Goal: Transaction & Acquisition: Purchase product/service

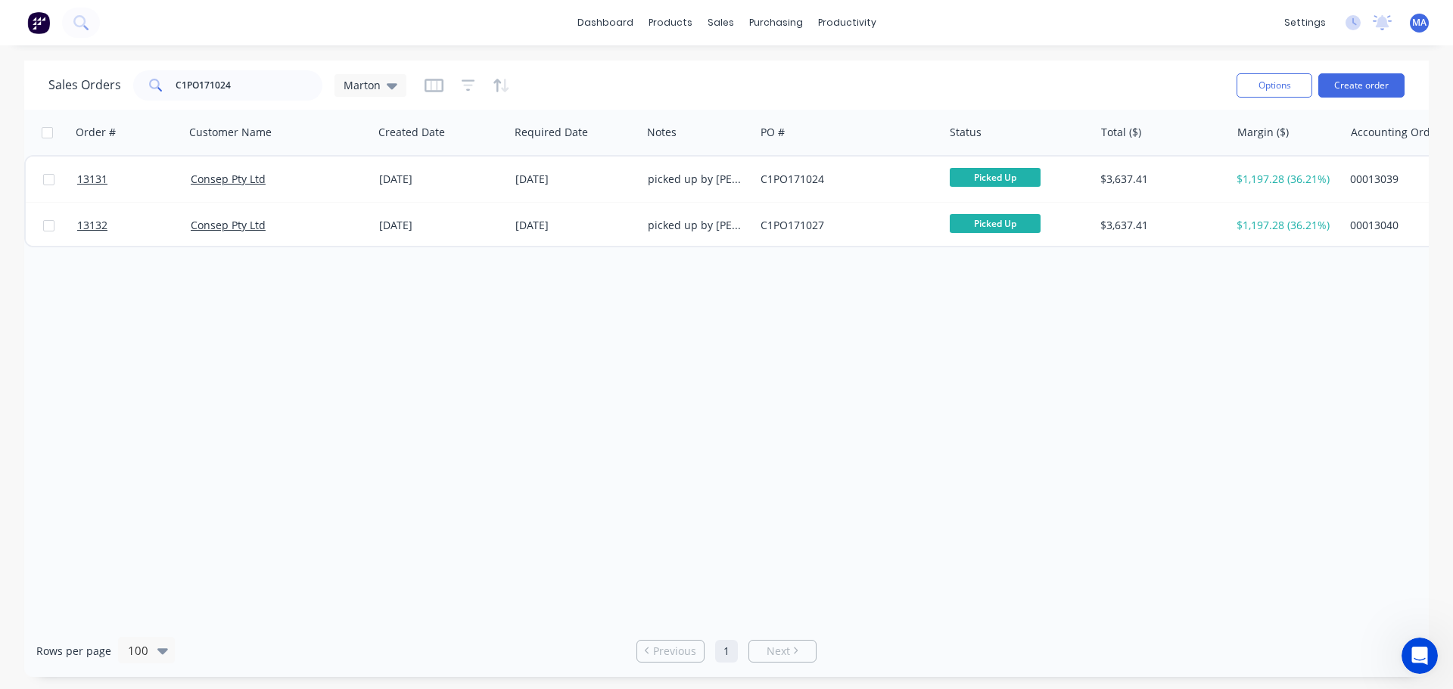
click at [595, 36] on div "dashboard products sales purchasing productivity dashboard products Product Cat…" at bounding box center [726, 22] width 1453 height 45
click at [596, 30] on link "dashboard" at bounding box center [605, 22] width 71 height 23
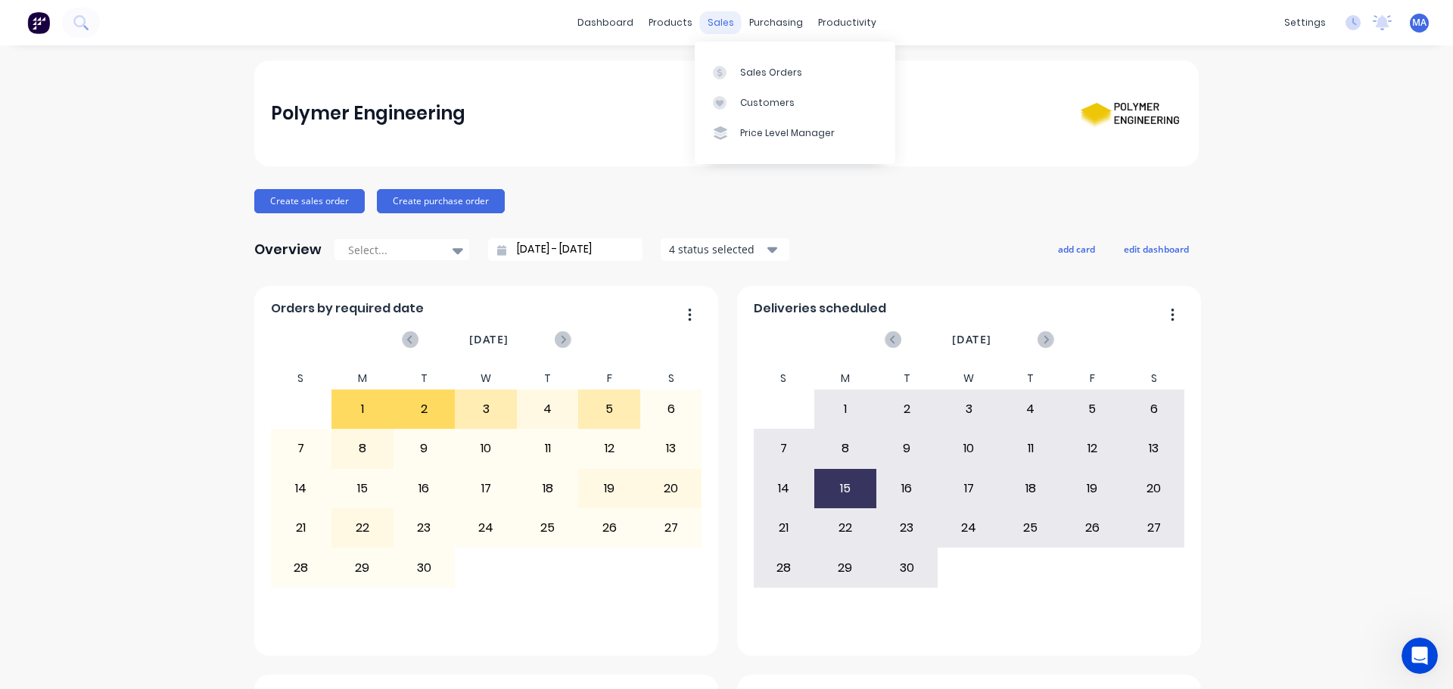
click at [722, 25] on div "sales" at bounding box center [721, 22] width 42 height 23
click at [748, 66] on div "Sales Orders" at bounding box center [771, 73] width 62 height 14
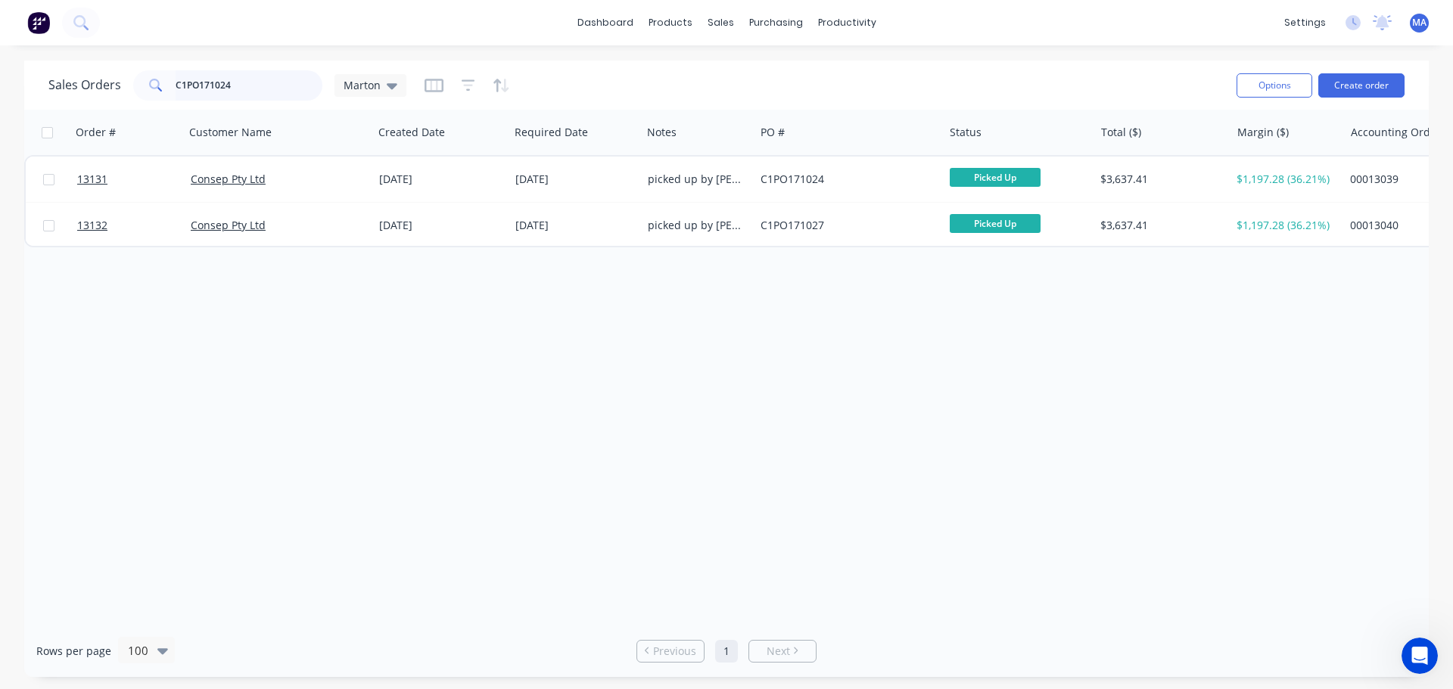
click at [241, 92] on input "C1PO171024" at bounding box center [250, 85] width 148 height 30
click at [576, 104] on div "Sales Orders Marton Options Create order" at bounding box center [726, 85] width 1404 height 49
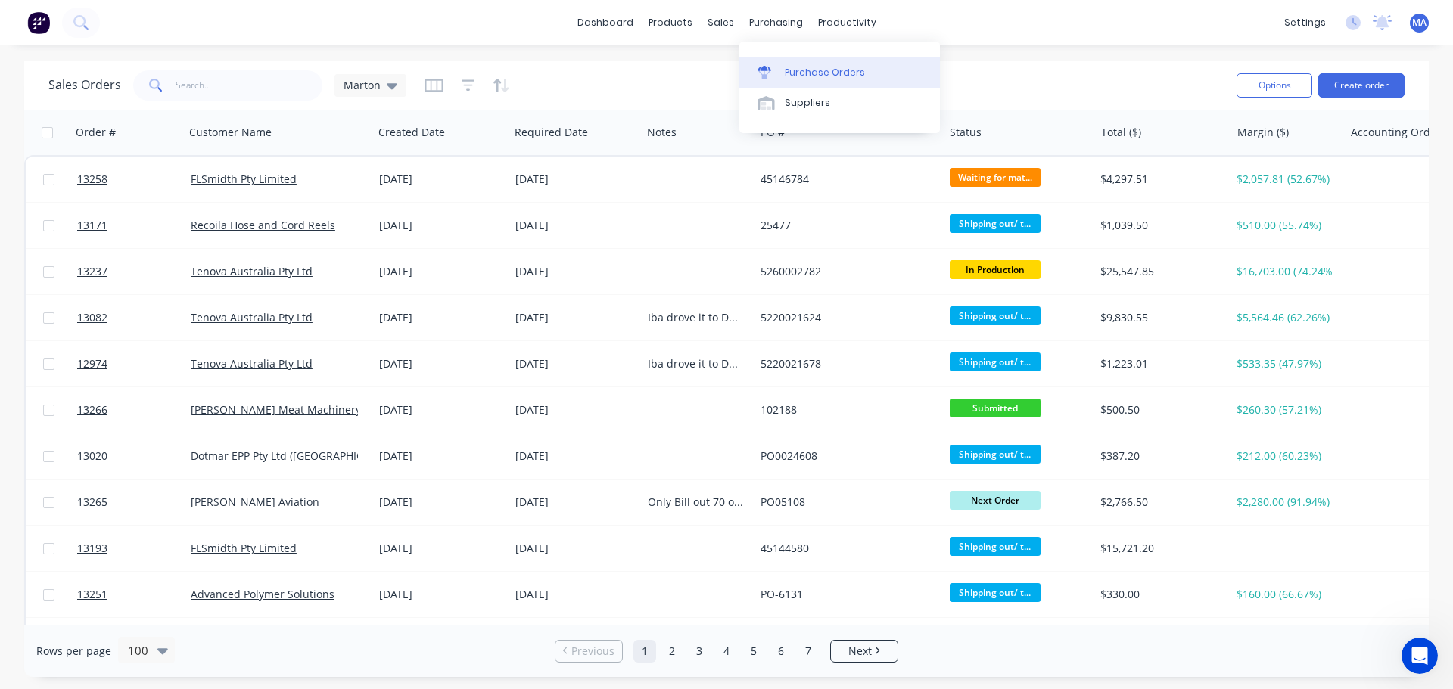
click at [785, 70] on div "Purchase Orders" at bounding box center [825, 73] width 80 height 14
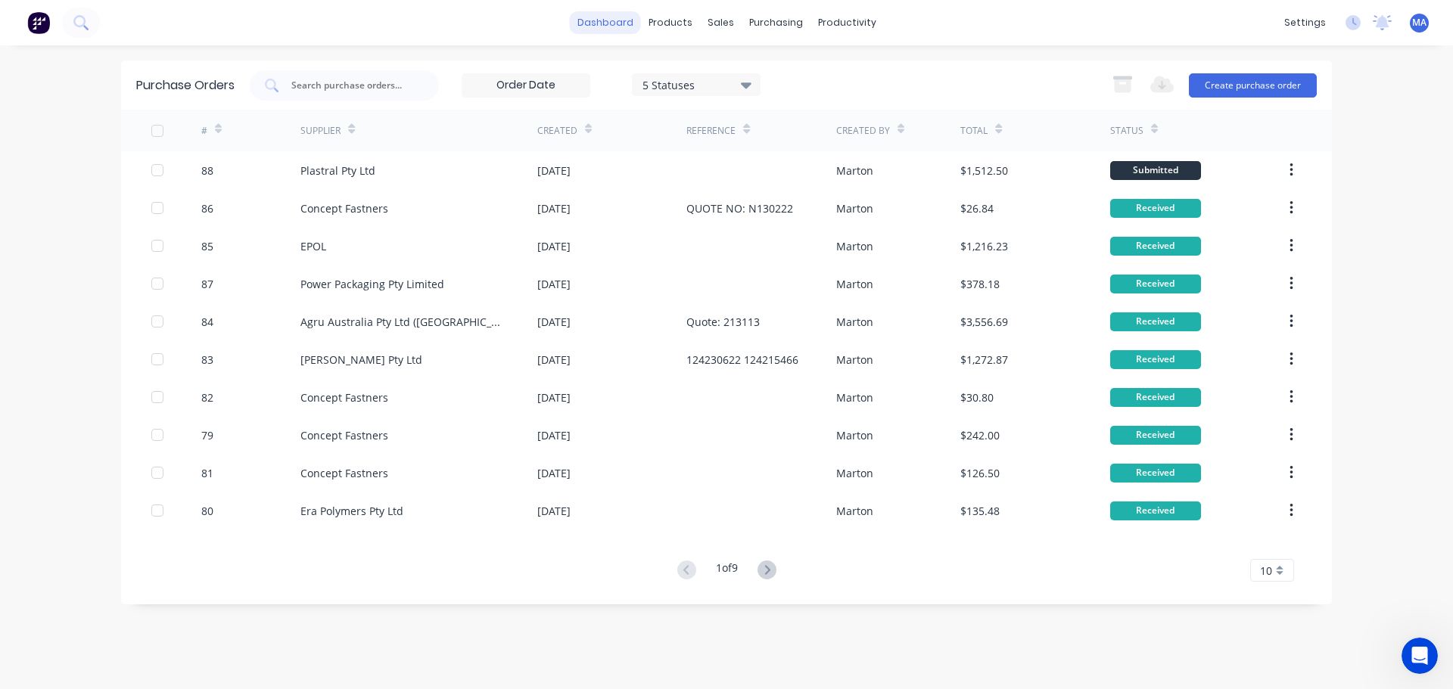
click at [619, 25] on link "dashboard" at bounding box center [605, 22] width 71 height 23
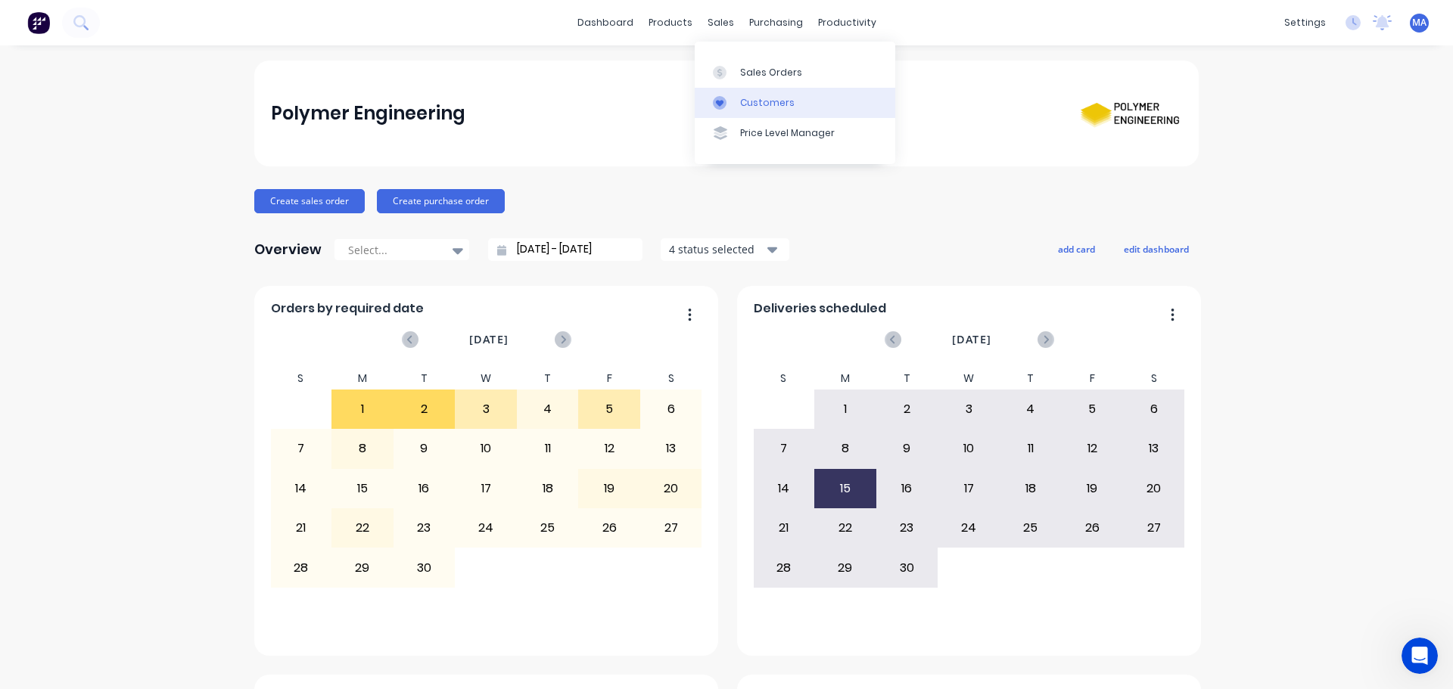
click at [737, 101] on link "Customers" at bounding box center [795, 103] width 201 height 30
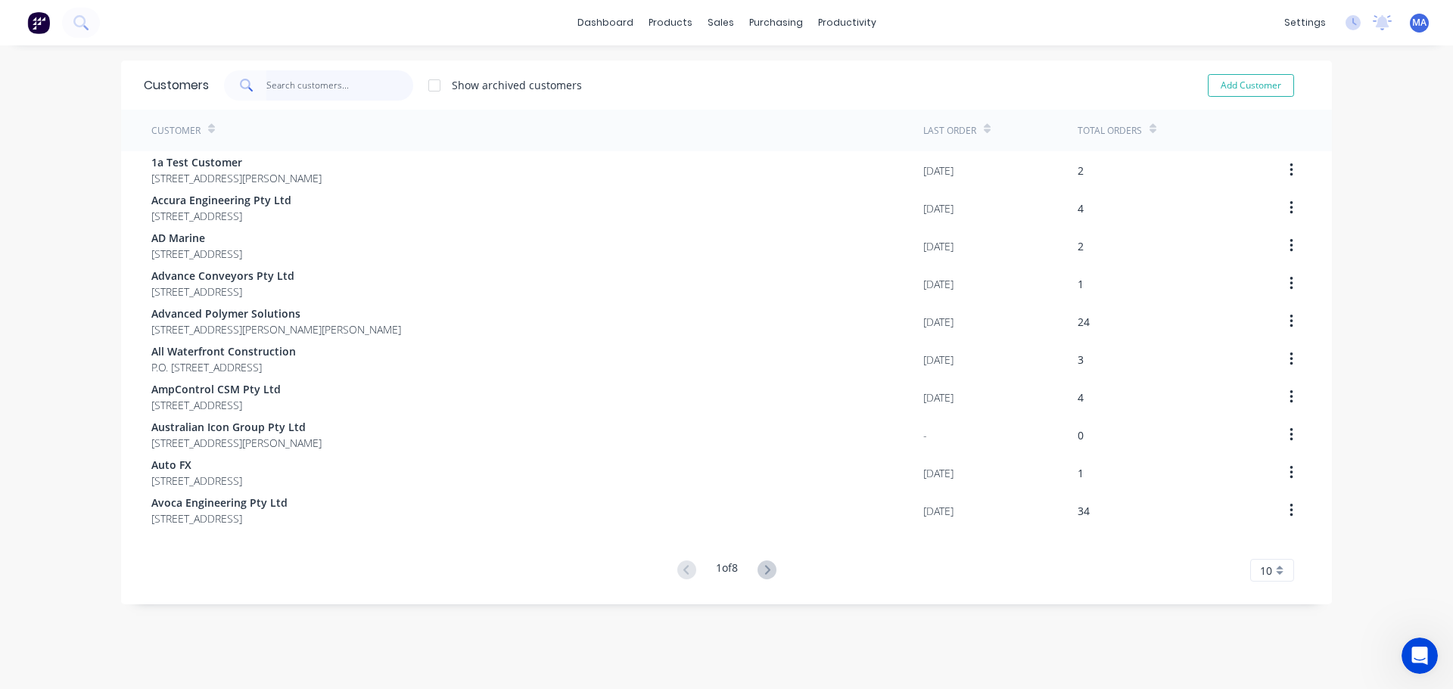
click at [298, 86] on input "text" at bounding box center [340, 85] width 148 height 30
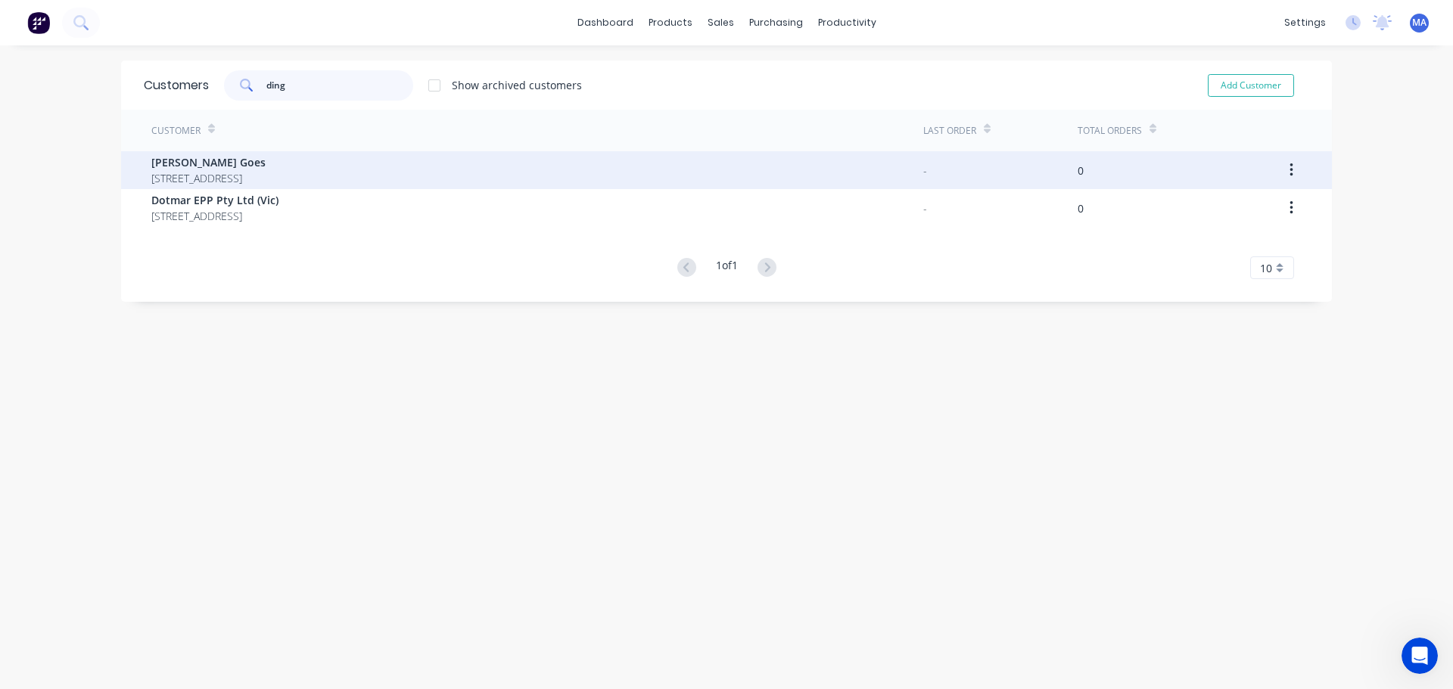
type input "ding"
click at [297, 178] on div "Ding Goes PO Box 408 Narrabeen 2101" at bounding box center [537, 170] width 772 height 38
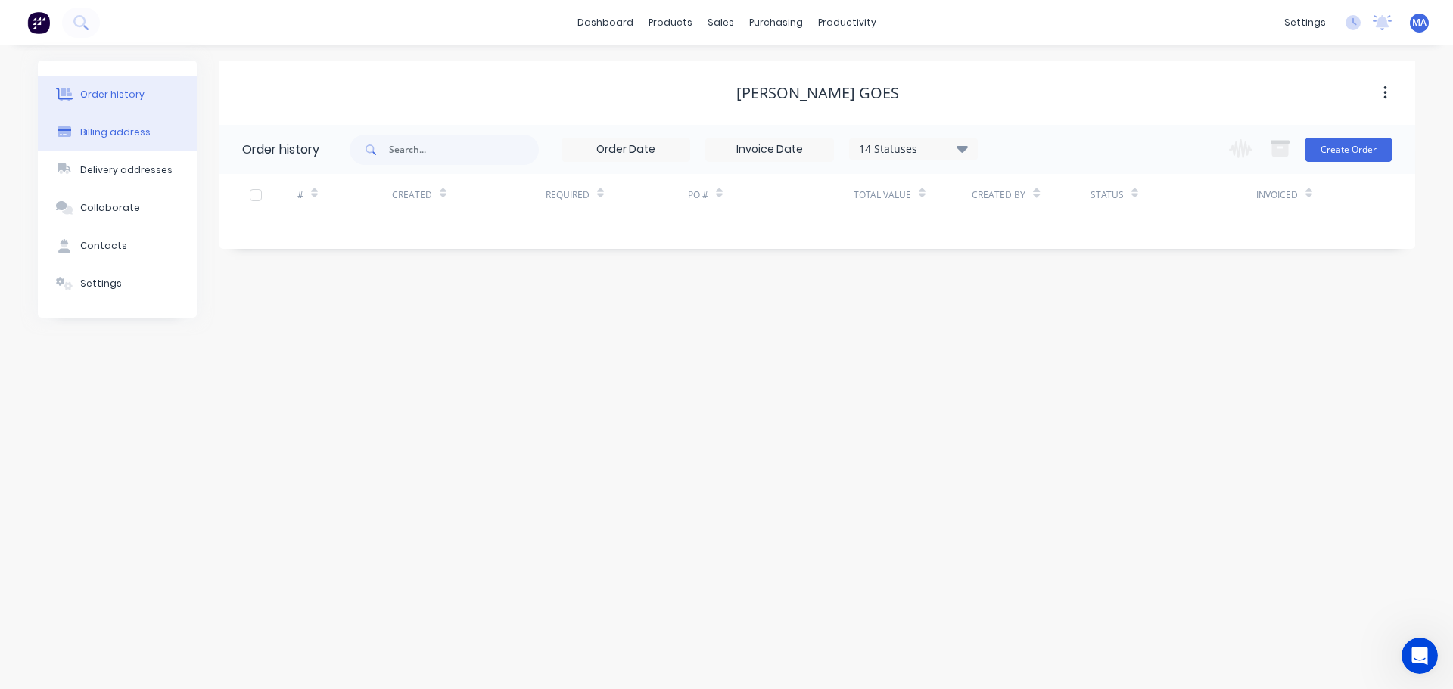
click at [106, 138] on div "Billing address" at bounding box center [115, 133] width 70 height 14
select select "AU"
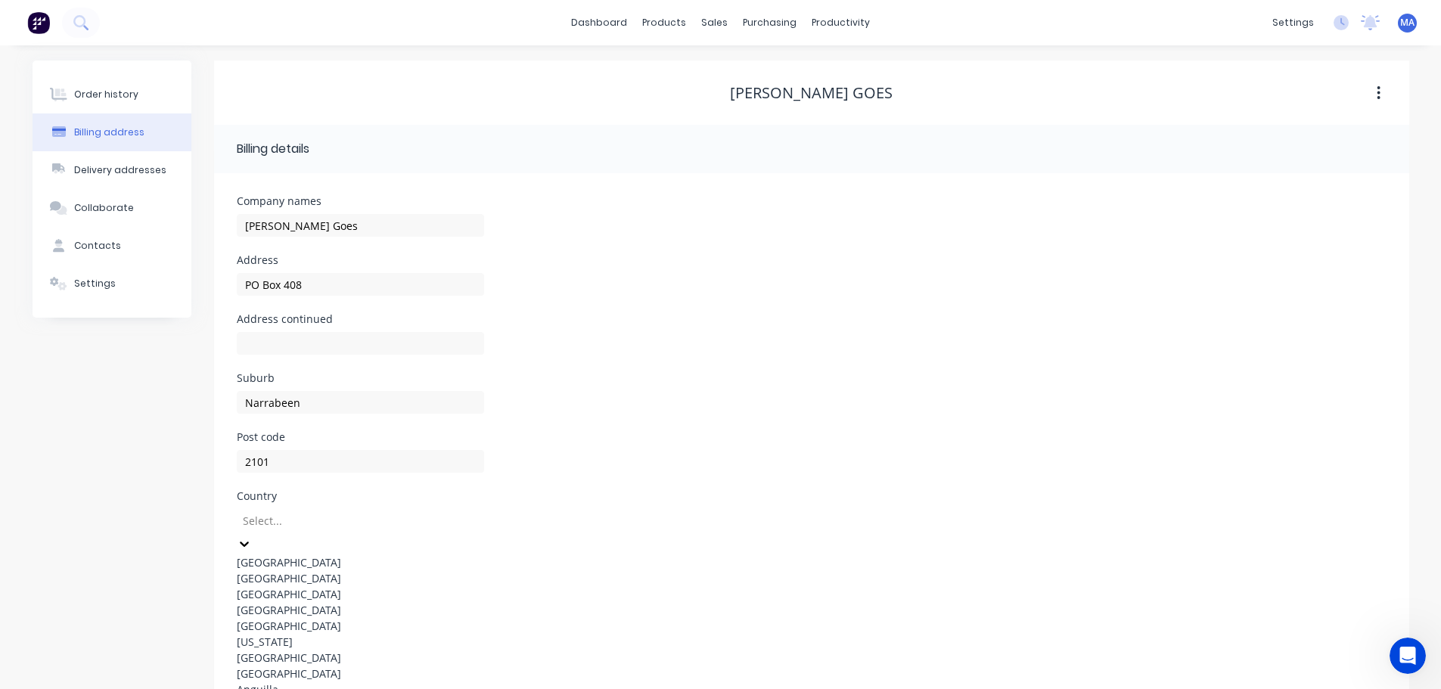
scroll to position [68, 0]
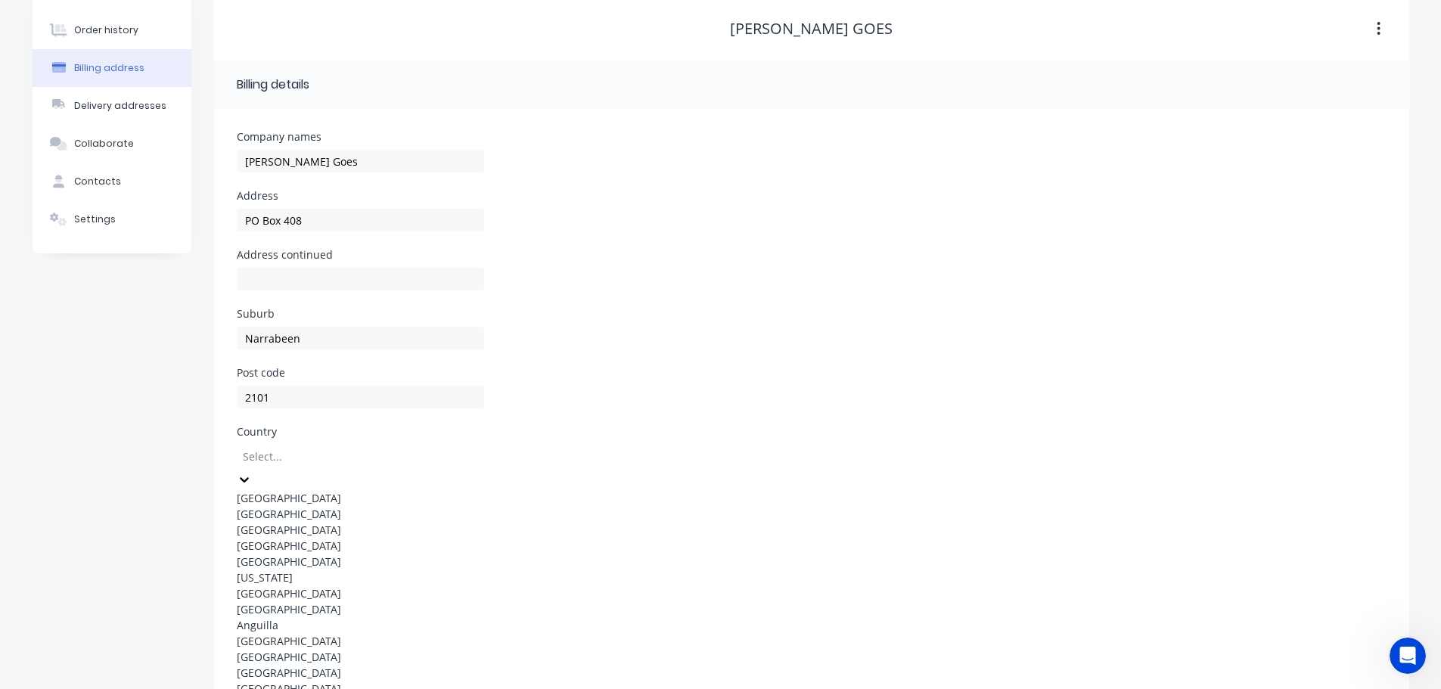
click at [337, 491] on div "[GEOGRAPHIC_DATA]" at bounding box center [360, 495] width 247 height 16
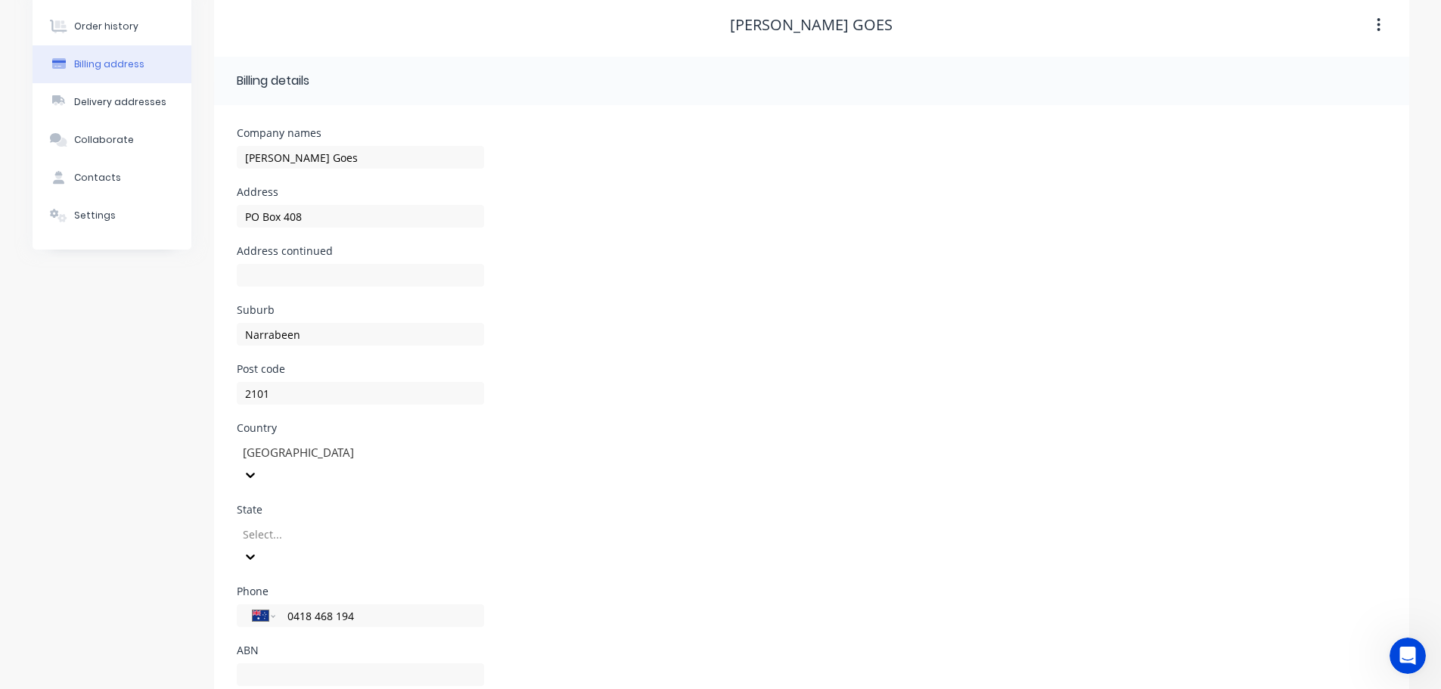
click at [322, 525] on div at bounding box center [350, 534] width 218 height 19
click at [314, 584] on div "[GEOGRAPHIC_DATA]" at bounding box center [360, 592] width 247 height 16
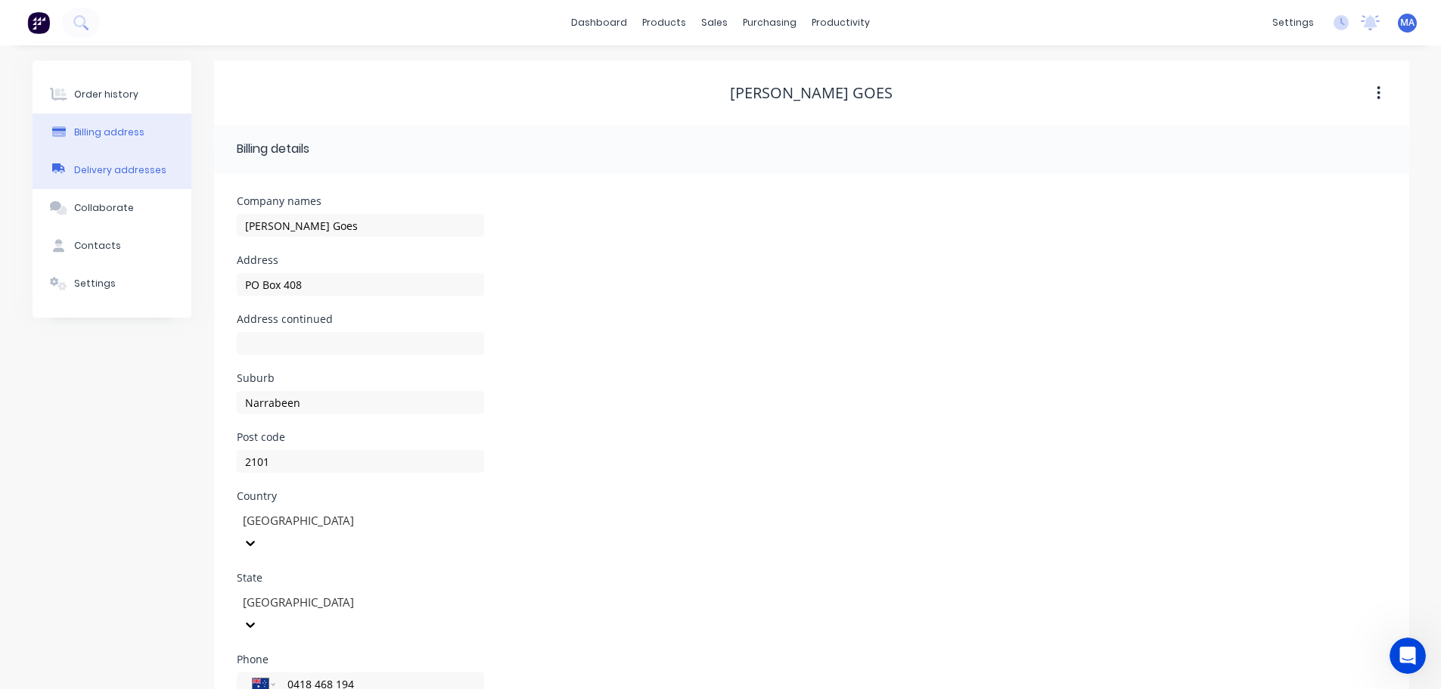
click at [104, 167] on div "Delivery addresses" at bounding box center [120, 170] width 92 height 14
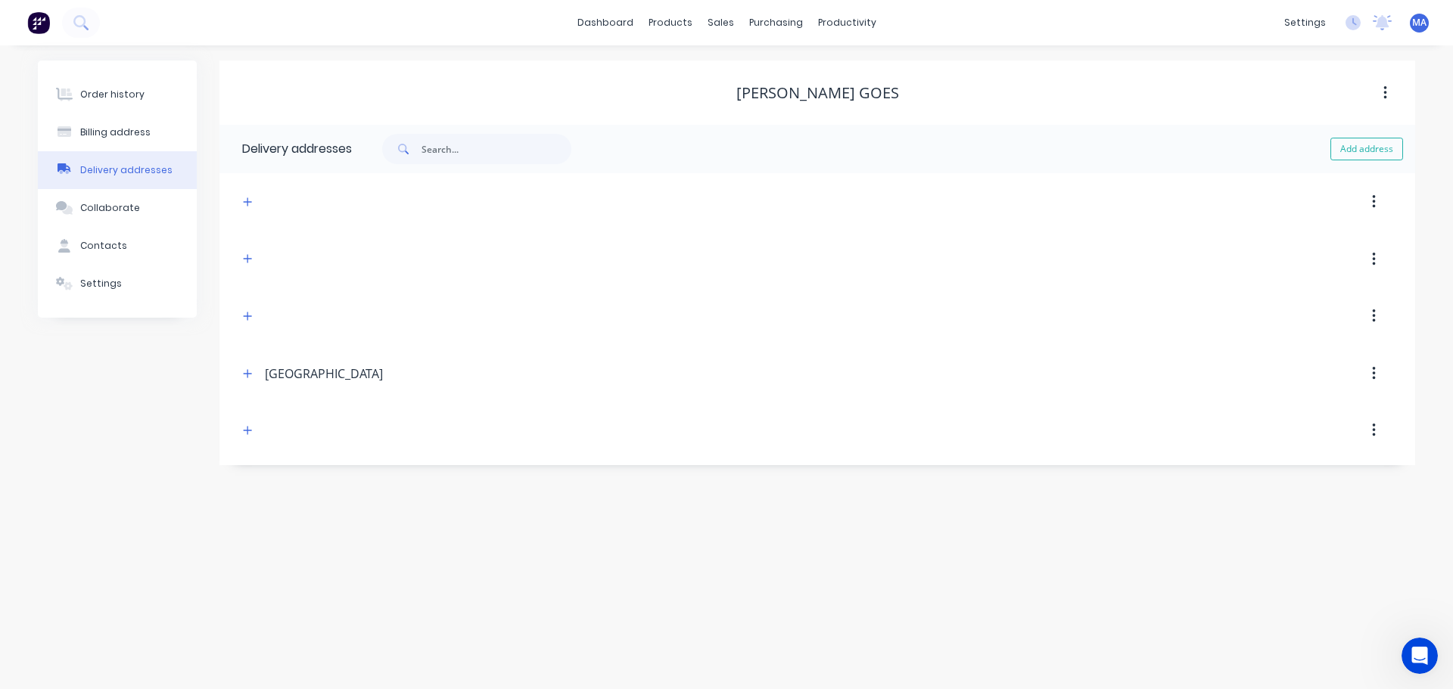
click at [1370, 206] on button "button" at bounding box center [1374, 201] width 36 height 27
click at [1304, 253] on div "Delete" at bounding box center [1319, 242] width 117 height 22
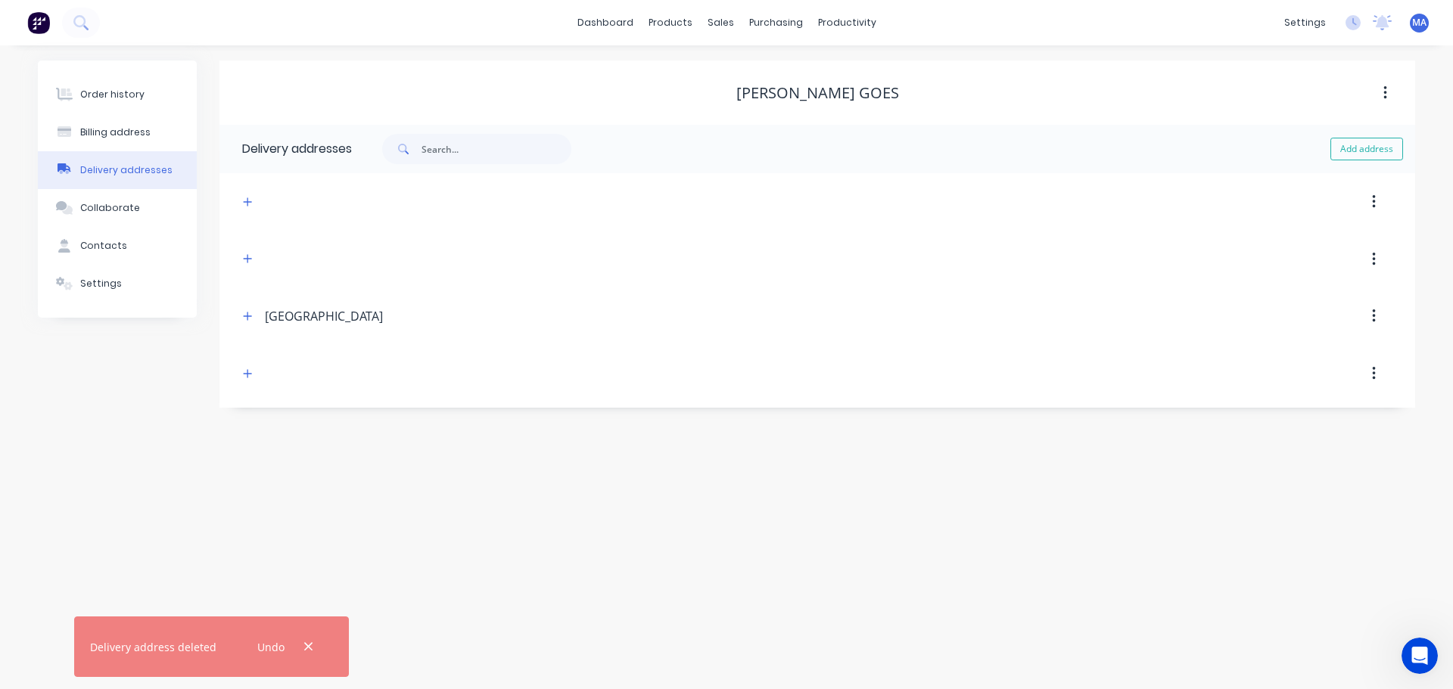
click at [1379, 203] on button "button" at bounding box center [1374, 201] width 36 height 27
click at [1353, 238] on div "Delete" at bounding box center [1319, 242] width 117 height 22
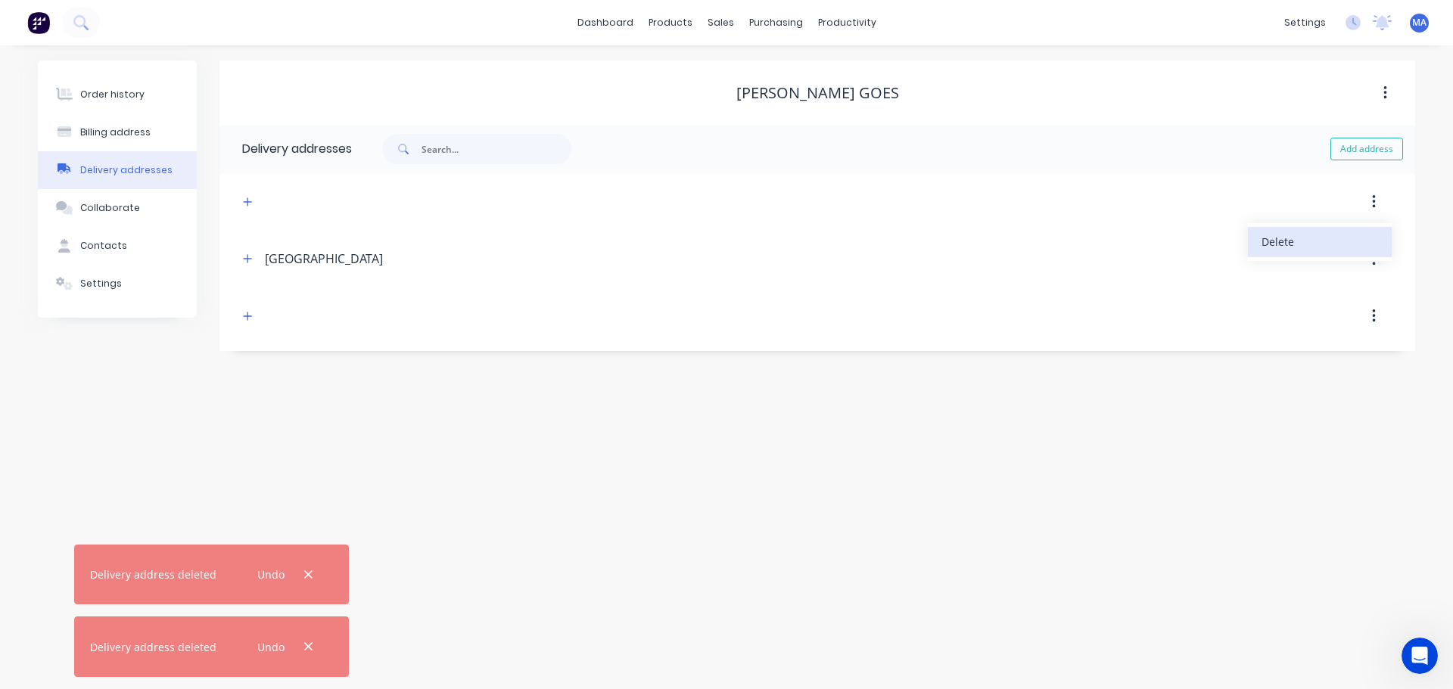
click at [1354, 237] on div "Delete" at bounding box center [1319, 242] width 117 height 22
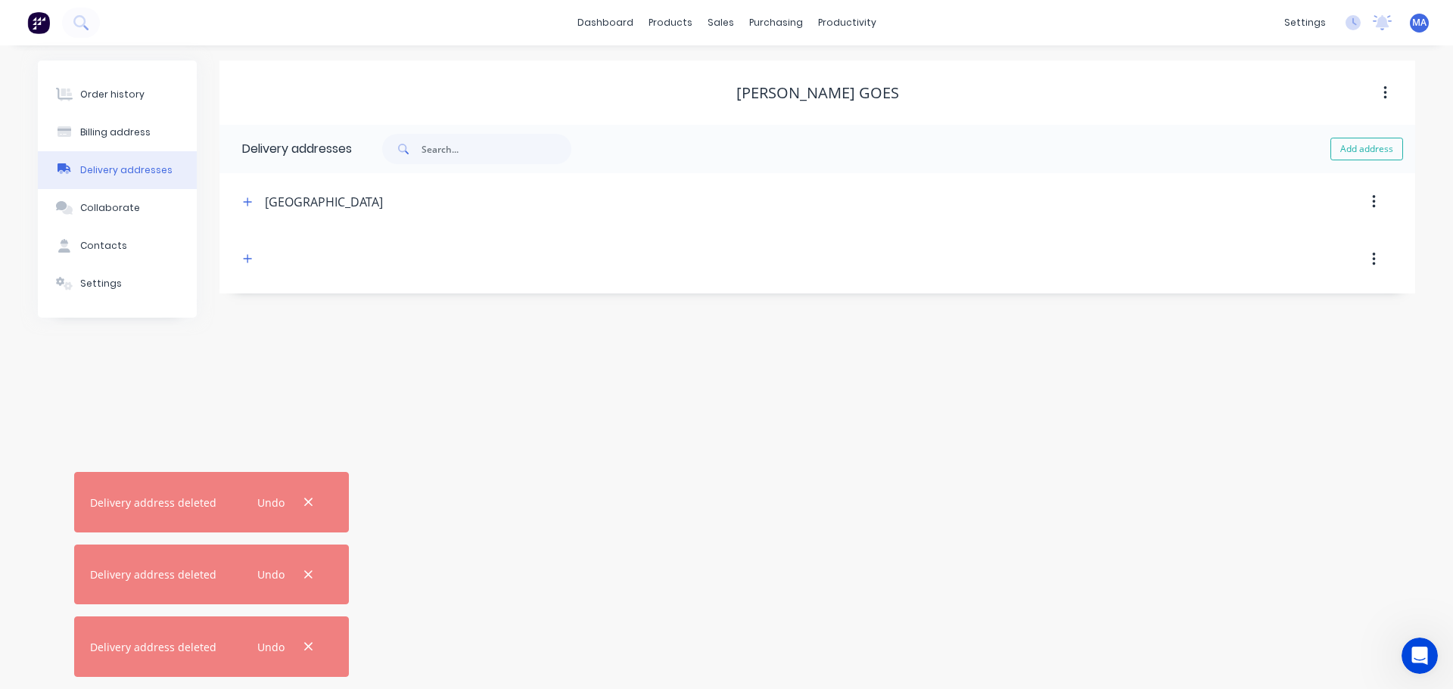
click at [1376, 258] on button "button" at bounding box center [1374, 259] width 36 height 27
click at [1320, 311] on button "Delete" at bounding box center [1320, 299] width 144 height 30
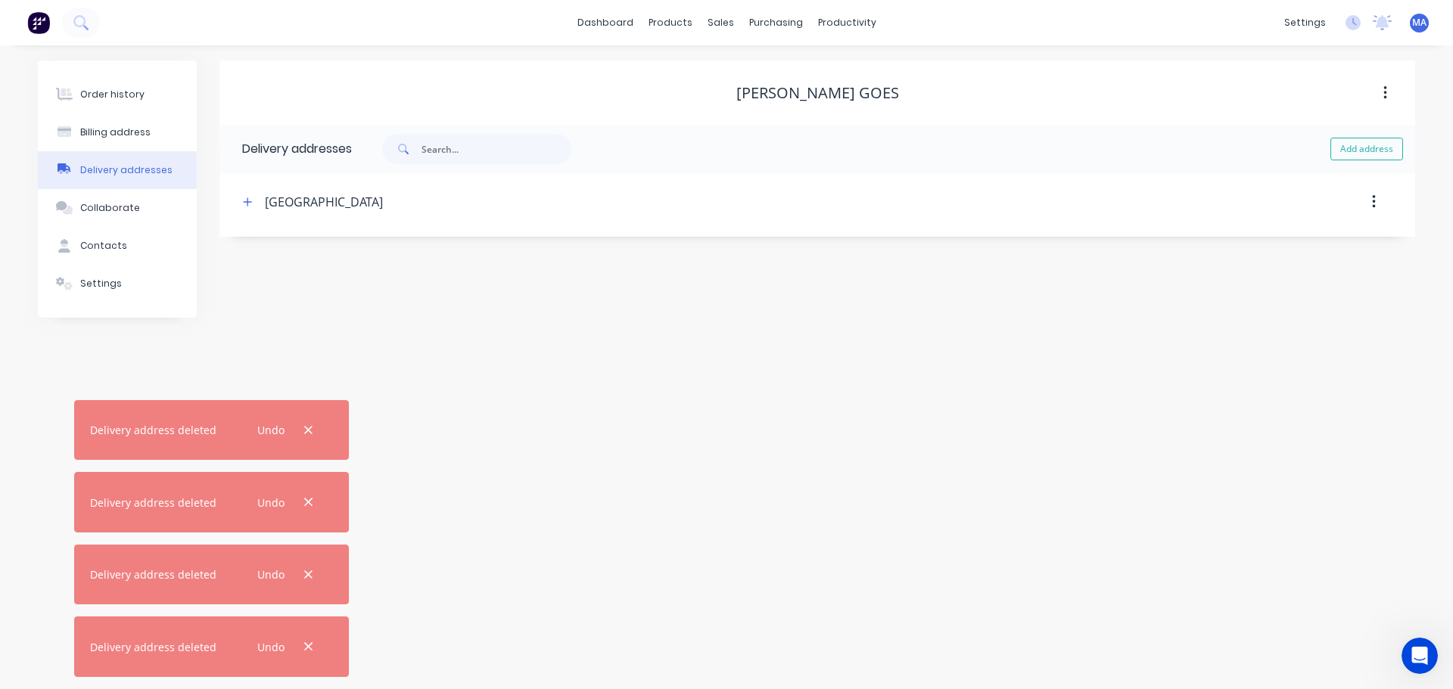
click at [1379, 209] on button "button" at bounding box center [1374, 201] width 36 height 27
click at [1336, 263] on div "Ding Goes Billing details Company names Ding Goes Address PO Box 408 Address co…" at bounding box center [817, 189] width 1196 height 257
click at [1336, 250] on div "Ding Goes Billing details Company names Ding Goes Address PO Box 408 Address co…" at bounding box center [817, 189] width 1196 height 257
click at [1385, 194] on button "button" at bounding box center [1374, 201] width 36 height 27
click at [1311, 253] on div "Delete" at bounding box center [1319, 242] width 117 height 22
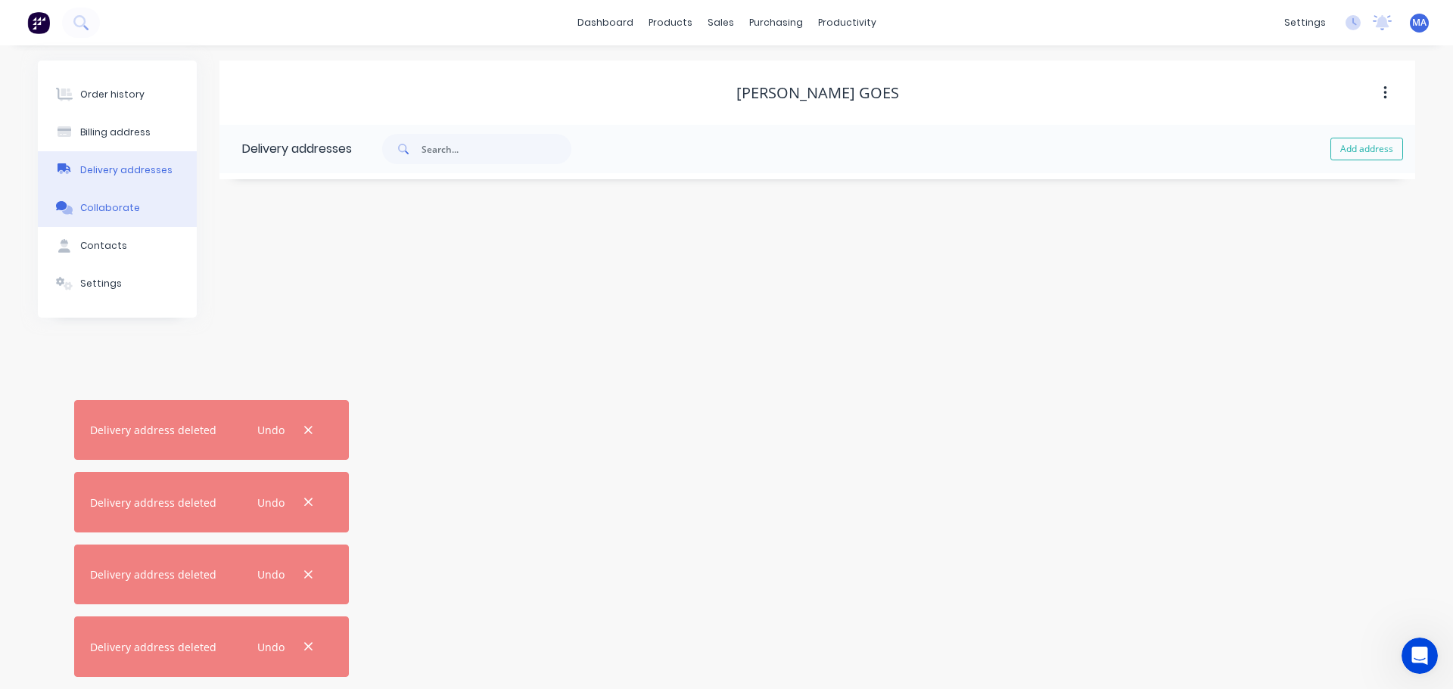
click at [134, 201] on button "Collaborate" at bounding box center [117, 208] width 159 height 38
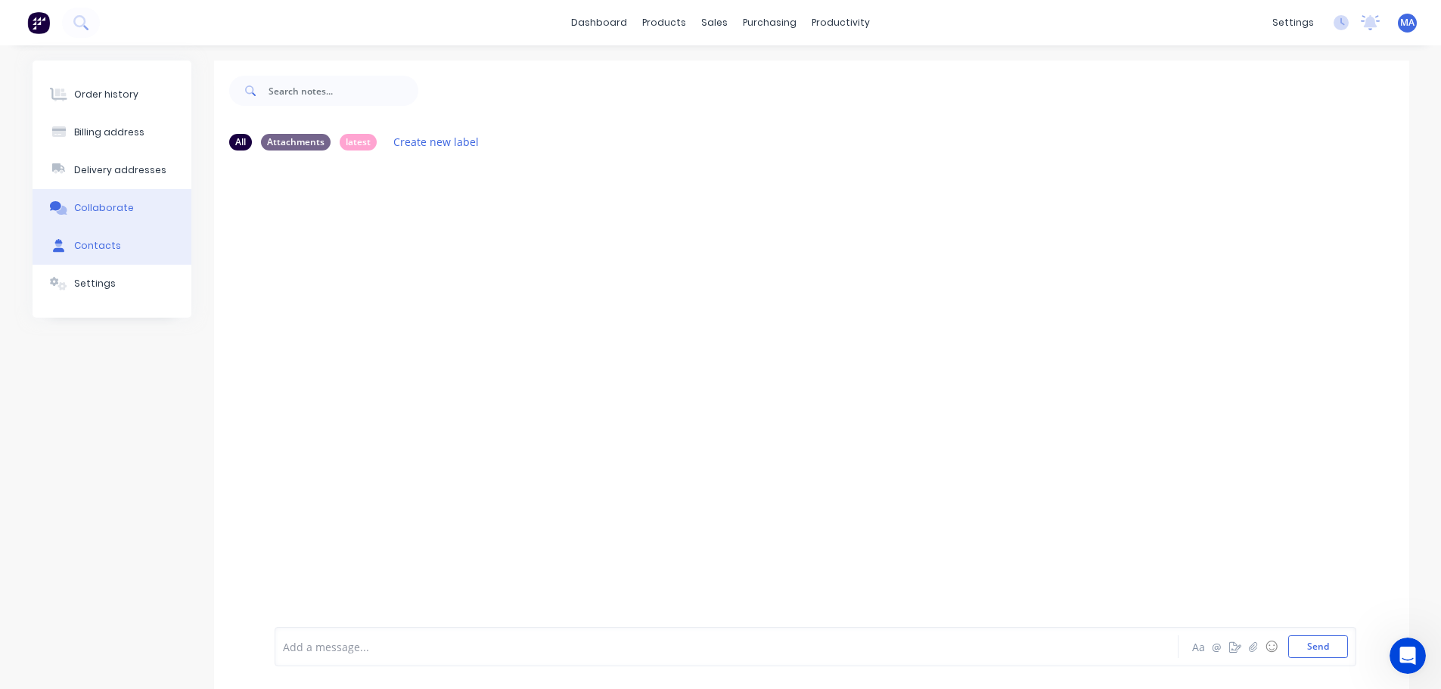
click at [150, 234] on button "Contacts" at bounding box center [112, 246] width 159 height 38
select select "AU"
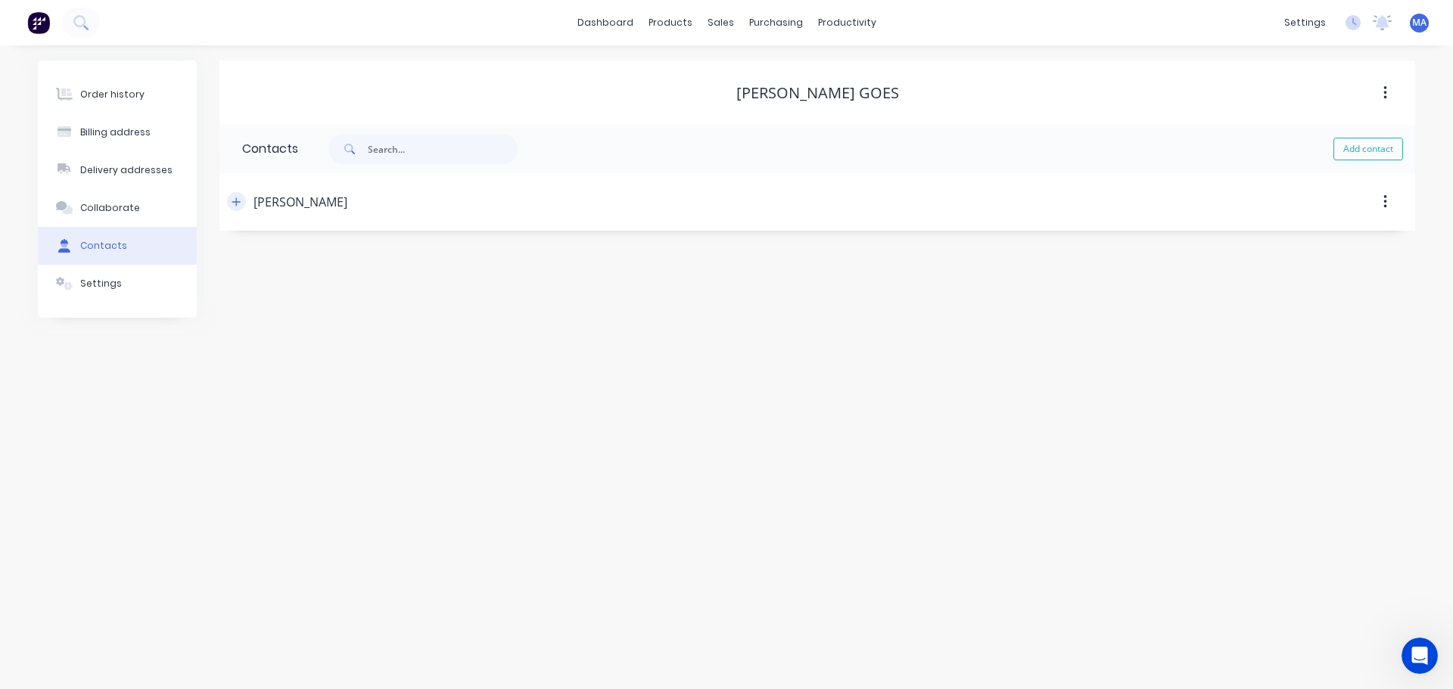
click at [229, 207] on button "button" at bounding box center [236, 201] width 19 height 19
click at [298, 322] on input "text" at bounding box center [365, 319] width 247 height 23
click at [482, 222] on header "Graham Kalazich" at bounding box center [817, 202] width 1196 height 58
click at [133, 125] on button "Billing address" at bounding box center [117, 133] width 159 height 38
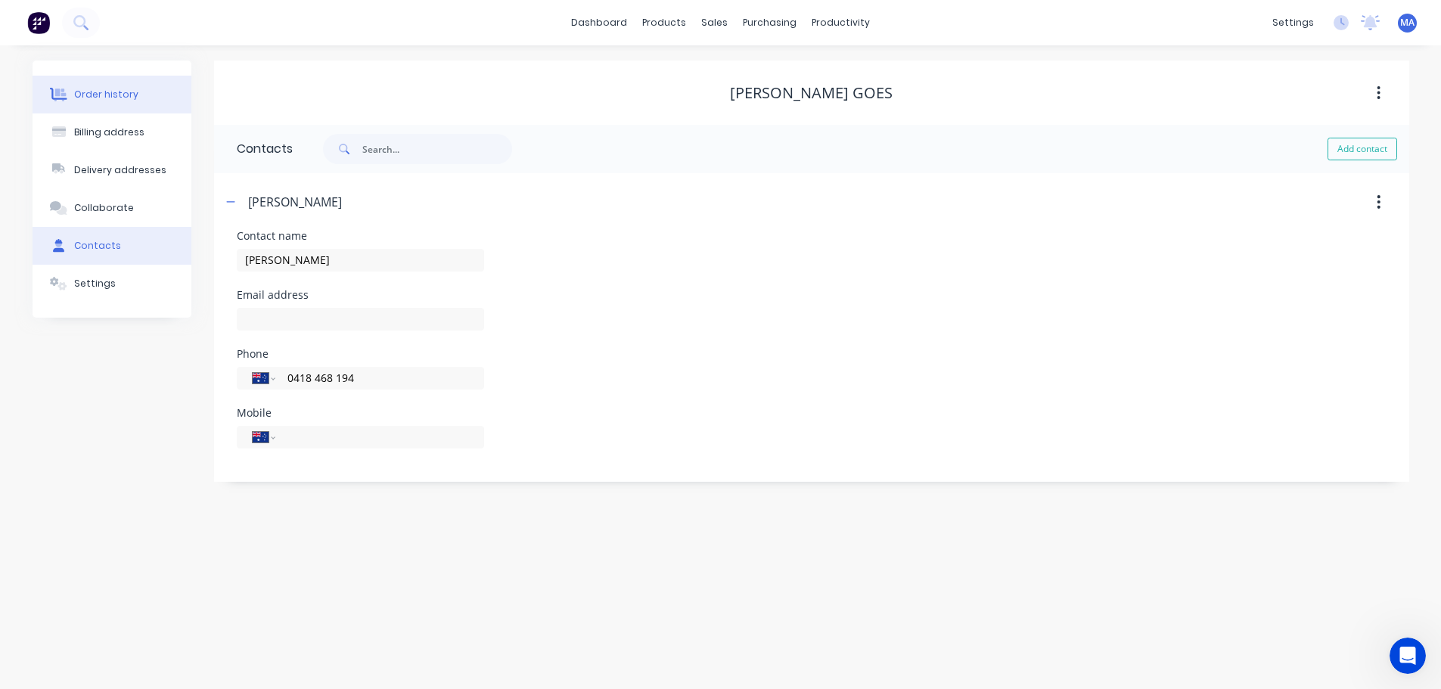
select select "AU"
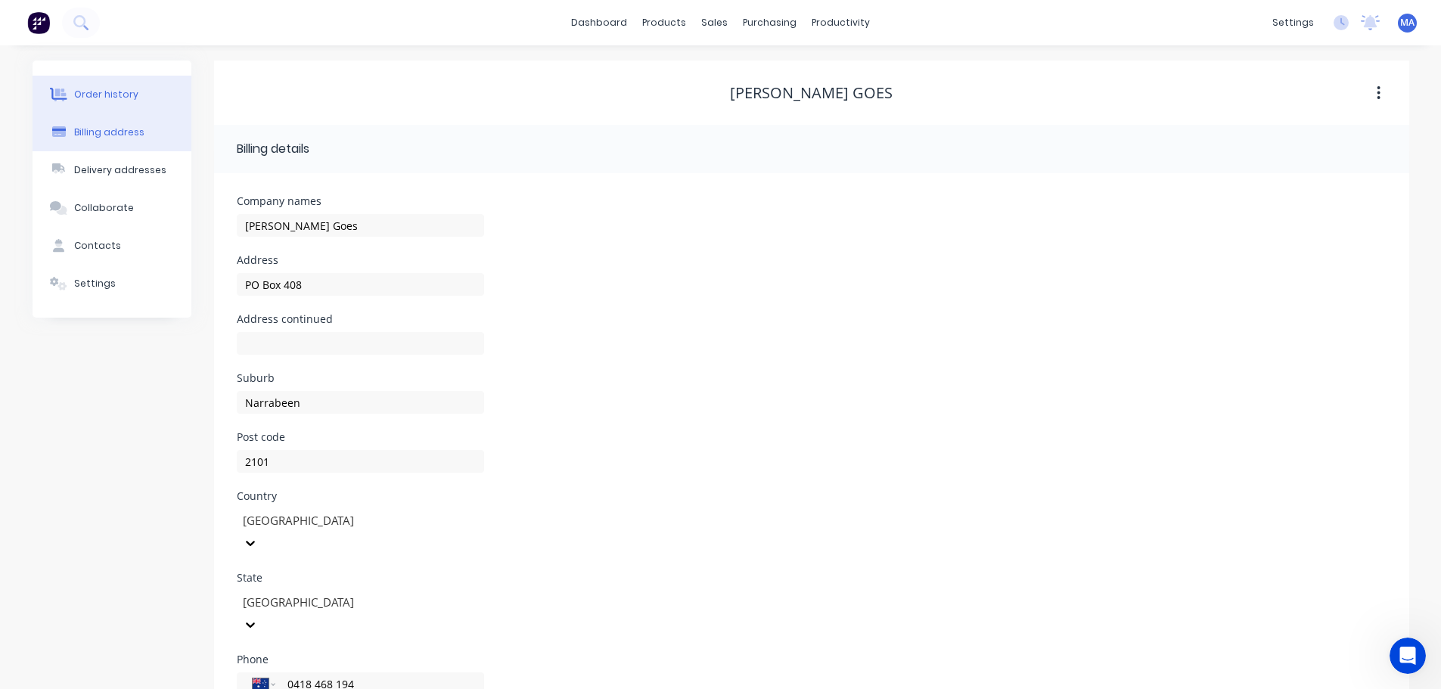
click at [132, 96] on div "Order history" at bounding box center [106, 95] width 64 height 14
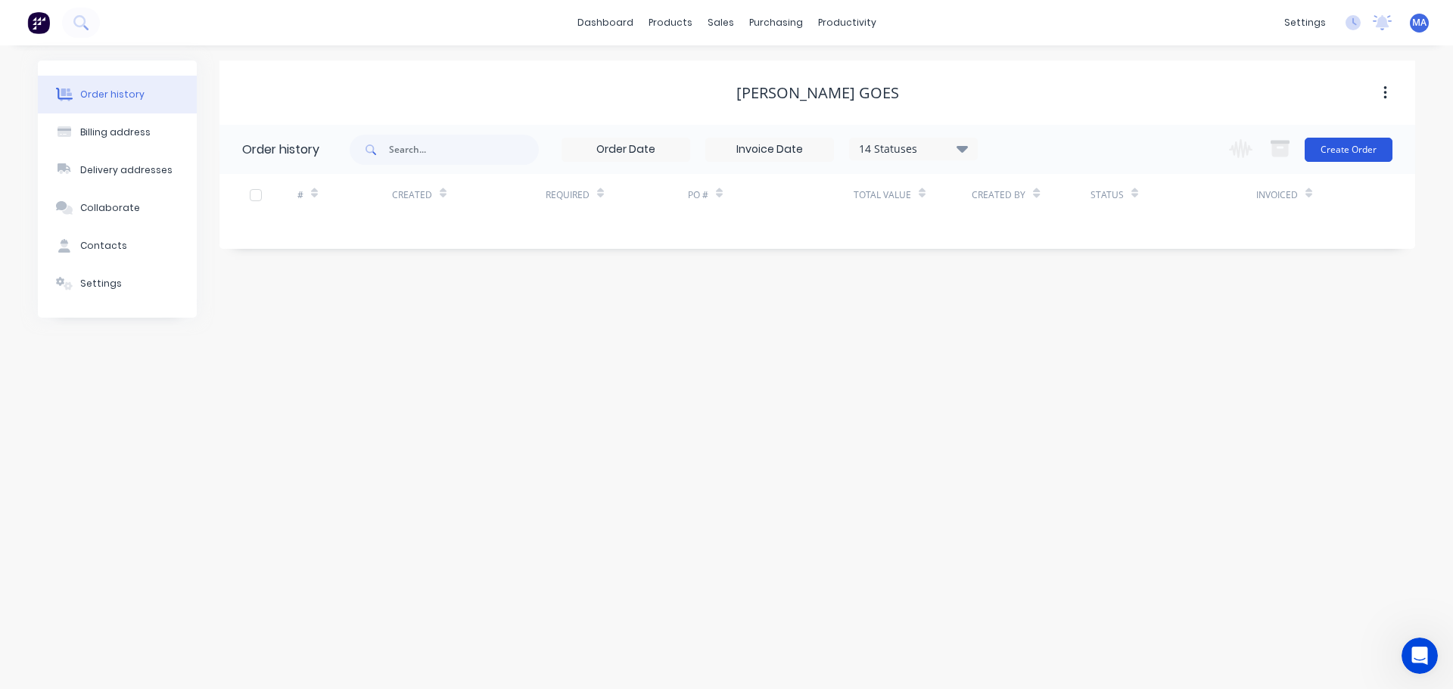
click at [1317, 154] on button "Create Order" at bounding box center [1348, 150] width 88 height 24
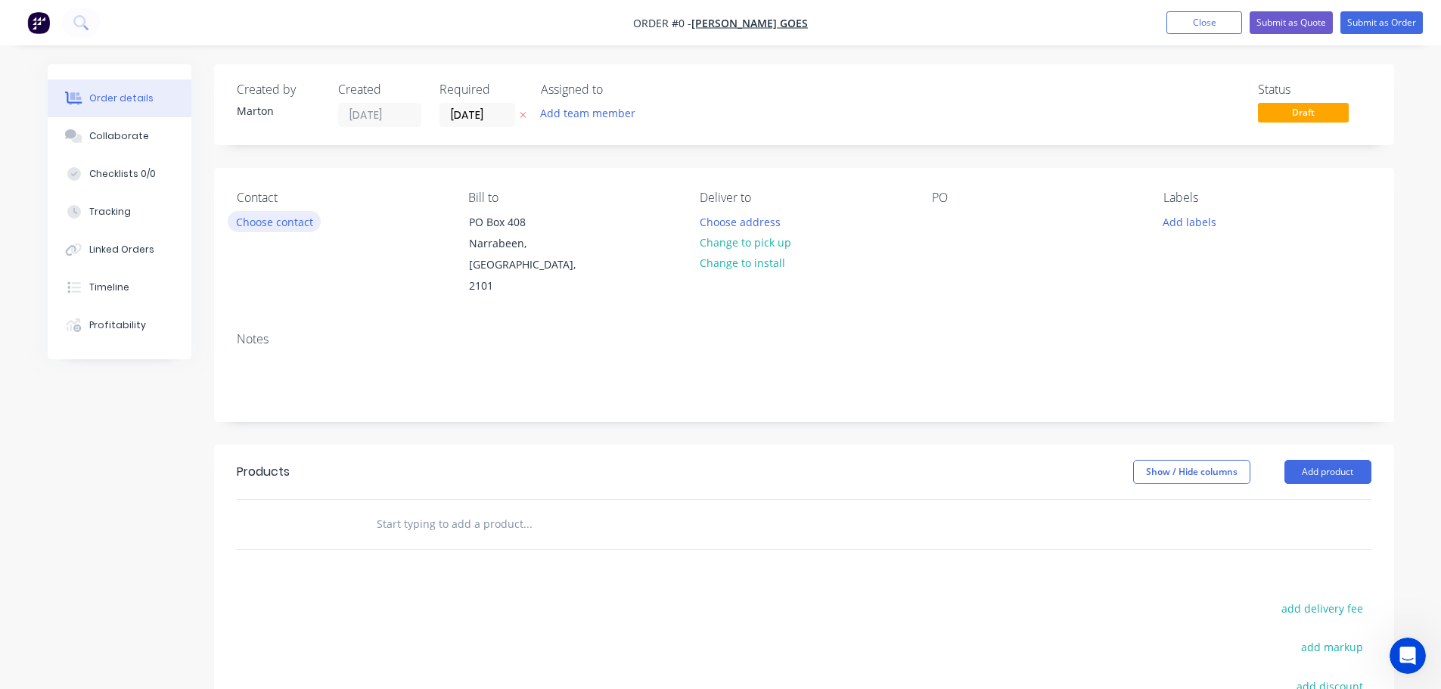
click at [260, 216] on button "Choose contact" at bounding box center [274, 221] width 93 height 20
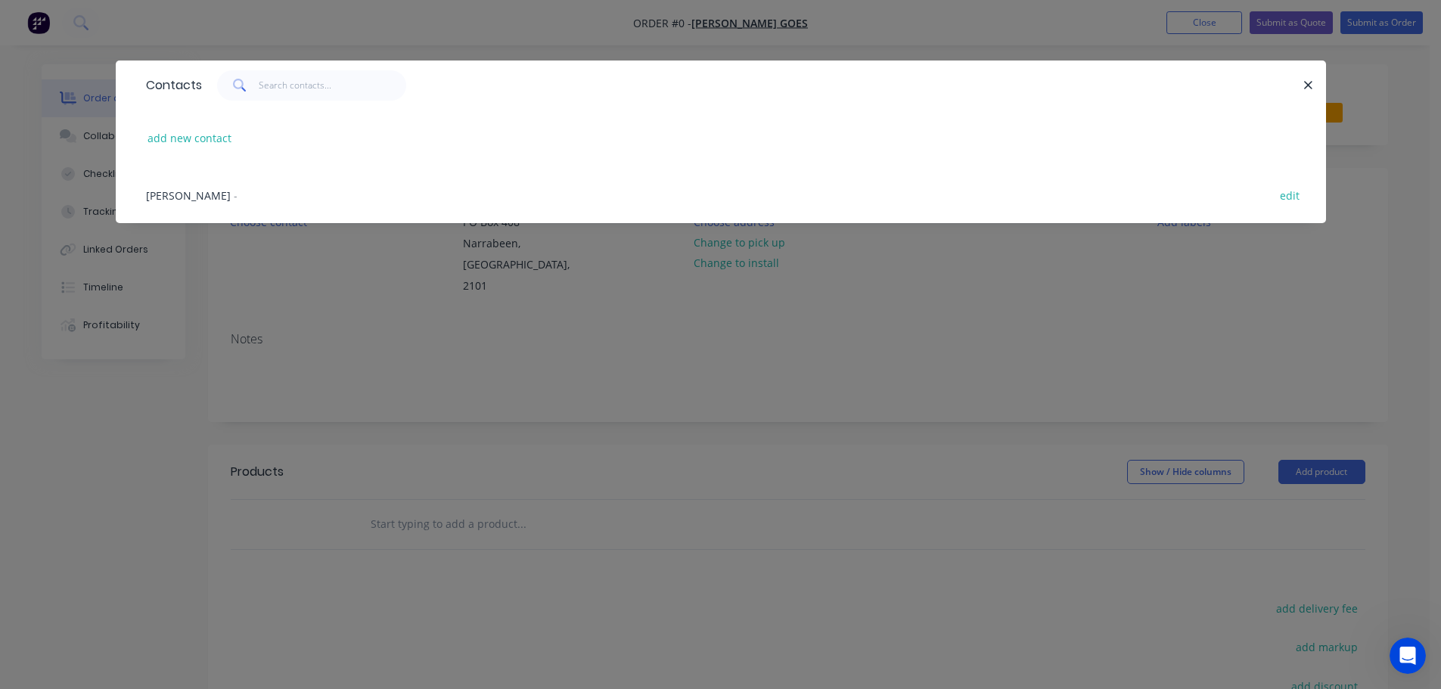
click at [222, 197] on span "Graham Kalazich" at bounding box center [188, 195] width 85 height 14
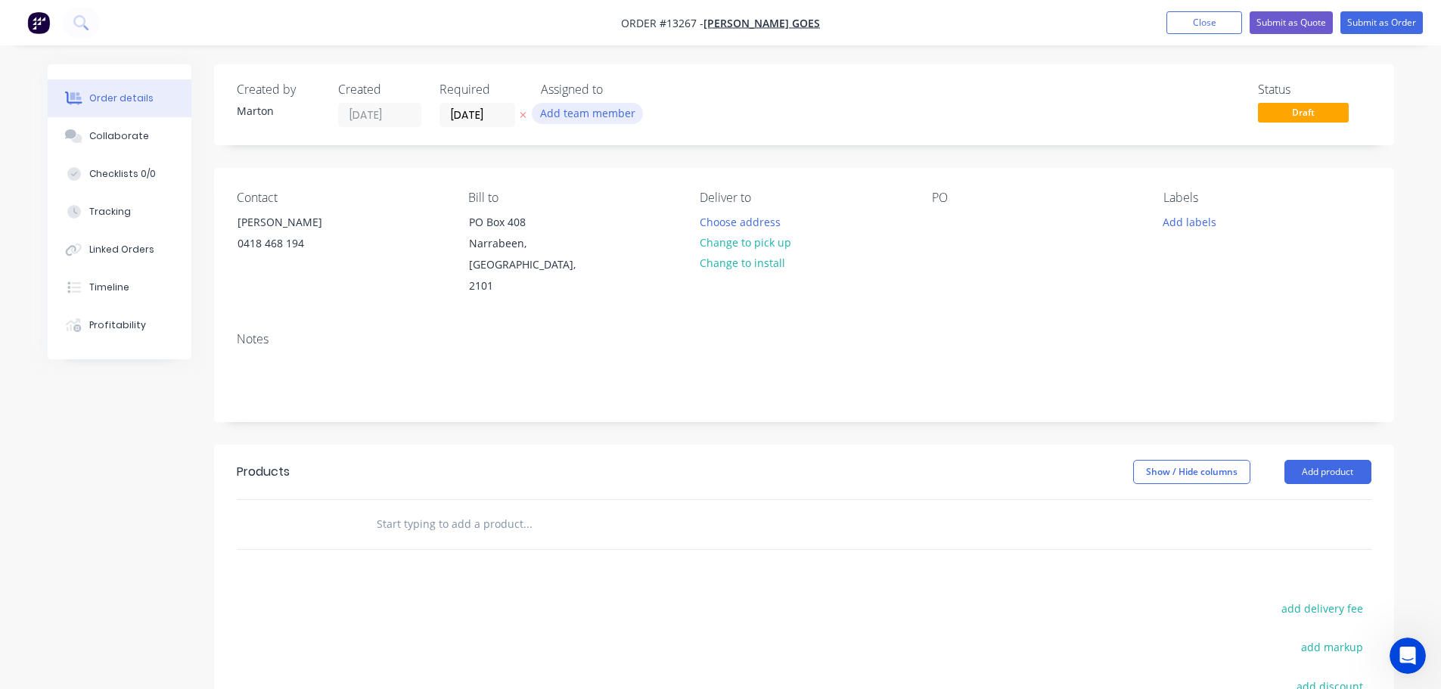
click at [592, 112] on button "Add team member" at bounding box center [587, 113] width 111 height 20
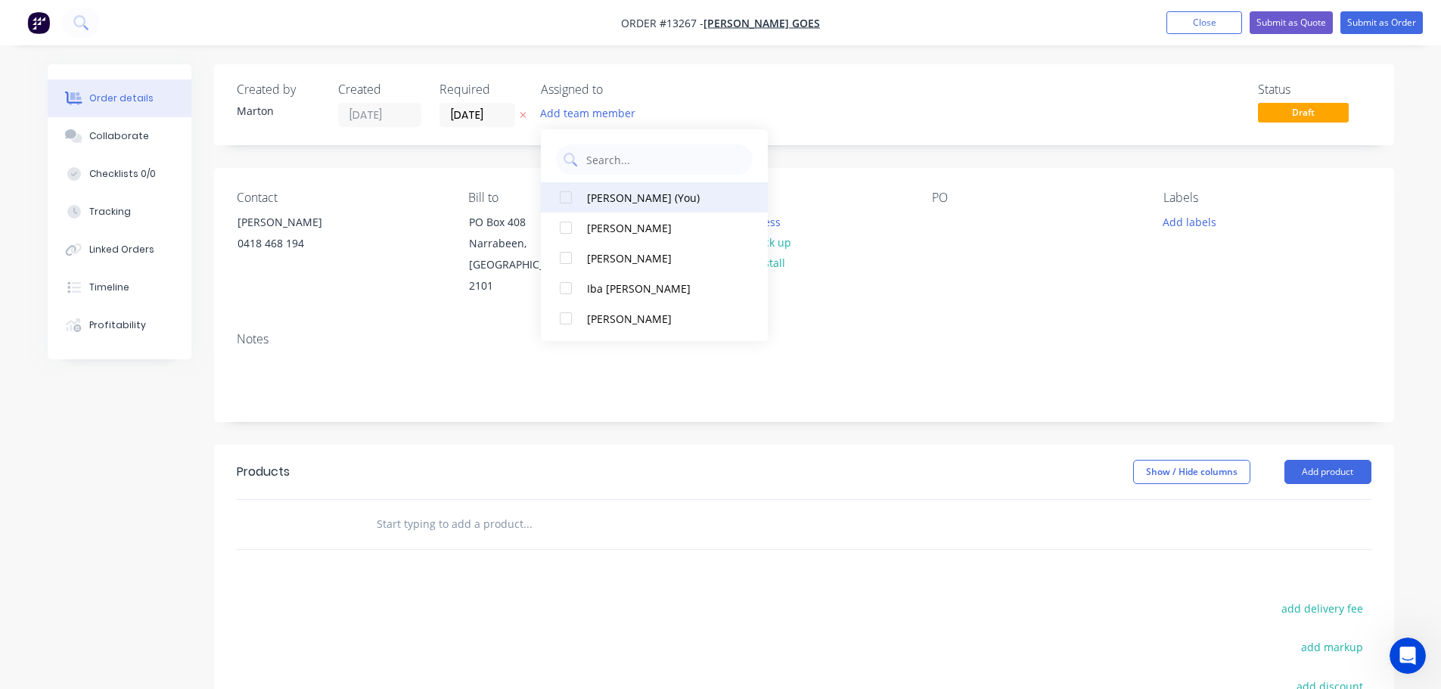
click at [574, 194] on div at bounding box center [566, 197] width 30 height 30
click at [804, 99] on div "Status Draft" at bounding box center [1031, 104] width 679 height 45
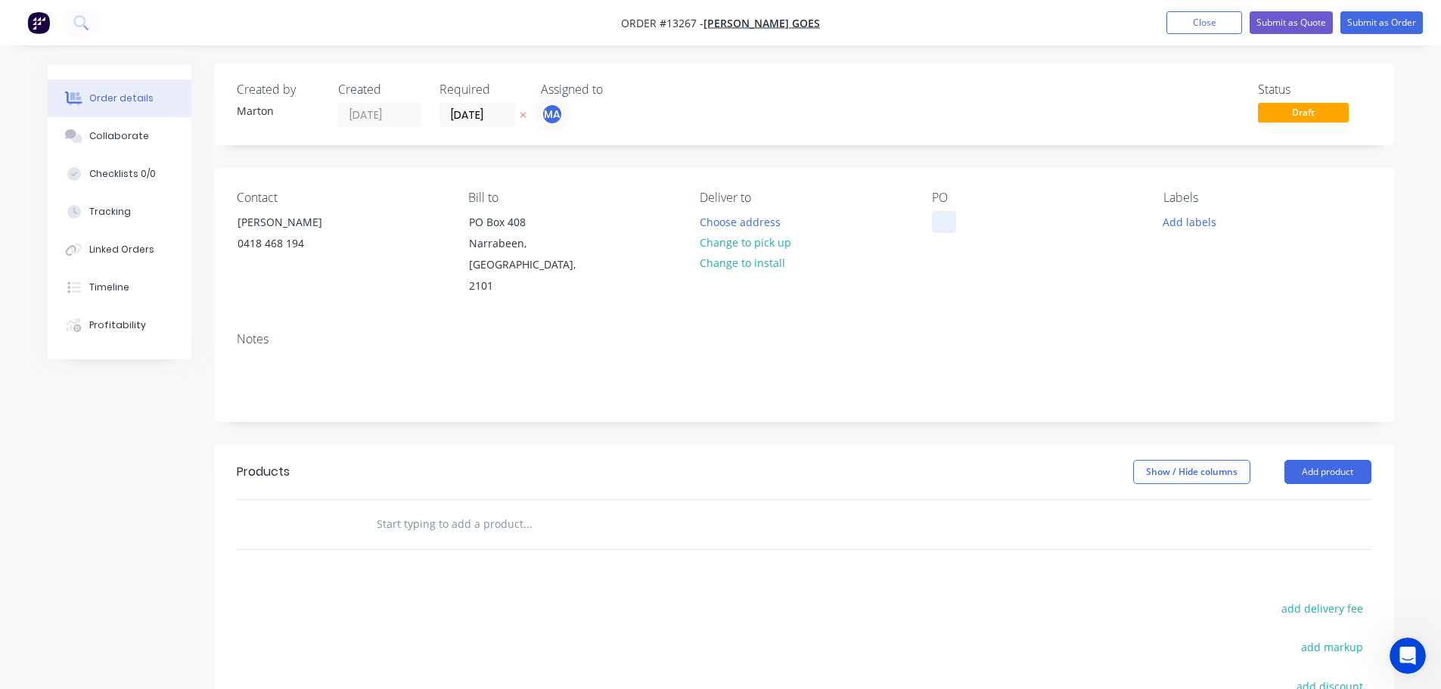
click at [953, 215] on div at bounding box center [944, 222] width 24 height 22
click at [515, 509] on input "text" at bounding box center [527, 524] width 303 height 30
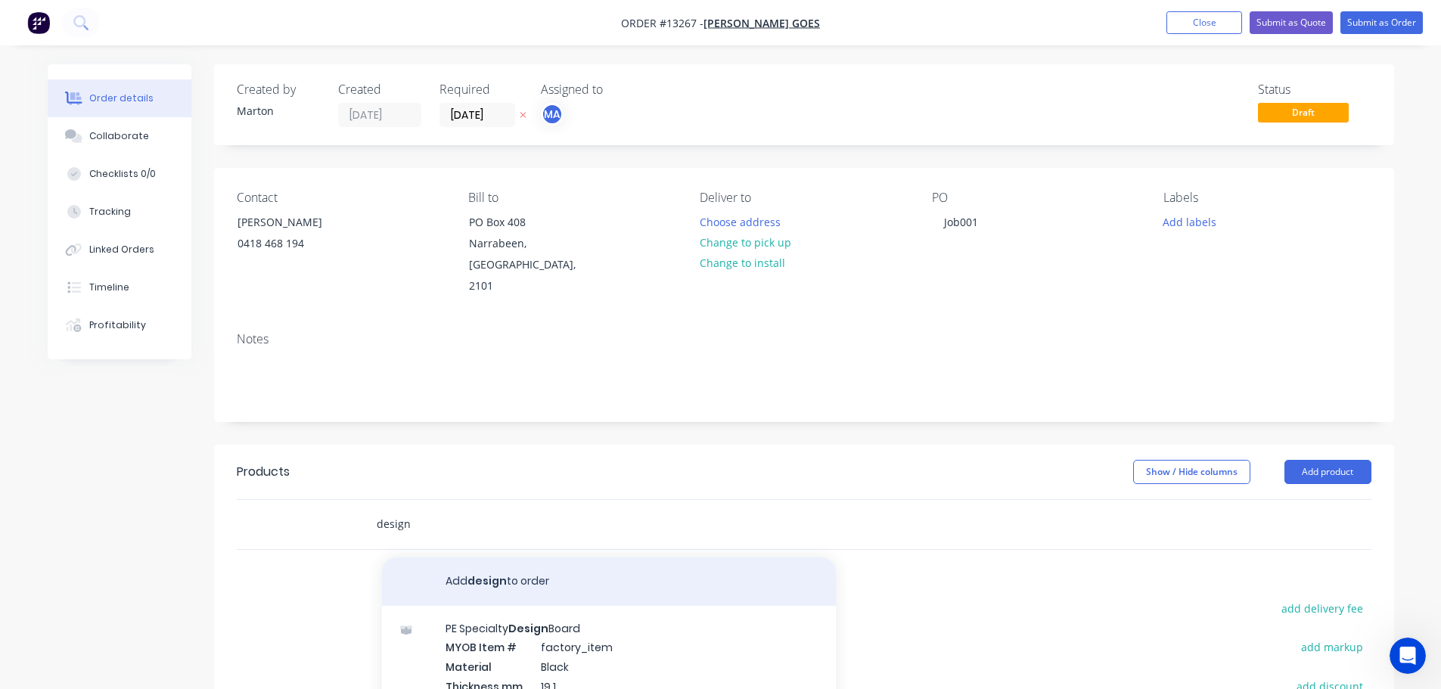
type input "design"
click at [466, 561] on button "Add design to order" at bounding box center [609, 582] width 454 height 48
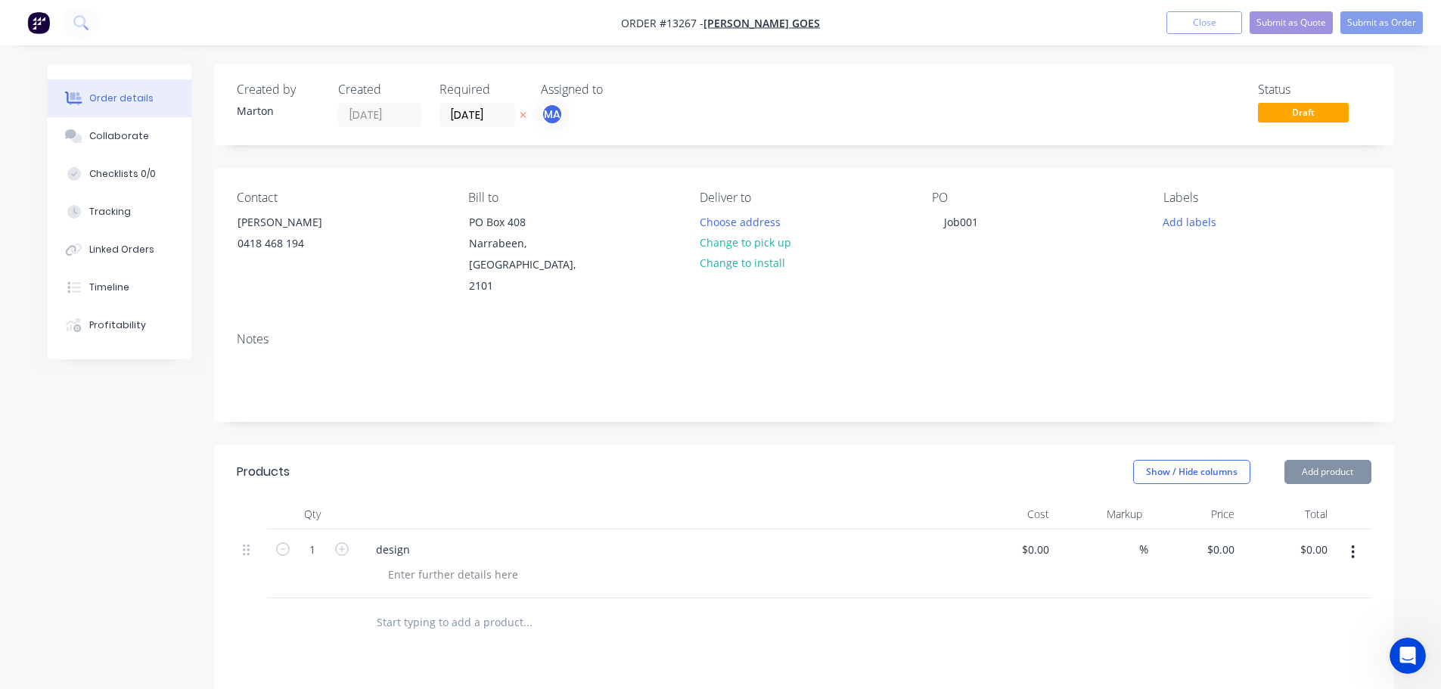
click at [417, 564] on div at bounding box center [453, 575] width 154 height 22
click at [452, 564] on div at bounding box center [453, 575] width 154 height 22
click at [348, 543] on icon "button" at bounding box center [342, 550] width 14 height 14
type input "2"
click at [1217, 539] on div "0 0" at bounding box center [1228, 550] width 23 height 22
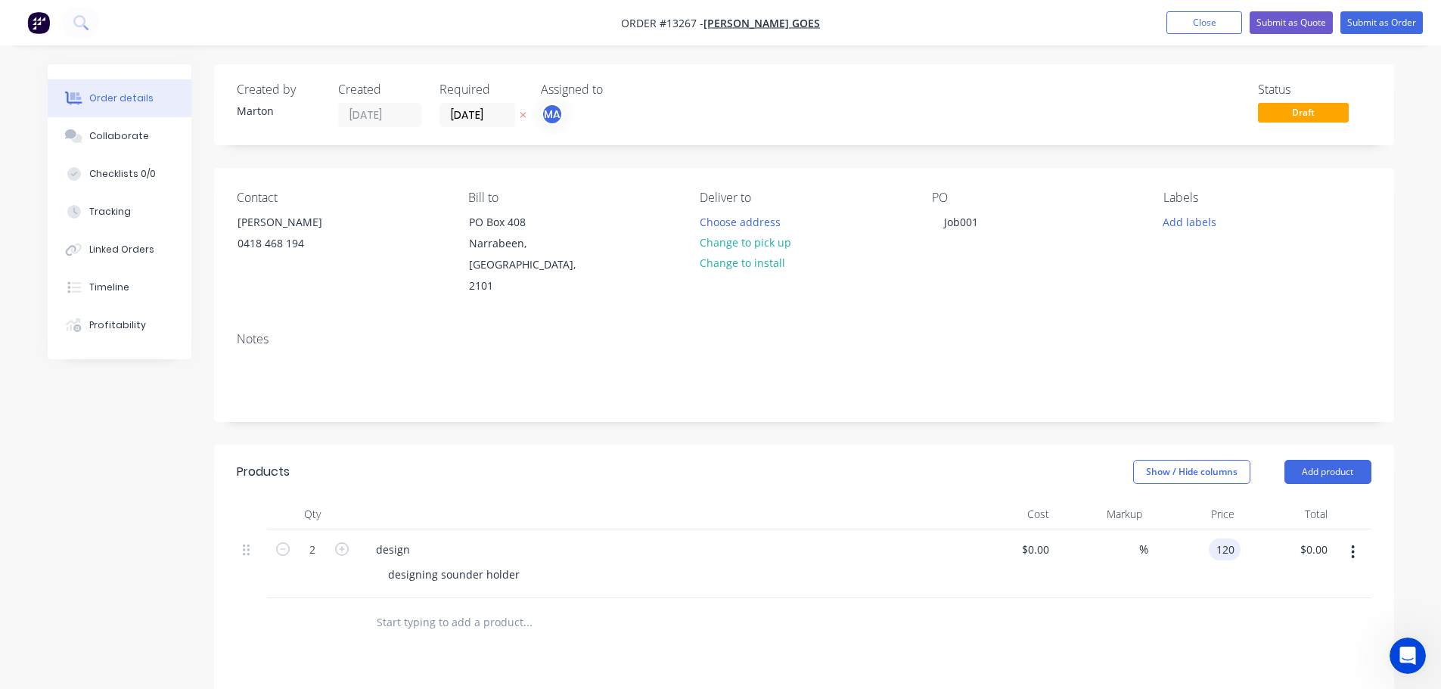
type input "$120.00"
type input "$240.00"
click at [1069, 620] on div at bounding box center [804, 623] width 1135 height 49
click at [1381, 20] on button "Submit as Order" at bounding box center [1382, 22] width 82 height 23
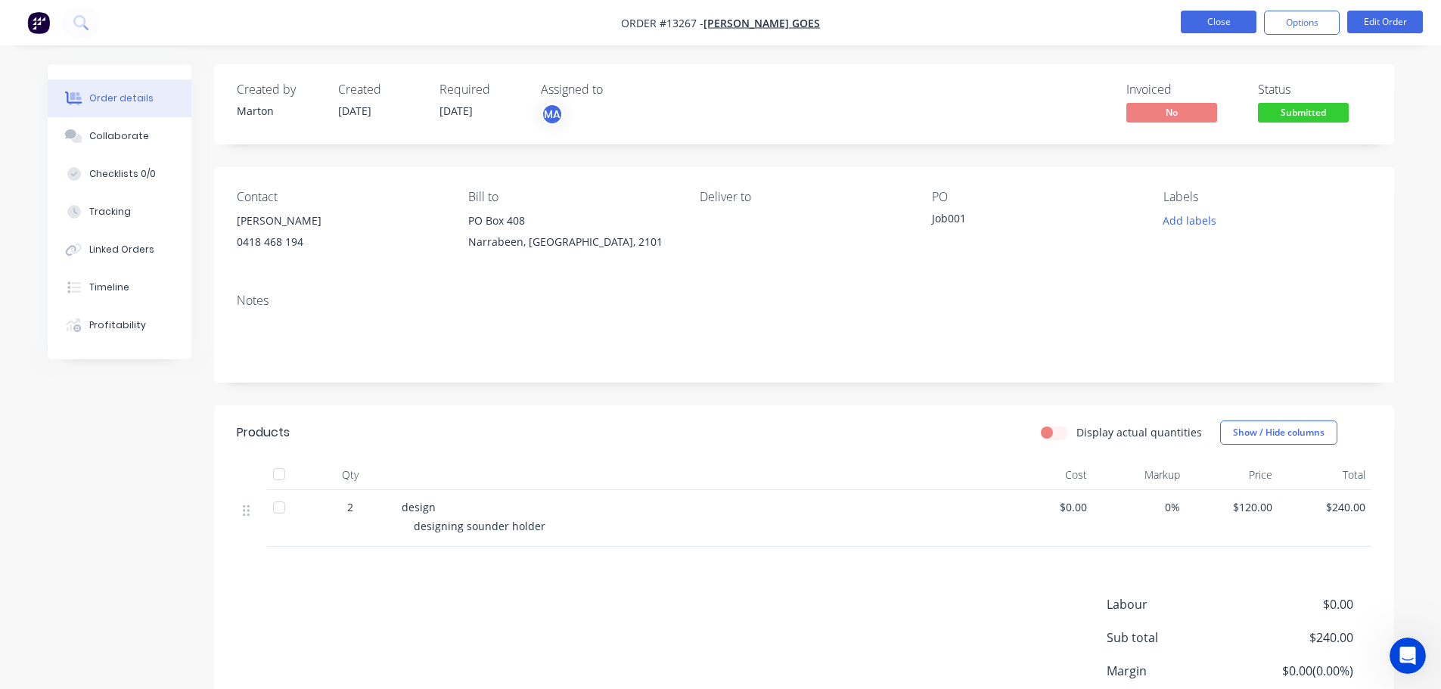
click at [1217, 20] on button "Close" at bounding box center [1219, 22] width 76 height 23
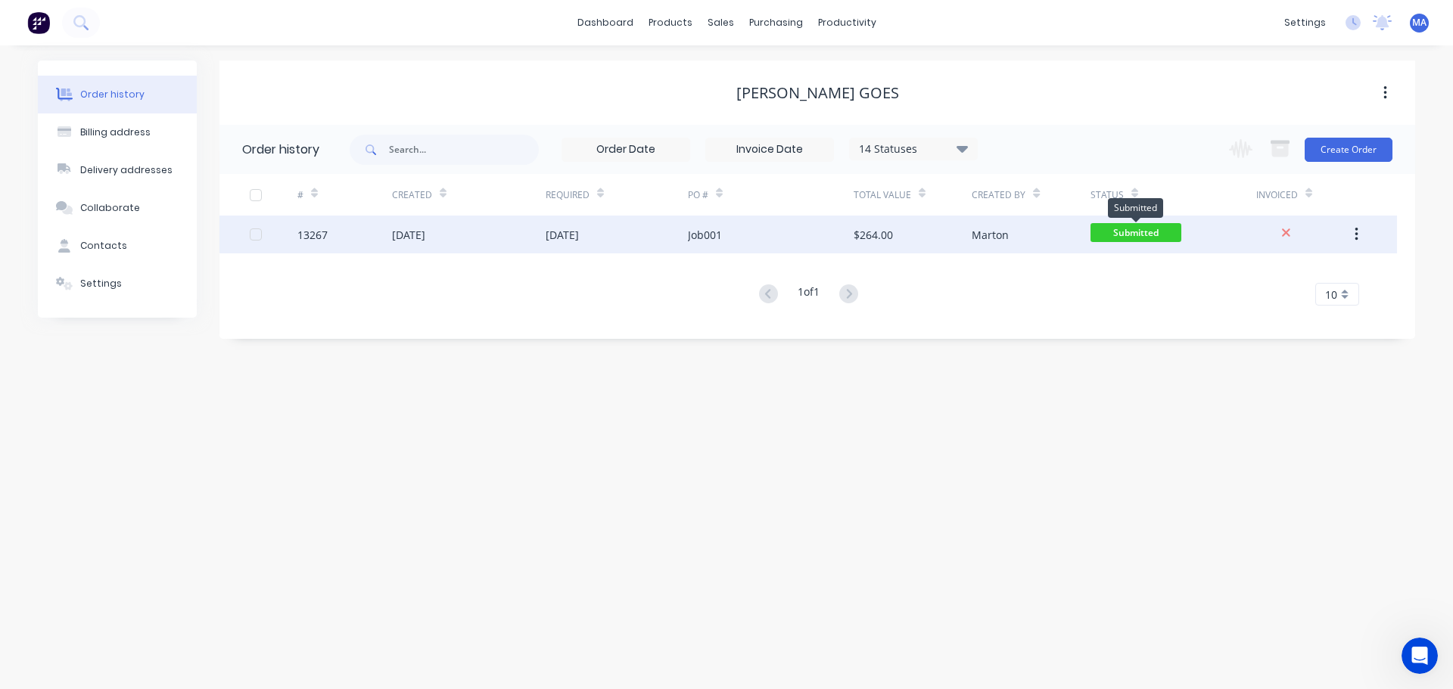
click at [1123, 236] on span "Submitted" at bounding box center [1135, 232] width 91 height 19
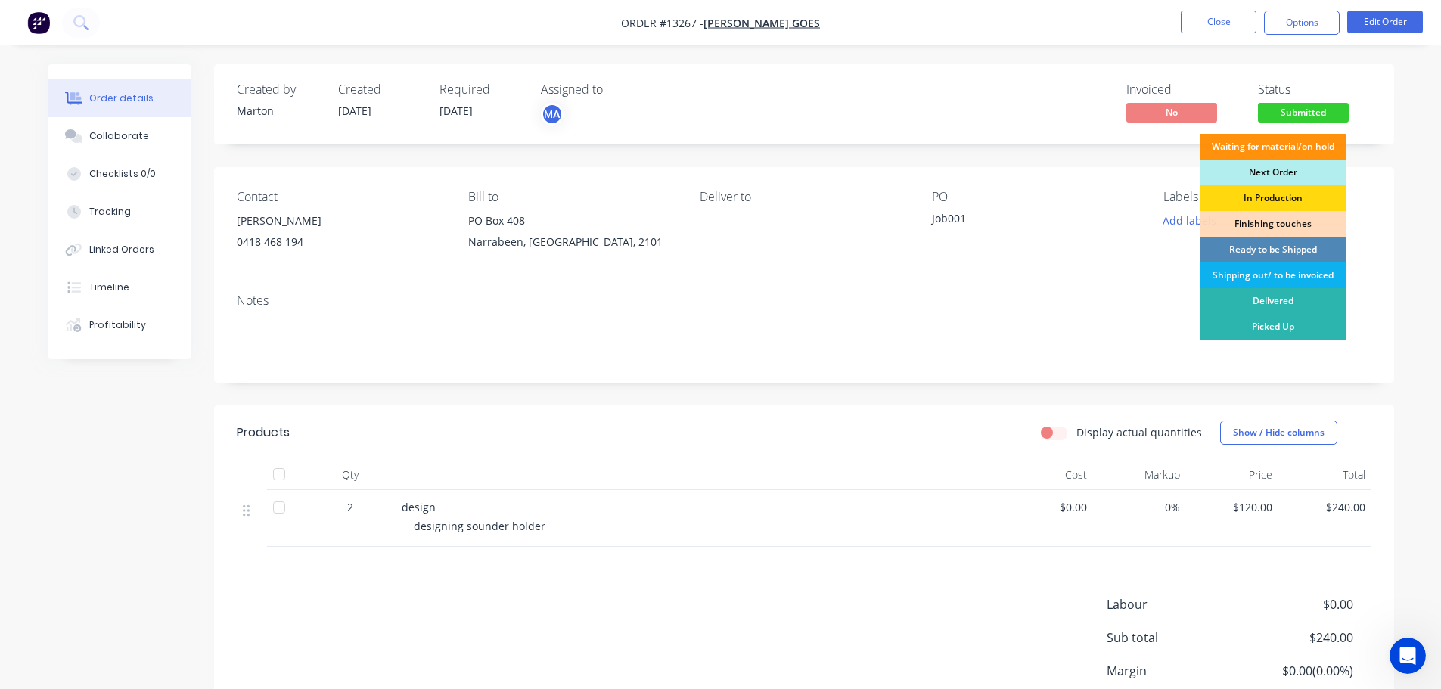
click at [1292, 107] on span "Submitted" at bounding box center [1303, 112] width 91 height 19
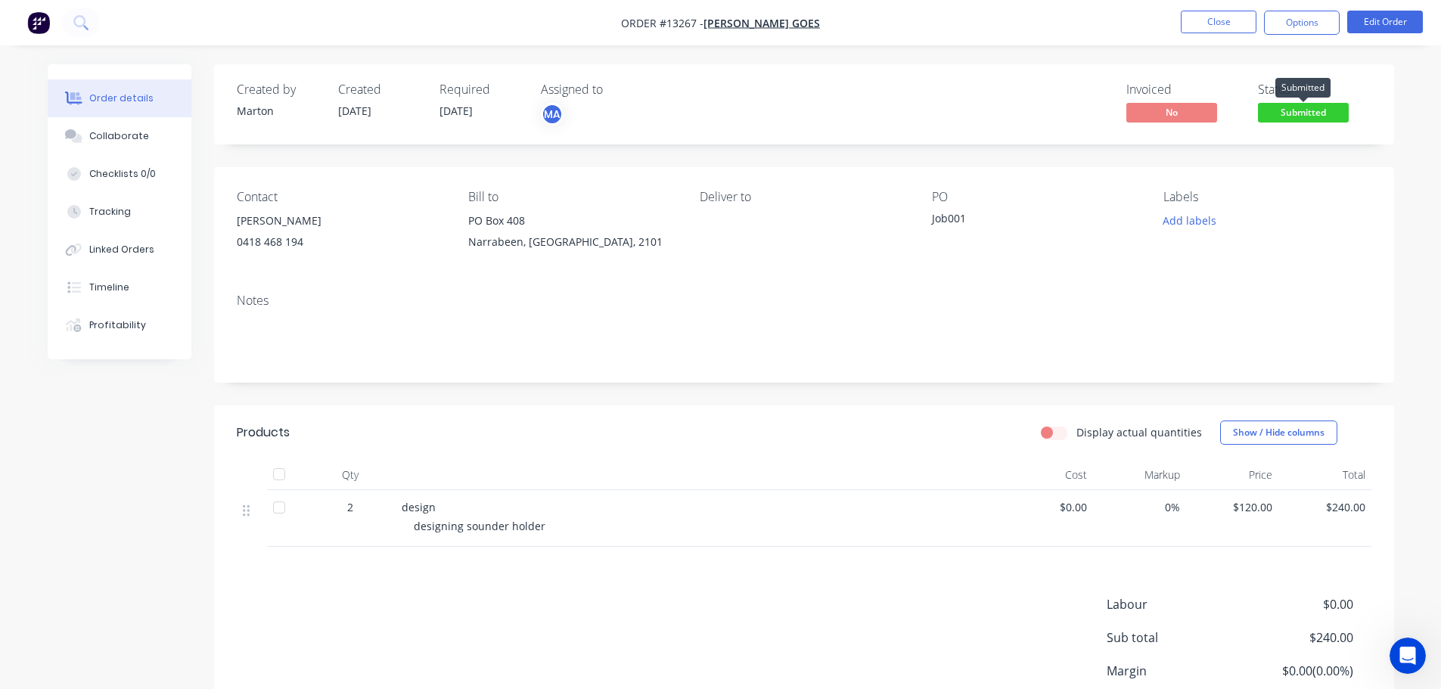
click at [1292, 112] on span "Submitted" at bounding box center [1303, 112] width 91 height 19
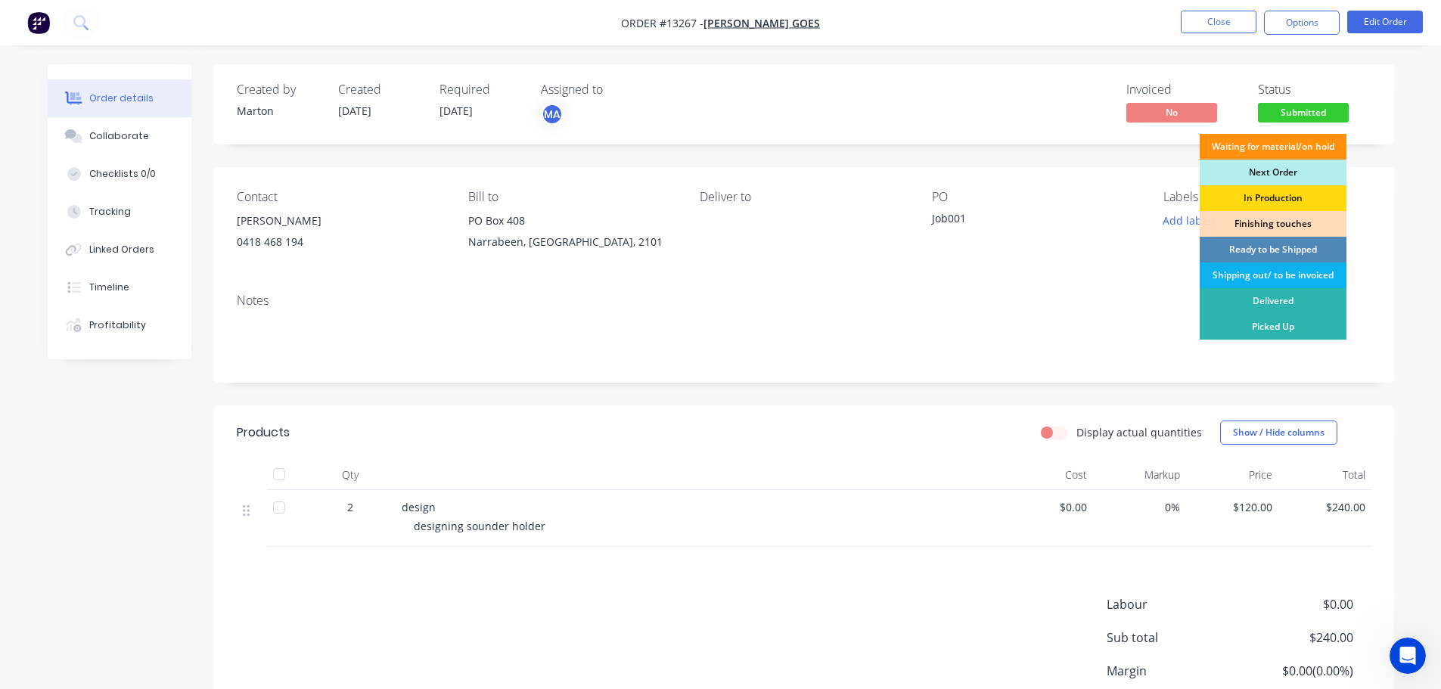
click at [1263, 299] on div "Delivered" at bounding box center [1273, 301] width 147 height 26
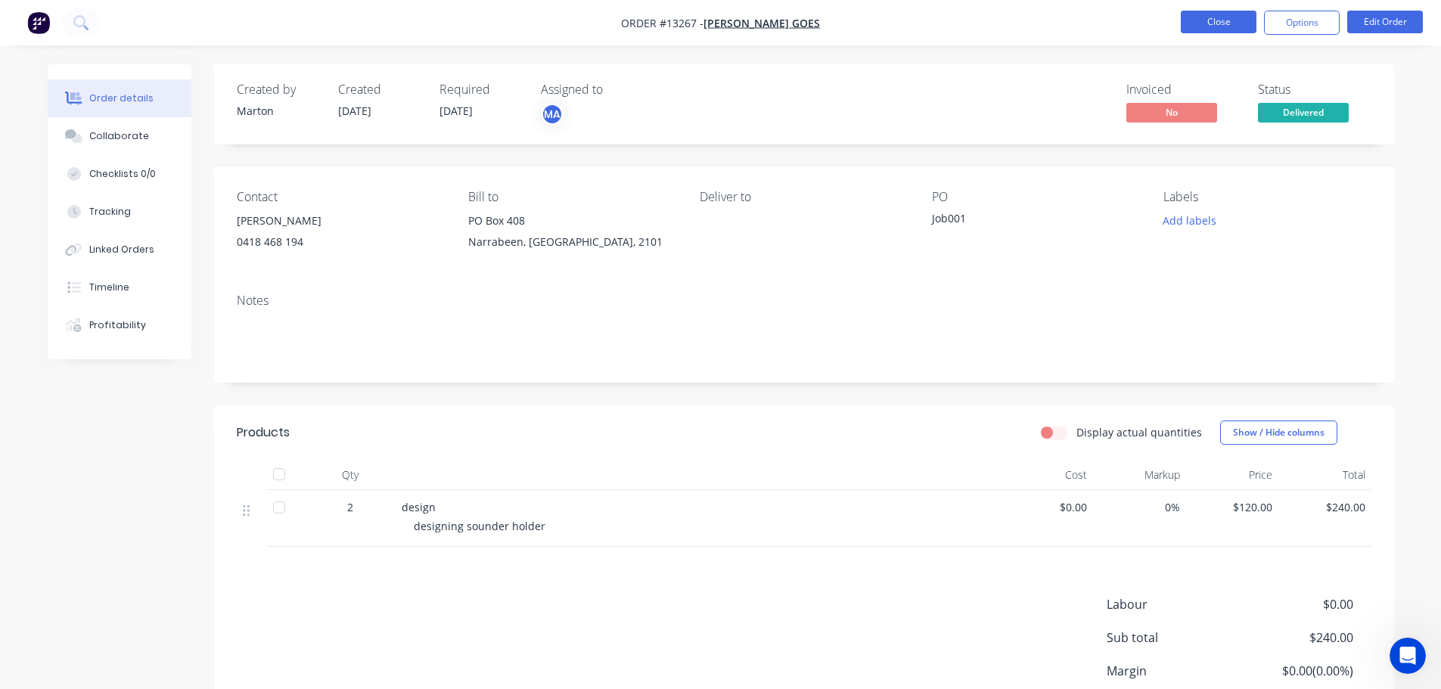
click at [1208, 21] on button "Close" at bounding box center [1219, 22] width 76 height 23
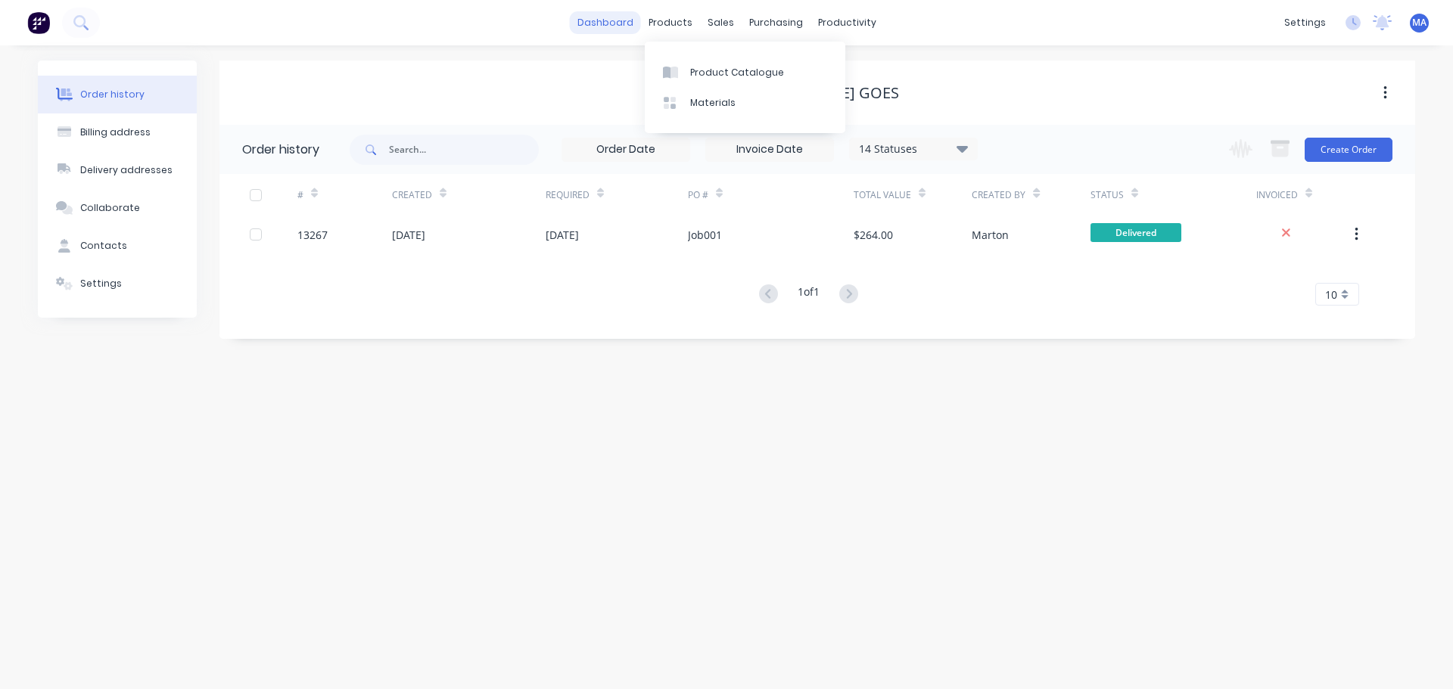
click at [620, 21] on link "dashboard" at bounding box center [605, 22] width 71 height 23
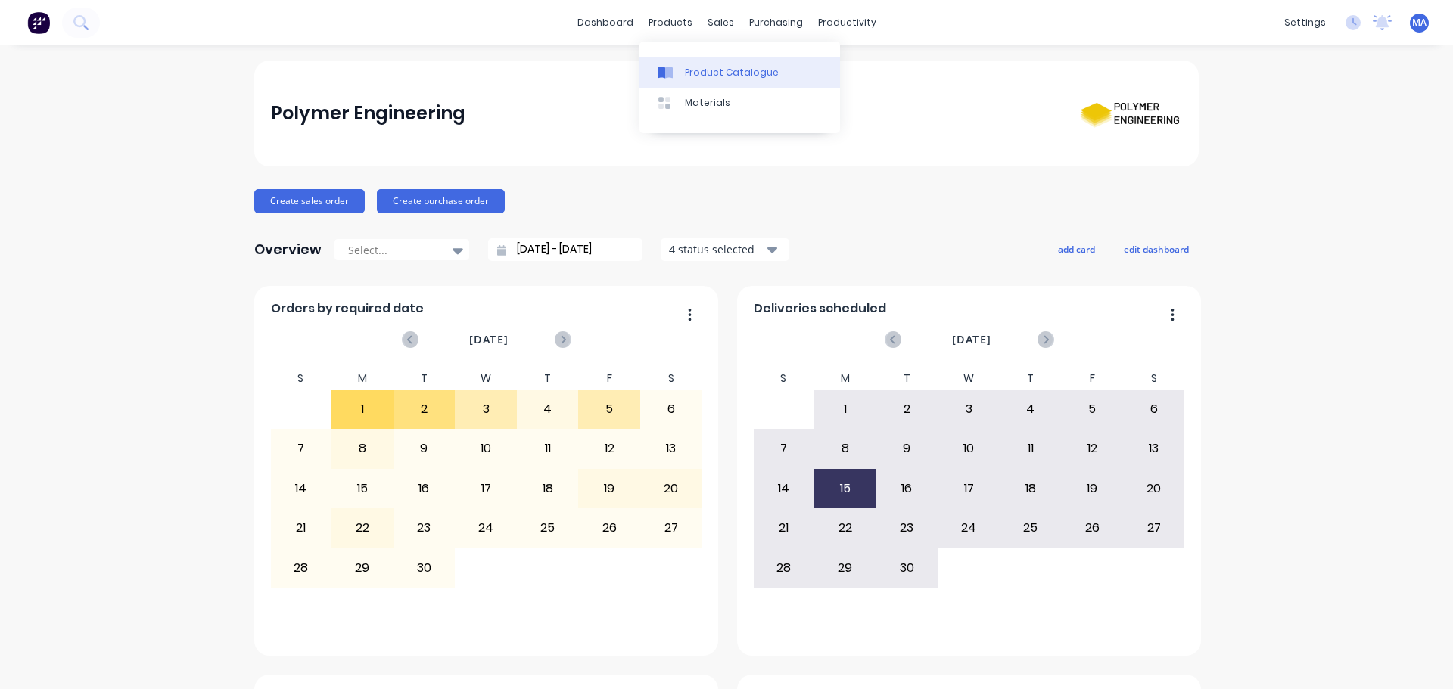
click at [673, 68] on icon at bounding box center [669, 73] width 8 height 12
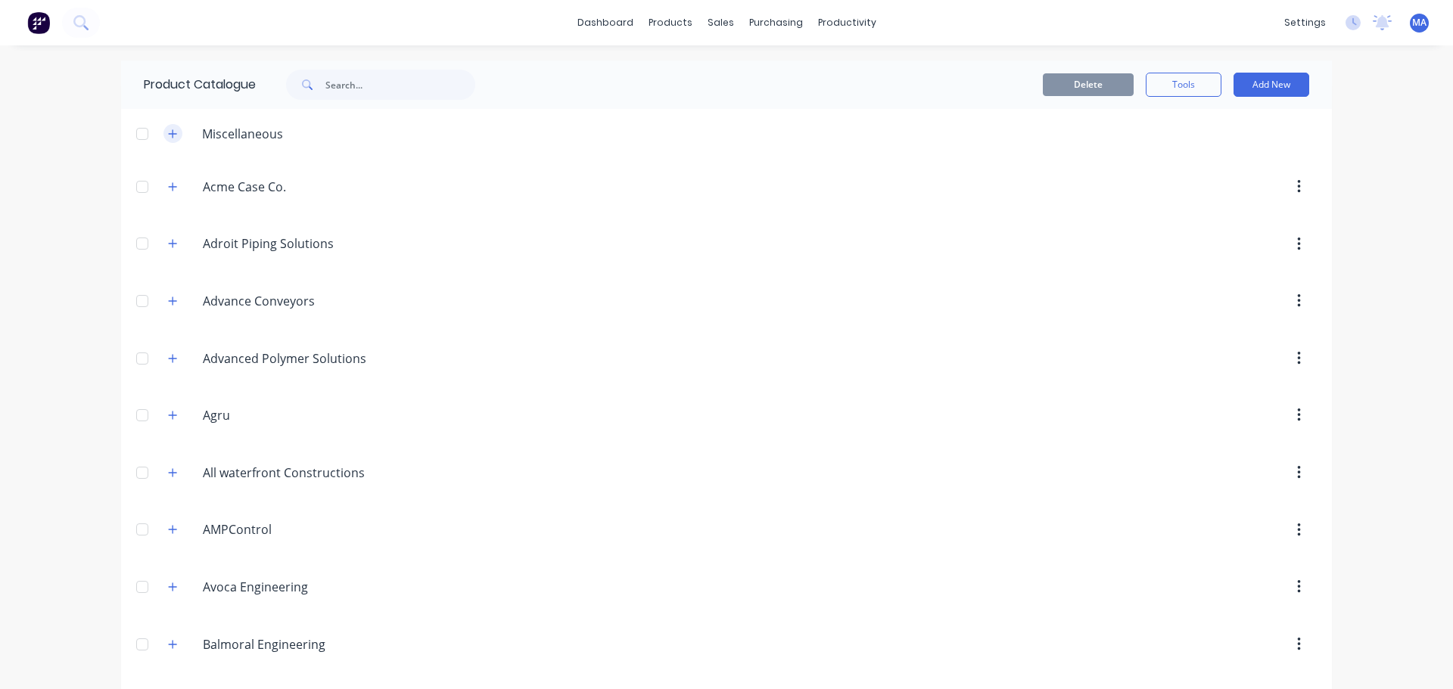
click at [168, 132] on icon "button" at bounding box center [172, 134] width 9 height 11
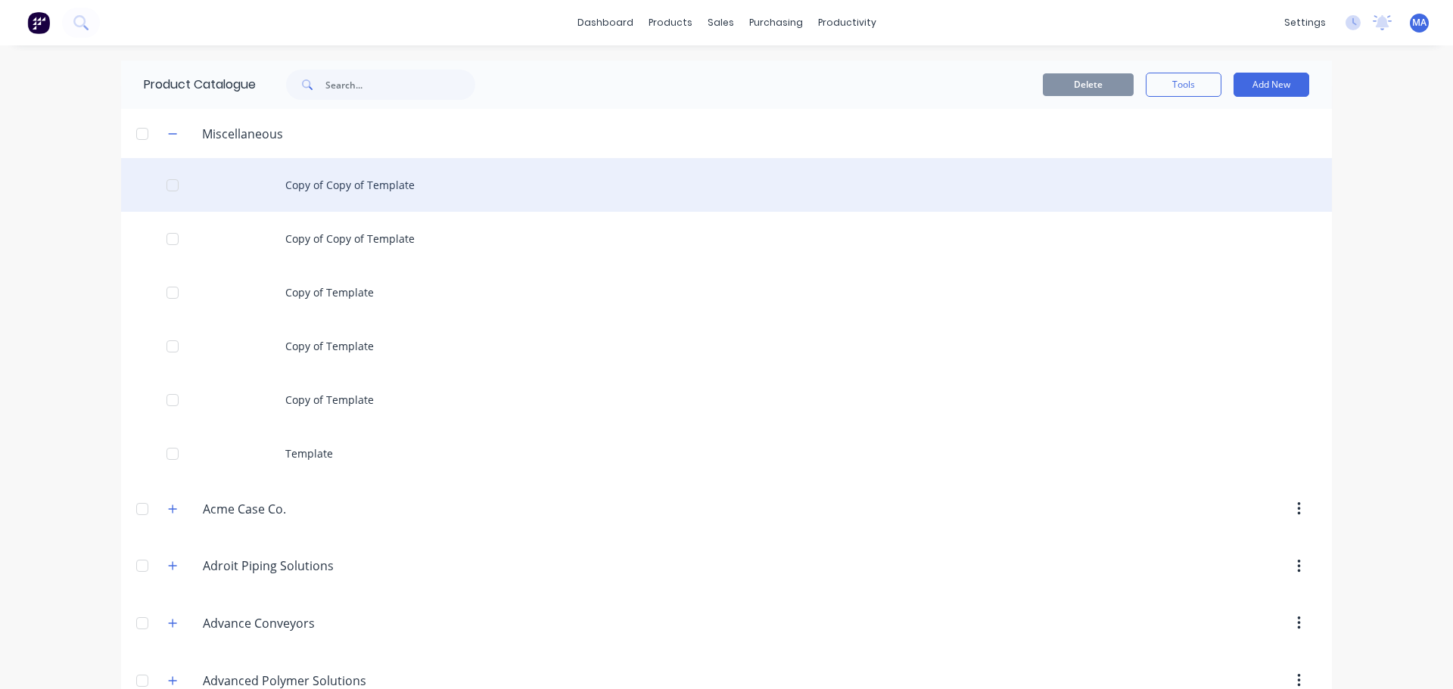
click at [344, 197] on div "Copy of Copy of Template" at bounding box center [726, 185] width 1211 height 54
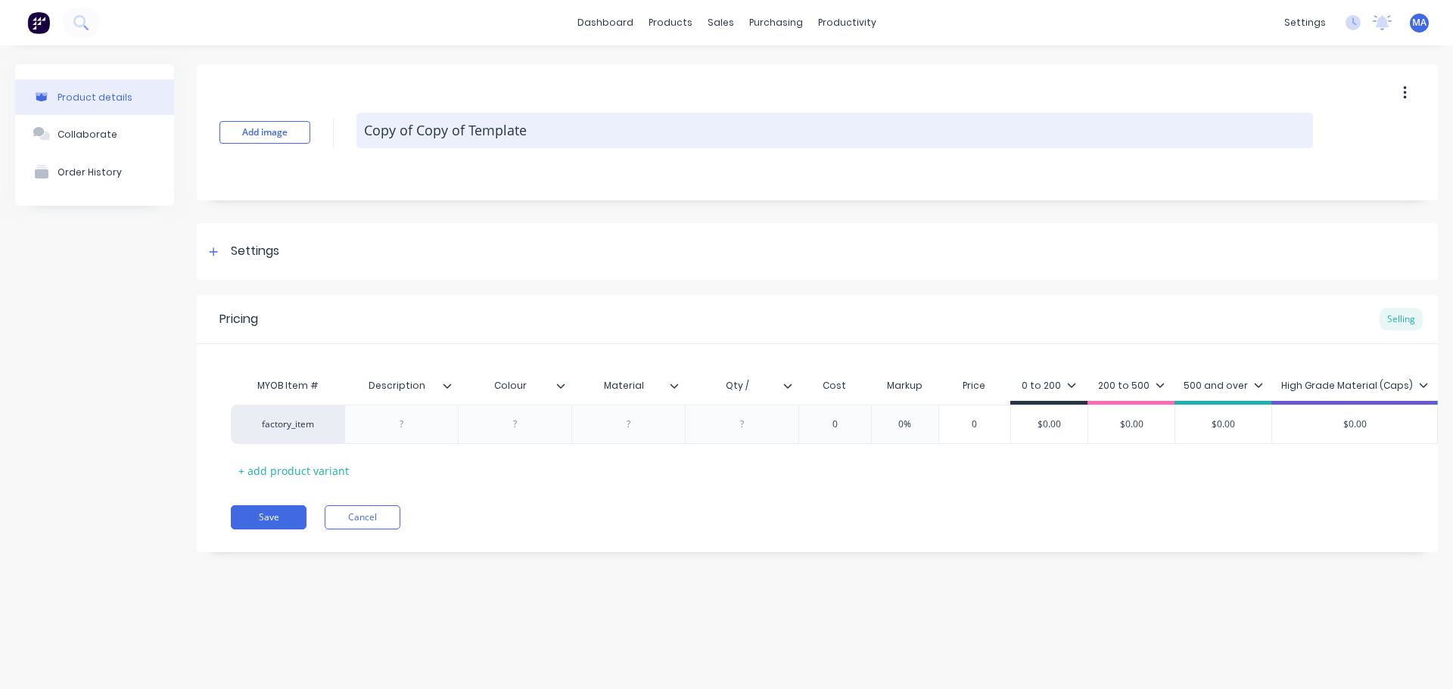
drag, startPoint x: 532, startPoint y: 135, endPoint x: 563, endPoint y: 132, distance: 31.2
click at [532, 134] on textarea "Copy of Copy of Template" at bounding box center [834, 131] width 956 height 36
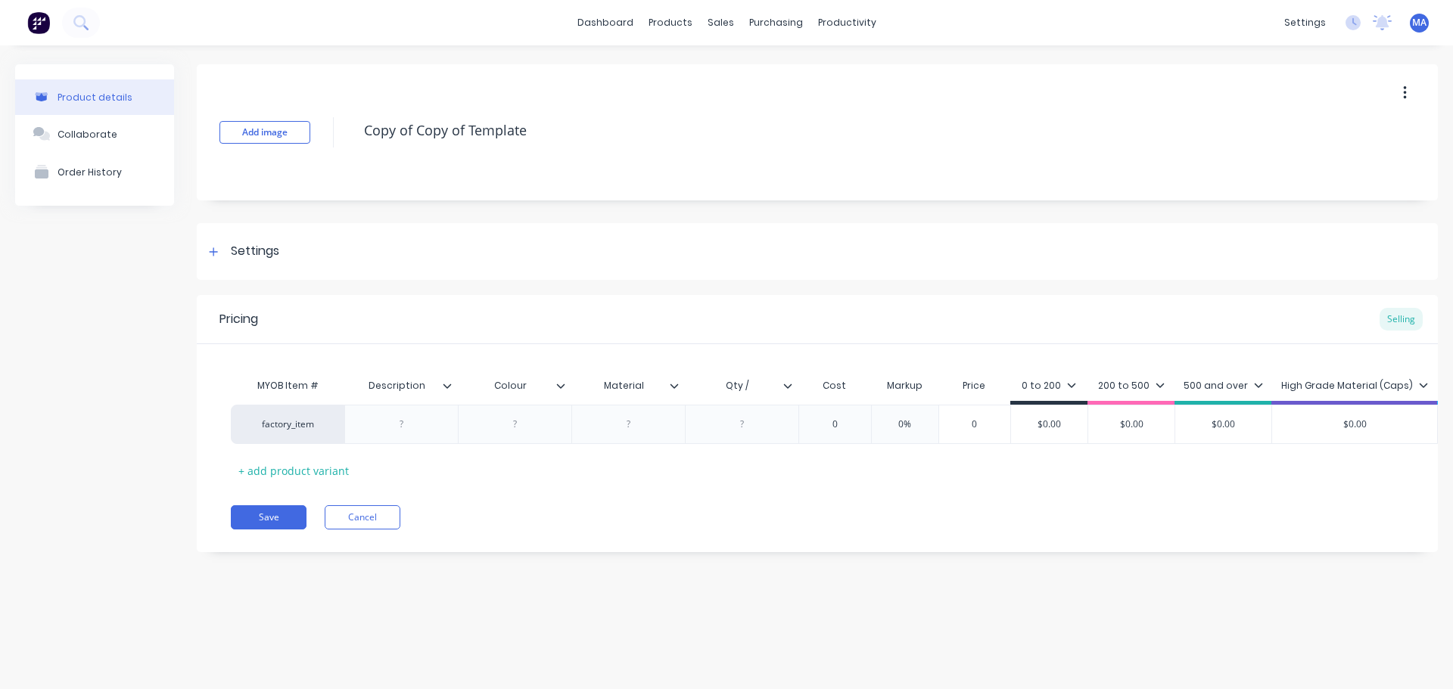
drag, startPoint x: 413, startPoint y: 133, endPoint x: 334, endPoint y: 136, distance: 78.8
click at [334, 136] on div "Add image Copy of Copy of Template" at bounding box center [817, 132] width 1241 height 136
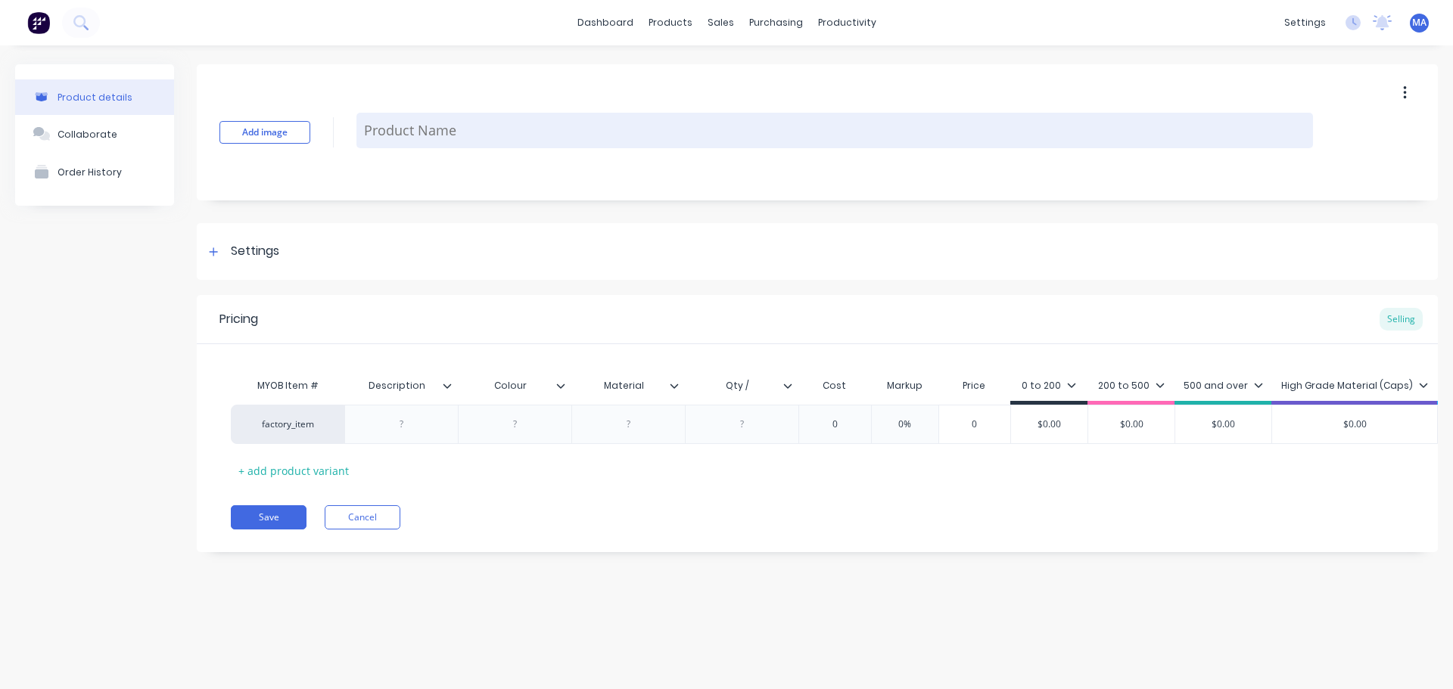
drag, startPoint x: 487, startPoint y: 137, endPoint x: 487, endPoint y: 145, distance: 8.4
click at [487, 137] on textarea at bounding box center [834, 131] width 956 height 36
type textarea "H"
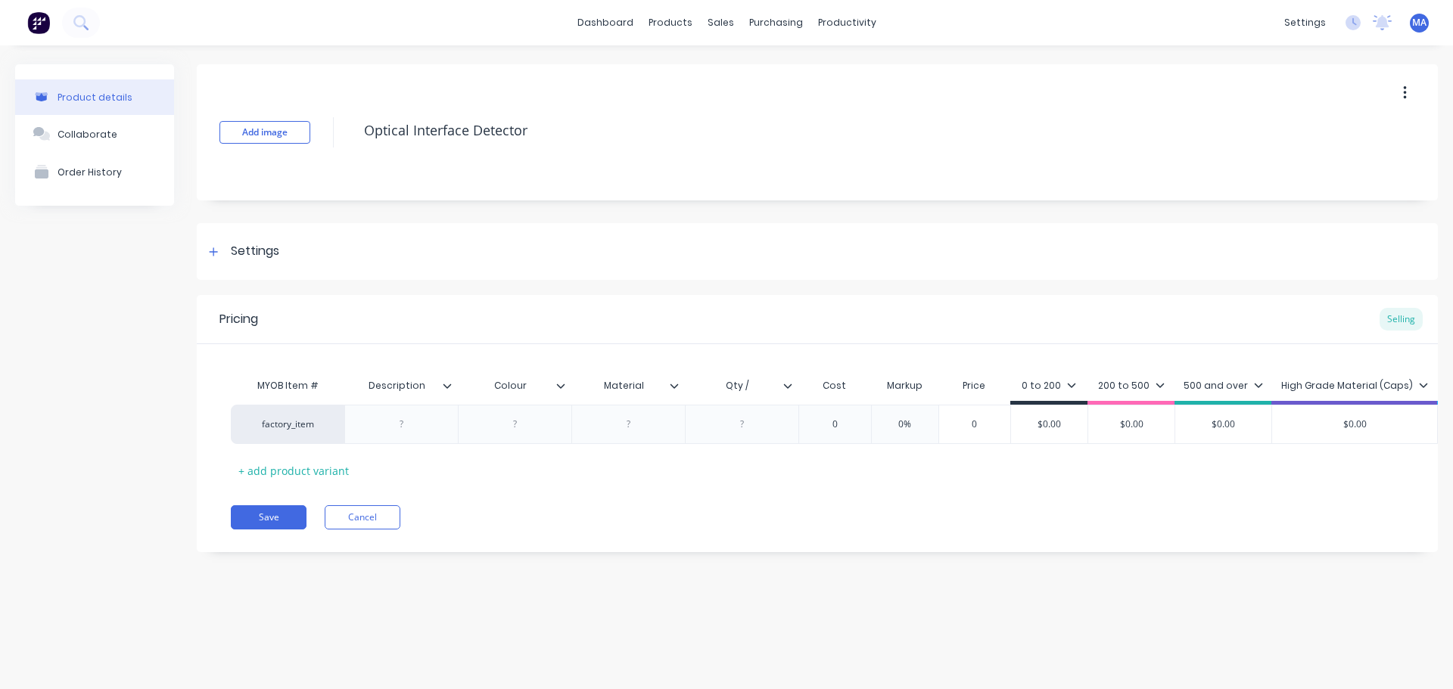
click at [452, 387] on div at bounding box center [453, 386] width 9 height 14
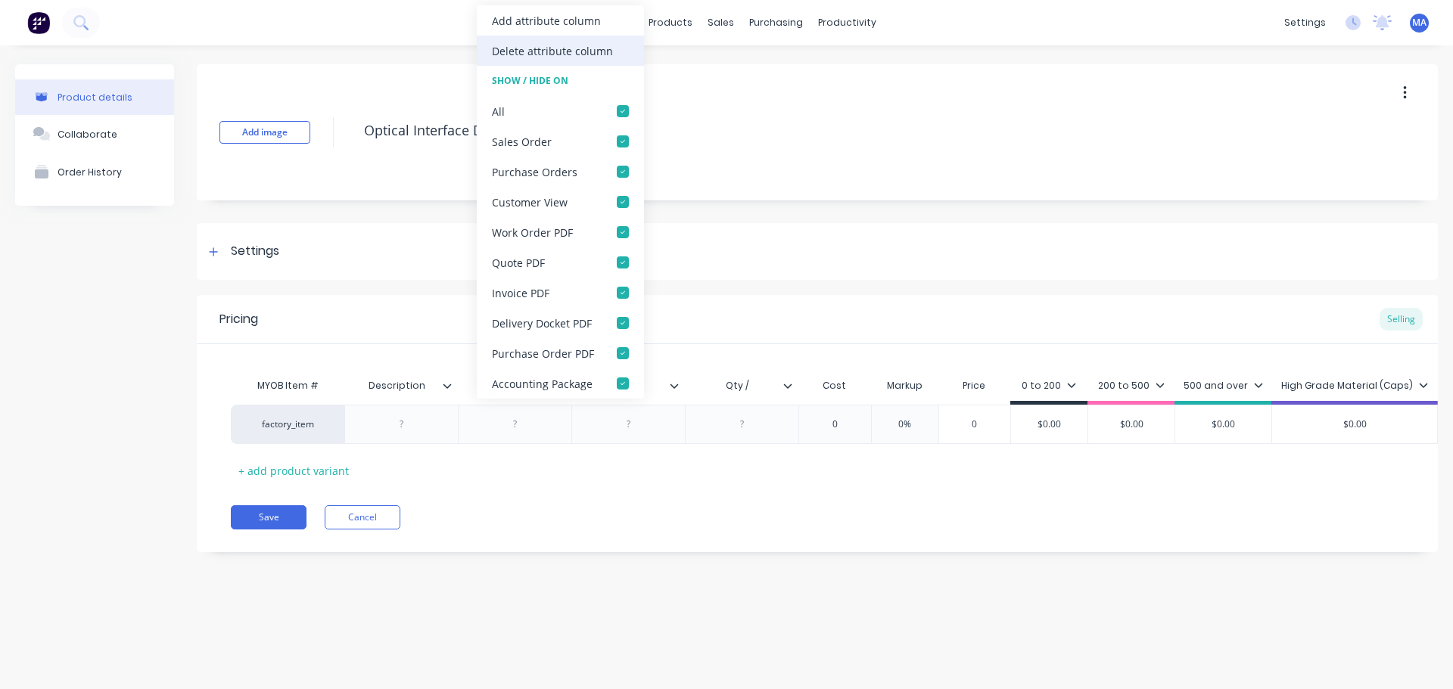
click at [531, 57] on div "Delete attribute column" at bounding box center [552, 51] width 121 height 16
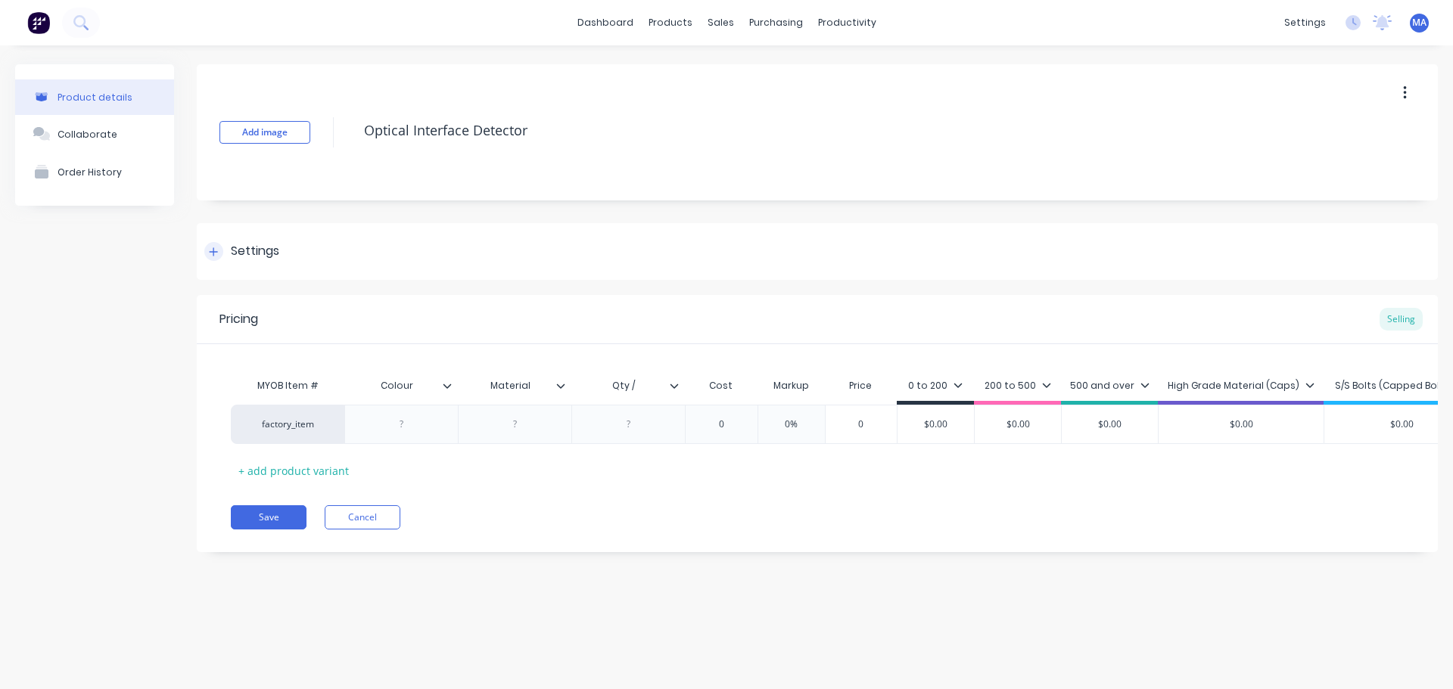
type textarea "Optical Interface Detector"
click at [290, 246] on div "Settings" at bounding box center [817, 251] width 1241 height 57
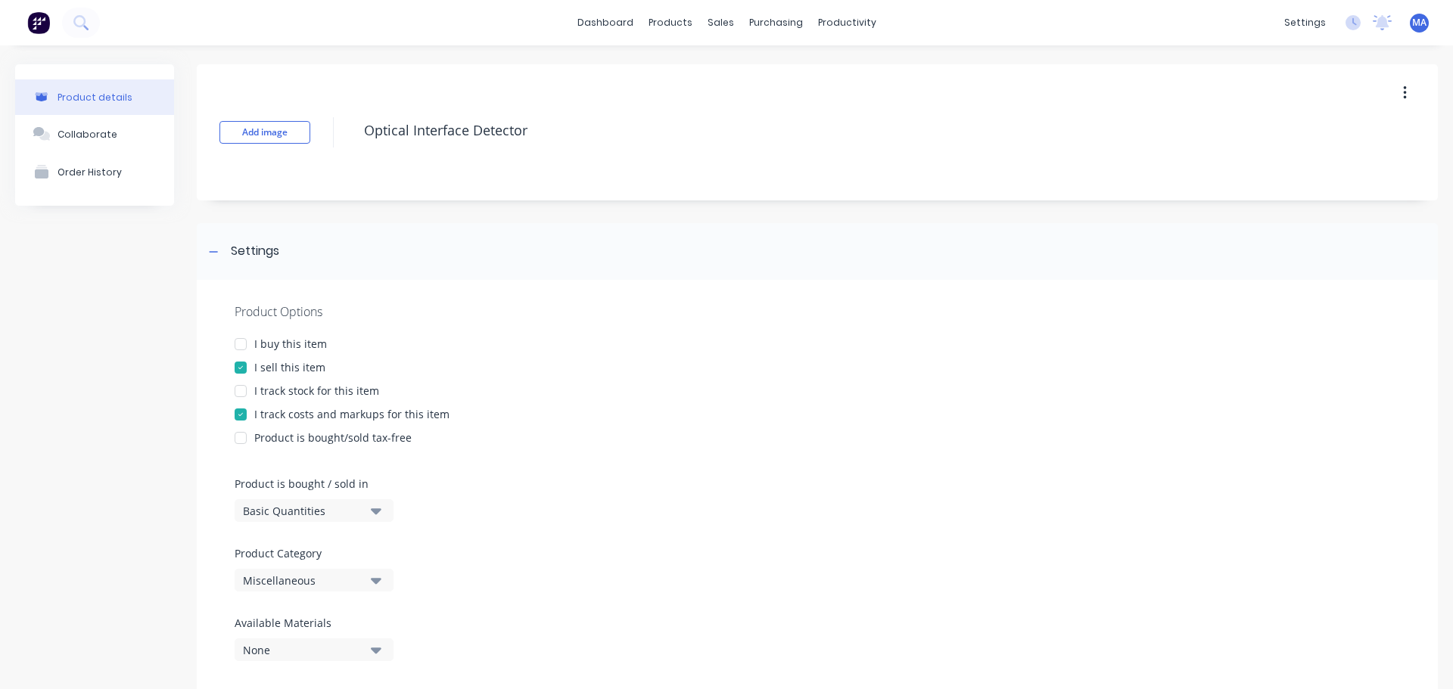
click at [306, 569] on button "Miscellaneous" at bounding box center [314, 580] width 159 height 23
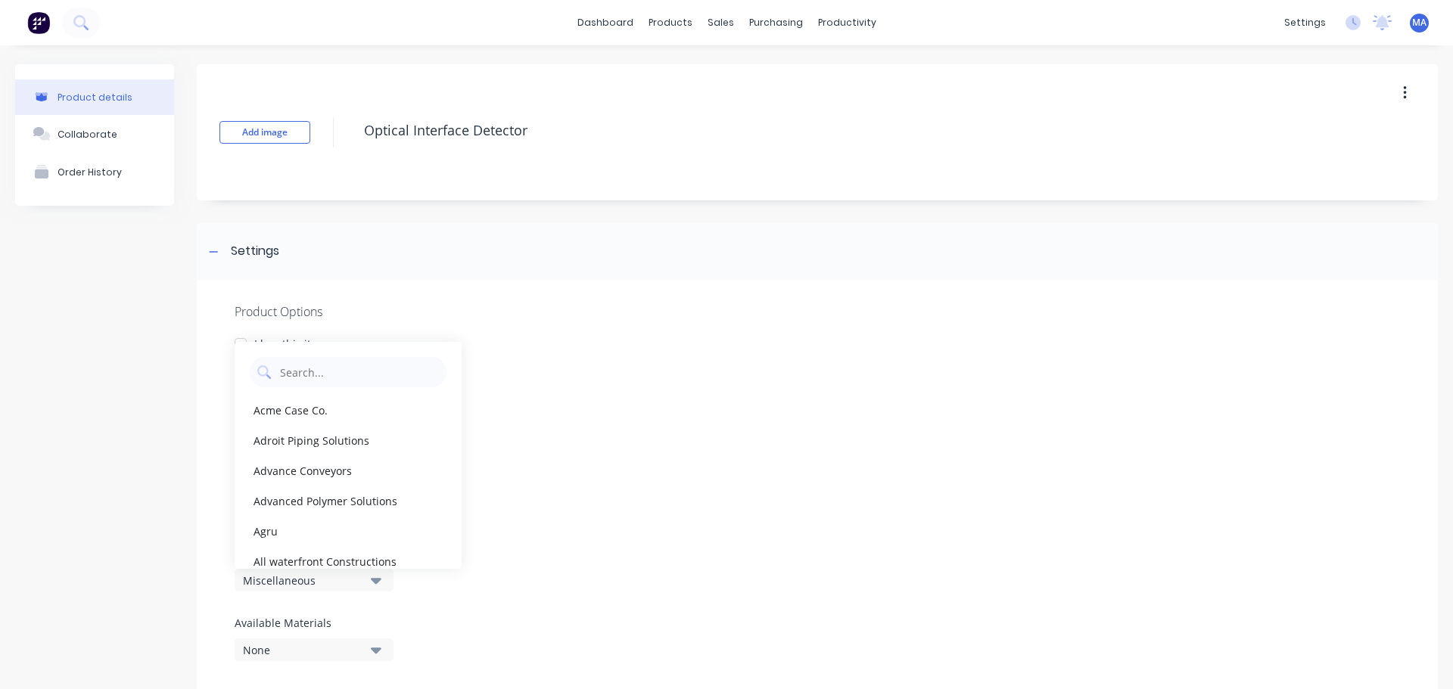
click at [322, 348] on div "Acme Case Co. Adroit Piping Solutions Advance Conveyors Advanced Polymer Soluti…" at bounding box center [348, 455] width 227 height 227
click at [319, 371] on Category "text" at bounding box center [358, 372] width 160 height 30
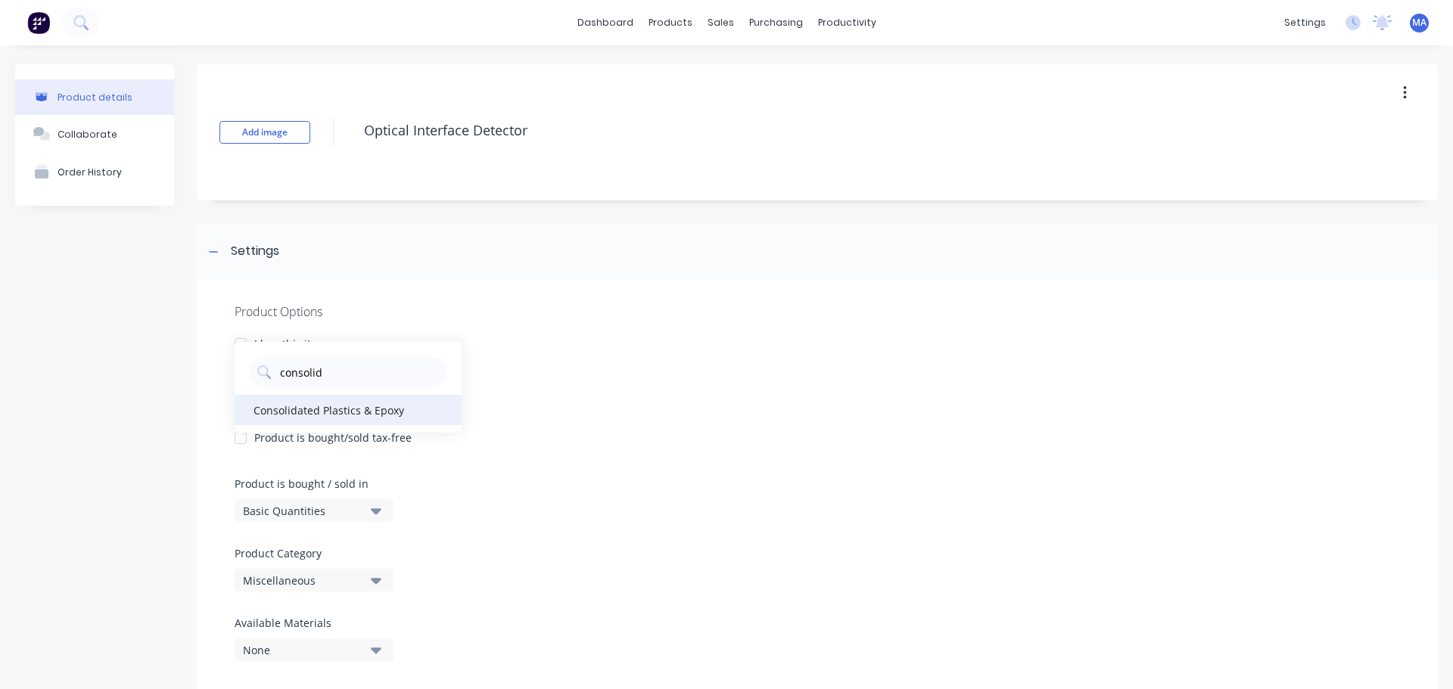
type Category "consolid"
click at [296, 414] on div "Consolidated Plastics & Epoxy" at bounding box center [348, 410] width 227 height 30
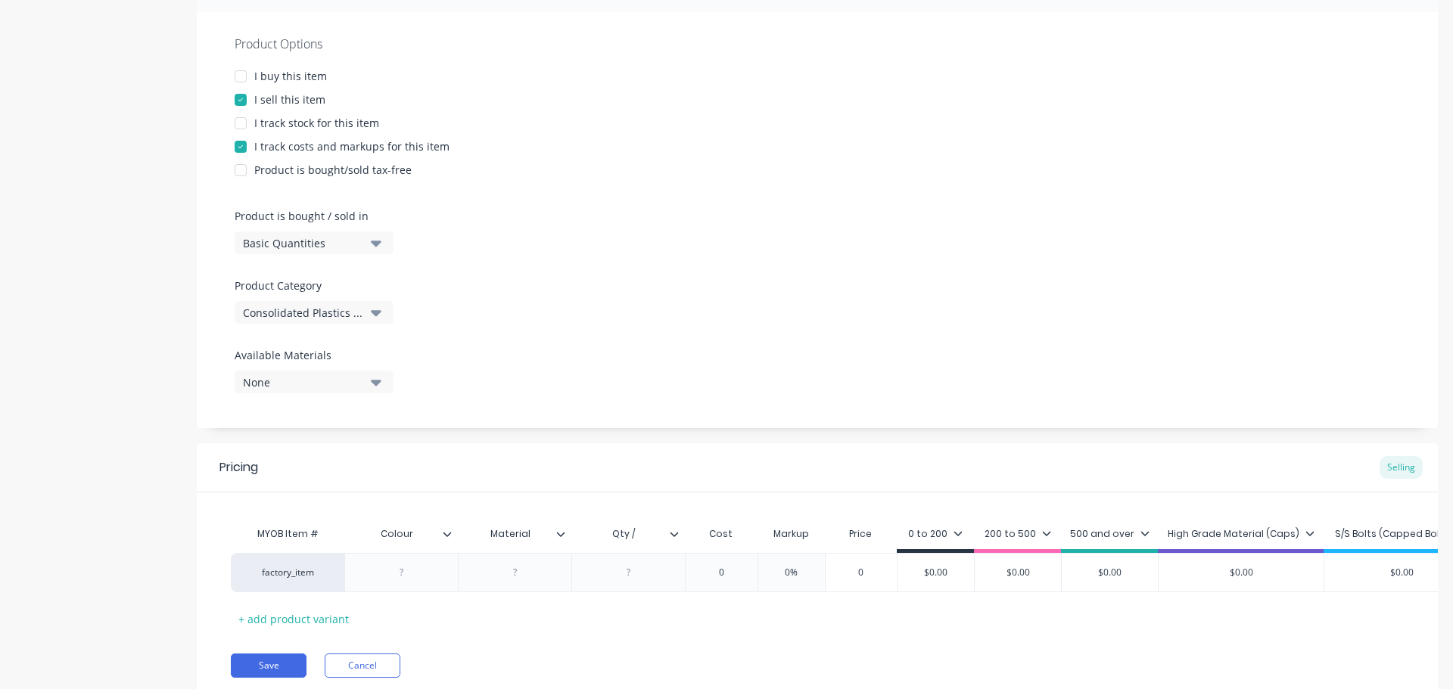
scroll to position [332, 0]
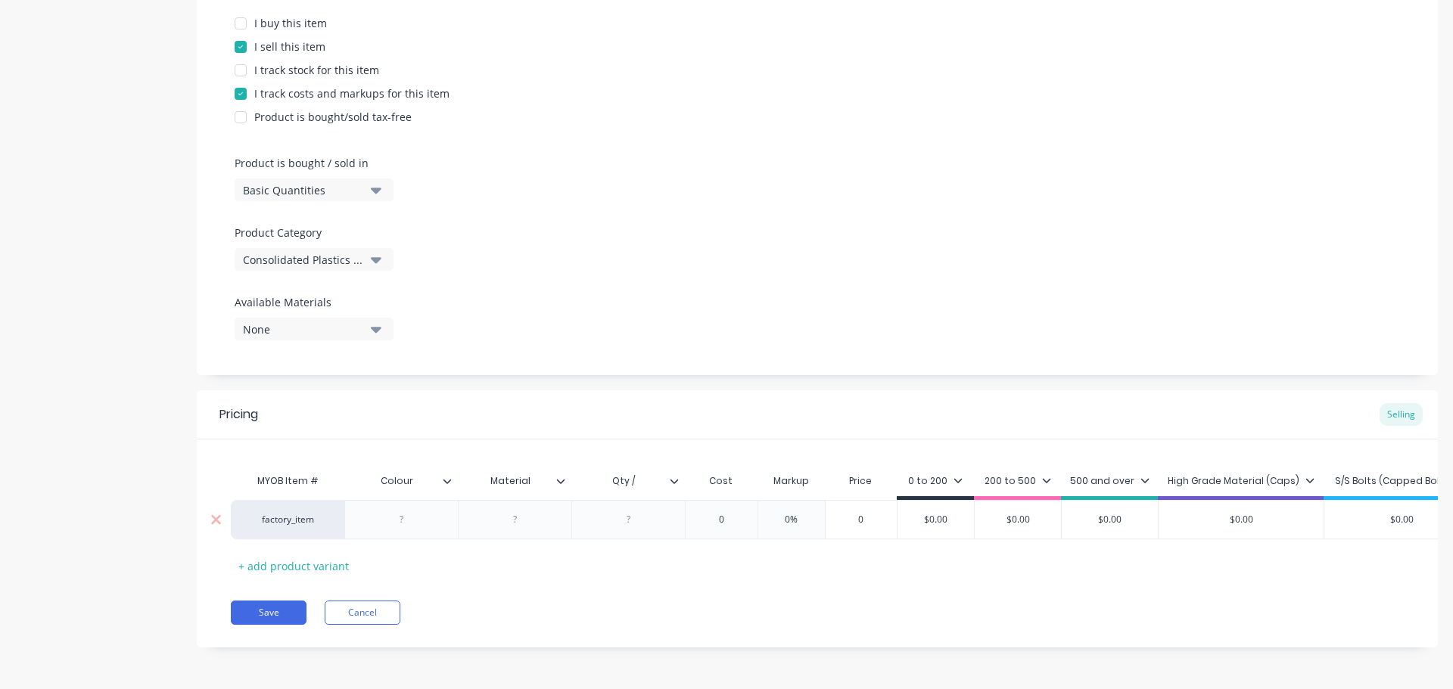
click at [395, 521] on div at bounding box center [401, 519] width 114 height 39
click at [434, 519] on div at bounding box center [401, 519] width 114 height 39
click at [424, 512] on div at bounding box center [402, 520] width 76 height 20
click at [632, 500] on div at bounding box center [628, 519] width 114 height 39
click at [634, 510] on div at bounding box center [629, 520] width 76 height 20
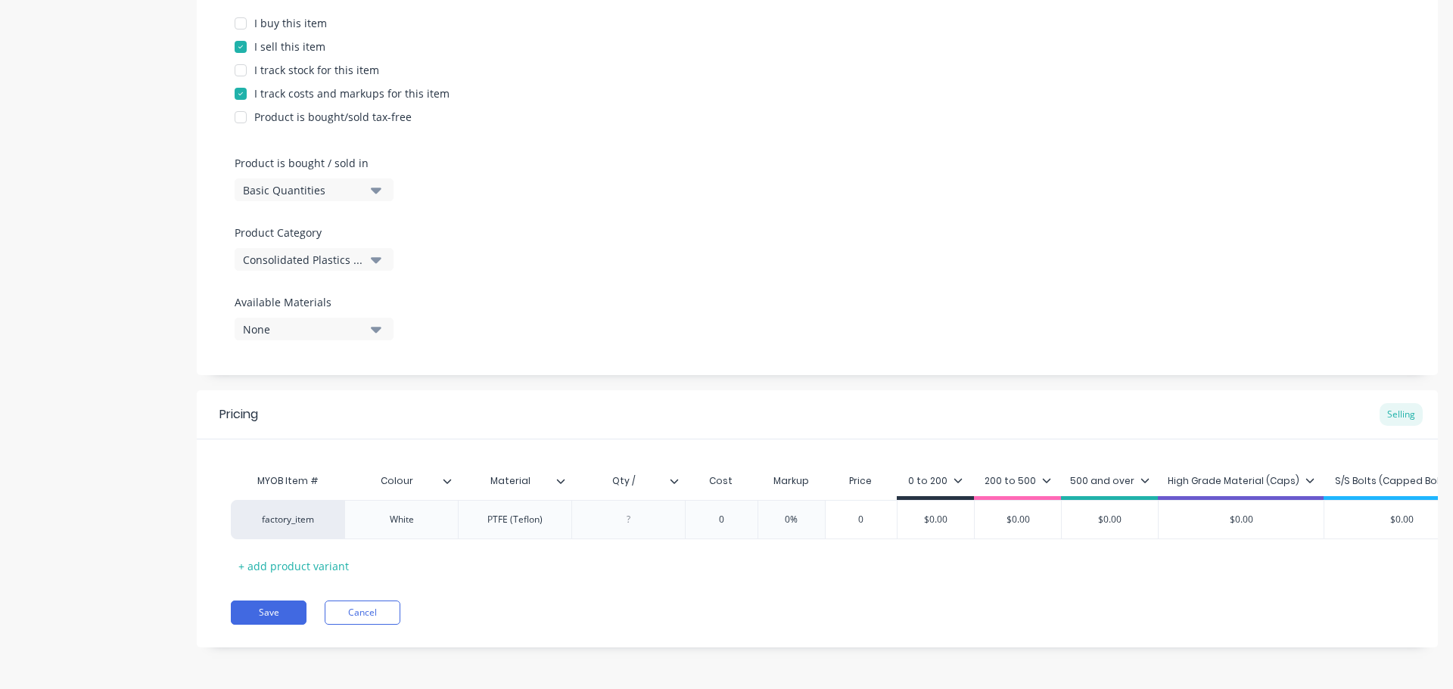
click at [642, 474] on input "Qty /" at bounding box center [623, 481] width 104 height 14
type input "Qty / meter"
click at [637, 514] on div at bounding box center [629, 520] width 76 height 20
click at [698, 513] on input "0" at bounding box center [721, 520] width 76 height 14
click at [744, 513] on input "0" at bounding box center [721, 520] width 76 height 14
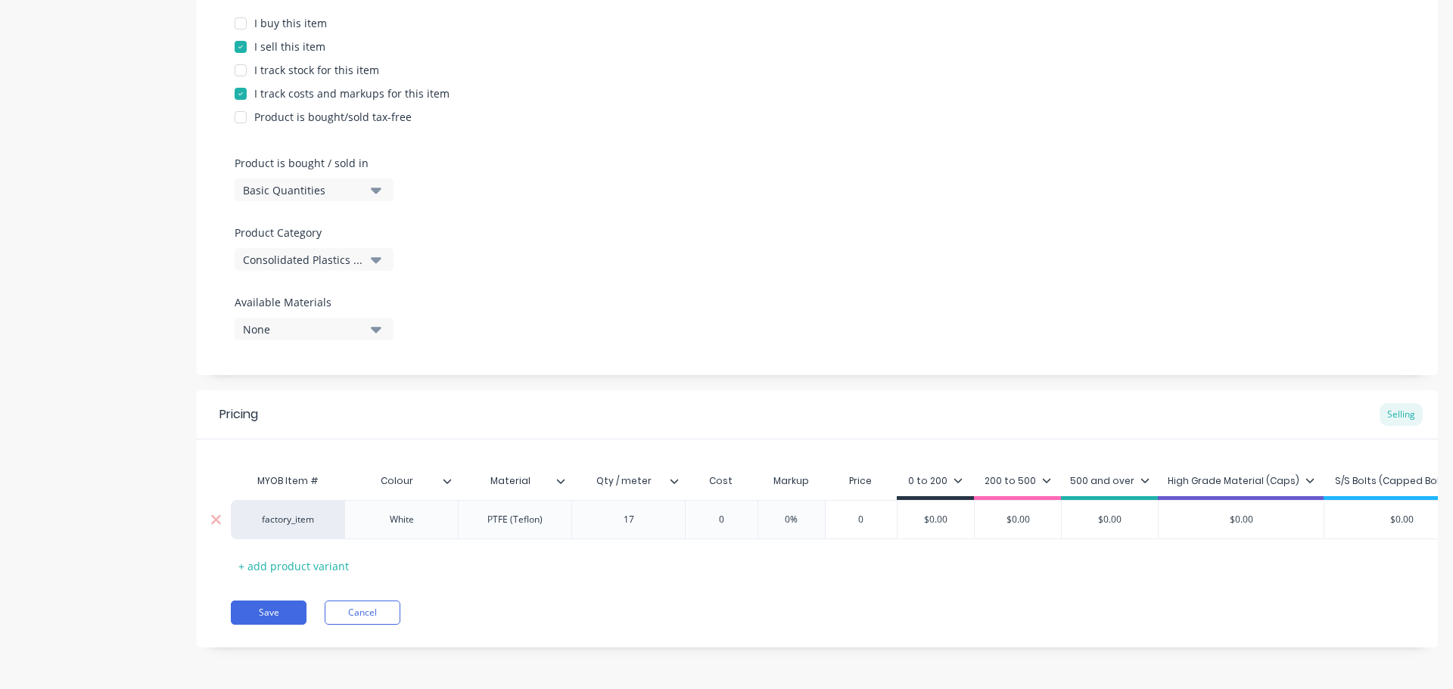
click at [744, 513] on input "0" at bounding box center [721, 520] width 76 height 14
type input "37.23"
click at [798, 513] on input "0%" at bounding box center [811, 520] width 76 height 14
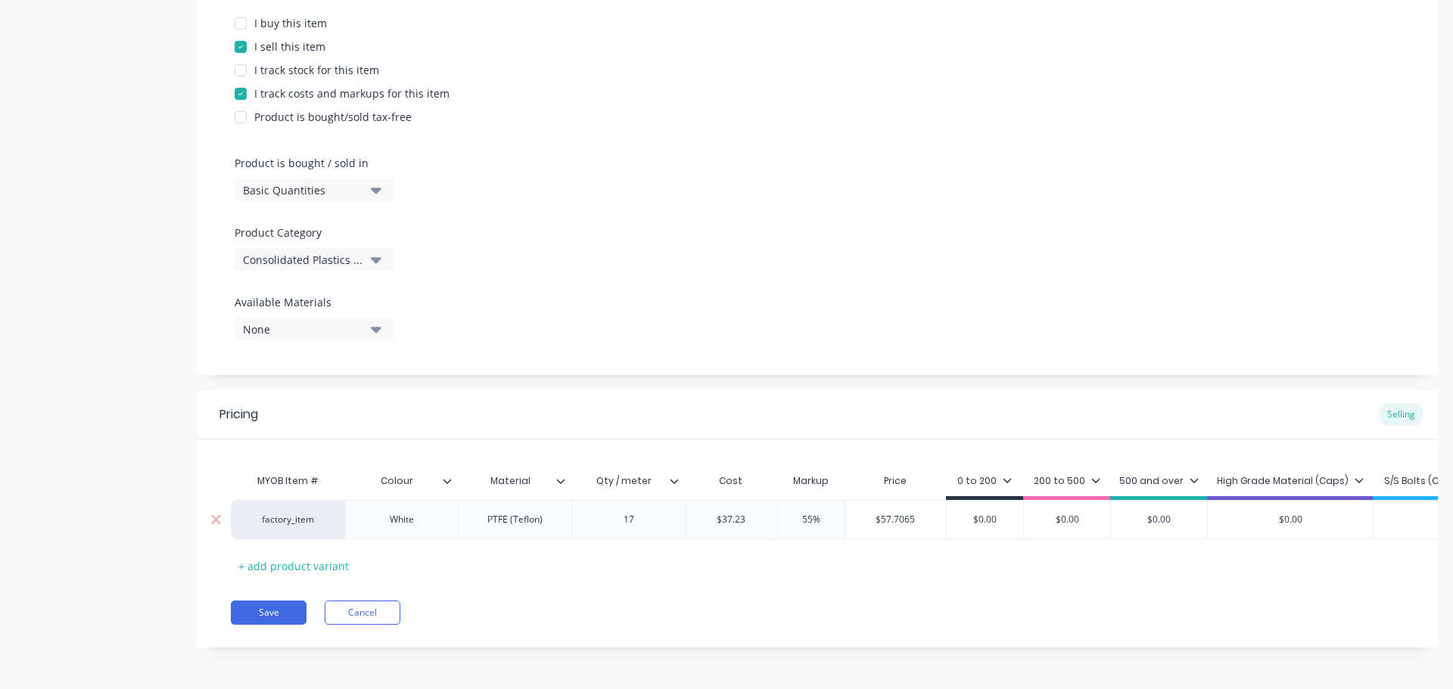
type input "55%"
click at [867, 513] on input "$57.7065" at bounding box center [895, 520] width 101 height 14
drag, startPoint x: 882, startPoint y: 508, endPoint x: 832, endPoint y: 508, distance: 50.7
click at [832, 508] on div "factory_item White PTFE (Teflon) 17 $37.23 37.23 55% 55% $57.7065 $57.7065 $0.0…" at bounding box center [880, 519] width 1298 height 39
type input "112"
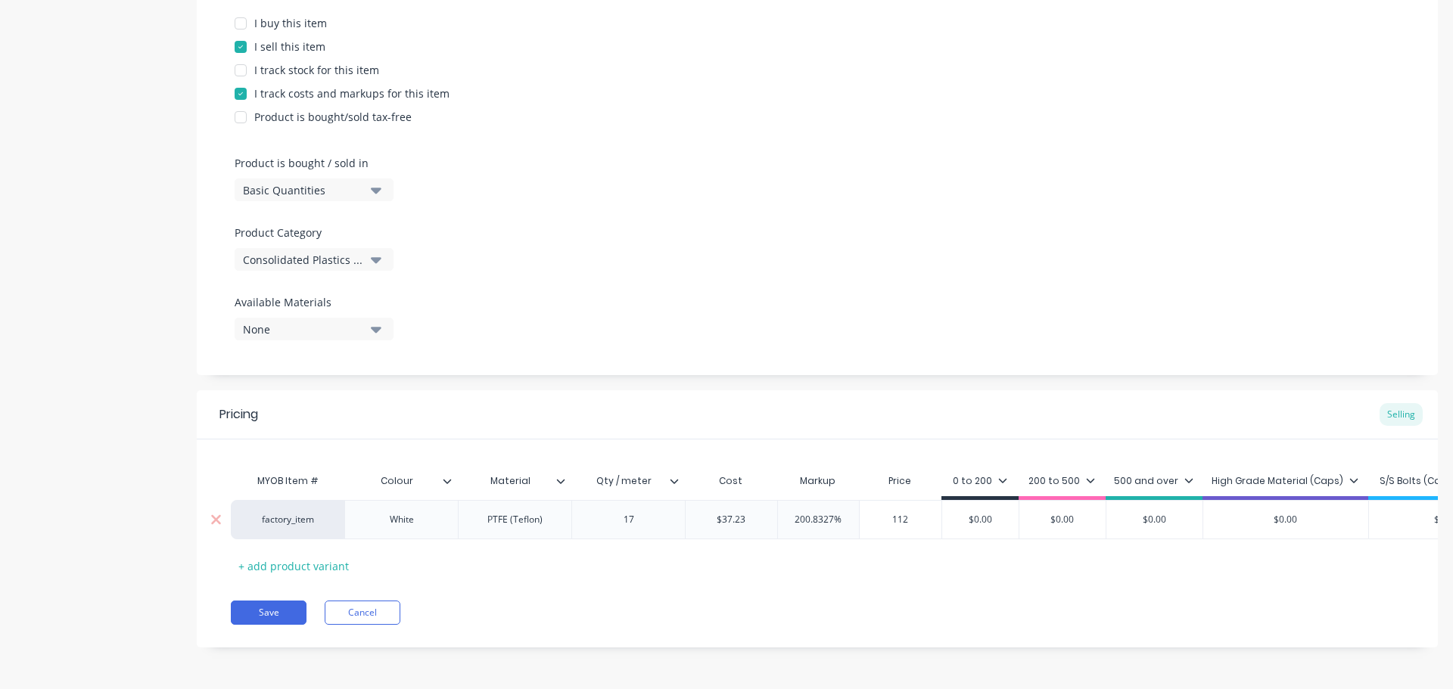
click at [809, 513] on input "200.8327%" at bounding box center [819, 520] width 82 height 14
type input "205%"
type input "$113.5515"
click at [922, 513] on input "$113.5515" at bounding box center [898, 520] width 106 height 14
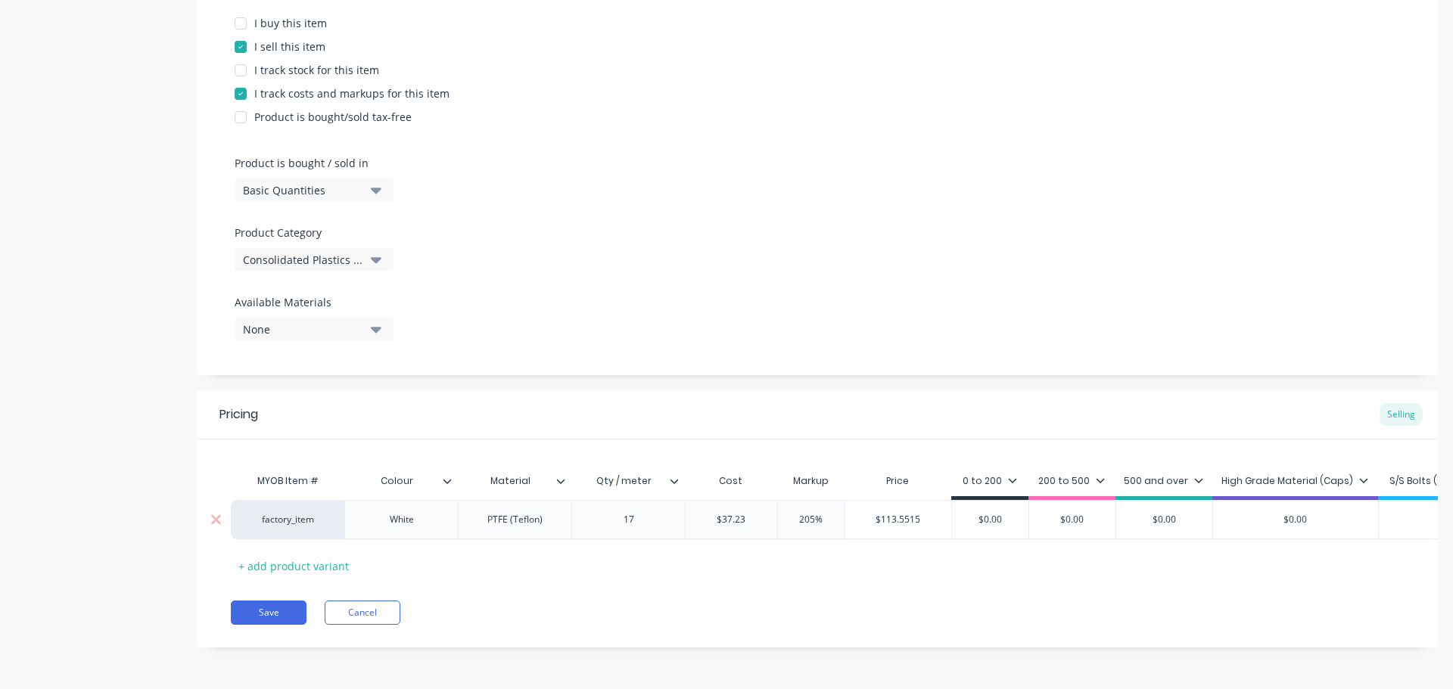
drag, startPoint x: 928, startPoint y: 509, endPoint x: 852, endPoint y: 503, distance: 76.7
click at [856, 513] on input "$113.5515" at bounding box center [898, 520] width 106 height 14
drag, startPoint x: 929, startPoint y: 505, endPoint x: 897, endPoint y: 504, distance: 31.8
click at [920, 505] on div "factory_item White PTFE (Teflon) 17 $37.23 37.23 205% 205% $113.5515 $113.5515 …" at bounding box center [882, 519] width 1303 height 39
paste input "113.5515"
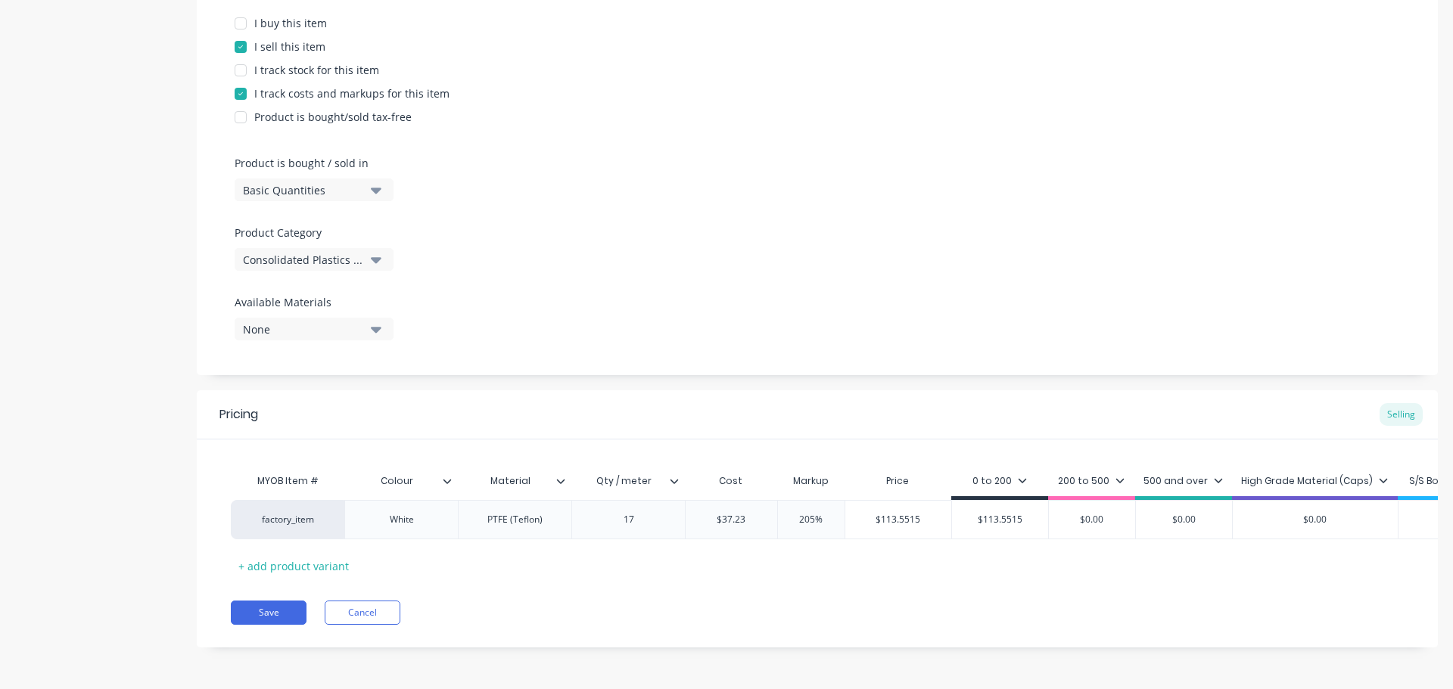
type input "$113.5515"
click at [1015, 470] on div "0 to 200" at bounding box center [999, 485] width 97 height 30
click at [1013, 474] on div "0 to 200" at bounding box center [999, 481] width 54 height 14
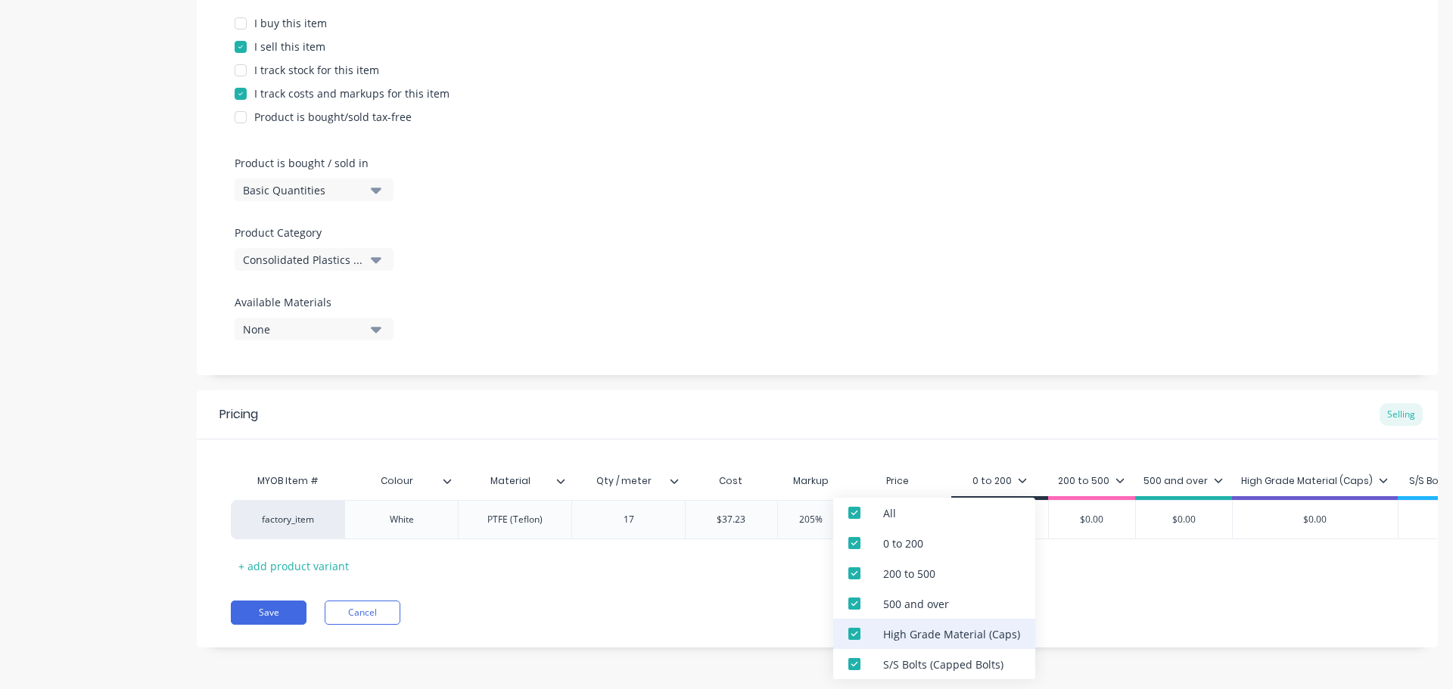
click at [906, 637] on div "High Grade Material (Caps)" at bounding box center [951, 635] width 137 height 16
click at [897, 652] on div "S/S Bolts (Capped Bolts)" at bounding box center [934, 664] width 202 height 30
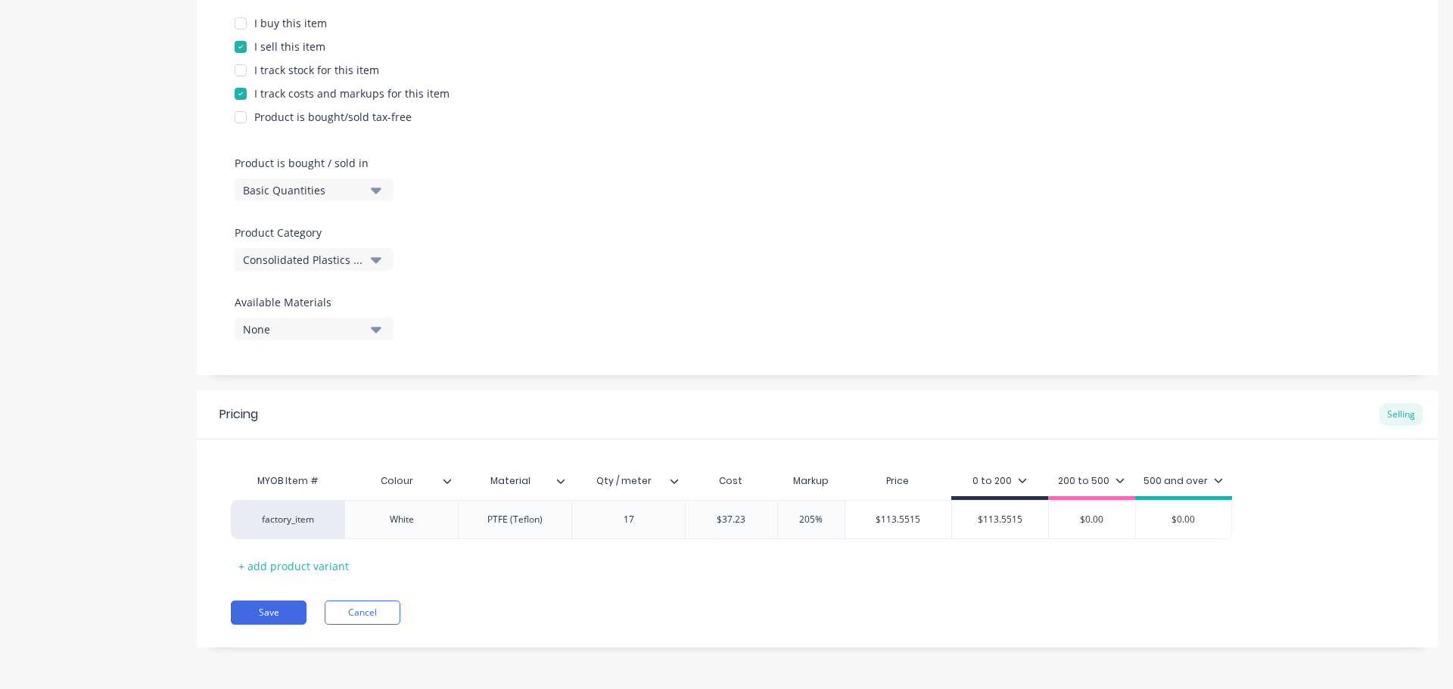
click at [962, 278] on div "Product Options I buy this item I sell this item I track stock for this item I …" at bounding box center [817, 167] width 1241 height 416
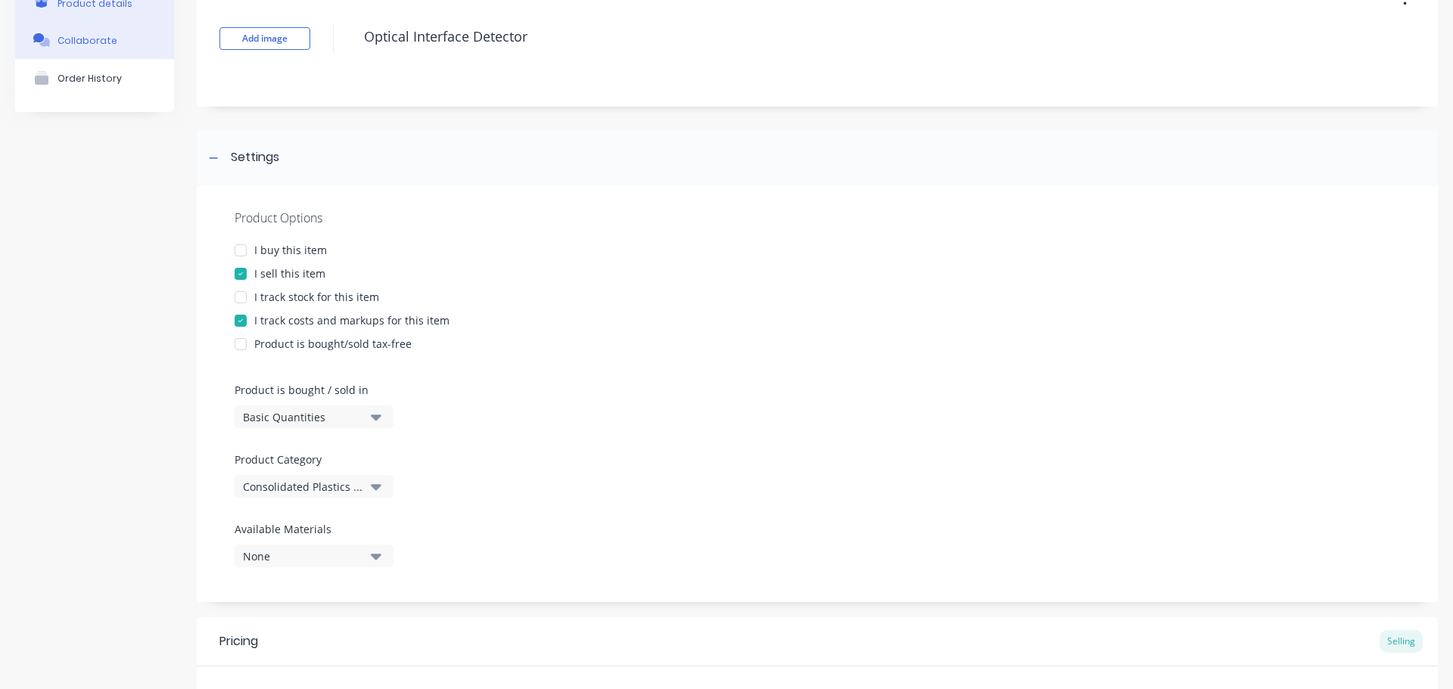
click at [72, 45] on div "Collaborate" at bounding box center [88, 40] width 60 height 11
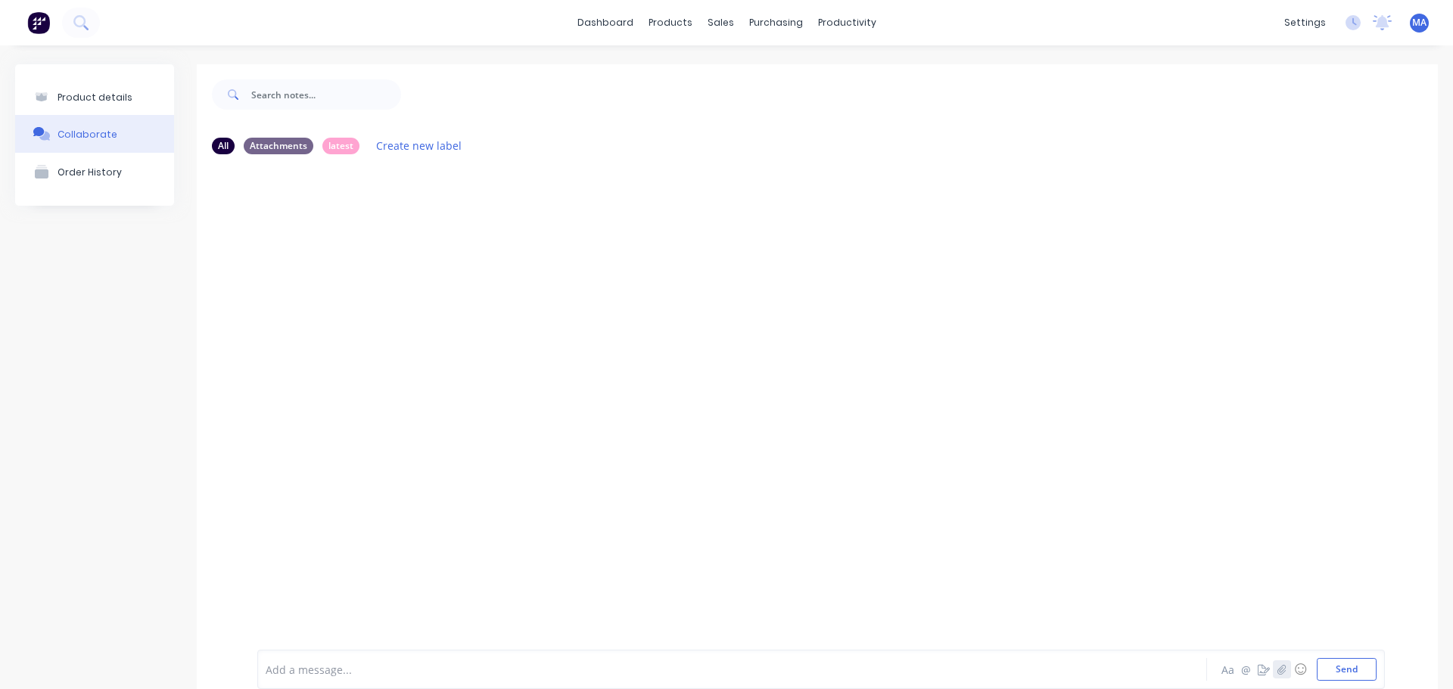
click at [1277, 672] on icon "button" at bounding box center [1281, 669] width 9 height 11
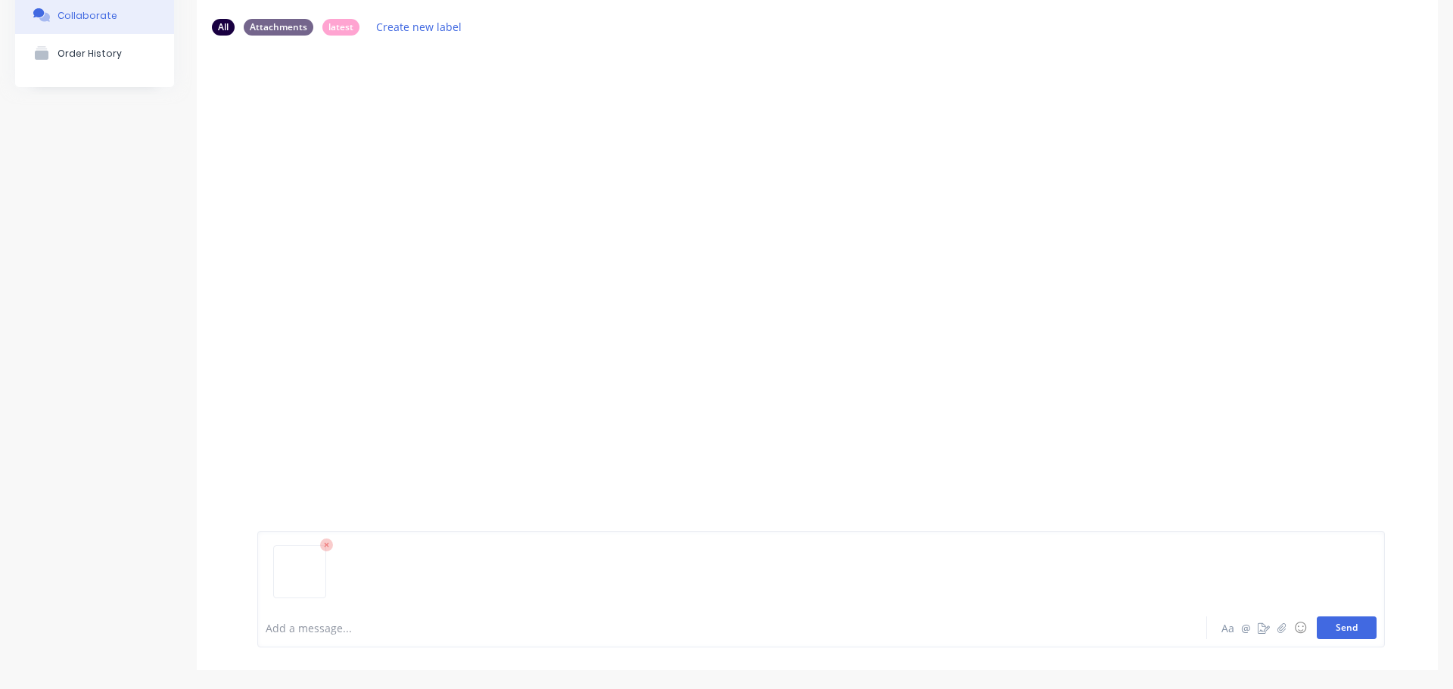
click at [1330, 628] on button "Send" at bounding box center [1347, 628] width 60 height 23
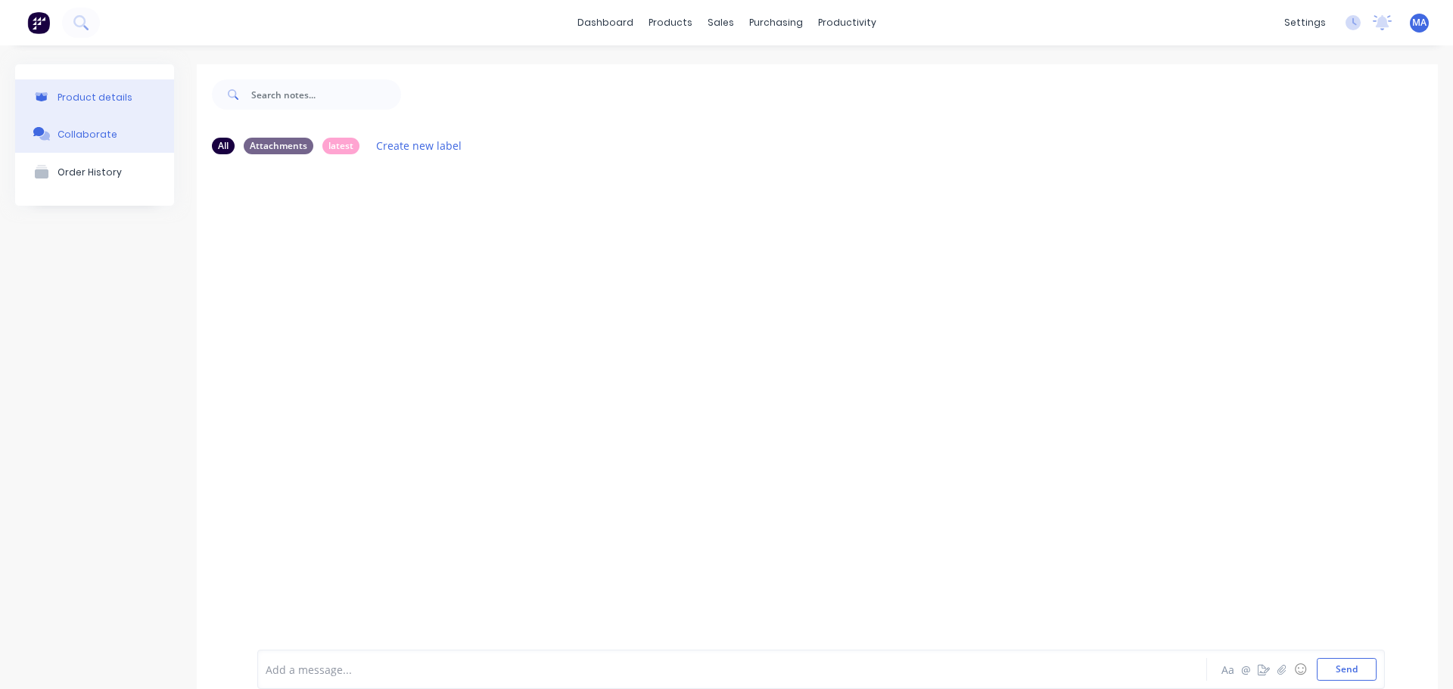
click at [130, 101] on button "Product details" at bounding box center [94, 97] width 159 height 36
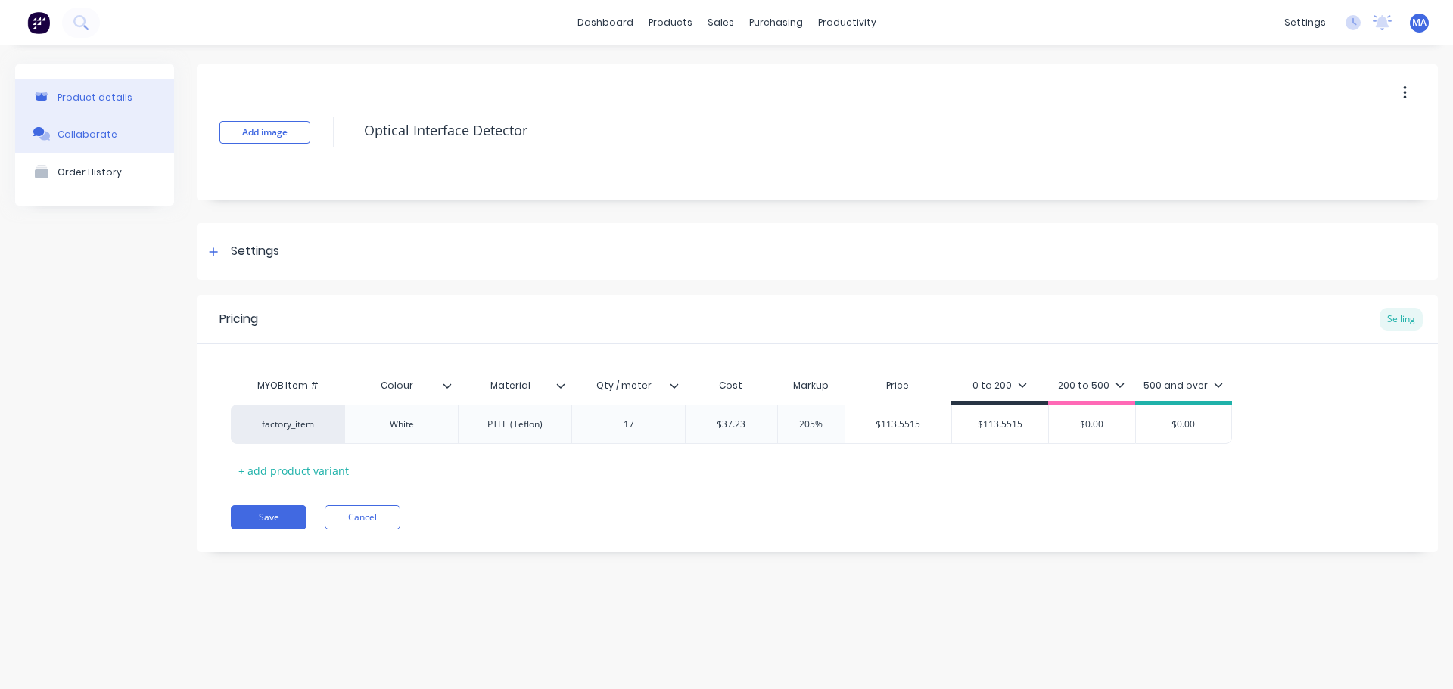
click at [120, 127] on button "Collaborate" at bounding box center [94, 134] width 159 height 38
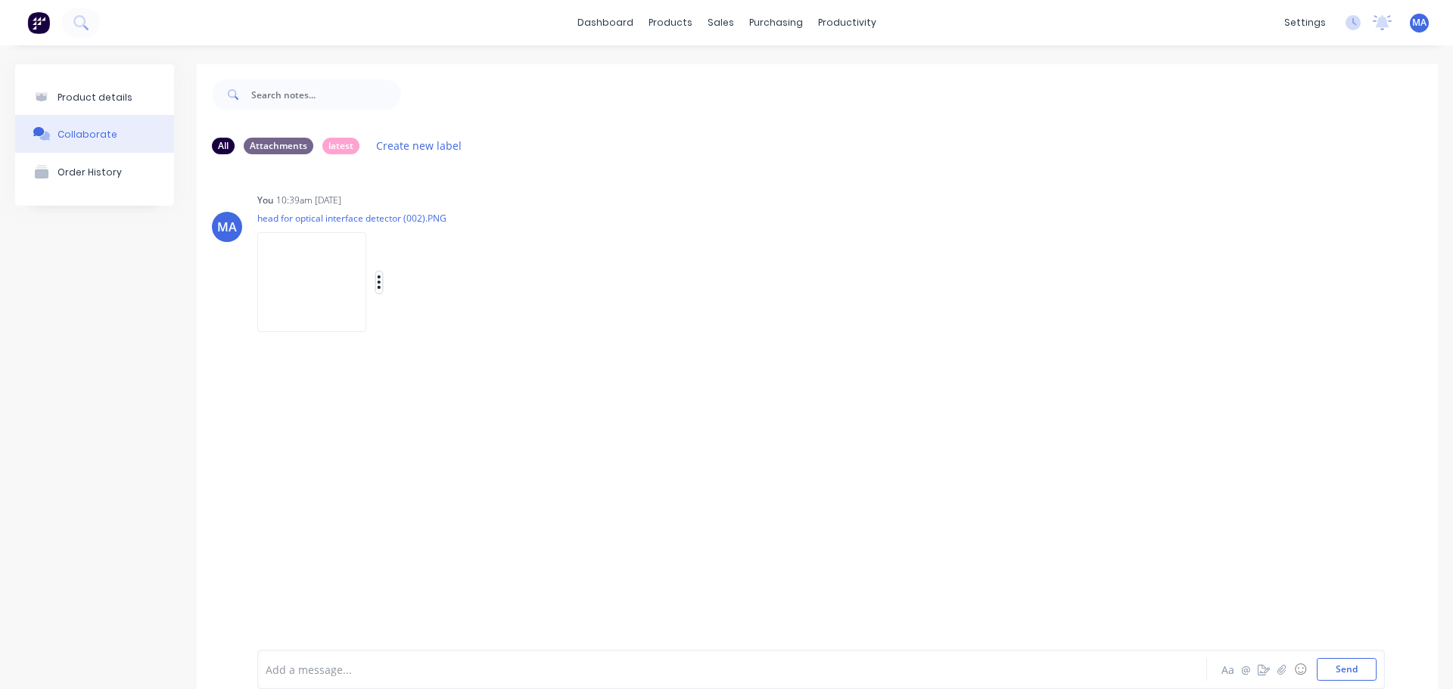
click at [381, 274] on icon "button" at bounding box center [379, 282] width 5 height 17
click at [462, 326] on button "Auto-attach to new orders" at bounding box center [478, 324] width 170 height 36
click at [624, 315] on label at bounding box center [624, 315] width 0 height 0
click at [601, 328] on input "checkbox" at bounding box center [595, 322] width 12 height 14
checkbox input "true"
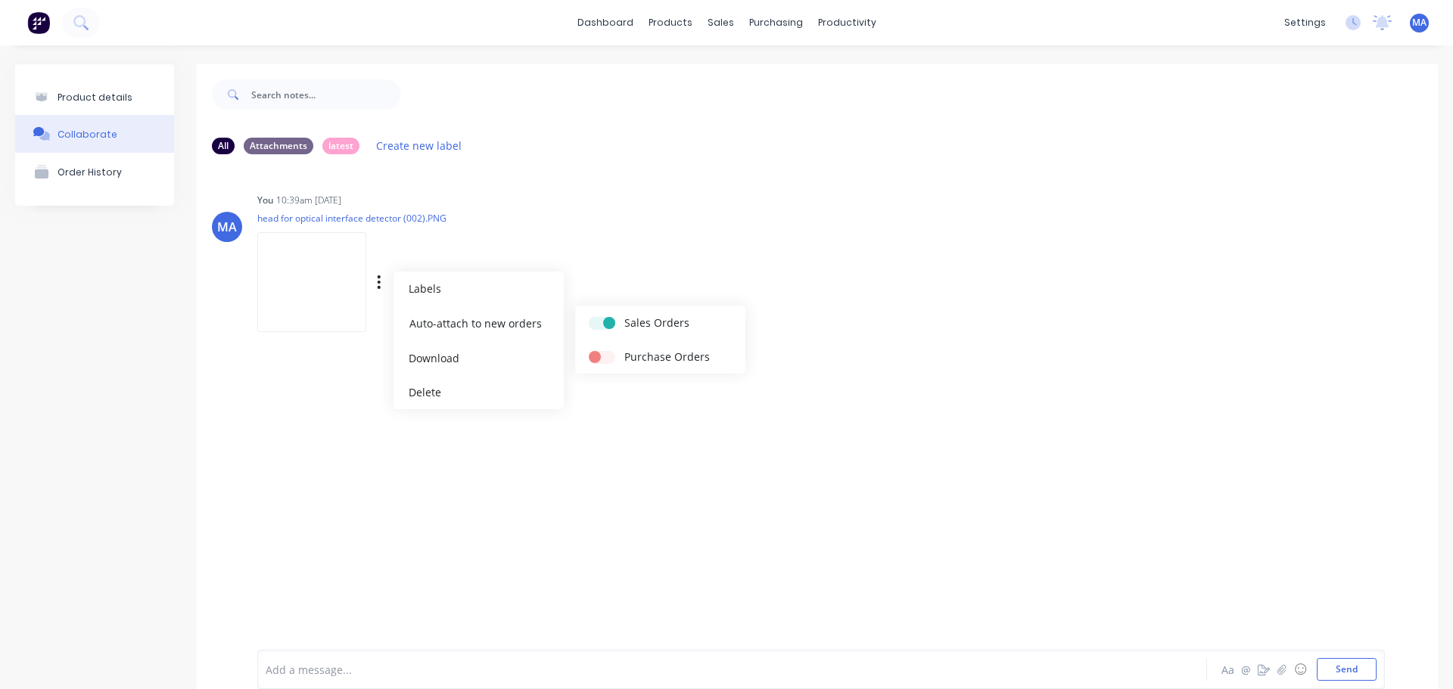
click at [535, 219] on p "head for optical interface detector (002).PNG" at bounding box center [396, 218] width 278 height 13
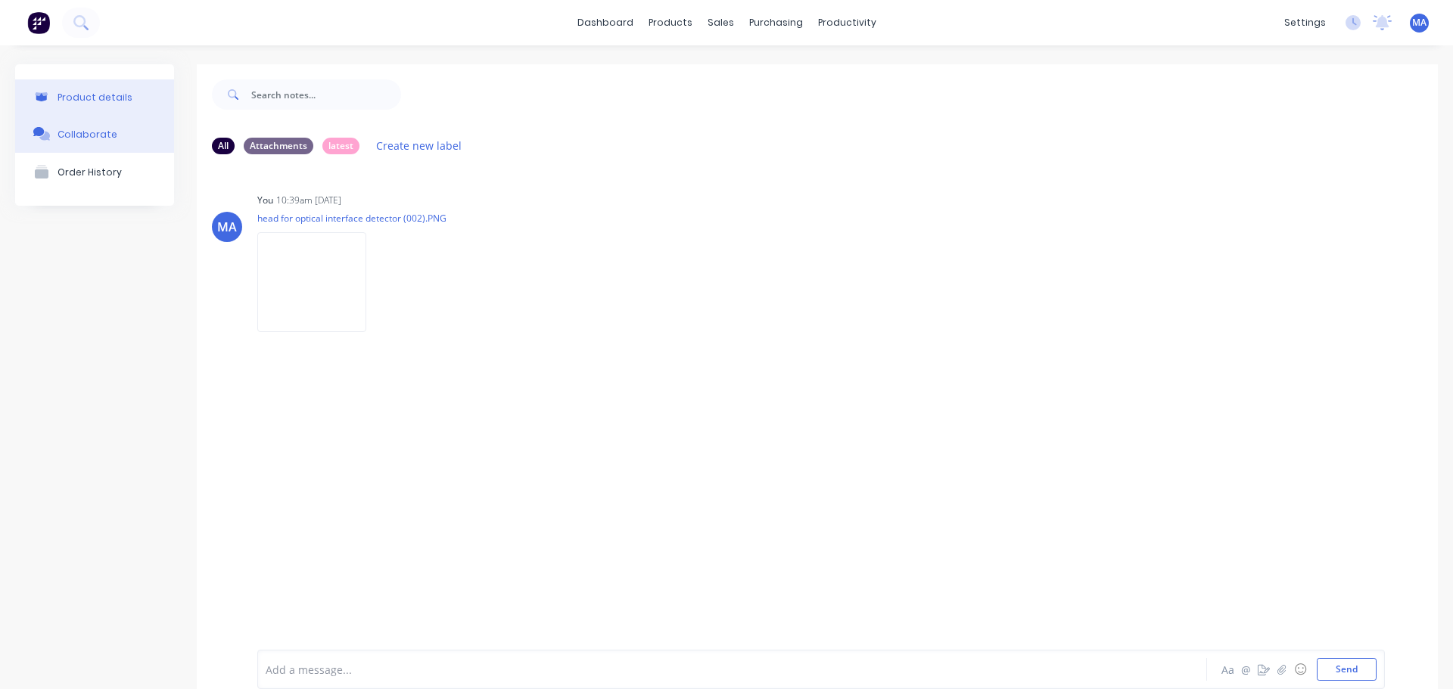
click at [115, 104] on button "Product details" at bounding box center [94, 97] width 159 height 36
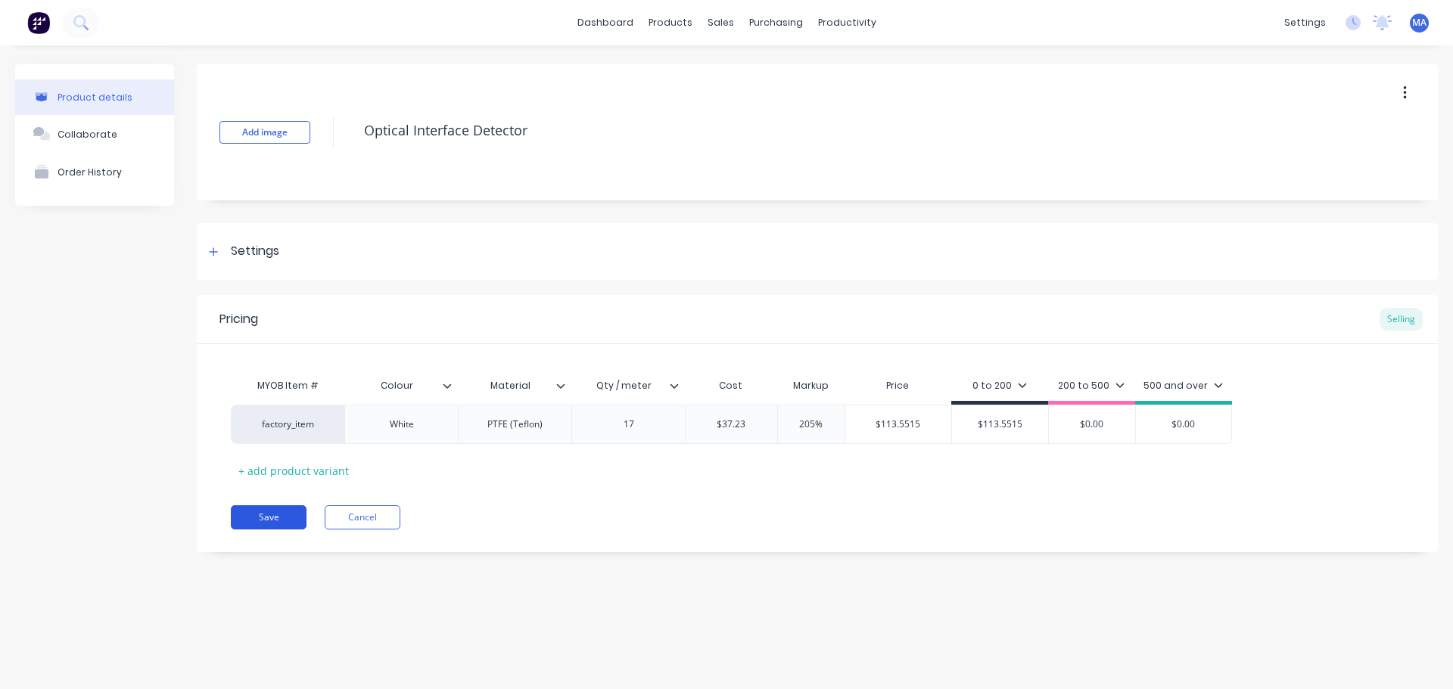
click at [267, 524] on button "Save" at bounding box center [269, 517] width 76 height 24
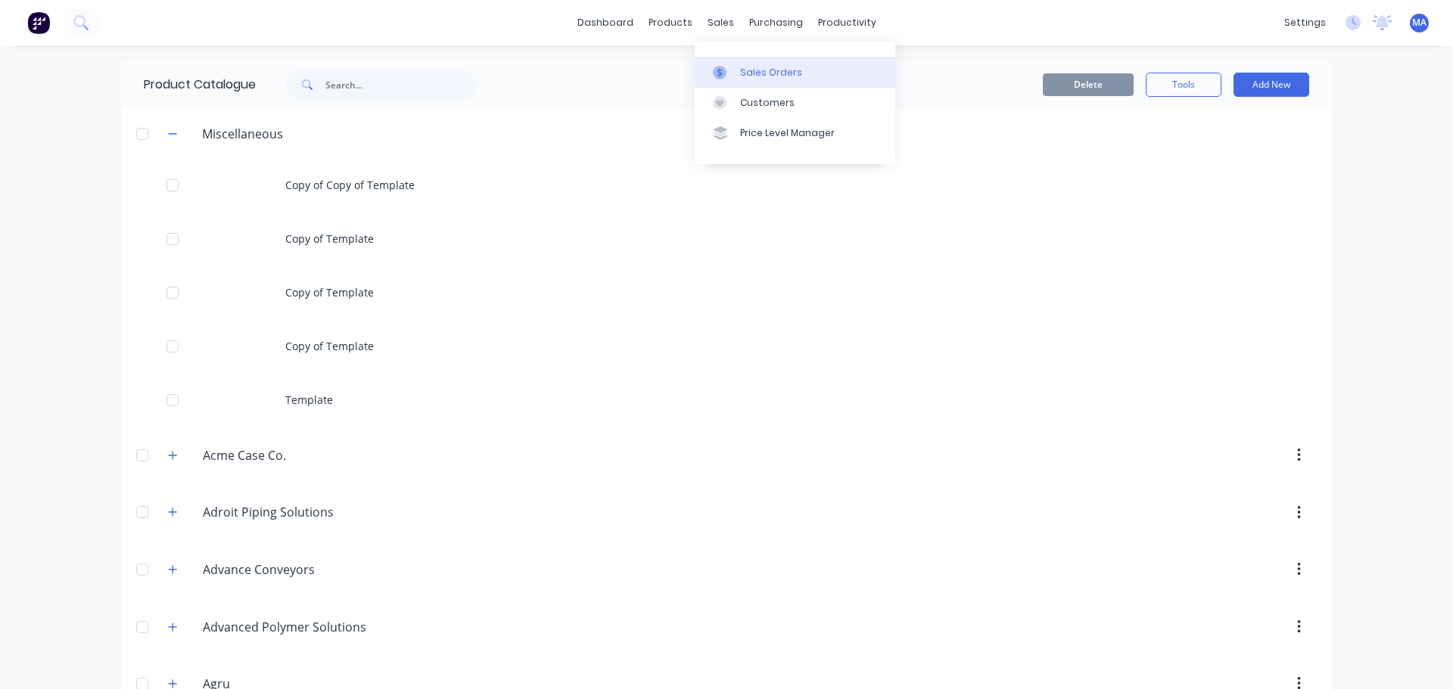
drag, startPoint x: 729, startPoint y: 68, endPoint x: 726, endPoint y: 79, distance: 11.0
click at [729, 68] on div at bounding box center [724, 73] width 23 height 14
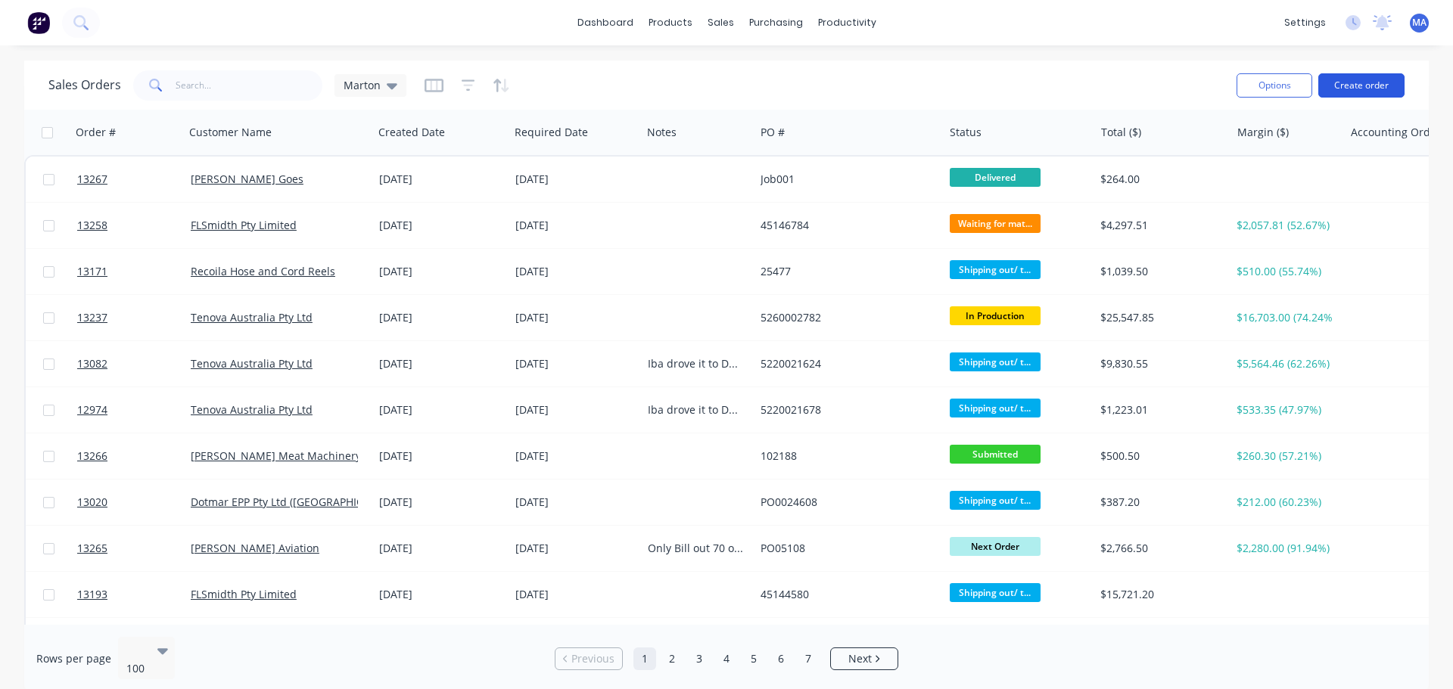
click at [1369, 84] on button "Create order" at bounding box center [1361, 85] width 86 height 24
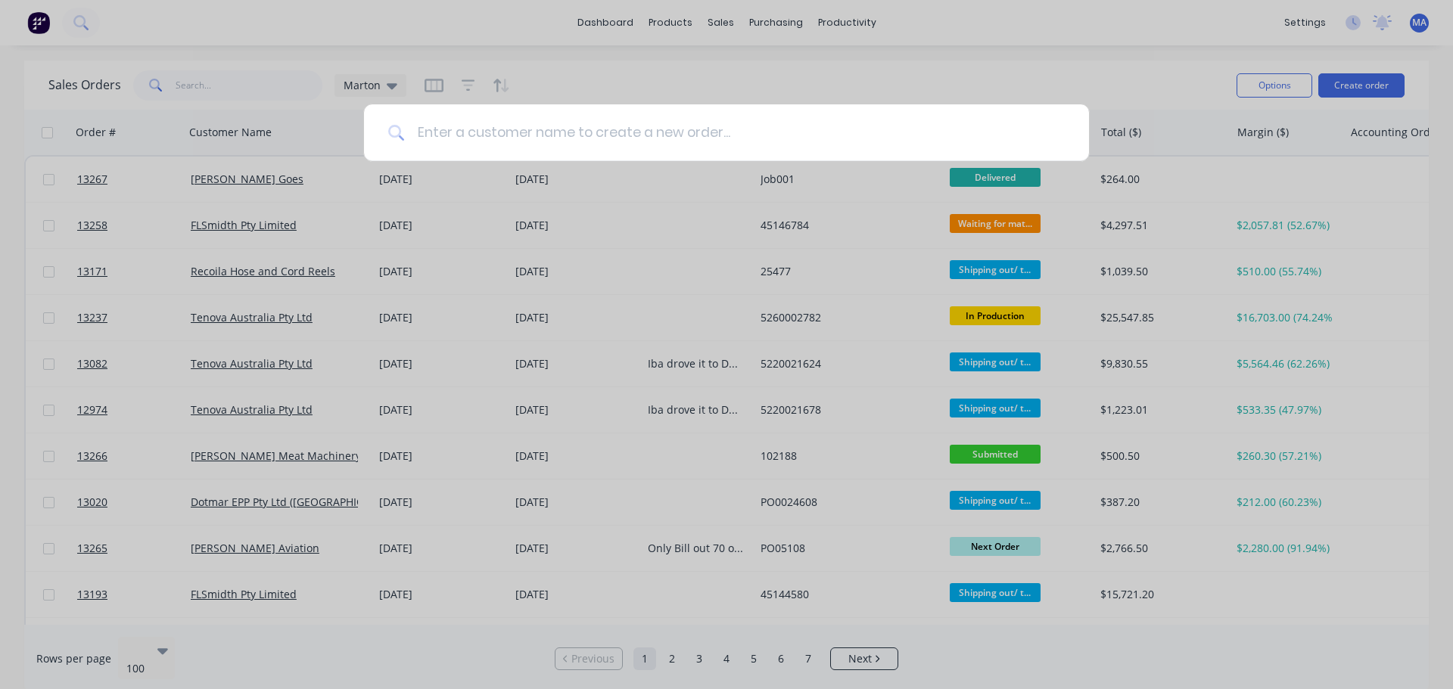
click at [499, 143] on input at bounding box center [735, 132] width 660 height 57
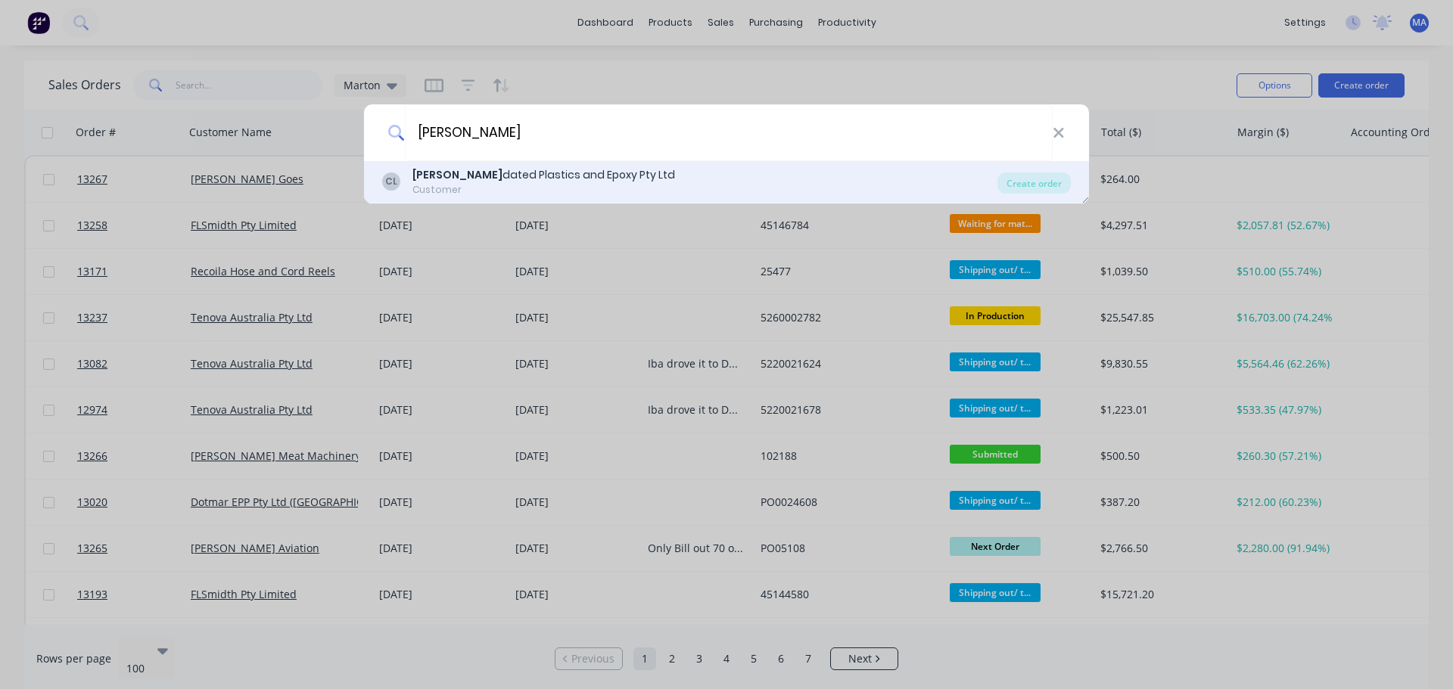
type input "[PERSON_NAME]"
click at [499, 163] on div "[PERSON_NAME] dated Plastics and Epoxy Pty Ltd Customer Create order" at bounding box center [726, 182] width 725 height 42
click at [536, 183] on div "Customer" at bounding box center [543, 190] width 263 height 14
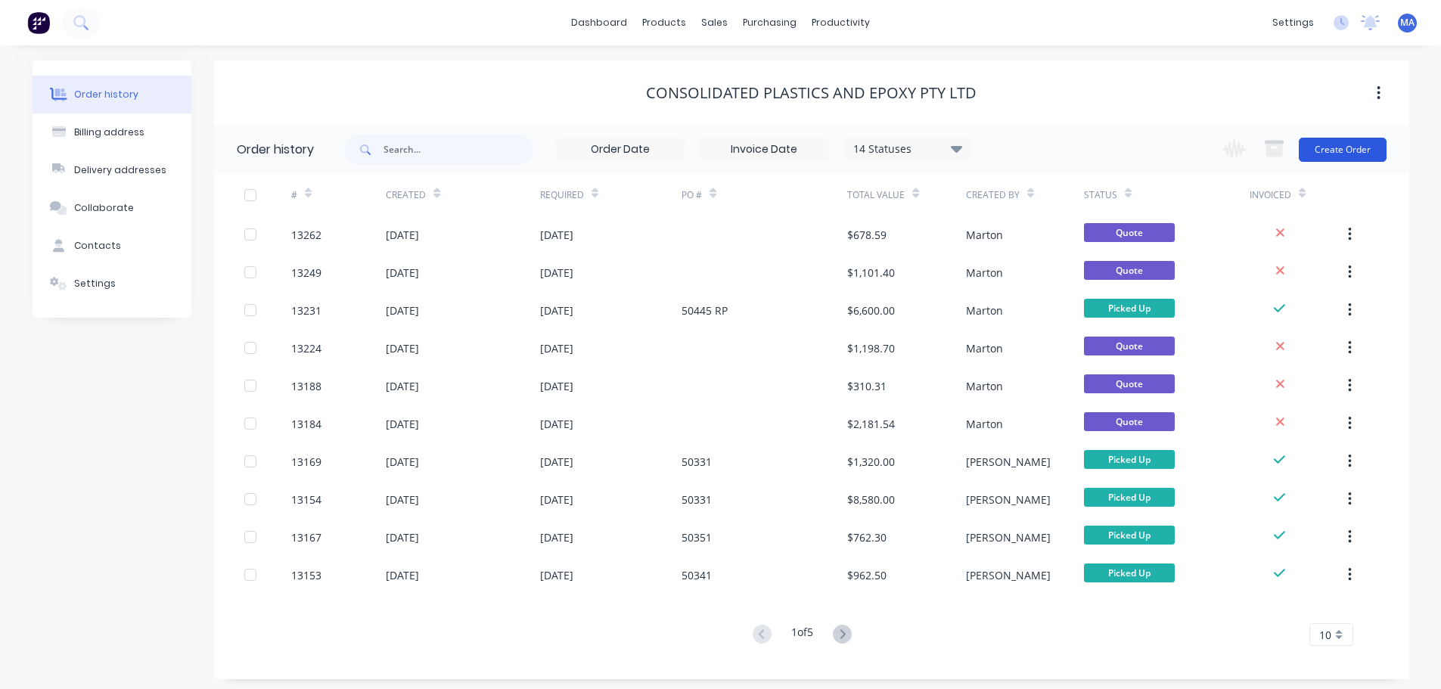
click at [1320, 148] on button "Create Order" at bounding box center [1343, 150] width 88 height 24
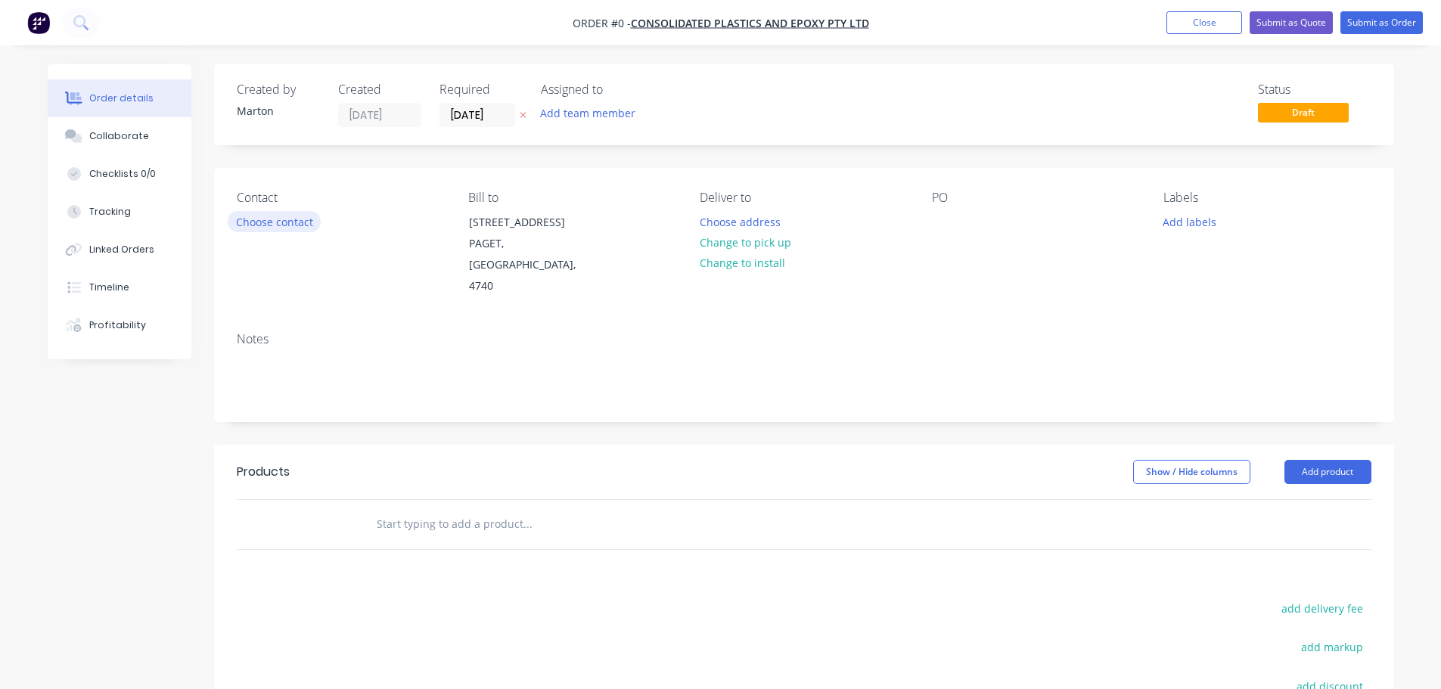
click at [313, 214] on button "Choose contact" at bounding box center [274, 221] width 93 height 20
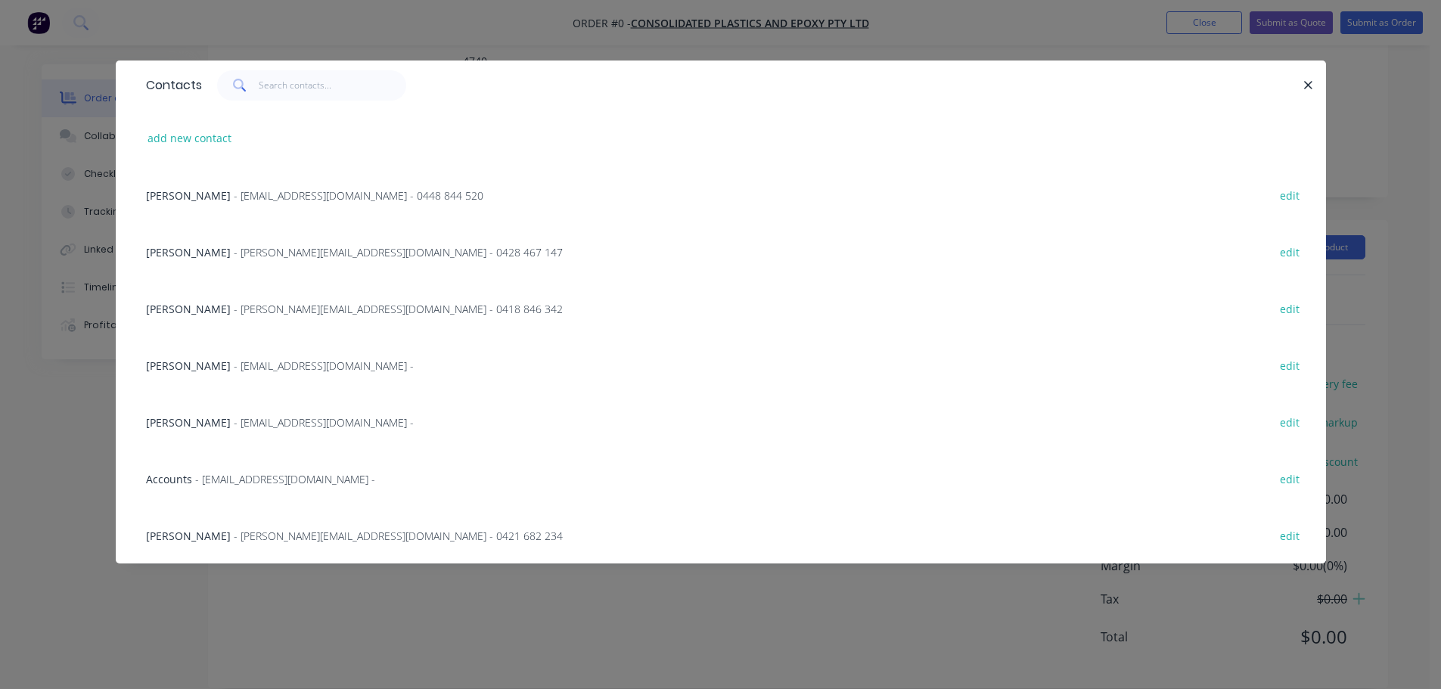
scroll to position [225, 0]
click at [192, 254] on span "[PERSON_NAME]" at bounding box center [188, 252] width 85 height 14
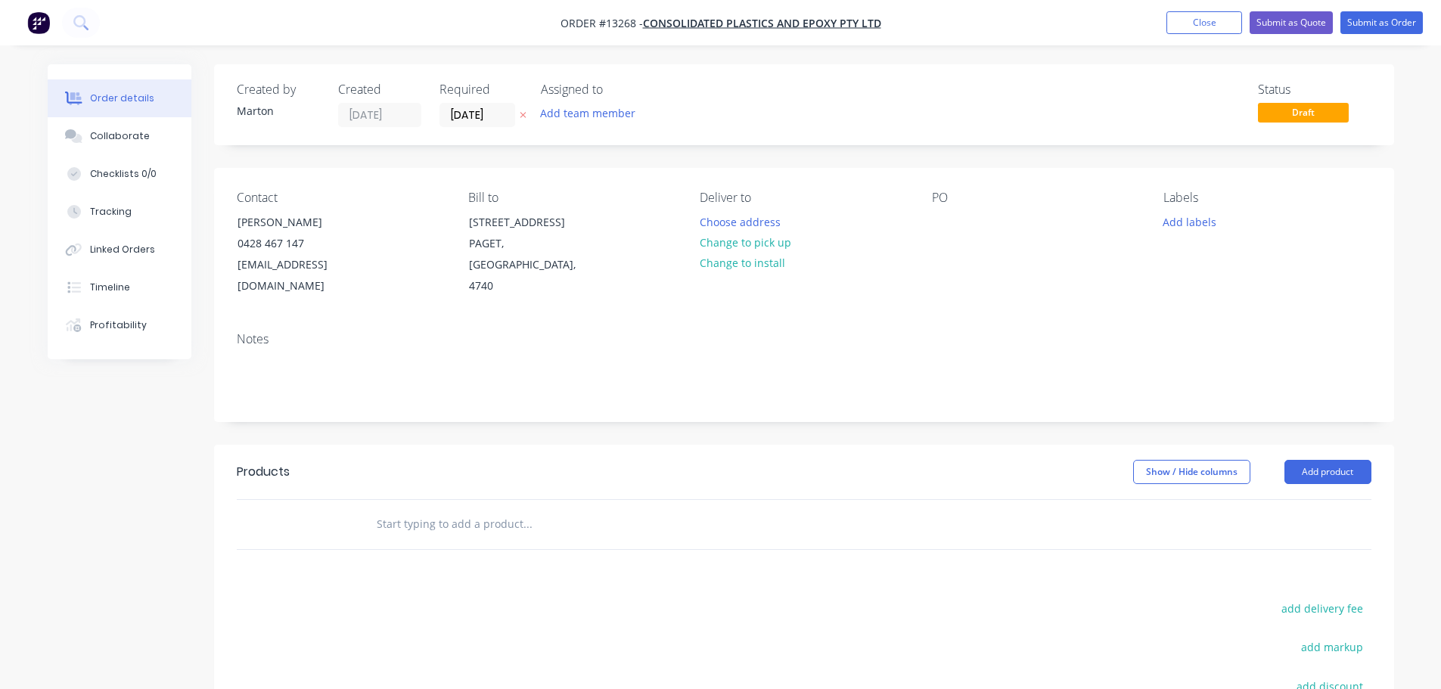
click at [559, 124] on div "Add team member" at bounding box center [616, 114] width 151 height 23
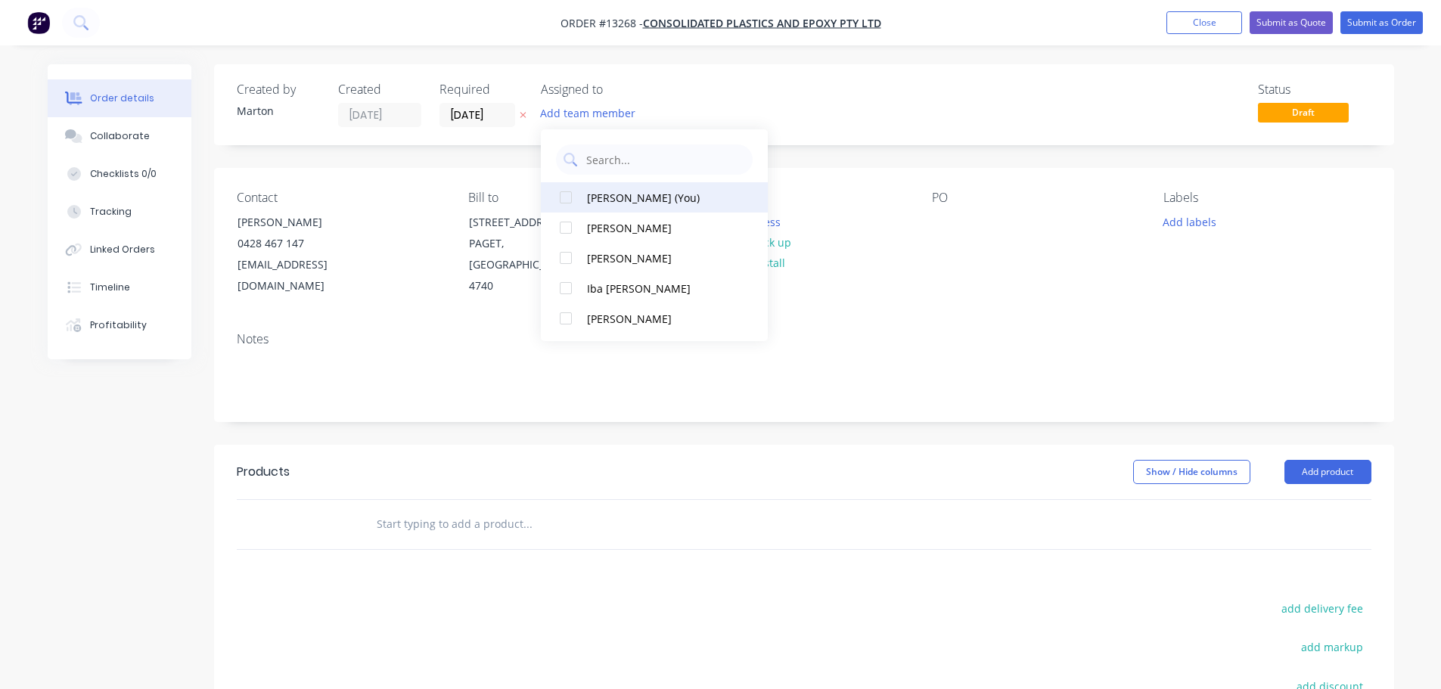
click at [568, 207] on div at bounding box center [566, 197] width 30 height 30
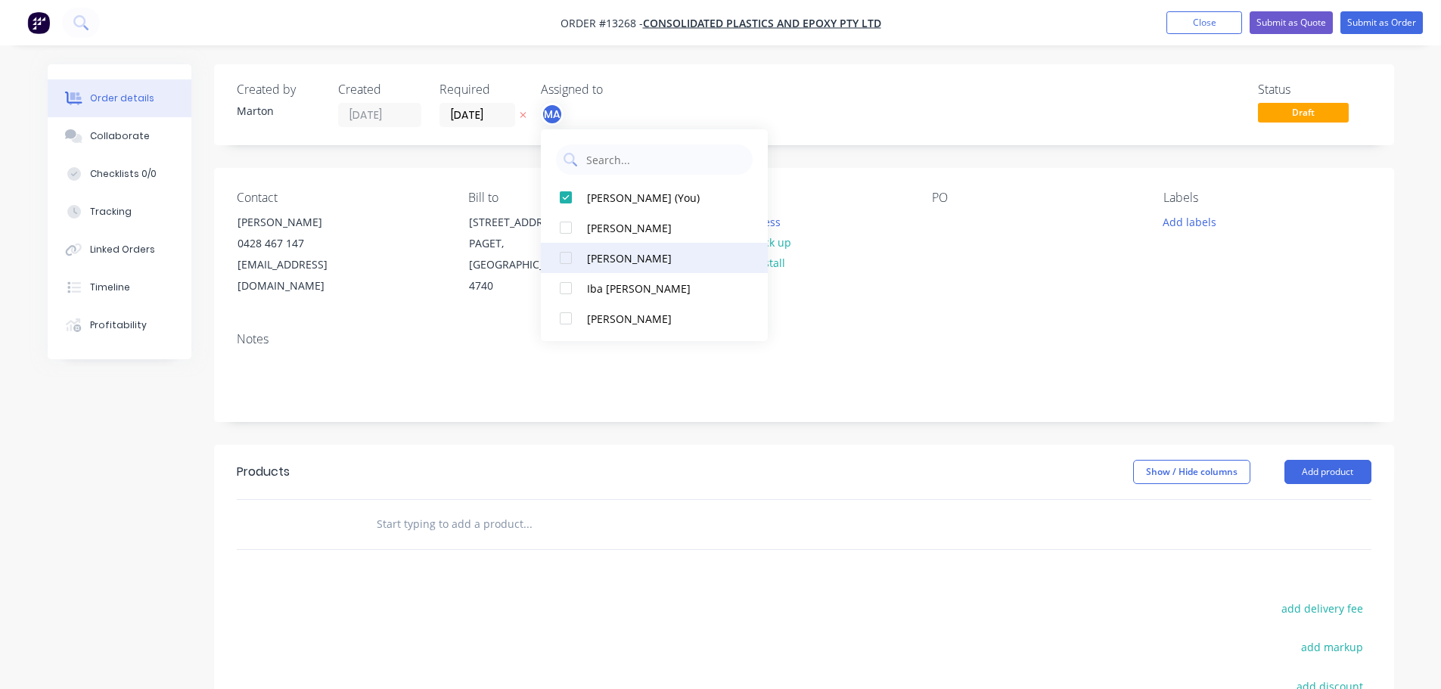
drag, startPoint x: 565, startPoint y: 232, endPoint x: 565, endPoint y: 257, distance: 24.2
click at [565, 235] on div at bounding box center [566, 228] width 30 height 30
click at [565, 265] on div at bounding box center [566, 258] width 30 height 30
click at [751, 94] on div "Status Draft" at bounding box center [1031, 104] width 679 height 45
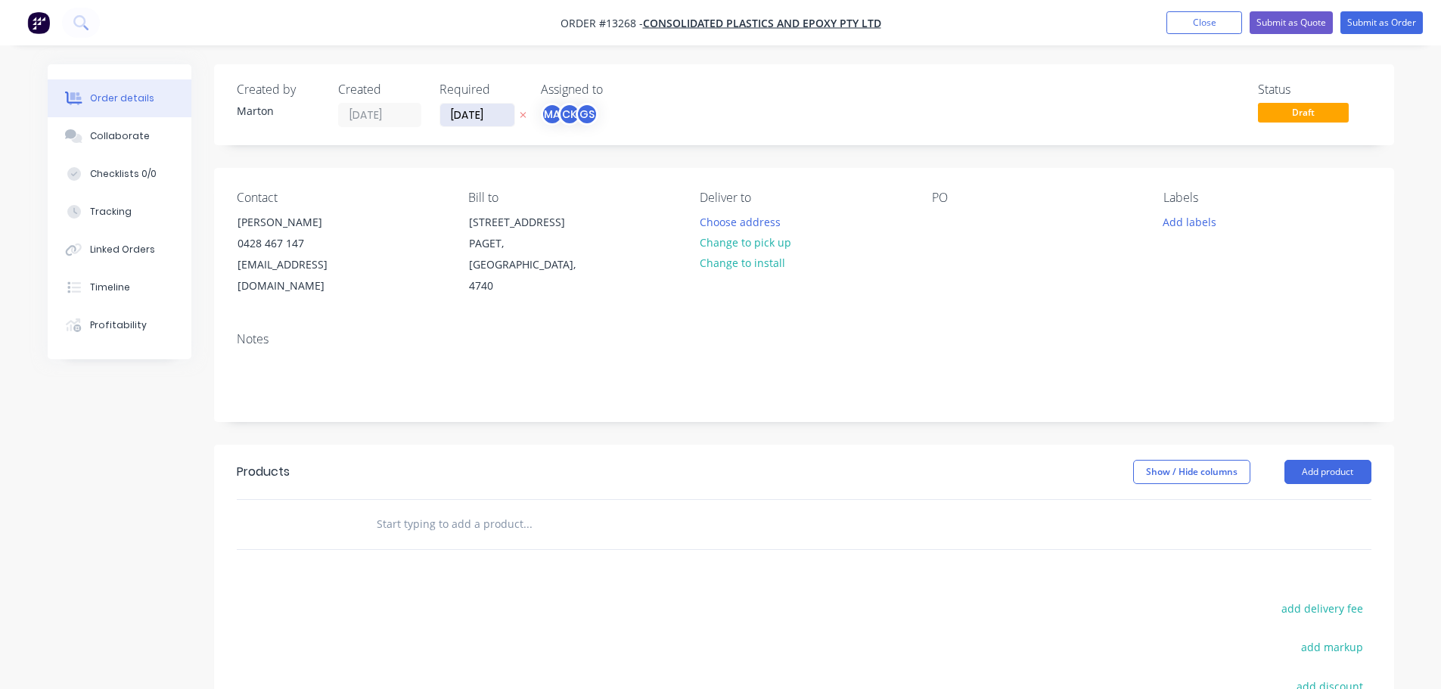
click at [451, 113] on input "[DATE]" at bounding box center [477, 115] width 74 height 23
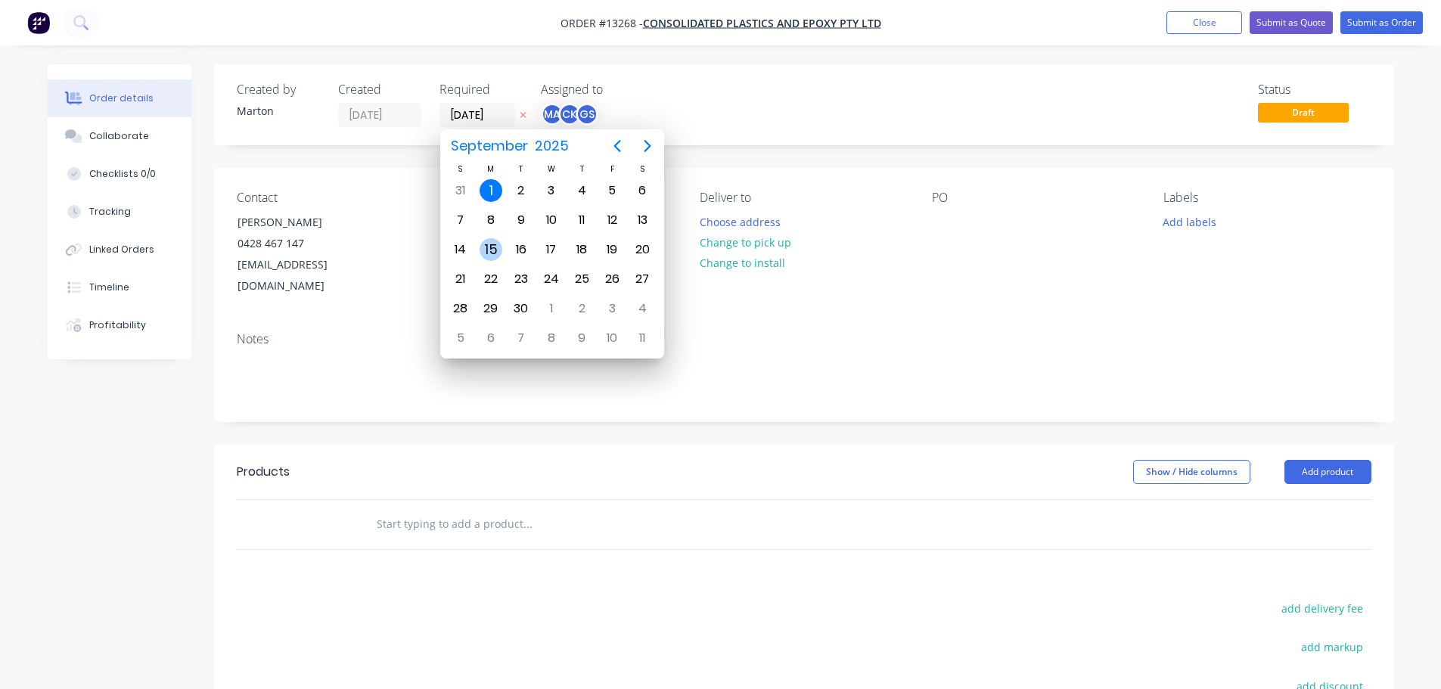
click at [487, 238] on div "15" at bounding box center [491, 249] width 23 height 23
type input "[DATE]"
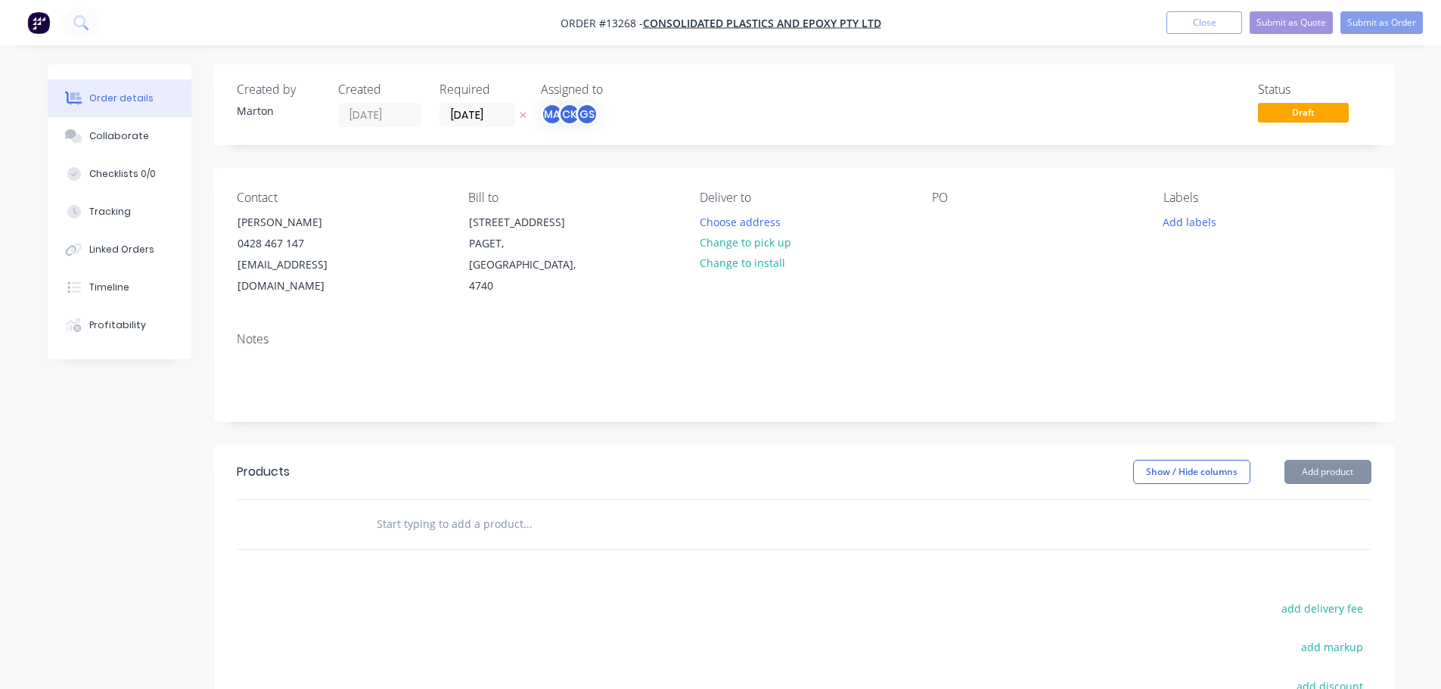
click at [644, 95] on div "Assigned to" at bounding box center [616, 89] width 151 height 14
click at [773, 230] on button "Choose address" at bounding box center [740, 221] width 97 height 20
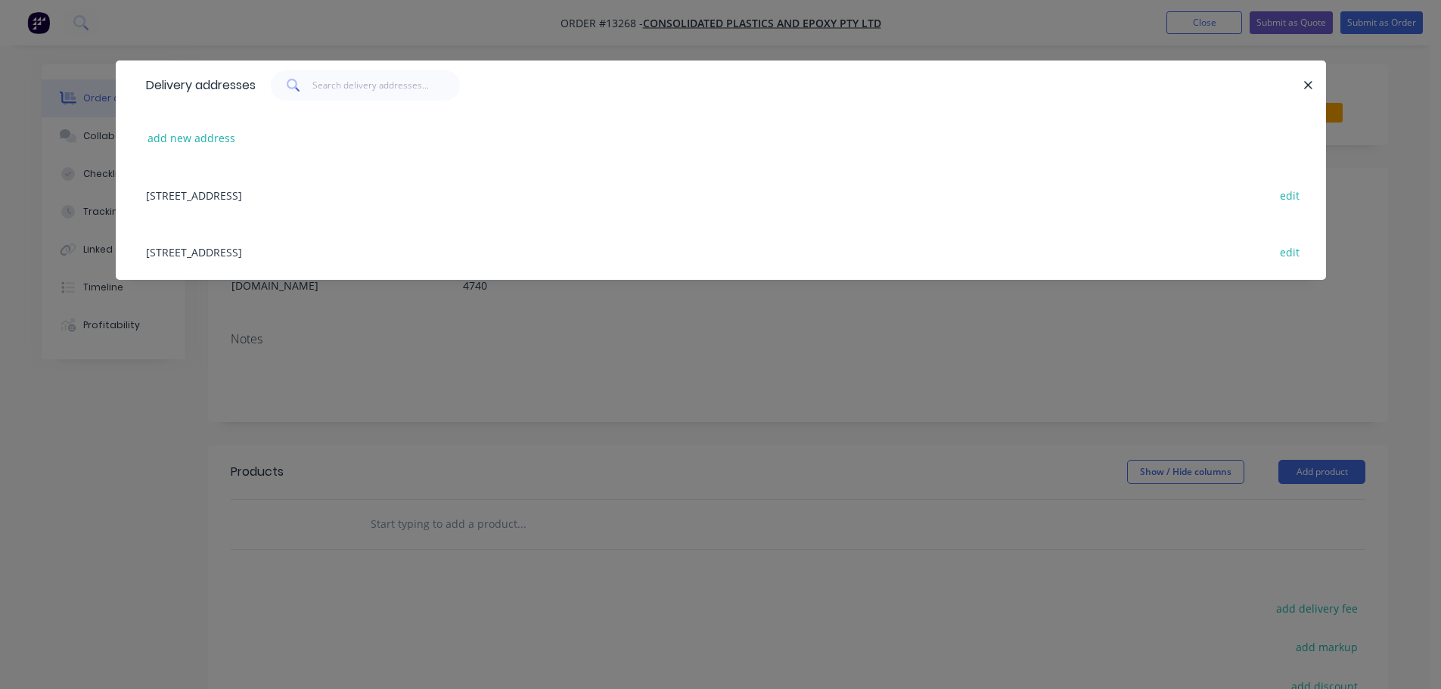
drag, startPoint x: 222, startPoint y: 246, endPoint x: 647, endPoint y: 260, distance: 424.7
click at [222, 247] on div "[STREET_ADDRESS] edit" at bounding box center [720, 251] width 1165 height 57
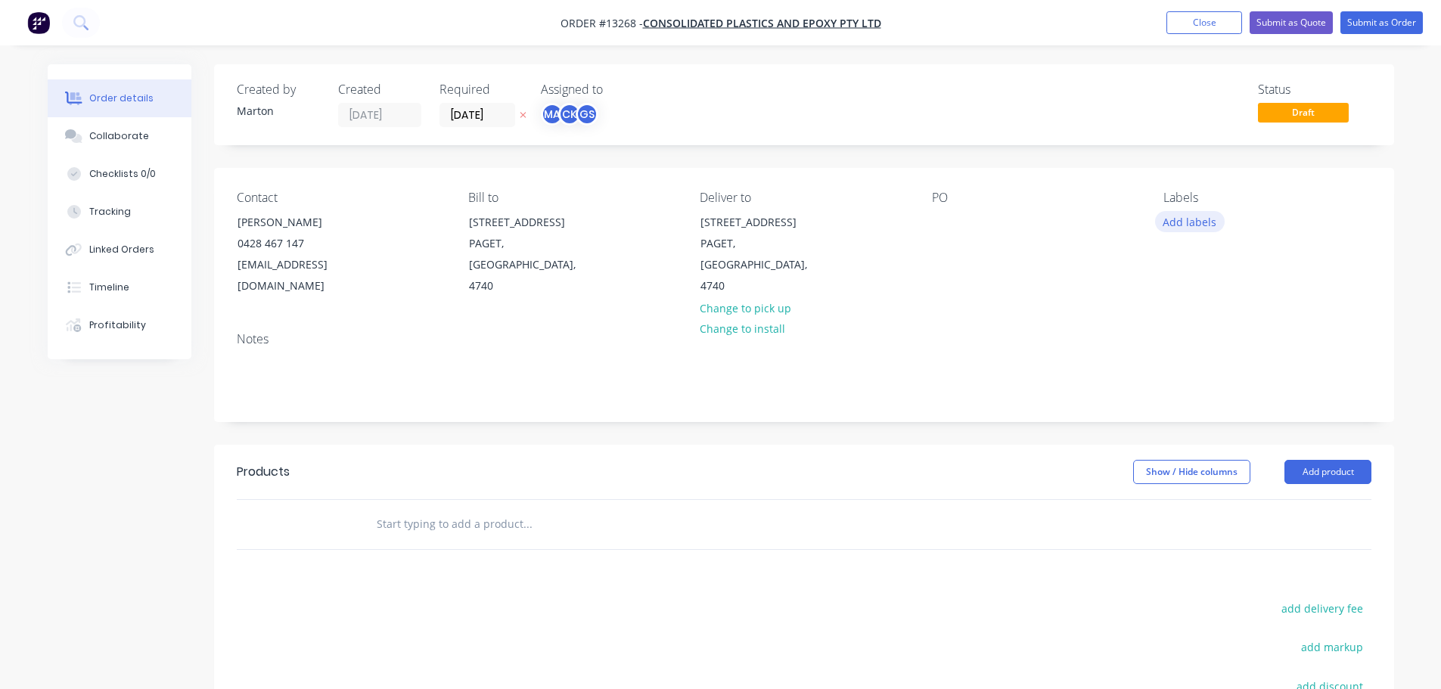
click at [1195, 229] on button "Add labels" at bounding box center [1190, 221] width 70 height 20
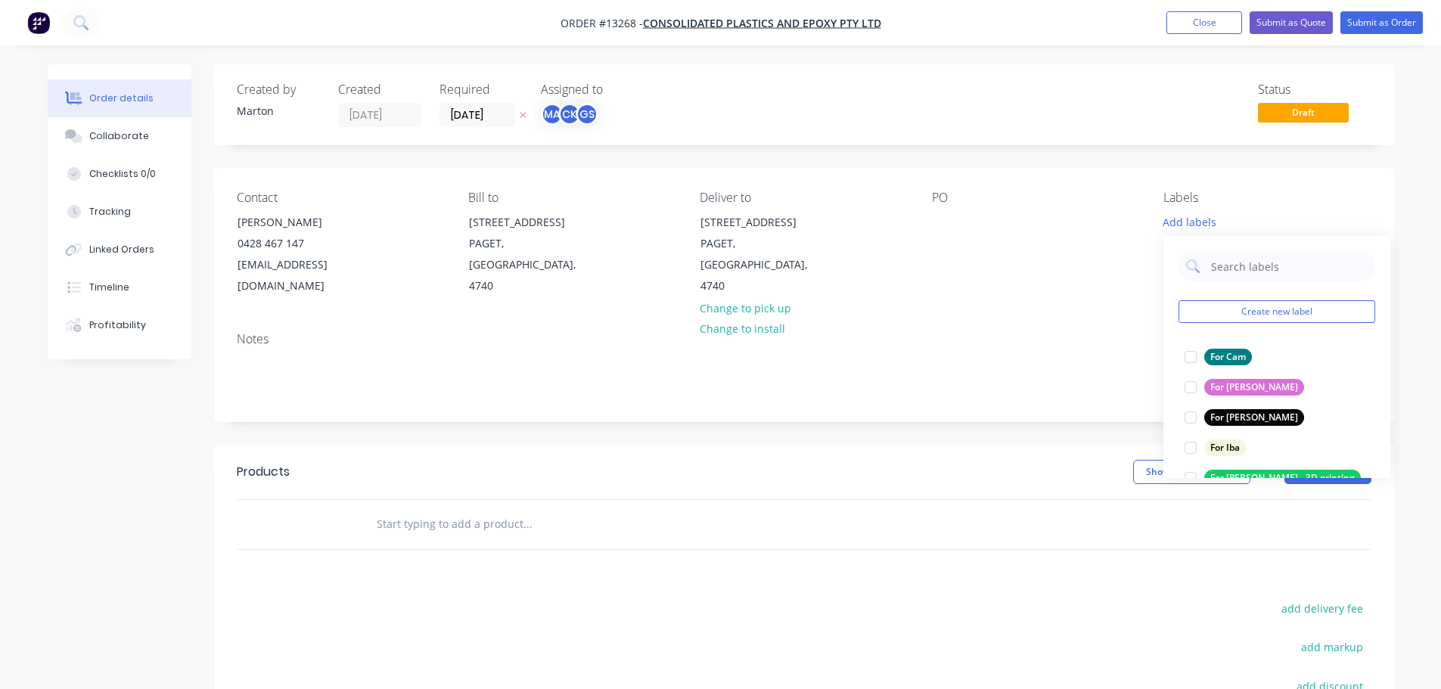
click at [554, 509] on input "text" at bounding box center [527, 524] width 303 height 30
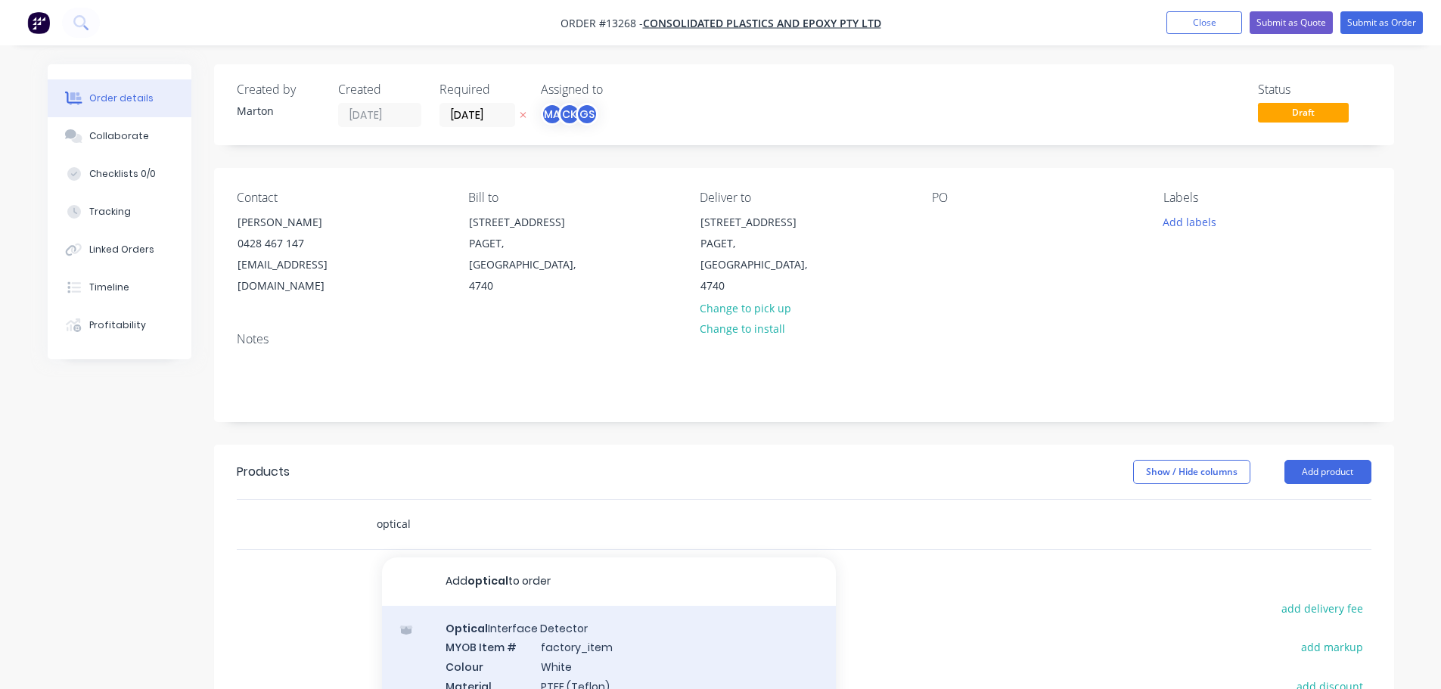
type input "optical"
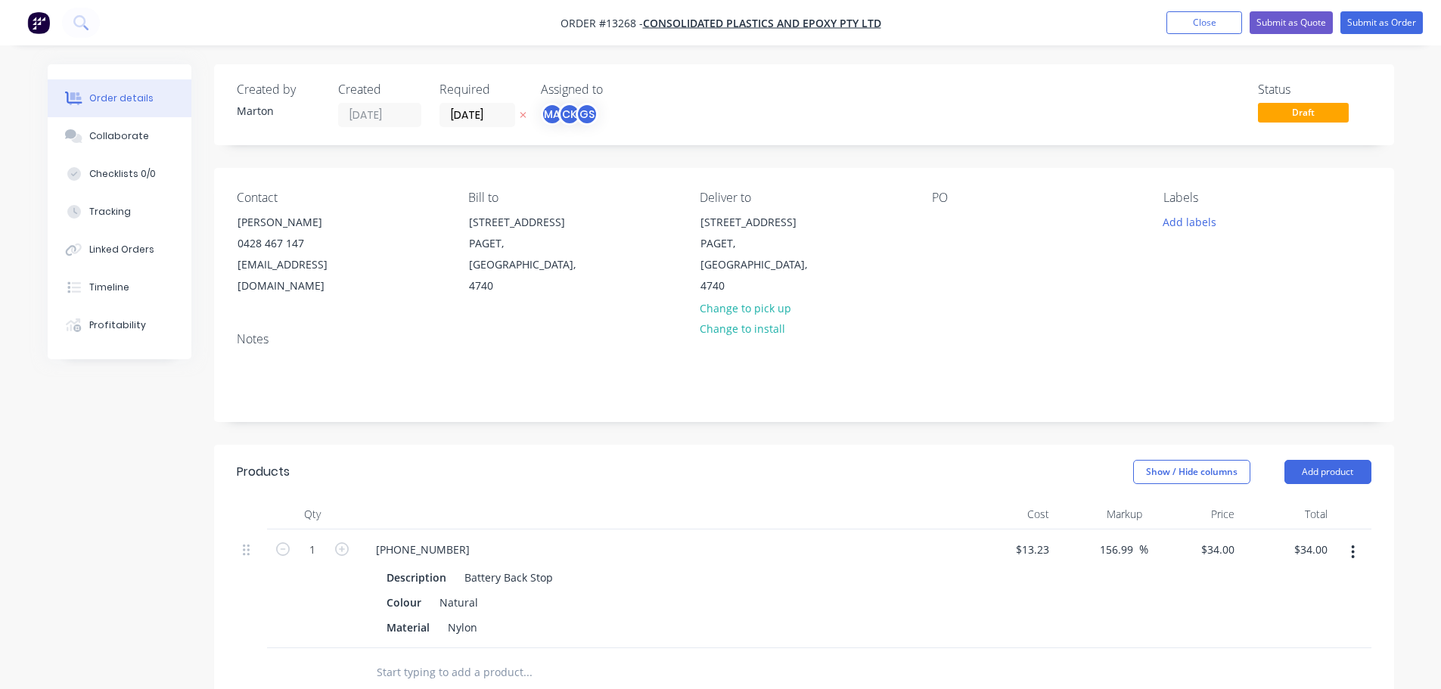
click at [1360, 539] on button "button" at bounding box center [1354, 552] width 36 height 27
click at [1262, 672] on div "Delete" at bounding box center [1300, 683] width 117 height 22
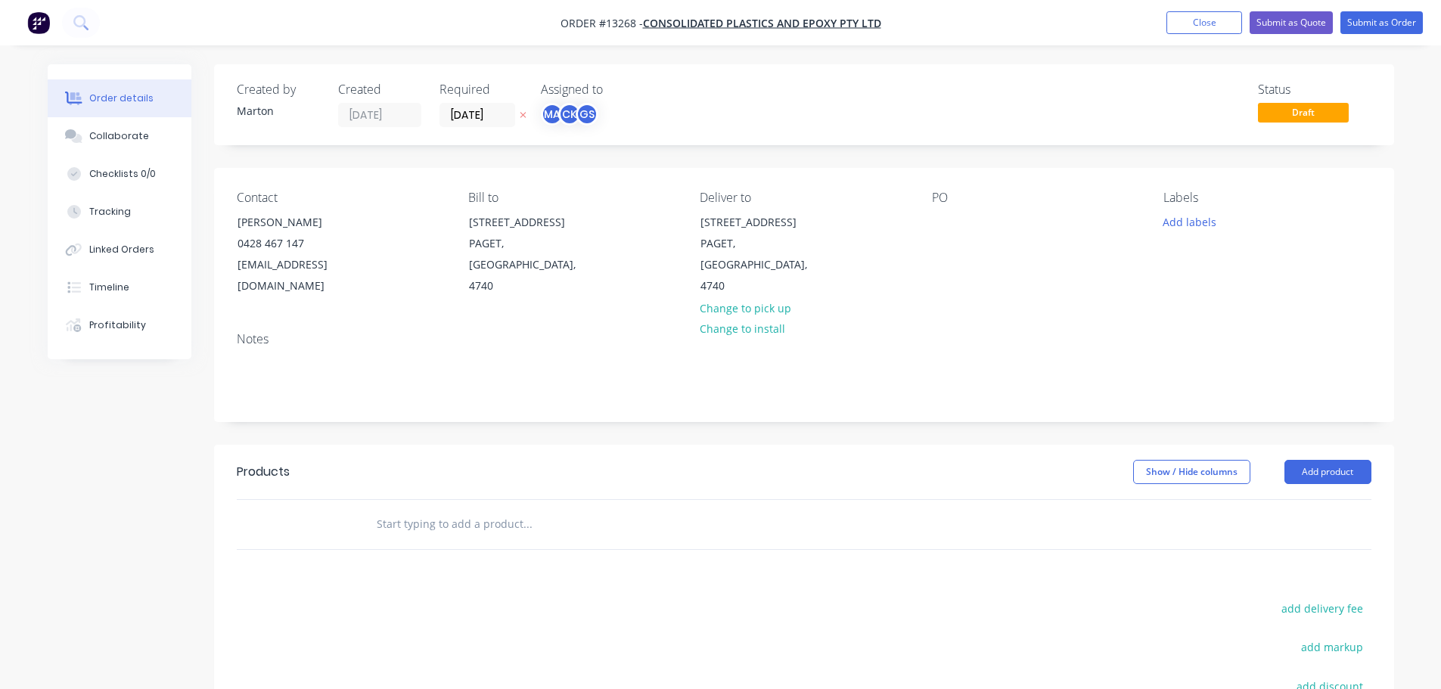
click at [437, 512] on input "text" at bounding box center [527, 524] width 303 height 30
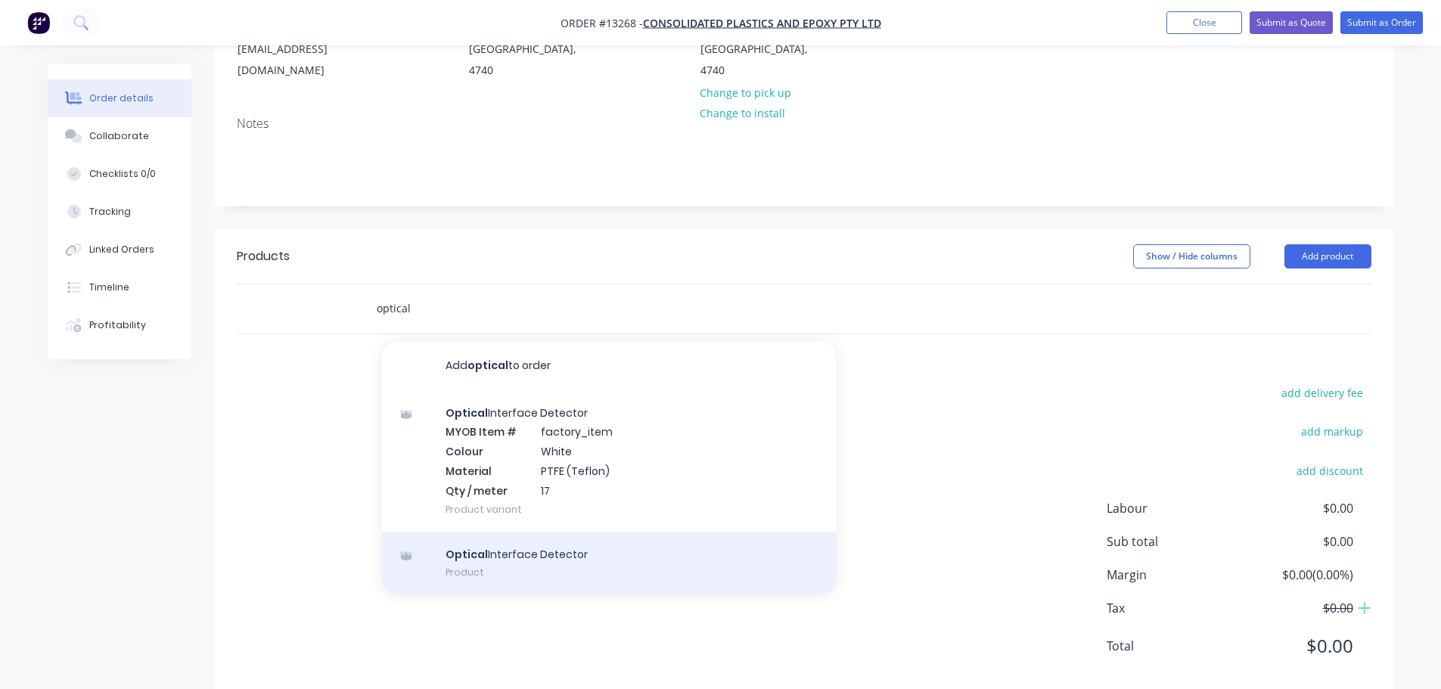
scroll to position [225, 0]
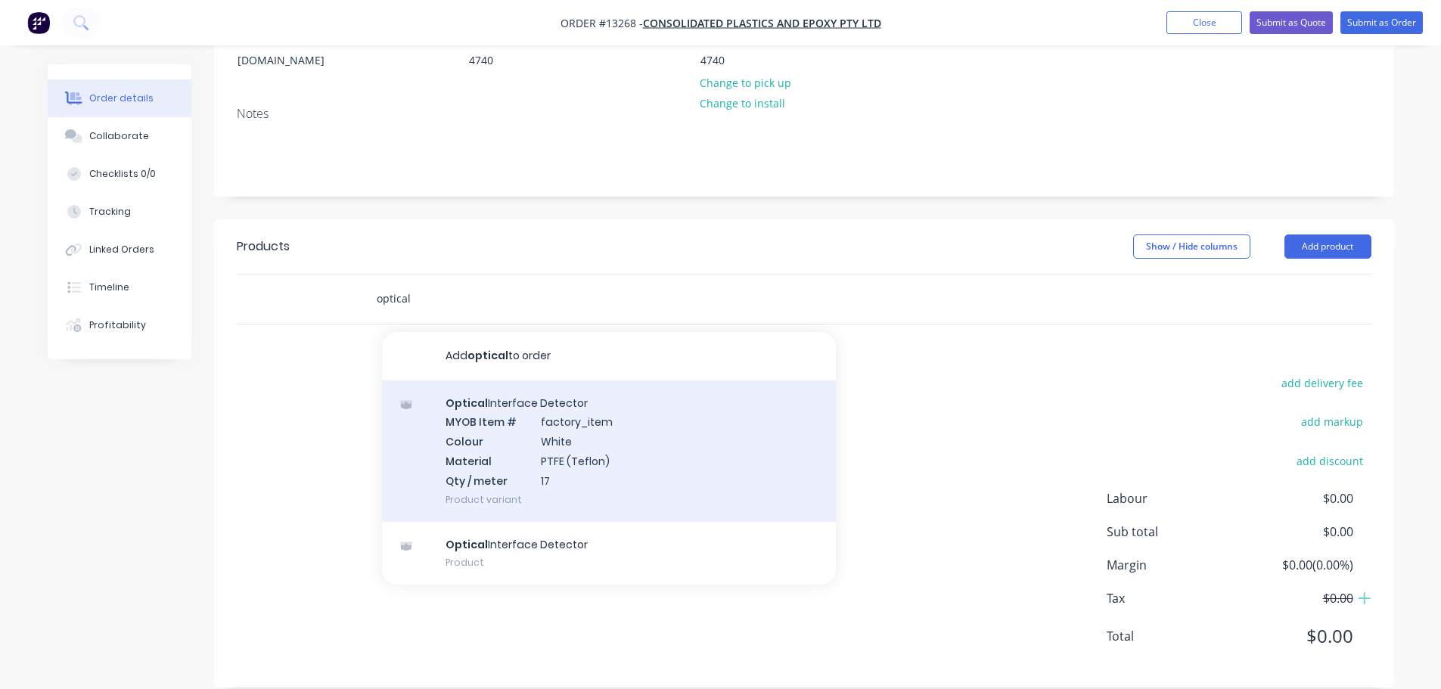
type input "optical"
click at [564, 431] on div "Optical Interface Detector MYOB Item # factory_item Colour White Material PTFE …" at bounding box center [609, 451] width 454 height 141
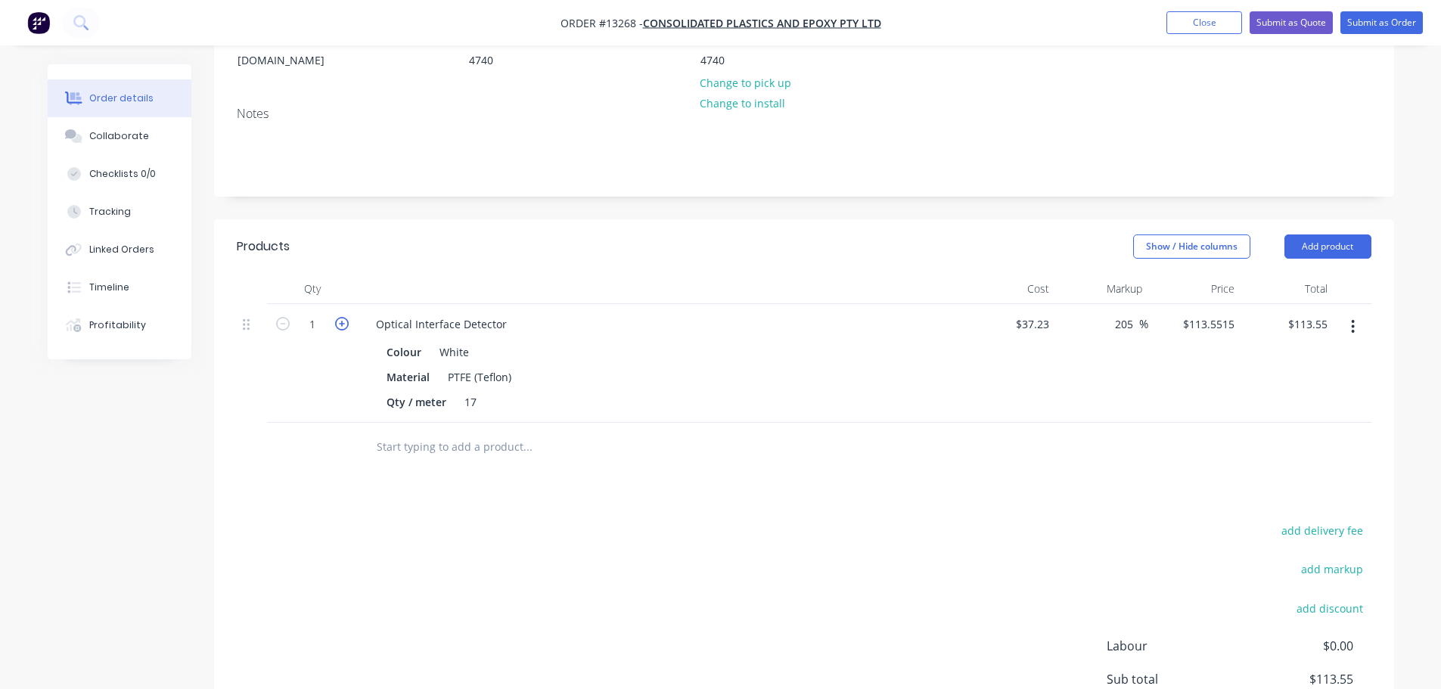
click at [344, 317] on icon "button" at bounding box center [342, 324] width 14 height 14
type input "2"
type input "$227.10"
click at [344, 317] on icon "button" at bounding box center [342, 324] width 14 height 14
type input "3"
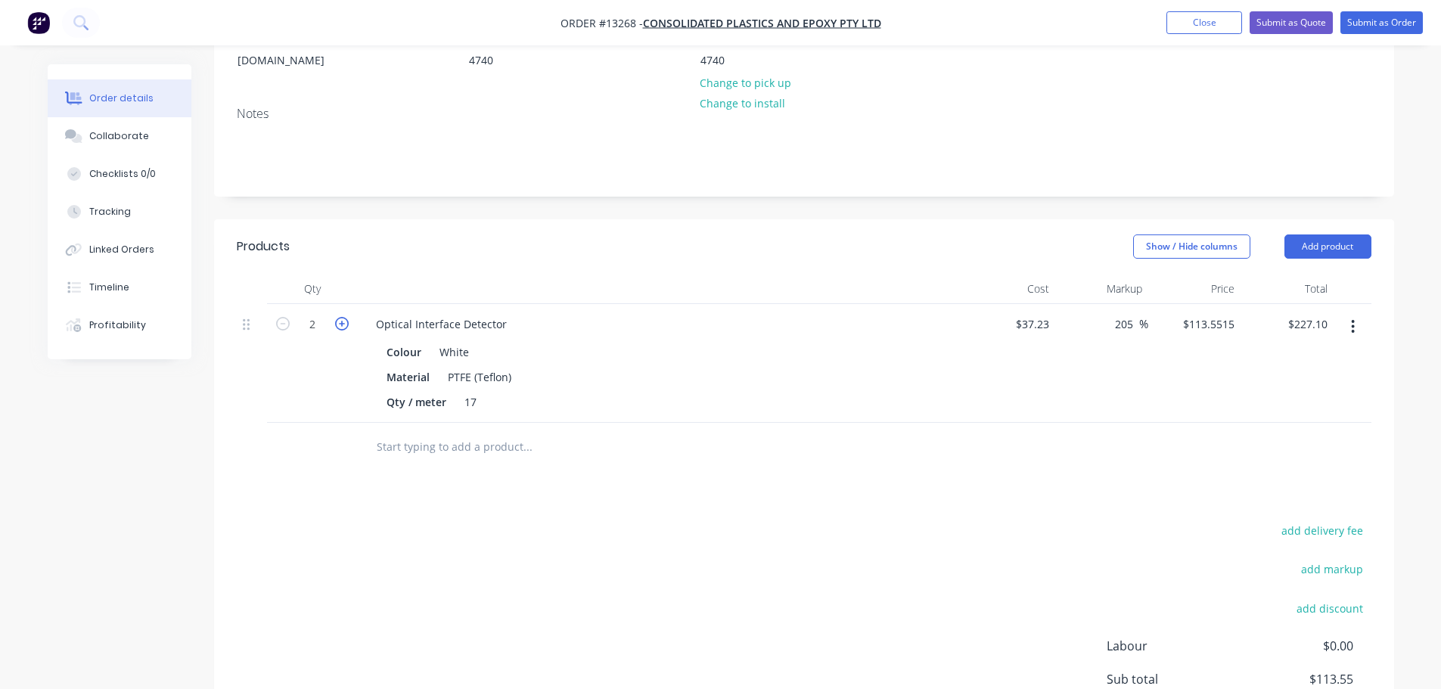
type input "$340.65"
click at [344, 317] on icon "button" at bounding box center [342, 324] width 14 height 14
type input "4"
type input "$454.21"
click at [344, 317] on icon "button" at bounding box center [342, 324] width 14 height 14
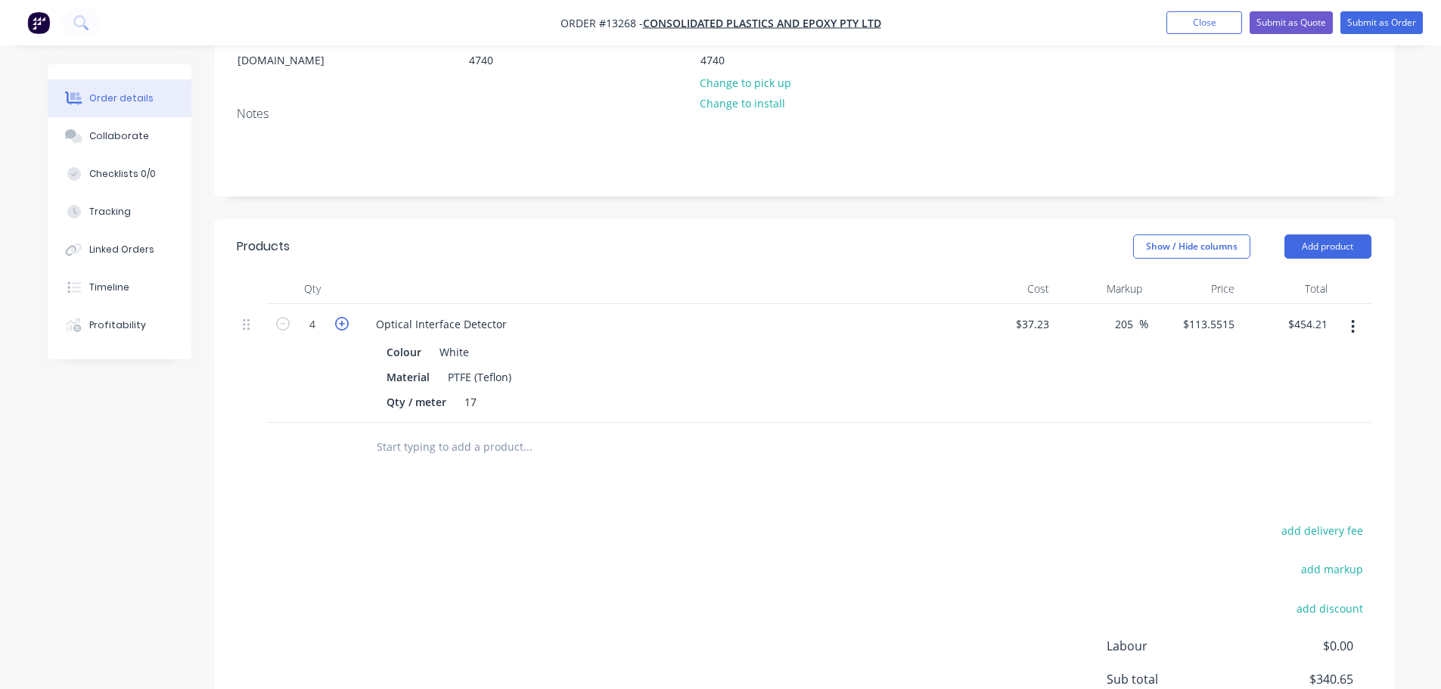
type input "5"
type input "$567.76"
click at [344, 317] on icon "button" at bounding box center [342, 324] width 14 height 14
type input "6"
type input "$681.31"
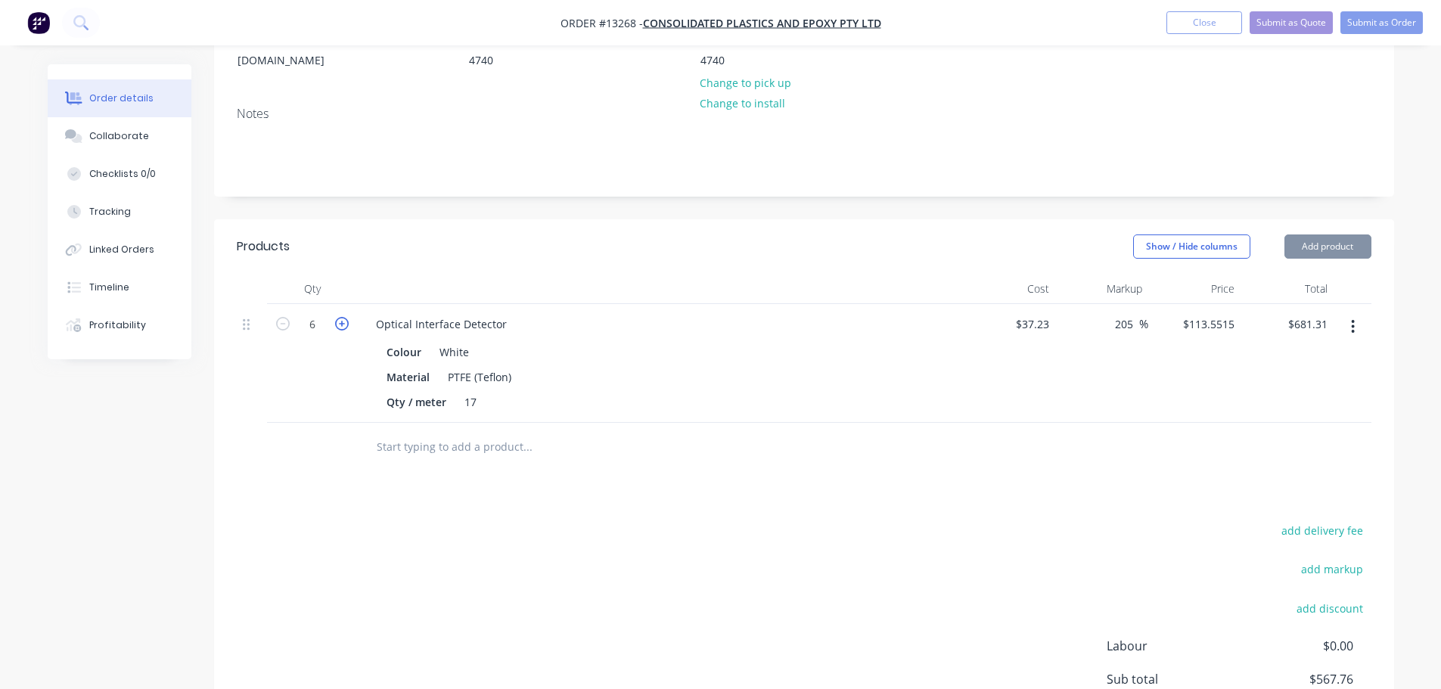
click at [344, 317] on icon "button" at bounding box center [342, 324] width 14 height 14
type input "7"
type input "$794.86"
click at [344, 317] on icon "button" at bounding box center [342, 324] width 14 height 14
type input "8"
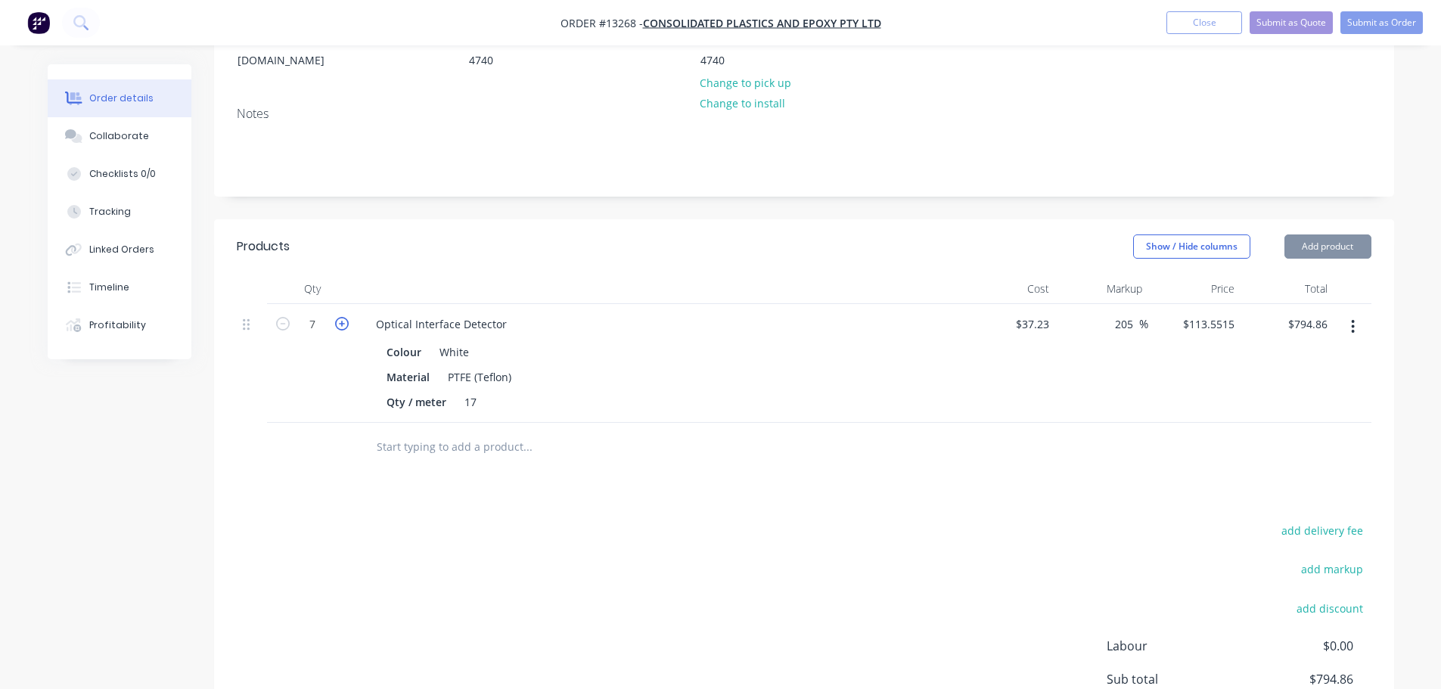
type input "$908.41"
click at [344, 317] on icon "button" at bounding box center [342, 324] width 14 height 14
type input "9"
type input "$1,021.96"
click at [344, 317] on icon "button" at bounding box center [342, 324] width 14 height 14
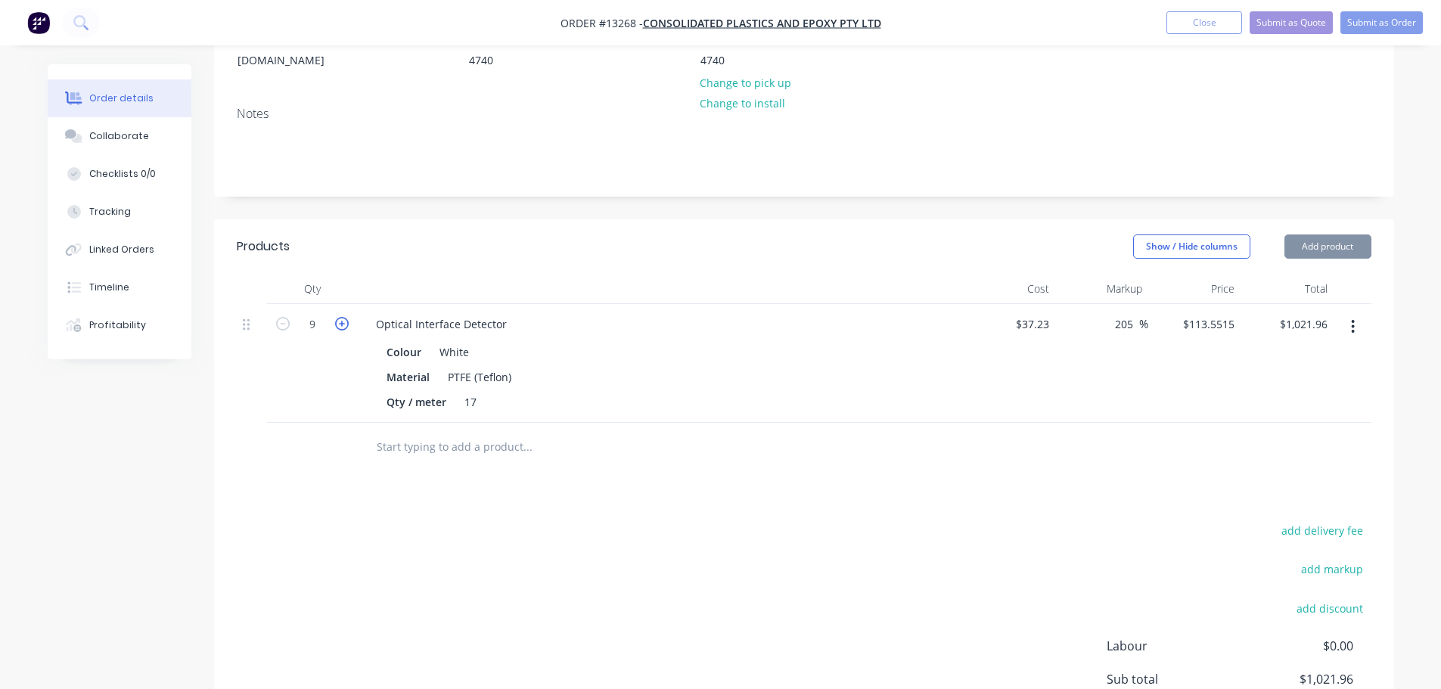
type input "10"
type input "$1,135.52"
click at [344, 317] on icon "button" at bounding box center [342, 324] width 14 height 14
type input "11"
type input "$1,249.07"
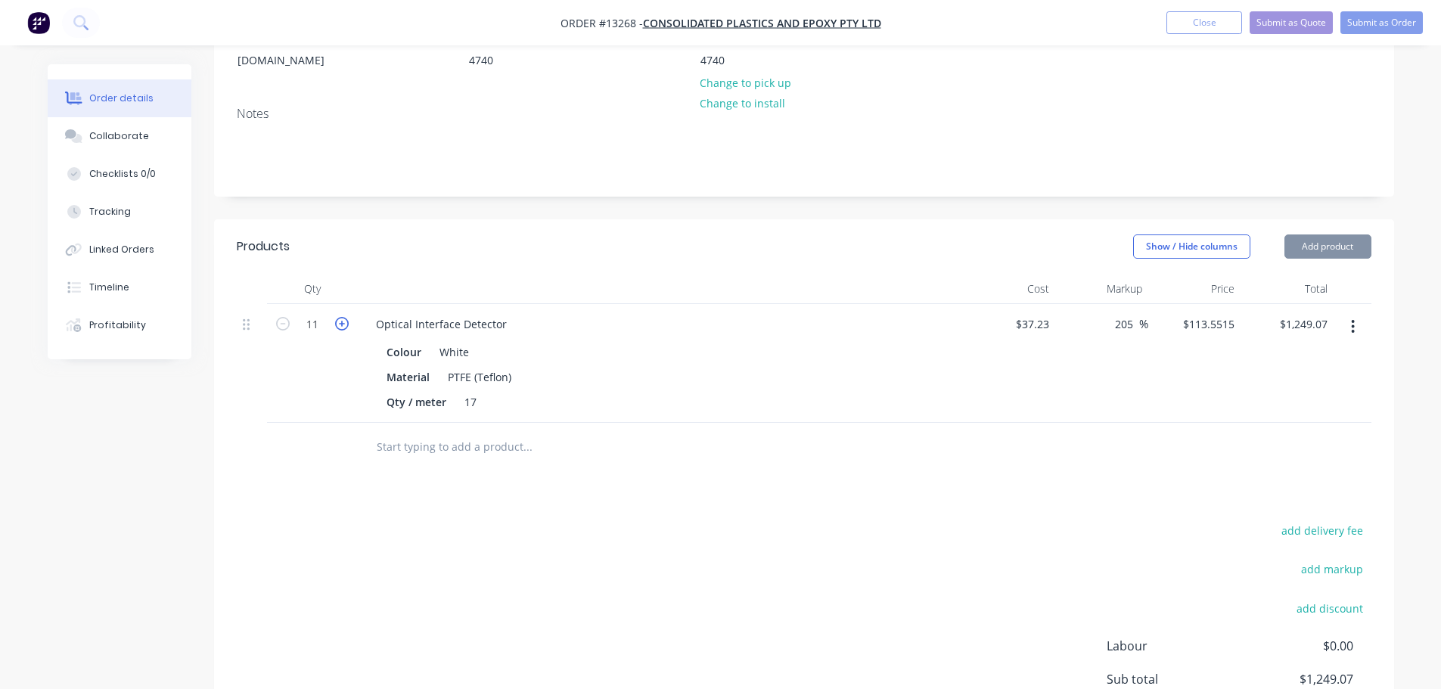
click at [344, 317] on icon "button" at bounding box center [342, 324] width 14 height 14
type input "12"
type input "$1,362.62"
click at [344, 317] on icon "button" at bounding box center [342, 324] width 14 height 14
type input "13"
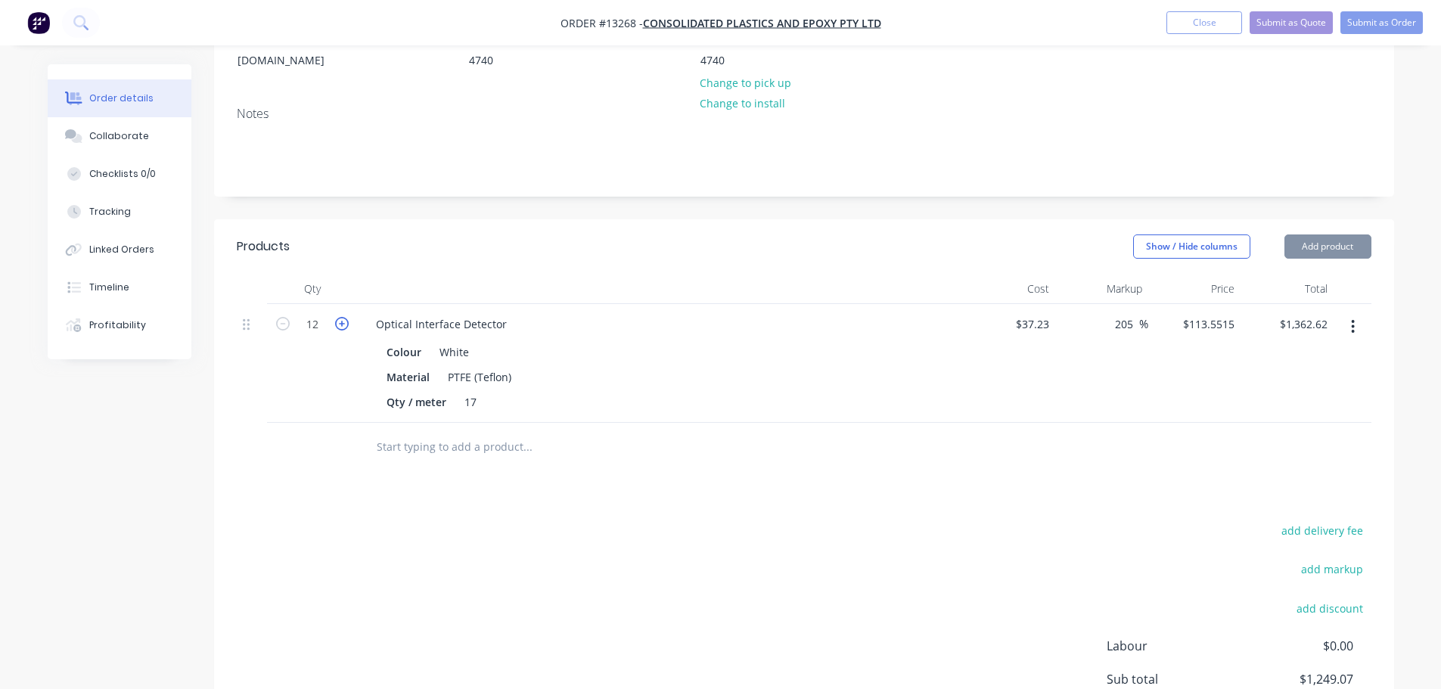
type input "$1,476.17"
click at [344, 317] on icon "button" at bounding box center [342, 324] width 14 height 14
type input "14"
type input "$1,589.72"
click at [344, 317] on icon "button" at bounding box center [342, 324] width 14 height 14
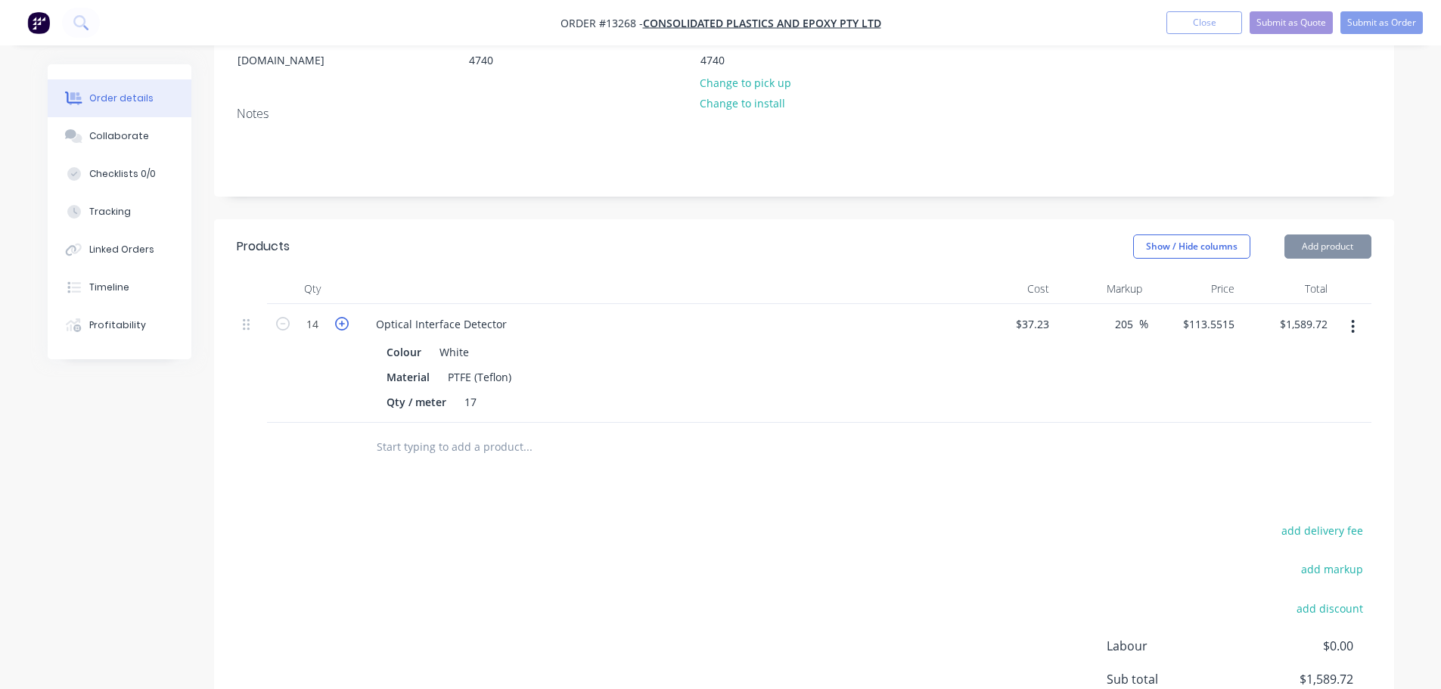
type input "15"
type input "$1,703.27"
click at [654, 570] on div "add delivery fee add markup add discount Labour $0.00 Sub total $1,703.27 Margi…" at bounding box center [804, 667] width 1135 height 292
click at [1321, 235] on button "Add product" at bounding box center [1328, 247] width 87 height 24
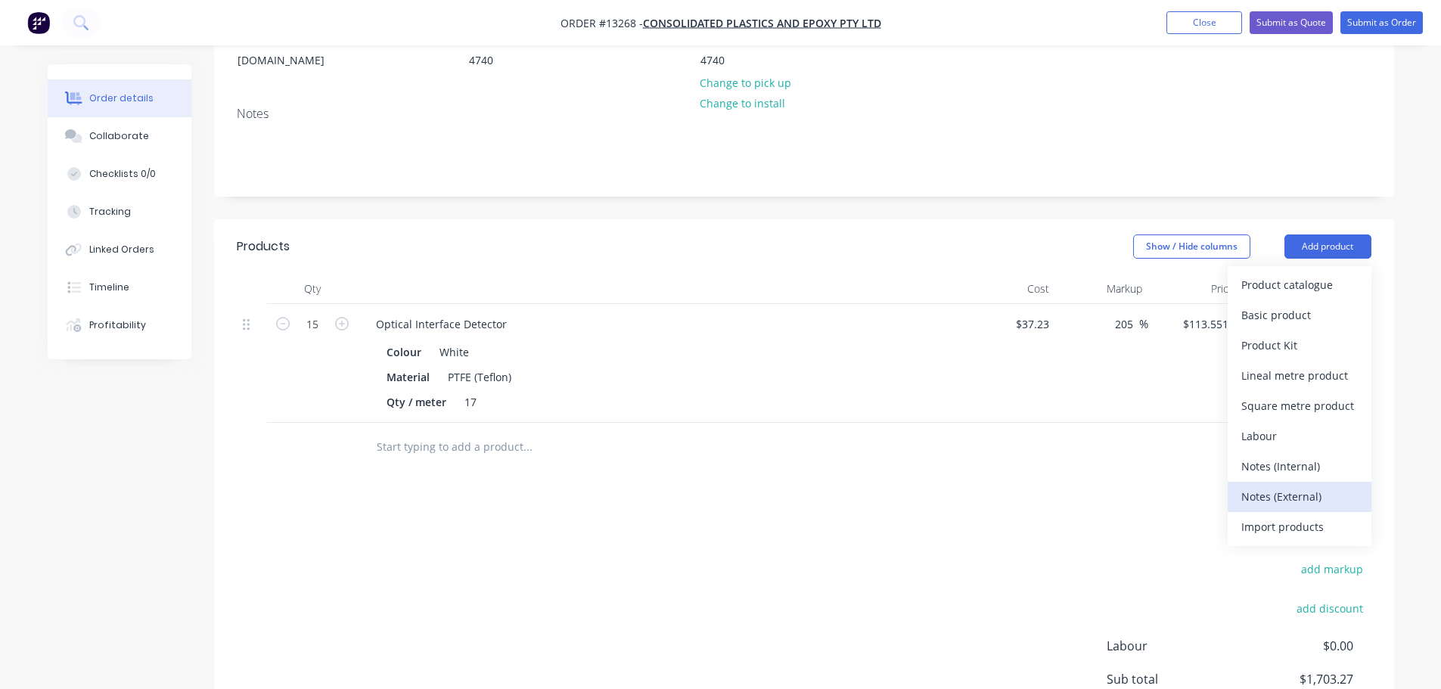
click at [1282, 486] on div "Notes (External)" at bounding box center [1300, 497] width 117 height 22
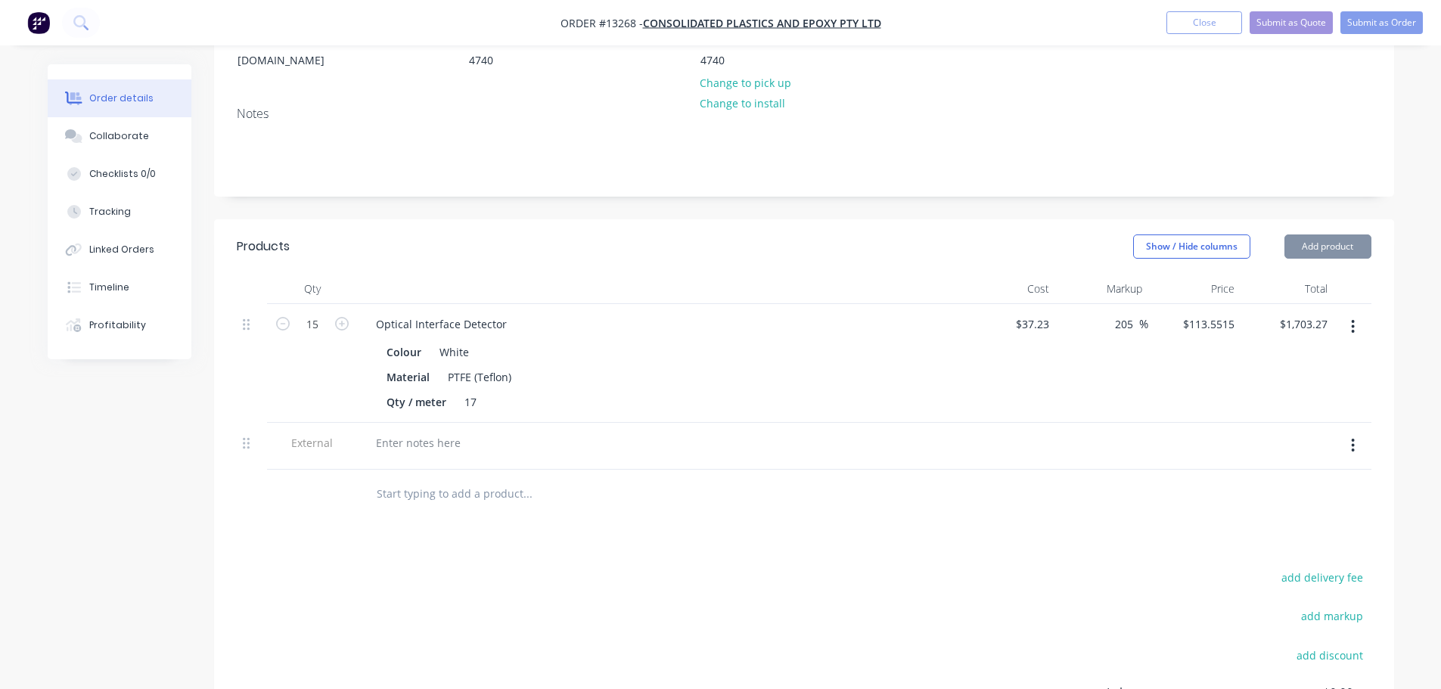
click at [480, 432] on div at bounding box center [660, 443] width 593 height 22
click at [444, 432] on div at bounding box center [418, 443] width 109 height 22
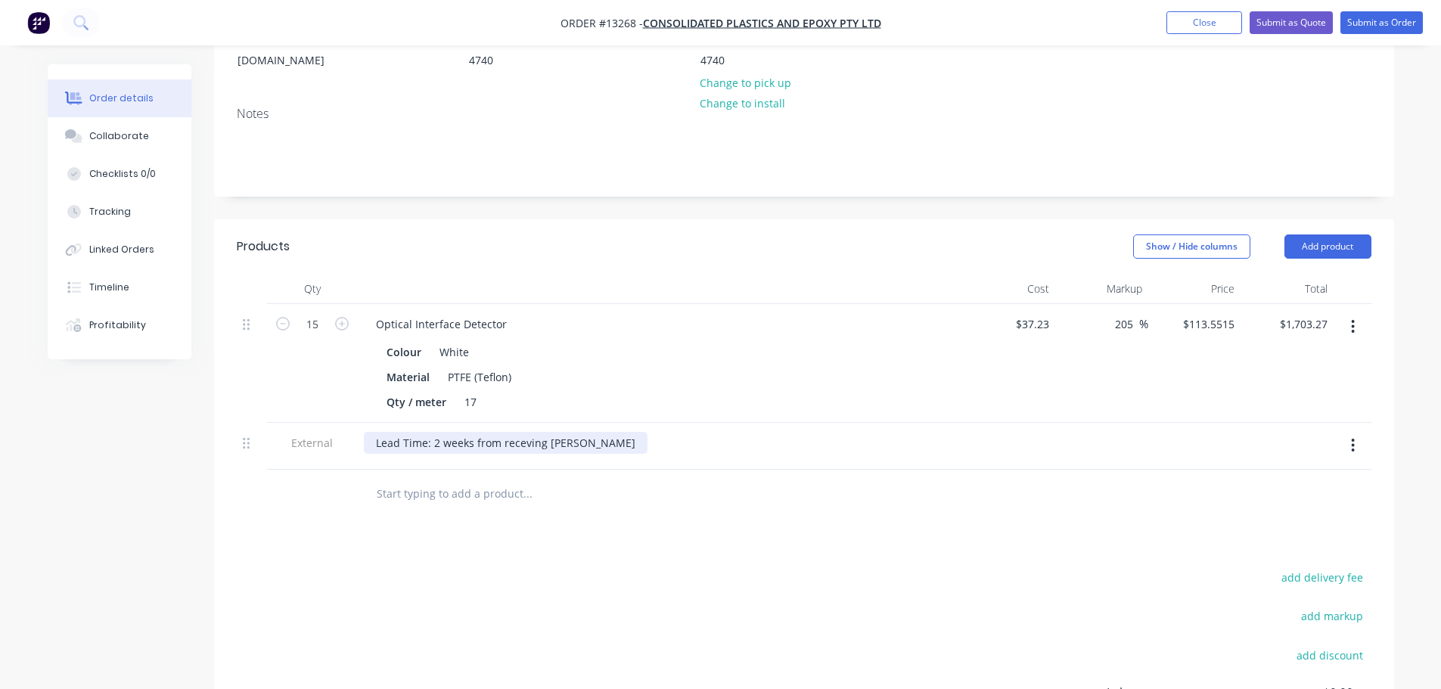
click at [502, 432] on div "Lead Time: 2 weeks from receving [PERSON_NAME]" at bounding box center [506, 443] width 284 height 22
click at [557, 521] on div "Products Show / Hide columns Add product Qty Cost Markup Price Total 15 Optical…" at bounding box center [804, 550] width 1180 height 663
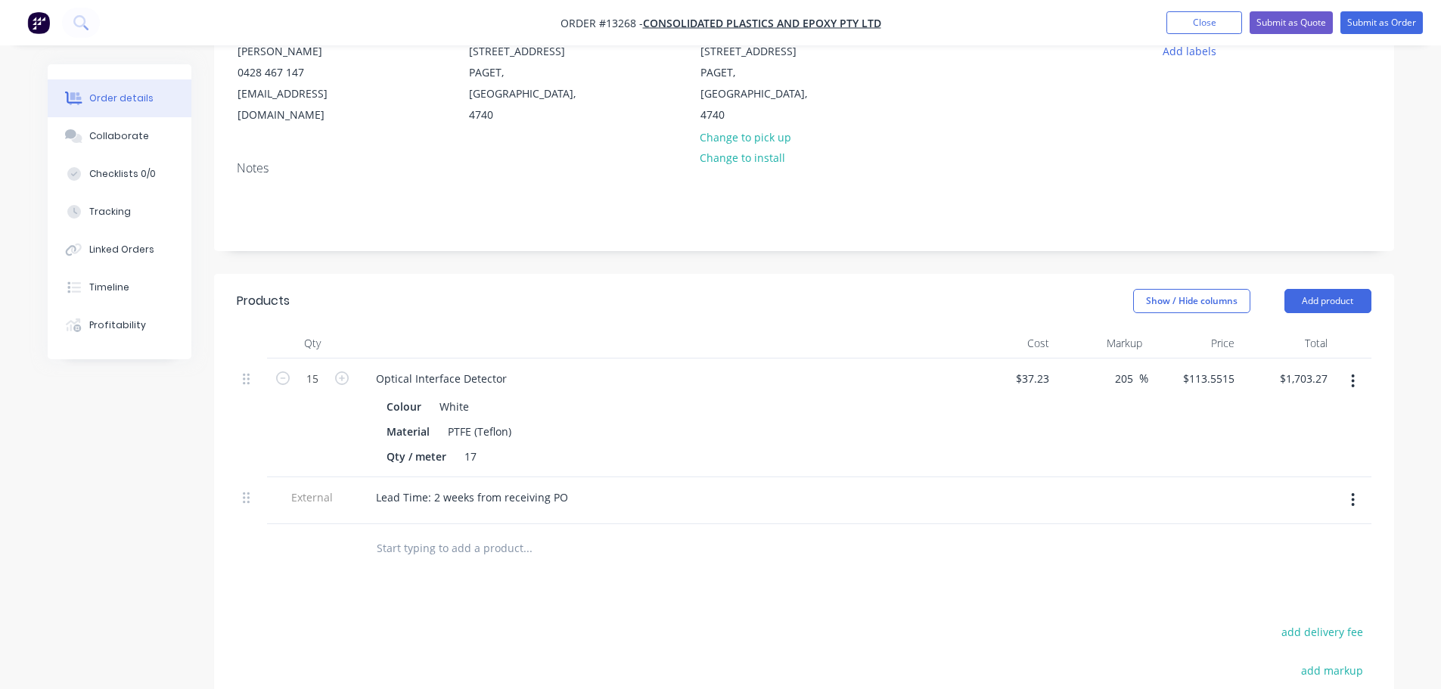
scroll to position [0, 0]
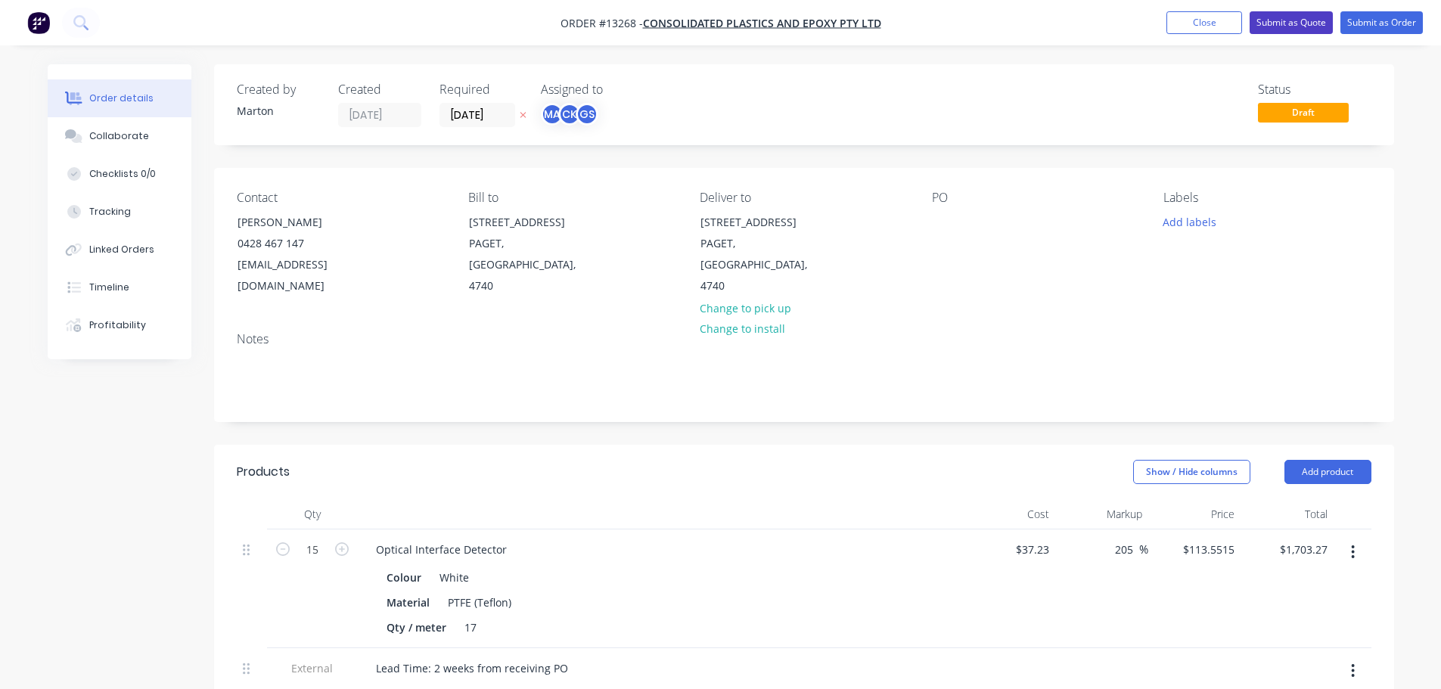
click at [1279, 26] on button "Submit as Quote" at bounding box center [1291, 22] width 83 height 23
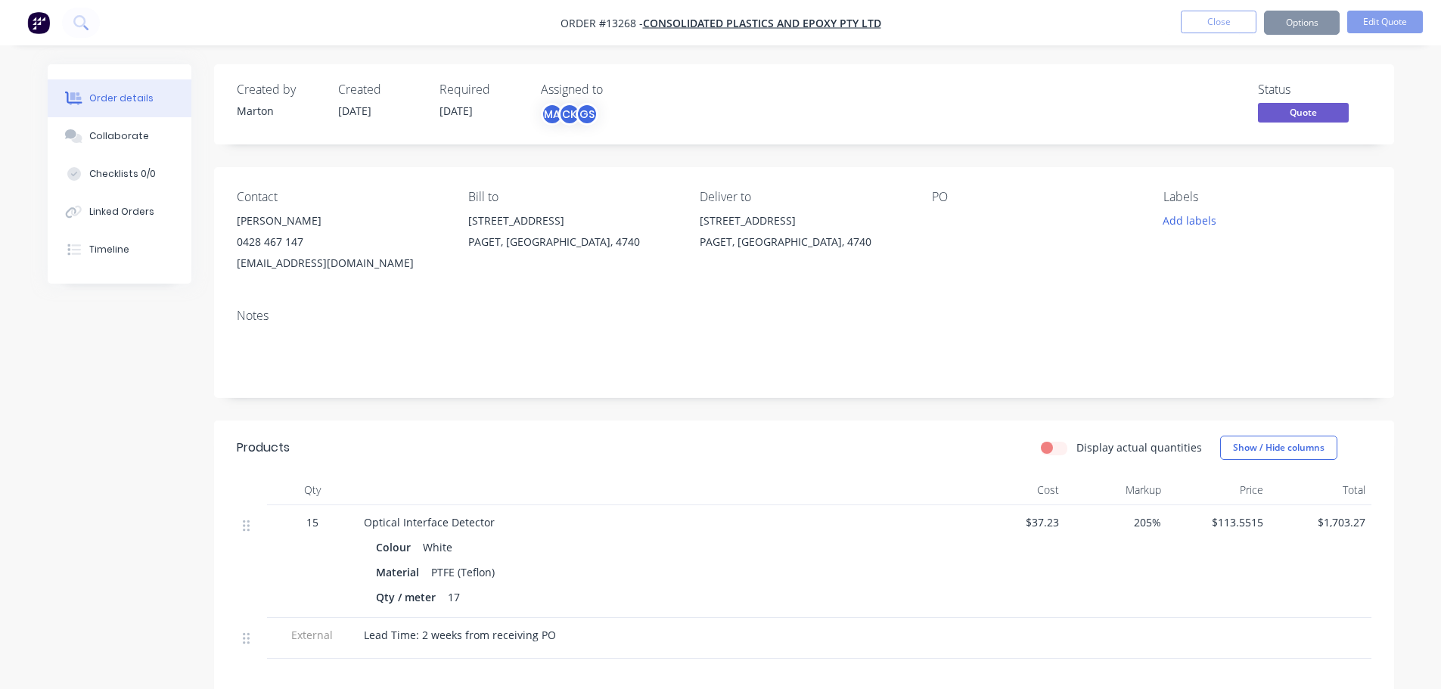
click at [1290, 27] on button "Options" at bounding box center [1302, 23] width 76 height 24
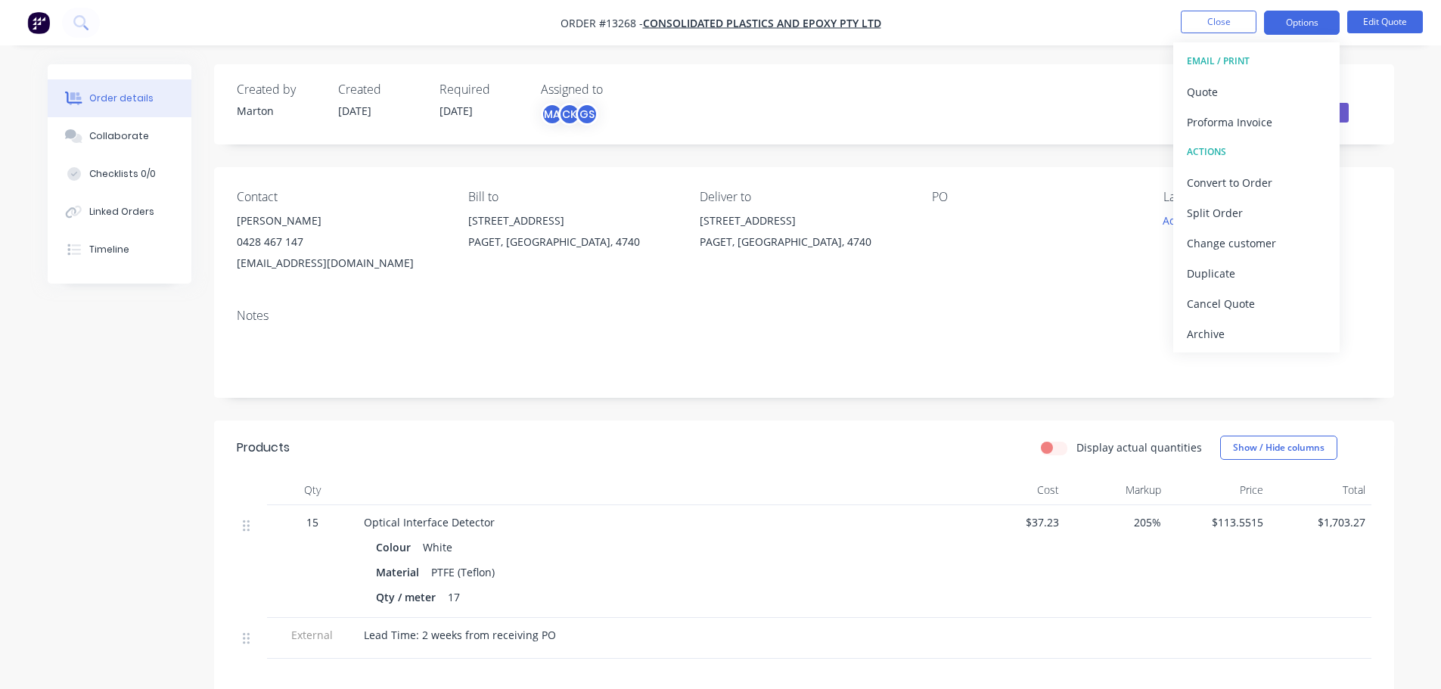
click at [1257, 70] on div "EMAIL / PRINT" at bounding box center [1256, 61] width 139 height 20
click at [1253, 73] on button "EMAIL / PRINT" at bounding box center [1257, 61] width 166 height 30
click at [1251, 79] on button "Quote" at bounding box center [1257, 91] width 166 height 30
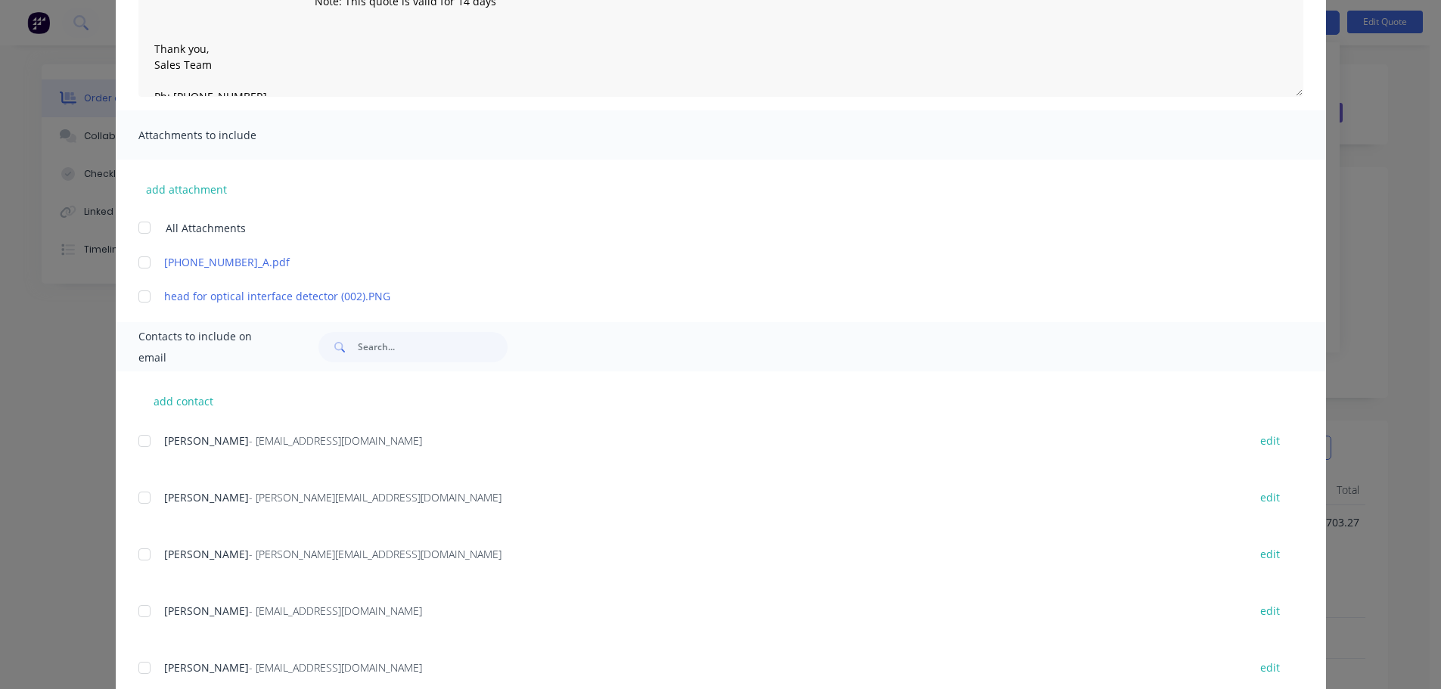
click at [151, 499] on div at bounding box center [144, 498] width 30 height 30
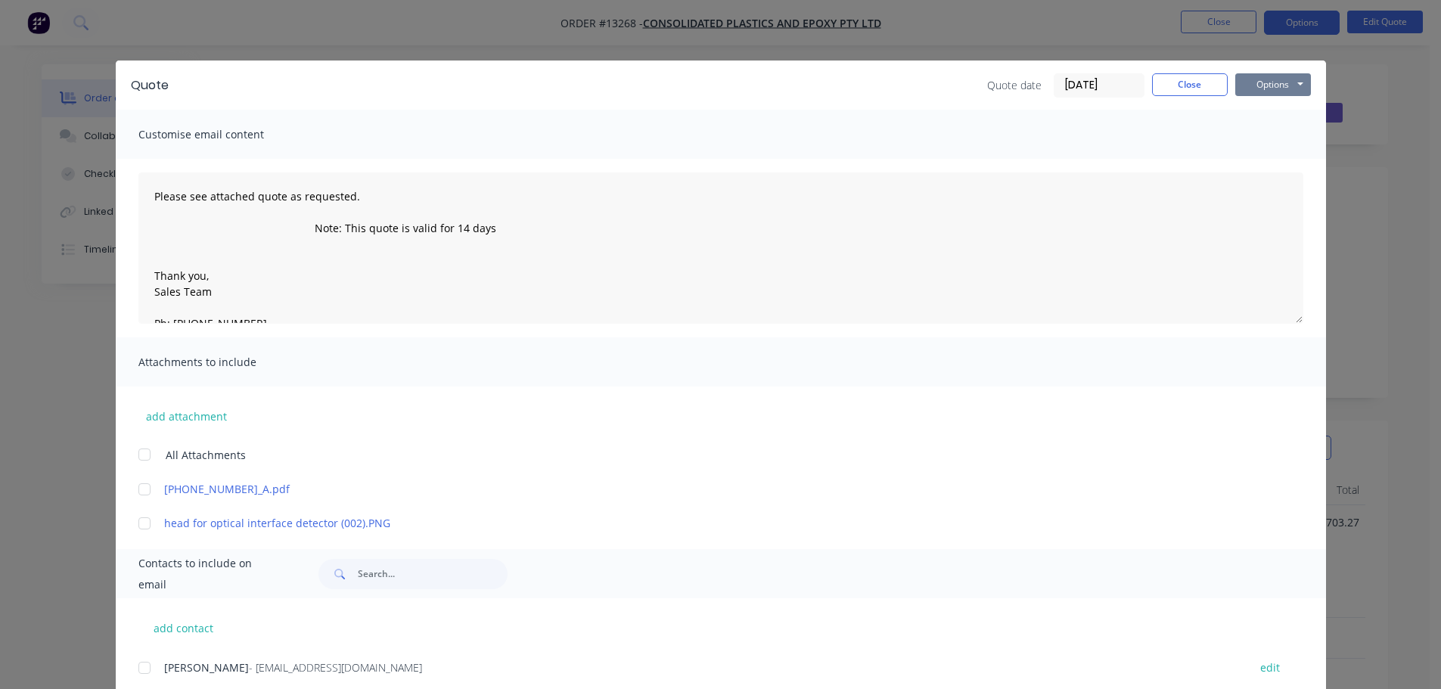
click at [1254, 92] on button "Options" at bounding box center [1274, 84] width 76 height 23
click at [1250, 113] on button "Preview" at bounding box center [1284, 111] width 97 height 25
click at [1180, 80] on button "Close" at bounding box center [1190, 84] width 76 height 23
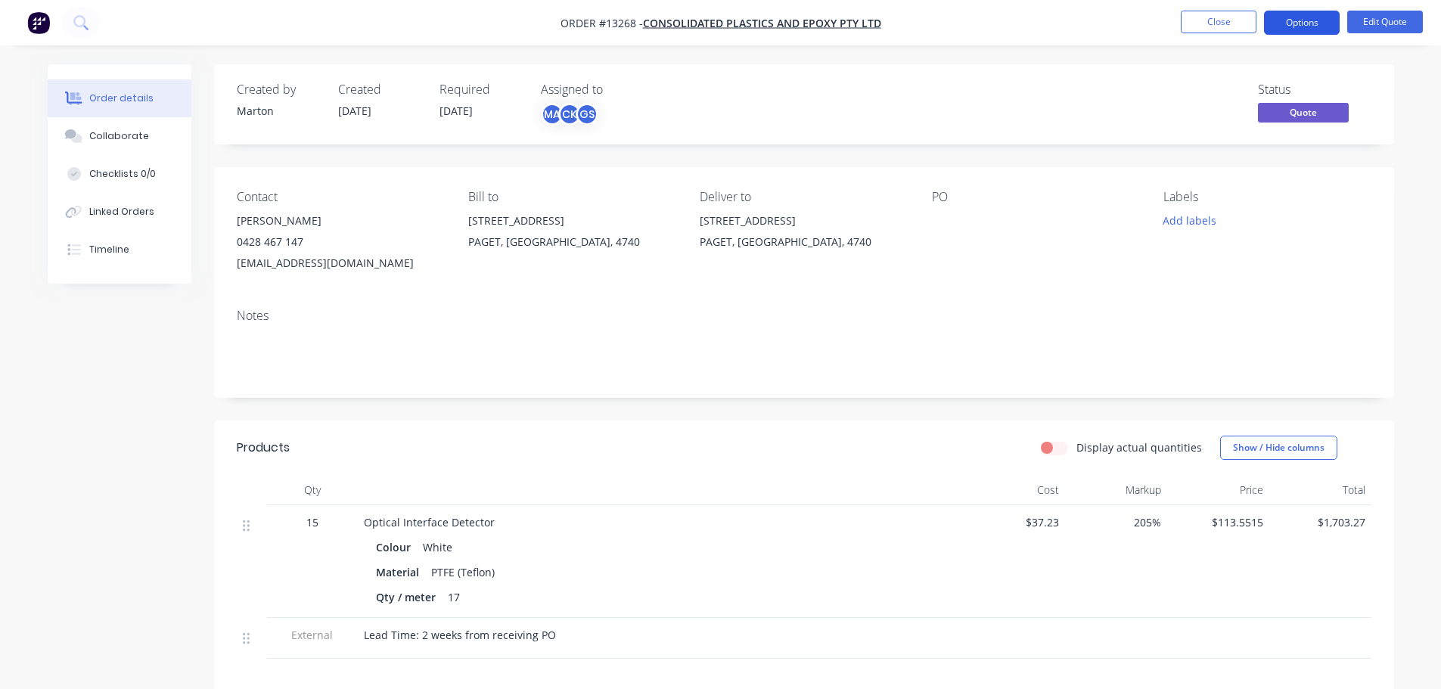
click at [1329, 30] on button "Options" at bounding box center [1302, 23] width 76 height 24
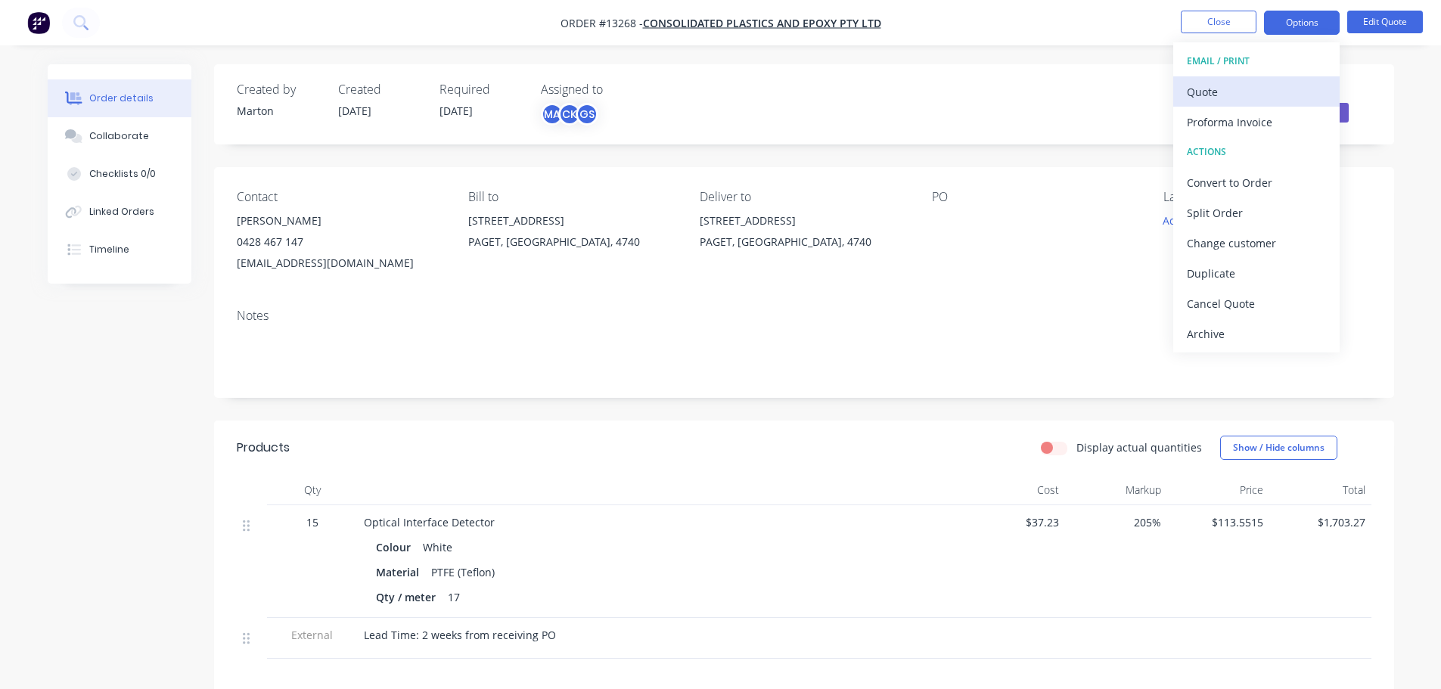
click at [1261, 83] on div "Quote" at bounding box center [1256, 92] width 139 height 22
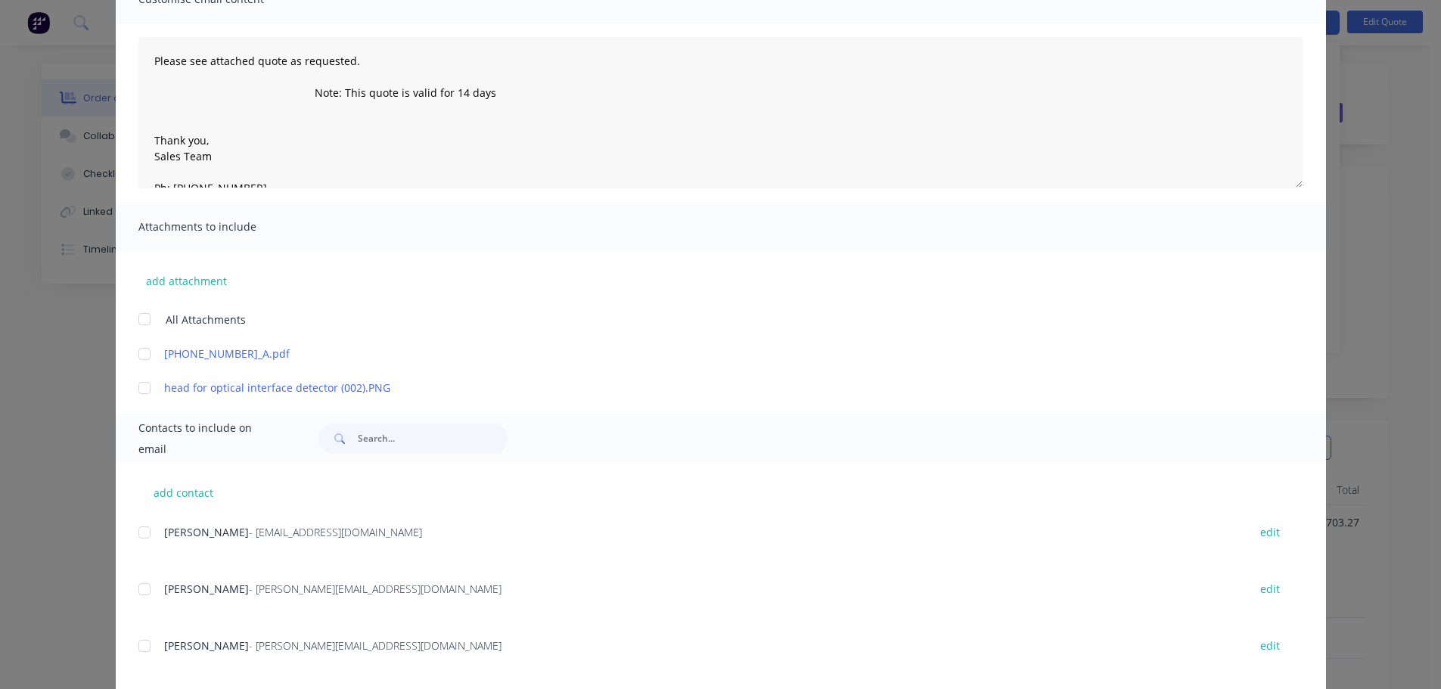
scroll to position [151, 0]
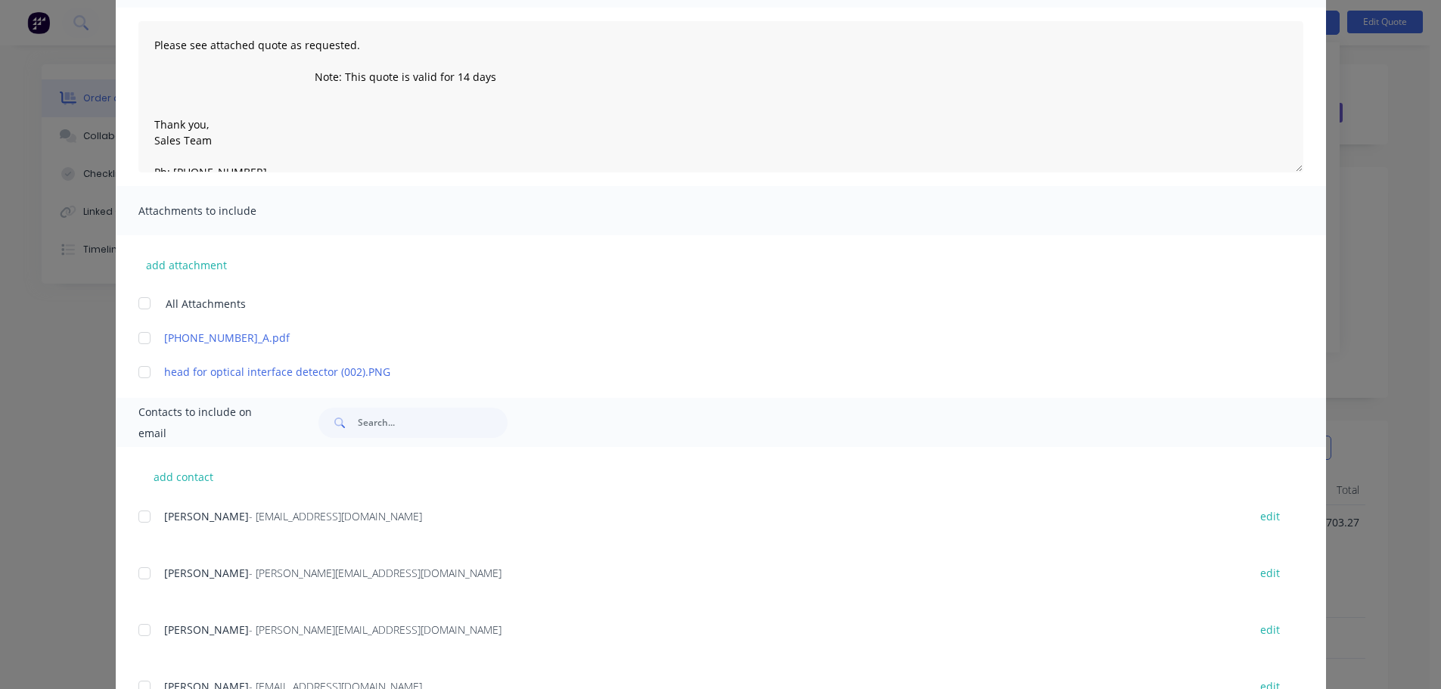
click at [191, 587] on div "[PERSON_NAME] - [EMAIL_ADDRESS][DOMAIN_NAME] edit" at bounding box center [732, 582] width 1188 height 39
click at [190, 581] on div "[PERSON_NAME] - [PERSON_NAME][EMAIL_ADDRESS][DOMAIN_NAME]" at bounding box center [698, 573] width 1069 height 16
click at [240, 564] on div "[PERSON_NAME] - [EMAIL_ADDRESS][DOMAIN_NAME] edit" at bounding box center [732, 573] width 1188 height 20
click at [146, 572] on div at bounding box center [144, 573] width 30 height 30
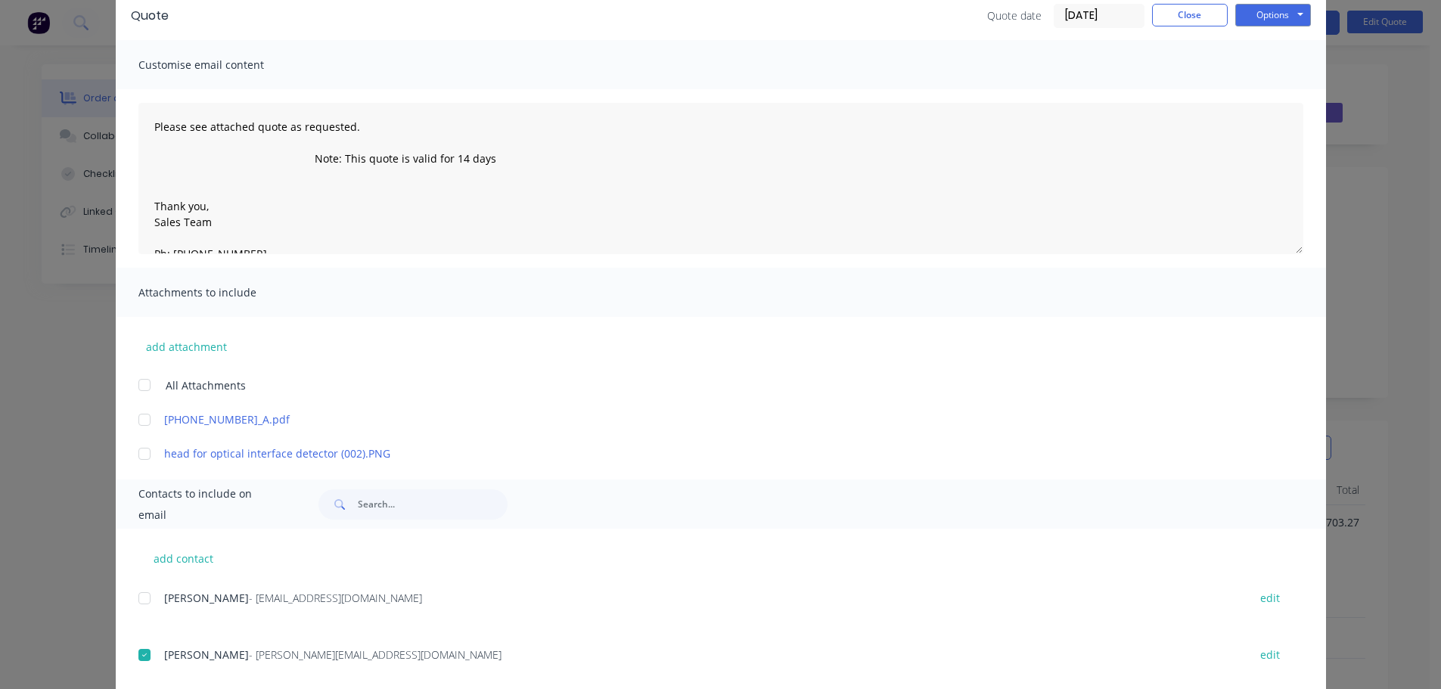
scroll to position [0, 0]
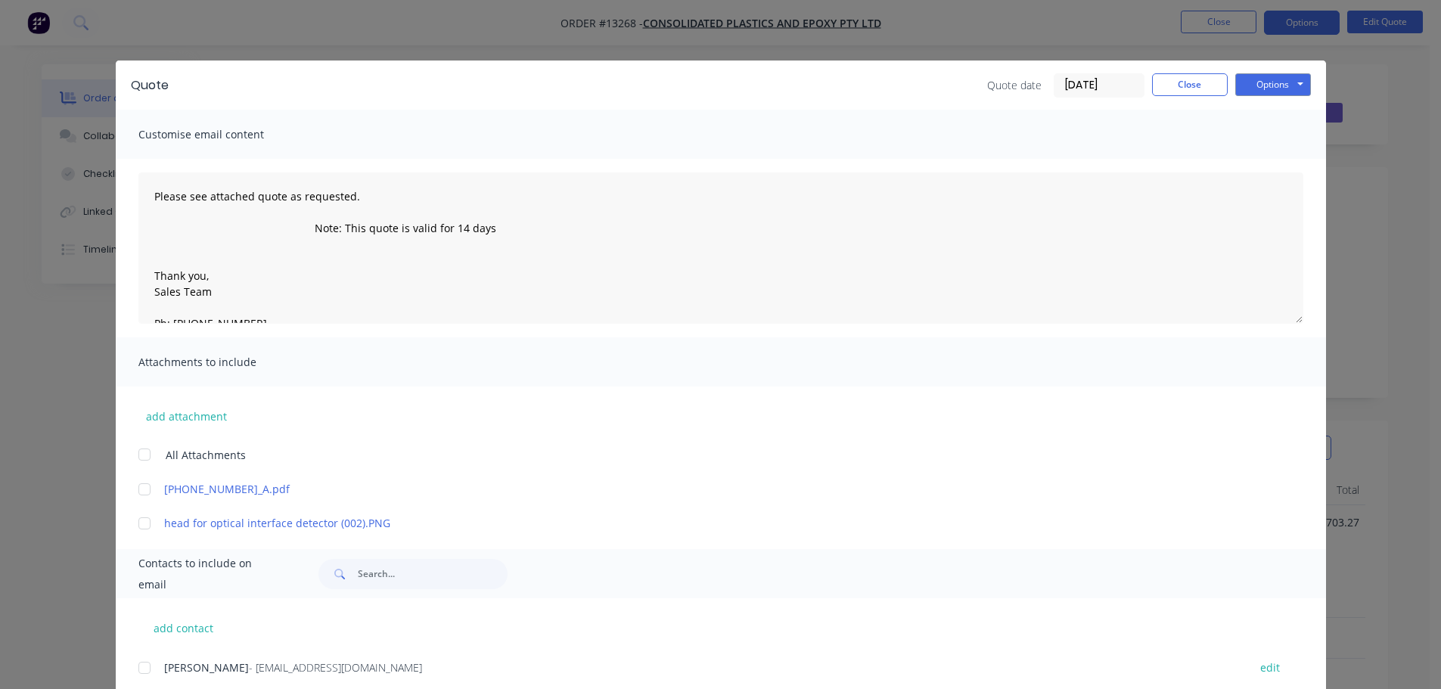
click at [1248, 36] on div "Quote Quote date [DATE] Close Options Preview Print Email Customise email conte…" at bounding box center [720, 344] width 1441 height 689
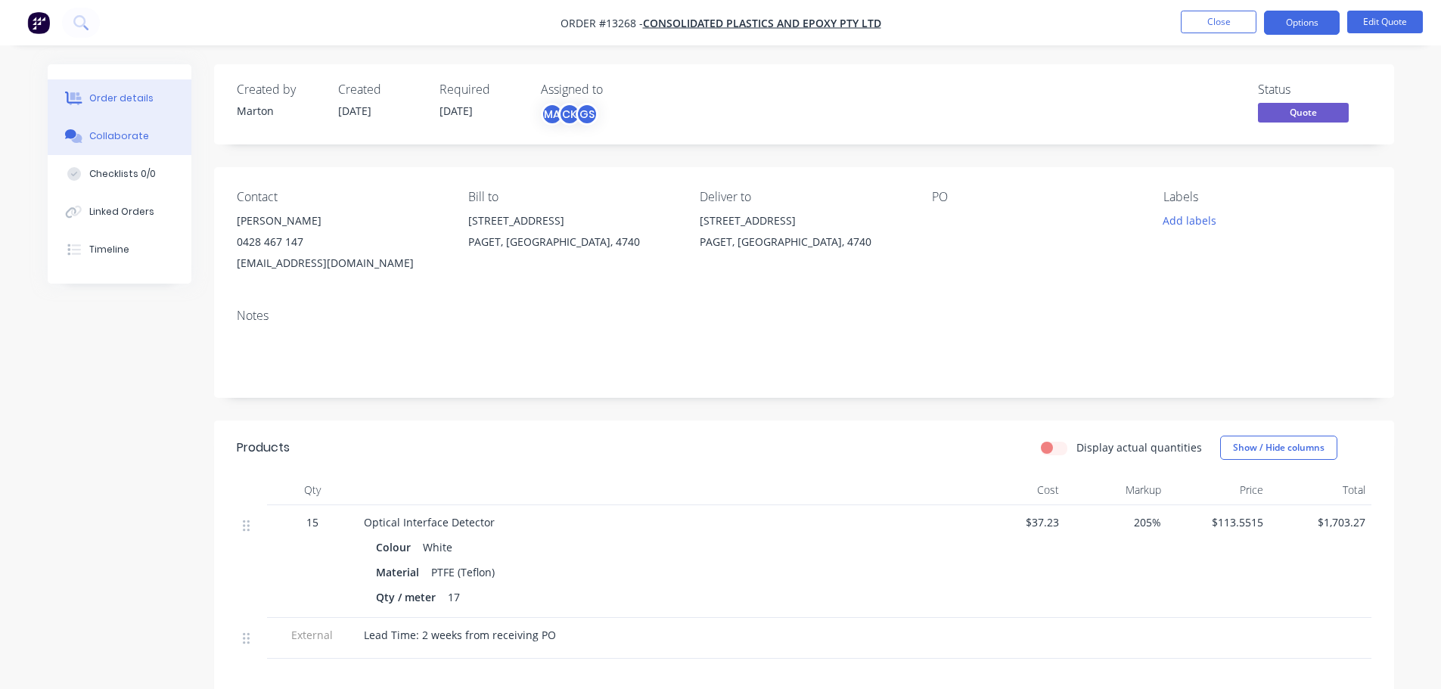
click at [125, 141] on div "Collaborate" at bounding box center [119, 136] width 60 height 14
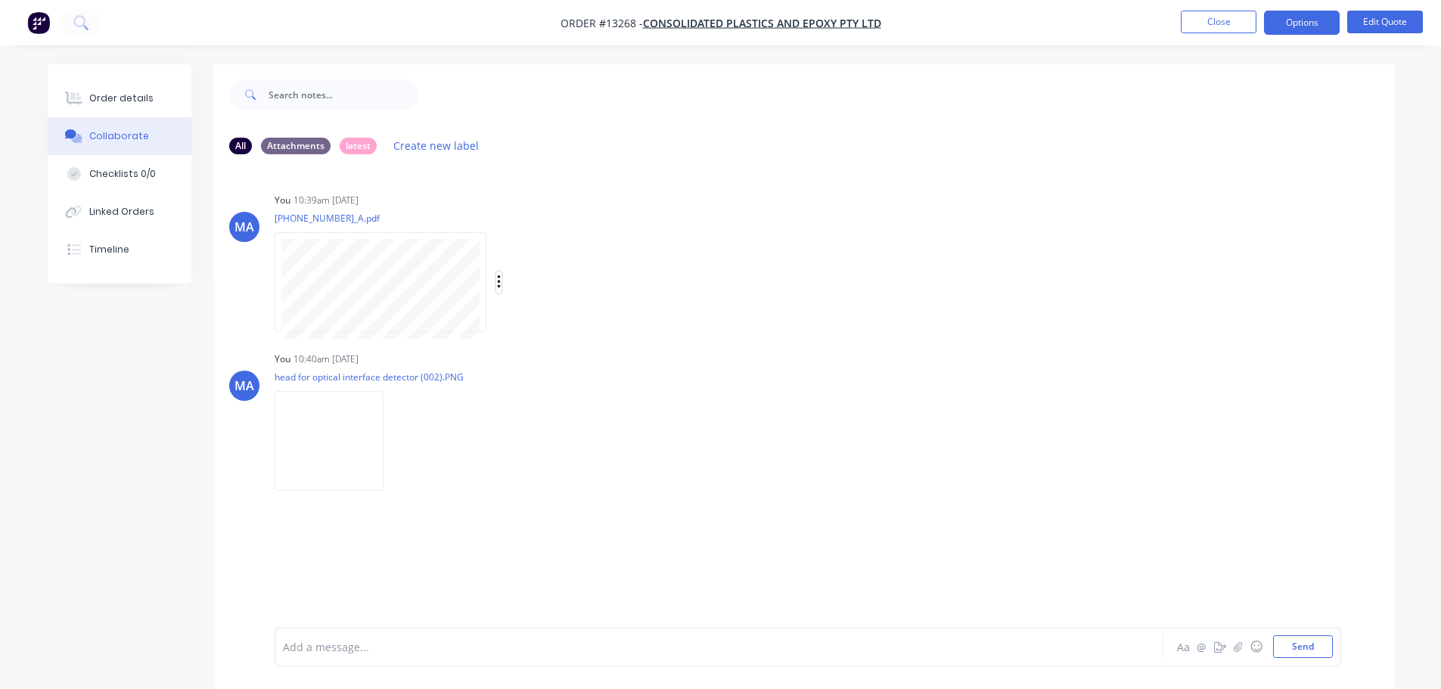
click at [499, 281] on icon "button" at bounding box center [498, 282] width 3 height 14
click at [540, 353] on button "Delete" at bounding box center [598, 357] width 170 height 34
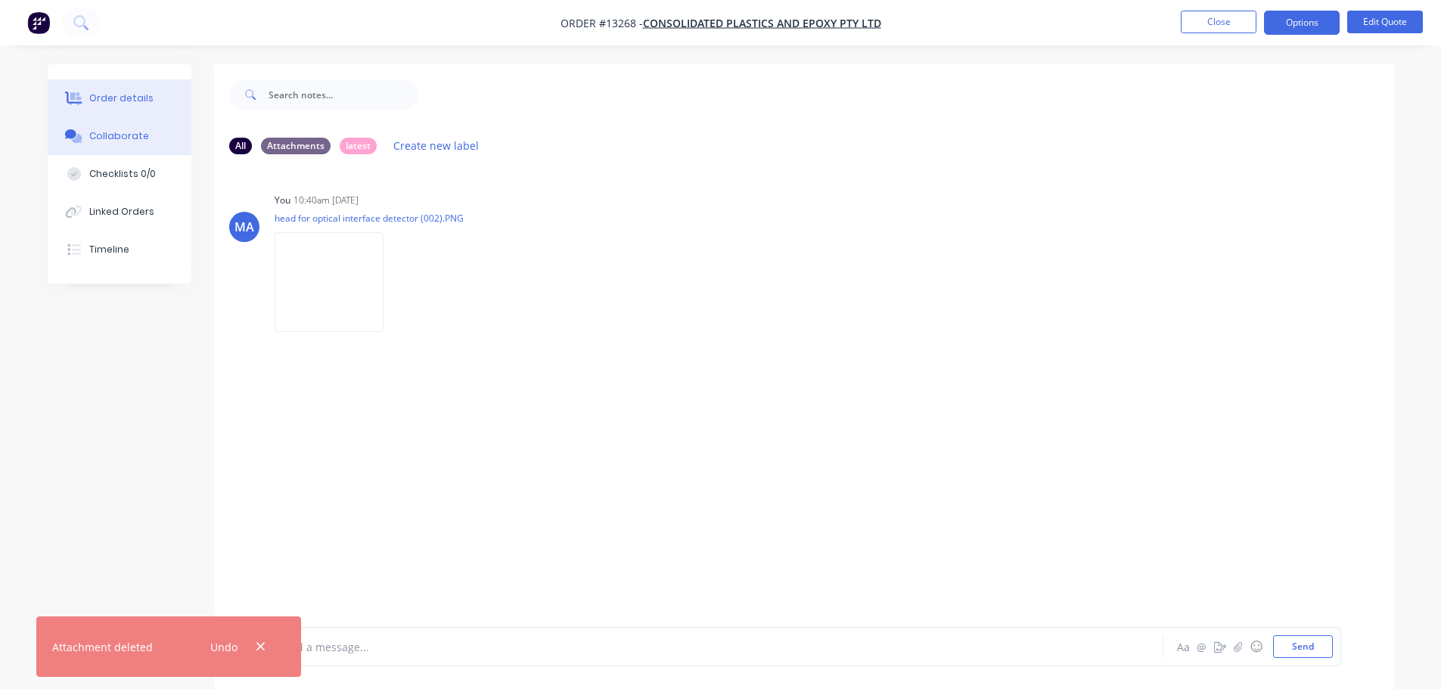
click at [154, 102] on button "Order details" at bounding box center [120, 98] width 144 height 38
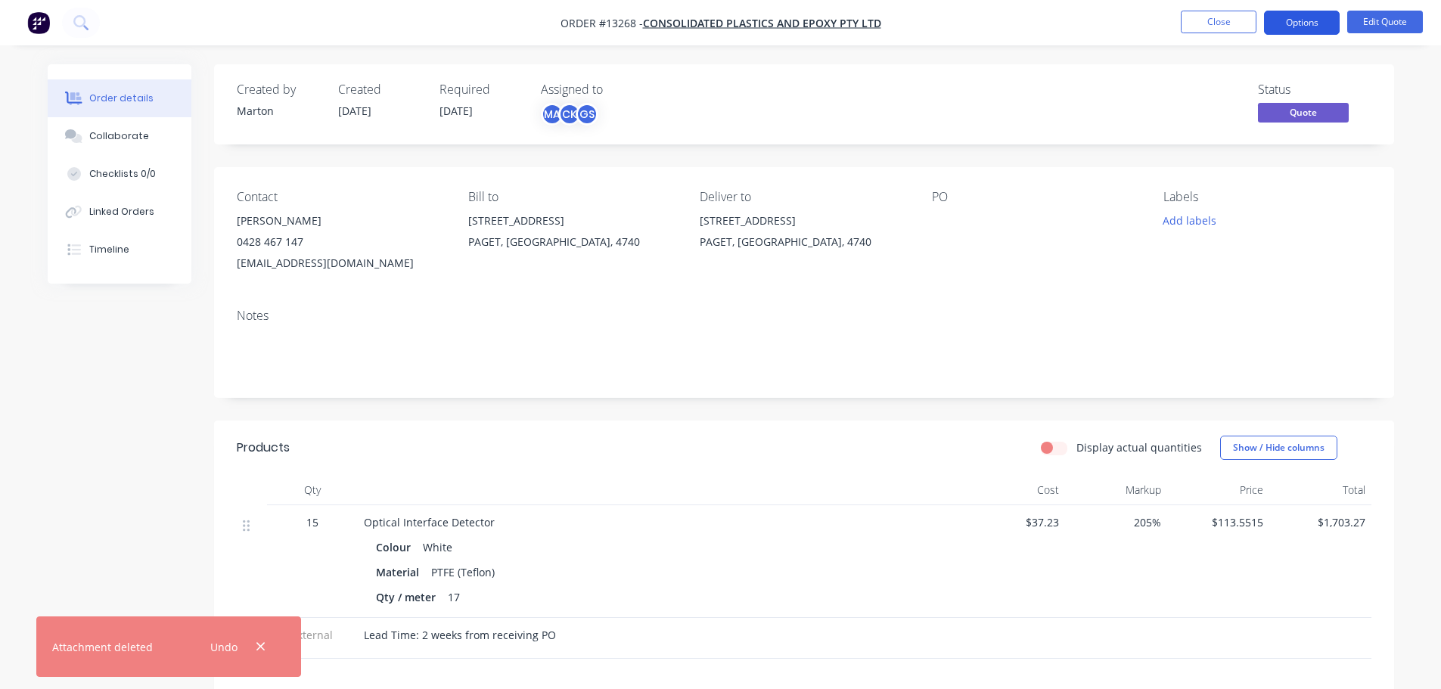
click at [1303, 25] on button "Options" at bounding box center [1302, 23] width 76 height 24
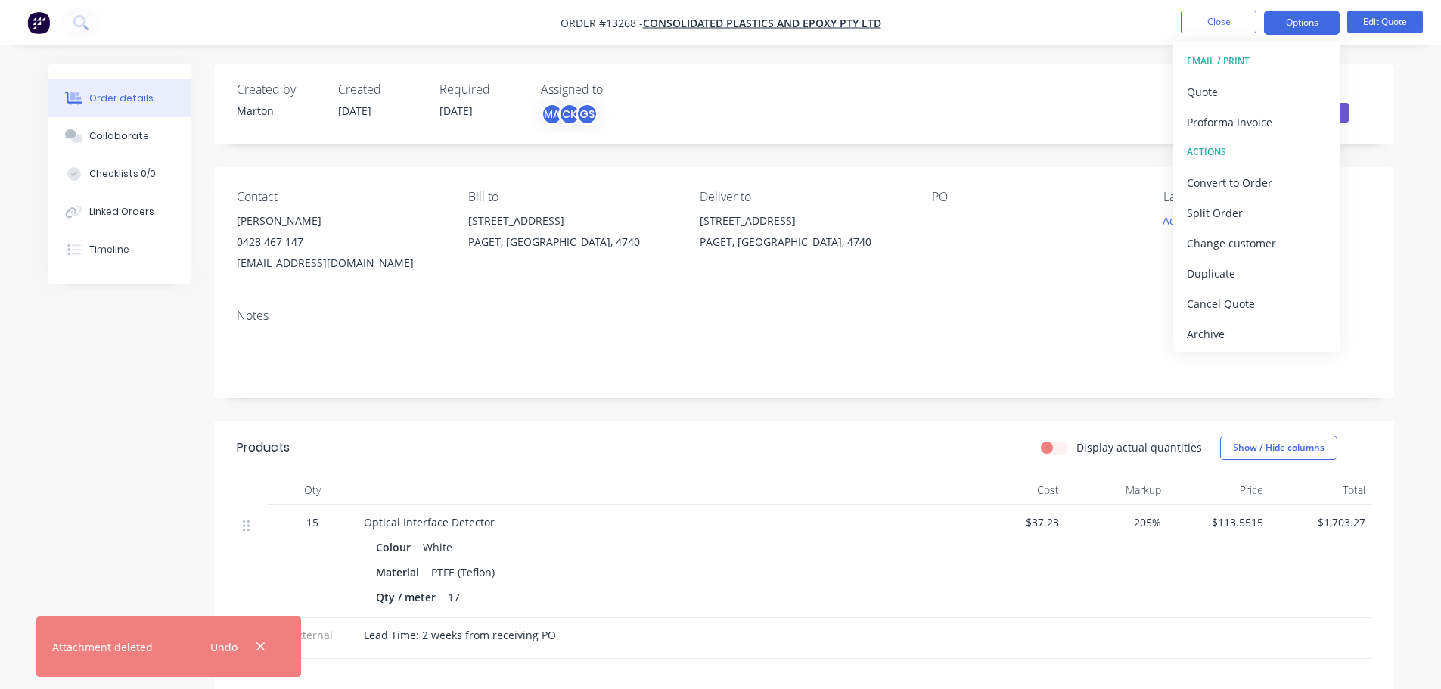
click at [1265, 57] on div "EMAIL / PRINT" at bounding box center [1256, 61] width 139 height 20
drag, startPoint x: 1249, startPoint y: 76, endPoint x: 1235, endPoint y: 89, distance: 19.3
click at [1249, 76] on div "EMAIL / PRINT Quote Proforma Invoice ACTIONS Convert to Order Split Order Chang…" at bounding box center [1257, 197] width 166 height 310
click at [1230, 98] on div "Quote" at bounding box center [1256, 92] width 139 height 22
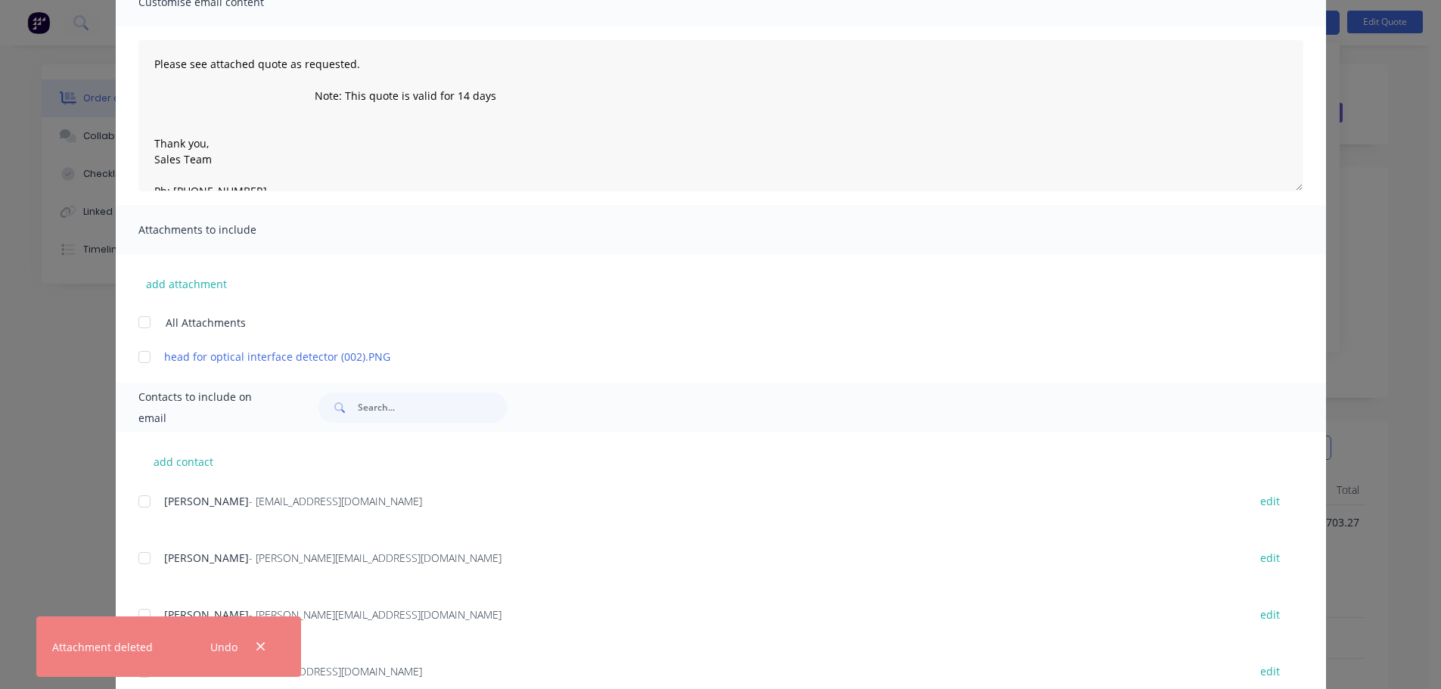
scroll to position [227, 0]
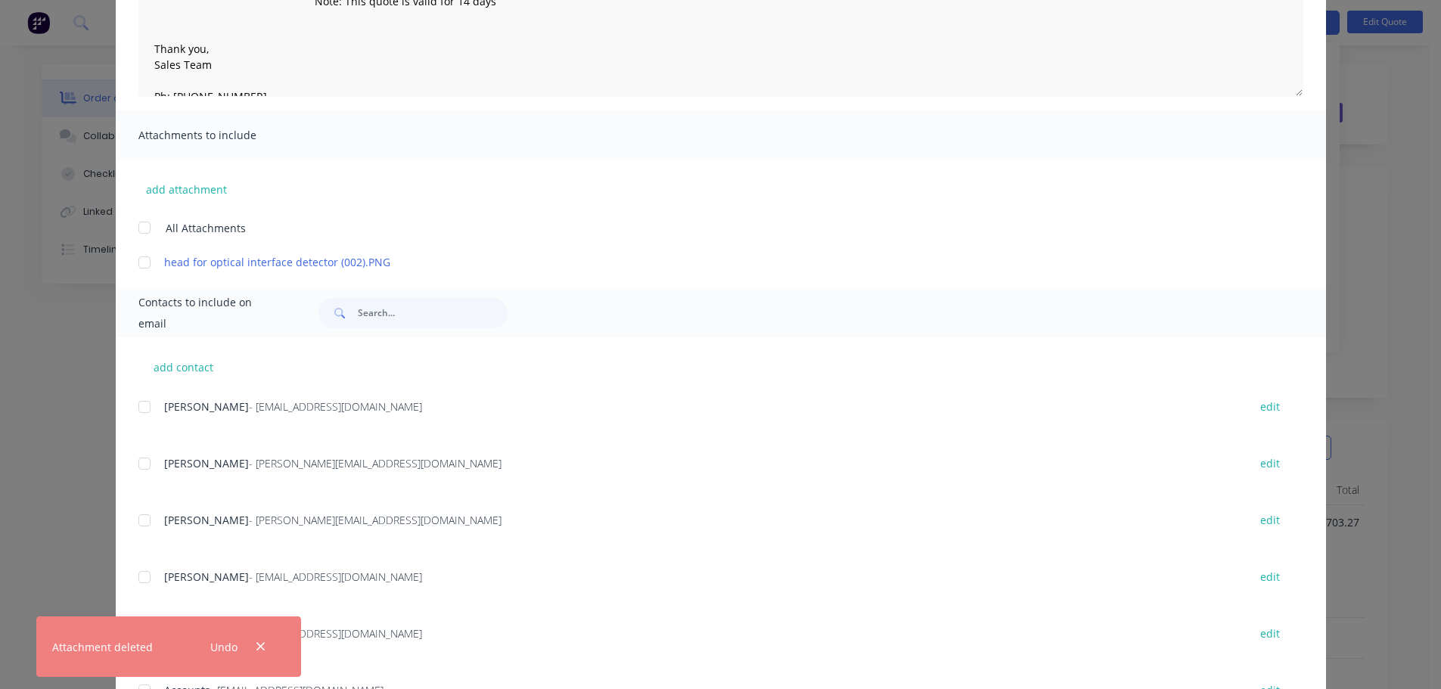
click at [166, 469] on span "[PERSON_NAME]" at bounding box center [206, 463] width 85 height 14
click at [137, 463] on div at bounding box center [144, 464] width 30 height 30
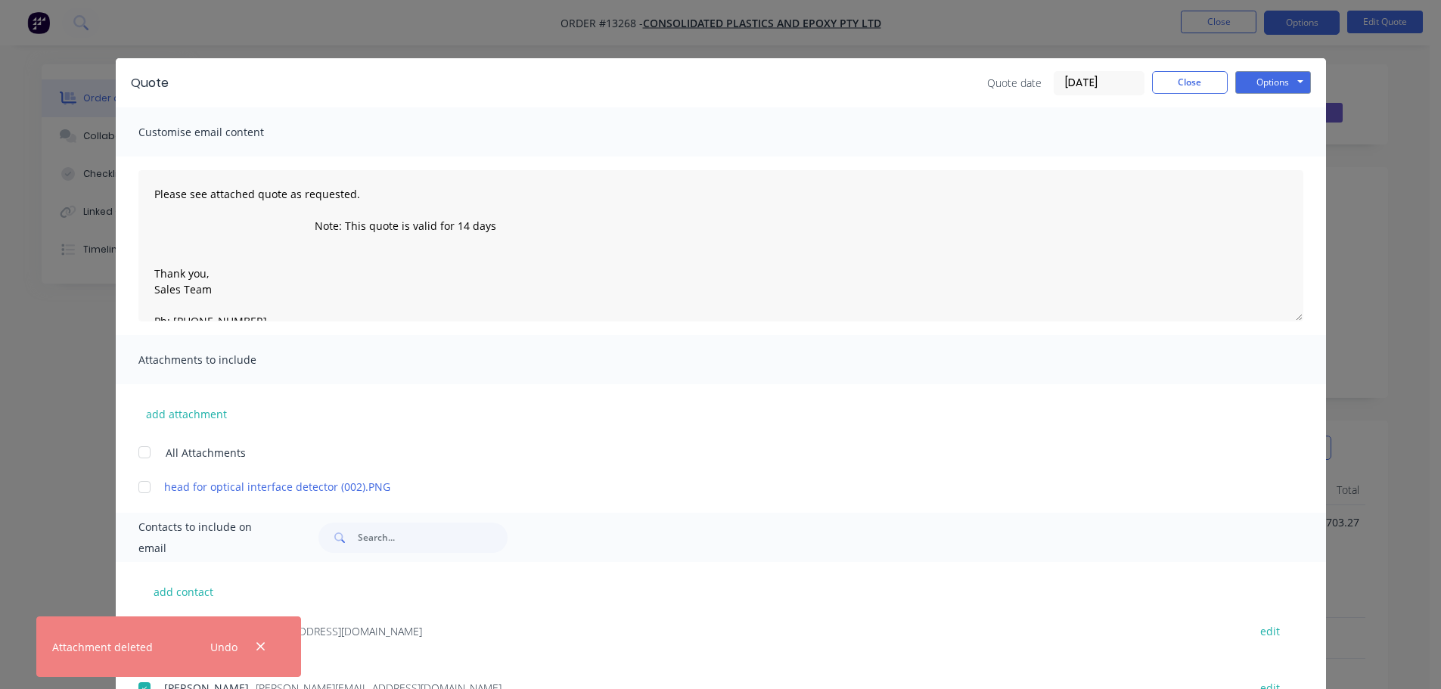
scroll to position [0, 0]
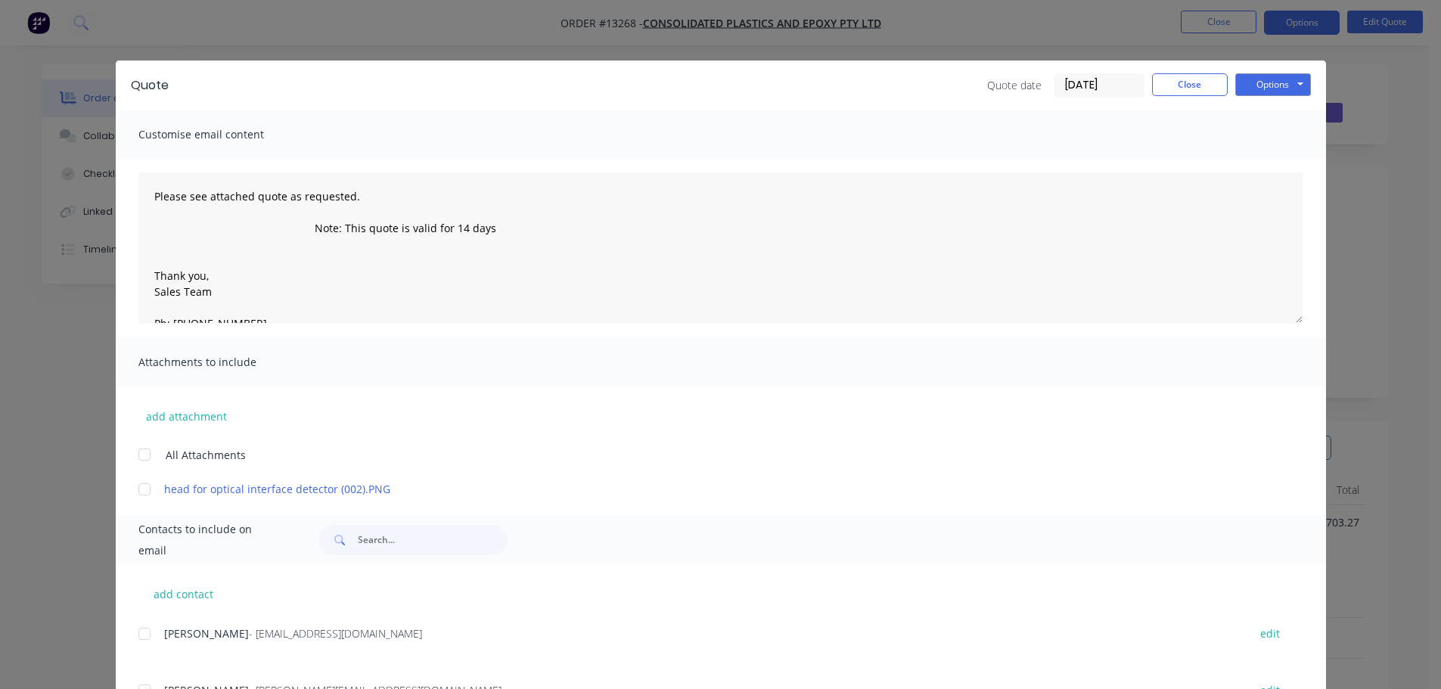
click at [1268, 98] on div "Quote Quote date [DATE] Close Options Preview Print Email" at bounding box center [721, 85] width 1211 height 49
click at [1261, 91] on button "Options" at bounding box center [1274, 84] width 76 height 23
click at [1250, 157] on button "Email" at bounding box center [1284, 161] width 97 height 25
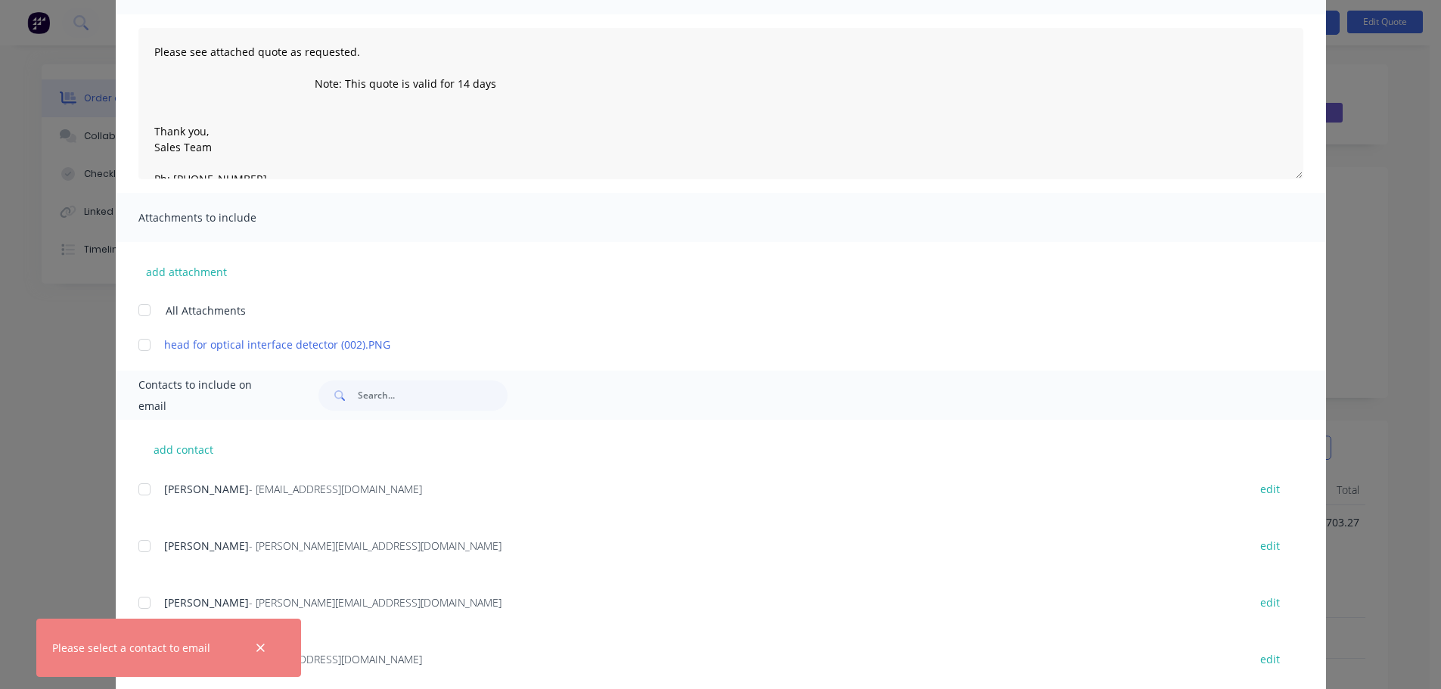
scroll to position [151, 0]
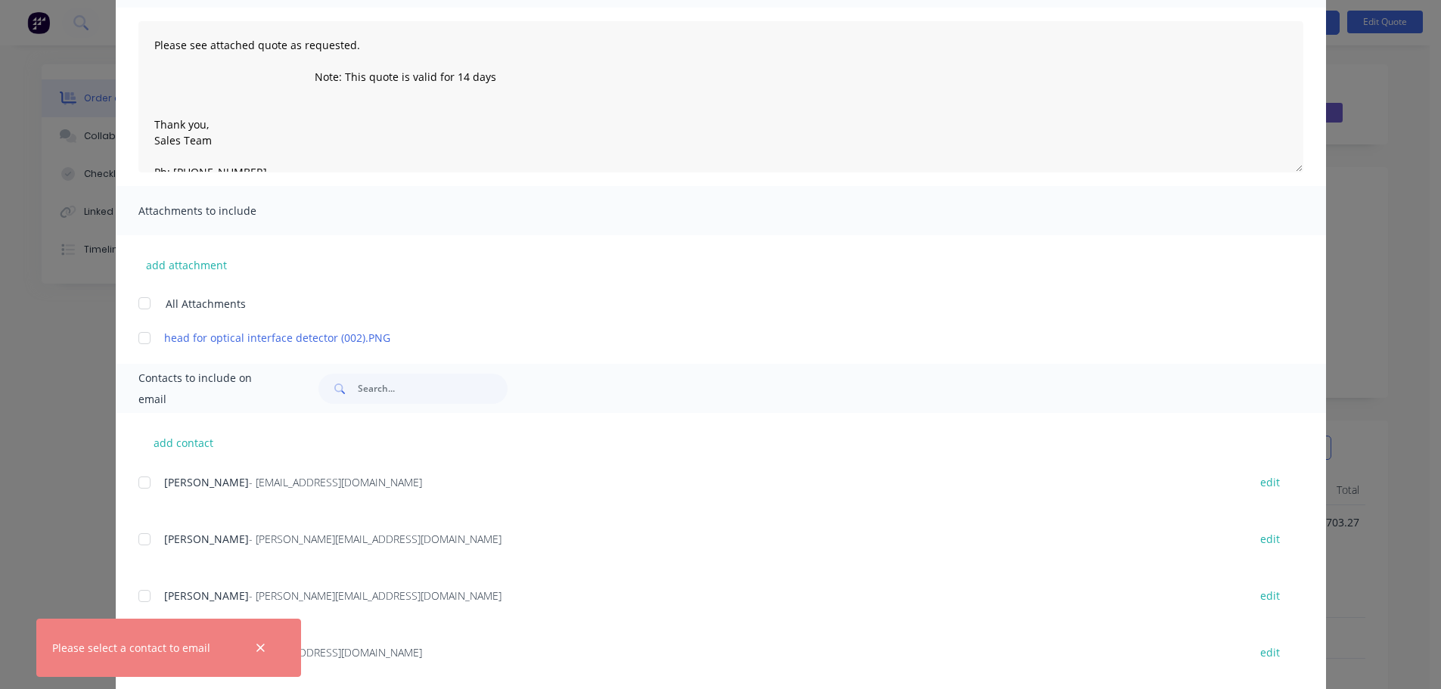
click at [133, 540] on div at bounding box center [144, 539] width 30 height 30
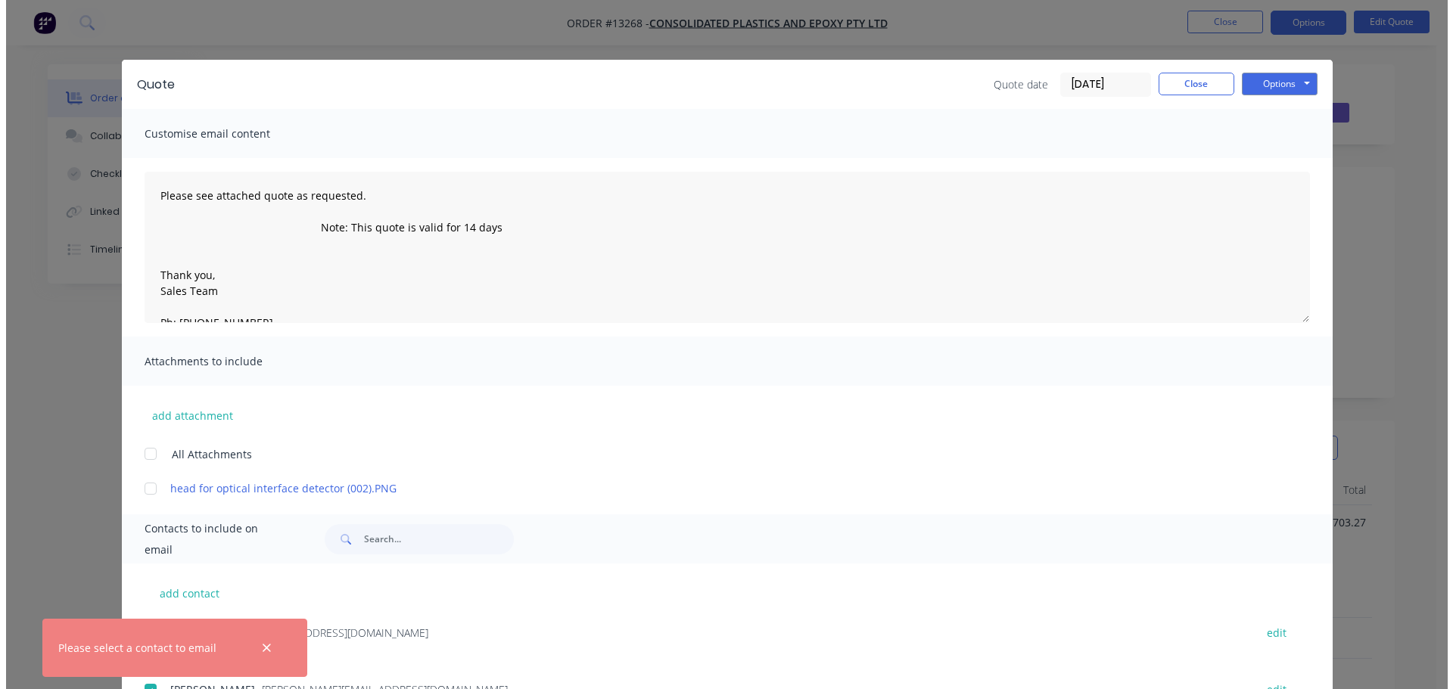
scroll to position [0, 0]
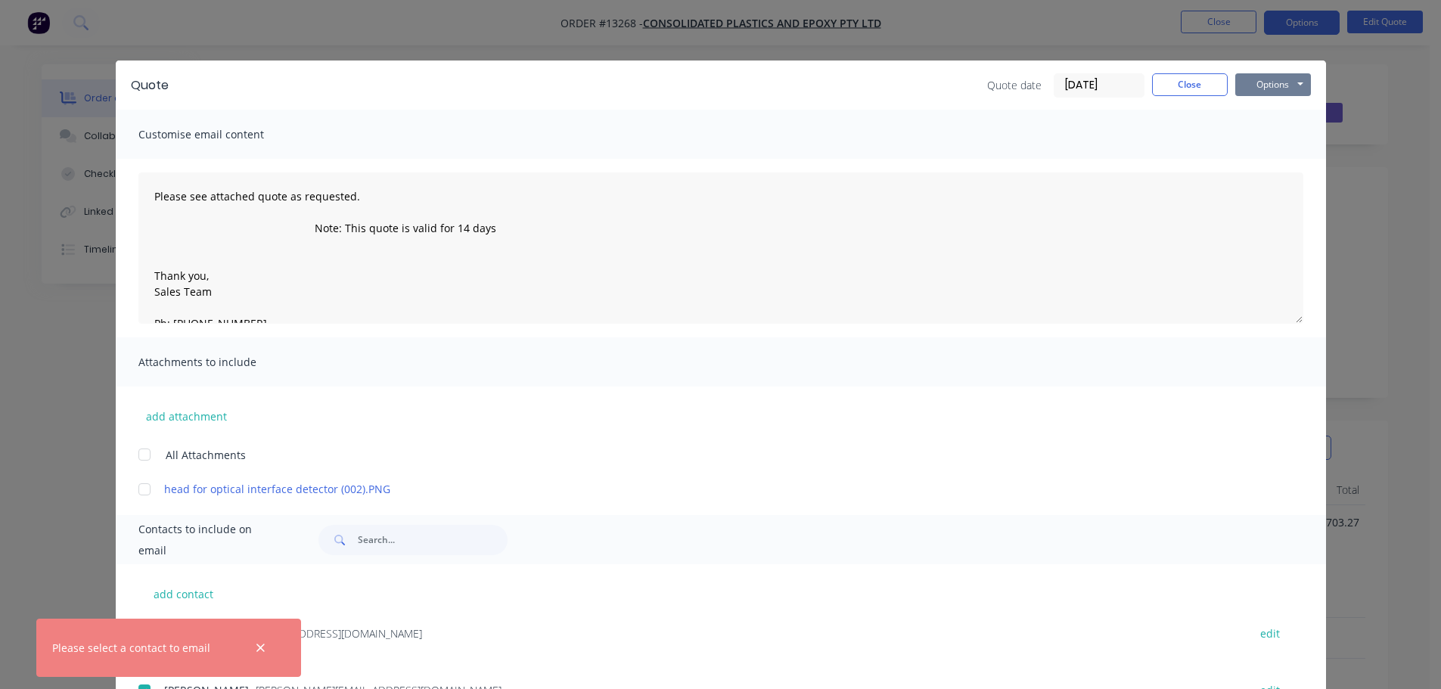
click at [1267, 95] on button "Options" at bounding box center [1274, 84] width 76 height 23
click at [1261, 152] on button "Email" at bounding box center [1284, 161] width 97 height 25
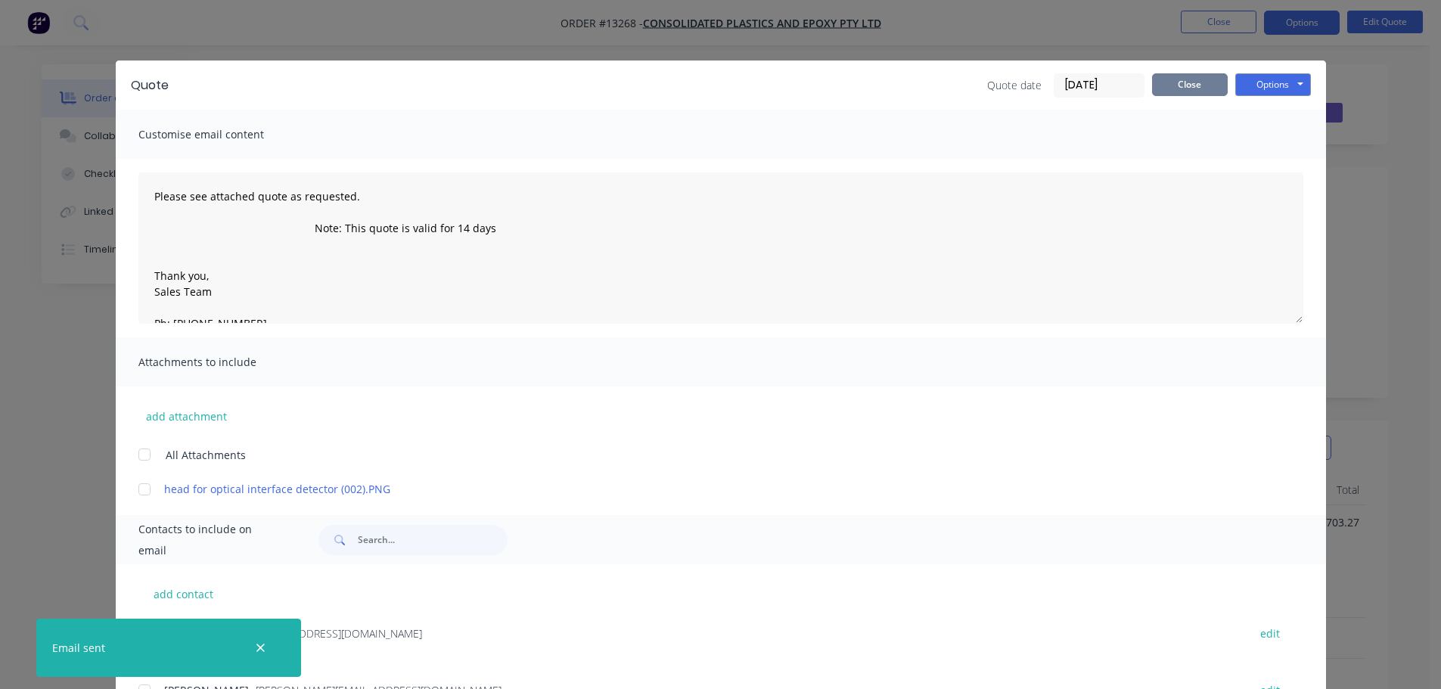
click at [1165, 81] on button "Close" at bounding box center [1190, 84] width 76 height 23
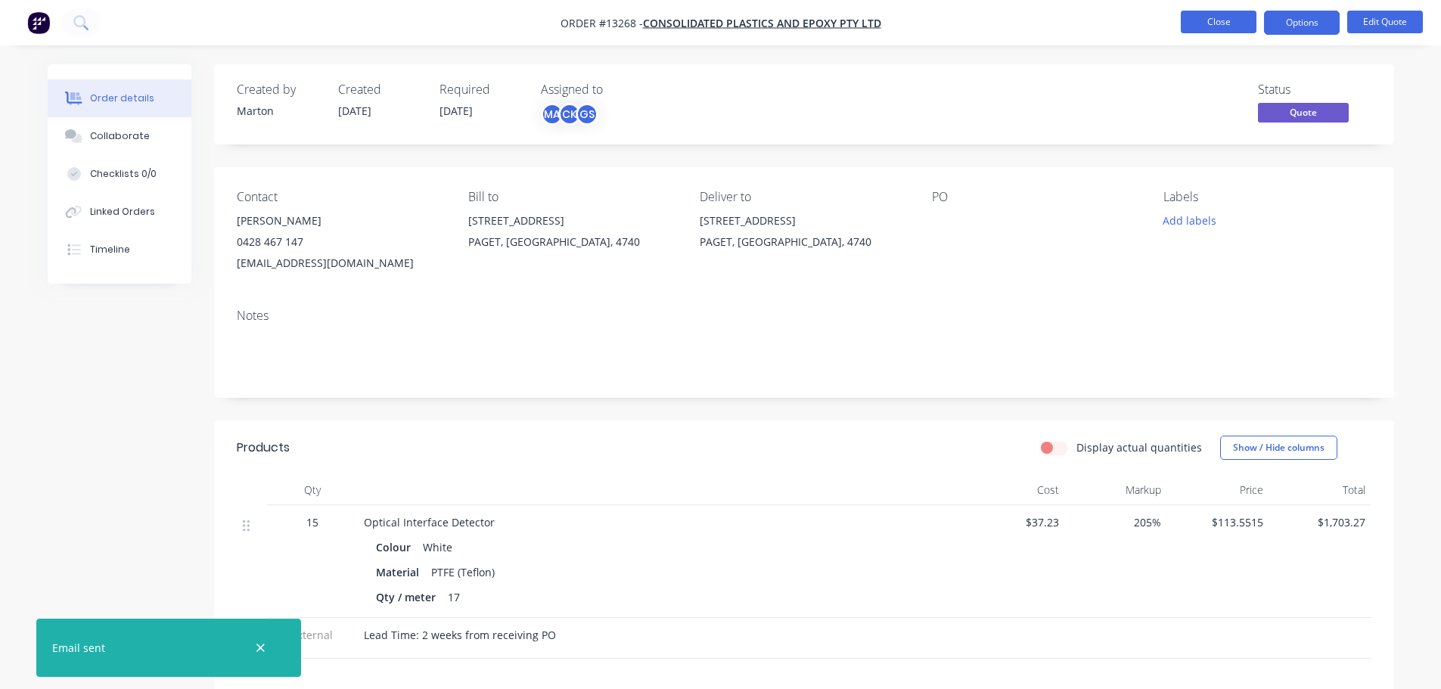
click at [1201, 19] on button "Close" at bounding box center [1219, 22] width 76 height 23
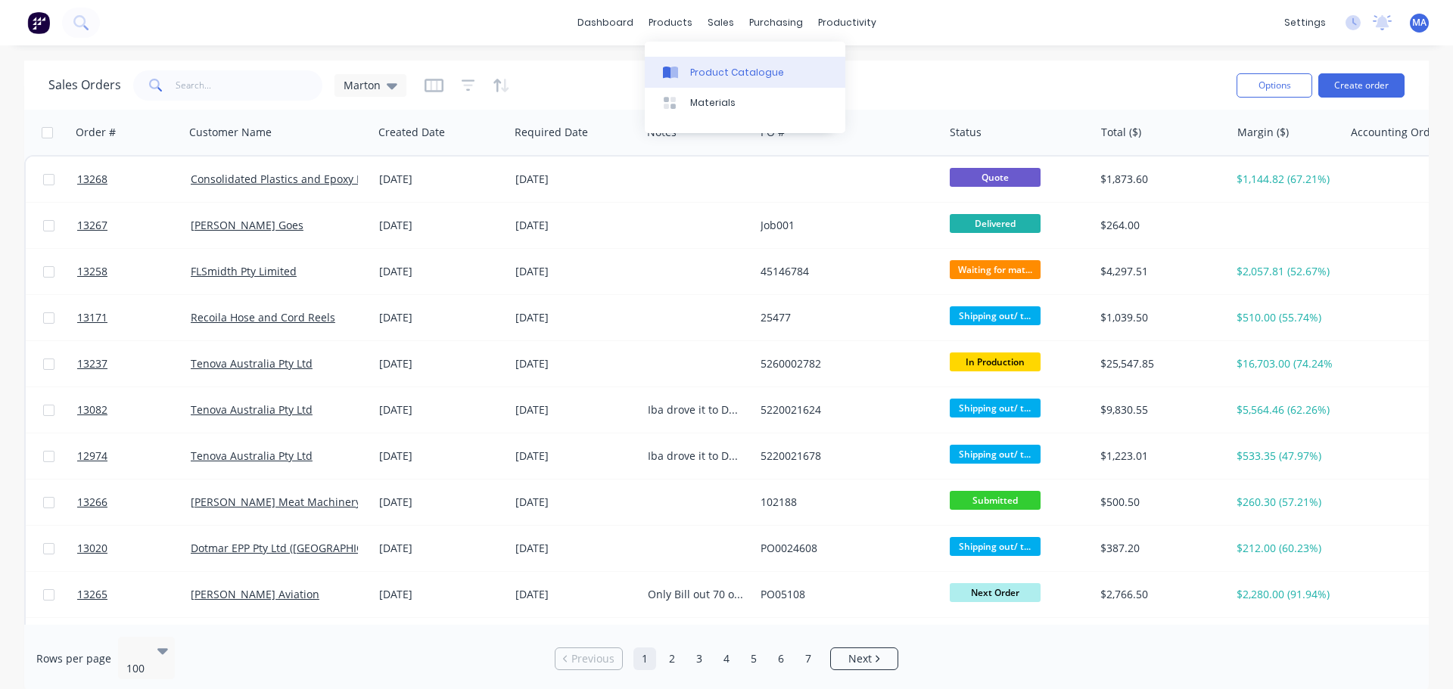
click at [702, 78] on div "Product Catalogue" at bounding box center [737, 73] width 94 height 14
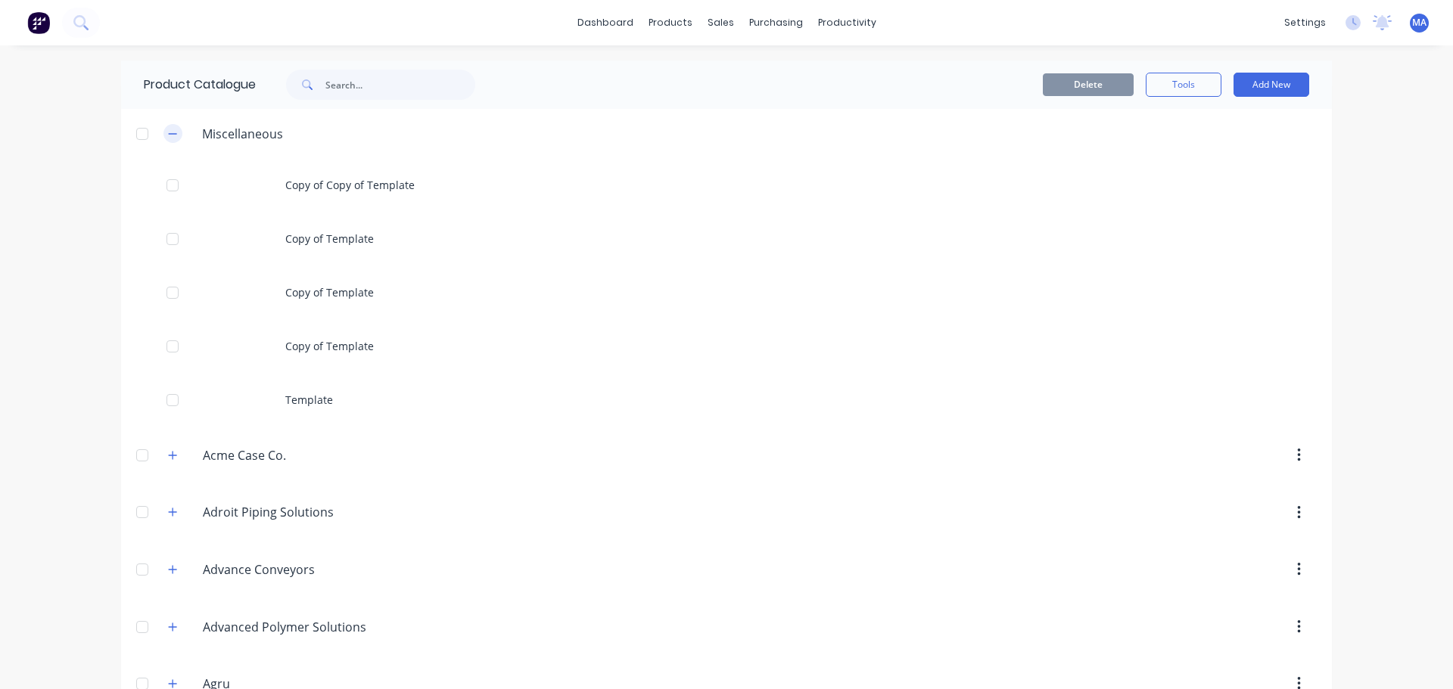
click at [174, 135] on button "button" at bounding box center [172, 133] width 19 height 19
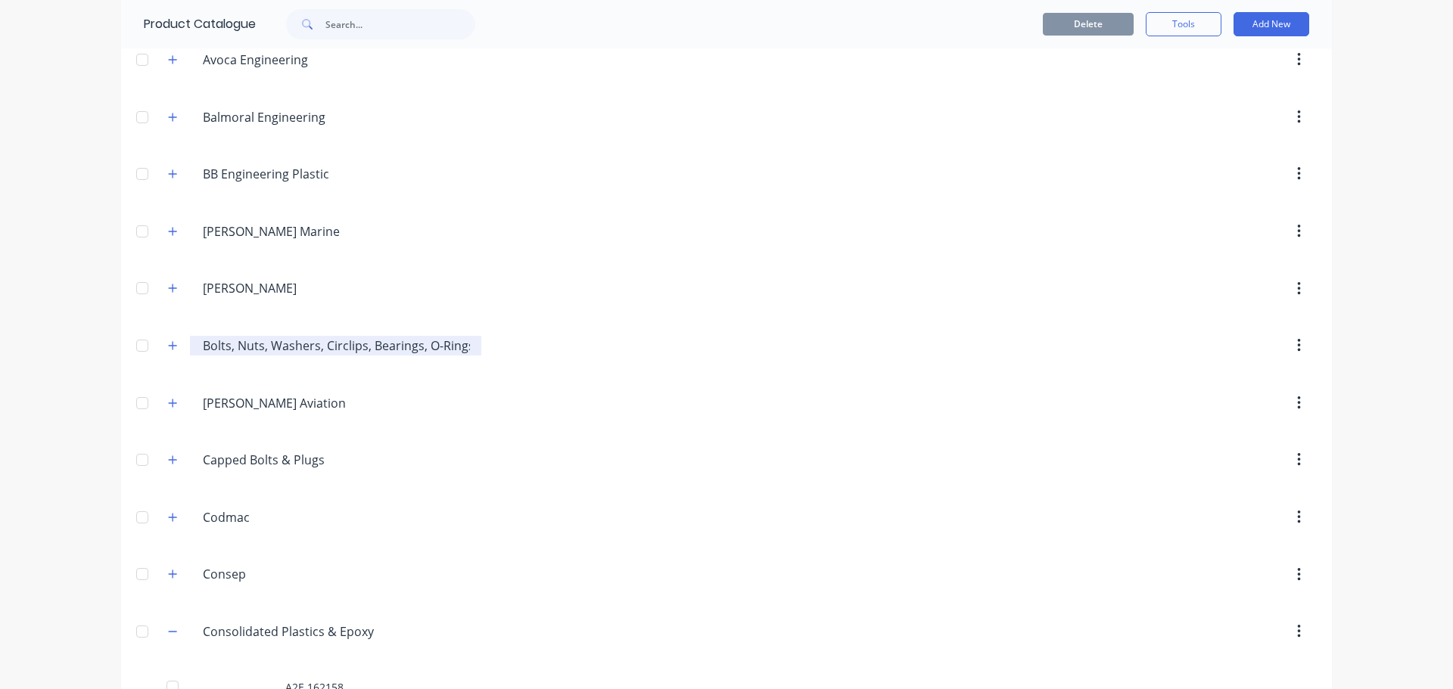
scroll to position [530, 0]
click at [169, 344] on icon "button" at bounding box center [173, 343] width 8 height 8
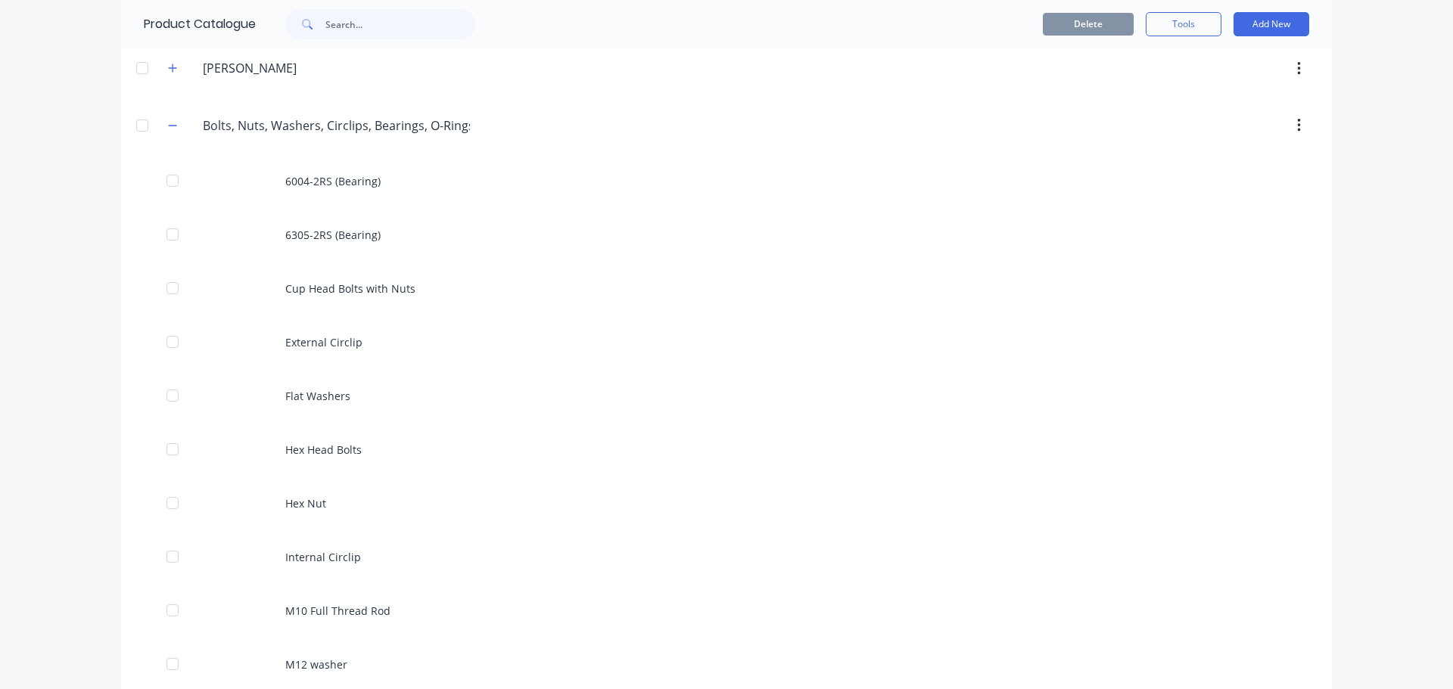
scroll to position [757, 0]
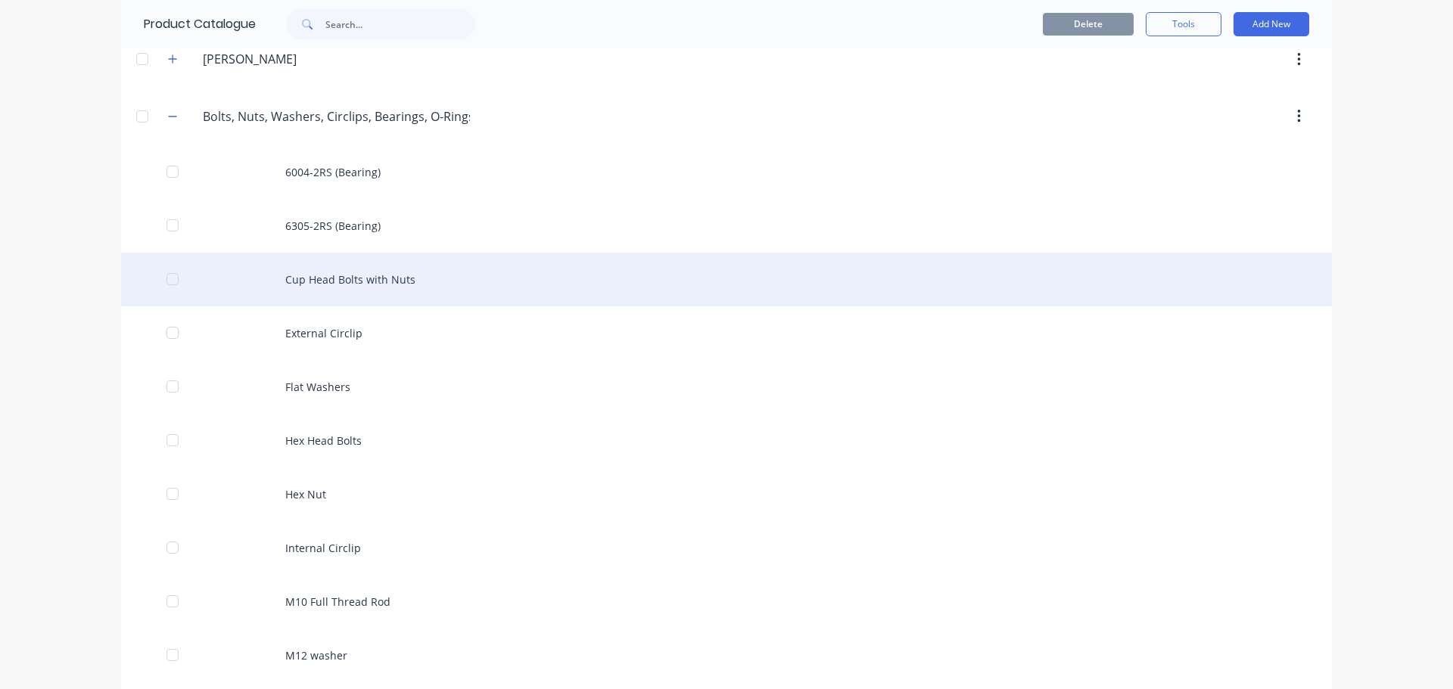
click at [344, 287] on div "Cup Head Bolts with Nuts" at bounding box center [726, 280] width 1211 height 54
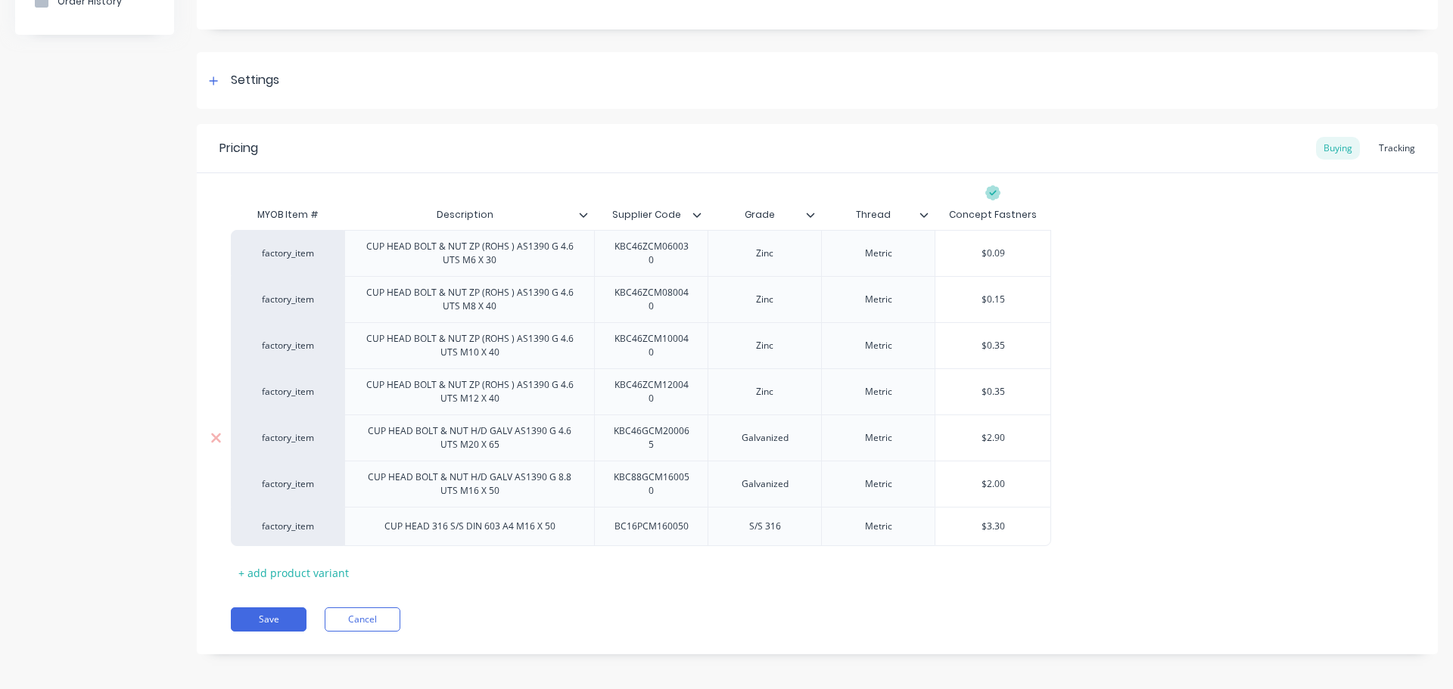
scroll to position [178, 0]
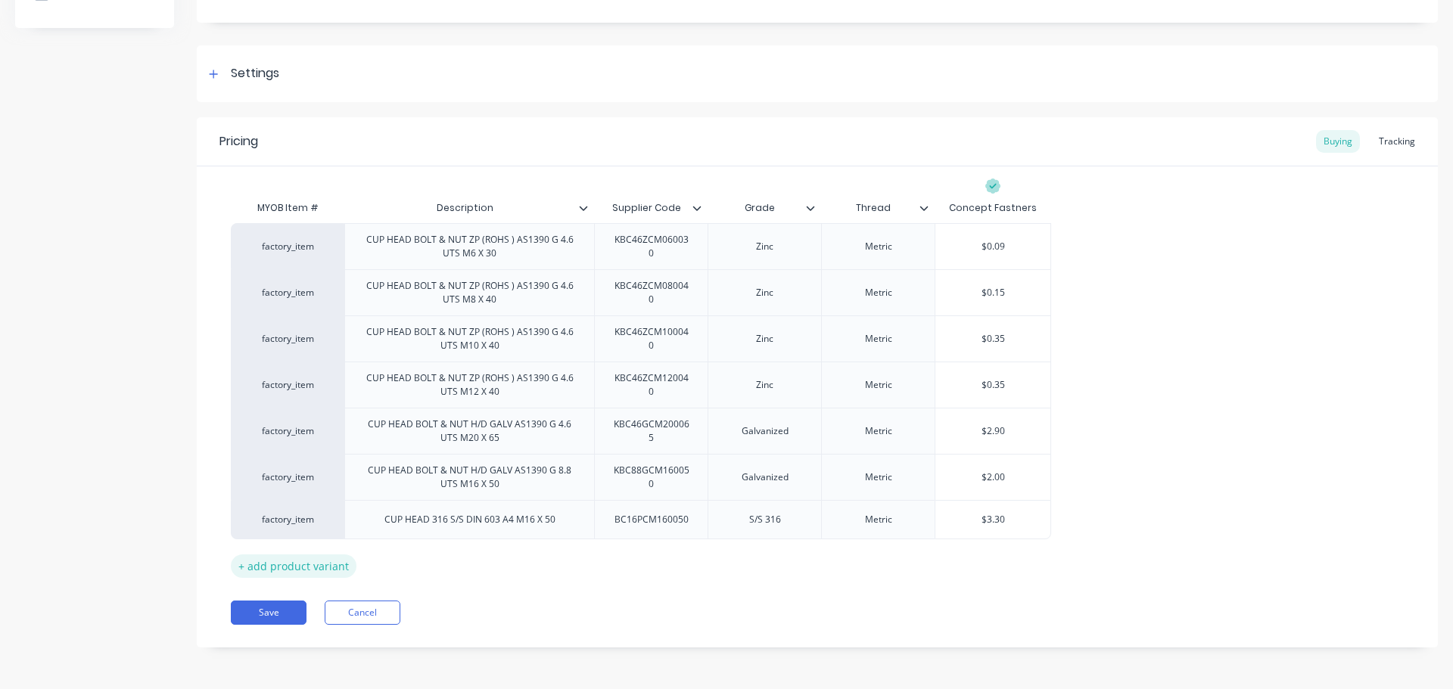
click at [303, 564] on div "+ add product variant" at bounding box center [294, 566] width 126 height 23
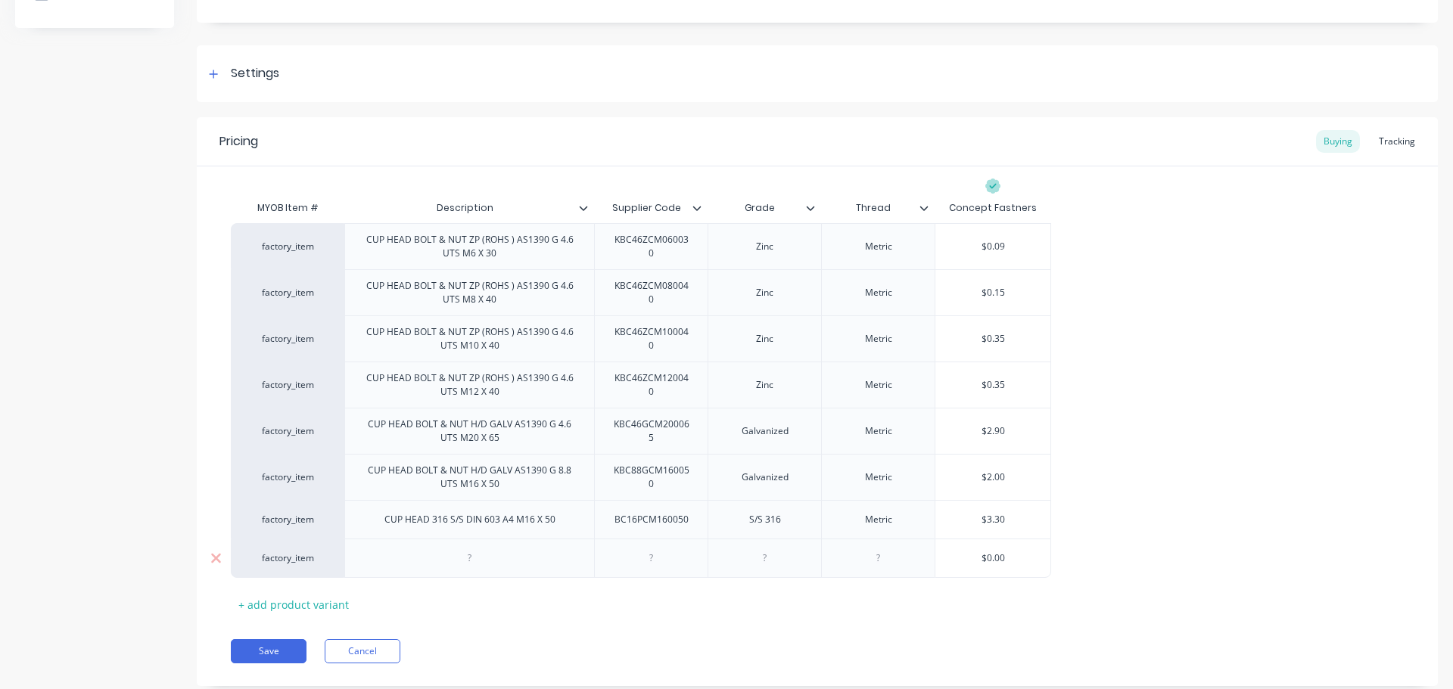
click at [477, 557] on div at bounding box center [470, 559] width 76 height 20
paste div
click at [660, 561] on div at bounding box center [652, 562] width 76 height 20
click at [664, 567] on div at bounding box center [652, 562] width 76 height 20
paste div
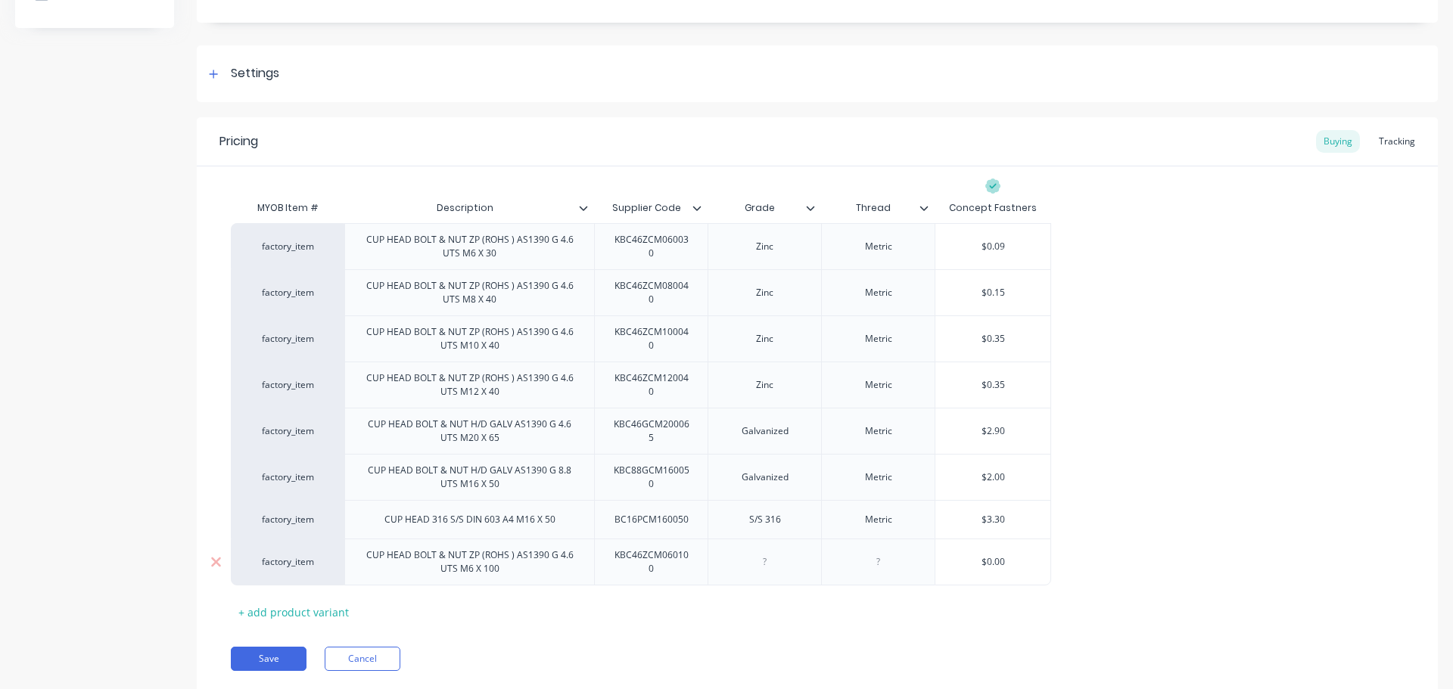
click at [762, 562] on div at bounding box center [765, 562] width 76 height 20
drag, startPoint x: 786, startPoint y: 388, endPoint x: 739, endPoint y: 387, distance: 47.7
click at [739, 387] on div "Zinc" at bounding box center [765, 385] width 76 height 20
copy div "Zinc"
click at [775, 558] on div at bounding box center [765, 562] width 76 height 20
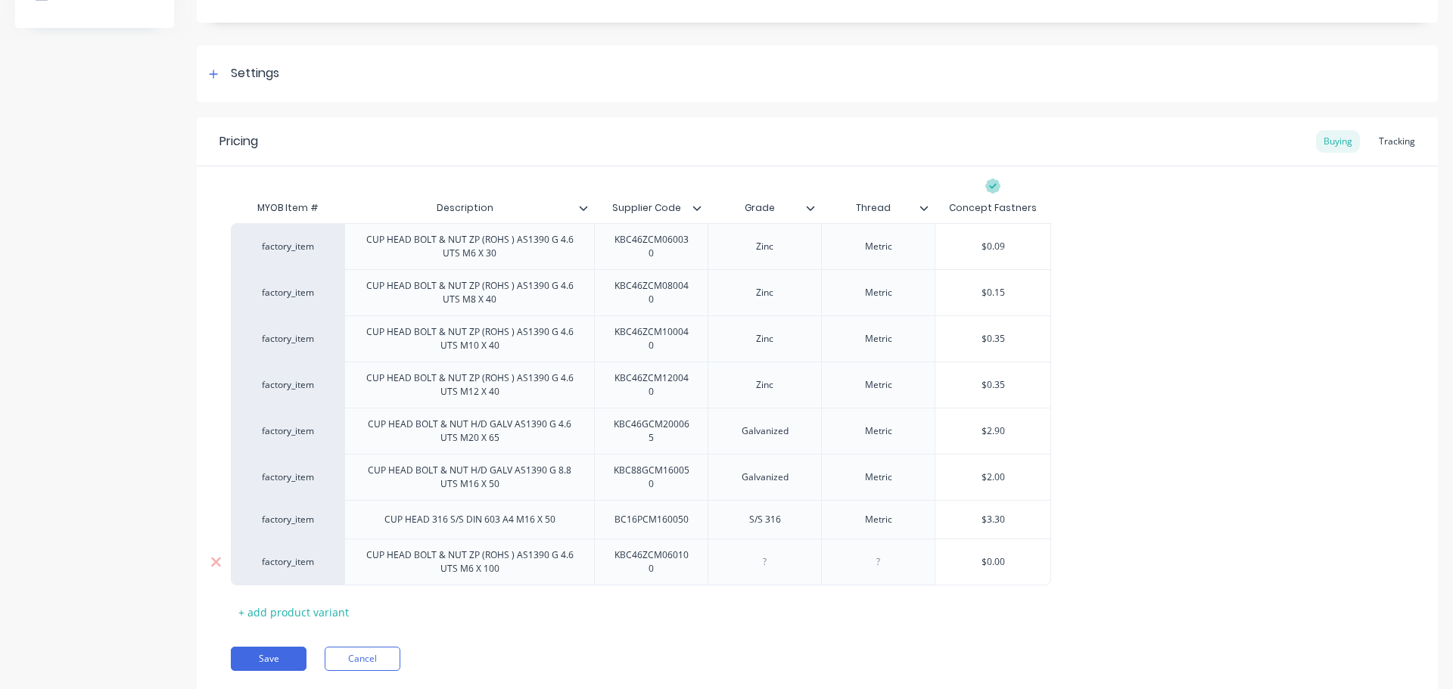
paste div
drag, startPoint x: 891, startPoint y: 515, endPoint x: 801, endPoint y: 521, distance: 89.4
click at [805, 518] on div "factory_item CUP HEAD 316 S/S DIN 603 A4 M16 X 50 BC16PCM160050 S/S 316 Metric …" at bounding box center [641, 519] width 820 height 39
copy div "Metric"
click at [883, 559] on div at bounding box center [879, 562] width 76 height 20
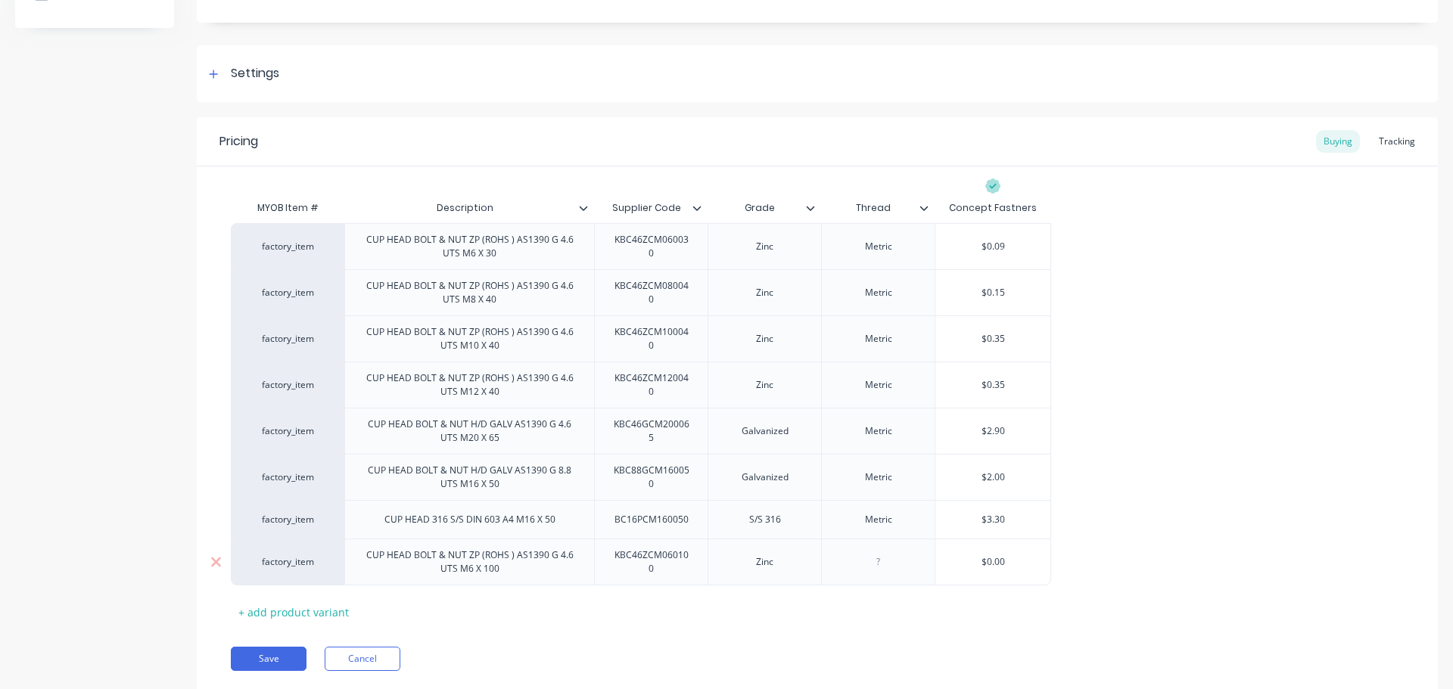
paste div
click at [1024, 555] on input "$0.00" at bounding box center [992, 562] width 115 height 14
drag, startPoint x: 1019, startPoint y: 563, endPoint x: 927, endPoint y: 568, distance: 92.5
click at [956, 565] on input "$0.00" at bounding box center [992, 562] width 115 height 14
type input ".2"
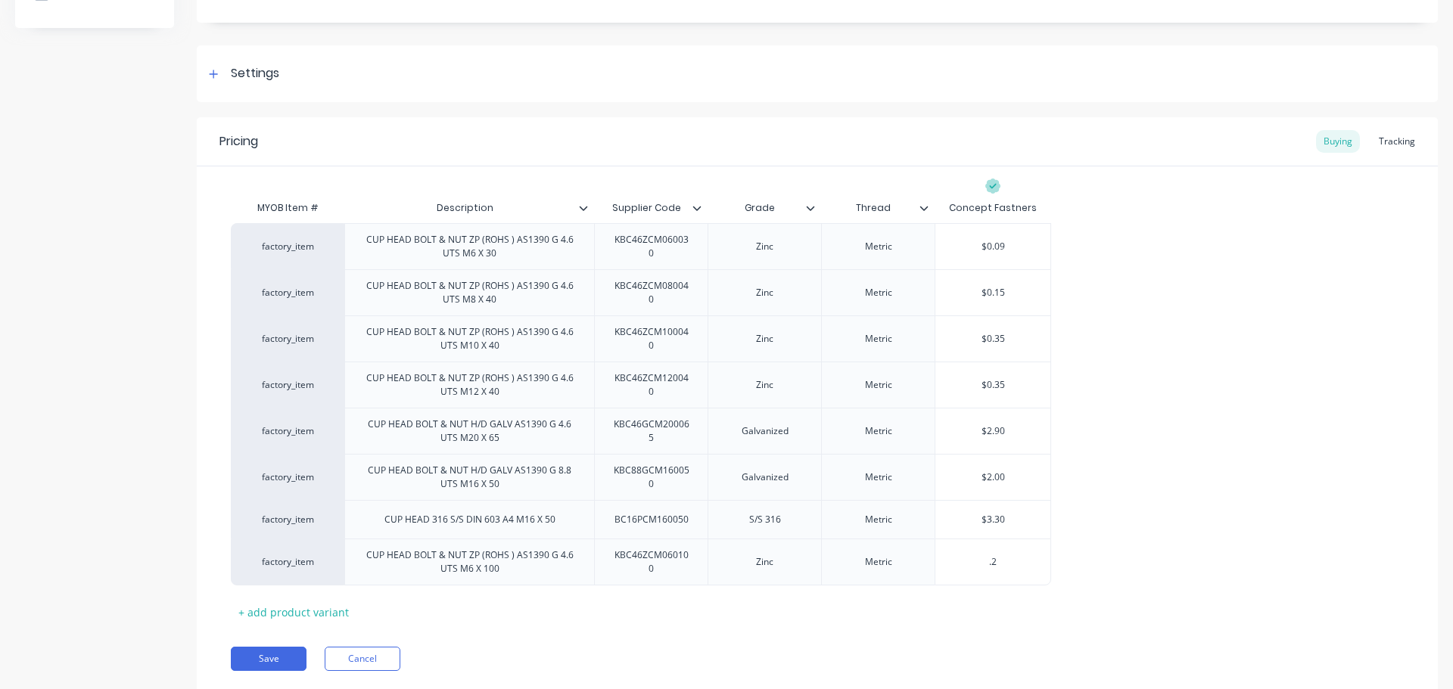
click at [899, 641] on div "Pricing Buying Tracking MYOB Item # Description Supplier Code Grade Thread Conc…" at bounding box center [817, 405] width 1241 height 577
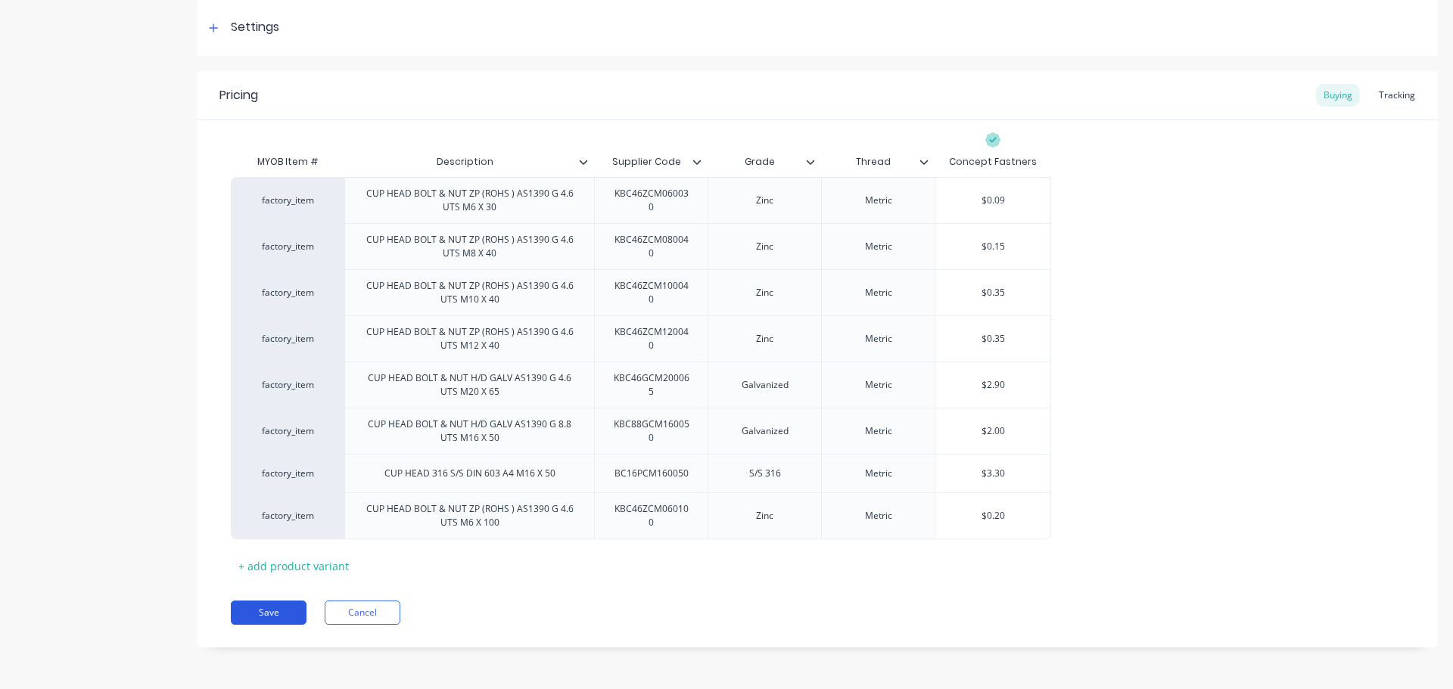
click at [280, 611] on button "Save" at bounding box center [269, 613] width 76 height 24
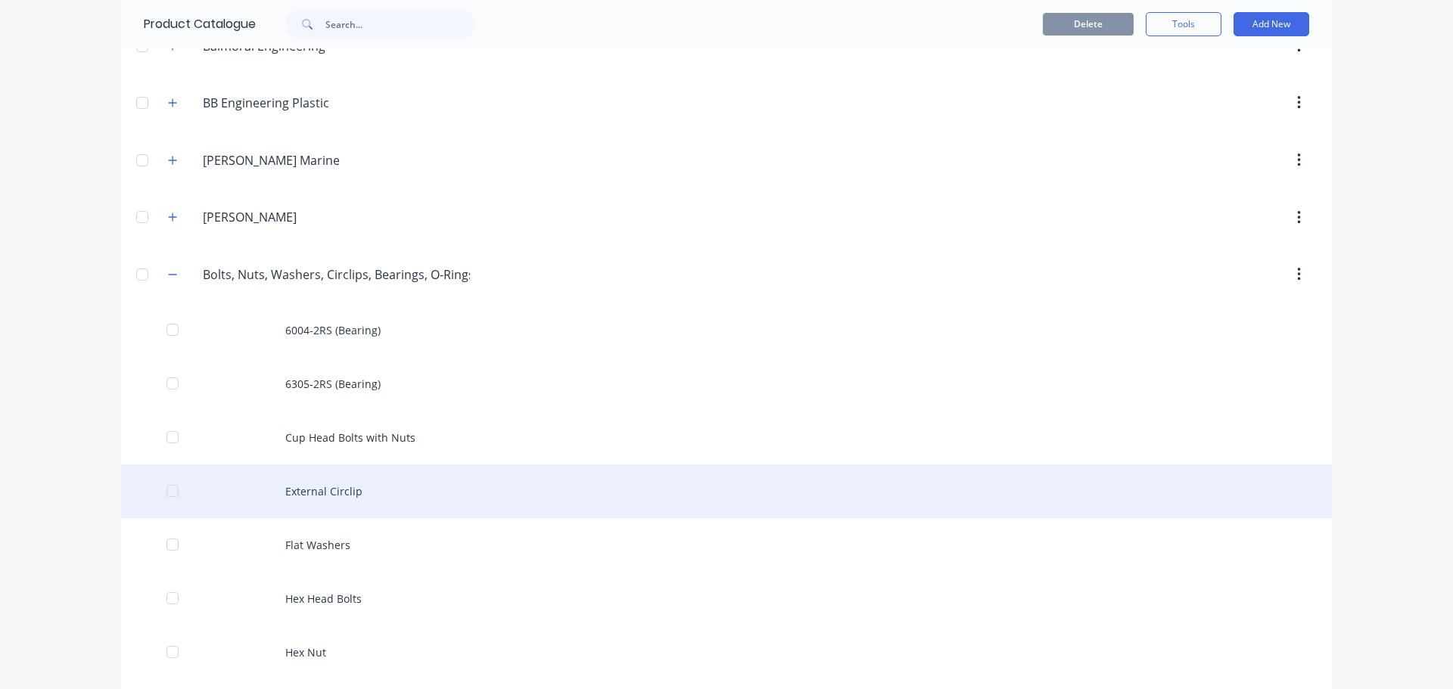
scroll to position [605, 0]
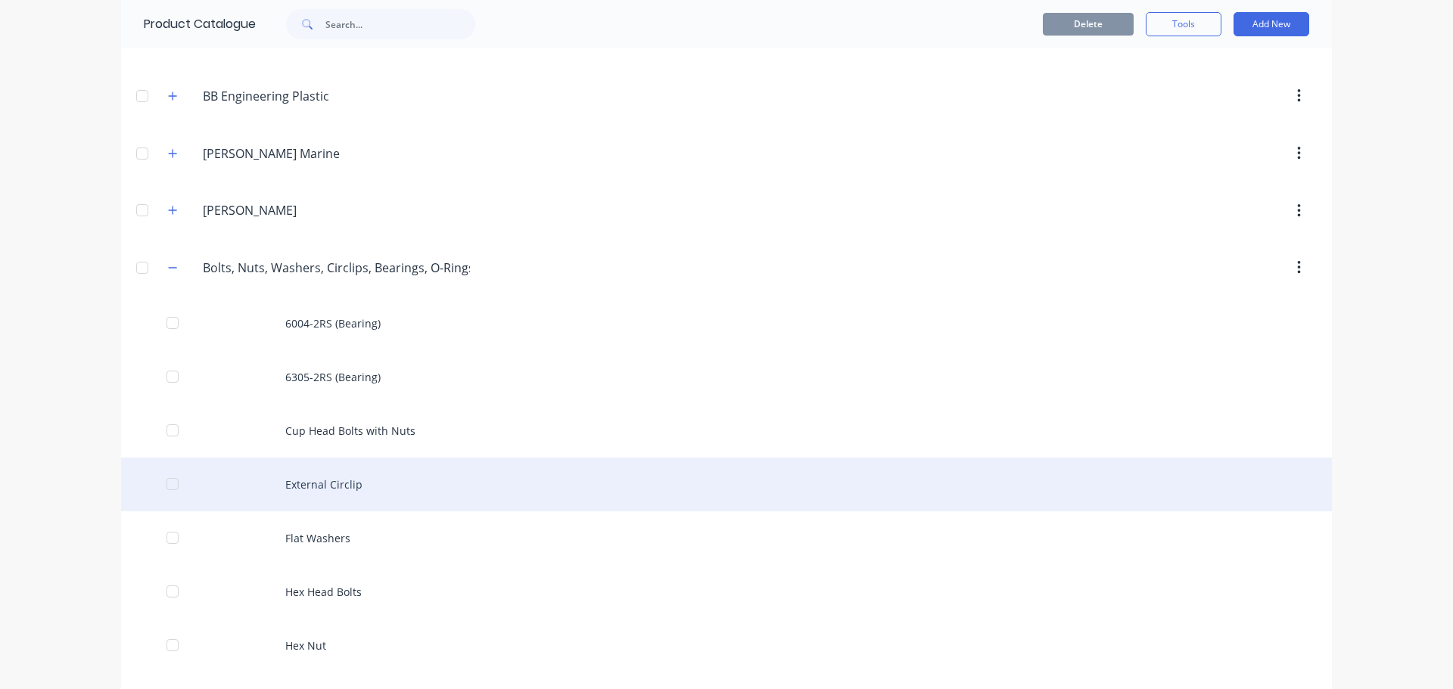
click at [337, 484] on div "External Circlip" at bounding box center [726, 485] width 1211 height 54
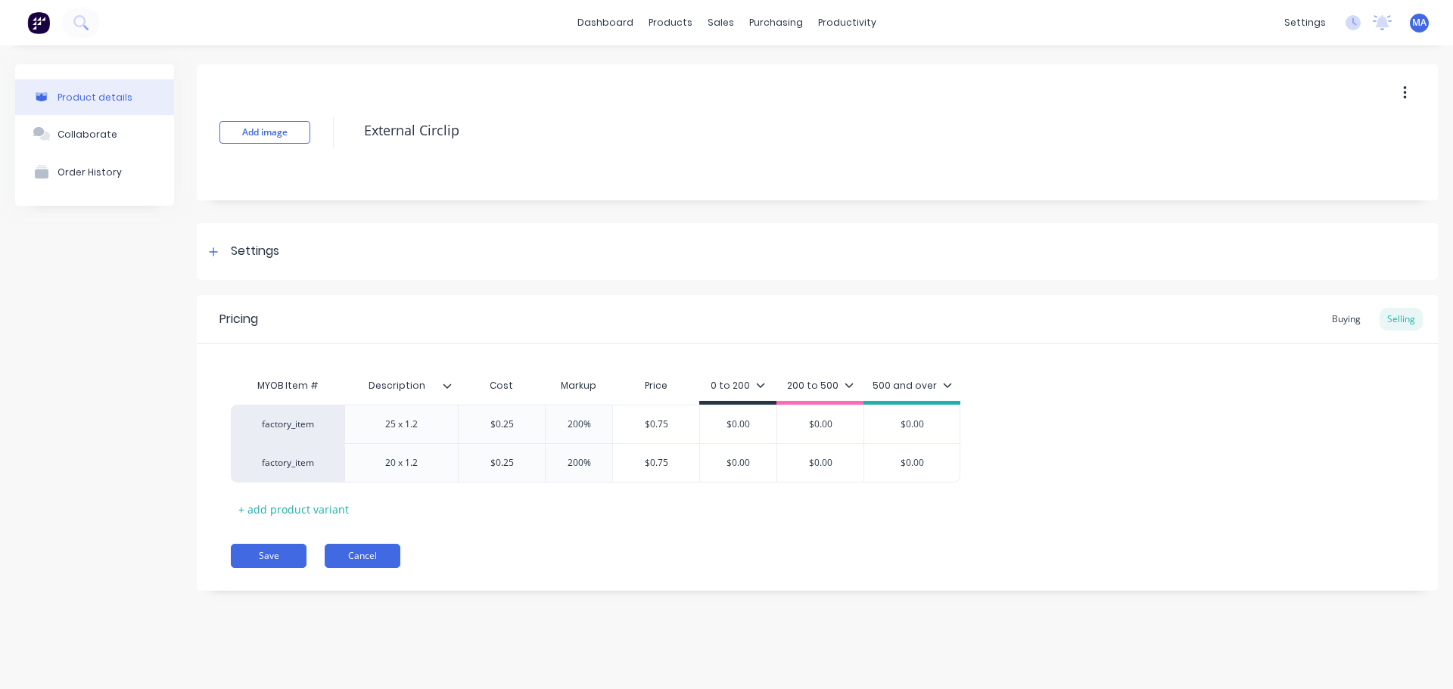
click at [362, 564] on button "Cancel" at bounding box center [363, 556] width 76 height 24
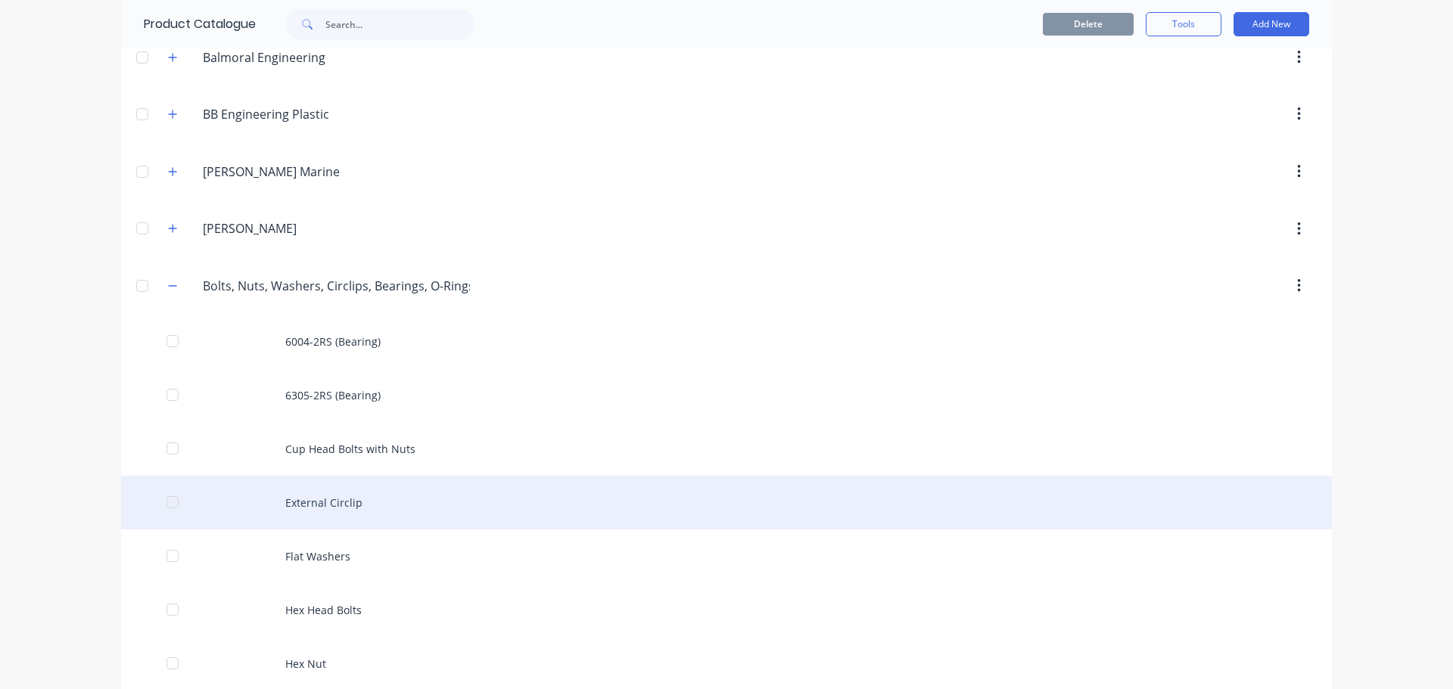
scroll to position [605, 0]
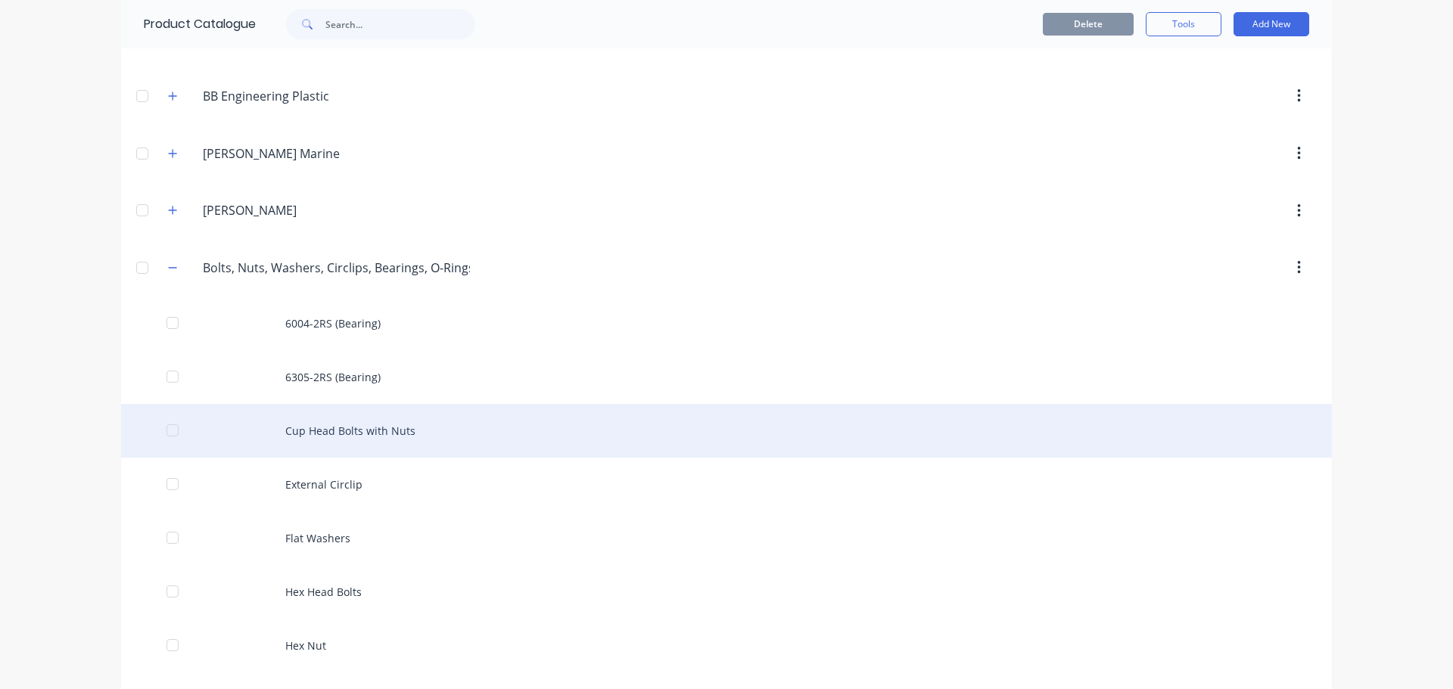
click at [348, 440] on div "Cup Head Bolts with Nuts" at bounding box center [726, 431] width 1211 height 54
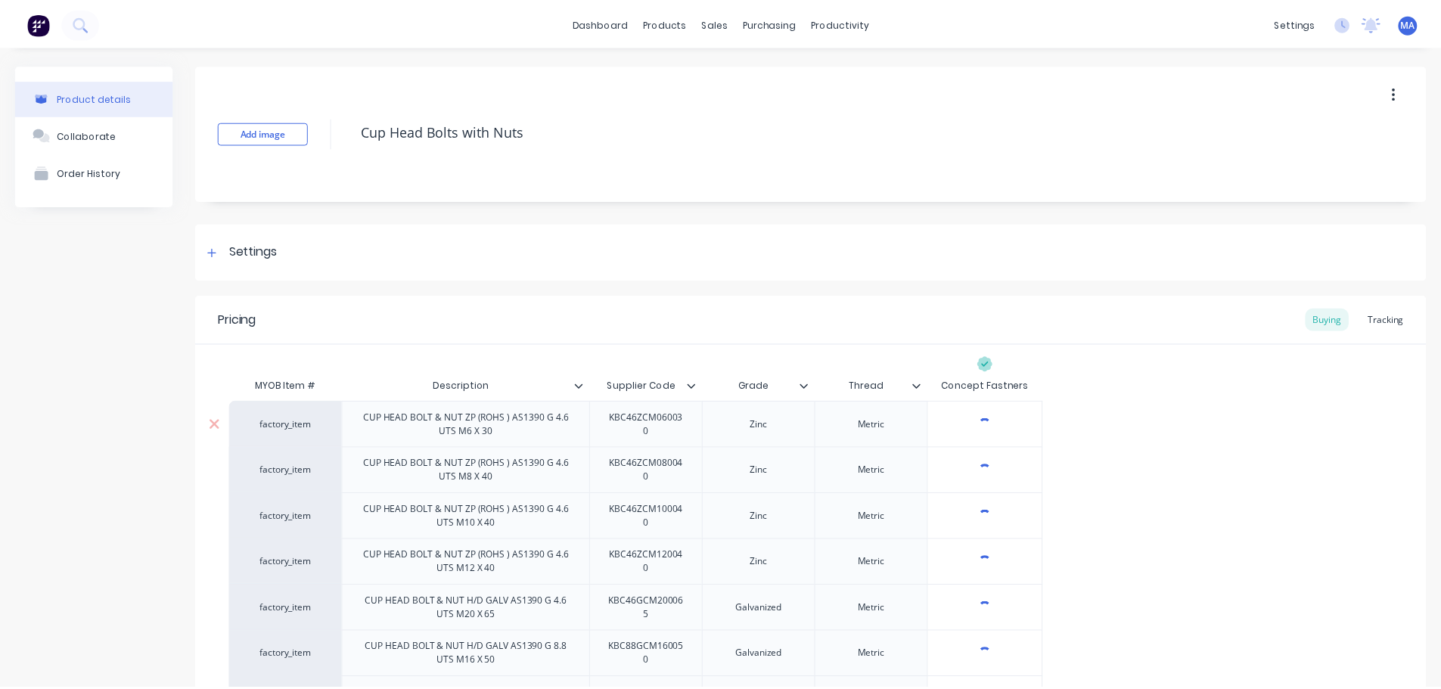
scroll to position [224, 0]
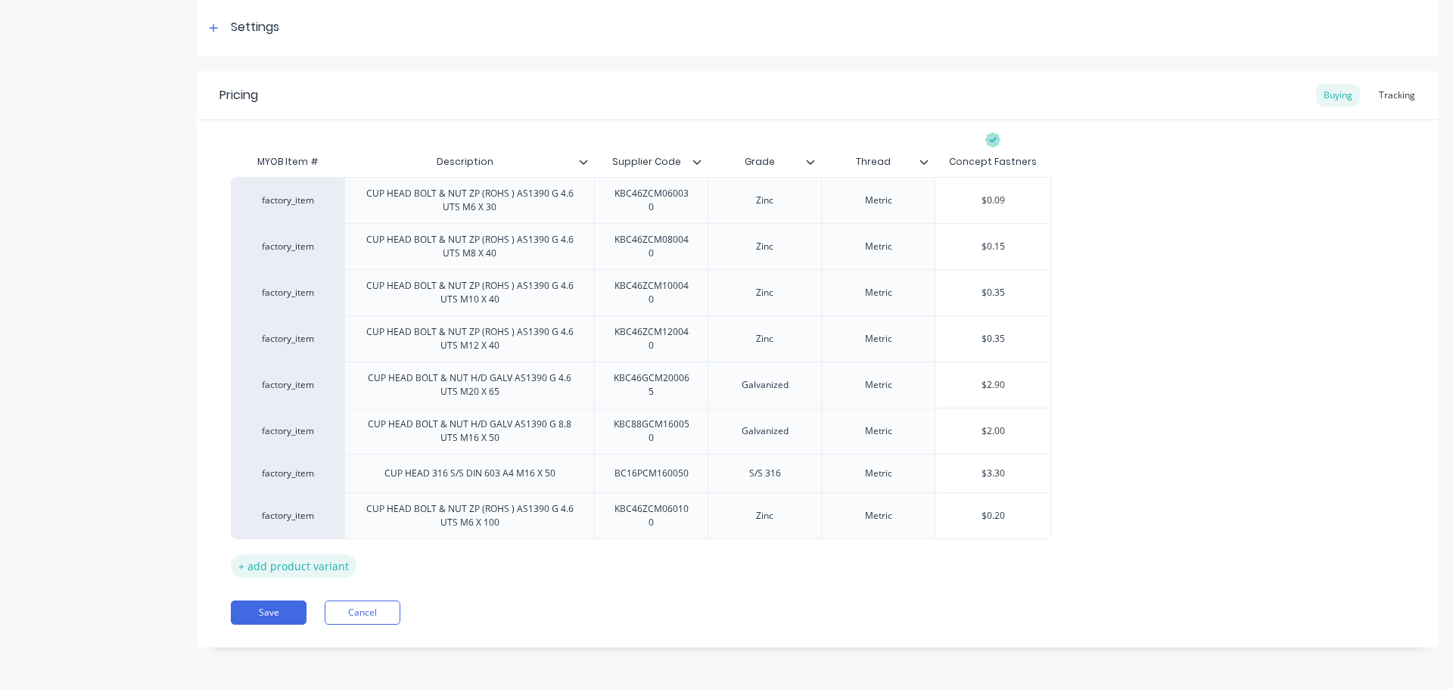
click at [324, 566] on div "+ add product variant" at bounding box center [294, 566] width 126 height 23
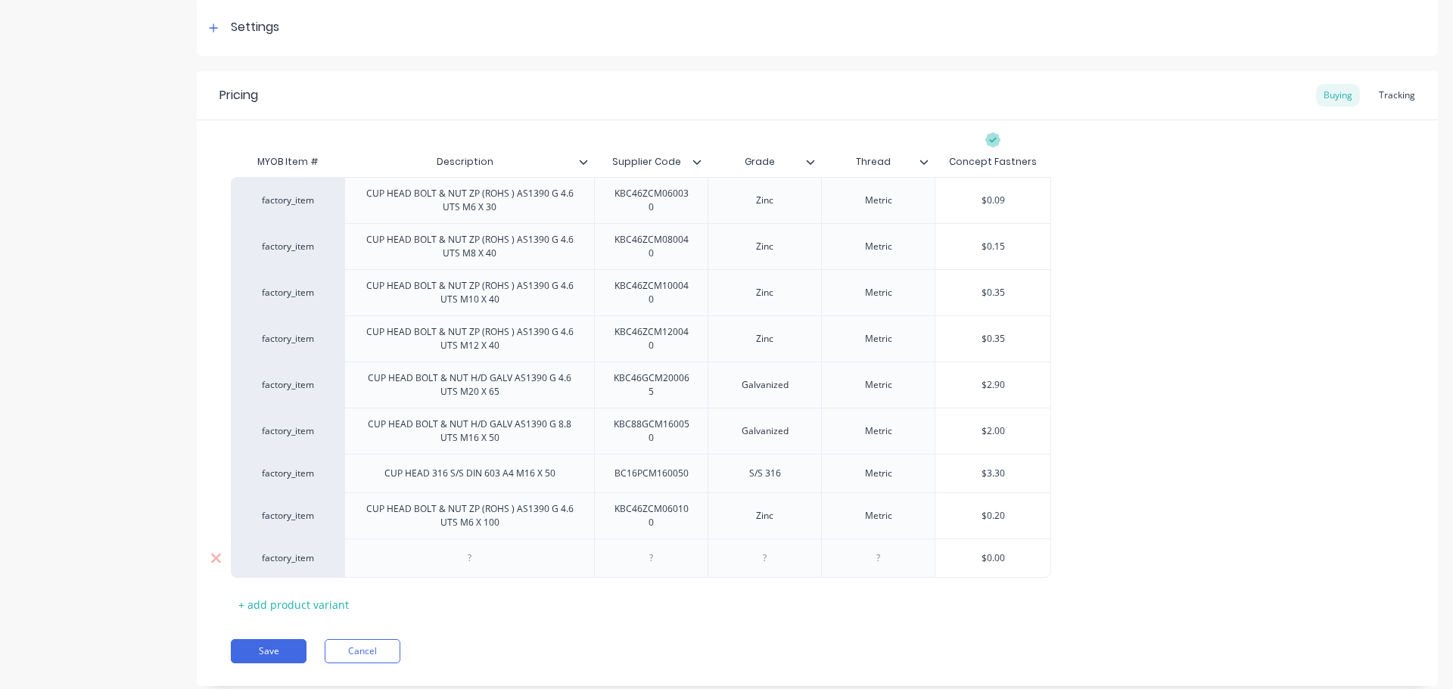
click at [481, 561] on div at bounding box center [470, 559] width 76 height 20
drag, startPoint x: 449, startPoint y: 545, endPoint x: 477, endPoint y: 545, distance: 27.2
click at [451, 545] on div at bounding box center [469, 558] width 250 height 39
paste div
click at [666, 547] on div at bounding box center [651, 562] width 114 height 47
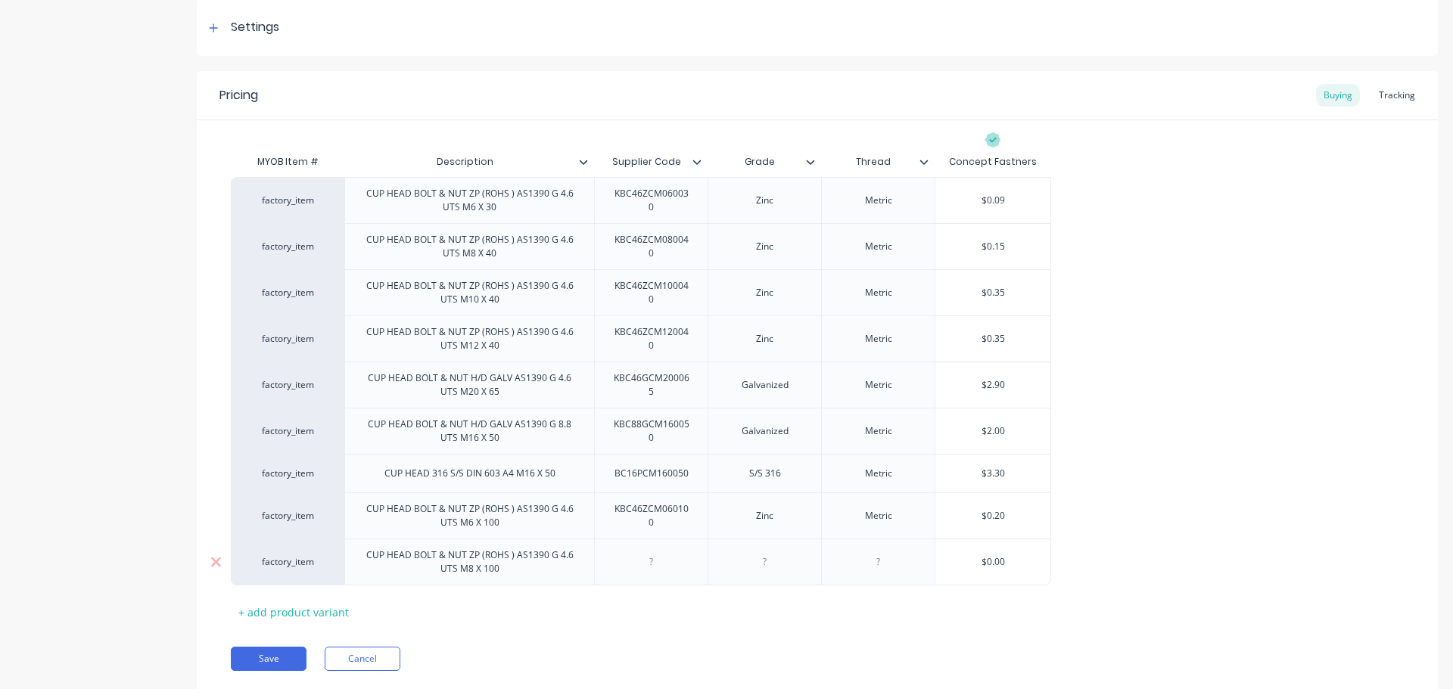
click at [638, 559] on div at bounding box center [652, 562] width 76 height 20
paste div
click at [768, 564] on div at bounding box center [765, 562] width 76 height 20
drag, startPoint x: 776, startPoint y: 513, endPoint x: 689, endPoint y: 521, distance: 86.7
click at [681, 518] on div "factory_item CUP HEAD BOLT & NUT ZP (ROHS ) AS1390 G 4.6 UTS M6 X 100 KBC46ZCM0…" at bounding box center [641, 516] width 820 height 46
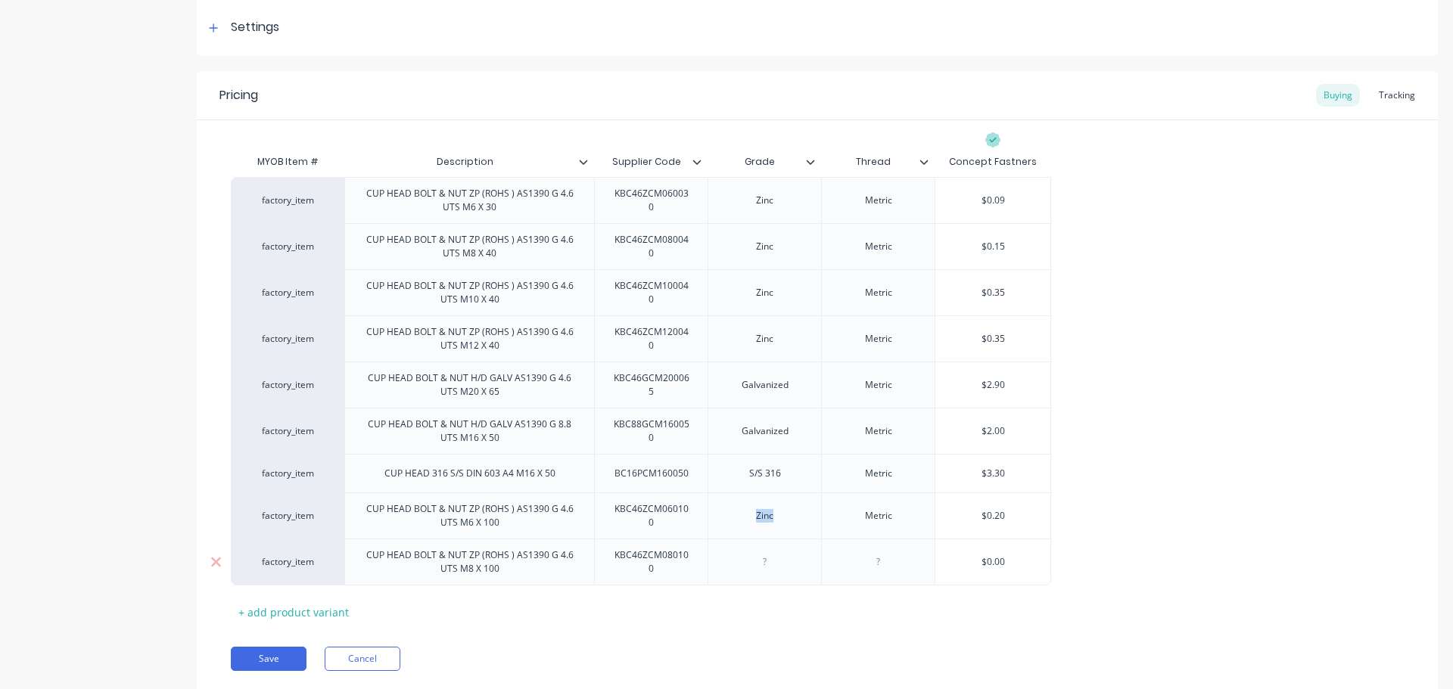
copy div "Zinc"
click at [766, 565] on div at bounding box center [765, 562] width 76 height 20
paste div
drag, startPoint x: 851, startPoint y: 515, endPoint x: 818, endPoint y: 516, distance: 33.3
click at [820, 515] on div "factory_item CUP HEAD BOLT & NUT ZP (ROHS ) AS1390 G 4.6 UTS M6 X 100 KBC46ZCM0…" at bounding box center [641, 516] width 820 height 46
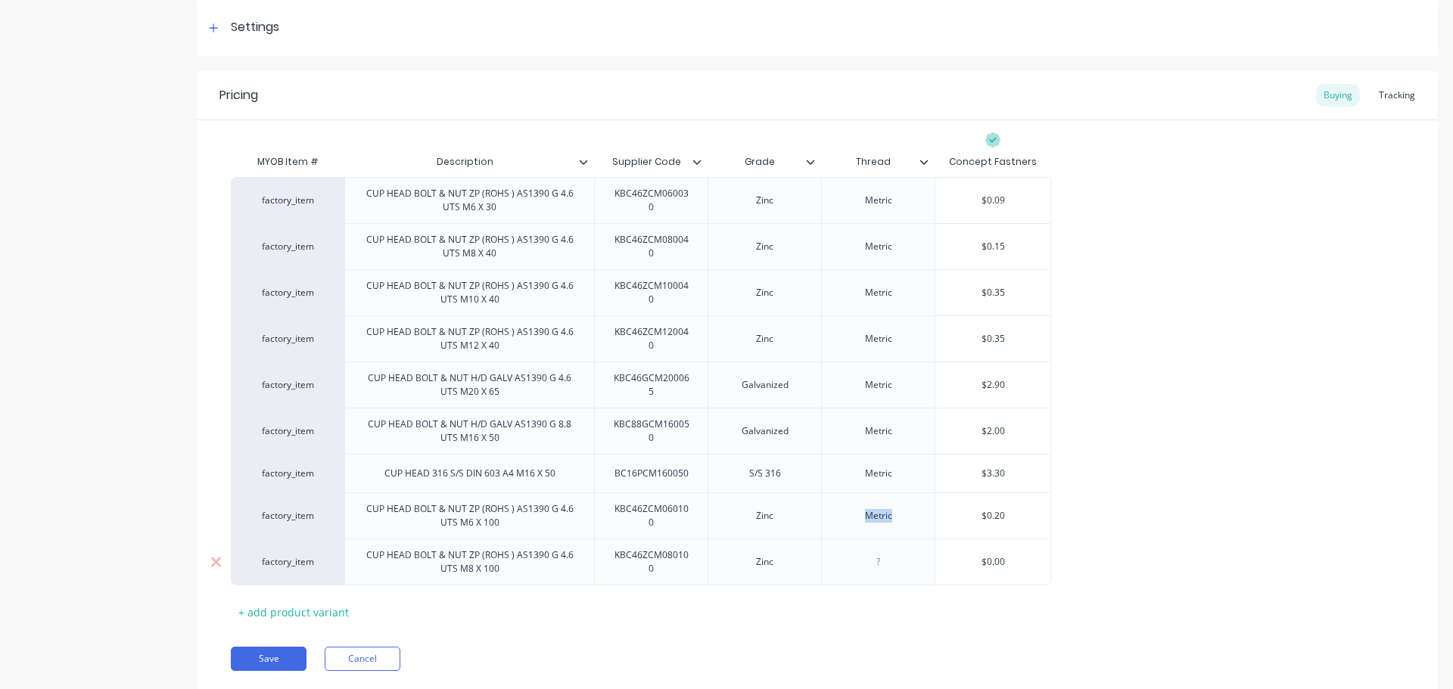
copy div "Metric"
drag, startPoint x: 875, startPoint y: 561, endPoint x: 894, endPoint y: 566, distance: 19.5
click at [878, 562] on div at bounding box center [879, 562] width 76 height 20
paste div
drag, startPoint x: 988, startPoint y: 555, endPoint x: 924, endPoint y: 554, distance: 64.3
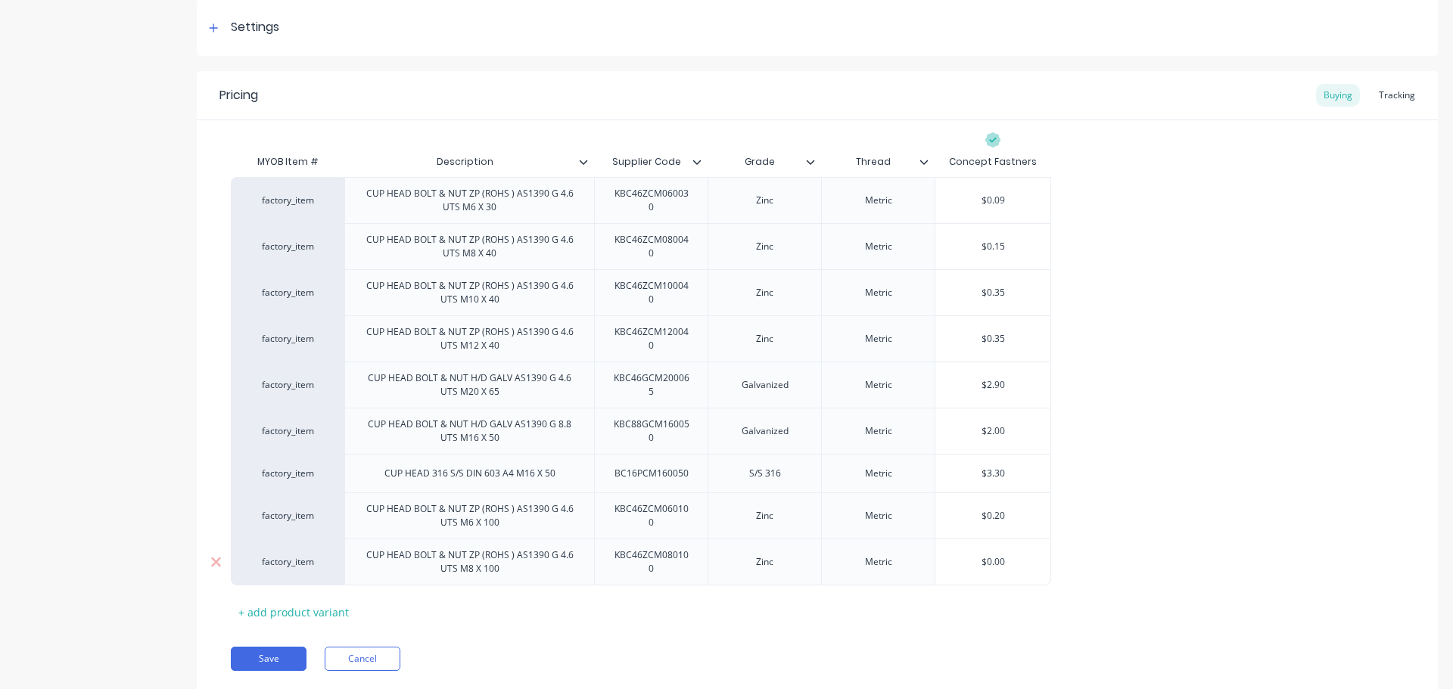
click at [929, 553] on div "factory_item CUP HEAD BOLT & NUT ZP (ROHS ) AS1390 G 4.6 UTS M8 X 100 KBC46ZCM0…" at bounding box center [641, 562] width 820 height 47
type input ".37"
click at [257, 652] on button "Save" at bounding box center [269, 659] width 76 height 24
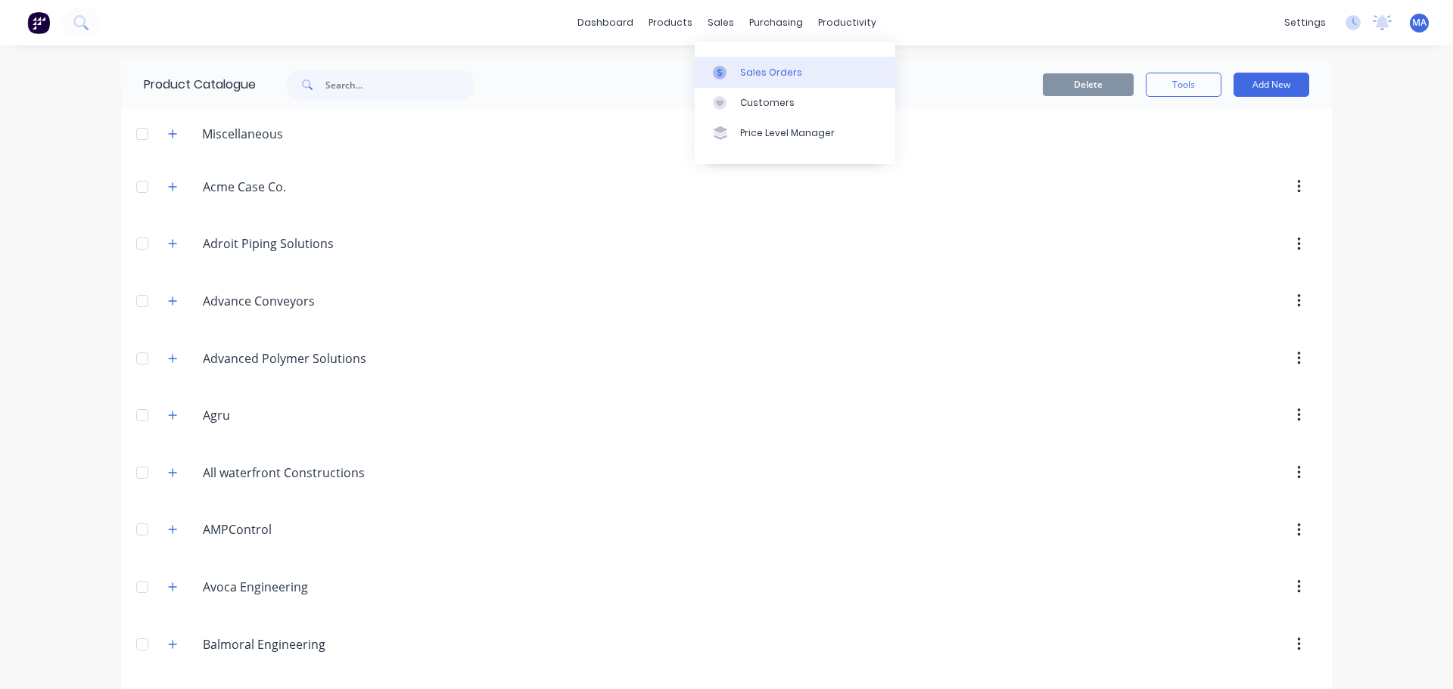
click at [732, 61] on link "Sales Orders" at bounding box center [795, 72] width 201 height 30
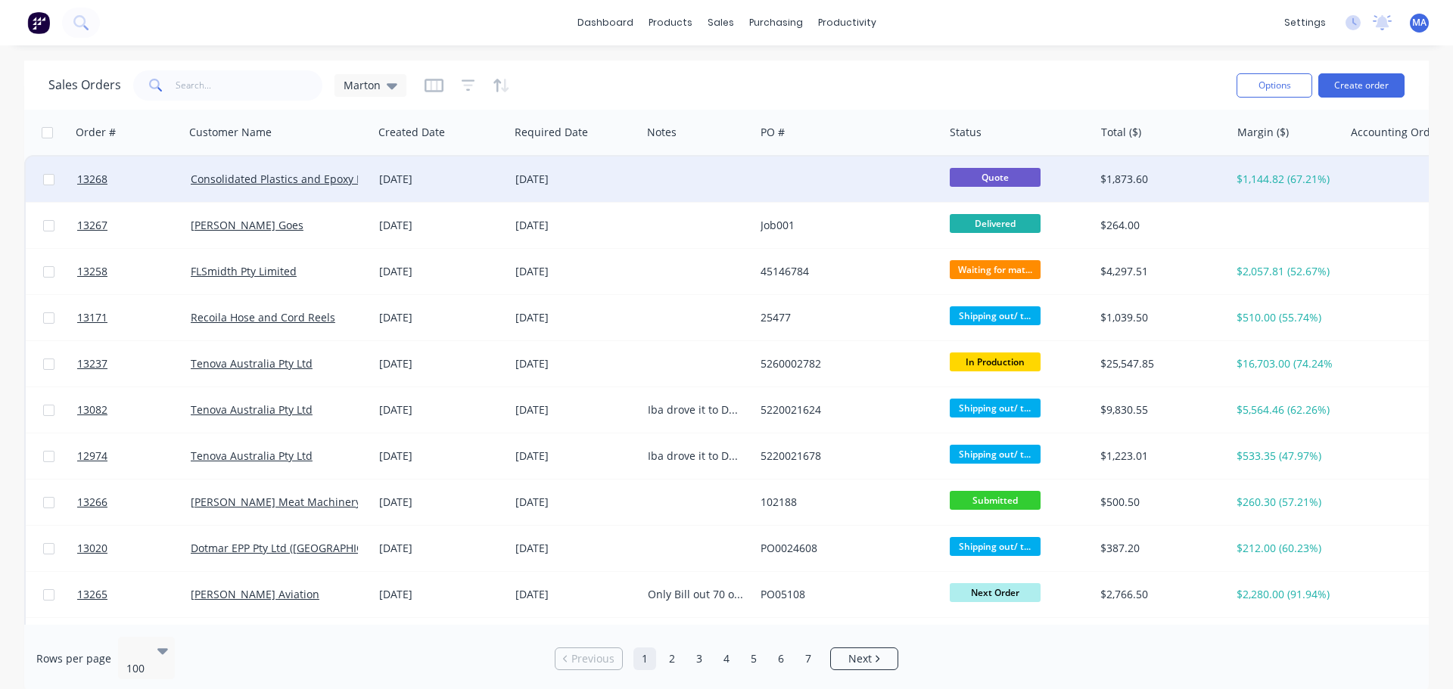
click at [440, 168] on div "[DATE]" at bounding box center [441, 179] width 136 height 45
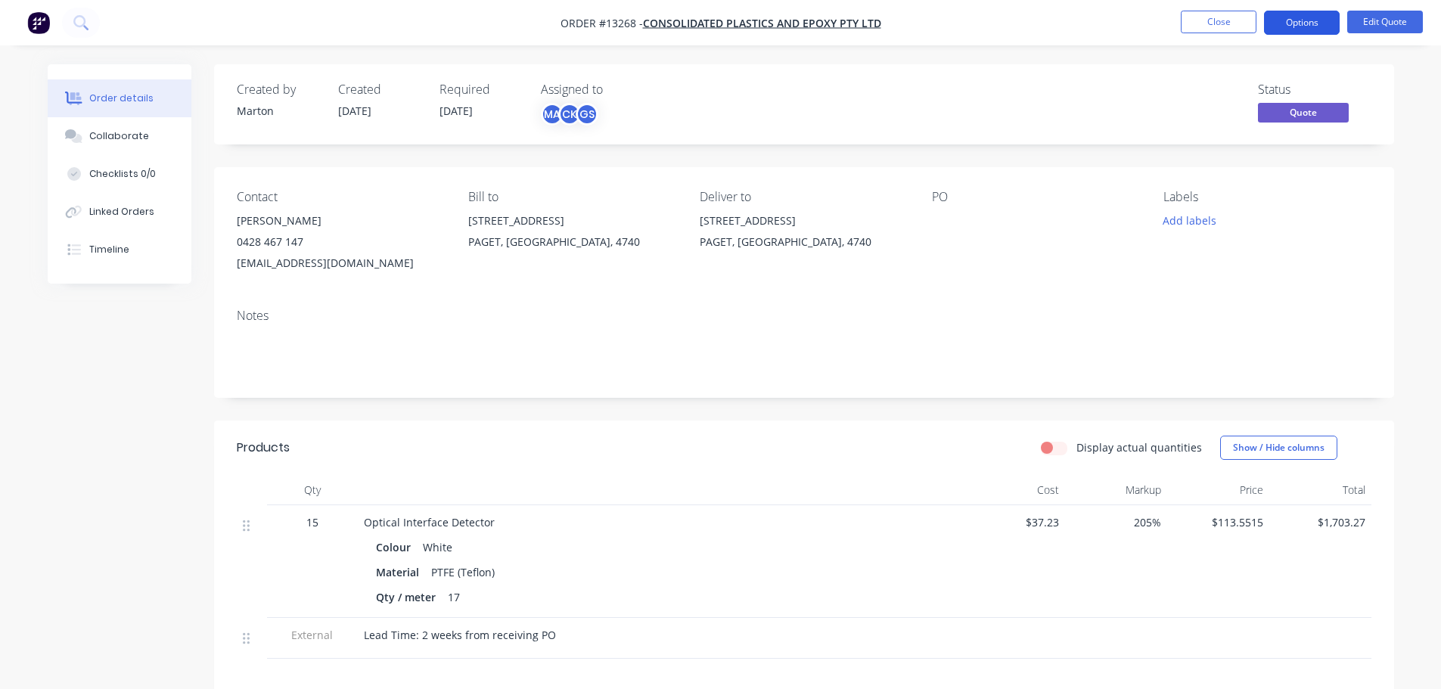
click at [1317, 26] on button "Options" at bounding box center [1302, 23] width 76 height 24
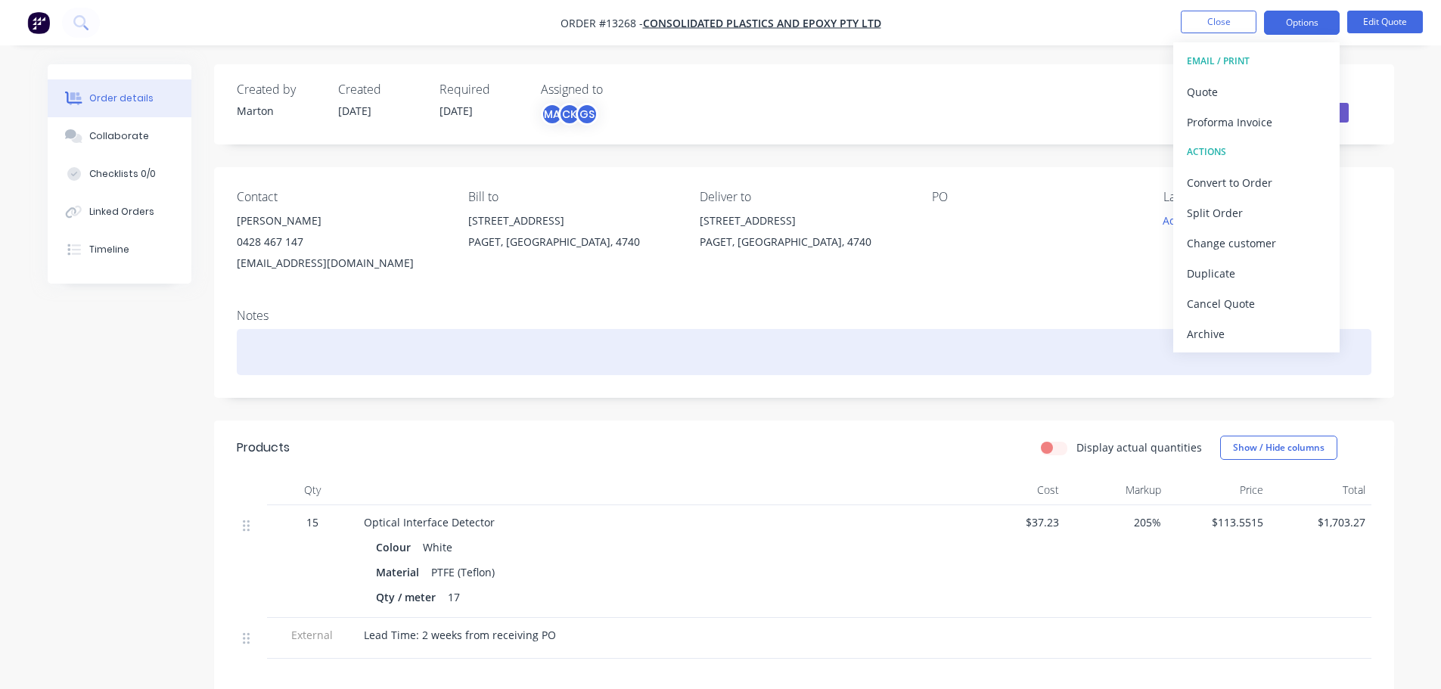
click at [1108, 349] on div at bounding box center [804, 352] width 1135 height 46
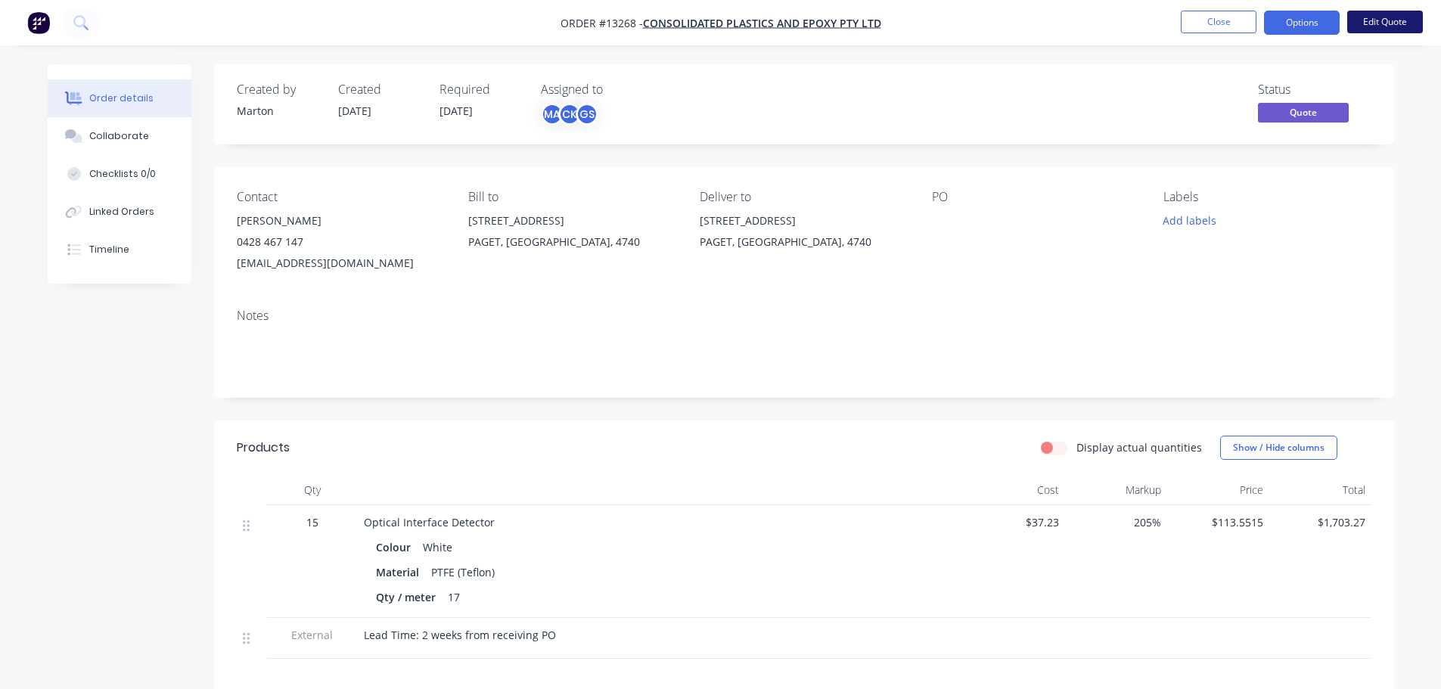
click at [1395, 19] on button "Edit Quote" at bounding box center [1386, 22] width 76 height 23
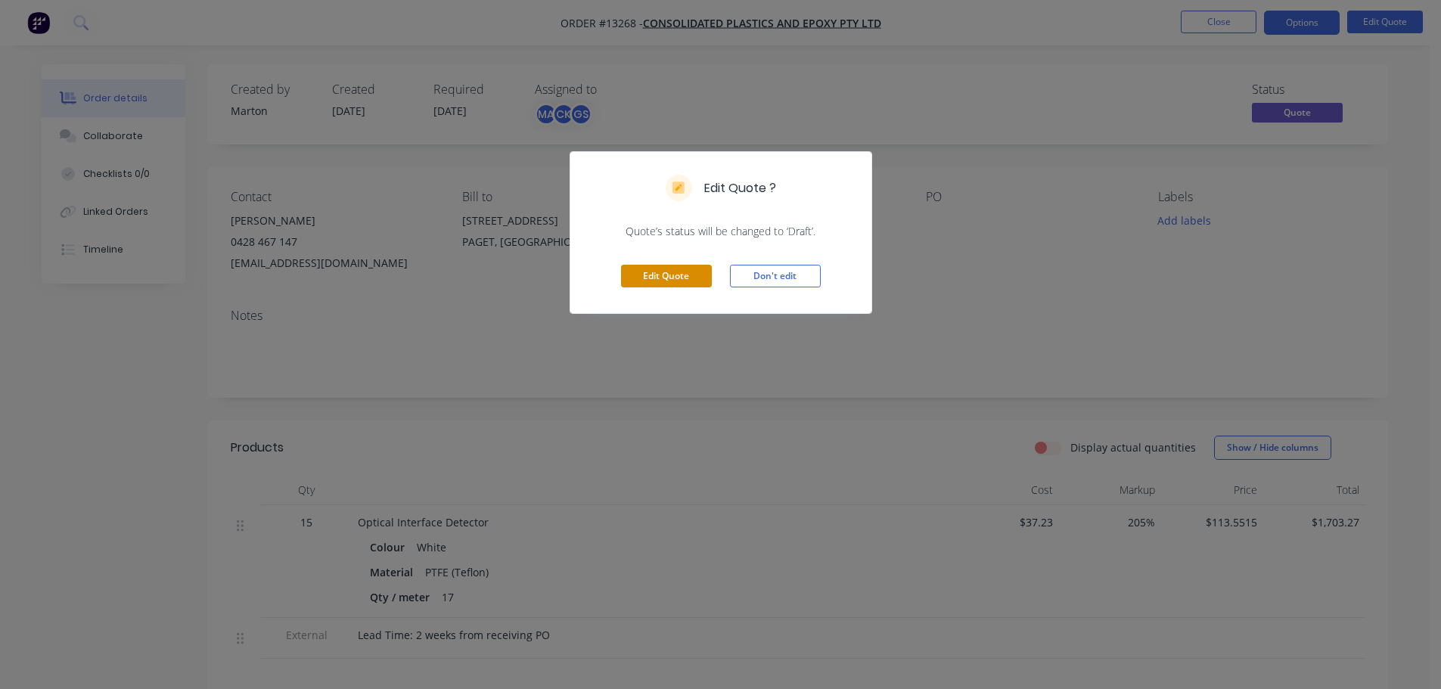
click at [659, 281] on button "Edit Quote" at bounding box center [666, 276] width 91 height 23
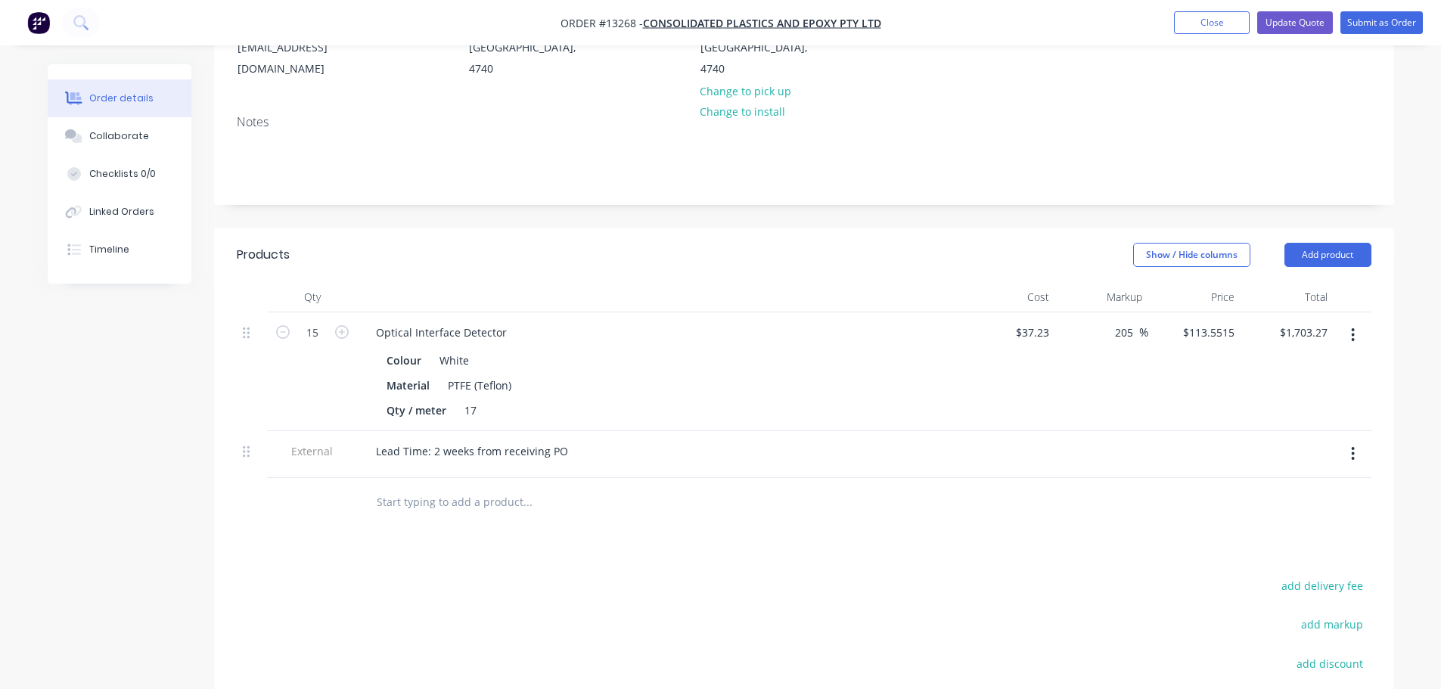
scroll to position [227, 0]
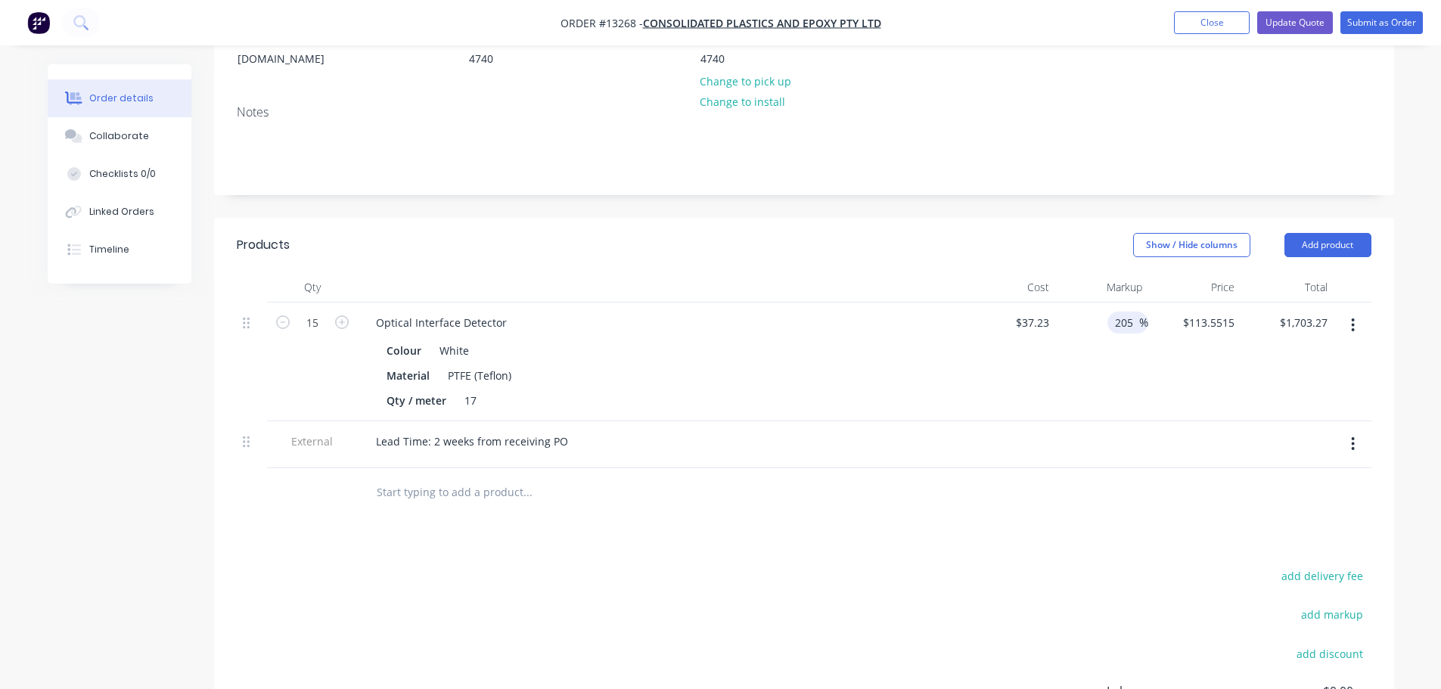
click at [1128, 312] on input "205" at bounding box center [1127, 323] width 26 height 22
type input "170"
type input "$100.521"
type input "$1,507.82"
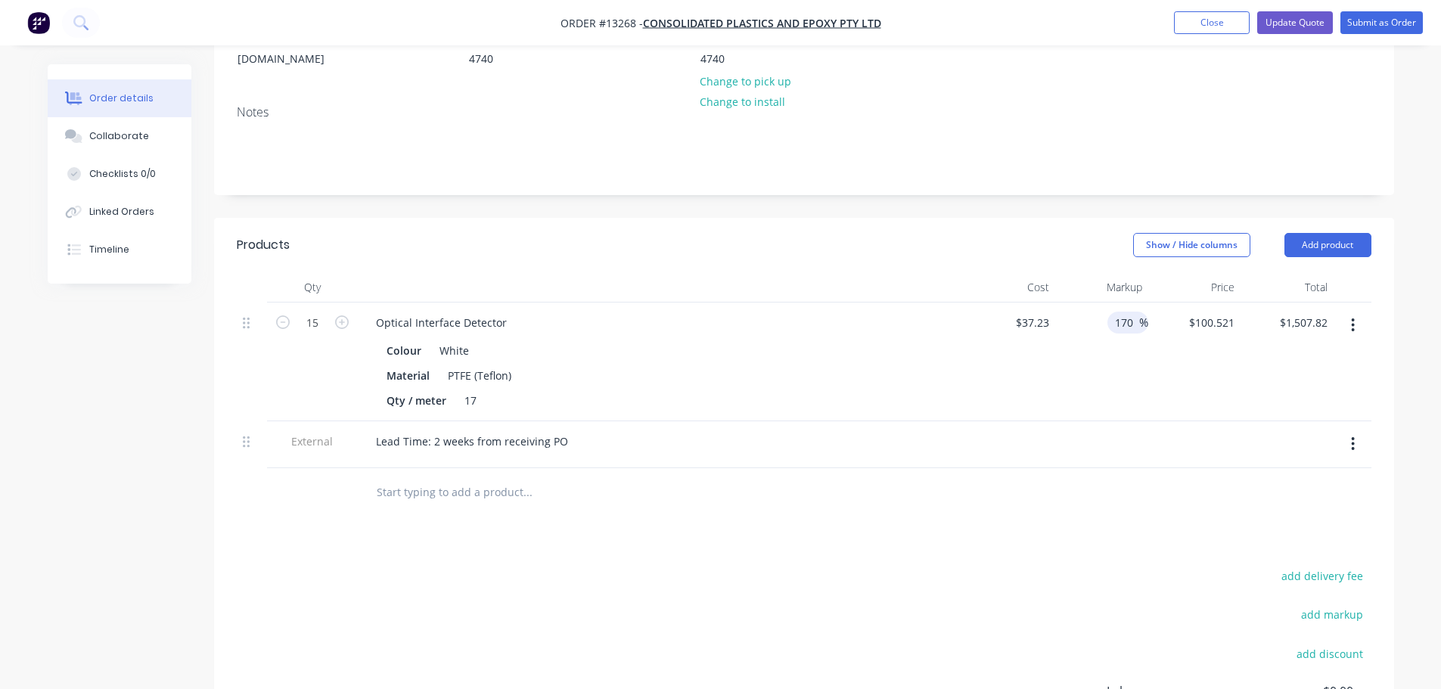
click at [1074, 421] on div at bounding box center [1102, 444] width 93 height 47
click at [1127, 312] on input "170" at bounding box center [1127, 323] width 26 height 22
type input "150"
type input "$93.075"
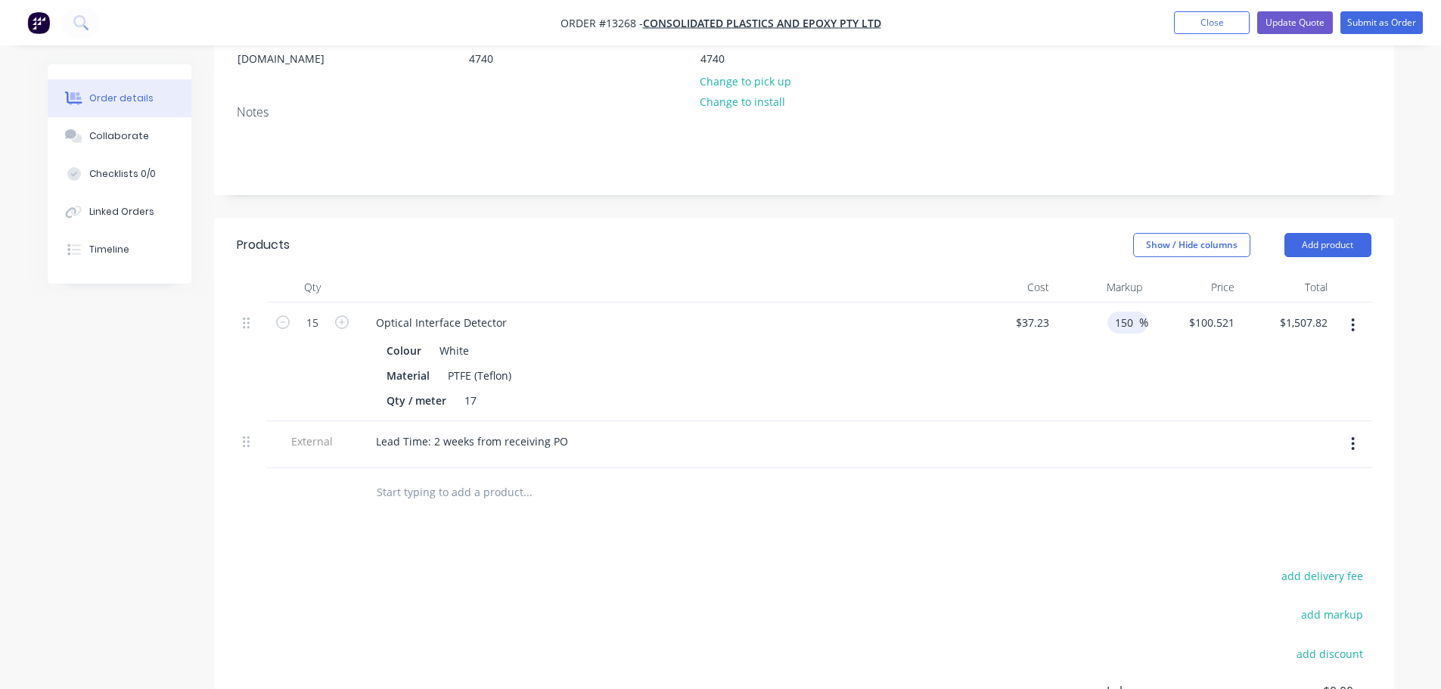
type input "$1,396.13"
click at [1128, 384] on div "150 150 %" at bounding box center [1102, 362] width 93 height 119
click at [1130, 312] on input "150" at bounding box center [1127, 323] width 26 height 22
click at [1132, 312] on input "150" at bounding box center [1127, 323] width 26 height 22
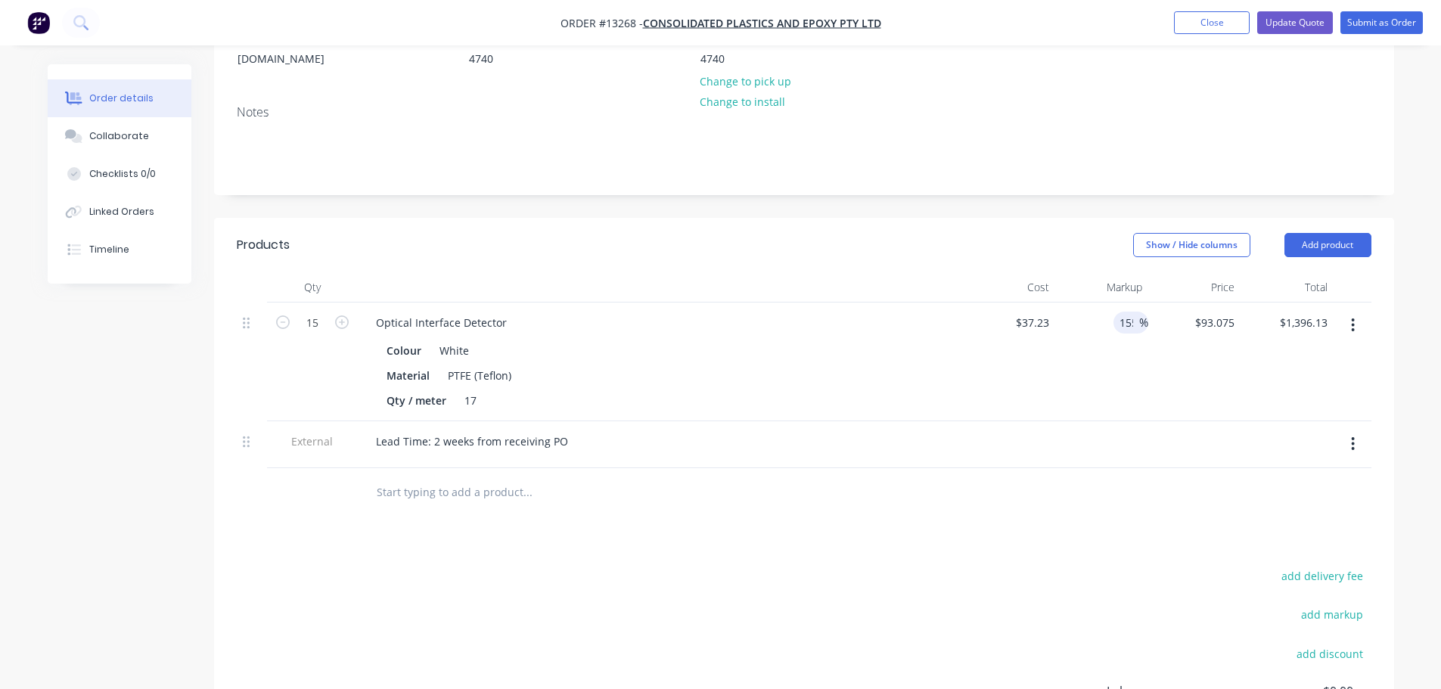
type input "155"
type input "$94.9365"
type input "$1,424.05"
click at [1125, 358] on div "155 155 %" at bounding box center [1102, 362] width 93 height 119
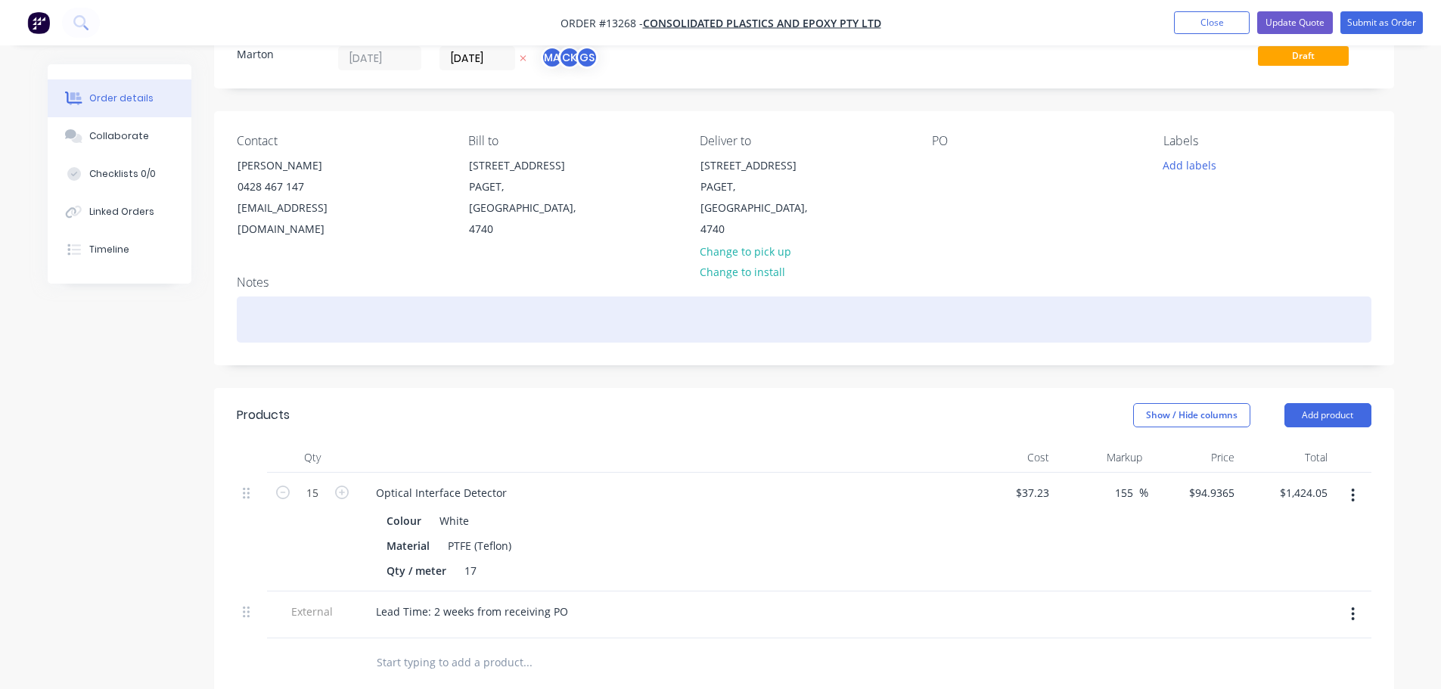
scroll to position [0, 0]
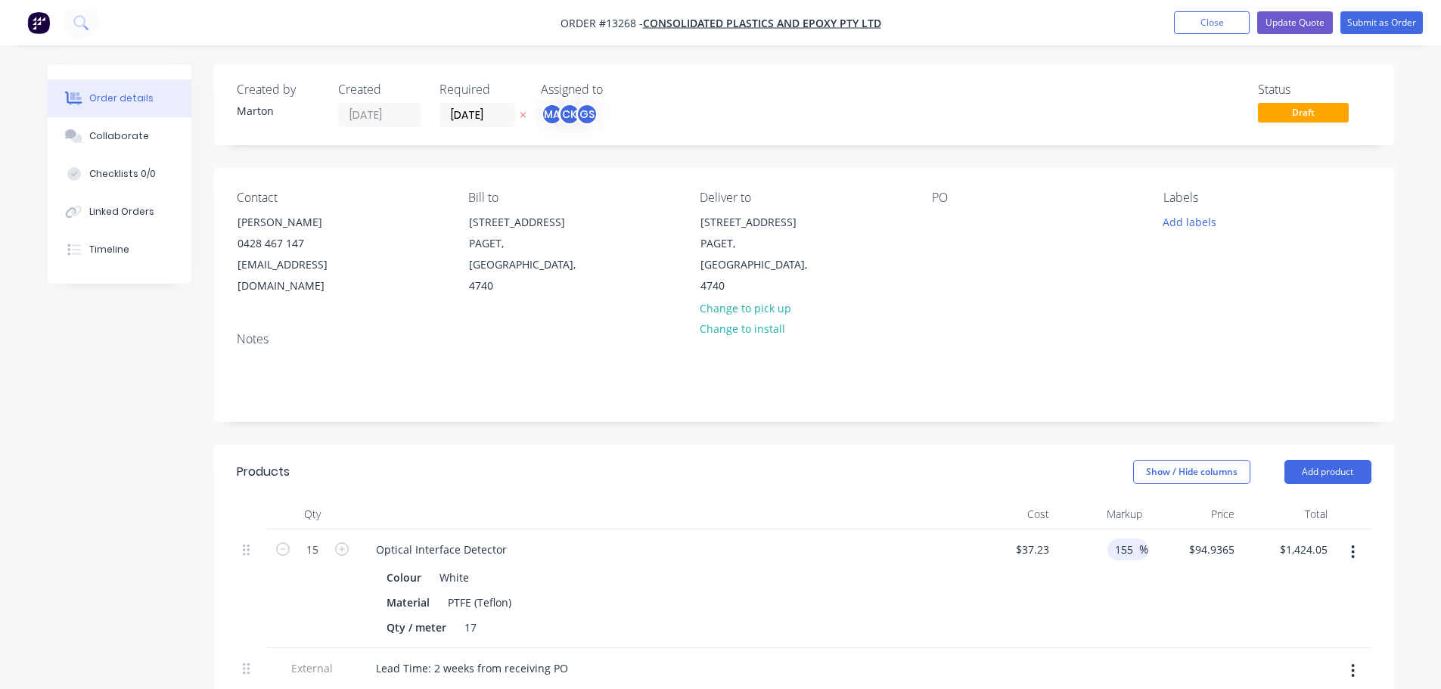
click at [1124, 539] on input "155" at bounding box center [1127, 550] width 26 height 22
type input "160"
type input "$96.798"
type input "$1,451.97"
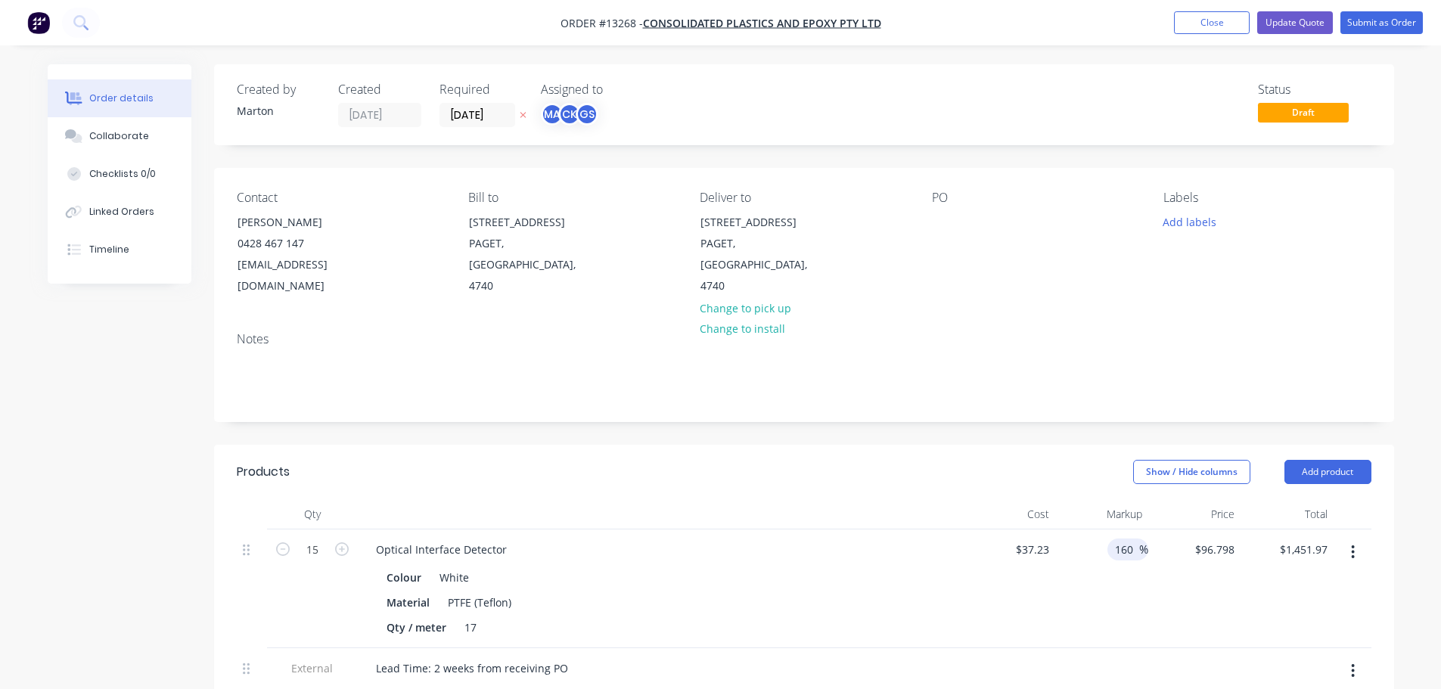
click at [1133, 571] on div "160 160 %" at bounding box center [1102, 589] width 93 height 119
click at [1129, 539] on input "160" at bounding box center [1127, 550] width 26 height 22
type input "170"
type input "$100.521"
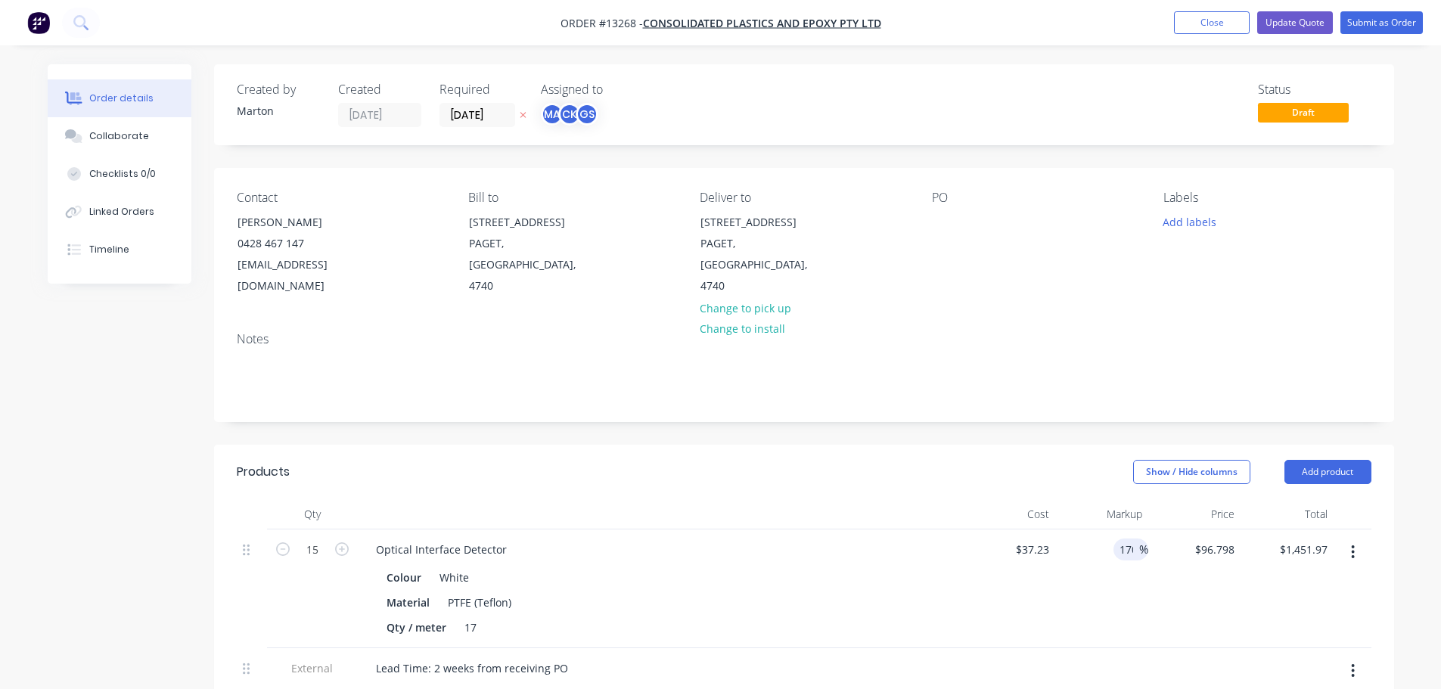
type input "$1,507.82"
click at [1121, 577] on div "170 170 %" at bounding box center [1102, 589] width 93 height 119
click at [1119, 539] on input "170" at bounding box center [1127, 550] width 26 height 22
type input "165"
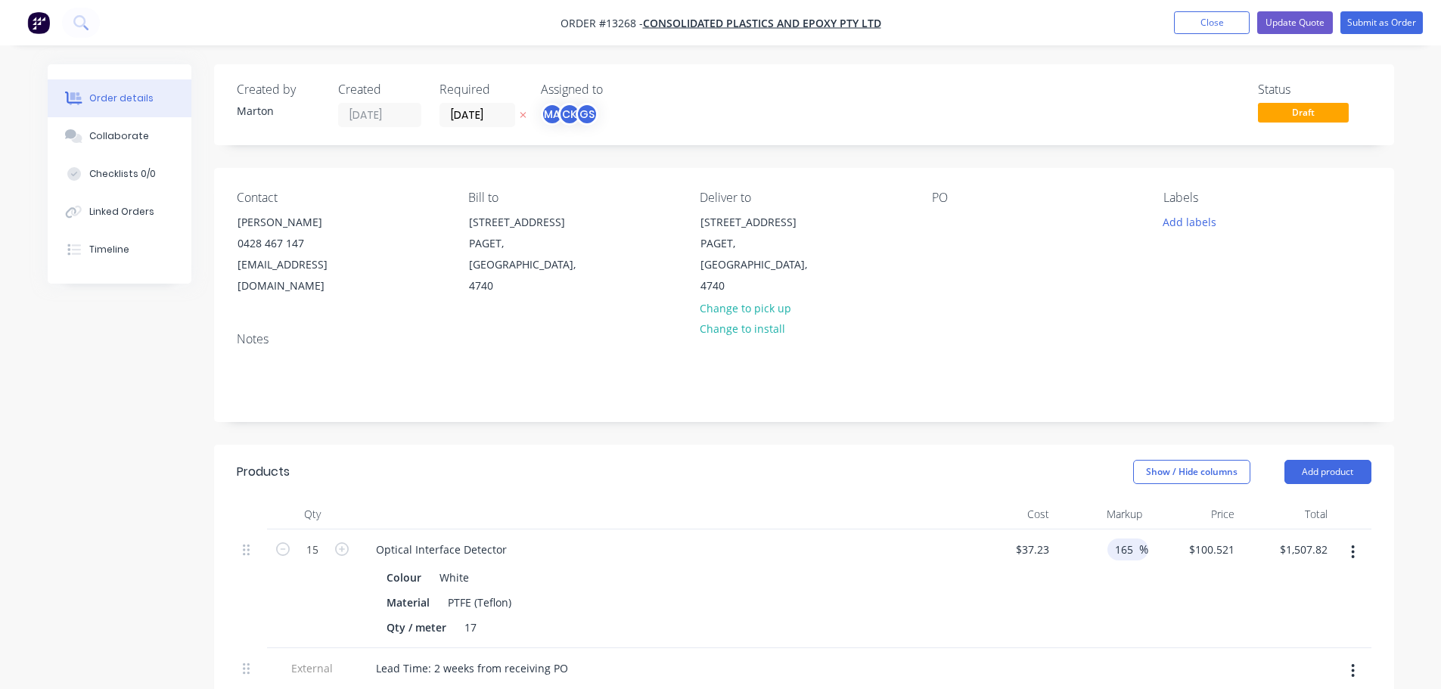
type input "$98.6595"
type input "$1,479.89"
click at [1140, 574] on div "165 165 %" at bounding box center [1102, 589] width 93 height 119
click at [1324, 23] on button "Update Quote" at bounding box center [1296, 22] width 76 height 23
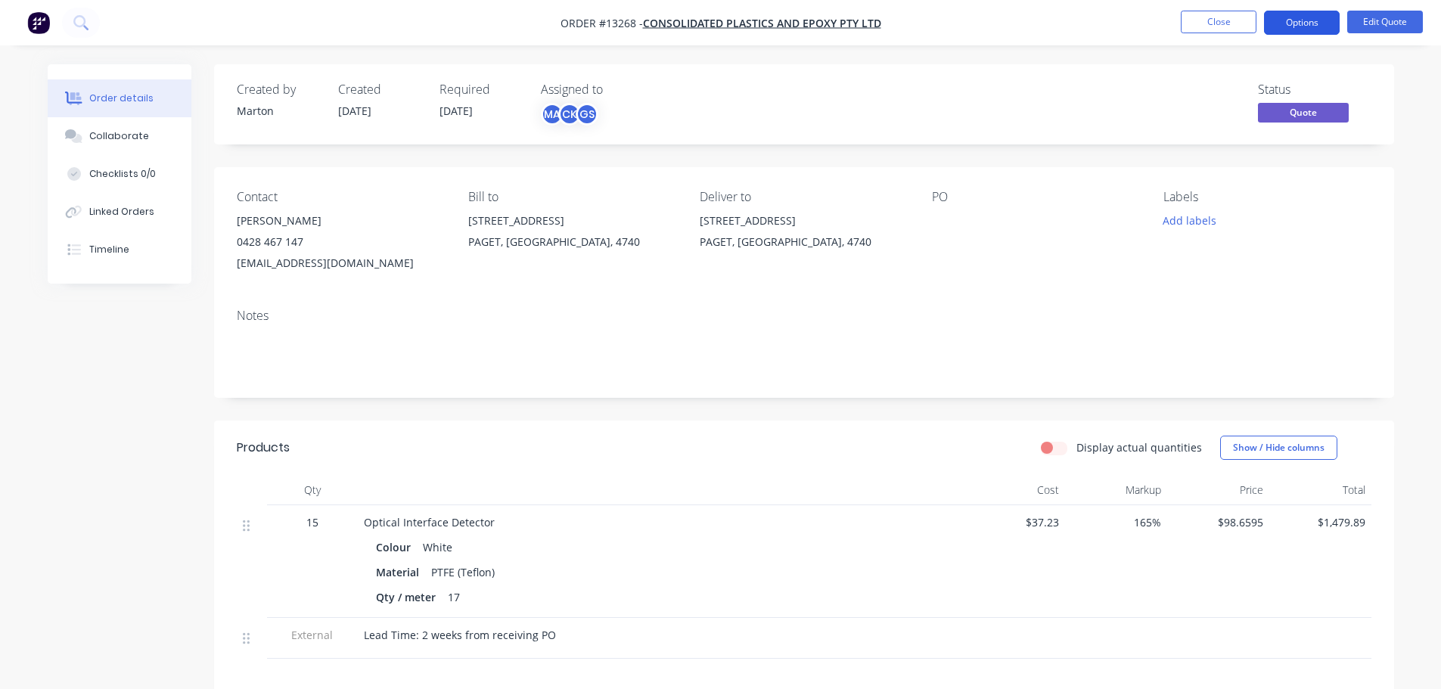
click at [1308, 27] on button "Options" at bounding box center [1302, 23] width 76 height 24
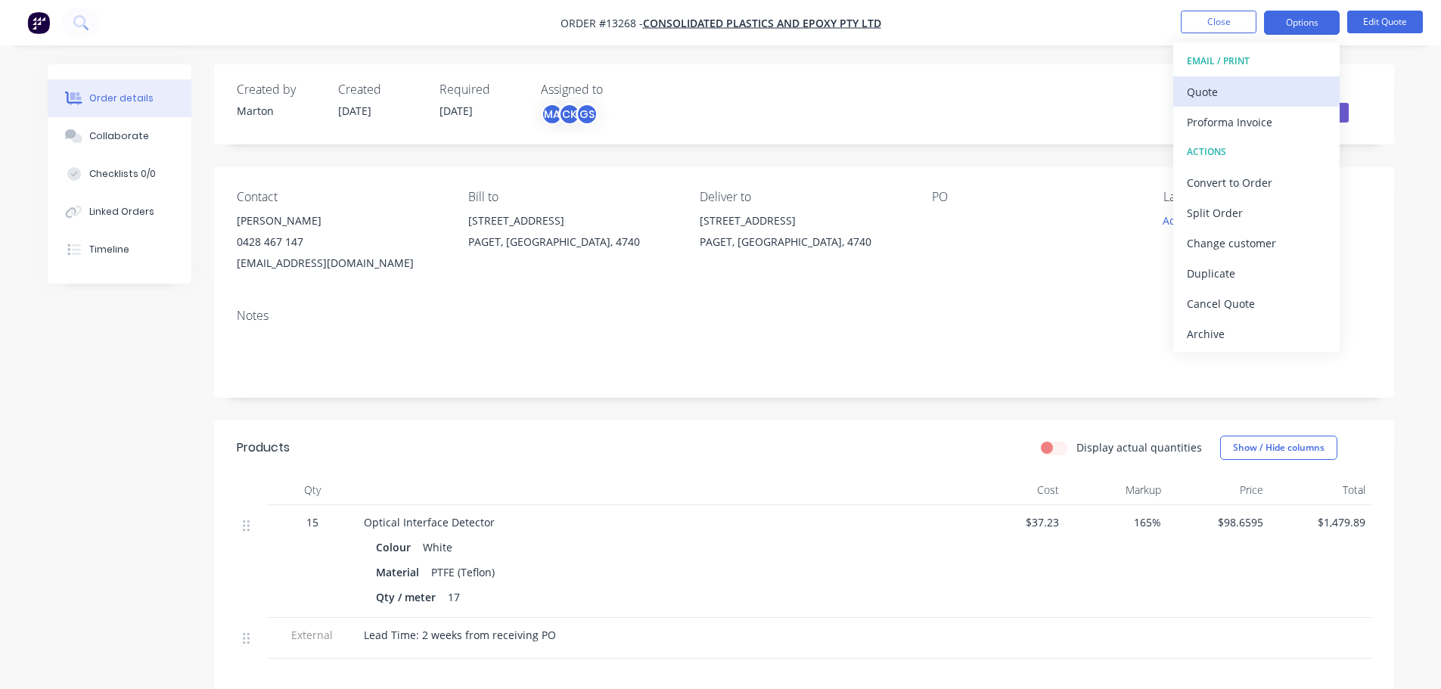
click at [1278, 81] on div "Quote" at bounding box center [1256, 92] width 139 height 22
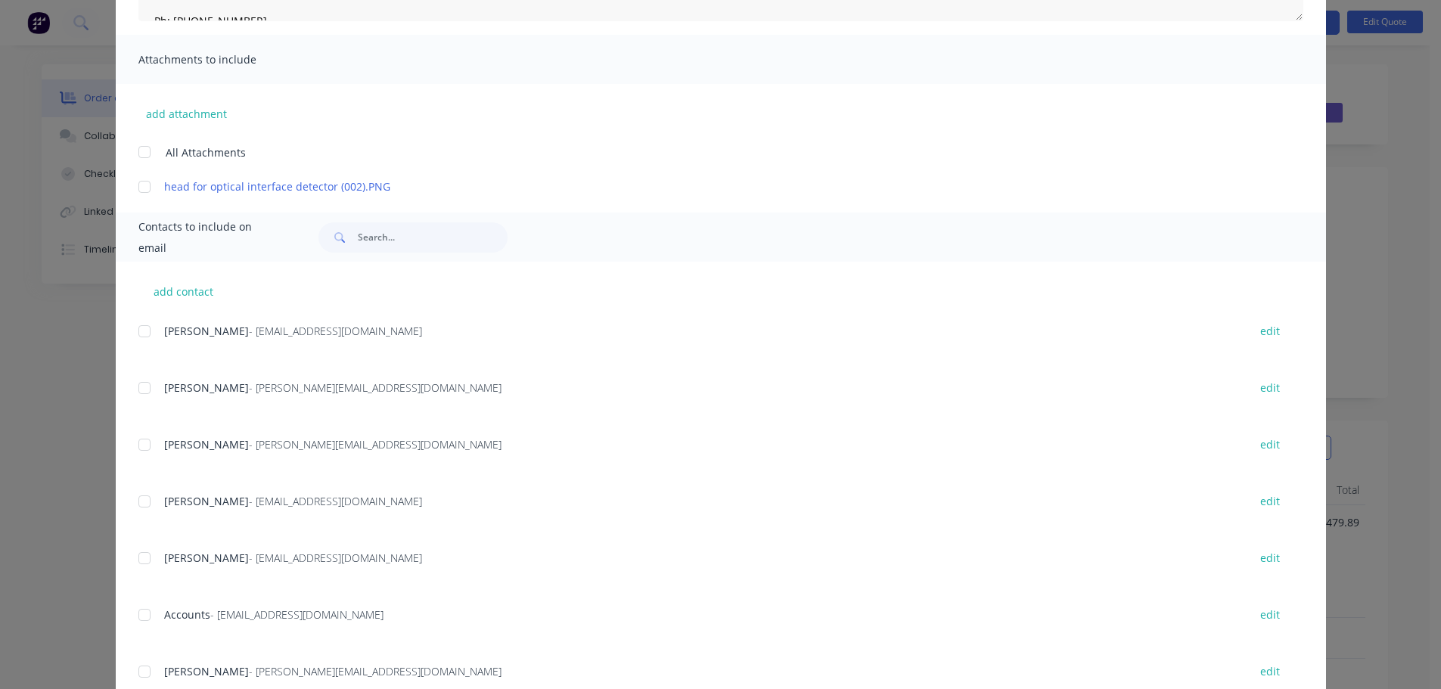
click at [145, 388] on div at bounding box center [144, 388] width 30 height 30
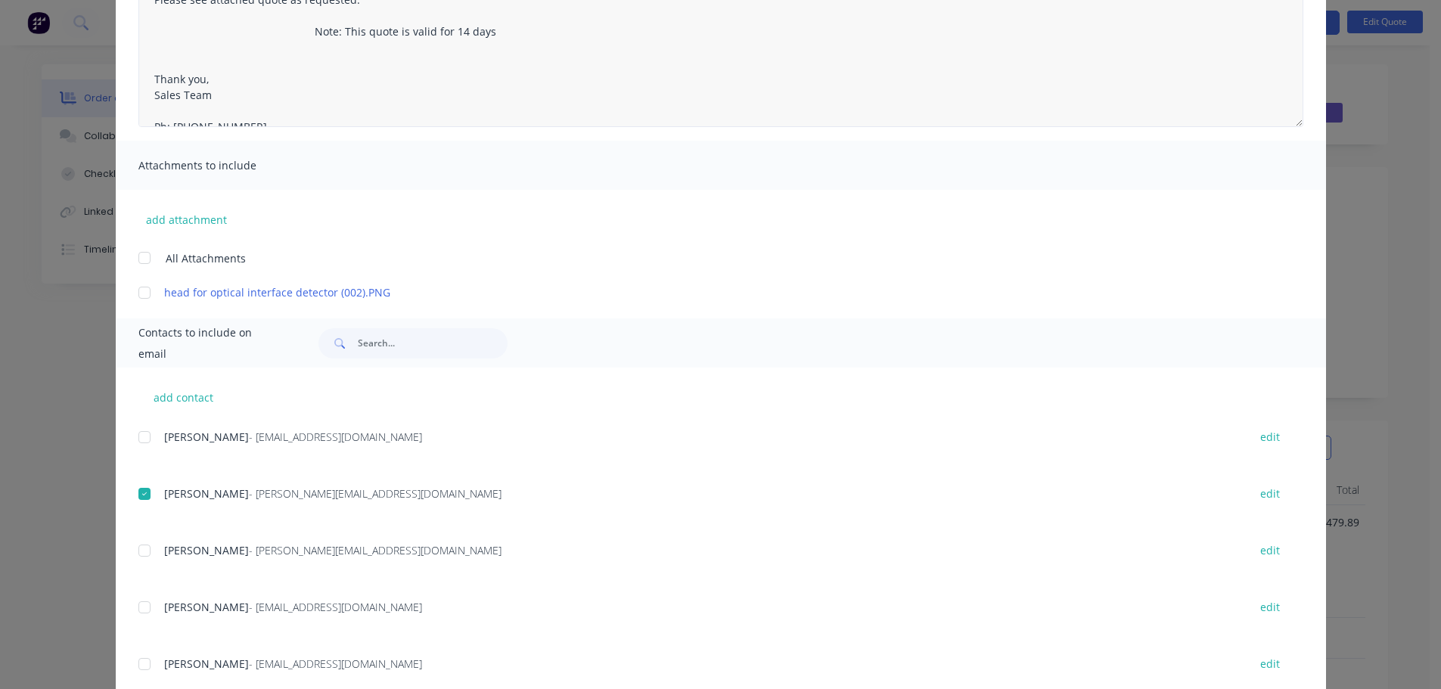
scroll to position [76, 0]
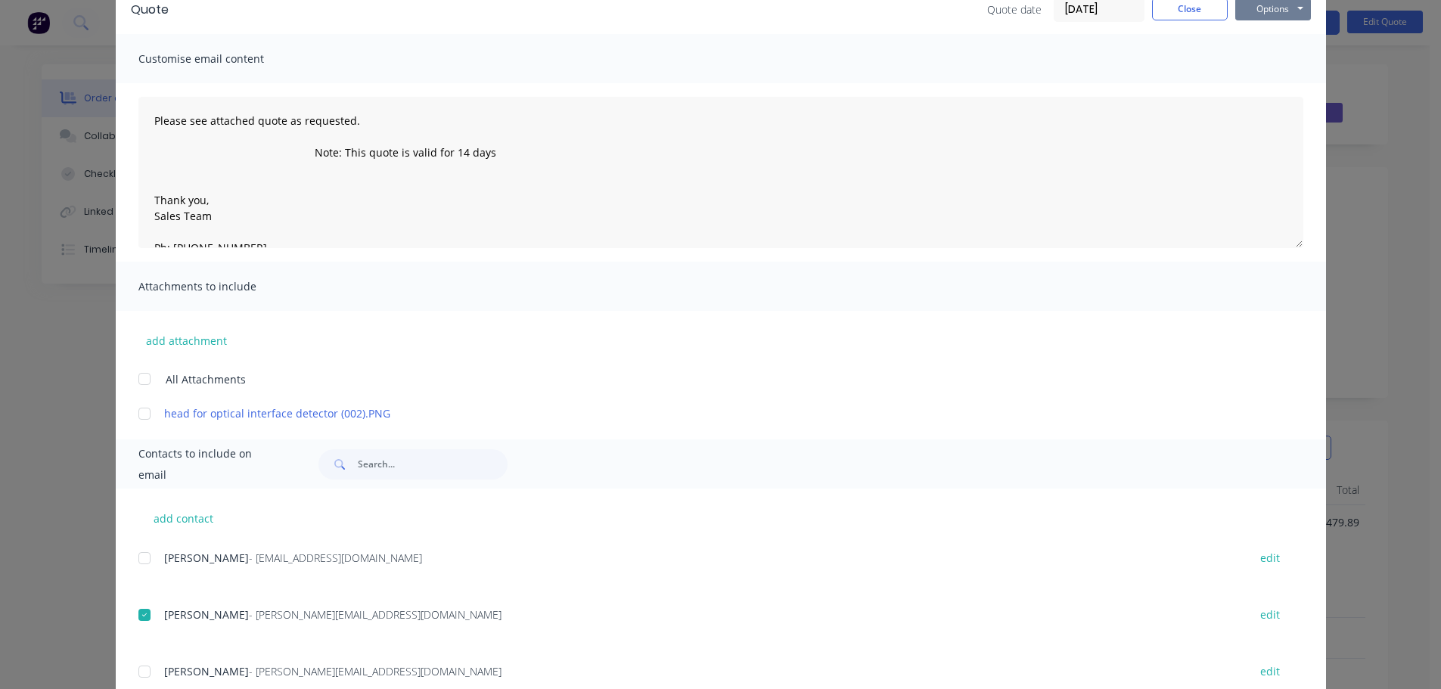
click at [1271, 17] on button "Options" at bounding box center [1274, 9] width 76 height 23
click at [1256, 86] on button "Email" at bounding box center [1284, 85] width 97 height 25
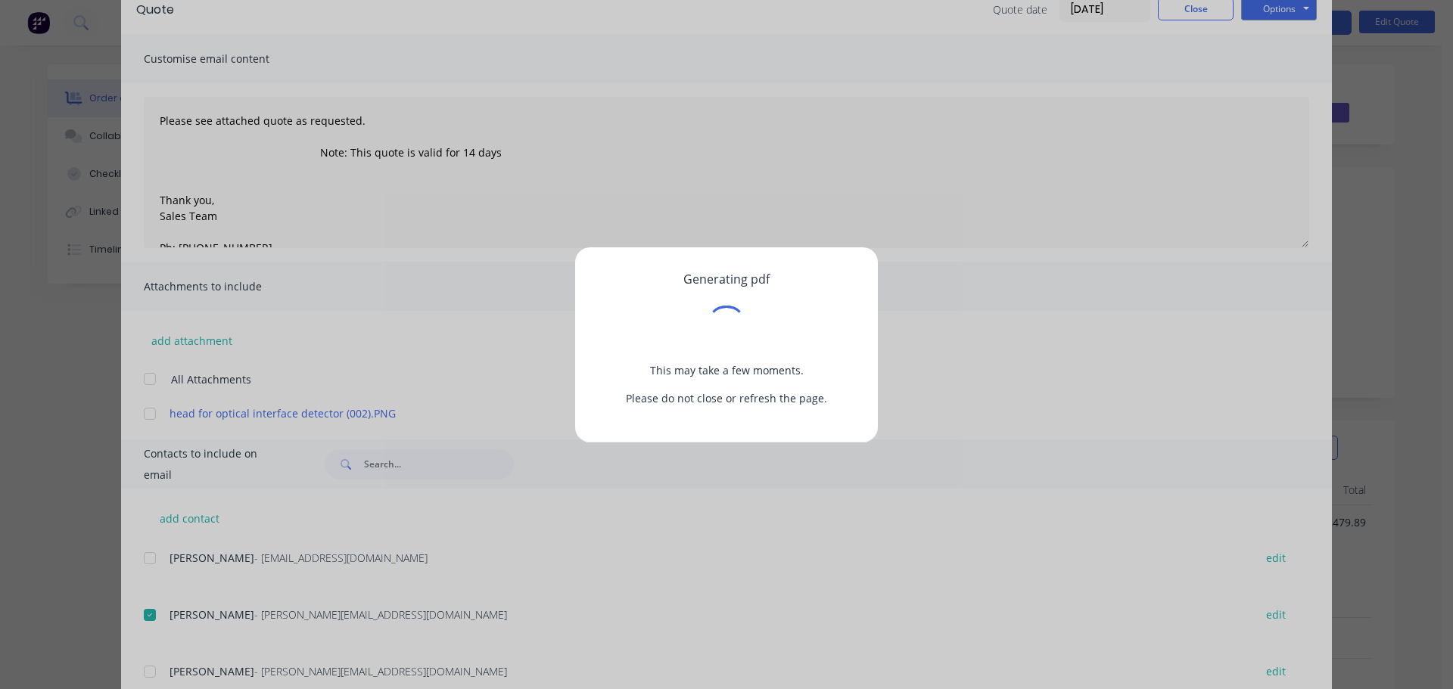
scroll to position [0, 0]
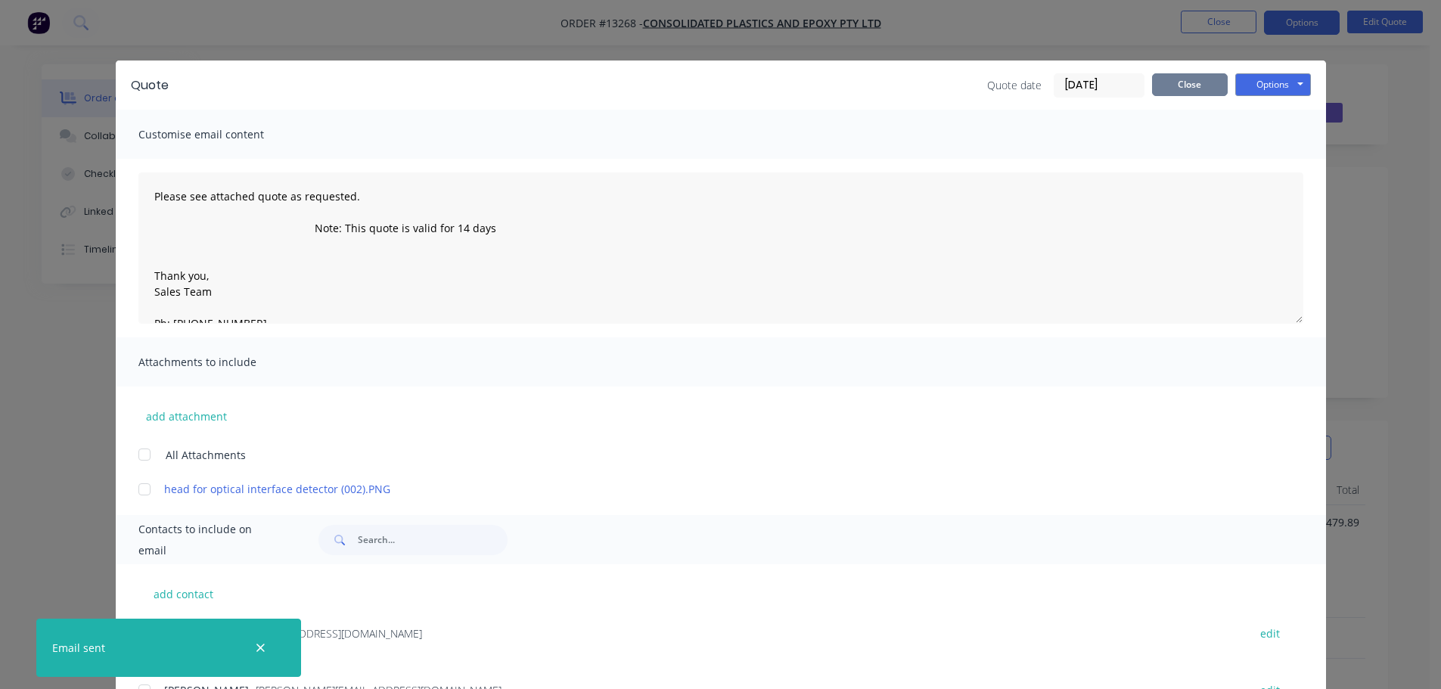
click at [1188, 84] on button "Close" at bounding box center [1190, 84] width 76 height 23
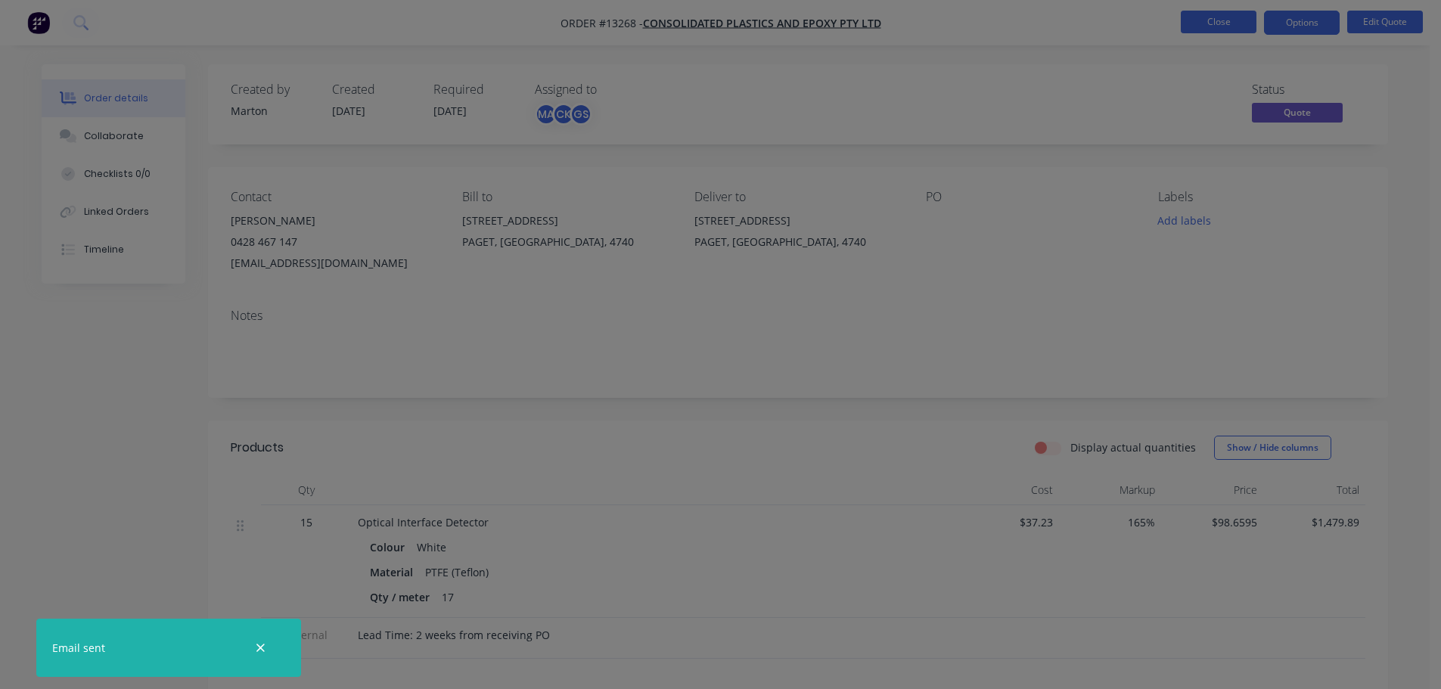
click at [1217, 22] on button "Close" at bounding box center [1219, 22] width 76 height 23
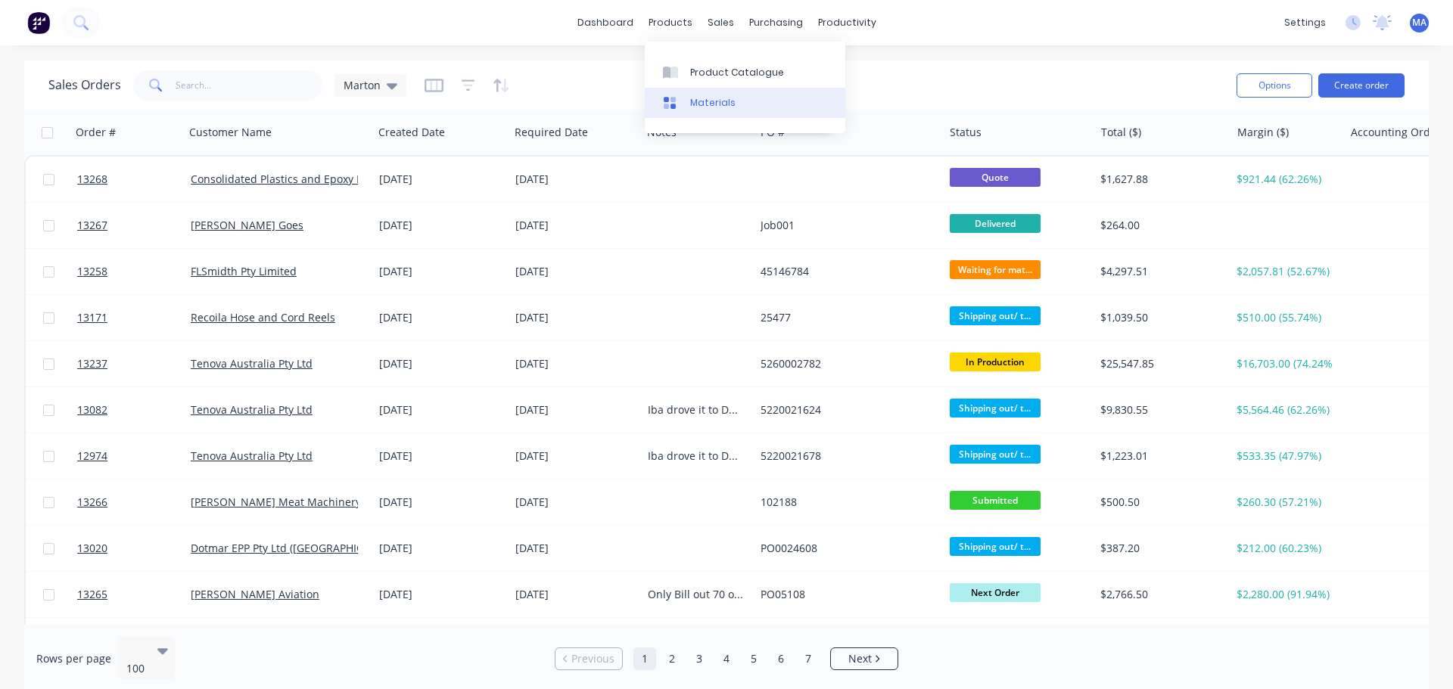
drag, startPoint x: 679, startPoint y: 36, endPoint x: 710, endPoint y: 88, distance: 60.7
click at [710, 88] on link "Materials" at bounding box center [745, 103] width 201 height 30
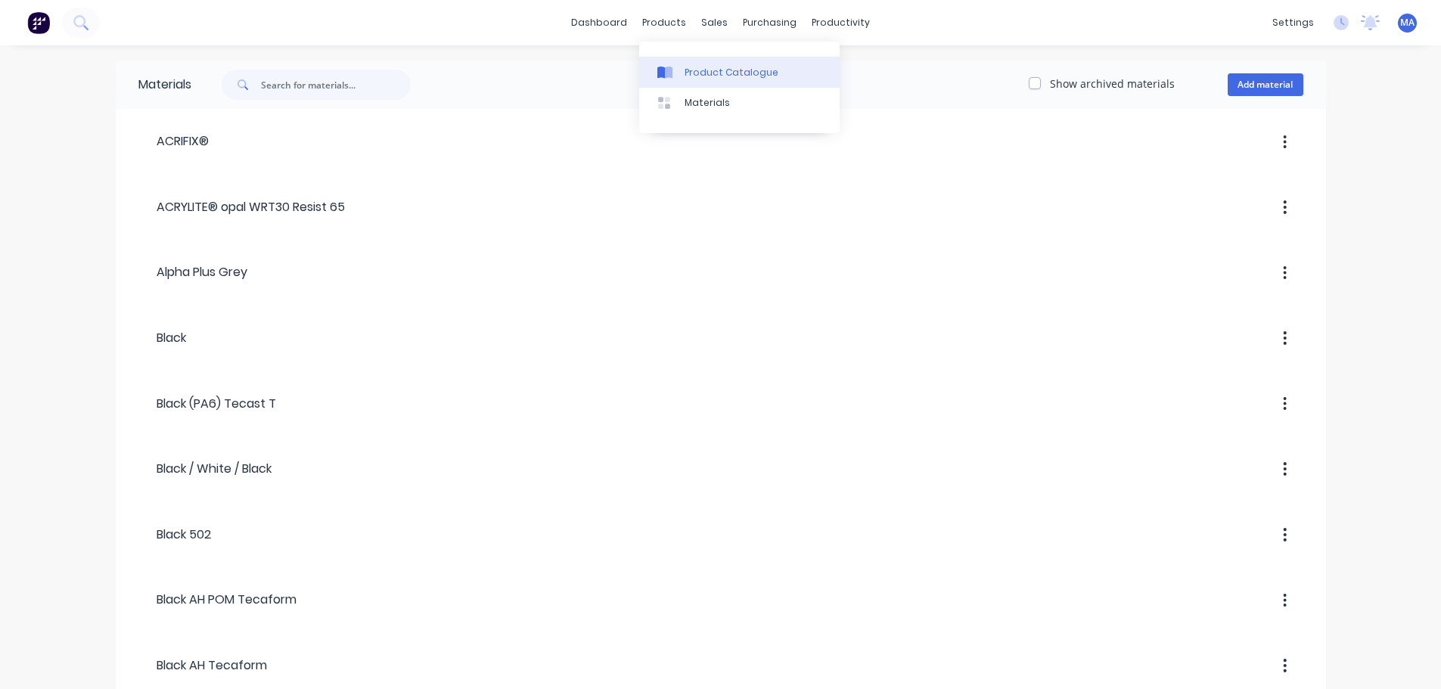
click at [696, 64] on link "Product Catalogue" at bounding box center [739, 72] width 201 height 30
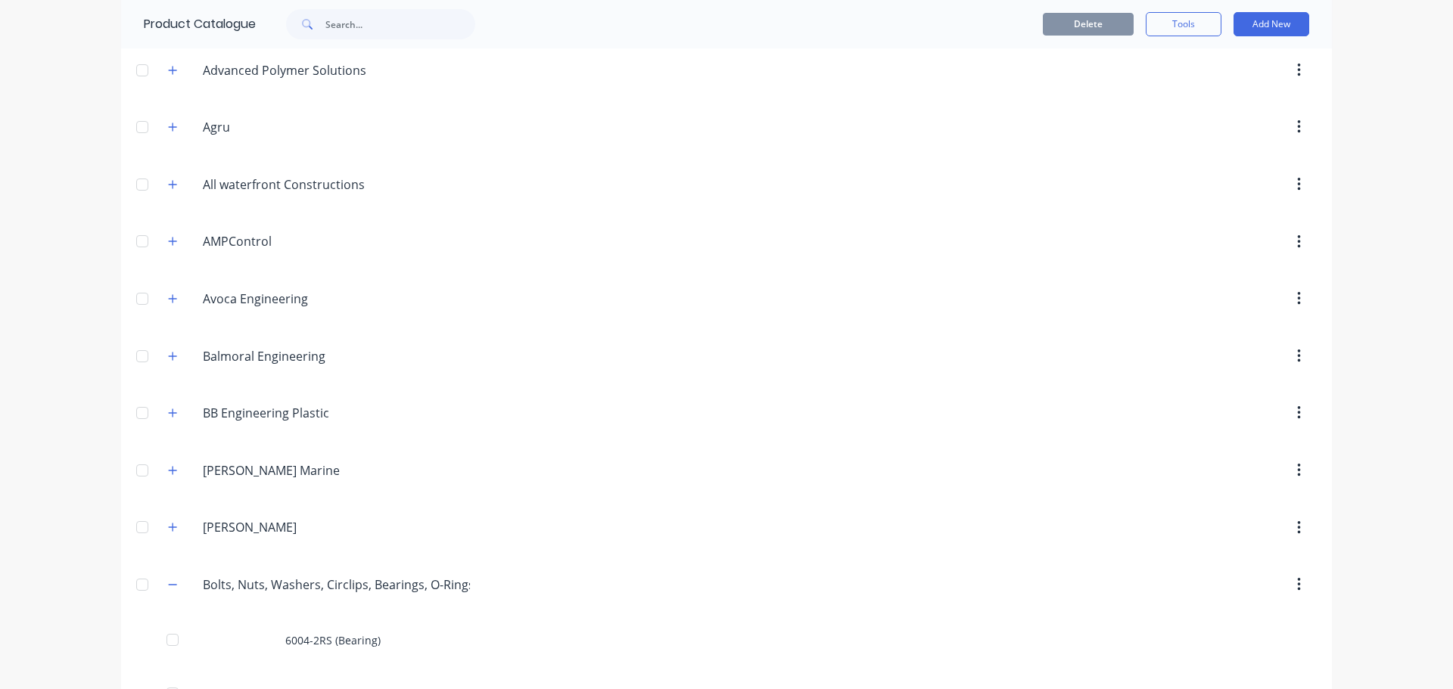
scroll to position [454, 0]
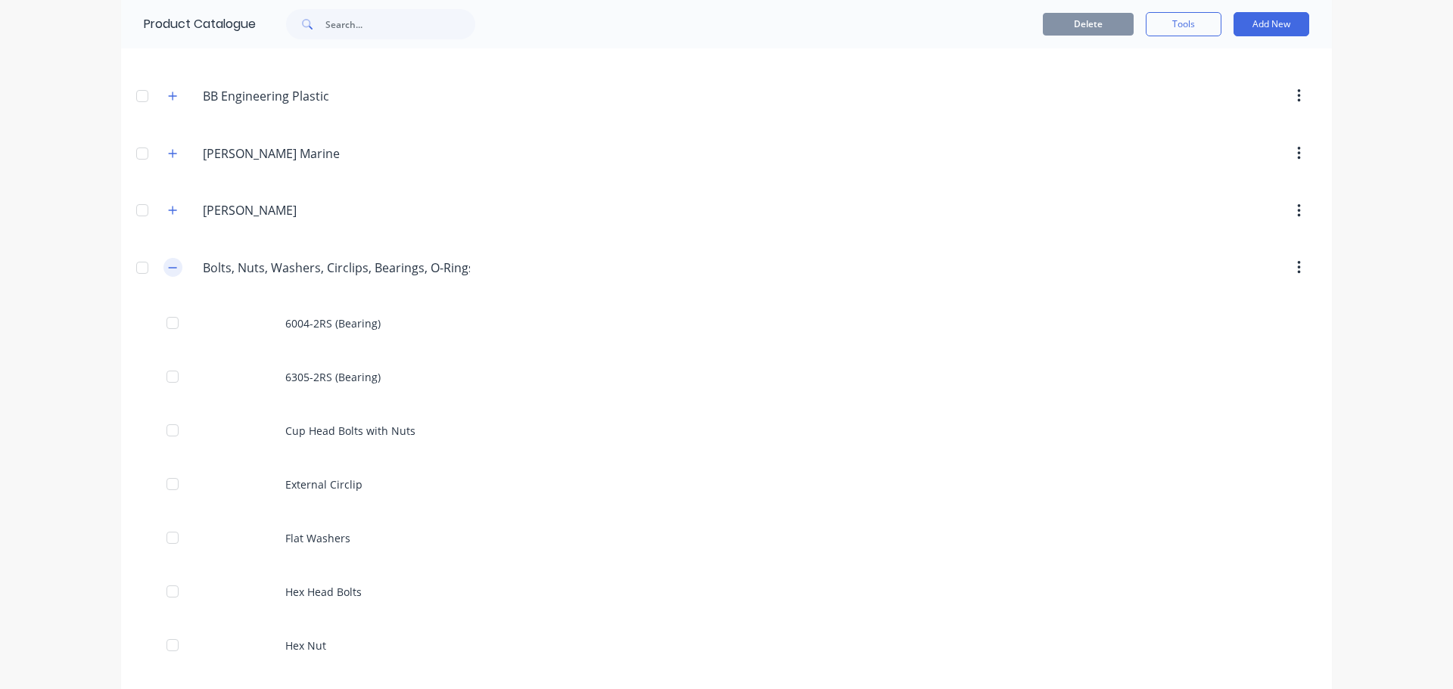
click at [171, 266] on icon "button" at bounding box center [172, 268] width 9 height 11
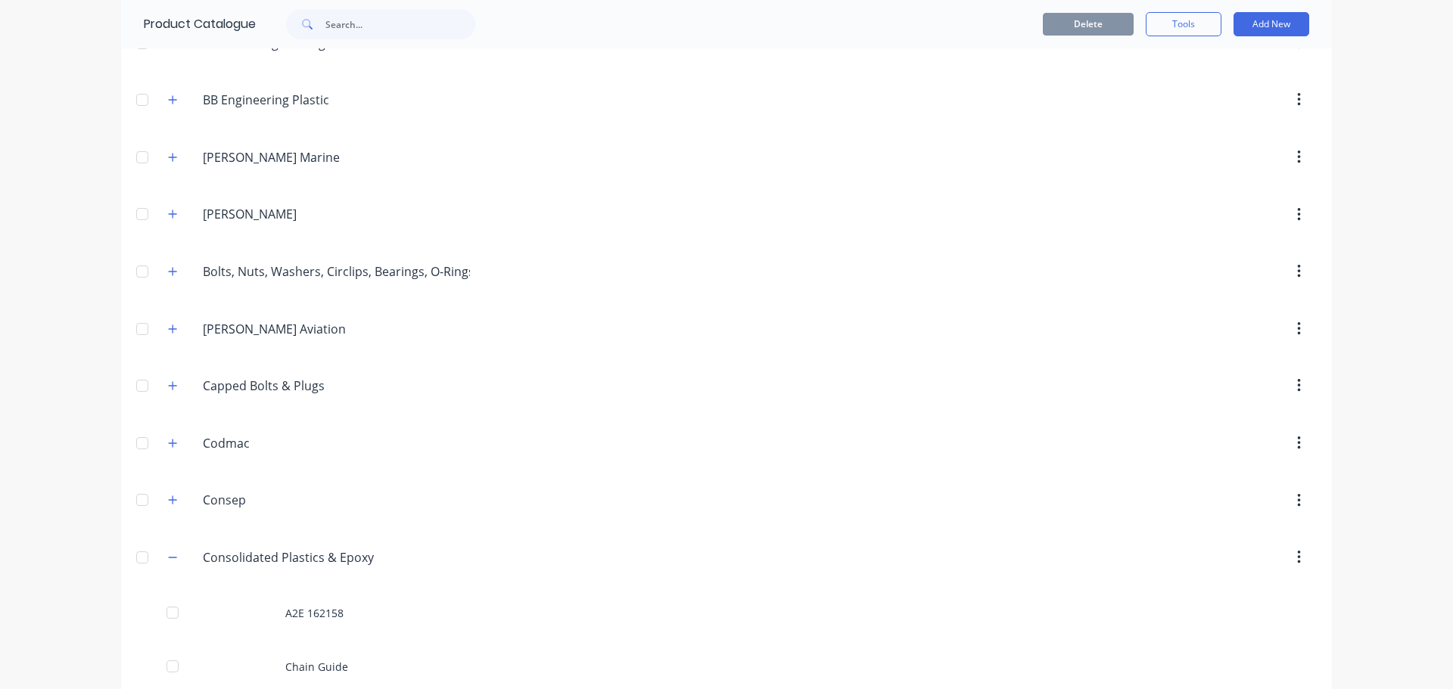
scroll to position [605, 0]
click at [168, 550] on icon "button" at bounding box center [172, 554] width 9 height 11
click at [169, 381] on icon "button" at bounding box center [172, 382] width 9 height 11
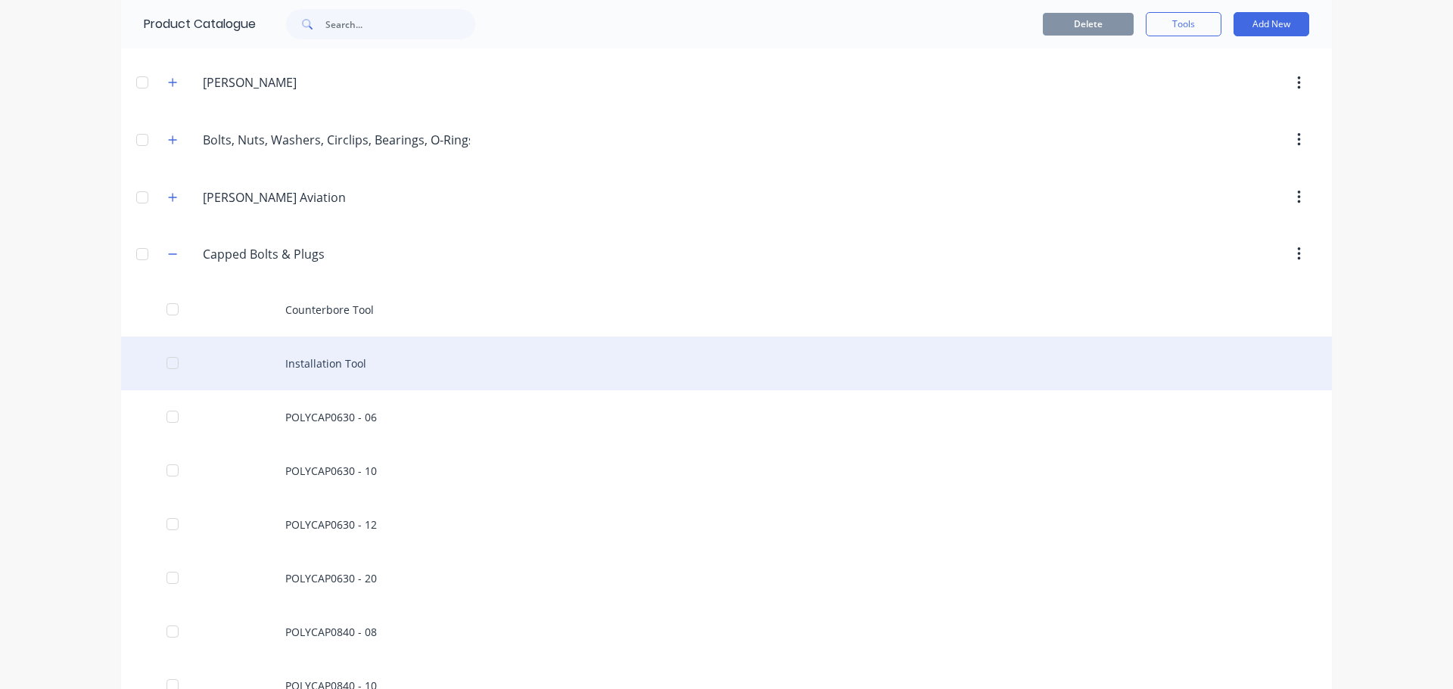
scroll to position [757, 0]
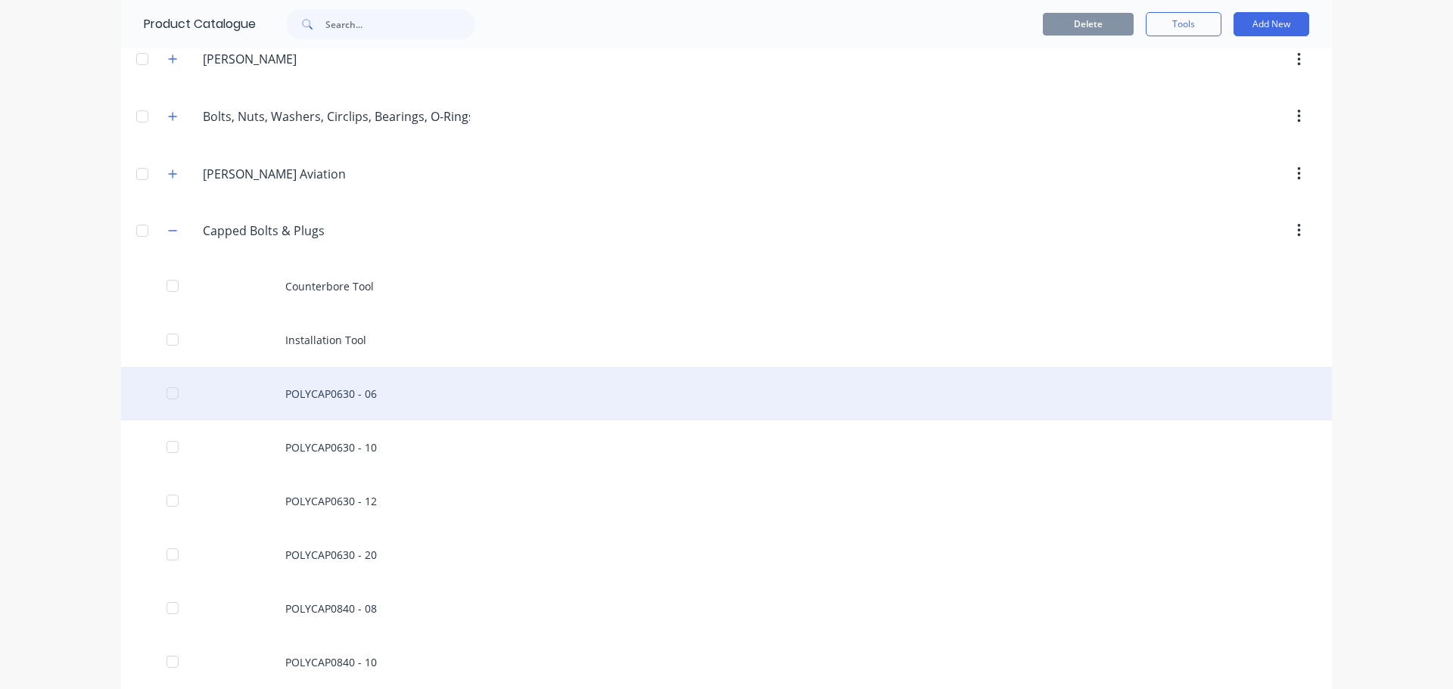
click at [162, 392] on div at bounding box center [172, 393] width 30 height 30
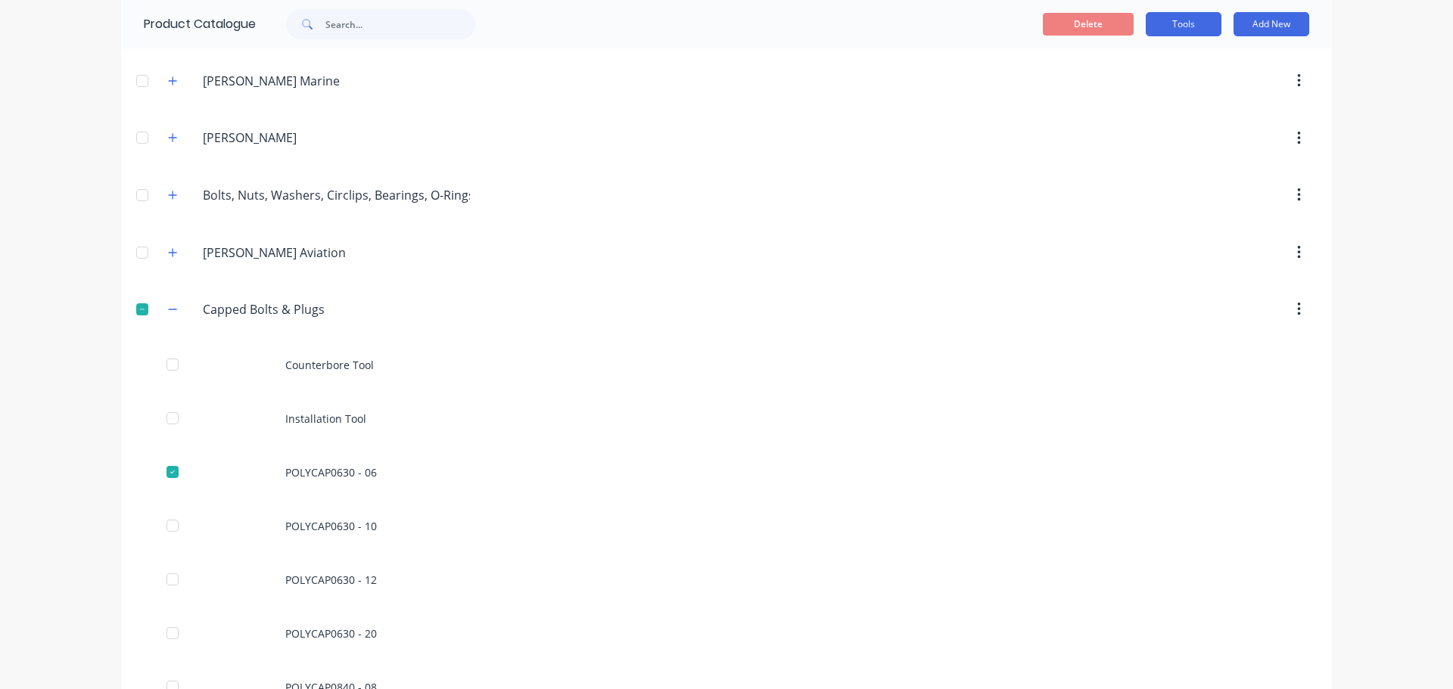
scroll to position [681, 0]
click at [1195, 33] on button "Tools" at bounding box center [1184, 24] width 76 height 24
click at [1174, 57] on span "Duplicate product" at bounding box center [1148, 63] width 114 height 16
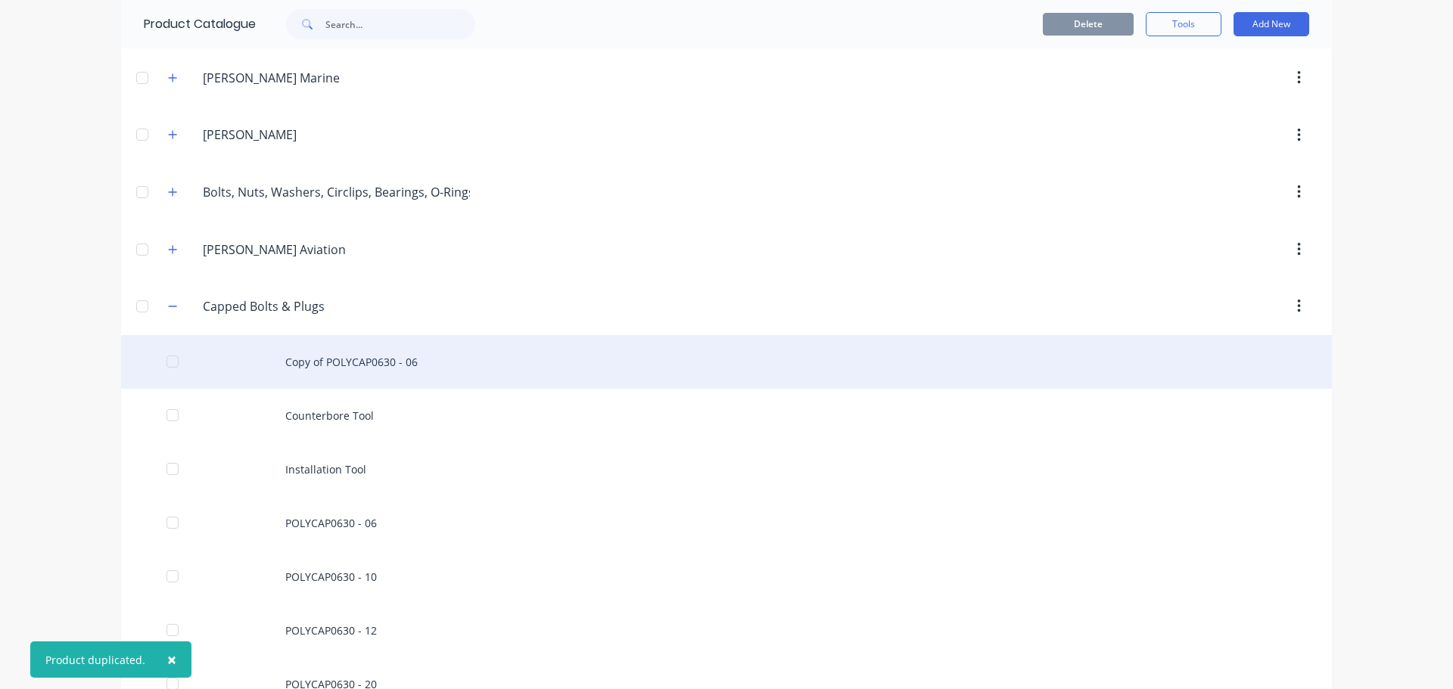
click at [351, 358] on div "Copy of POLYCAP0630 - 06" at bounding box center [726, 362] width 1211 height 54
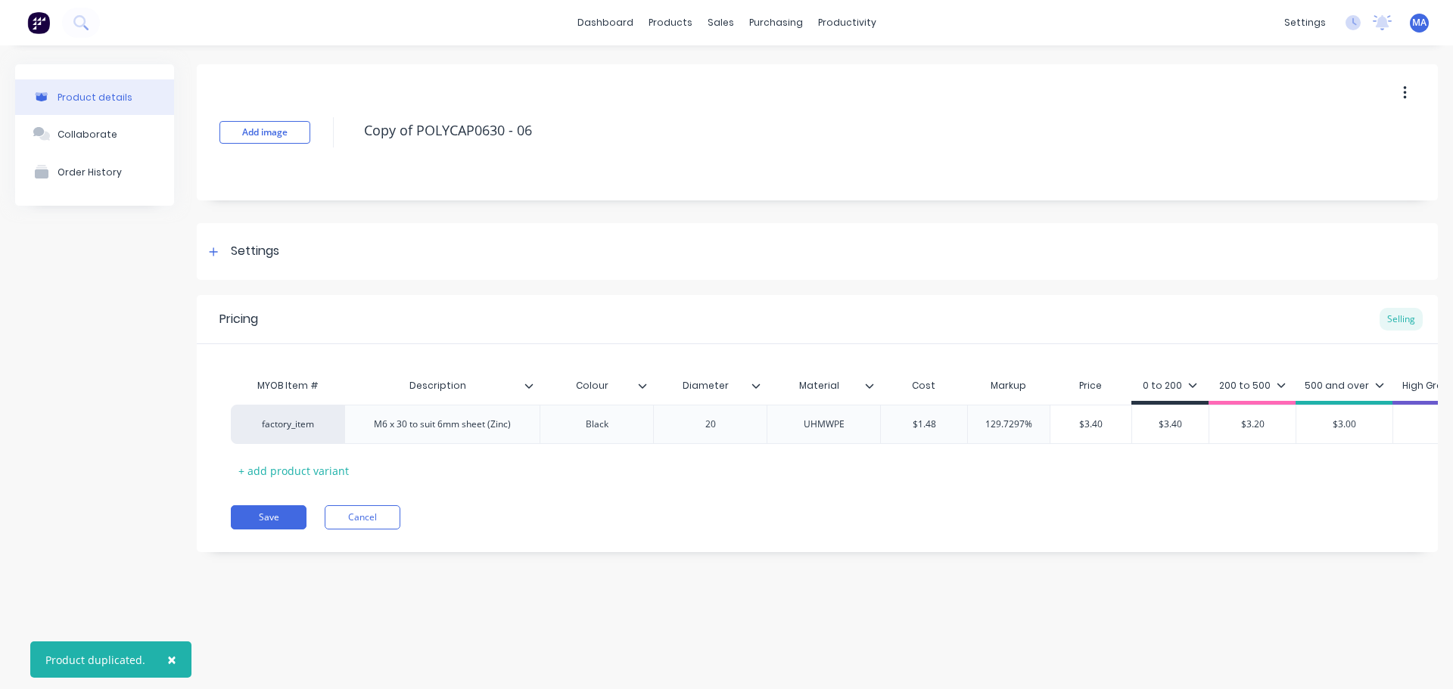
drag, startPoint x: 415, startPoint y: 130, endPoint x: 267, endPoint y: 148, distance: 148.6
click at [281, 137] on div "Add image Copy of POLYCAP0630 - 06" at bounding box center [817, 132] width 1241 height 136
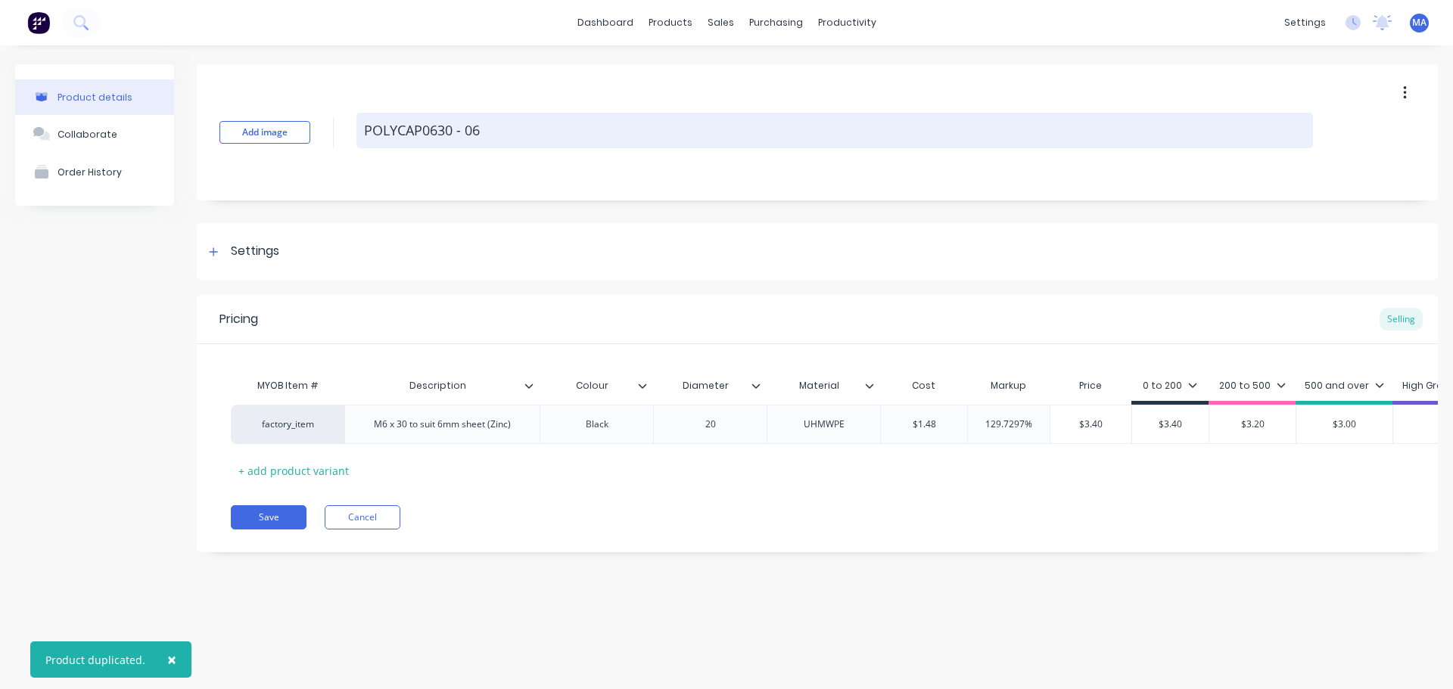
click at [504, 132] on textarea "POLYCAP0630 - 06" at bounding box center [834, 131] width 956 height 36
drag, startPoint x: 442, startPoint y: 130, endPoint x: 457, endPoint y: 141, distance: 18.5
click at [443, 130] on textarea "POLYCAP0630 - 06" at bounding box center [834, 131] width 956 height 36
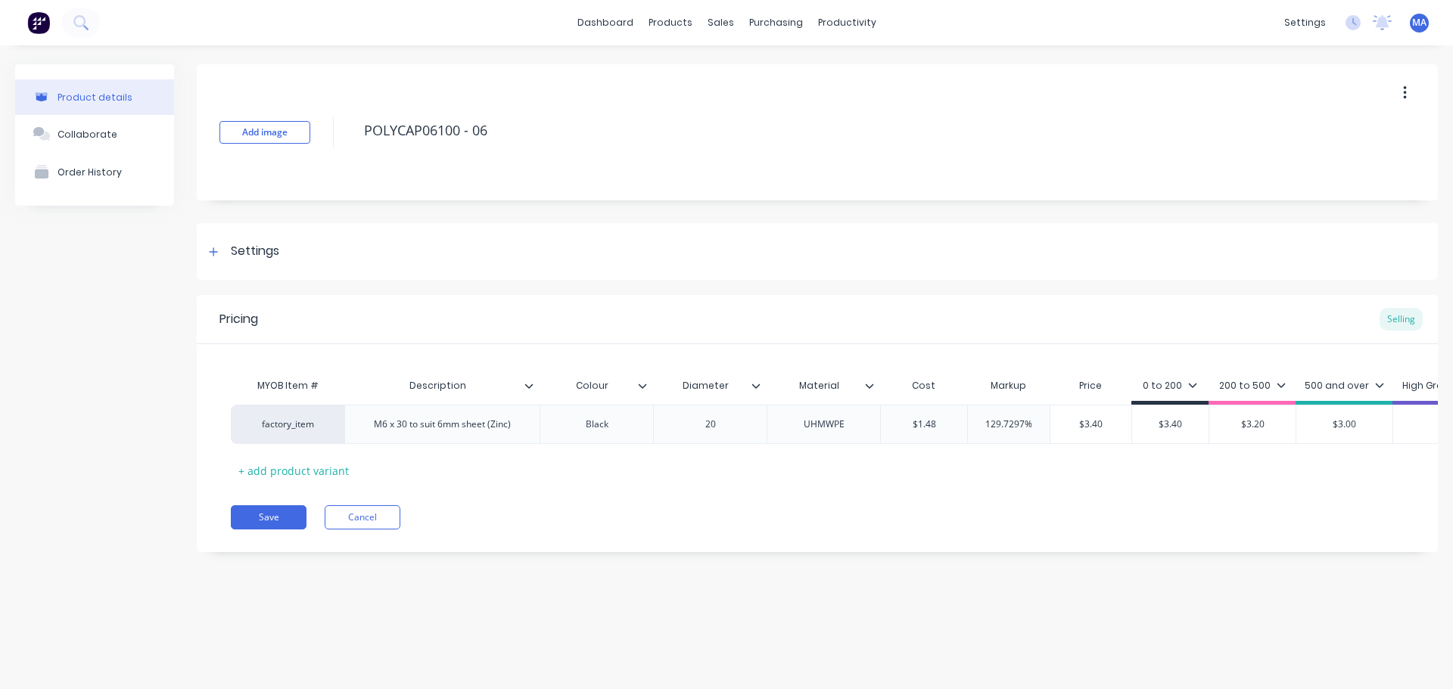
type textarea "POLYCAP06100 - 06"
click at [522, 187] on div "Add image POLYCAP06100 - 06" at bounding box center [817, 132] width 1241 height 136
click at [266, 244] on div "Settings" at bounding box center [255, 251] width 48 height 19
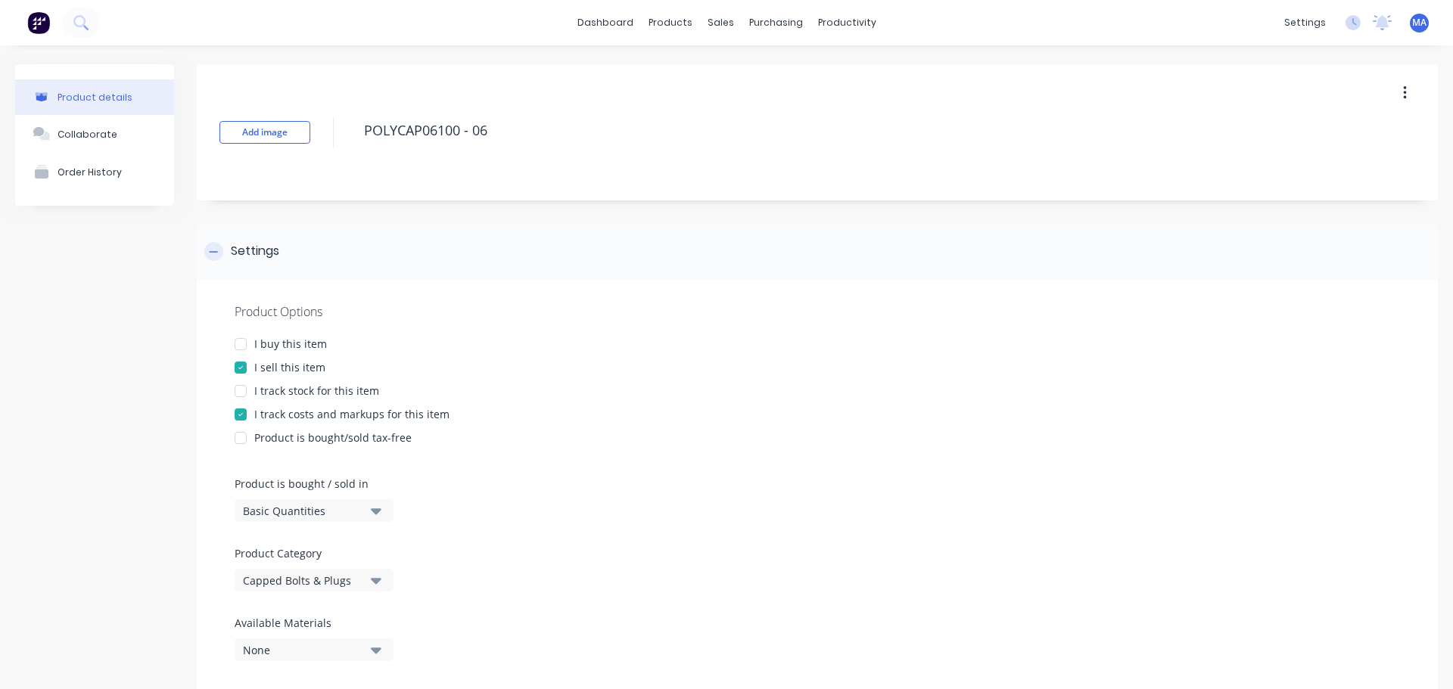
click at [278, 252] on div "Settings" at bounding box center [255, 251] width 48 height 19
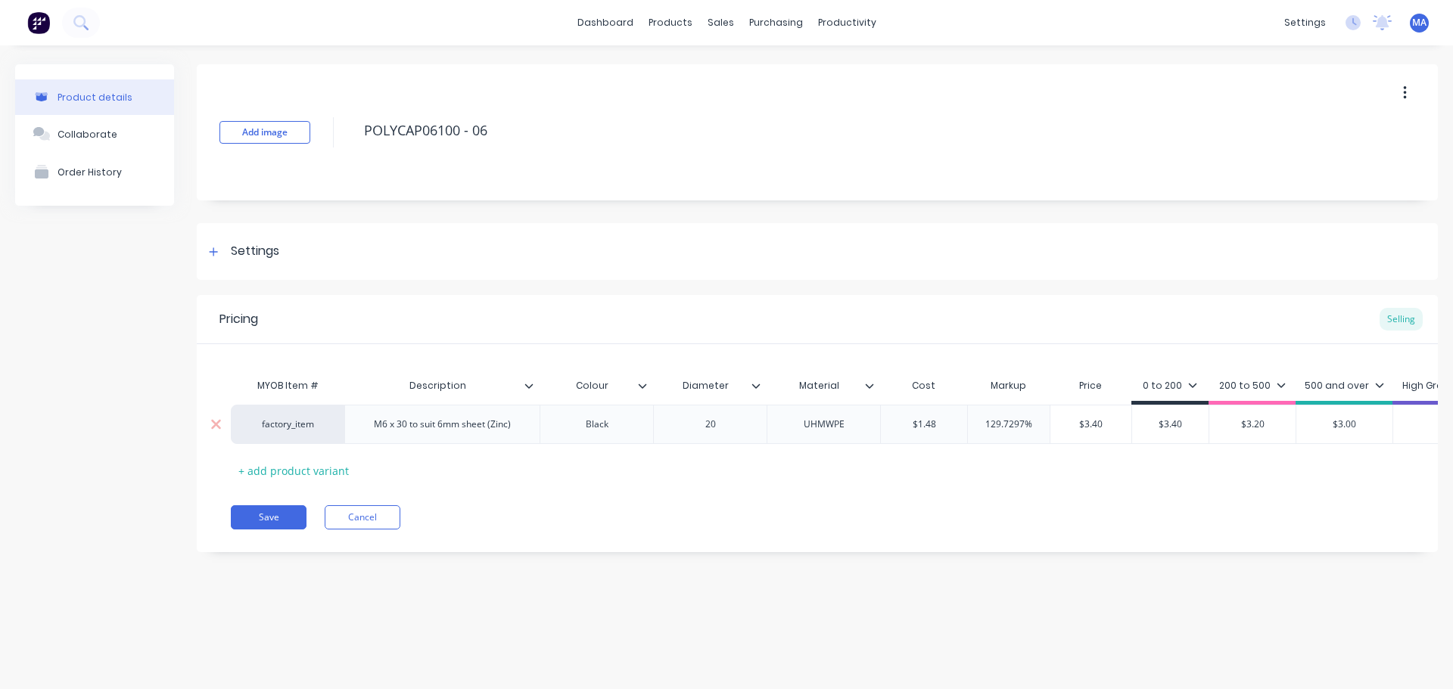
click at [396, 425] on div "M6 x 30 to suit 6mm sheet (Zinc)" at bounding box center [442, 425] width 161 height 20
click at [490, 422] on div "M6 x 100 to suit 6mm sheet (Zinc)" at bounding box center [442, 425] width 166 height 20
click at [716, 421] on div "20" at bounding box center [715, 425] width 76 height 20
click at [807, 419] on div "UHMWPE" at bounding box center [829, 425] width 76 height 20
click at [924, 426] on input "$1.48" at bounding box center [929, 425] width 86 height 14
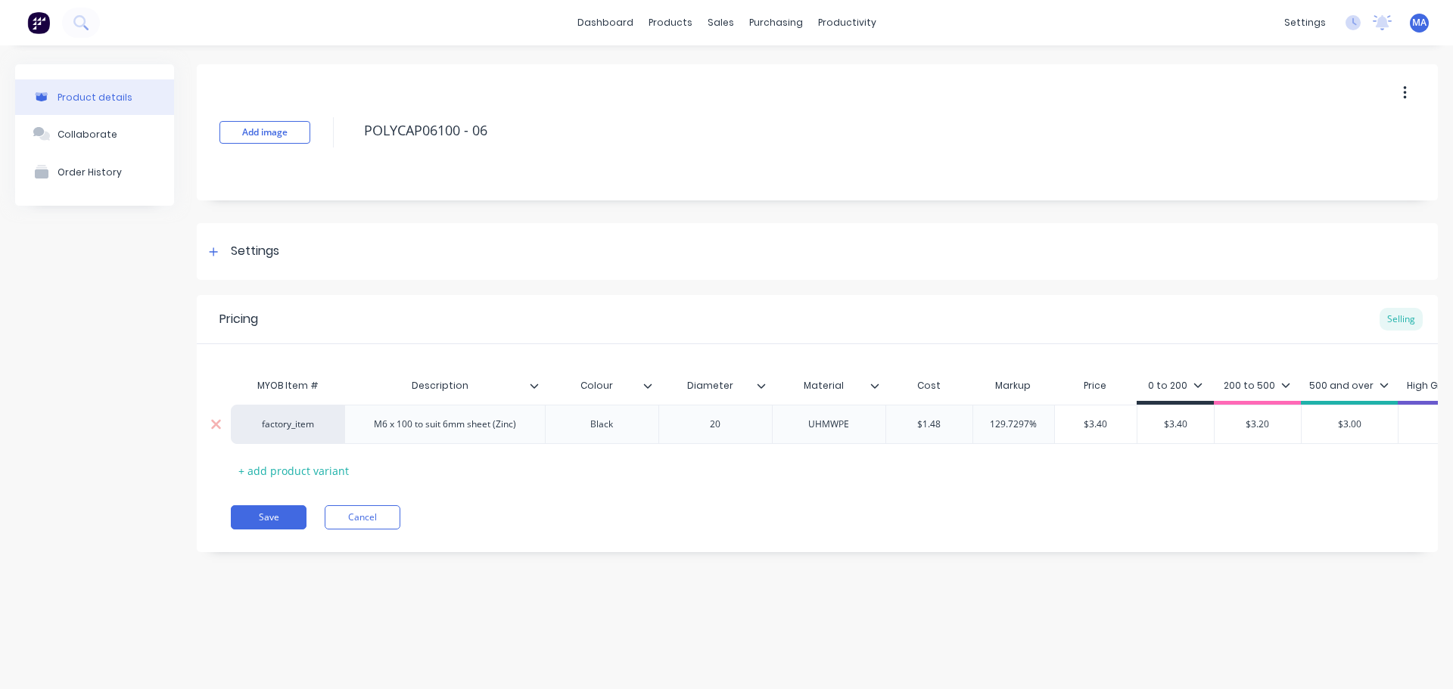
drag, startPoint x: 955, startPoint y: 424, endPoint x: 885, endPoint y: 428, distance: 70.5
click at [914, 425] on input "$1.48" at bounding box center [929, 425] width 86 height 14
click at [943, 424] on input "$1.48" at bounding box center [929, 425] width 86 height 14
type input "$1.59"
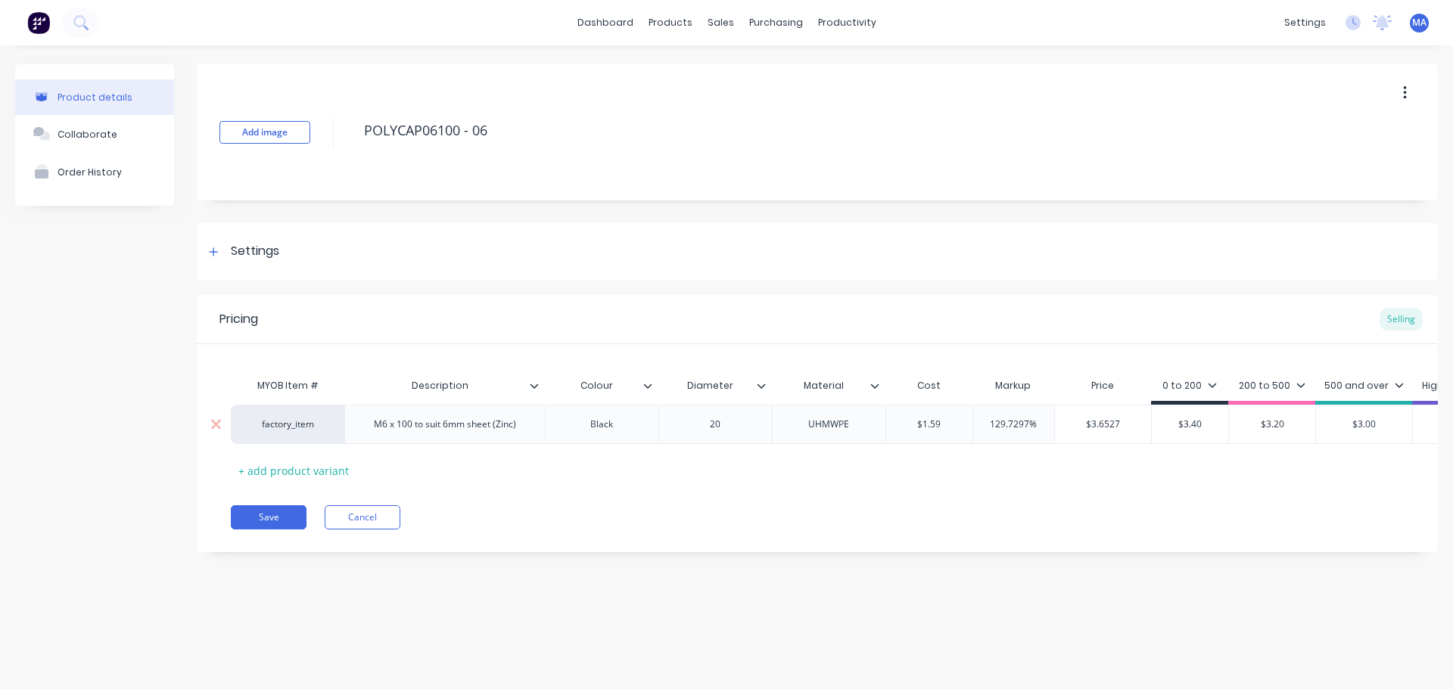
click at [1007, 427] on input "129.7297%" at bounding box center [1014, 425] width 82 height 14
type input "120%"
click at [1026, 461] on div "MYOB Item # Description Colour Diameter Material Cost Markup Price 0 to 200 200…" at bounding box center [817, 427] width 1173 height 112
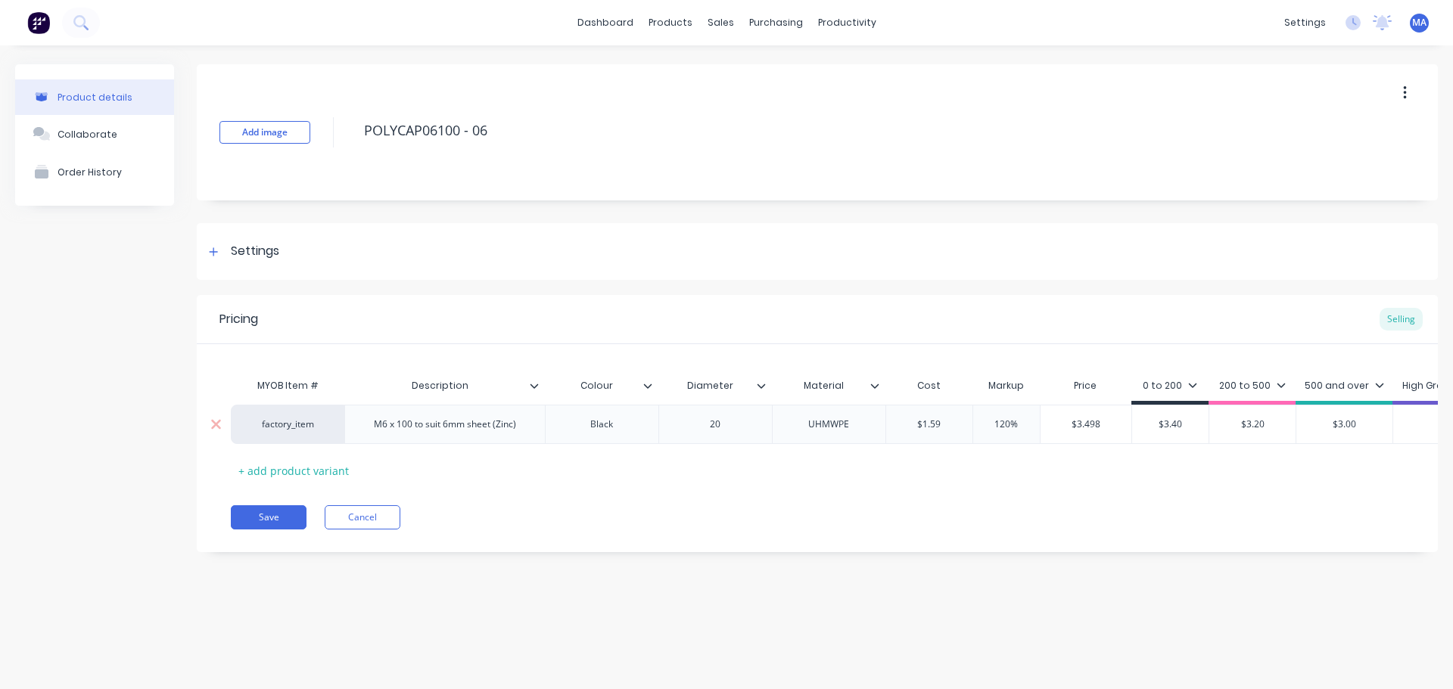
type input "$3.498"
drag, startPoint x: 1089, startPoint y: 422, endPoint x: 1046, endPoint y: 426, distance: 43.3
click at [1066, 421] on input "$3.498" at bounding box center [1086, 425] width 92 height 14
drag, startPoint x: 1189, startPoint y: 421, endPoint x: 1118, endPoint y: 424, distance: 72.0
click at [1141, 424] on input "$3.40" at bounding box center [1170, 425] width 76 height 14
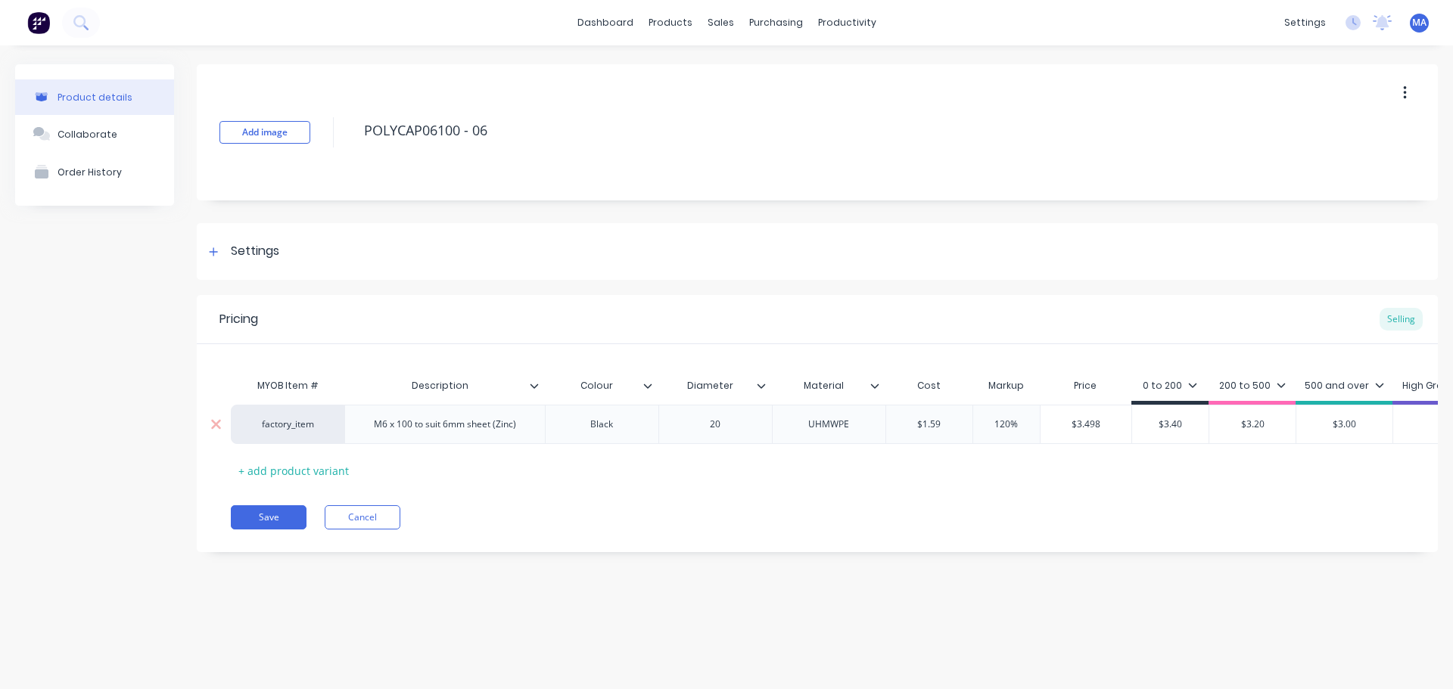
paste input "98"
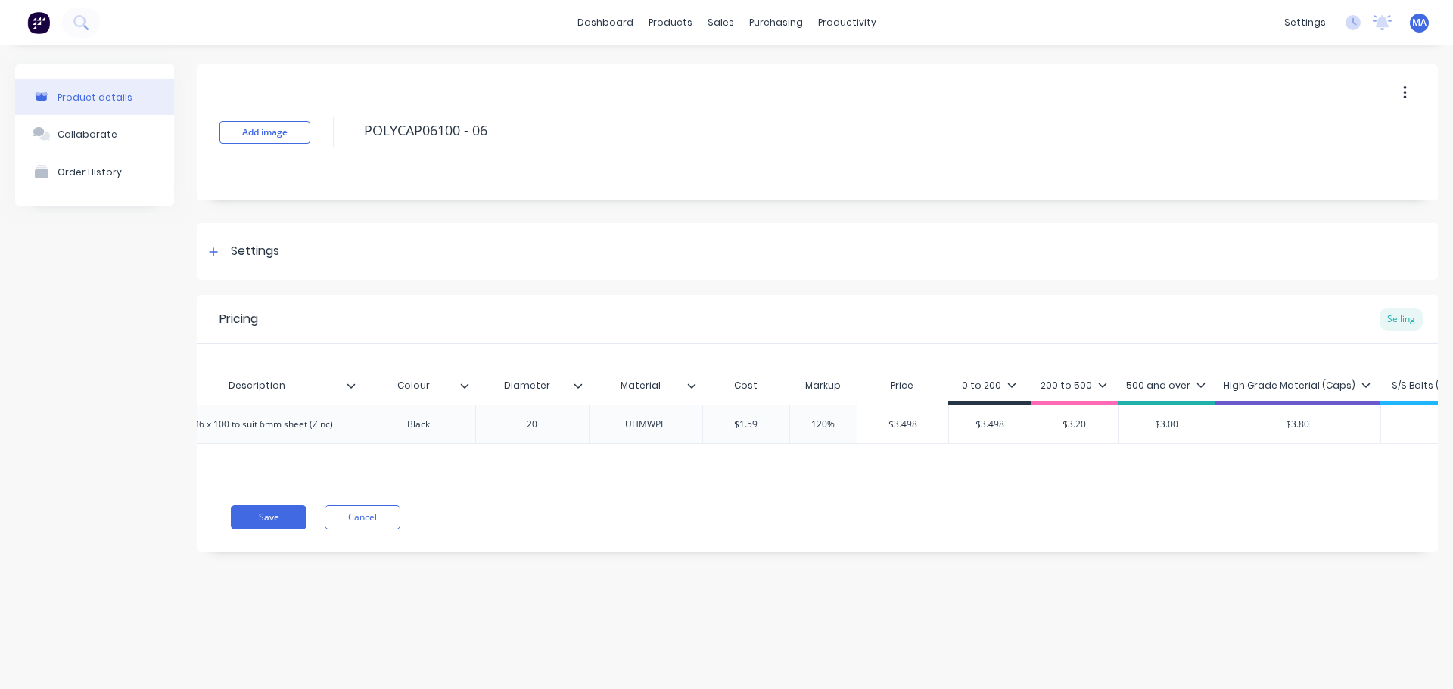
type input "$3.498"
click at [917, 428] on input "$3.498" at bounding box center [903, 425] width 92 height 14
type input "$3.5"
click at [902, 457] on div "MYOB Item # Description Colour Diameter Material Cost Markup Price 0 to 200 200…" at bounding box center [634, 427] width 1173 height 112
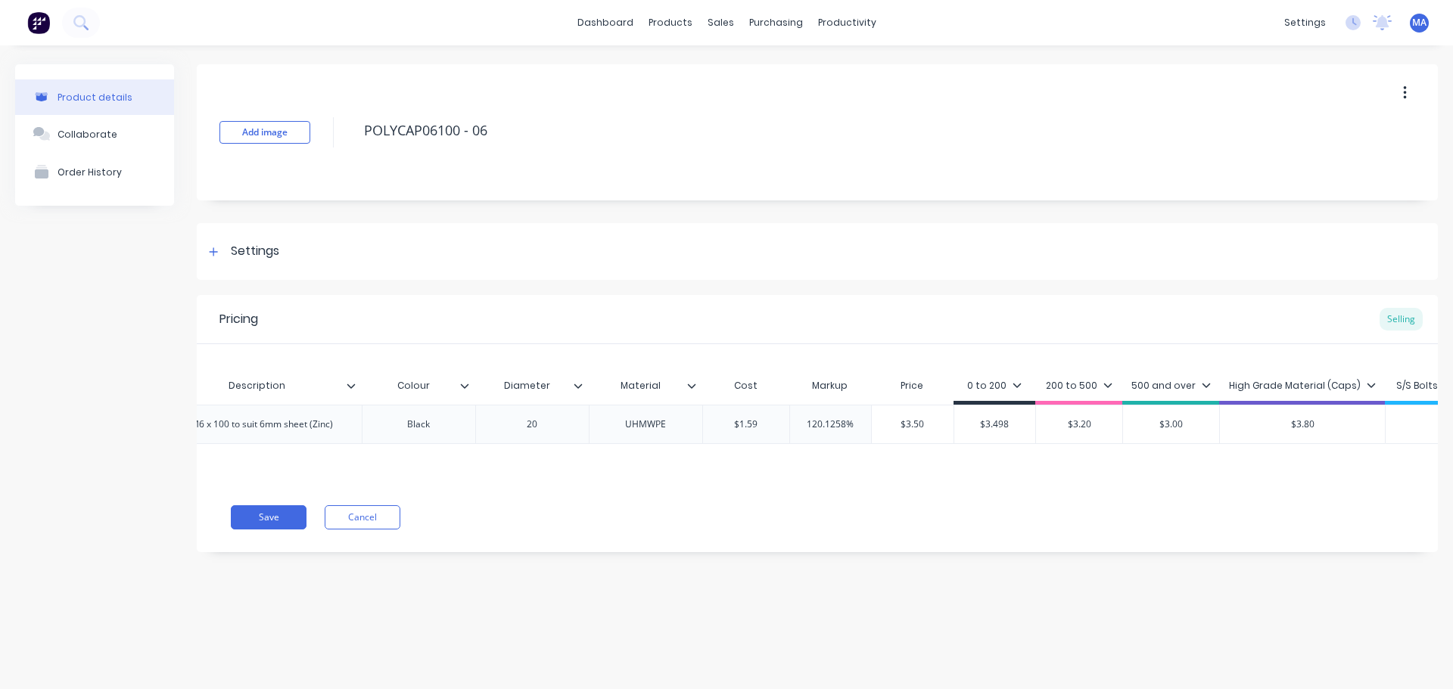
click at [1011, 427] on input "$3.498" at bounding box center [995, 425] width 82 height 14
drag, startPoint x: 1010, startPoint y: 428, endPoint x: 935, endPoint y: 430, distance: 74.9
click at [947, 429] on div "factory_item M6 x 100 to suit 6mm sheet (Zinc) Black 20 UHMWPE $1.59 $1.59 120.…" at bounding box center [794, 424] width 1493 height 39
type input "3.5"
drag, startPoint x: 926, startPoint y: 453, endPoint x: 762, endPoint y: 471, distance: 165.2
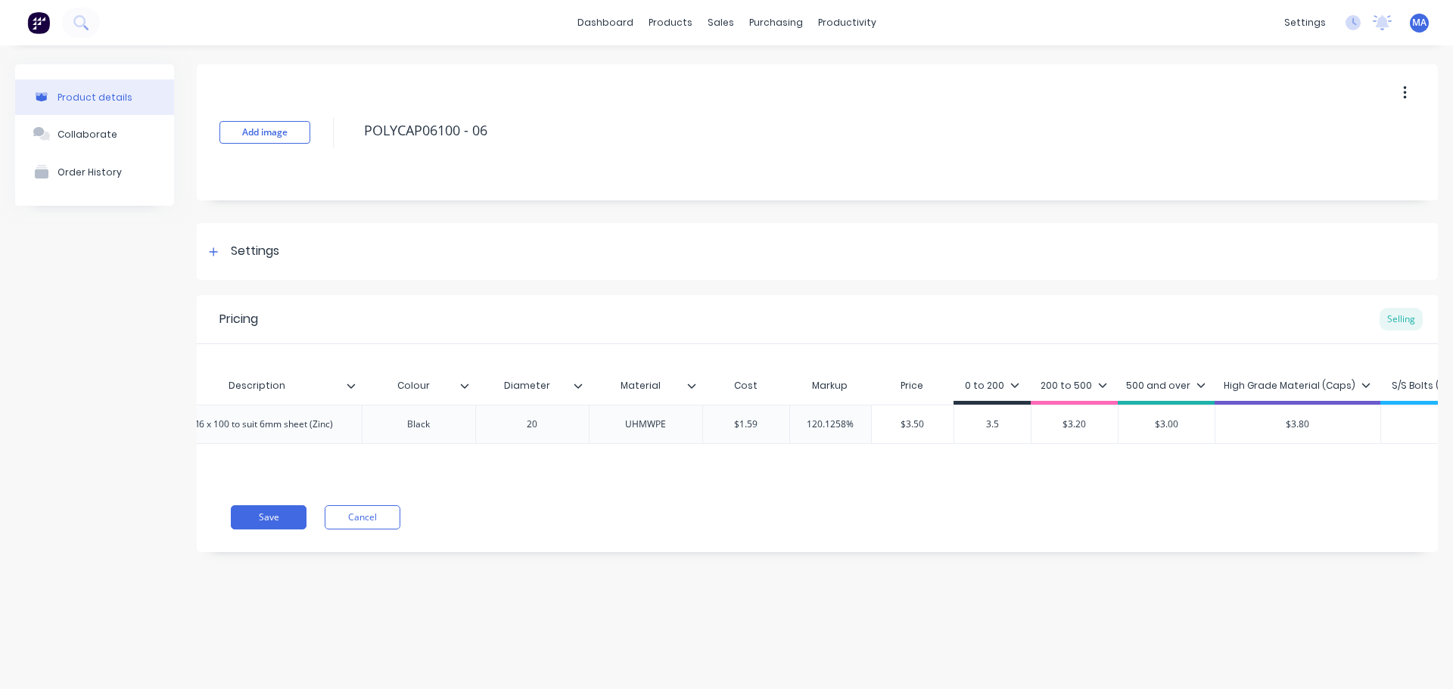
click at [922, 457] on div "MYOB Item # Description Colour Diameter Material Cost Markup Price 0 to 200 200…" at bounding box center [634, 427] width 1173 height 112
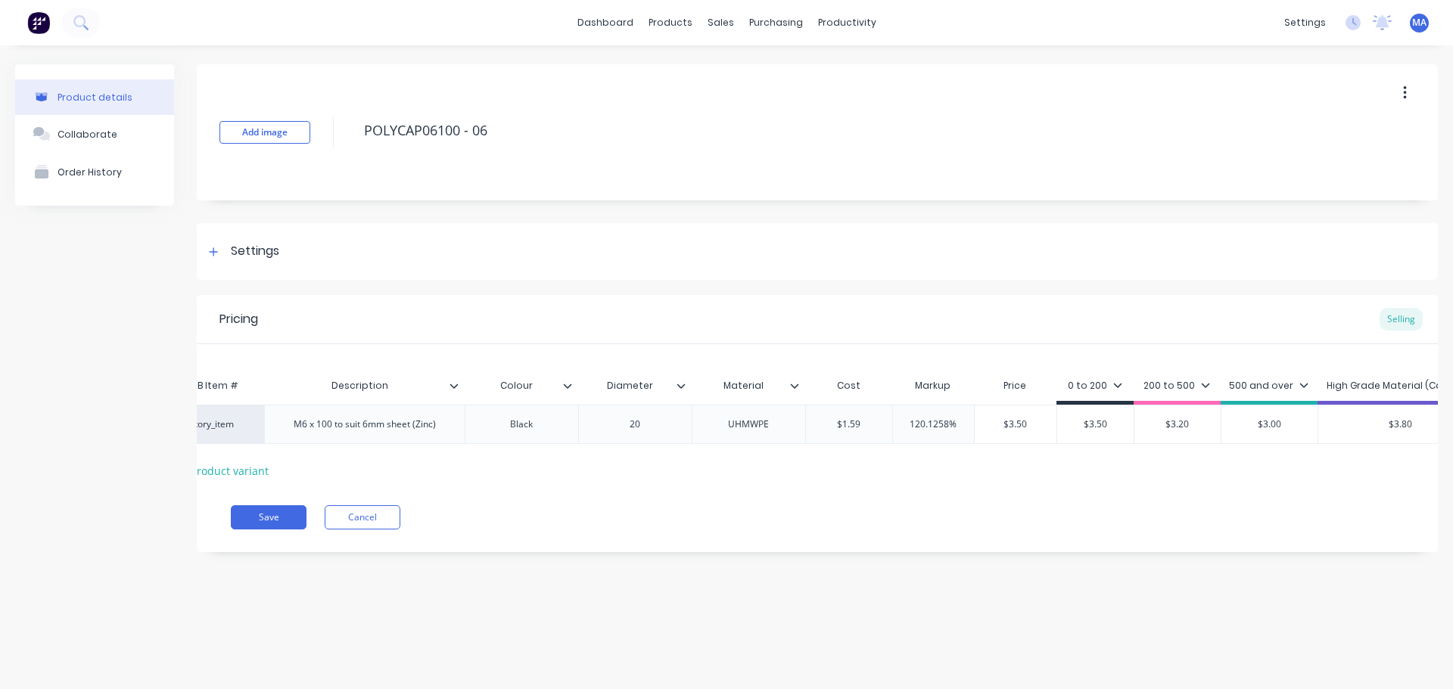
scroll to position [0, 281]
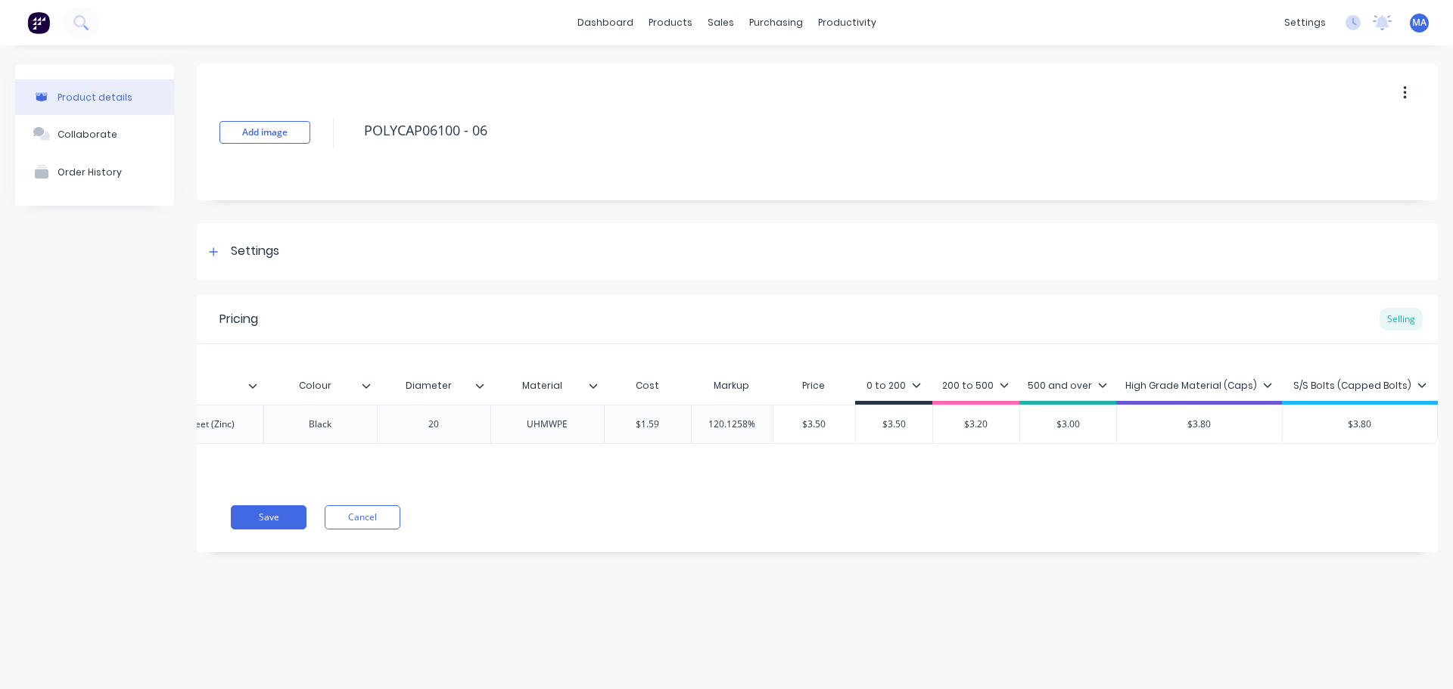
click at [974, 420] on input "$3.20" at bounding box center [976, 425] width 86 height 14
type input "$3.3"
click at [1064, 421] on input "$3.00" at bounding box center [1068, 425] width 96 height 14
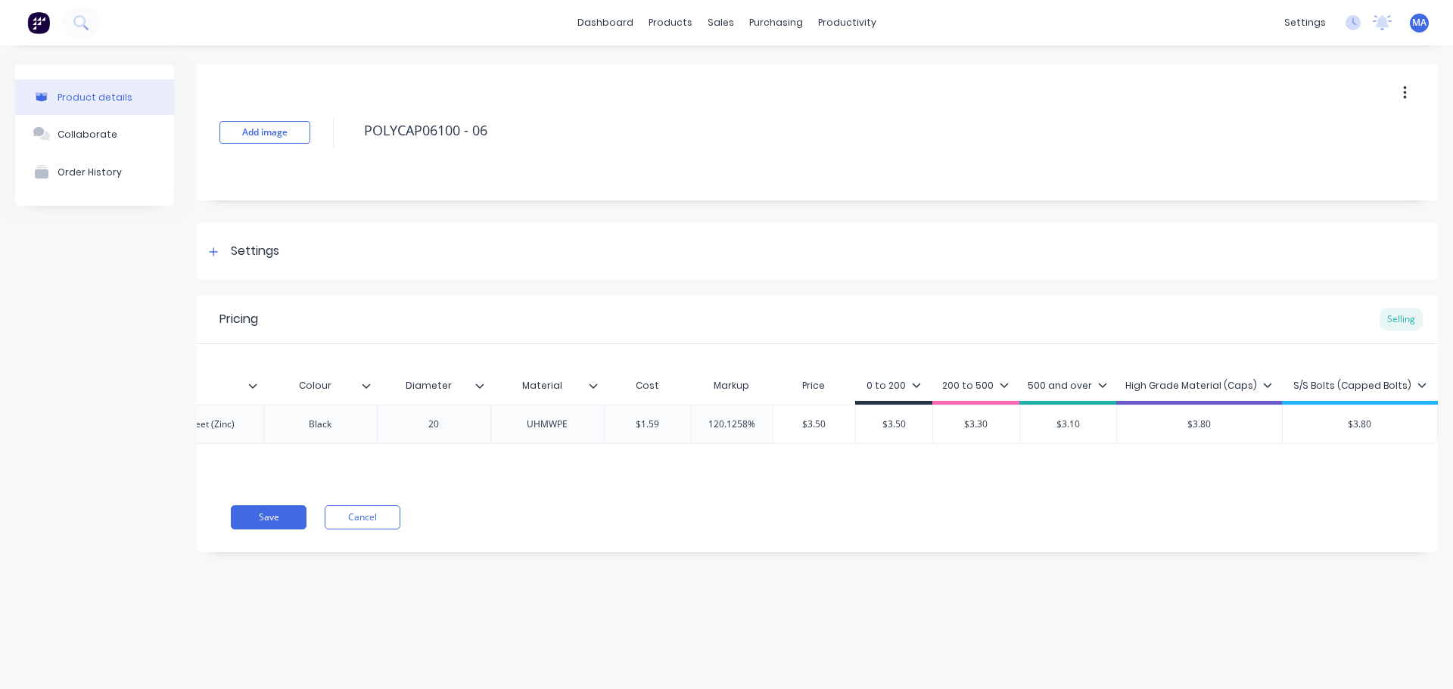
type input "$3.10"
click at [1049, 452] on div "MYOB Item # Description Colour Diameter Material Cost Markup Price 0 to 200 200…" at bounding box center [535, 427] width 1173 height 112
click at [1212, 418] on input "$3.80" at bounding box center [1199, 425] width 165 height 14
type input "$3.9"
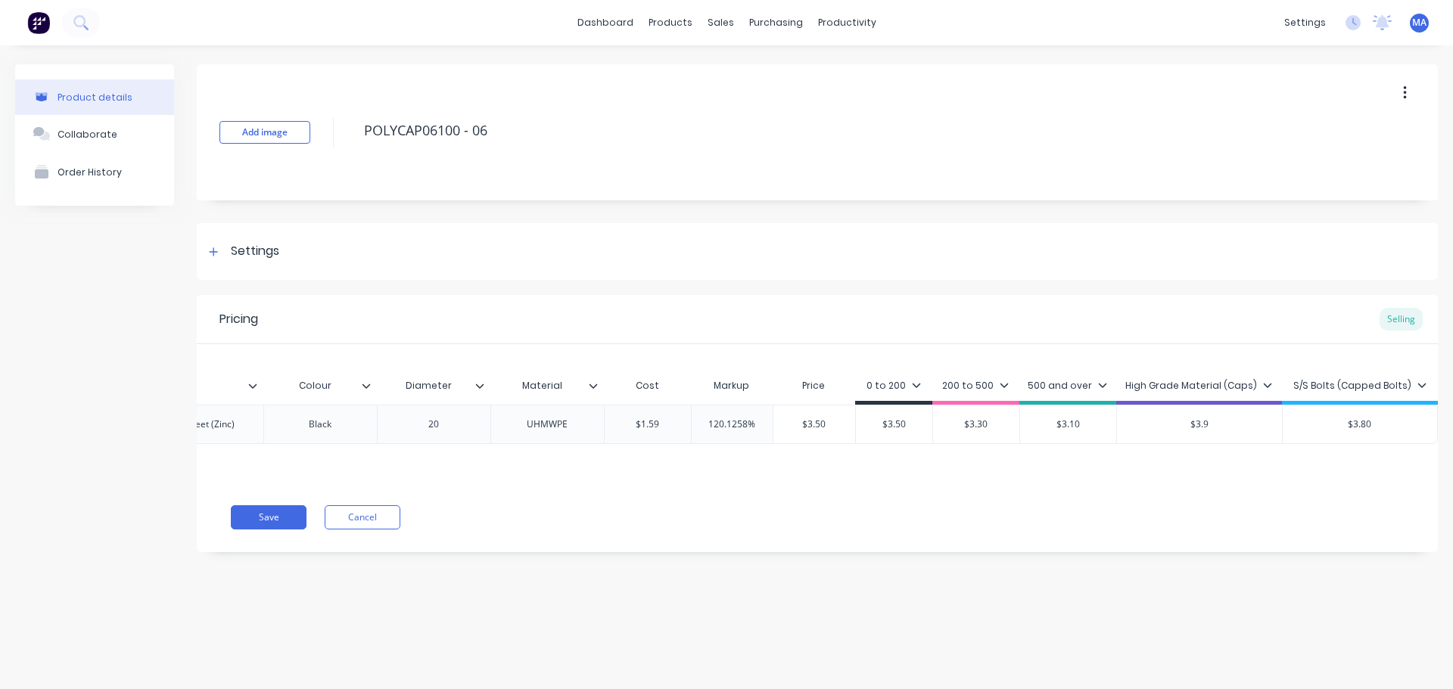
click at [1360, 421] on input "$3.80" at bounding box center [1360, 425] width 154 height 14
type input "$3.9"
click at [1306, 466] on div "MYOB Item # Description Colour Diameter Material Cost Markup Price 0 to 200 200…" at bounding box center [817, 413] width 1241 height 138
click at [303, 528] on button "Save" at bounding box center [269, 517] width 76 height 24
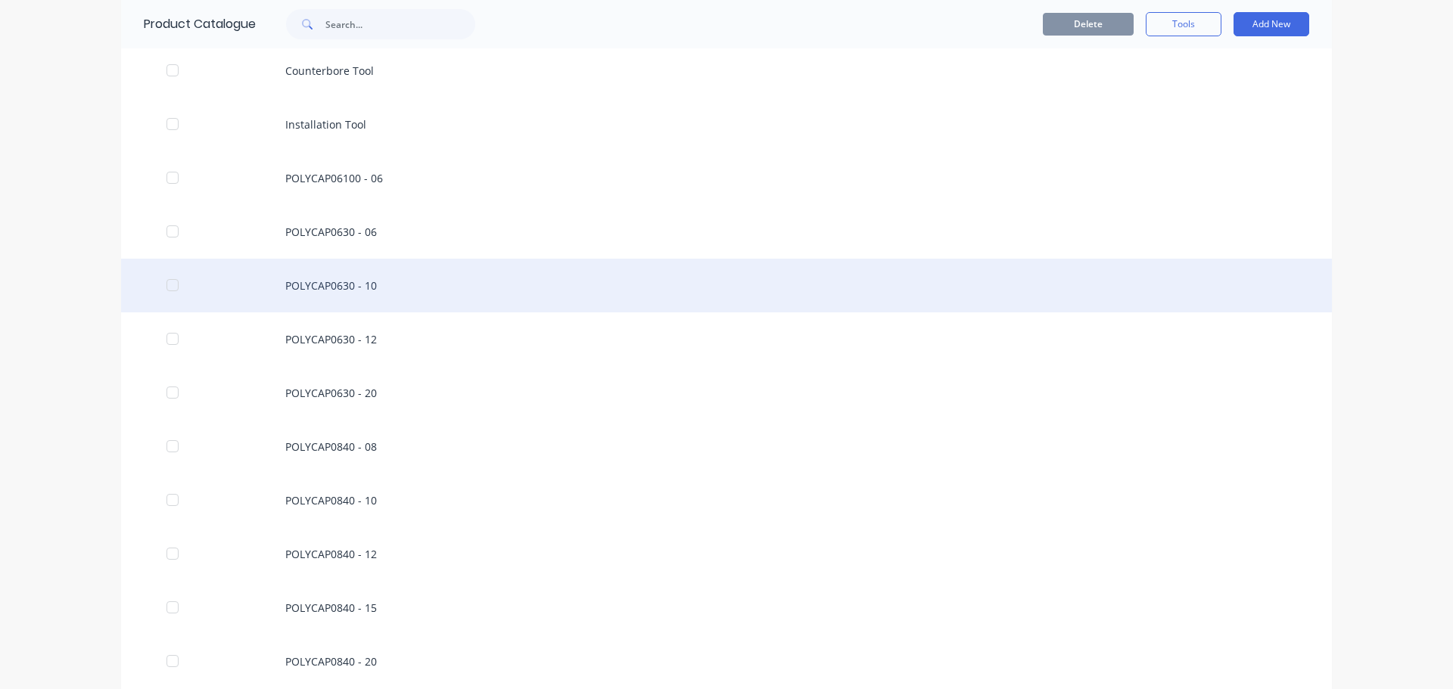
scroll to position [984, 0]
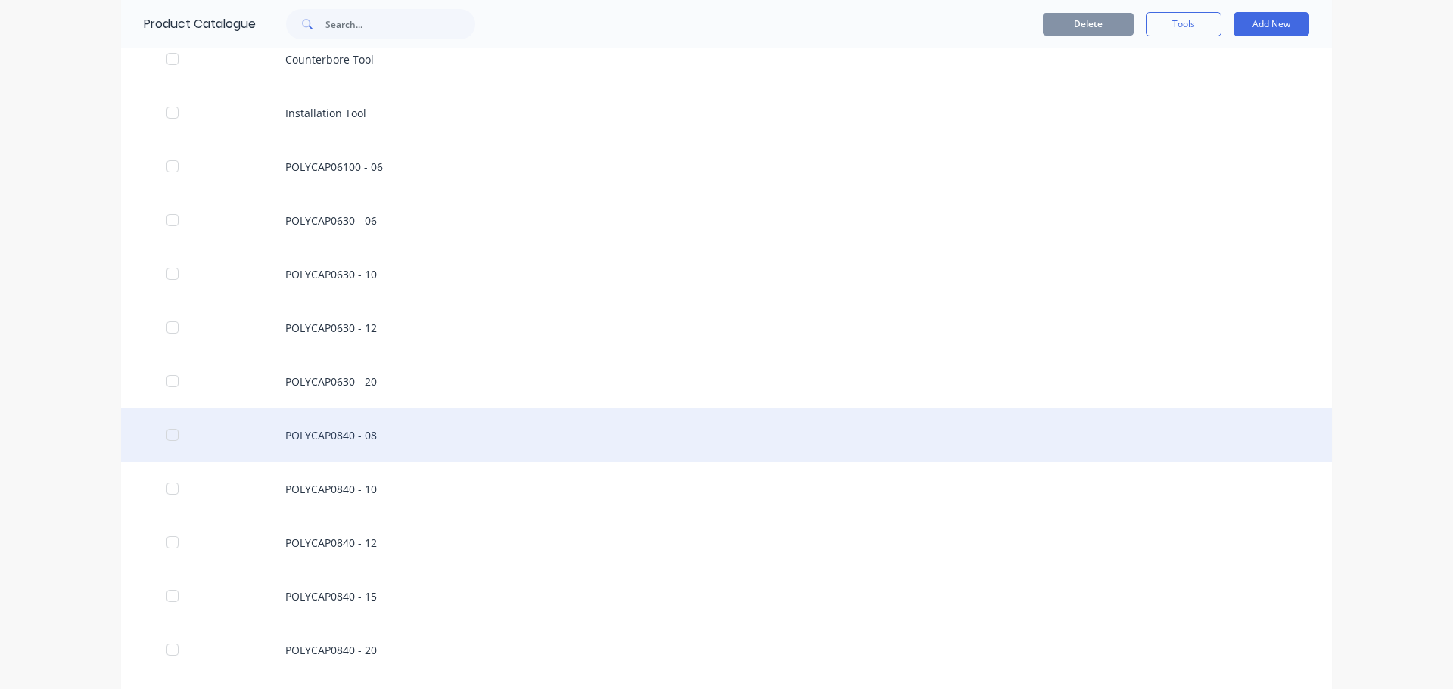
click at [168, 436] on div at bounding box center [172, 435] width 30 height 30
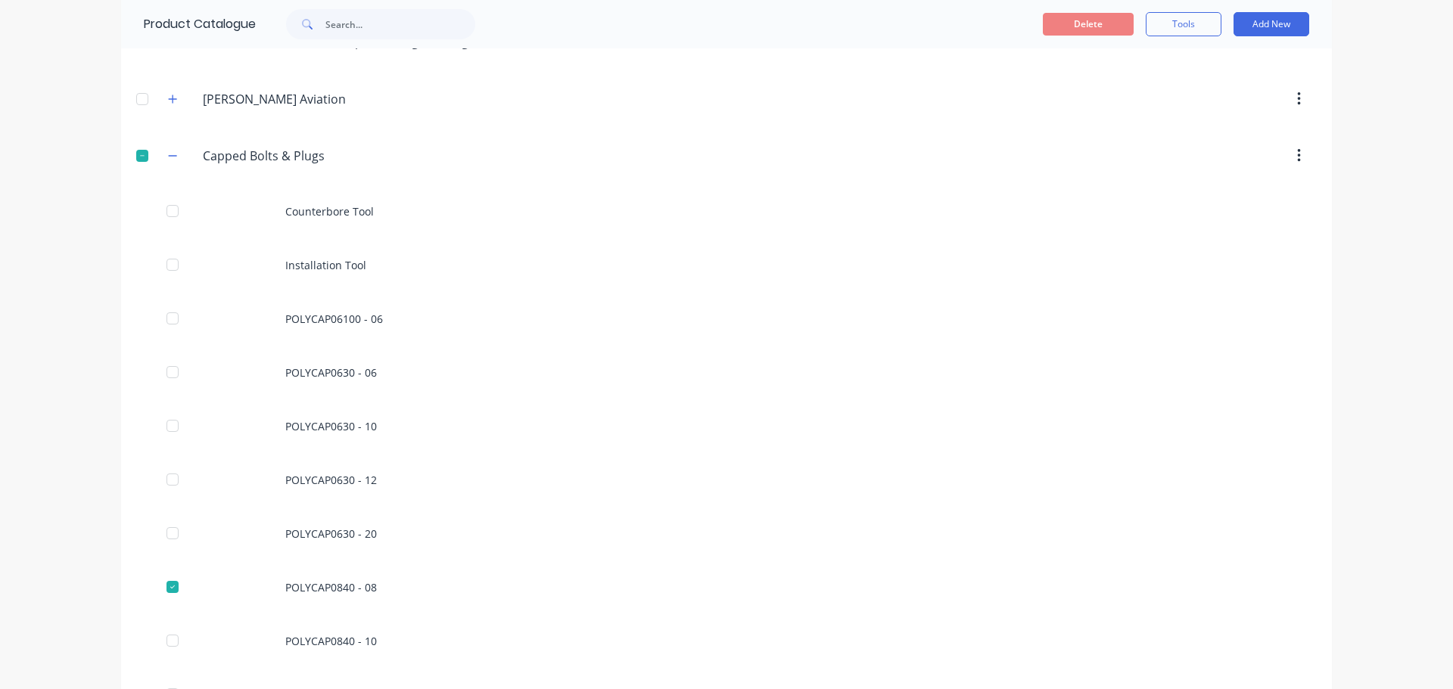
scroll to position [832, 0]
click at [1206, 30] on button "Tools" at bounding box center [1184, 24] width 76 height 24
click at [1137, 72] on div "Duplicate product" at bounding box center [1149, 63] width 117 height 22
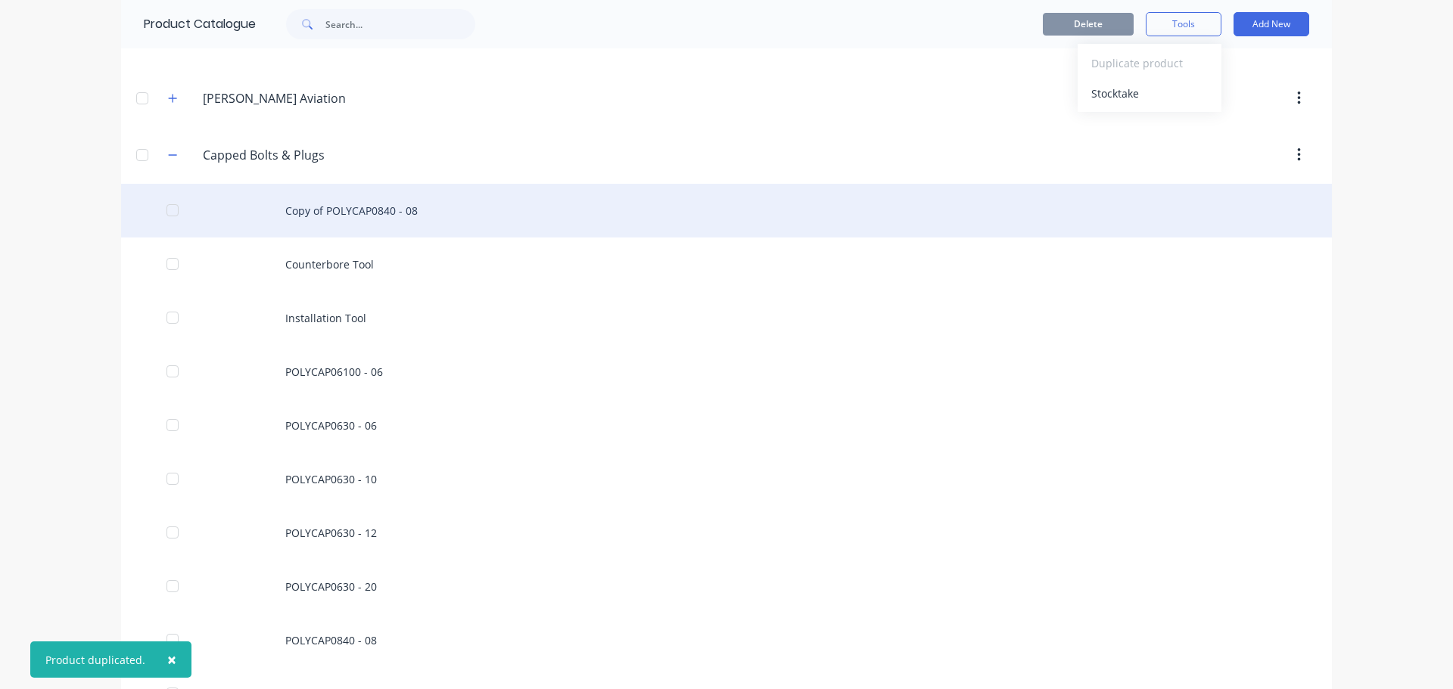
click at [347, 213] on div "Copy of POLYCAP0840 - 08" at bounding box center [726, 211] width 1211 height 54
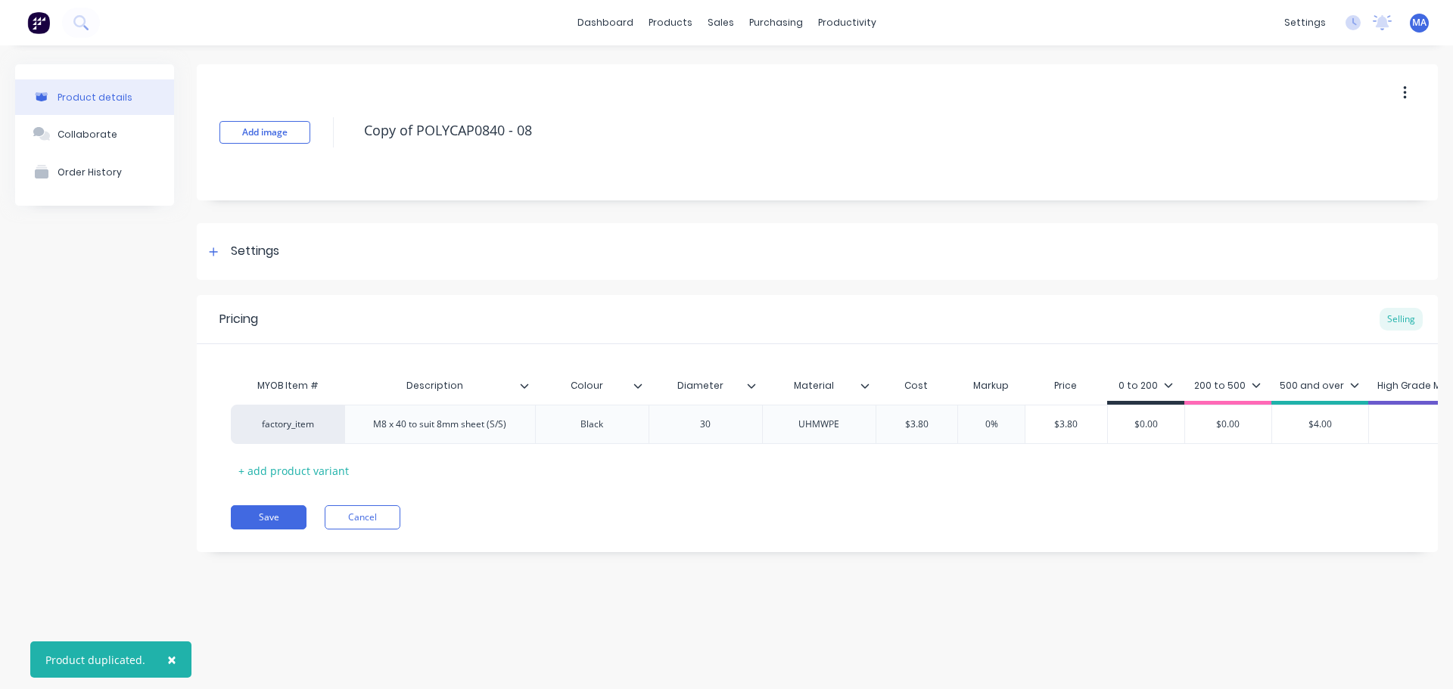
drag, startPoint x: 412, startPoint y: 129, endPoint x: 316, endPoint y: 137, distance: 97.2
click at [317, 135] on div "Add image Copy of POLYCAP0840 - 08" at bounding box center [817, 132] width 1241 height 136
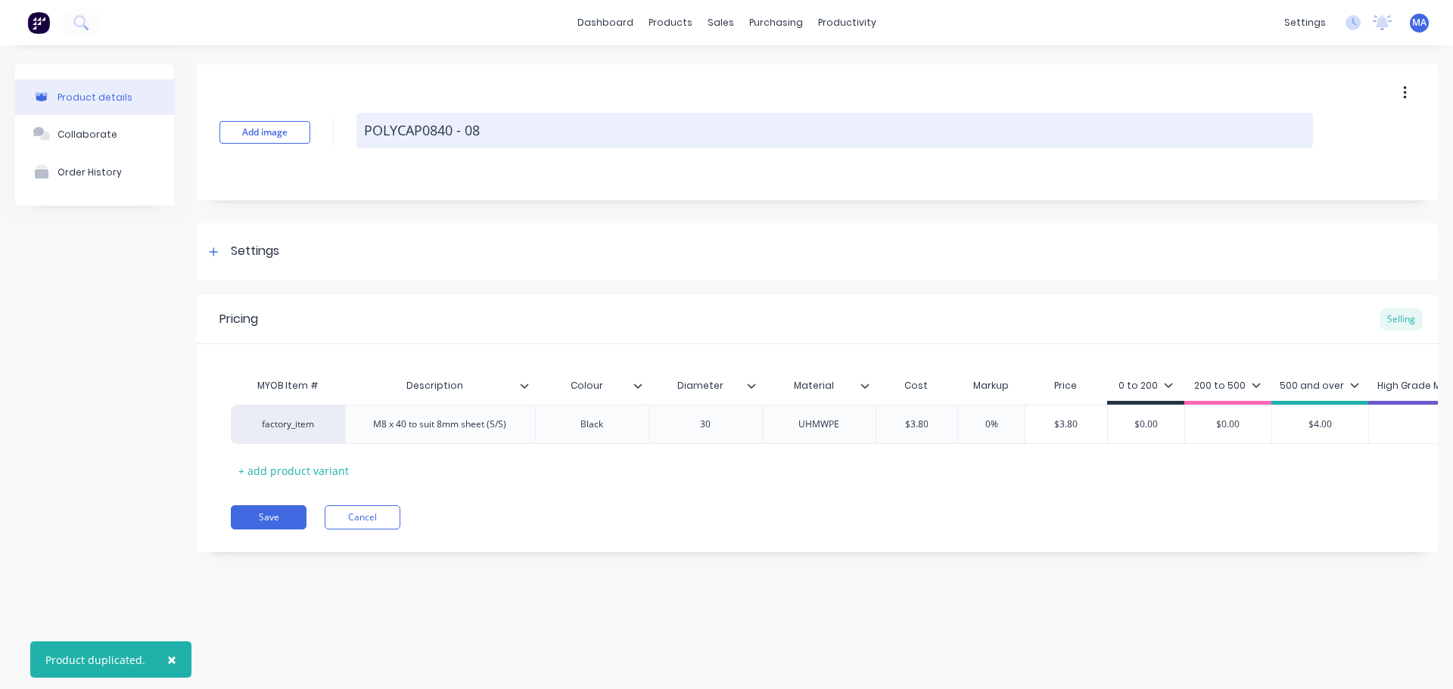
click at [448, 128] on textarea "POLYCAP0840 - 08" at bounding box center [834, 131] width 956 height 36
drag, startPoint x: 494, startPoint y: 131, endPoint x: 514, endPoint y: 130, distance: 19.7
click at [494, 130] on textarea "POLYCAP08100 - 08" at bounding box center [834, 131] width 956 height 36
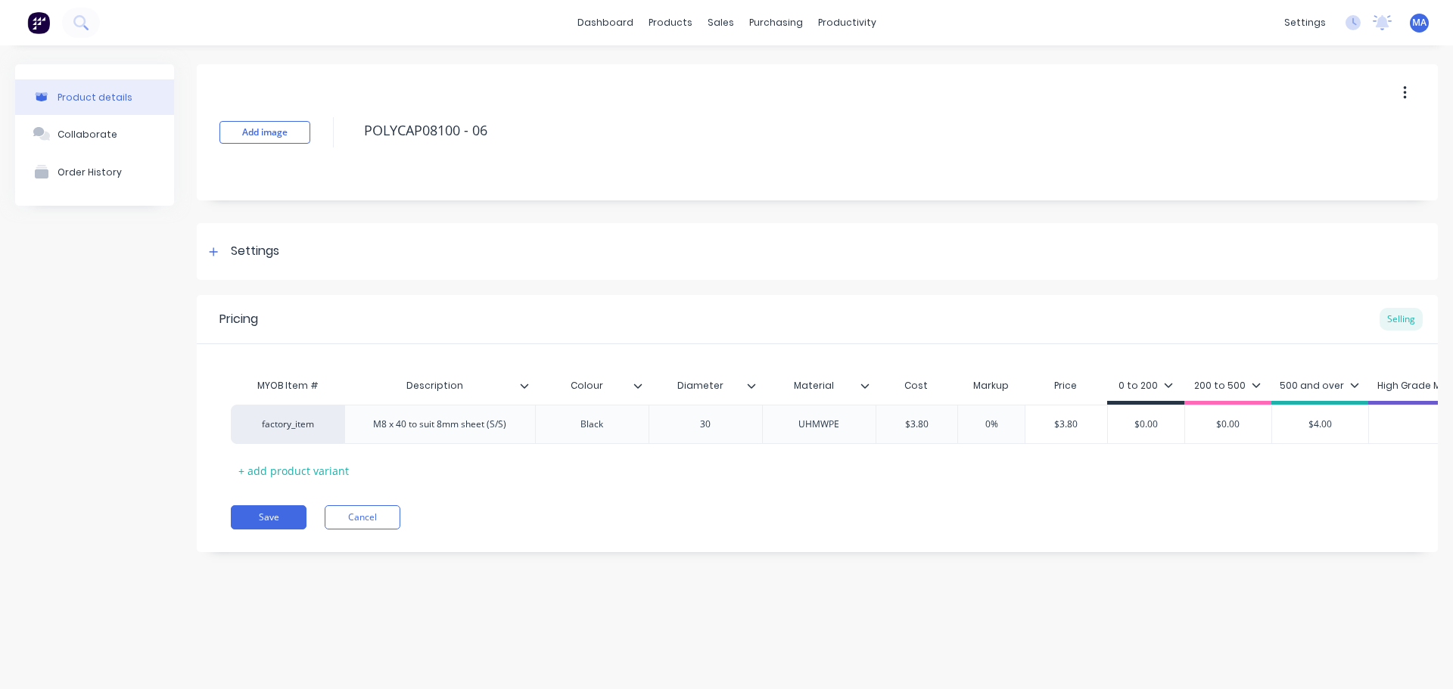
type textarea "POLYCAP08100 - 06"
click at [519, 203] on div "Add image POLYCAP08100 - 06 Settings Product Options I buy this item I sell thi…" at bounding box center [817, 319] width 1241 height 511
click at [400, 432] on div "M8 x 40 to suit 8mm sheet (S/S)" at bounding box center [439, 425] width 157 height 20
click at [440, 428] on div "M8 x 100 to suit 8mm sheet (S/S)" at bounding box center [440, 425] width 163 height 20
click at [506, 429] on div "M8 x 100 to suit 6mm sheet (S/S)" at bounding box center [440, 425] width 163 height 20
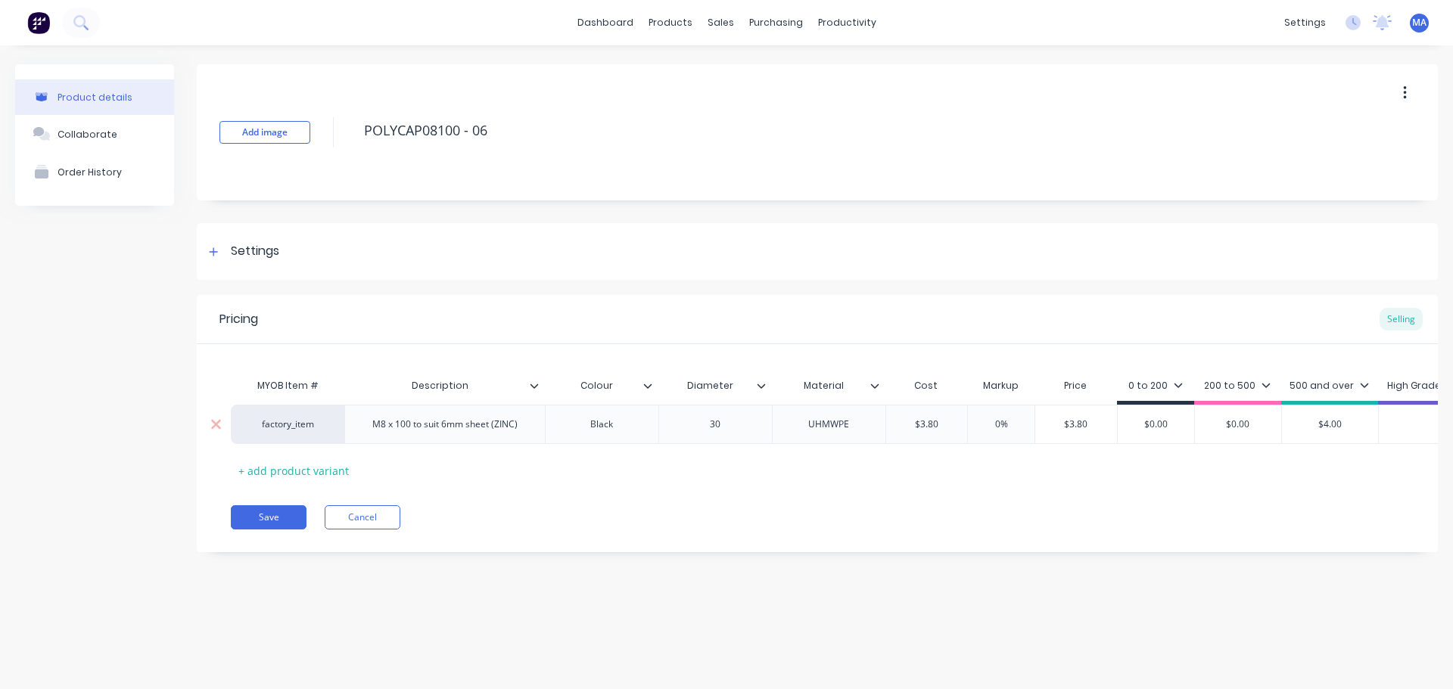
click at [937, 427] on input "$3.80" at bounding box center [927, 425] width 82 height 14
click at [944, 421] on input "$3.80" at bounding box center [927, 425] width 82 height 14
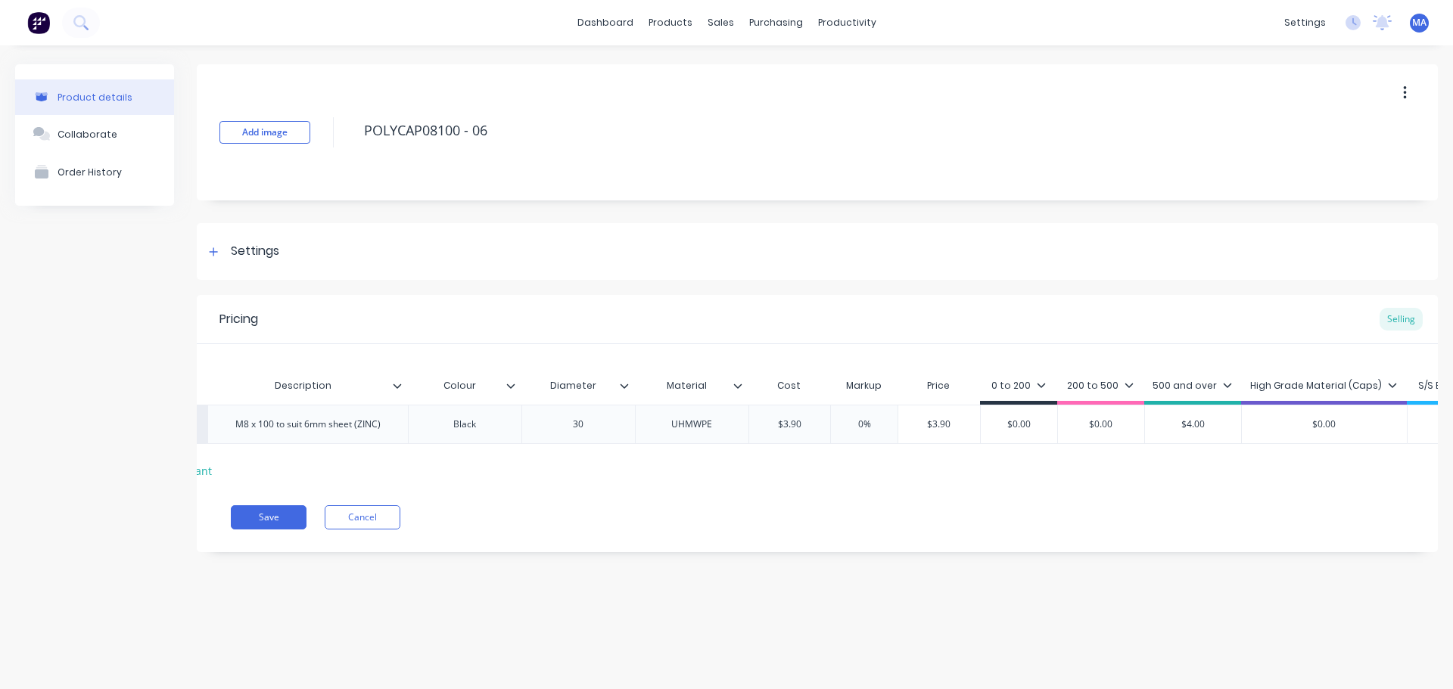
scroll to position [0, 165]
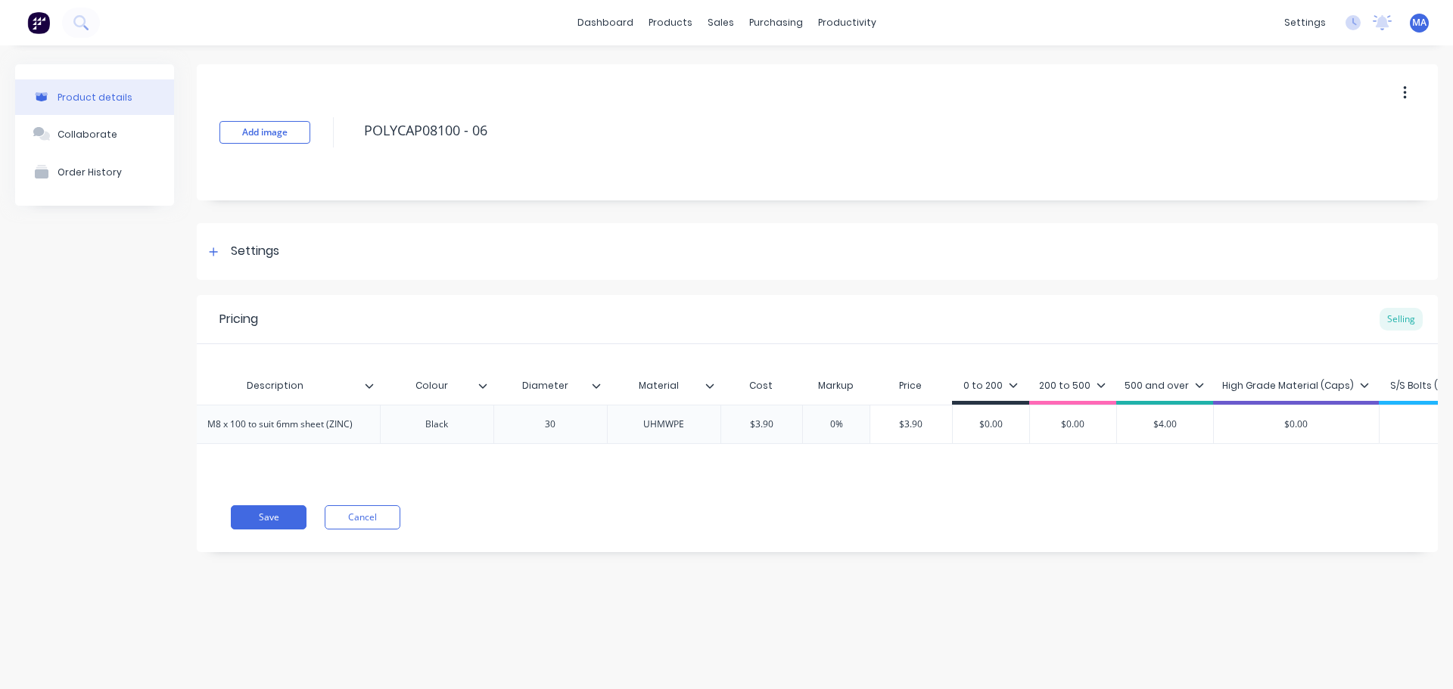
type input "$3.9"
click at [823, 427] on input "0%" at bounding box center [836, 425] width 76 height 14
type input "154%"
type input "$9.906"
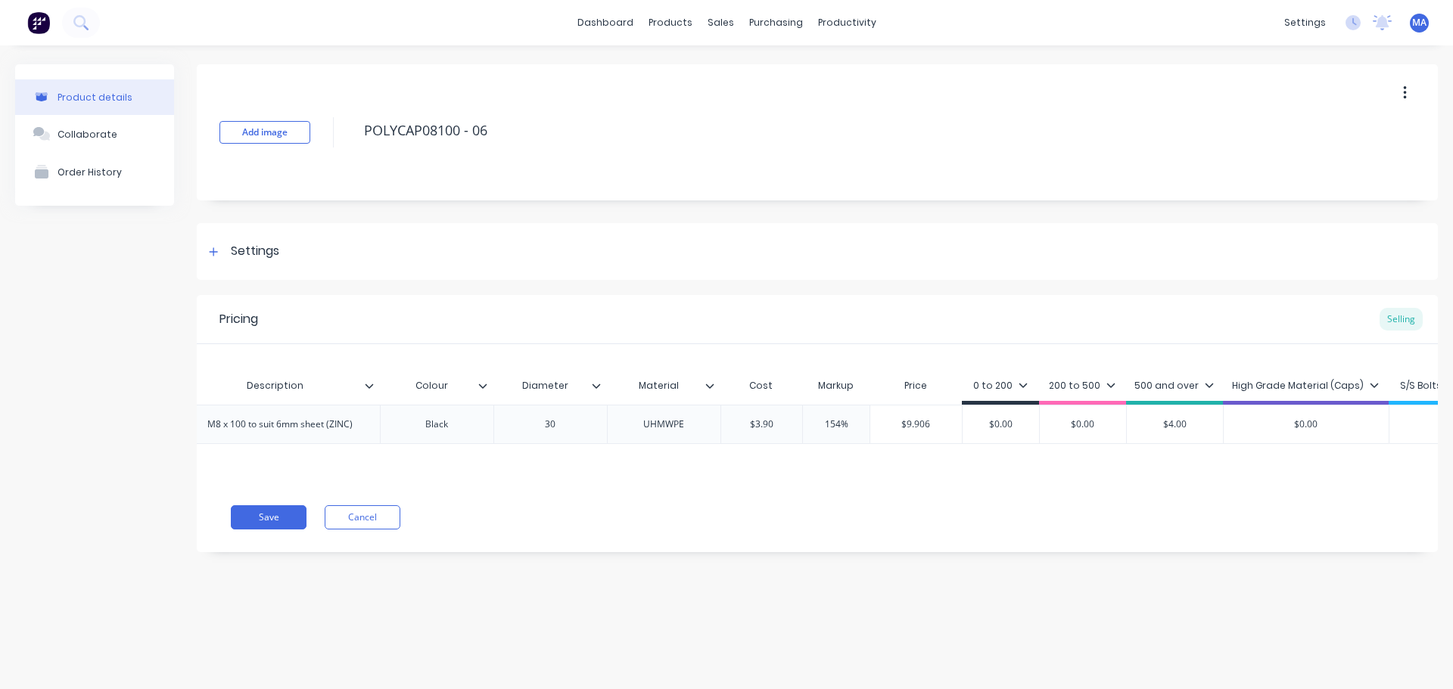
click at [902, 429] on input "$9.906" at bounding box center [916, 425] width 92 height 14
click at [832, 428] on input "154%" at bounding box center [836, 425] width 76 height 14
click at [772, 424] on input "$3.90" at bounding box center [762, 425] width 82 height 14
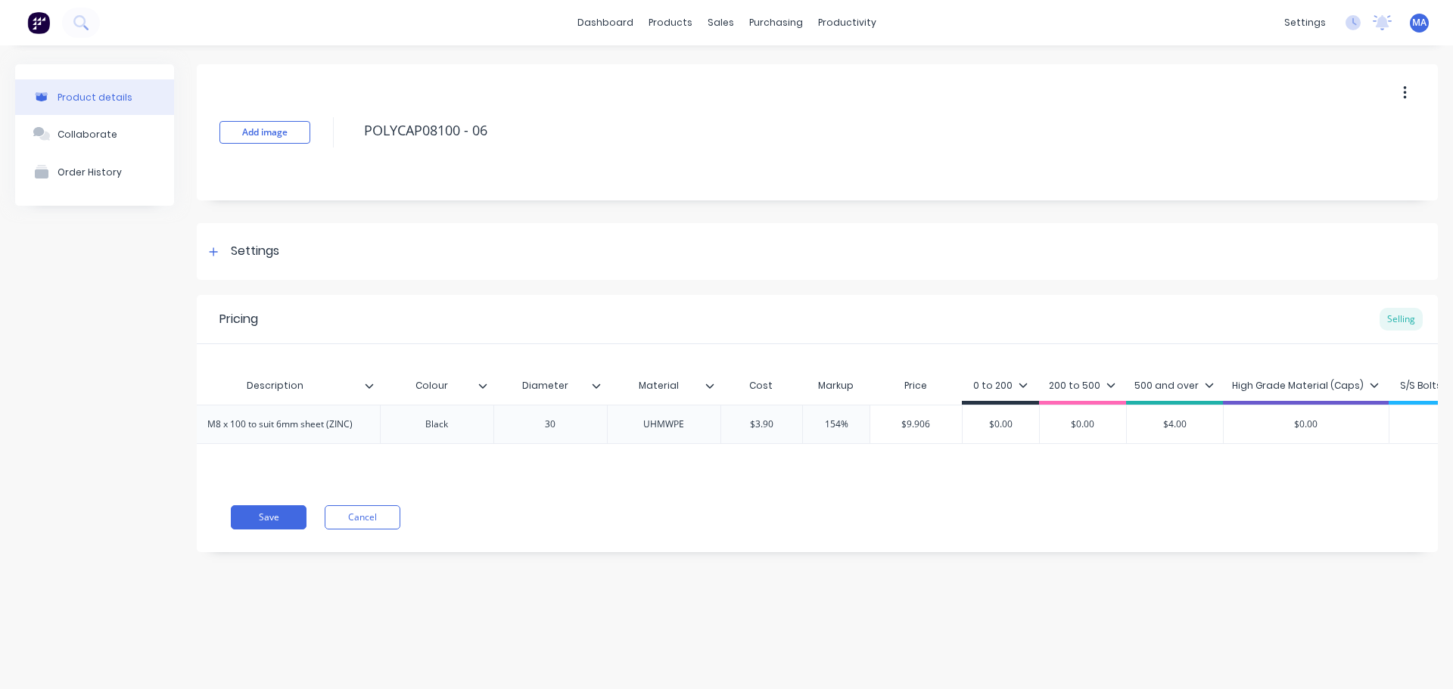
click at [765, 421] on input "$3.90" at bounding box center [762, 425] width 82 height 14
type input "$1.80"
type input "$4.572"
click at [928, 423] on input "$4.572" at bounding box center [916, 425] width 92 height 14
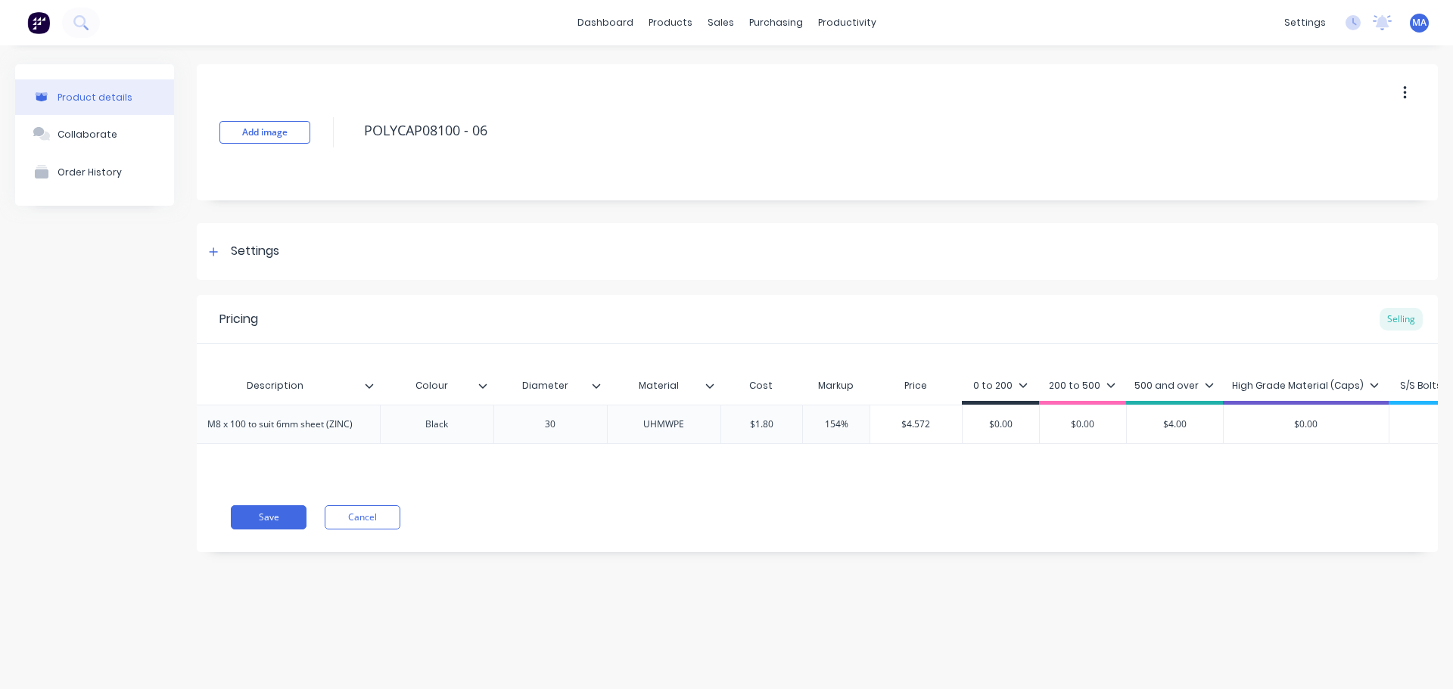
click at [928, 423] on input "$4.572" at bounding box center [916, 425] width 92 height 14
click at [907, 423] on input "$4.572" at bounding box center [916, 425] width 92 height 14
click at [827, 426] on input "154%" at bounding box center [836, 425] width 76 height 14
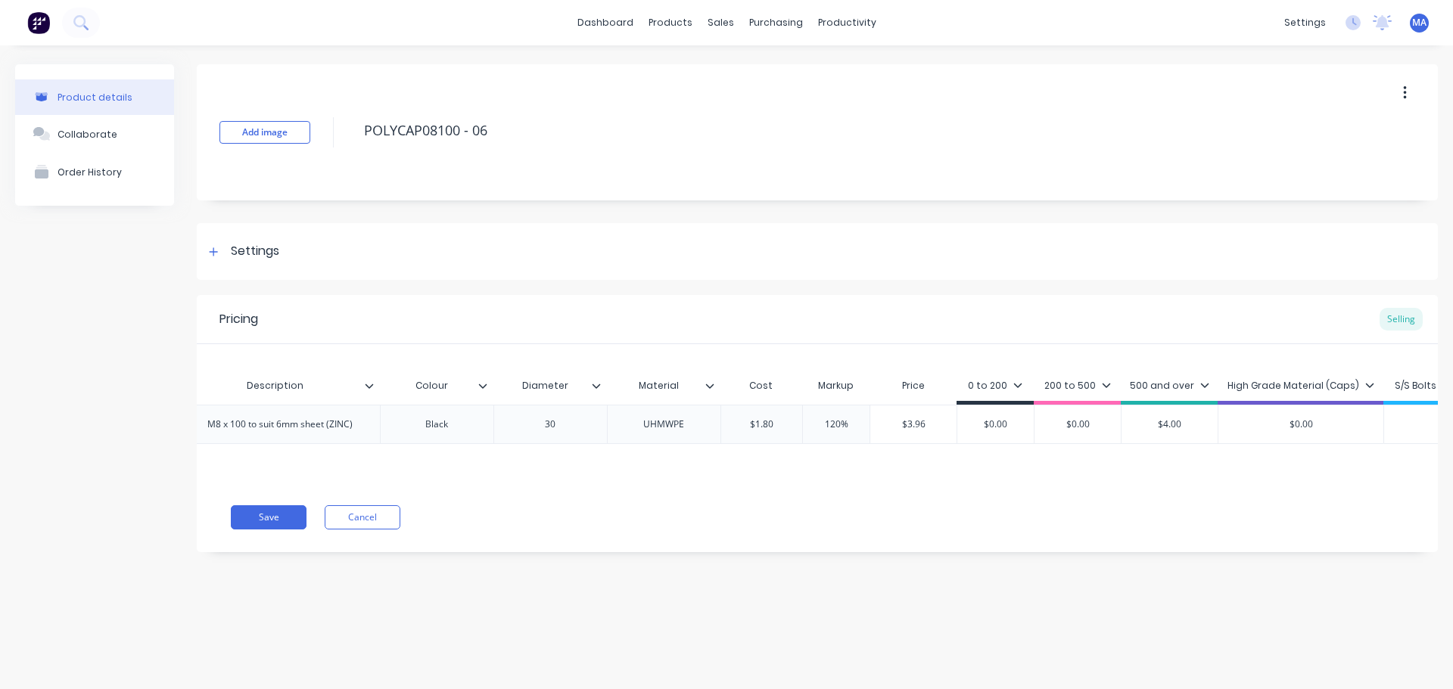
type input "120%"
type input "$3.96"
click at [916, 428] on input "$3.96" at bounding box center [913, 425] width 86 height 14
click at [833, 421] on input "120%" at bounding box center [836, 425] width 76 height 14
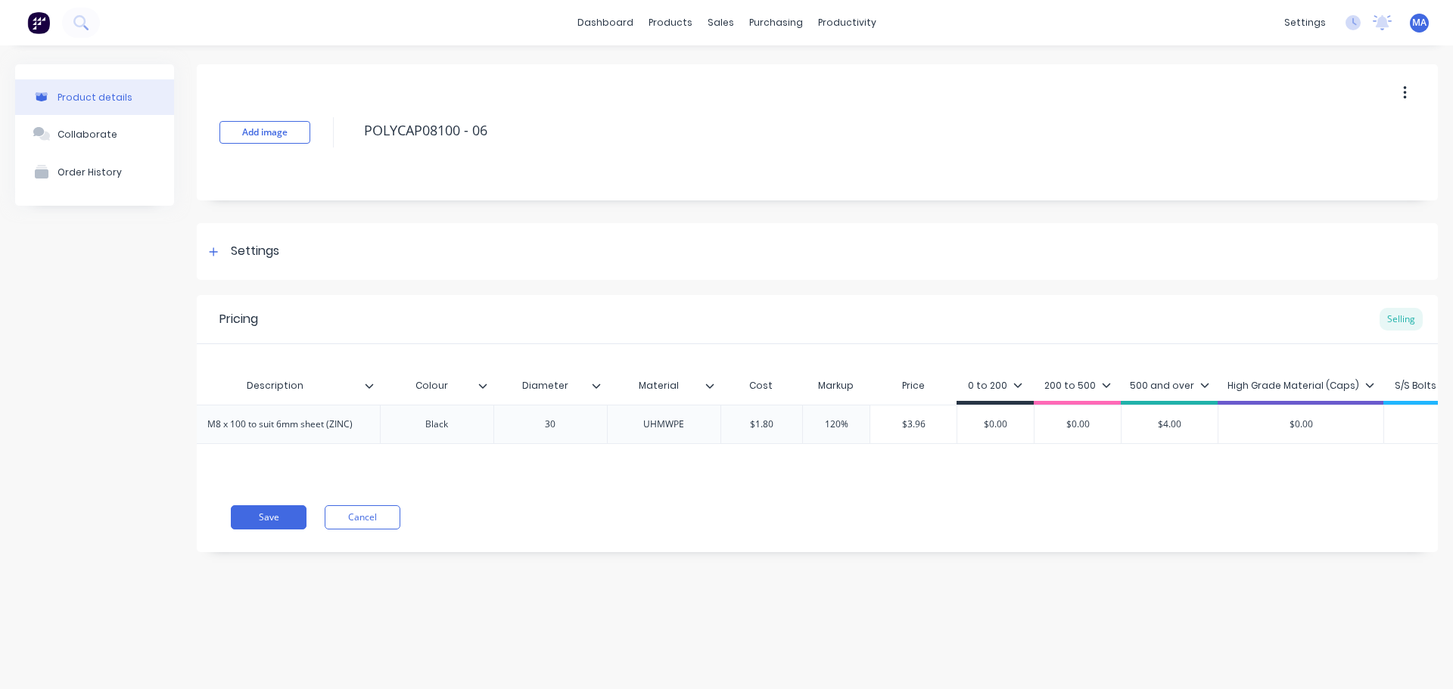
click at [843, 423] on input "120%" at bounding box center [836, 425] width 76 height 14
click at [831, 427] on input "120%" at bounding box center [836, 425] width 76 height 14
click at [832, 427] on input "120%" at bounding box center [836, 425] width 76 height 14
type input "154%"
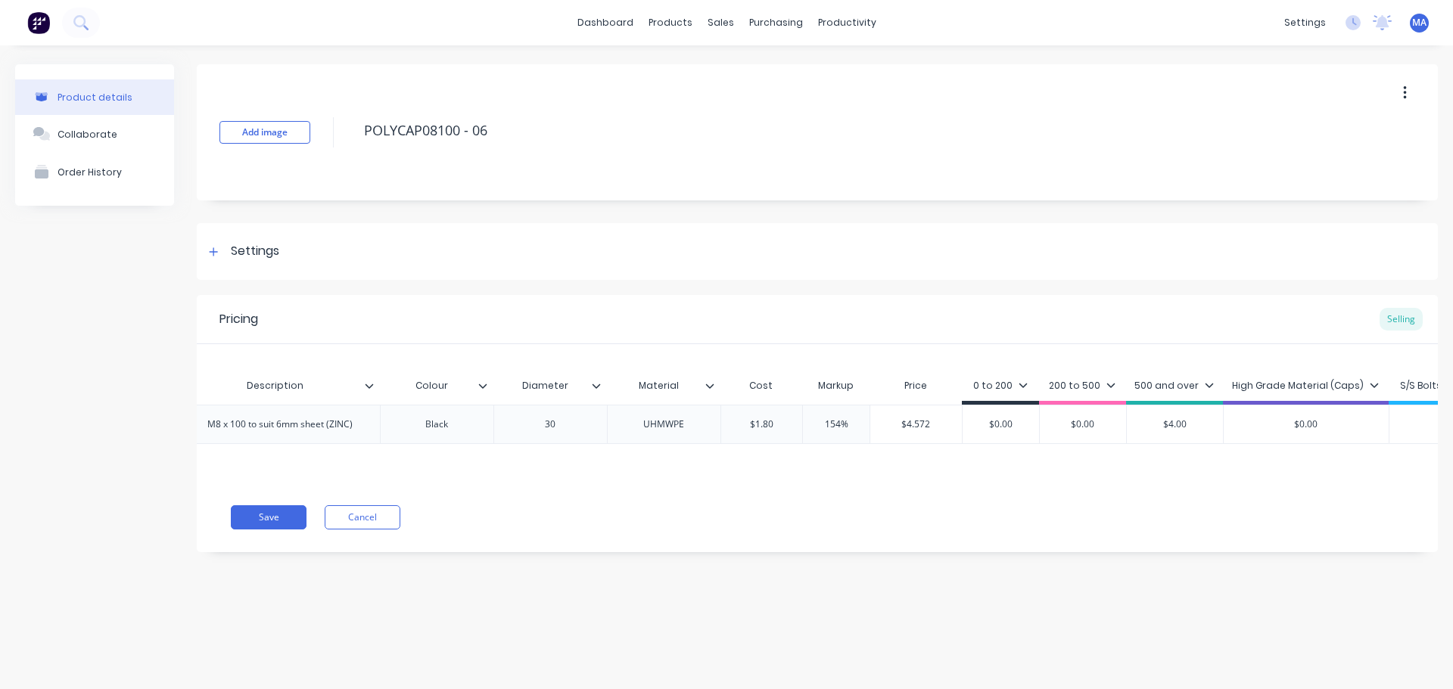
click at [913, 418] on input "$4.572" at bounding box center [916, 425] width 92 height 14
type input "$4.5"
click at [987, 422] on input "$0.00" at bounding box center [991, 425] width 76 height 14
click at [990, 428] on input "$0.00" at bounding box center [991, 425] width 76 height 14
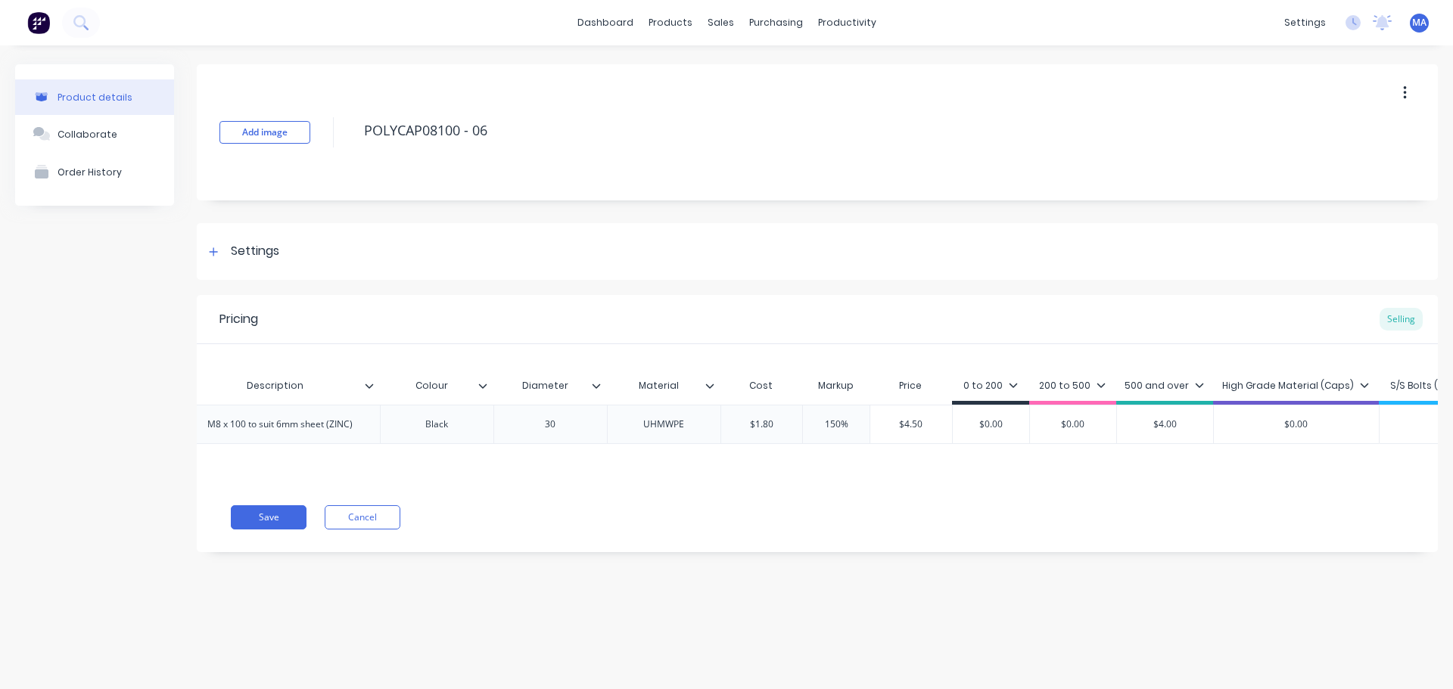
click at [990, 428] on input "$0.00" at bounding box center [991, 425] width 76 height 14
type input "$4.5"
click at [1075, 428] on input "$0.00" at bounding box center [1073, 425] width 86 height 14
click at [1075, 427] on input "$0.00" at bounding box center [1073, 425] width 86 height 14
click at [1171, 417] on div "$4.00" at bounding box center [1165, 425] width 96 height 38
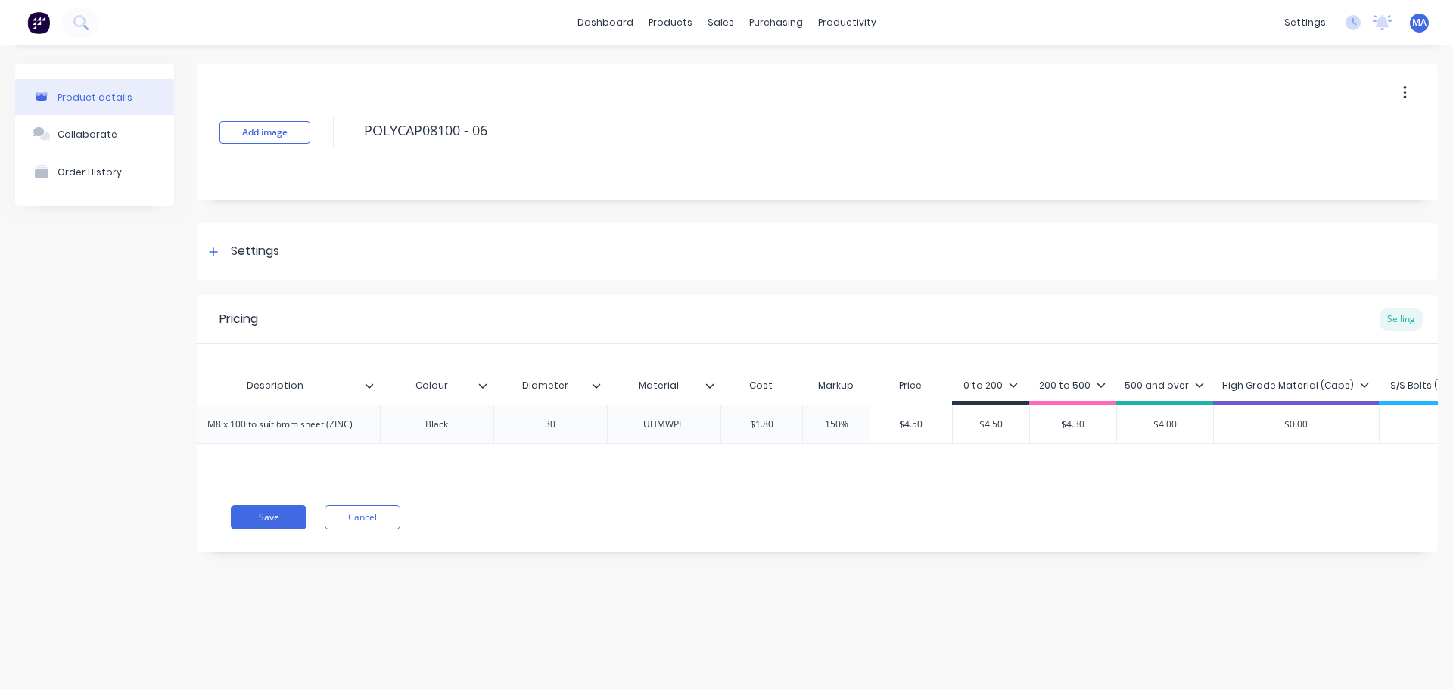
type input "$4.30"
click at [1171, 417] on div "$4.00" at bounding box center [1165, 425] width 96 height 38
click at [1175, 424] on input "$4.00" at bounding box center [1165, 425] width 96 height 14
drag, startPoint x: 1182, startPoint y: 423, endPoint x: 1136, endPoint y: 423, distance: 46.2
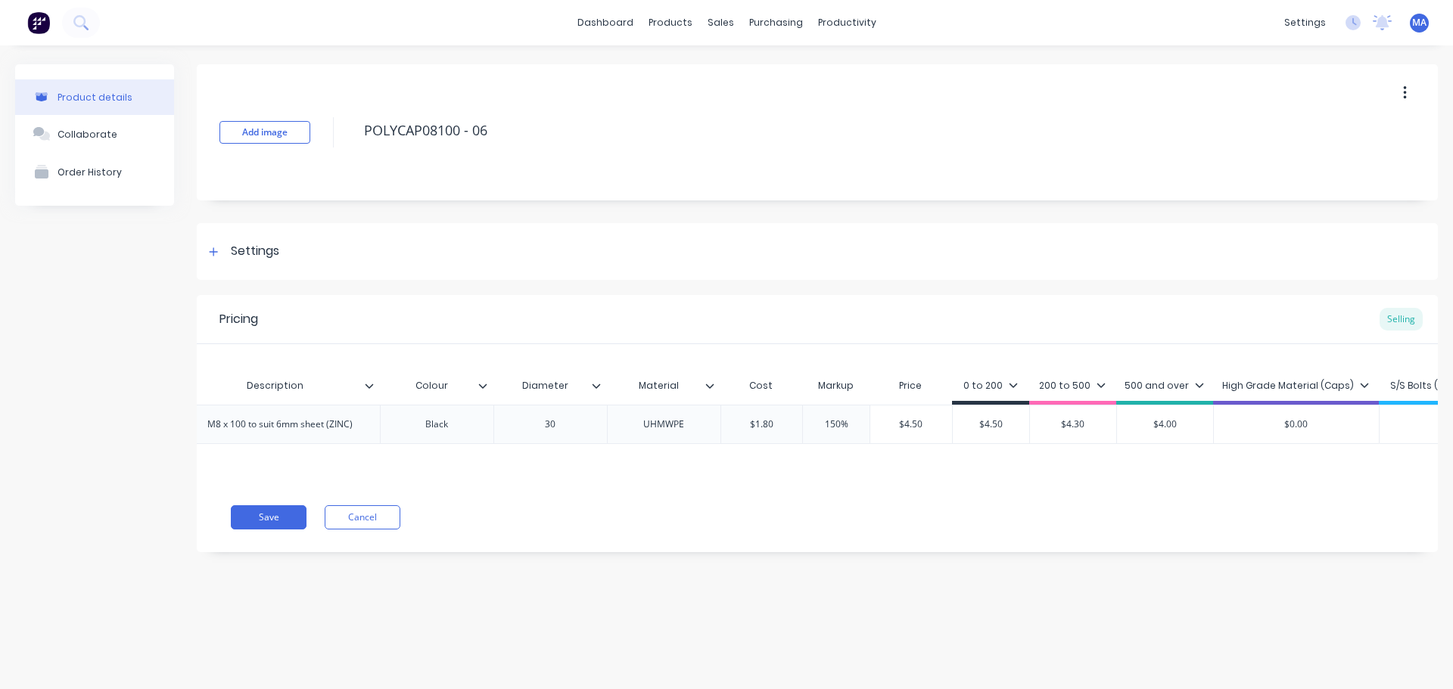
click at [1136, 423] on input "$4.00" at bounding box center [1165, 425] width 96 height 14
drag, startPoint x: 1180, startPoint y: 427, endPoint x: 1121, endPoint y: 425, distance: 59.0
click at [1121, 425] on input "4." at bounding box center [1165, 425] width 96 height 14
type input "4.10"
click at [1264, 430] on input "$0.00" at bounding box center [1296, 425] width 165 height 14
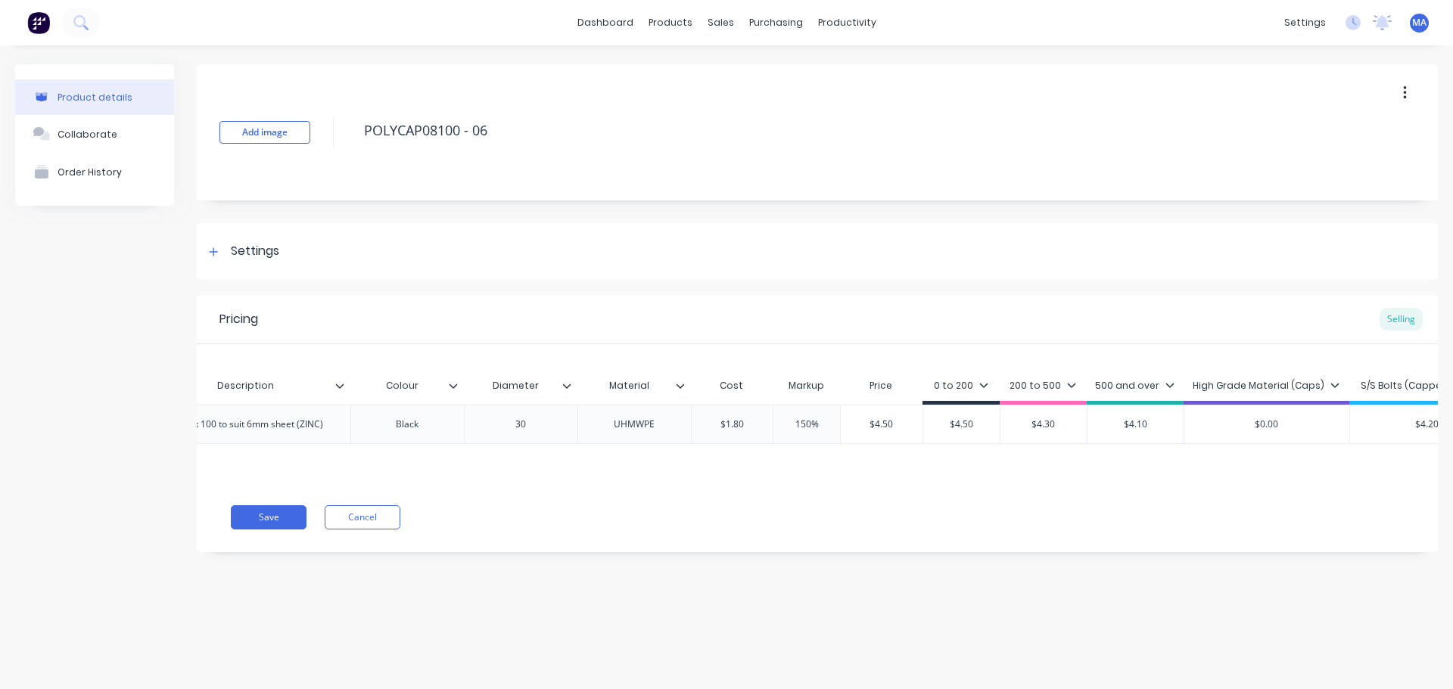
scroll to position [0, 250]
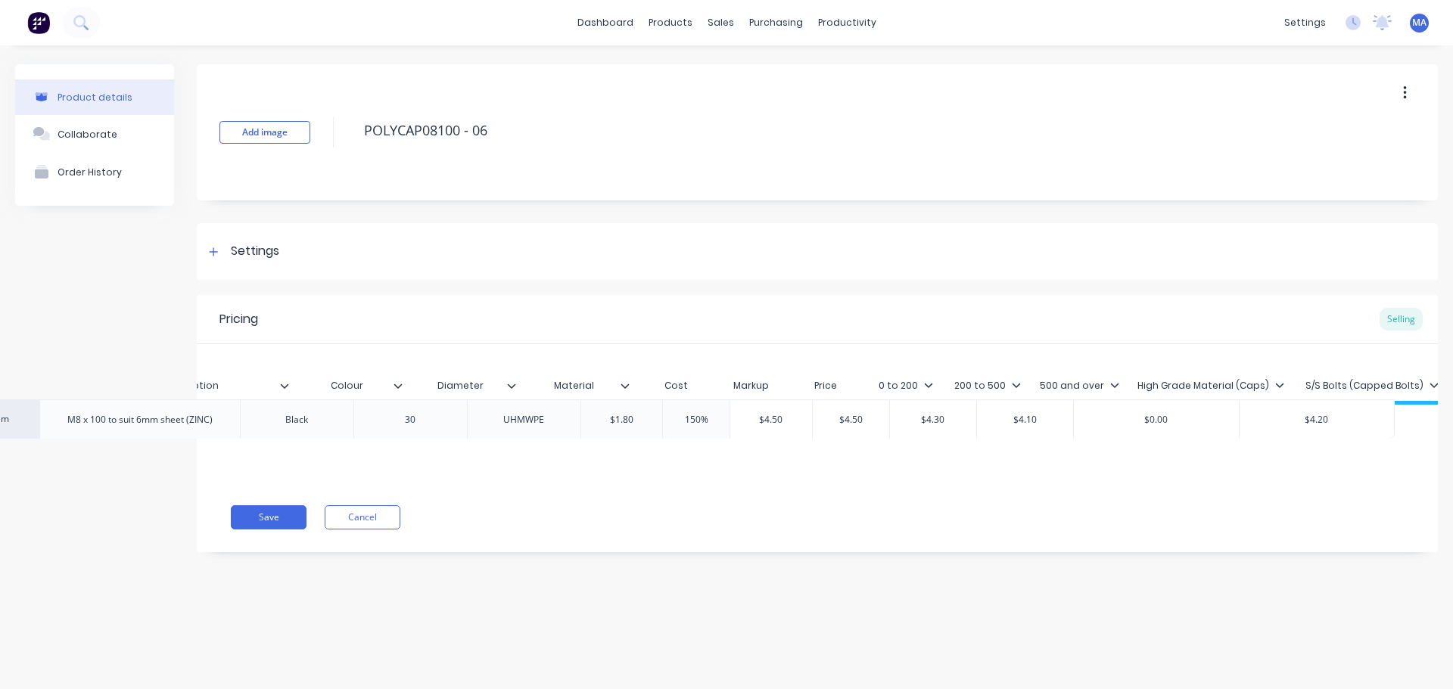
drag, startPoint x: 1256, startPoint y: 431, endPoint x: 1162, endPoint y: 423, distance: 94.2
click at [1163, 423] on div "MYOB Item # Description Colour Diameter Material Cost Markup Price 0 to 200 200…" at bounding box center [817, 413] width 1241 height 138
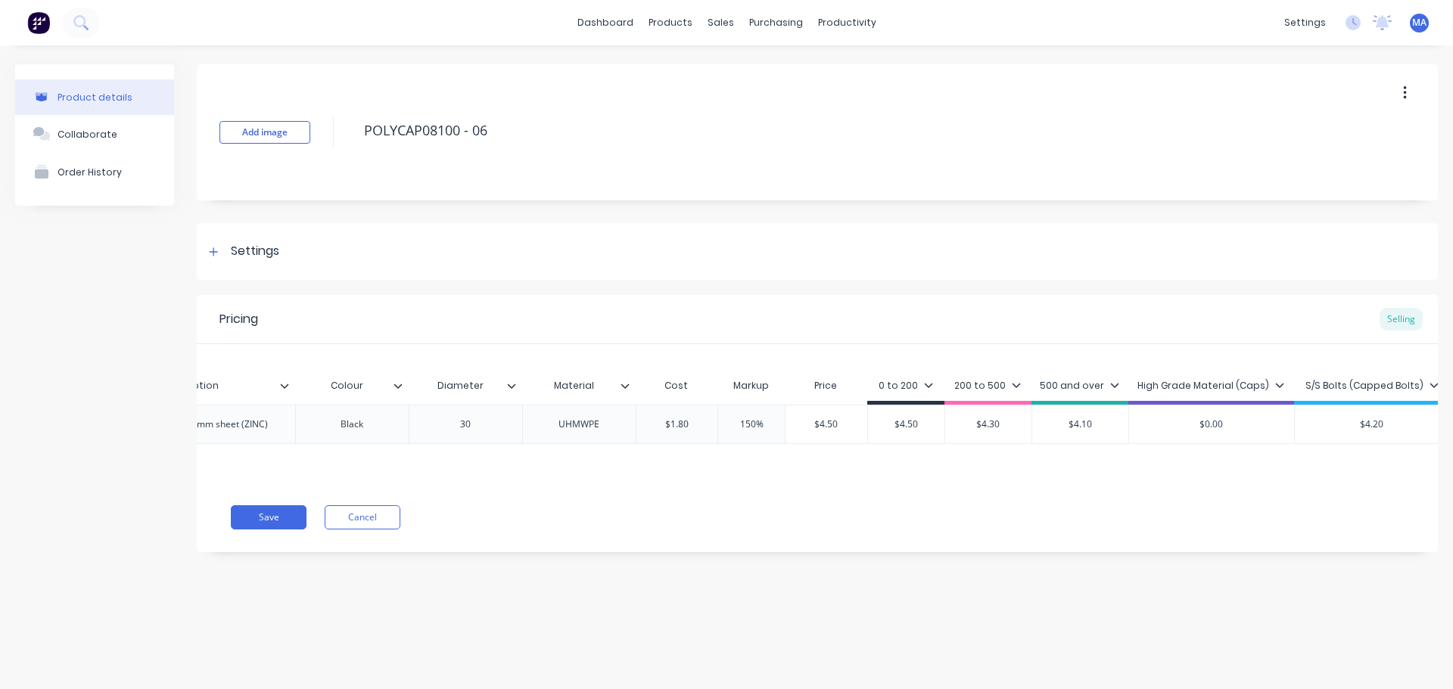
drag, startPoint x: 1151, startPoint y: 425, endPoint x: 1133, endPoint y: 425, distance: 17.4
click at [1133, 425] on input "$0.00" at bounding box center [1211, 425] width 165 height 14
drag, startPoint x: 1227, startPoint y: 422, endPoint x: 1177, endPoint y: 428, distance: 50.2
click at [1179, 427] on input "$0.00" at bounding box center [1211, 425] width 165 height 14
drag, startPoint x: 1230, startPoint y: 423, endPoint x: 1183, endPoint y: 423, distance: 46.2
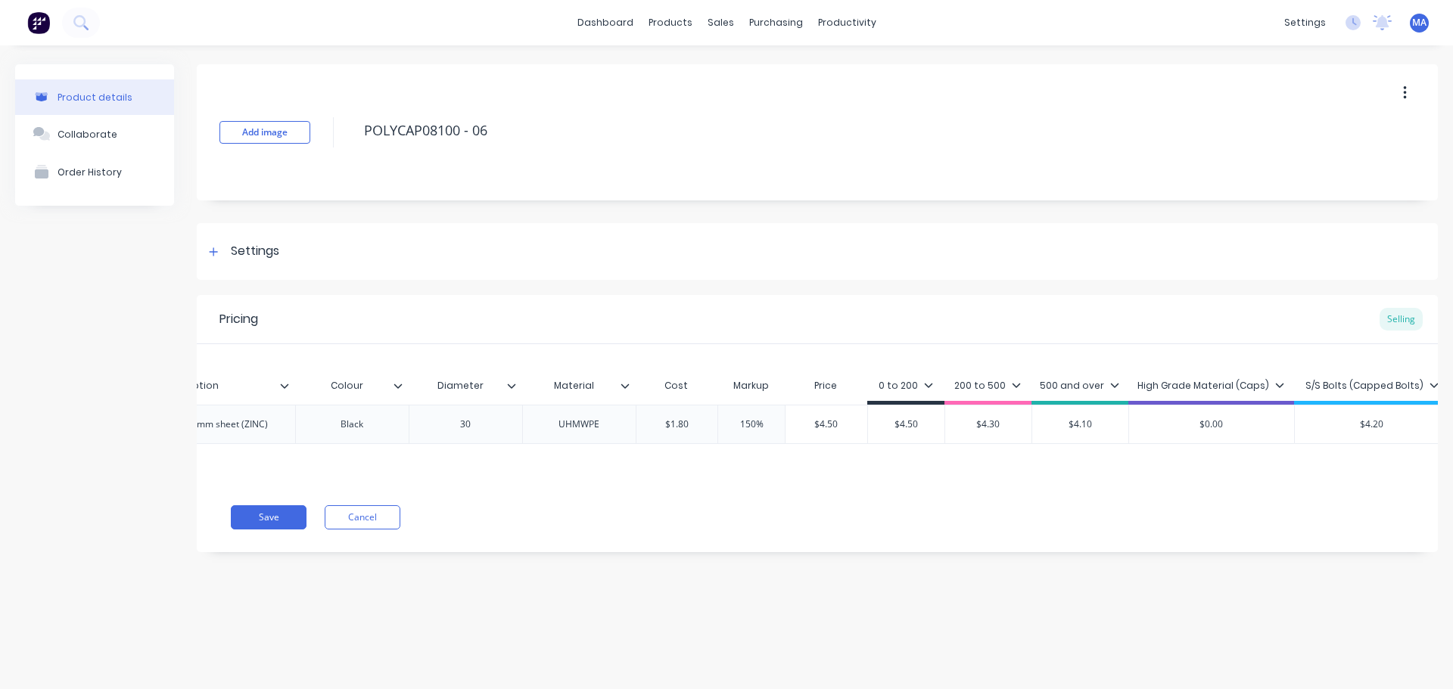
click at [1186, 423] on input "$0.00" at bounding box center [1211, 425] width 165 height 14
drag, startPoint x: 1239, startPoint y: 423, endPoint x: 1134, endPoint y: 426, distance: 105.2
click at [1142, 426] on input "$0.00" at bounding box center [1211, 425] width 165 height 14
type input "5.1"
type input "$4.20"
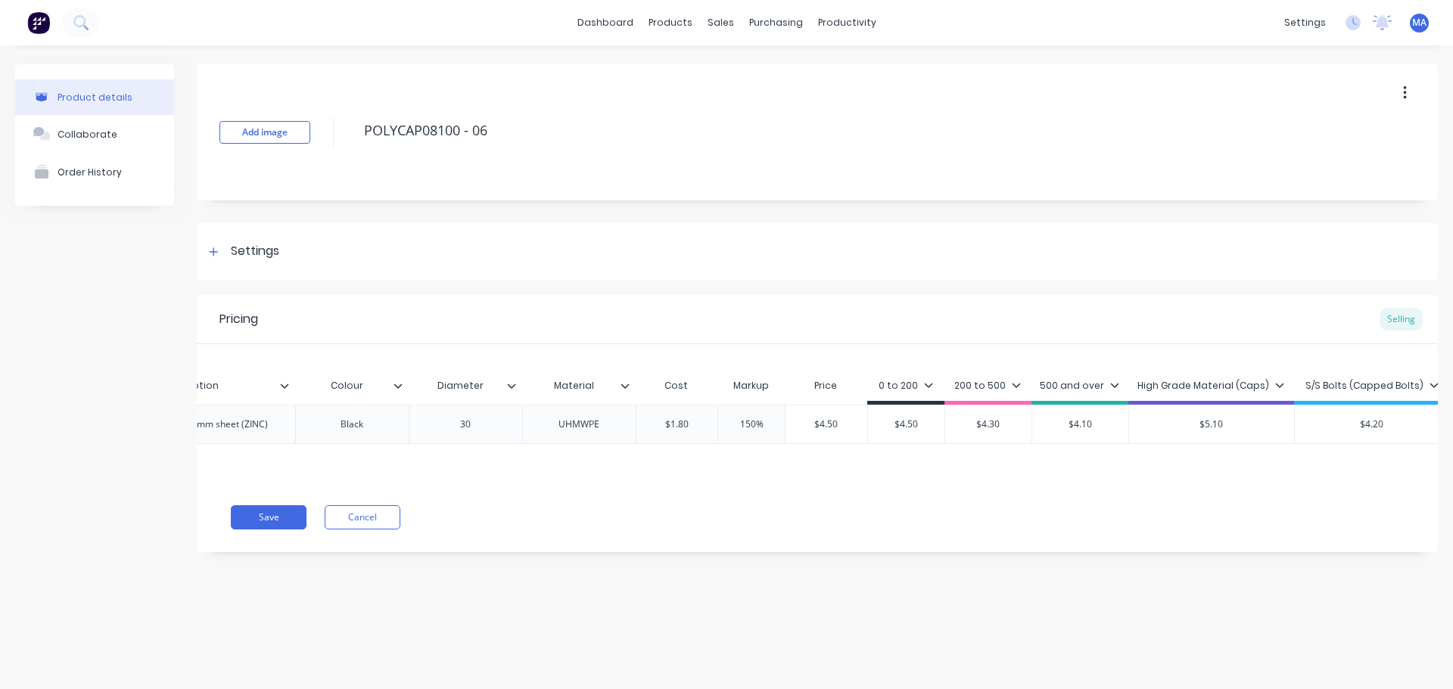
click at [1354, 422] on input "$4.20" at bounding box center [1372, 425] width 154 height 14
drag, startPoint x: 1232, startPoint y: 424, endPoint x: 1159, endPoint y: 422, distance: 72.7
click at [1159, 422] on input "$5.10" at bounding box center [1199, 425] width 165 height 14
type input "4.9"
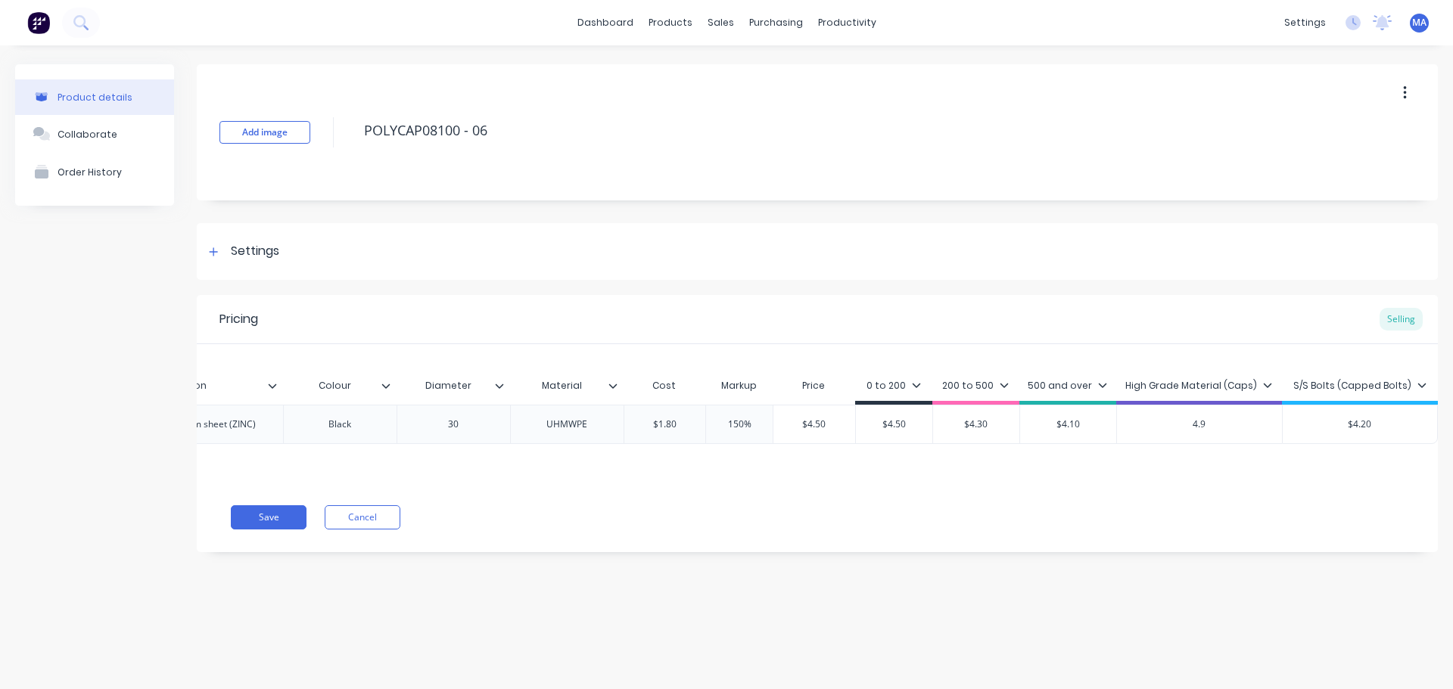
drag, startPoint x: 1327, startPoint y: 423, endPoint x: 1292, endPoint y: 422, distance: 35.6
click at [1292, 422] on input "$4.20" at bounding box center [1360, 425] width 154 height 14
drag, startPoint x: 1378, startPoint y: 429, endPoint x: 1288, endPoint y: 424, distance: 90.2
click at [1289, 424] on input "5.0" at bounding box center [1360, 425] width 154 height 14
type input "5.1"
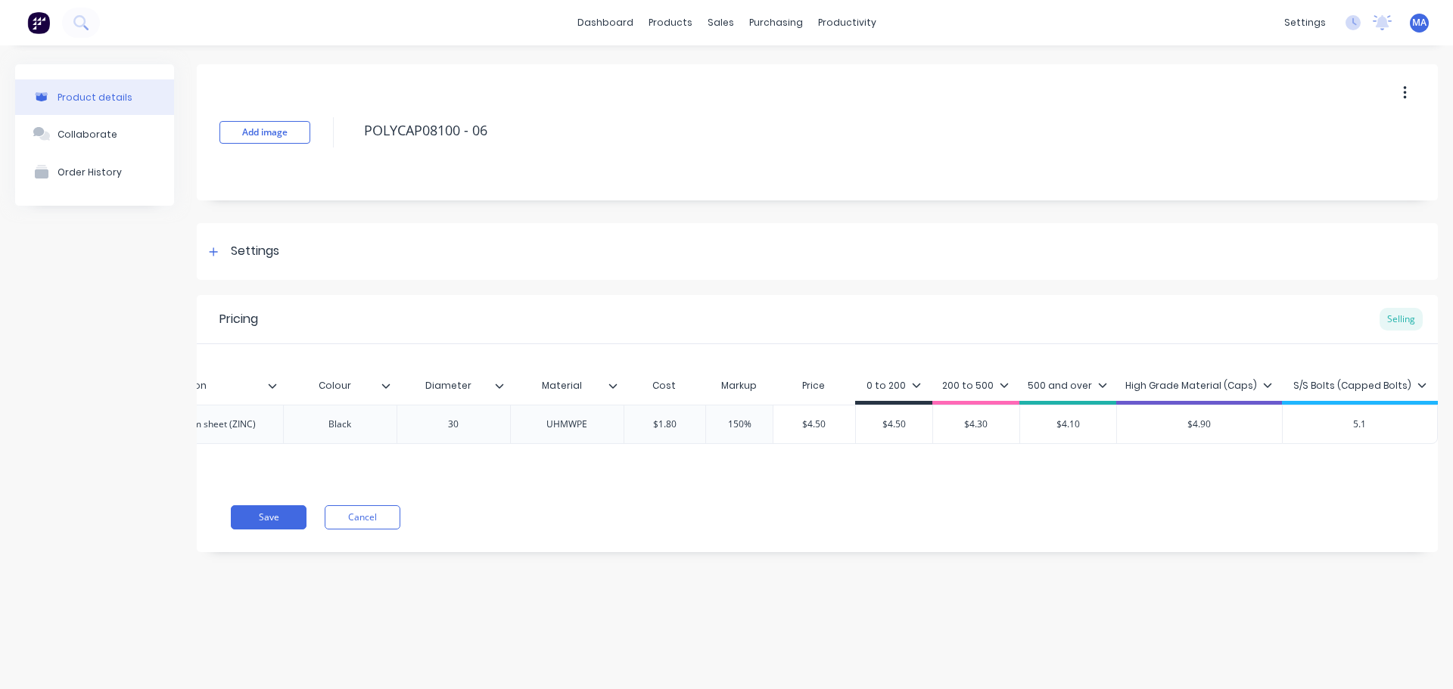
drag, startPoint x: 1264, startPoint y: 449, endPoint x: 1214, endPoint y: 459, distance: 50.9
click at [1263, 451] on div "MYOB Item # Description Colour Diameter Material Cost Markup Price 0 to 200 200…" at bounding box center [817, 413] width 1241 height 138
click at [271, 530] on button "Save" at bounding box center [269, 517] width 76 height 24
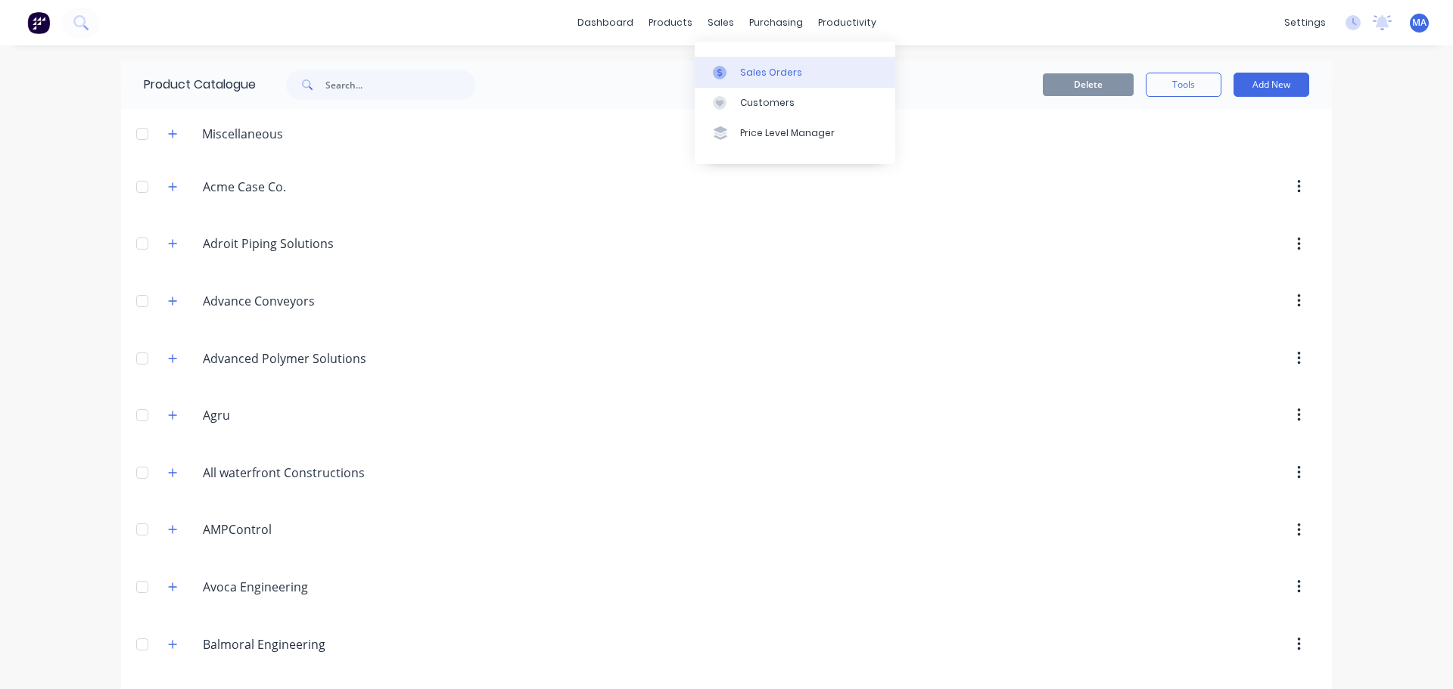
click at [743, 66] on div "Sales Orders" at bounding box center [771, 73] width 62 height 14
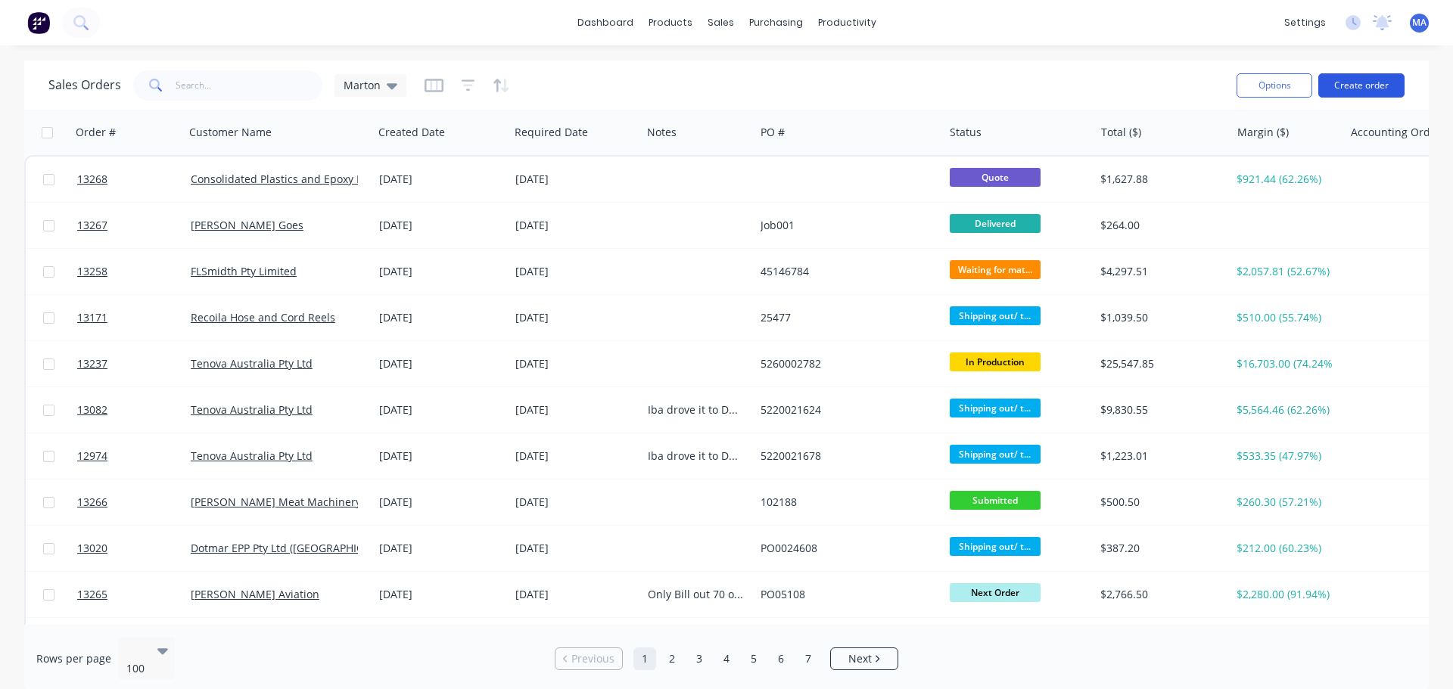
click at [1342, 86] on button "Create order" at bounding box center [1361, 85] width 86 height 24
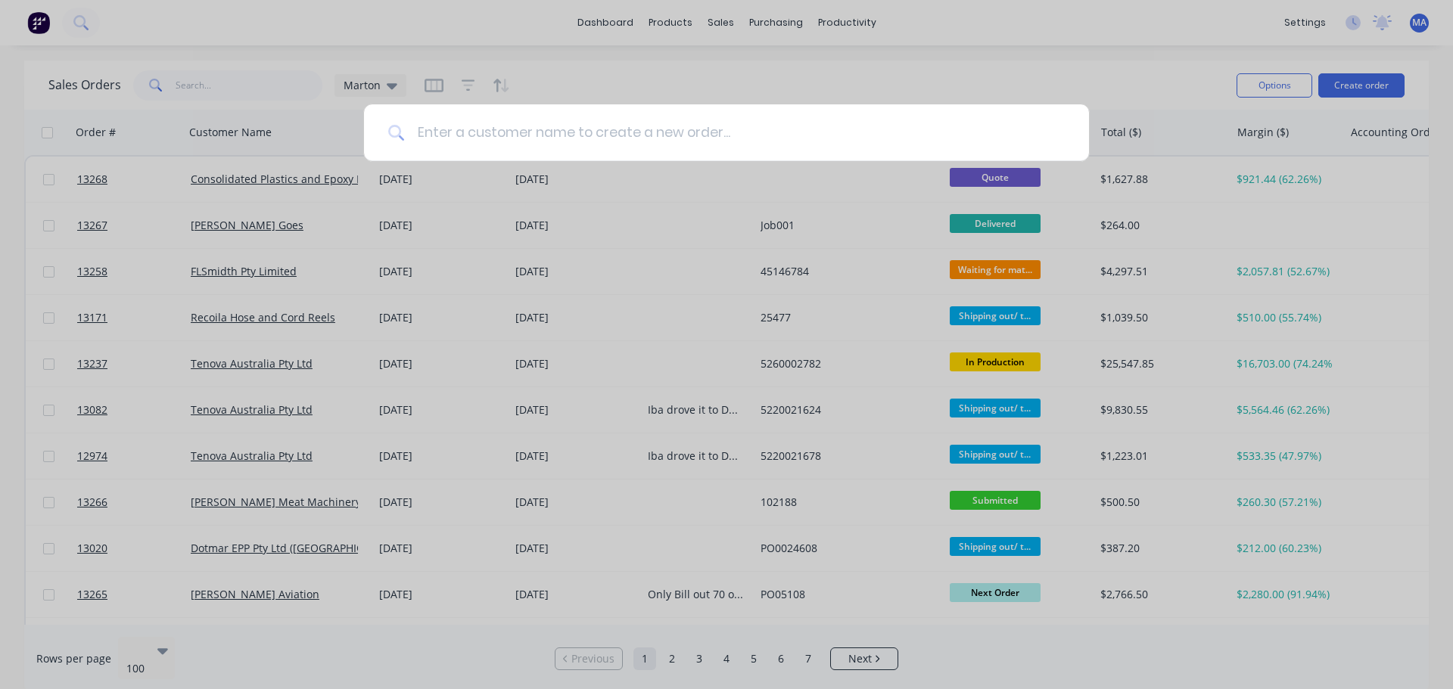
click at [670, 157] on input at bounding box center [735, 132] width 660 height 57
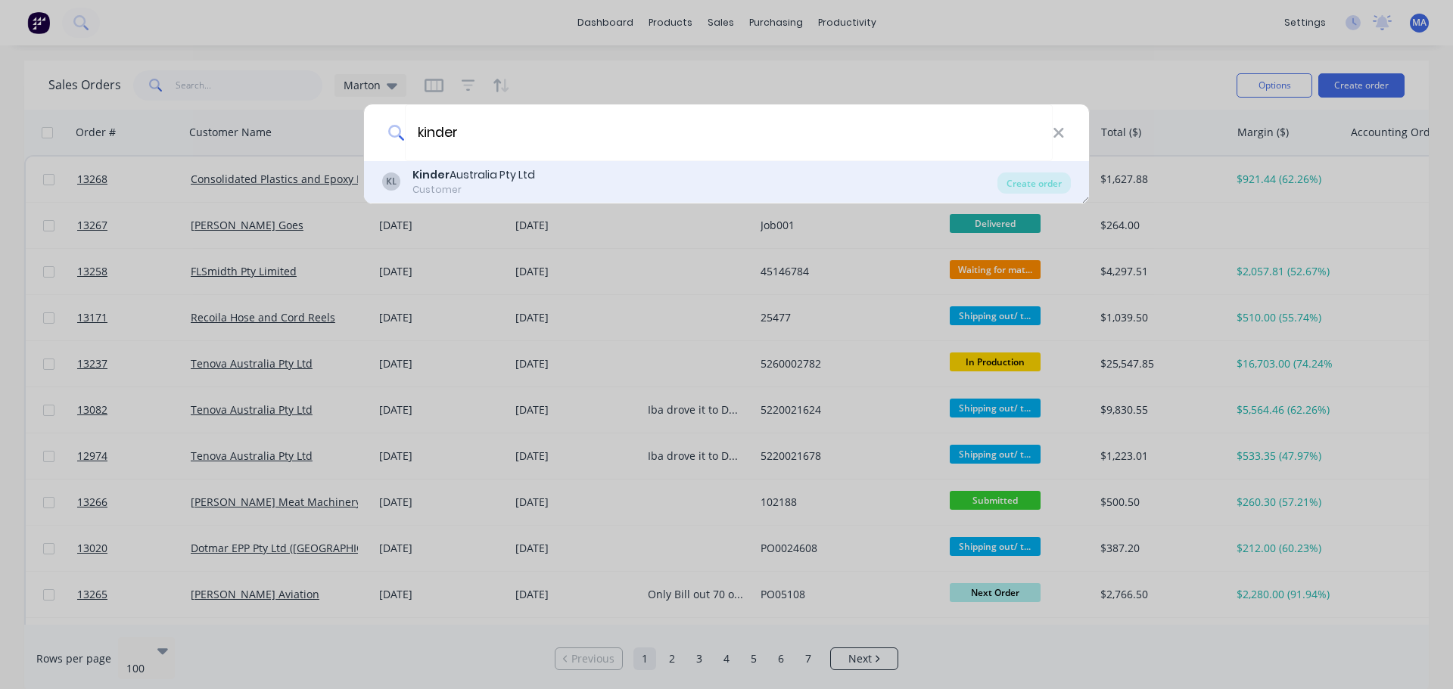
type input "kinder"
click at [524, 181] on div "Kinder Australia Pty Ltd" at bounding box center [473, 175] width 123 height 16
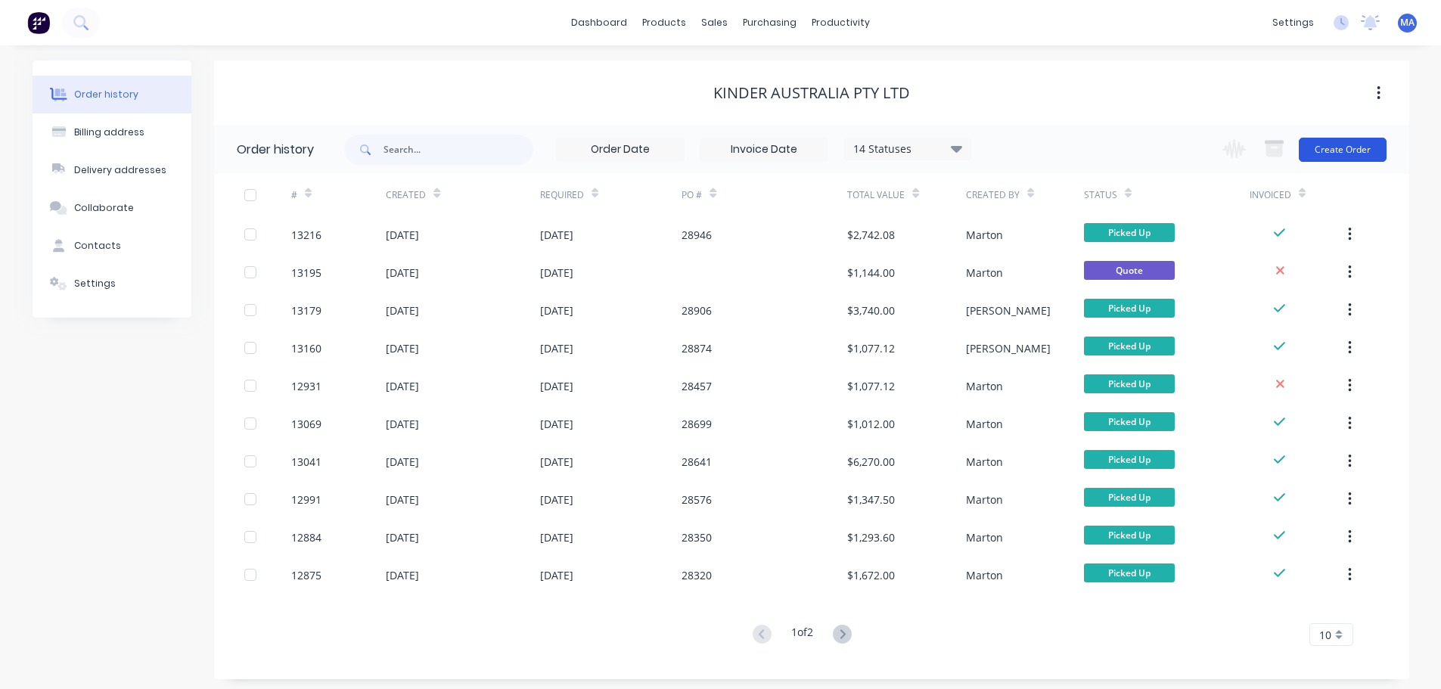
click at [1329, 149] on button "Create Order" at bounding box center [1343, 150] width 88 height 24
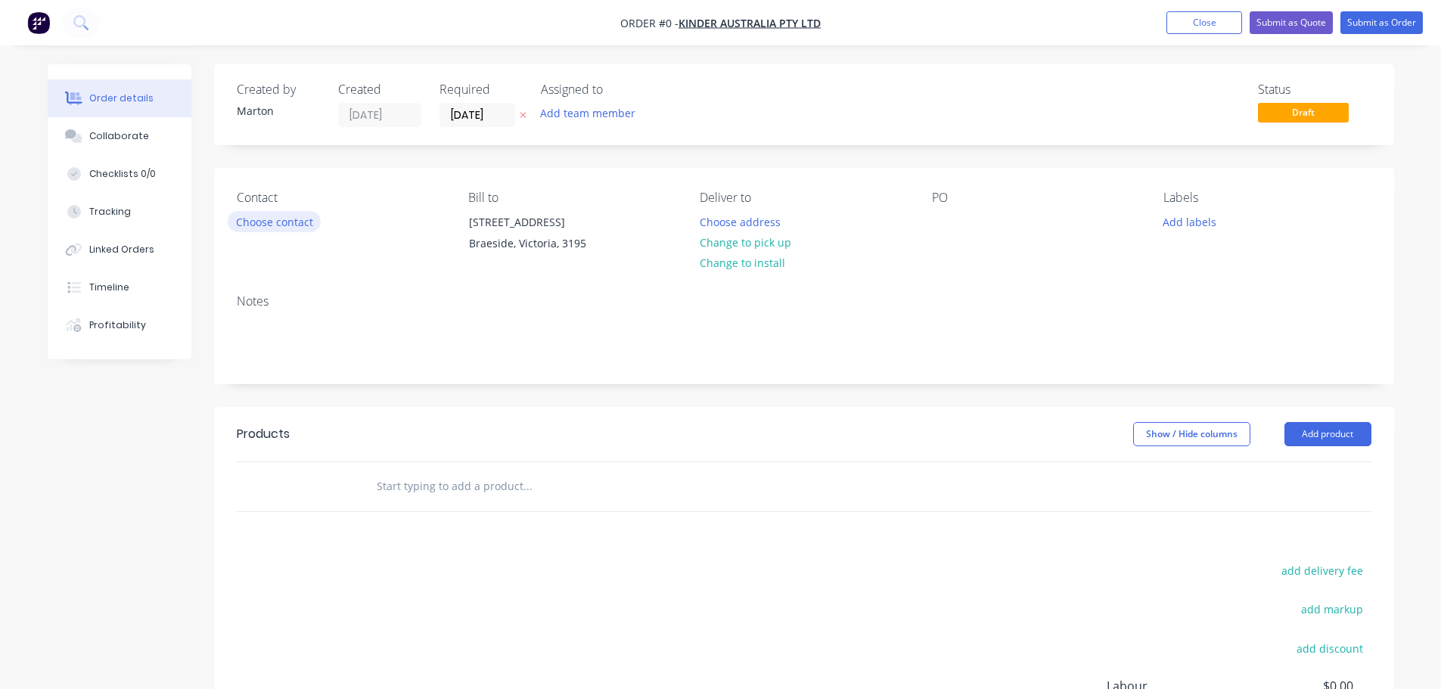
click at [279, 223] on button "Choose contact" at bounding box center [274, 221] width 93 height 20
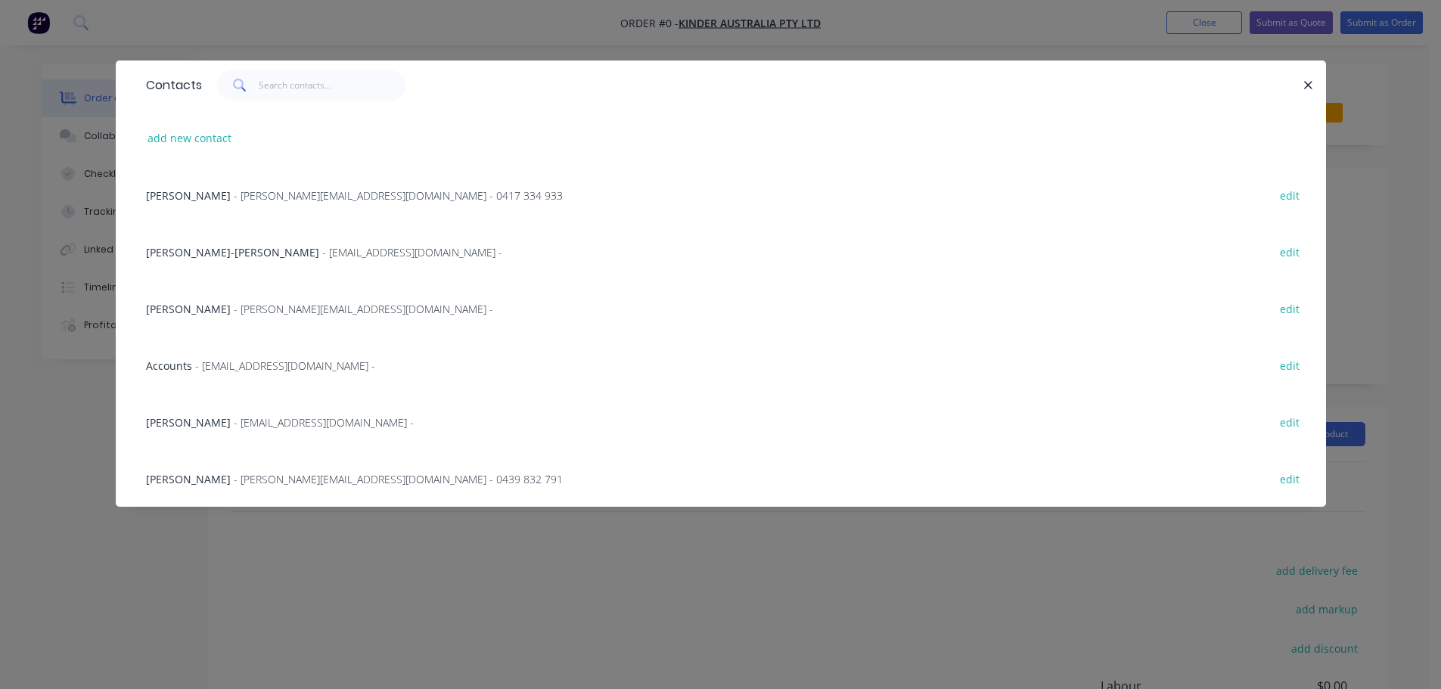
click at [184, 313] on span "[PERSON_NAME]" at bounding box center [188, 309] width 85 height 14
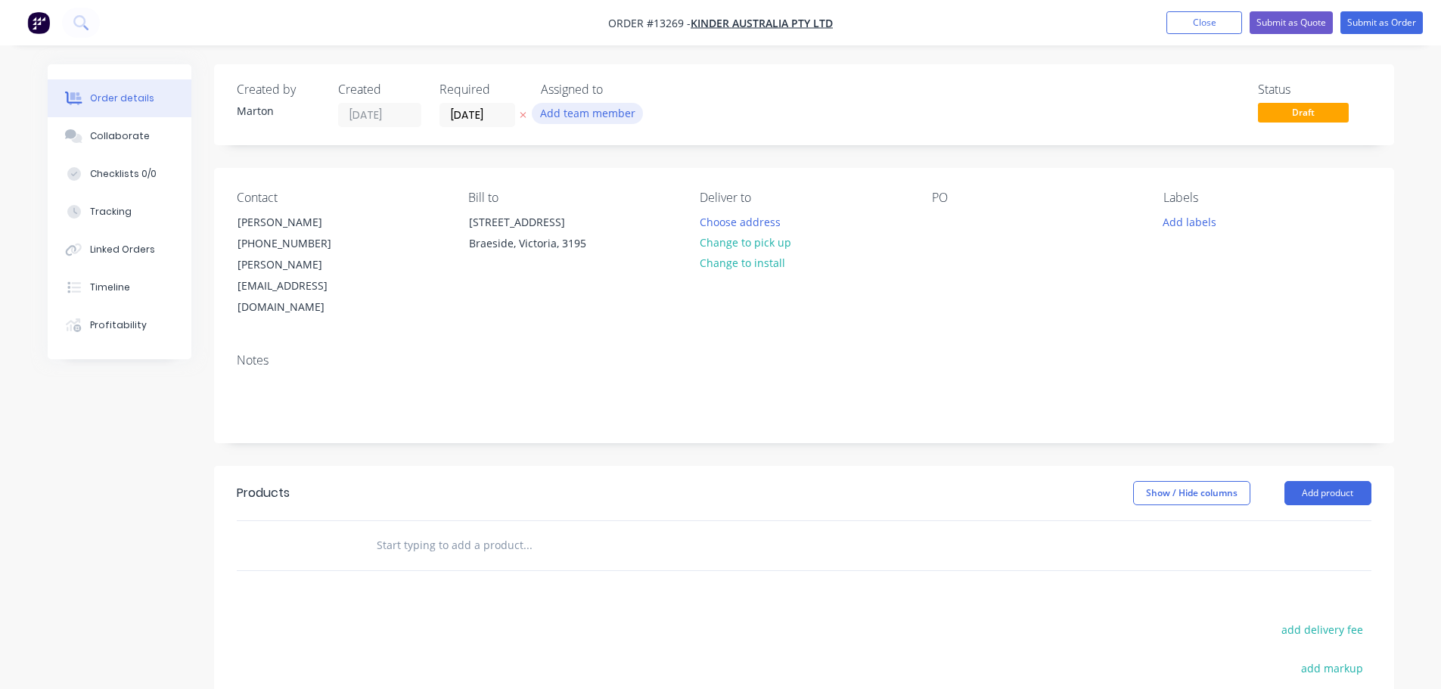
click at [620, 107] on button "Add team member" at bounding box center [587, 113] width 111 height 20
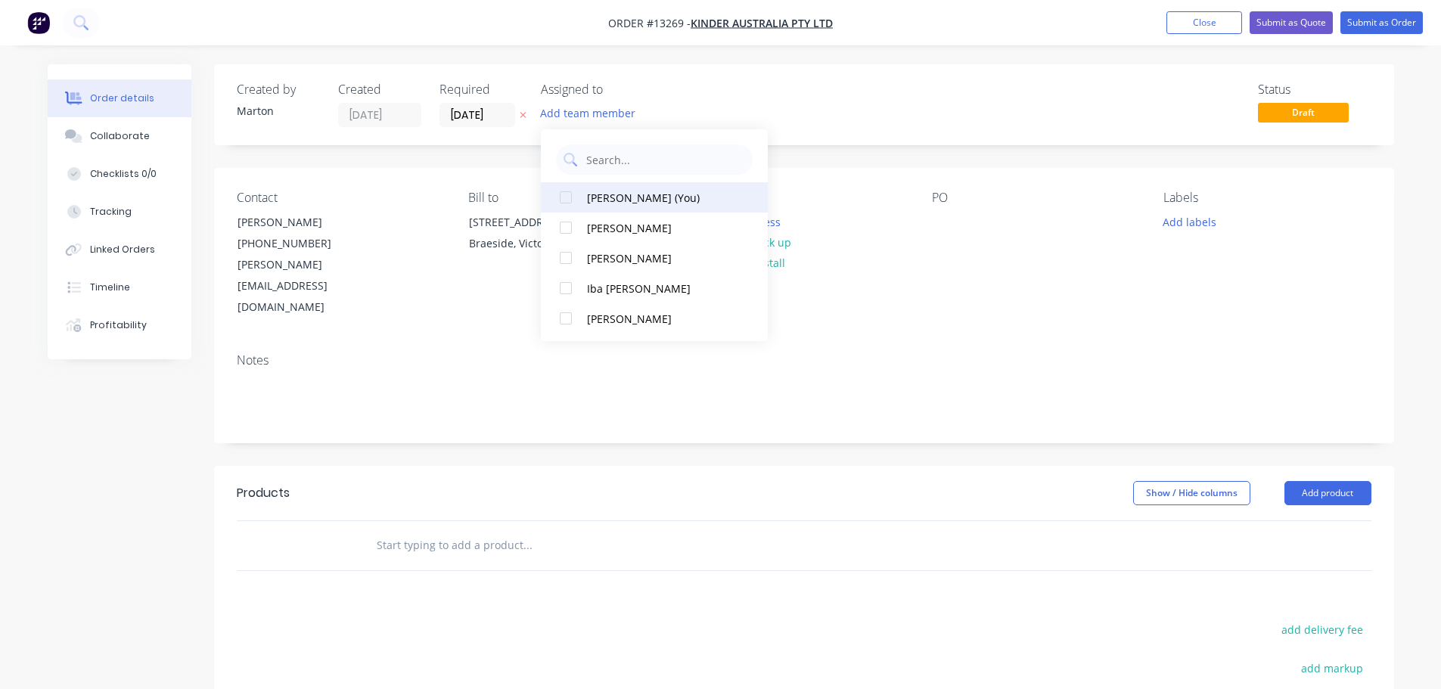
click at [574, 198] on div at bounding box center [566, 197] width 30 height 30
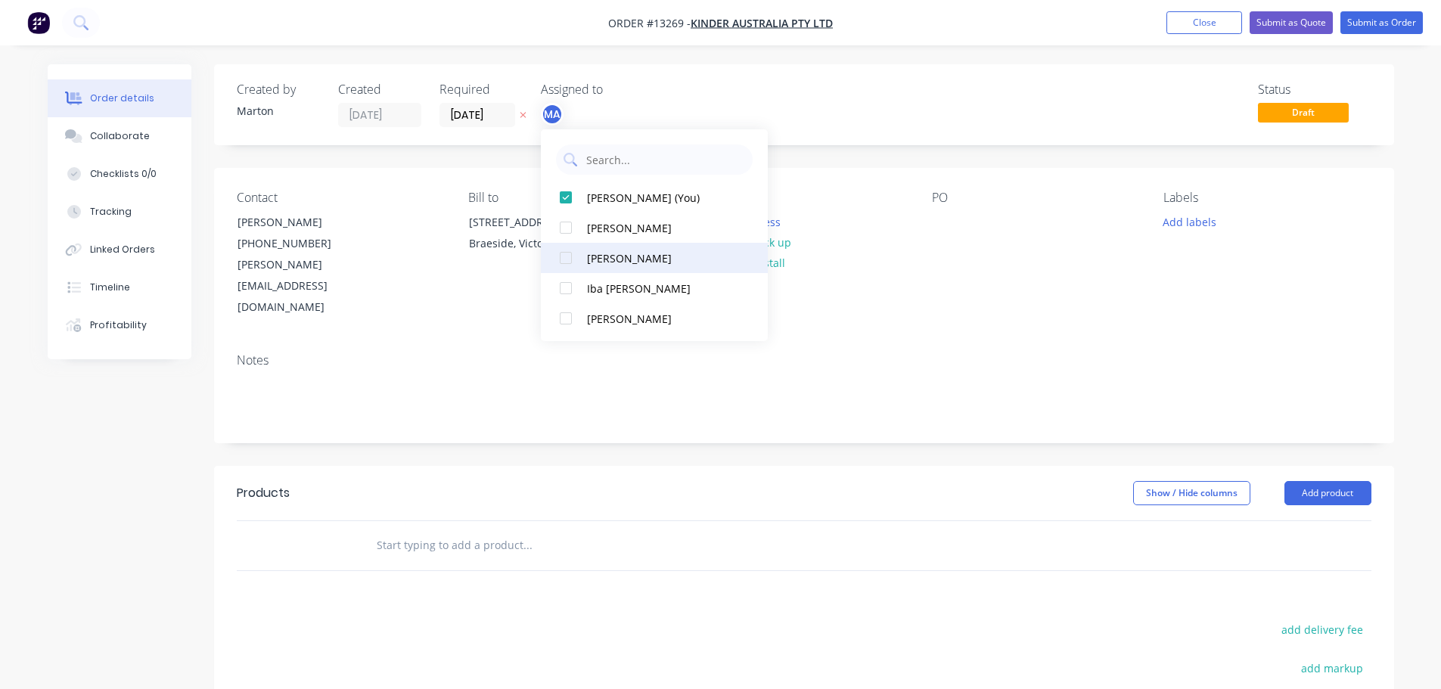
drag, startPoint x: 568, startPoint y: 225, endPoint x: 574, endPoint y: 247, distance: 22.8
click at [569, 229] on div at bounding box center [566, 228] width 30 height 30
click at [583, 257] on button "[PERSON_NAME]" at bounding box center [654, 258] width 227 height 30
click at [788, 67] on div "Created by [PERSON_NAME] Created [DATE] Required [DATE] Assigned to MA CK GS St…" at bounding box center [804, 104] width 1180 height 81
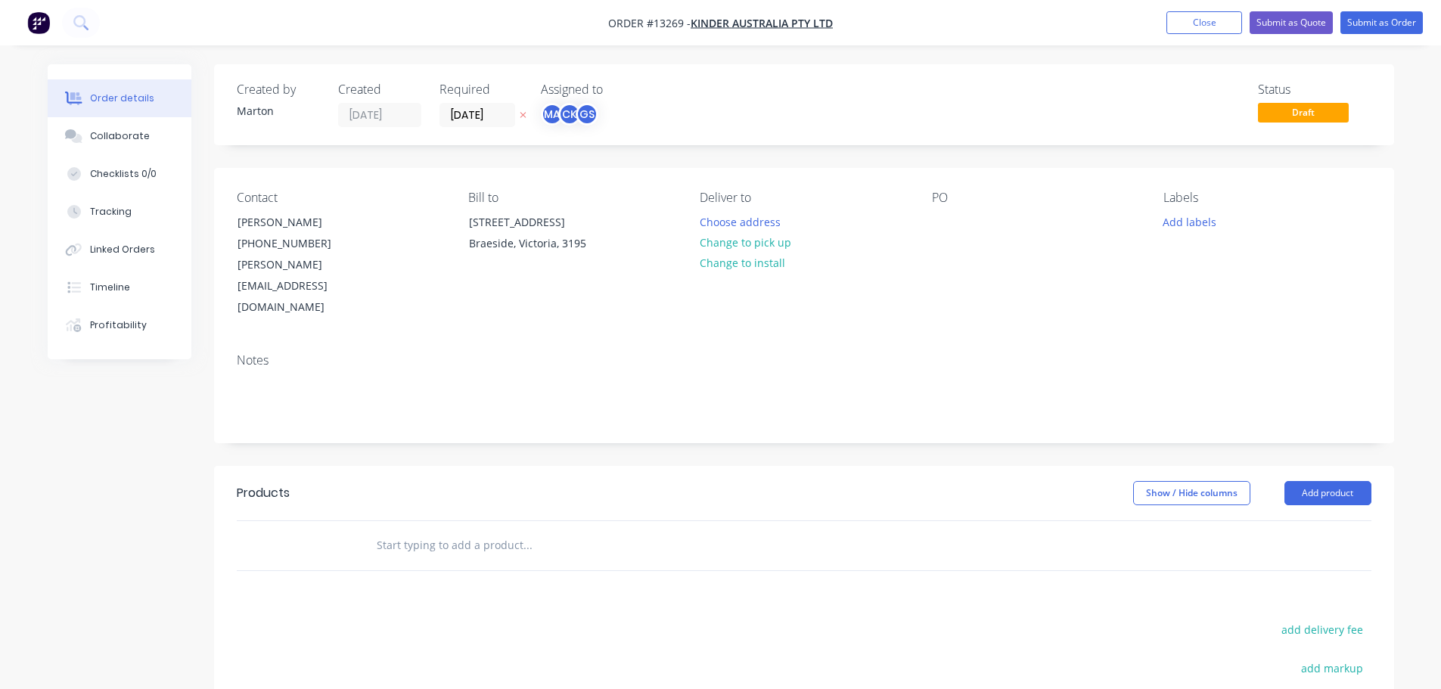
click at [440, 114] on label "[DATE]" at bounding box center [478, 115] width 76 height 24
click at [440, 114] on input "[DATE]" at bounding box center [477, 115] width 74 height 23
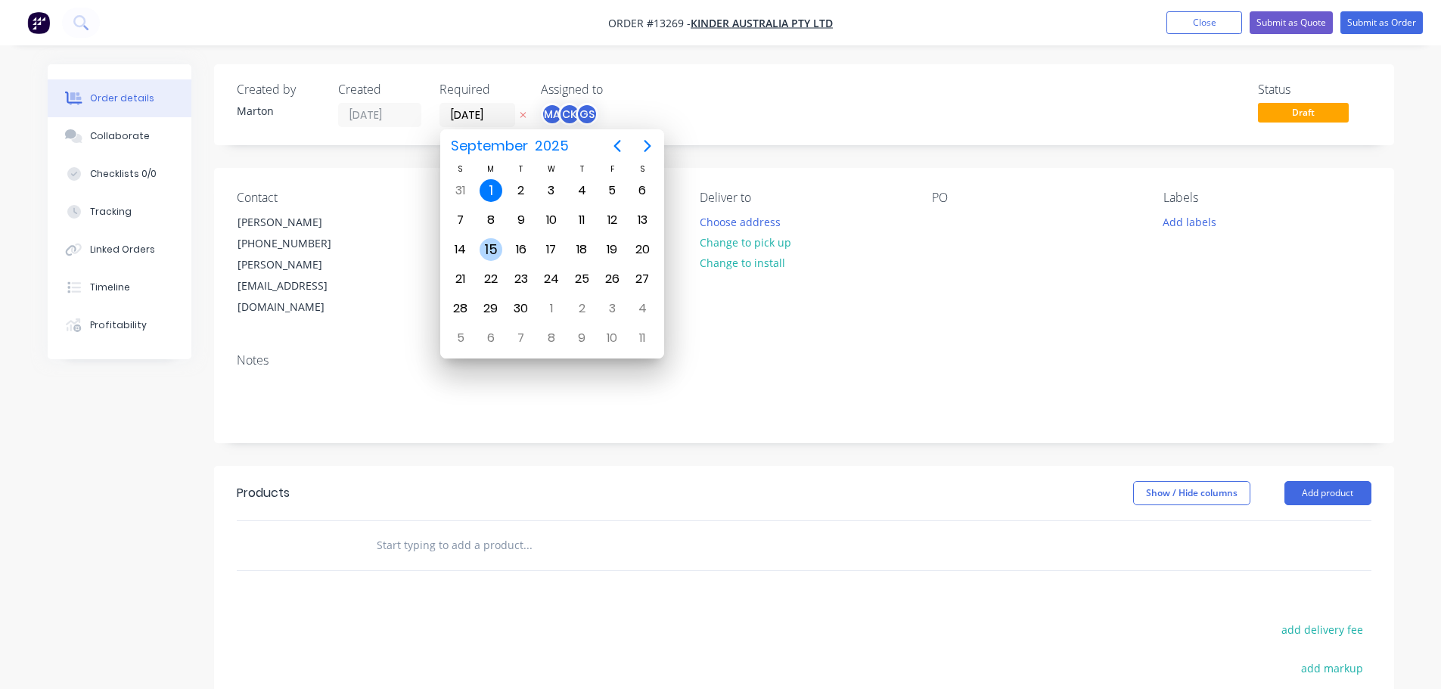
click at [492, 247] on div "15" at bounding box center [491, 249] width 23 height 23
type input "[DATE]"
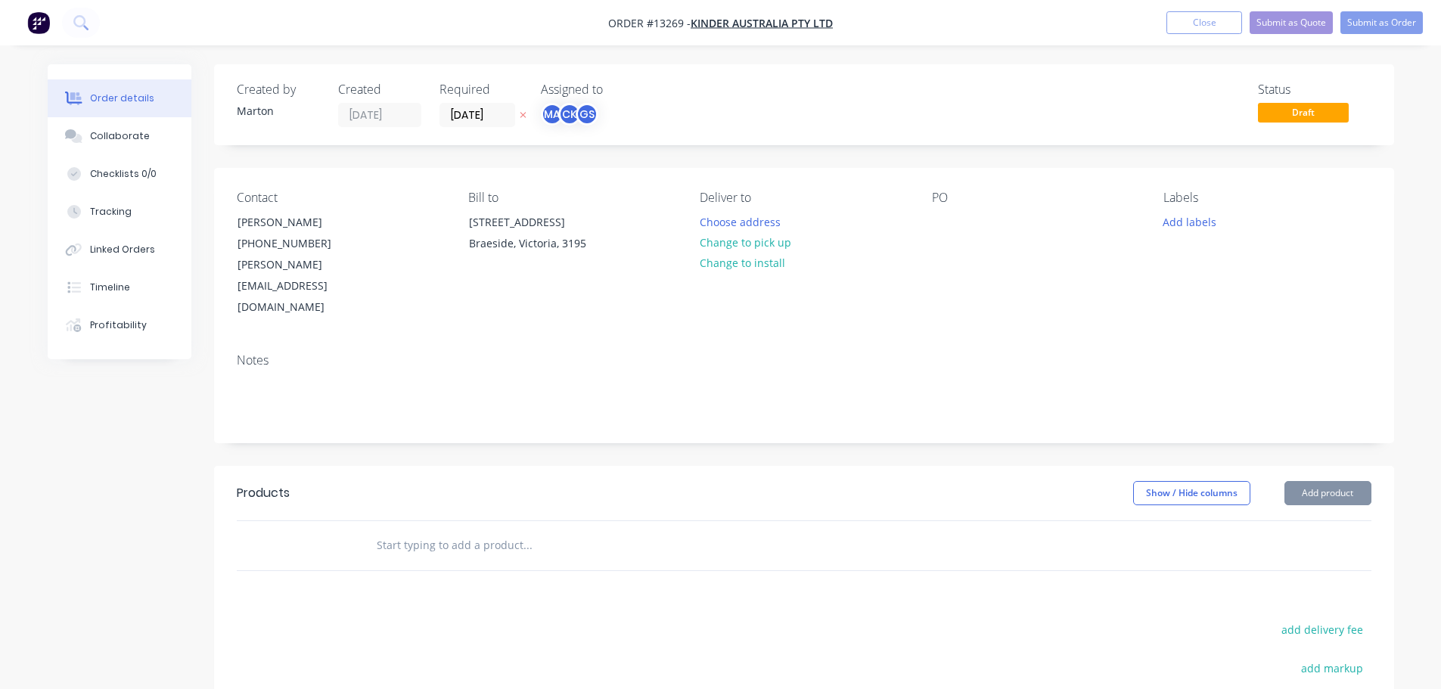
click at [760, 102] on div "Status Draft" at bounding box center [1031, 104] width 679 height 45
click at [696, 219] on button "Choose address" at bounding box center [740, 221] width 97 height 20
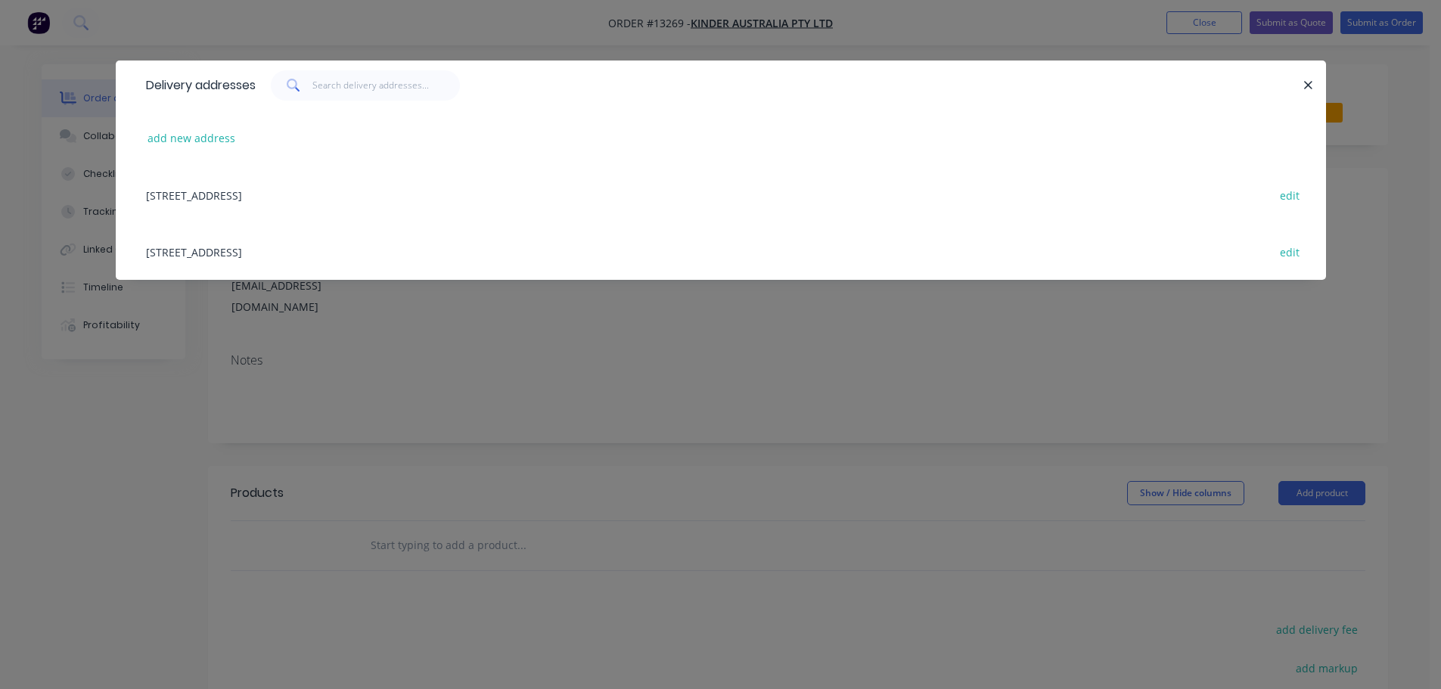
click at [326, 194] on div "[STREET_ADDRESS] edit" at bounding box center [720, 194] width 1165 height 57
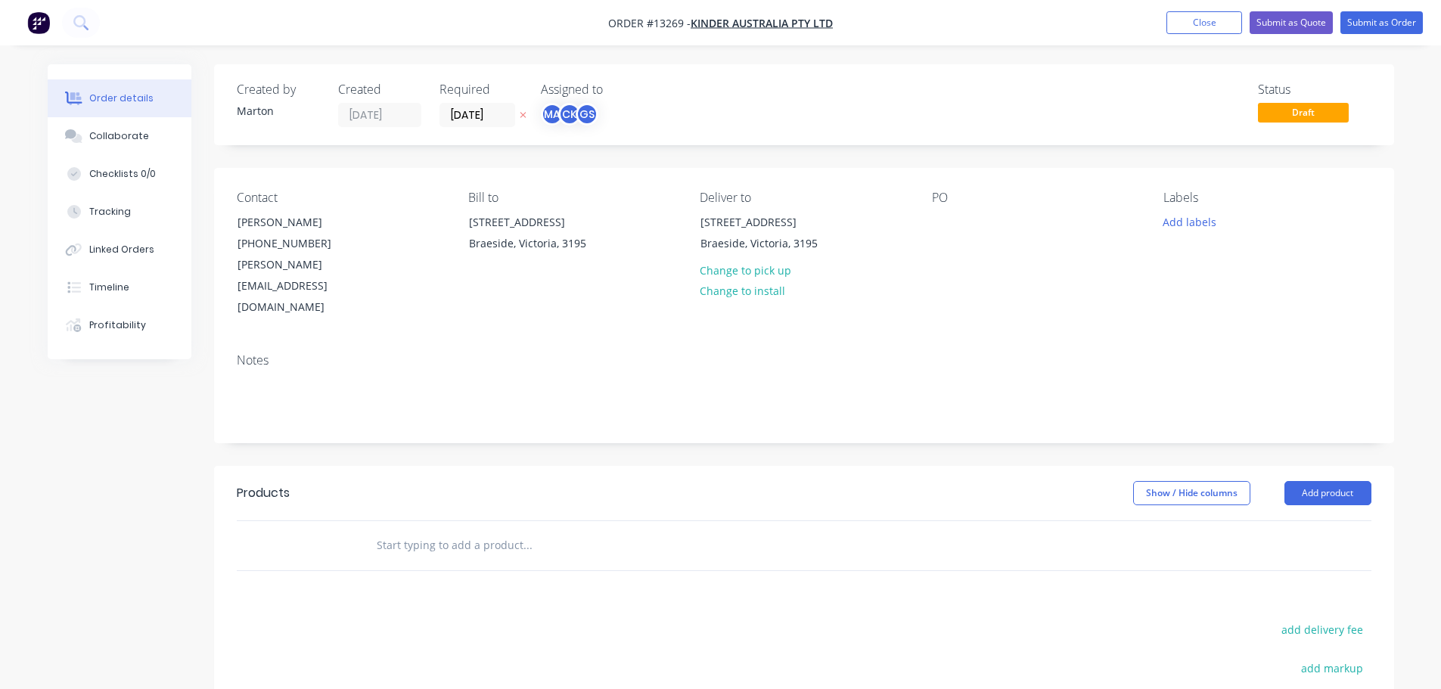
click at [501, 530] on input "text" at bounding box center [527, 545] width 303 height 30
type input "m"
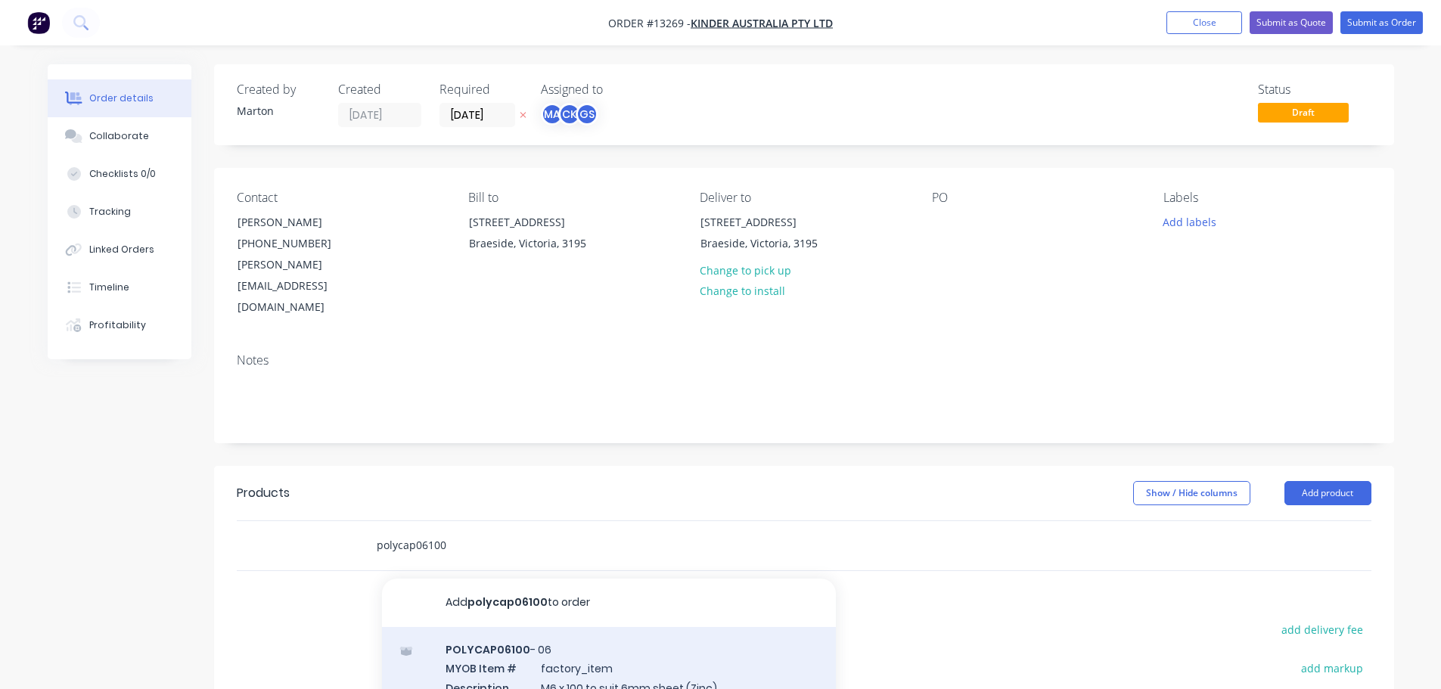
type input "polycap06100"
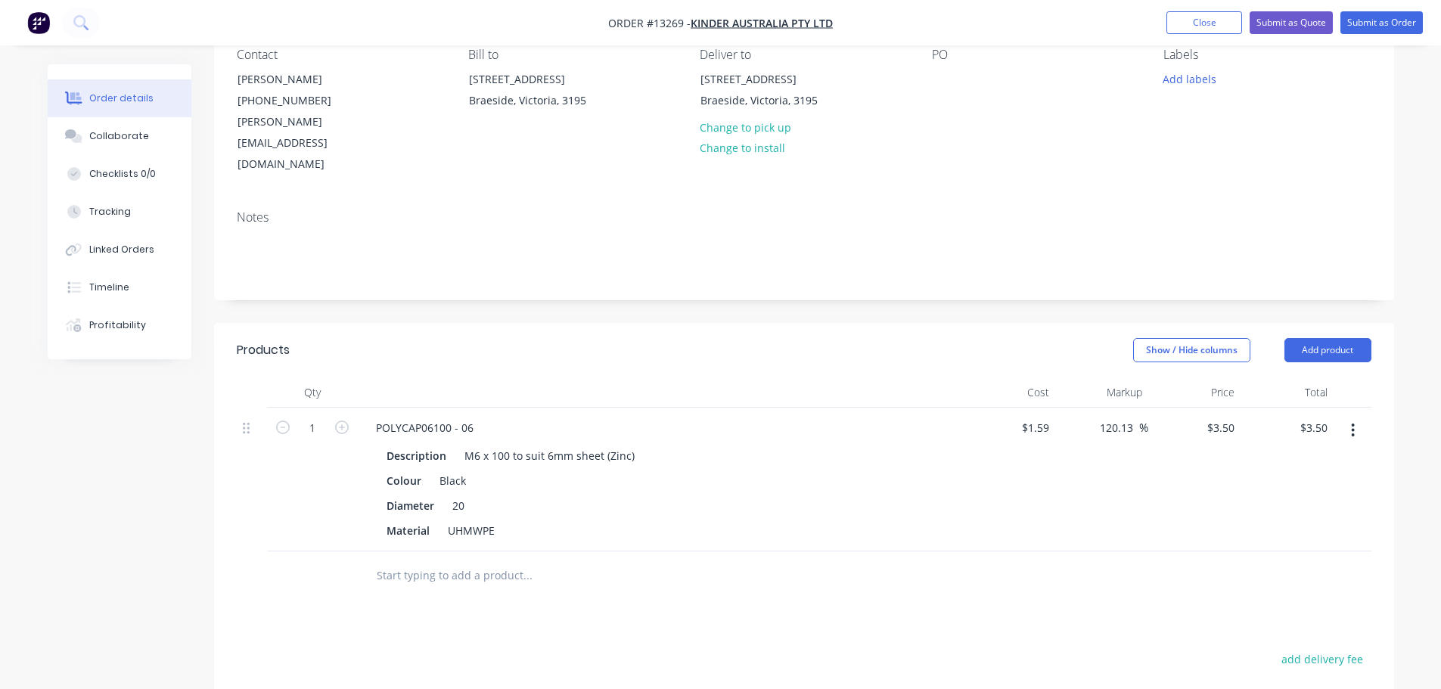
scroll to position [151, 0]
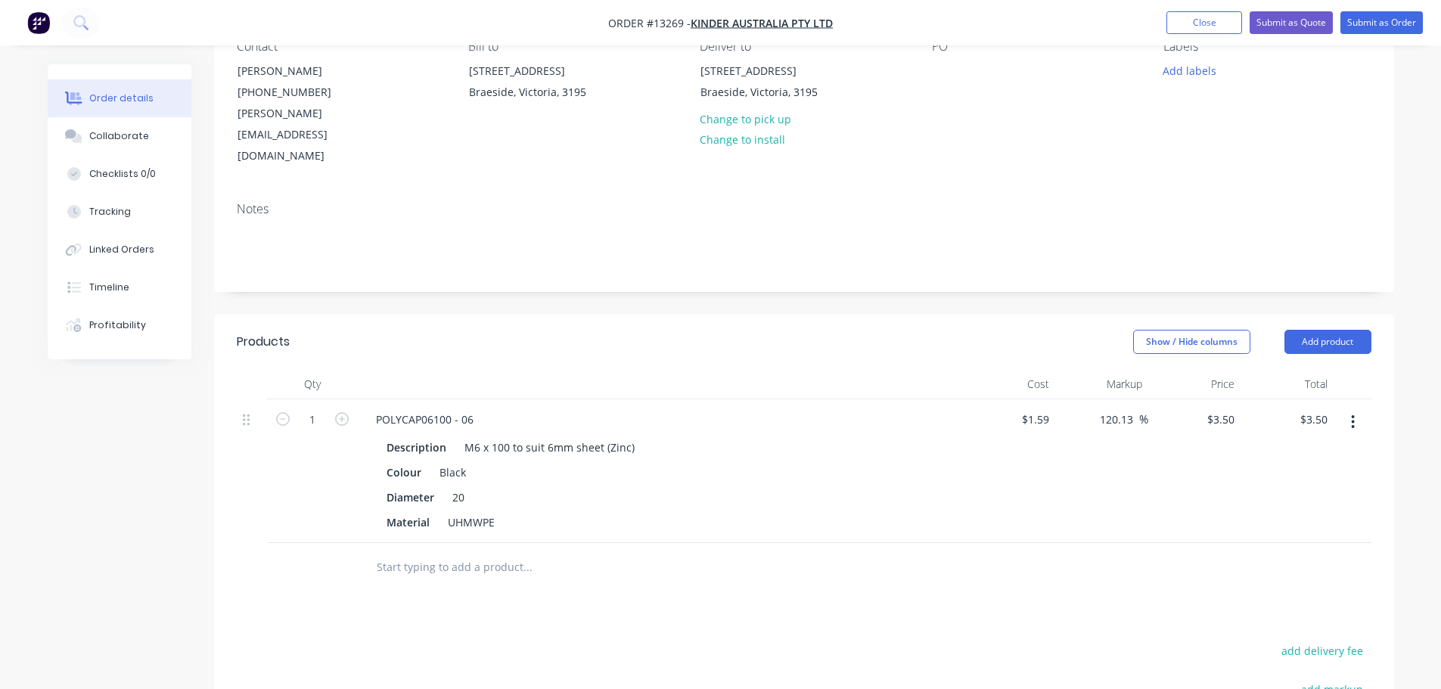
click at [462, 552] on input "text" at bounding box center [527, 567] width 303 height 30
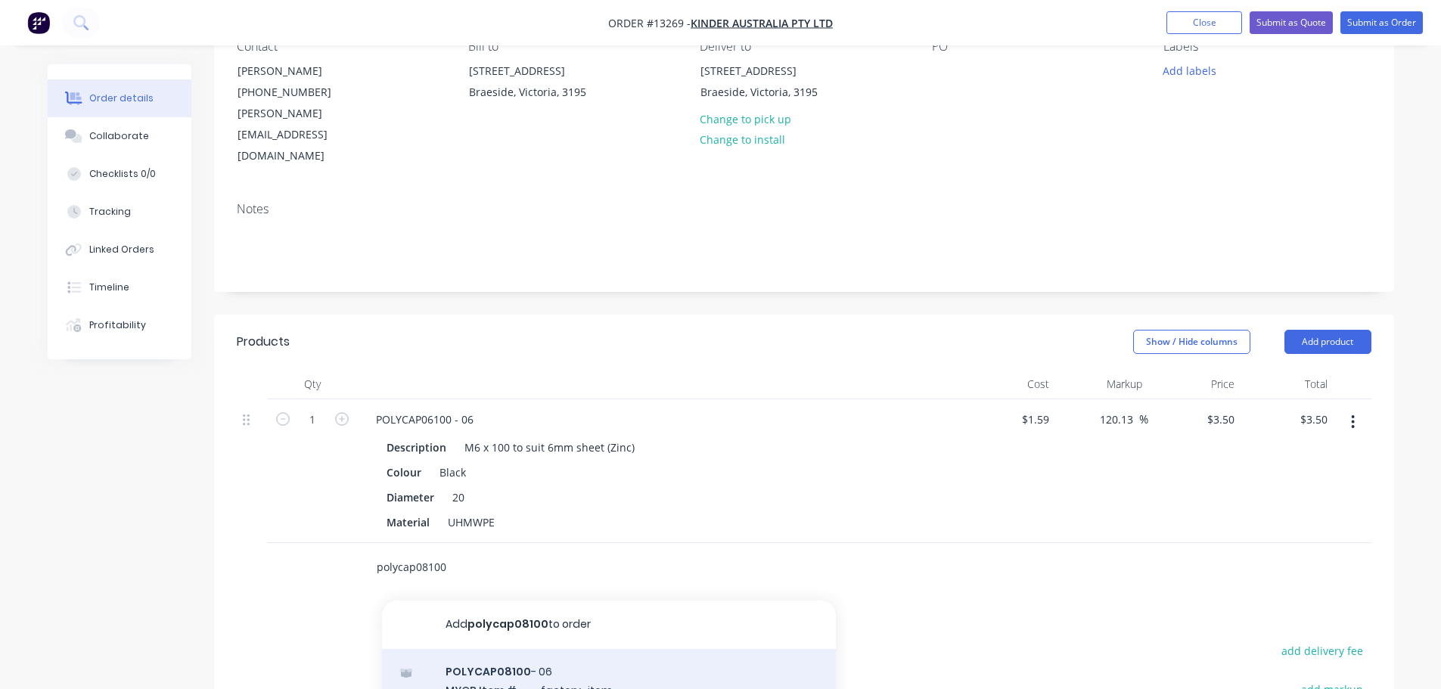
type input "polycap08100"
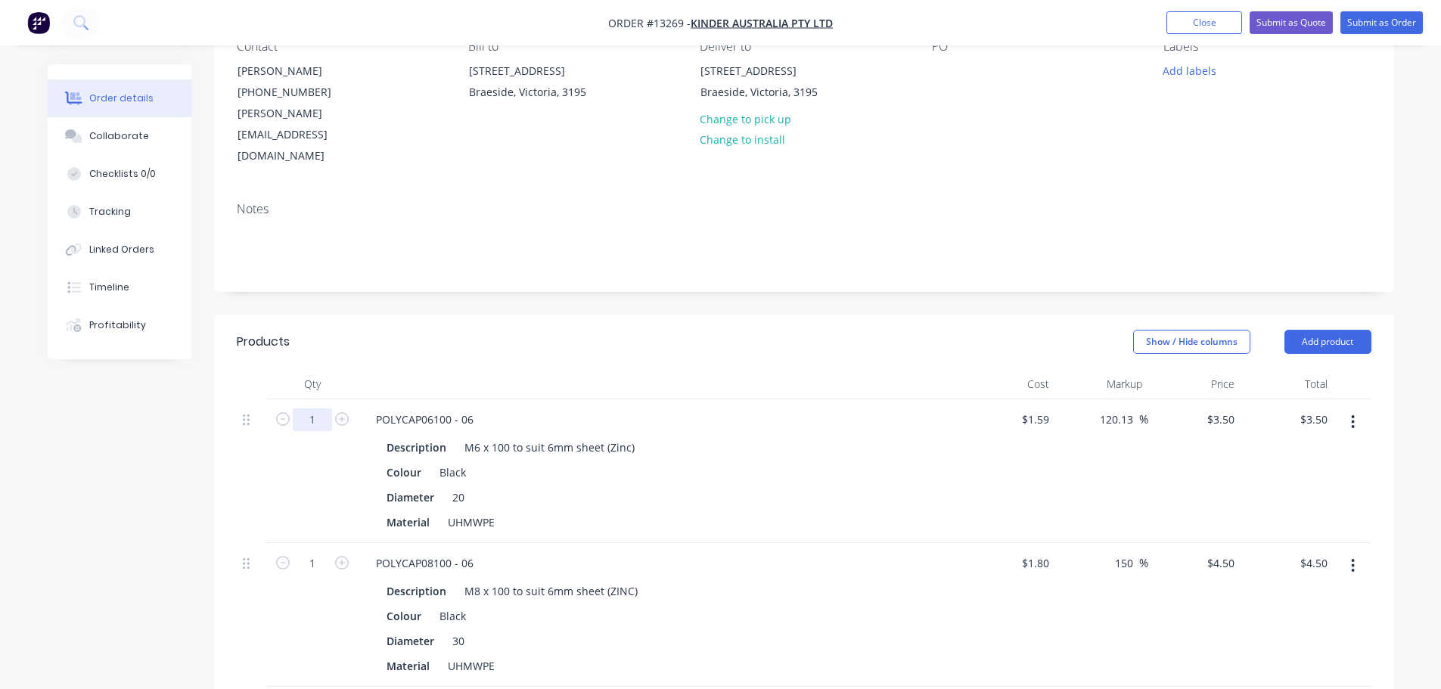
click at [316, 409] on input "1" at bounding box center [312, 420] width 39 height 23
type input "120"
type input "$420.00"
click at [313, 552] on input "1" at bounding box center [312, 563] width 39 height 23
type input "120"
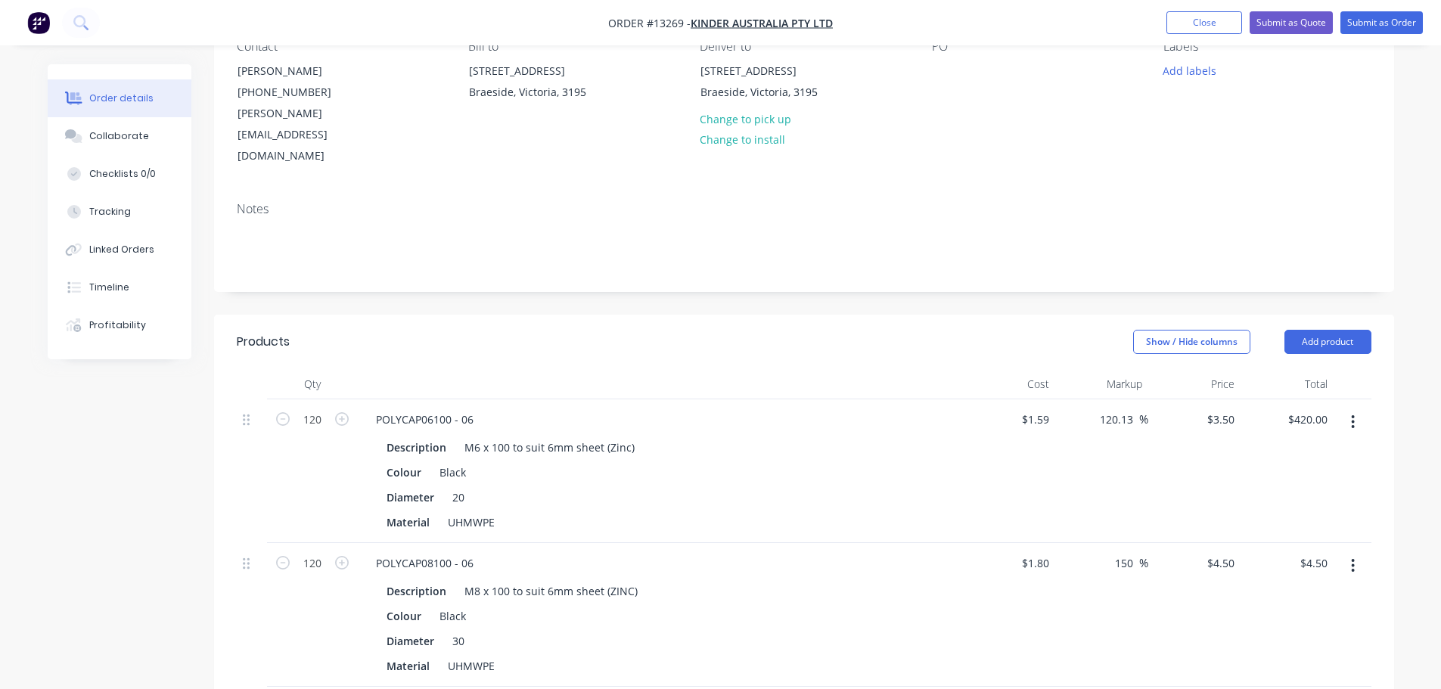
type input "$540.00"
click at [272, 576] on div "120" at bounding box center [312, 615] width 91 height 144
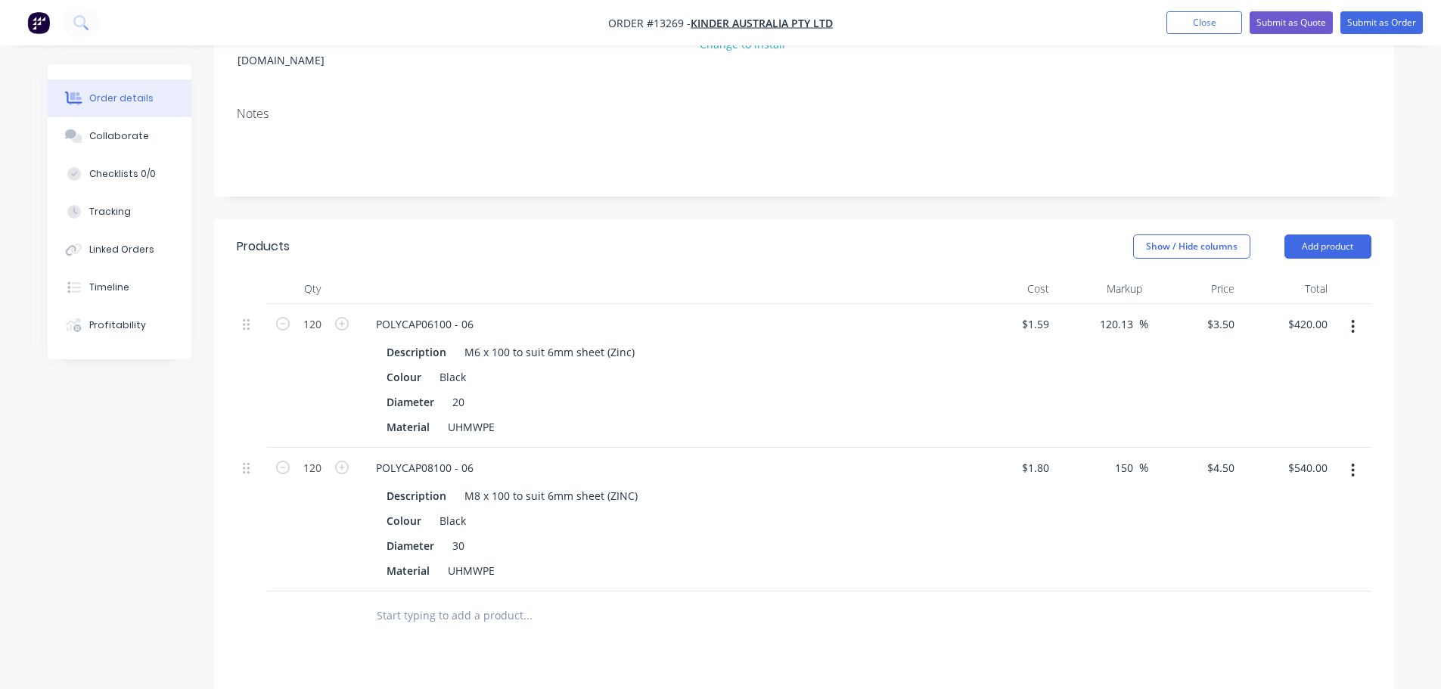
scroll to position [303, 0]
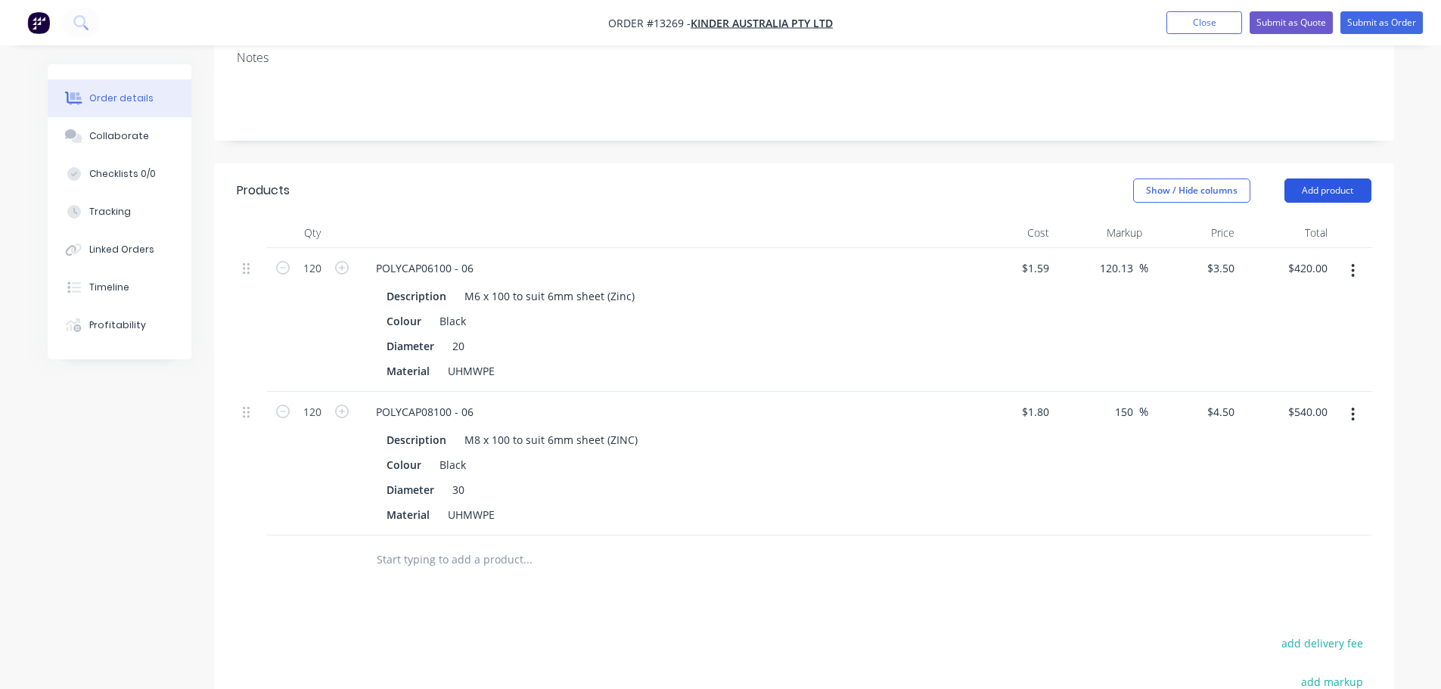
click at [1334, 179] on button "Add product" at bounding box center [1328, 191] width 87 height 24
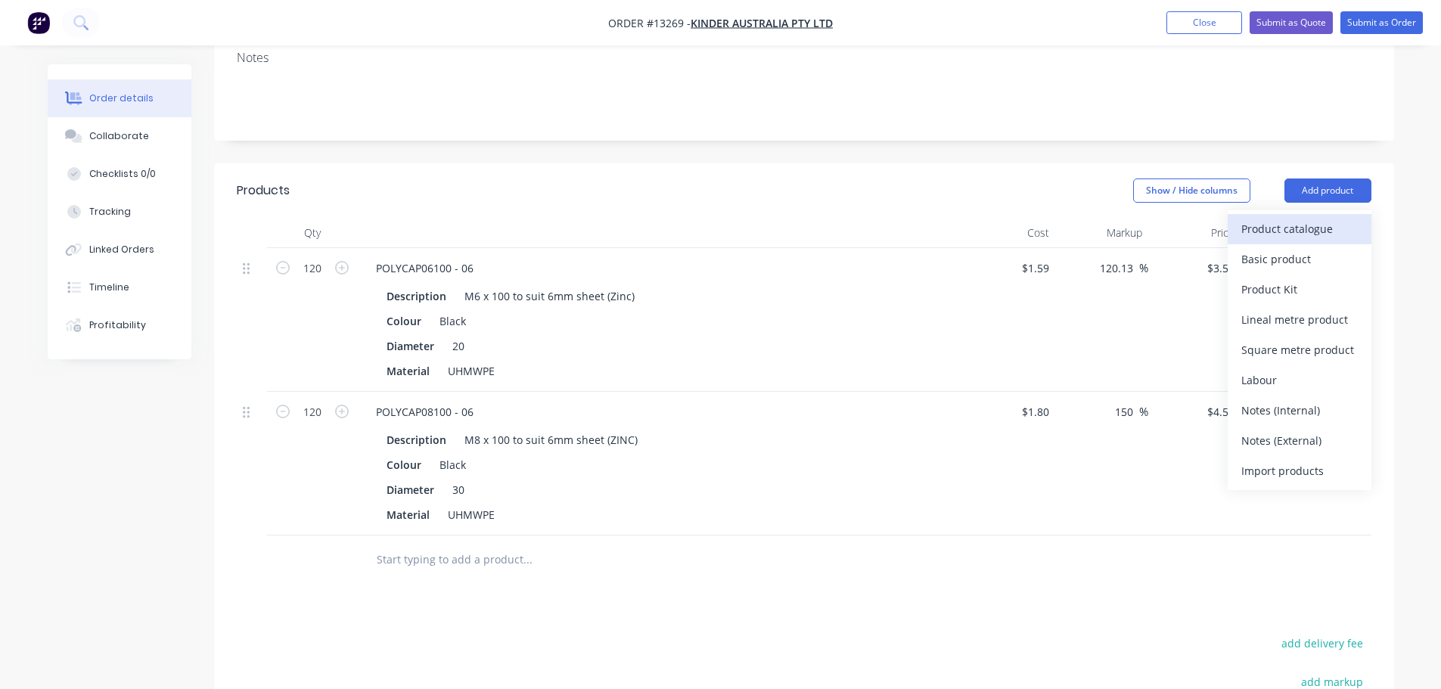
click at [1288, 218] on div "Product catalogue" at bounding box center [1300, 229] width 117 height 22
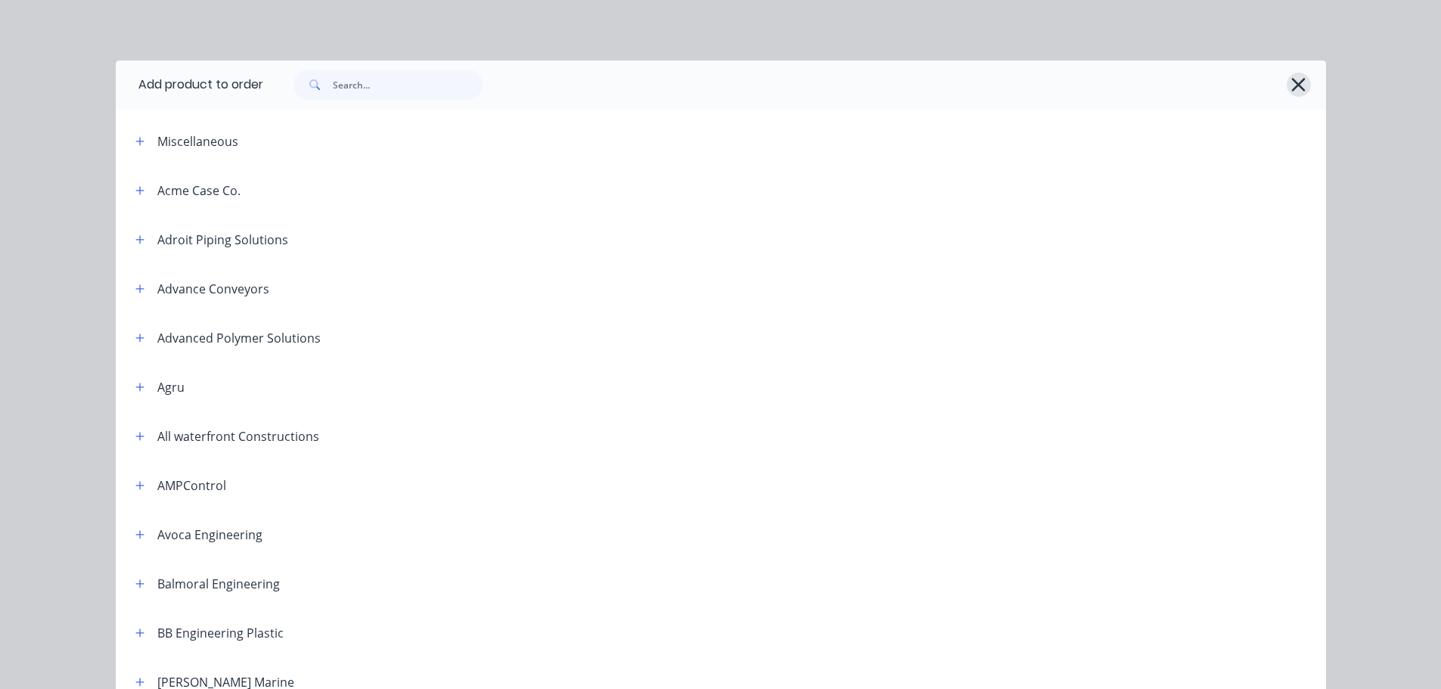
click at [1297, 89] on icon "button" at bounding box center [1299, 85] width 14 height 14
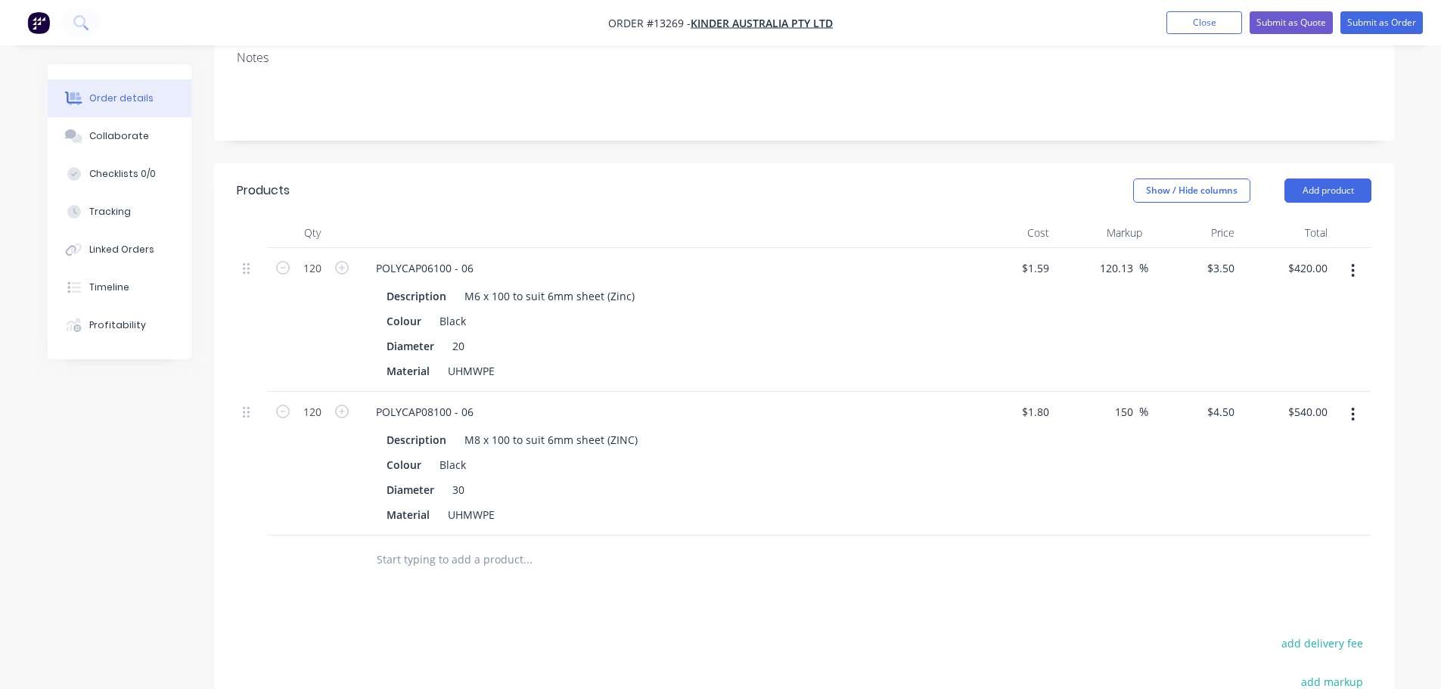
click at [456, 545] on input "text" at bounding box center [527, 560] width 303 height 30
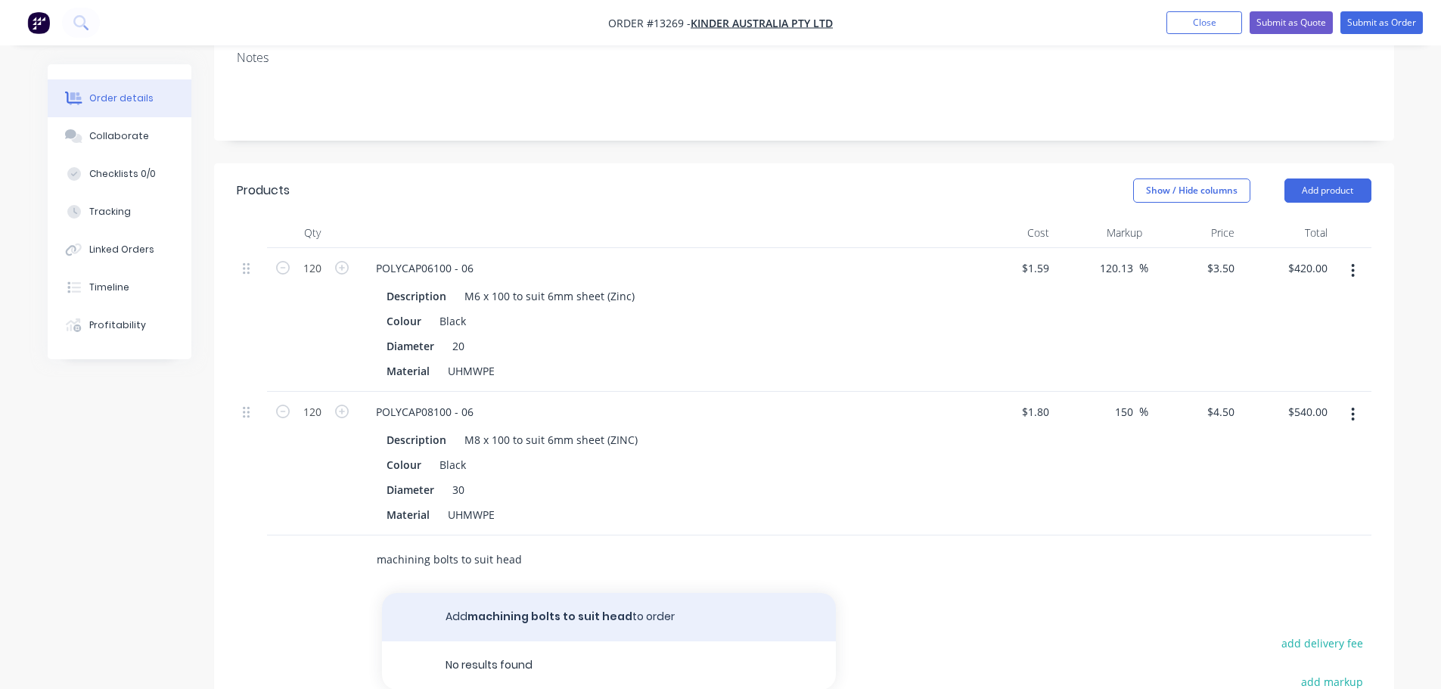
type input "machining bolts to suit head"
click at [518, 593] on button "Add machining bolts to suit head to order" at bounding box center [609, 617] width 454 height 48
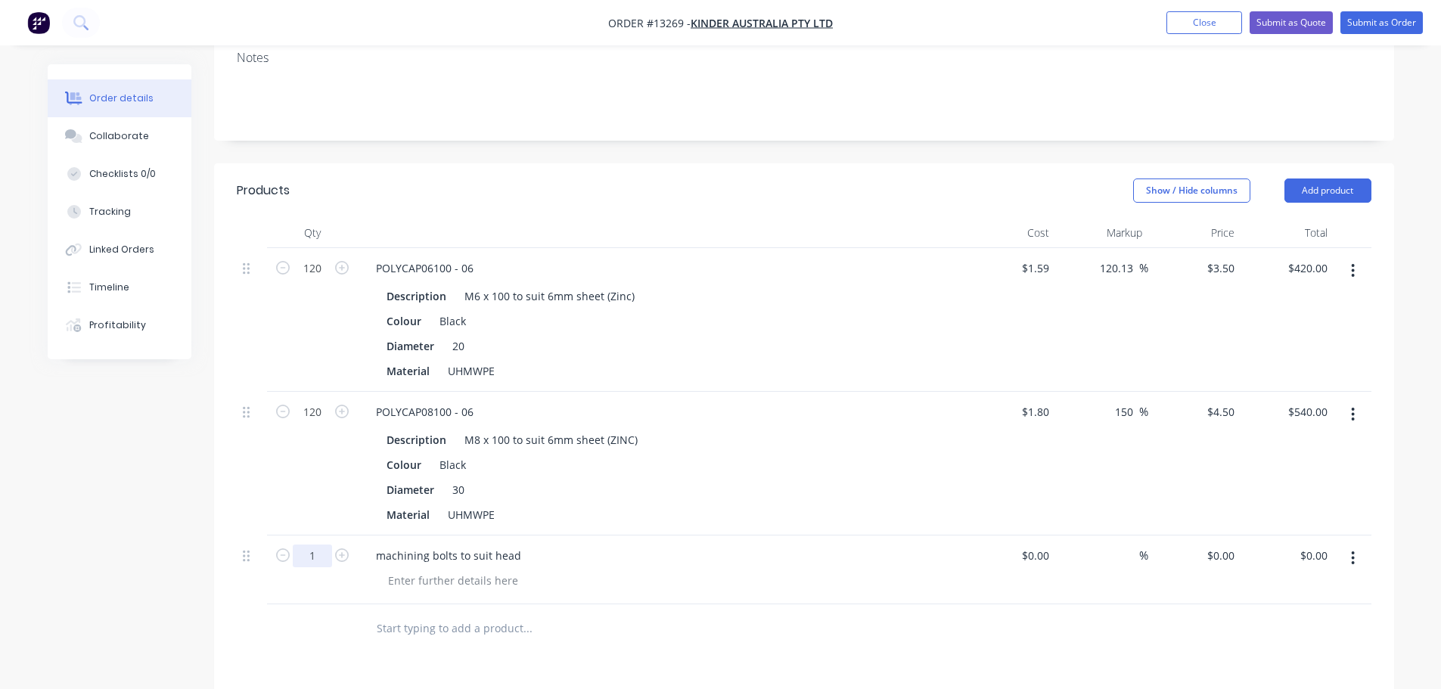
click at [322, 545] on input "1" at bounding box center [312, 556] width 39 height 23
type input "240"
click at [351, 605] on div at bounding box center [312, 629] width 91 height 49
click at [1046, 545] on input at bounding box center [1038, 556] width 35 height 22
click at [1046, 545] on input at bounding box center [1046, 556] width 17 height 22
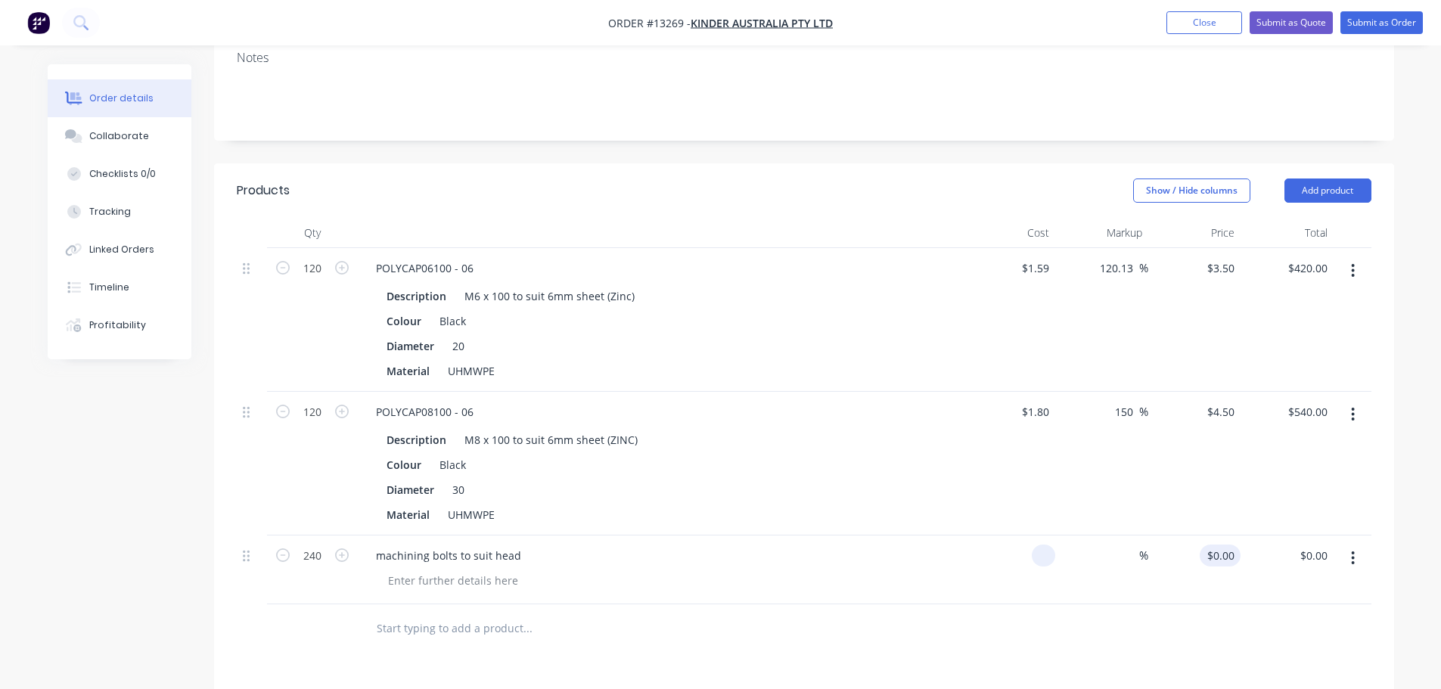
type input "$0.00"
click at [1221, 545] on div "0 $0.00" at bounding box center [1220, 556] width 41 height 22
click at [1221, 545] on div "0 0" at bounding box center [1228, 556] width 23 height 22
type input "$2.50"
type input "$600.00"
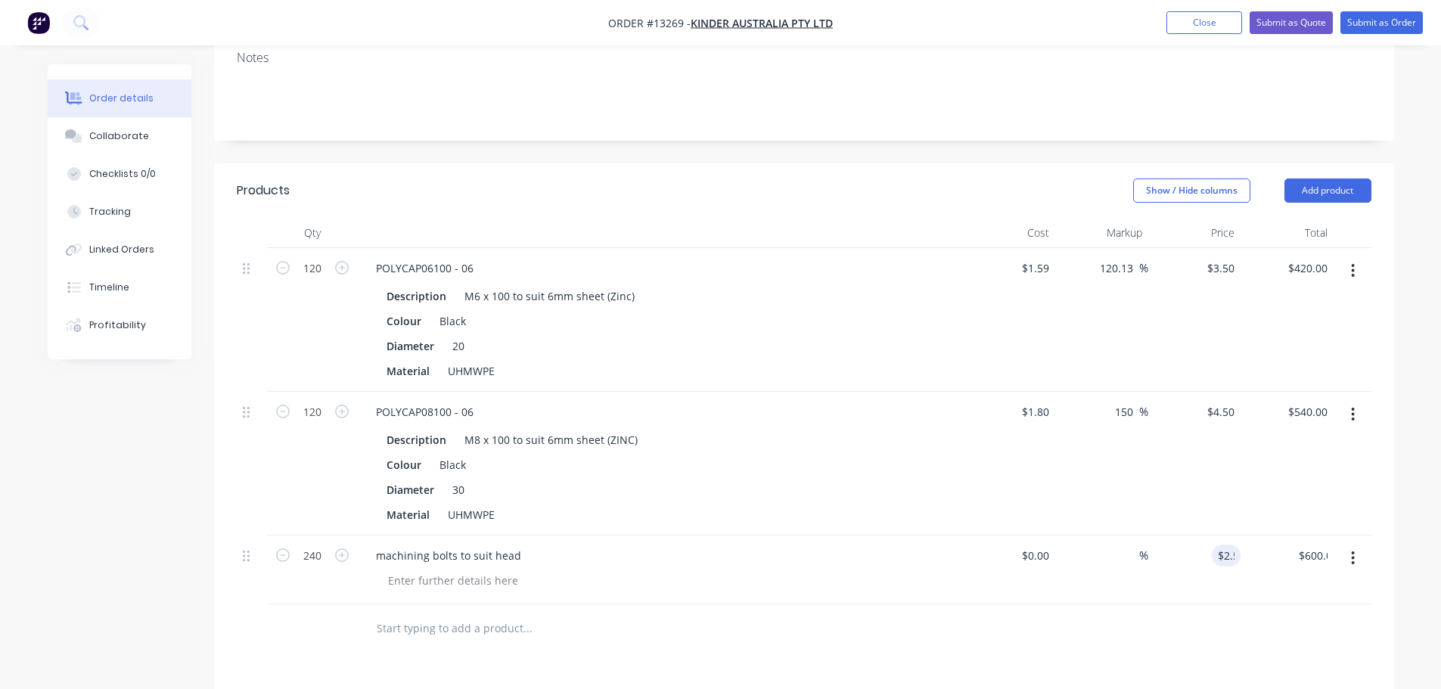
click at [1168, 605] on div at bounding box center [804, 629] width 1135 height 49
click at [597, 614] on input "text" at bounding box center [527, 629] width 303 height 30
click at [1319, 179] on button "Add product" at bounding box center [1328, 191] width 87 height 24
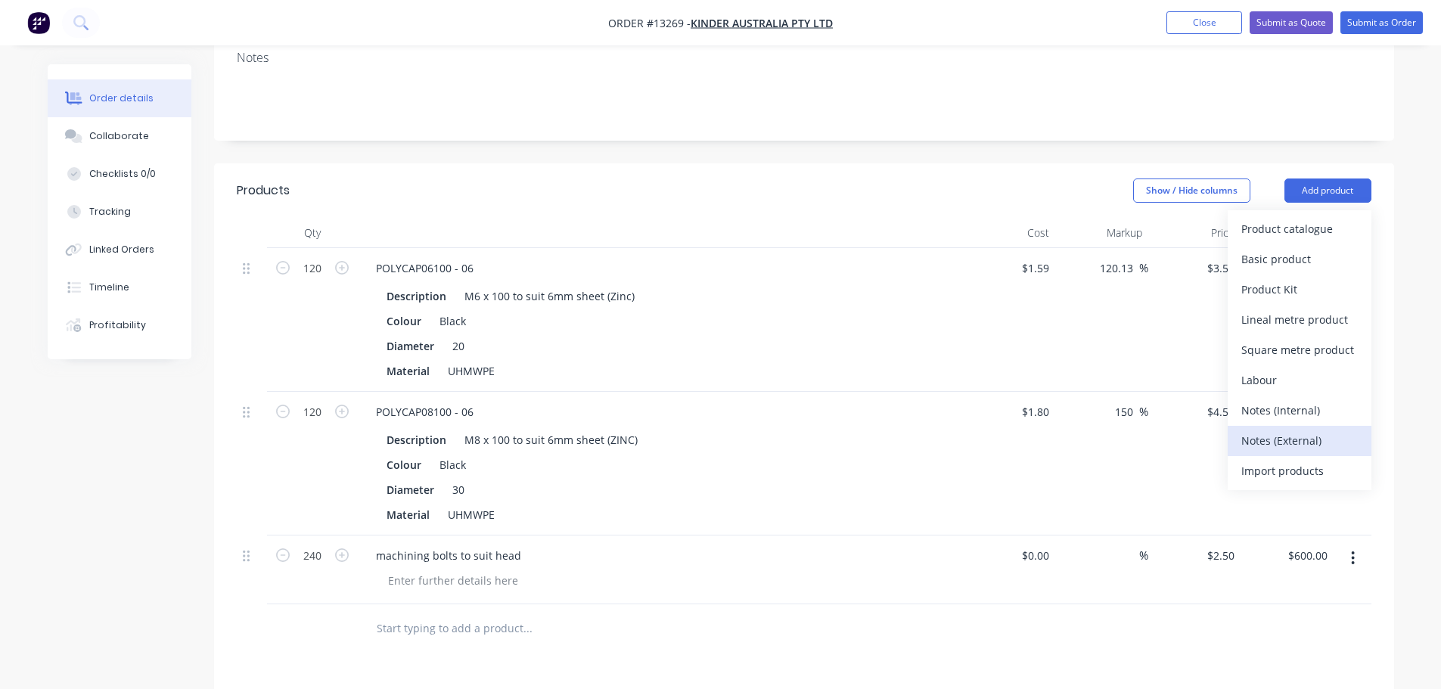
click at [1245, 430] on div "Notes (External)" at bounding box center [1300, 441] width 117 height 22
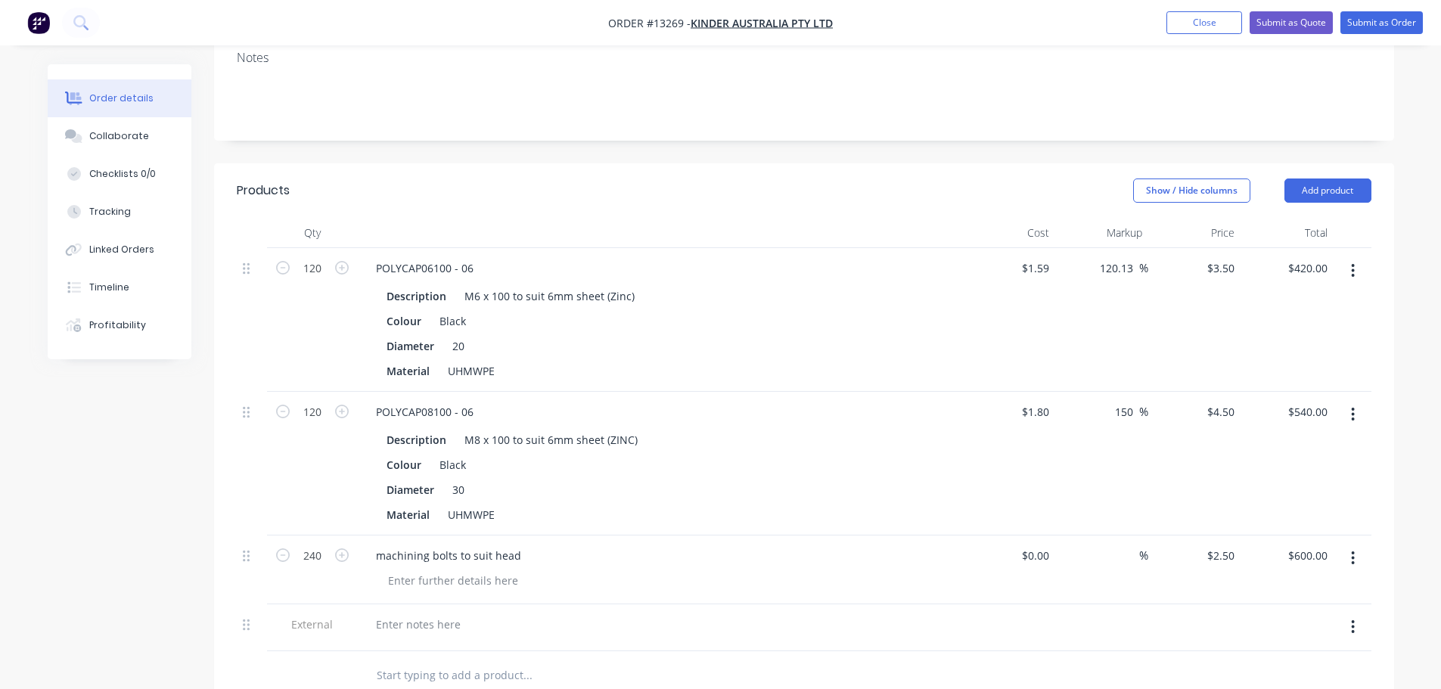
click at [411, 605] on div at bounding box center [660, 628] width 605 height 47
click at [413, 614] on div at bounding box center [418, 625] width 109 height 22
click at [511, 614] on div "Lead Time: 2 weeks from receving [PERSON_NAME]" at bounding box center [506, 625] width 284 height 22
click at [645, 661] on input "text" at bounding box center [527, 676] width 303 height 30
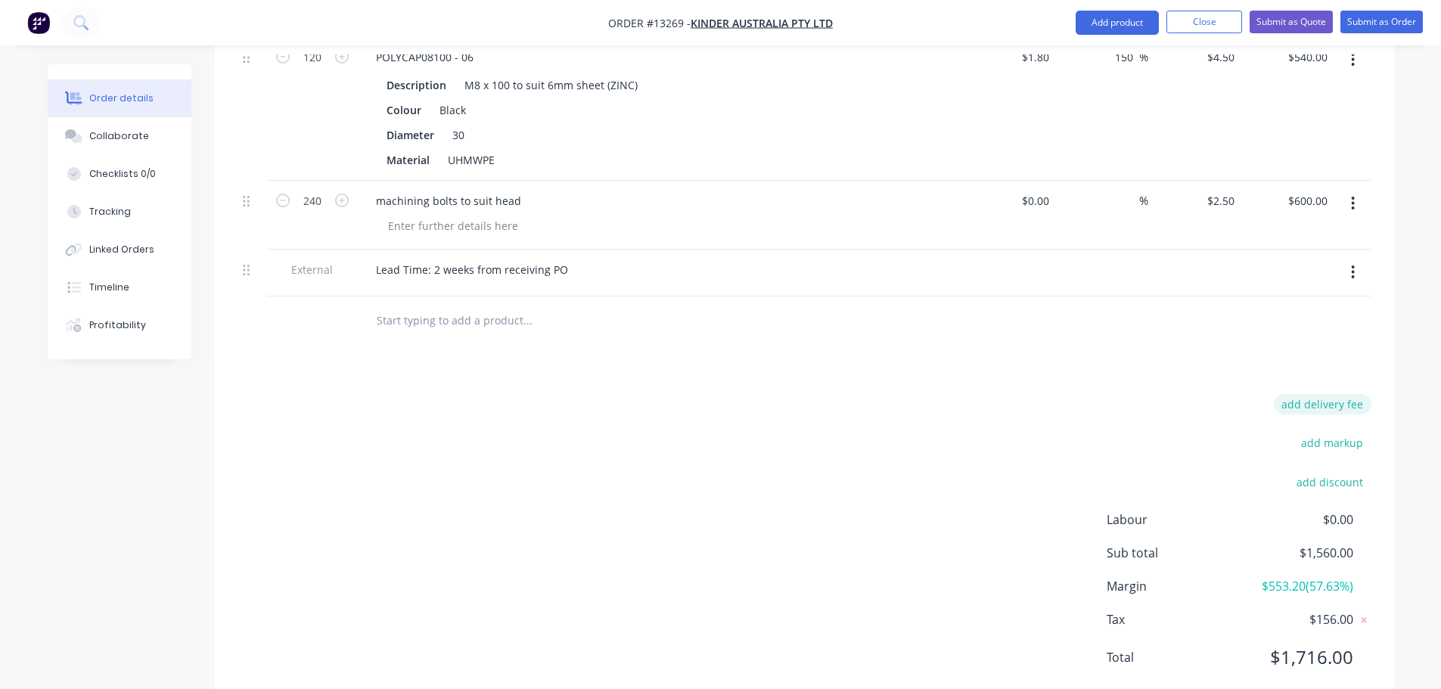
click at [1295, 394] on button "add delivery fee" at bounding box center [1323, 404] width 98 height 20
click at [1362, 403] on icon at bounding box center [1364, 410] width 15 height 15
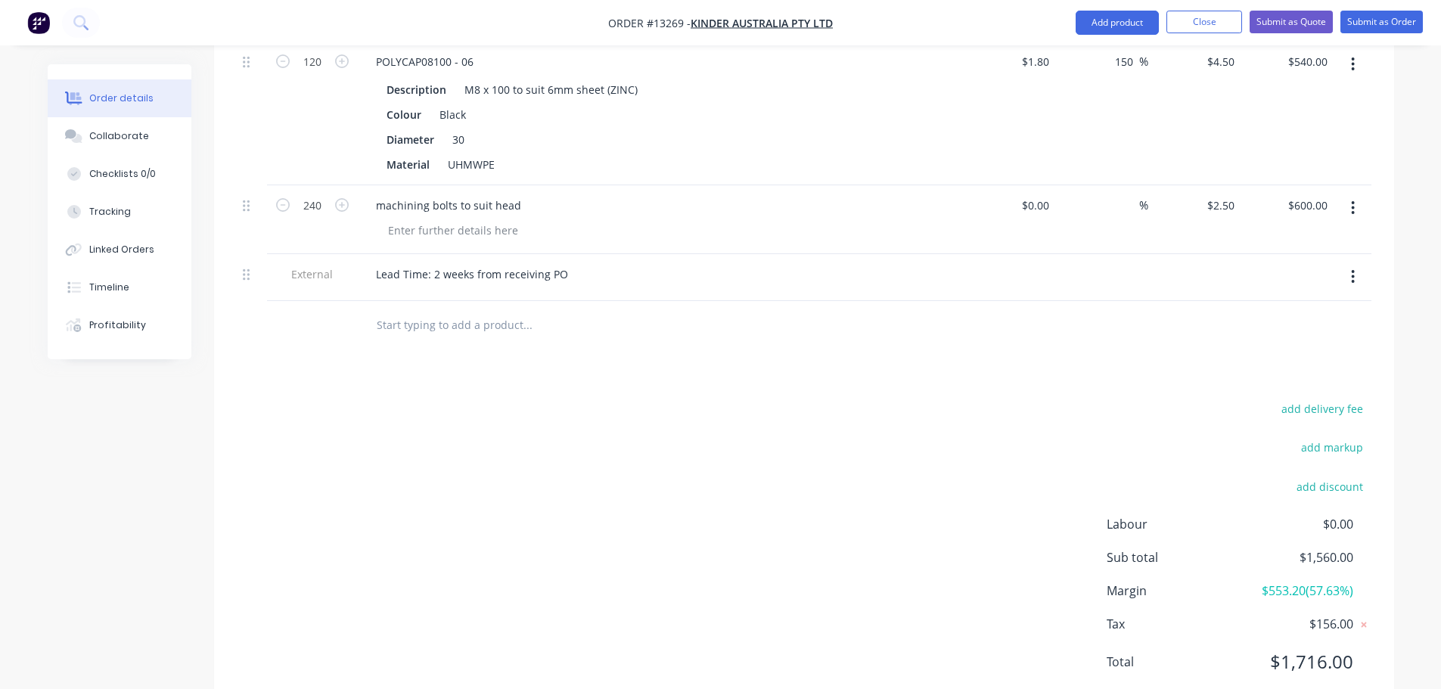
click at [1146, 408] on div "add delivery fee add markup add discount Labour $0.00 Sub total $1,560.00 Margi…" at bounding box center [804, 545] width 1135 height 292
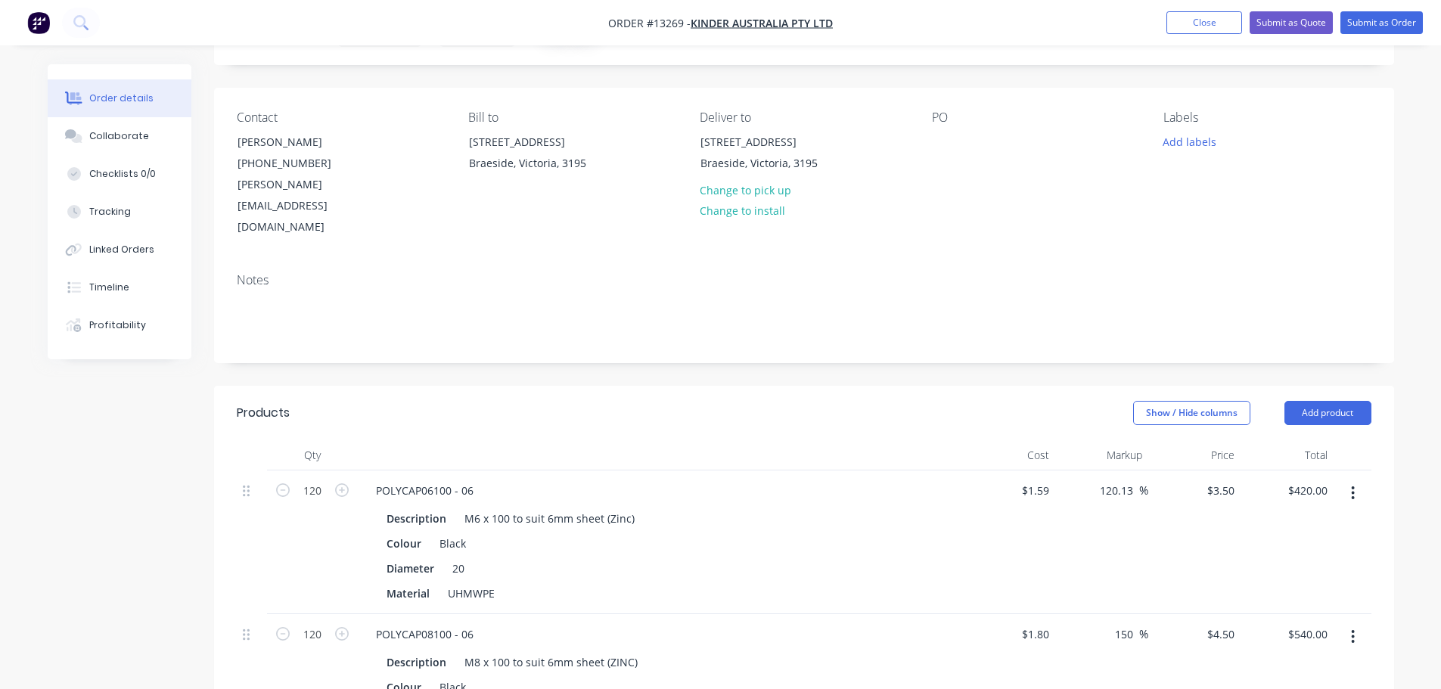
scroll to position [48, 0]
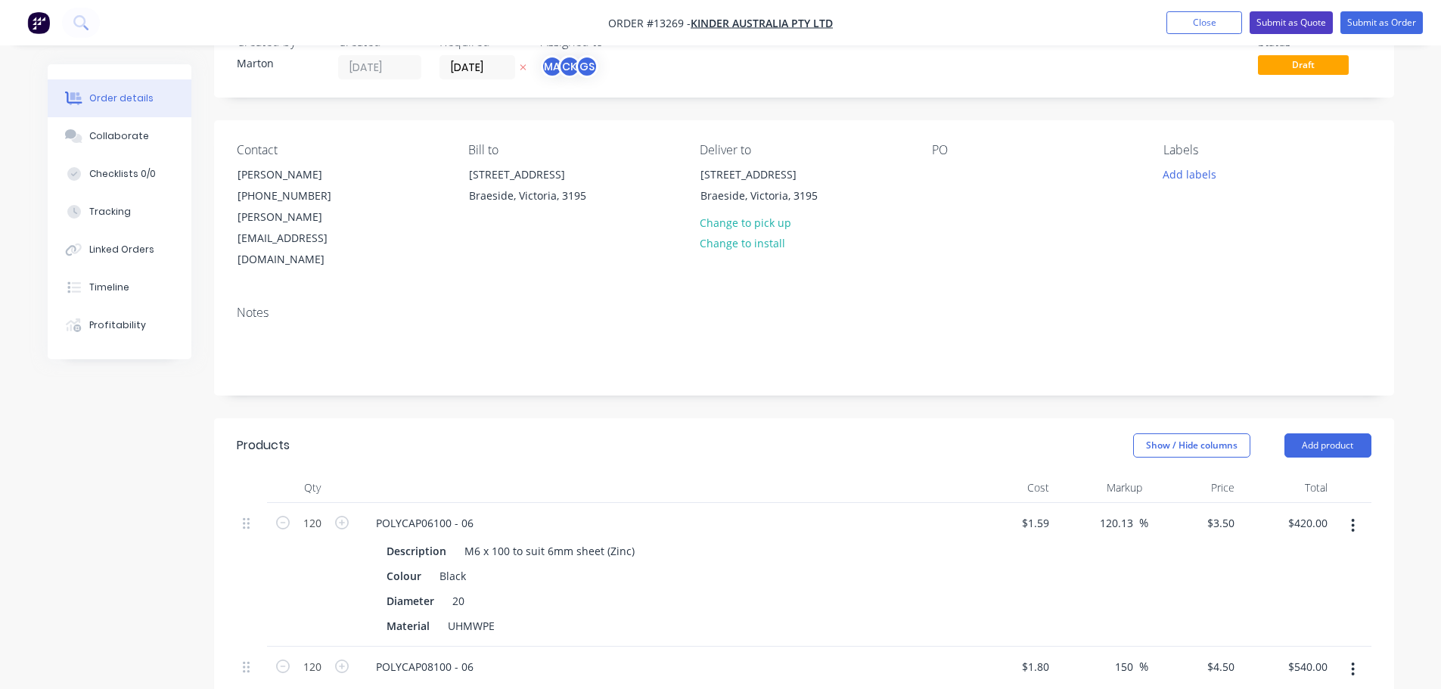
click at [1296, 17] on button "Submit as Quote" at bounding box center [1291, 22] width 83 height 23
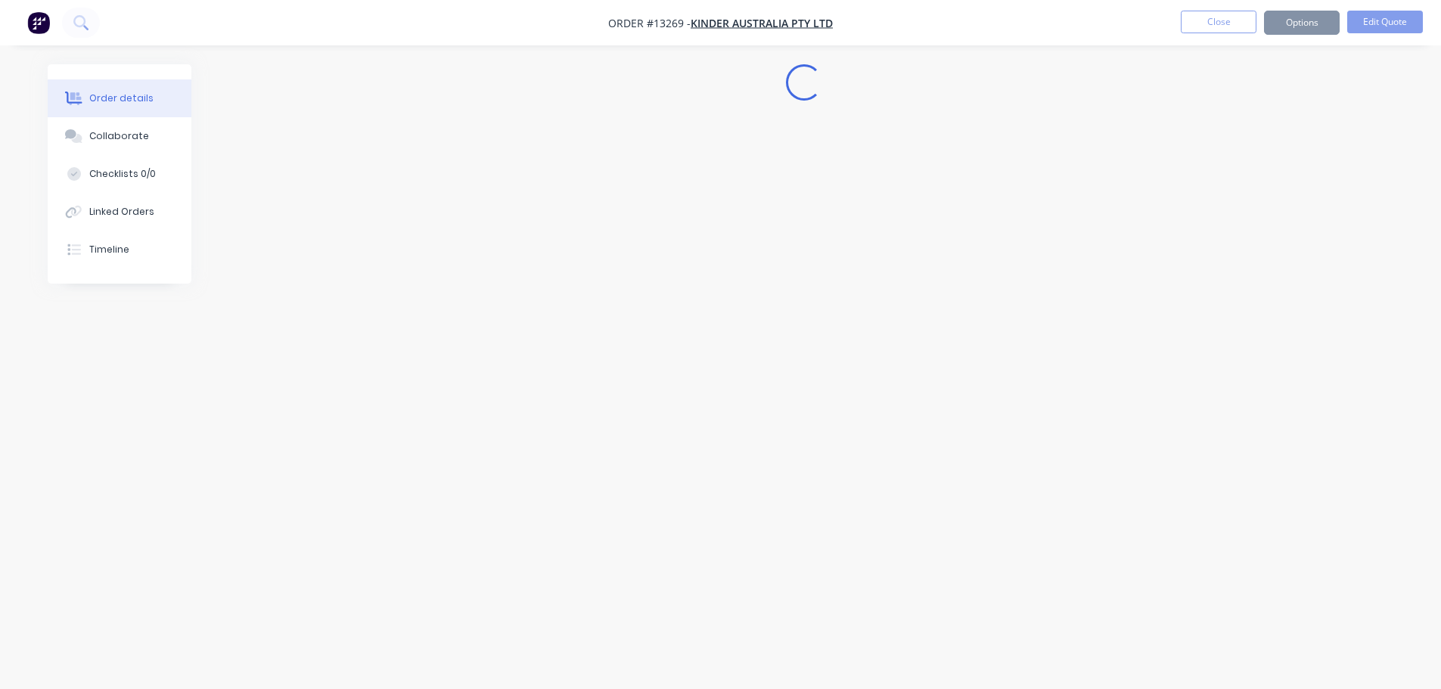
scroll to position [0, 0]
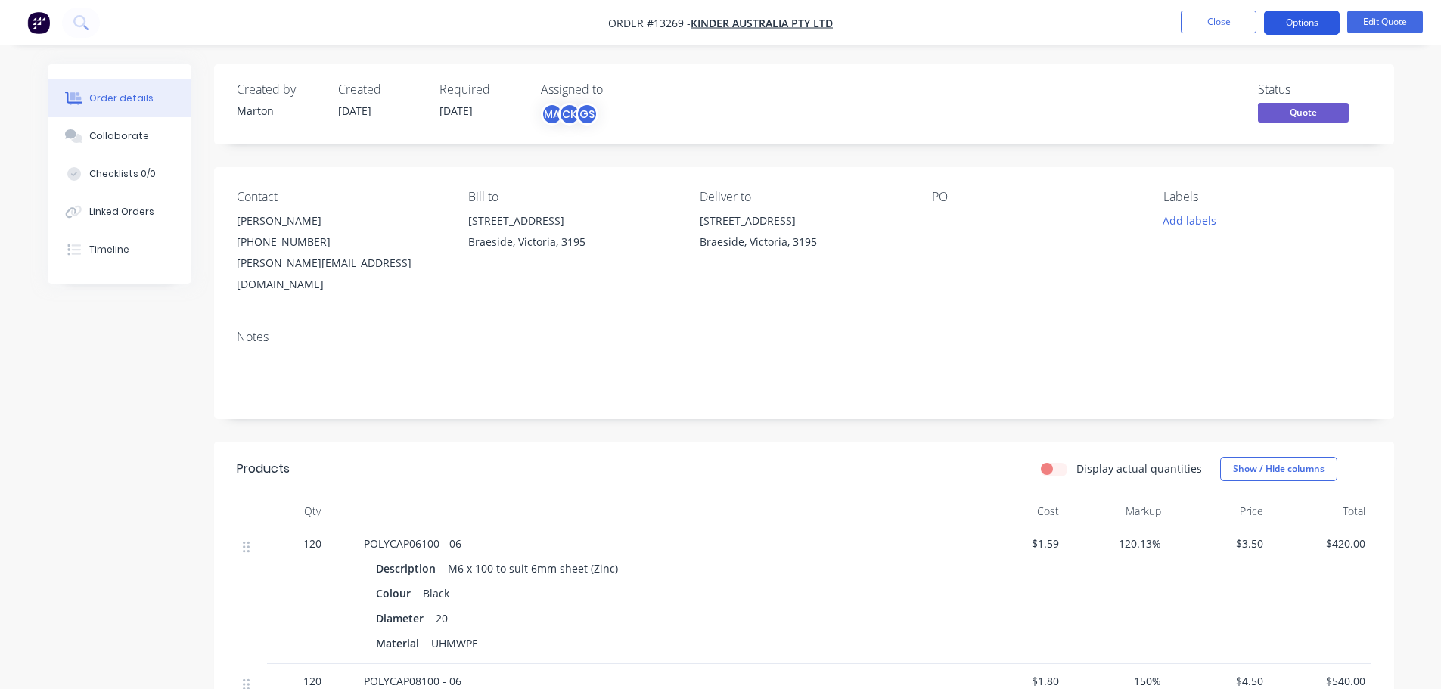
click at [1301, 25] on button "Options" at bounding box center [1302, 23] width 76 height 24
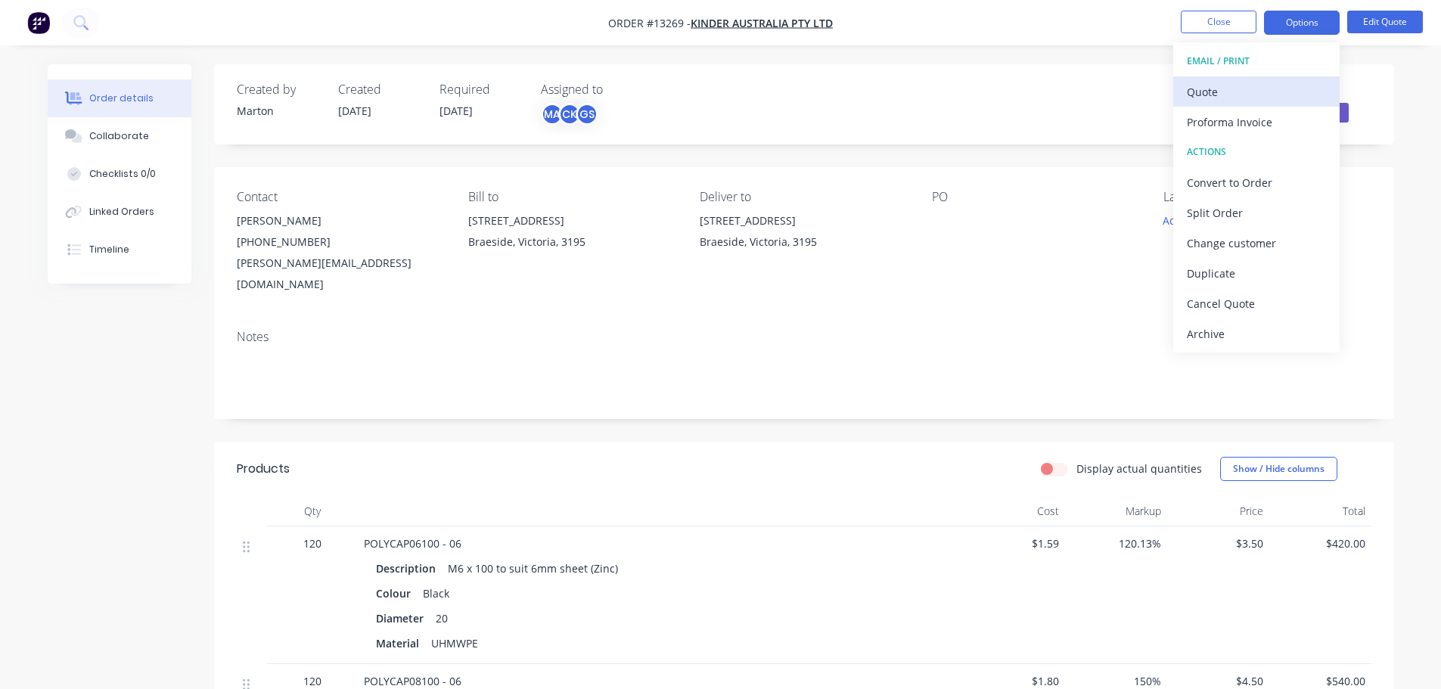
click at [1265, 86] on div "Quote" at bounding box center [1256, 92] width 139 height 22
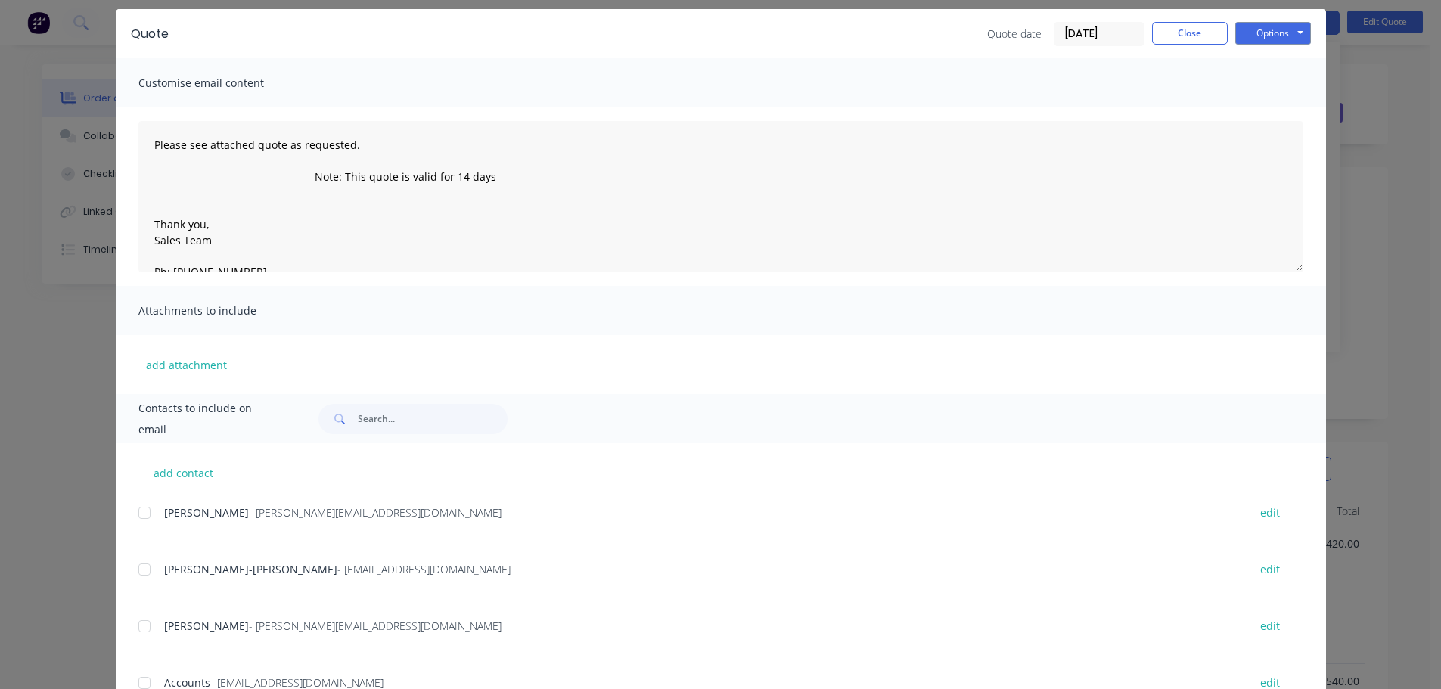
scroll to position [226, 0]
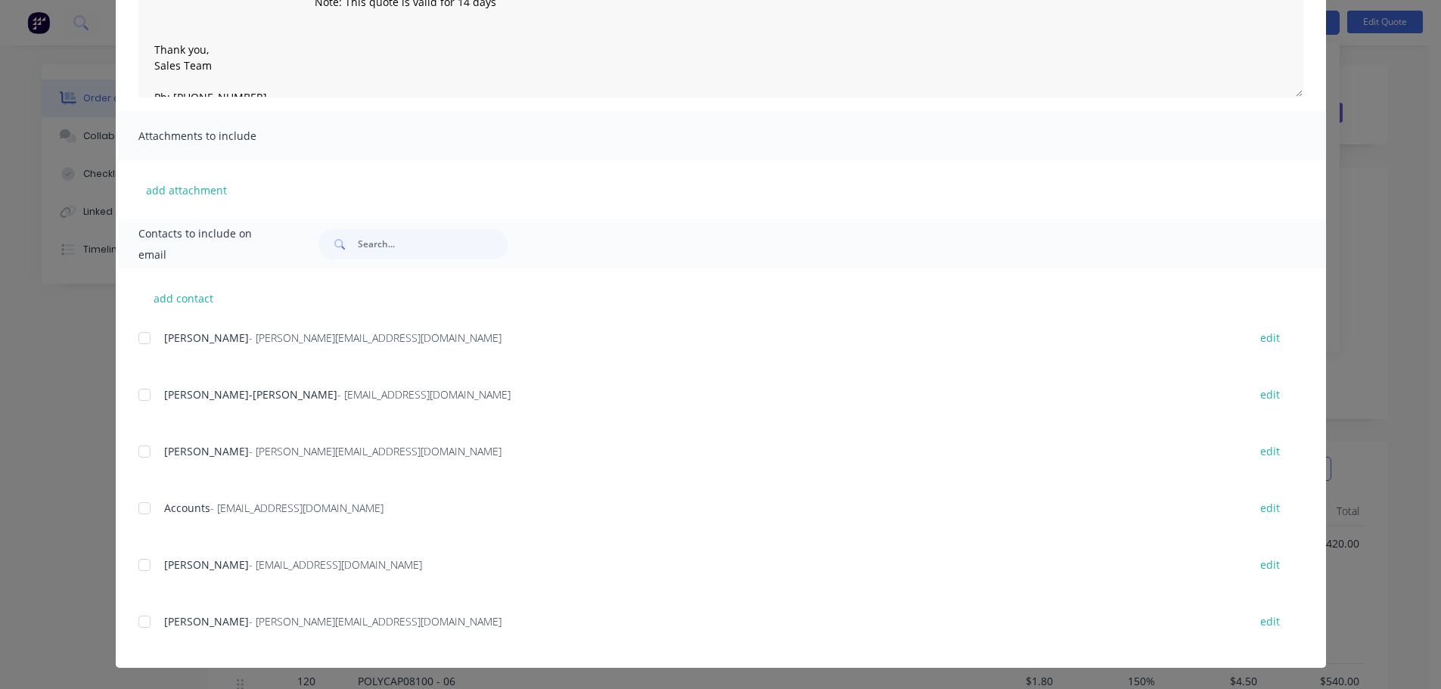
click at [146, 450] on div at bounding box center [144, 452] width 30 height 30
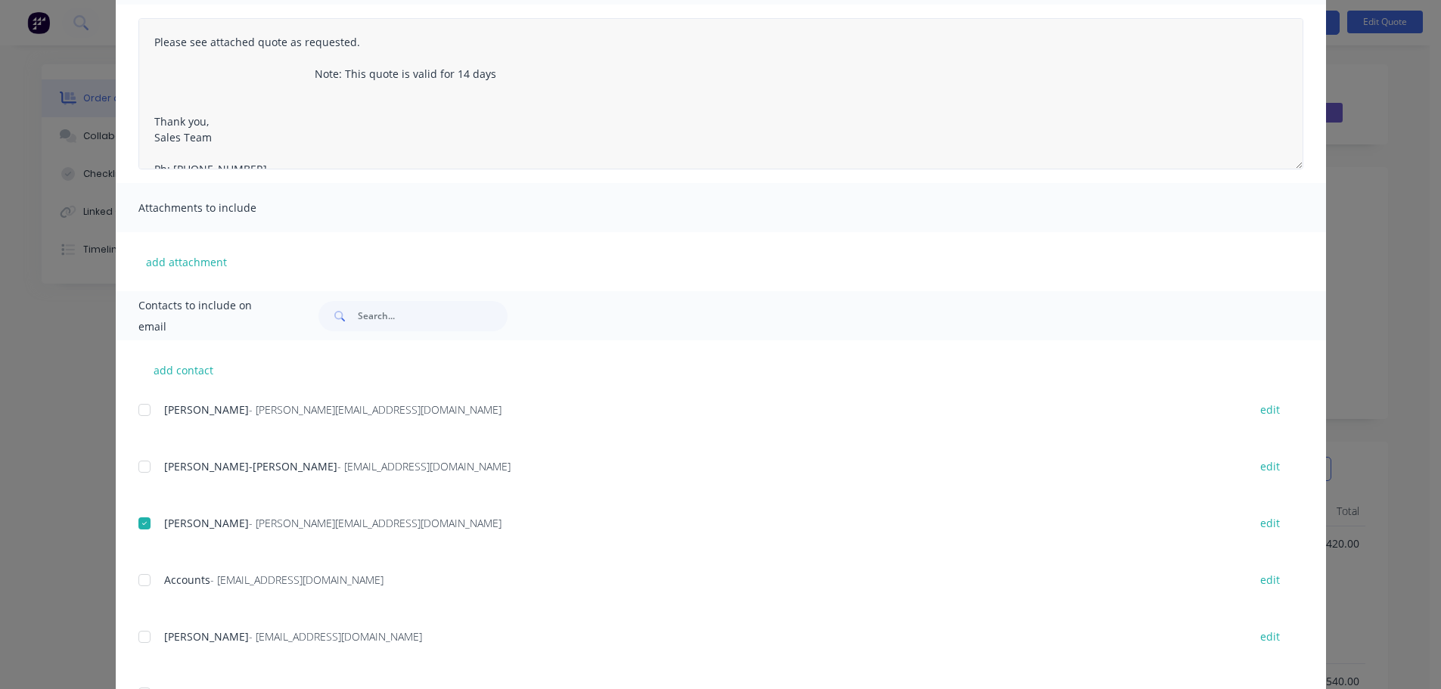
scroll to position [0, 0]
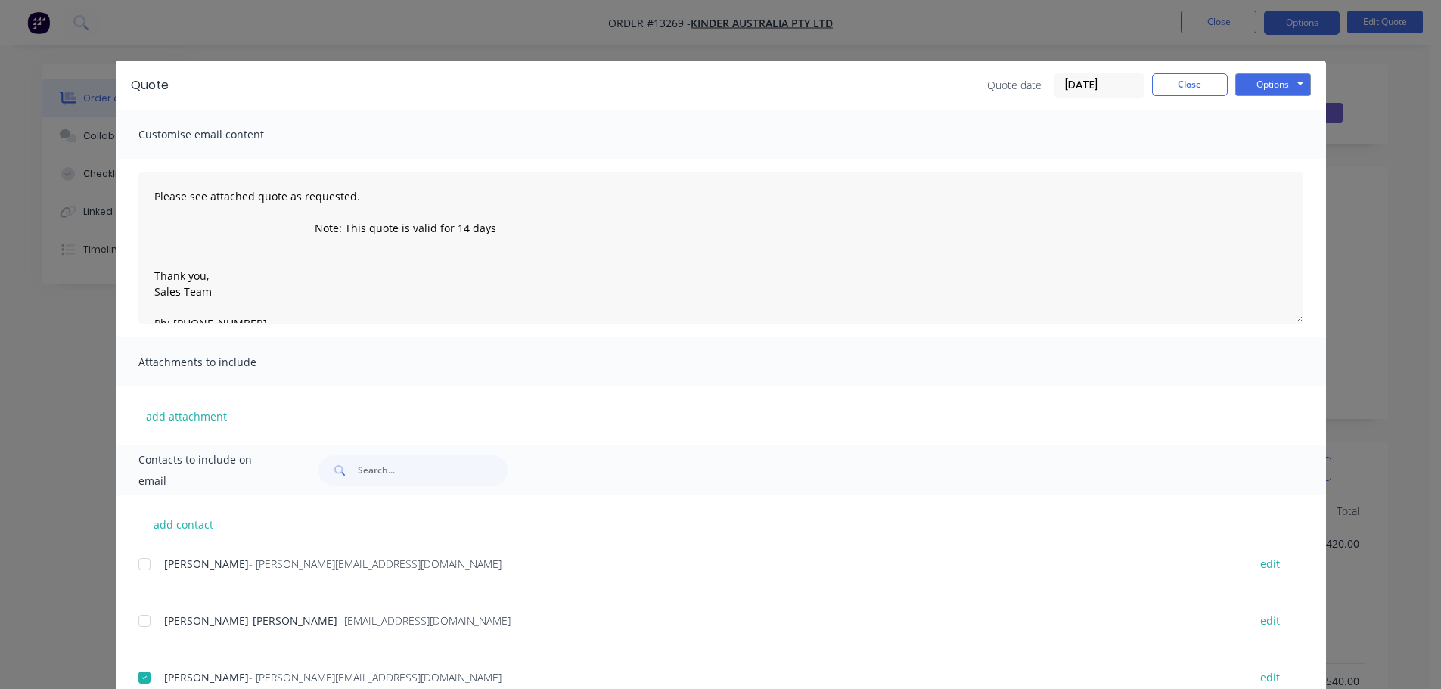
click at [1255, 96] on div "Options Preview Print Email" at bounding box center [1274, 85] width 76 height 24
click at [1252, 91] on button "Options" at bounding box center [1274, 84] width 76 height 23
click at [1263, 111] on button "Preview" at bounding box center [1284, 111] width 97 height 25
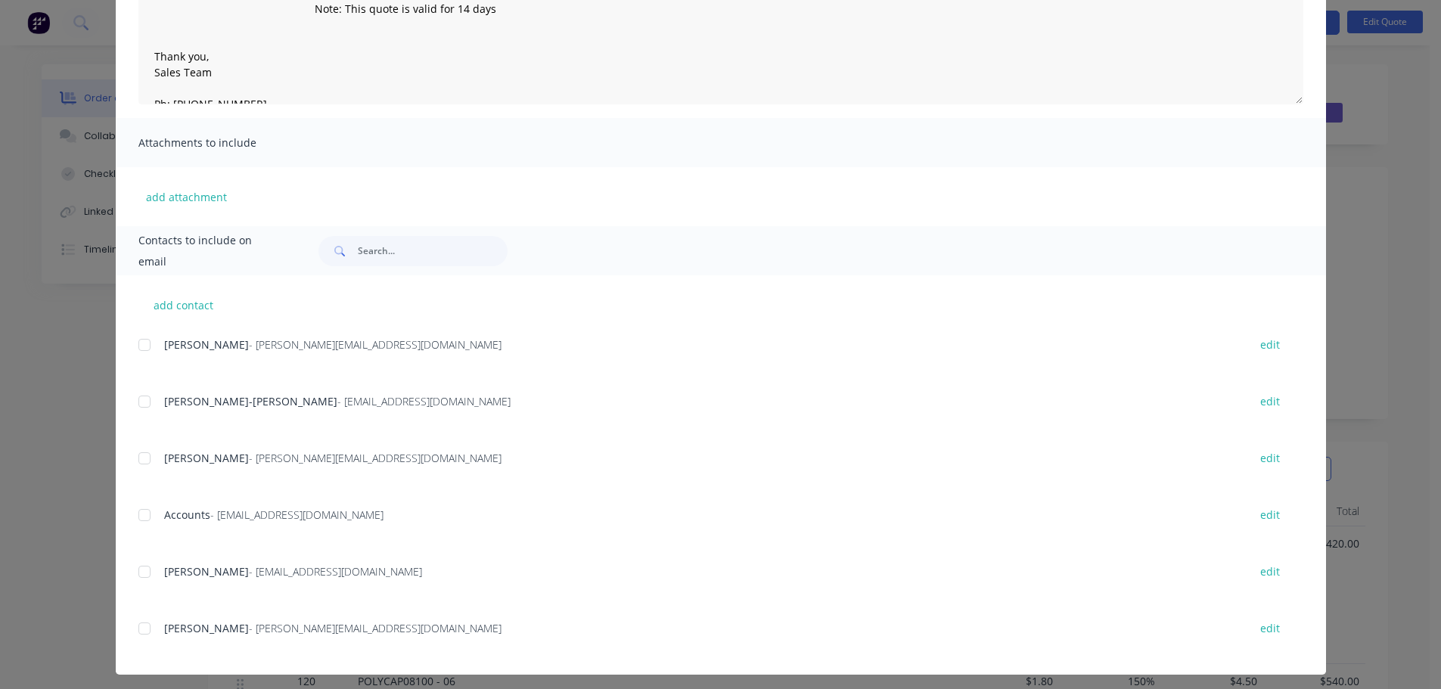
scroll to position [226, 0]
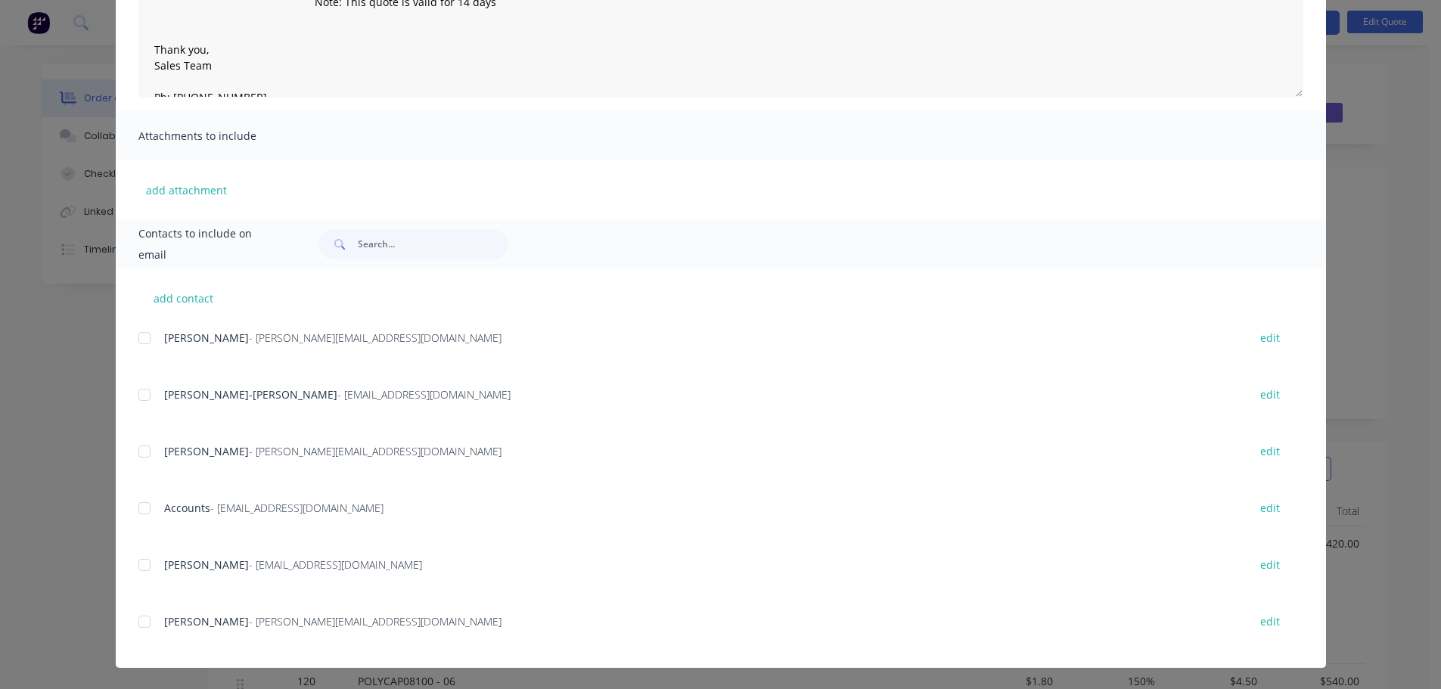
click at [183, 449] on span "[PERSON_NAME]" at bounding box center [206, 451] width 85 height 14
click at [138, 452] on div at bounding box center [144, 452] width 30 height 30
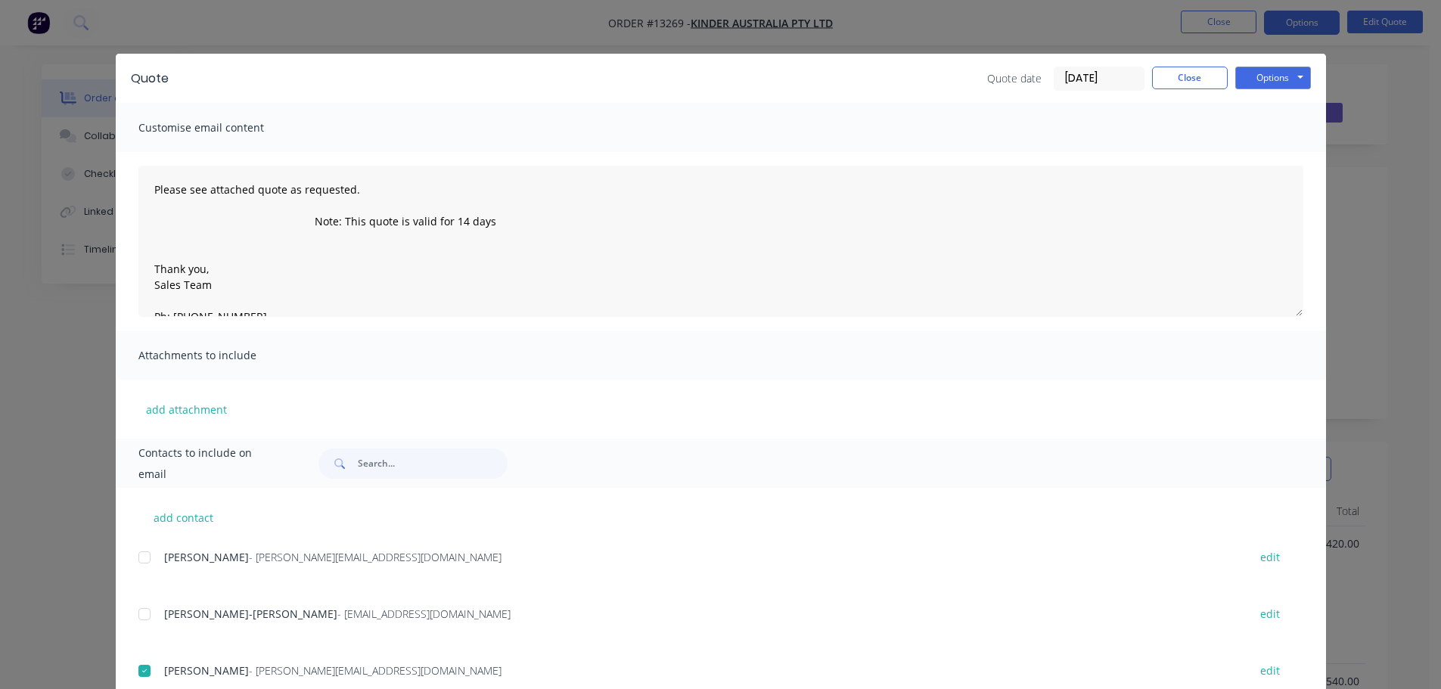
scroll to position [0, 0]
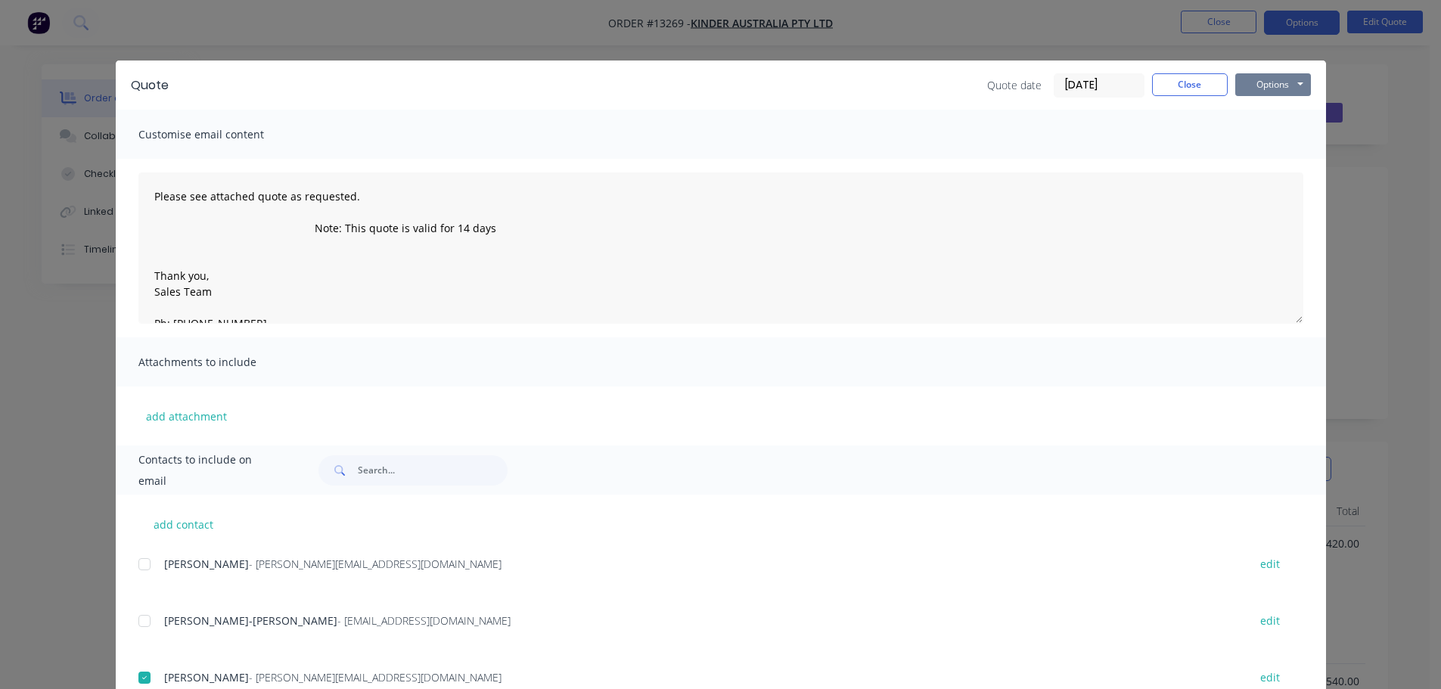
click at [1304, 87] on button "Options" at bounding box center [1274, 84] width 76 height 23
click at [1289, 152] on button "Email" at bounding box center [1284, 161] width 97 height 25
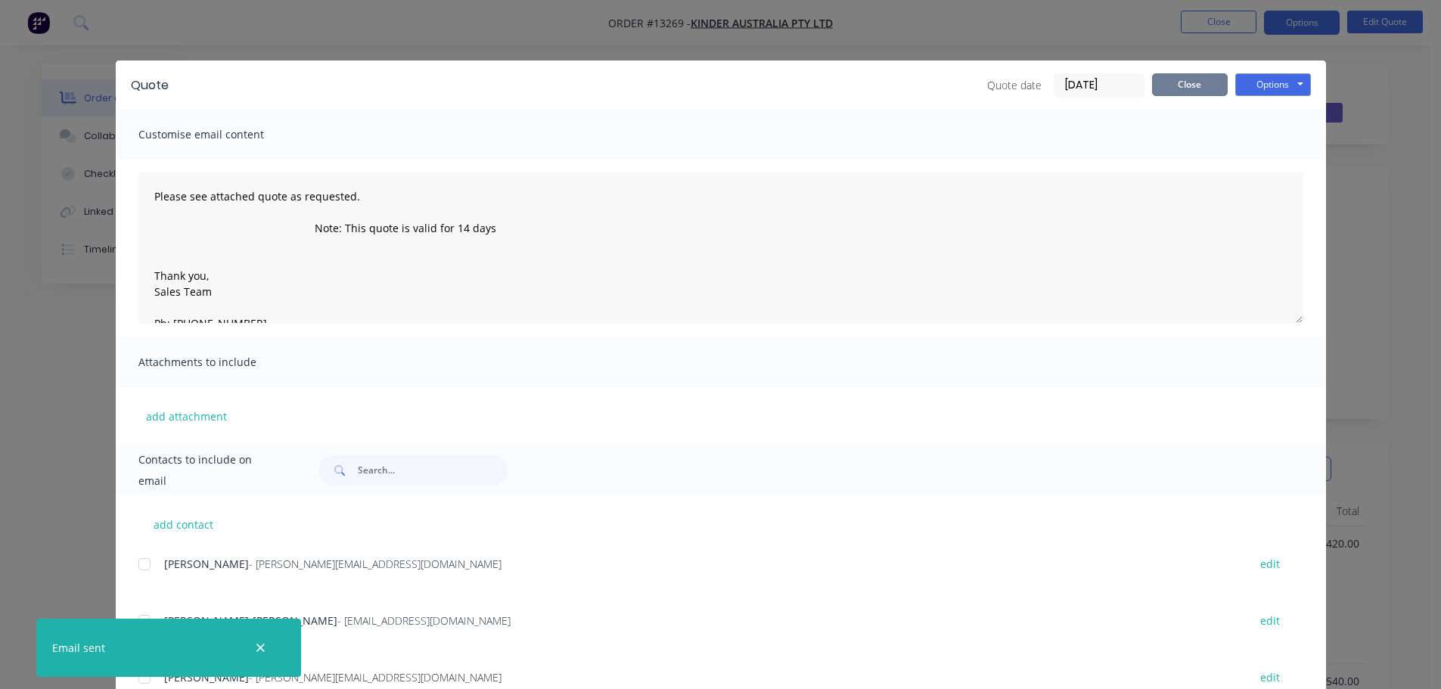
drag, startPoint x: 1188, startPoint y: 92, endPoint x: 1210, endPoint y: 42, distance: 53.9
click at [1188, 92] on button "Close" at bounding box center [1190, 84] width 76 height 23
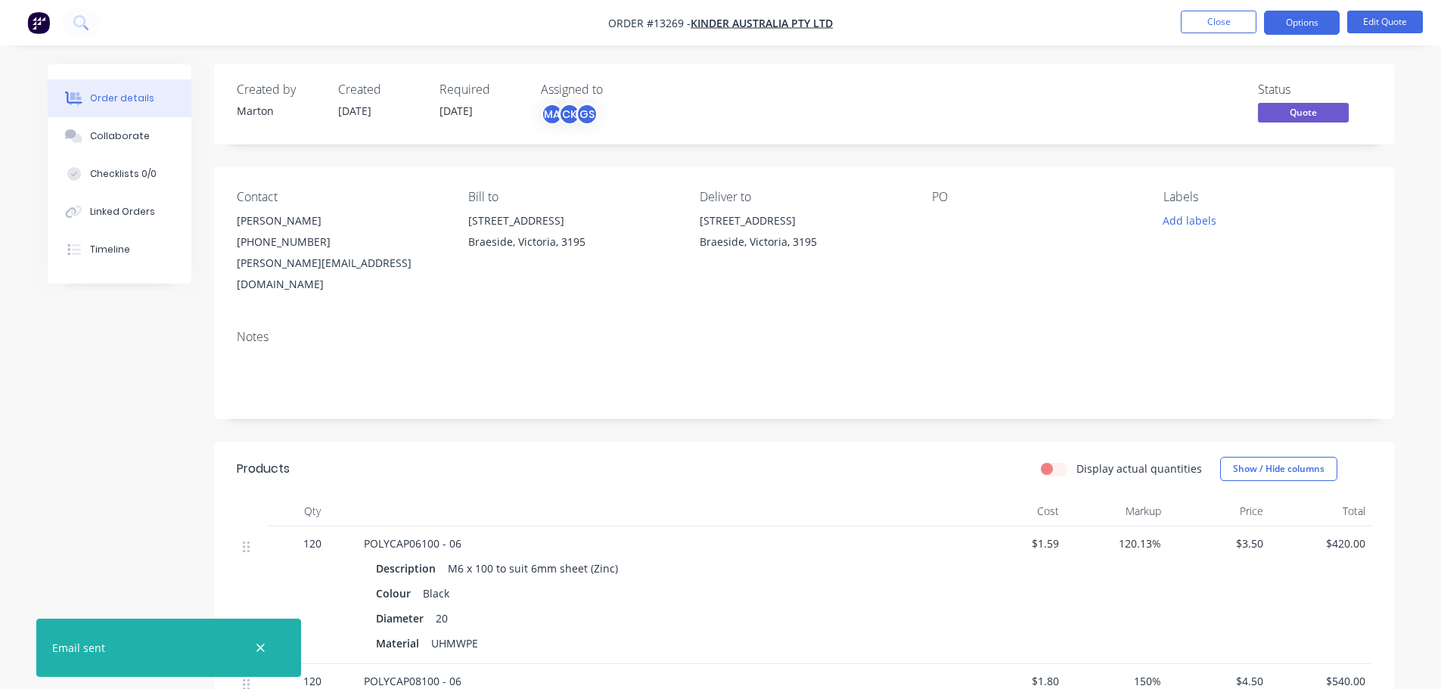
click at [1211, 34] on li "Close" at bounding box center [1219, 23] width 76 height 24
click at [1180, 30] on ul "Close Options Edit Quote" at bounding box center [1302, 23] width 278 height 24
click at [1196, 25] on button "Close" at bounding box center [1219, 22] width 76 height 23
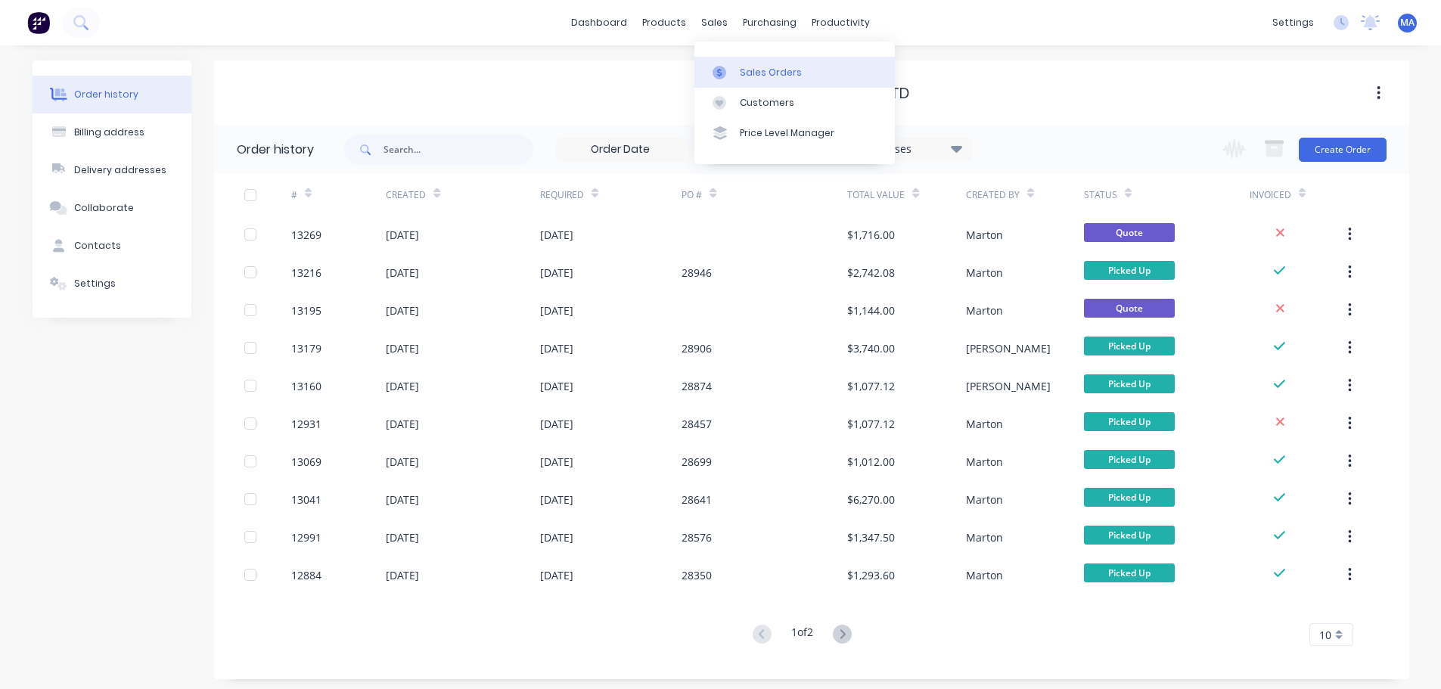
click at [746, 79] on link "Sales Orders" at bounding box center [795, 72] width 201 height 30
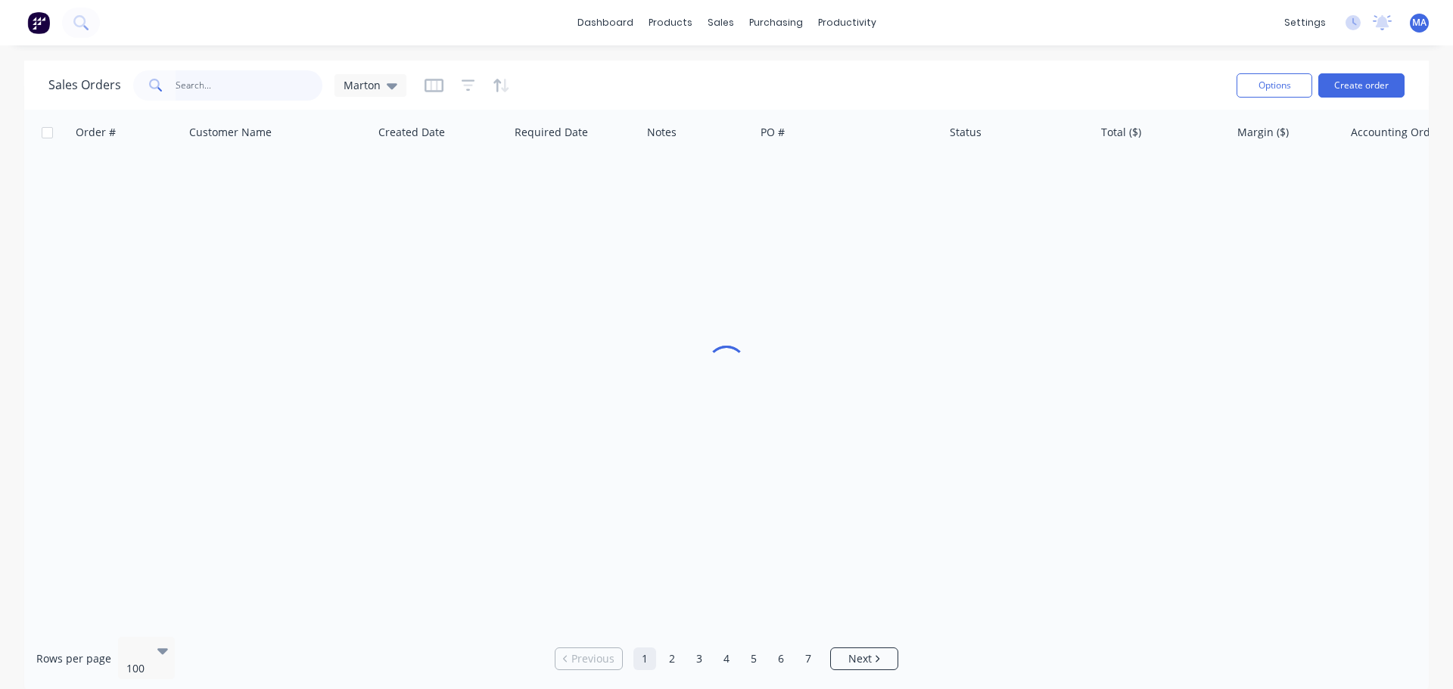
click at [263, 93] on input "text" at bounding box center [250, 85] width 148 height 30
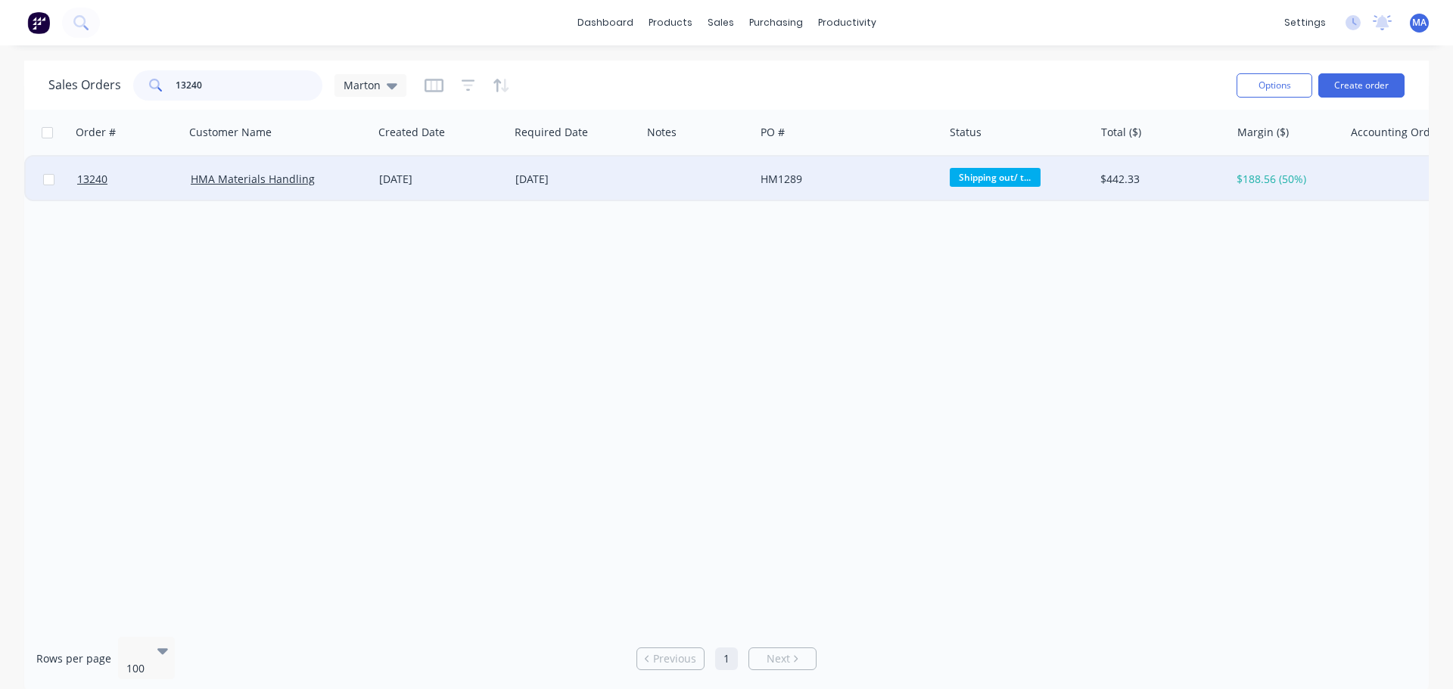
type input "13240"
click at [372, 176] on div "HMA Materials Handling" at bounding box center [279, 179] width 188 height 45
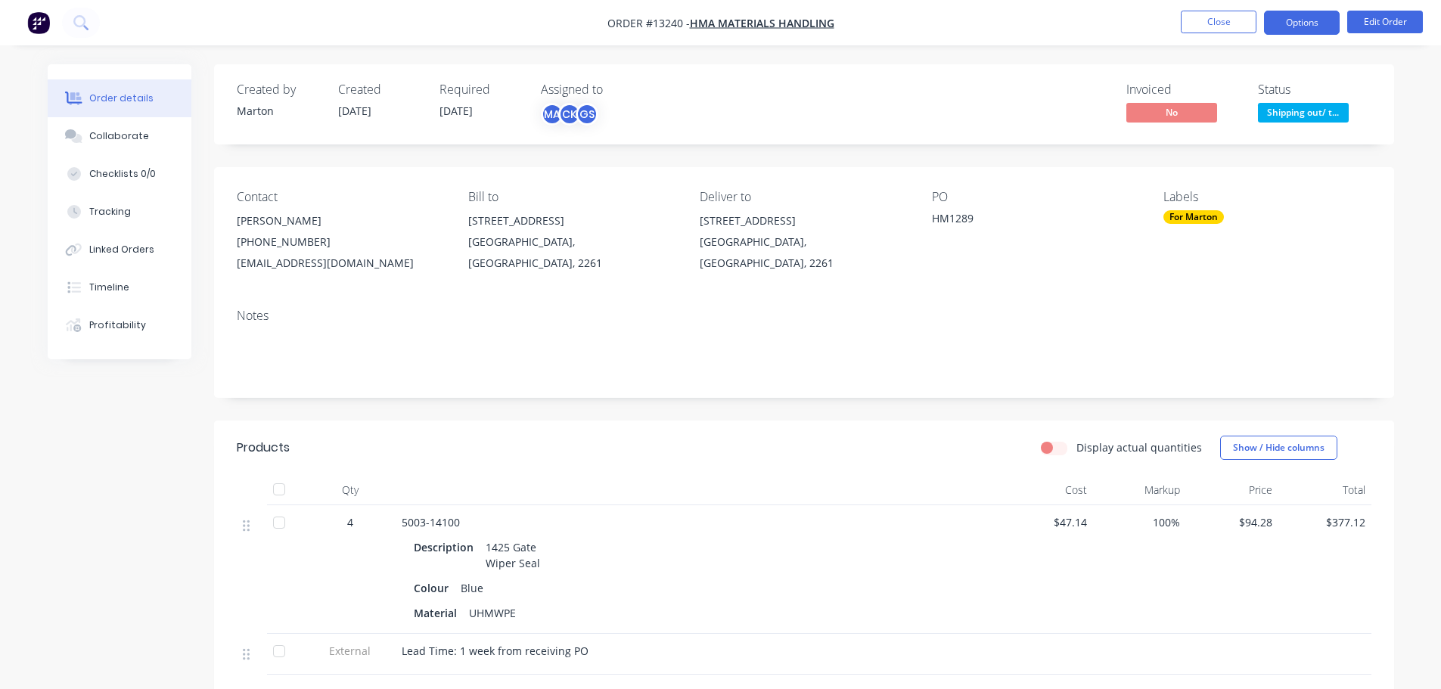
click at [1293, 26] on button "Options" at bounding box center [1302, 23] width 76 height 24
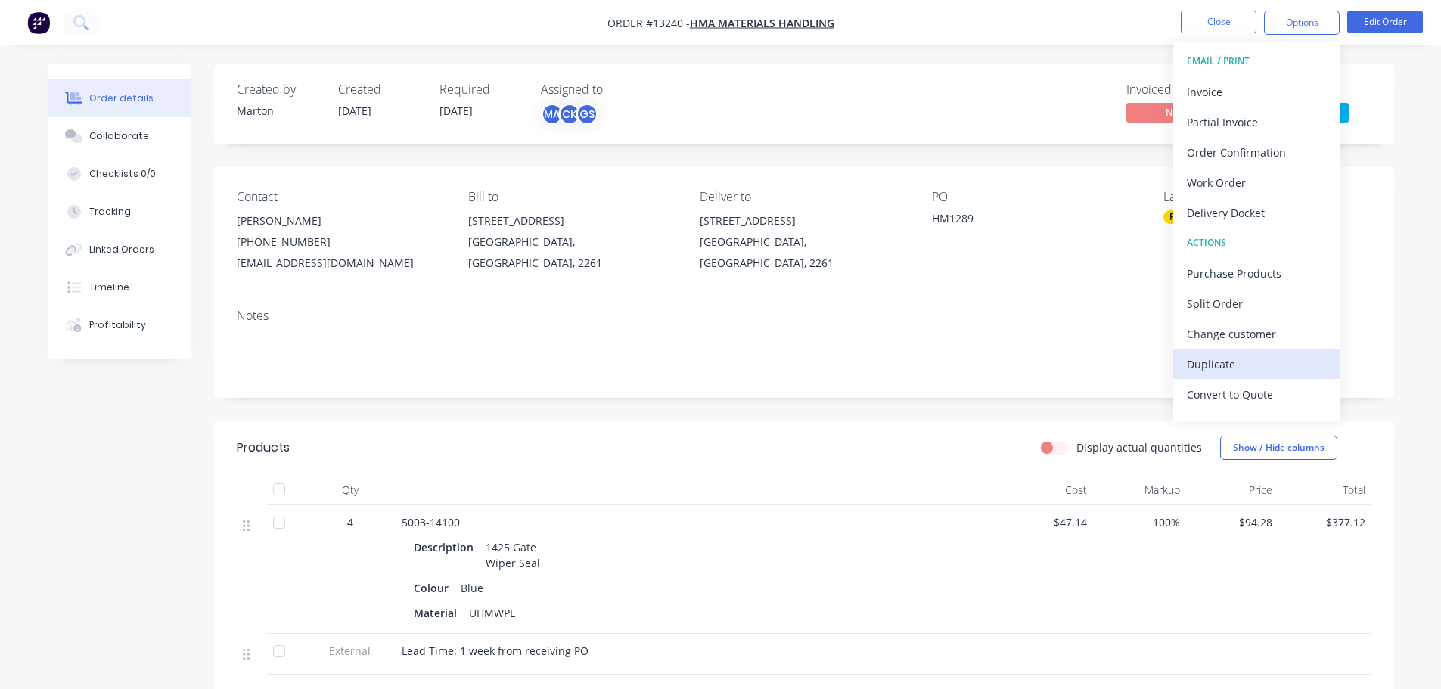
click at [1242, 361] on div "Duplicate" at bounding box center [1256, 364] width 139 height 22
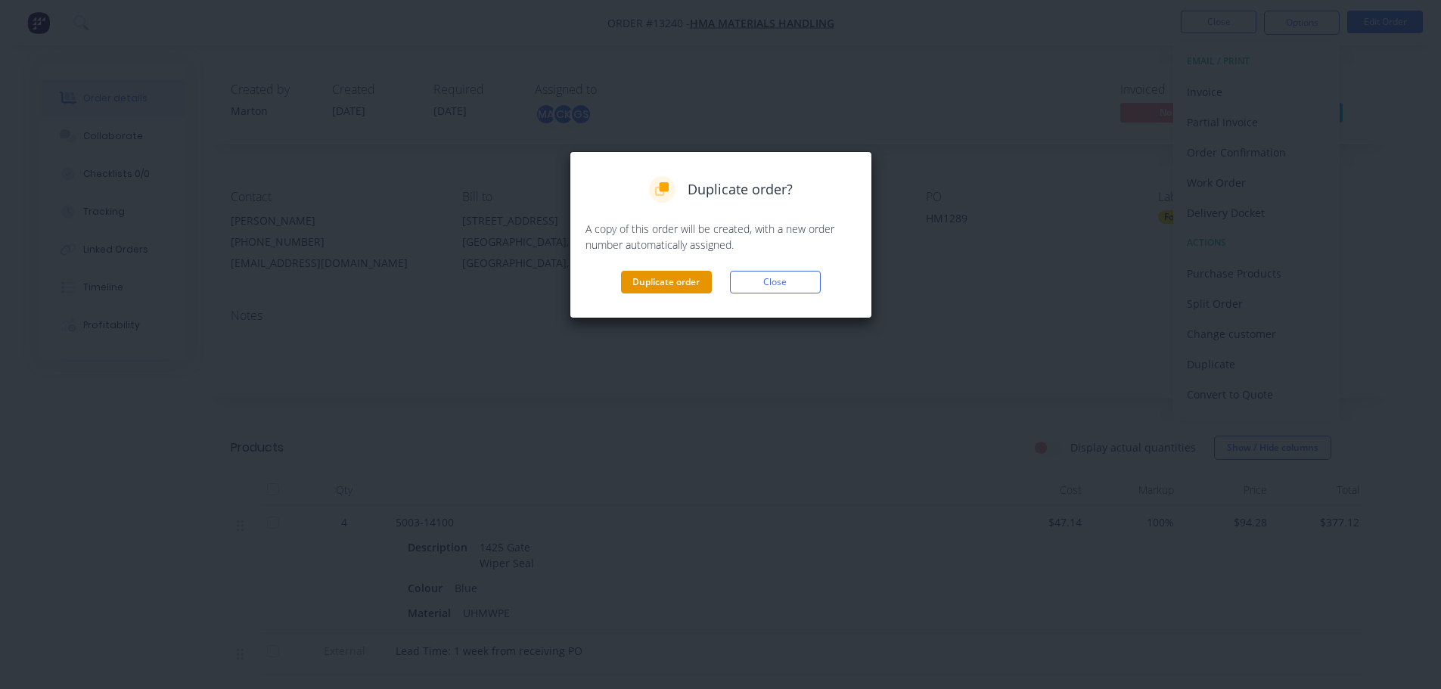
click at [669, 284] on button "Duplicate order" at bounding box center [666, 282] width 91 height 23
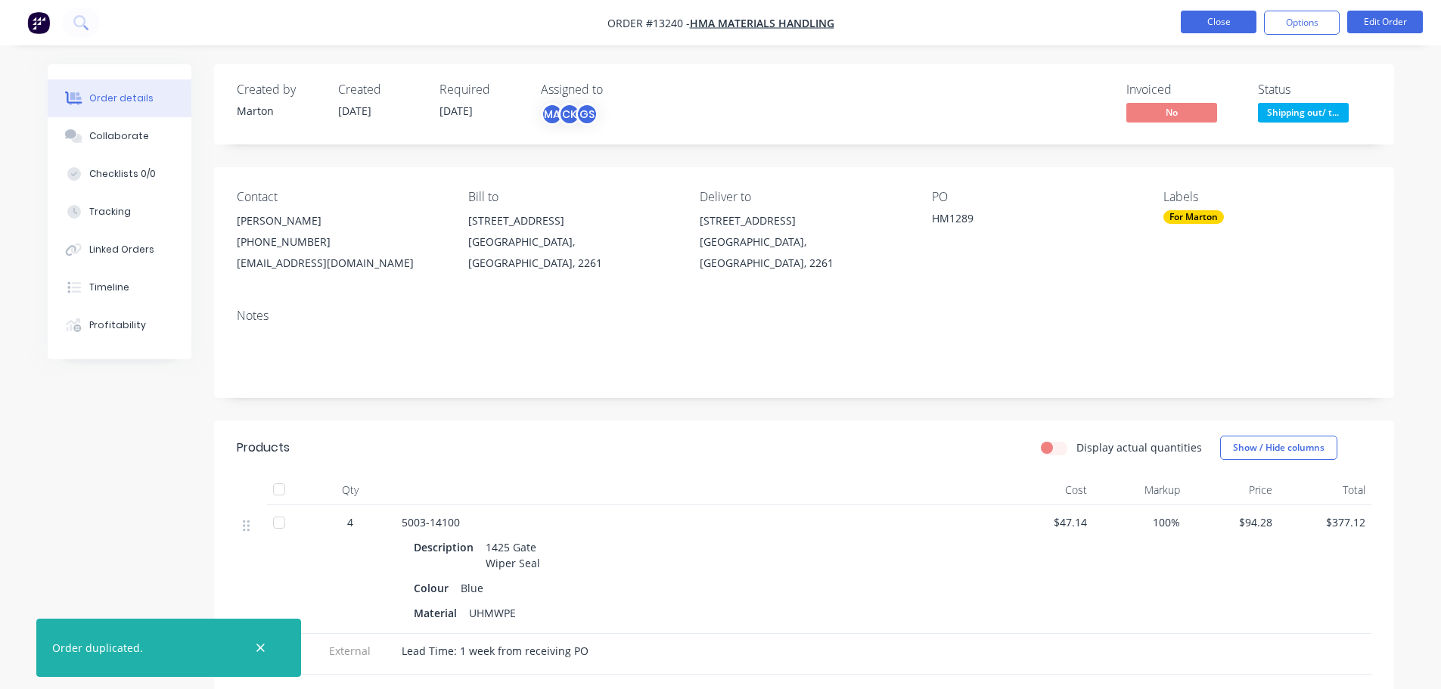
click at [1232, 14] on button "Close" at bounding box center [1219, 22] width 76 height 23
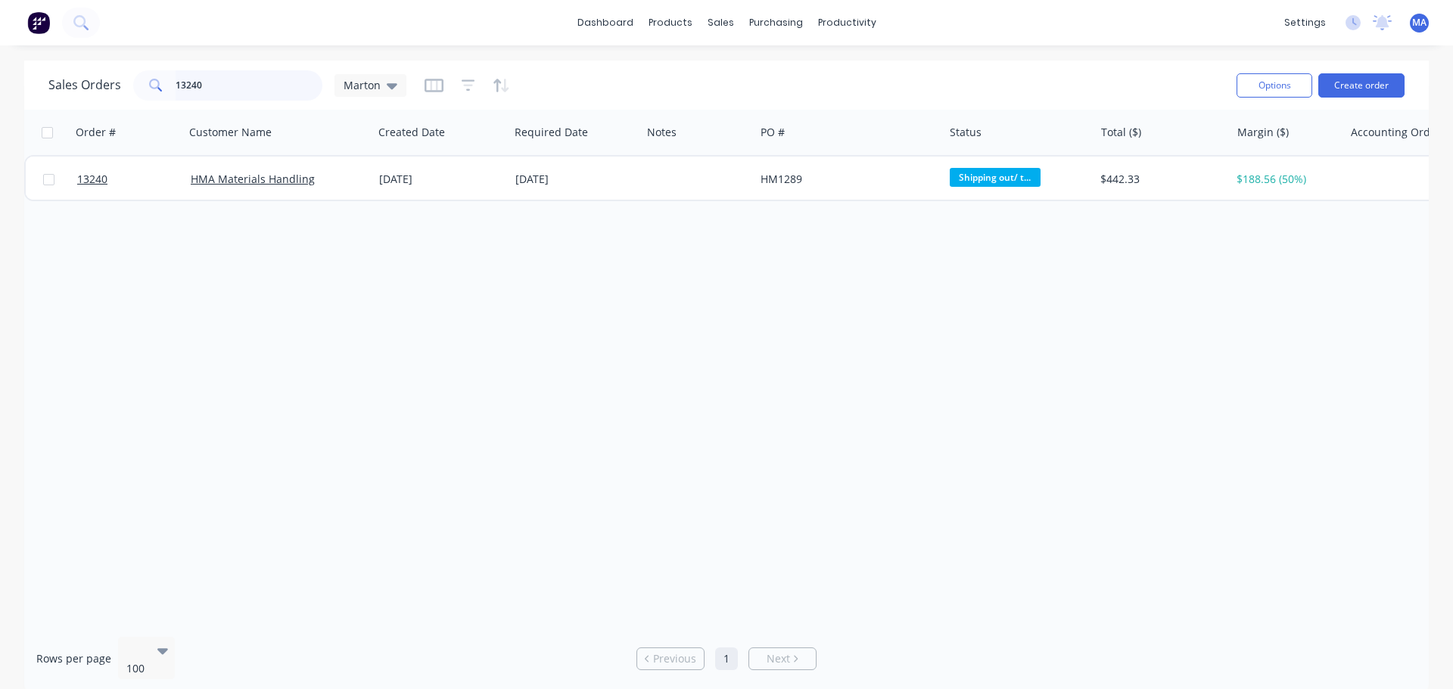
click at [291, 85] on input "13240" at bounding box center [250, 85] width 148 height 30
type input "\"
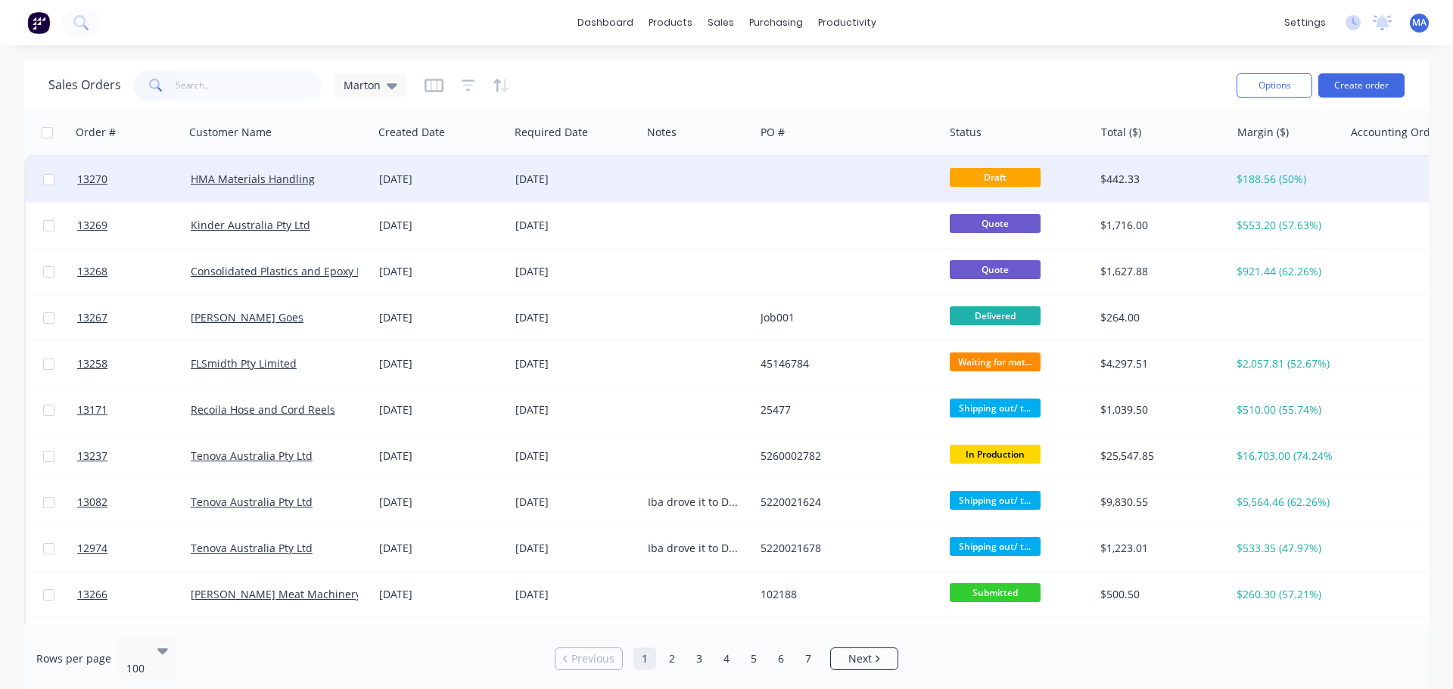
click at [335, 192] on div "HMA Materials Handling" at bounding box center [279, 179] width 188 height 45
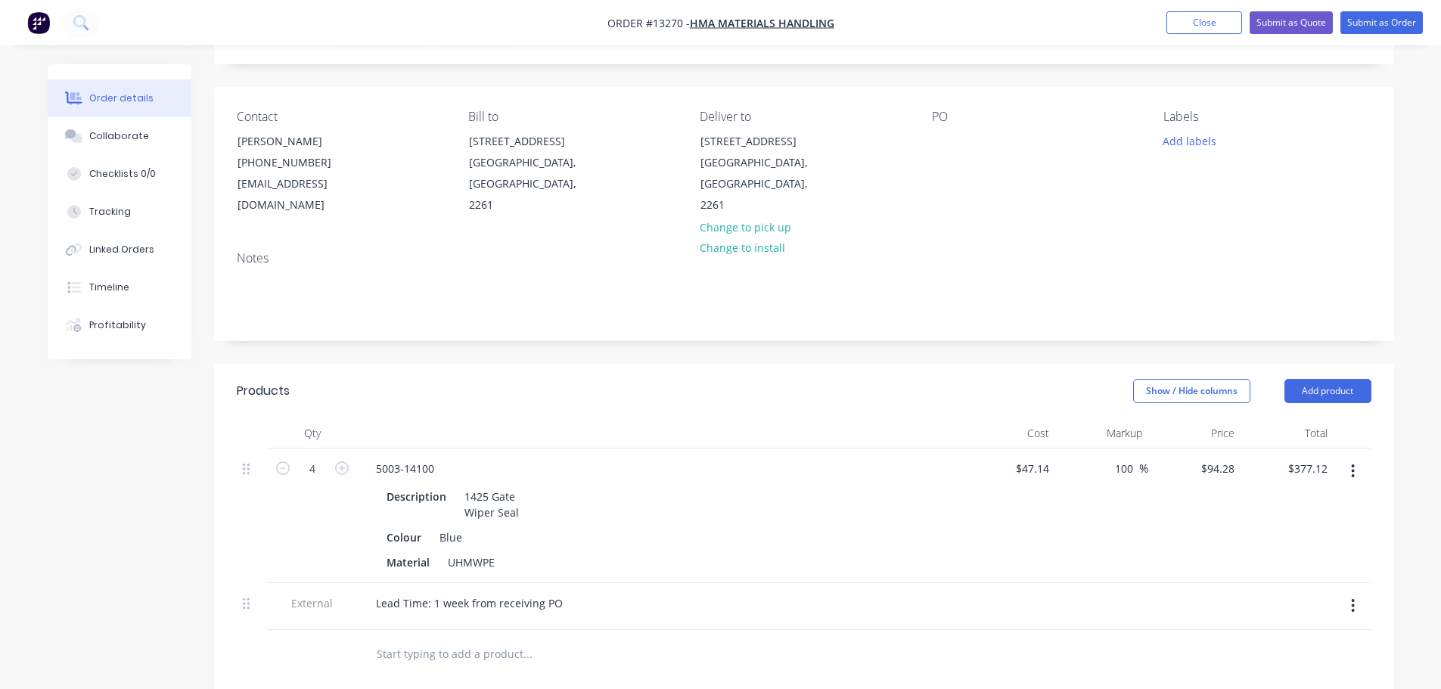
scroll to position [76, 0]
click at [966, 155] on div "PO" at bounding box center [1035, 168] width 207 height 107
click at [945, 146] on div at bounding box center [944, 146] width 24 height 22
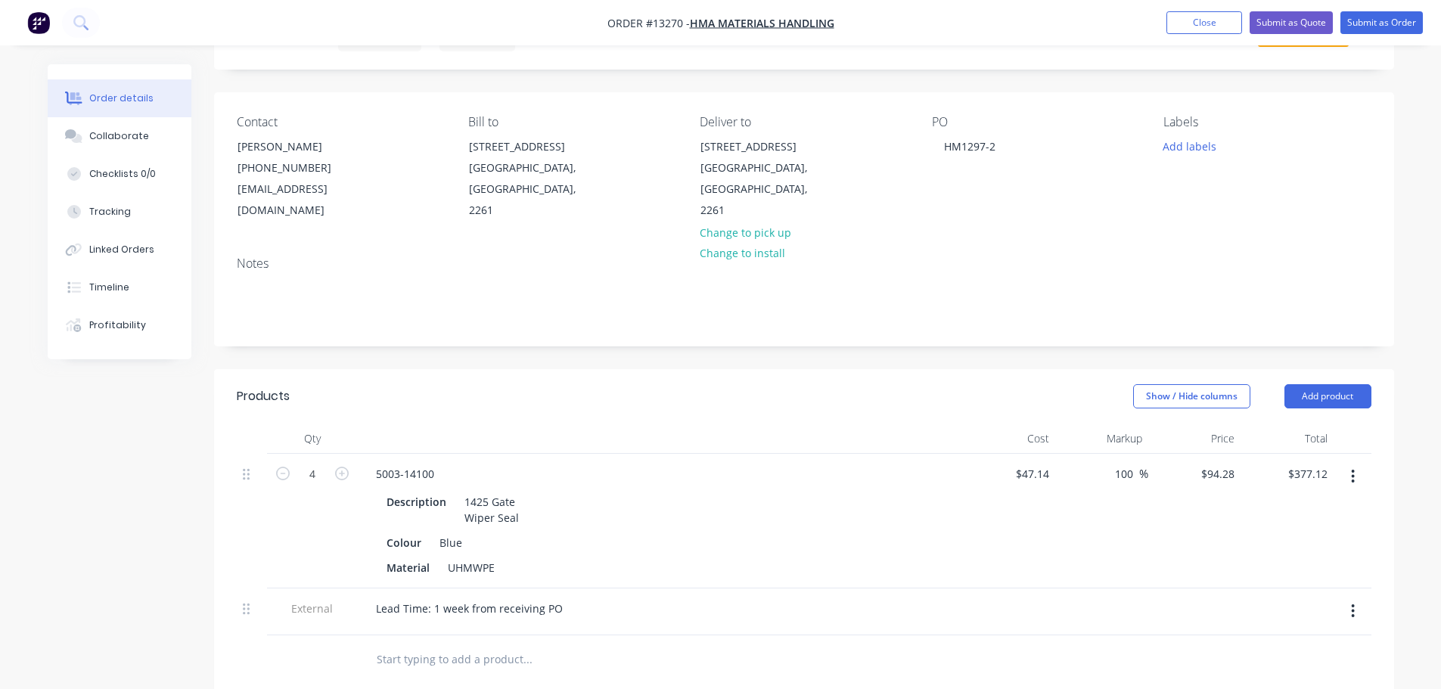
click at [947, 309] on div "Notes" at bounding box center [804, 294] width 1180 height 101
click at [1211, 135] on button "Add labels" at bounding box center [1190, 145] width 70 height 20
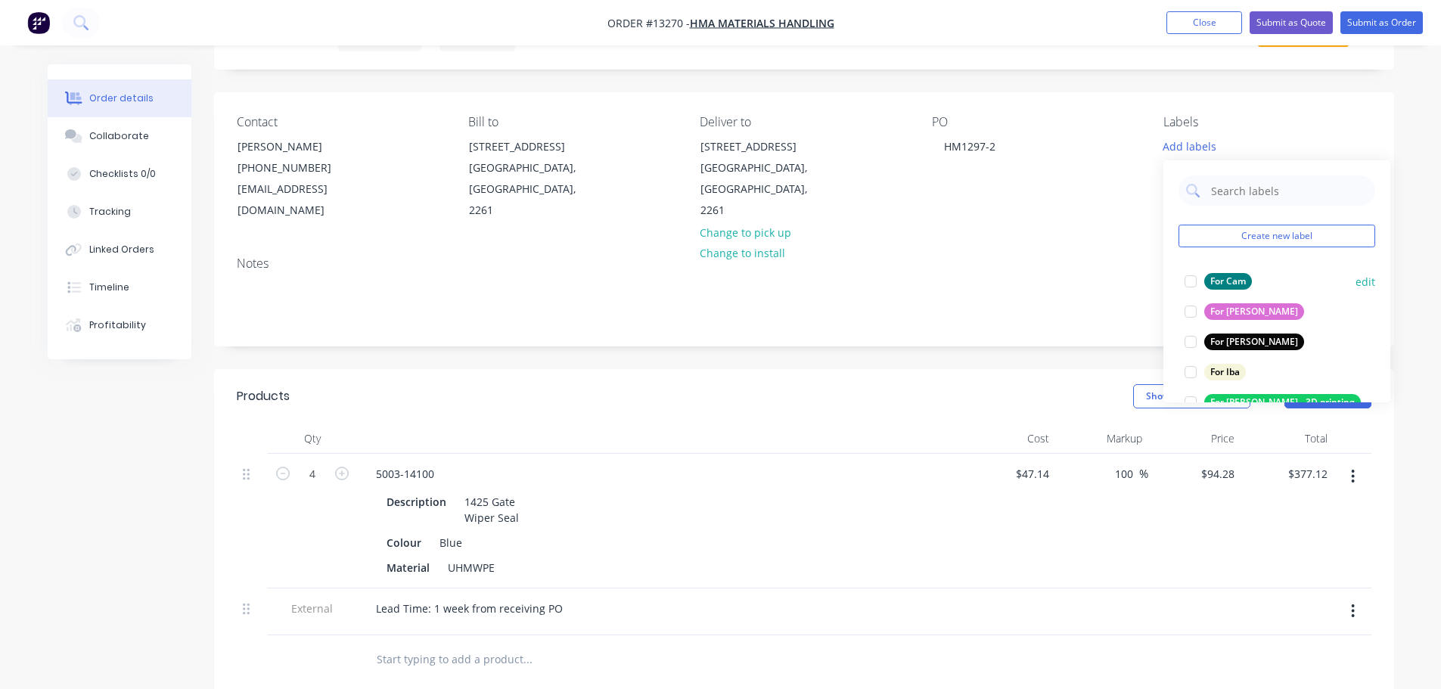
click at [1184, 295] on div at bounding box center [1191, 281] width 30 height 30
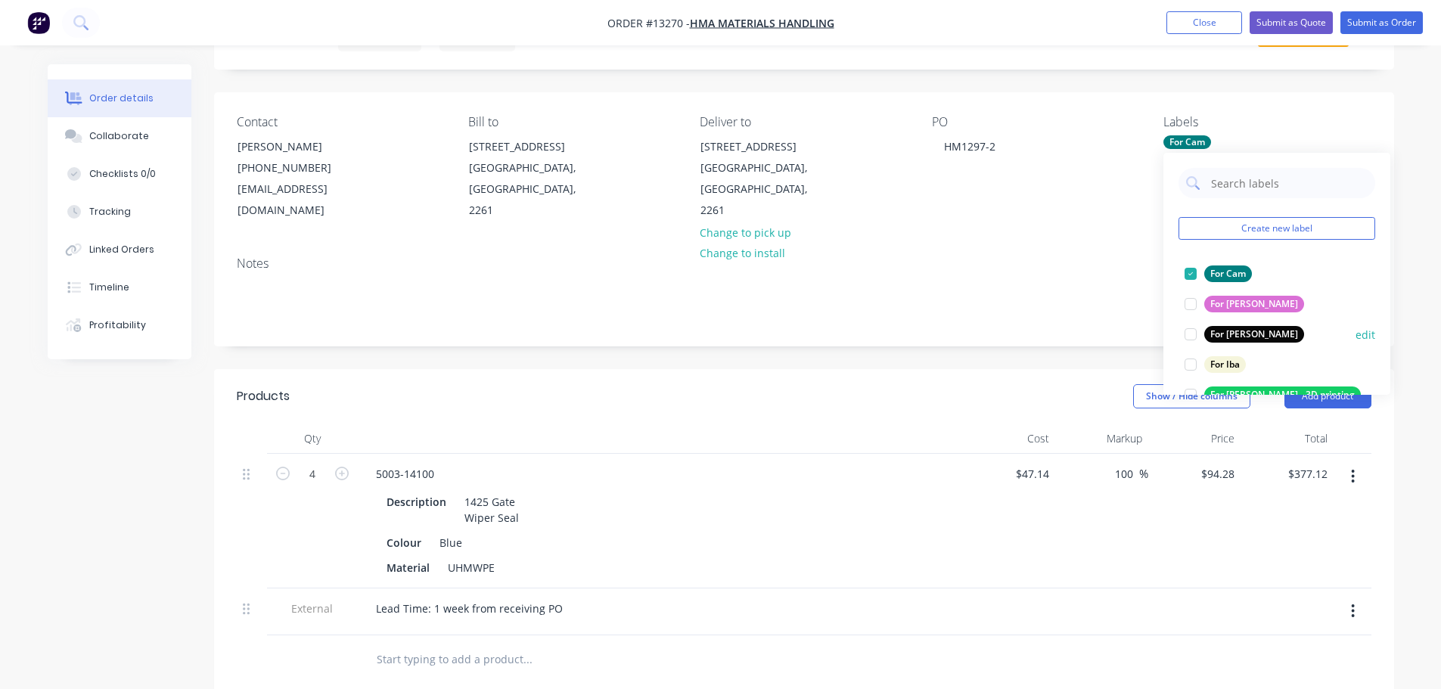
click at [1190, 335] on div at bounding box center [1191, 334] width 30 height 30
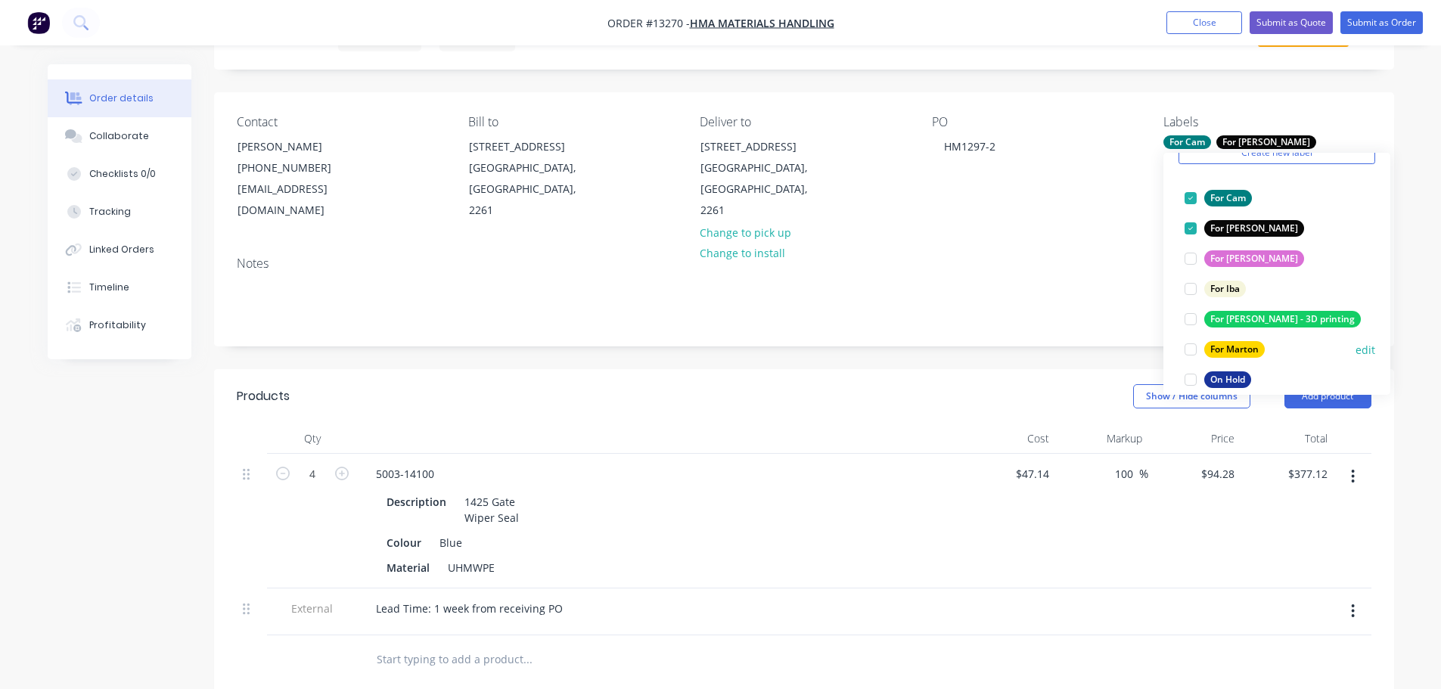
click at [1191, 349] on div at bounding box center [1191, 349] width 30 height 30
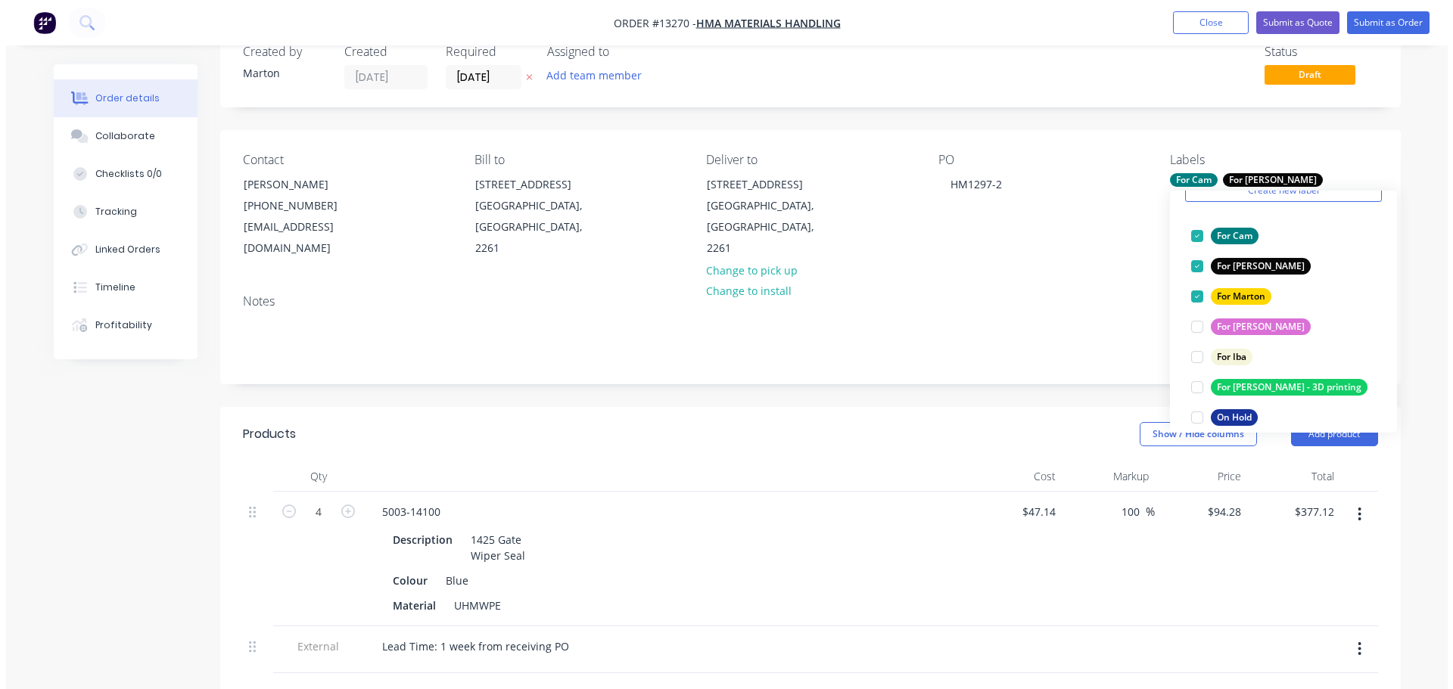
scroll to position [0, 0]
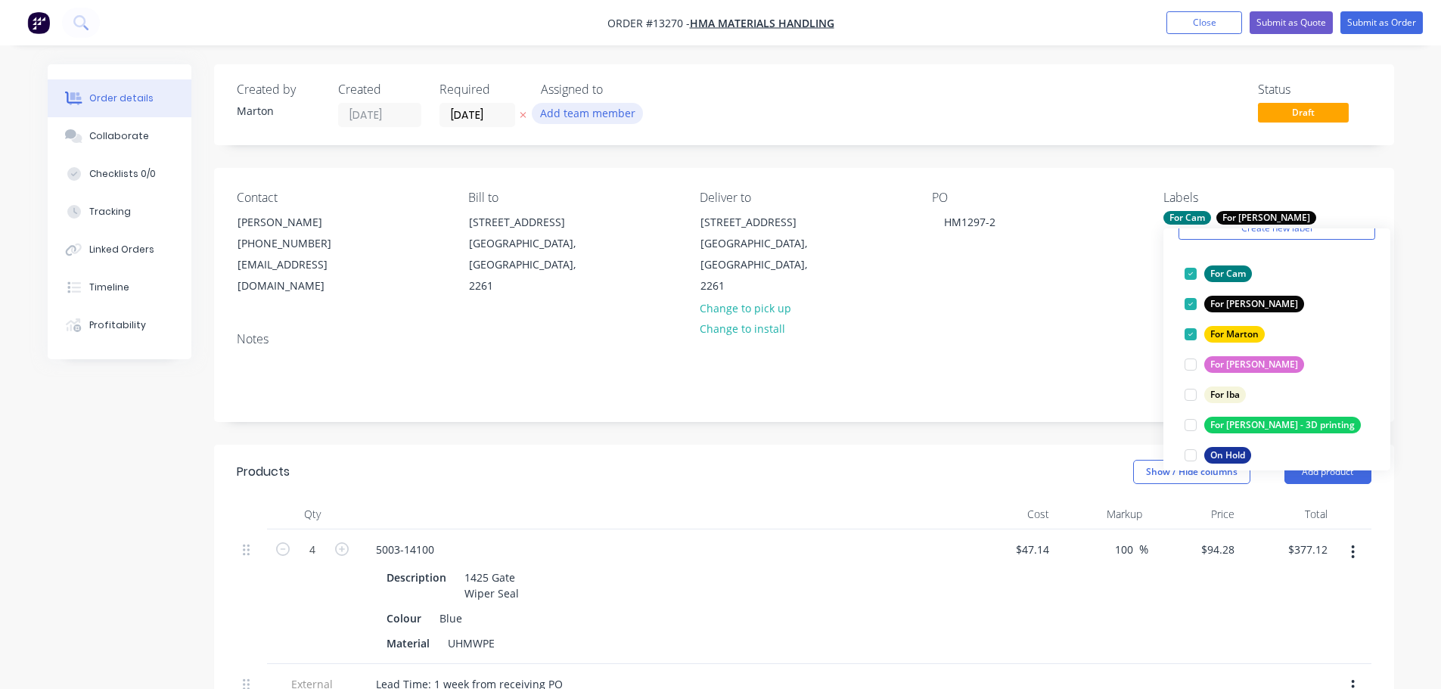
click at [601, 117] on button "Add team member" at bounding box center [587, 113] width 111 height 20
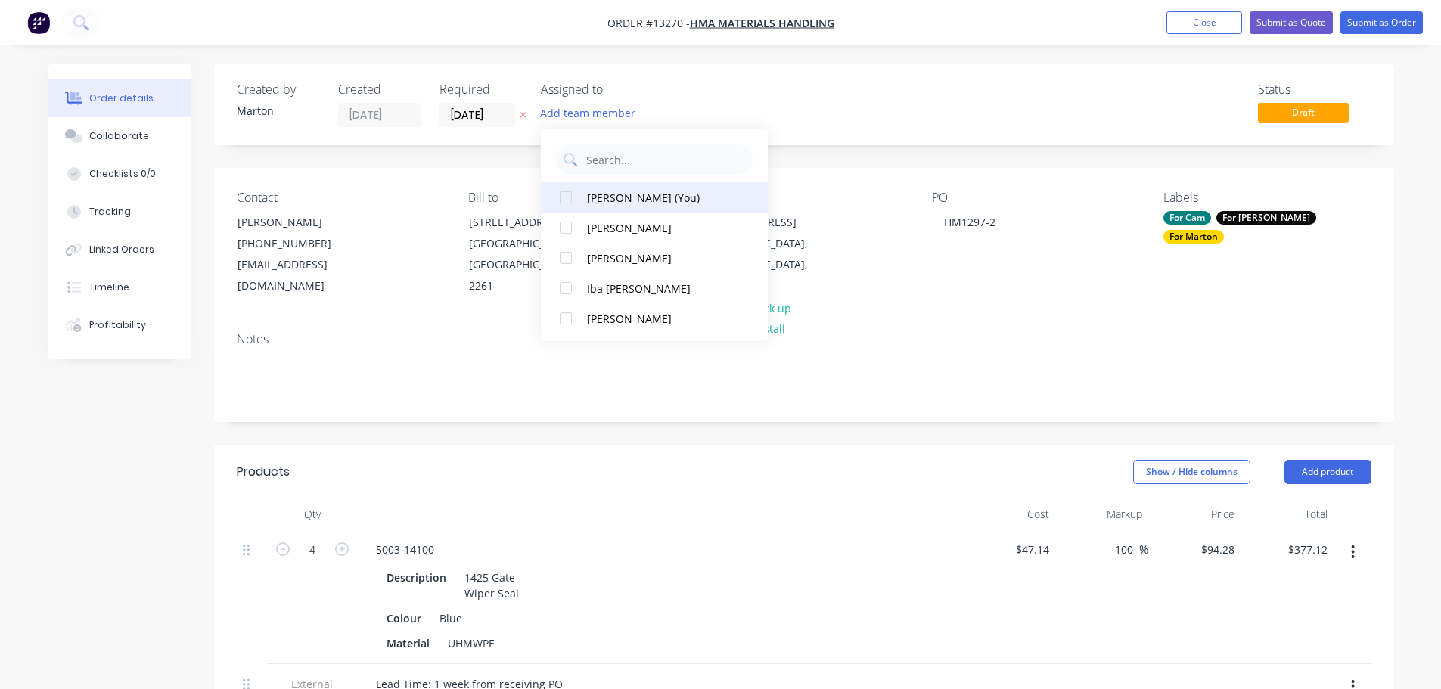
click at [587, 205] on div "[PERSON_NAME] (You)" at bounding box center [662, 198] width 151 height 16
click at [762, 82] on div "Status Draft" at bounding box center [1031, 104] width 679 height 45
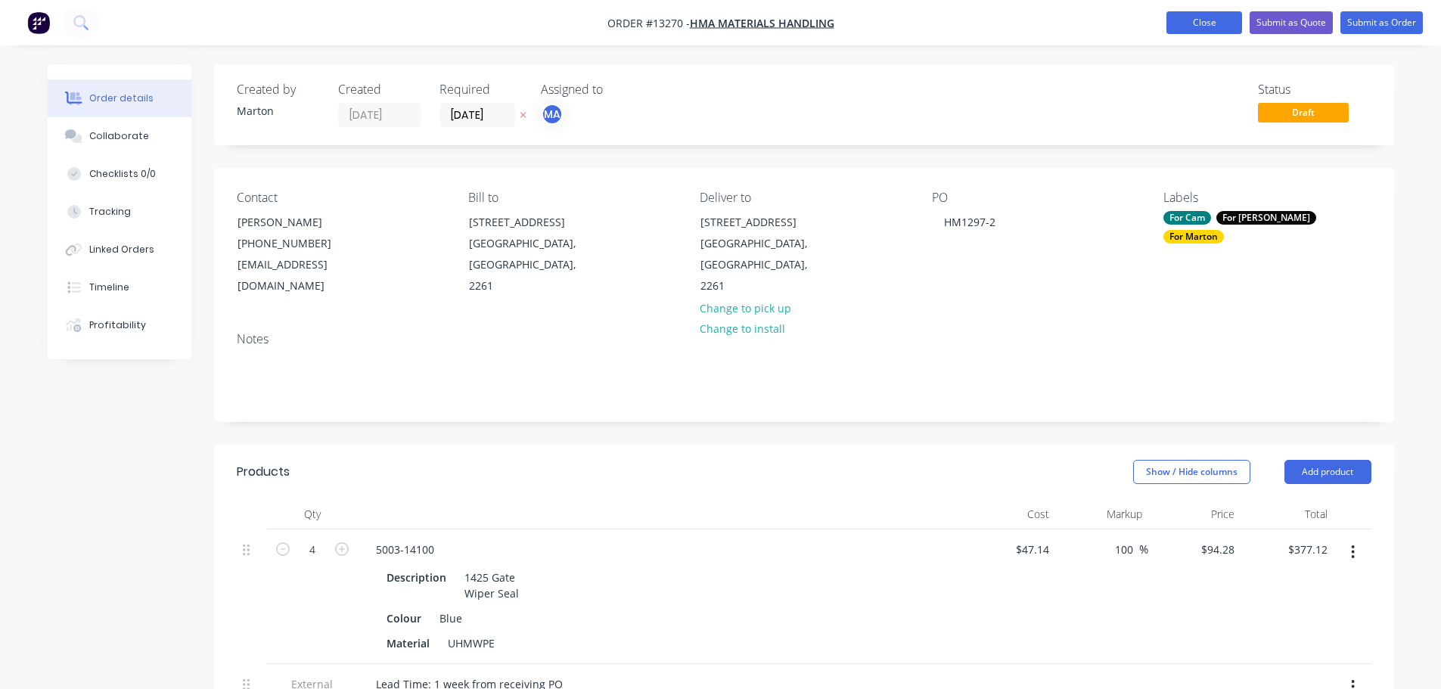
click at [1188, 17] on button "Close" at bounding box center [1205, 22] width 76 height 23
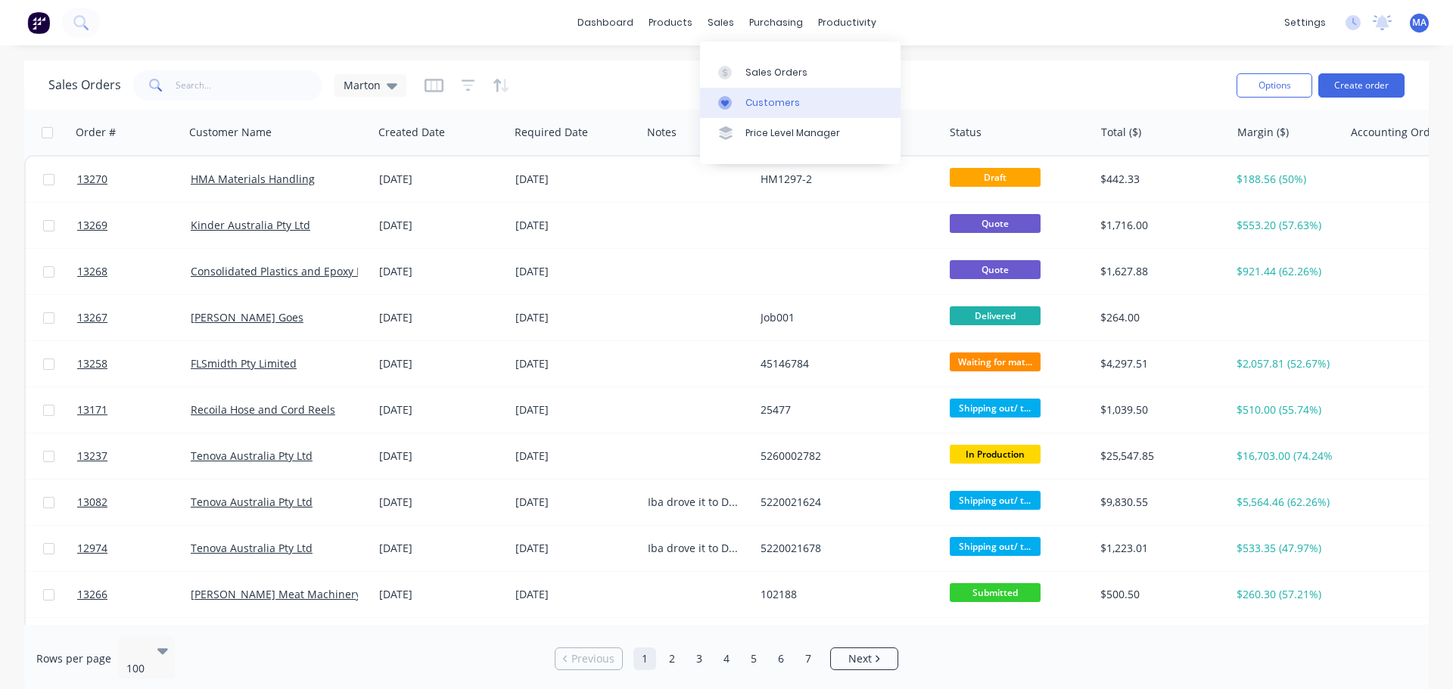
click at [745, 109] on div "Customers" at bounding box center [772, 103] width 54 height 14
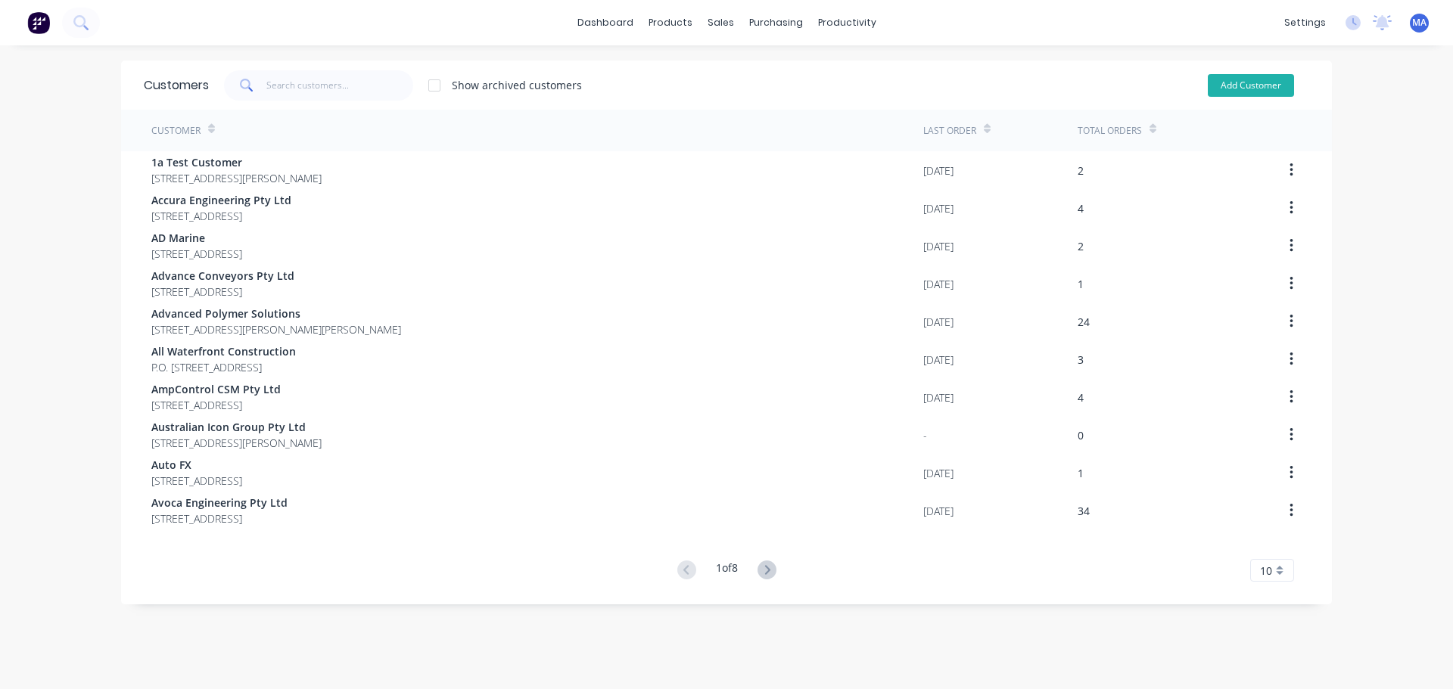
click at [1252, 74] on button "Add Customer" at bounding box center [1251, 85] width 86 height 23
select select "AU"
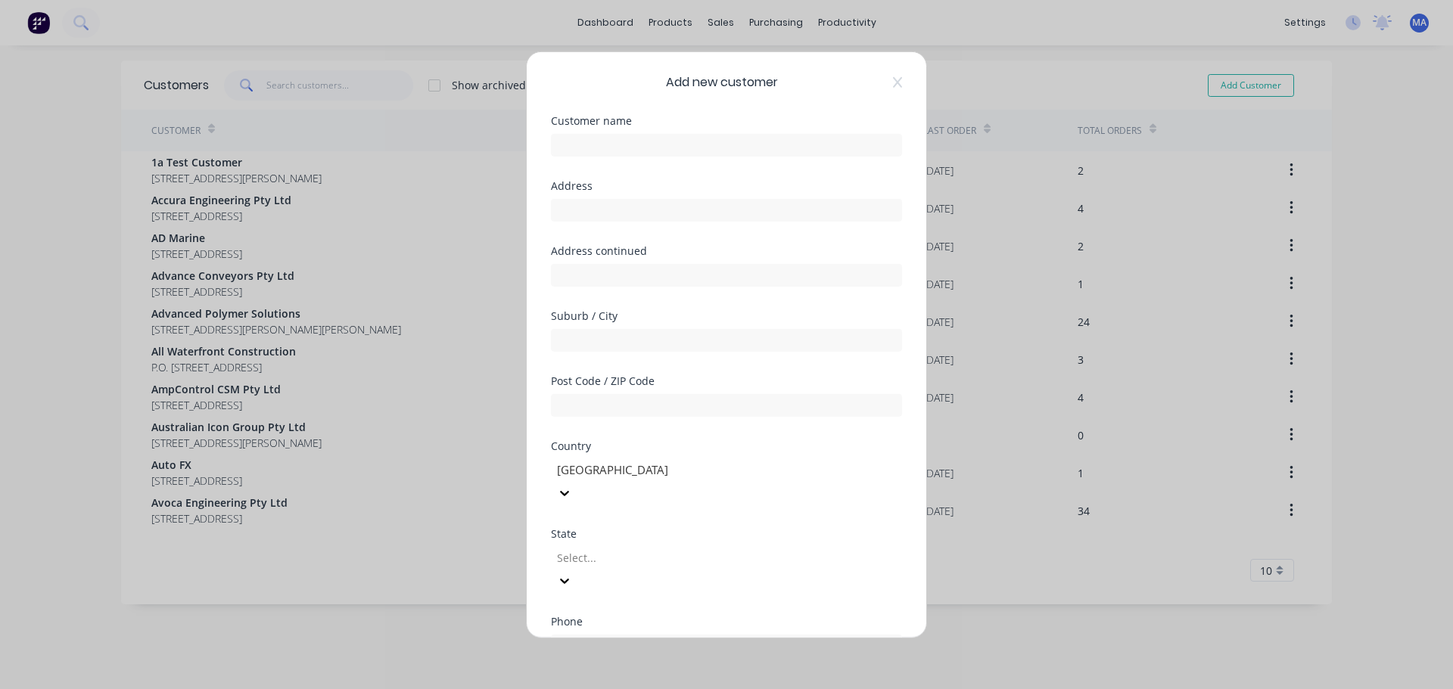
click at [633, 126] on div "Customer name" at bounding box center [726, 120] width 351 height 11
click at [627, 135] on input "text" at bounding box center [726, 144] width 351 height 23
click at [635, 216] on input "text" at bounding box center [726, 209] width 351 height 23
click at [729, 148] on input "Newport Marine Electric" at bounding box center [726, 144] width 351 height 23
type input "Newport Marine Electrical"
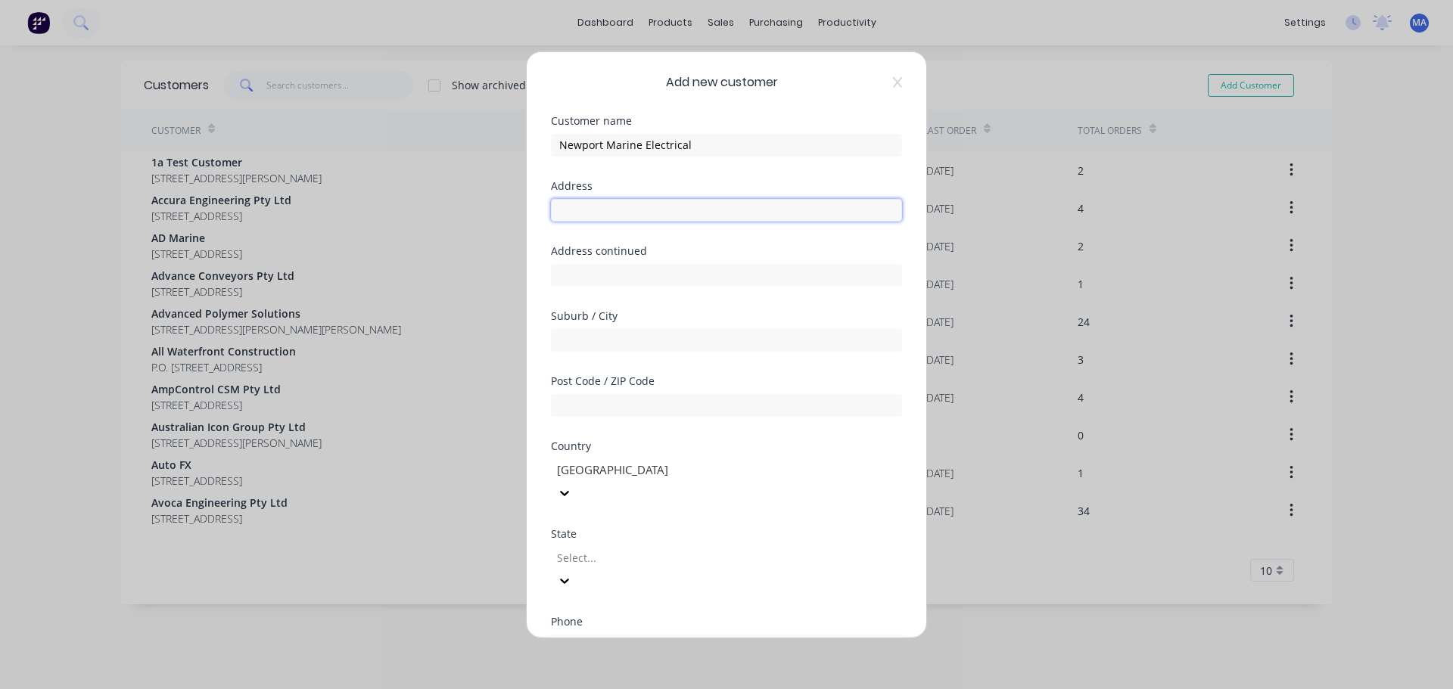
click at [580, 203] on input "text" at bounding box center [726, 209] width 351 height 23
type input "[STREET_ADDRESS][PERSON_NAME]"
click at [633, 358] on div "Suburb / City" at bounding box center [726, 342] width 351 height 65
click at [636, 343] on input "text" at bounding box center [726, 339] width 351 height 23
type input "[GEOGRAPHIC_DATA]"
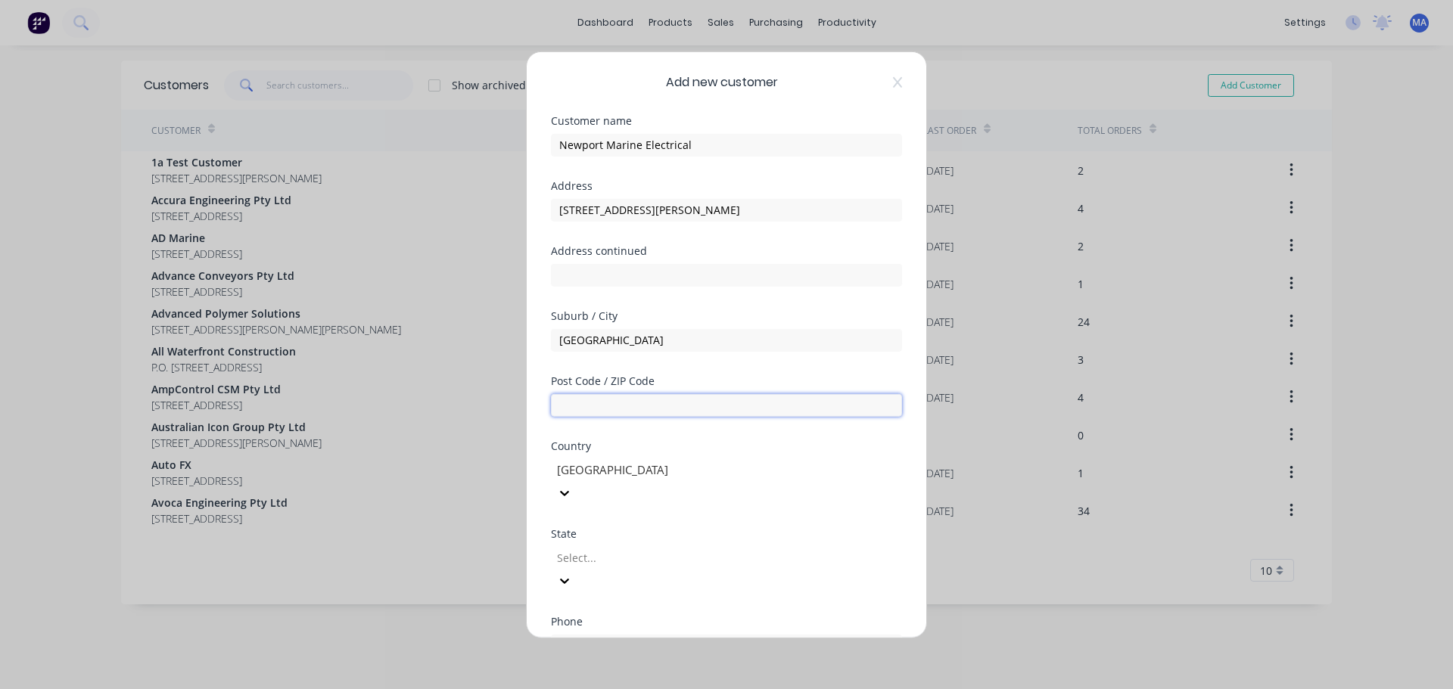
click at [585, 402] on input "text" at bounding box center [726, 404] width 351 height 23
type input "2106"
click at [637, 549] on div at bounding box center [664, 558] width 218 height 19
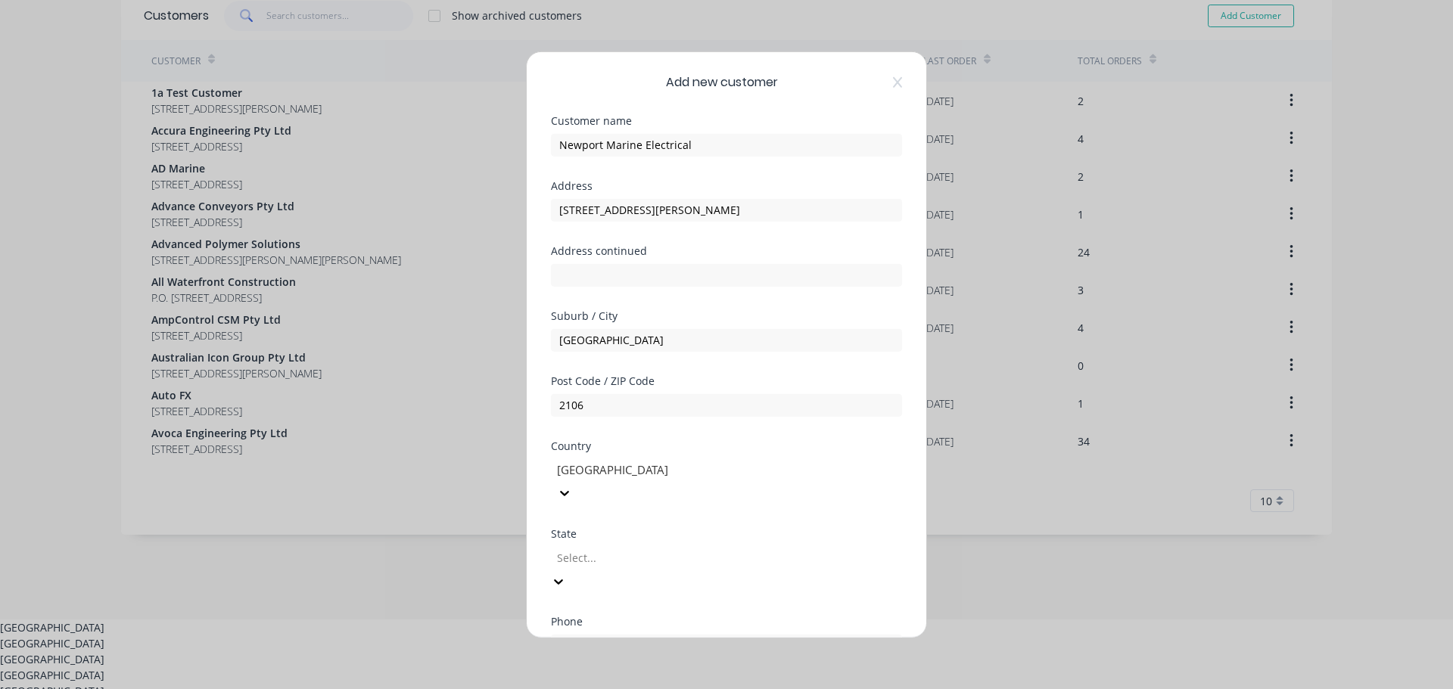
scroll to position [73, 0]
click at [614, 632] on div "[GEOGRAPHIC_DATA]" at bounding box center [726, 640] width 1453 height 16
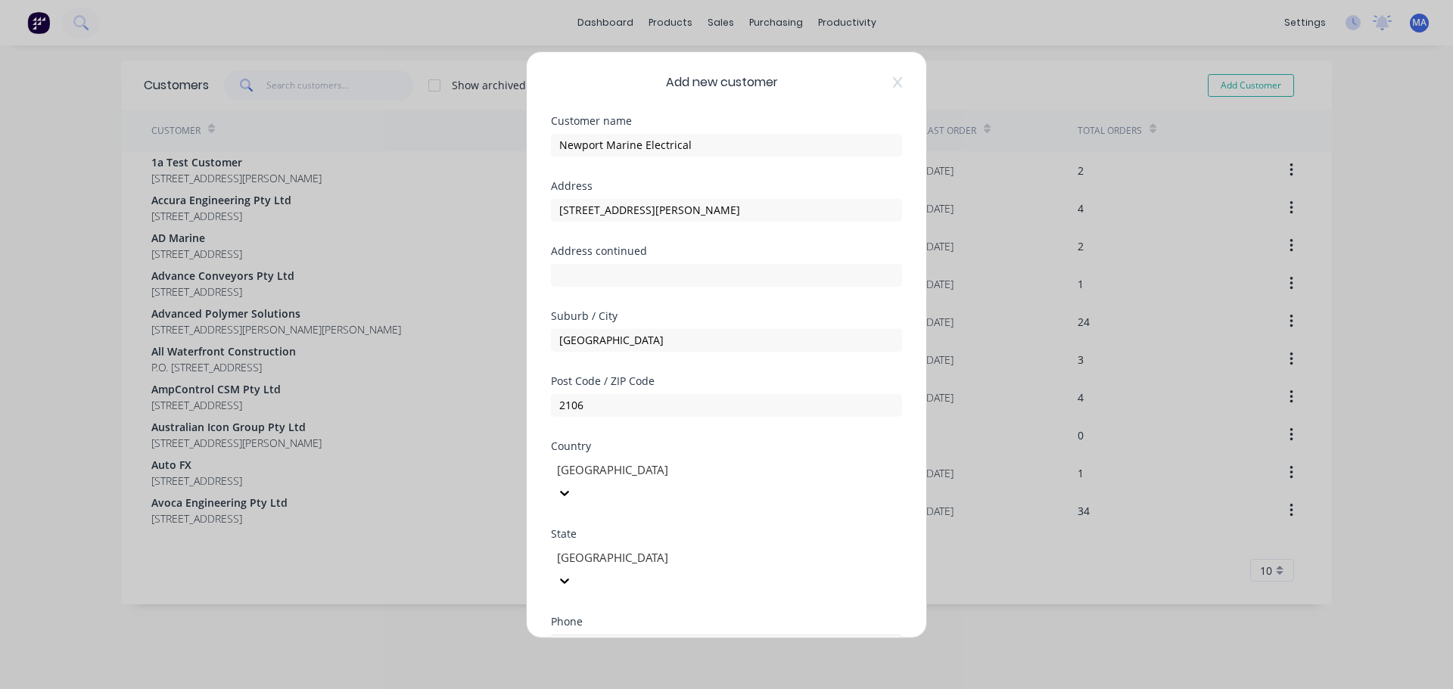
click at [639, 637] on input "tel" at bounding box center [743, 645] width 285 height 17
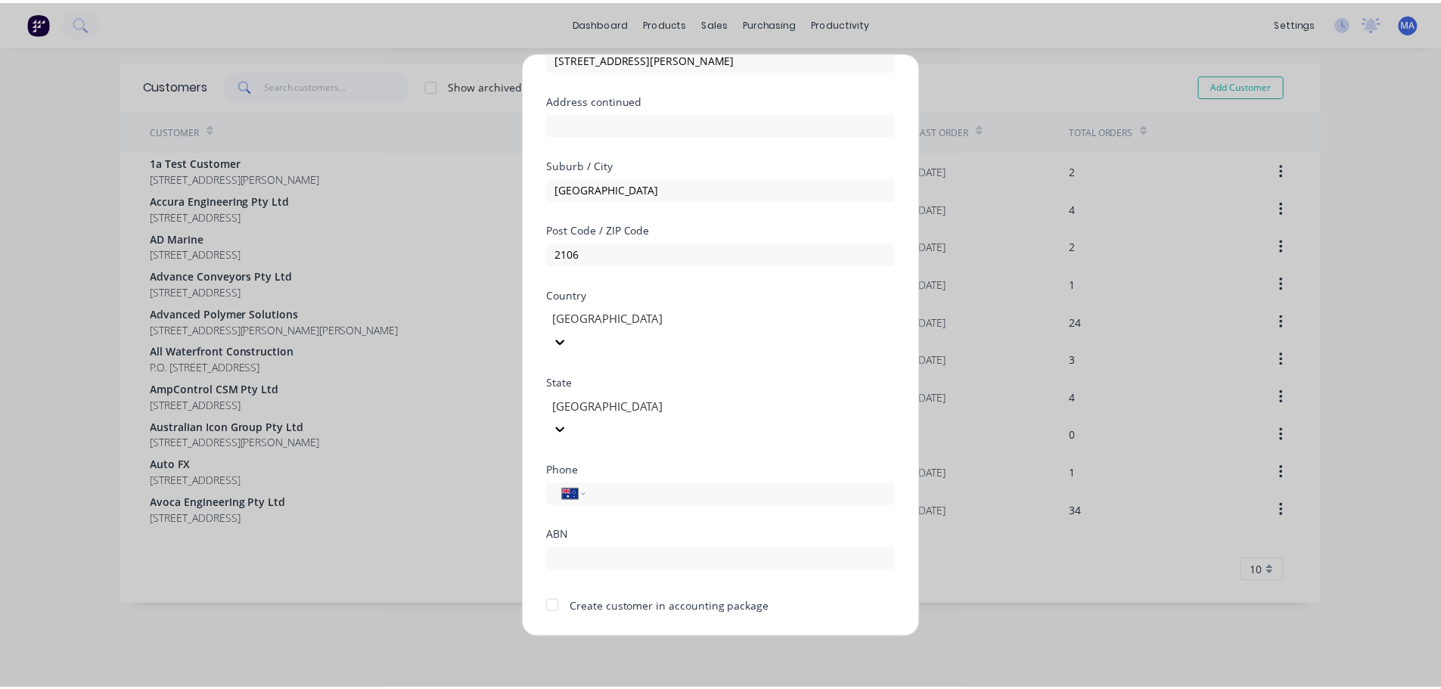
scroll to position [153, 0]
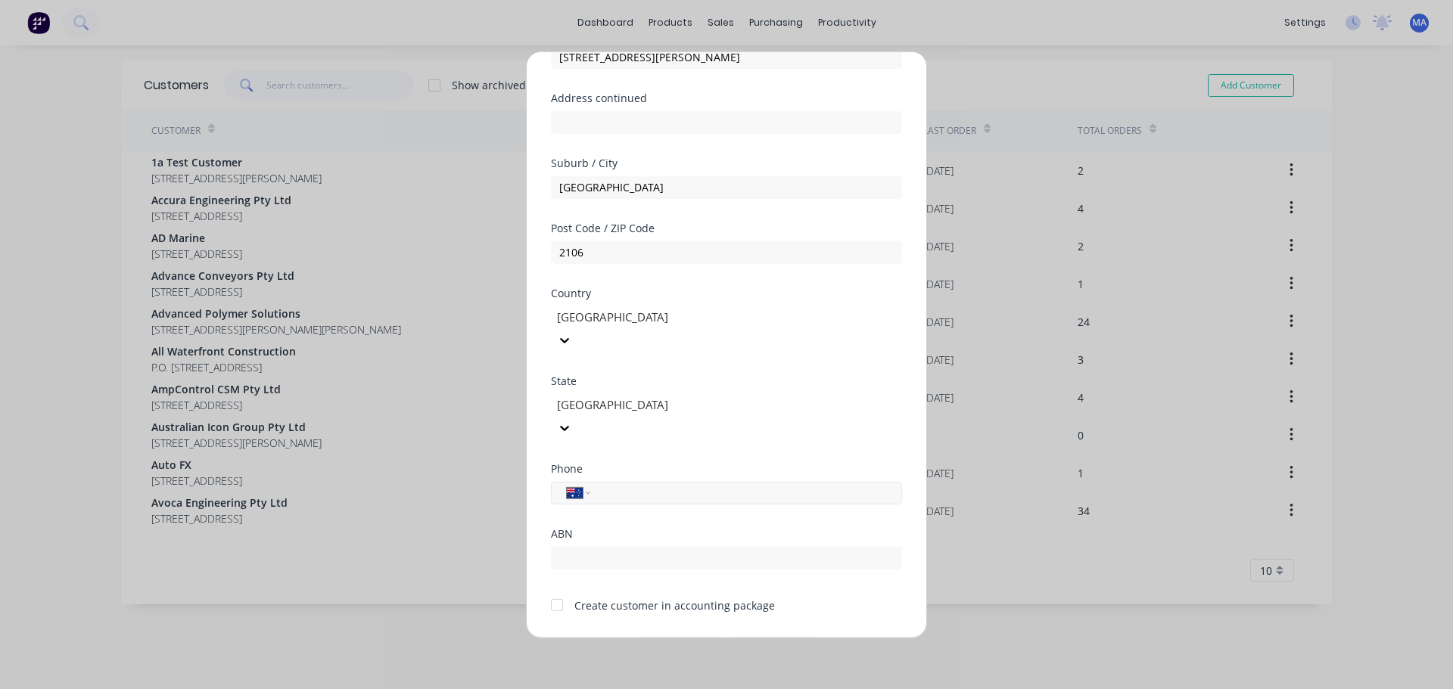
click at [640, 484] on input "tel" at bounding box center [743, 492] width 285 height 17
type input "0414 991 105"
drag, startPoint x: 553, startPoint y: 558, endPoint x: 598, endPoint y: 580, distance: 50.1
click at [555, 590] on div at bounding box center [557, 605] width 30 height 30
click at [670, 637] on button "Save" at bounding box center [678, 649] width 83 height 24
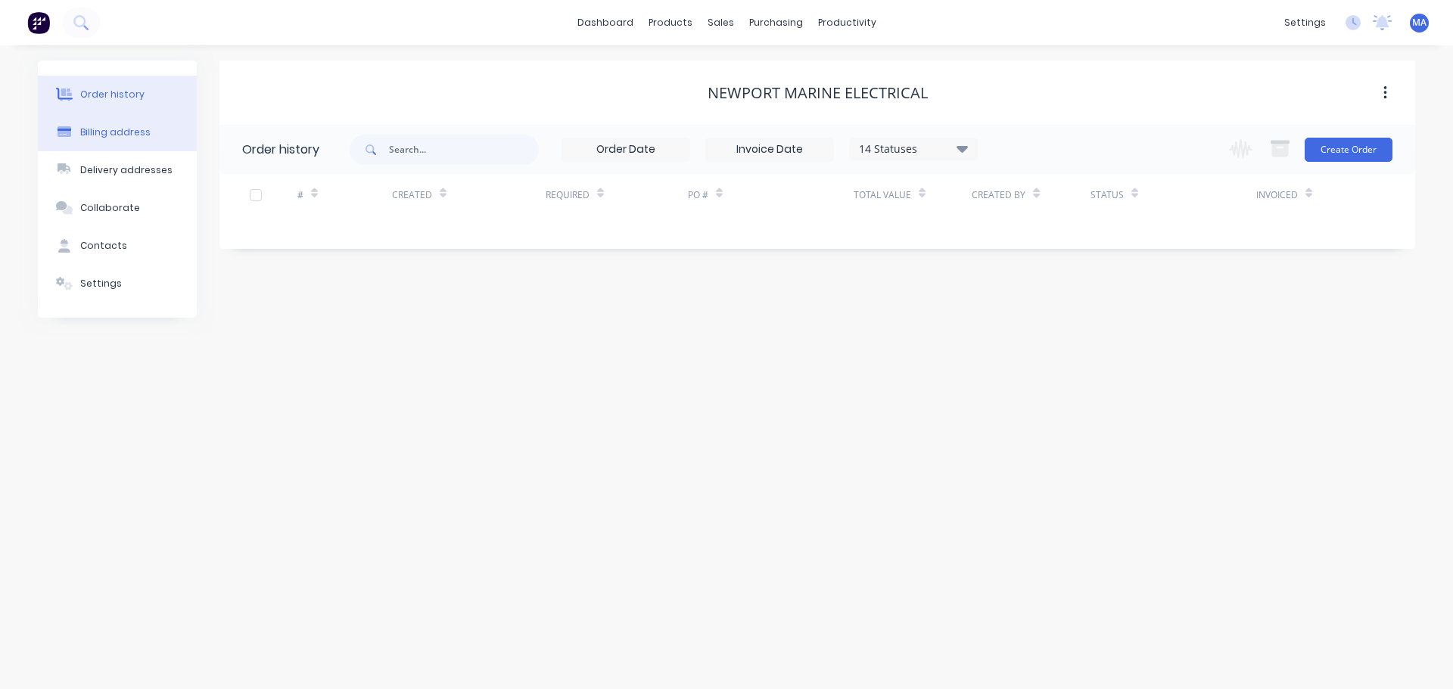
click at [76, 126] on button "Billing address" at bounding box center [117, 133] width 159 height 38
select select "AU"
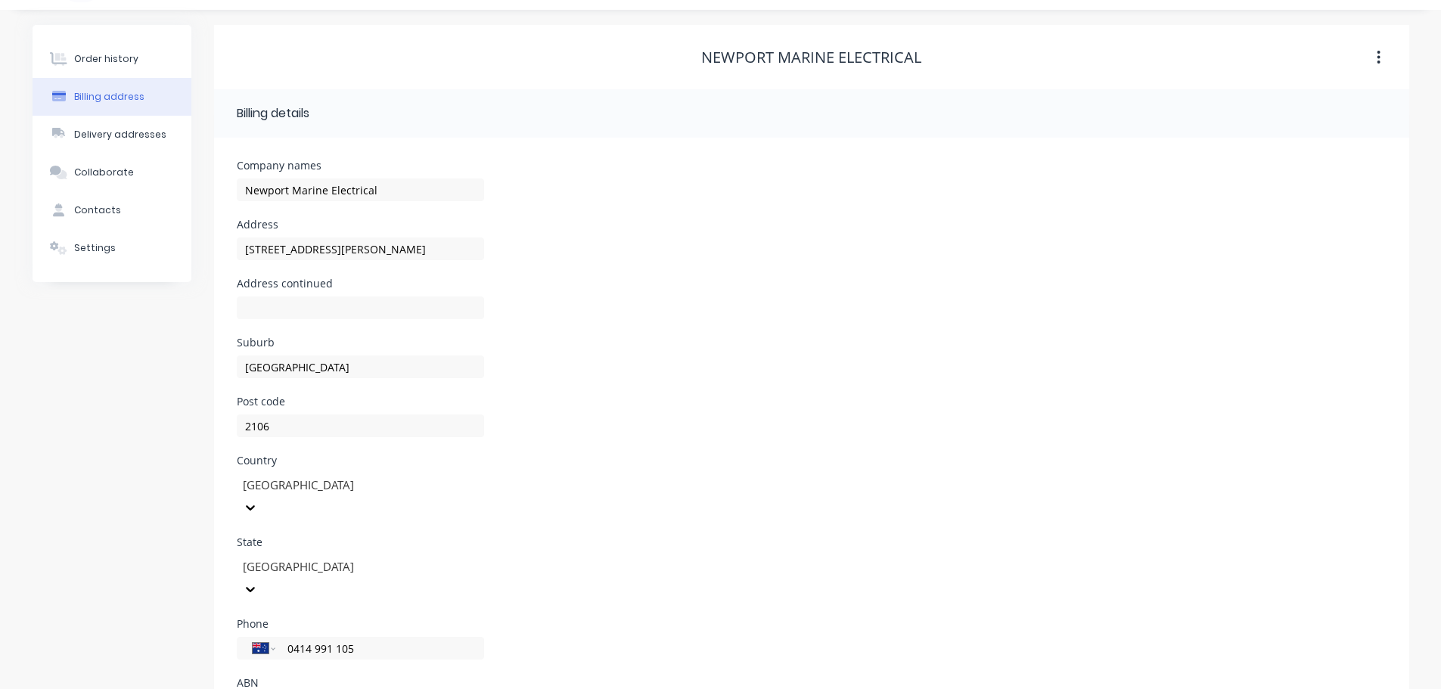
scroll to position [68, 0]
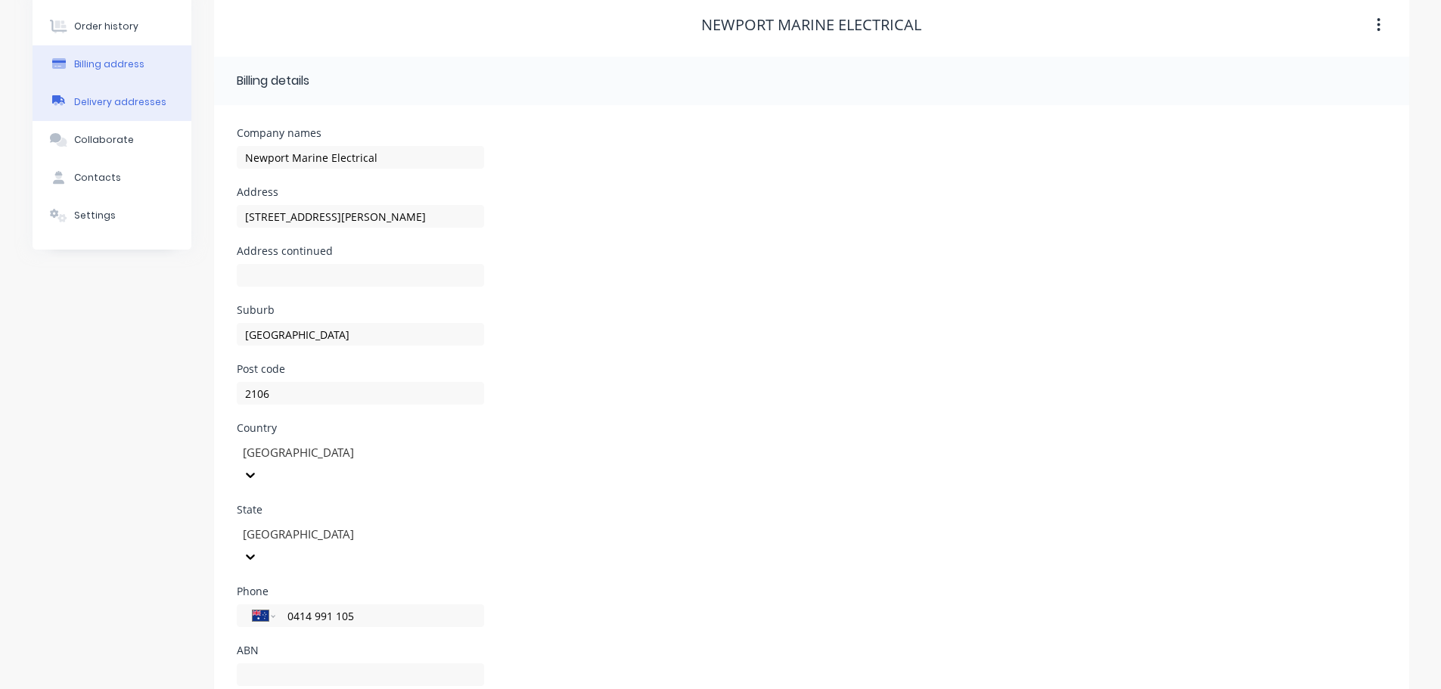
click at [136, 104] on div "Delivery addresses" at bounding box center [120, 102] width 92 height 14
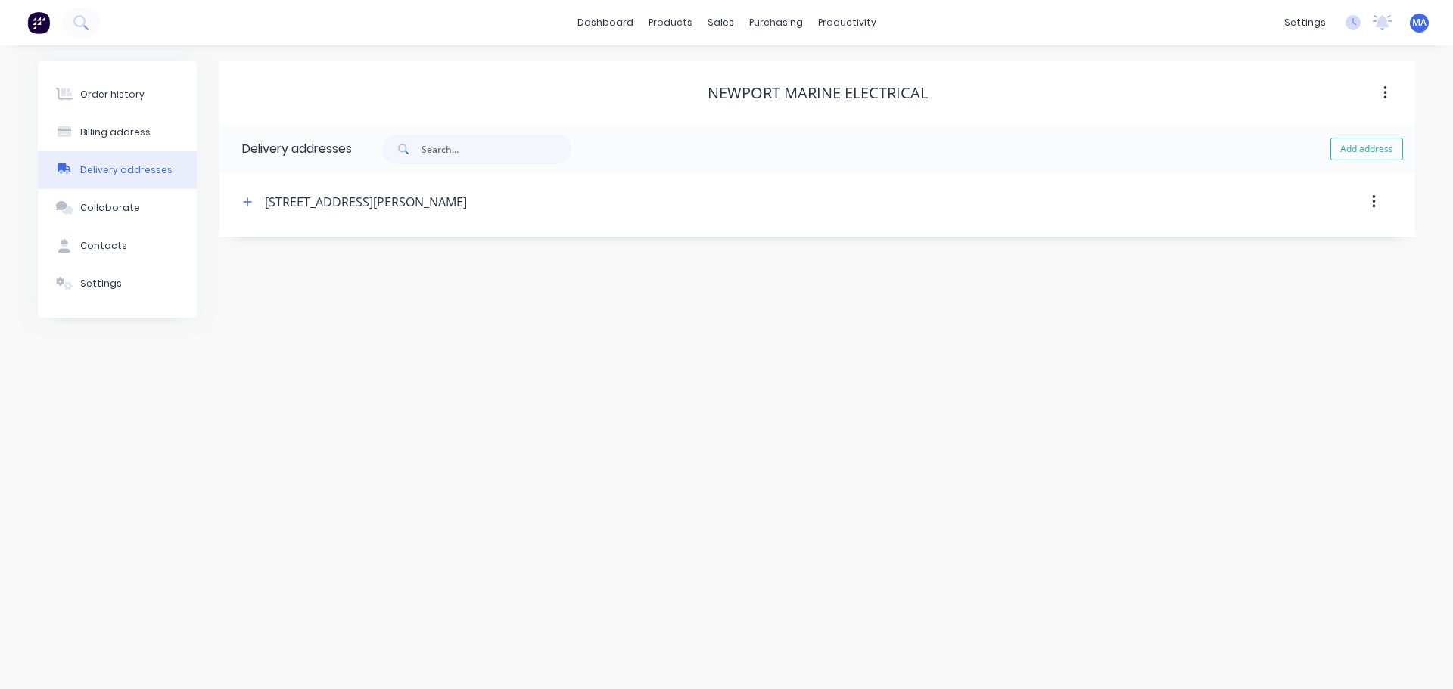
click at [121, 188] on button "Delivery addresses" at bounding box center [117, 170] width 159 height 38
click at [122, 198] on button "Collaborate" at bounding box center [117, 208] width 159 height 38
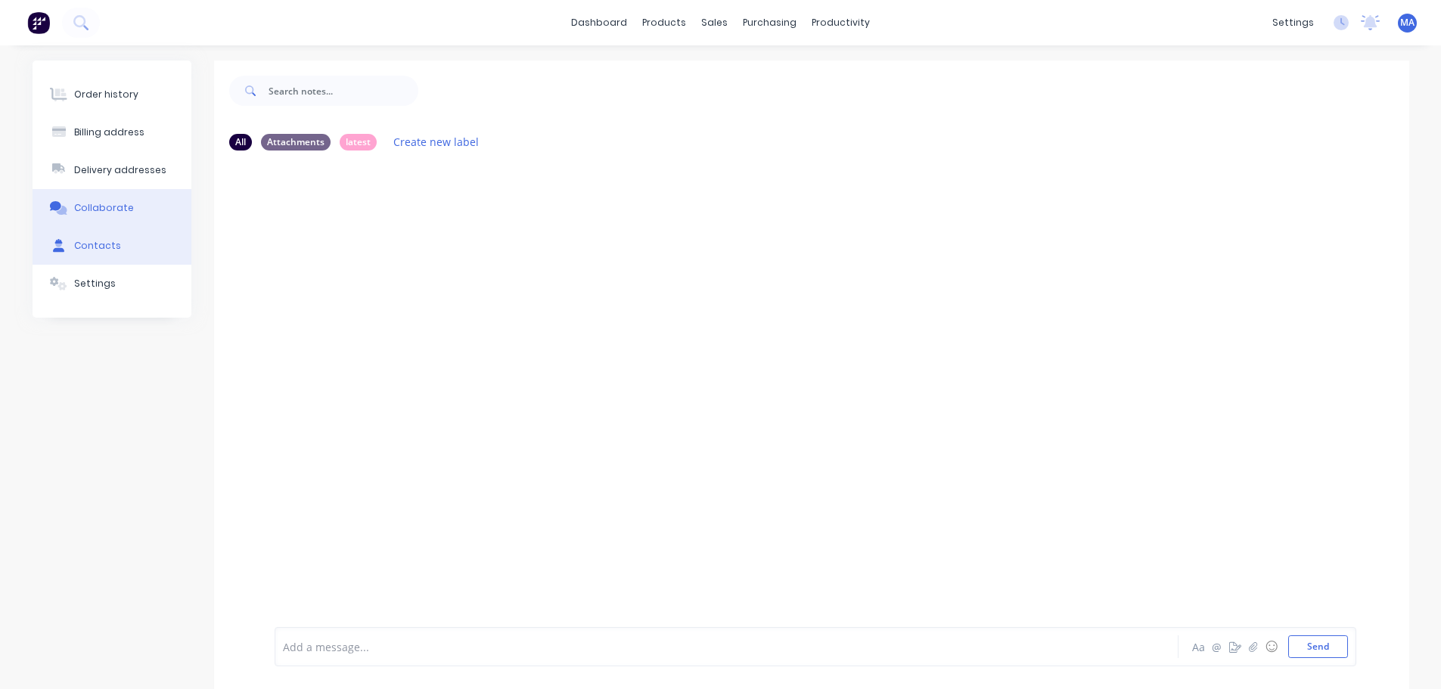
click at [92, 259] on button "Contacts" at bounding box center [112, 246] width 159 height 38
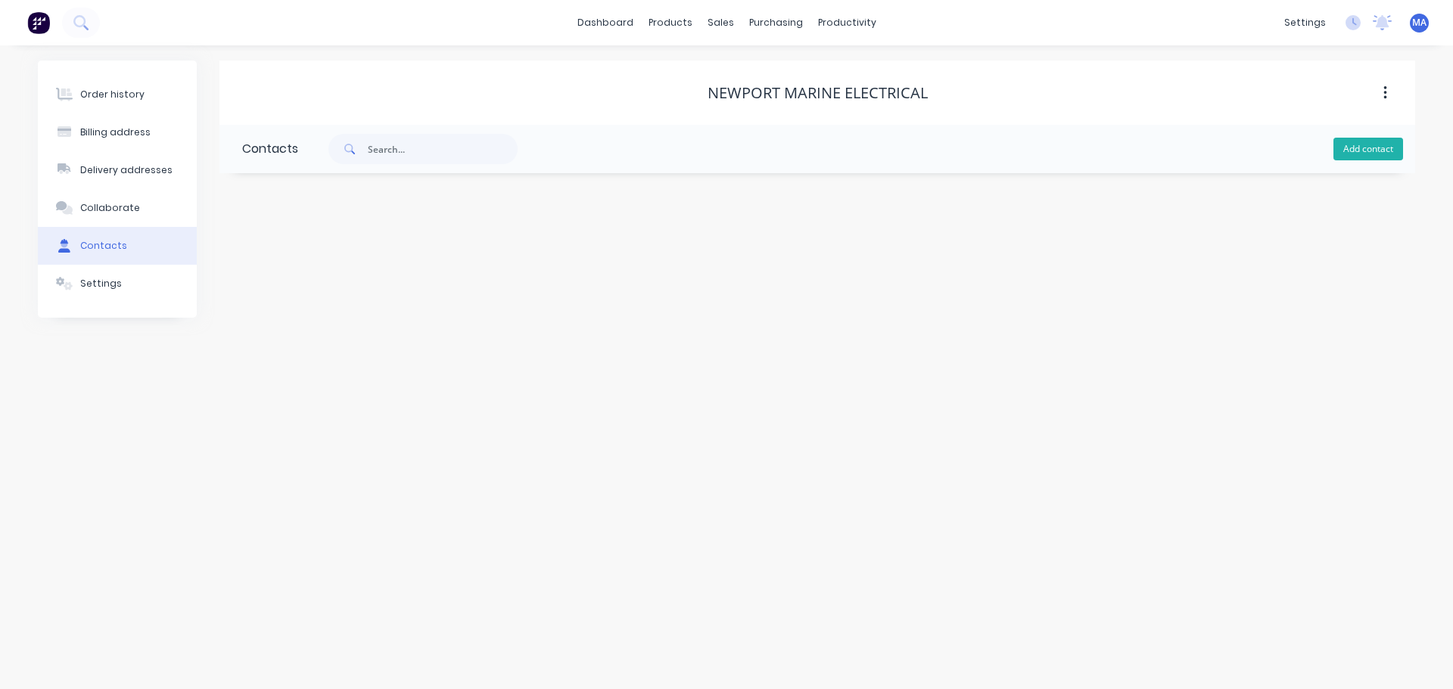
click at [1379, 147] on button "Add contact" at bounding box center [1368, 149] width 70 height 23
select select "AU"
click at [319, 256] on input "text" at bounding box center [365, 260] width 247 height 23
type input "[PERSON_NAME]"
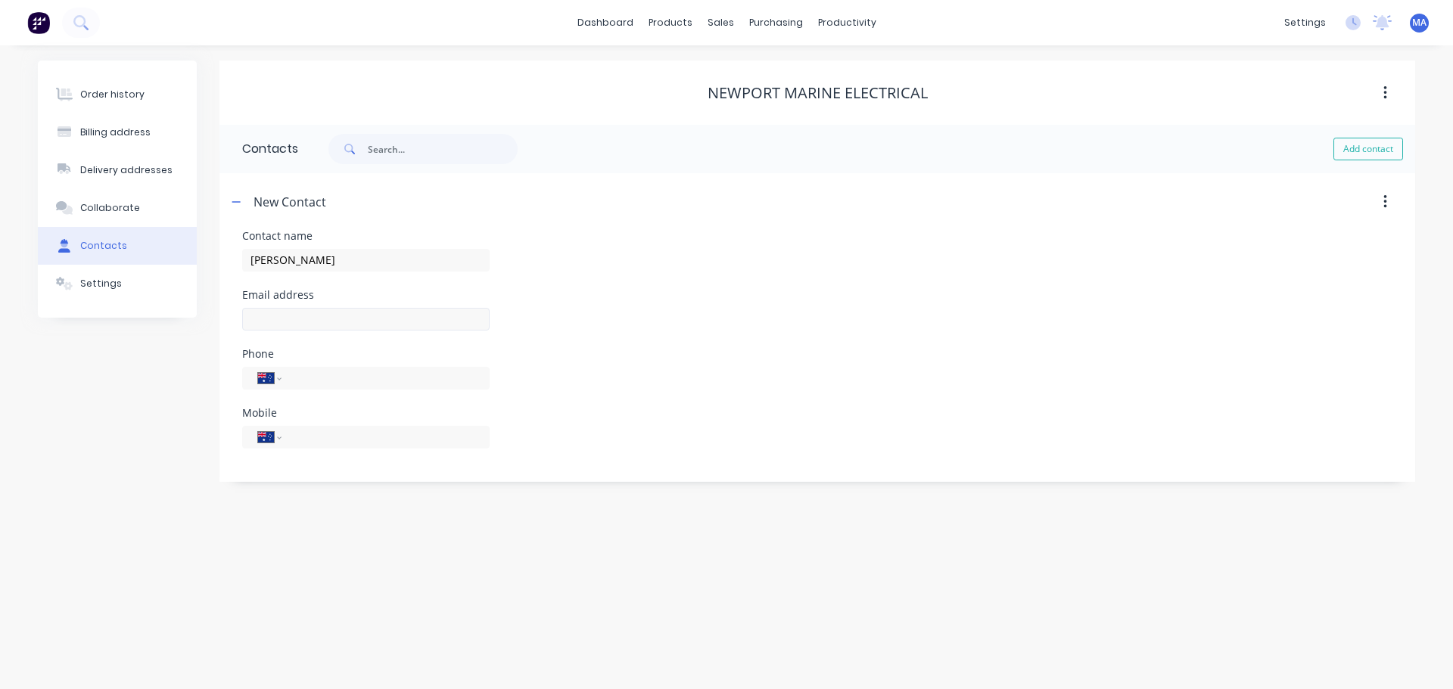
click at [301, 307] on div at bounding box center [365, 326] width 247 height 45
select select "AU"
click at [346, 313] on input "text" at bounding box center [365, 319] width 247 height 23
type input "[EMAIL_ADDRESS][DOMAIN_NAME]"
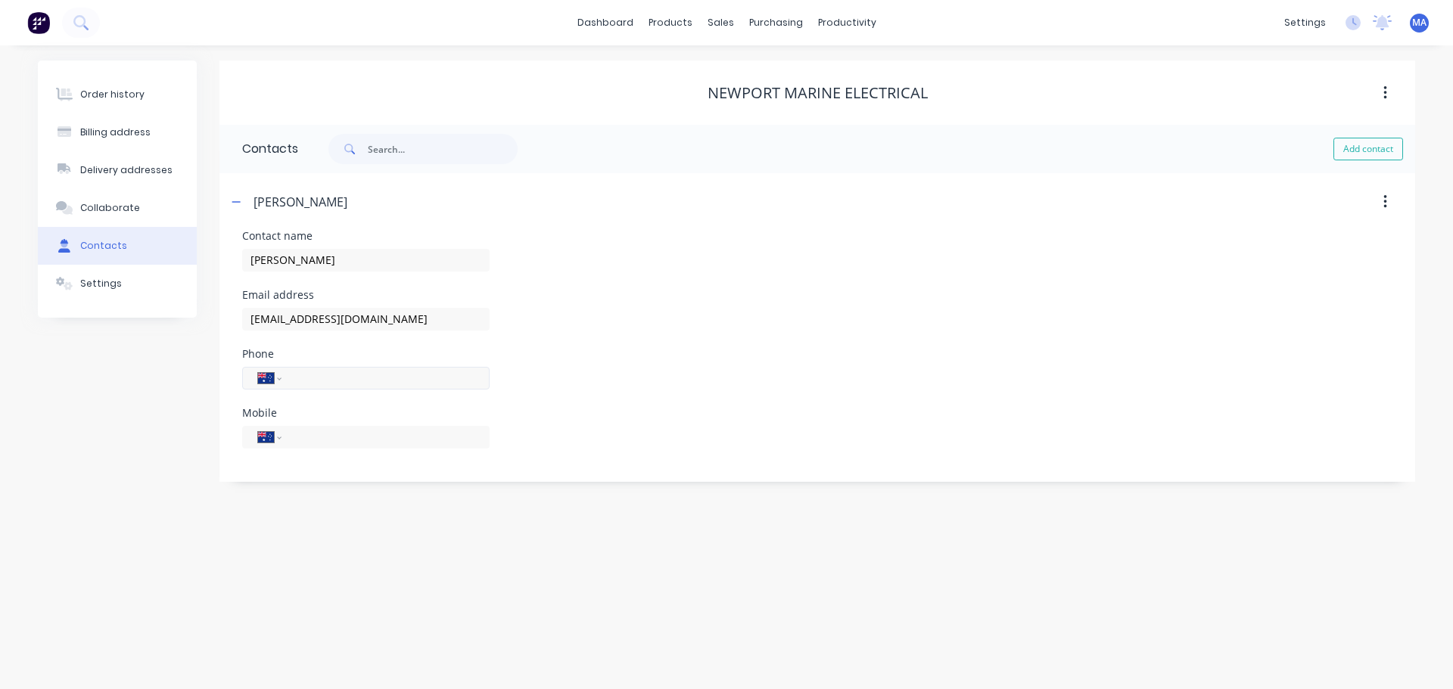
click at [381, 380] on input "tel" at bounding box center [383, 377] width 182 height 17
click at [326, 447] on div "International [GEOGRAPHIC_DATA] [GEOGRAPHIC_DATA] [GEOGRAPHIC_DATA] [GEOGRAPHIC…" at bounding box center [365, 437] width 247 height 23
click at [327, 448] on div "International [GEOGRAPHIC_DATA] [GEOGRAPHIC_DATA] [GEOGRAPHIC_DATA] [GEOGRAPHIC…" at bounding box center [365, 437] width 247 height 23
click at [132, 143] on button "Billing address" at bounding box center [117, 133] width 159 height 38
select select "AU"
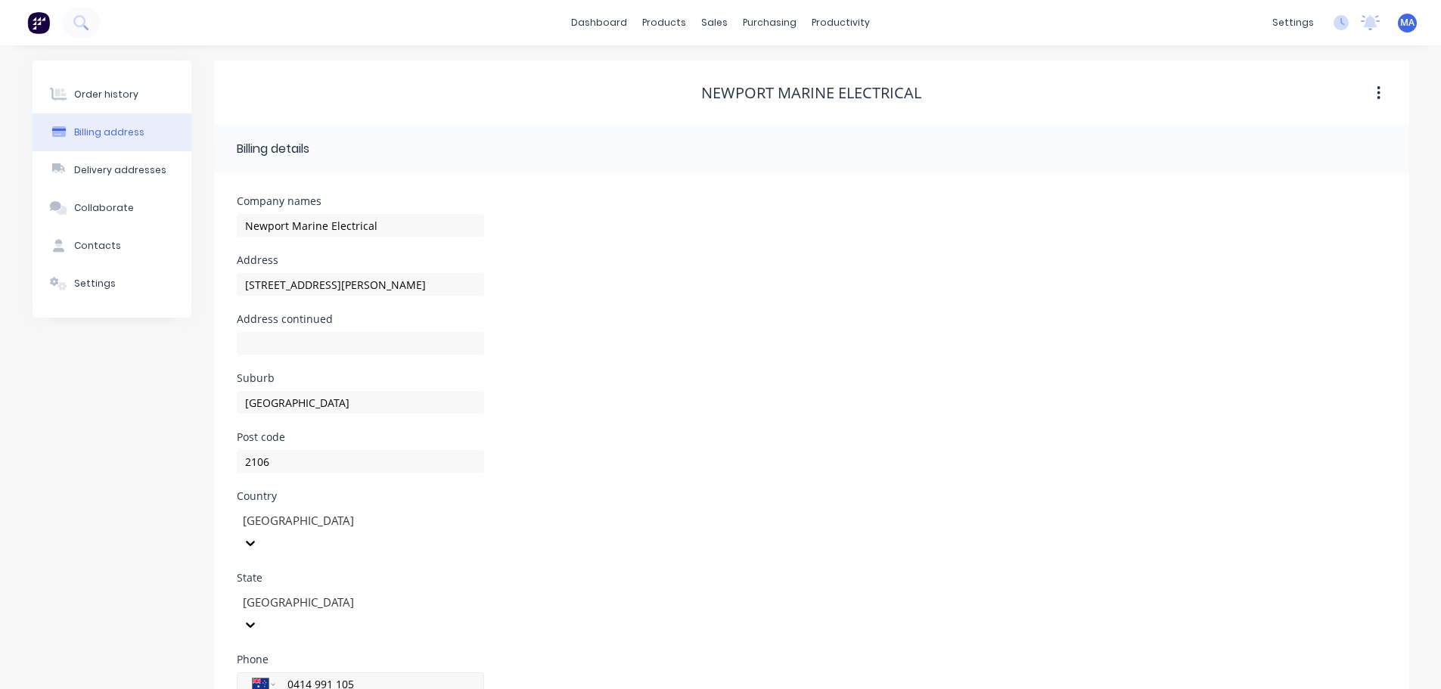
drag, startPoint x: 375, startPoint y: 636, endPoint x: 247, endPoint y: 631, distance: 128.7
click at [250, 673] on div "International [GEOGRAPHIC_DATA] [GEOGRAPHIC_DATA] [GEOGRAPHIC_DATA] [GEOGRAPHIC…" at bounding box center [360, 684] width 247 height 23
click at [116, 206] on div "Collaborate" at bounding box center [104, 208] width 60 height 14
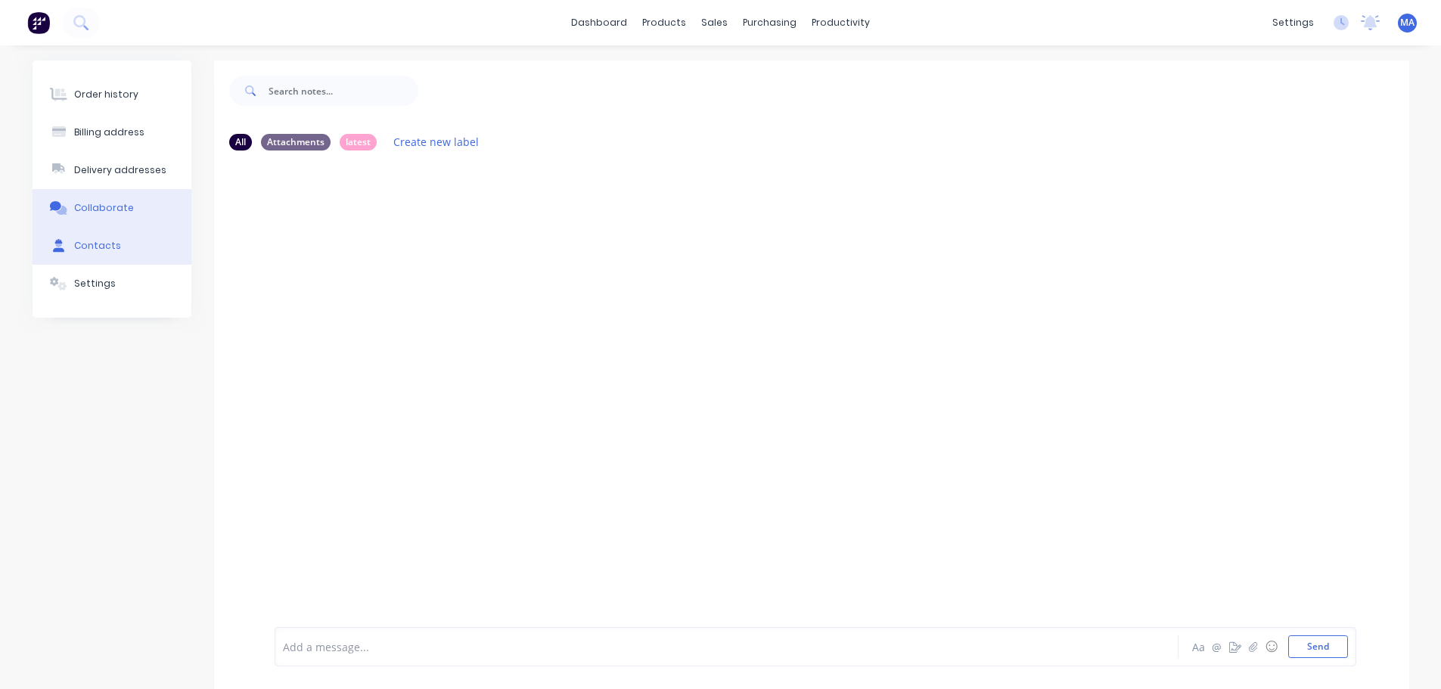
click at [141, 248] on button "Contacts" at bounding box center [112, 246] width 159 height 38
select select "AU"
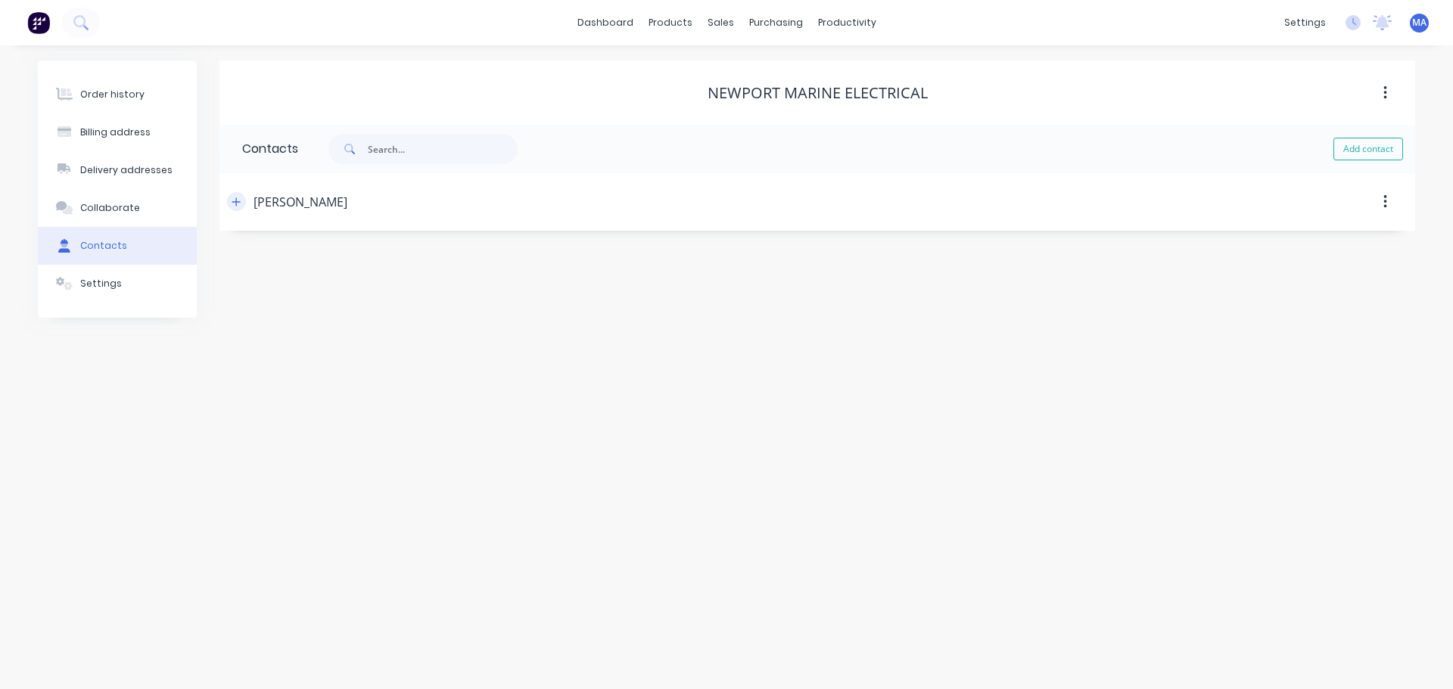
click at [237, 197] on icon "button" at bounding box center [236, 202] width 9 height 11
click at [337, 418] on div "Mobile International [GEOGRAPHIC_DATA] [GEOGRAPHIC_DATA] [GEOGRAPHIC_DATA] [GEO…" at bounding box center [365, 437] width 247 height 59
click at [333, 429] on input "tel" at bounding box center [383, 436] width 182 height 17
paste input "0414 991 105"
type input "0414 991 105"
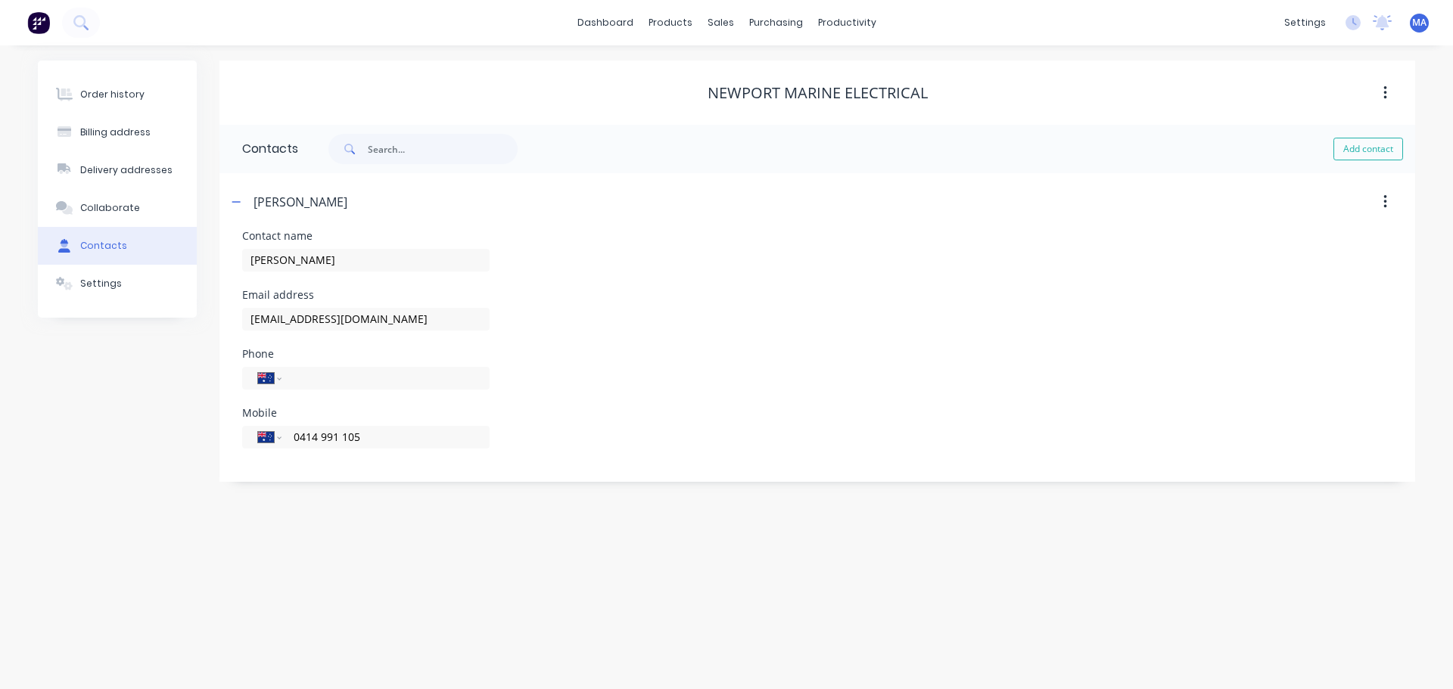
click at [642, 402] on div "Phone International [GEOGRAPHIC_DATA] [GEOGRAPHIC_DATA] [GEOGRAPHIC_DATA] [GEOG…" at bounding box center [817, 378] width 1150 height 59
click at [116, 87] on button "Order history" at bounding box center [117, 95] width 159 height 38
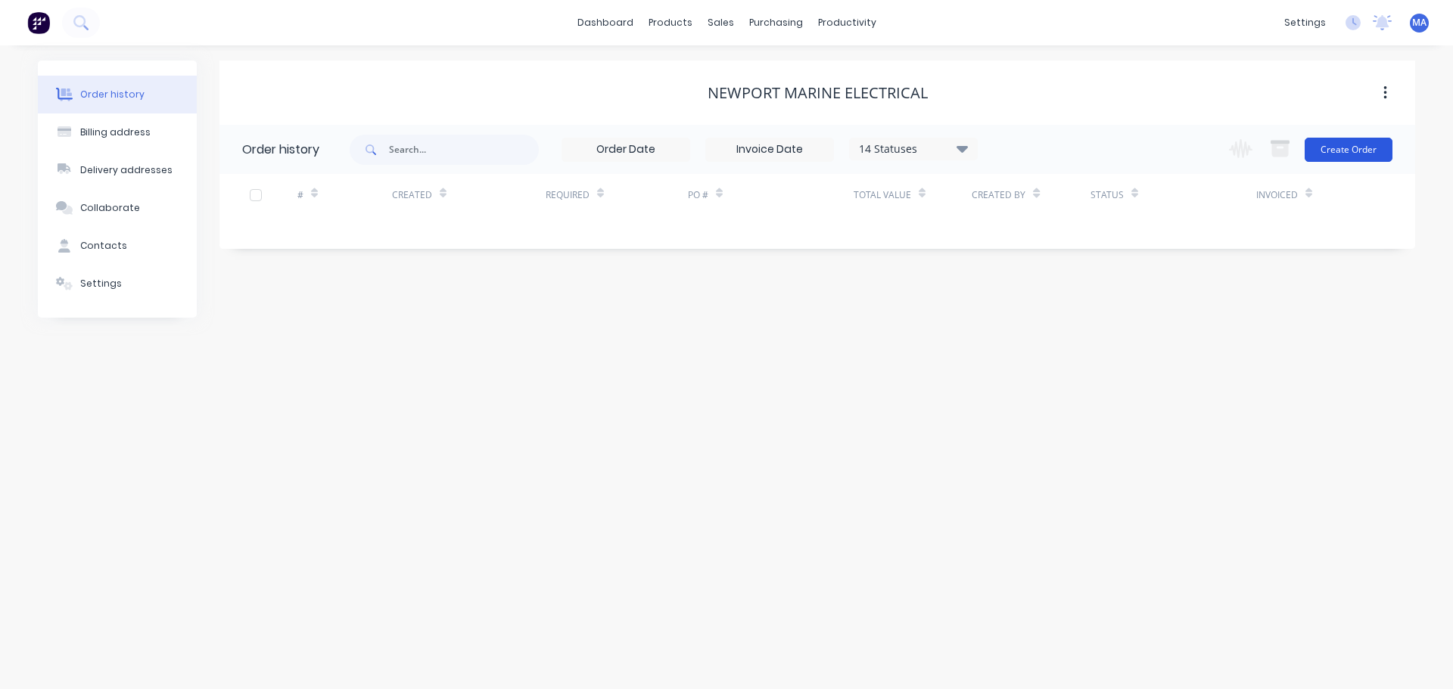
click at [1320, 150] on button "Create Order" at bounding box center [1348, 150] width 88 height 24
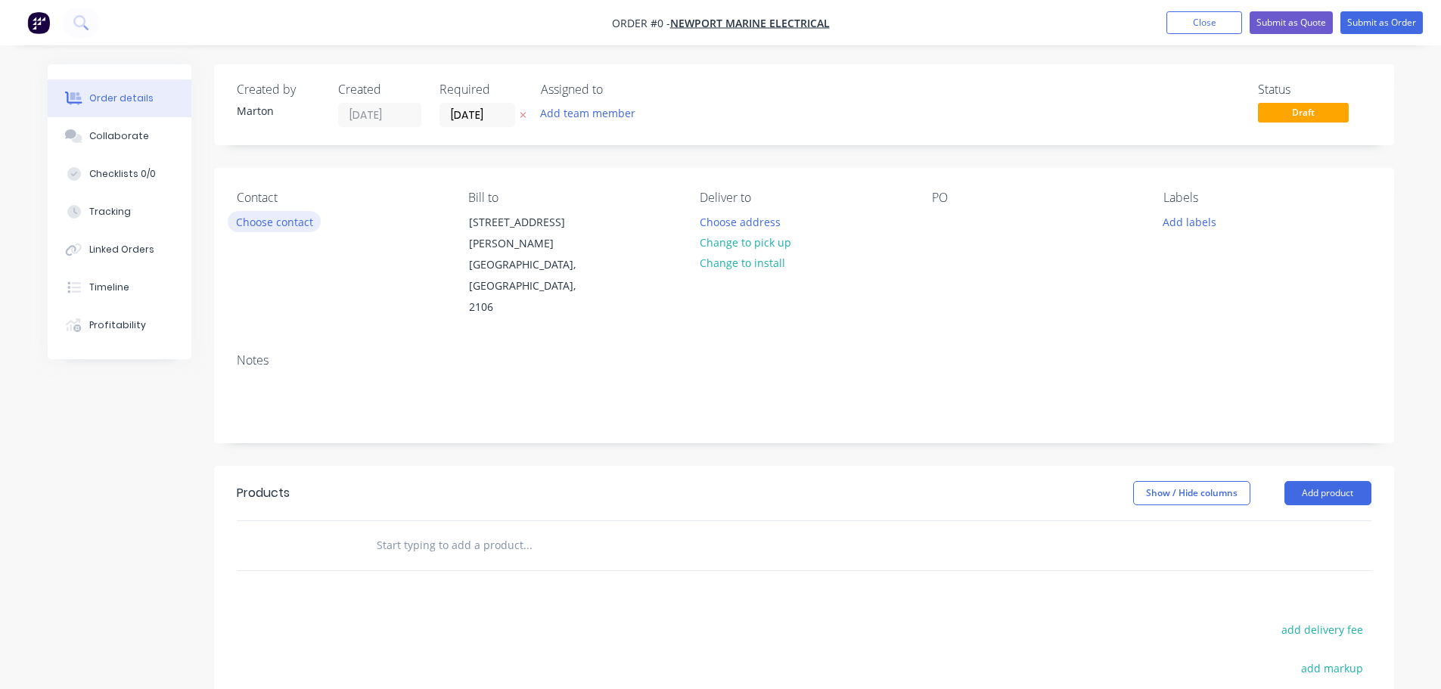
click at [270, 224] on button "Choose contact" at bounding box center [274, 221] width 93 height 20
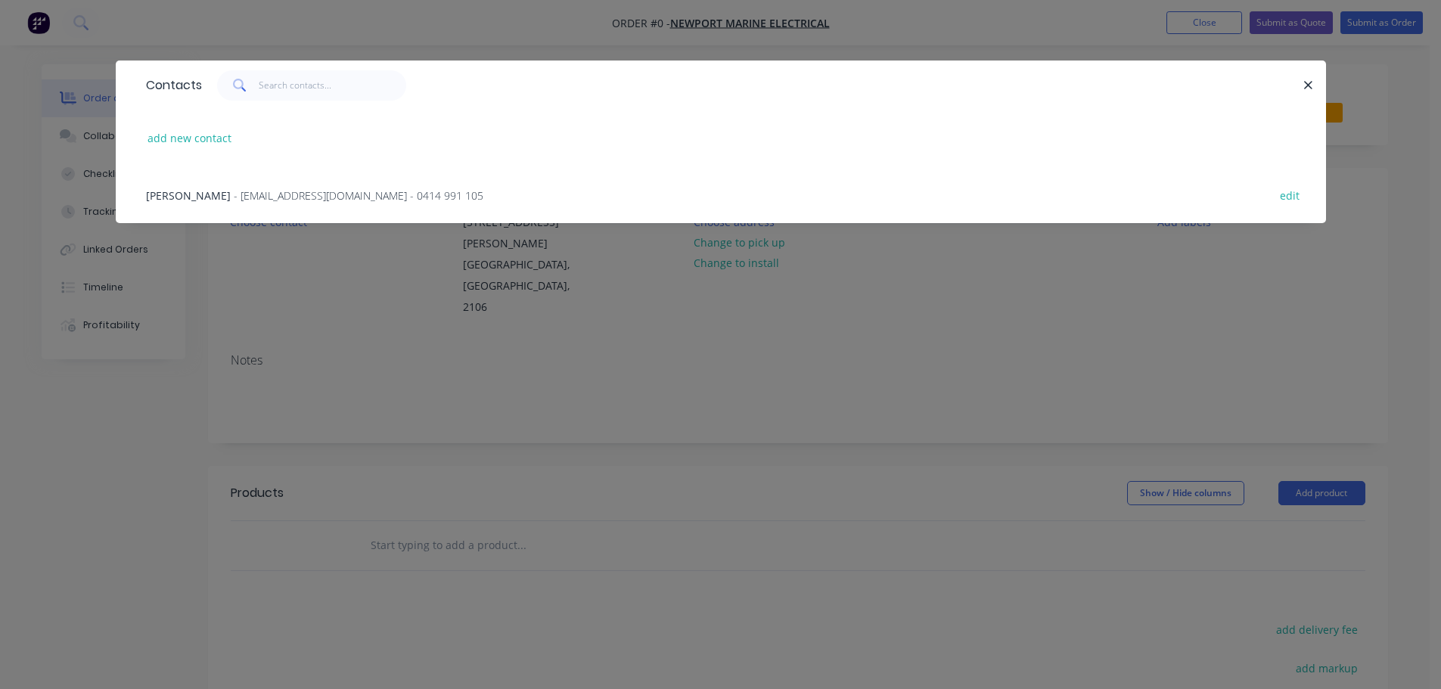
click at [196, 192] on span "[PERSON_NAME]" at bounding box center [188, 195] width 85 height 14
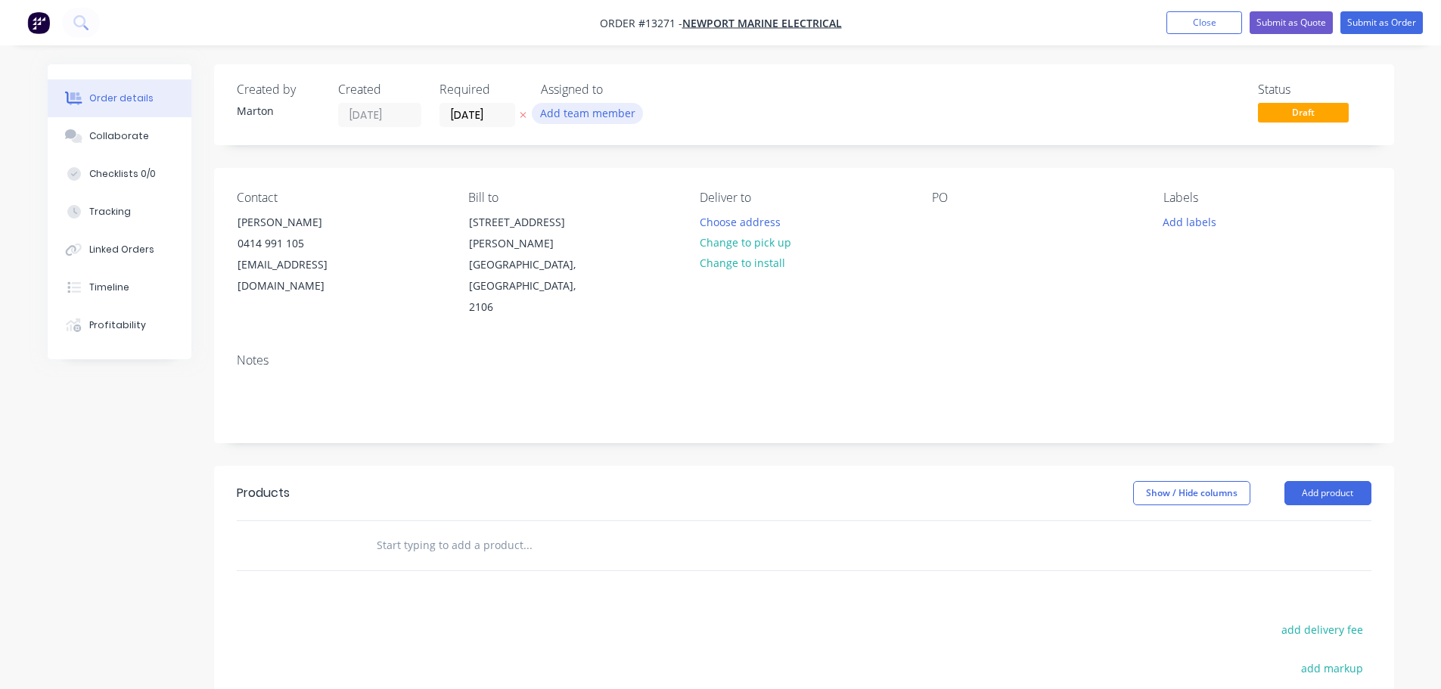
click at [589, 112] on button "Add team member" at bounding box center [587, 113] width 111 height 20
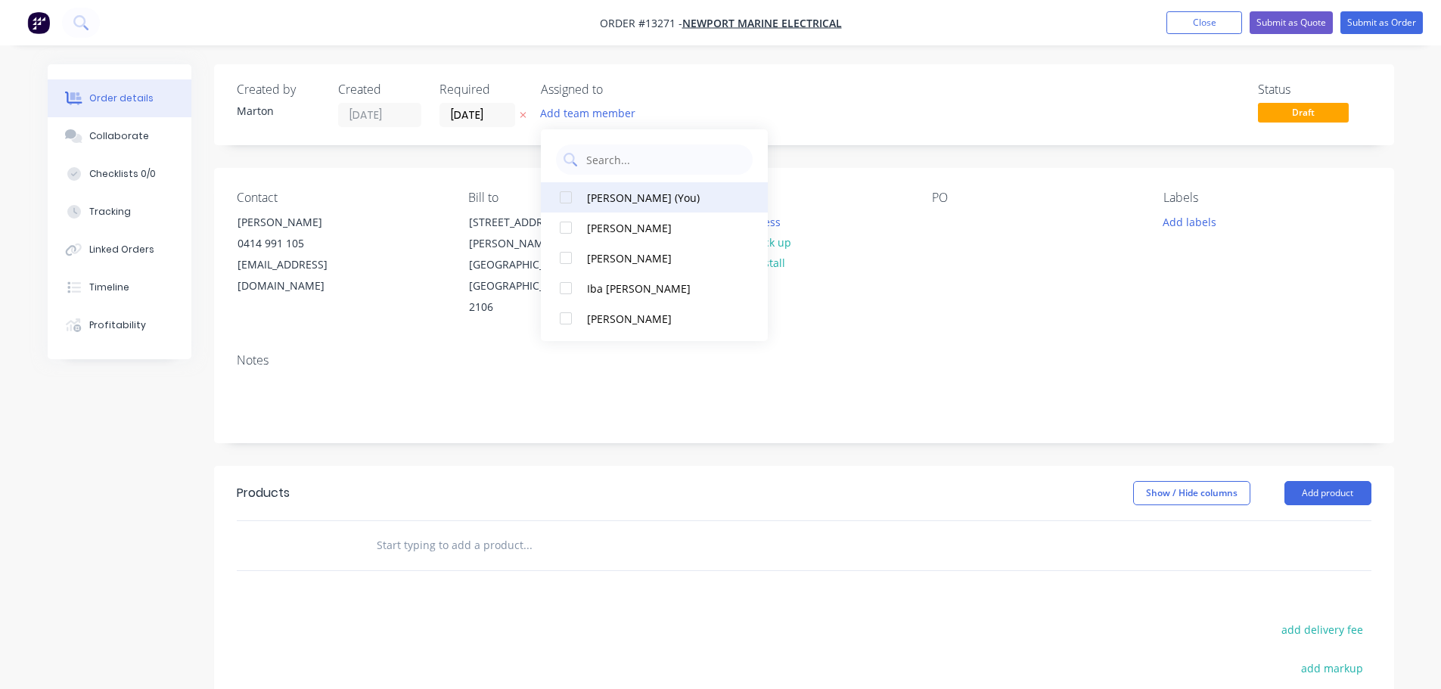
drag, startPoint x: 563, startPoint y: 194, endPoint x: 565, endPoint y: 202, distance: 8.6
click at [563, 194] on div at bounding box center [566, 197] width 30 height 30
click at [814, 95] on div "Status Draft" at bounding box center [1031, 104] width 679 height 45
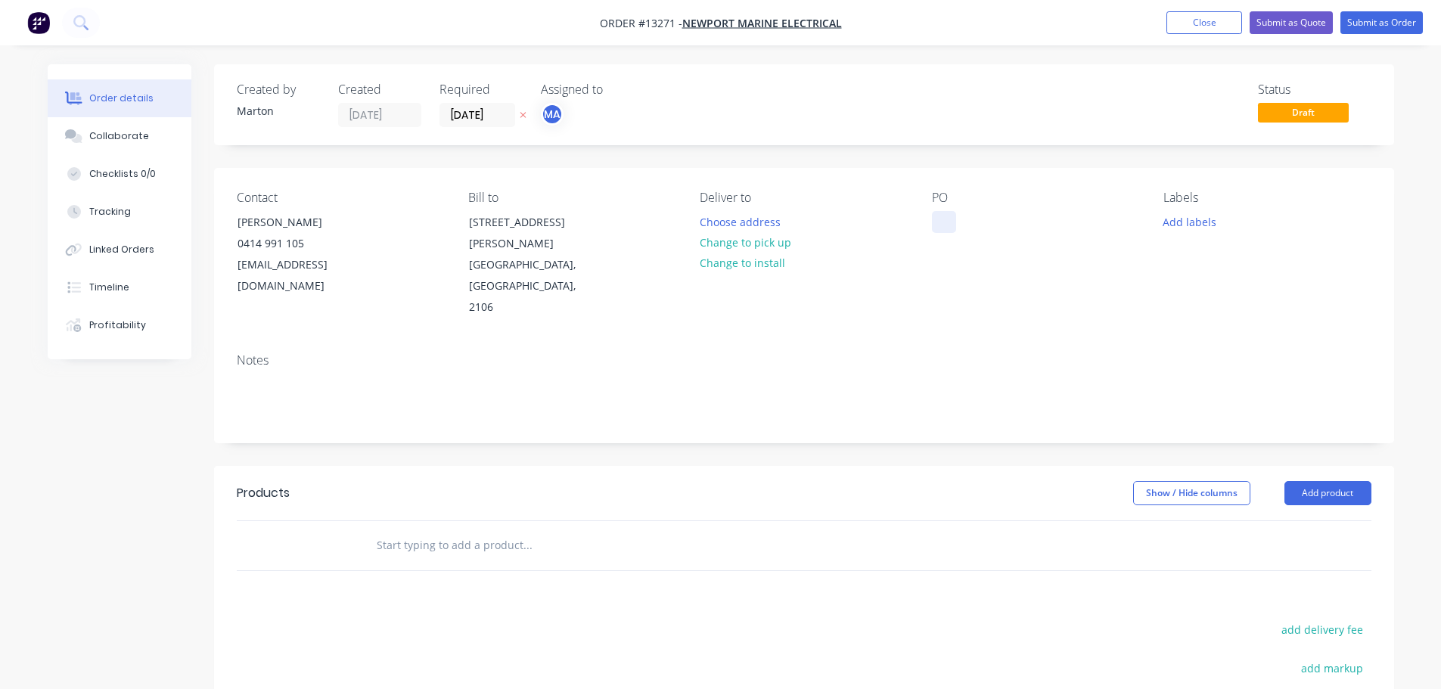
click at [943, 222] on div at bounding box center [944, 222] width 24 height 22
click at [487, 530] on input "text" at bounding box center [527, 545] width 303 height 30
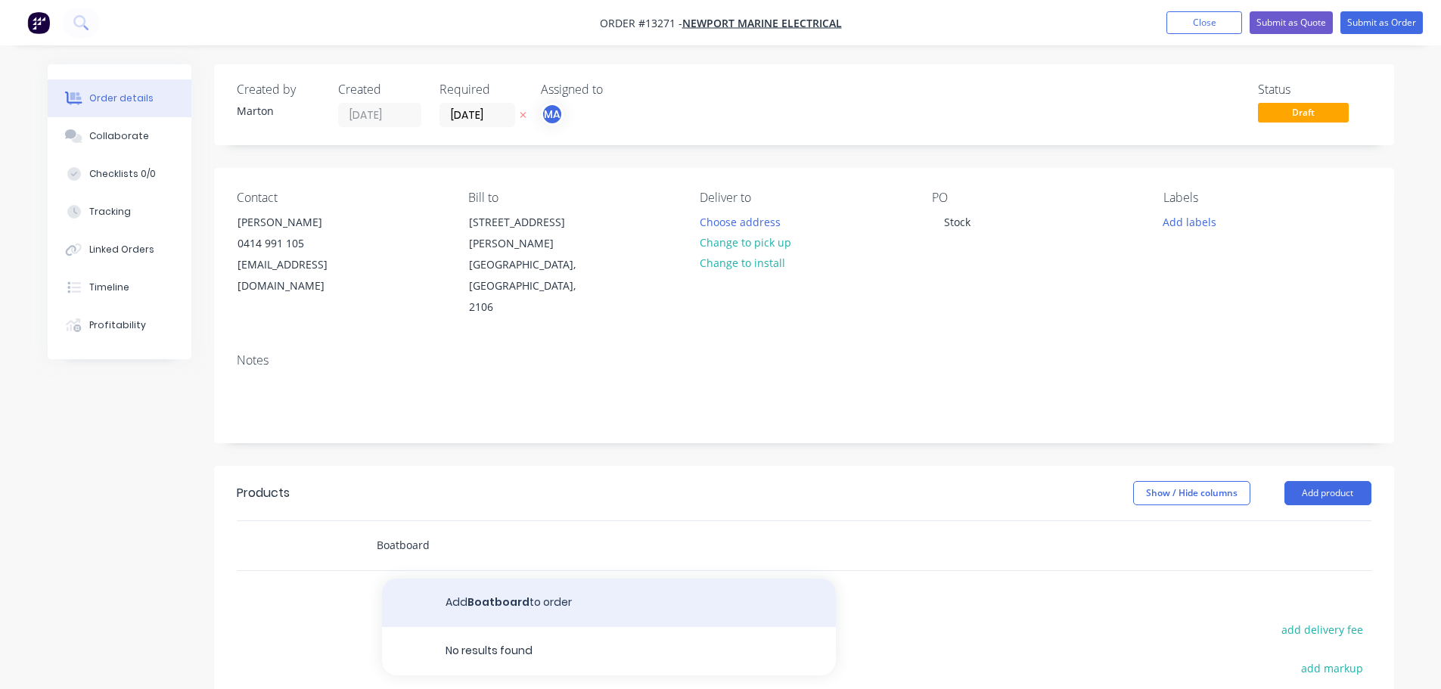
type input "Boatboard"
click at [484, 579] on button "Add Boatboard to order" at bounding box center [609, 603] width 454 height 48
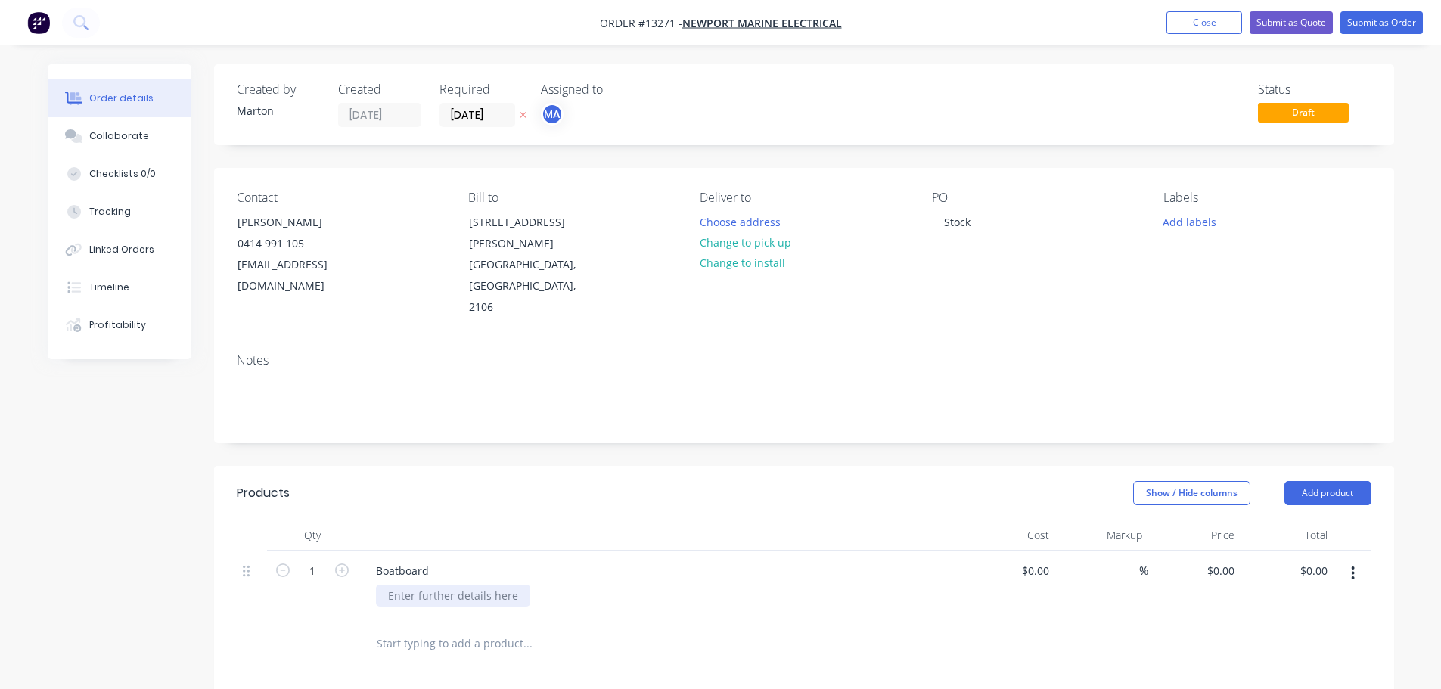
click at [460, 585] on div at bounding box center [453, 596] width 154 height 22
click at [1232, 560] on input "0" at bounding box center [1223, 571] width 35 height 22
type input "$400.00"
click at [1071, 620] on div at bounding box center [804, 644] width 1135 height 49
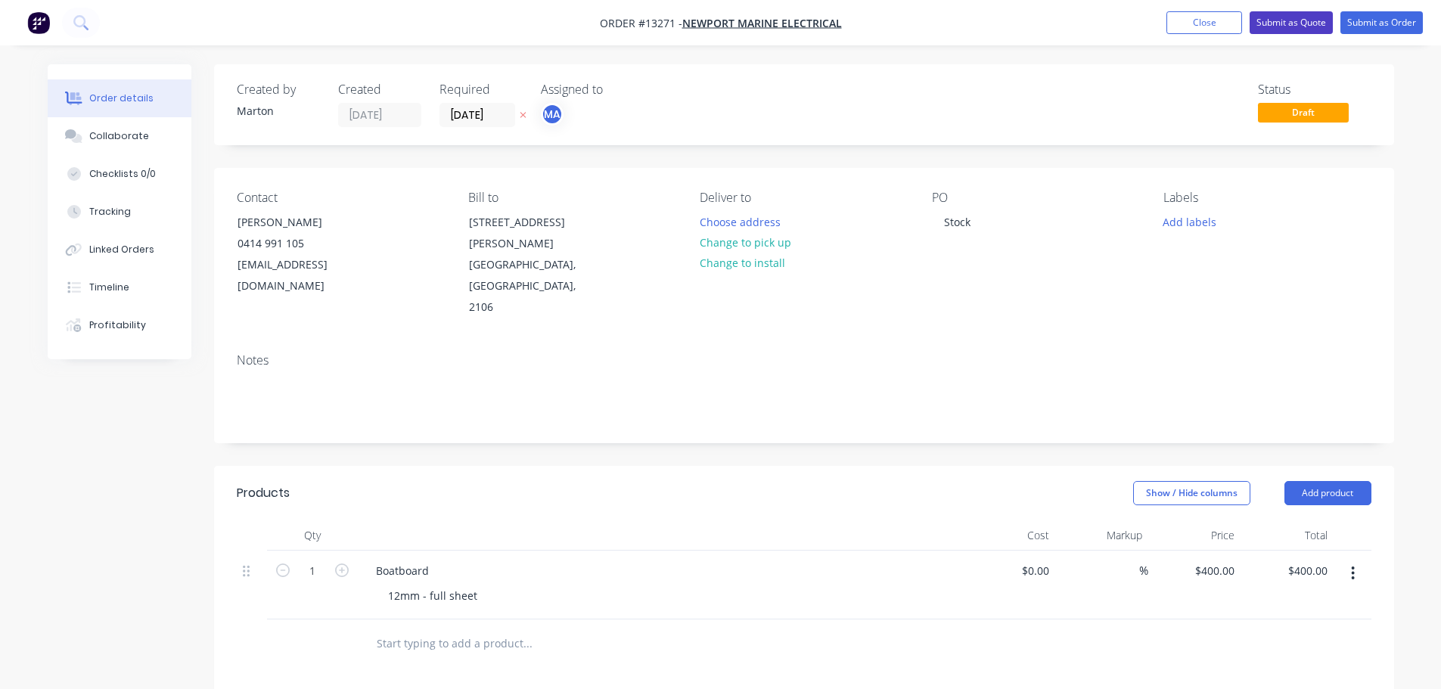
click at [1317, 20] on button "Submit as Quote" at bounding box center [1291, 22] width 83 height 23
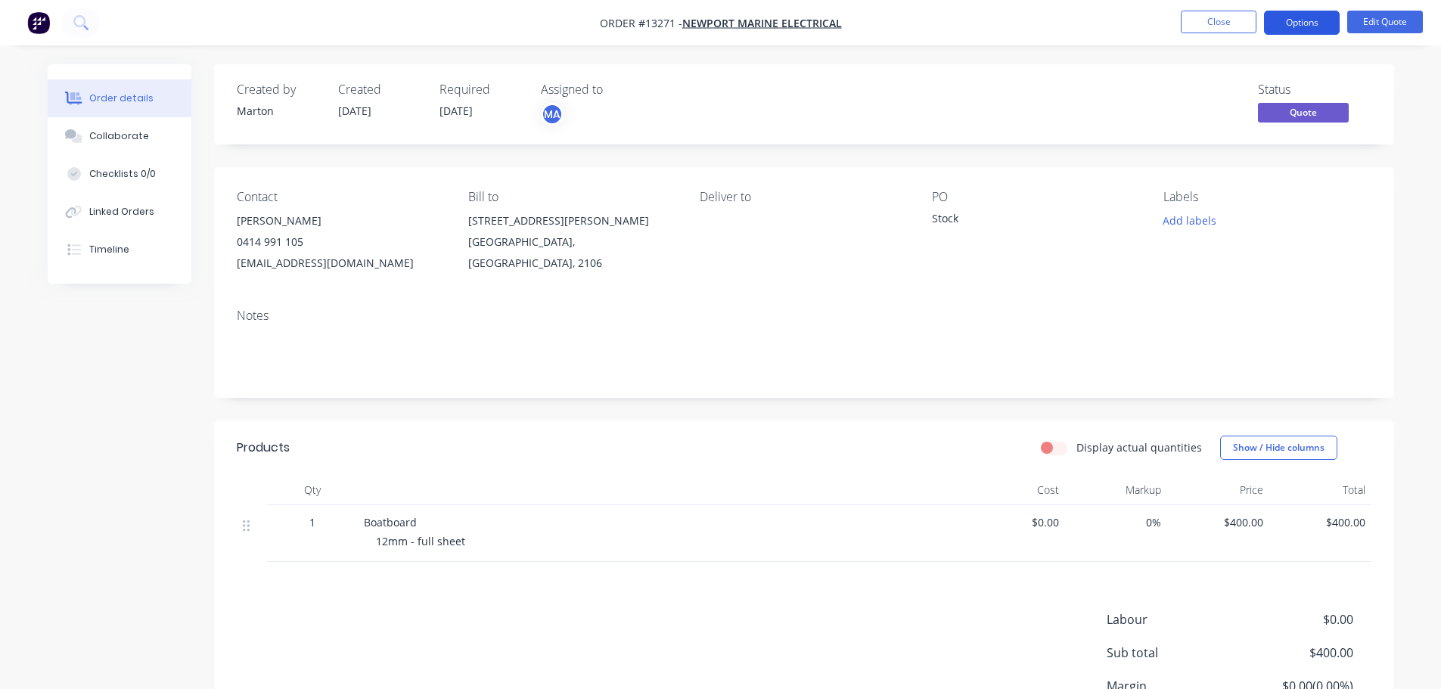
click at [1305, 26] on button "Options" at bounding box center [1302, 23] width 76 height 24
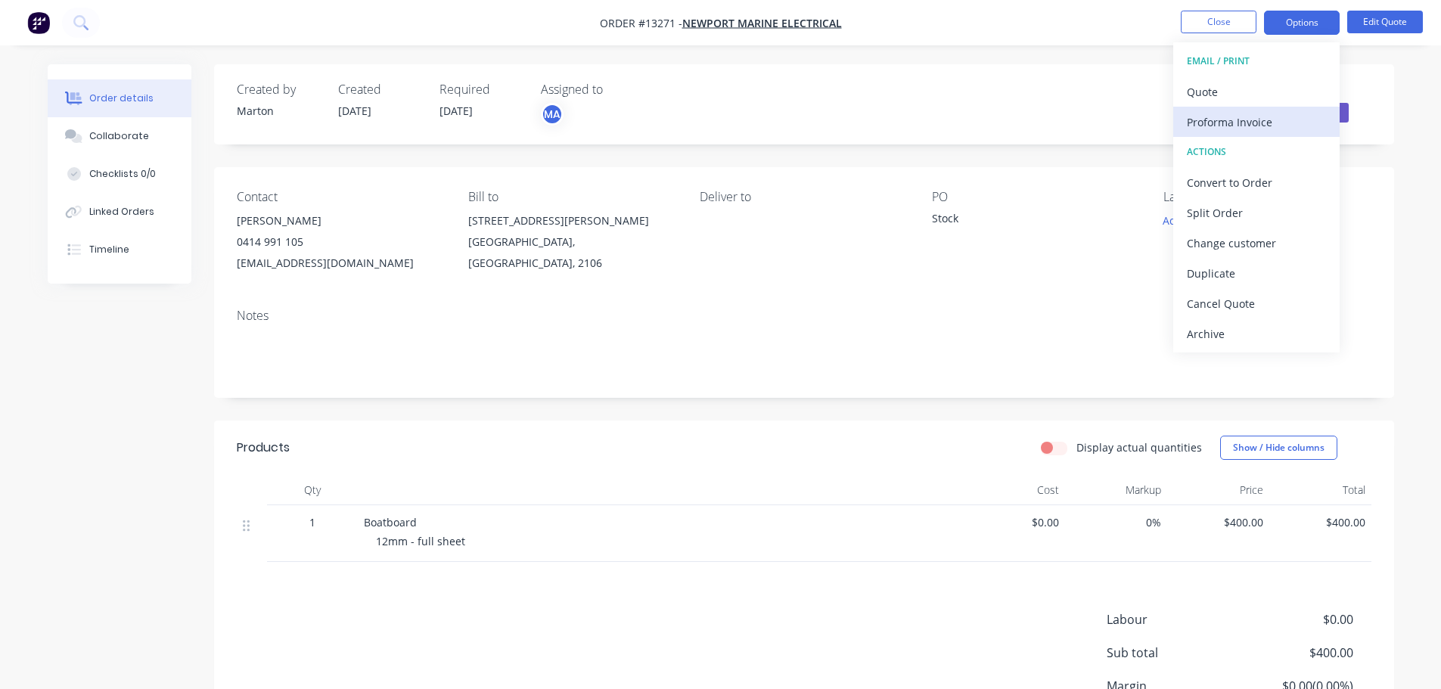
click at [1249, 122] on div "Proforma Invoice" at bounding box center [1256, 122] width 139 height 22
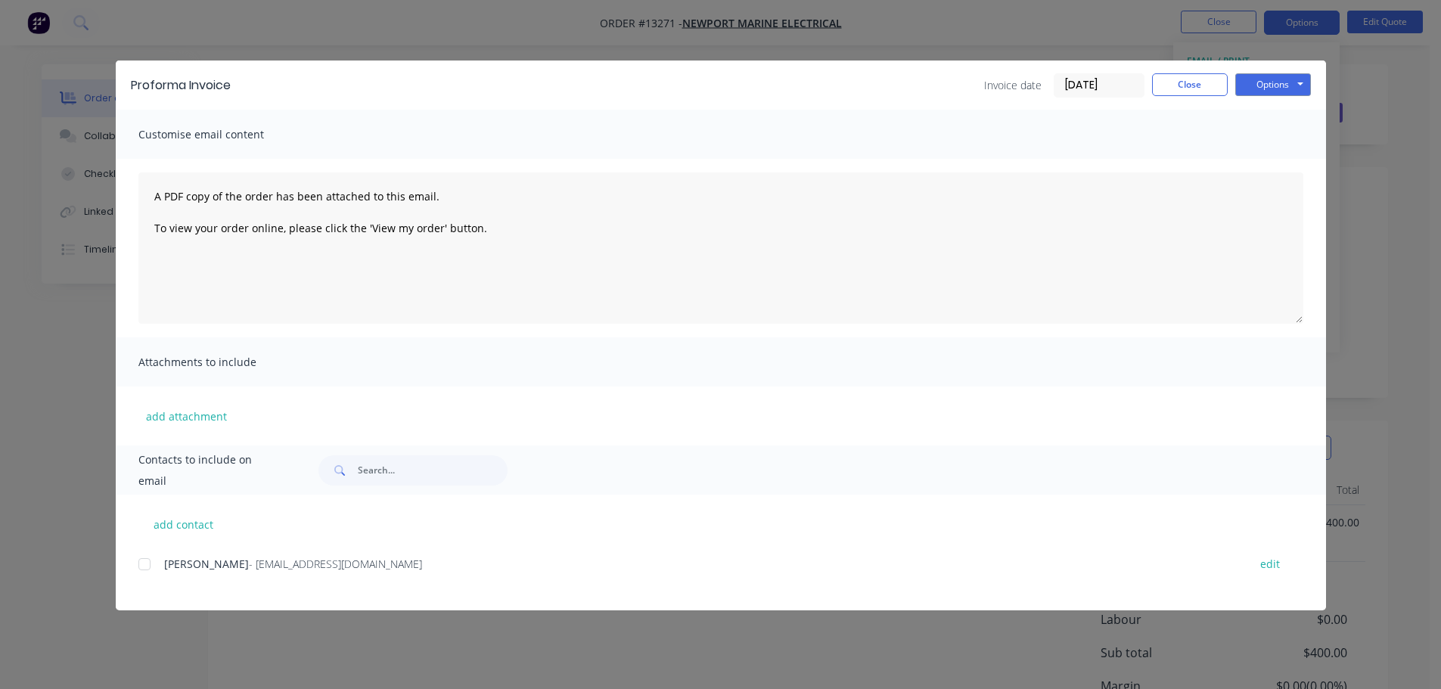
click at [150, 574] on div at bounding box center [144, 564] width 30 height 30
click at [1283, 92] on button "Options" at bounding box center [1274, 84] width 76 height 23
click at [1264, 159] on button "Email" at bounding box center [1284, 161] width 97 height 25
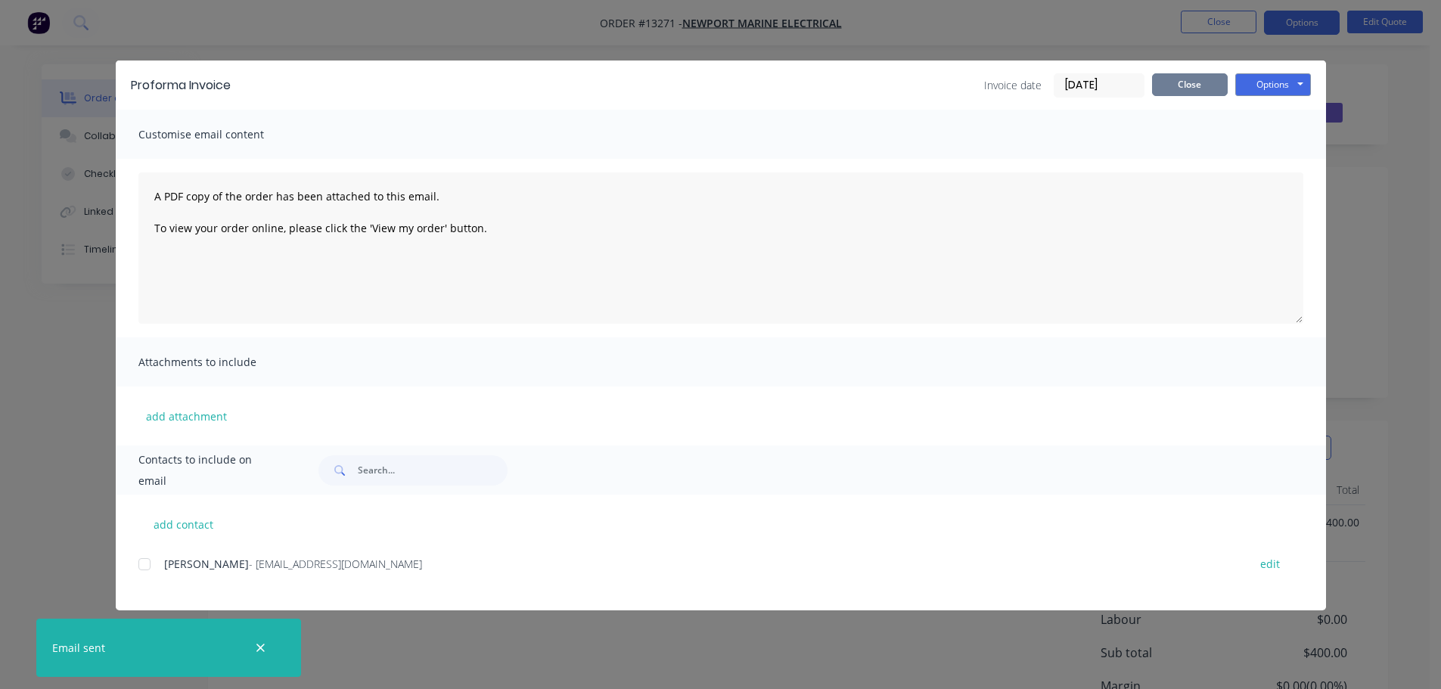
click at [1196, 84] on button "Close" at bounding box center [1190, 84] width 76 height 23
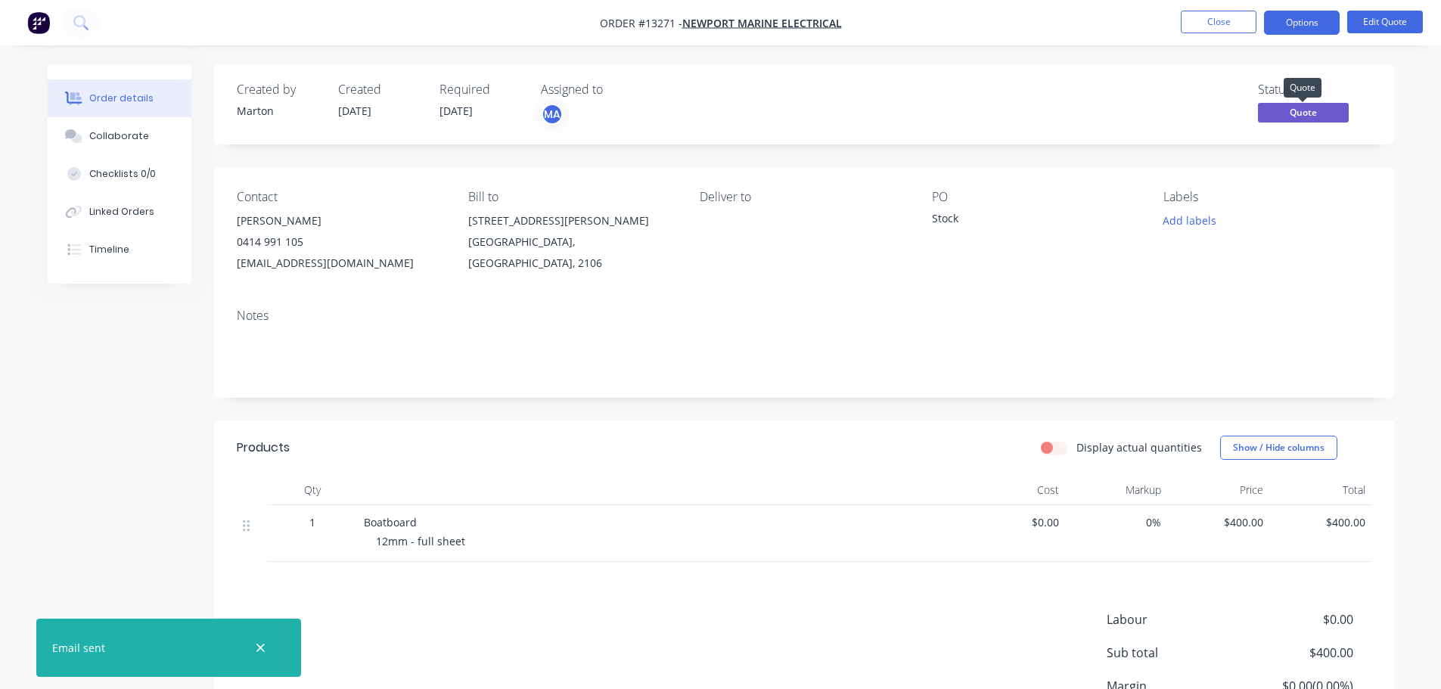
click at [1308, 114] on span "Quote" at bounding box center [1303, 112] width 91 height 19
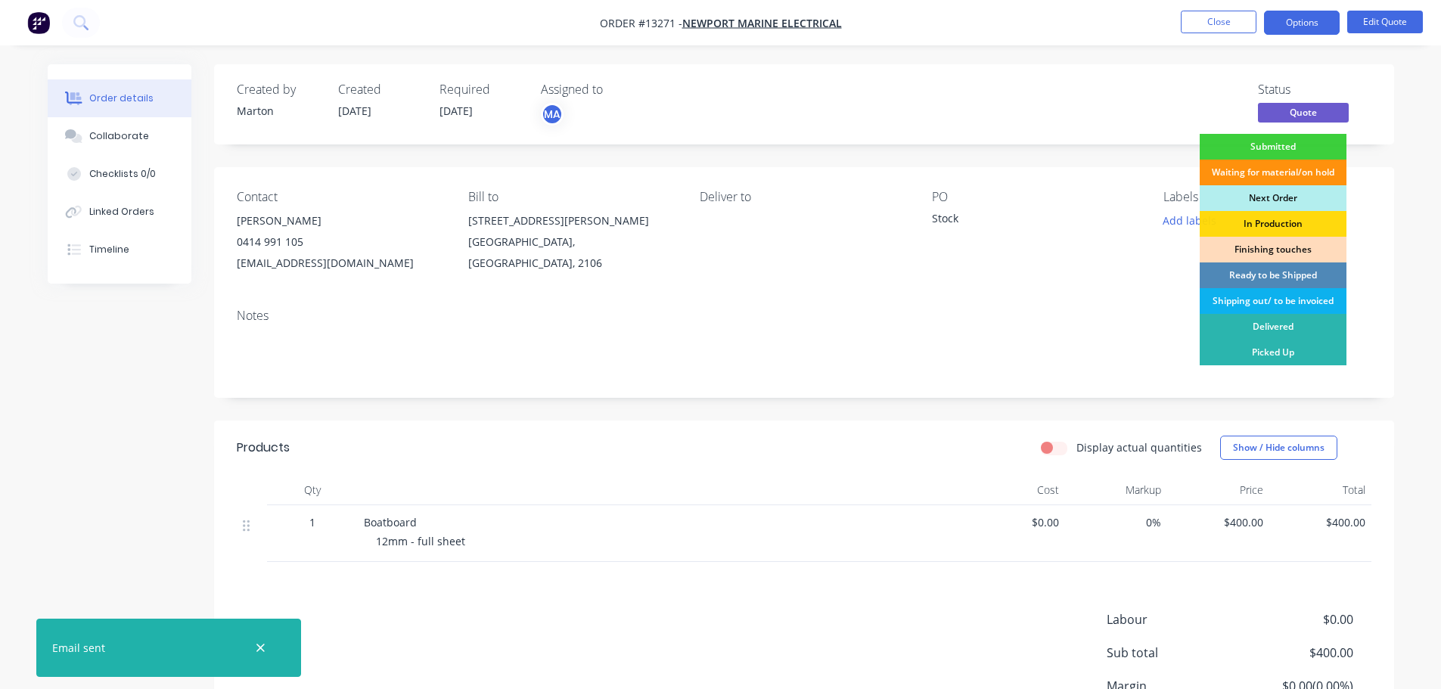
click at [972, 468] on header "Products Display actual quantities Show / Hide columns" at bounding box center [804, 448] width 1180 height 54
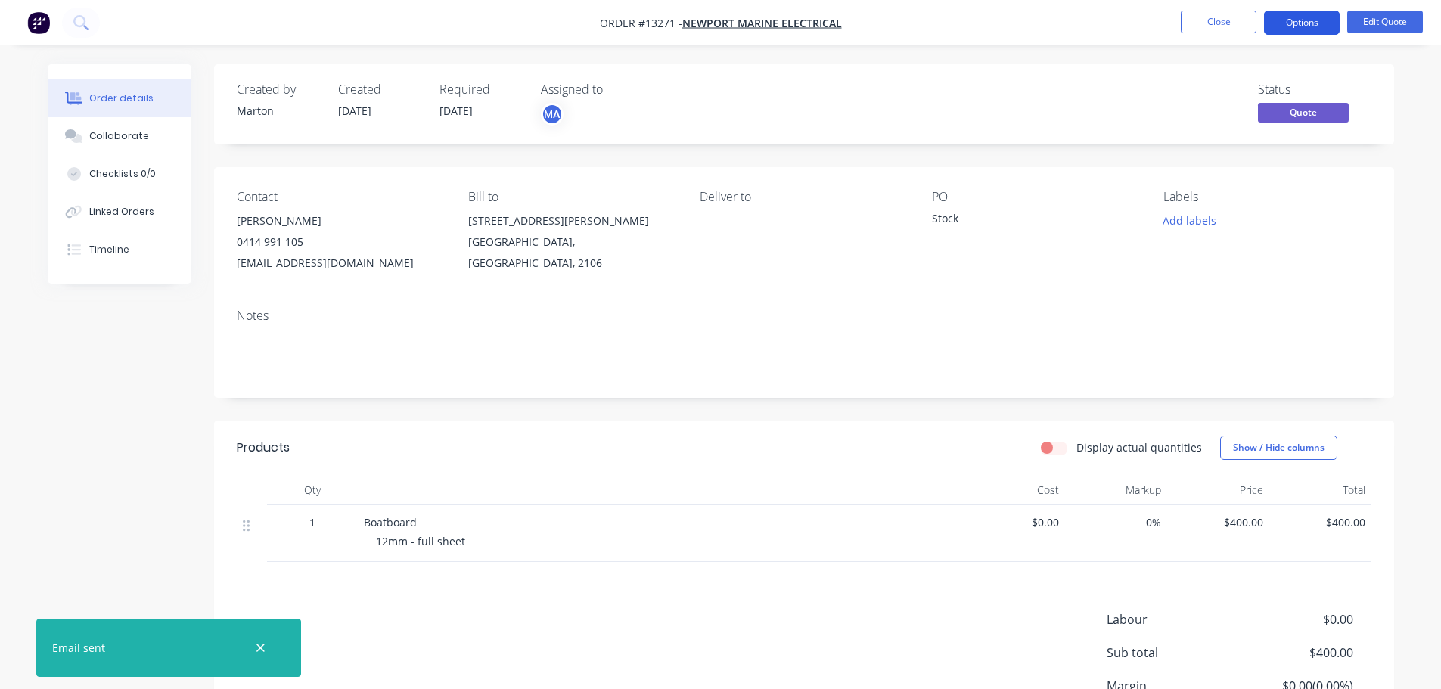
click at [1320, 20] on button "Options" at bounding box center [1302, 23] width 76 height 24
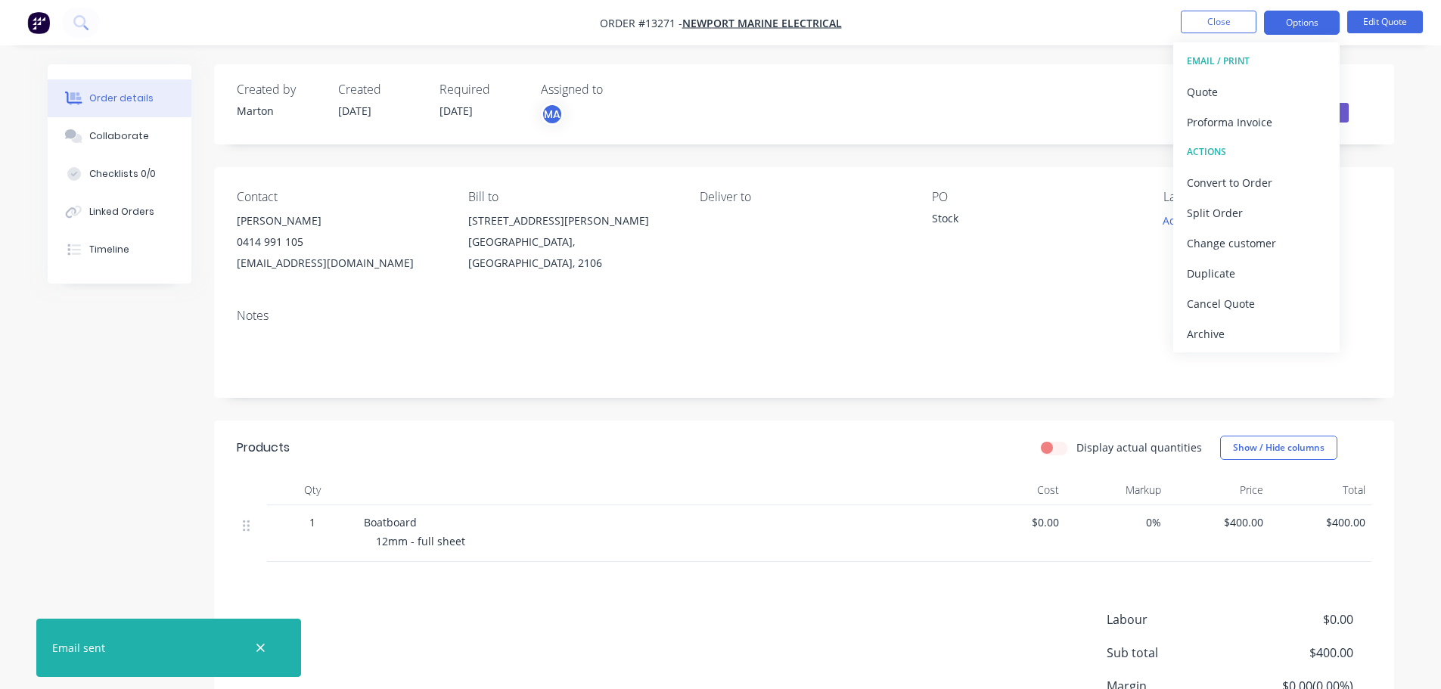
click at [936, 387] on div "Notes" at bounding box center [804, 347] width 1180 height 101
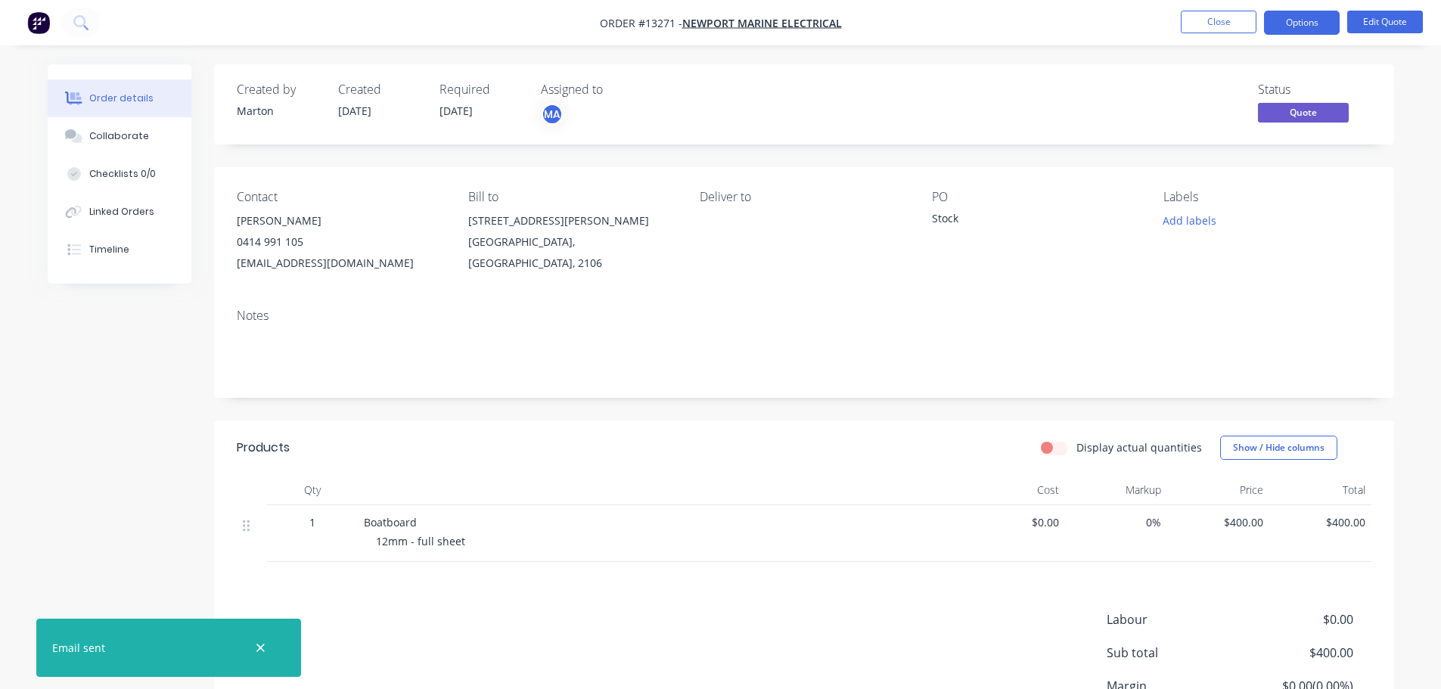
click at [260, 636] on div at bounding box center [260, 648] width 49 height 36
click at [256, 643] on icon "button" at bounding box center [261, 649] width 10 height 14
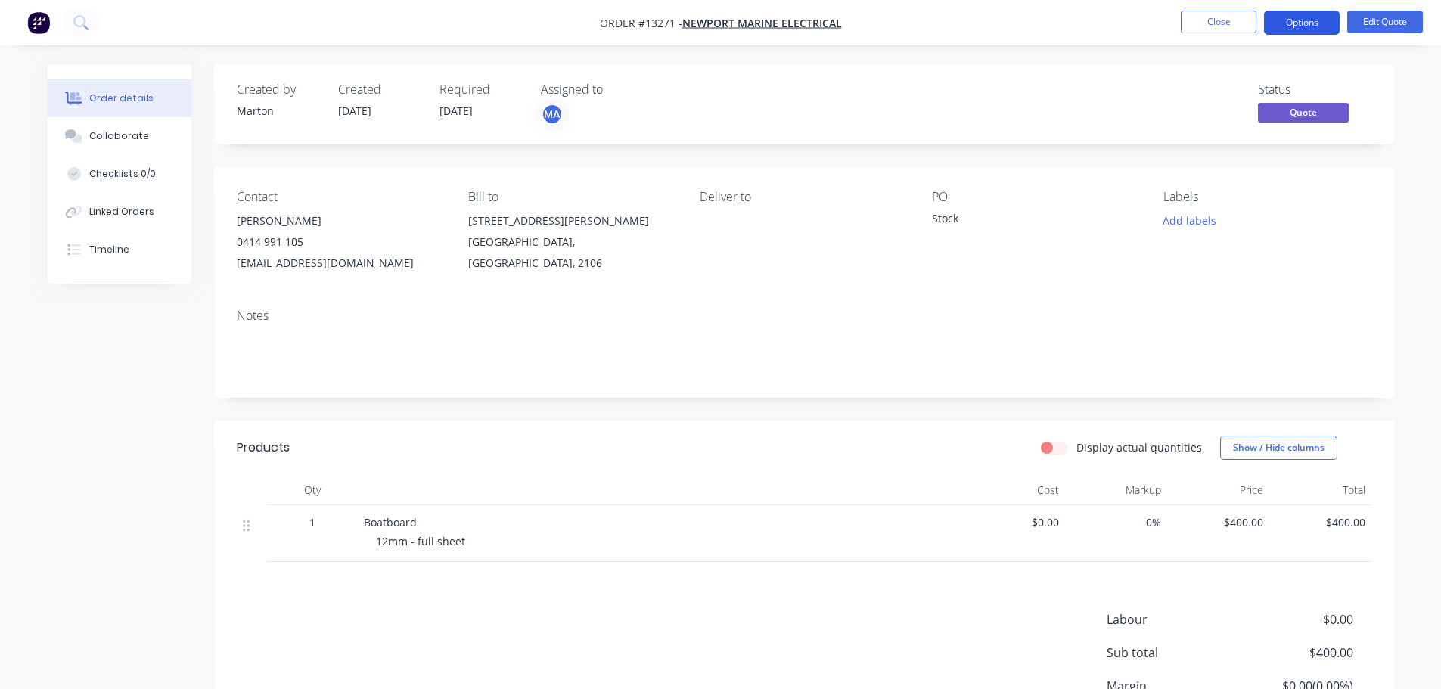
click at [1308, 22] on button "Options" at bounding box center [1302, 23] width 76 height 24
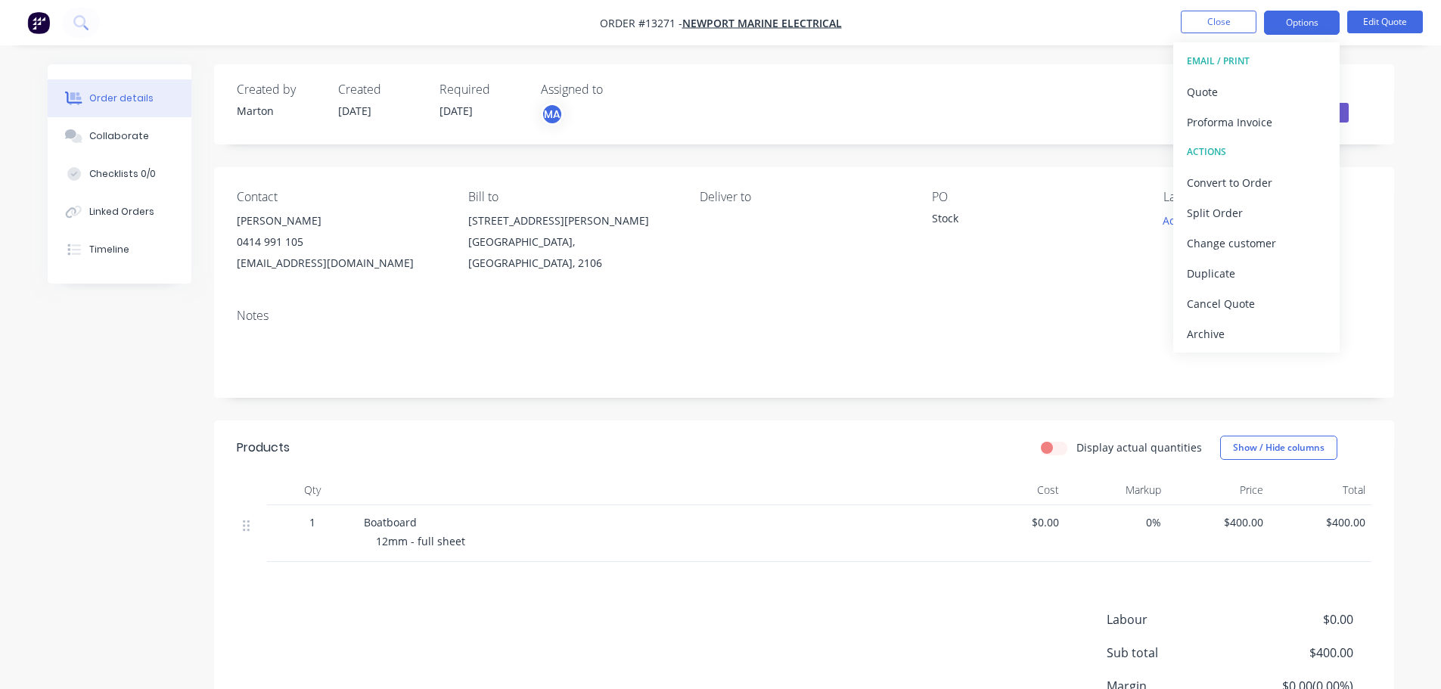
click at [1400, 8] on nav "Order #13271 - Newport Marine Electrical Close Options EMAIL / PRINT Quote Prof…" at bounding box center [720, 22] width 1441 height 45
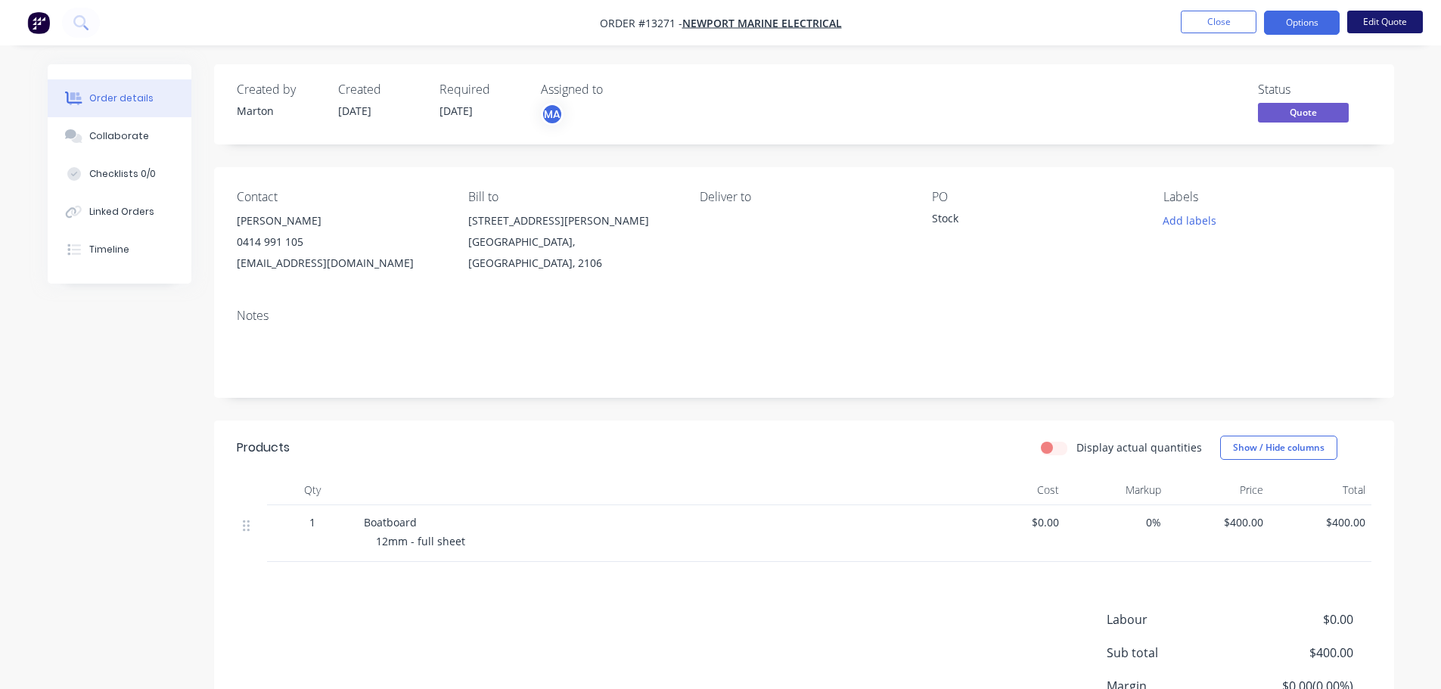
click at [1398, 15] on button "Edit Quote" at bounding box center [1386, 22] width 76 height 23
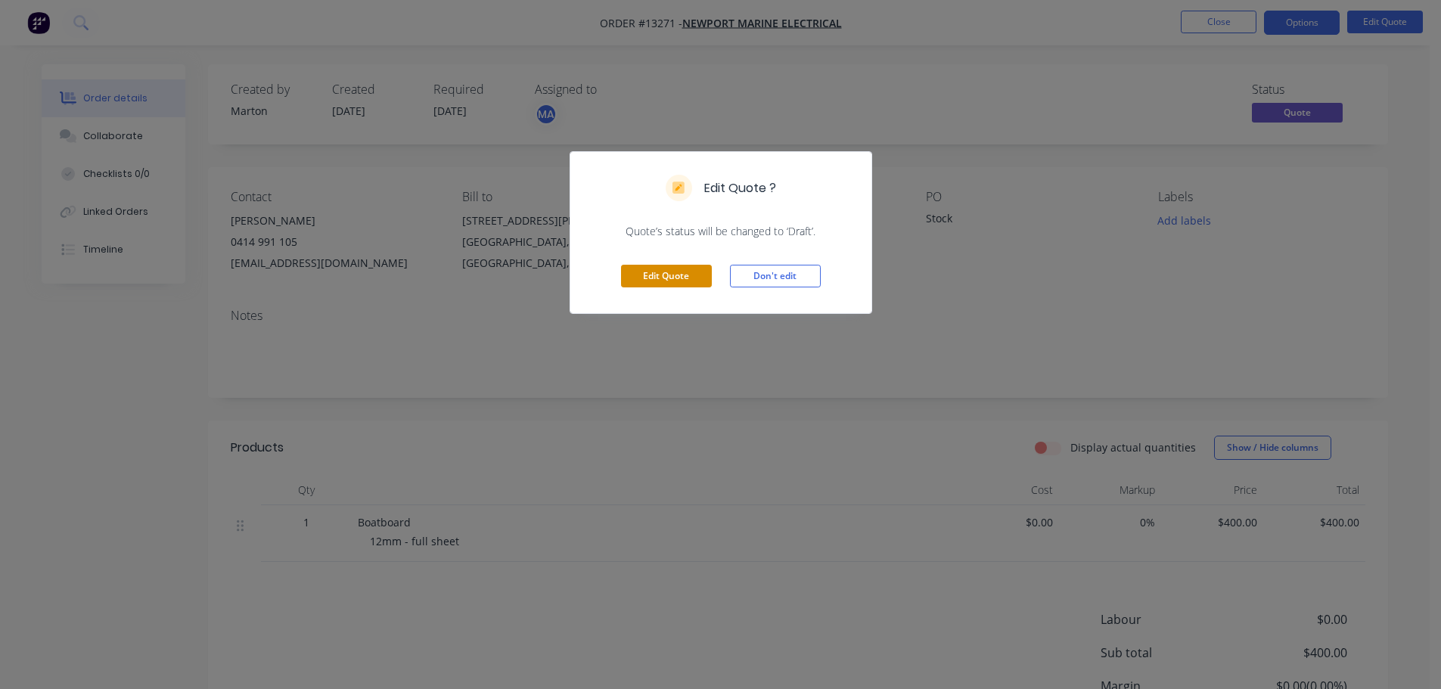
click at [707, 285] on button "Edit Quote" at bounding box center [666, 276] width 91 height 23
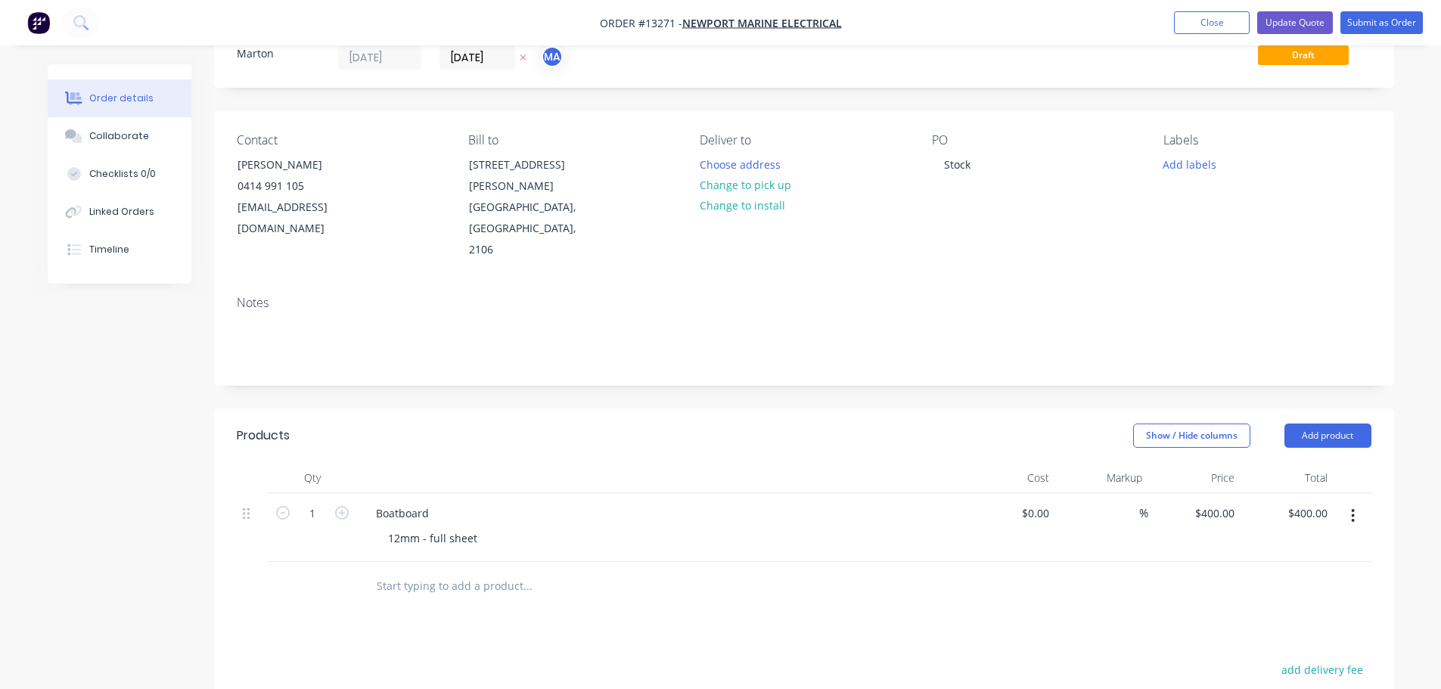
scroll to position [227, 0]
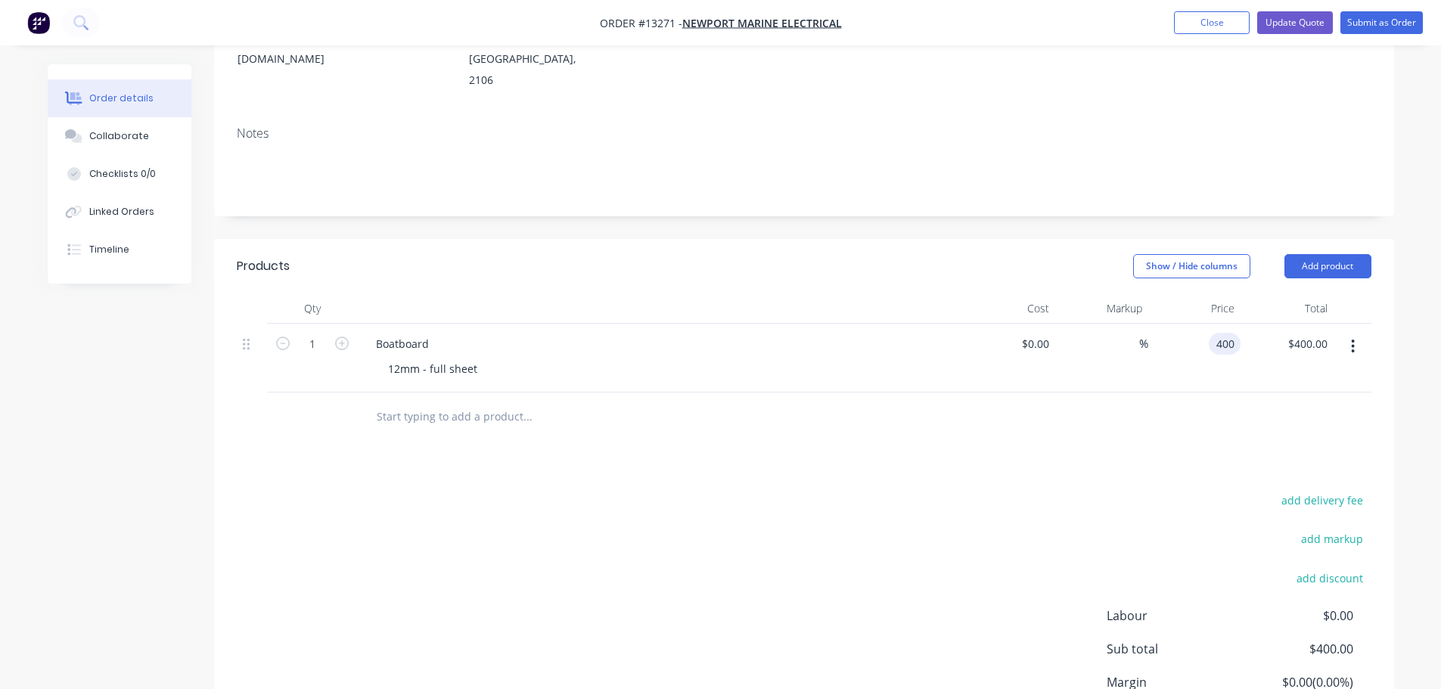
click at [1208, 324] on div "400 400" at bounding box center [1195, 358] width 93 height 69
click at [1217, 333] on input "400" at bounding box center [1228, 344] width 26 height 22
type input "$450.00"
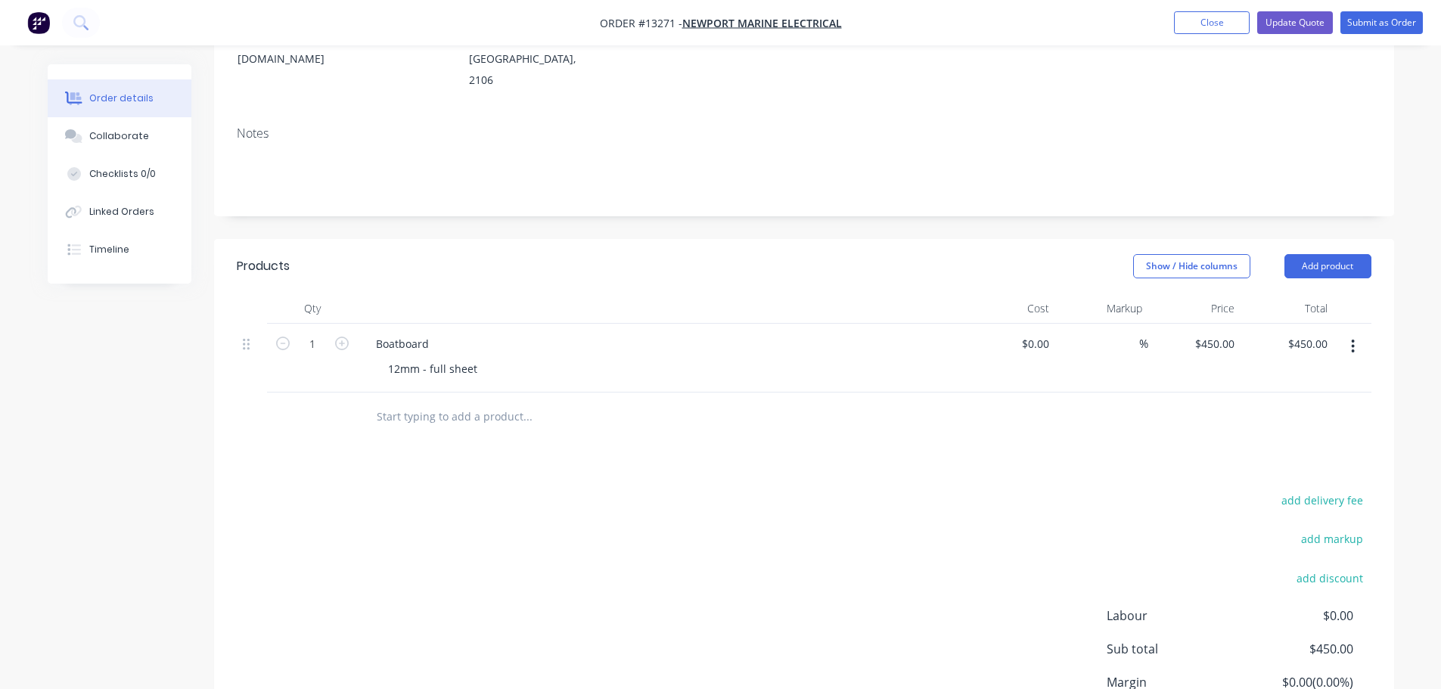
click at [1141, 421] on div "Products Show / Hide columns Add product Qty Cost Markup Price Total 1 Boatboar…" at bounding box center [804, 522] width 1180 height 566
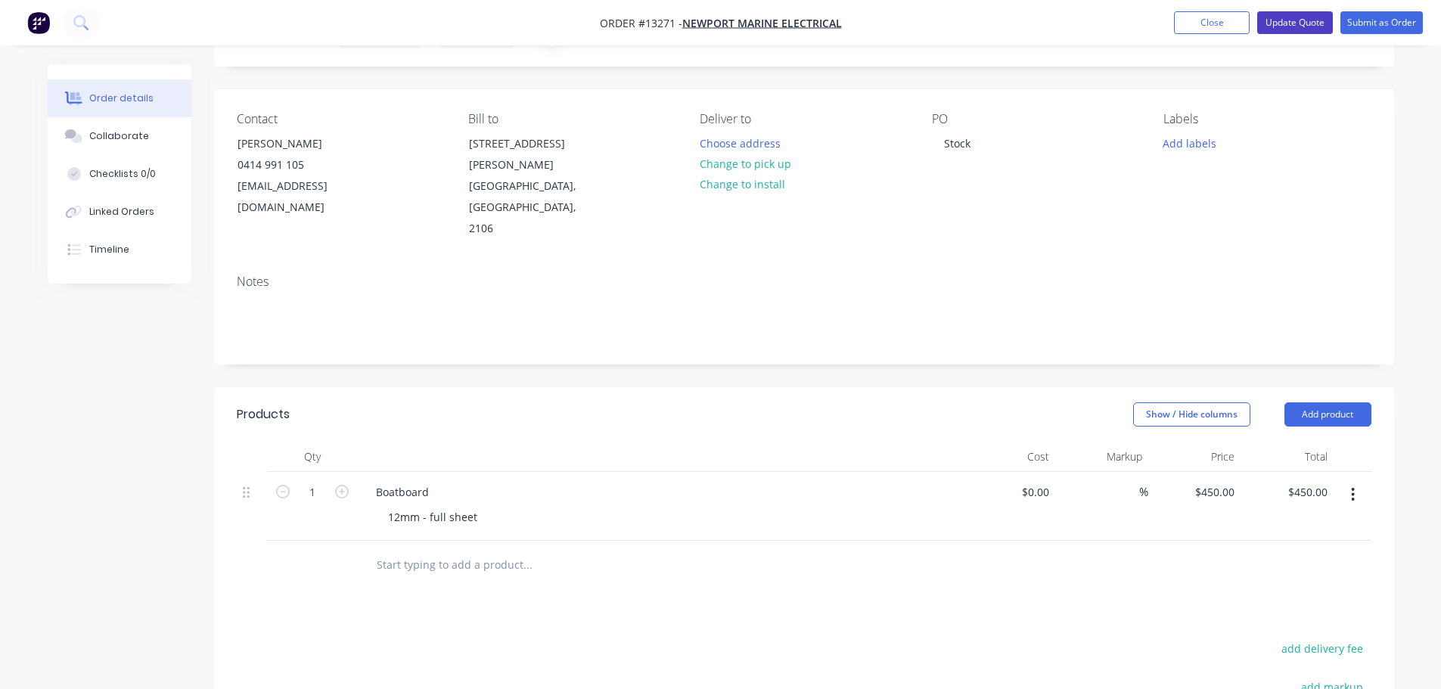
scroll to position [76, 0]
click at [1312, 23] on button "Update Quote" at bounding box center [1296, 22] width 76 height 23
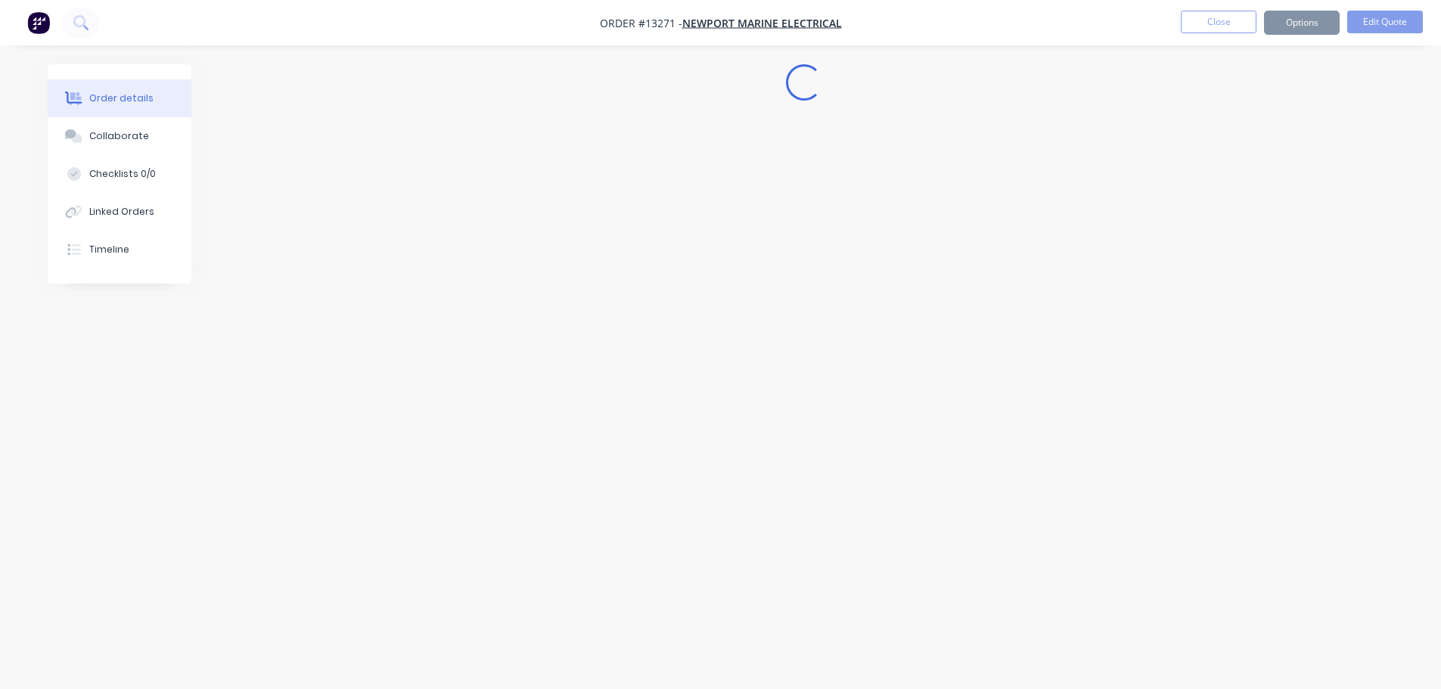
scroll to position [0, 0]
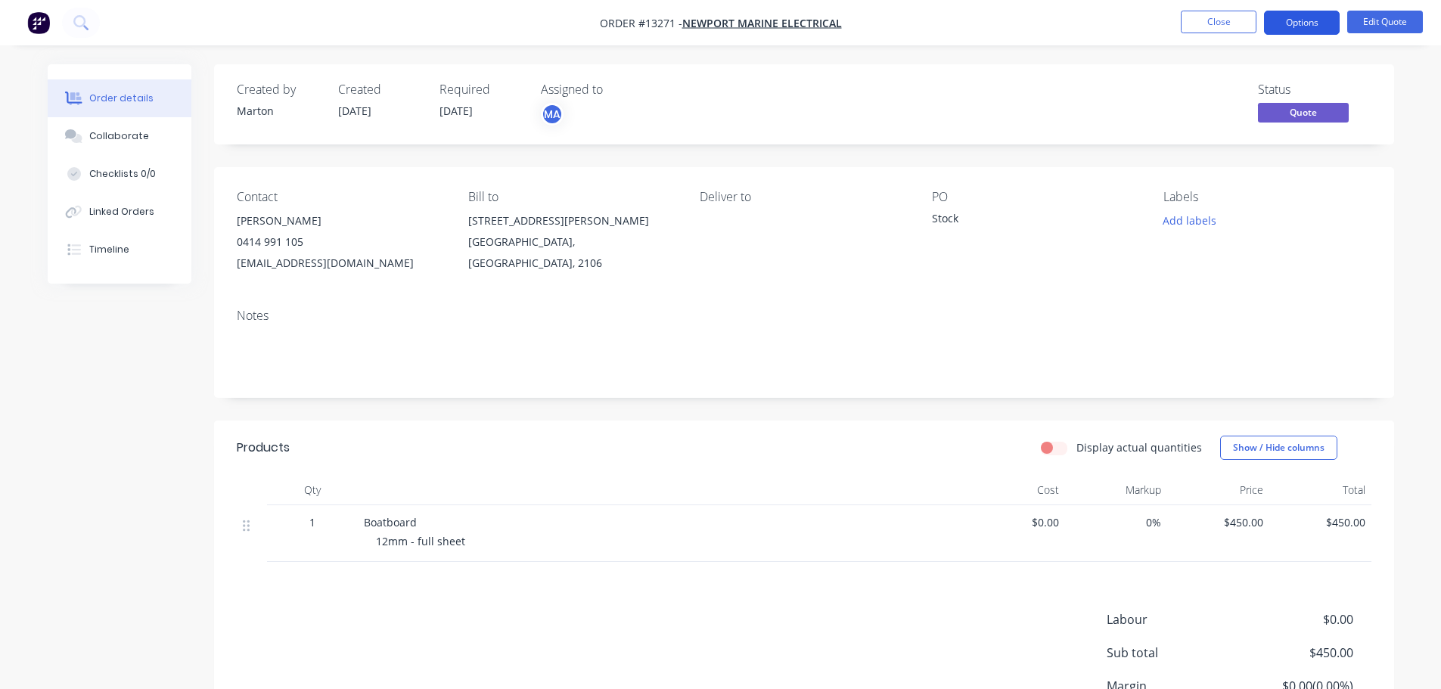
click at [1301, 19] on button "Options" at bounding box center [1302, 23] width 76 height 24
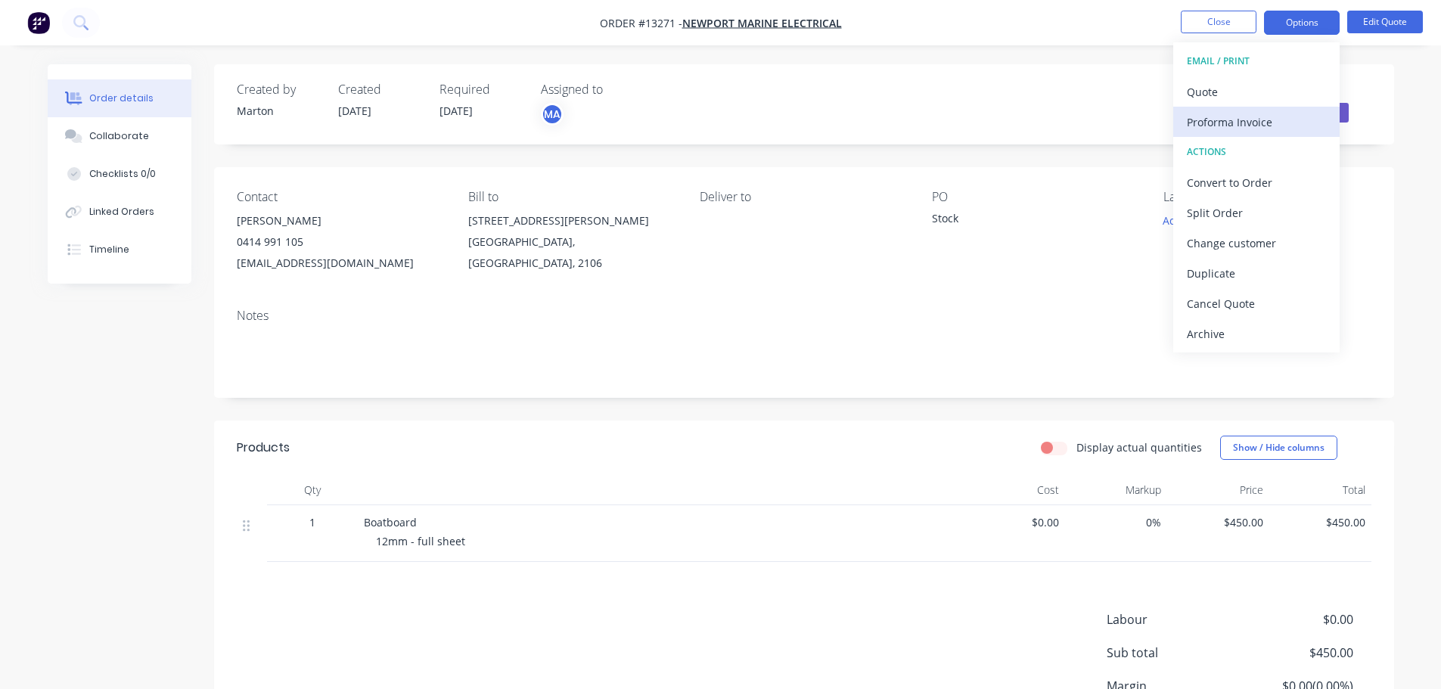
click at [1242, 118] on div "Proforma Invoice" at bounding box center [1256, 122] width 139 height 22
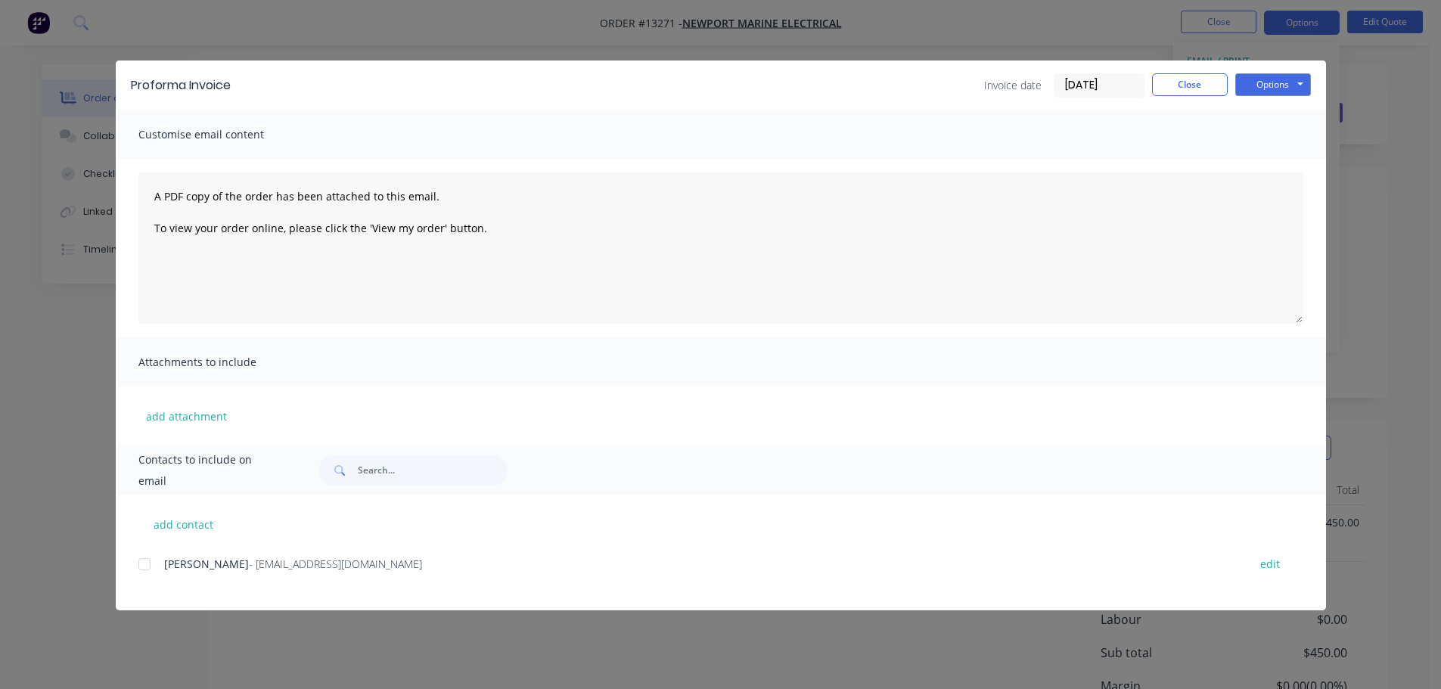
click at [144, 566] on div at bounding box center [144, 564] width 30 height 30
click at [1294, 75] on button "Options" at bounding box center [1274, 84] width 76 height 23
click at [1253, 156] on button "Email" at bounding box center [1284, 161] width 97 height 25
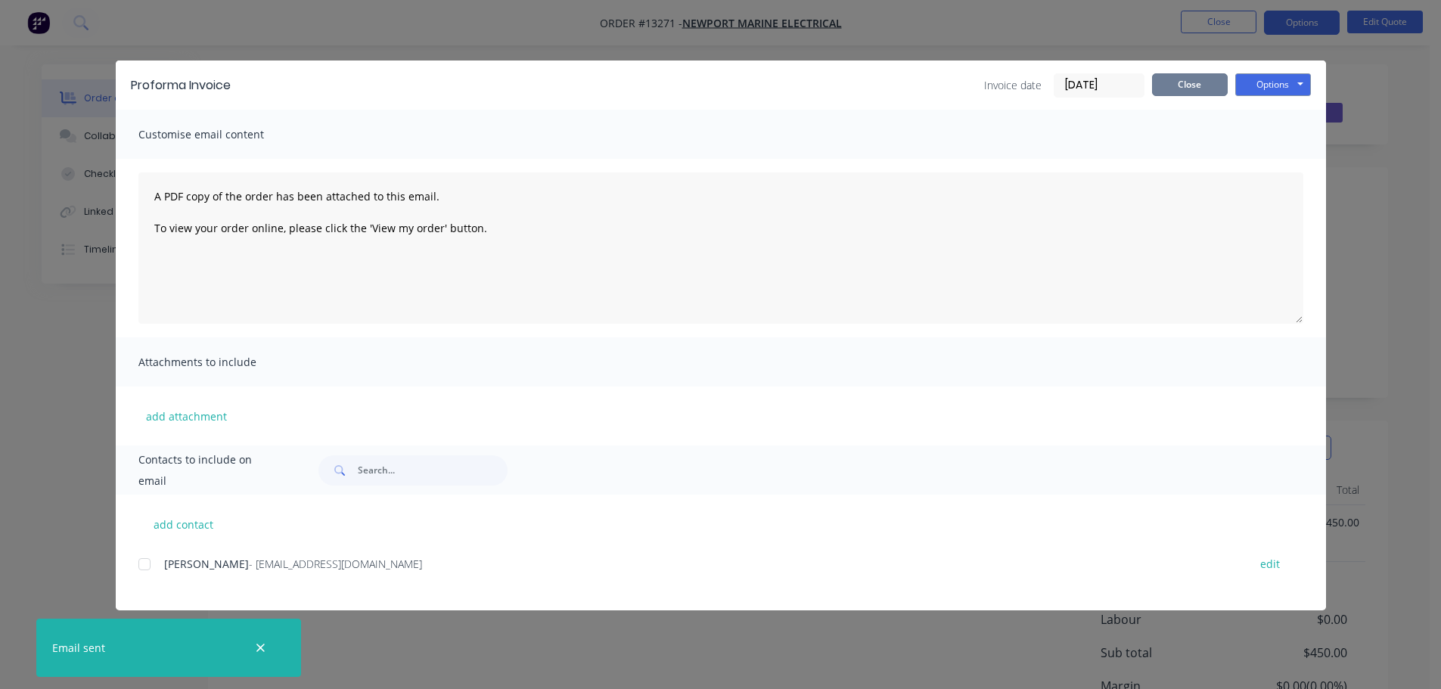
click at [1201, 90] on button "Close" at bounding box center [1190, 84] width 76 height 23
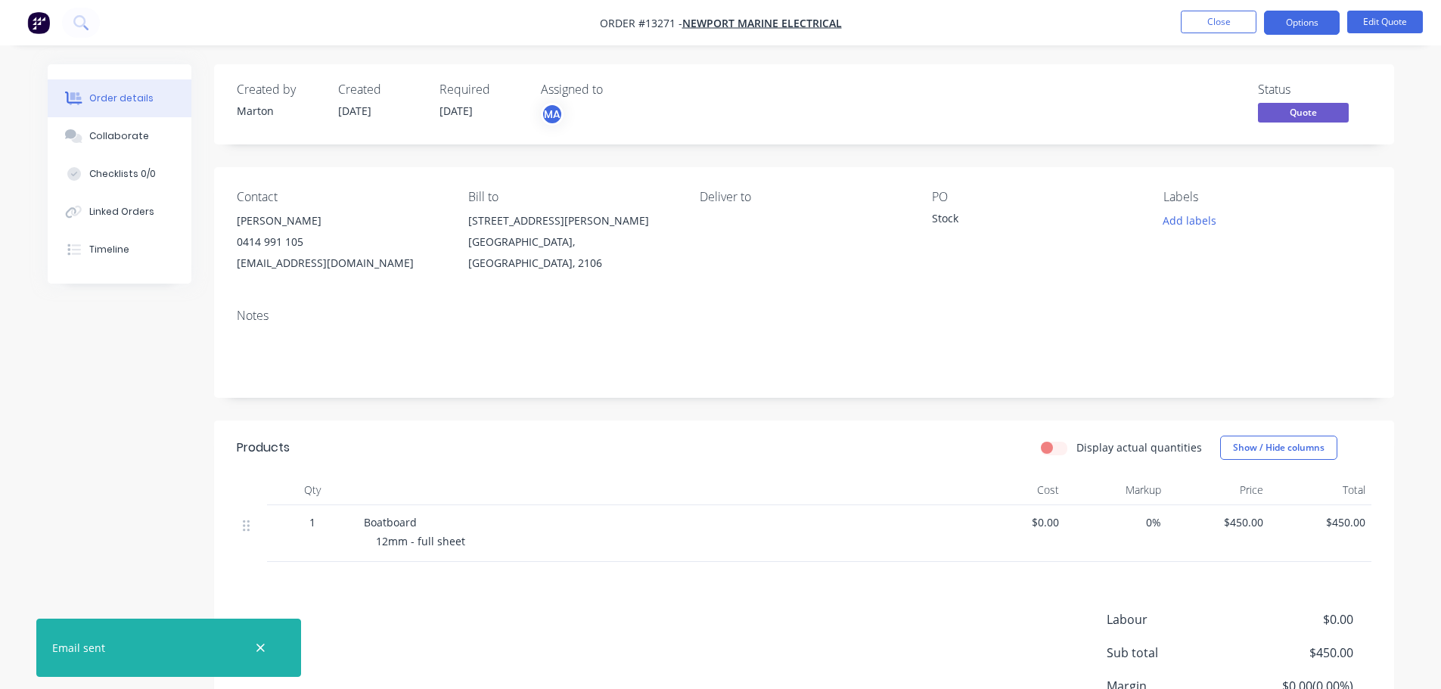
click at [406, 545] on span "12mm - full sheet" at bounding box center [420, 541] width 89 height 14
click at [1370, 15] on button "Edit Quote" at bounding box center [1386, 22] width 76 height 23
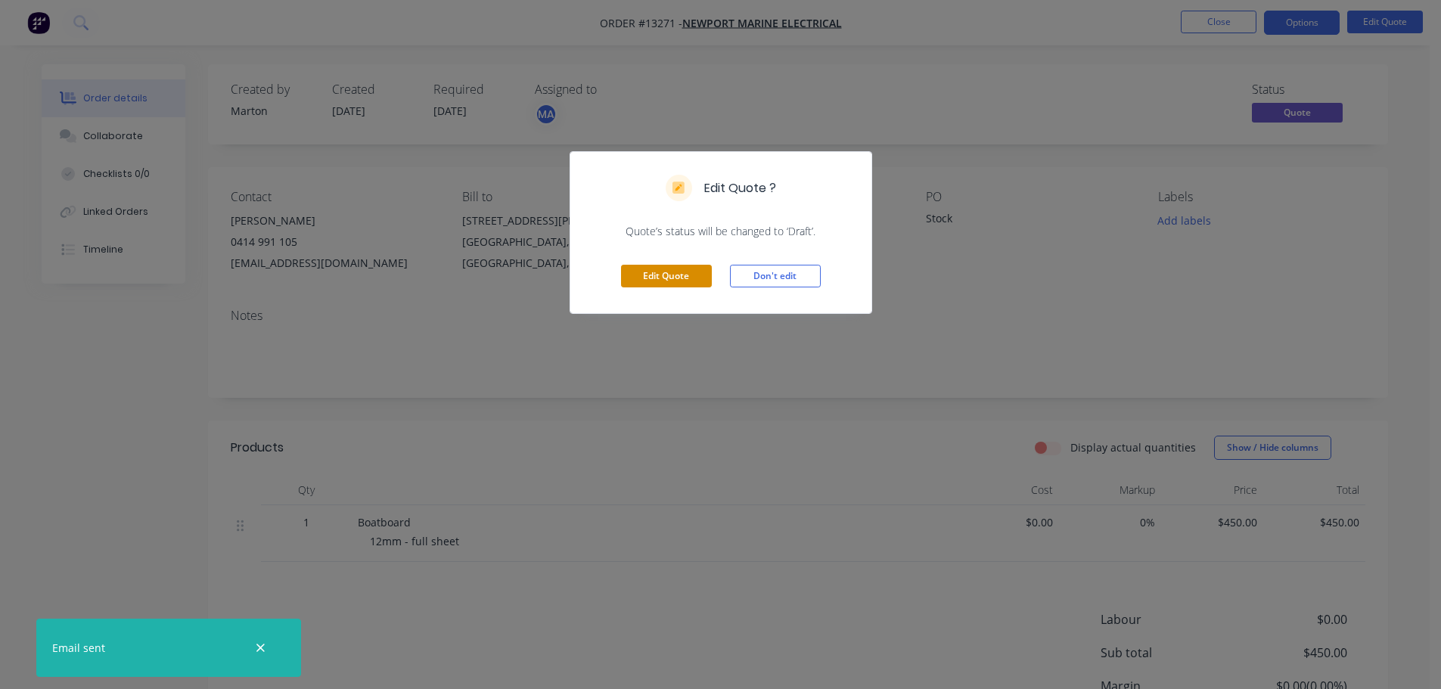
click at [670, 275] on button "Edit Quote" at bounding box center [666, 276] width 91 height 23
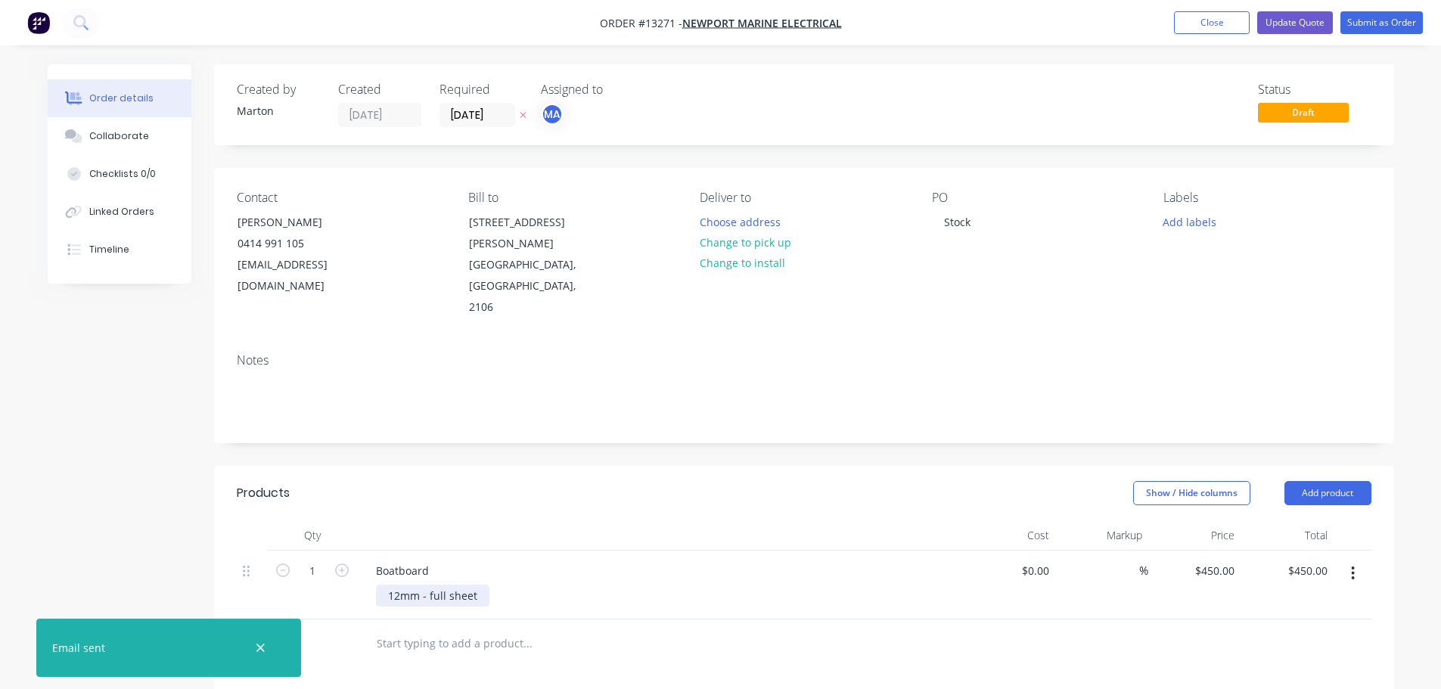
click at [470, 585] on div "12mm - full sheet" at bounding box center [433, 596] width 114 height 22
click at [481, 585] on div "12mm - full sheet -" at bounding box center [436, 596] width 120 height 22
click at [557, 629] on input "text" at bounding box center [527, 644] width 303 height 30
click at [754, 521] on div at bounding box center [660, 536] width 605 height 30
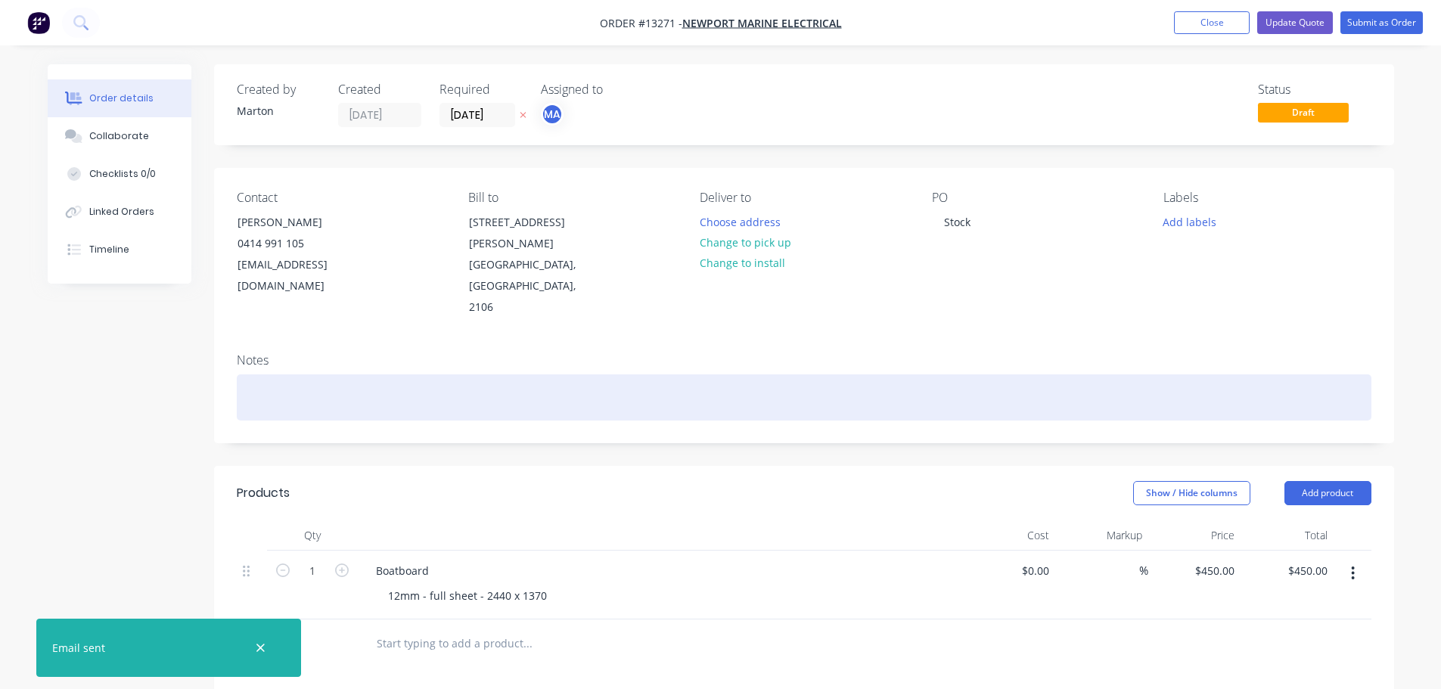
click at [855, 375] on div at bounding box center [804, 398] width 1135 height 46
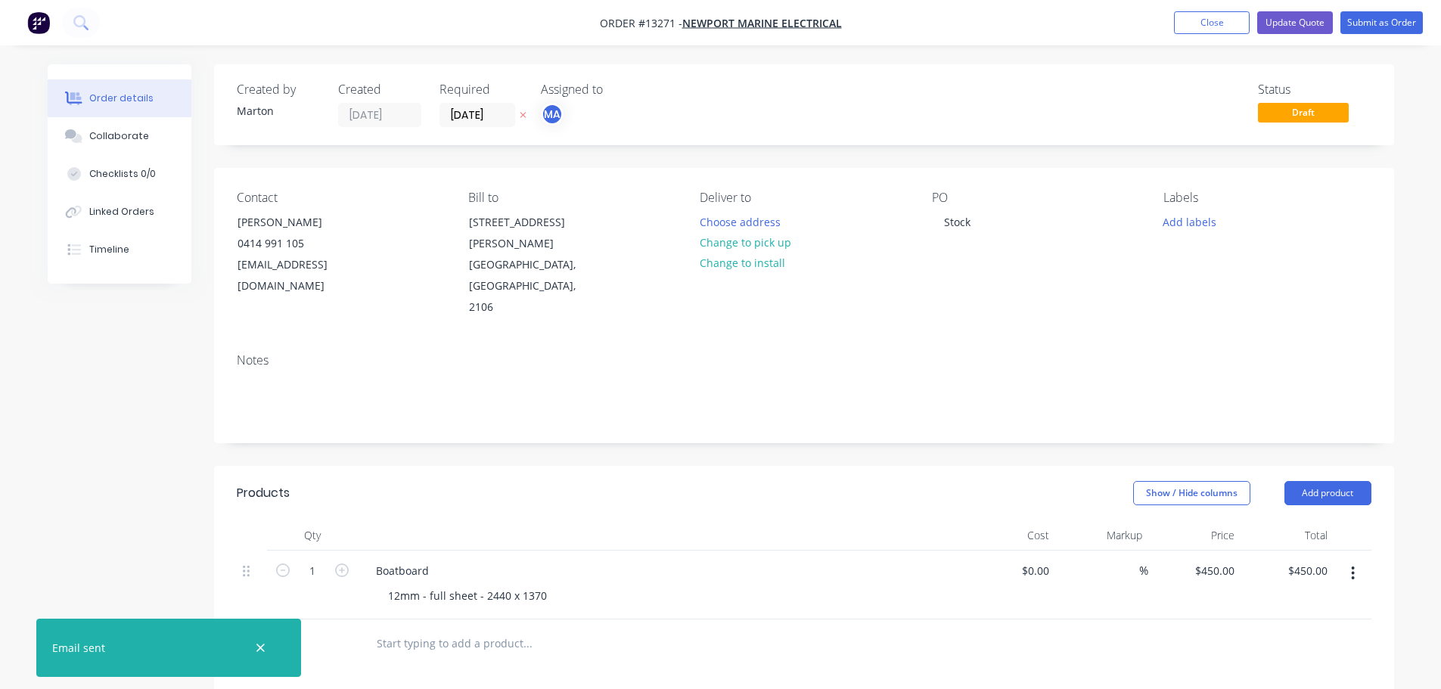
click at [612, 481] on div "Show / Hide columns Add product" at bounding box center [924, 493] width 894 height 24
click at [1196, 24] on button "Close" at bounding box center [1212, 22] width 76 height 23
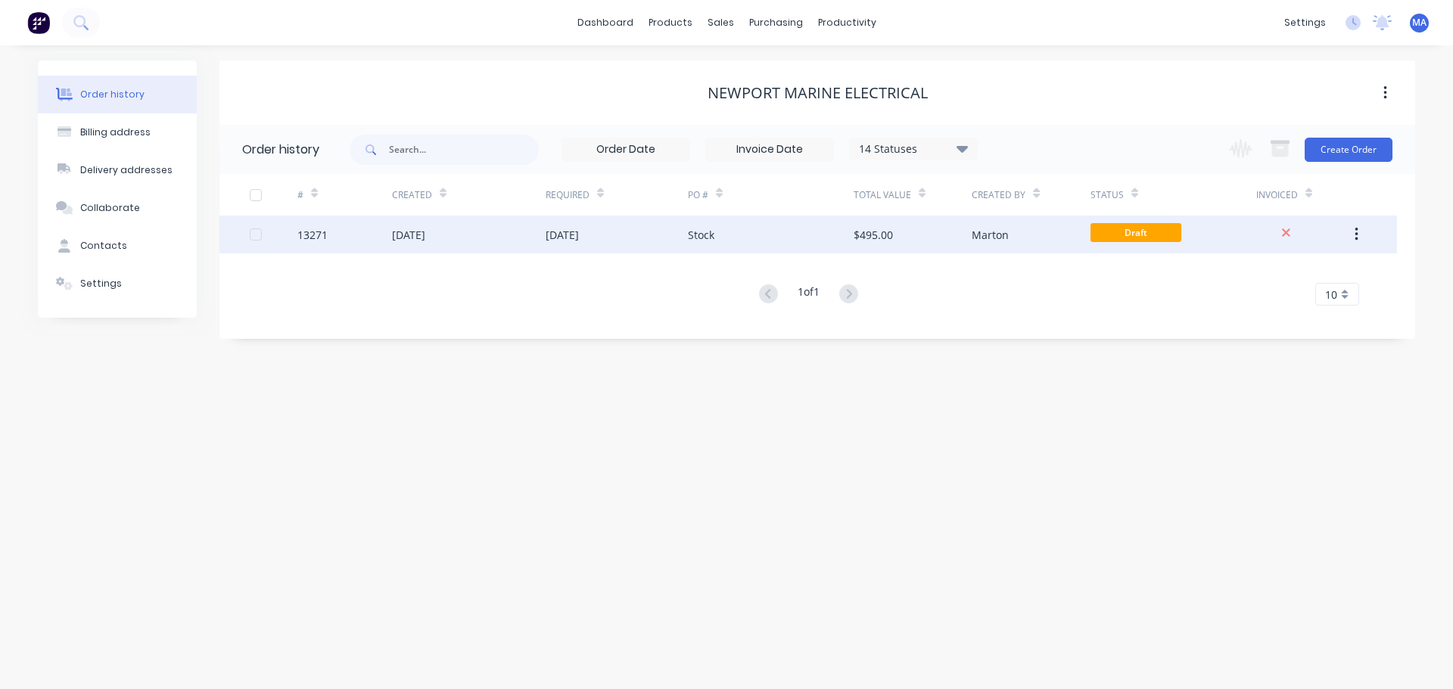
click at [1129, 235] on span "Draft" at bounding box center [1135, 232] width 91 height 19
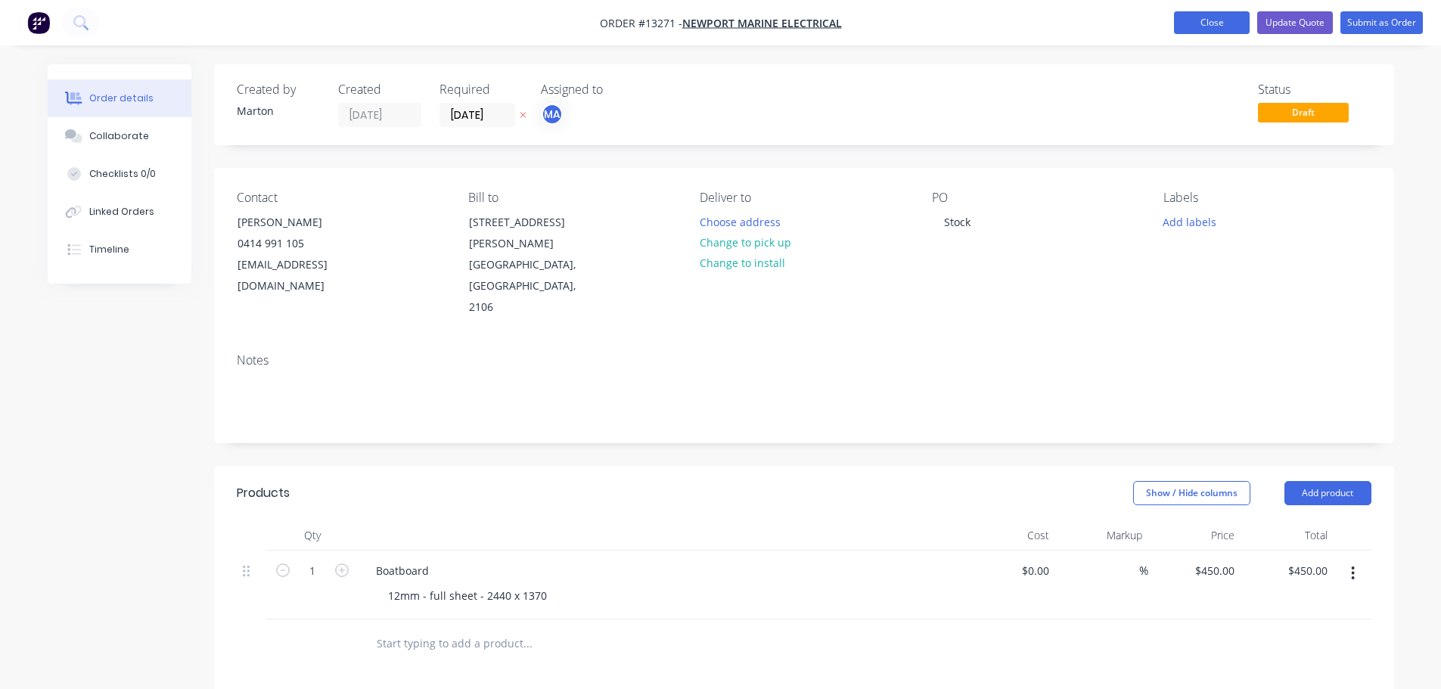
click at [1192, 17] on button "Close" at bounding box center [1212, 22] width 76 height 23
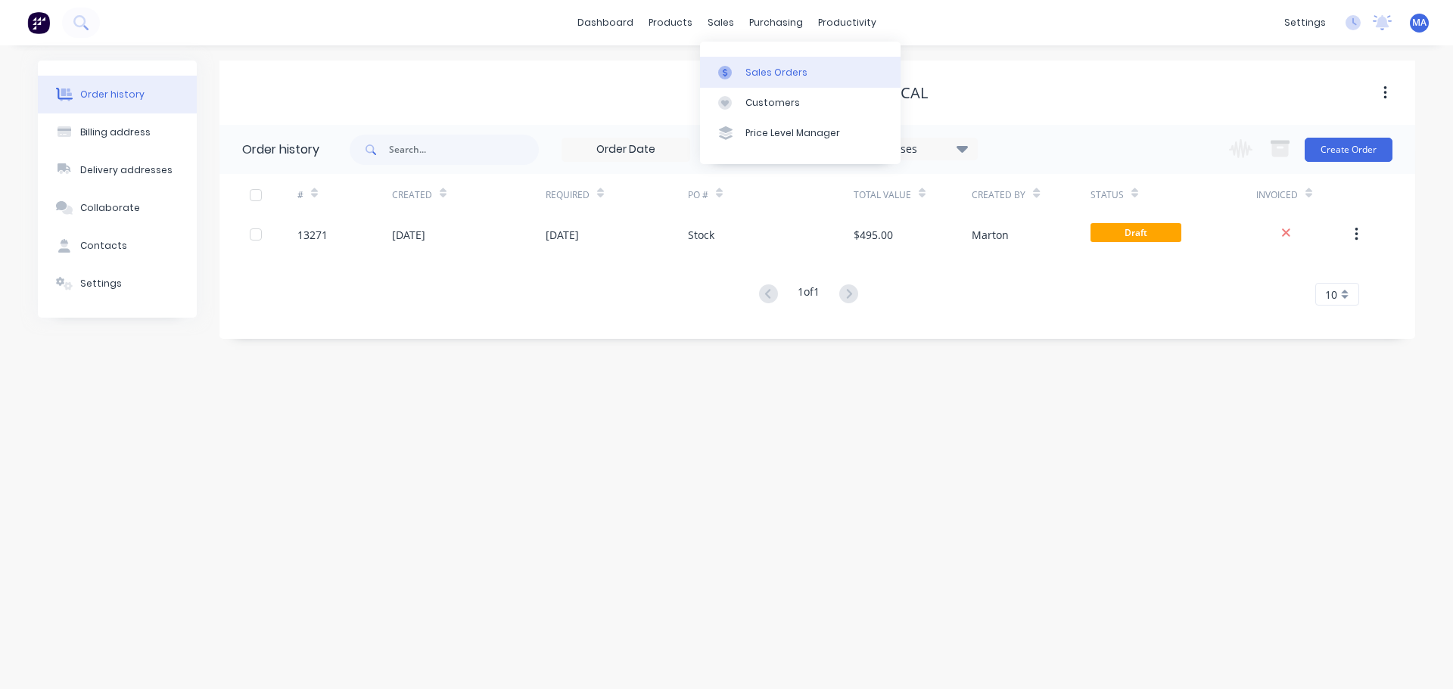
click at [746, 72] on div "Sales Orders" at bounding box center [776, 73] width 62 height 14
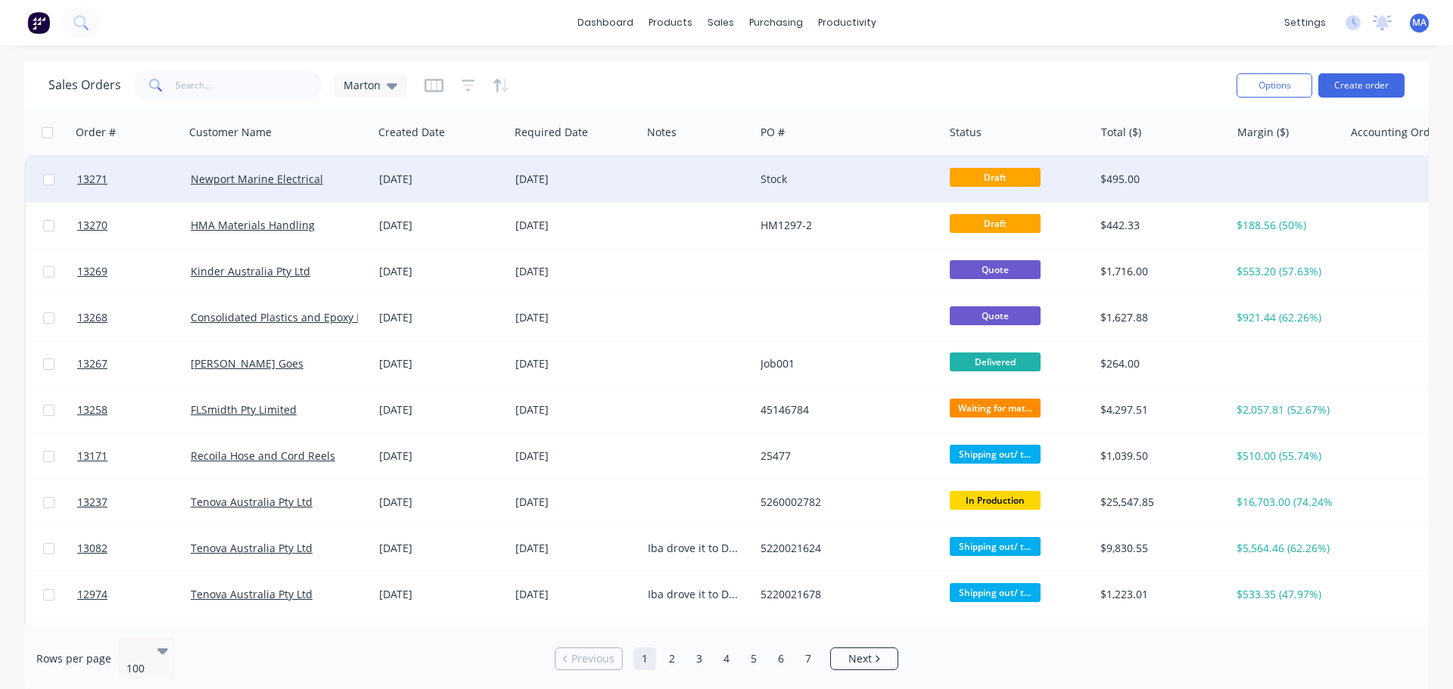
click at [453, 171] on div "[DATE]" at bounding box center [441, 179] width 136 height 45
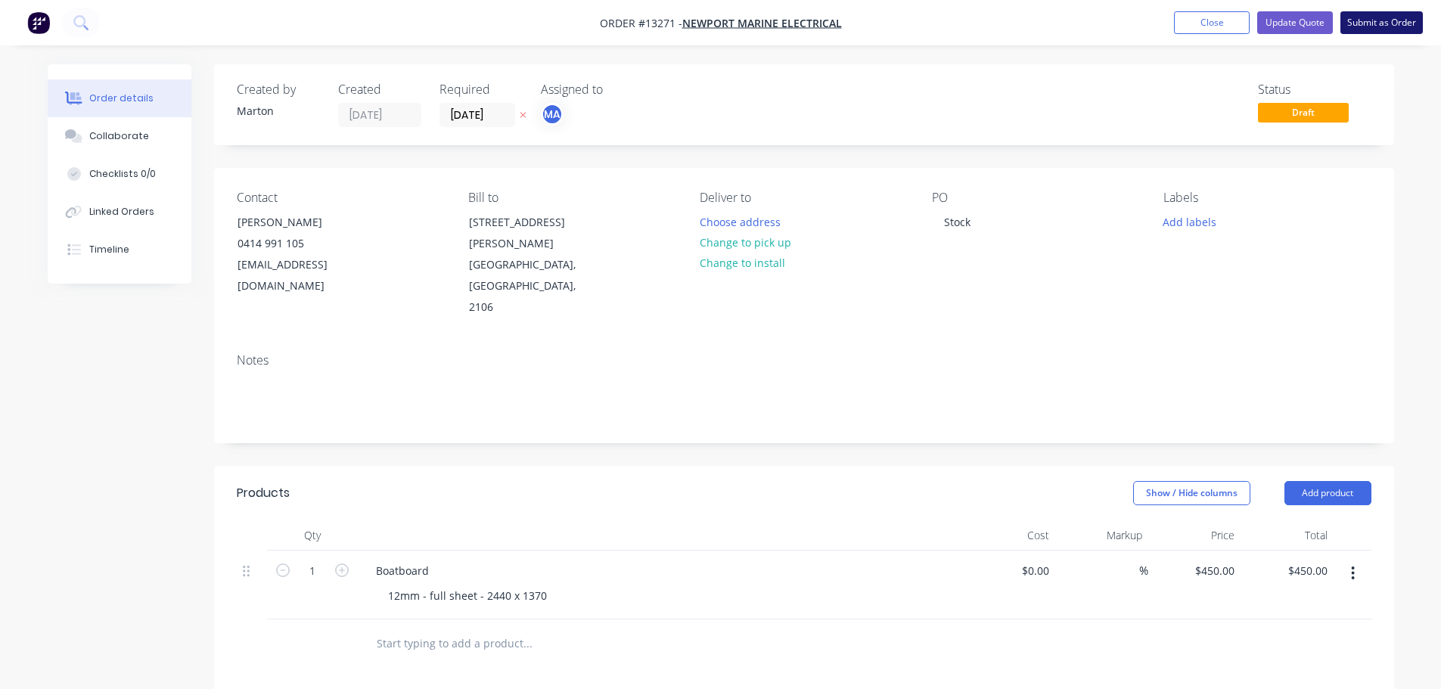
click at [1396, 20] on button "Submit as Order" at bounding box center [1382, 22] width 82 height 23
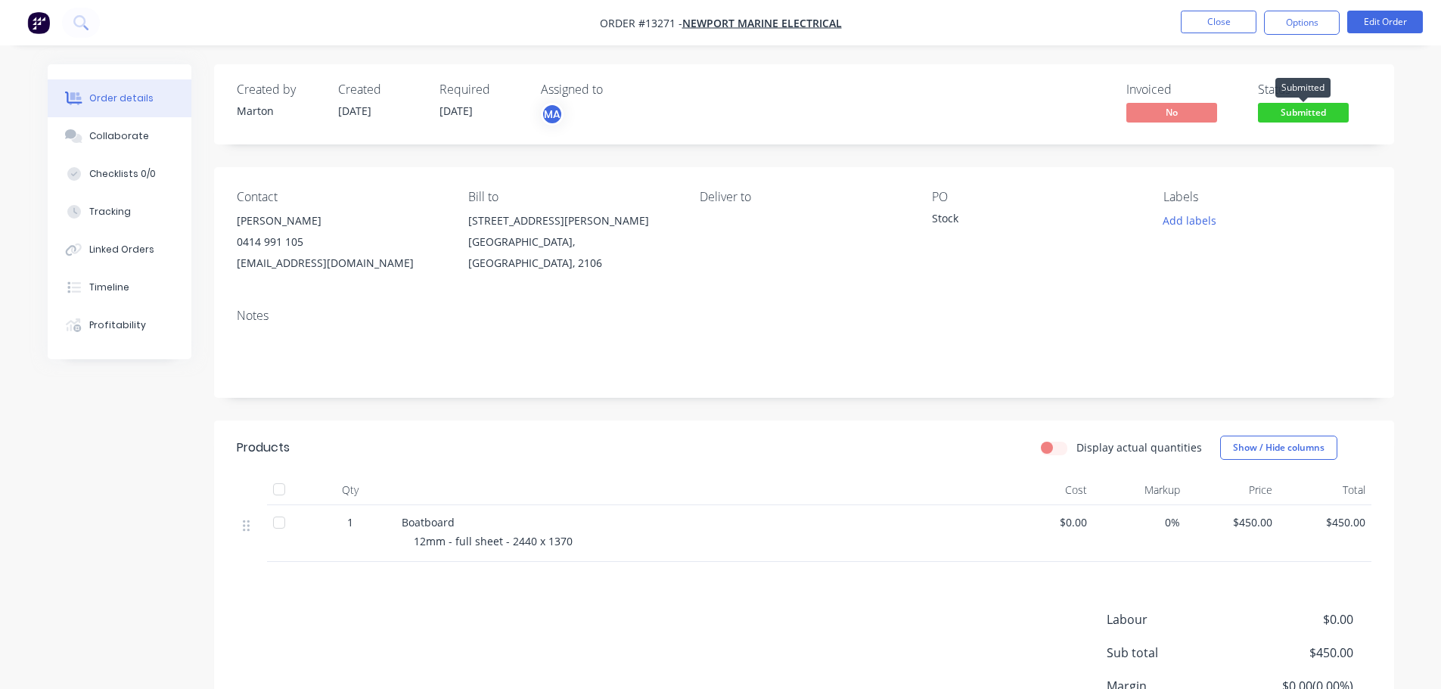
click at [1300, 106] on span "Submitted" at bounding box center [1303, 112] width 91 height 19
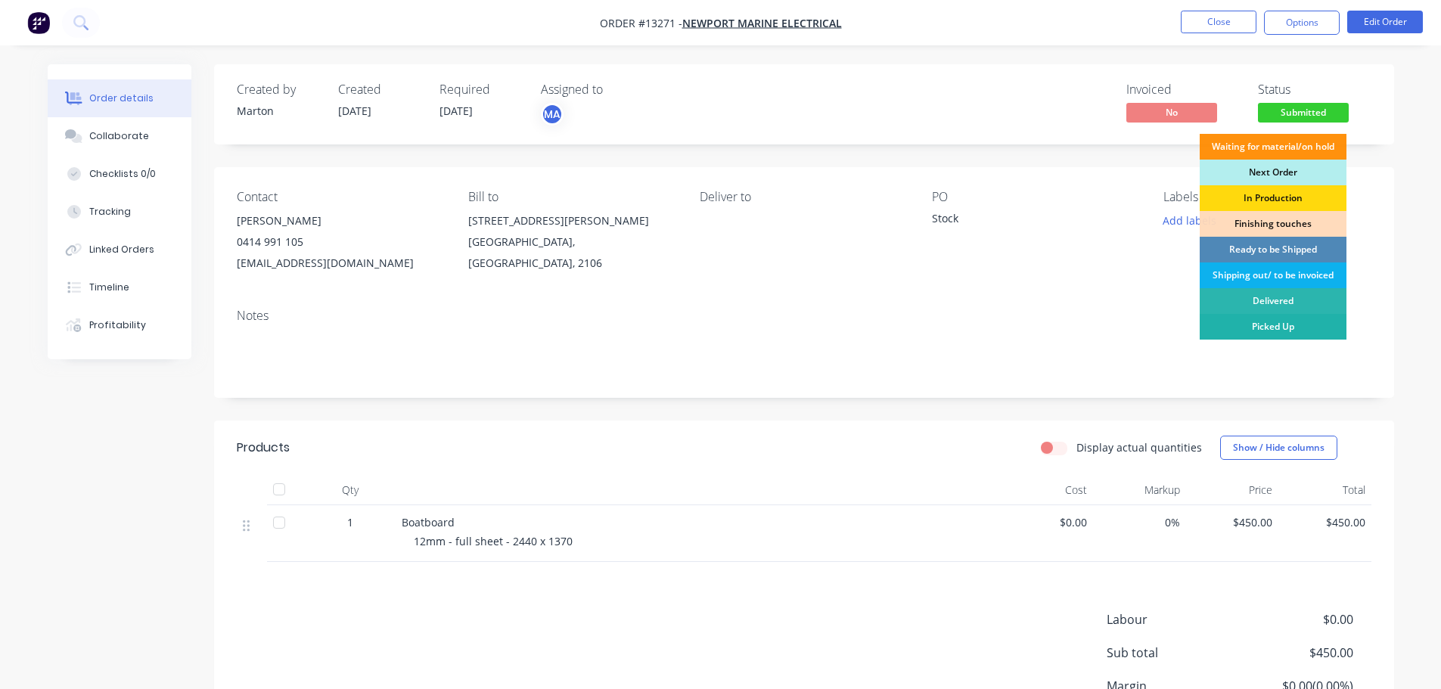
click at [1255, 325] on div "Picked Up" at bounding box center [1273, 327] width 147 height 26
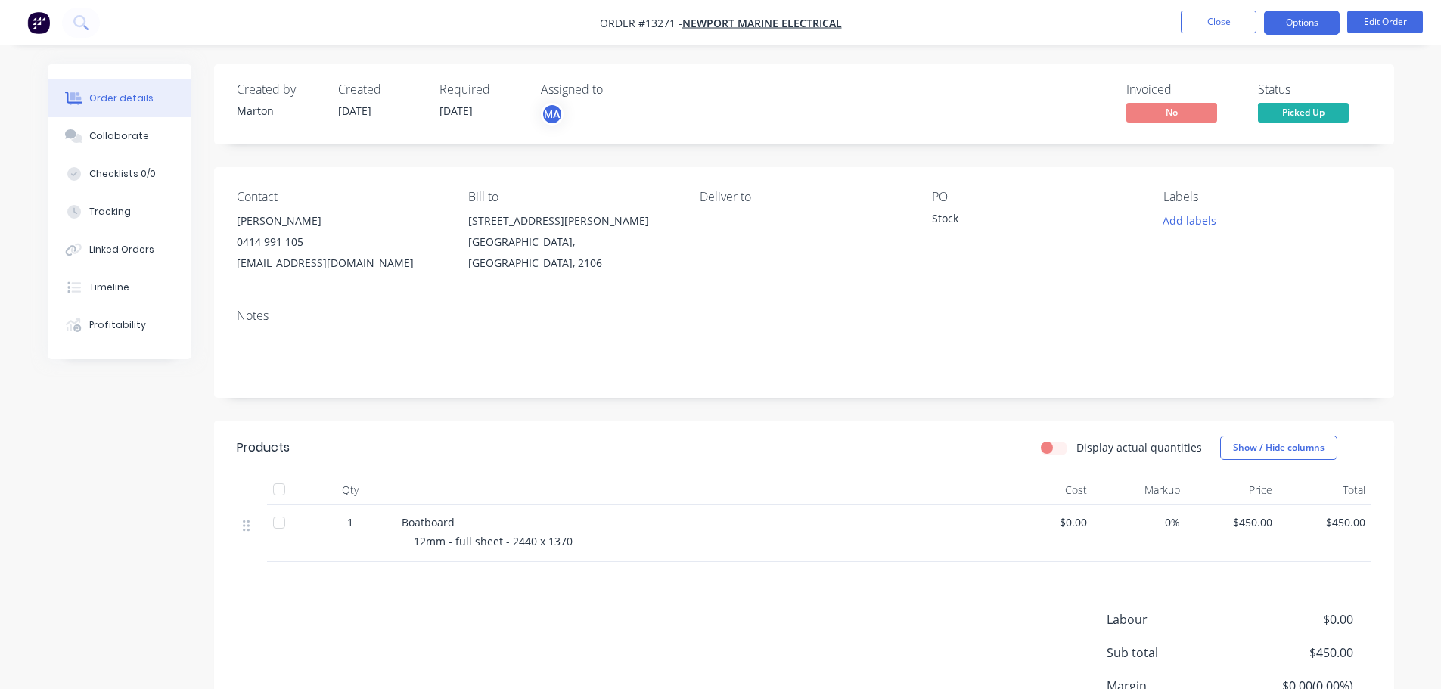
click at [1300, 26] on button "Options" at bounding box center [1302, 23] width 76 height 24
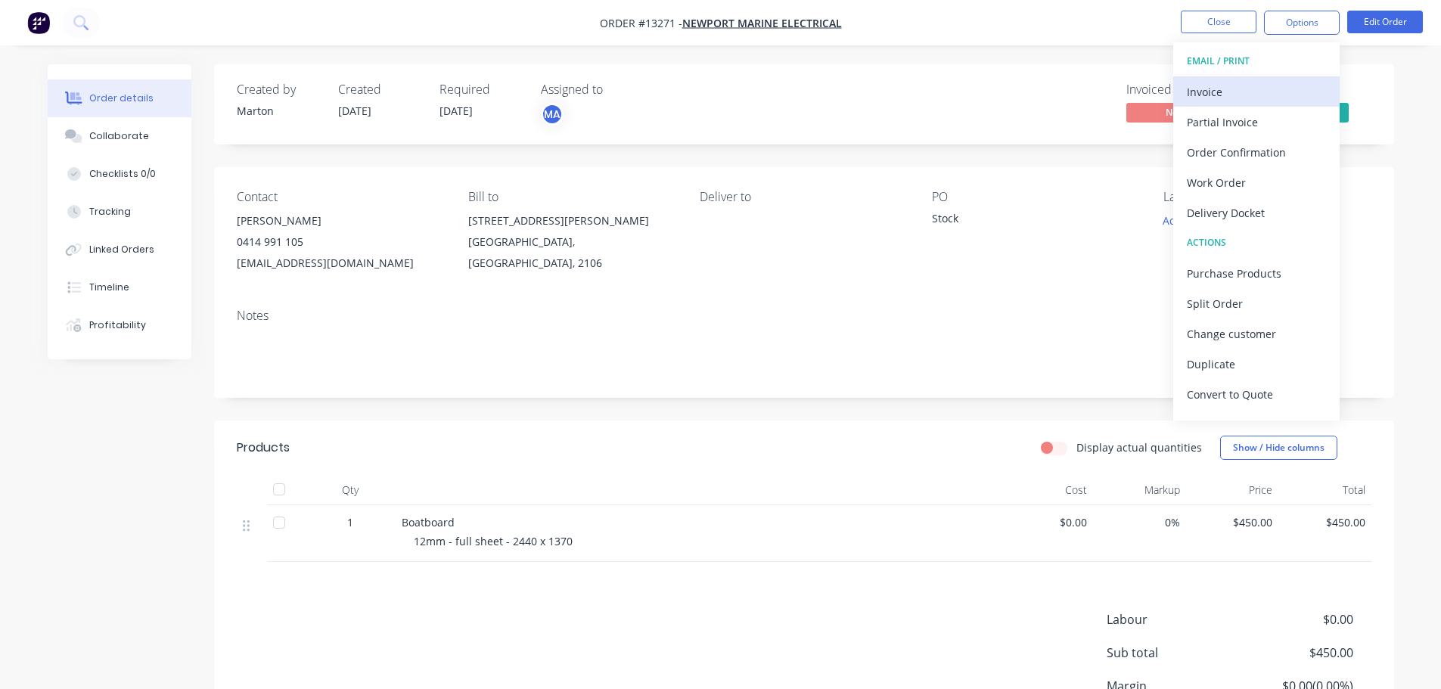
click at [1240, 83] on div "Invoice" at bounding box center [1256, 92] width 139 height 22
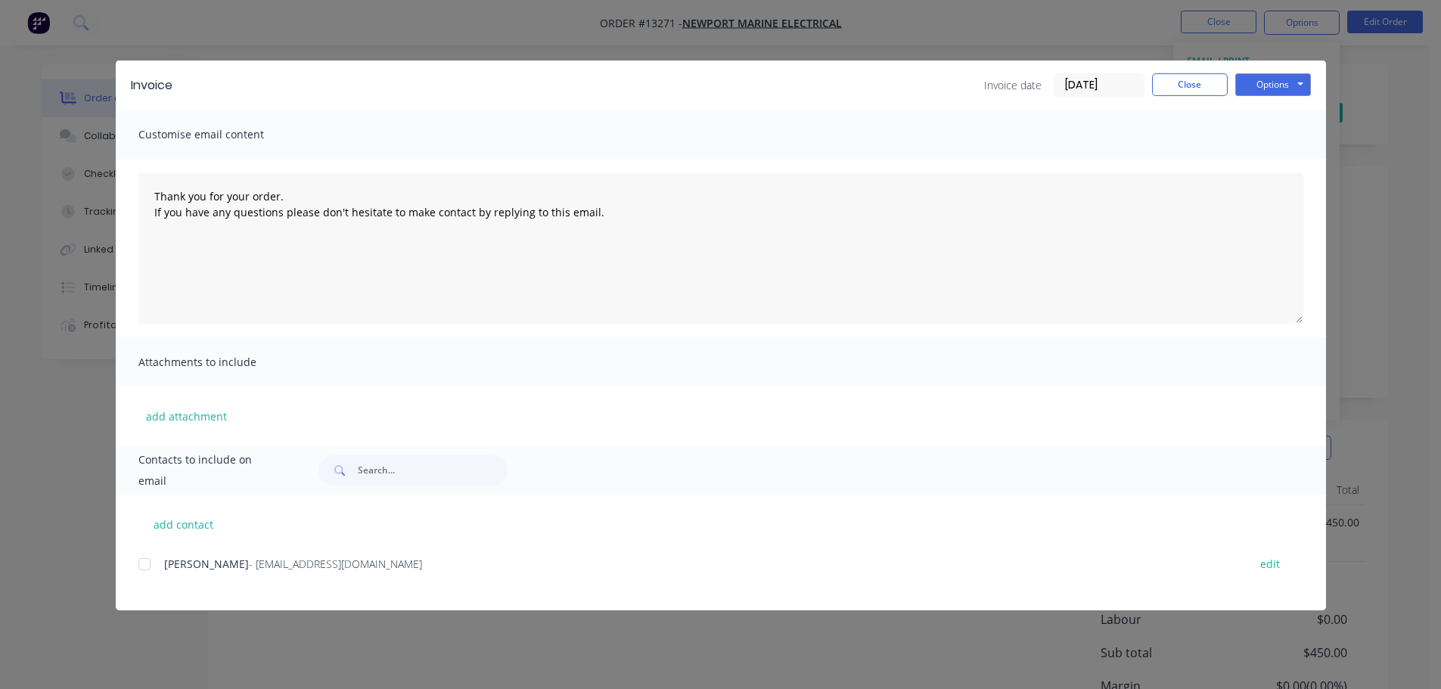
click at [148, 568] on div at bounding box center [144, 564] width 30 height 30
click at [1270, 82] on button "Options" at bounding box center [1274, 84] width 76 height 23
click at [1276, 163] on button "Email" at bounding box center [1284, 161] width 97 height 25
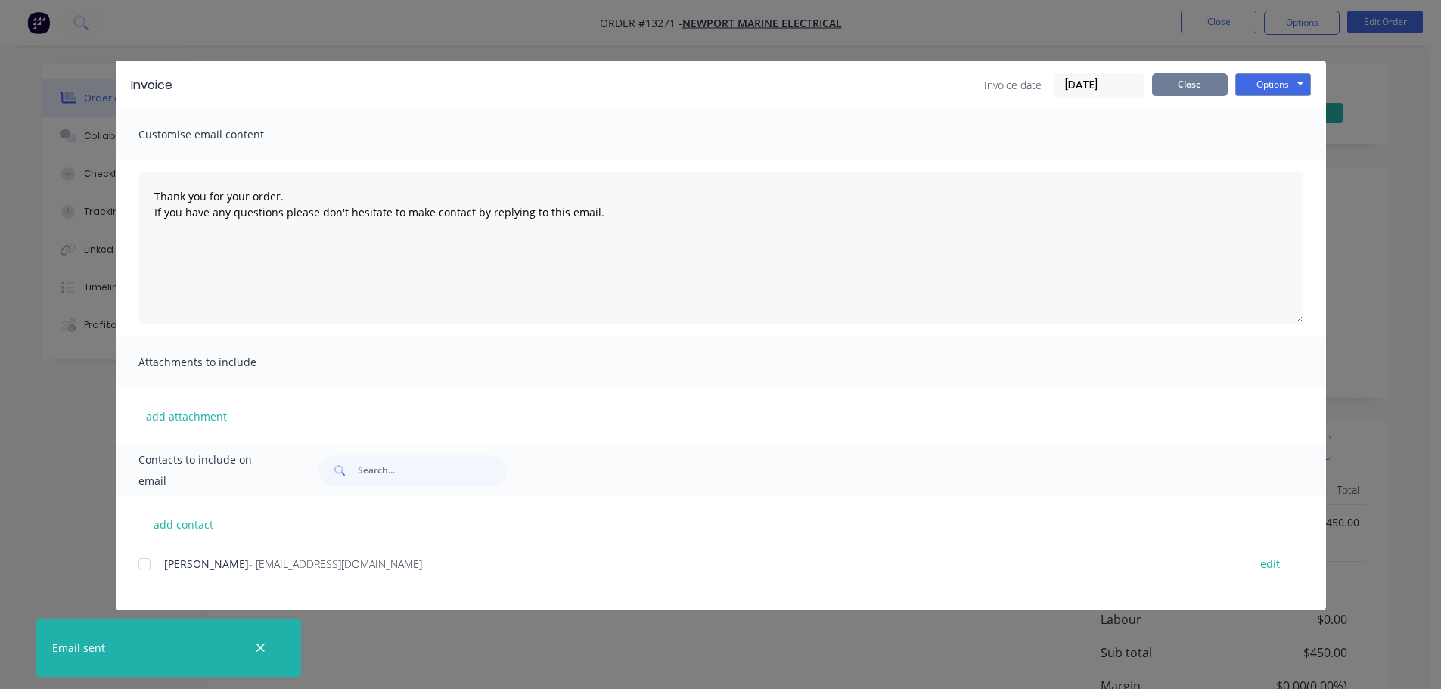
click at [1186, 83] on button "Close" at bounding box center [1190, 84] width 76 height 23
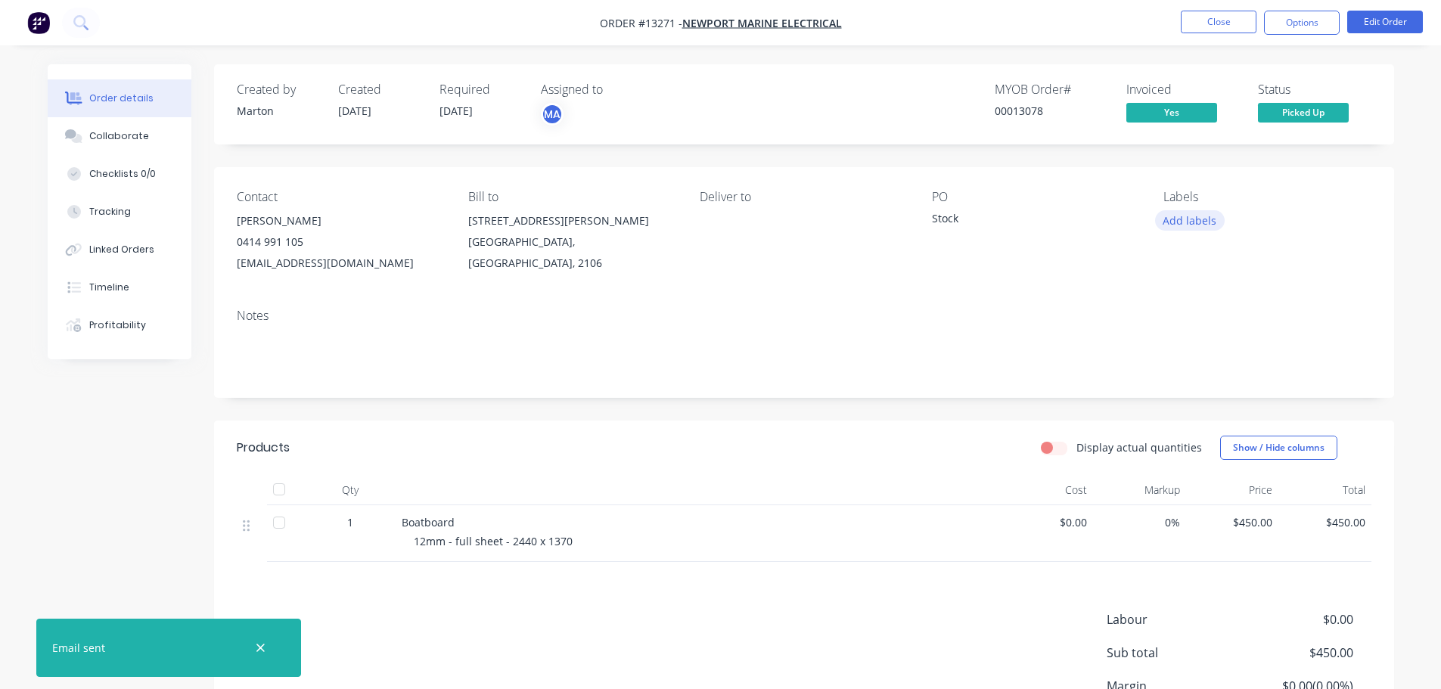
click at [1178, 221] on button "Add labels" at bounding box center [1190, 220] width 70 height 20
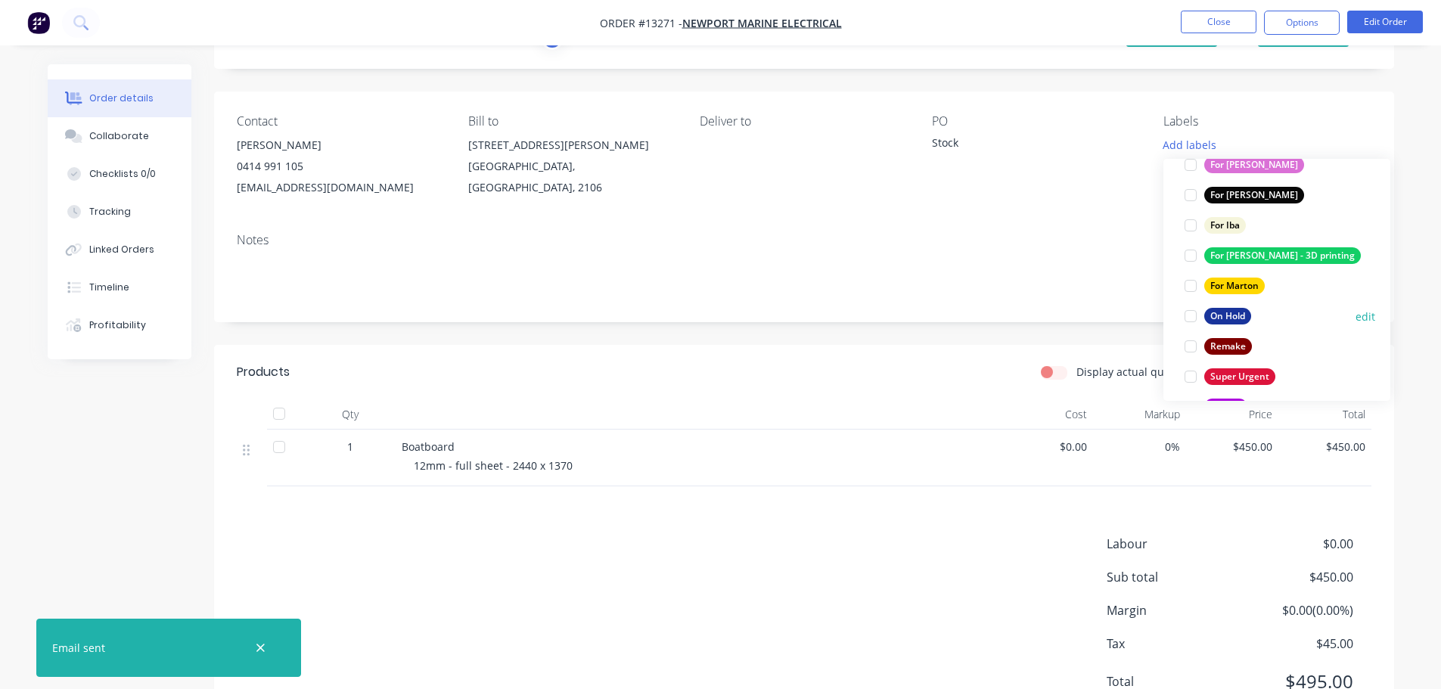
scroll to position [151, 0]
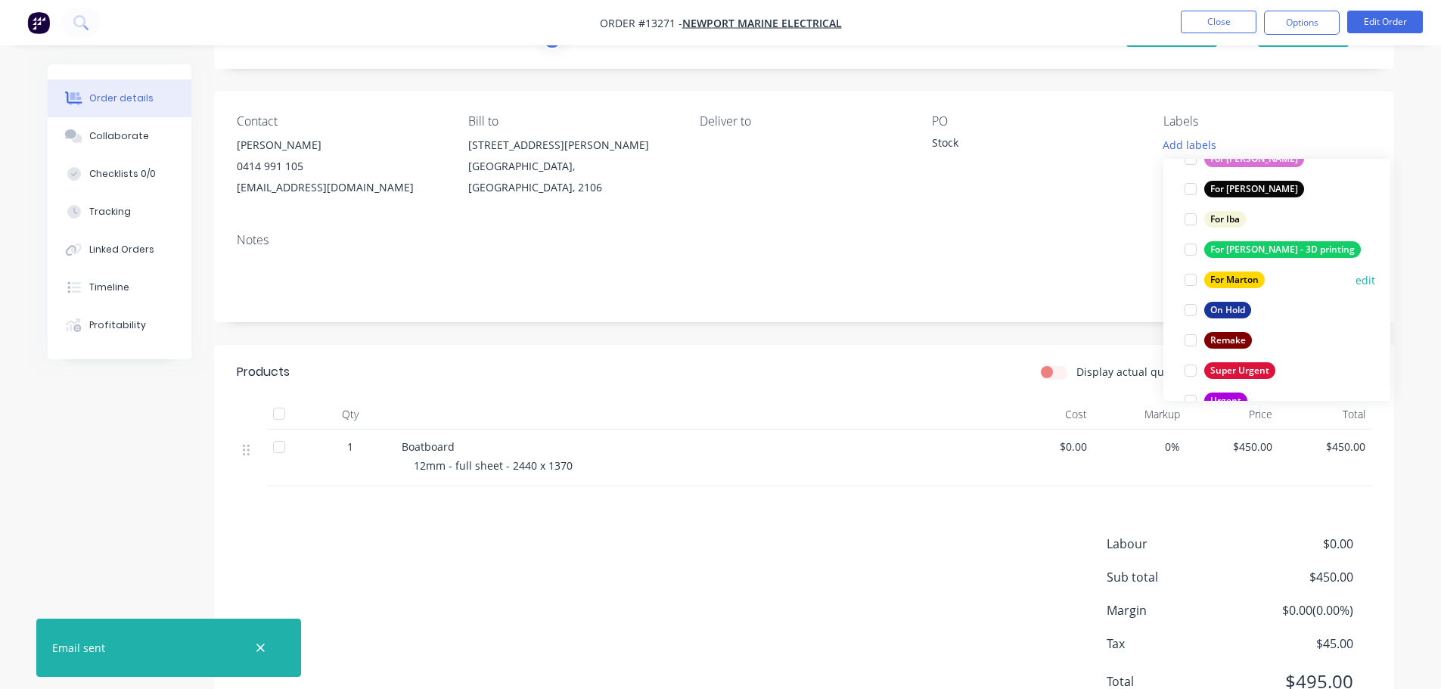
click at [1186, 277] on div at bounding box center [1191, 280] width 30 height 30
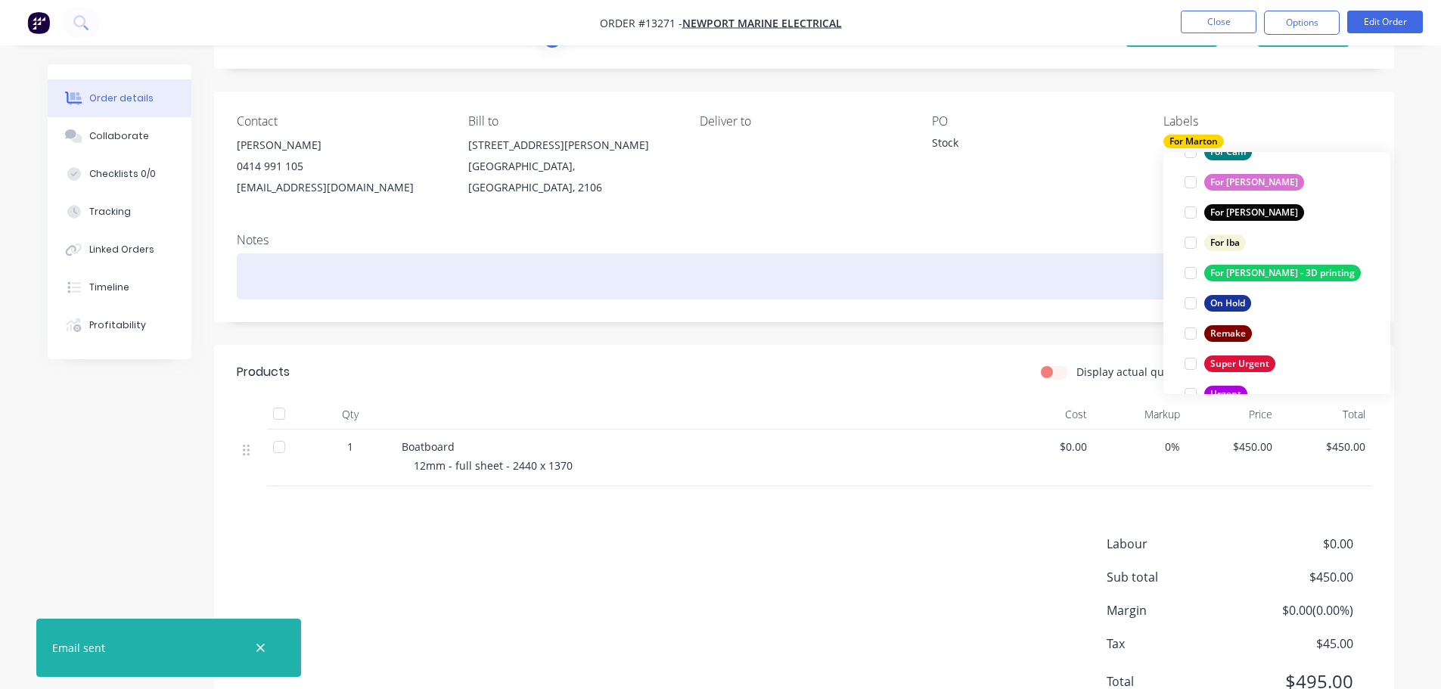
scroll to position [0, 0]
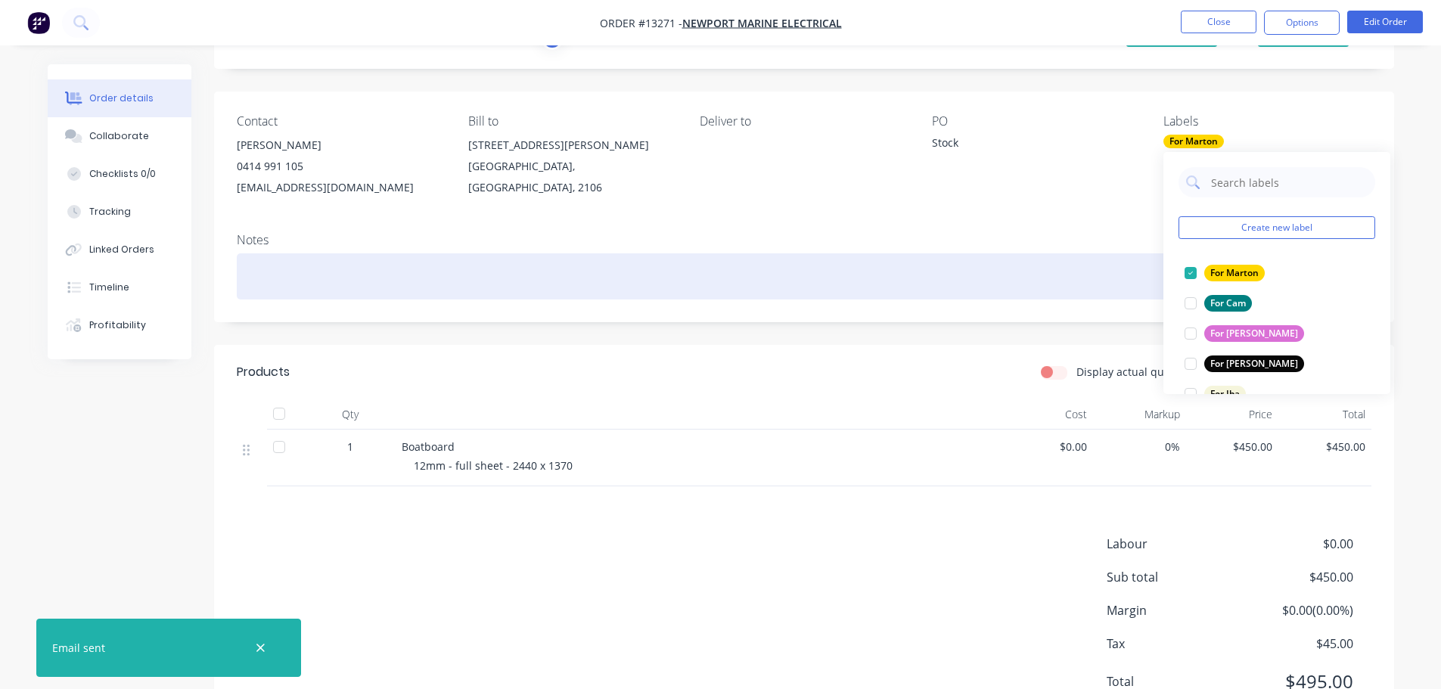
click at [1110, 260] on div at bounding box center [804, 276] width 1135 height 46
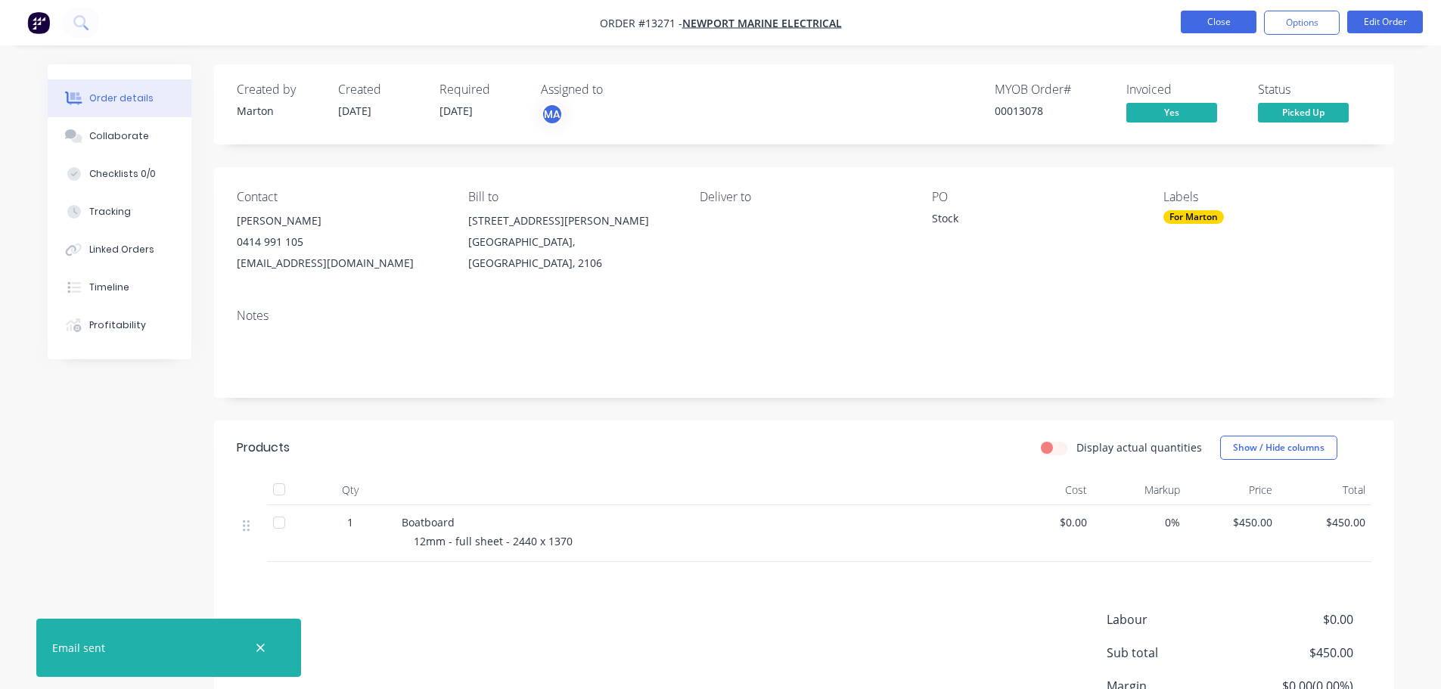
click at [1225, 23] on button "Close" at bounding box center [1219, 22] width 76 height 23
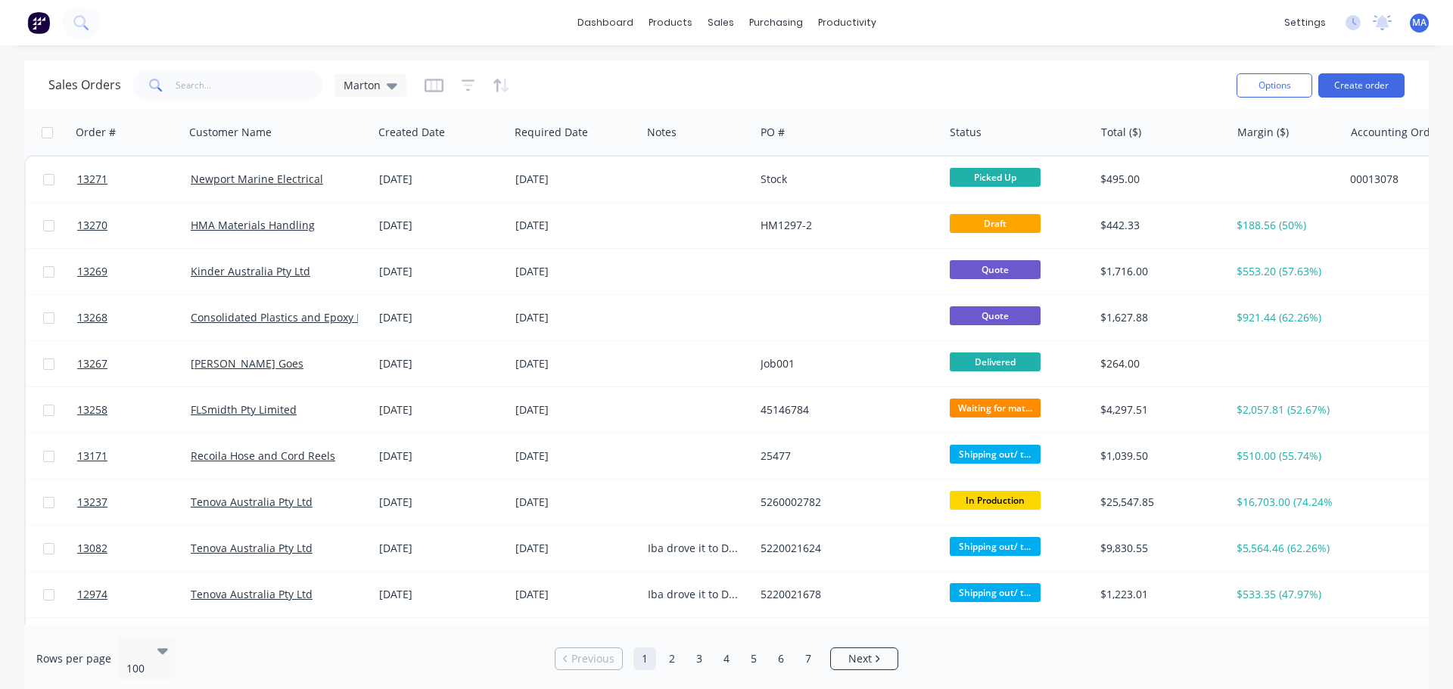
click at [1016, 61] on div "Sales Orders Marton Options Create order" at bounding box center [726, 85] width 1404 height 49
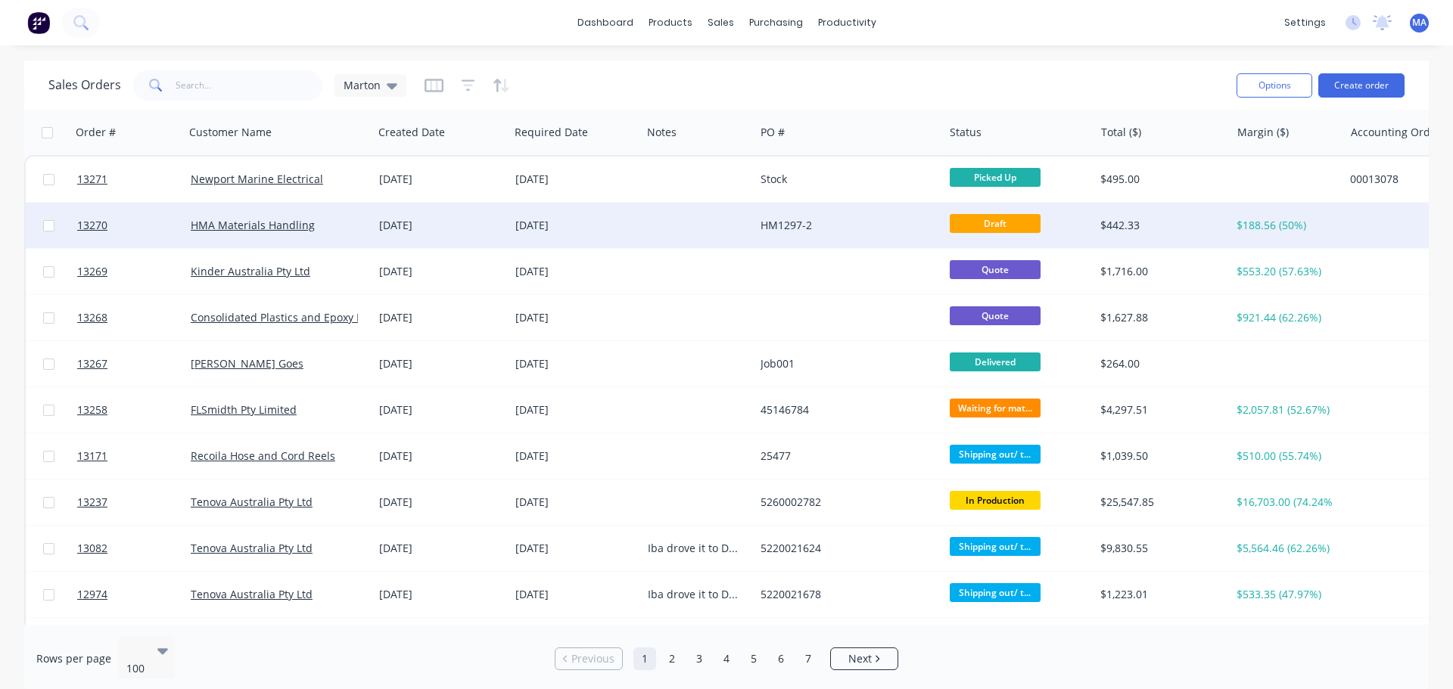
click at [703, 225] on div at bounding box center [699, 225] width 114 height 45
click at [574, 229] on div "[DATE]" at bounding box center [575, 225] width 120 height 15
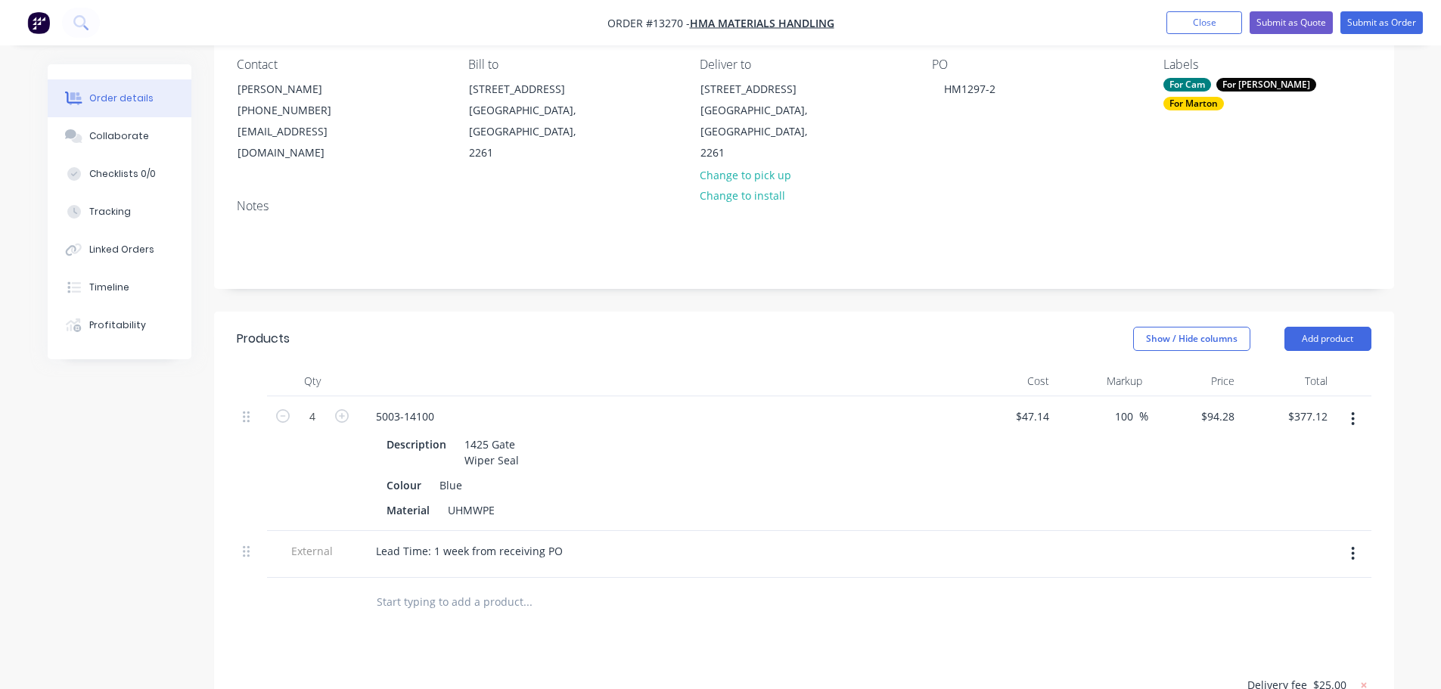
scroll to position [151, 0]
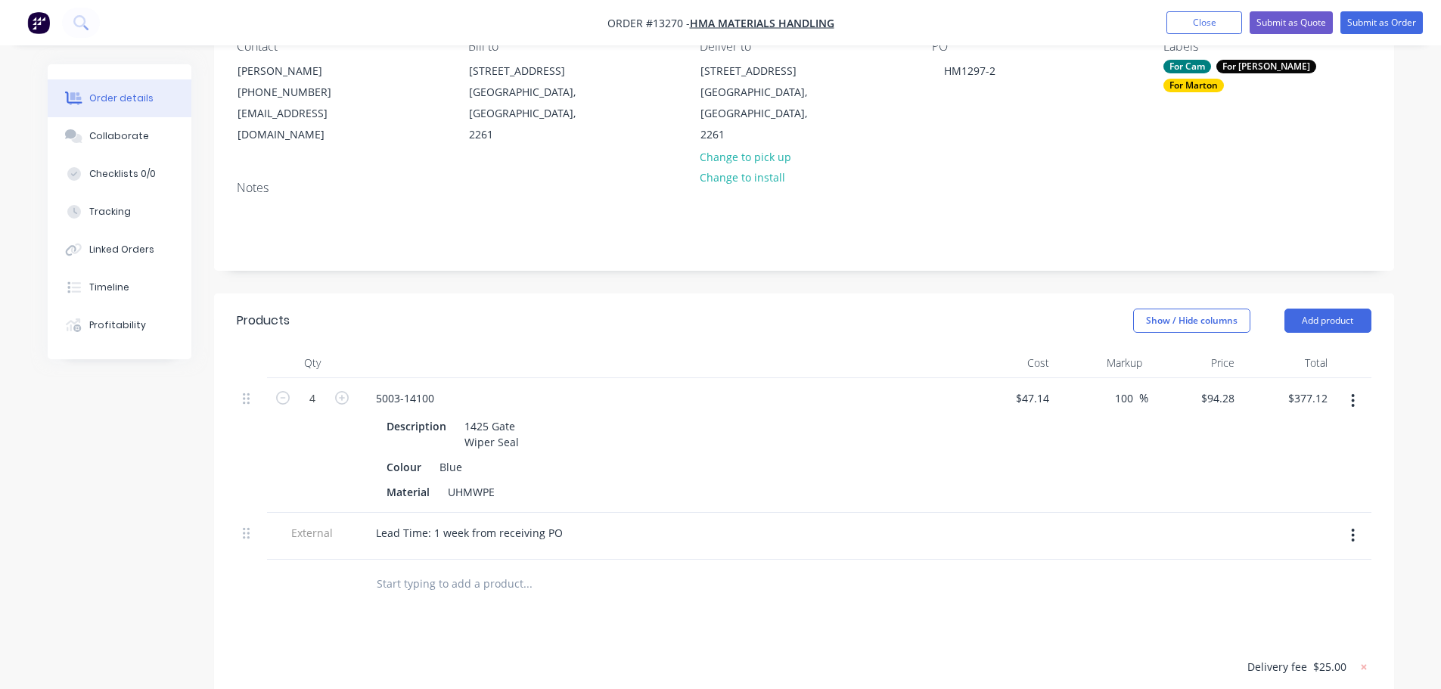
click at [1345, 522] on button "button" at bounding box center [1354, 535] width 36 height 27
click at [1319, 595] on div "Delete" at bounding box center [1300, 606] width 117 height 22
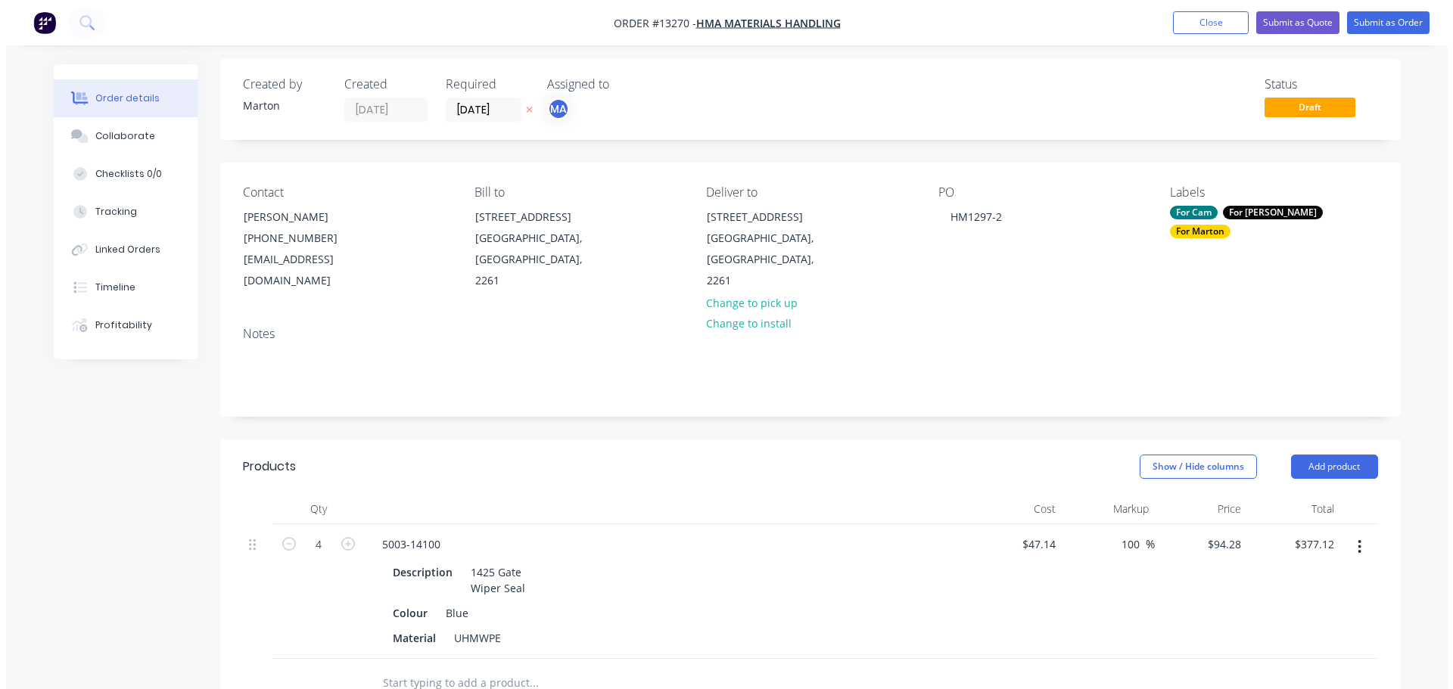
scroll to position [0, 0]
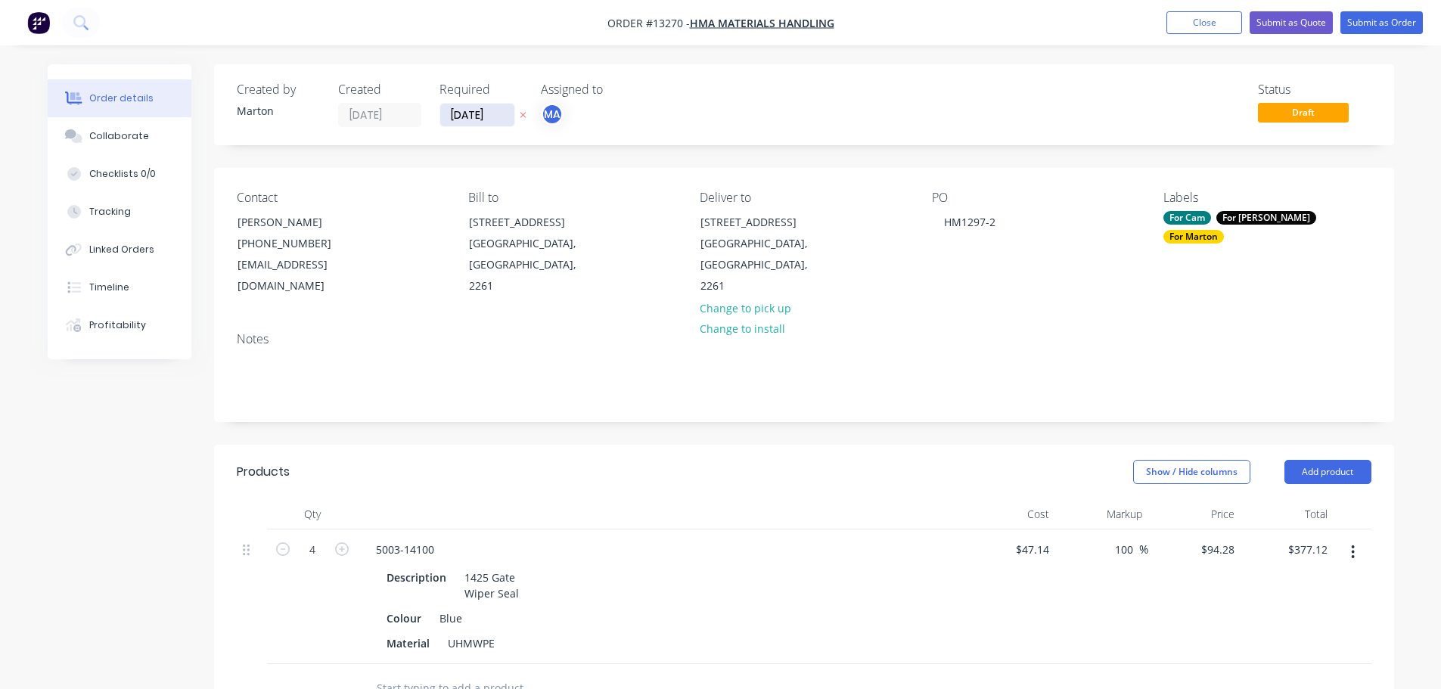
click at [456, 107] on input "[DATE]" at bounding box center [477, 115] width 74 height 23
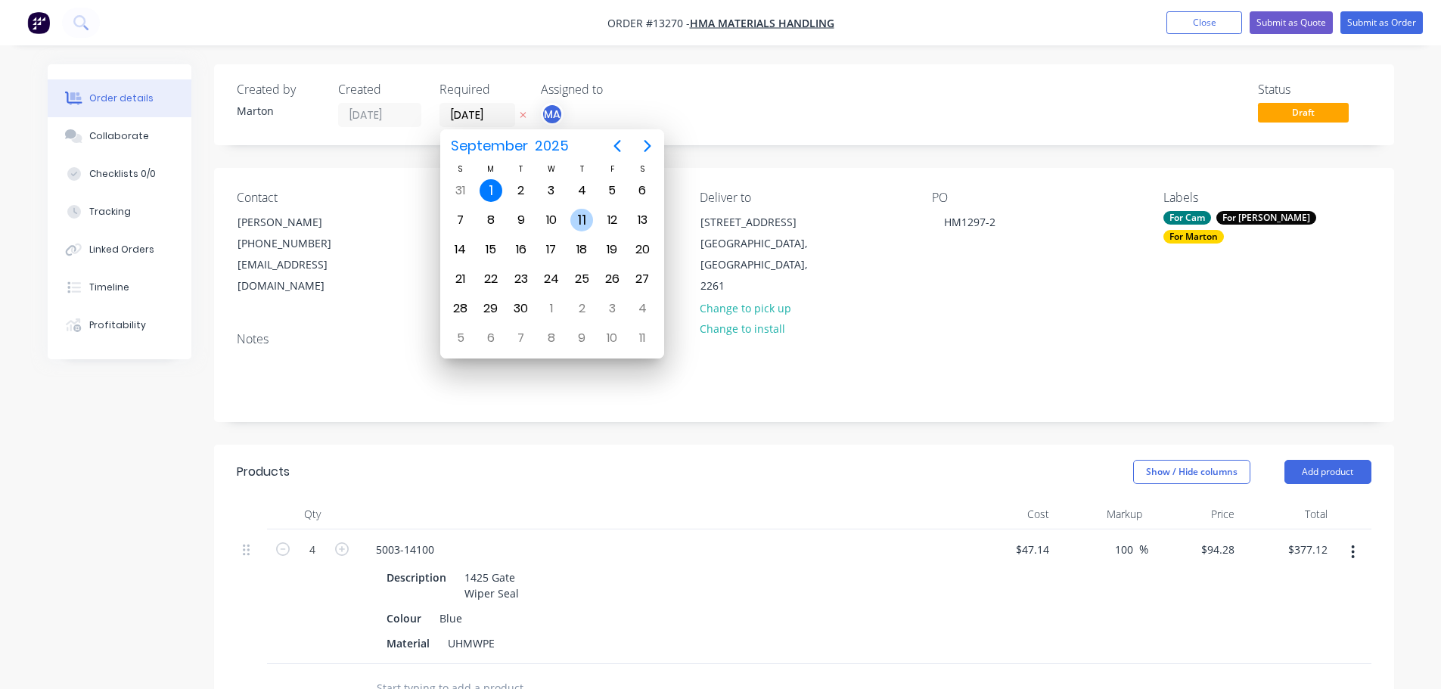
click at [575, 227] on div "11" at bounding box center [582, 220] width 23 height 23
type input "[DATE]"
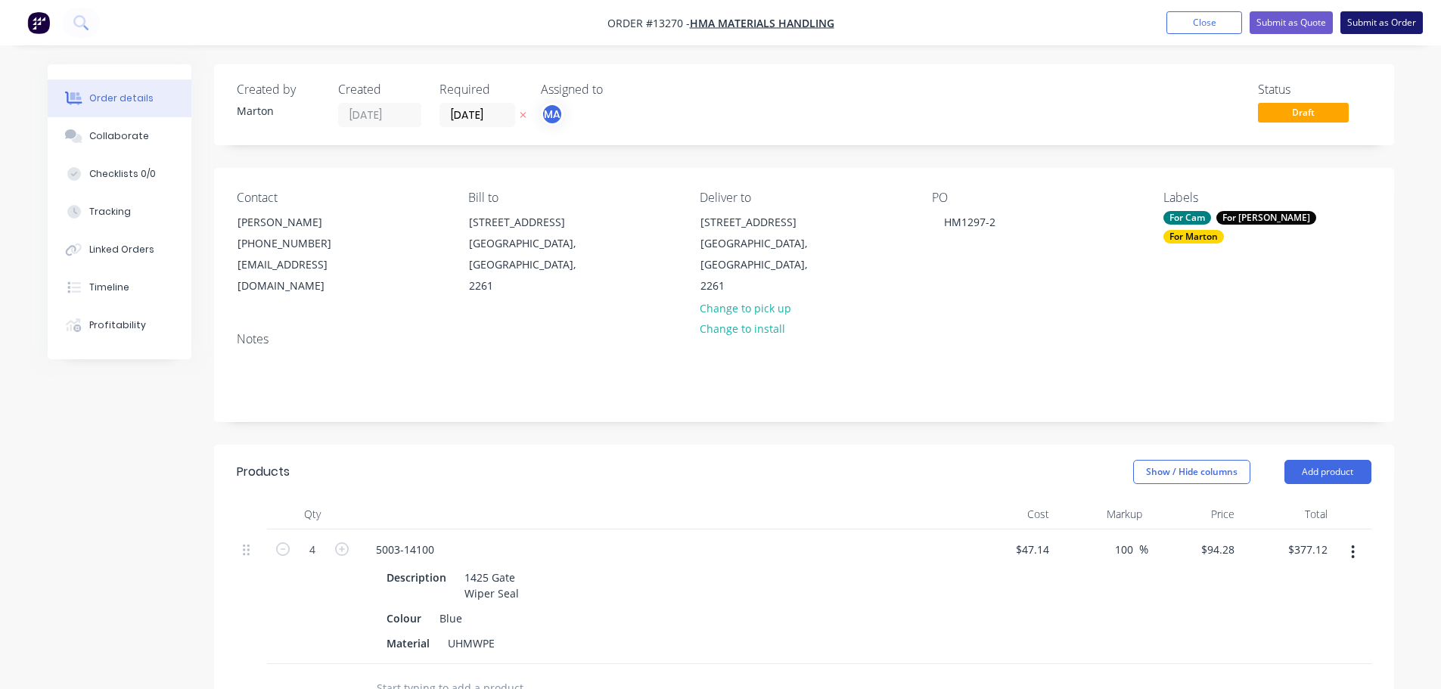
click at [1371, 23] on button "Submit as Order" at bounding box center [1382, 22] width 82 height 23
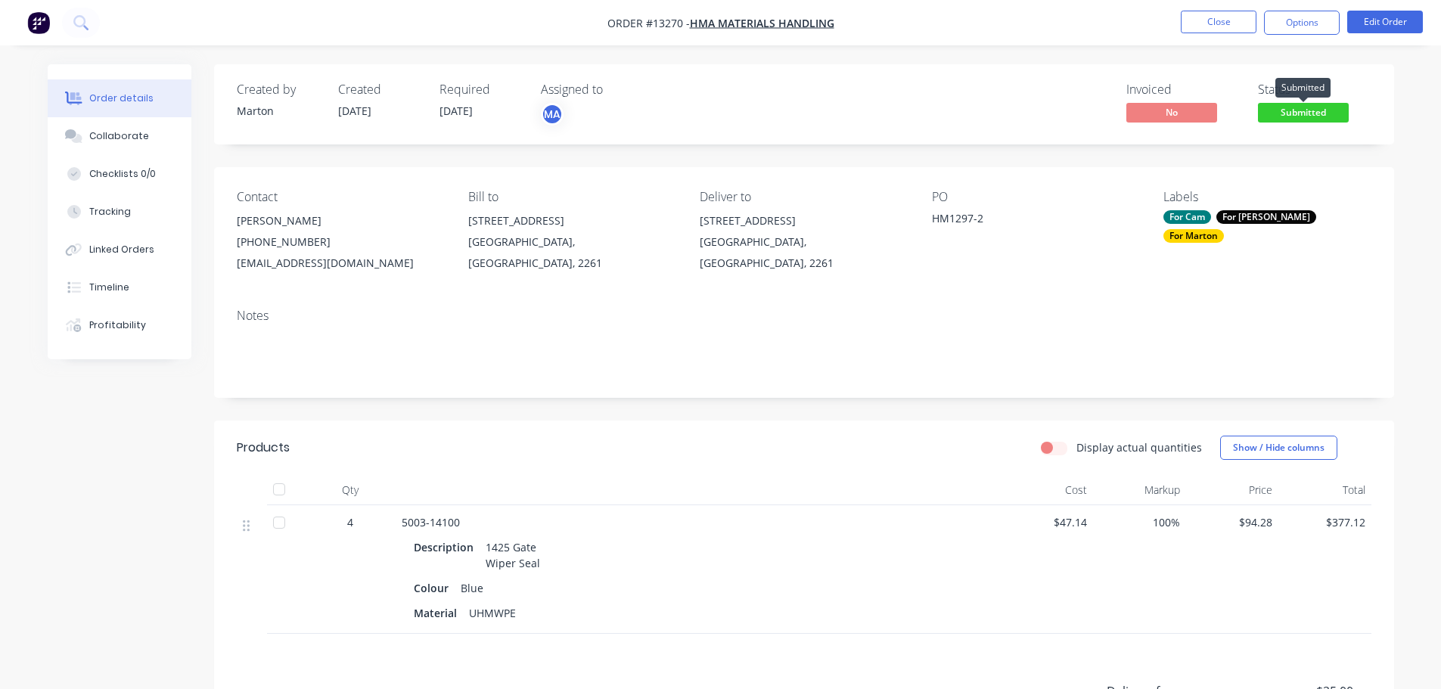
click at [1301, 111] on span "Submitted" at bounding box center [1303, 112] width 91 height 19
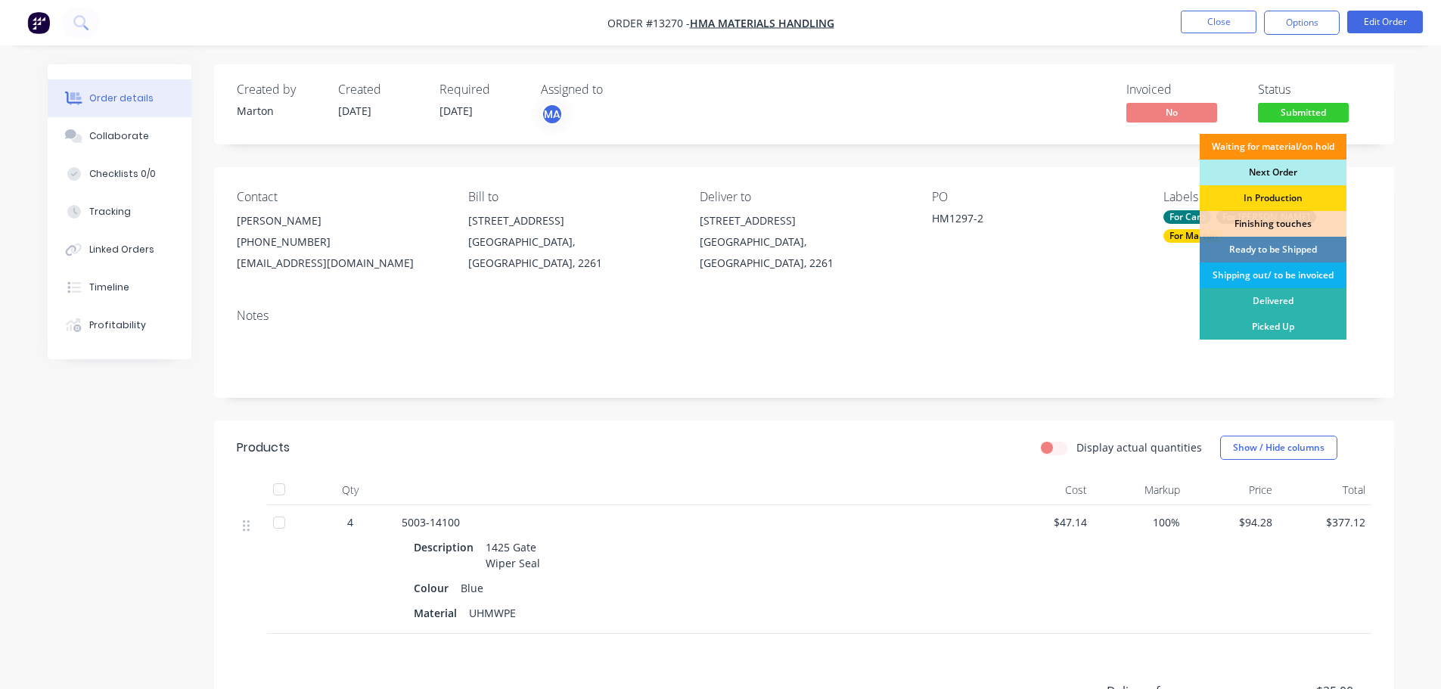
click at [1275, 176] on div "Next Order" at bounding box center [1273, 173] width 147 height 26
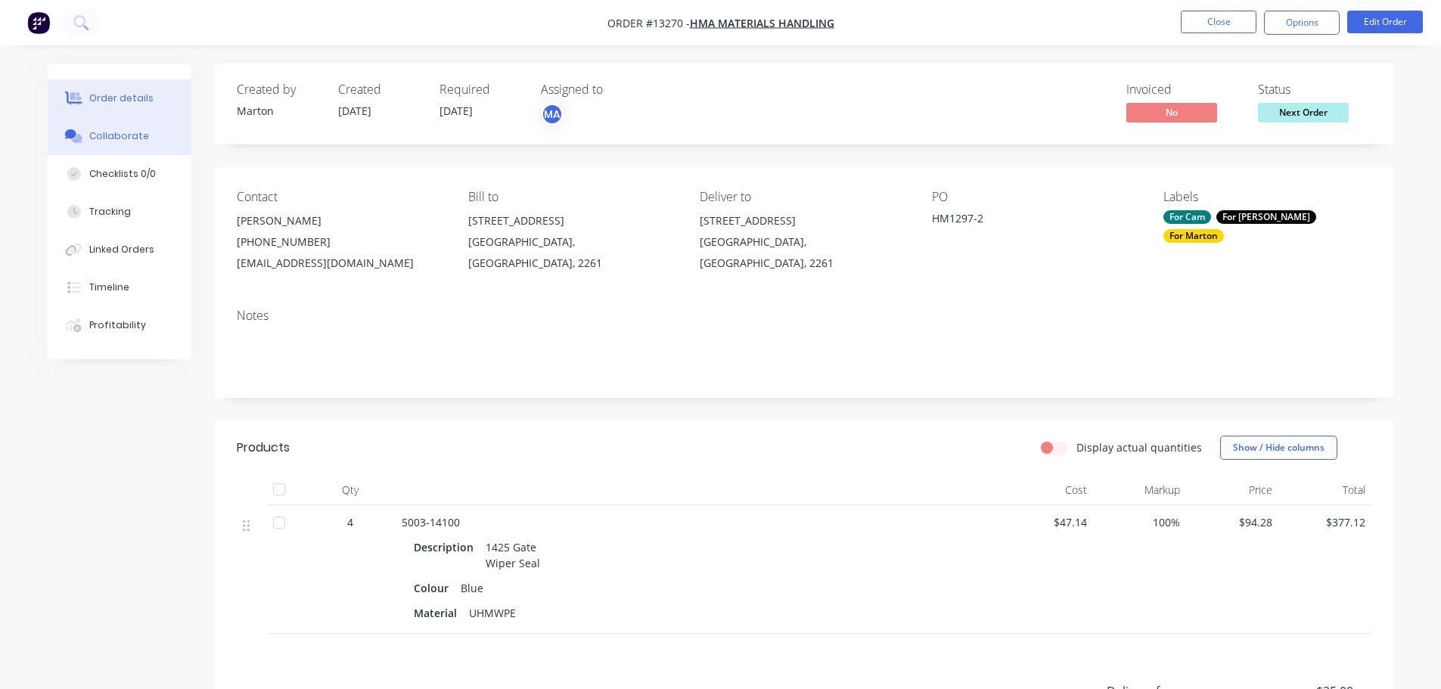
click at [166, 138] on button "Collaborate" at bounding box center [120, 136] width 144 height 38
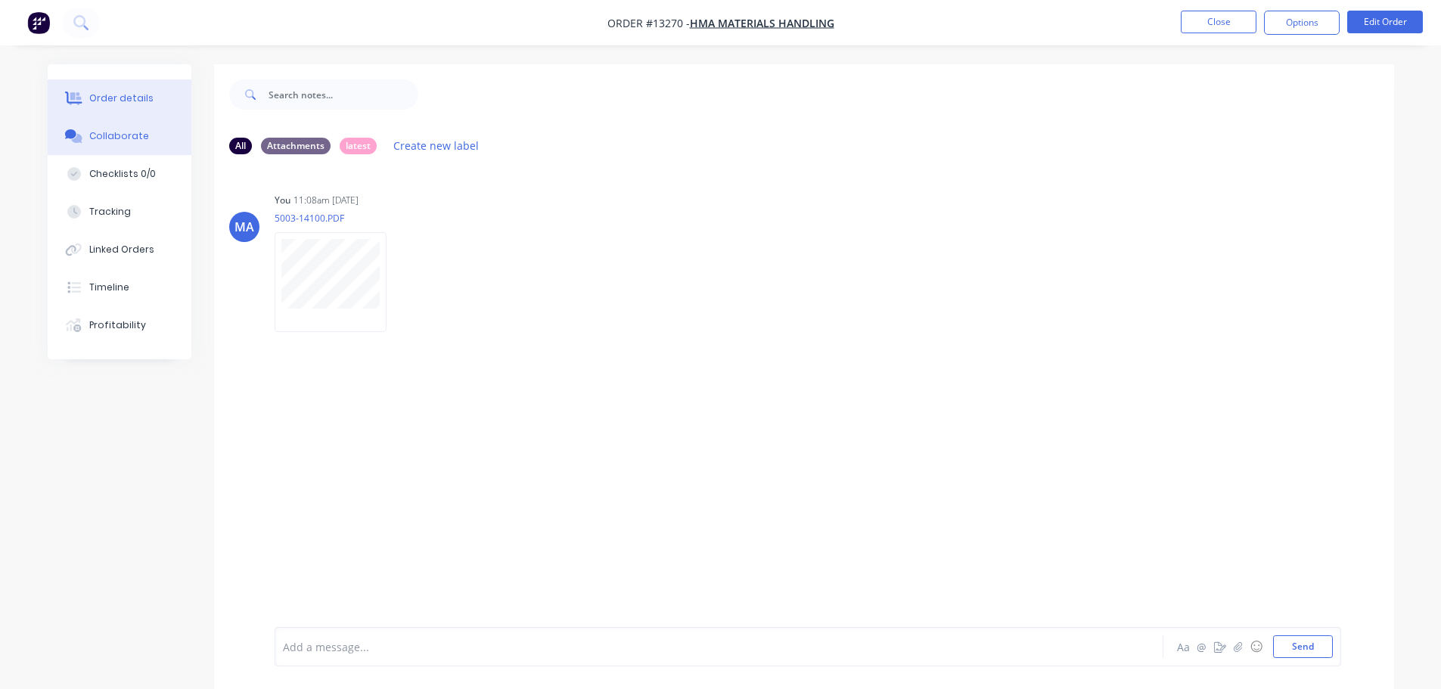
click at [109, 93] on div "Order details" at bounding box center [121, 99] width 64 height 14
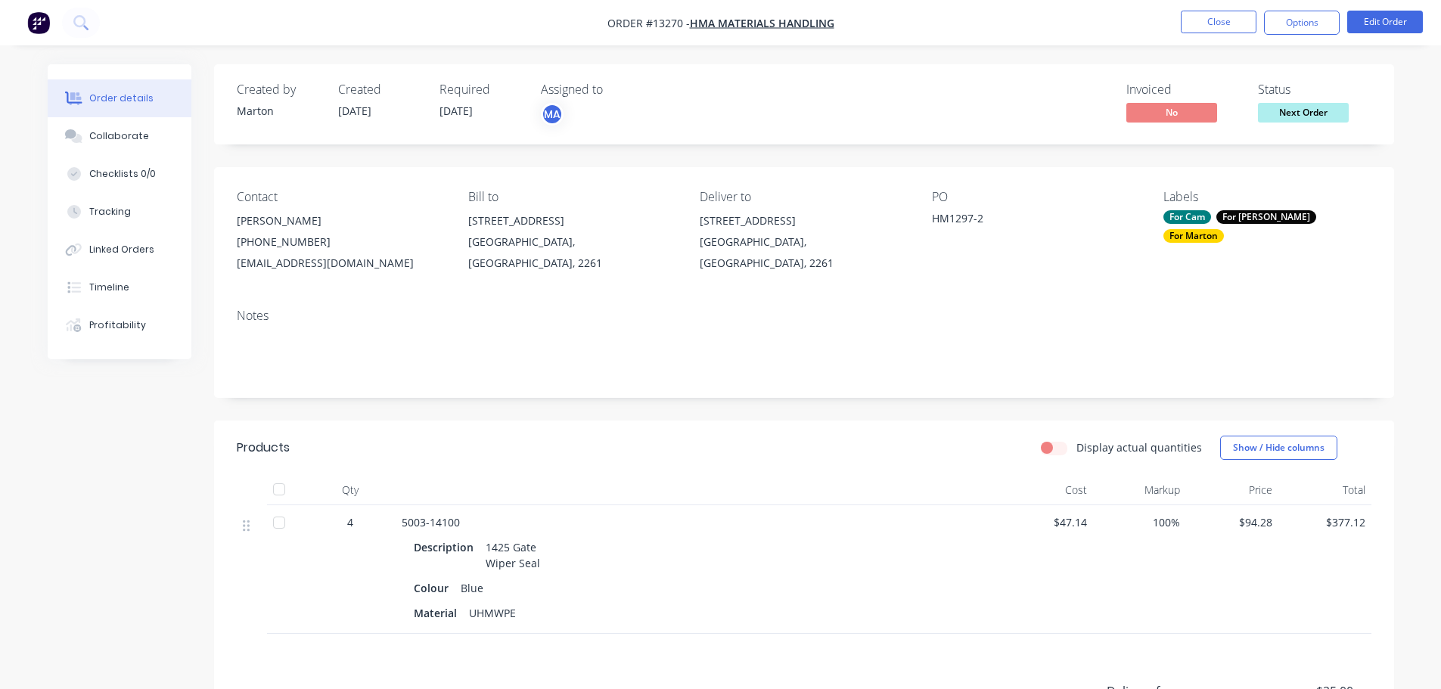
click at [1233, 39] on nav "Order #13270 - HMA Materials Handling Close Options Edit Order" at bounding box center [720, 22] width 1441 height 45
click at [1199, 27] on button "Close" at bounding box center [1219, 22] width 76 height 23
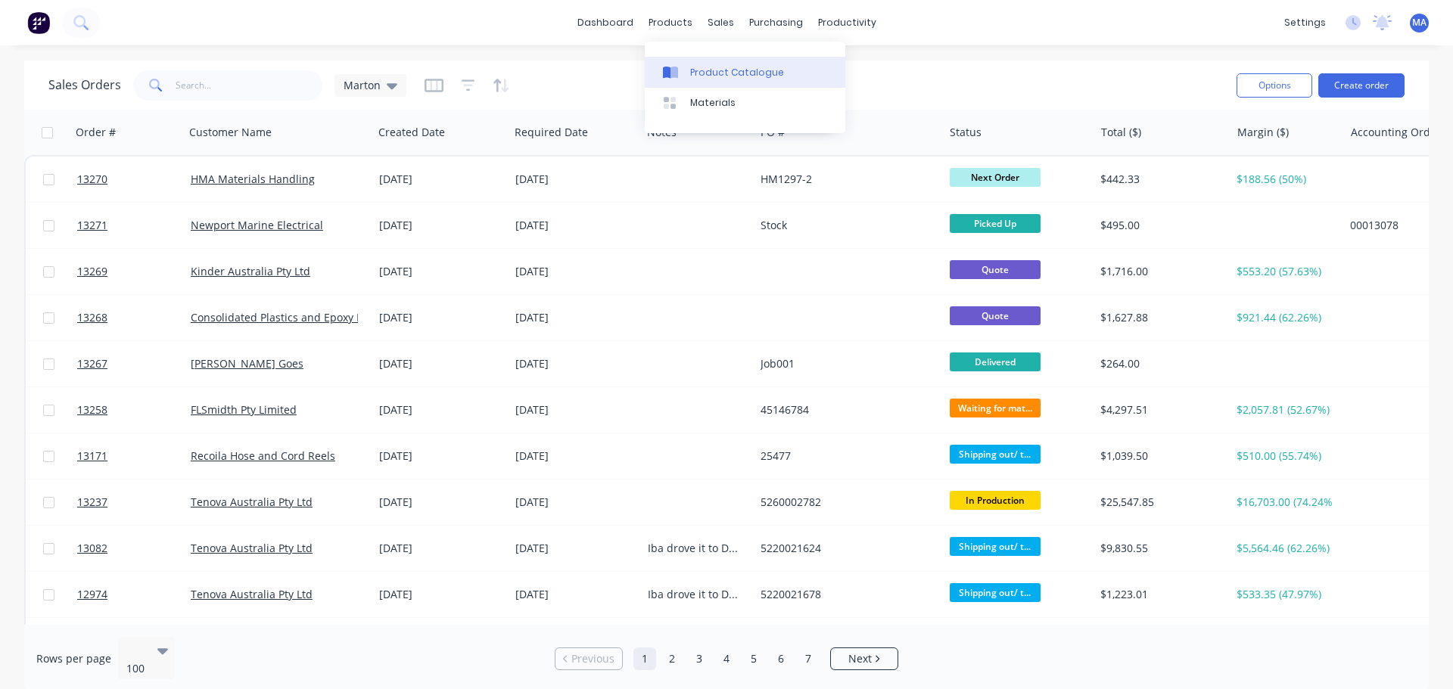
click at [700, 69] on div "Product Catalogue" at bounding box center [737, 73] width 94 height 14
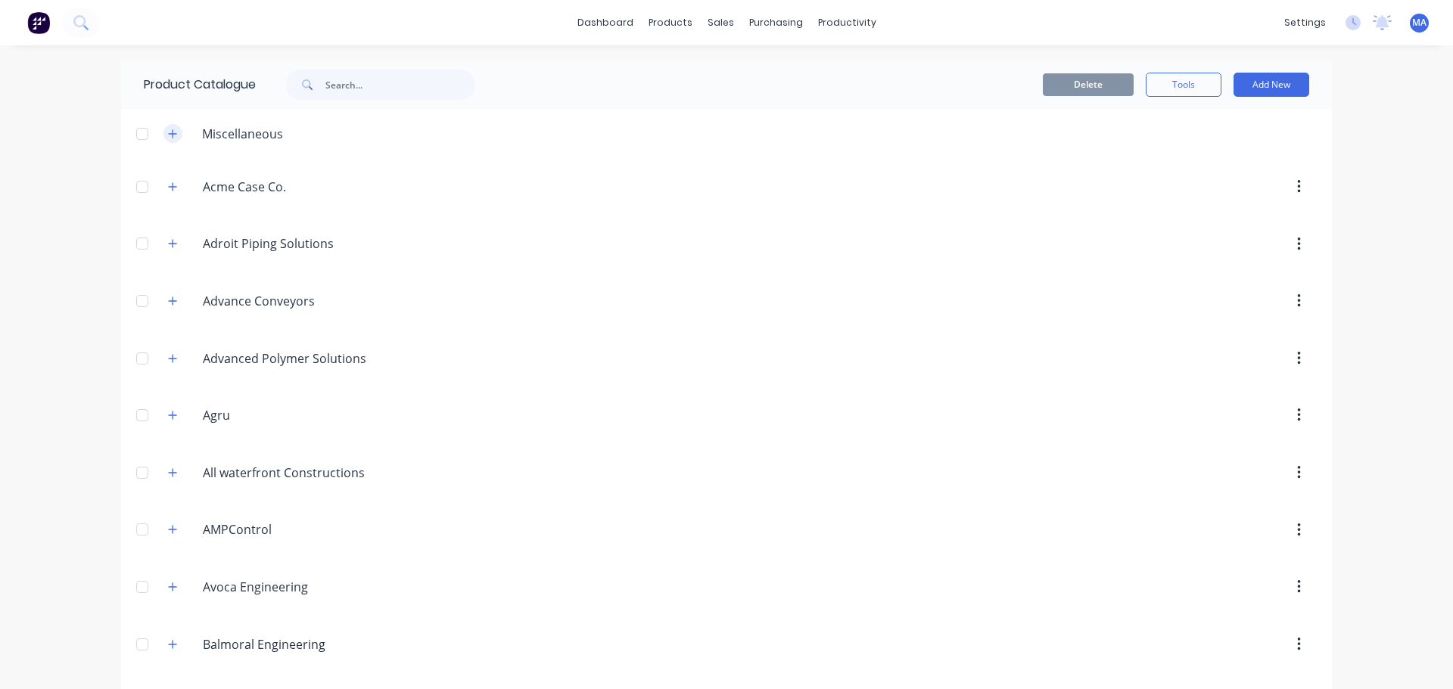
click at [168, 136] on icon "button" at bounding box center [172, 134] width 9 height 11
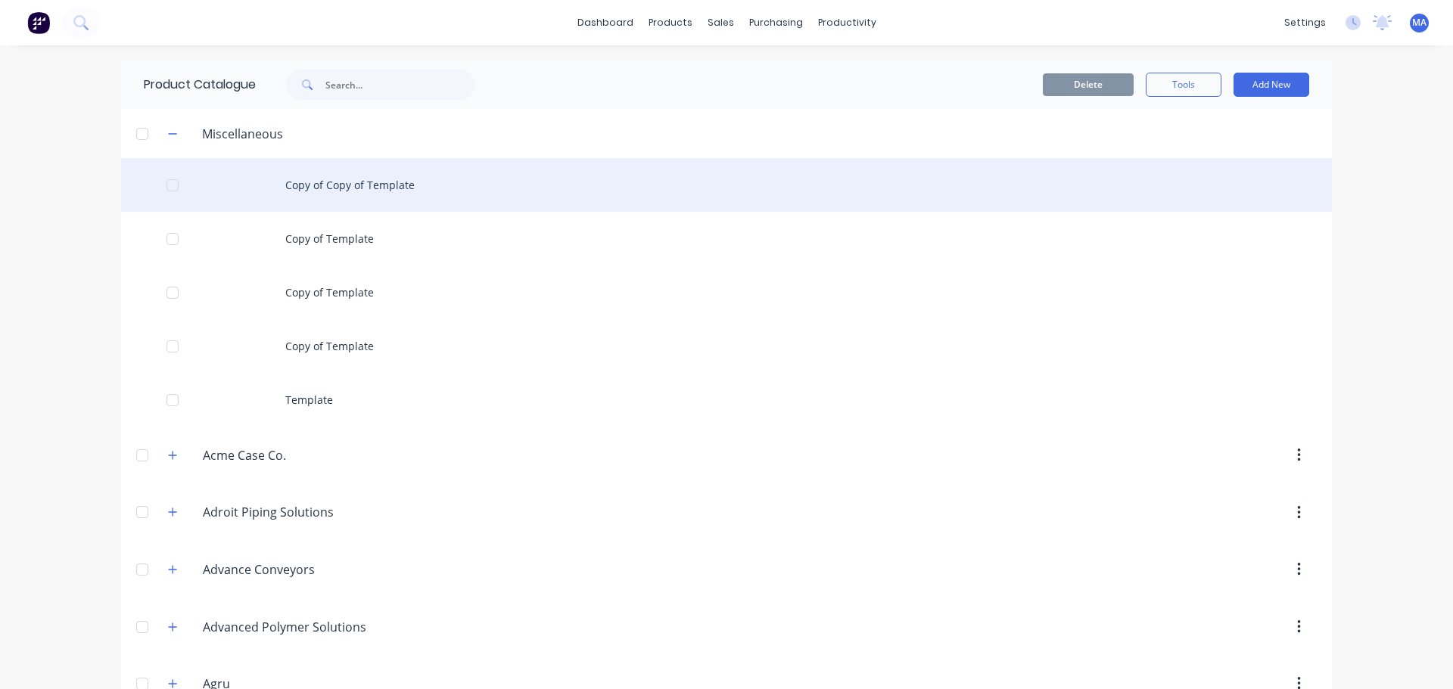
click at [314, 196] on div "Copy of Copy of Template" at bounding box center [726, 185] width 1211 height 54
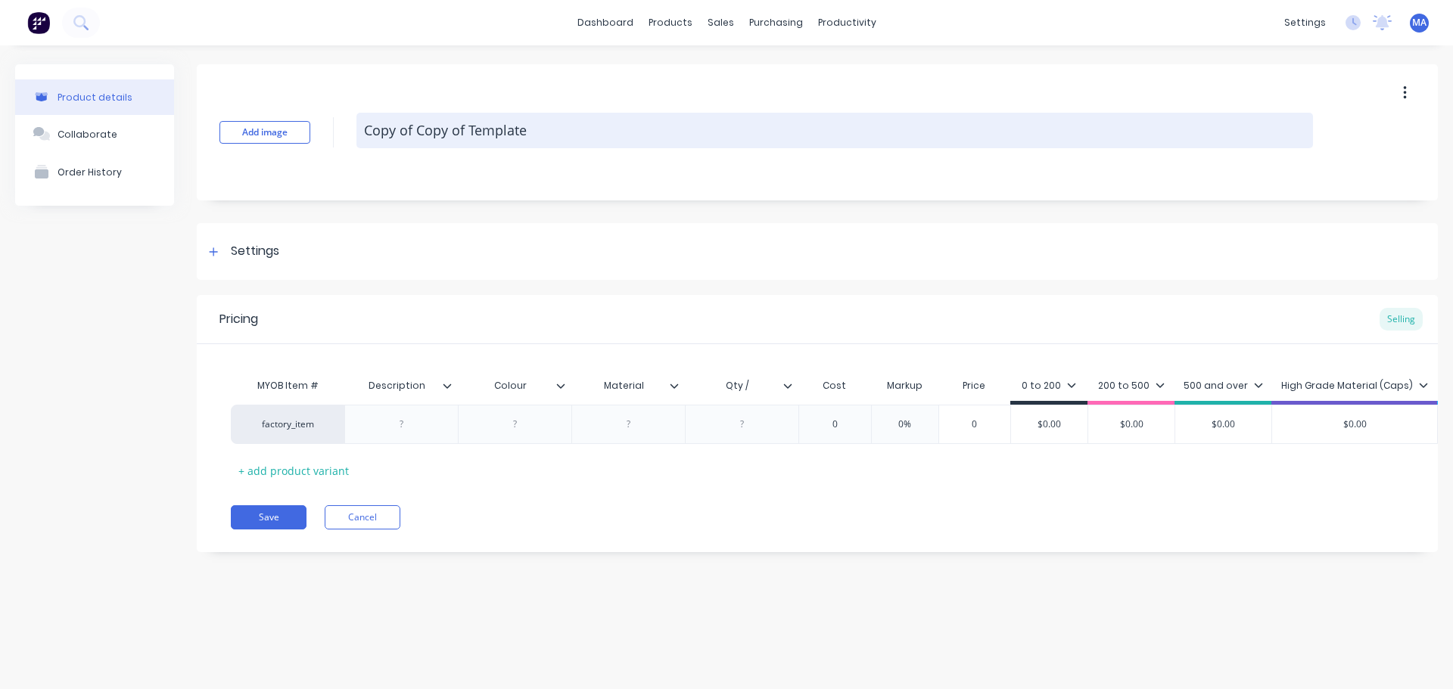
click at [499, 132] on textarea "Copy of Copy of Template" at bounding box center [834, 131] width 956 height 36
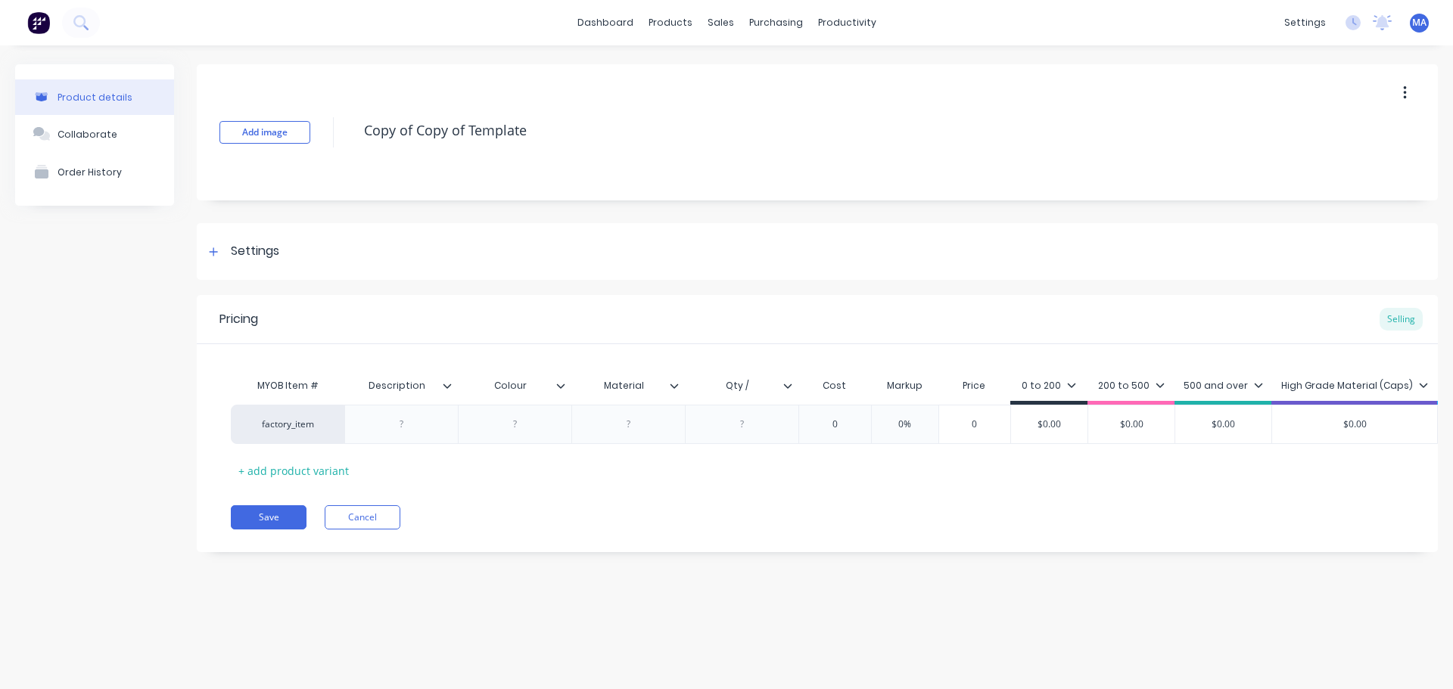
drag, startPoint x: 554, startPoint y: 132, endPoint x: 353, endPoint y: 127, distance: 201.3
click at [353, 126] on div "Add image Copy of Copy of Template" at bounding box center [817, 132] width 1241 height 136
type textarea "J2979"
click at [339, 263] on div "Settings" at bounding box center [817, 251] width 1241 height 57
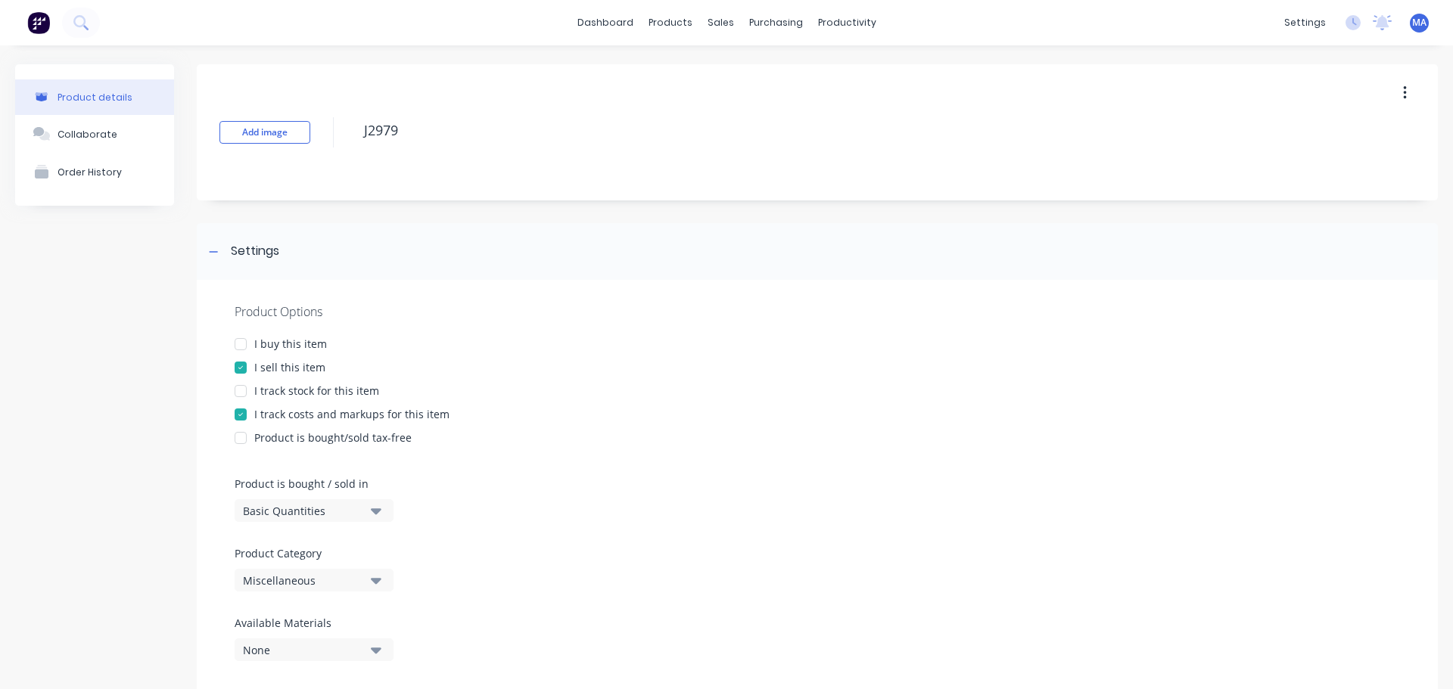
click at [322, 576] on div "Miscellaneous" at bounding box center [303, 581] width 121 height 16
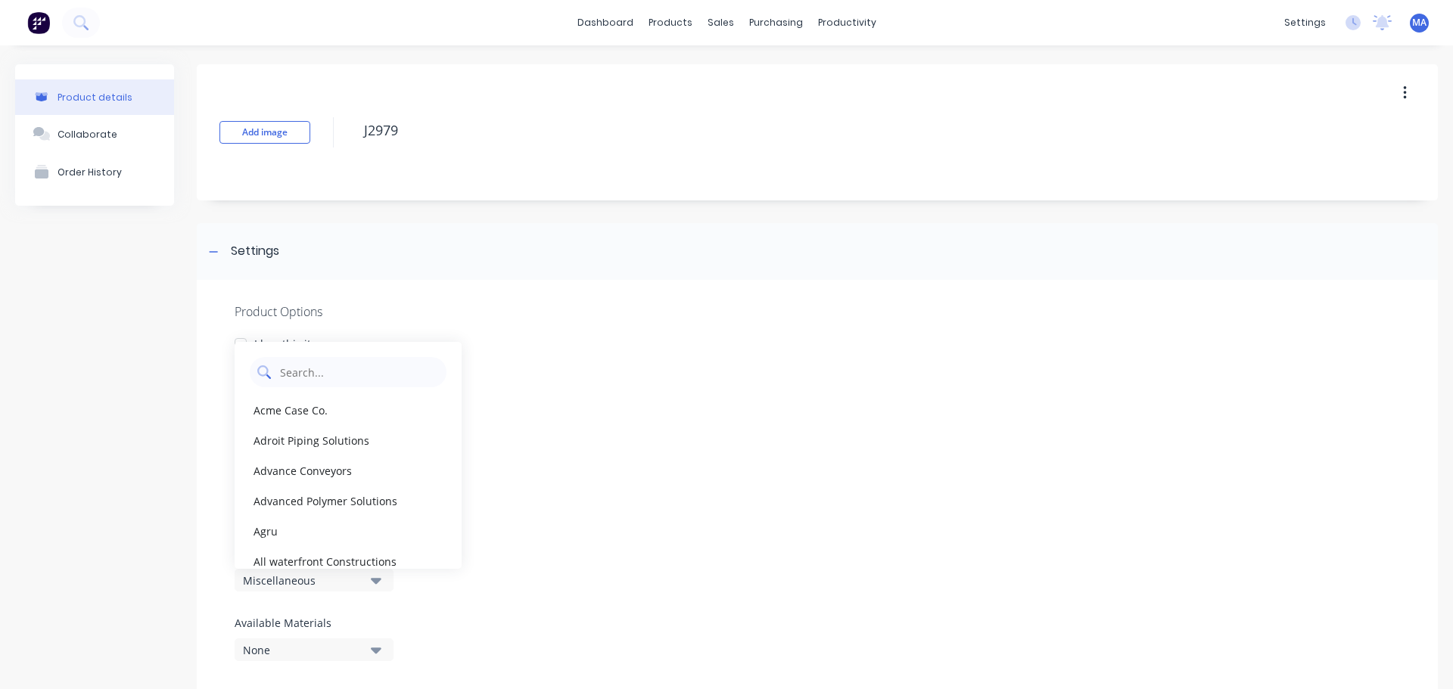
click at [316, 370] on Category "text" at bounding box center [358, 372] width 160 height 30
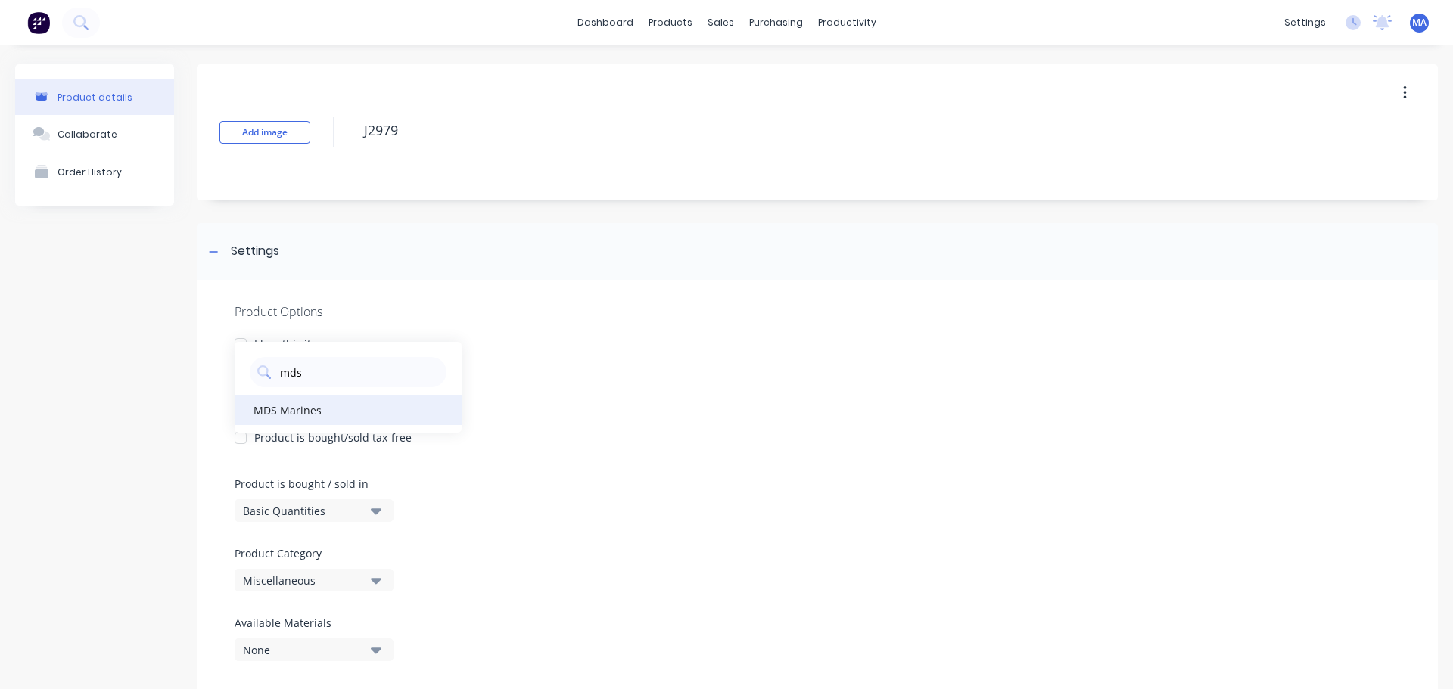
type Category "mds"
click at [306, 415] on div "MDS Marines" at bounding box center [348, 410] width 227 height 30
click at [260, 251] on div "Settings" at bounding box center [255, 251] width 48 height 19
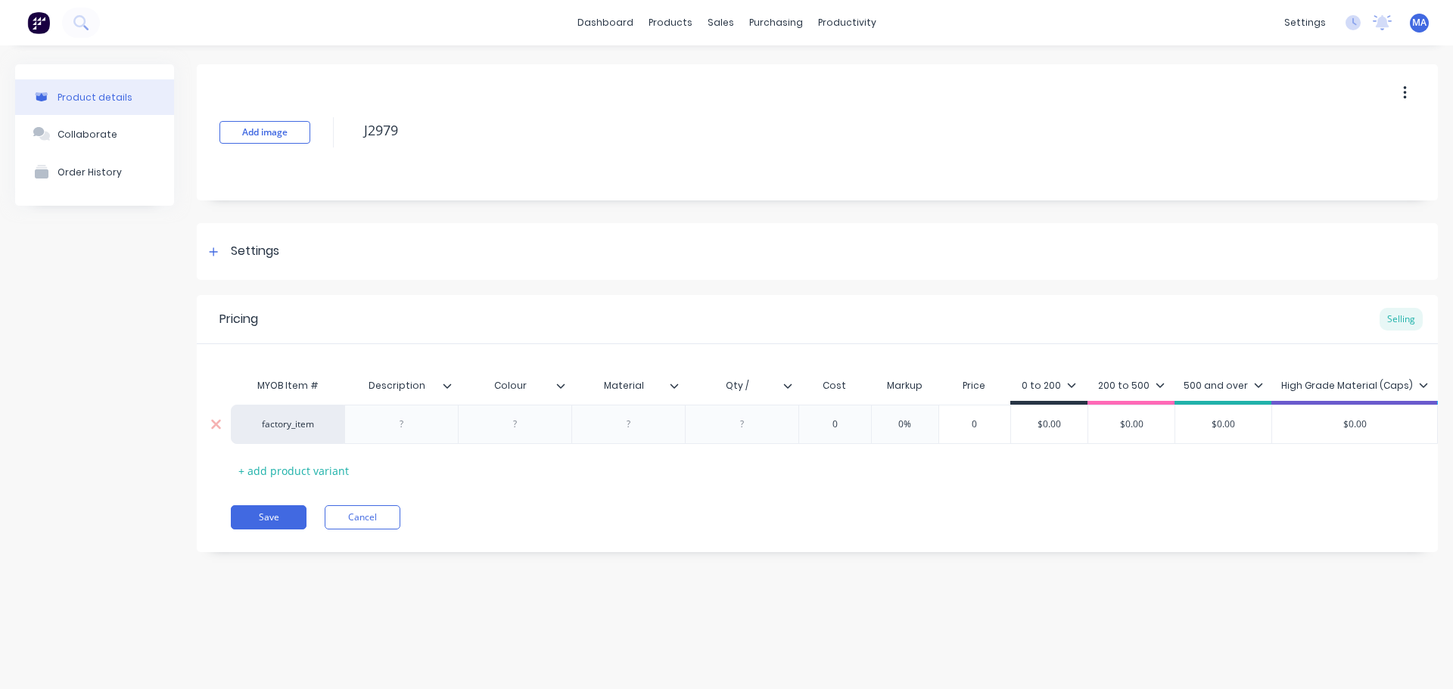
click at [417, 426] on div at bounding box center [402, 425] width 76 height 20
click at [424, 425] on div at bounding box center [402, 425] width 76 height 20
click at [516, 430] on div at bounding box center [515, 428] width 76 height 20
click at [312, 467] on div "+ add product variant" at bounding box center [294, 478] width 126 height 23
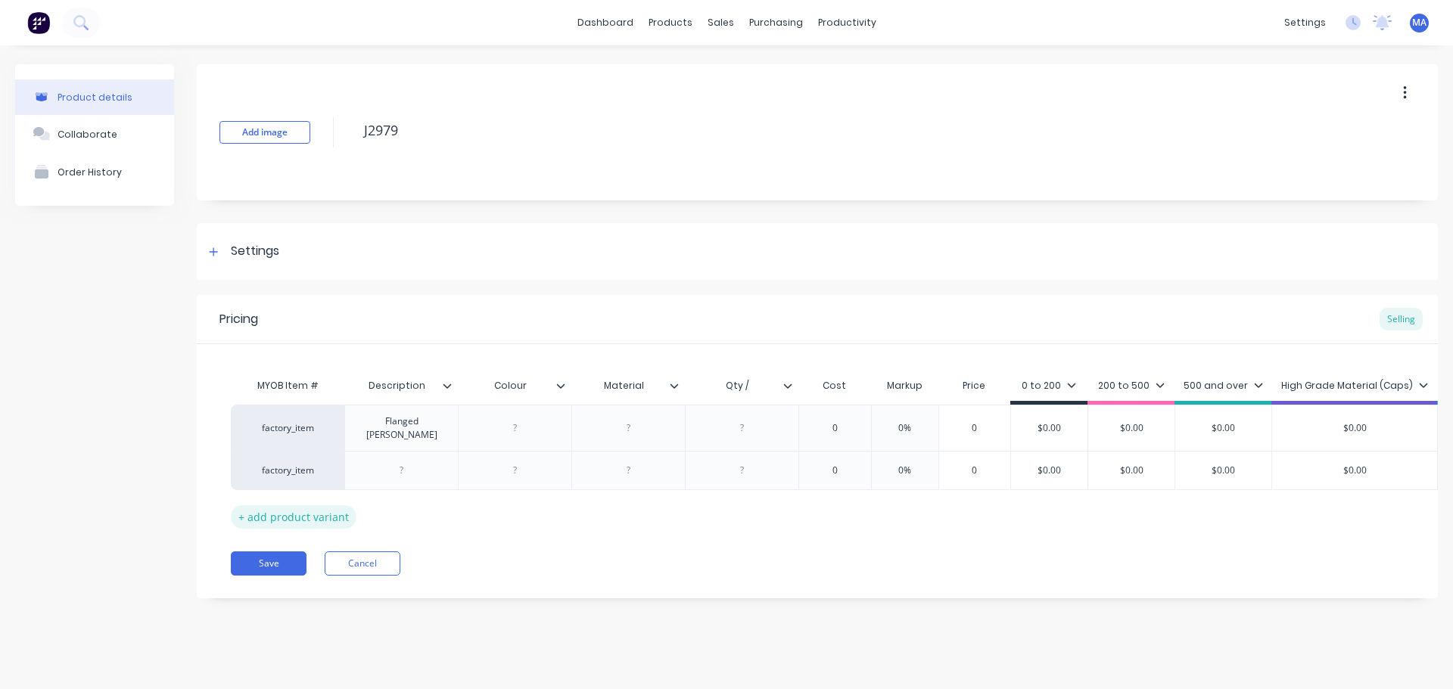
click at [313, 512] on div "+ add product variant" at bounding box center [294, 516] width 126 height 23
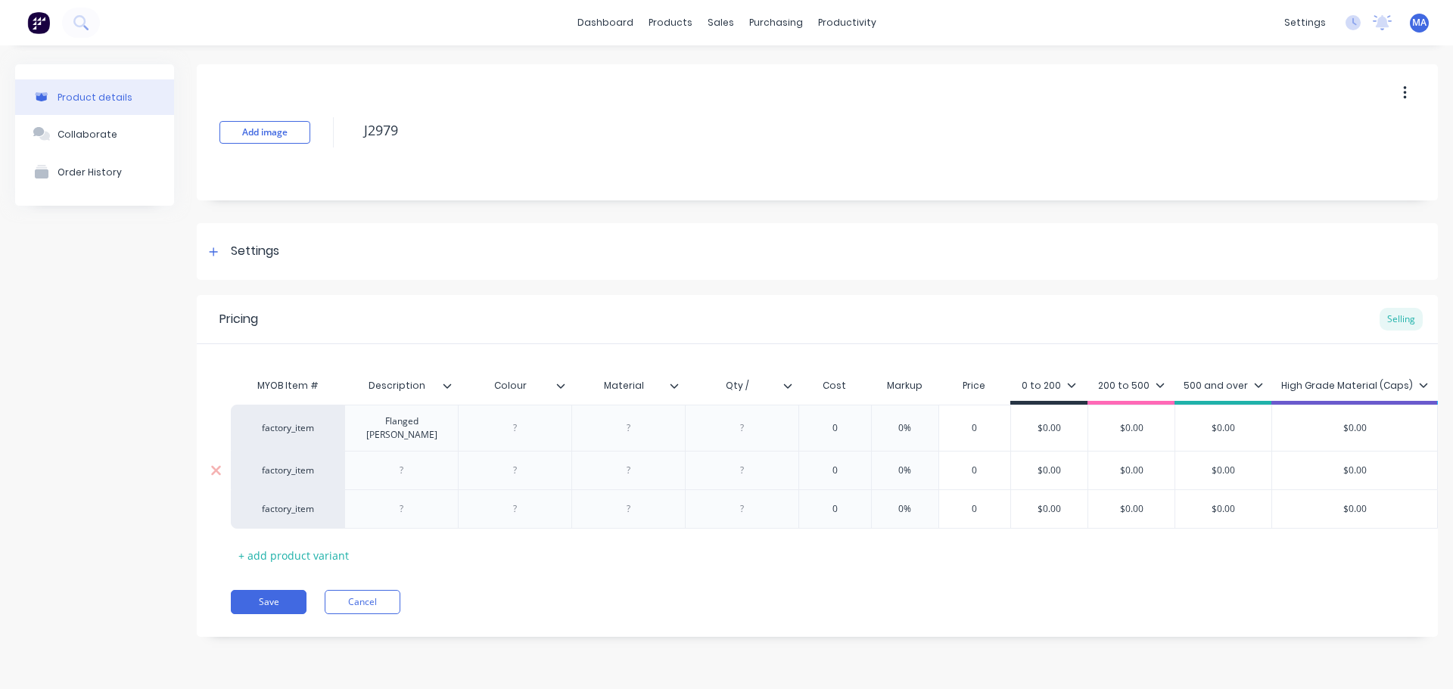
click at [397, 465] on div at bounding box center [402, 471] width 76 height 20
drag, startPoint x: 431, startPoint y: 428, endPoint x: 353, endPoint y: 429, distance: 77.2
click at [353, 429] on div "Flanged [PERSON_NAME]" at bounding box center [401, 428] width 114 height 46
copy div "Flanged [PERSON_NAME]"
click at [400, 469] on div at bounding box center [402, 471] width 76 height 20
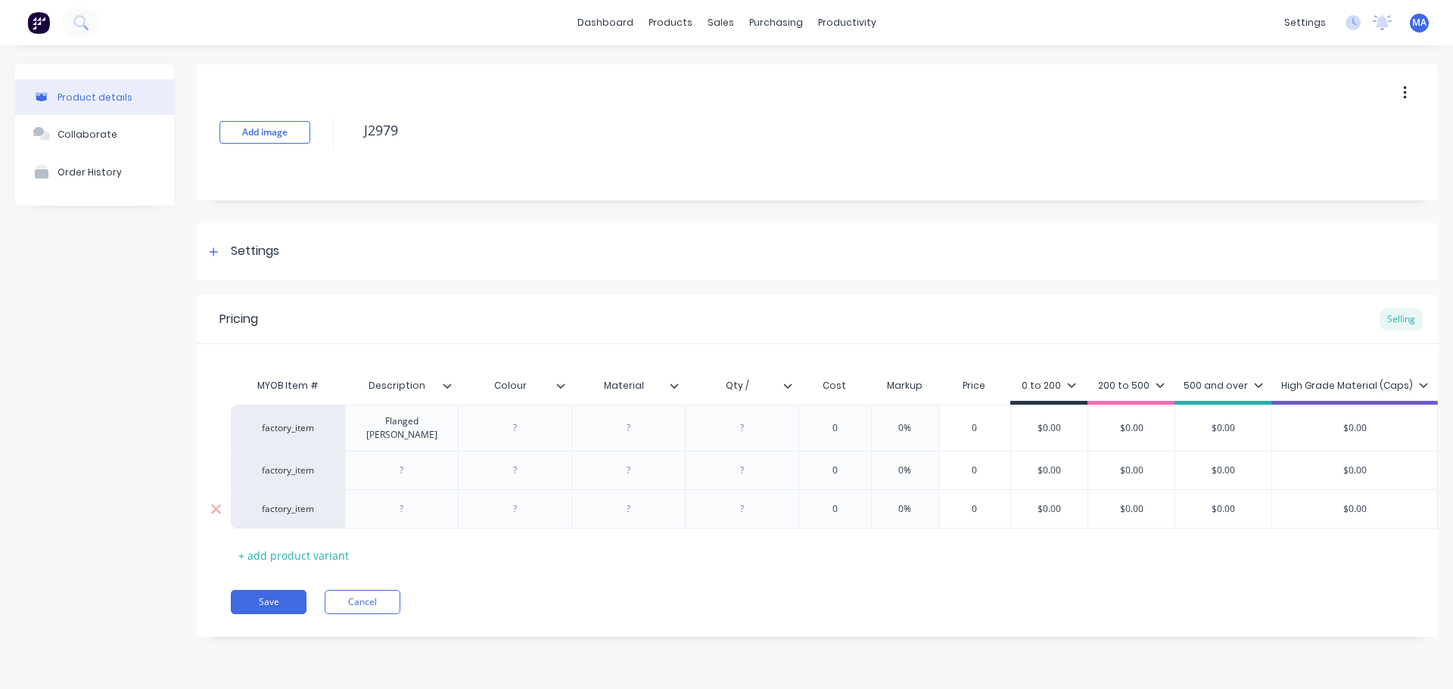
paste div
click at [416, 507] on div at bounding box center [402, 517] width 76 height 20
click at [540, 434] on div at bounding box center [515, 428] width 76 height 20
click at [651, 418] on div at bounding box center [629, 428] width 76 height 20
click at [756, 384] on input "Qty /" at bounding box center [737, 386] width 104 height 14
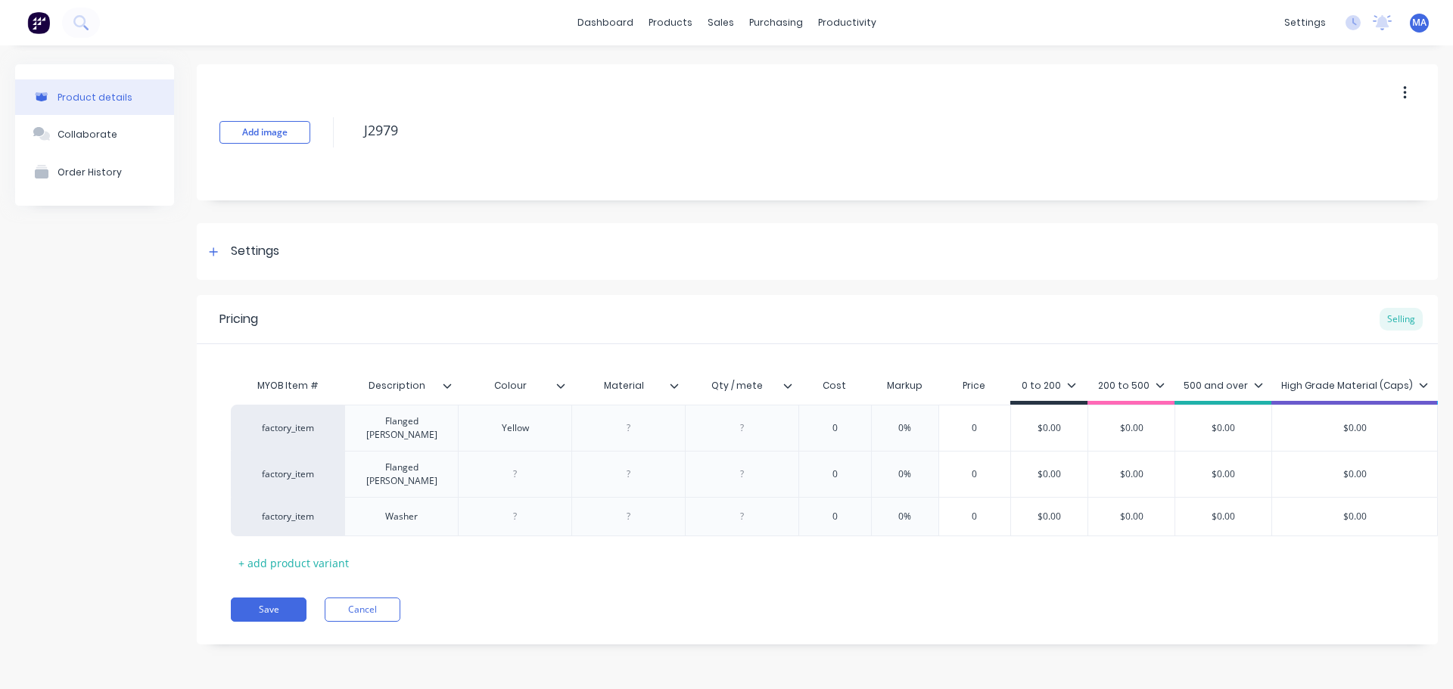
type input "Qty / meter"
click at [642, 420] on div at bounding box center [629, 428] width 76 height 20
drag, startPoint x: 540, startPoint y: 428, endPoint x: 464, endPoint y: 431, distance: 76.5
click at [464, 431] on div "Yellow" at bounding box center [515, 428] width 114 height 46
copy div "Yellow"
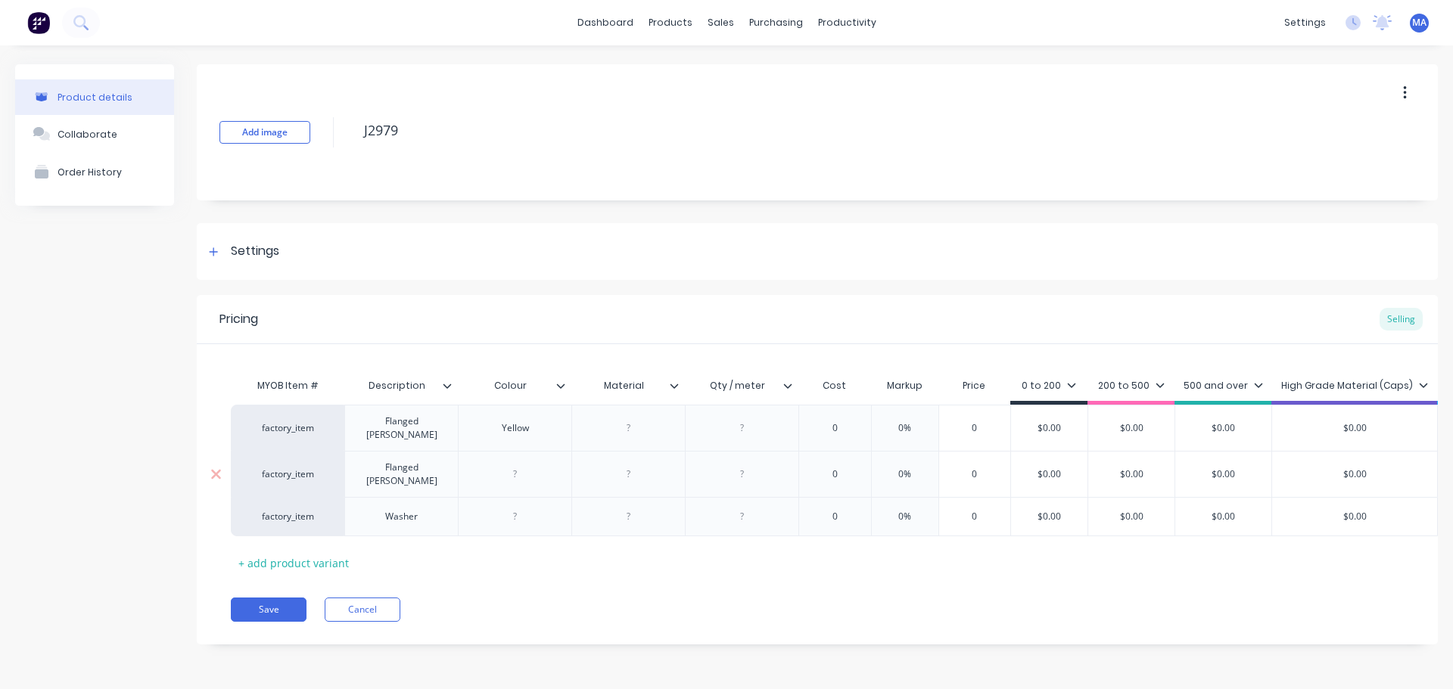
click at [523, 474] on div at bounding box center [515, 474] width 114 height 46
click at [520, 465] on div at bounding box center [515, 475] width 76 height 20
paste div
click at [516, 507] on div at bounding box center [515, 517] width 76 height 20
paste div
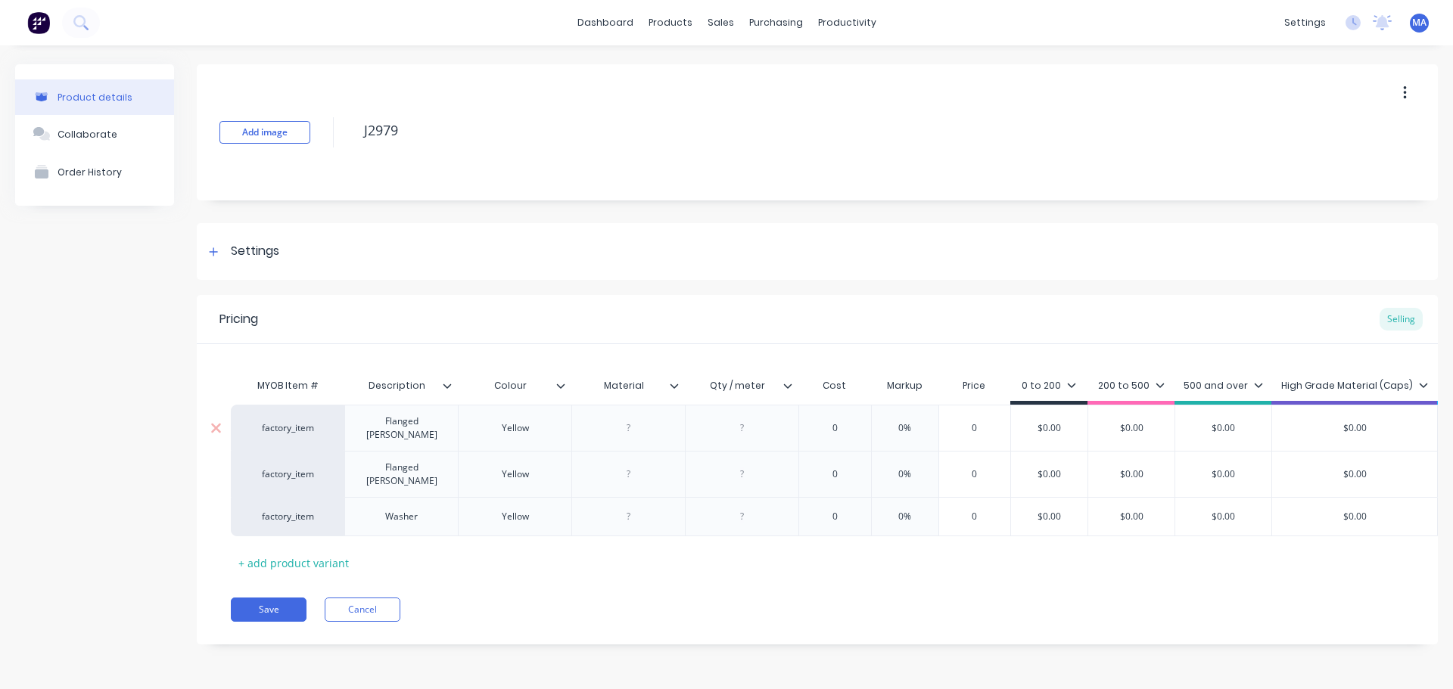
click at [656, 428] on div at bounding box center [629, 428] width 76 height 20
drag, startPoint x: 620, startPoint y: 437, endPoint x: 599, endPoint y: 436, distance: 20.4
click at [599, 436] on div "Nylon (Oil Filled)" at bounding box center [628, 428] width 114 height 46
drag, startPoint x: 590, startPoint y: 425, endPoint x: 677, endPoint y: 428, distance: 87.1
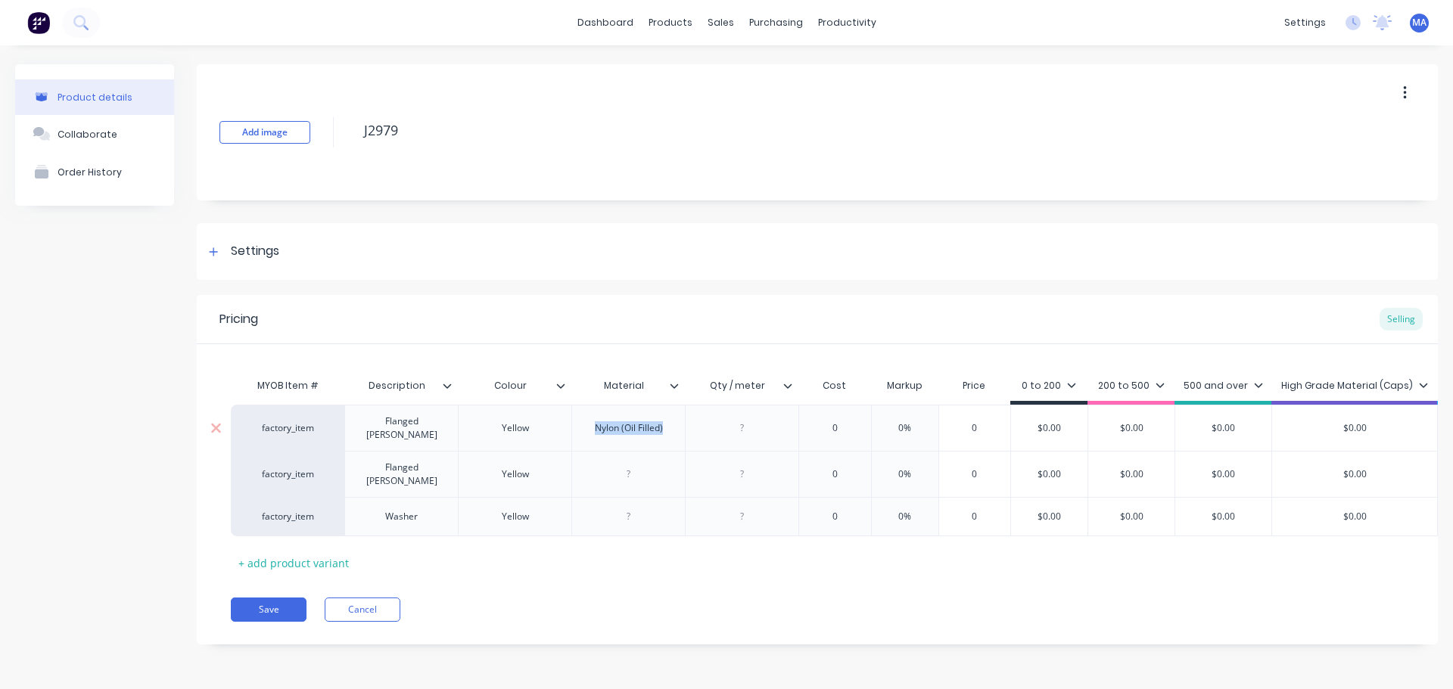
click at [677, 428] on div "Nylon (Oil Filled)" at bounding box center [628, 428] width 114 height 46
click at [661, 437] on div "Nylon (Oil Filled)" at bounding box center [628, 428] width 114 height 46
drag, startPoint x: 664, startPoint y: 426, endPoint x: 594, endPoint y: 437, distance: 70.4
click at [592, 432] on div "Nylon (Oil Filled)" at bounding box center [629, 428] width 92 height 20
copy div "Nylon (Oil Filled)"
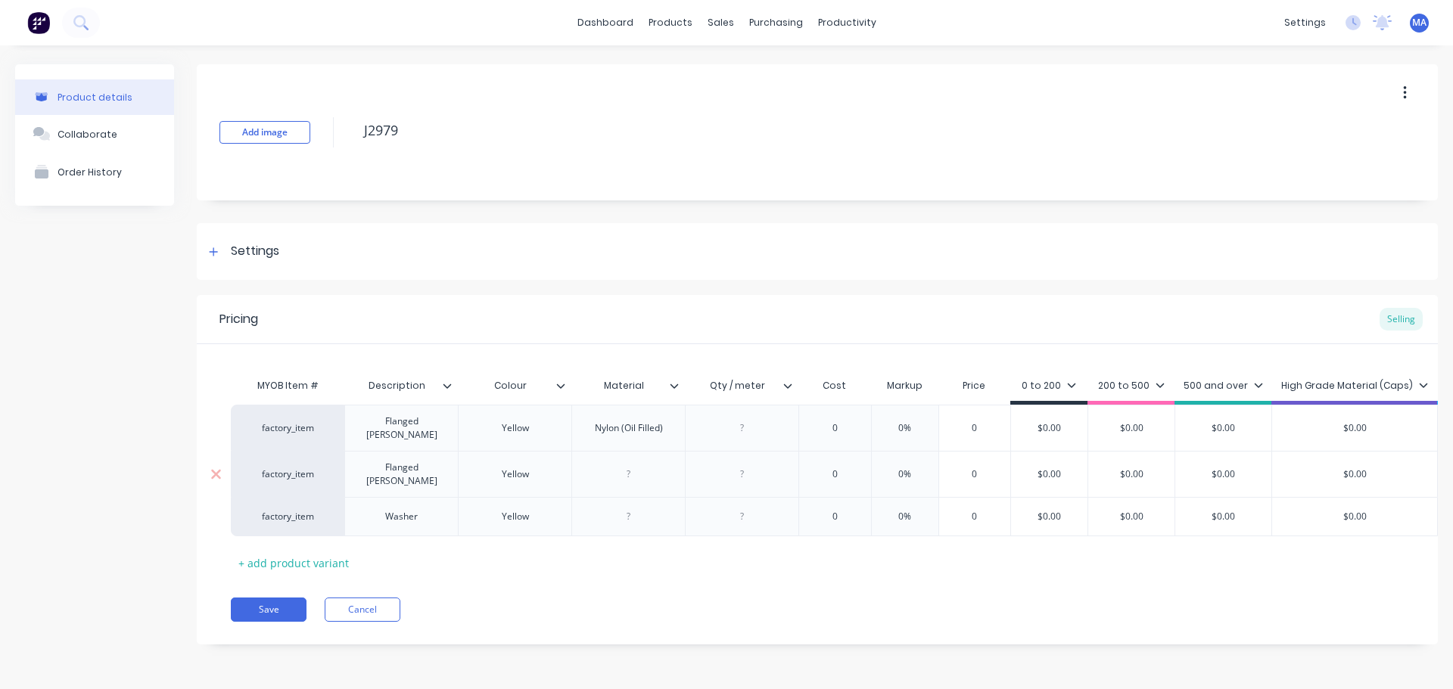
click at [627, 465] on div at bounding box center [629, 475] width 76 height 20
paste div
click at [636, 507] on div at bounding box center [635, 517] width 76 height 20
paste div
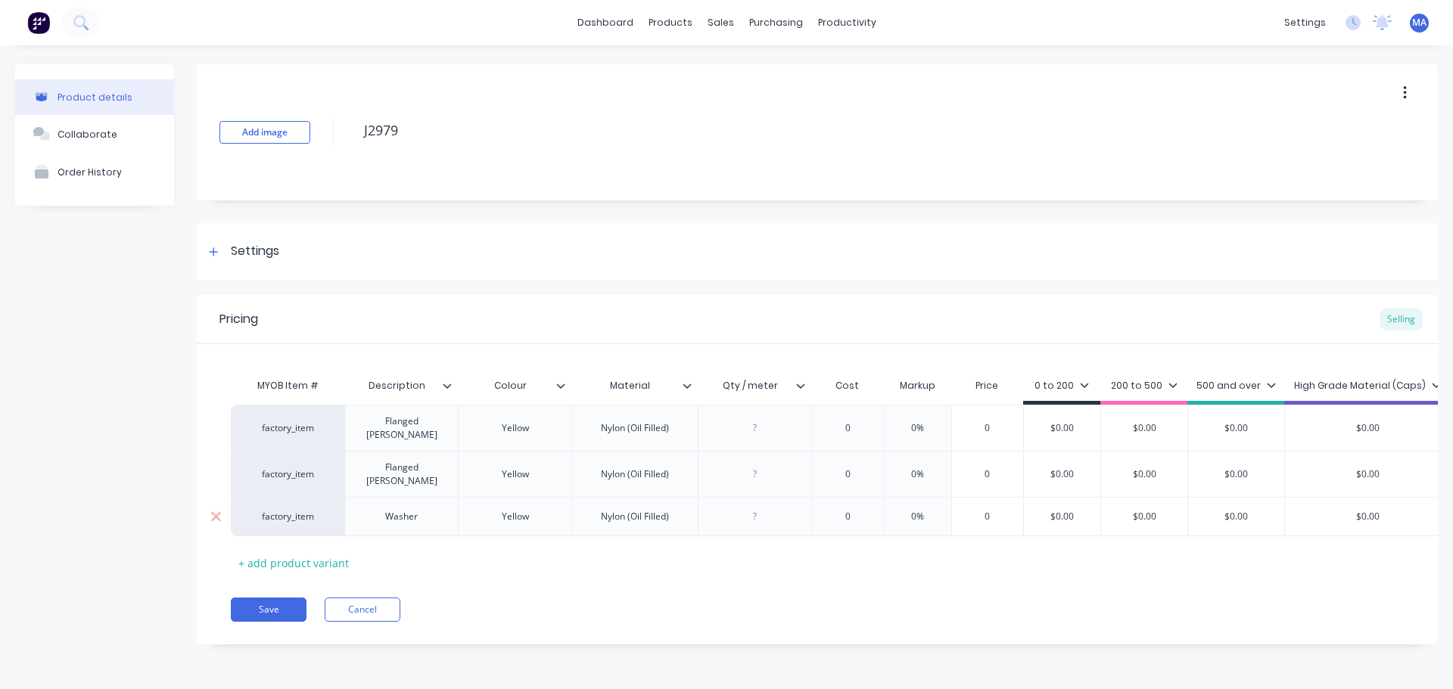
click at [659, 519] on div "Nylon (Oil Filled)" at bounding box center [634, 516] width 126 height 39
click at [757, 423] on div at bounding box center [755, 428] width 76 height 20
click at [766, 424] on div at bounding box center [755, 428] width 76 height 20
click at [619, 507] on div "Nylon (Oil Filled)" at bounding box center [635, 517] width 92 height 20
drag, startPoint x: 671, startPoint y: 505, endPoint x: 634, endPoint y: 536, distance: 48.3
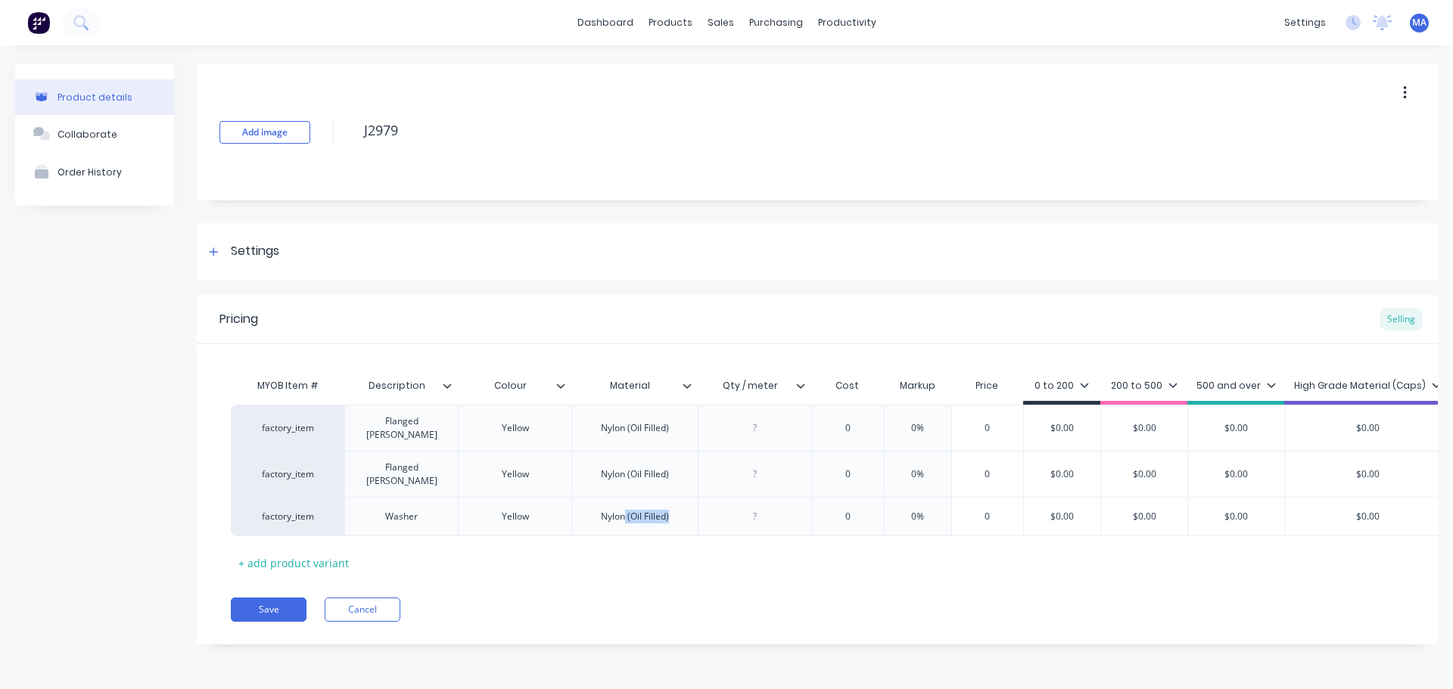
click at [623, 507] on div "Nylon (Oil Filled)" at bounding box center [635, 517] width 92 height 20
drag, startPoint x: 536, startPoint y: 507, endPoint x: 486, endPoint y: 507, distance: 50.7
click at [487, 507] on div "Yellow" at bounding box center [515, 517] width 76 height 20
click at [644, 507] on div "Nylon" at bounding box center [635, 517] width 76 height 20
drag, startPoint x: 616, startPoint y: 504, endPoint x: 642, endPoint y: 523, distance: 32.5
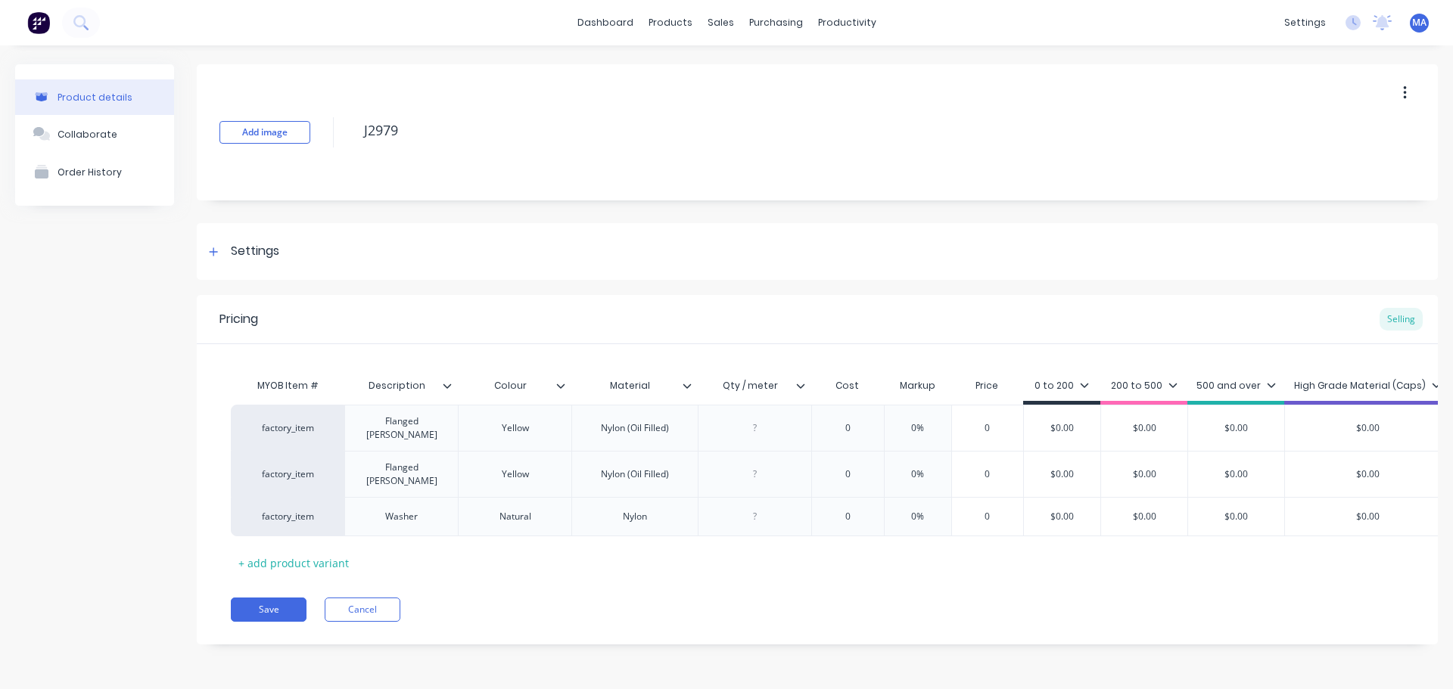
click at [617, 507] on div "Nylon" at bounding box center [635, 517] width 76 height 20
drag, startPoint x: 745, startPoint y: 493, endPoint x: 760, endPoint y: 496, distance: 16.2
click at [745, 507] on div at bounding box center [755, 517] width 76 height 20
drag, startPoint x: 763, startPoint y: 425, endPoint x: 757, endPoint y: 446, distance: 21.5
click at [763, 426] on div at bounding box center [755, 428] width 76 height 20
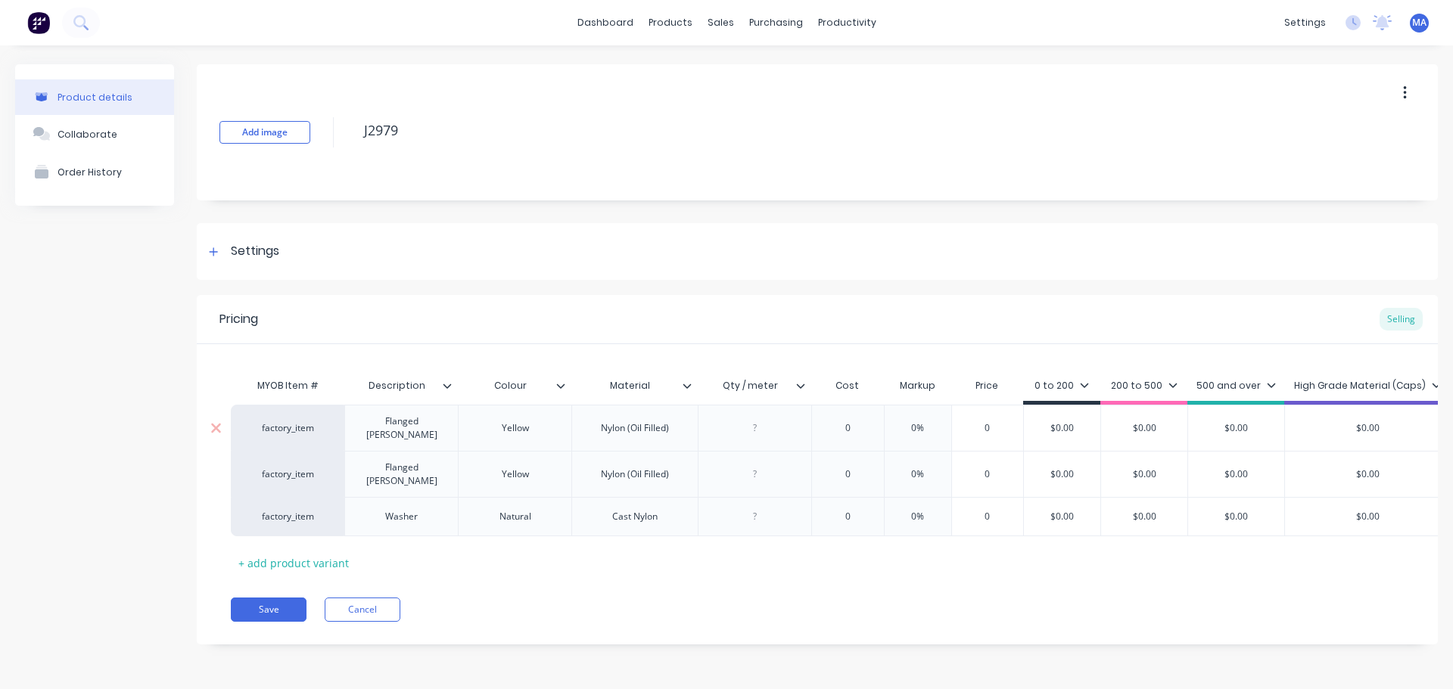
click at [766, 428] on div at bounding box center [755, 428] width 76 height 20
click at [764, 465] on div at bounding box center [755, 475] width 76 height 20
click at [773, 465] on div at bounding box center [755, 475] width 76 height 20
click at [754, 507] on div at bounding box center [755, 517] width 76 height 20
click at [790, 432] on div "38" at bounding box center [755, 428] width 76 height 20
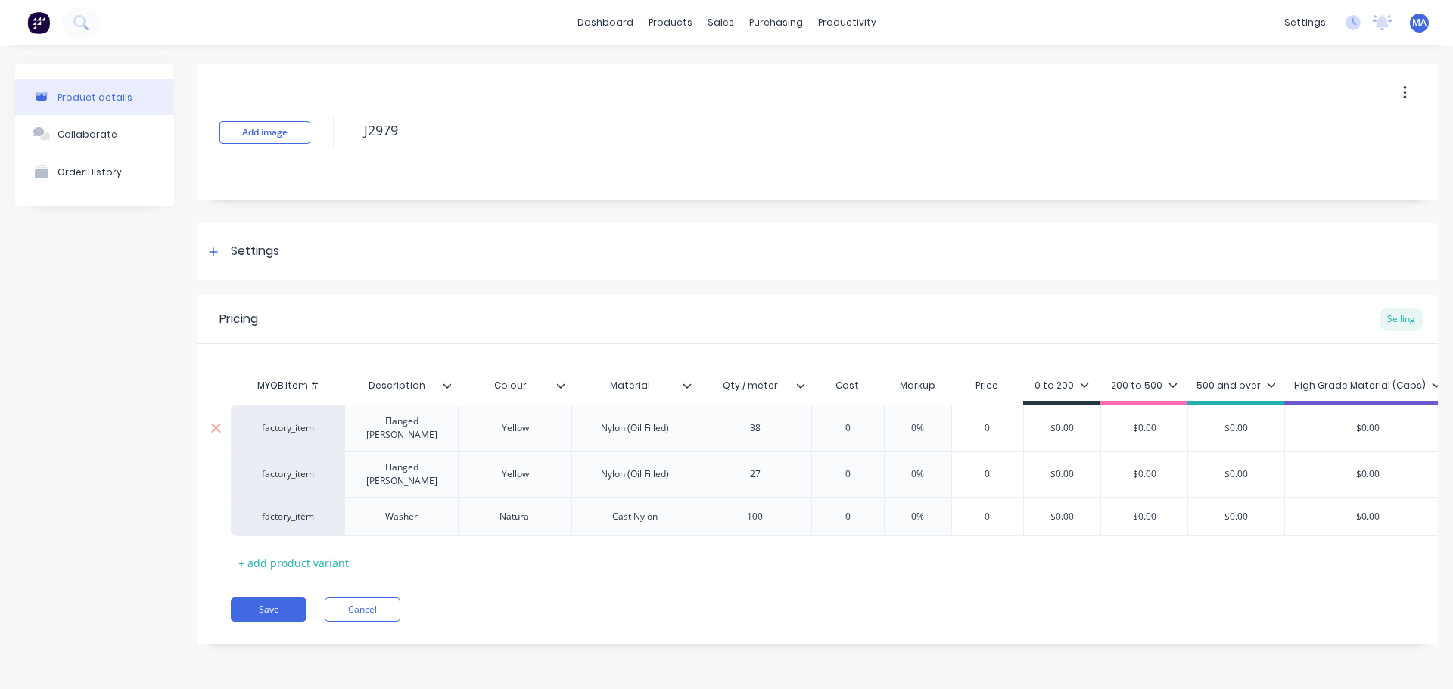
click at [846, 421] on input "0" at bounding box center [848, 428] width 76 height 14
click at [866, 422] on input "0" at bounding box center [848, 428] width 76 height 14
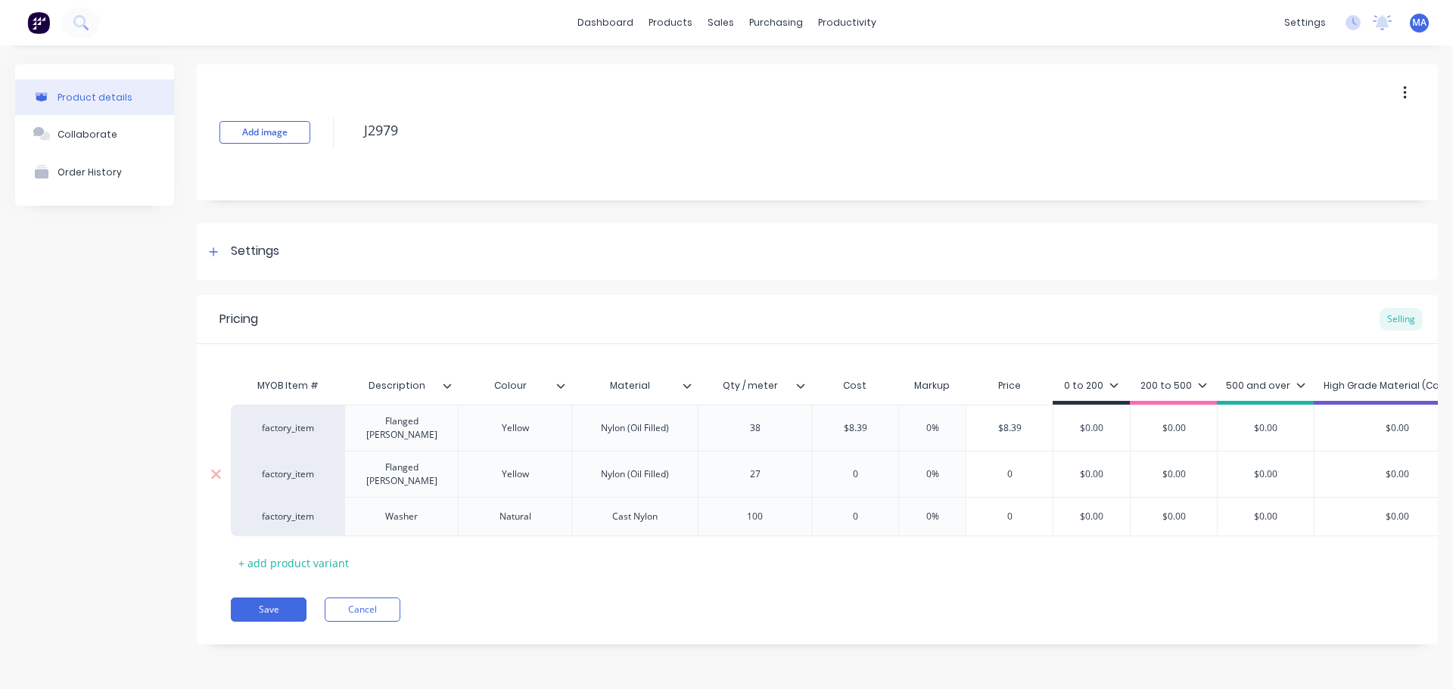
type input "$8.39"
click at [870, 456] on div "0" at bounding box center [855, 475] width 86 height 38
click at [704, 497] on div "100" at bounding box center [755, 516] width 114 height 39
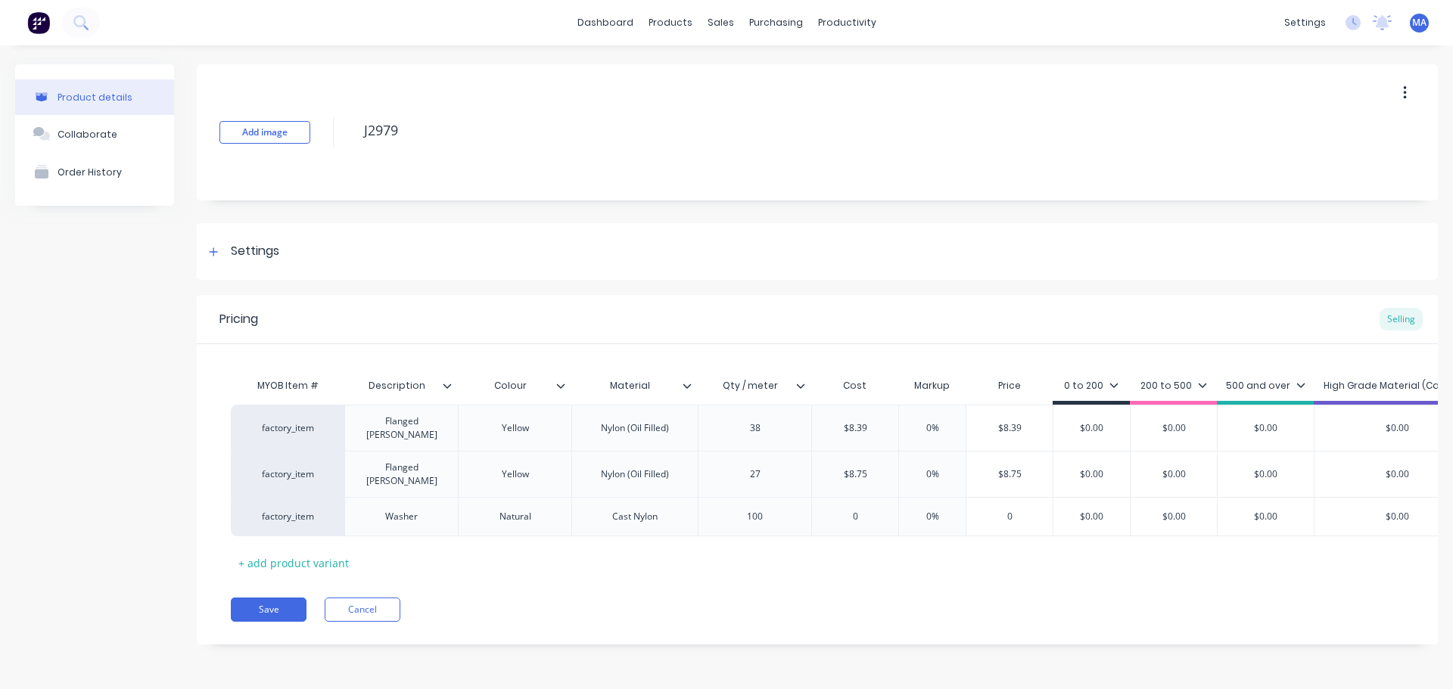
type input "$8.75"
click at [867, 510] on input "0" at bounding box center [855, 517] width 86 height 14
type input "122.5"
click at [846, 522] on div "MYOB Item # Description Colour Material Qty / meter Cost Markup Price 0 to 200 …" at bounding box center [817, 473] width 1173 height 204
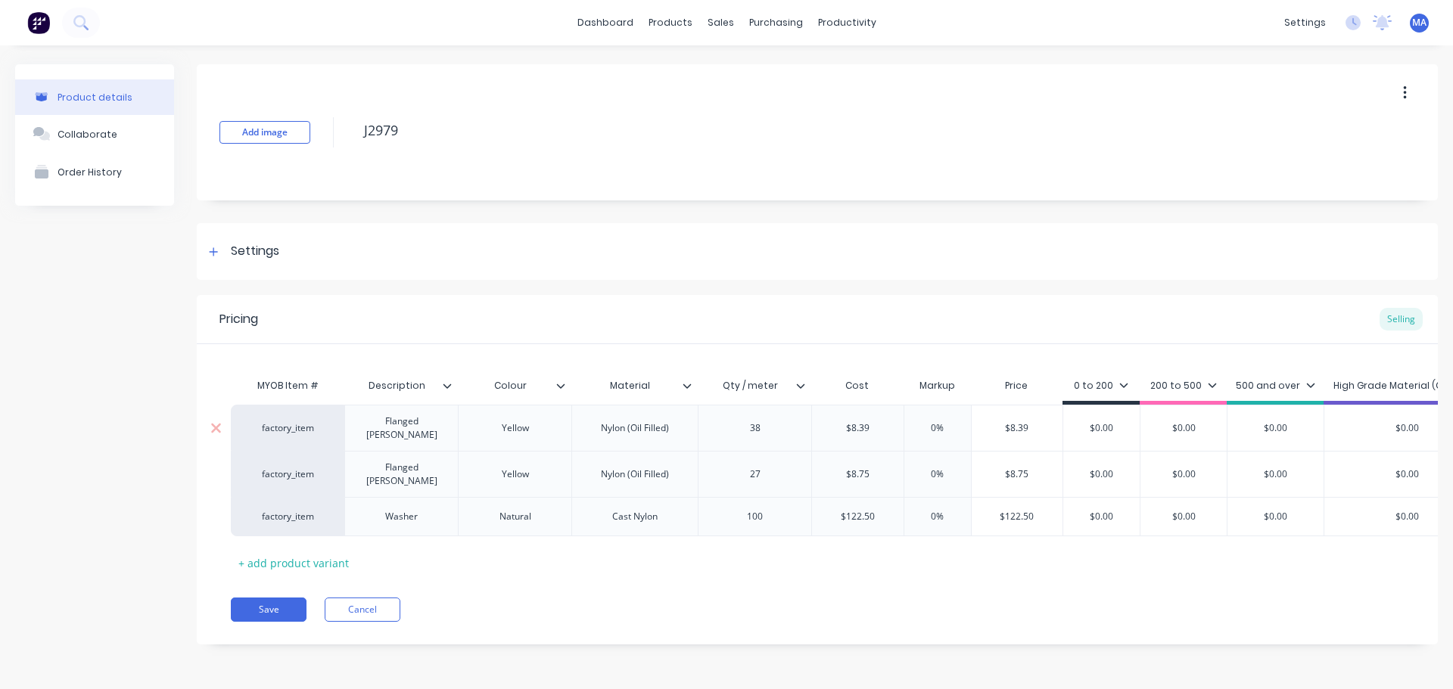
click at [930, 421] on input "0%" at bounding box center [938, 428] width 76 height 14
type input "55%"
click at [928, 468] on input "0%" at bounding box center [938, 475] width 76 height 14
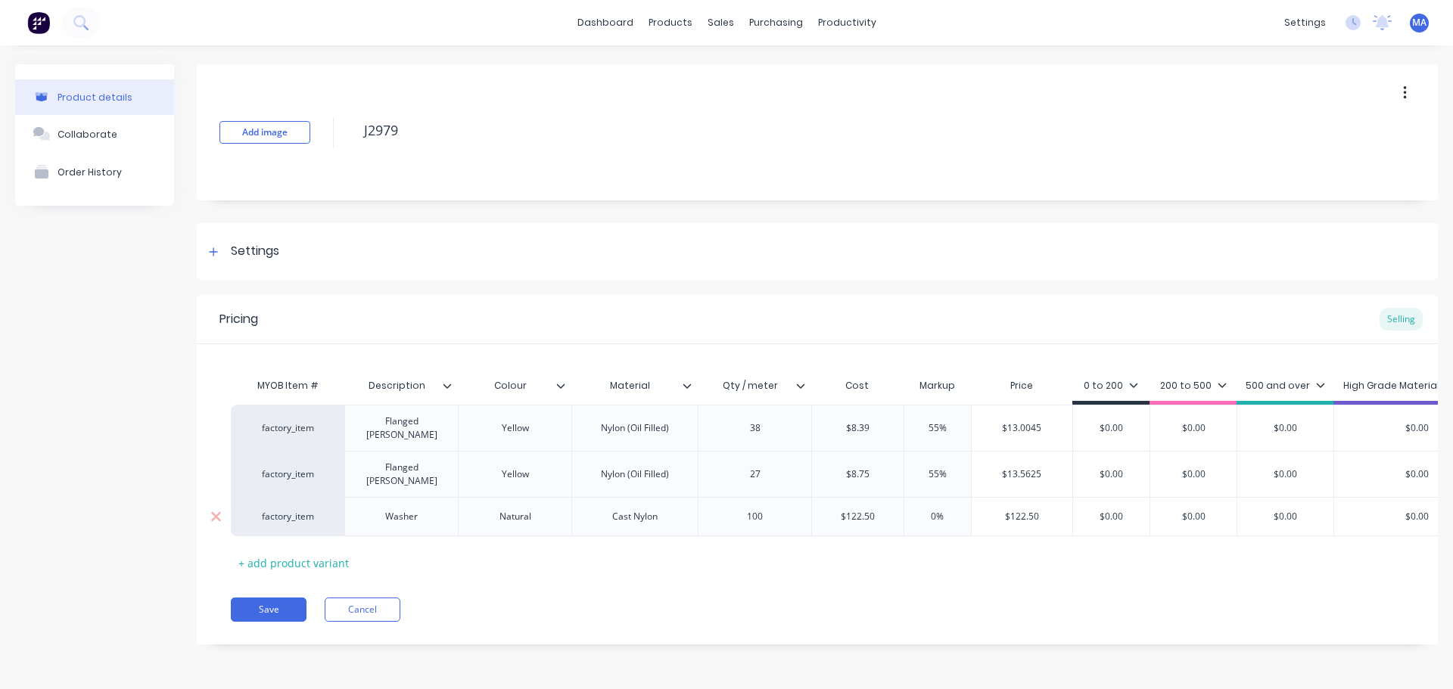
type input "55%"
click at [927, 510] on input "0%" at bounding box center [938, 517] width 76 height 14
type input "55%"
type input "$13.0045"
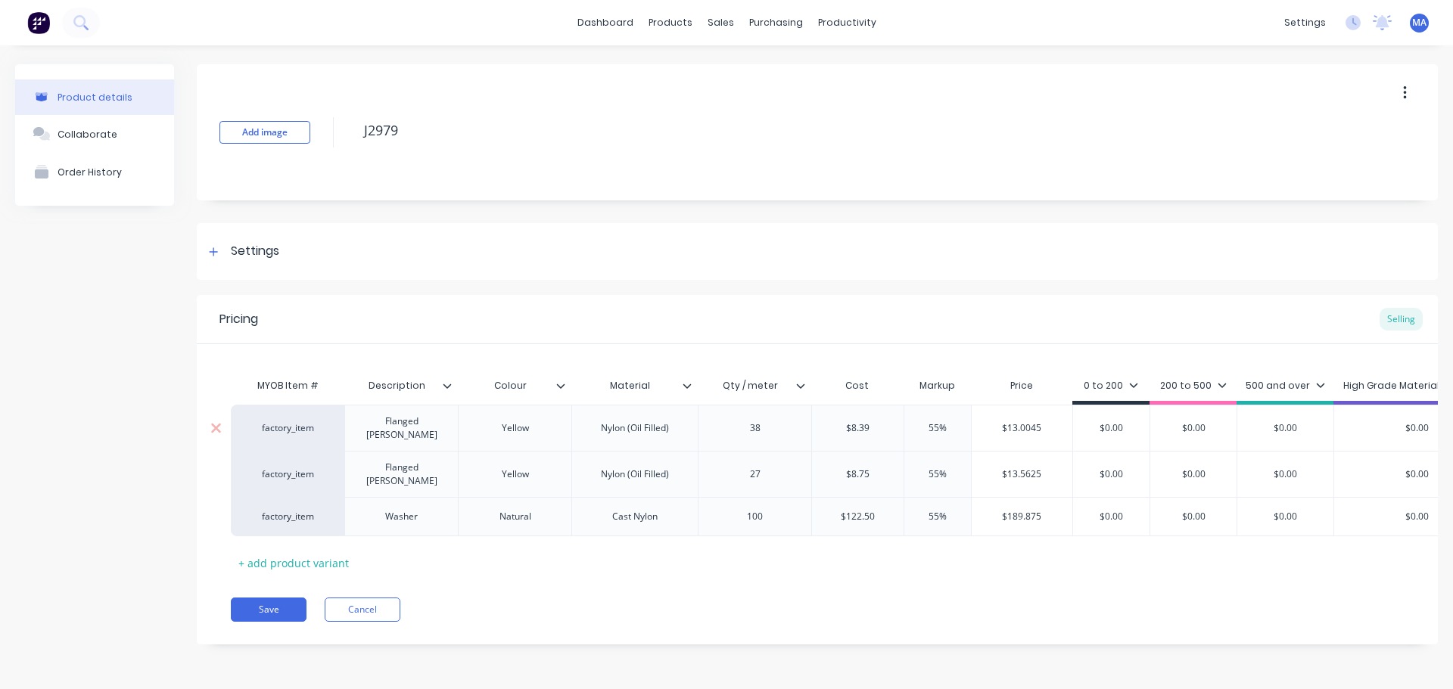
drag, startPoint x: 1053, startPoint y: 425, endPoint x: 986, endPoint y: 432, distance: 66.9
click at [991, 430] on input "$13.0045" at bounding box center [1022, 428] width 101 height 14
click at [1065, 429] on div "factory_item Flanged [PERSON_NAME] Yellow Nylon (Oil Filled) 38 $8.39 $8.39 55%…" at bounding box center [943, 428] width 1424 height 46
paste input "13.0045"
type input "$13.0045"
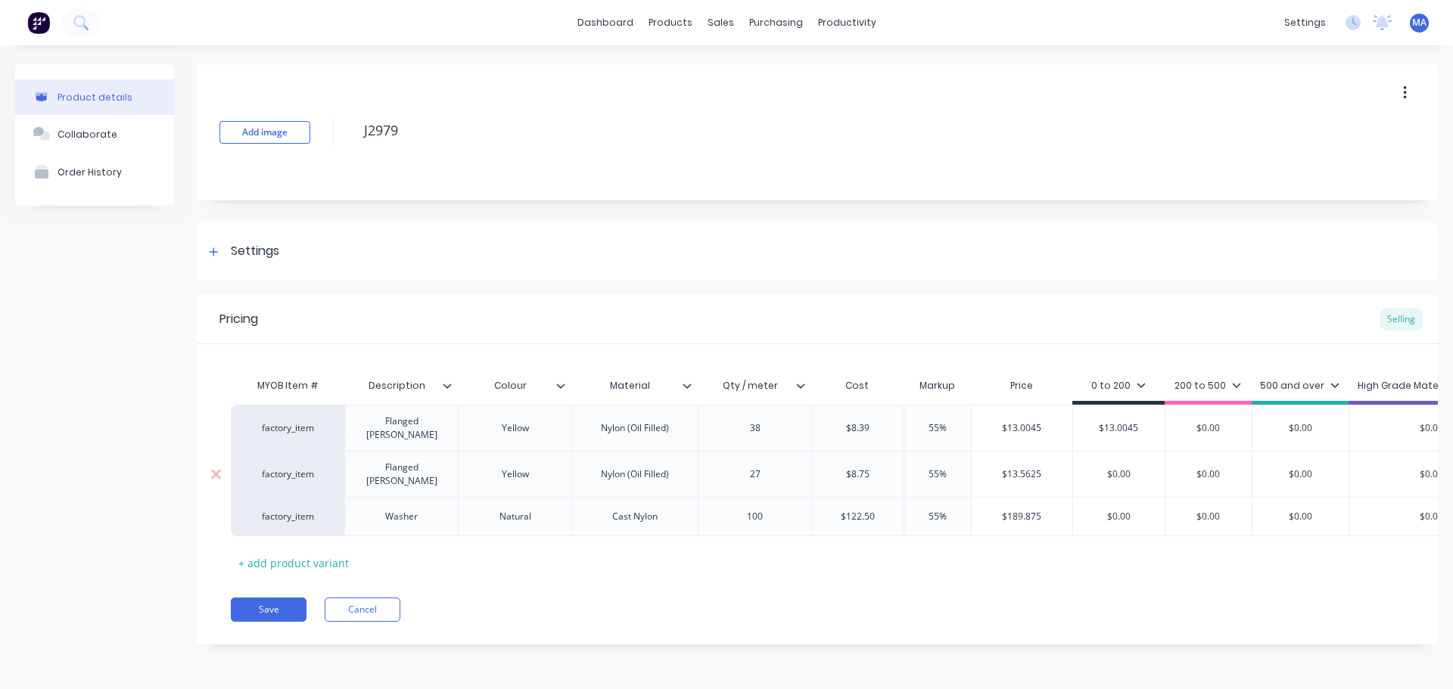
type input "$13.5625"
drag, startPoint x: 1061, startPoint y: 468, endPoint x: 958, endPoint y: 472, distance: 103.0
click at [952, 471] on div "factory_item Flanged [PERSON_NAME] Yellow Nylon (Oil Filled) 27 $8.75 $8.75 55%…" at bounding box center [950, 474] width 1439 height 46
drag, startPoint x: 1150, startPoint y: 467, endPoint x: 1050, endPoint y: 469, distance: 99.9
click at [1053, 468] on div "factory_item Flanged [PERSON_NAME] Yellow Nylon (Oil Filled) 27 $8.75 $8.75 55%…" at bounding box center [950, 474] width 1439 height 46
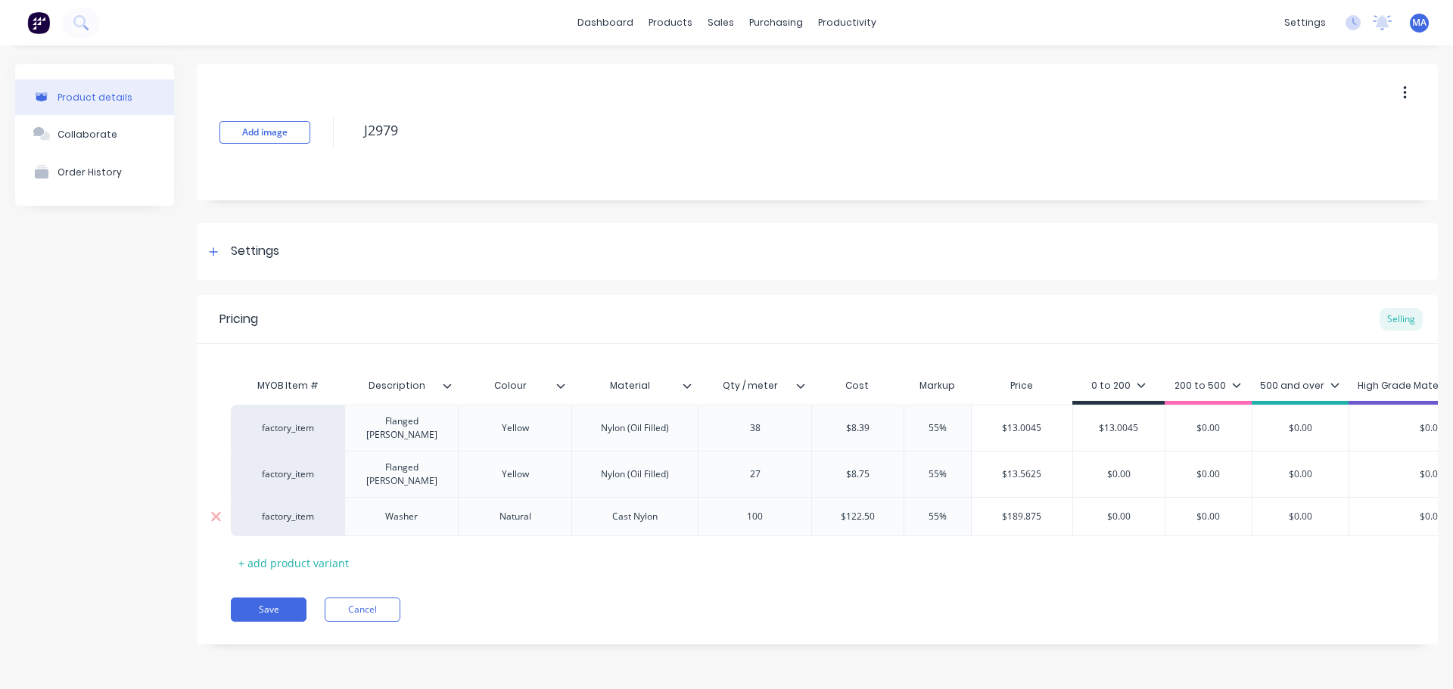
paste input "13.5625"
type input "$13.5625"
drag, startPoint x: 1055, startPoint y: 508, endPoint x: 975, endPoint y: 507, distance: 80.2
click at [972, 505] on div "$189.875" at bounding box center [1022, 517] width 101 height 38
type input "$189.875"
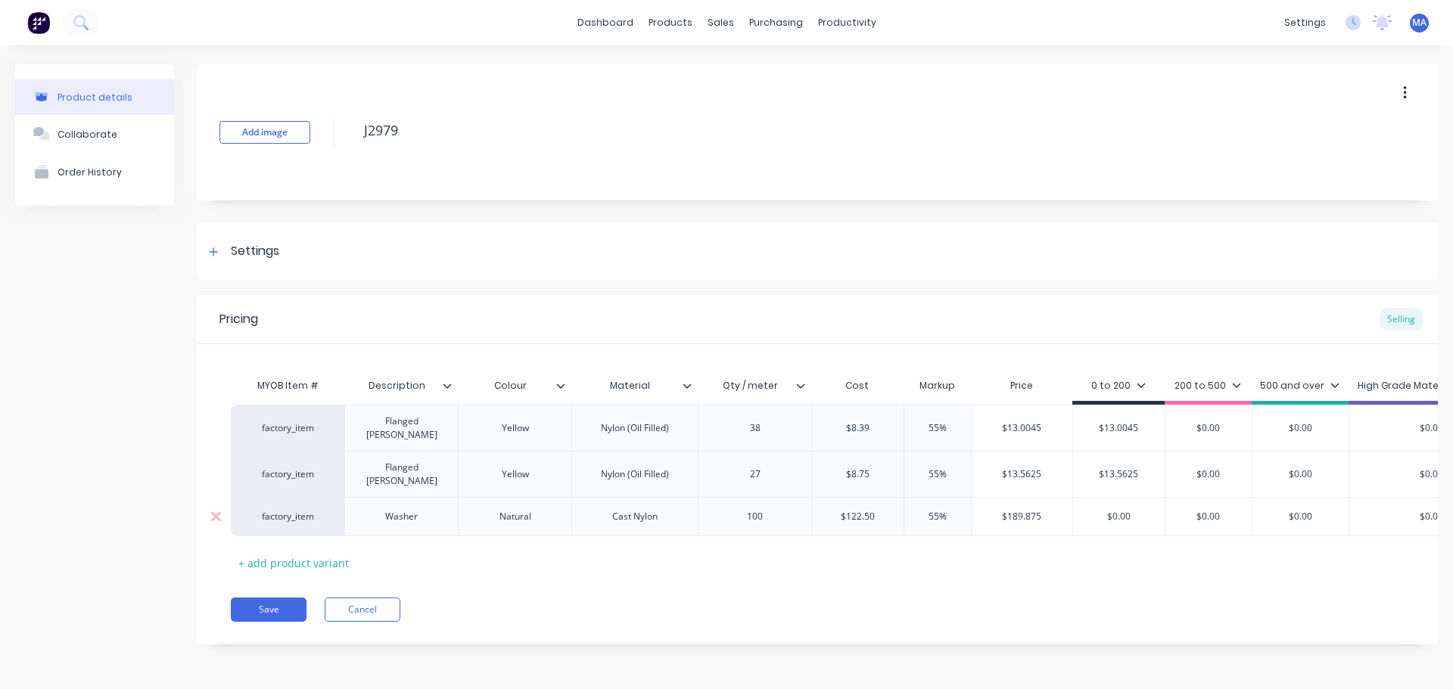
drag, startPoint x: 1055, startPoint y: 502, endPoint x: 1072, endPoint y: 508, distance: 18.4
click at [956, 504] on div "factory_item Washer Natural Cast Nylon 100 $122.50 122.5 55% 55% $189.875 $189.…" at bounding box center [950, 516] width 1439 height 39
drag, startPoint x: 1123, startPoint y: 499, endPoint x: 1019, endPoint y: 504, distance: 103.8
click at [1034, 501] on div "factory_item Washer Natural Cast Nylon 100 $122.50 122.5 55% 55% $189.875 $189.…" at bounding box center [950, 516] width 1439 height 39
paste input "189.875"
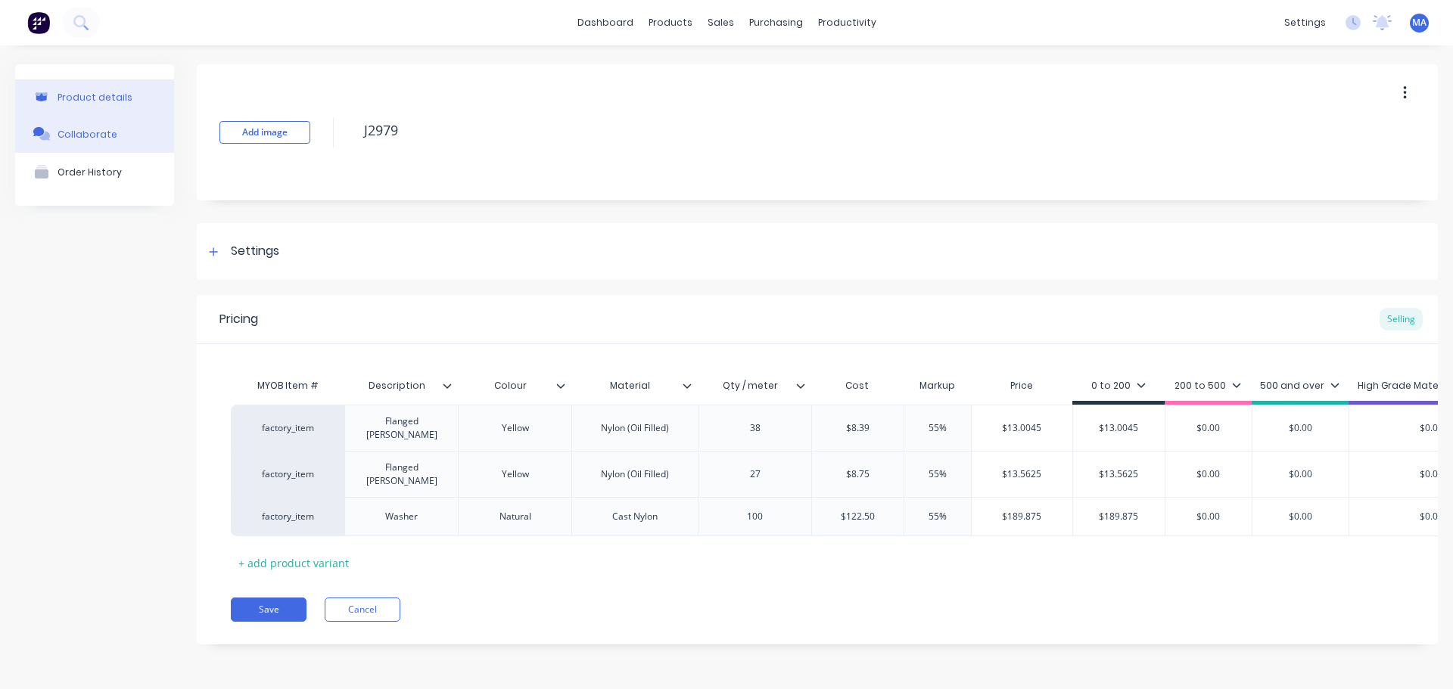
type input "$189.875"
click at [91, 138] on div "Collaborate" at bounding box center [88, 134] width 60 height 11
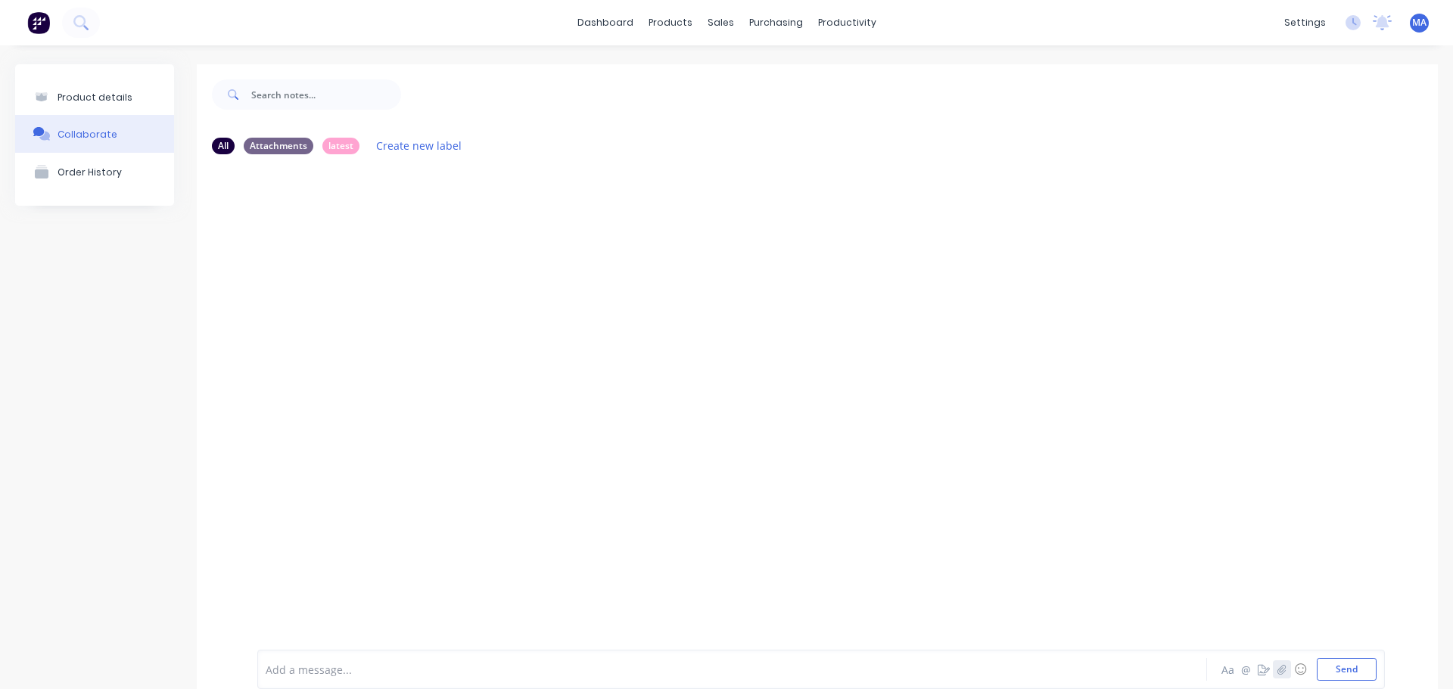
click at [1276, 668] on button "button" at bounding box center [1282, 670] width 18 height 18
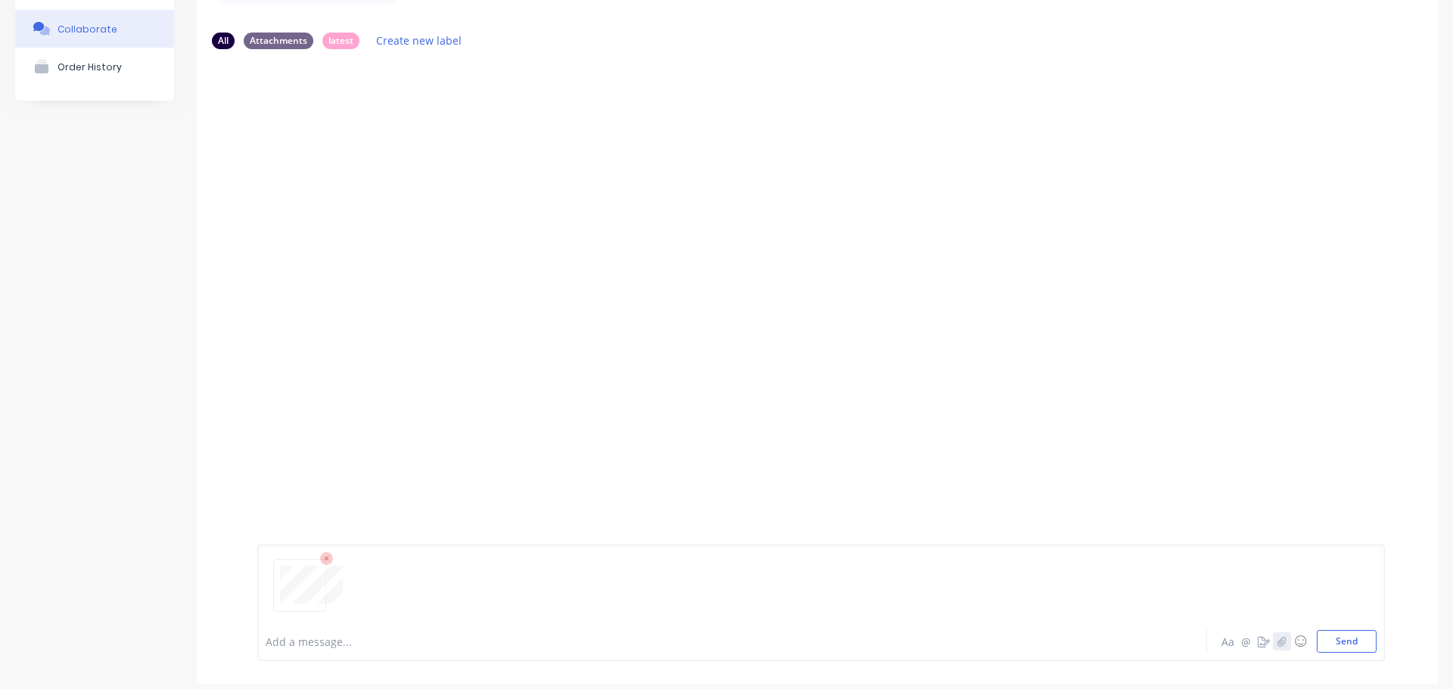
scroll to position [119, 0]
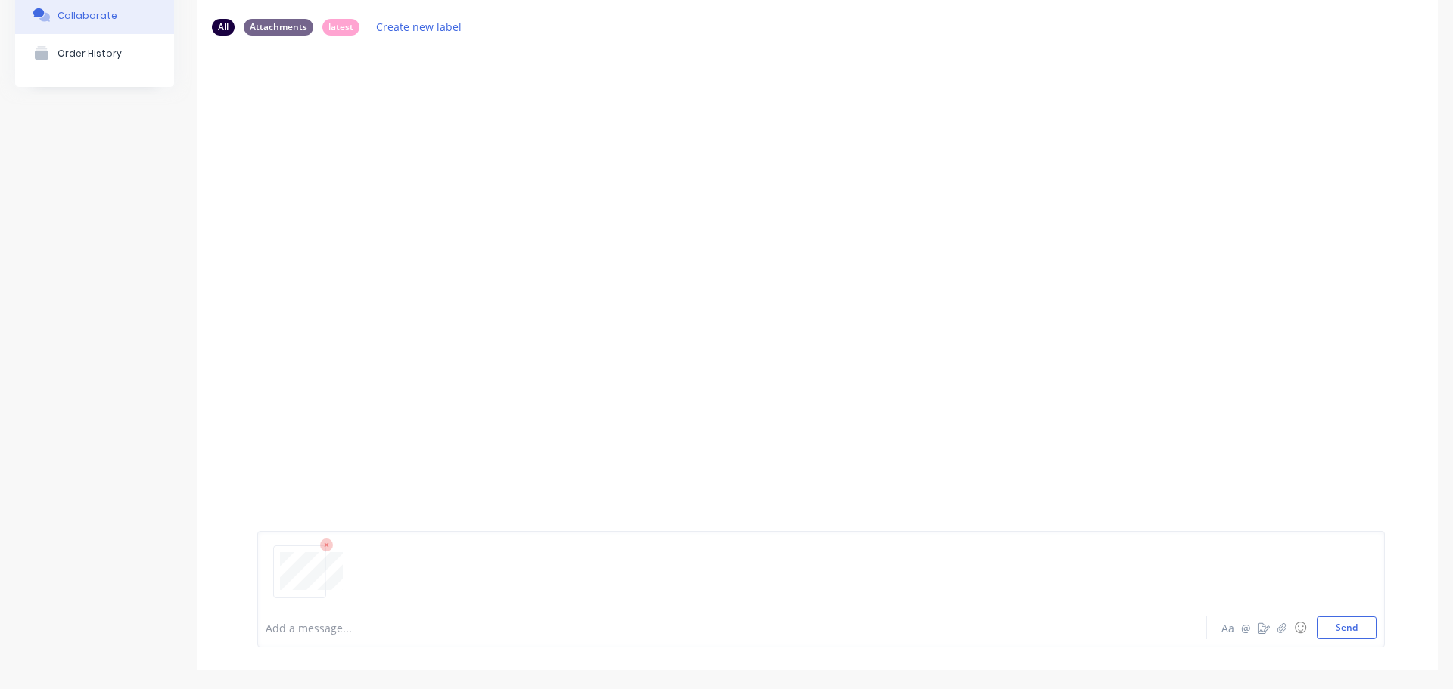
click at [1321, 611] on div at bounding box center [821, 578] width 1111 height 77
click at [1329, 627] on button "Send" at bounding box center [1347, 628] width 60 height 23
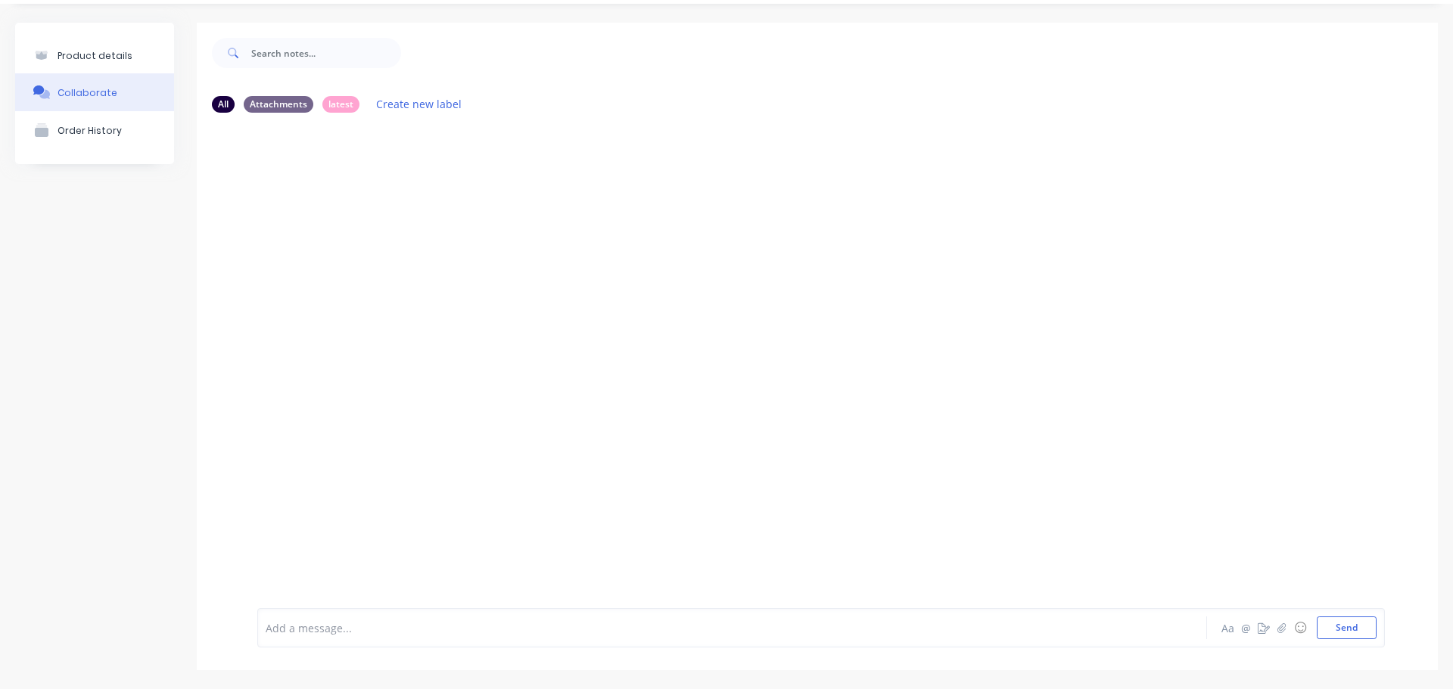
scroll to position [42, 0]
click at [385, 242] on div "Labels Auto-attach to new orders Sales Orders Purchase Orders Download Delete" at bounding box center [460, 241] width 170 height 22
click at [387, 247] on div "Labels Auto-attach to new orders Sales Orders Purchase Orders Download Delete" at bounding box center [460, 241] width 170 height 22
click at [385, 247] on div "Labels Auto-attach to new orders Sales Orders Purchase Orders Download Delete" at bounding box center [460, 241] width 170 height 22
click at [379, 245] on button "button" at bounding box center [382, 241] width 6 height 22
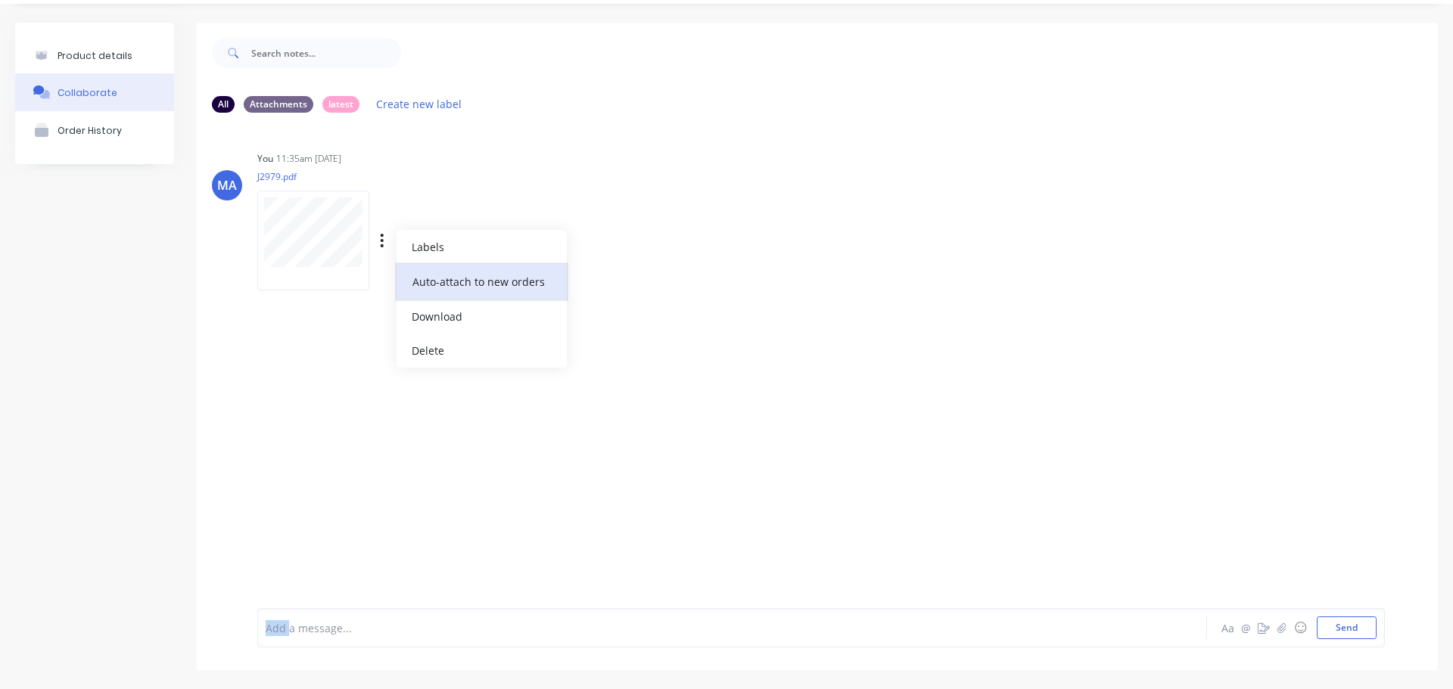
click at [415, 285] on button "Auto-attach to new orders" at bounding box center [481, 282] width 170 height 36
click at [627, 273] on label at bounding box center [627, 273] width 0 height 0
click at [604, 282] on input "checkbox" at bounding box center [598, 280] width 12 height 14
checkbox input "true"
click at [633, 233] on div "You 11:35am [DATE] J2979.pdf Labels Auto-attach to new orders Sales Orders Purc…" at bounding box center [493, 216] width 473 height 136
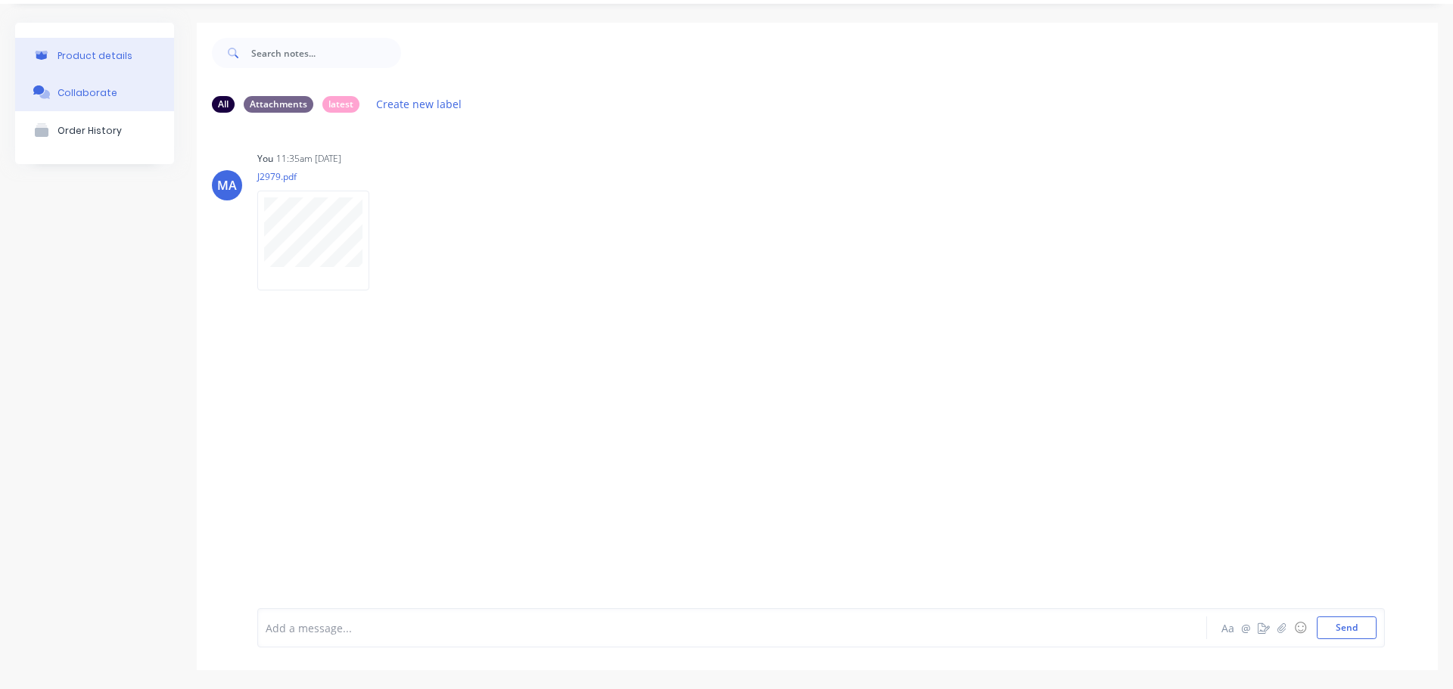
click at [86, 46] on button "Product details" at bounding box center [94, 56] width 159 height 36
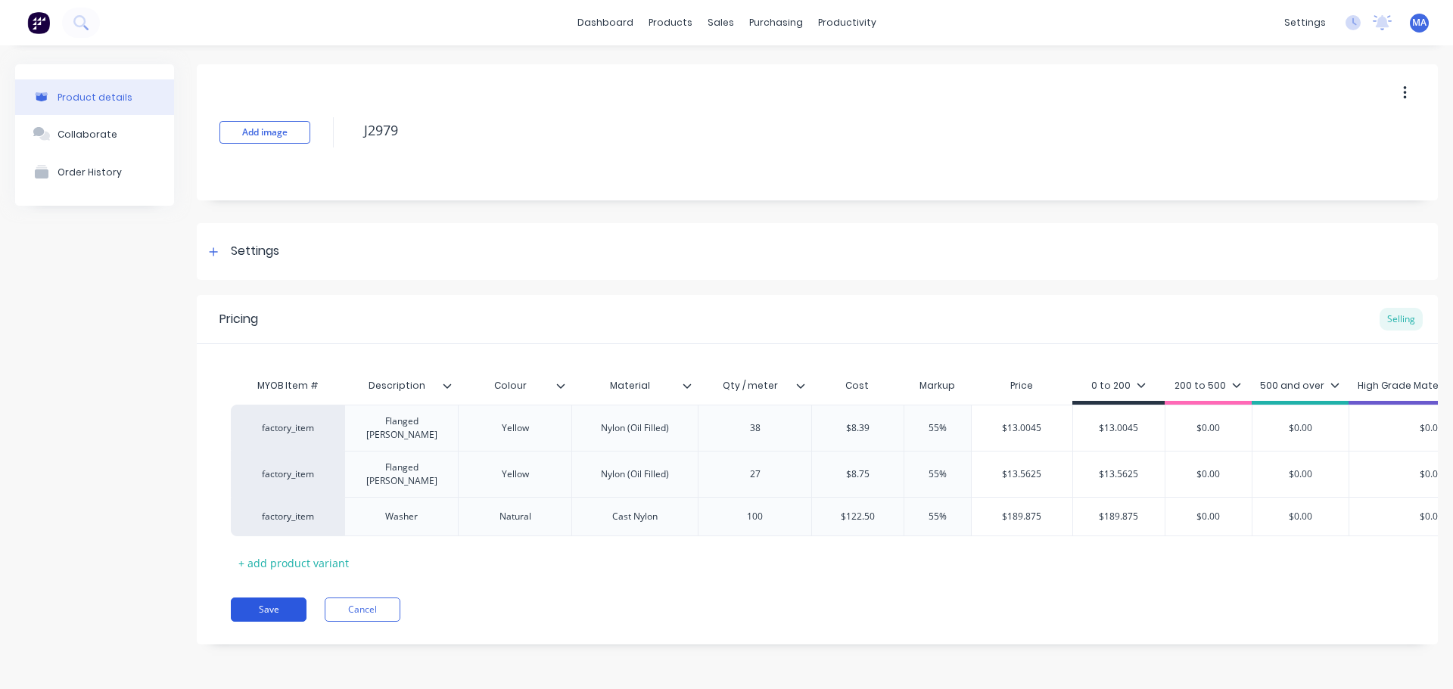
click at [277, 609] on button "Save" at bounding box center [269, 610] width 76 height 24
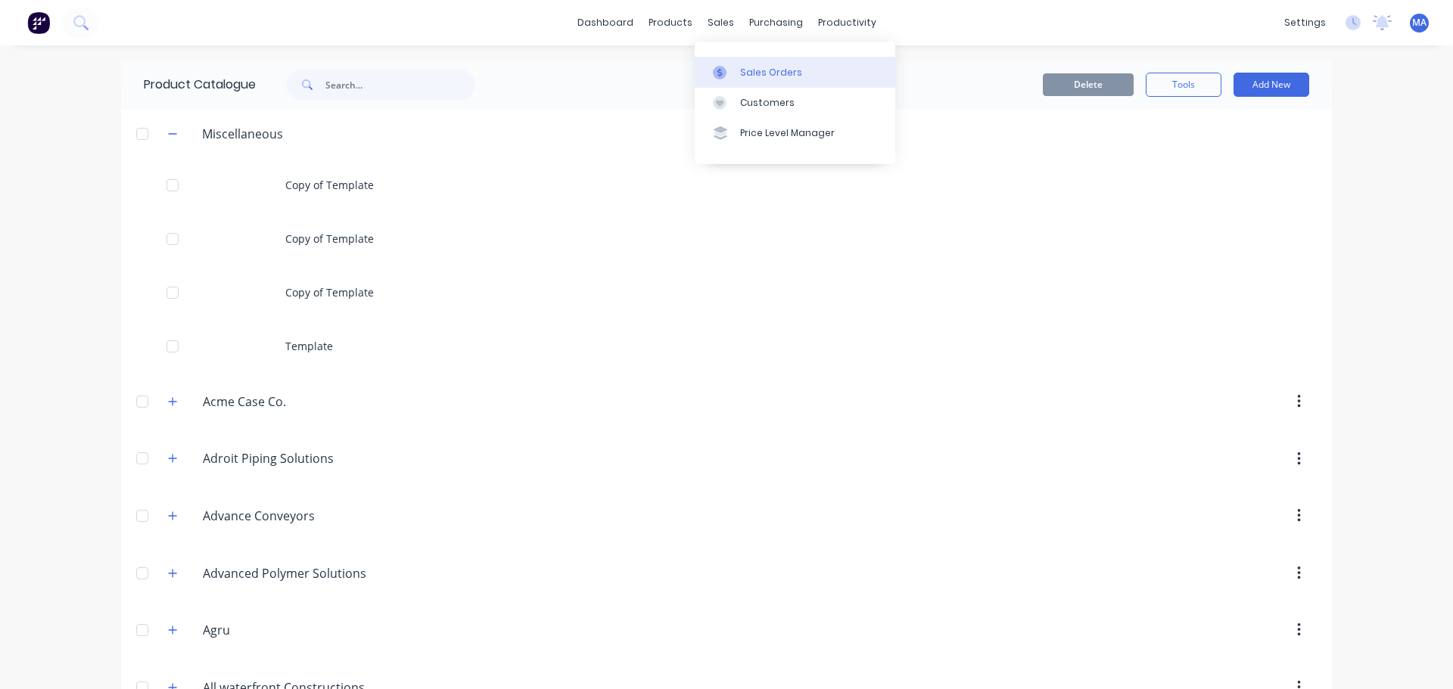
click at [751, 70] on div "Sales Orders" at bounding box center [771, 73] width 62 height 14
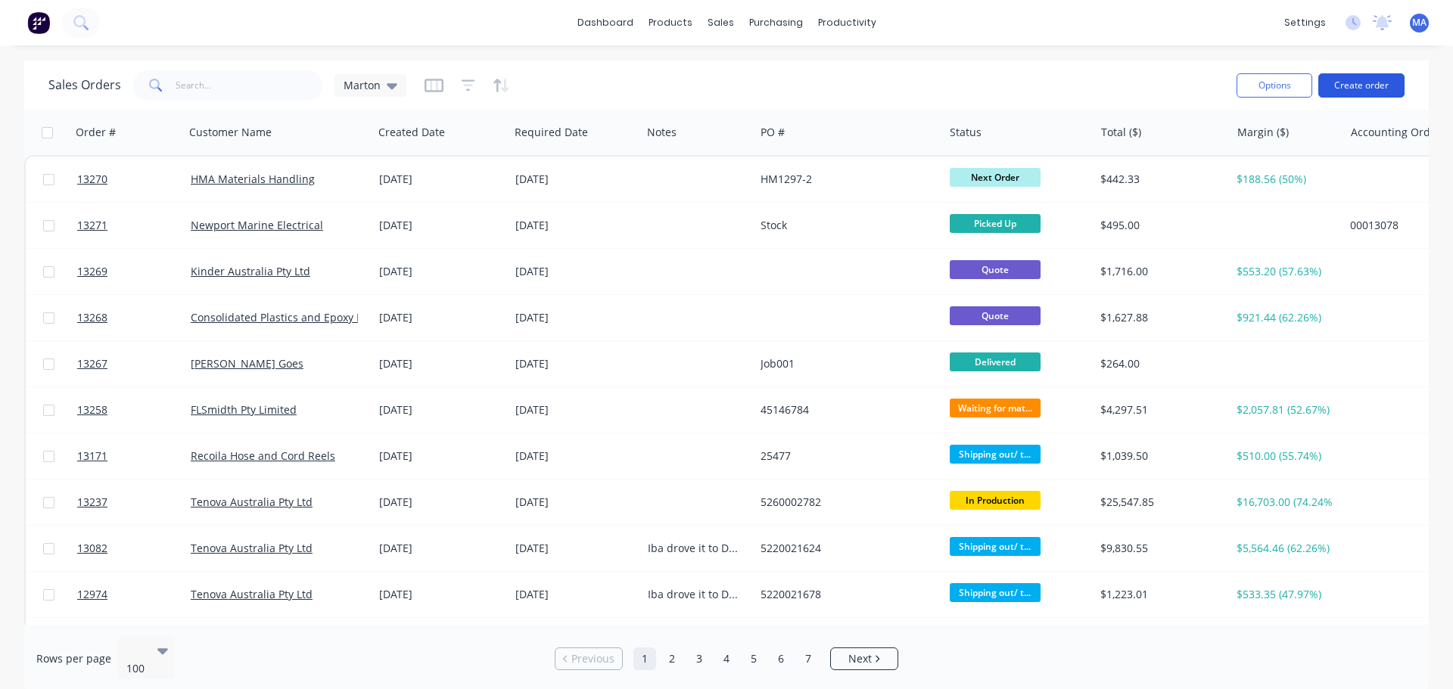
click at [1341, 86] on button "Create order" at bounding box center [1361, 85] width 86 height 24
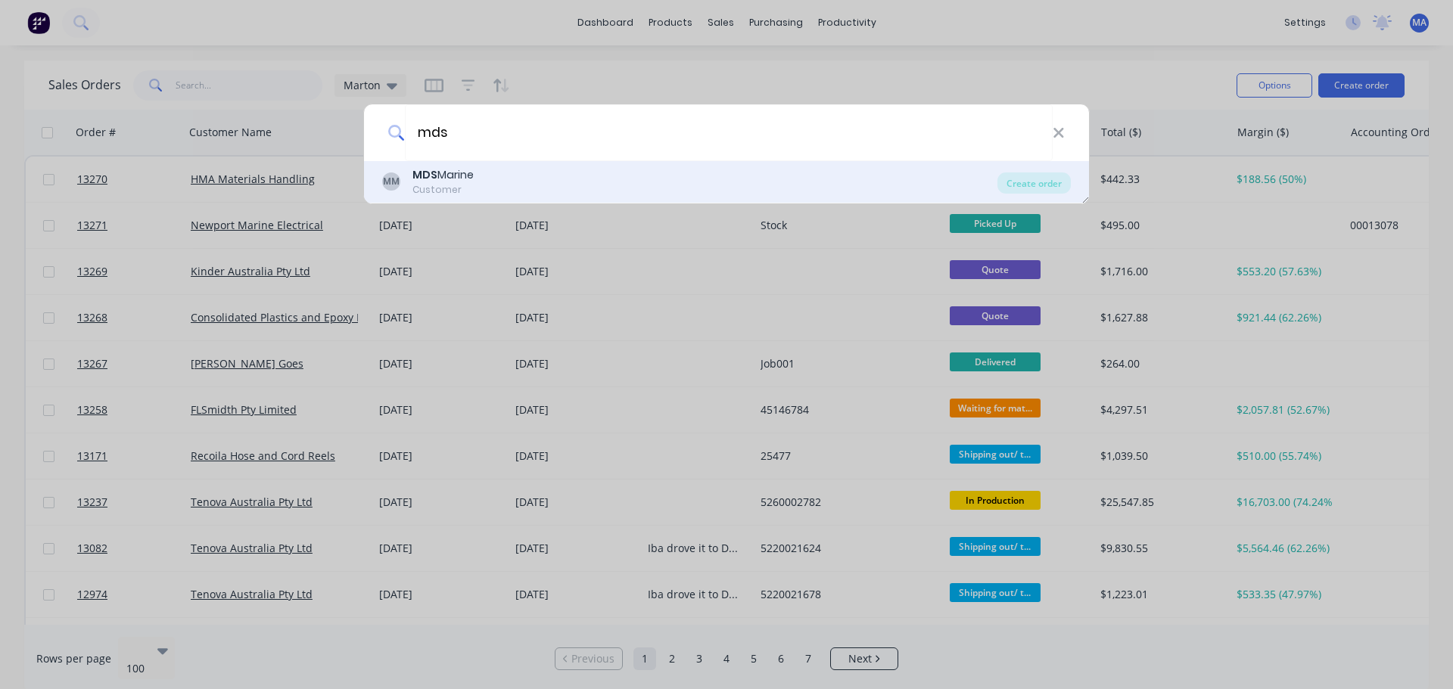
type input "mds"
click at [480, 176] on div "MM MDS Marine Customer" at bounding box center [689, 182] width 615 height 30
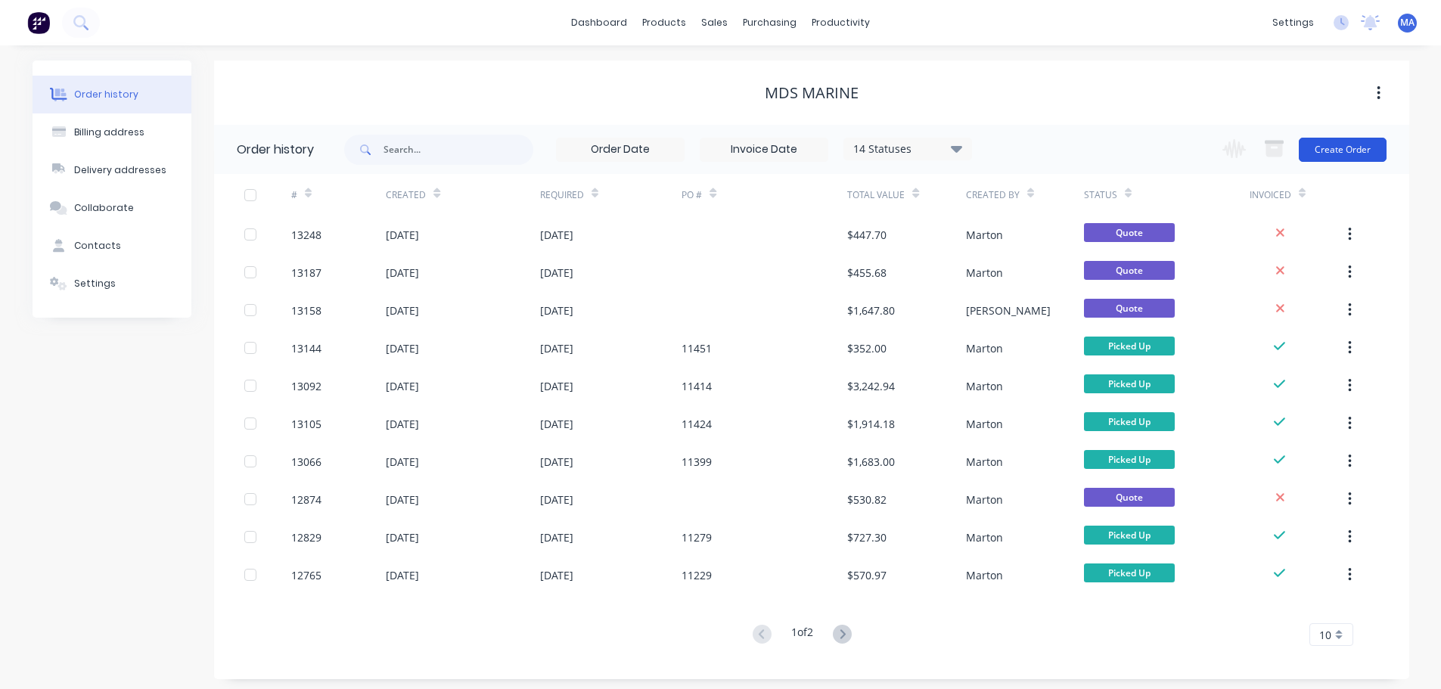
click at [1326, 142] on button "Create Order" at bounding box center [1343, 150] width 88 height 24
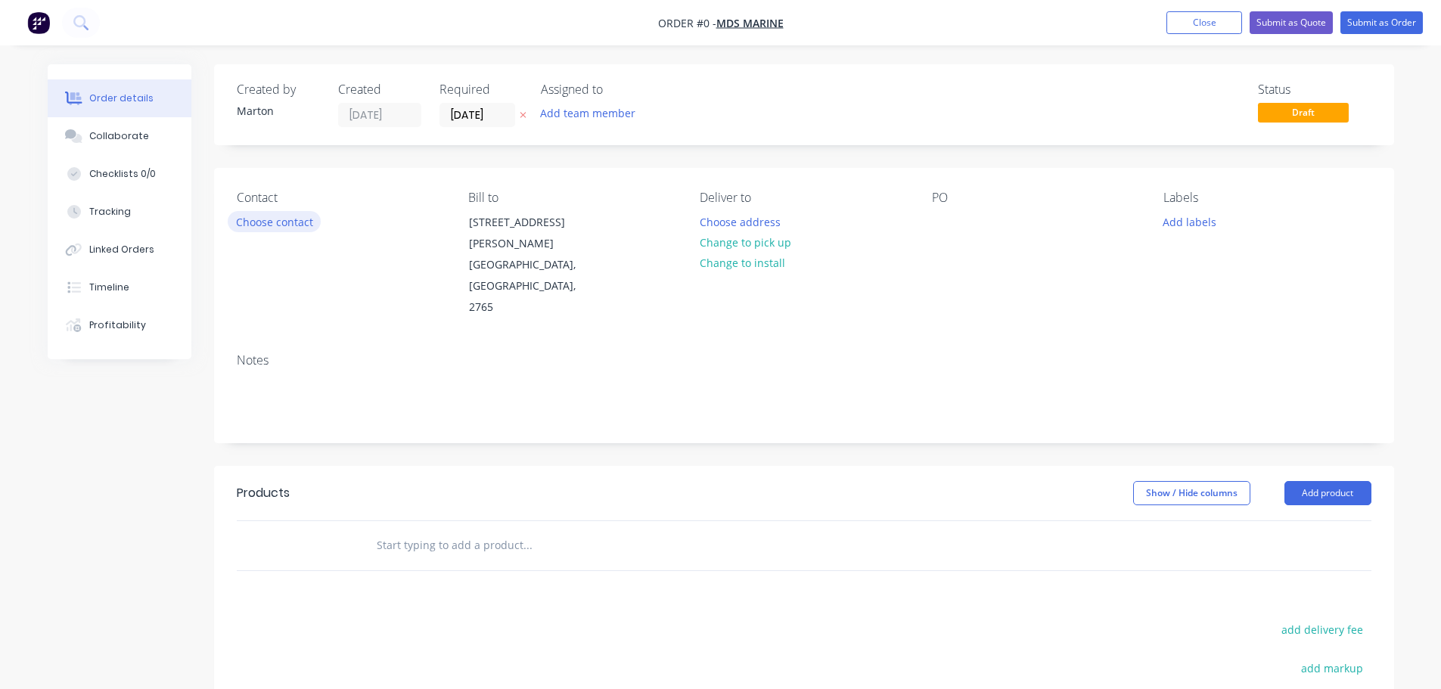
click at [307, 225] on button "Choose contact" at bounding box center [274, 221] width 93 height 20
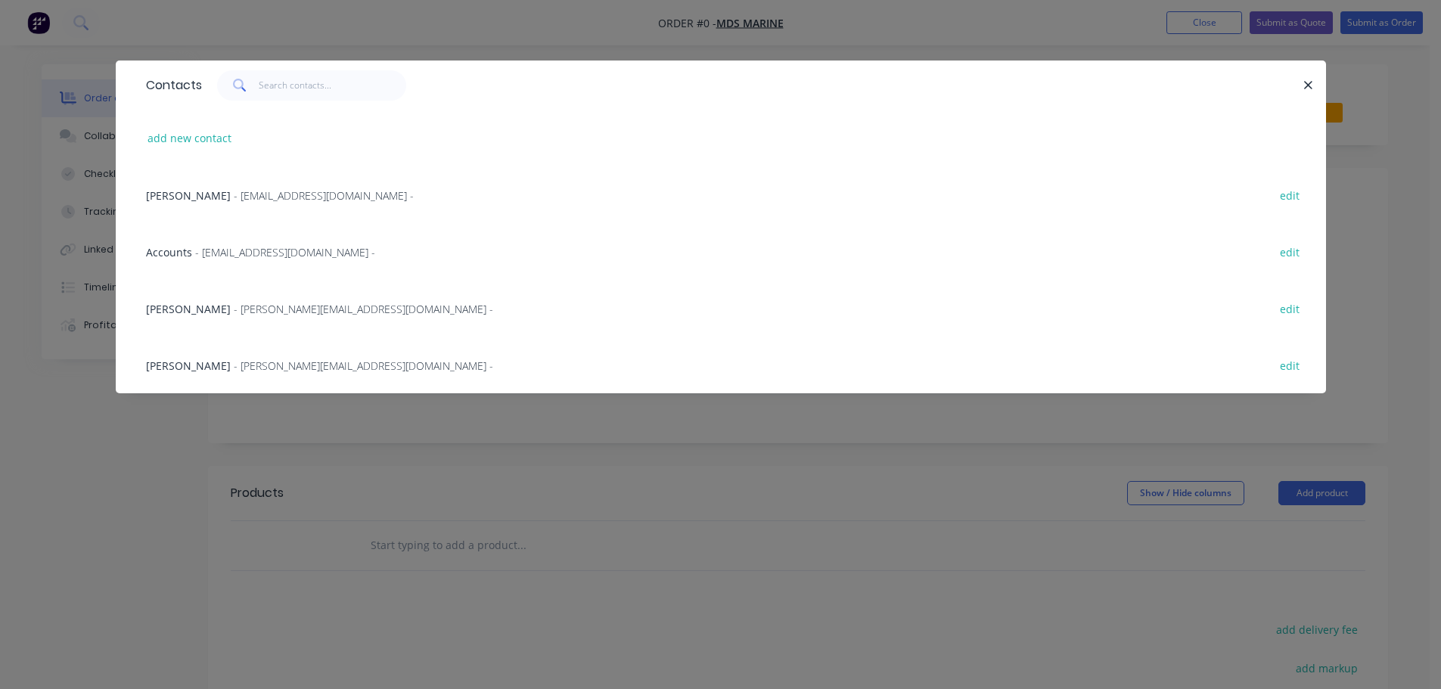
click at [224, 194] on div "[PERSON_NAME] - [EMAIL_ADDRESS][DOMAIN_NAME] -" at bounding box center [280, 196] width 268 height 16
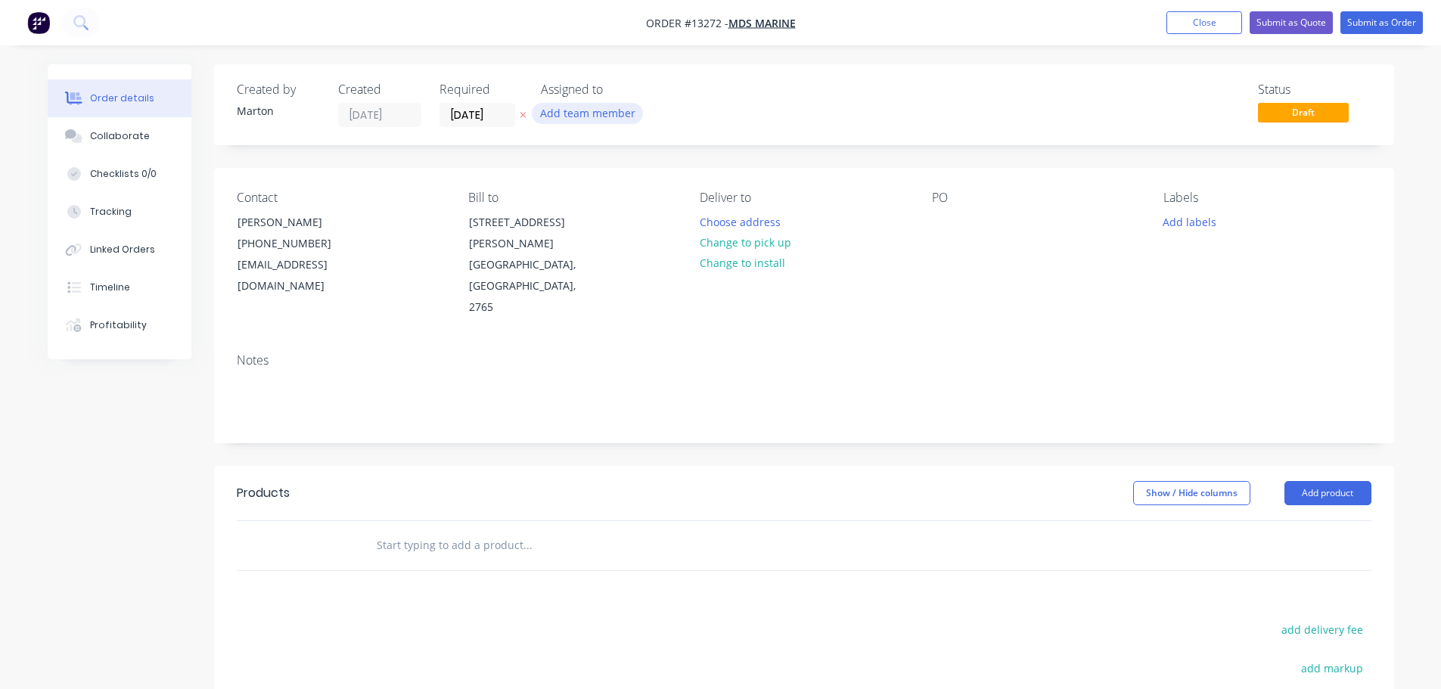
click at [571, 122] on button "Add team member" at bounding box center [587, 113] width 111 height 20
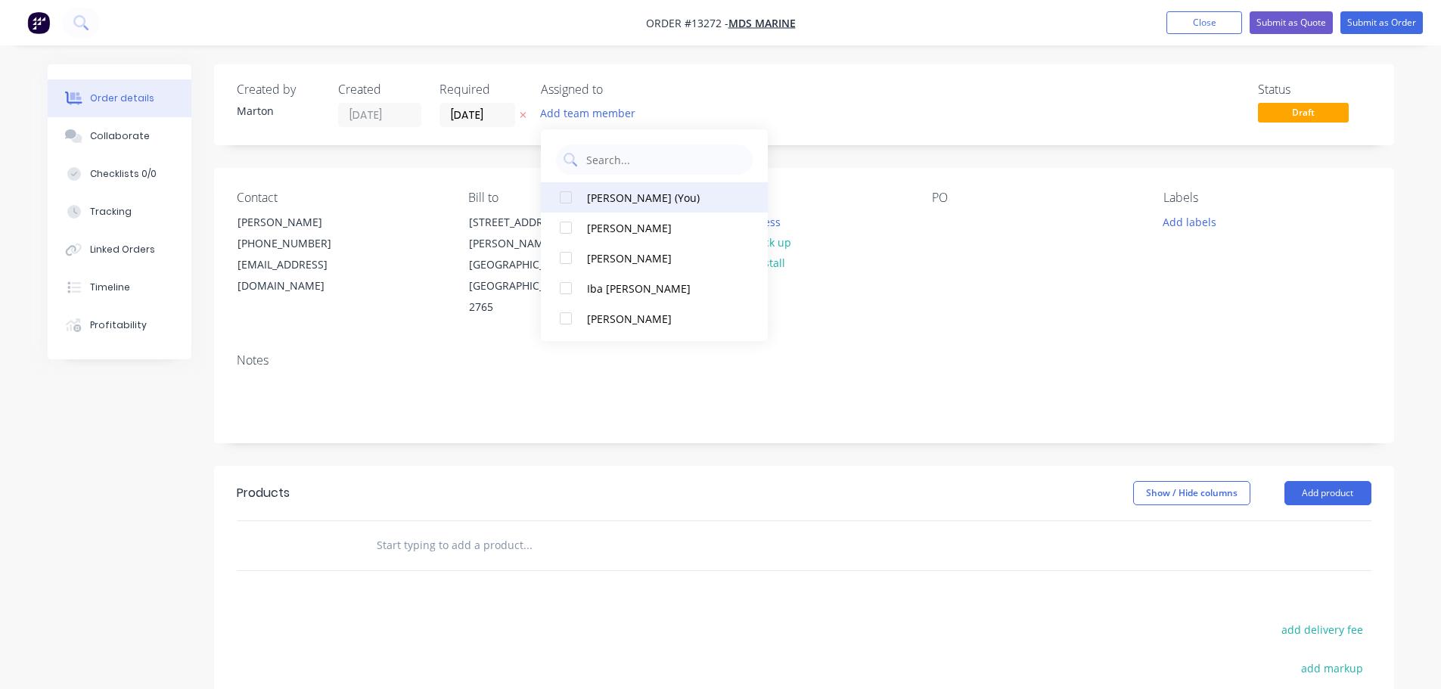
click at [571, 202] on div at bounding box center [566, 197] width 30 height 30
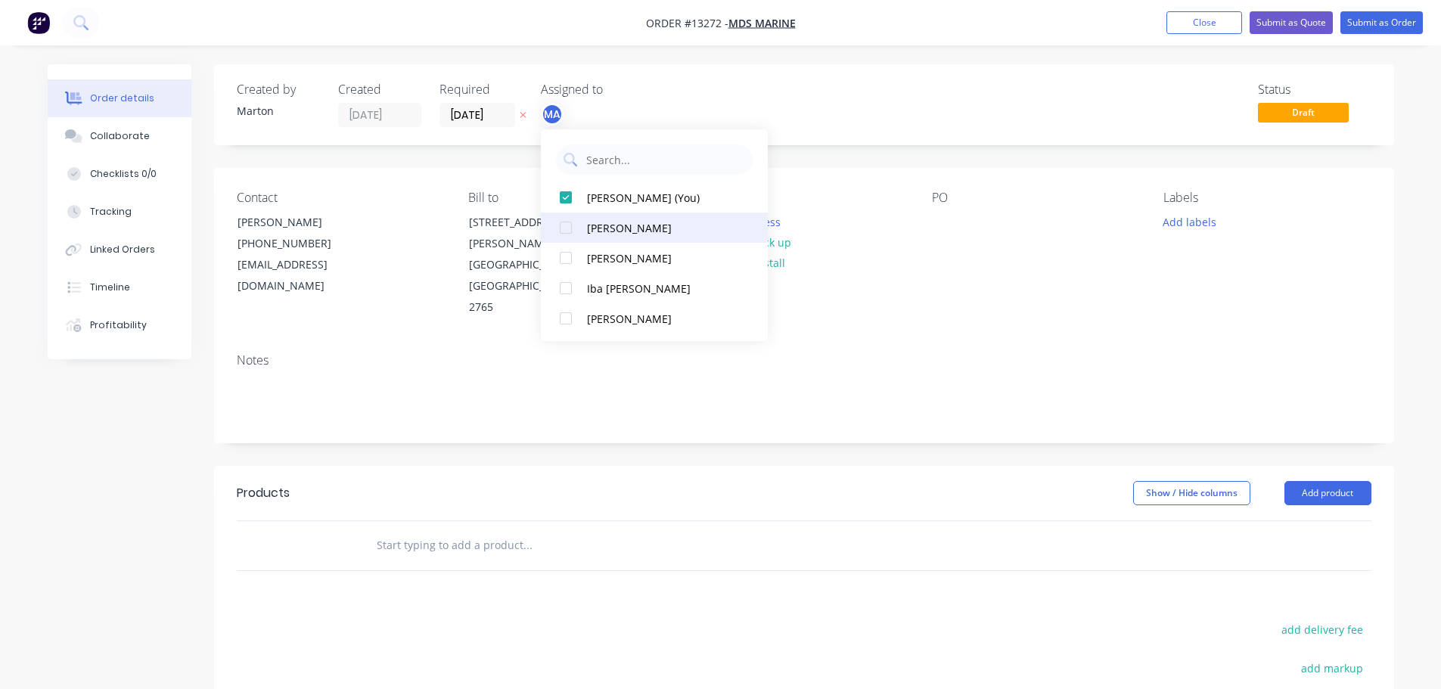
click at [571, 226] on div at bounding box center [566, 228] width 30 height 30
click at [571, 249] on div at bounding box center [566, 258] width 30 height 30
drag, startPoint x: 790, startPoint y: 86, endPoint x: 646, endPoint y: 98, distance: 144.3
click at [787, 86] on div "Status Draft" at bounding box center [1031, 104] width 679 height 45
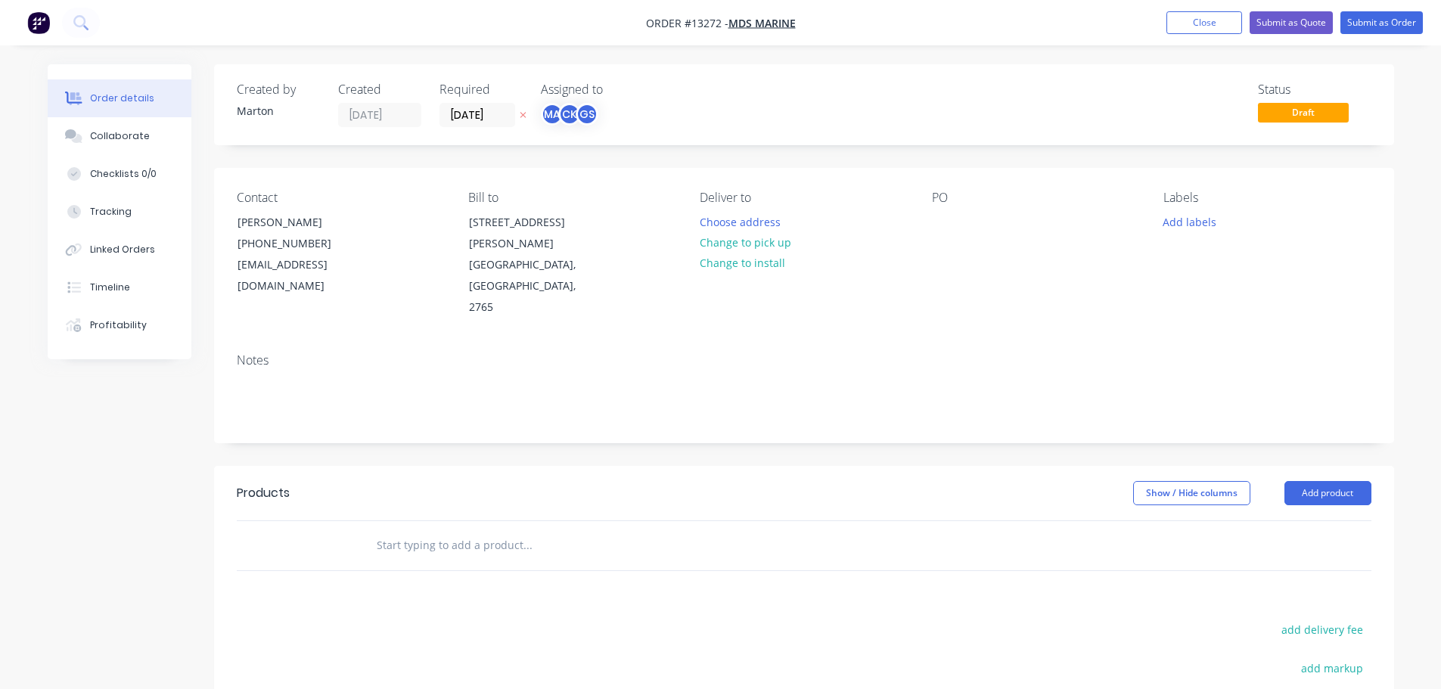
click at [429, 103] on div "Created by [PERSON_NAME] Created [DATE] Required [DATE] Assigned to MA CK GS" at bounding box center [465, 104] width 456 height 45
drag, startPoint x: 449, startPoint y: 115, endPoint x: 456, endPoint y: 120, distance: 8.6
click at [450, 115] on input "[DATE]" at bounding box center [477, 115] width 74 height 23
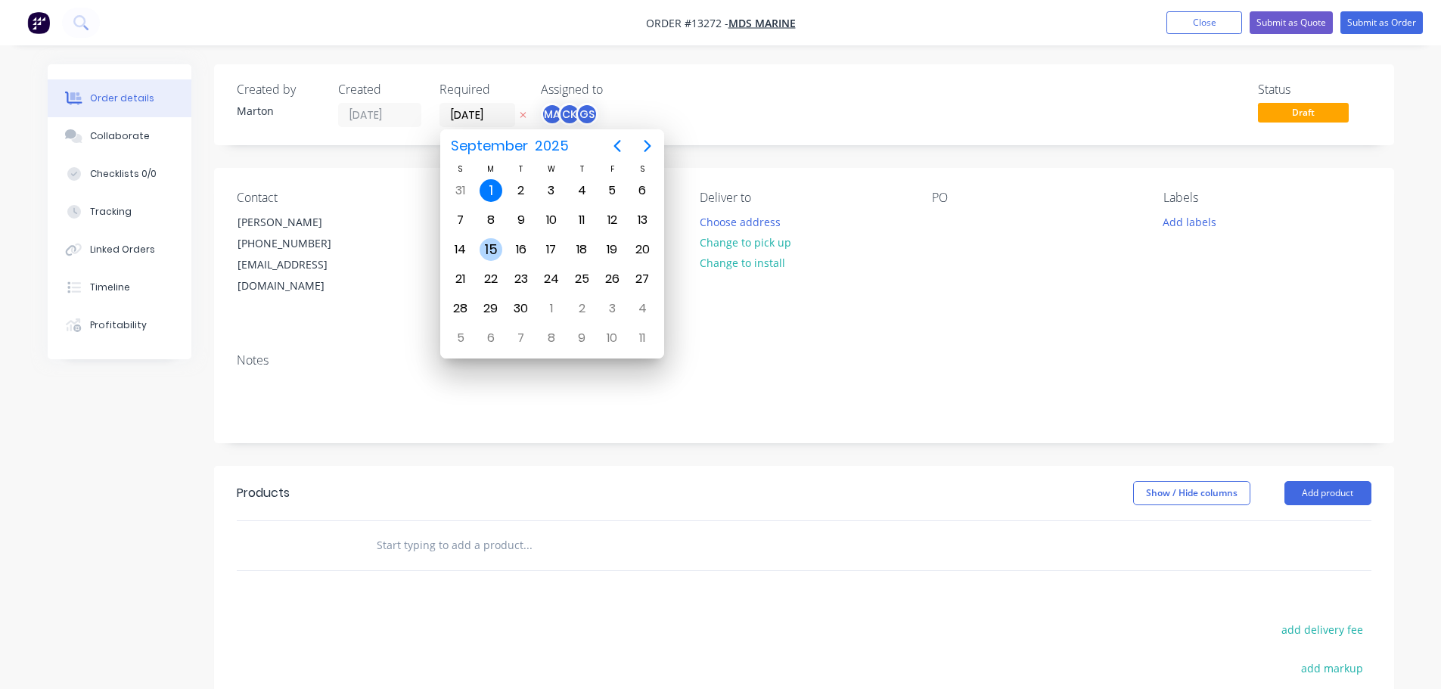
click at [498, 247] on div "15" at bounding box center [491, 249] width 23 height 23
type input "[DATE]"
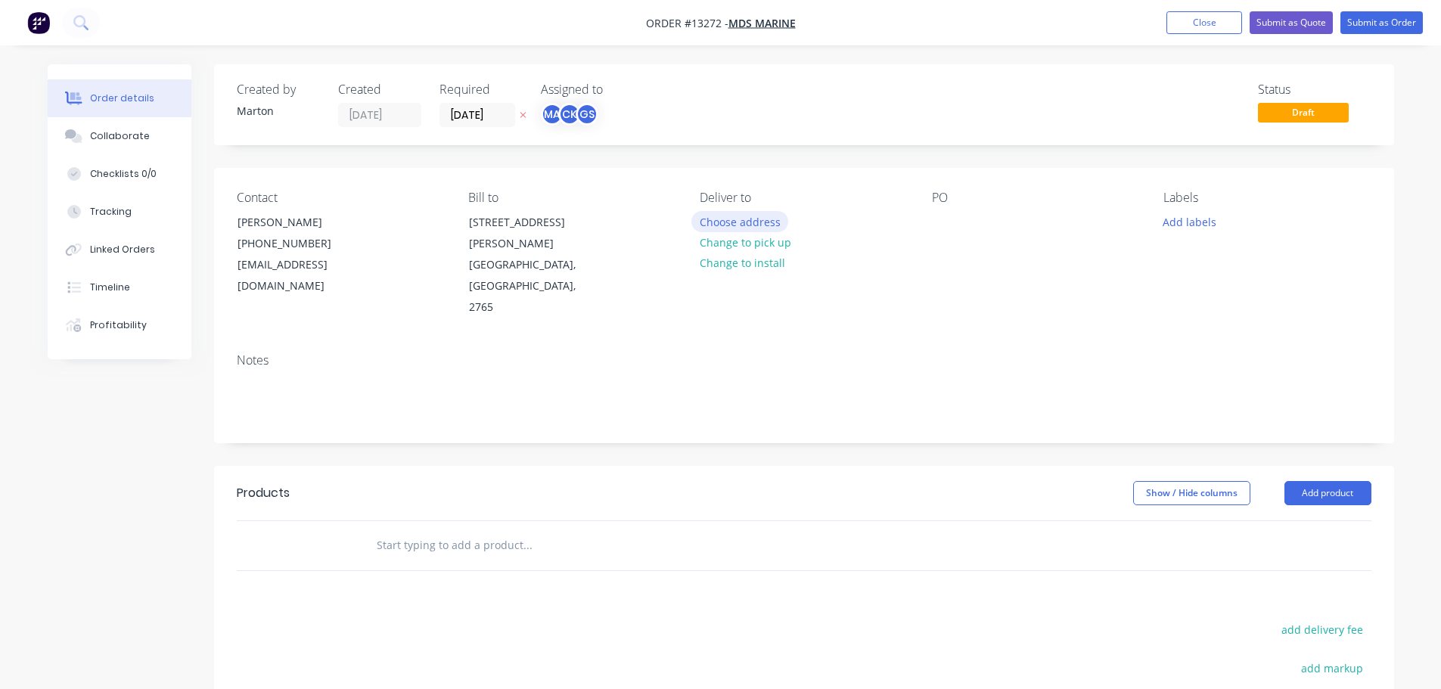
click at [748, 227] on button "Choose address" at bounding box center [740, 221] width 97 height 20
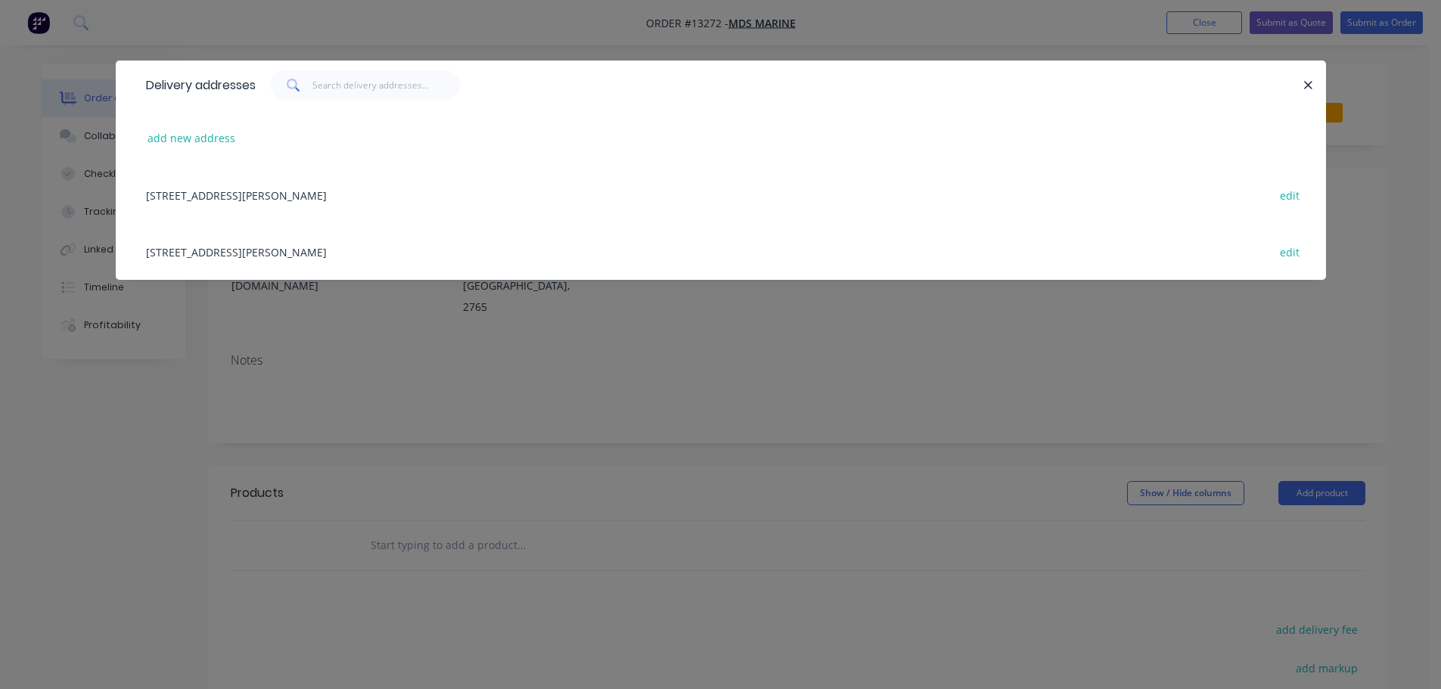
click at [218, 255] on div "[STREET_ADDRESS][PERSON_NAME] edit" at bounding box center [720, 251] width 1165 height 57
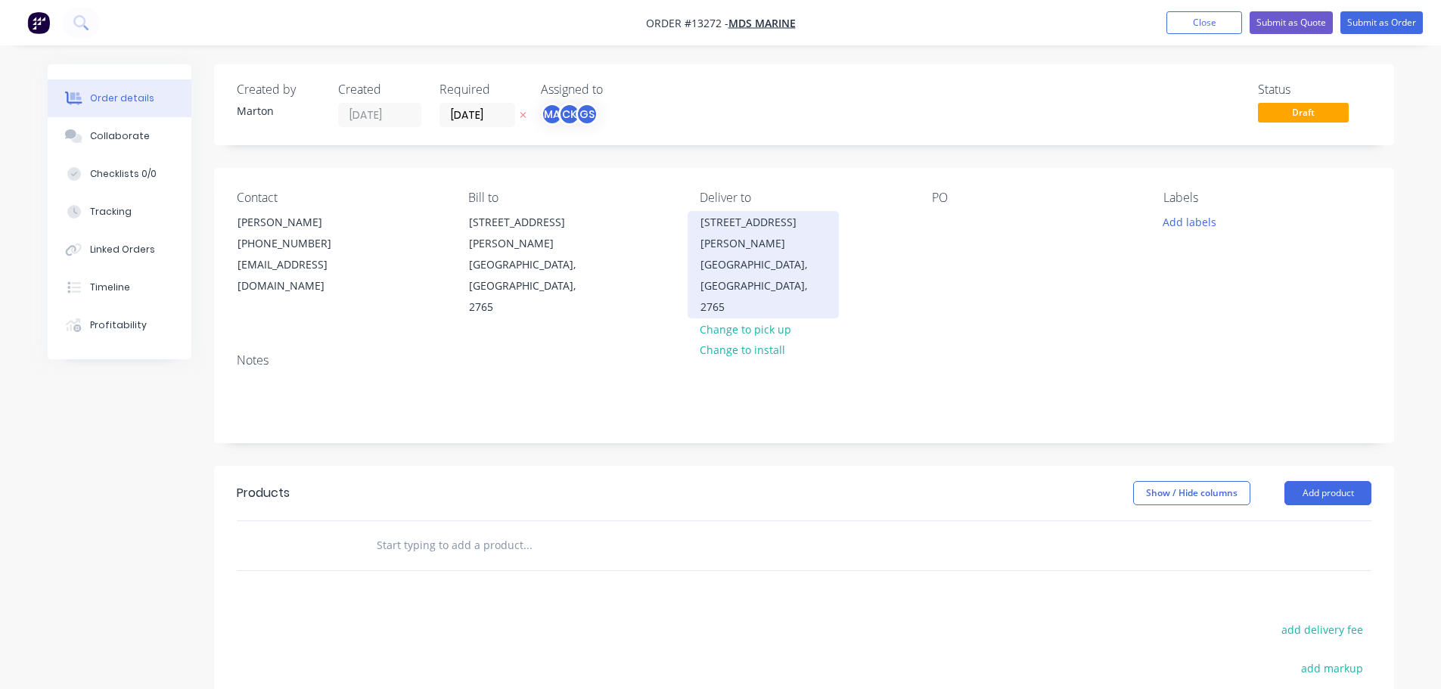
click at [748, 254] on div "[GEOGRAPHIC_DATA], [GEOGRAPHIC_DATA], 2765" at bounding box center [764, 286] width 126 height 64
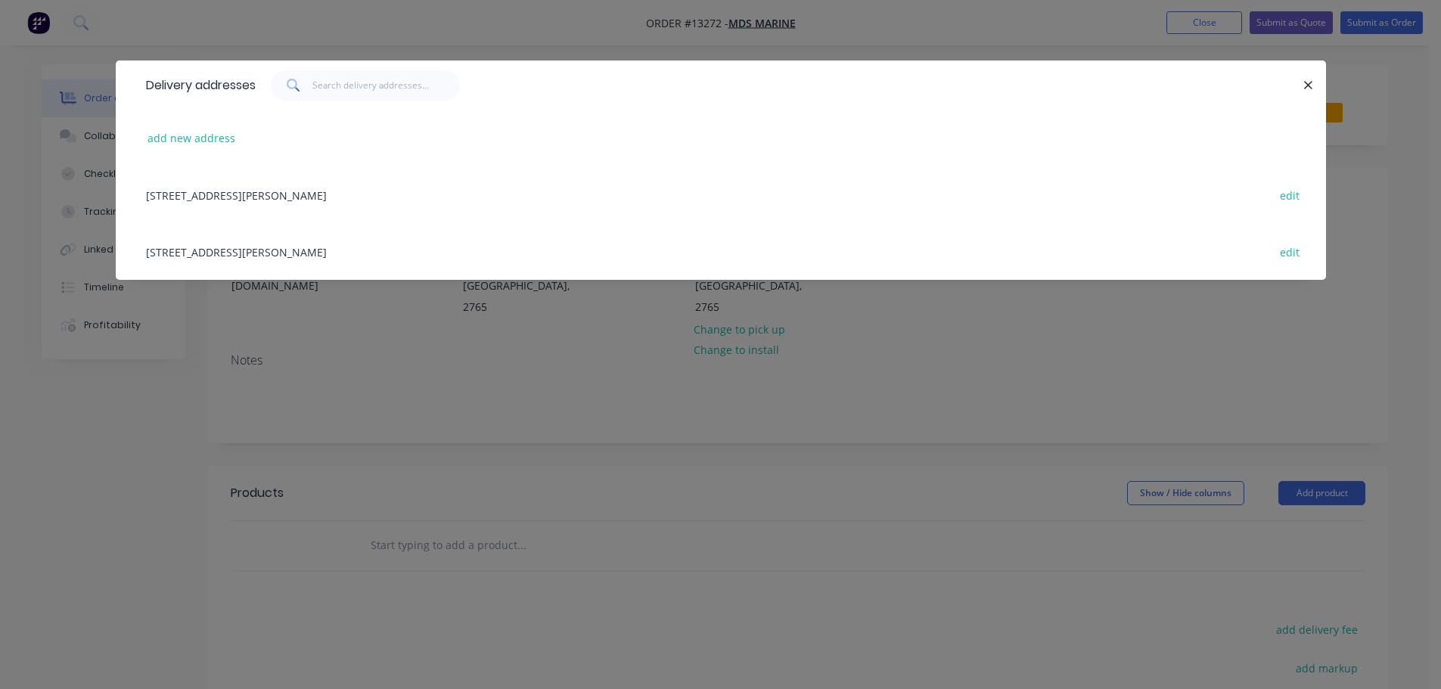
click at [710, 319] on div "Delivery addresses add new address [STREET_ADDRESS][PERSON_NAME] edit [STREET_A…" at bounding box center [720, 344] width 1441 height 689
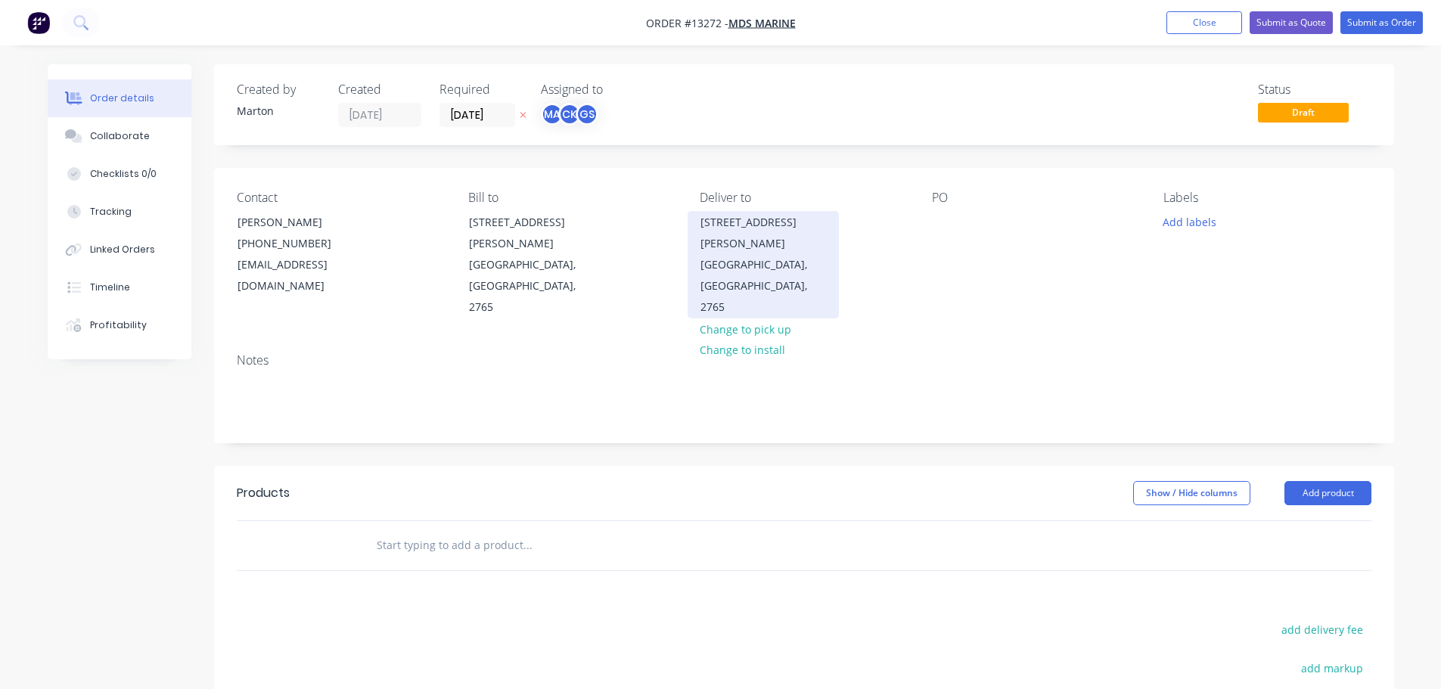
click at [762, 254] on div "[GEOGRAPHIC_DATA], [GEOGRAPHIC_DATA], 2765" at bounding box center [764, 286] width 126 height 64
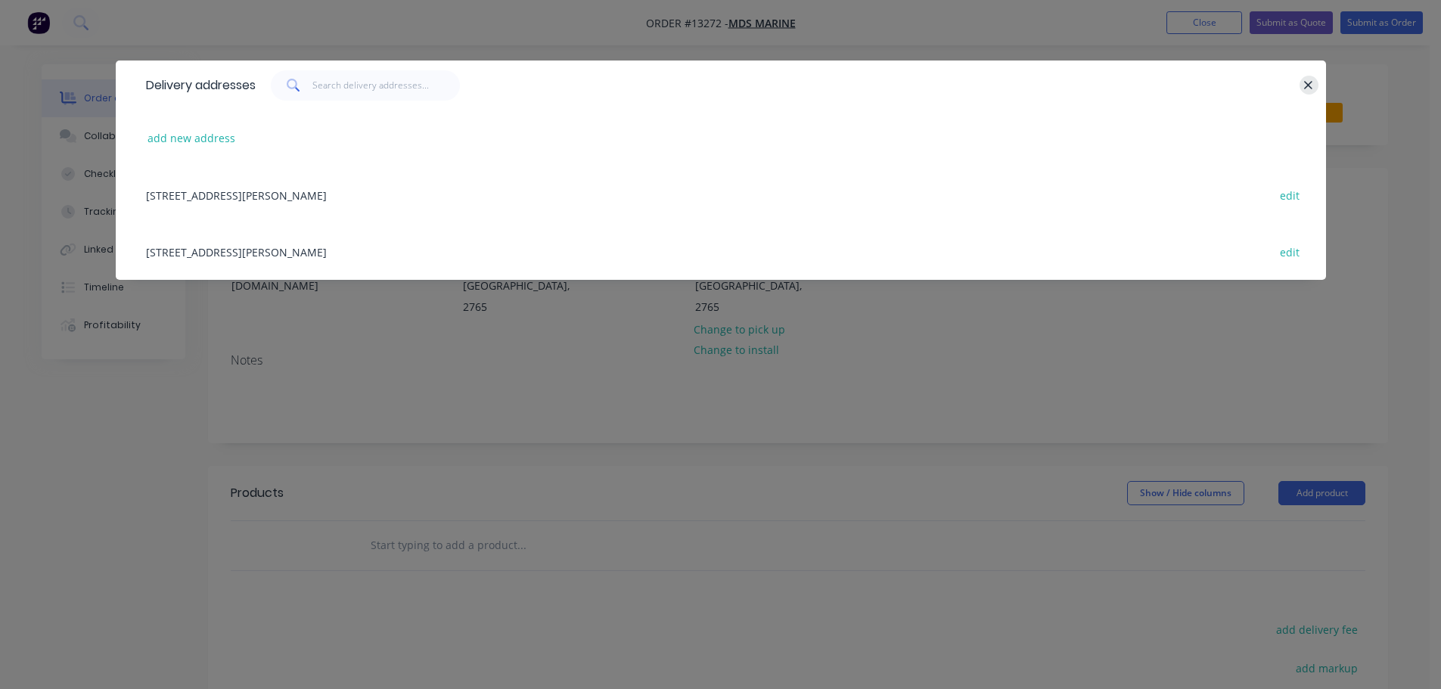
click at [1309, 91] on icon "button" at bounding box center [1309, 86] width 10 height 14
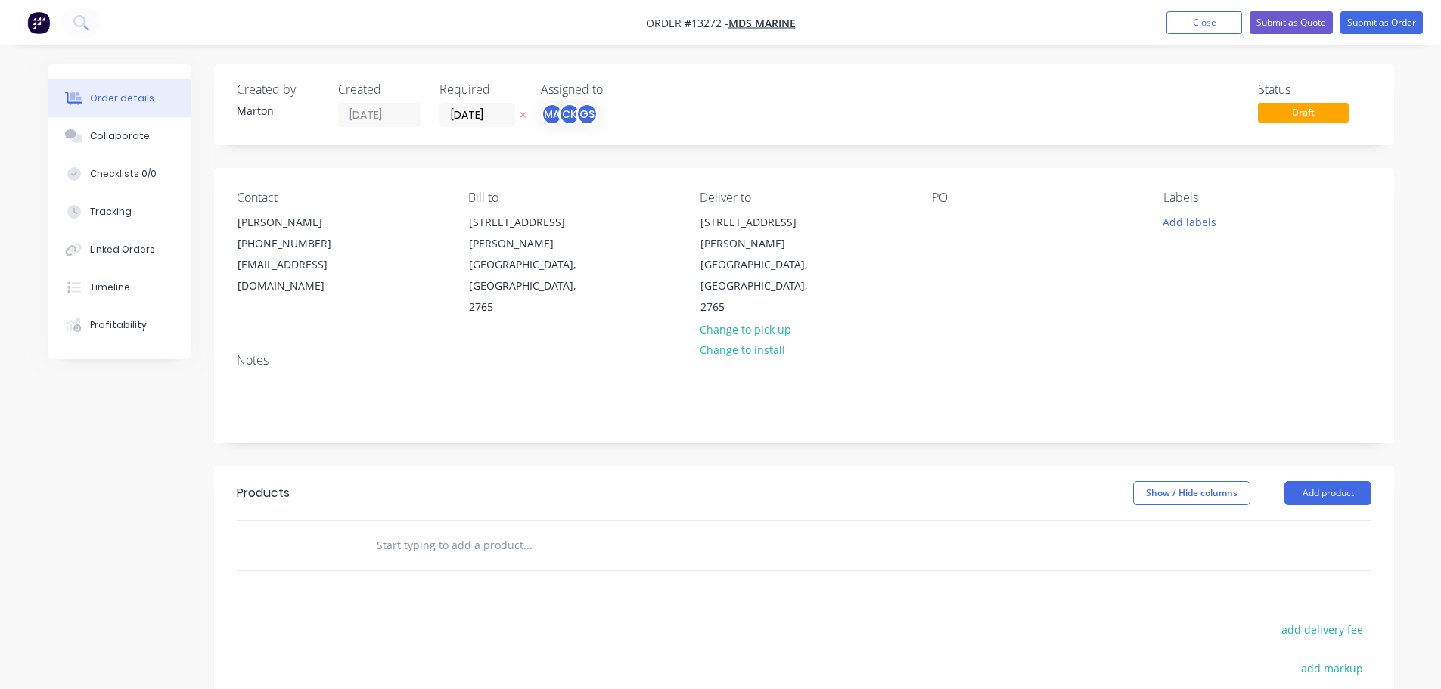
click at [779, 207] on div "Deliver to [STREET_ADDRESS][PERSON_NAME] Change to pick up Change to install" at bounding box center [803, 255] width 207 height 128
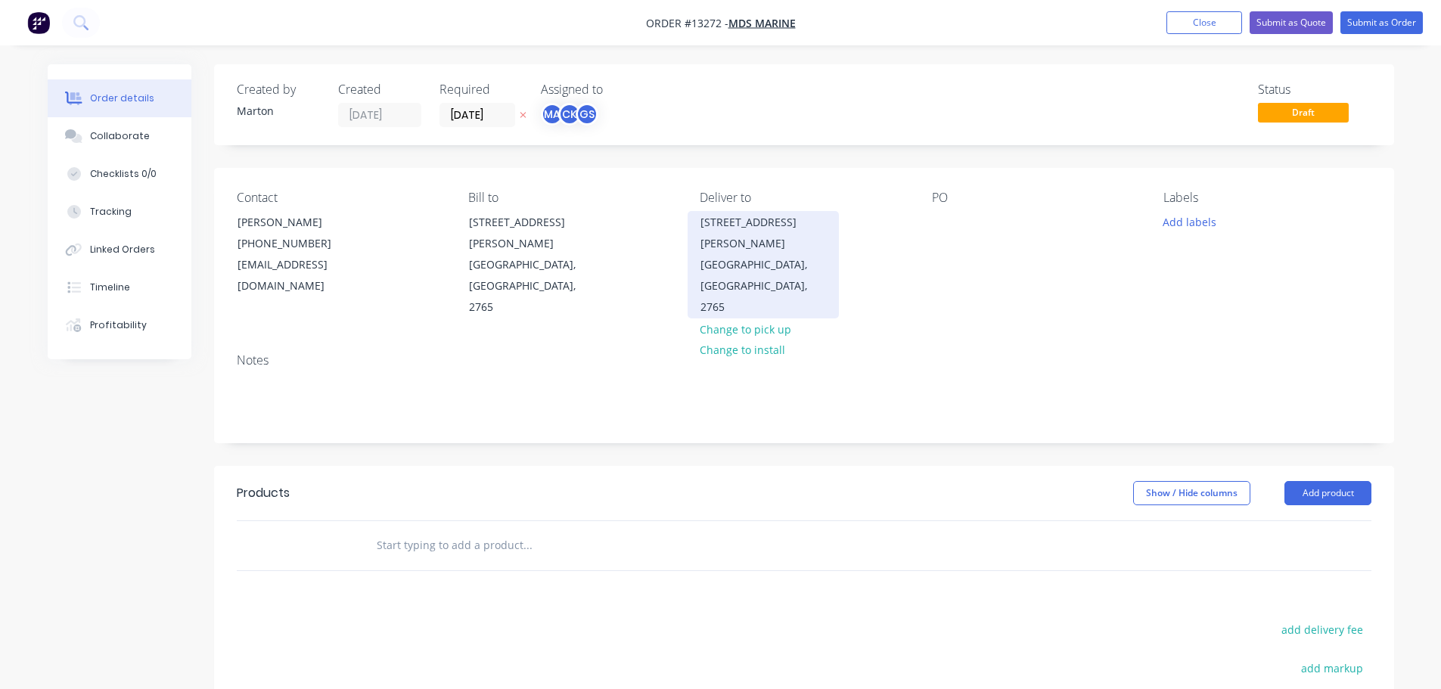
click at [772, 225] on div "[STREET_ADDRESS][PERSON_NAME]" at bounding box center [764, 233] width 126 height 42
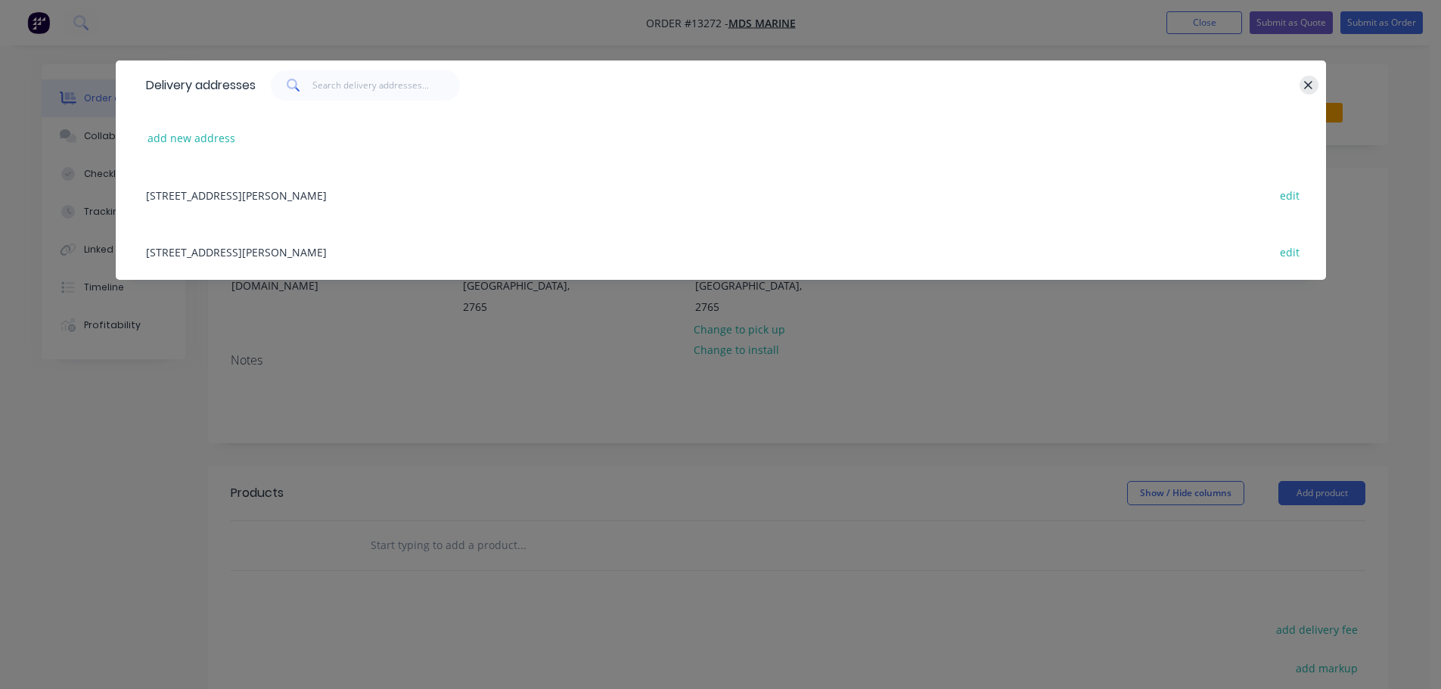
click at [1311, 92] on icon "button" at bounding box center [1309, 86] width 10 height 14
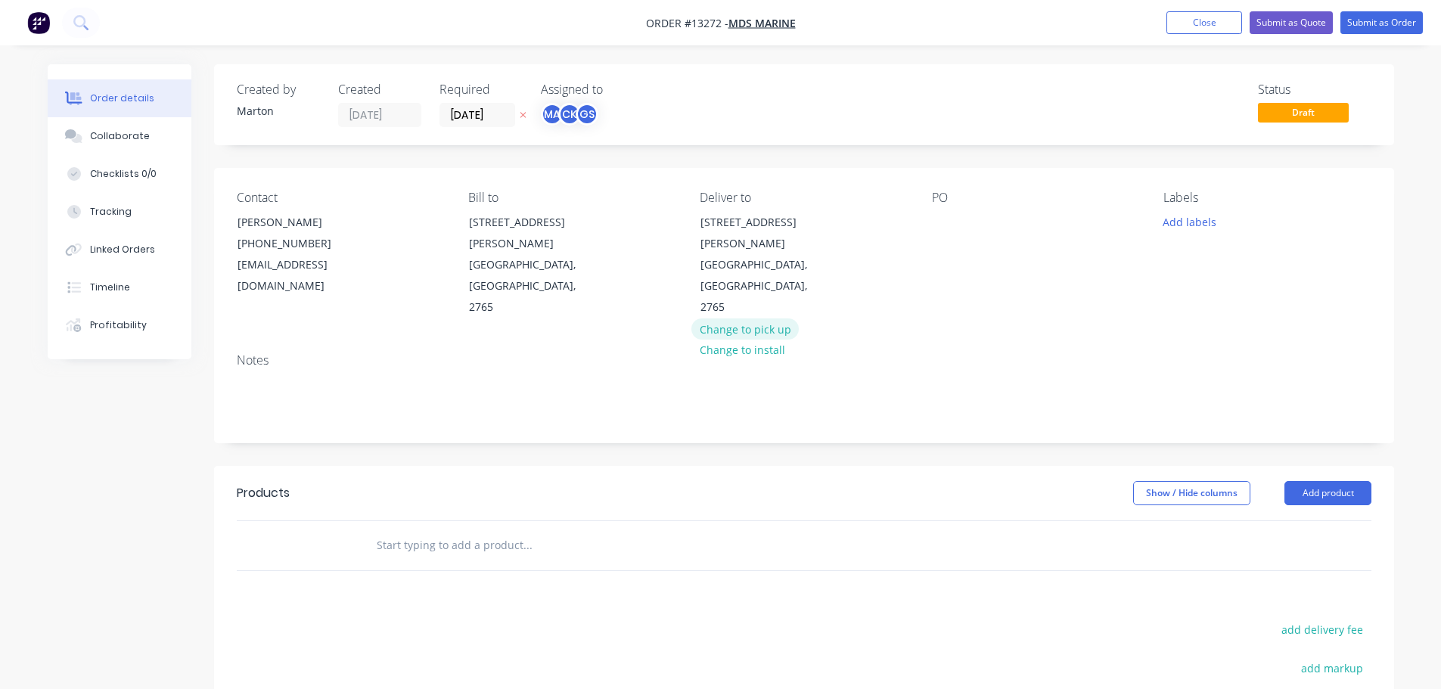
click at [776, 319] on button "Change to pick up" at bounding box center [745, 329] width 107 height 20
click at [755, 247] on button "Change to delivery" at bounding box center [747, 243] width 110 height 20
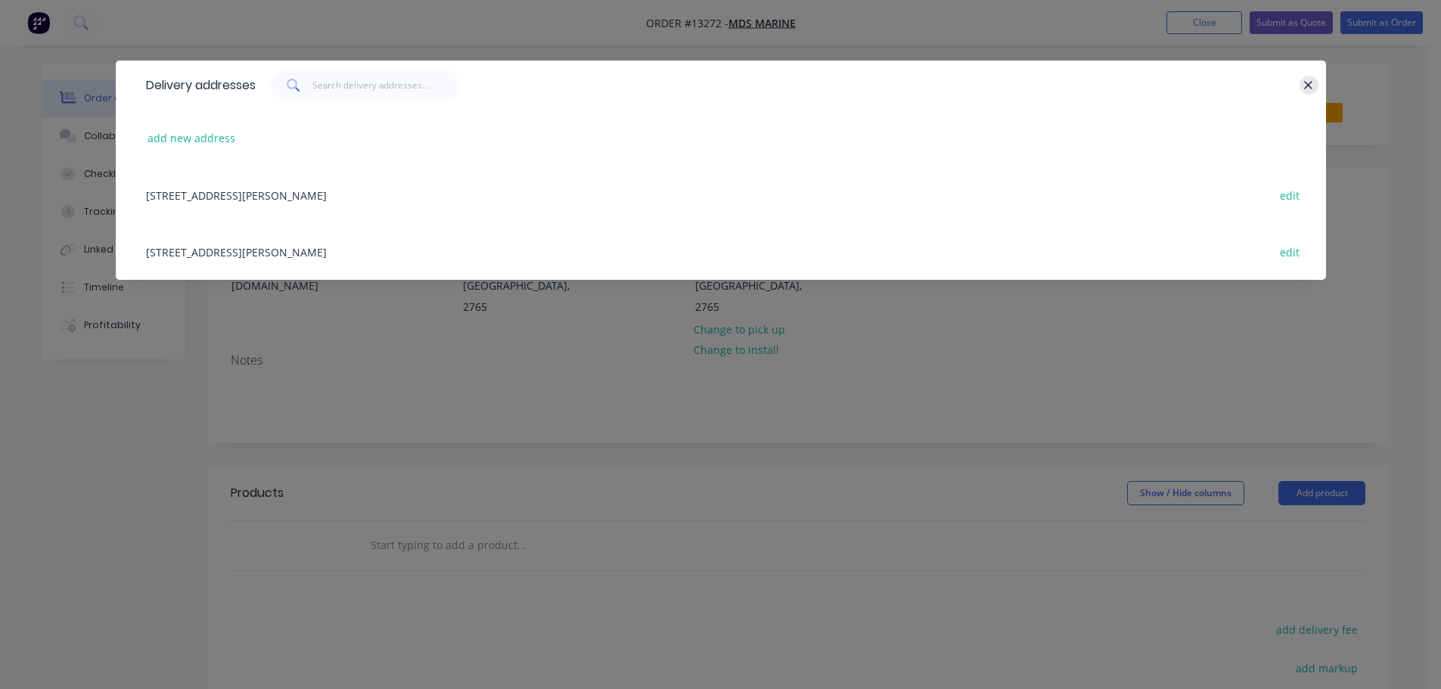
click at [1313, 85] on icon "button" at bounding box center [1309, 86] width 10 height 14
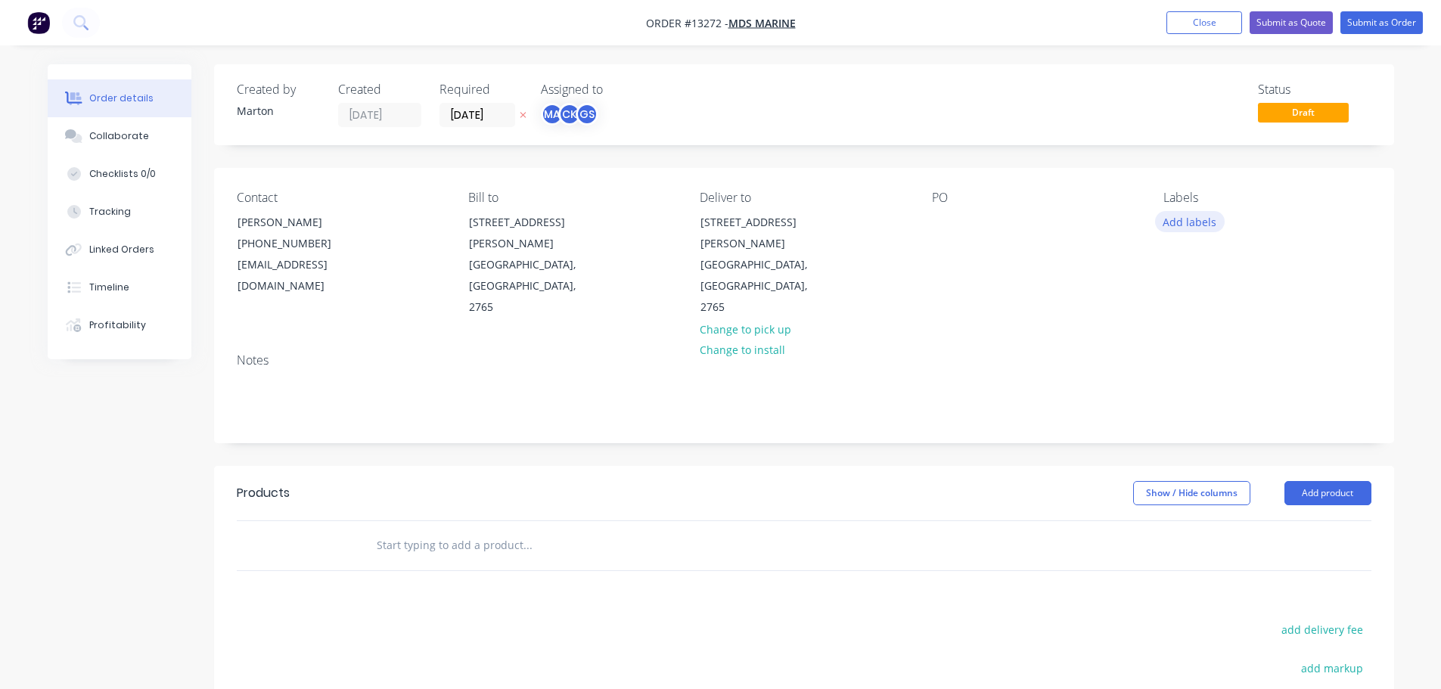
click at [1202, 222] on button "Add labels" at bounding box center [1190, 221] width 70 height 20
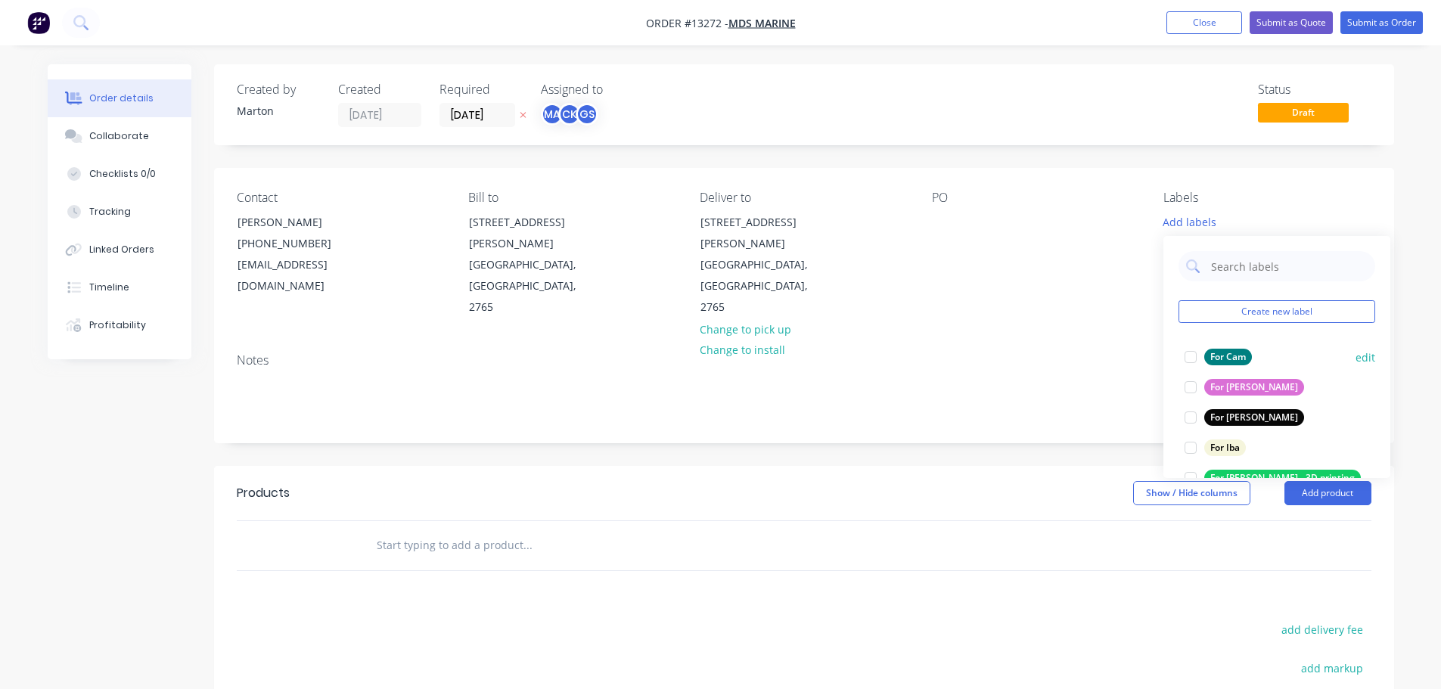
click at [1184, 365] on div at bounding box center [1191, 357] width 30 height 30
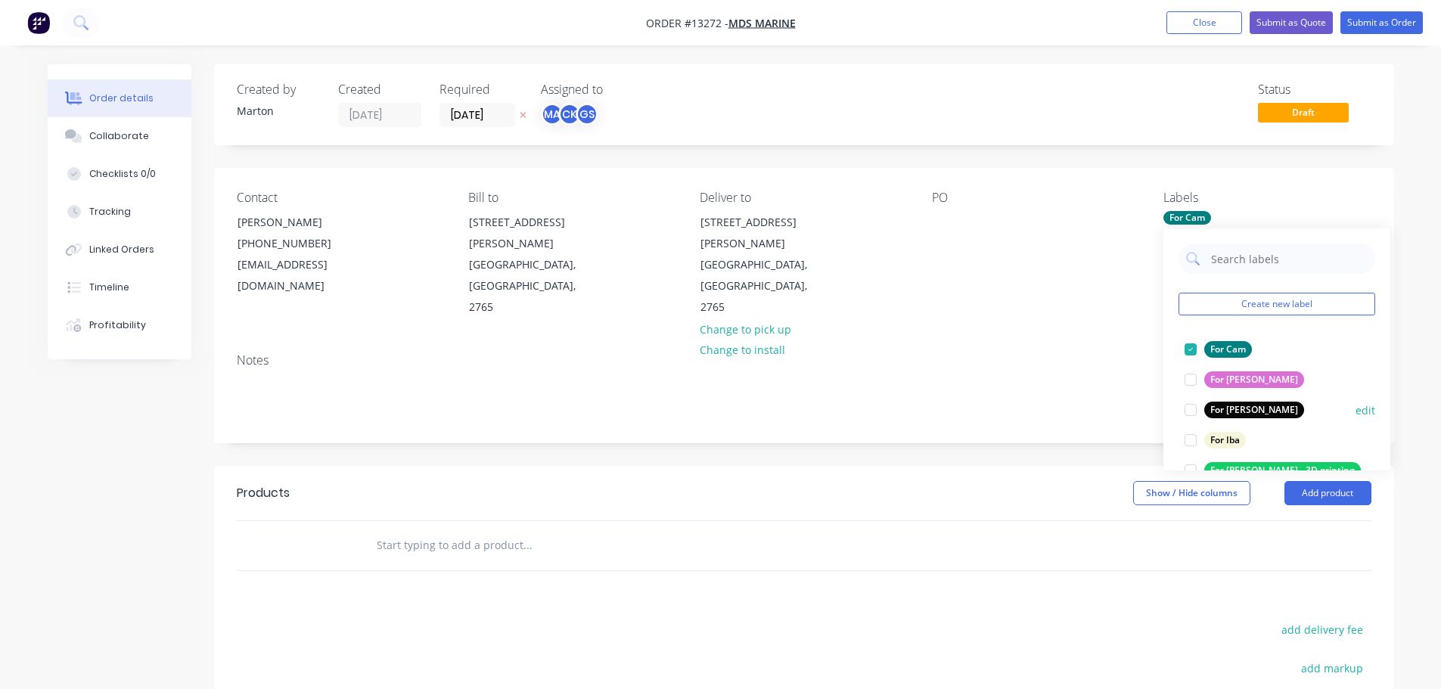
click at [1183, 405] on div at bounding box center [1191, 410] width 30 height 30
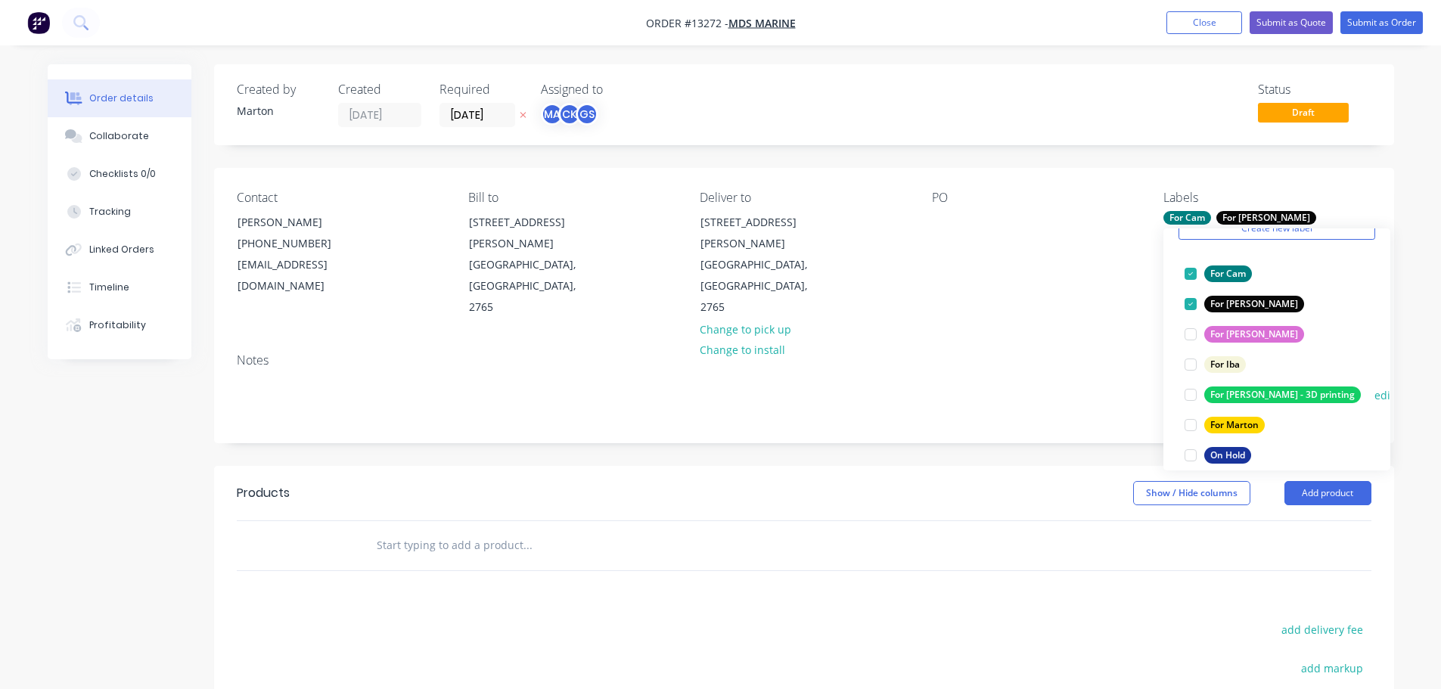
click at [1190, 425] on div at bounding box center [1191, 425] width 30 height 30
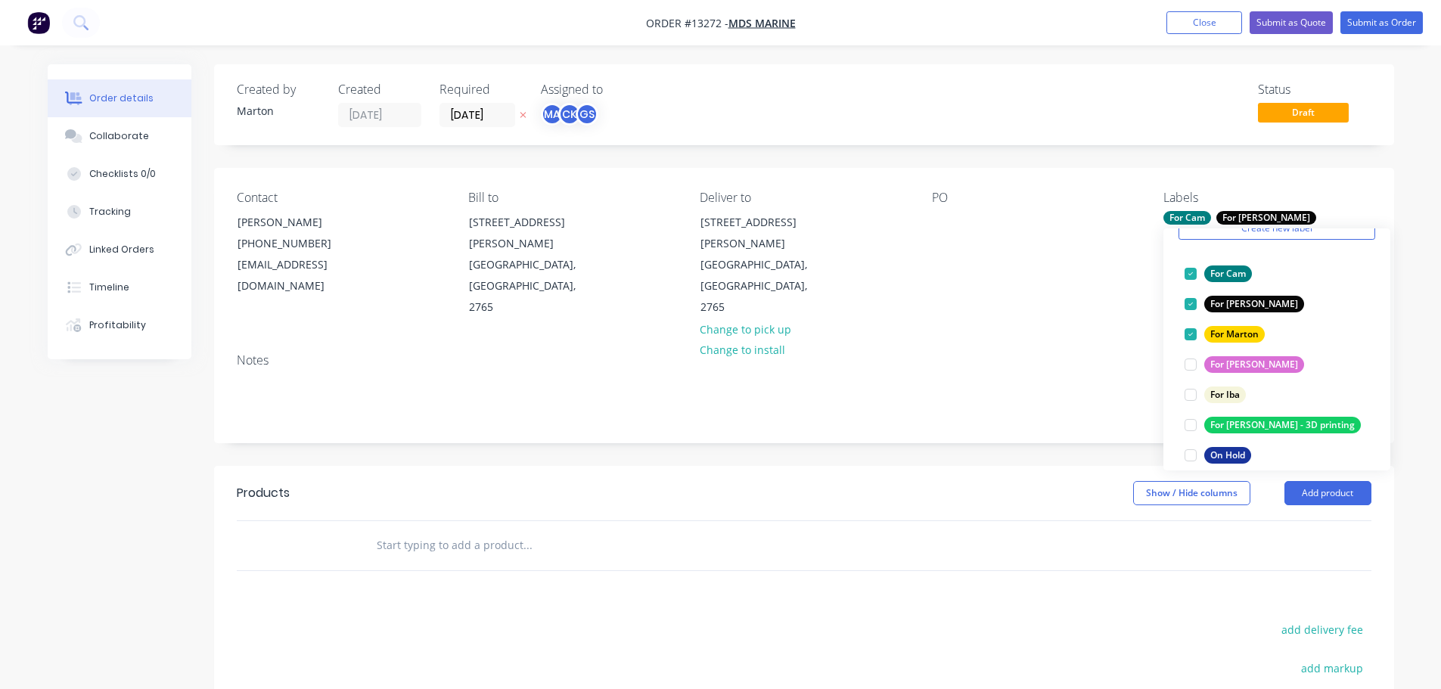
drag, startPoint x: 579, startPoint y: 484, endPoint x: 464, endPoint y: 495, distance: 115.5
click at [560, 521] on div at bounding box center [630, 545] width 545 height 49
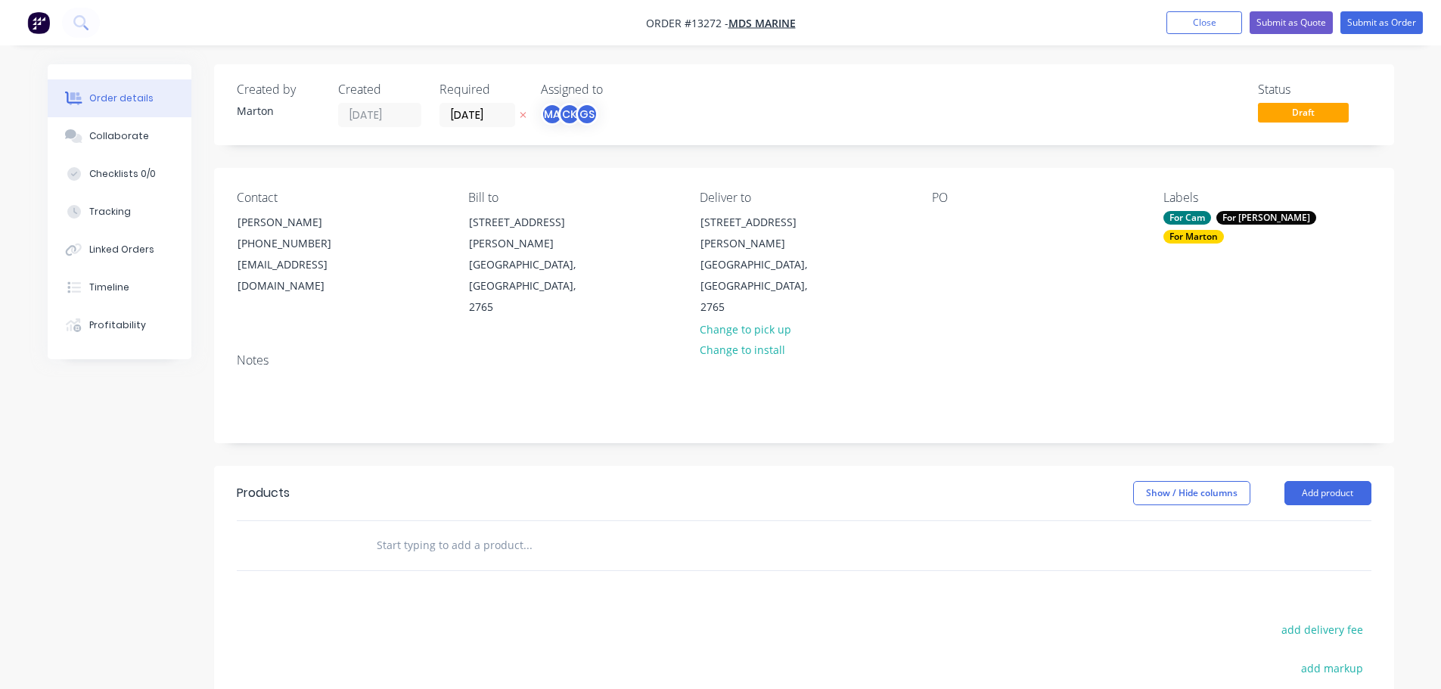
click at [414, 530] on input "text" at bounding box center [527, 545] width 303 height 30
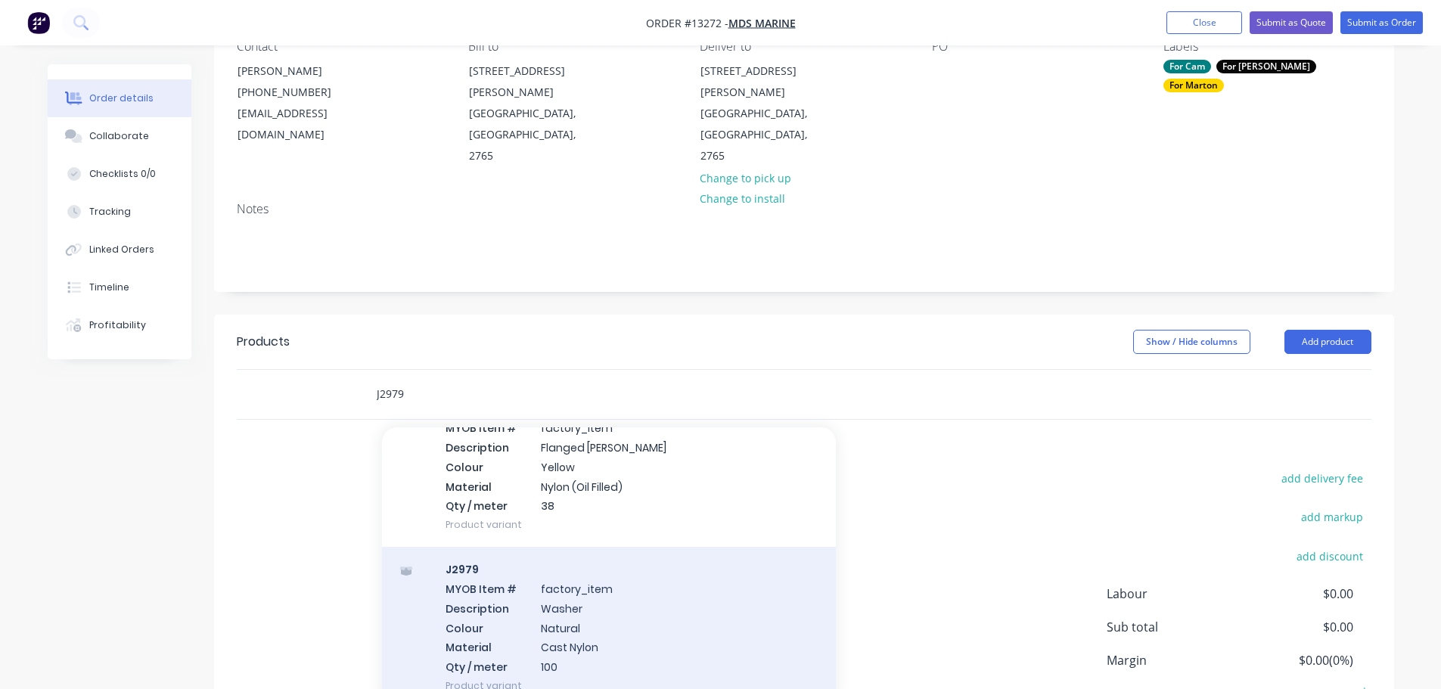
scroll to position [315, 0]
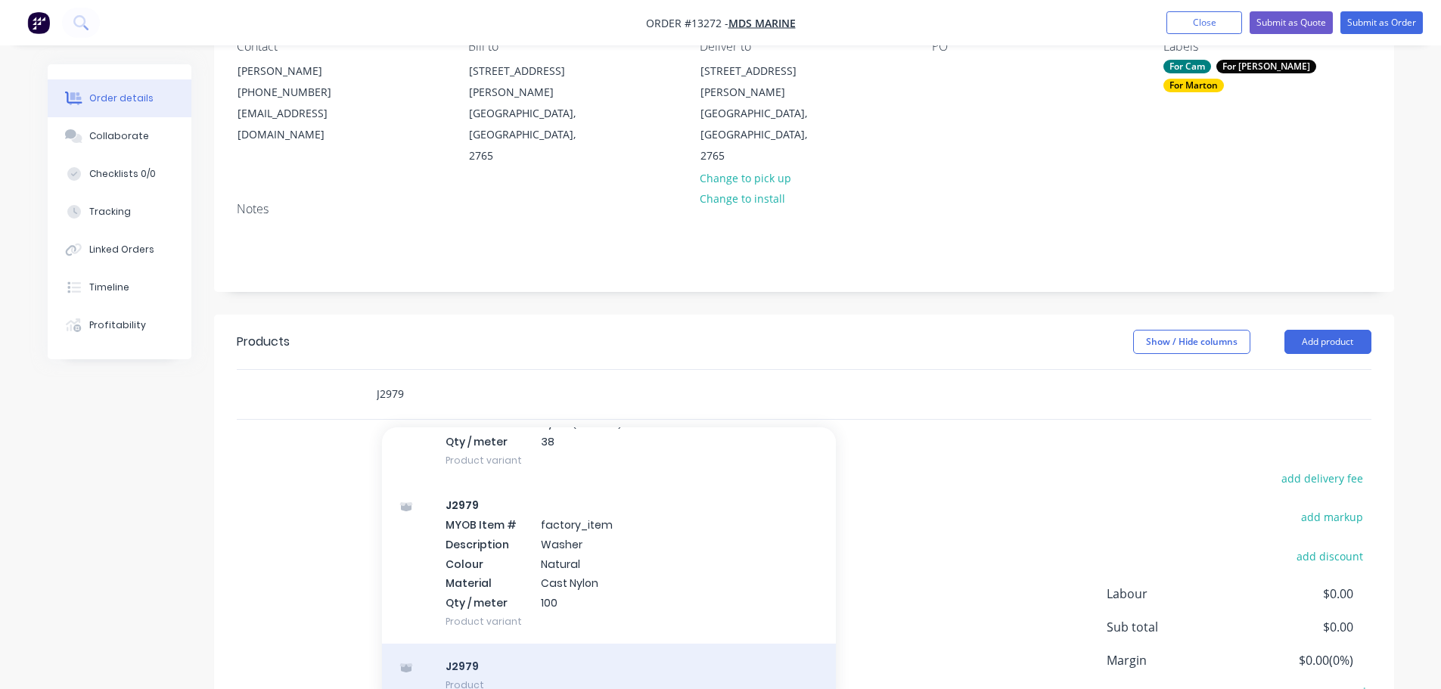
type input "J2979"
click at [493, 644] on div "J2979 Product" at bounding box center [609, 676] width 454 height 64
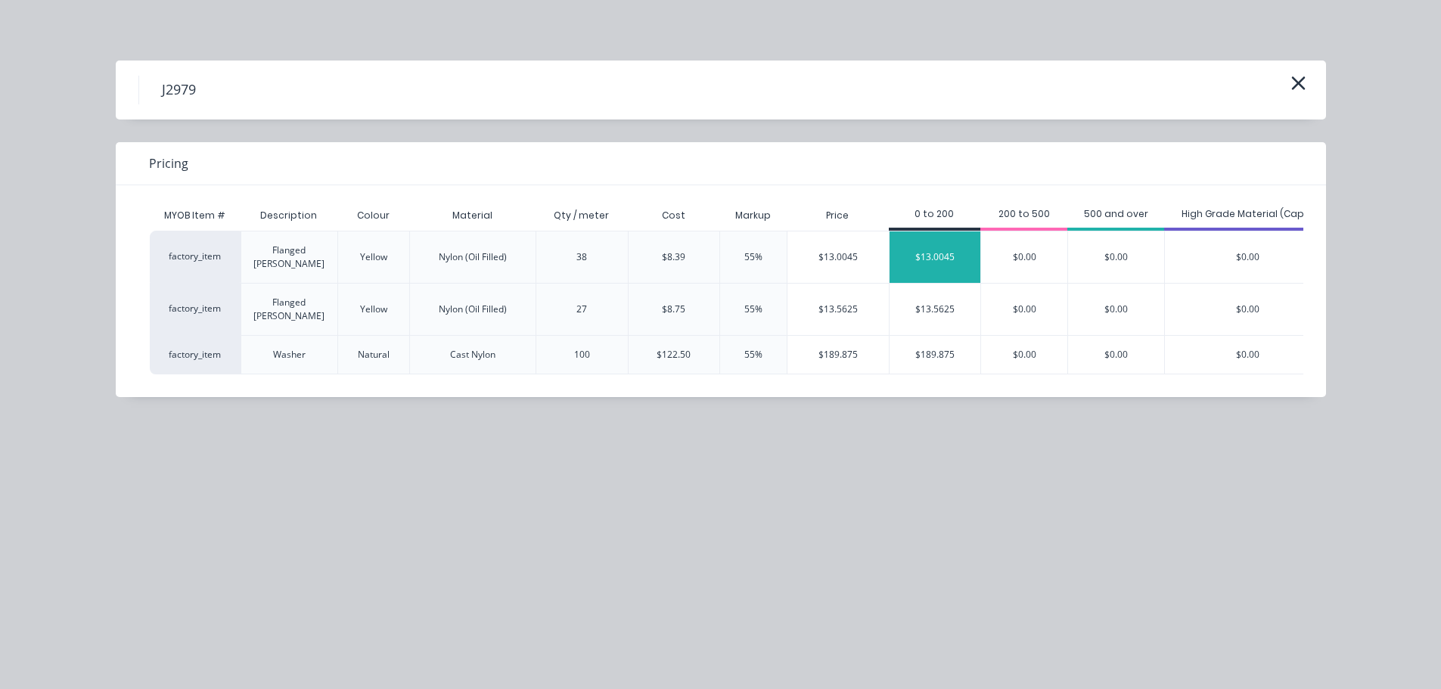
click at [949, 248] on div "$13.0045" at bounding box center [936, 257] width 92 height 51
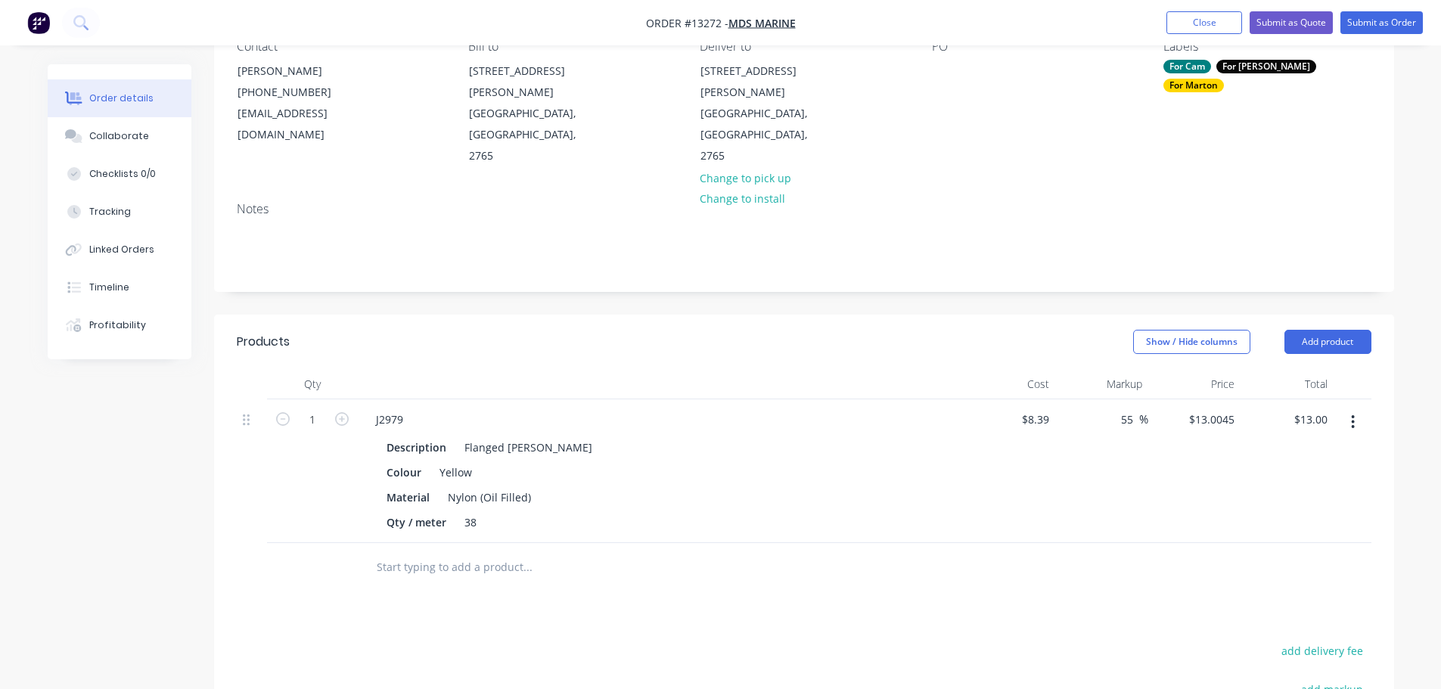
click at [403, 552] on input "text" at bounding box center [527, 567] width 303 height 30
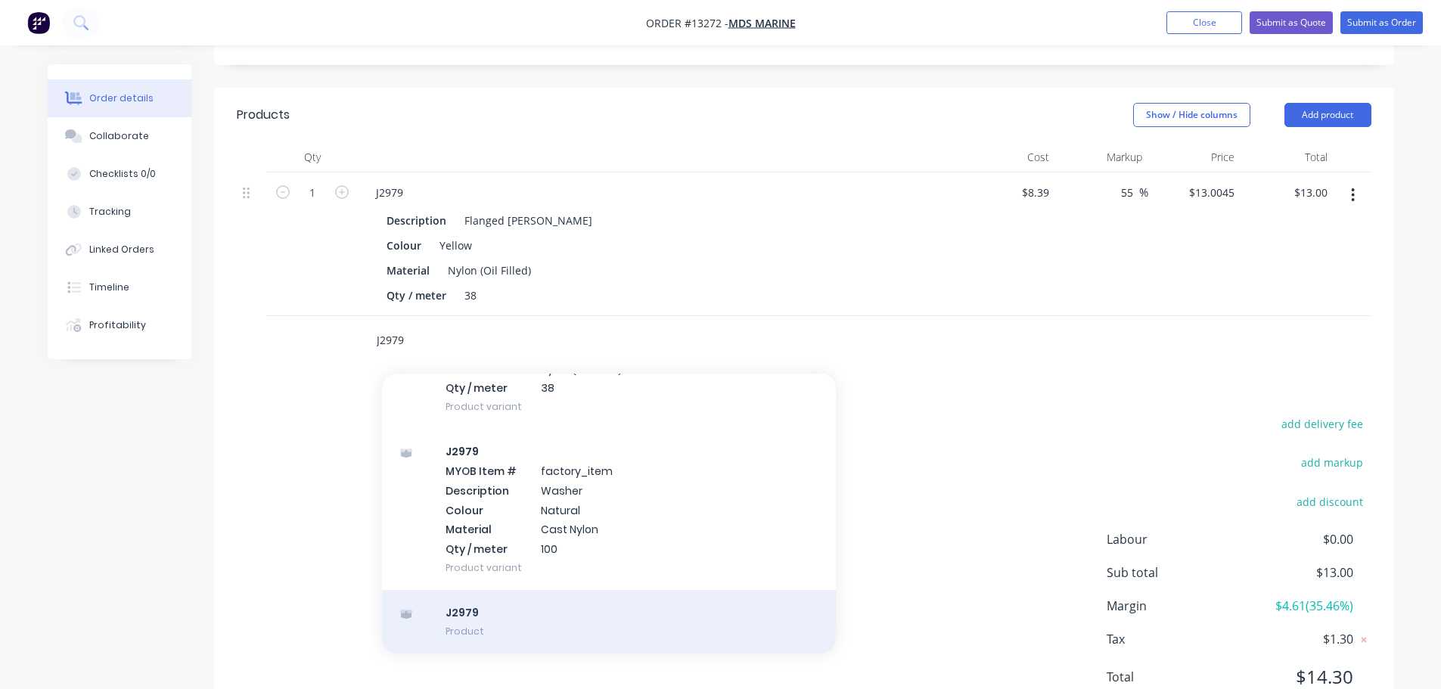
type input "J2979"
click at [549, 590] on div "J2979 Product" at bounding box center [609, 622] width 454 height 64
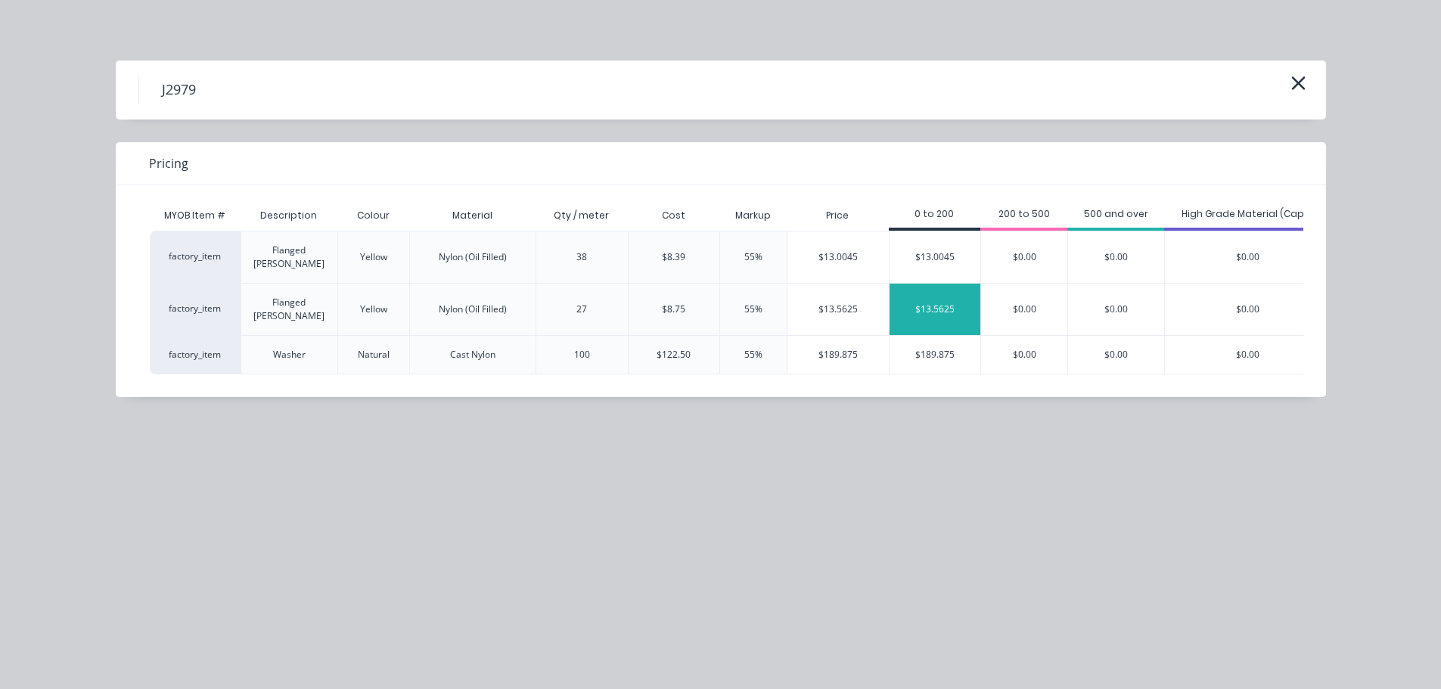
click at [921, 292] on div "$13.5625" at bounding box center [936, 309] width 92 height 51
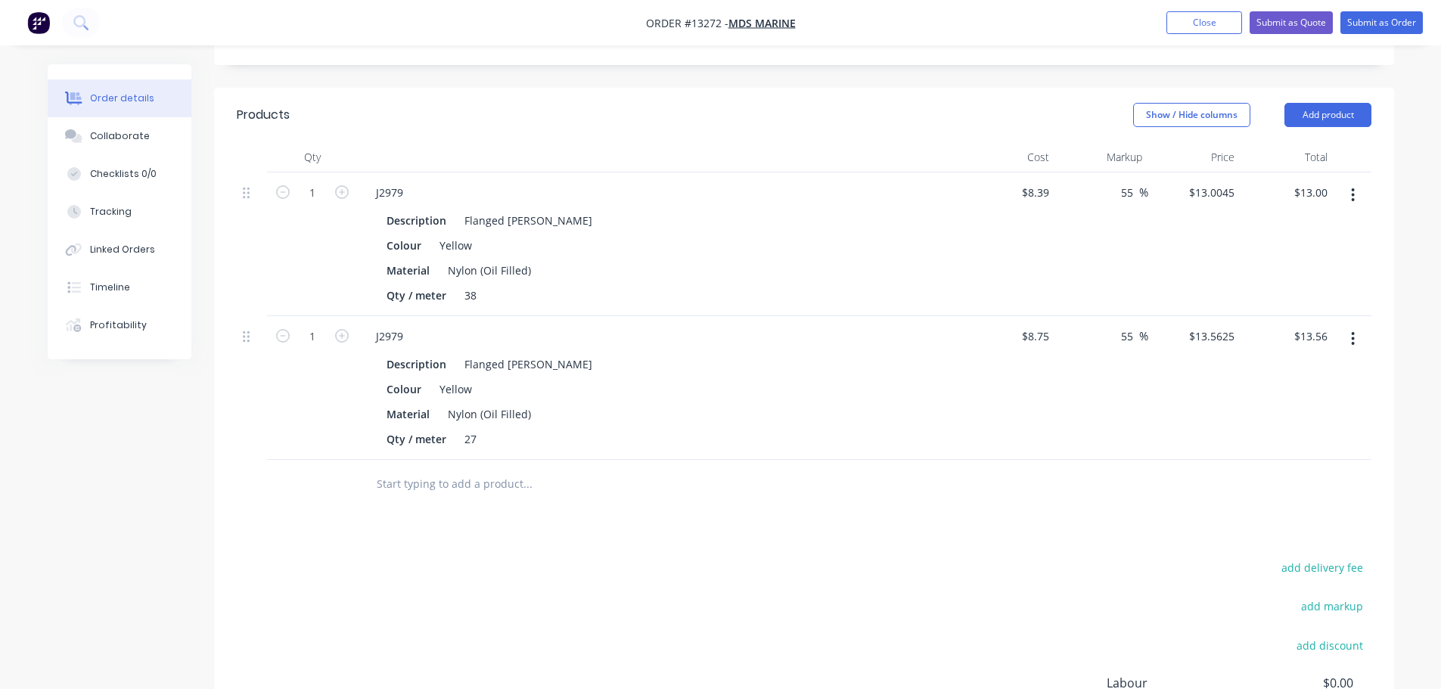
click at [477, 469] on input "text" at bounding box center [527, 484] width 303 height 30
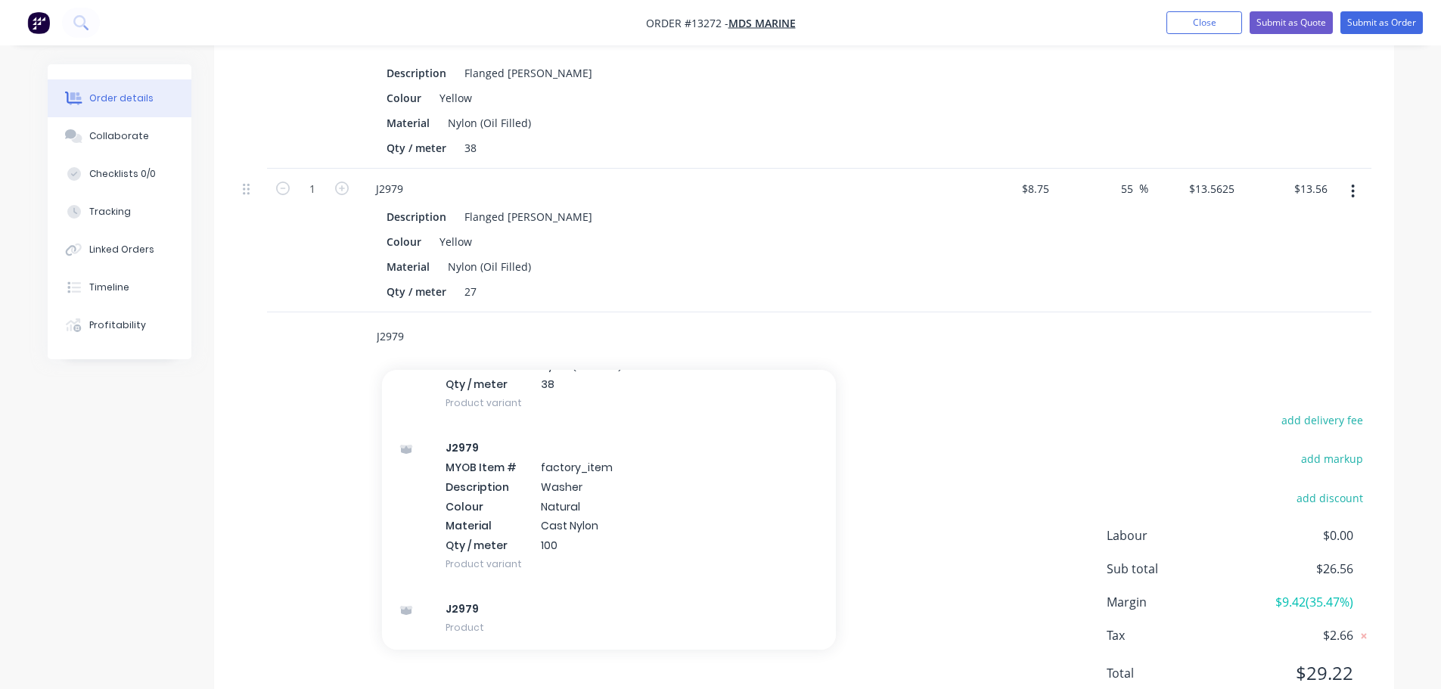
scroll to position [542, 0]
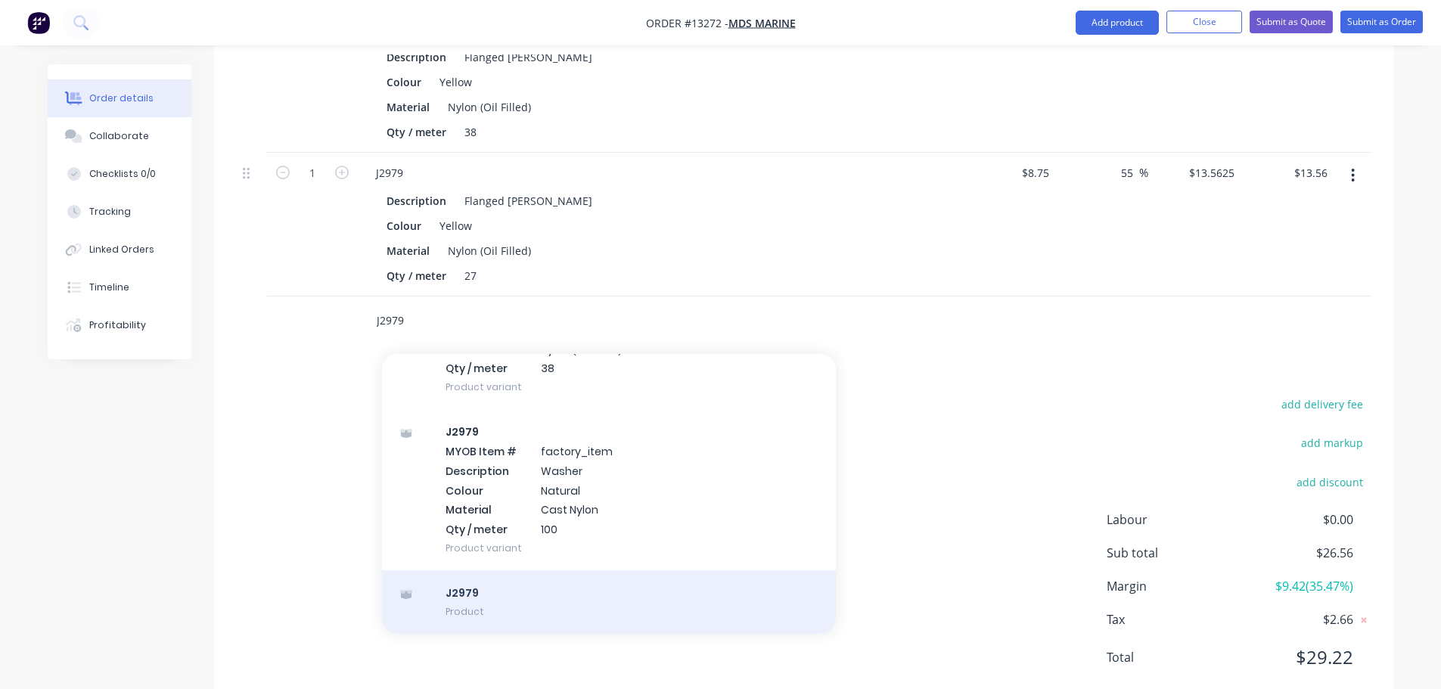
type input "J2979"
click at [521, 571] on div "J2979 Product" at bounding box center [609, 603] width 454 height 64
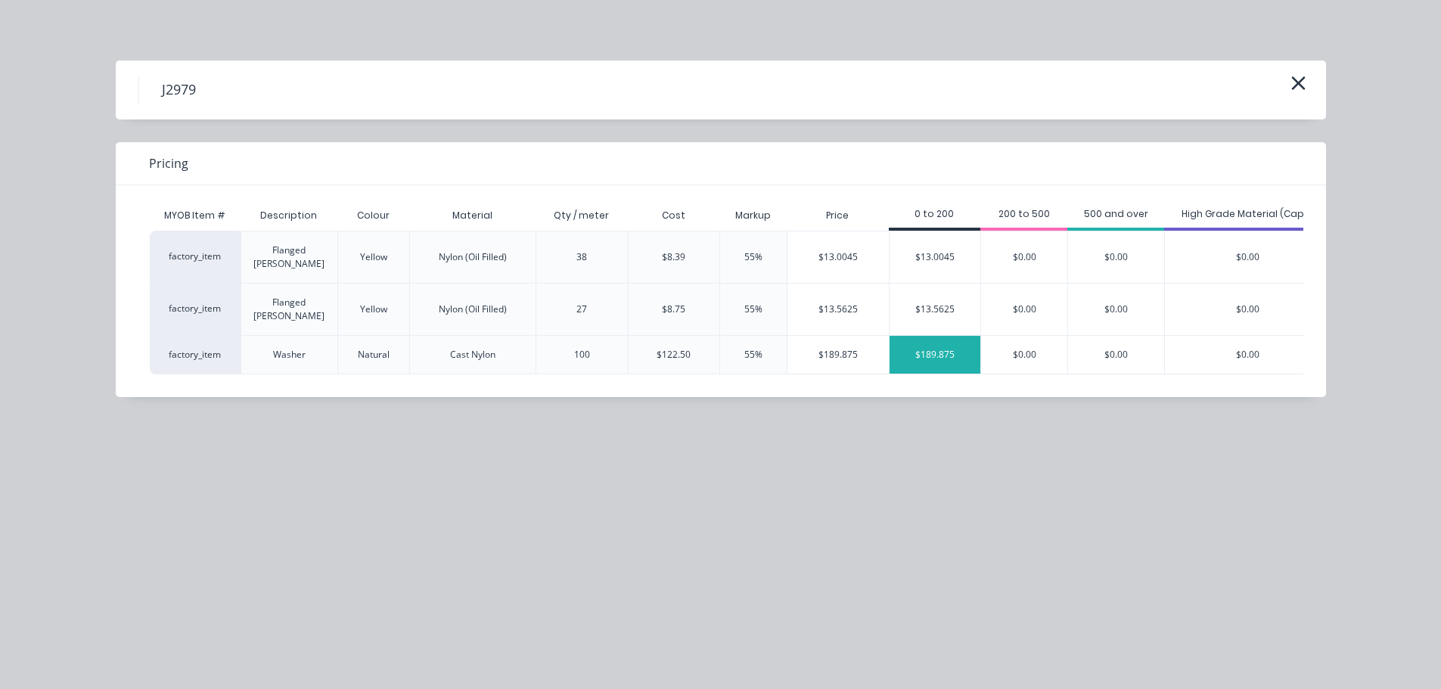
click at [946, 336] on div "$189.875" at bounding box center [936, 355] width 92 height 38
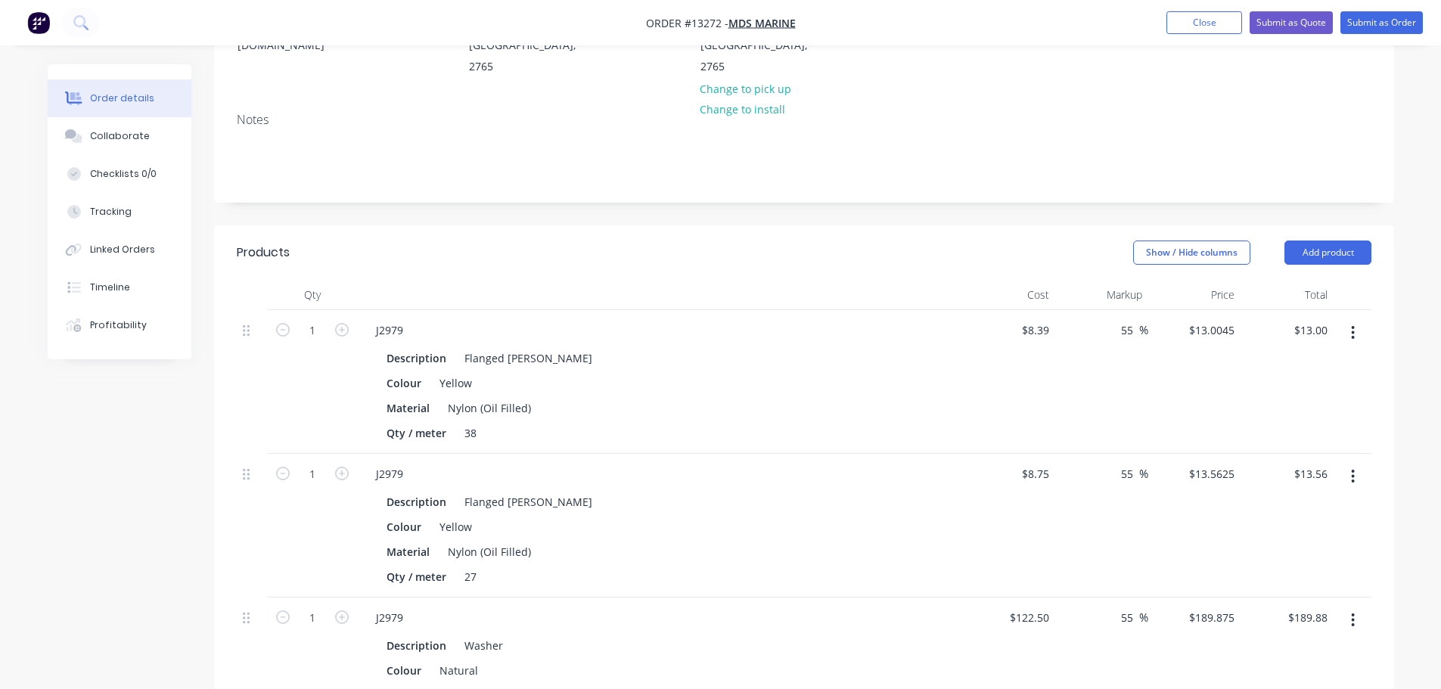
scroll to position [239, 0]
click at [326, 321] on input "1" at bounding box center [312, 332] width 39 height 23
type input "24"
type input "$312.11"
click at [274, 351] on div "24" at bounding box center [312, 384] width 91 height 144
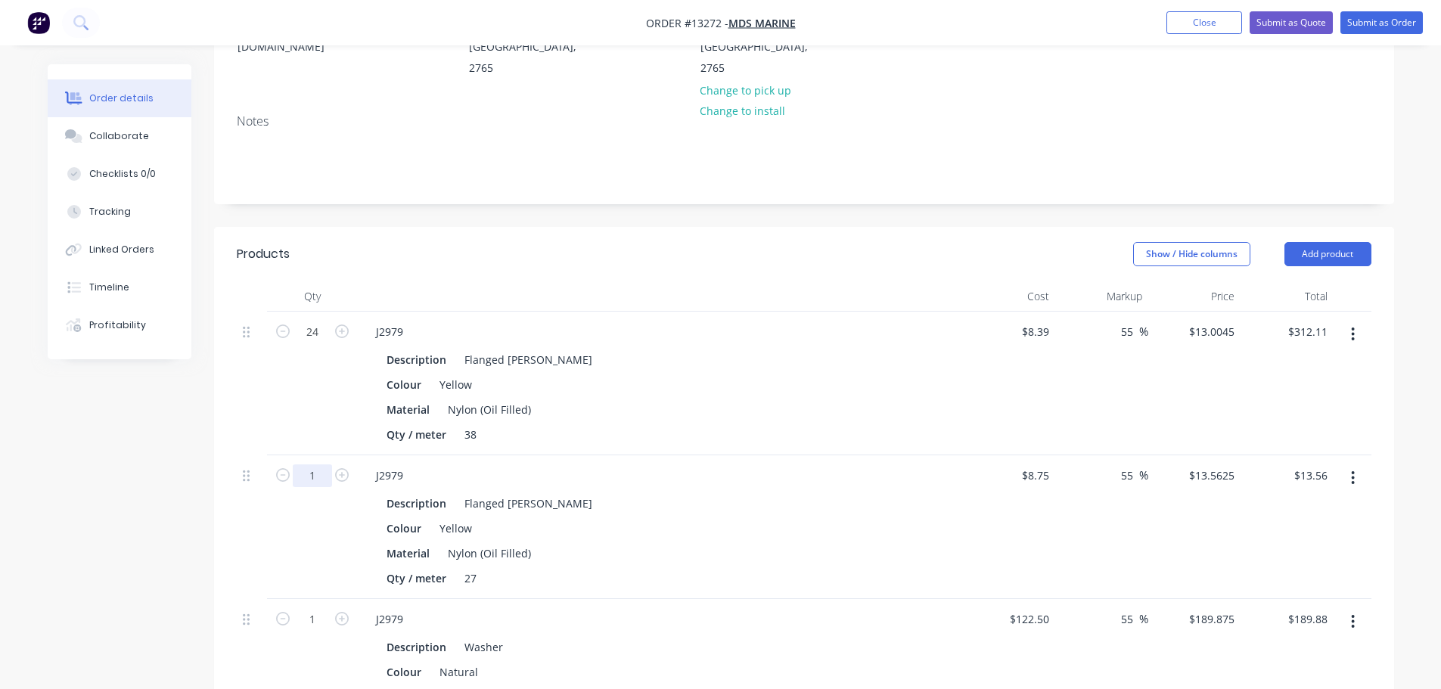
click at [321, 465] on input "1" at bounding box center [312, 476] width 39 height 23
type input "24"
type input "$325.50"
click at [740, 321] on div "J2979" at bounding box center [660, 332] width 593 height 22
click at [1321, 242] on button "Add product" at bounding box center [1328, 254] width 87 height 24
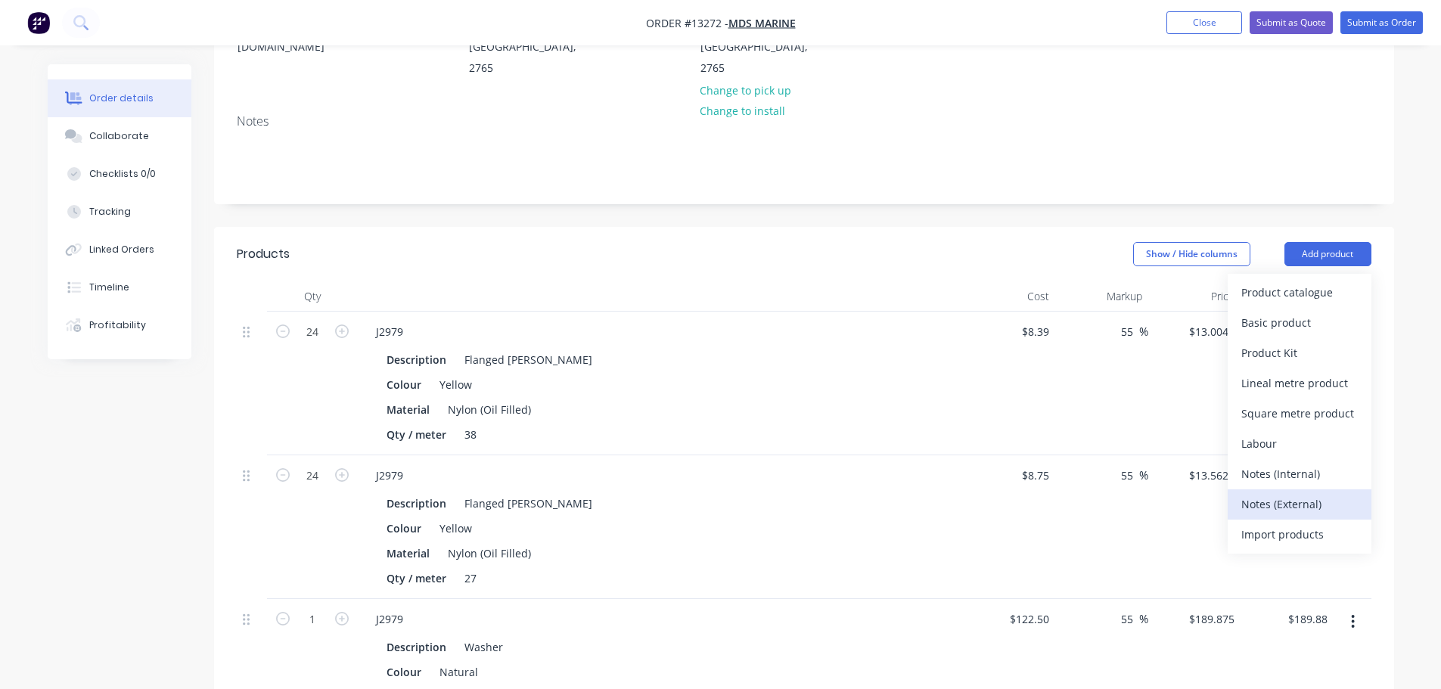
click at [1271, 493] on div "Notes (External)" at bounding box center [1300, 504] width 117 height 22
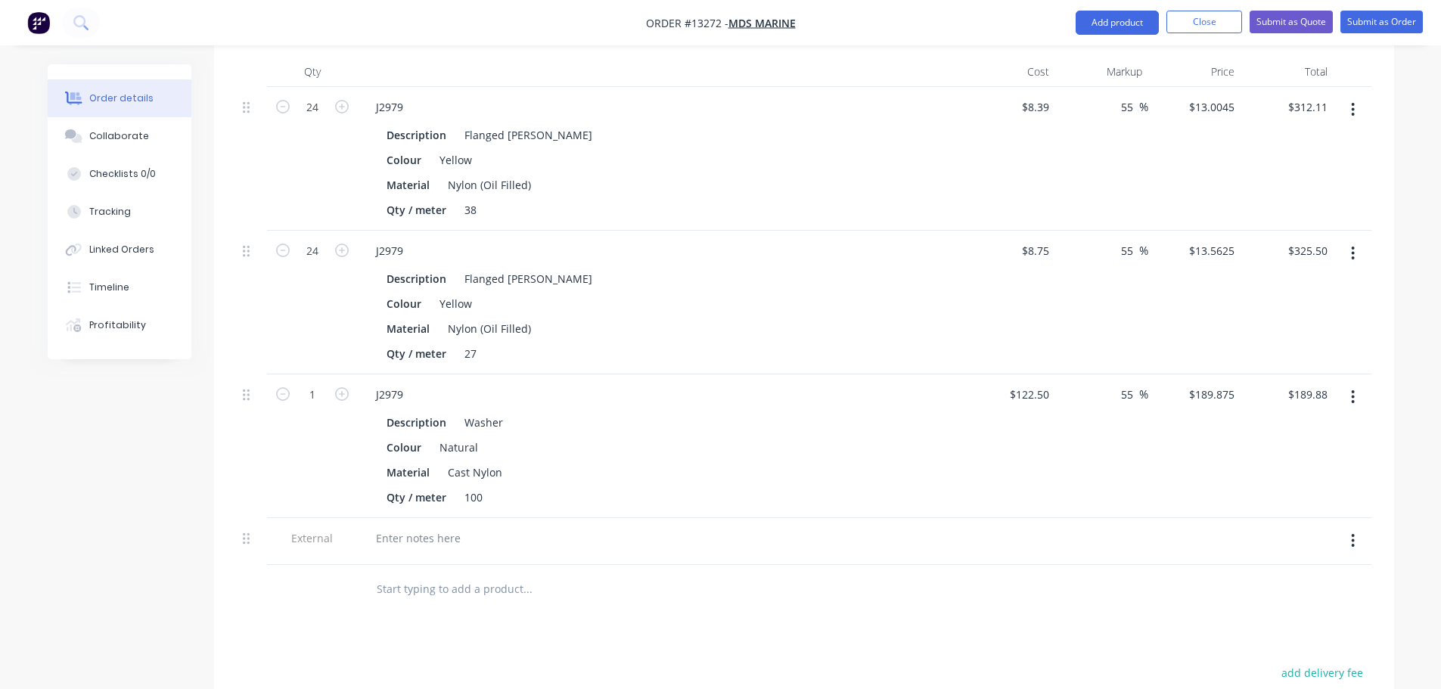
scroll to position [466, 0]
click at [414, 525] on div at bounding box center [418, 536] width 109 height 22
click at [519, 525] on div "Lead Time: 2 weeks from receving [PERSON_NAME]" at bounding box center [506, 536] width 284 height 22
click at [667, 600] on div "Products Show / Hide columns Add product Qty Cost Markup Price Total 24 J2979 D…" at bounding box center [804, 487] width 1180 height 975
click at [1294, 661] on button "add delivery fee" at bounding box center [1323, 671] width 98 height 20
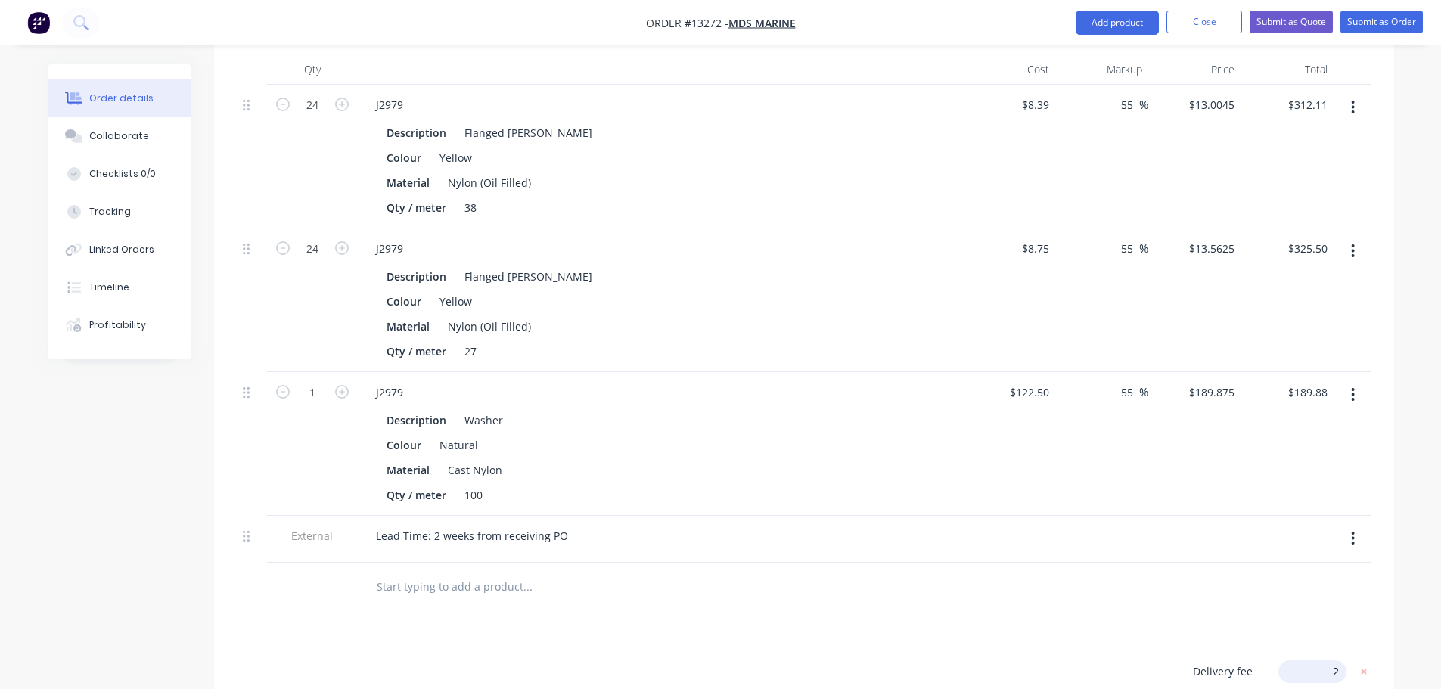
type input "25"
drag, startPoint x: 962, startPoint y: 604, endPoint x: 945, endPoint y: 604, distance: 17.4
click at [962, 604] on div "Products Show / Hide columns Add product Qty Cost Markup Price Total 24 J2979 D…" at bounding box center [804, 486] width 1180 height 972
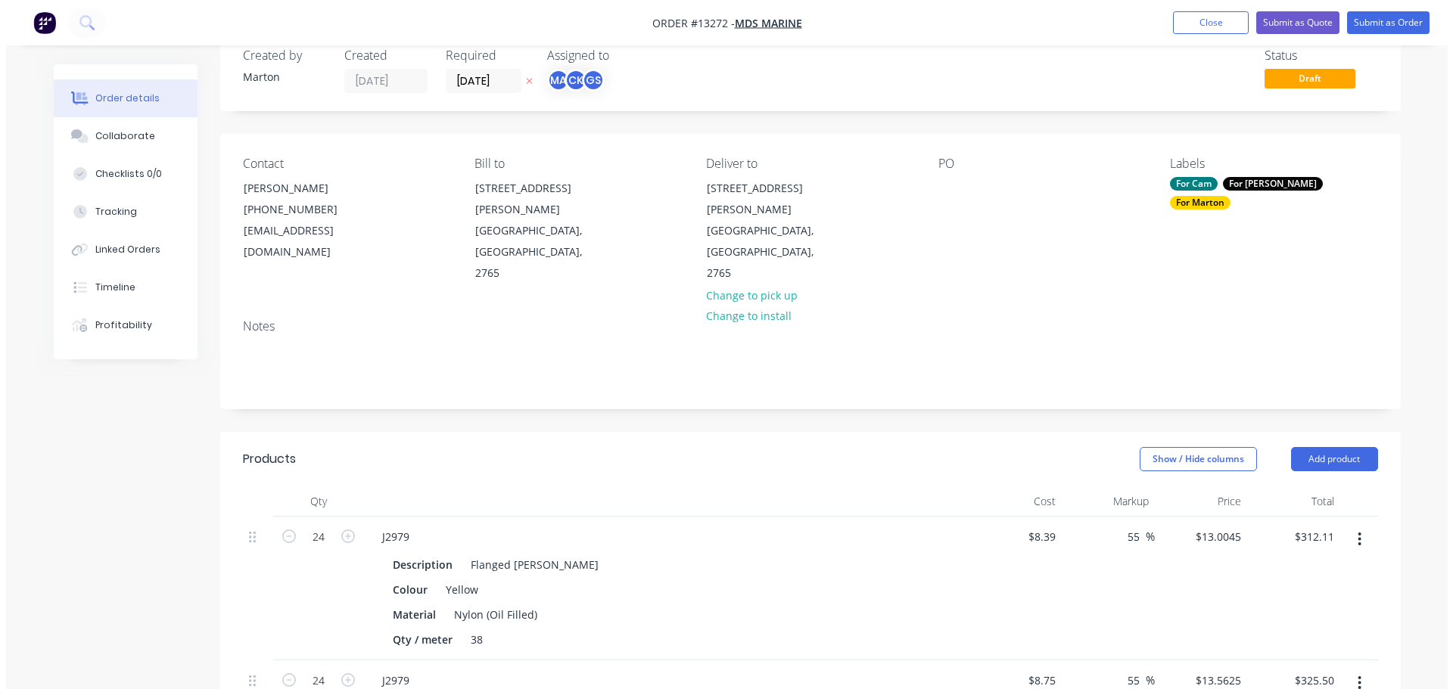
scroll to position [0, 0]
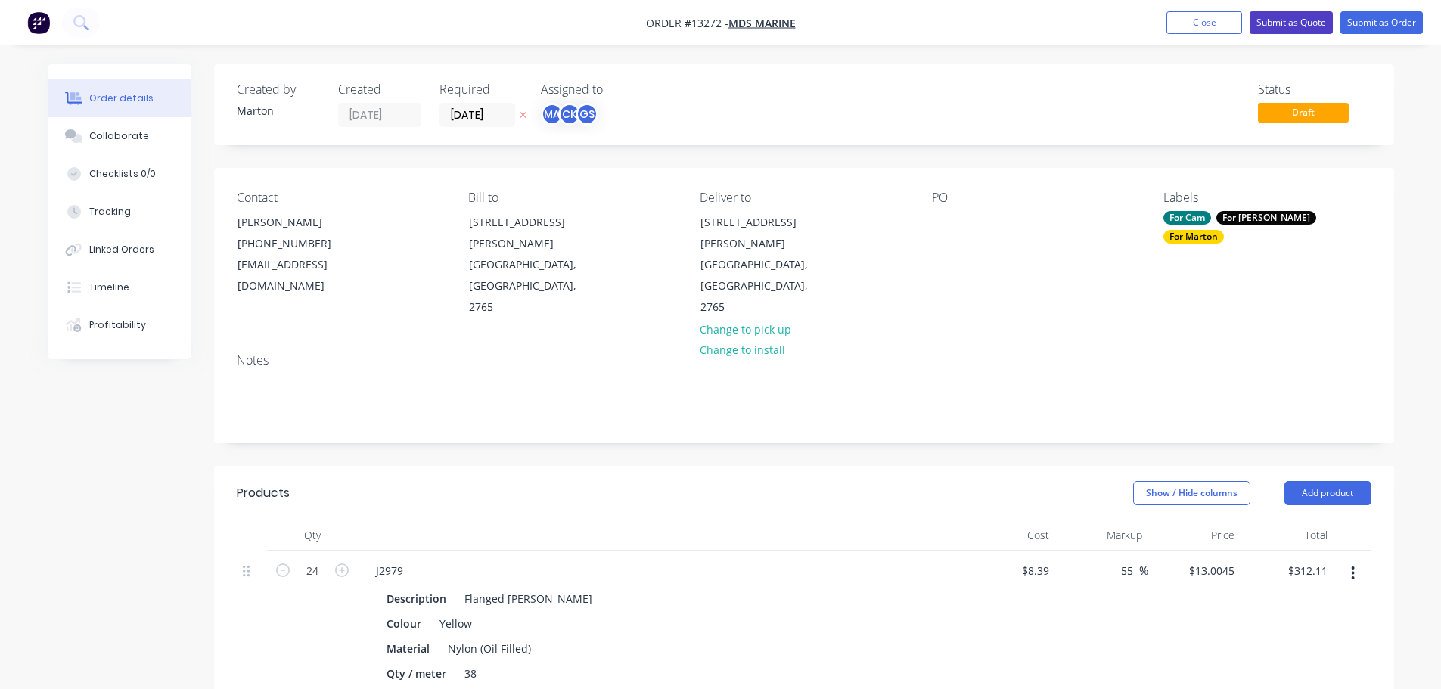
click at [1298, 19] on button "Submit as Quote" at bounding box center [1291, 22] width 83 height 23
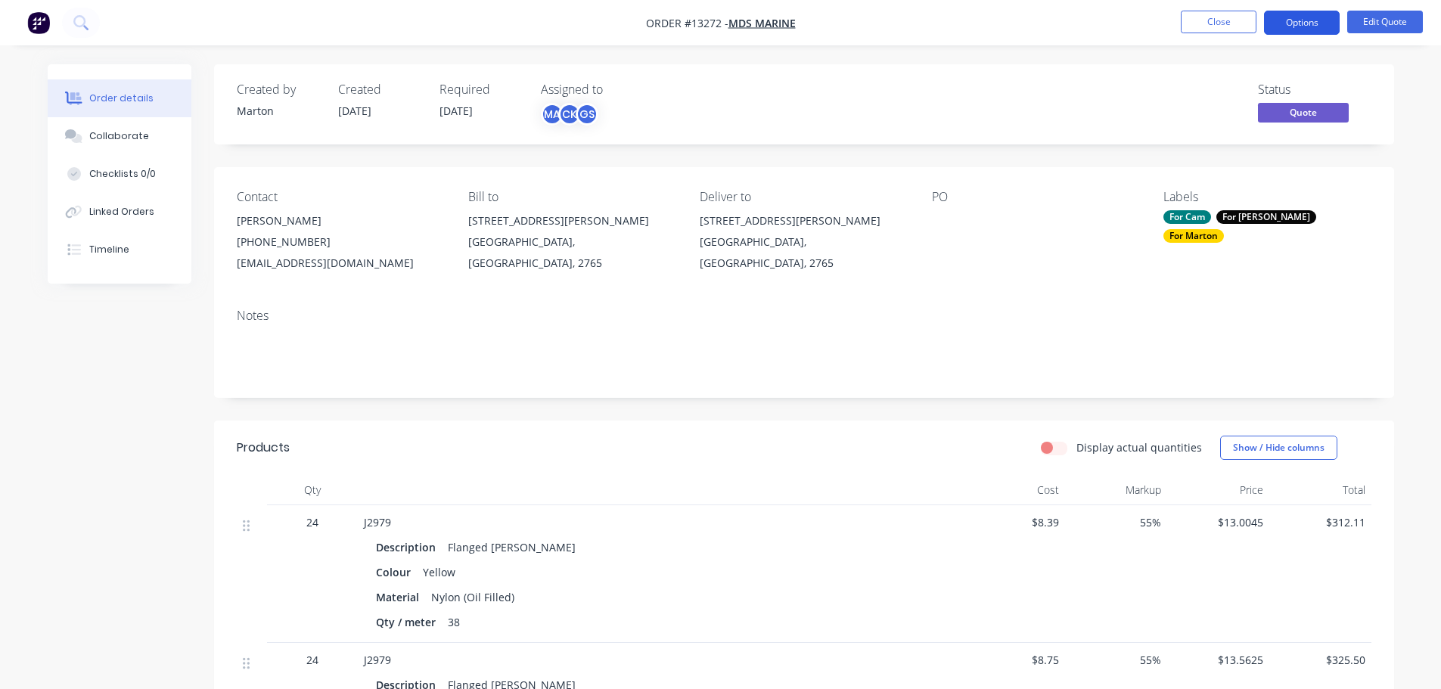
click at [1299, 20] on button "Options" at bounding box center [1302, 23] width 76 height 24
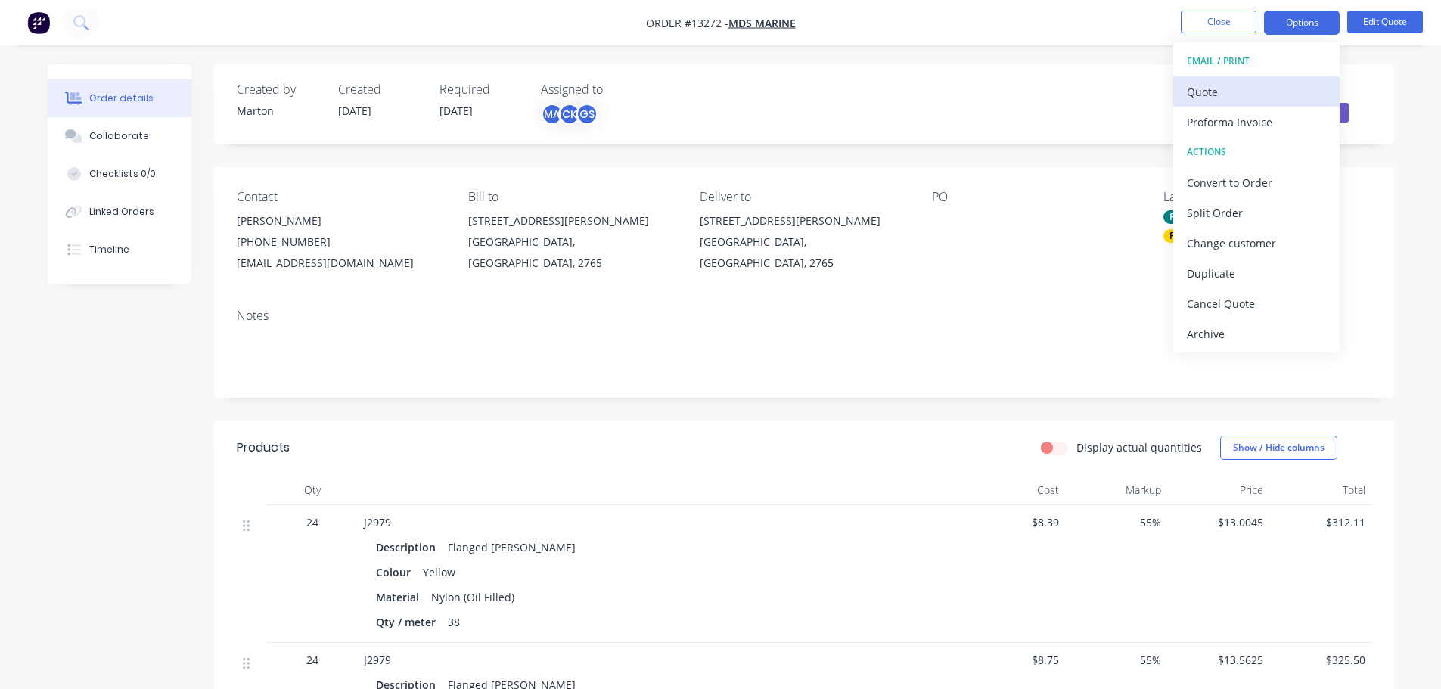
click at [1226, 93] on div "Quote" at bounding box center [1256, 92] width 139 height 22
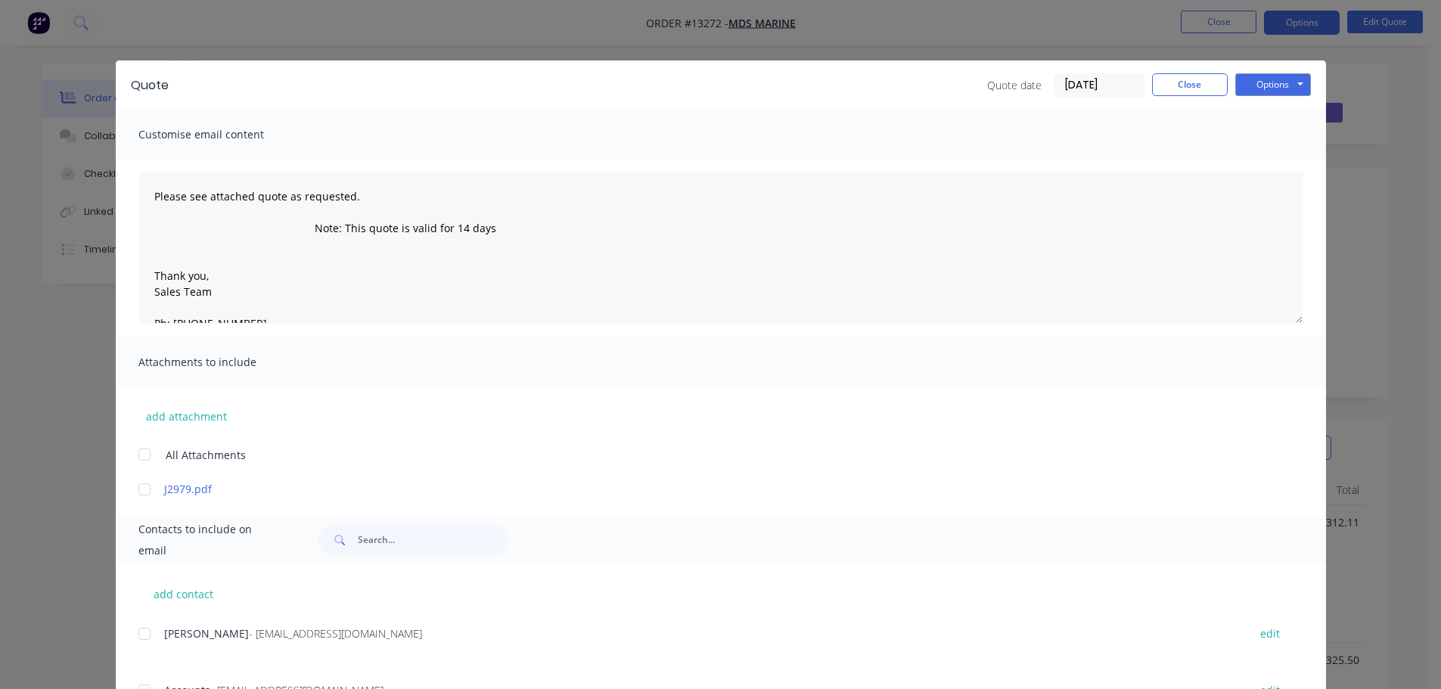
click at [149, 634] on div at bounding box center [144, 634] width 30 height 30
click at [1261, 89] on button "Options" at bounding box center [1274, 84] width 76 height 23
click at [1263, 155] on button "Email" at bounding box center [1284, 161] width 97 height 25
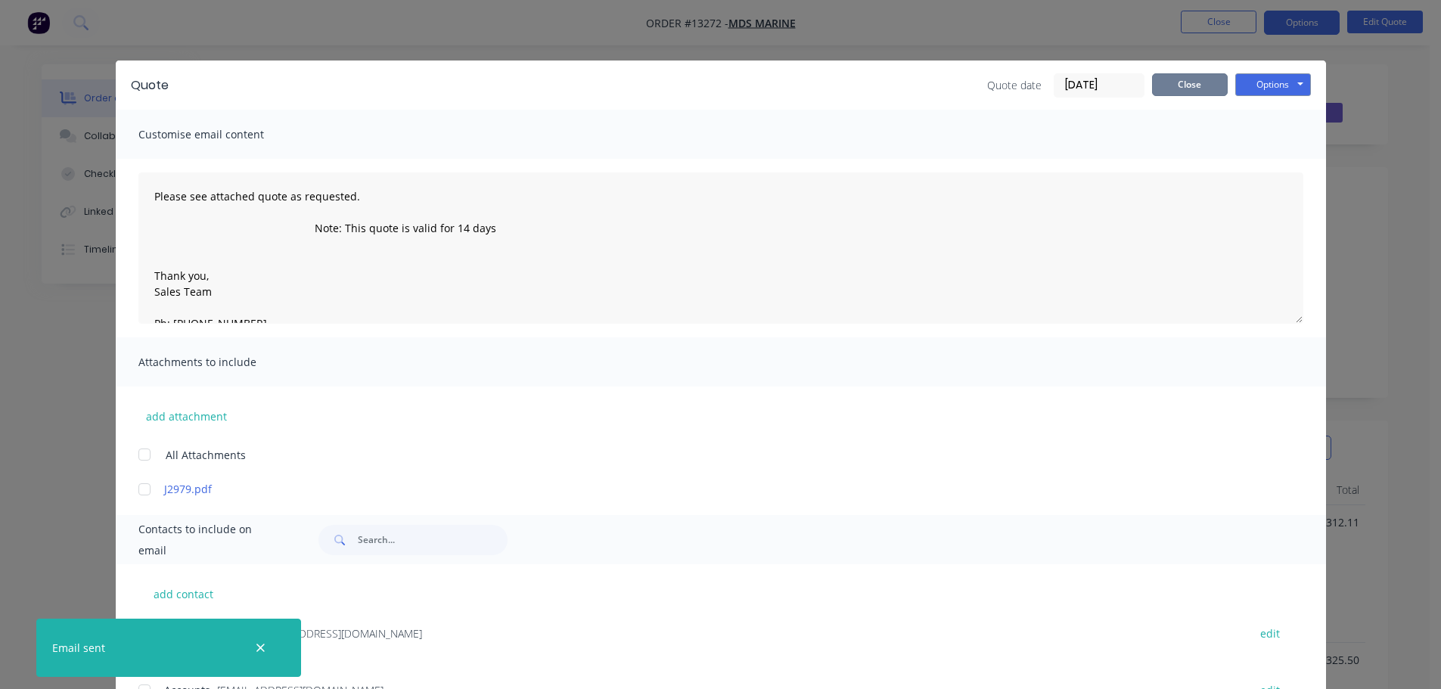
click at [1169, 89] on button "Close" at bounding box center [1190, 84] width 76 height 23
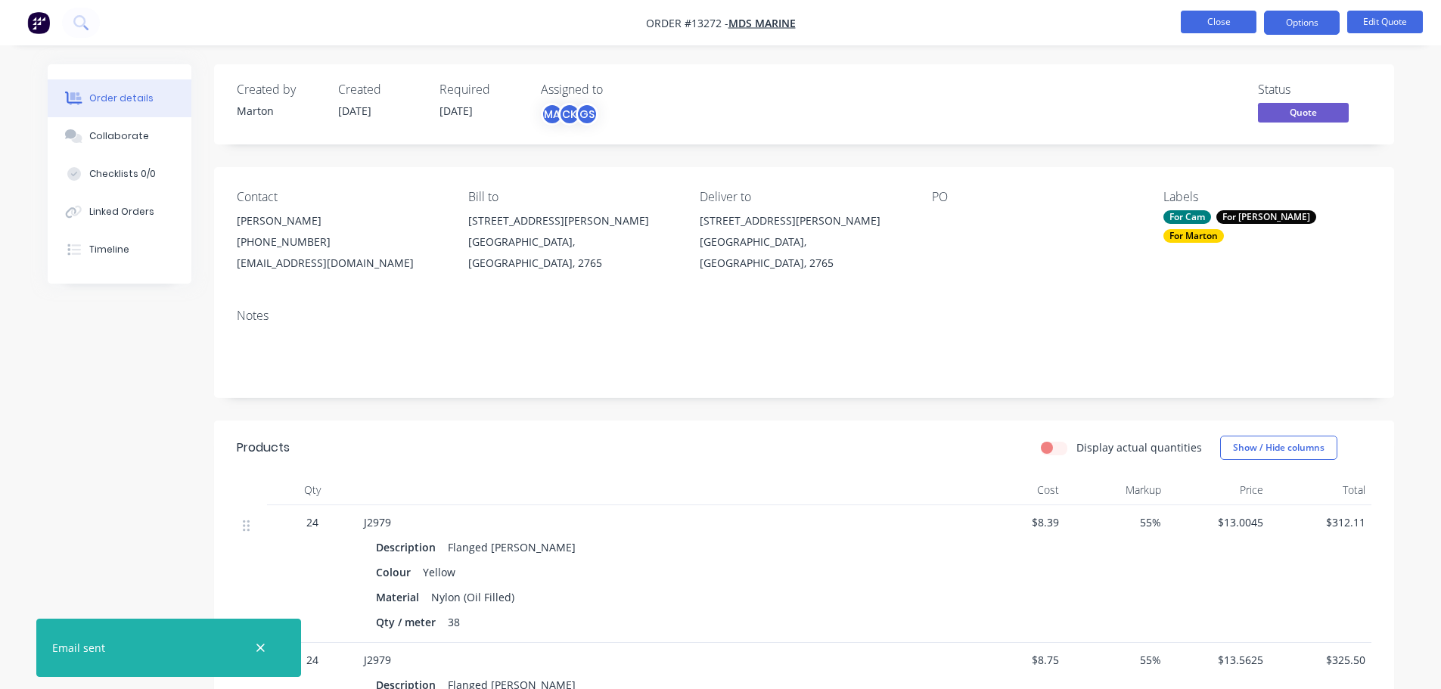
click at [1199, 20] on button "Close" at bounding box center [1219, 22] width 76 height 23
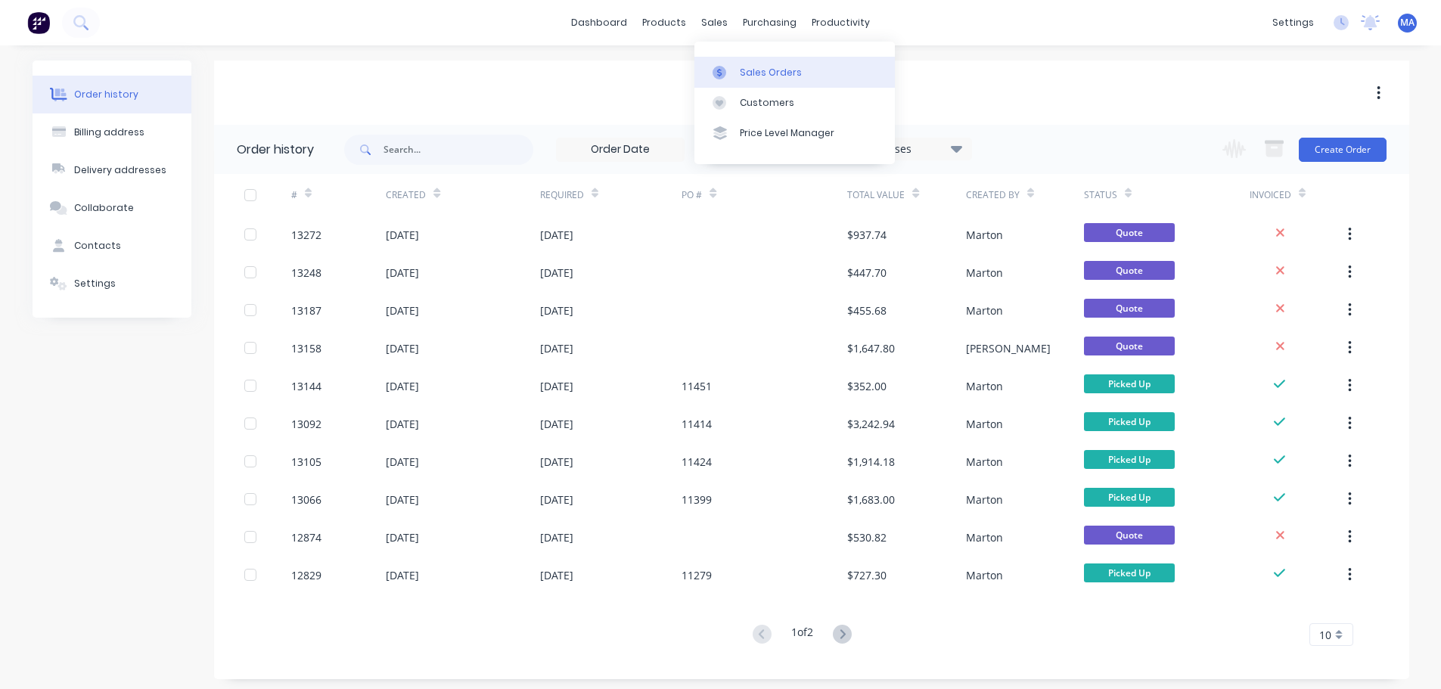
click at [730, 77] on div at bounding box center [724, 73] width 23 height 14
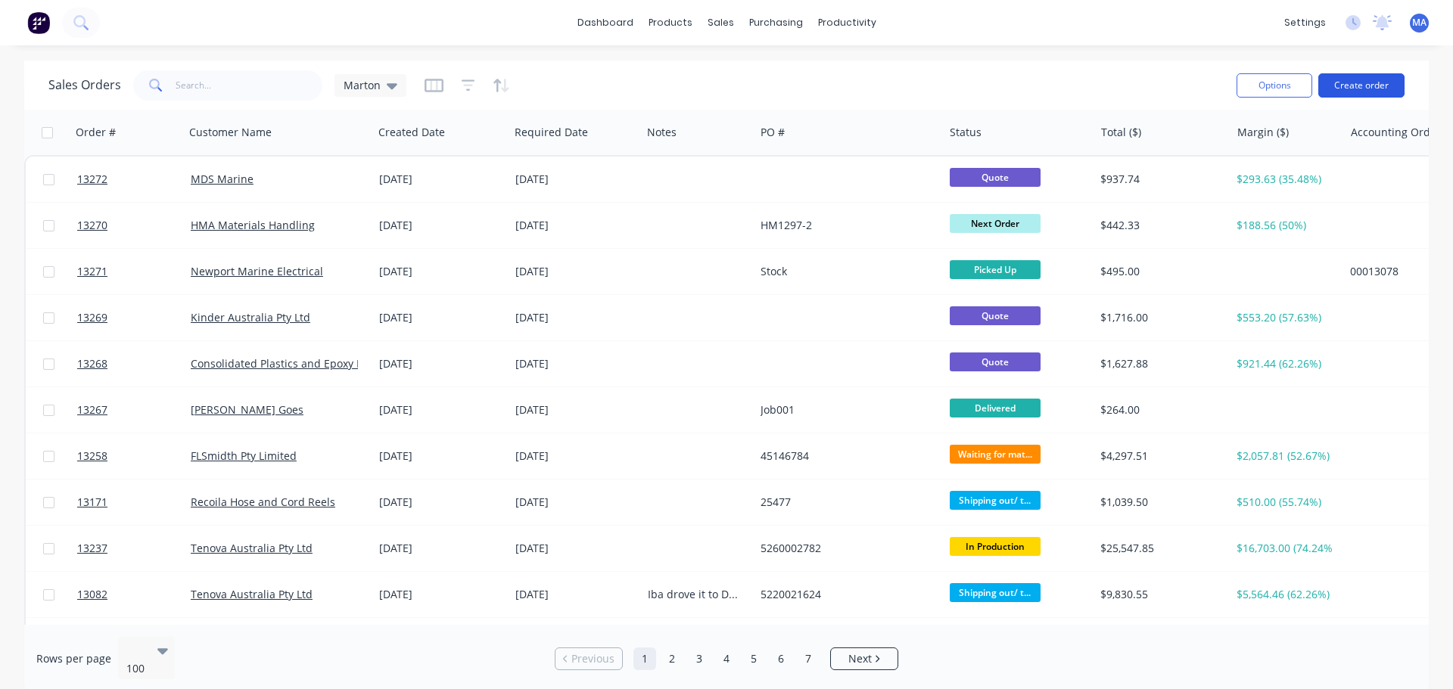
click at [1345, 92] on button "Create order" at bounding box center [1361, 85] width 86 height 24
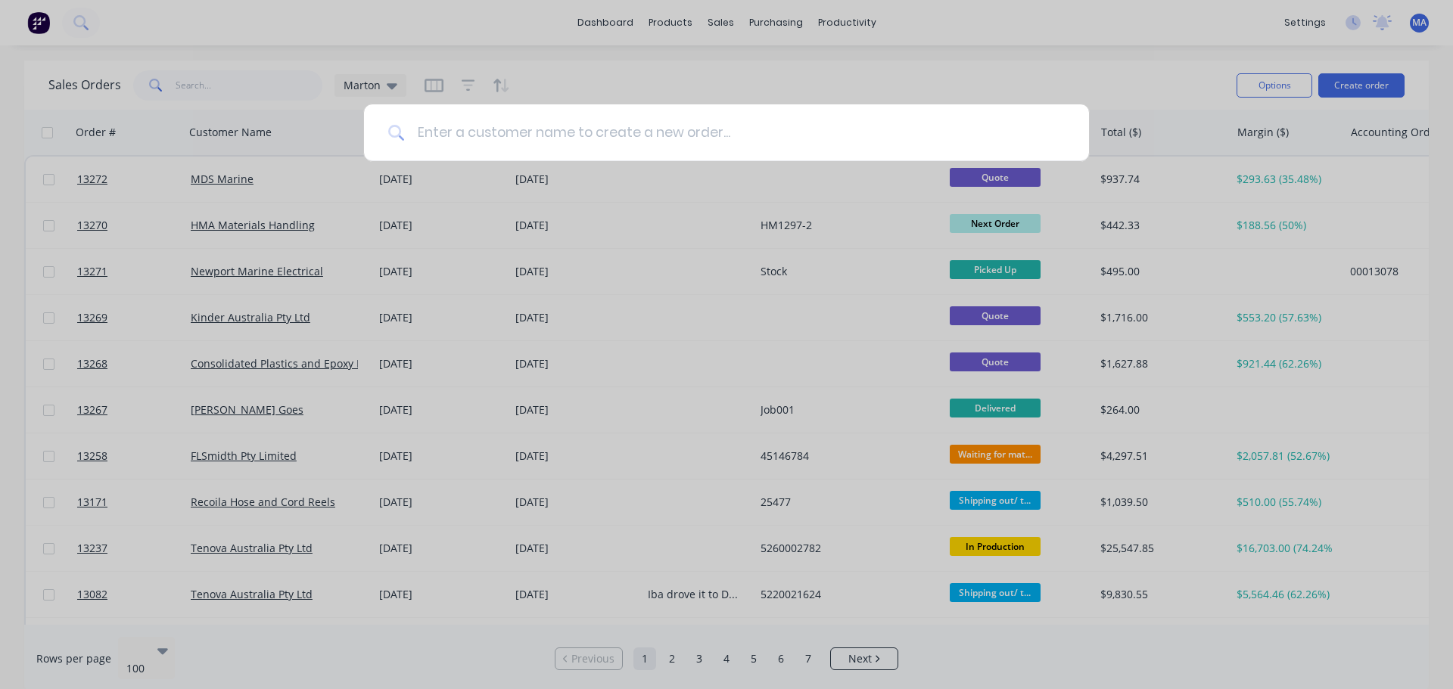
click at [510, 122] on input at bounding box center [735, 132] width 660 height 57
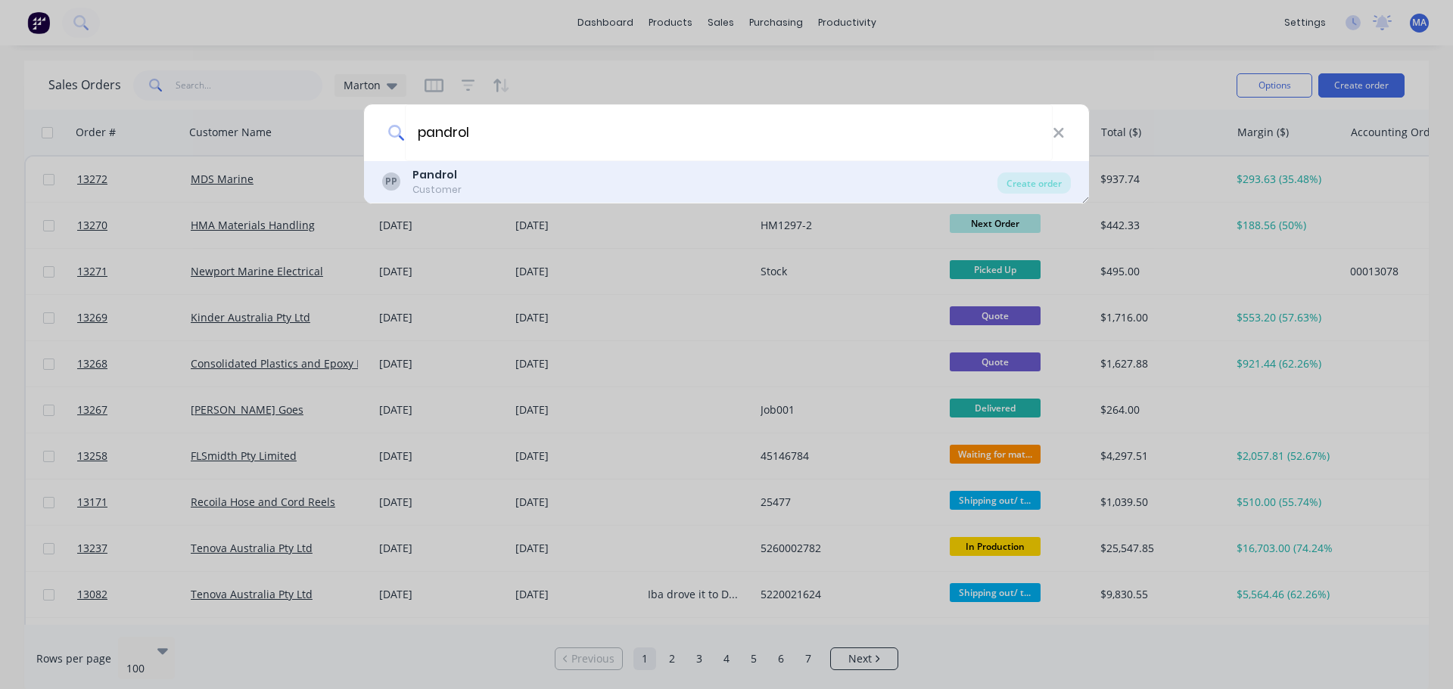
type input "pandrol"
click at [464, 180] on div "PP Pandrol Customer" at bounding box center [689, 182] width 615 height 30
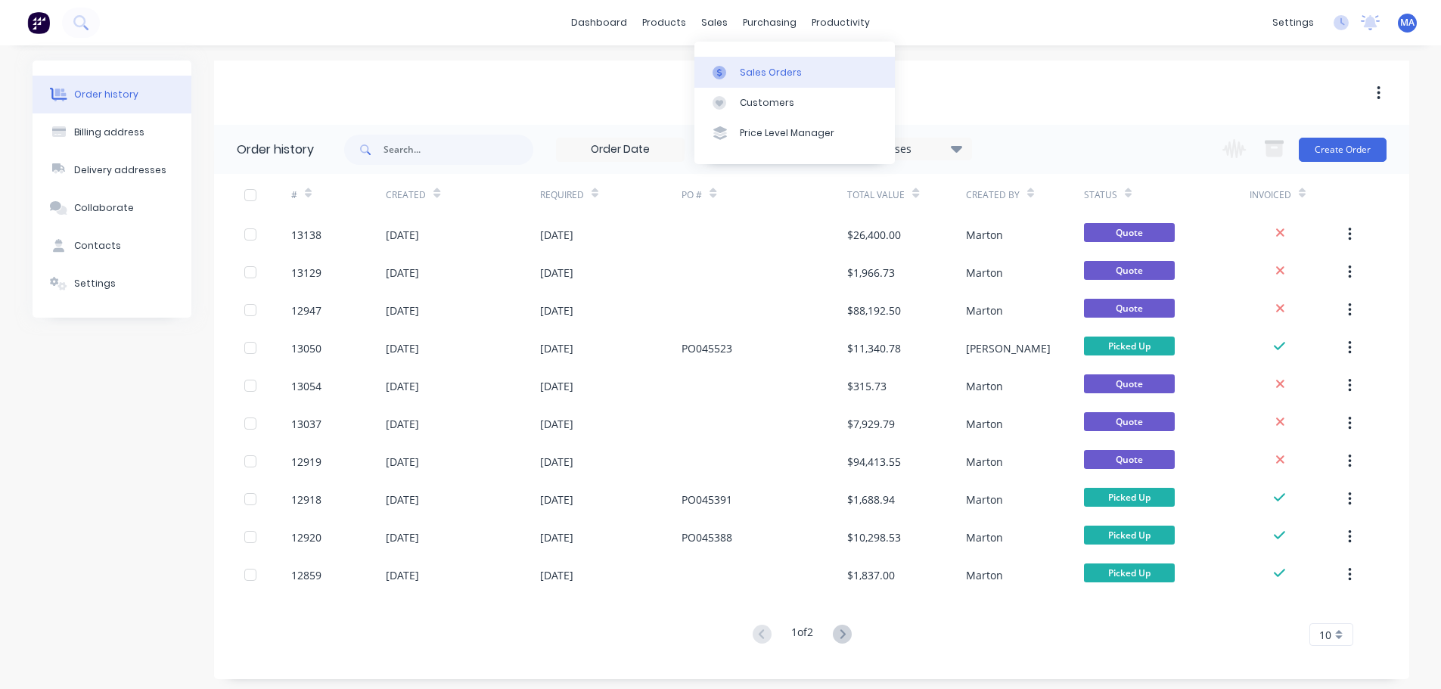
click at [700, 67] on link "Sales Orders" at bounding box center [795, 72] width 201 height 30
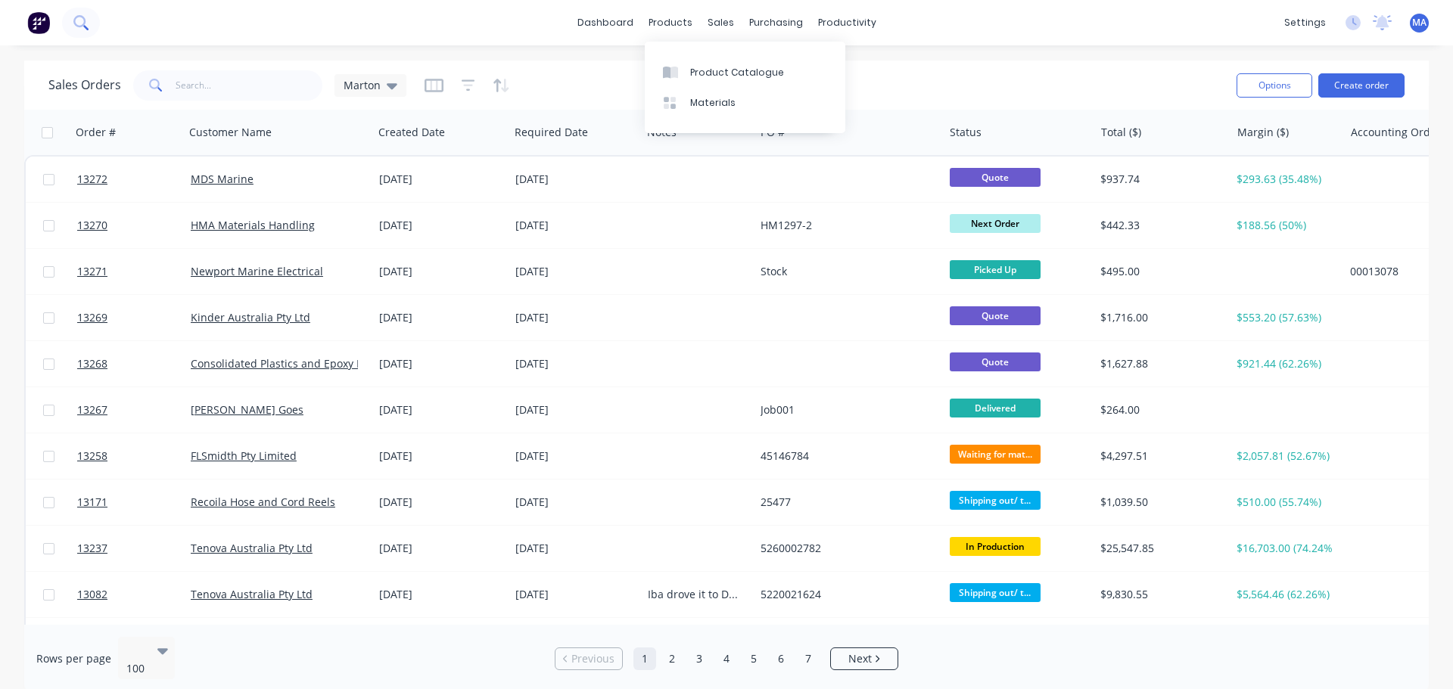
drag, startPoint x: 55, startPoint y: 23, endPoint x: 83, endPoint y: 23, distance: 28.0
click at [68, 22] on div at bounding box center [50, 23] width 100 height 30
click at [84, 24] on icon at bounding box center [79, 21] width 12 height 12
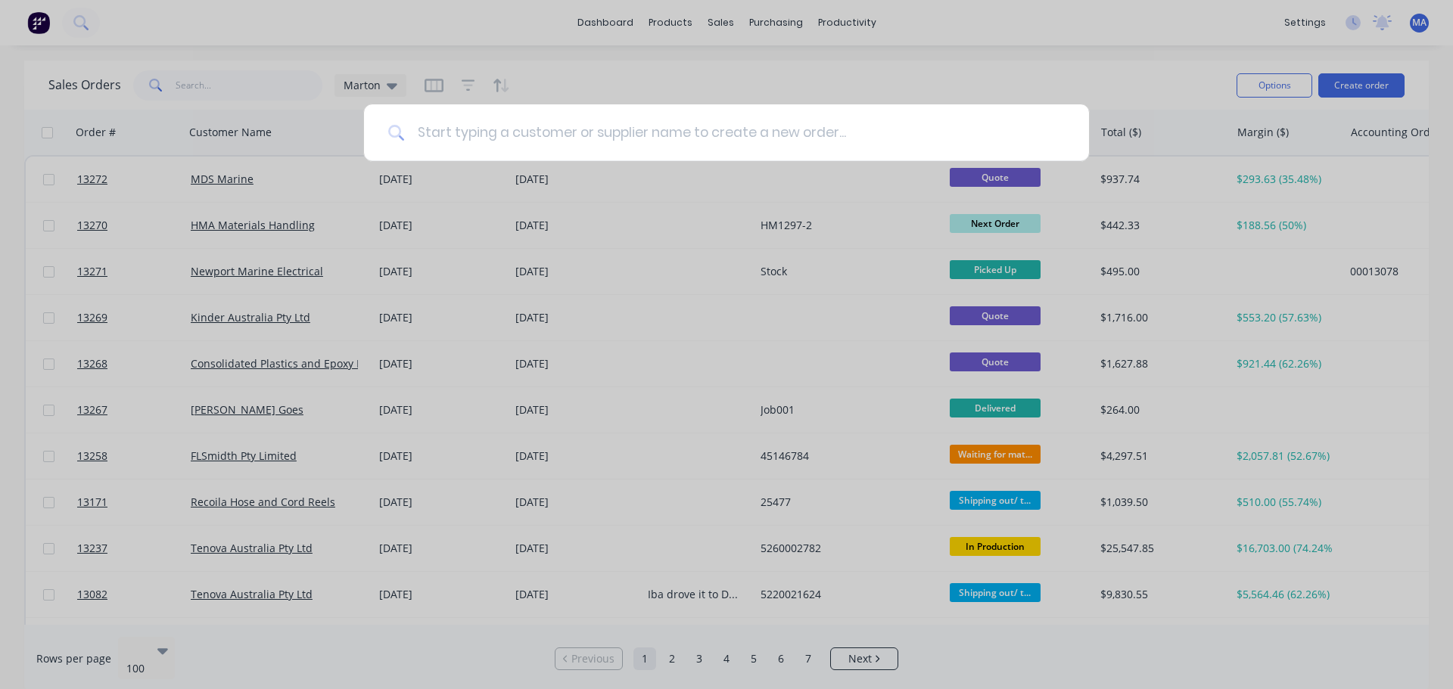
click at [461, 148] on input at bounding box center [735, 132] width 660 height 57
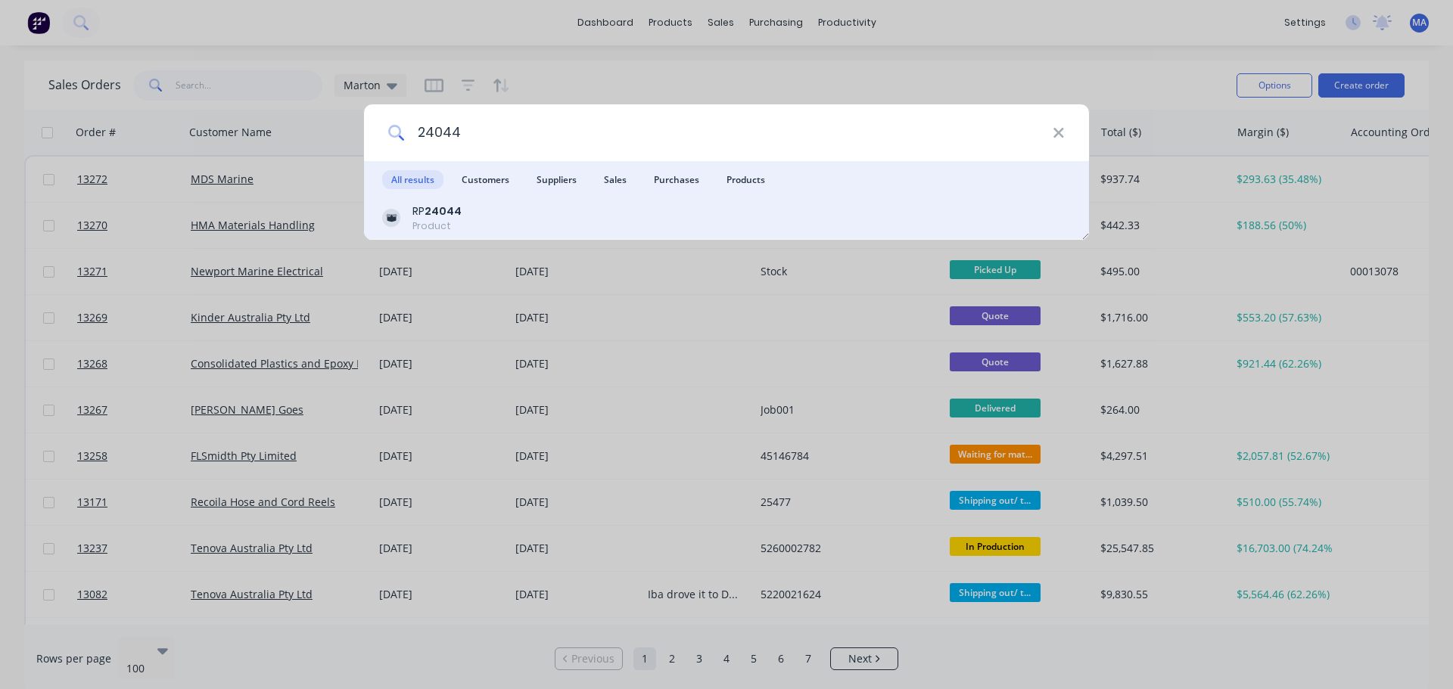
type input "24044"
click at [474, 205] on div "RP 24044 Product" at bounding box center [726, 219] width 689 height 30
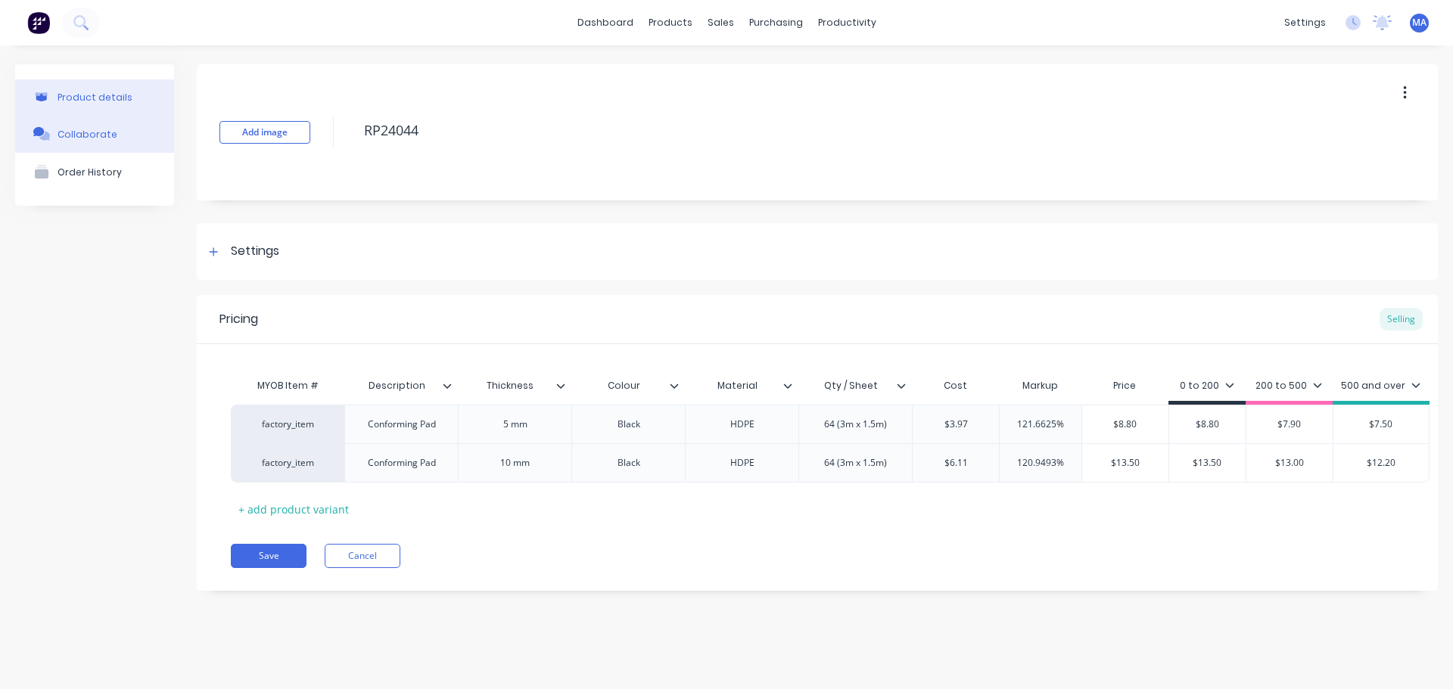
click at [85, 121] on button "Collaborate" at bounding box center [94, 134] width 159 height 38
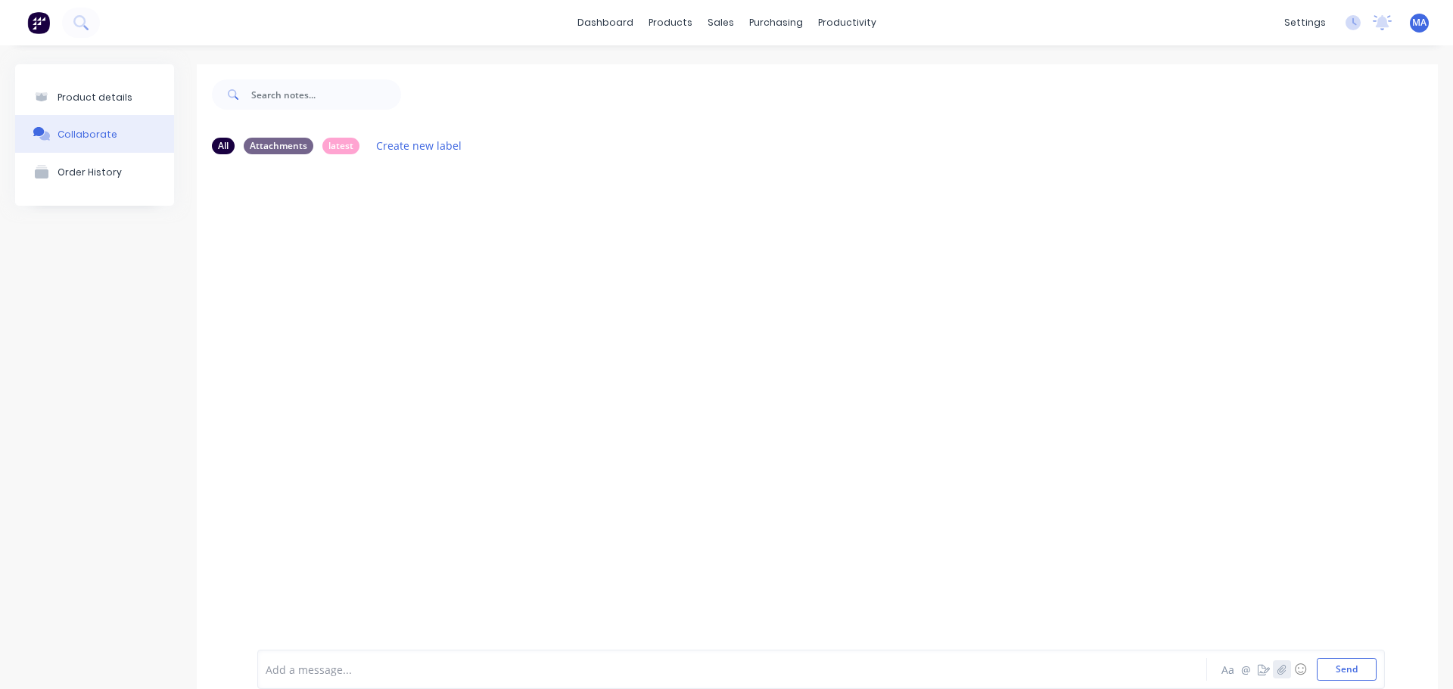
click at [1277, 673] on icon "button" at bounding box center [1281, 669] width 9 height 11
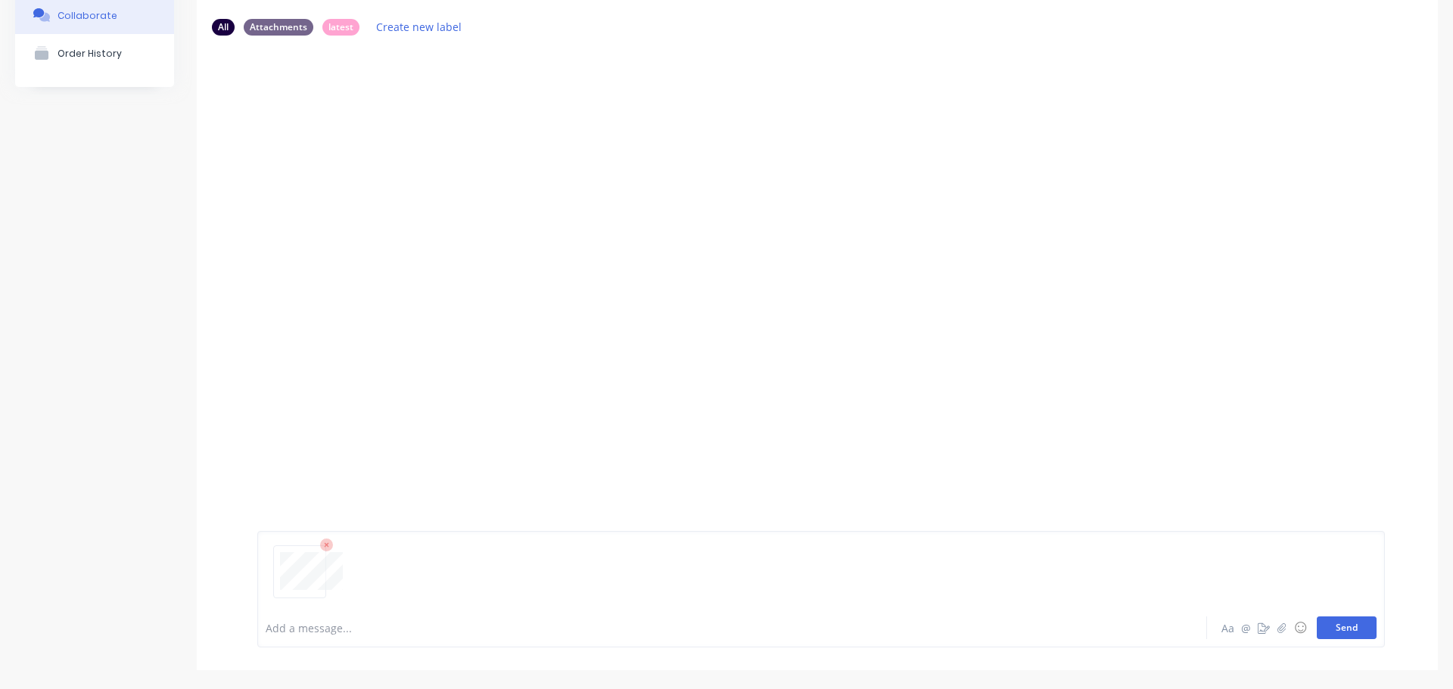
click at [1340, 631] on button "Send" at bounding box center [1347, 628] width 60 height 23
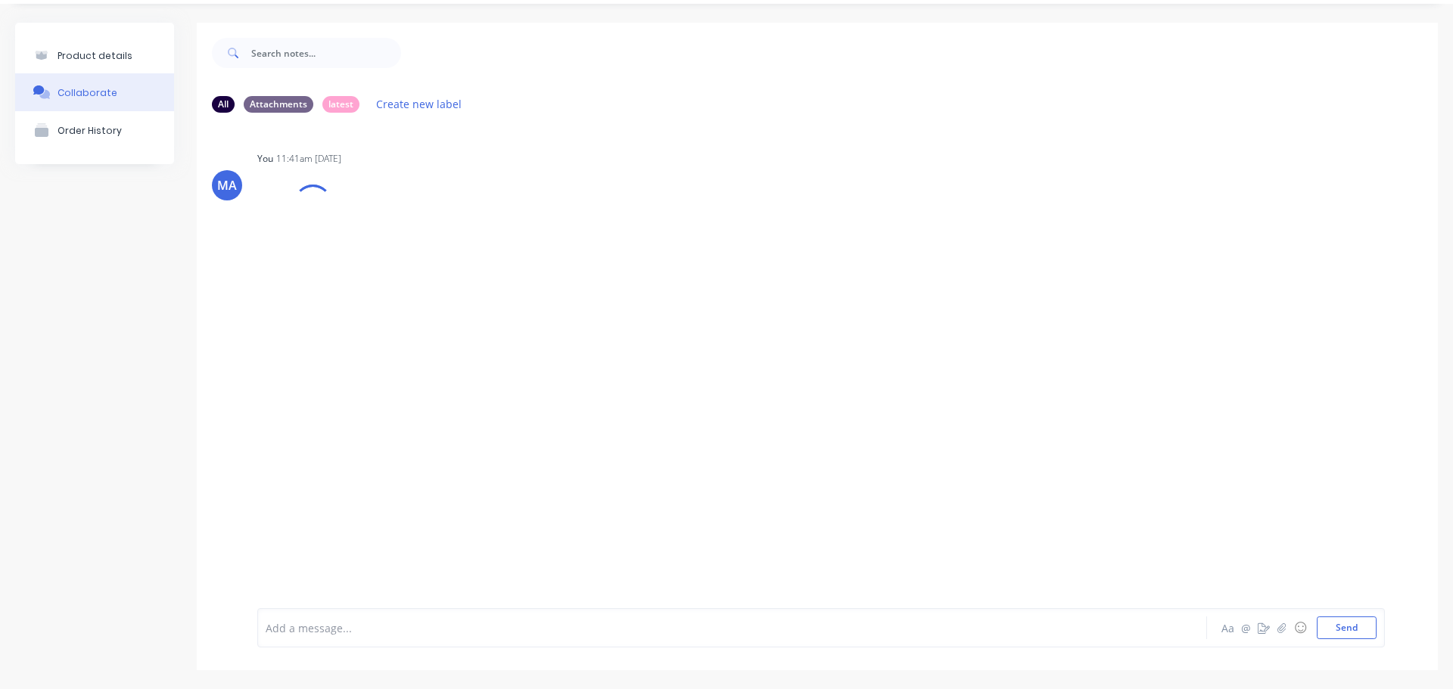
scroll to position [42, 0]
click at [383, 246] on icon "button" at bounding box center [382, 240] width 5 height 17
click at [407, 275] on button "Auto-attach to new orders" at bounding box center [481, 282] width 170 height 36
click at [627, 273] on label at bounding box center [627, 273] width 0 height 0
click at [604, 281] on input "checkbox" at bounding box center [598, 280] width 12 height 14
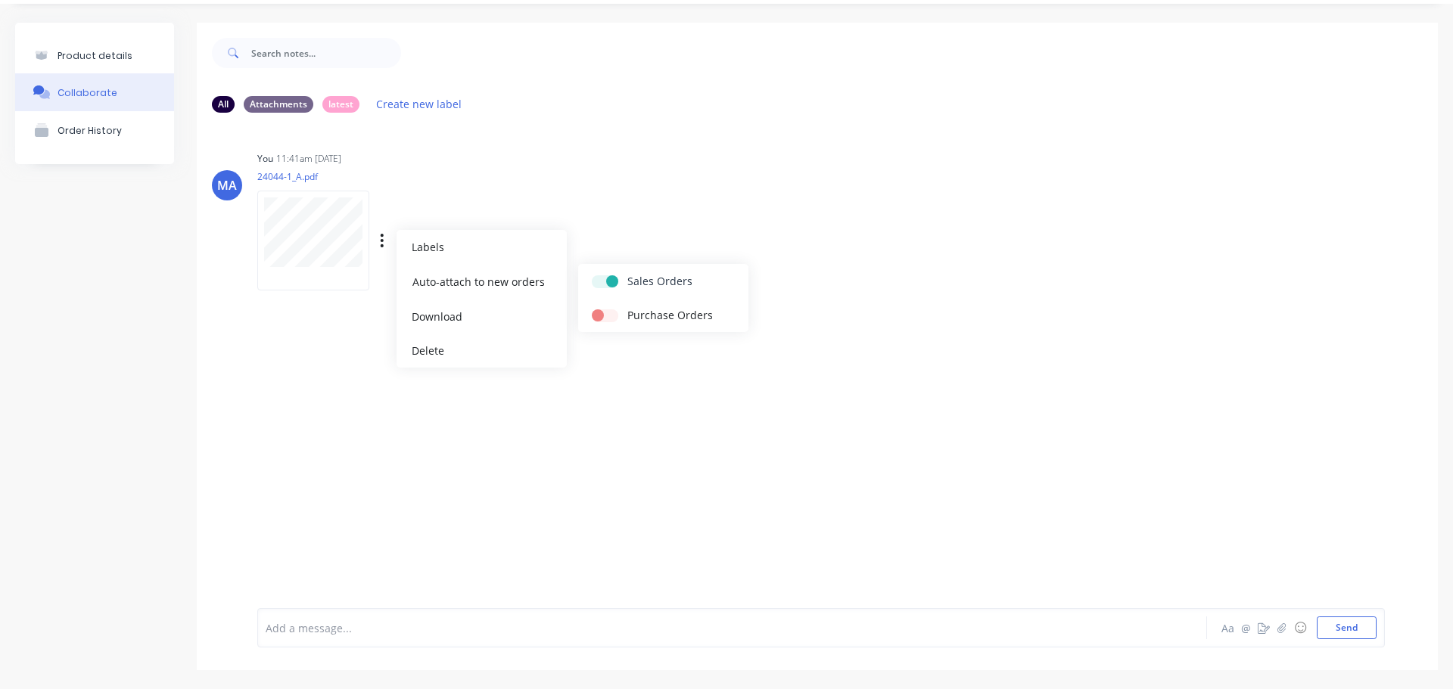
checkbox input "true"
click at [599, 220] on div "You 11:41am [DATE] 24044-1_A.pdf Labels Auto-attach to new orders Sales Orders …" at bounding box center [493, 216] width 473 height 136
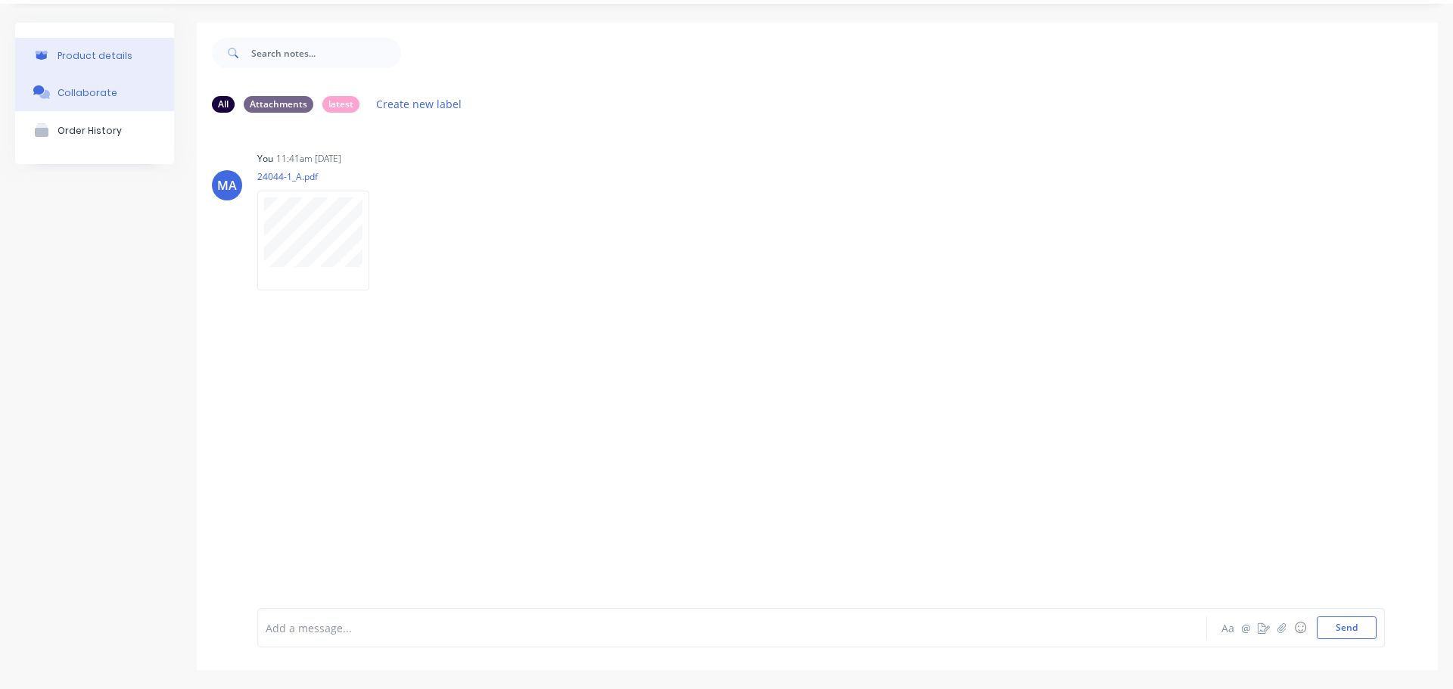
click at [125, 49] on button "Product details" at bounding box center [94, 56] width 159 height 36
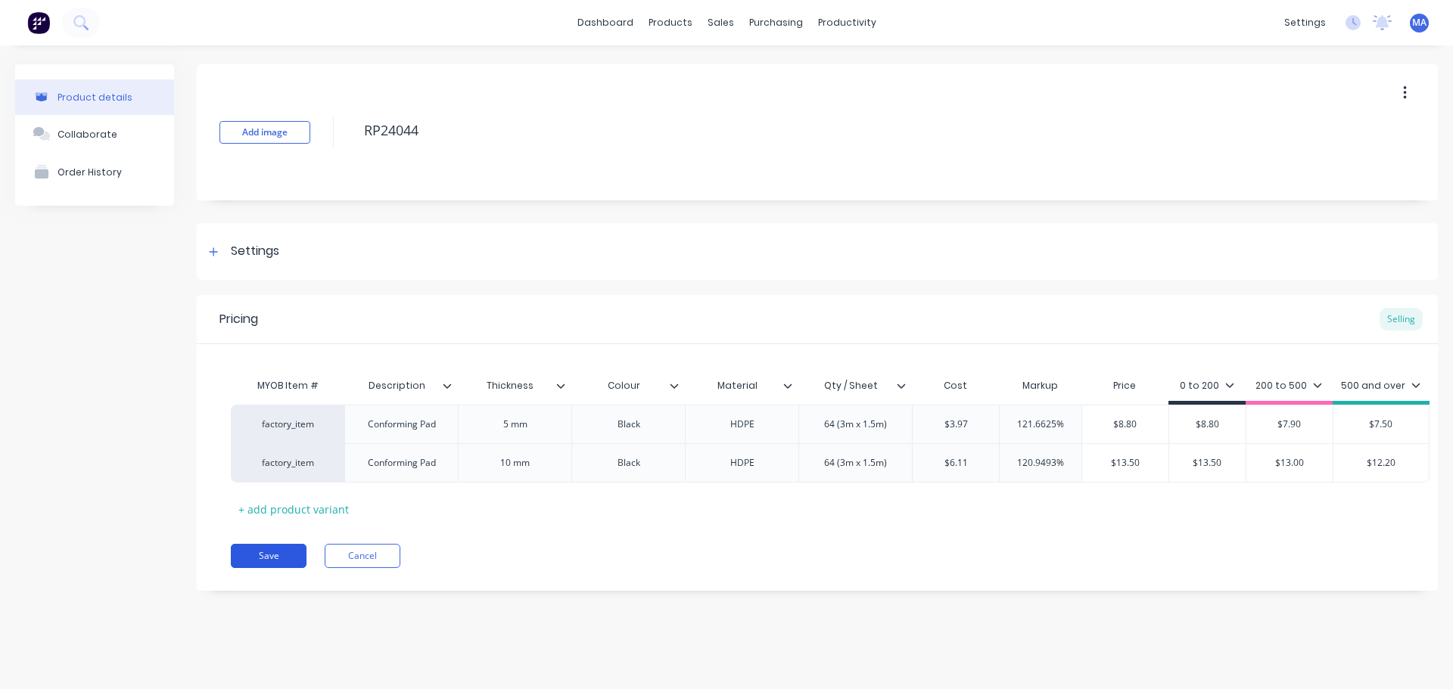
click at [288, 559] on button "Save" at bounding box center [269, 556] width 76 height 24
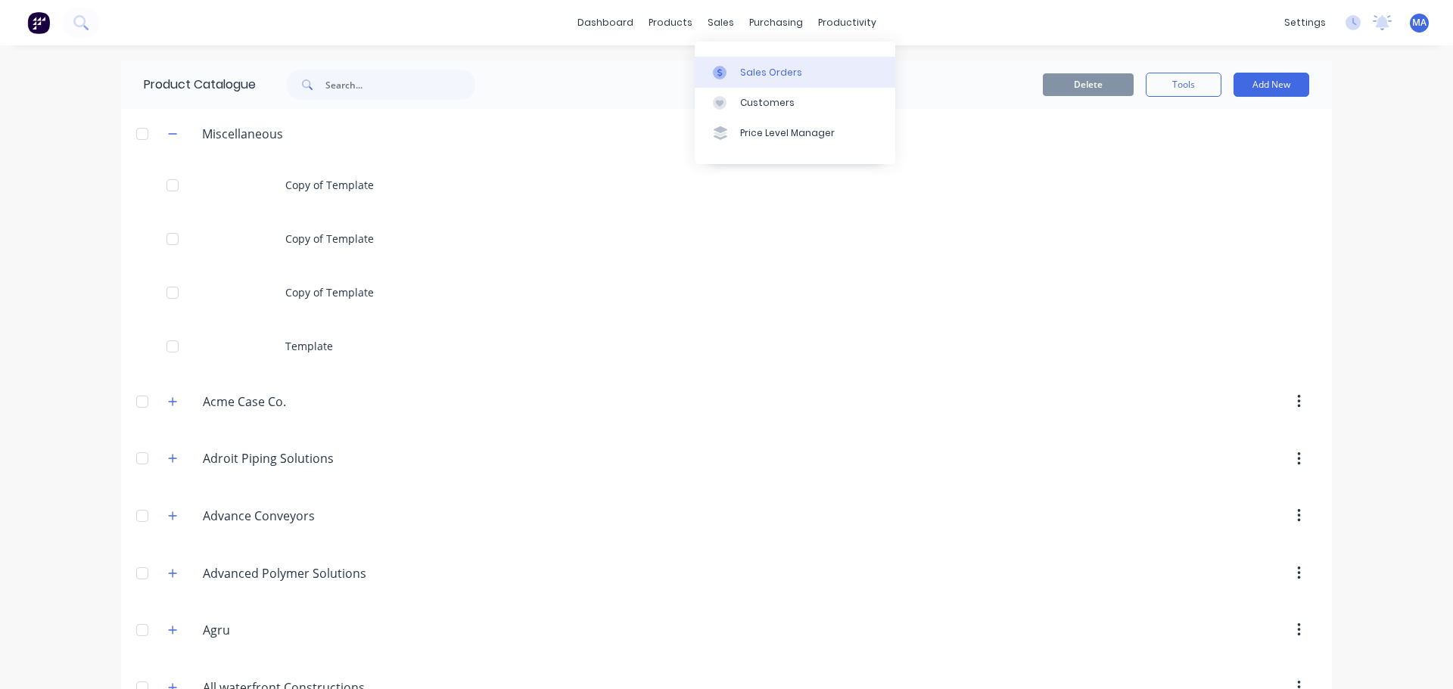
click at [741, 84] on link "Sales Orders" at bounding box center [795, 72] width 201 height 30
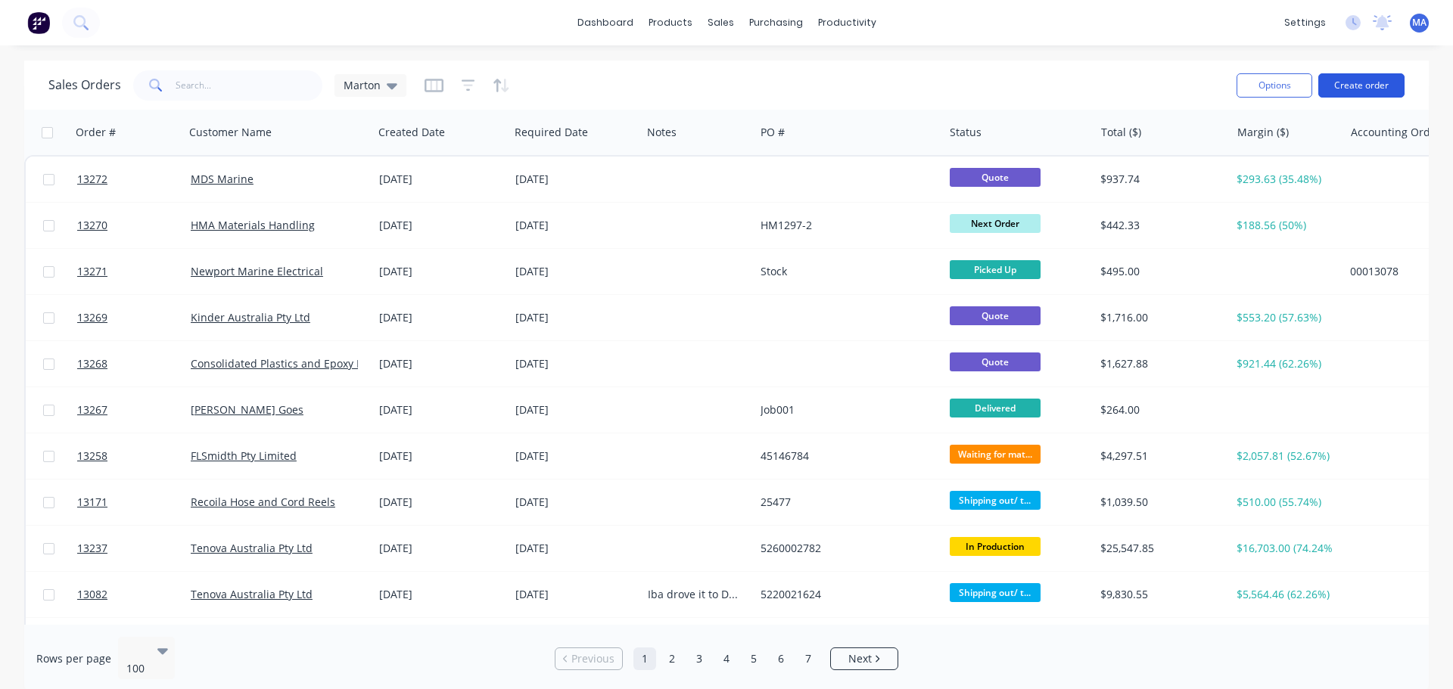
click at [1361, 82] on button "Create order" at bounding box center [1361, 85] width 86 height 24
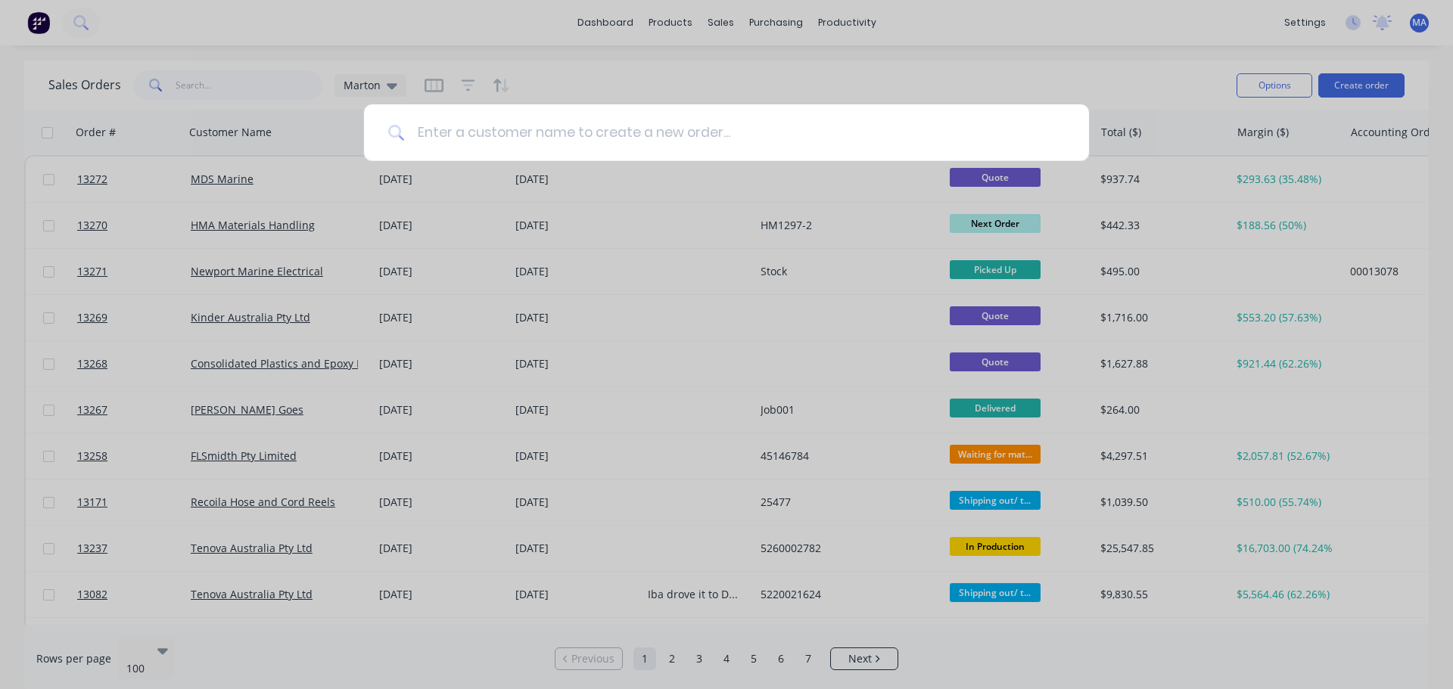
click at [504, 132] on input at bounding box center [735, 132] width 660 height 57
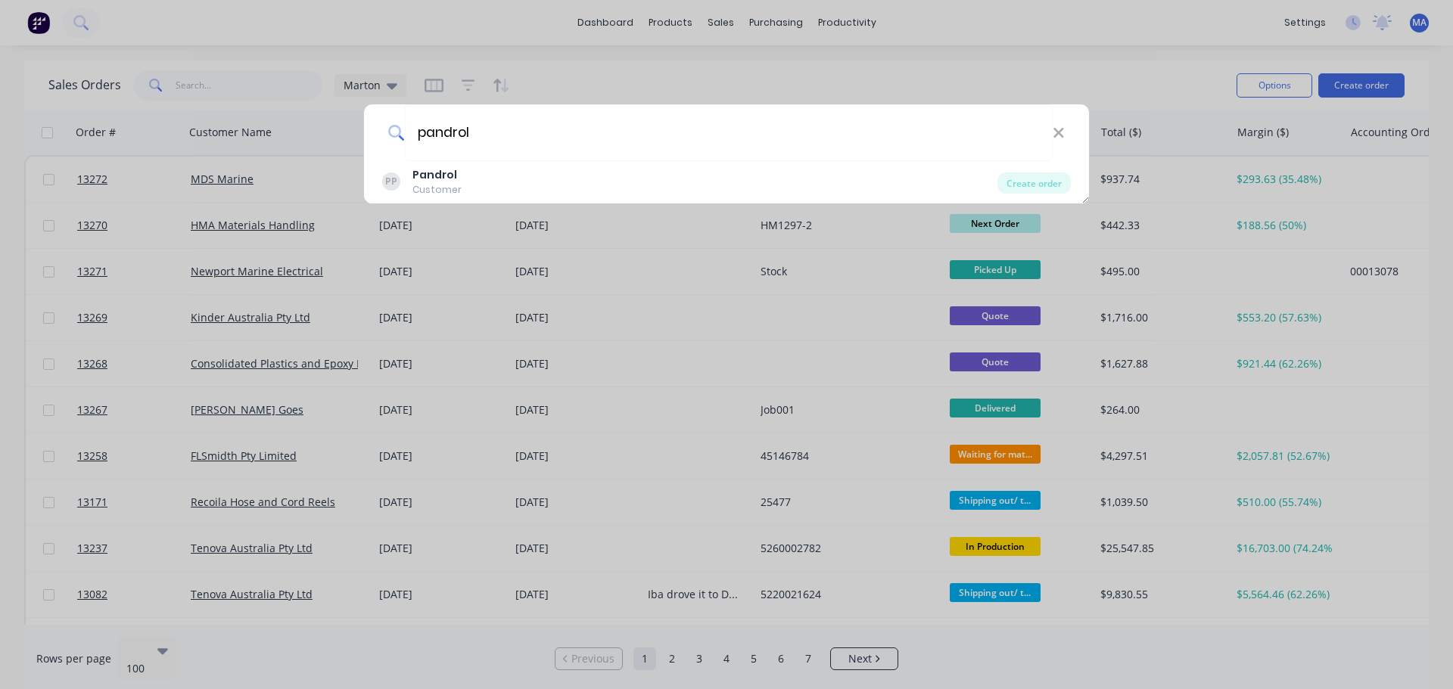
type input "pandrol"
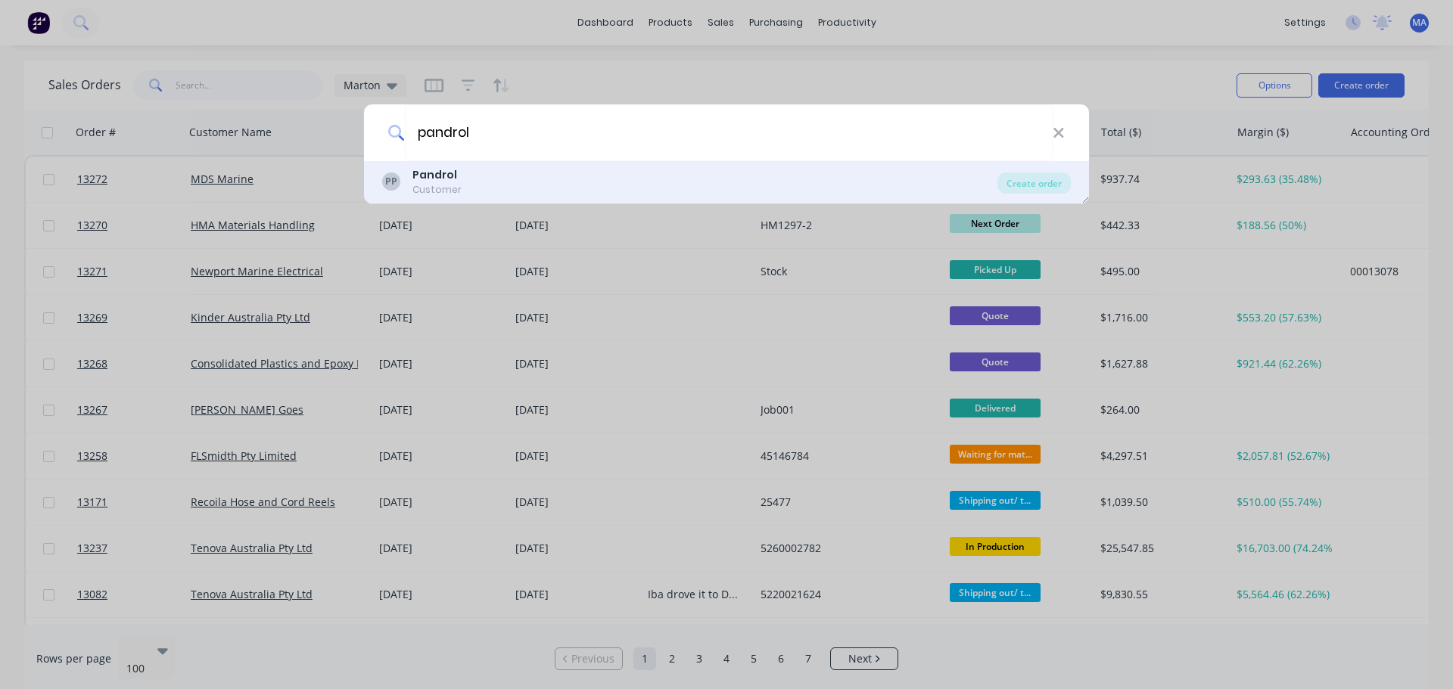
click at [466, 178] on div "PP Pandrol Customer" at bounding box center [689, 182] width 615 height 30
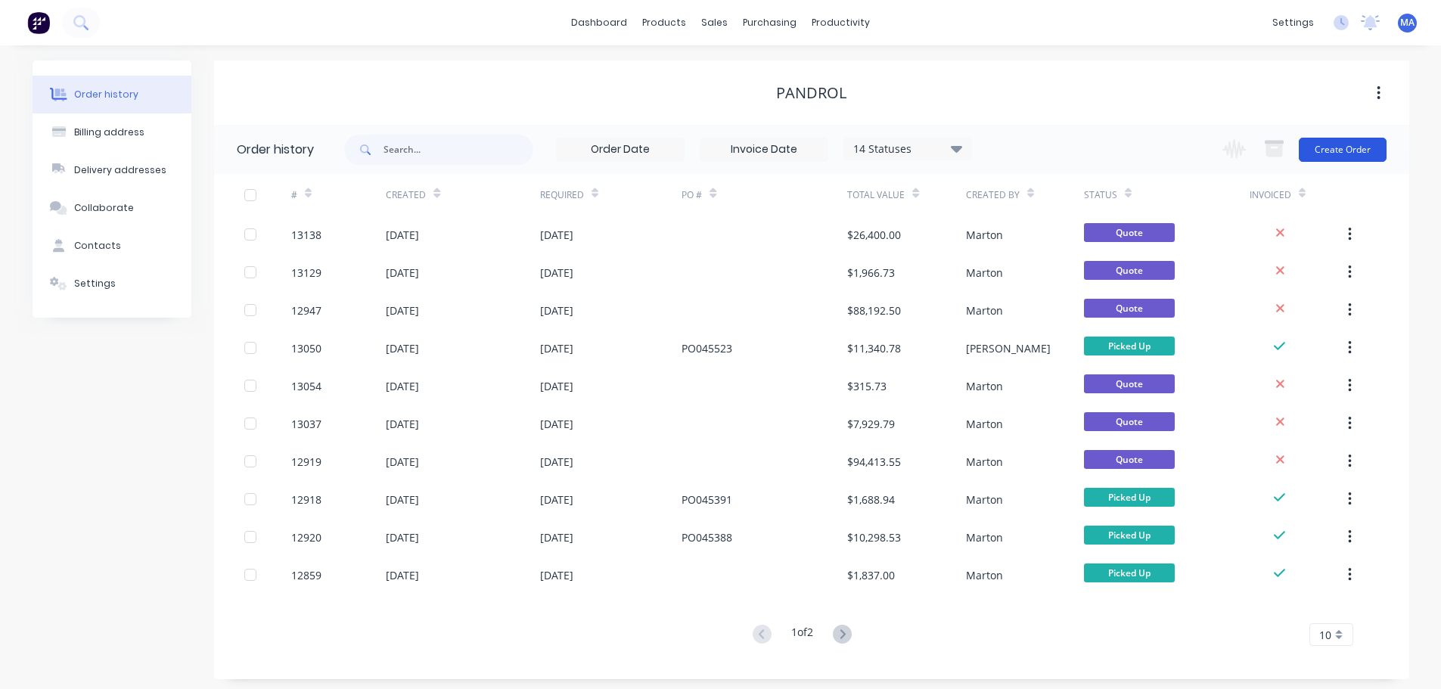
click at [1340, 148] on button "Create Order" at bounding box center [1343, 150] width 88 height 24
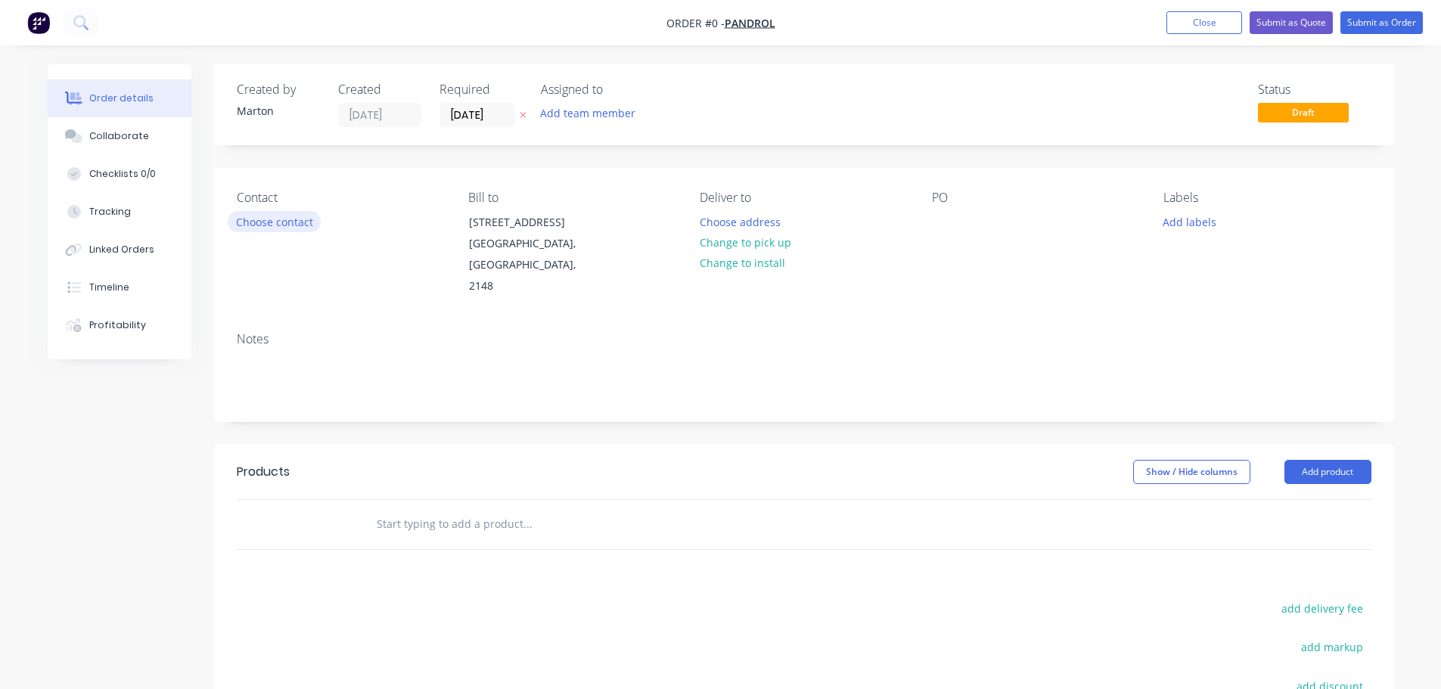
click at [289, 215] on button "Choose contact" at bounding box center [274, 221] width 93 height 20
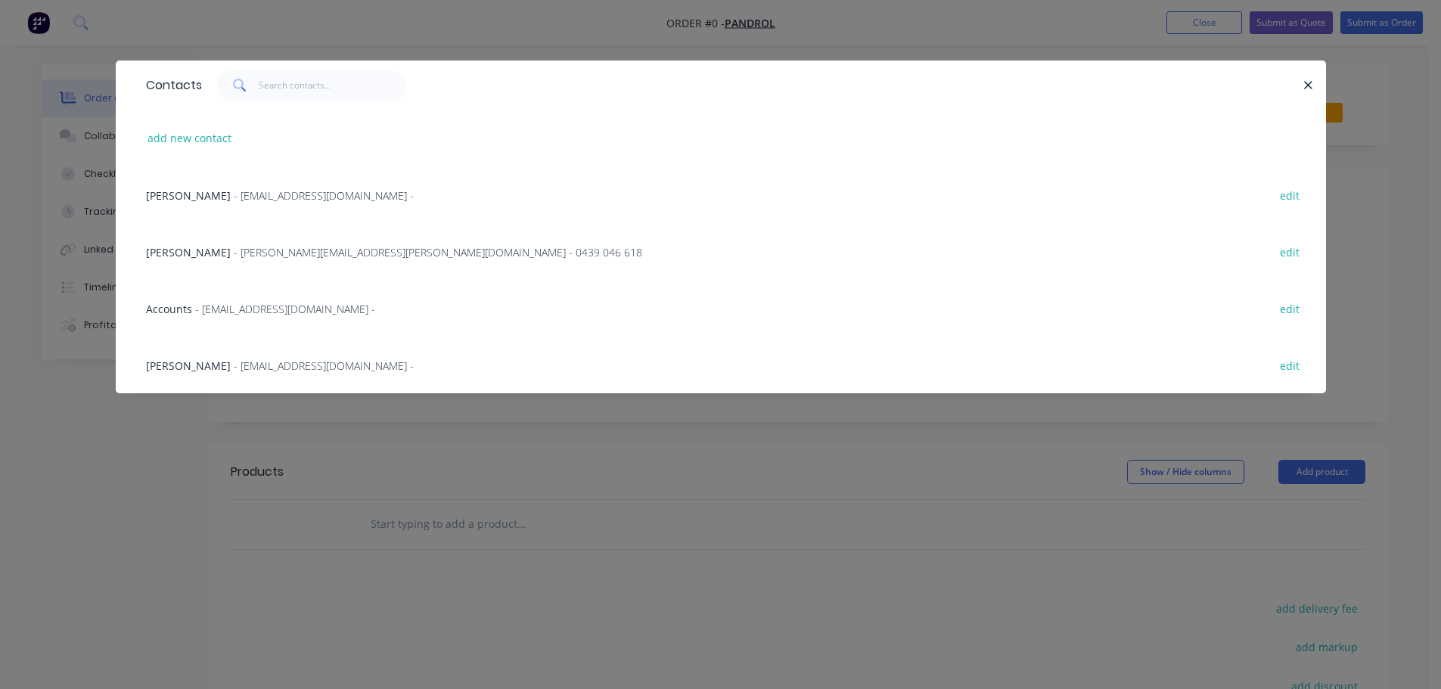
click at [194, 365] on span "[PERSON_NAME]" at bounding box center [188, 366] width 85 height 14
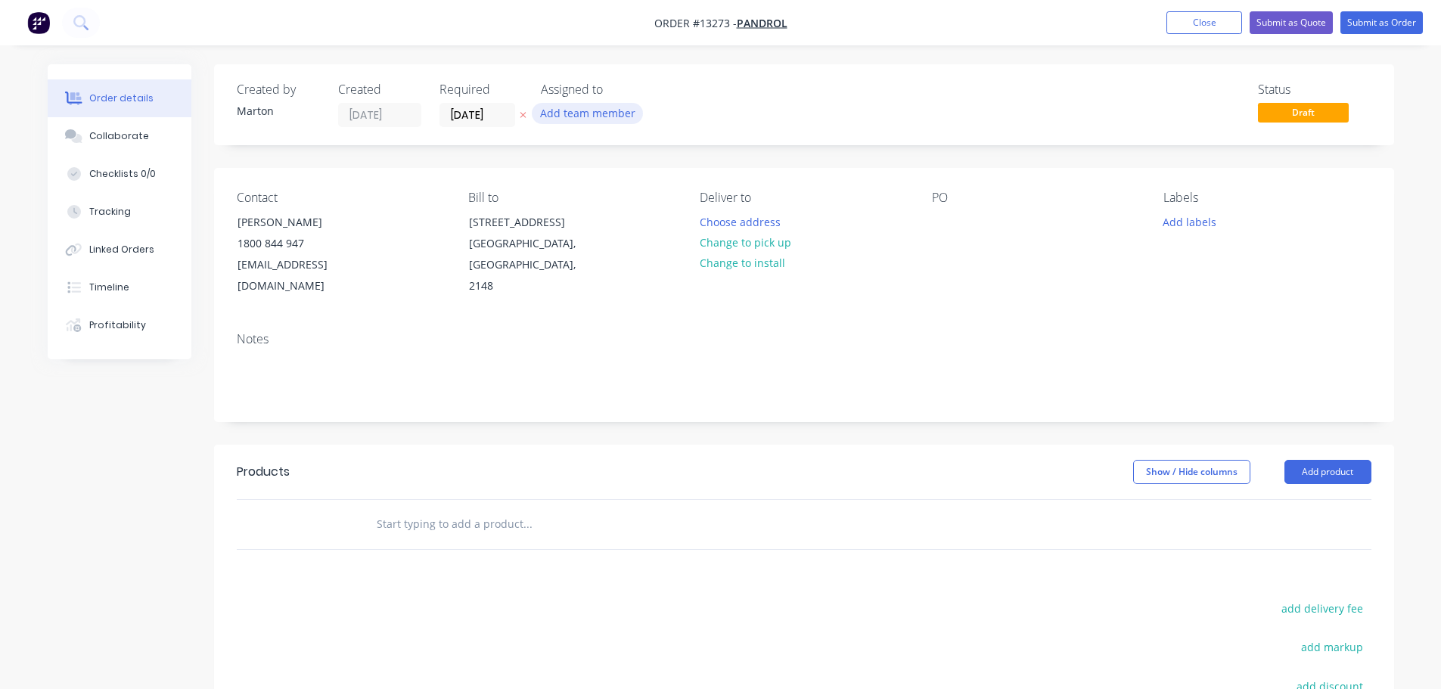
click at [609, 107] on button "Add team member" at bounding box center [587, 113] width 111 height 20
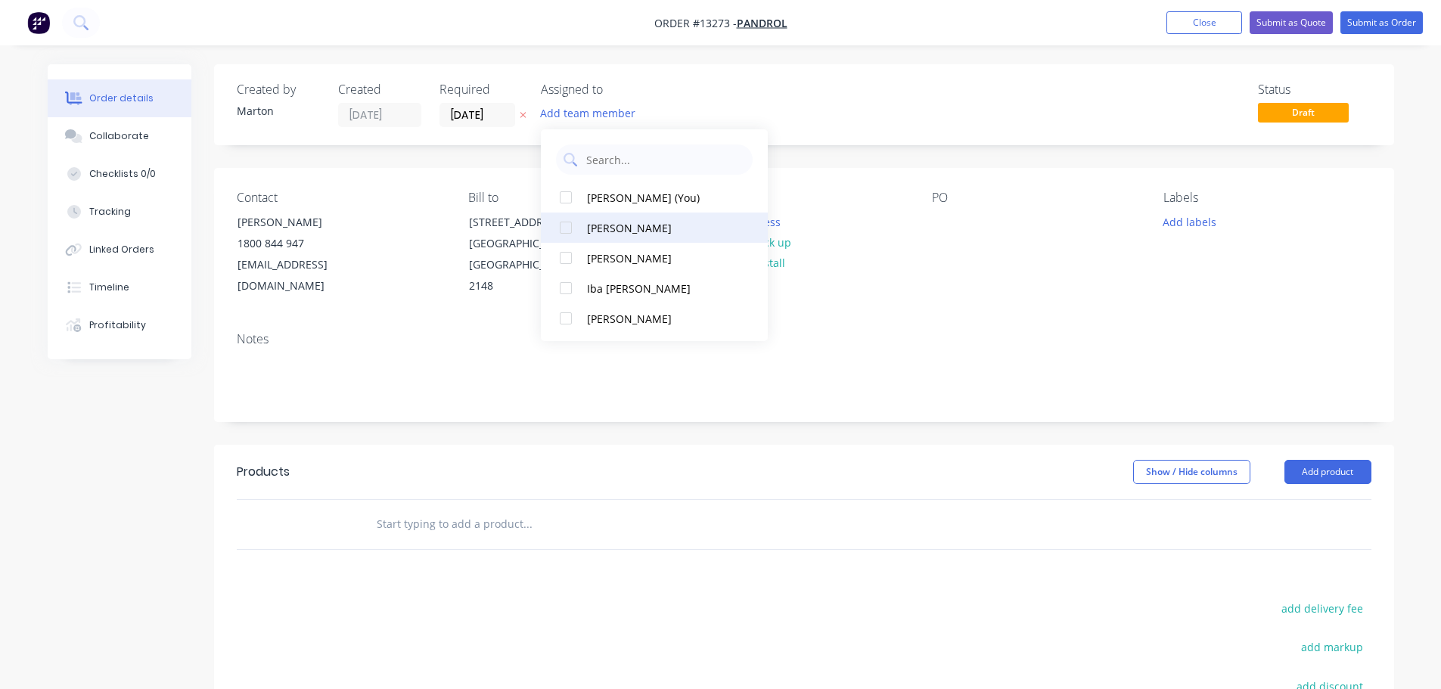
click at [568, 219] on div at bounding box center [566, 228] width 30 height 30
click at [563, 205] on div at bounding box center [566, 197] width 30 height 30
click at [561, 209] on div at bounding box center [566, 197] width 30 height 30
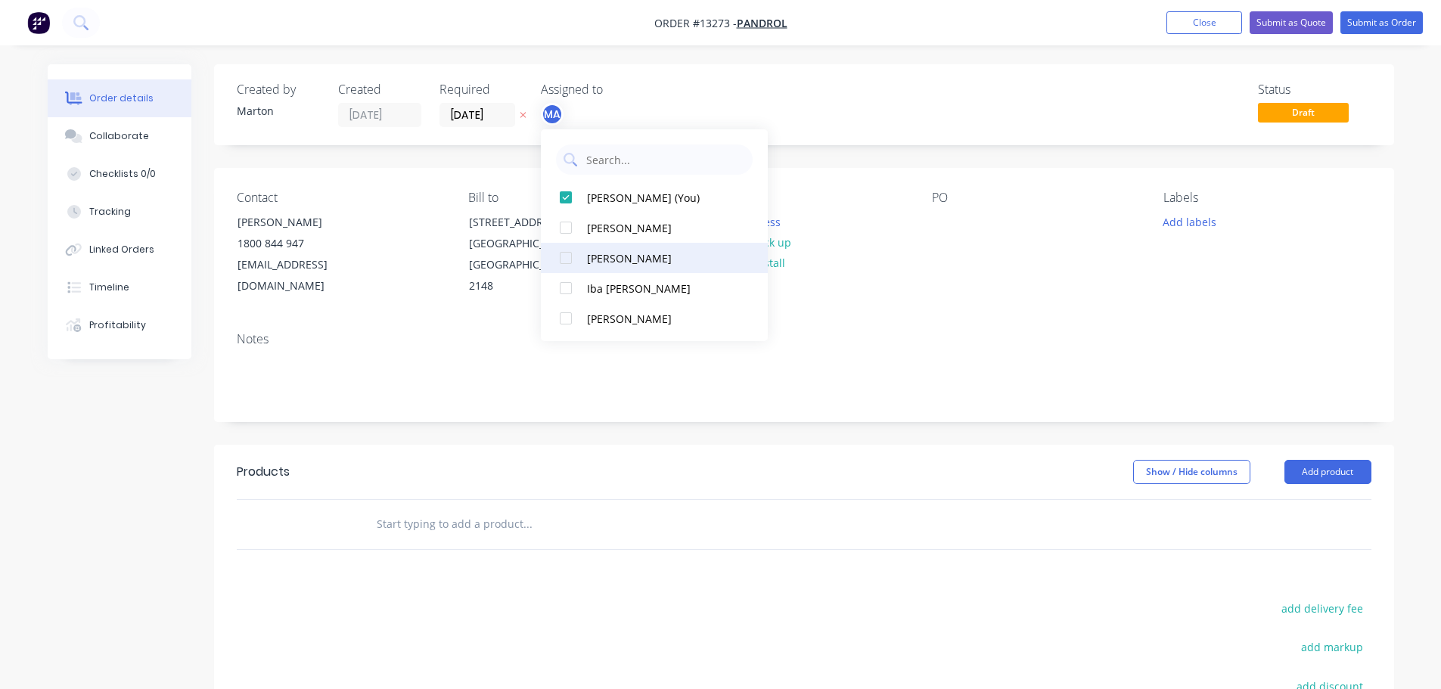
drag, startPoint x: 561, startPoint y: 230, endPoint x: 561, endPoint y: 248, distance: 18.2
click at [562, 233] on div at bounding box center [566, 228] width 30 height 30
click at [561, 253] on div at bounding box center [566, 258] width 30 height 30
click at [813, 86] on div "Status Draft" at bounding box center [1031, 104] width 679 height 45
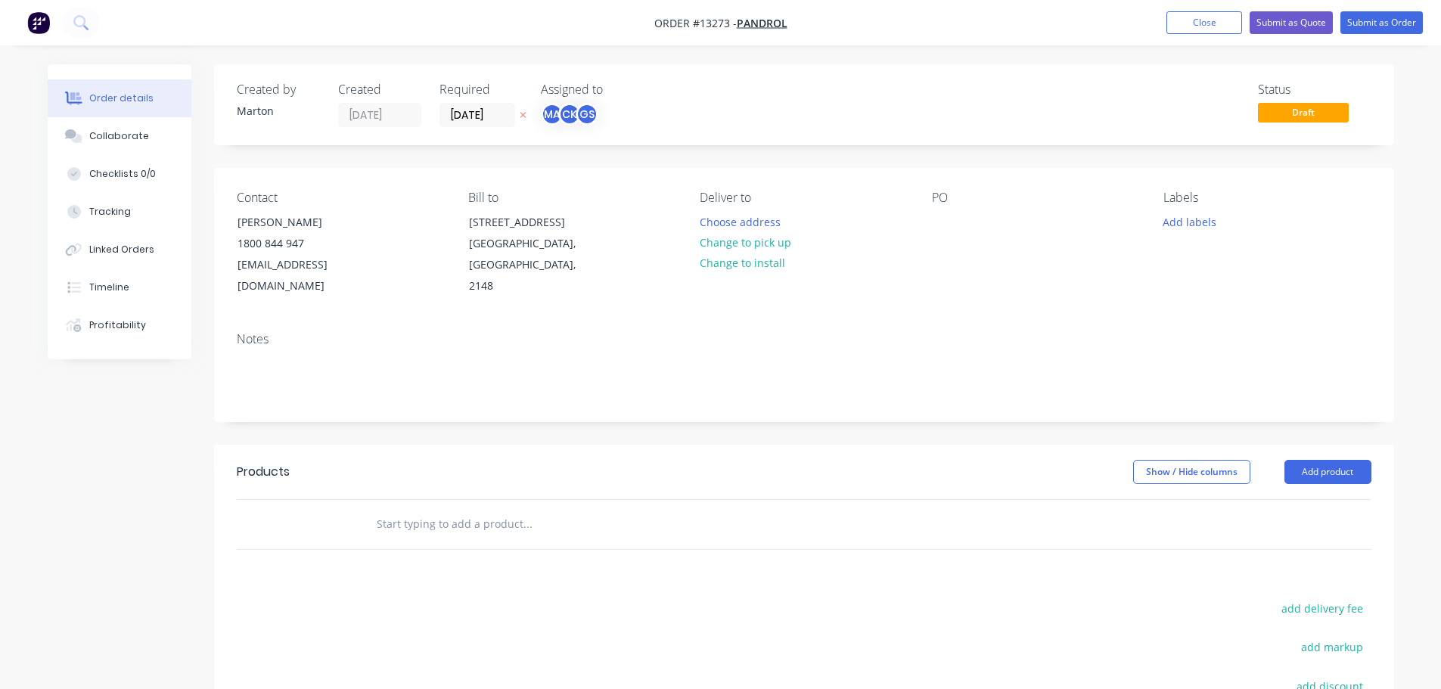
click at [599, 500] on div at bounding box center [630, 524] width 545 height 49
click at [547, 509] on input "text" at bounding box center [527, 524] width 303 height 30
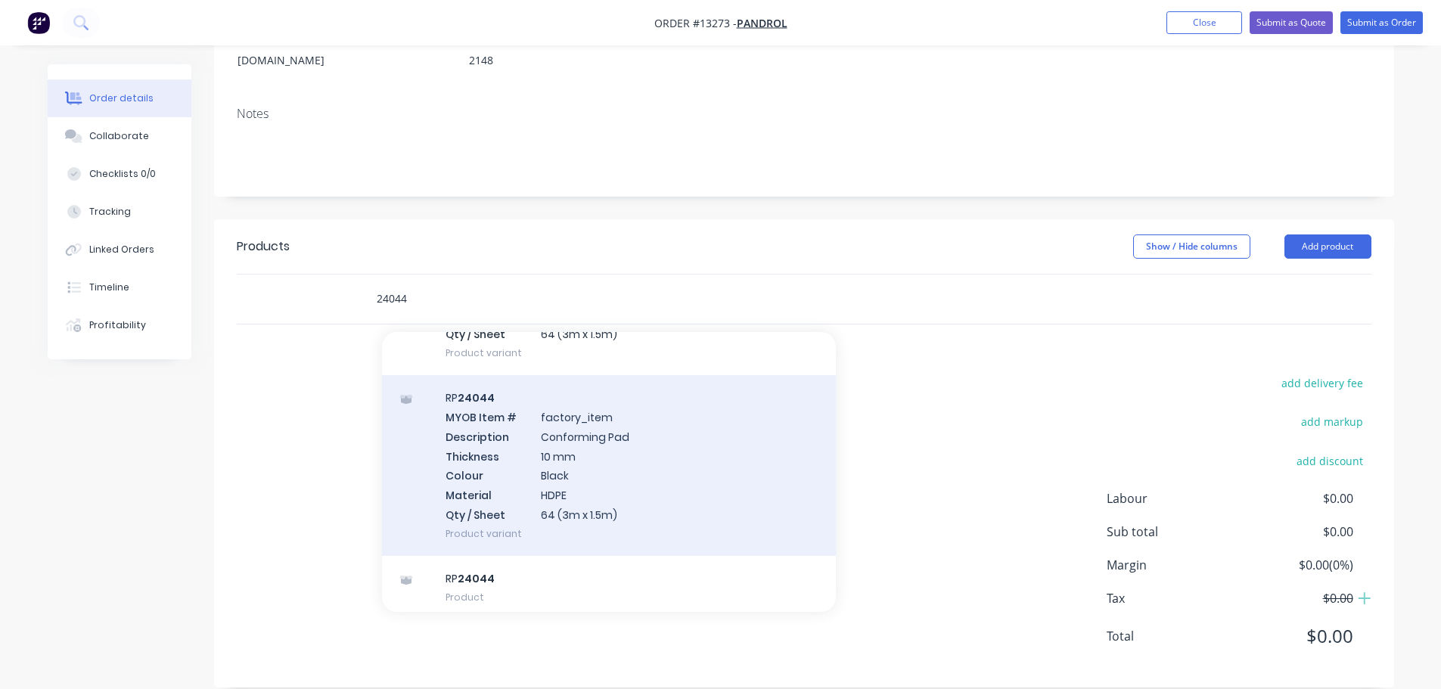
scroll to position [193, 0]
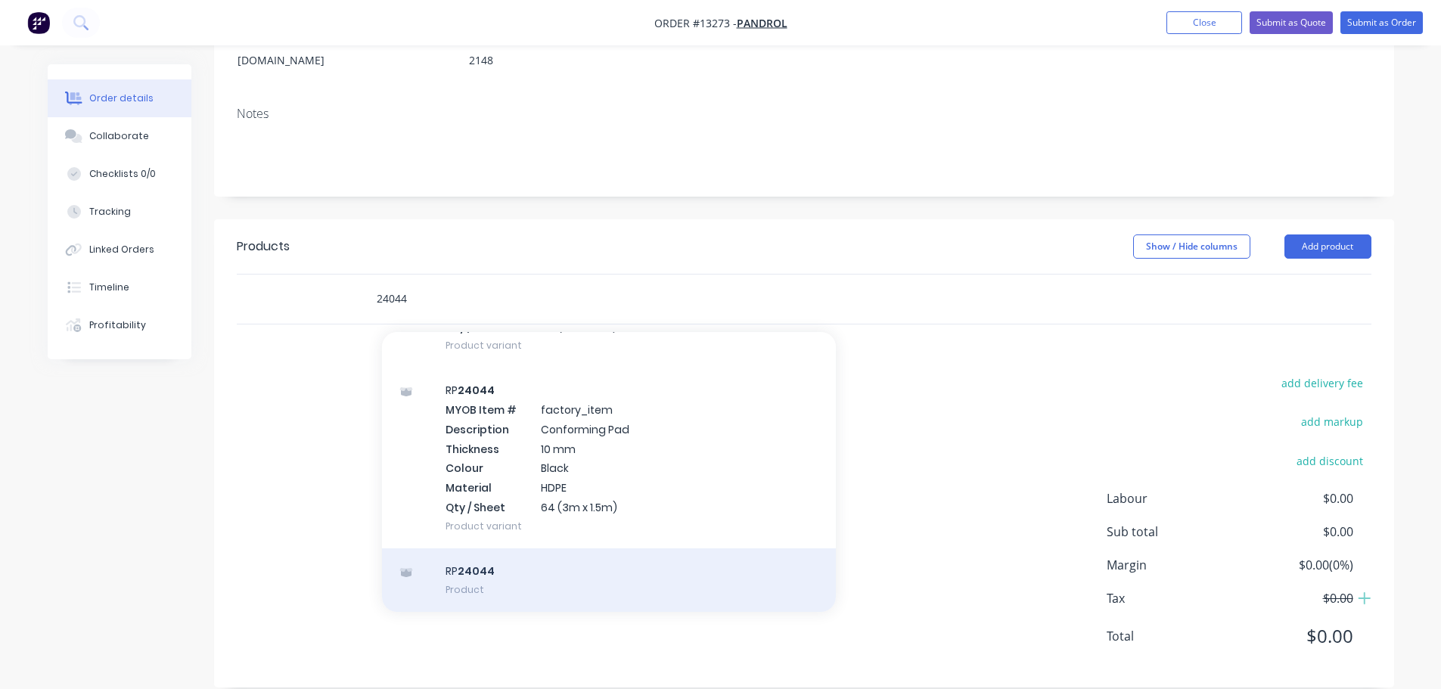
type input "24044"
click at [497, 550] on div "RP 24044 Product" at bounding box center [609, 581] width 454 height 64
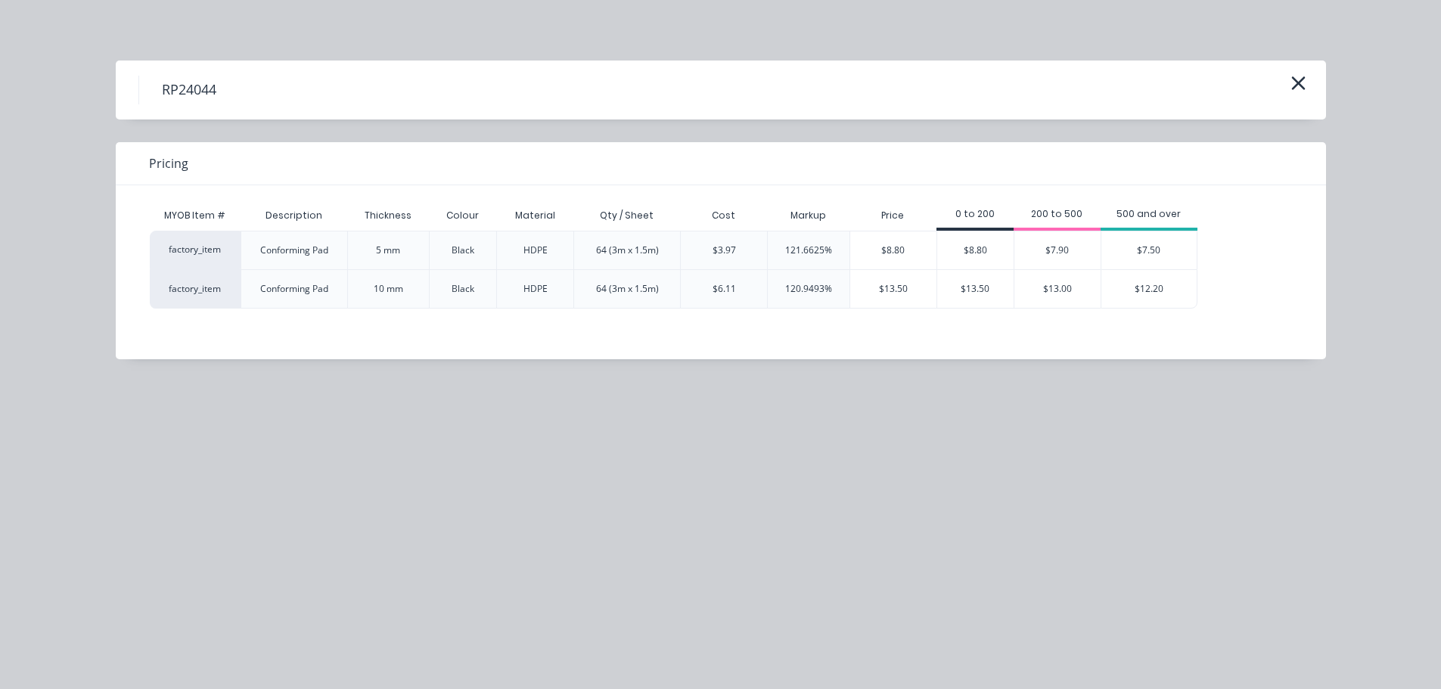
scroll to position [5114, 0]
click at [992, 256] on div "$8.80" at bounding box center [976, 251] width 76 height 38
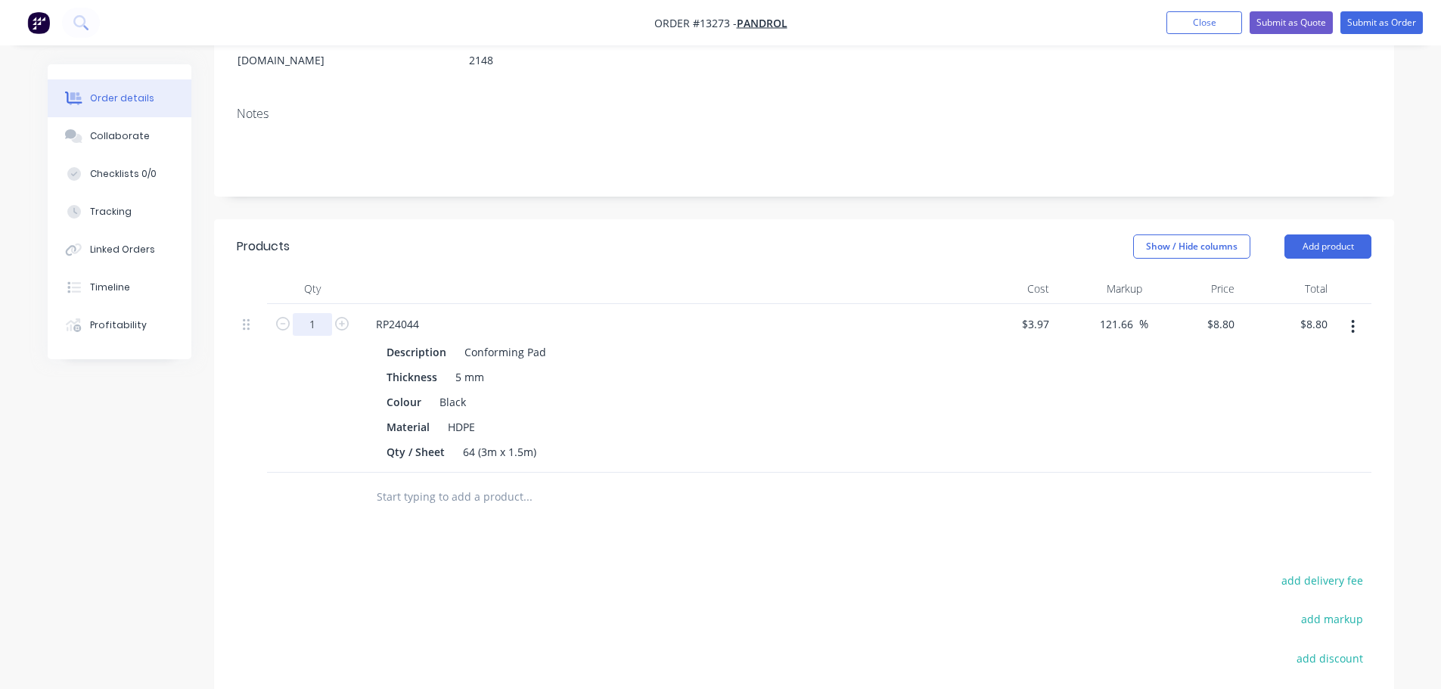
click at [312, 313] on input "1" at bounding box center [312, 324] width 39 height 23
click at [523, 247] on header "Products Show / Hide columns Add product" at bounding box center [804, 246] width 1180 height 54
click at [1341, 571] on button "add delivery fee" at bounding box center [1323, 581] width 98 height 20
click at [1364, 574] on icon at bounding box center [1364, 581] width 15 height 15
click at [1059, 530] on div "Products Show / Hide columns Add product Qty Cost Markup Price Total 48 RP24044…" at bounding box center [804, 552] width 1180 height 666
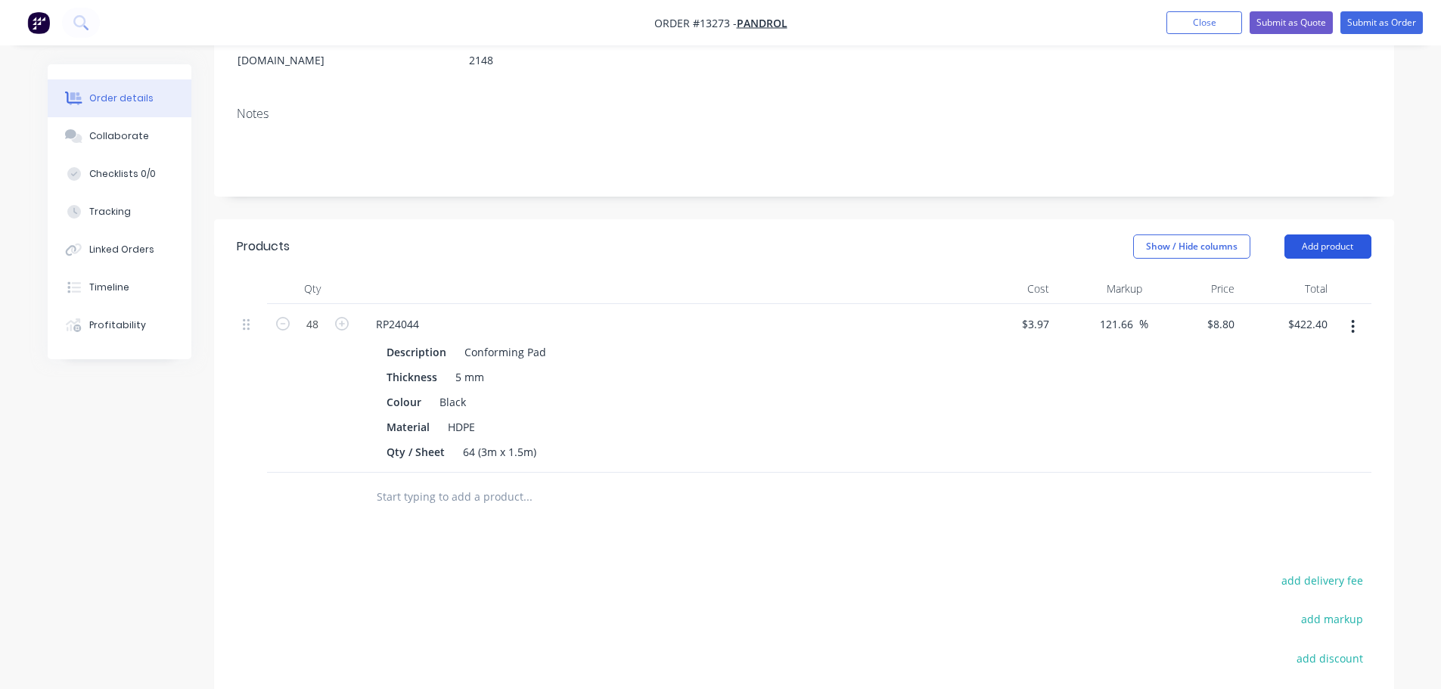
click at [1316, 235] on button "Add product" at bounding box center [1328, 247] width 87 height 24
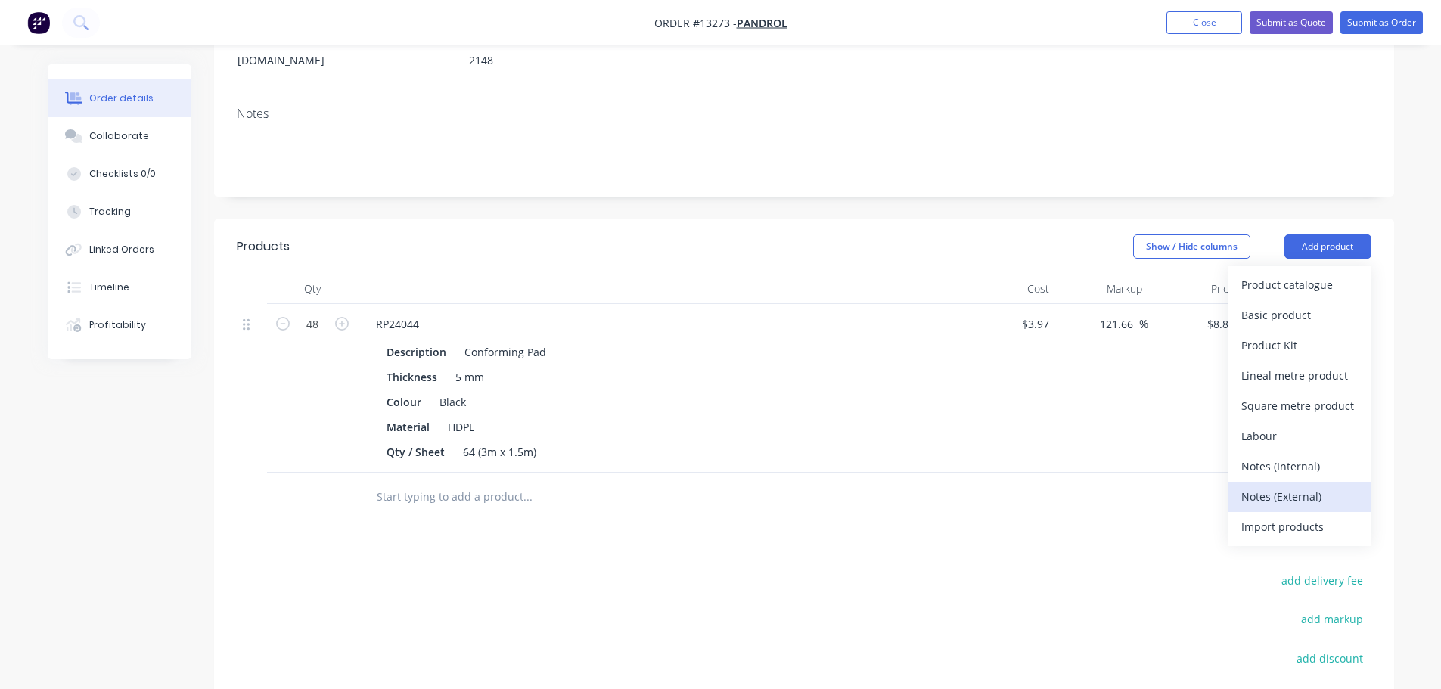
click at [1289, 486] on div "Notes (External)" at bounding box center [1300, 497] width 117 height 22
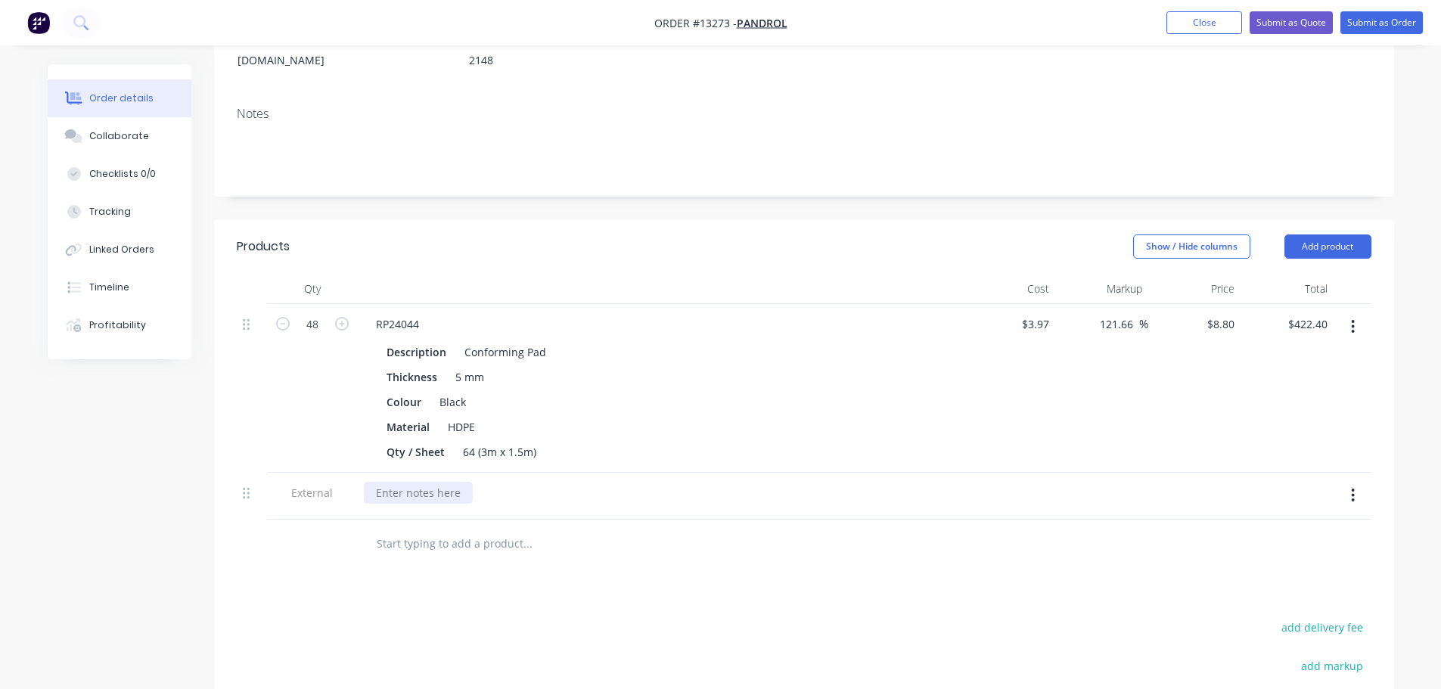
drag, startPoint x: 452, startPoint y: 474, endPoint x: 464, endPoint y: 473, distance: 12.1
click at [455, 482] on div at bounding box center [418, 493] width 109 height 22
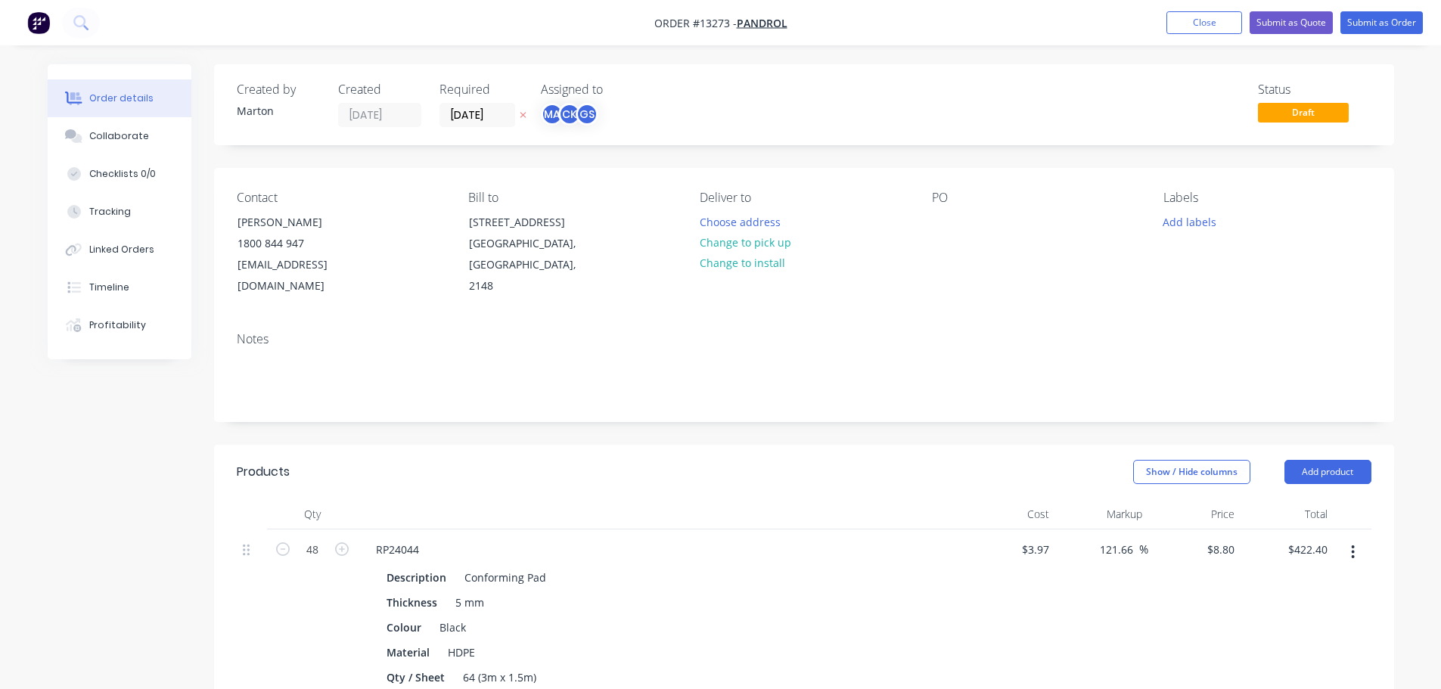
scroll to position [225, 0]
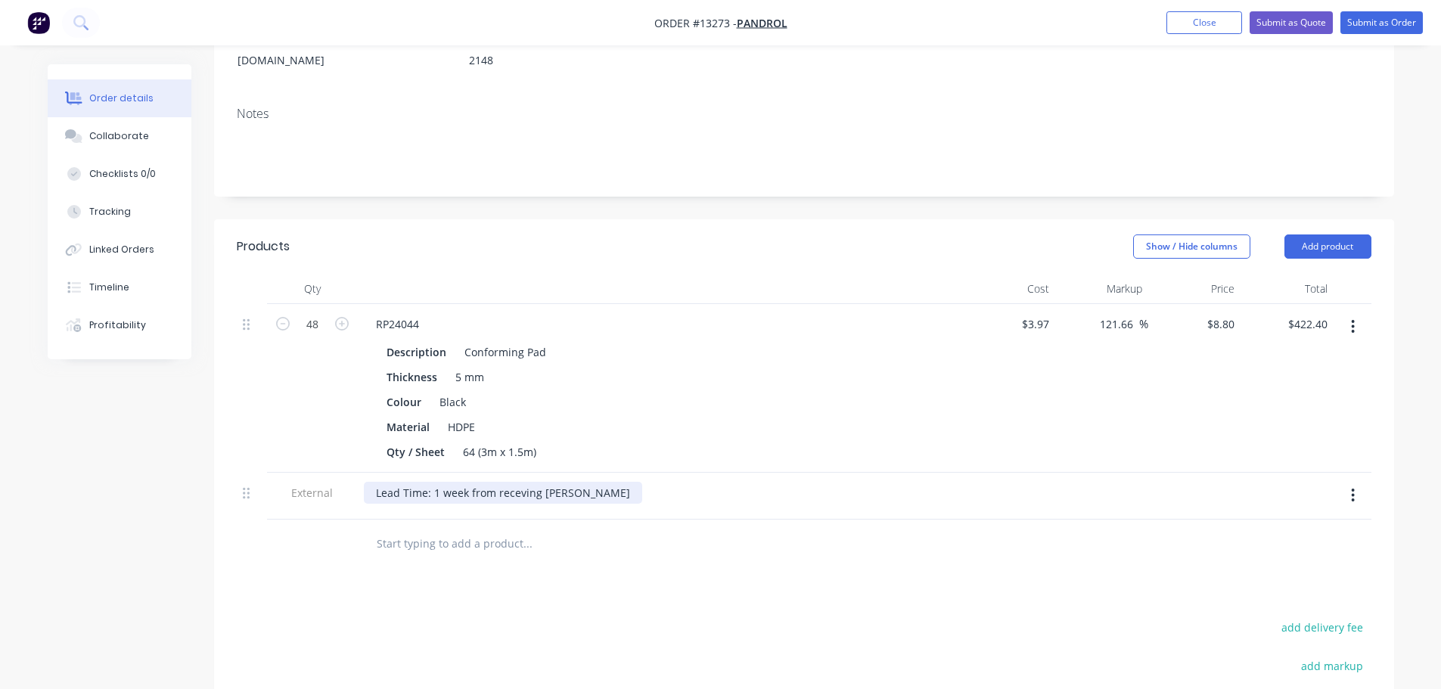
click at [526, 482] on div "Lead Time: 1 week from receving [PERSON_NAME]" at bounding box center [503, 493] width 278 height 22
click at [824, 520] on div at bounding box center [630, 544] width 545 height 49
click at [1351, 487] on icon "button" at bounding box center [1353, 495] width 4 height 17
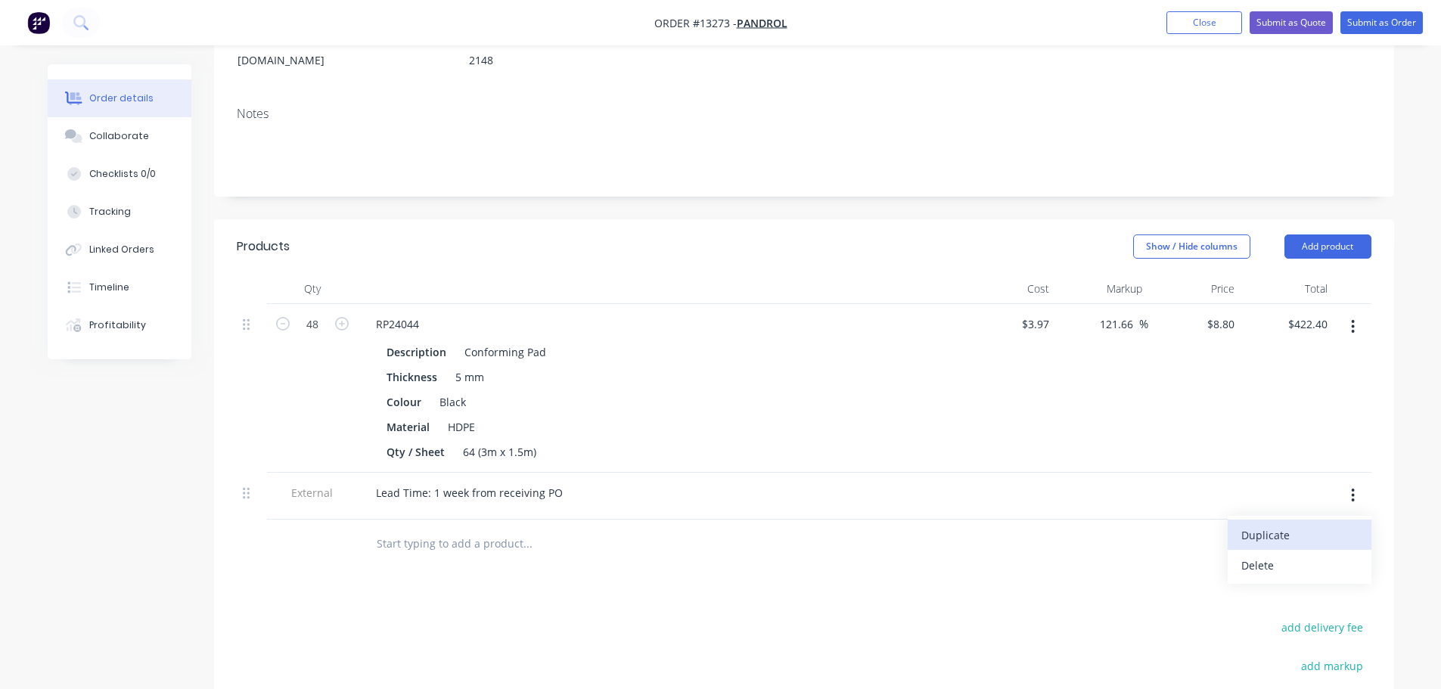
click at [1274, 524] on div "Duplicate" at bounding box center [1300, 535] width 117 height 22
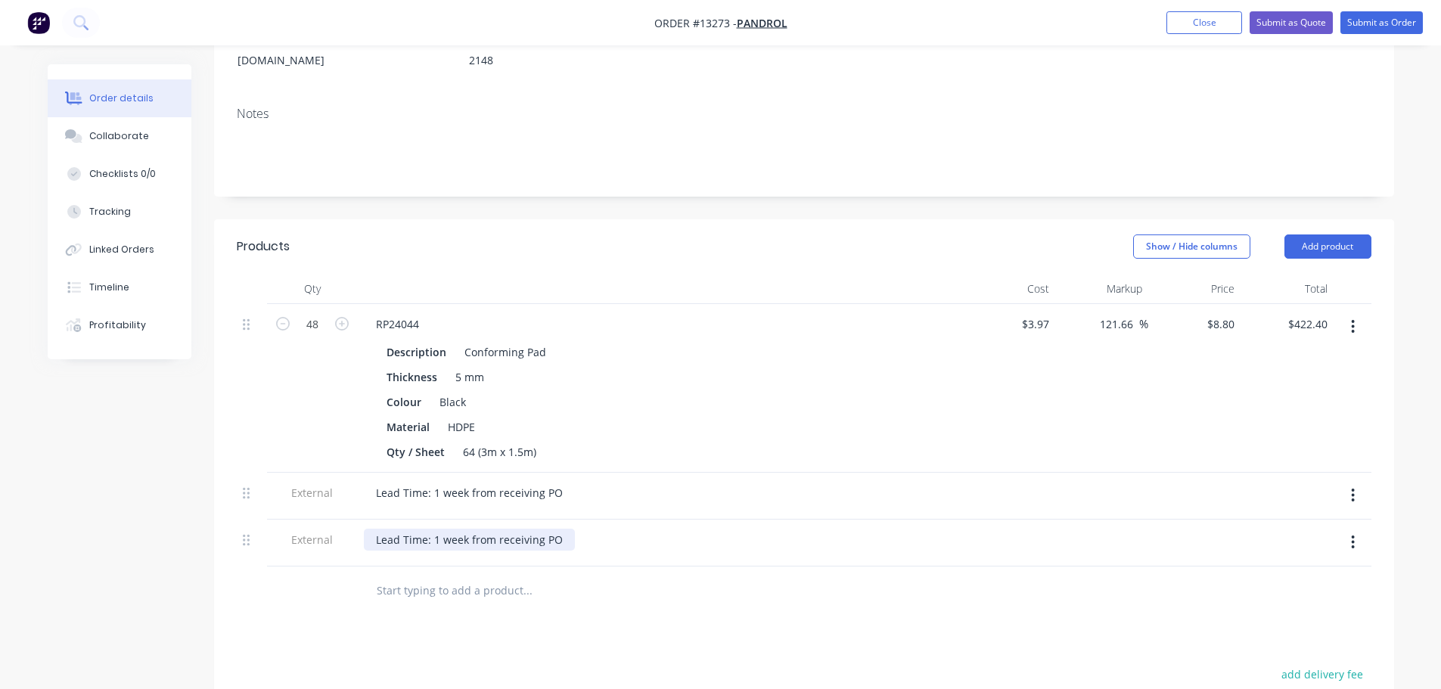
click at [555, 529] on div "Lead Time: 1 week from receiving PO" at bounding box center [469, 540] width 211 height 22
drag, startPoint x: 561, startPoint y: 521, endPoint x: 370, endPoint y: 524, distance: 190.7
click at [371, 529] on div "Lead Time: 1 week from receiving PO" at bounding box center [469, 540] width 211 height 22
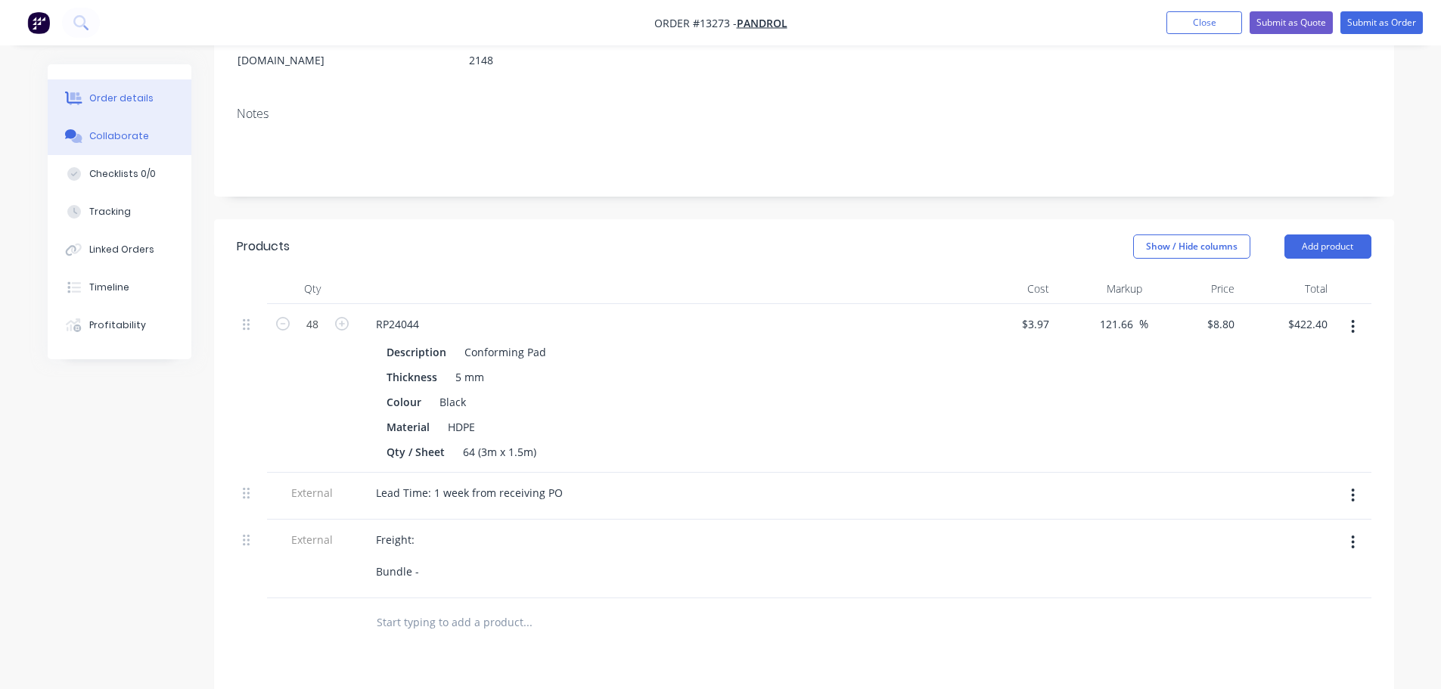
click at [136, 135] on div "Collaborate" at bounding box center [119, 136] width 60 height 14
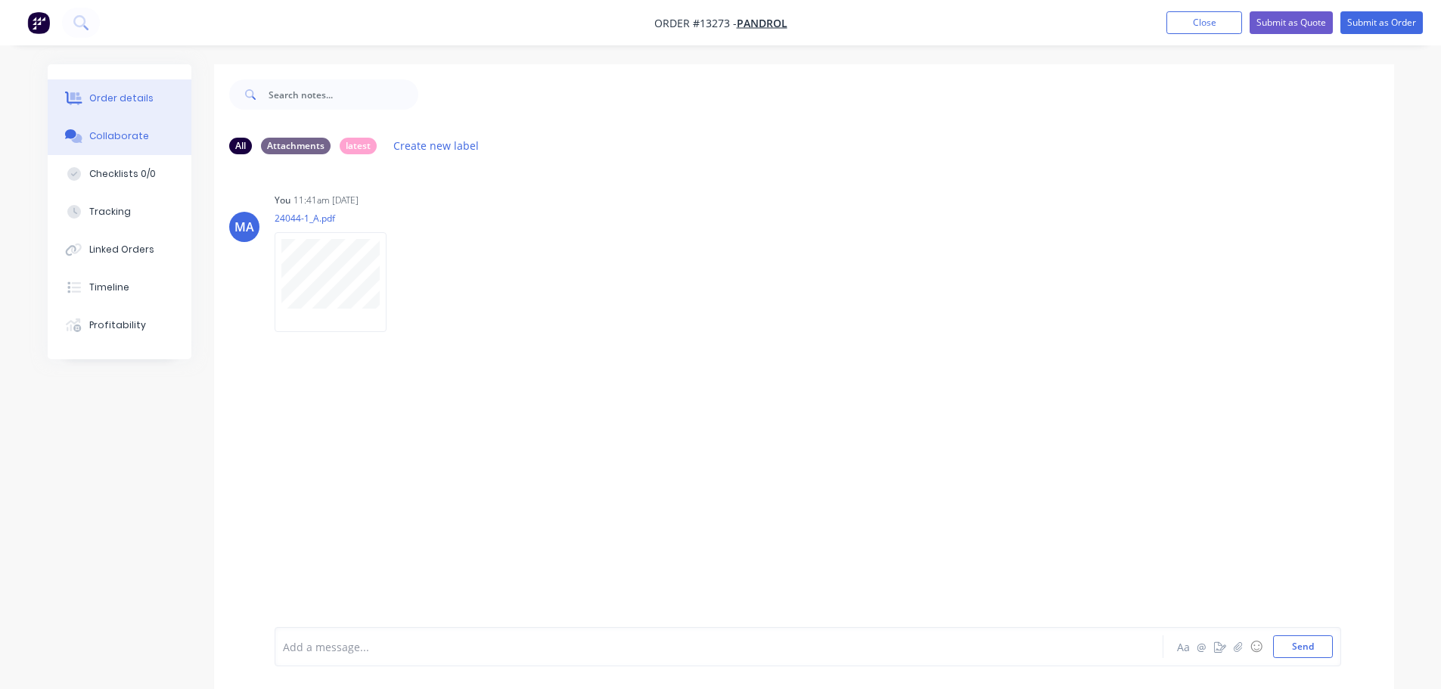
click at [157, 93] on button "Order details" at bounding box center [120, 98] width 144 height 38
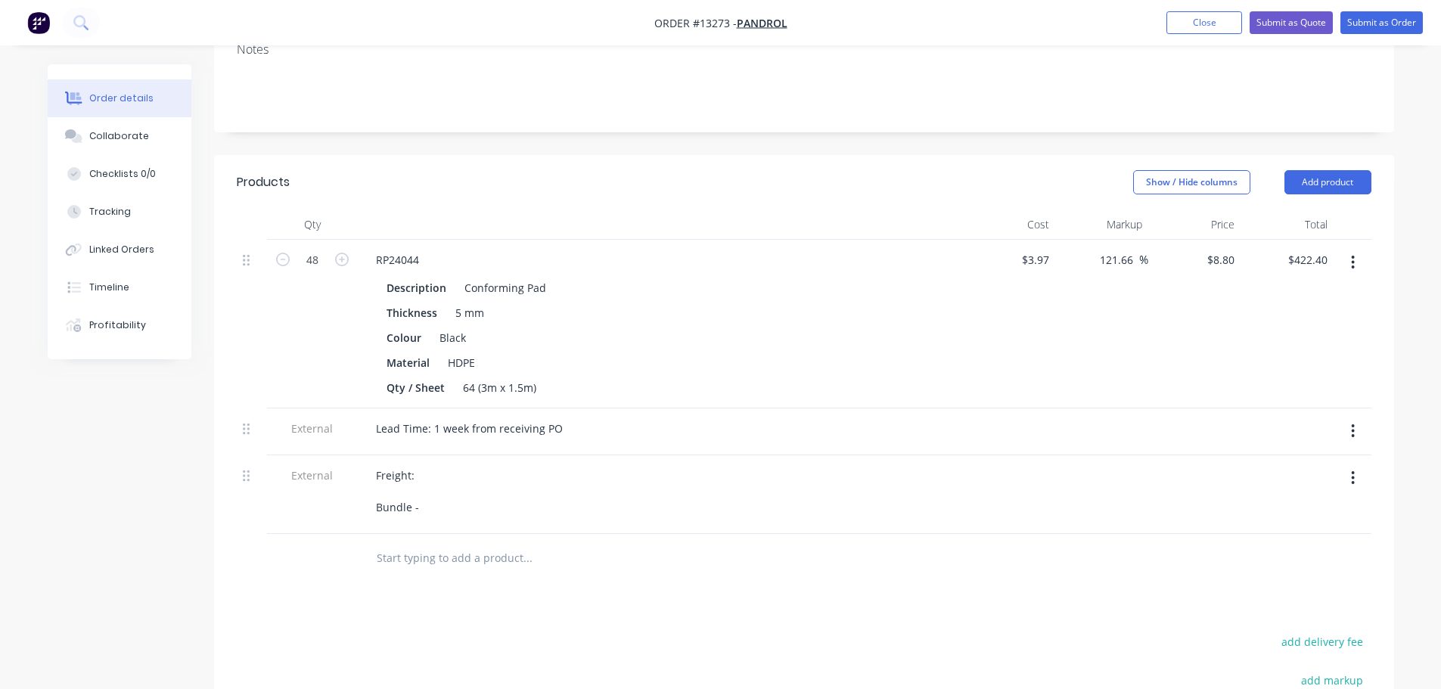
scroll to position [303, 0]
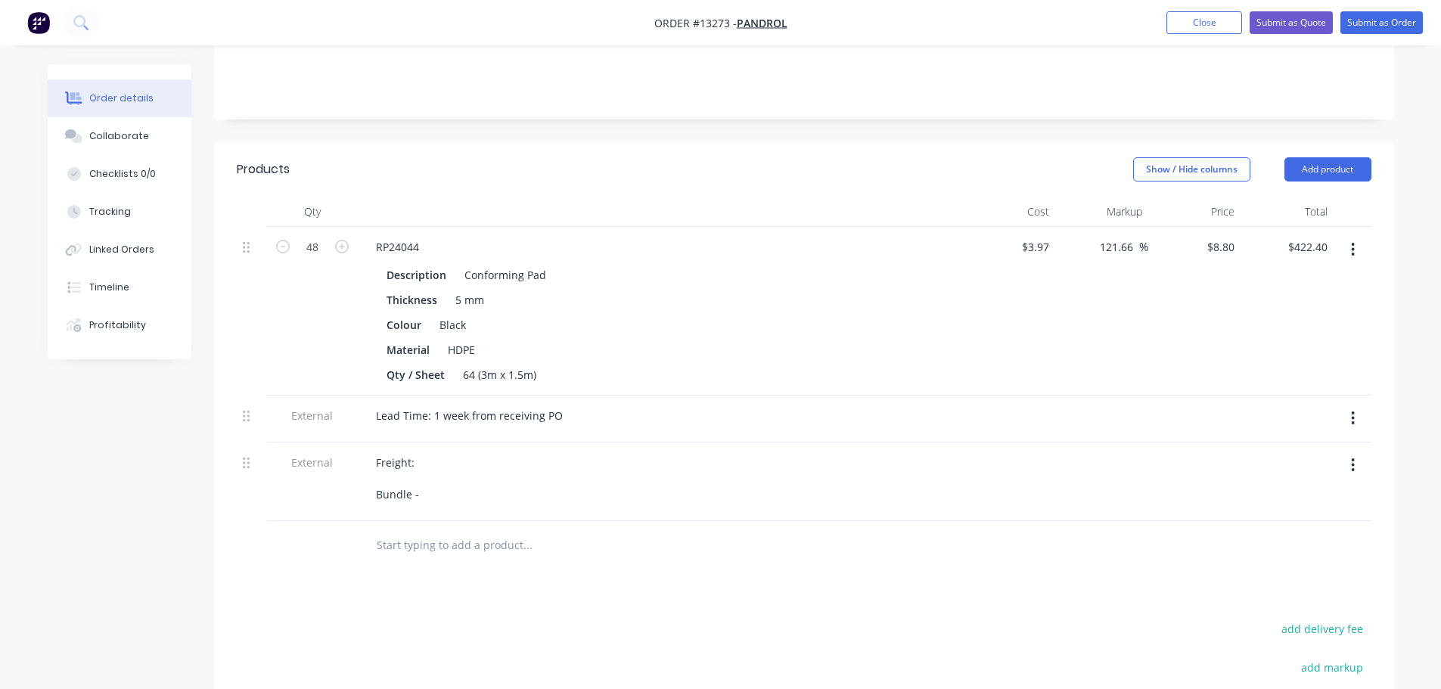
click at [443, 470] on div "Freight: Bundle -" at bounding box center [660, 479] width 593 height 54
click at [423, 474] on div "Freight: Bundle -" at bounding box center [397, 479] width 67 height 54
click at [484, 476] on div "Freight: Bundle - 360 x 170 x" at bounding box center [427, 479] width 126 height 54
click at [722, 536] on div at bounding box center [591, 545] width 454 height 30
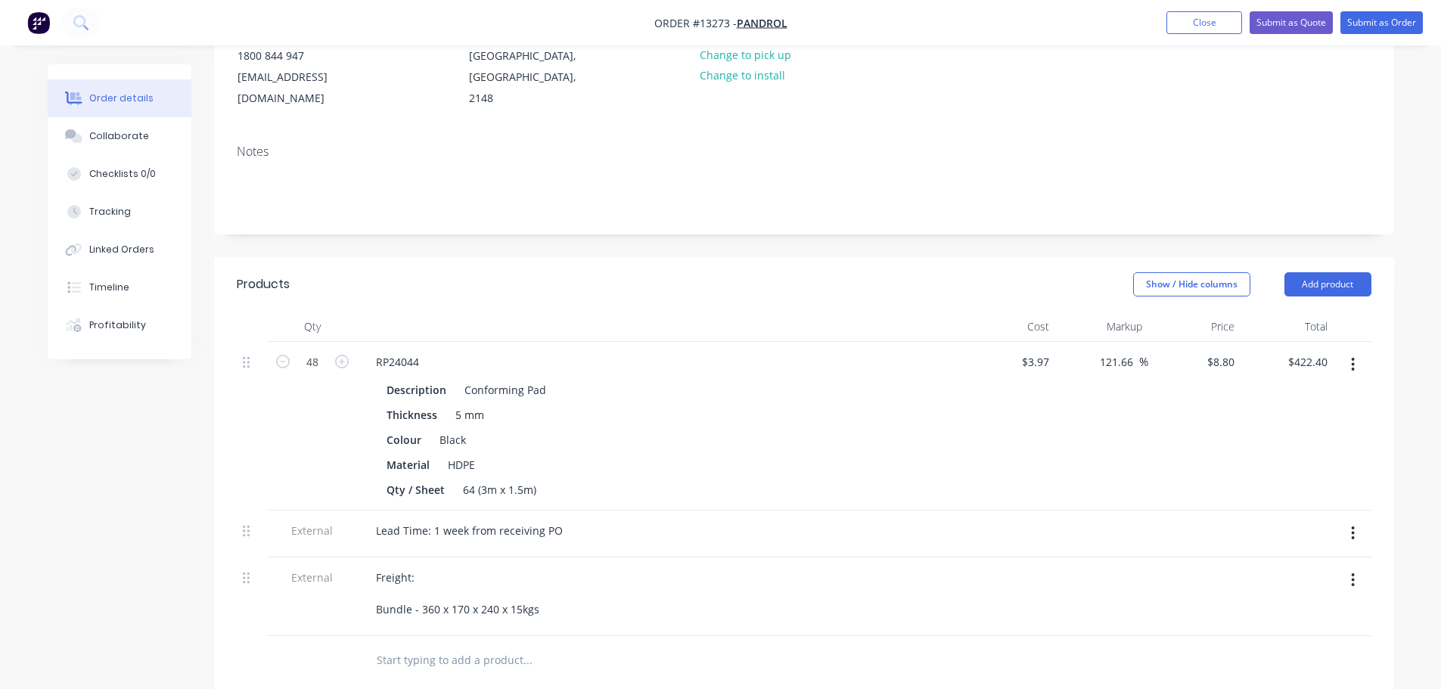
scroll to position [0, 0]
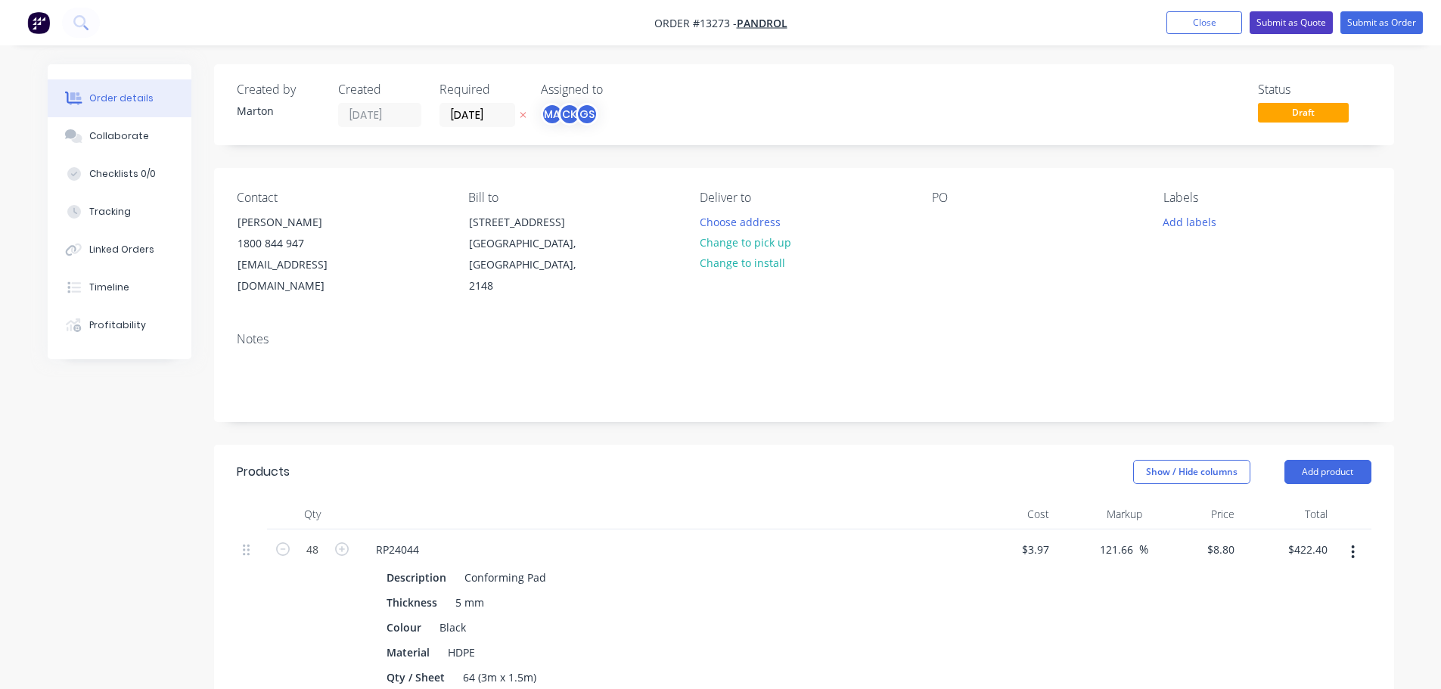
click at [1290, 23] on button "Submit as Quote" at bounding box center [1291, 22] width 83 height 23
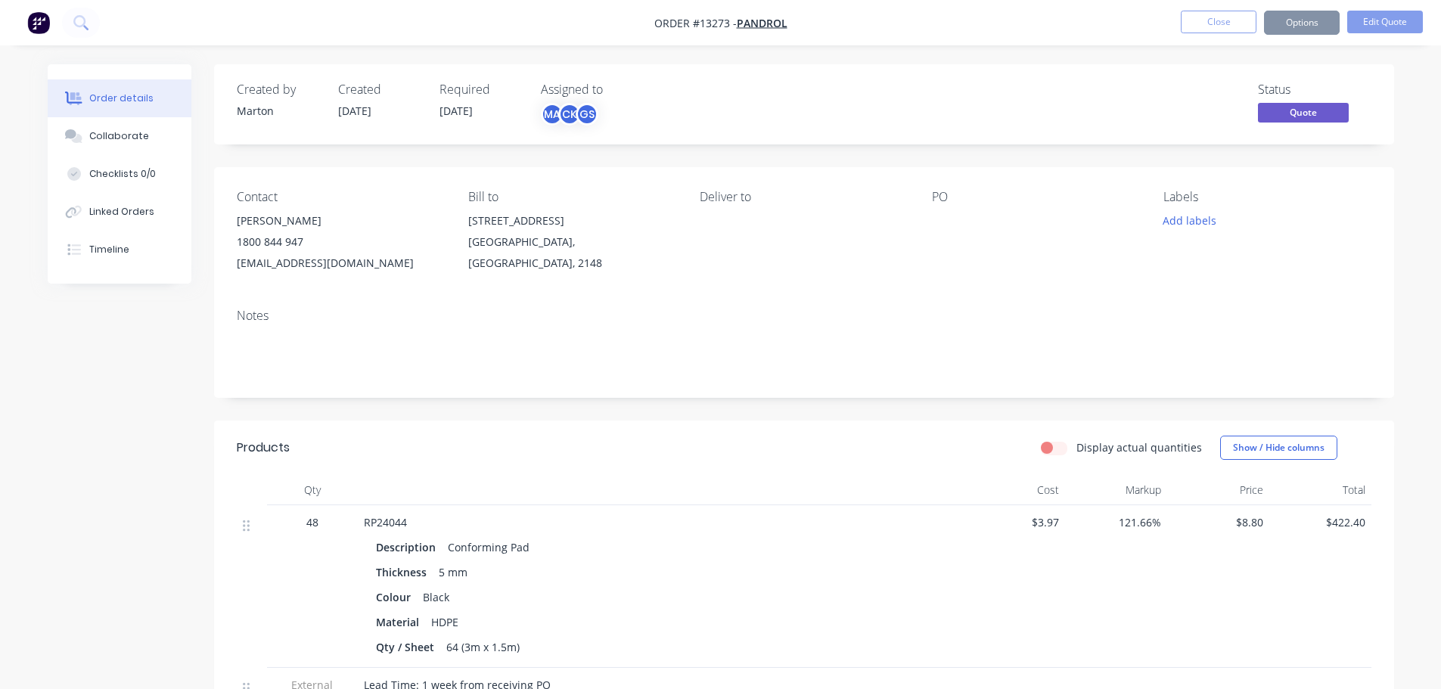
click at [1298, 30] on button "Options" at bounding box center [1302, 23] width 76 height 24
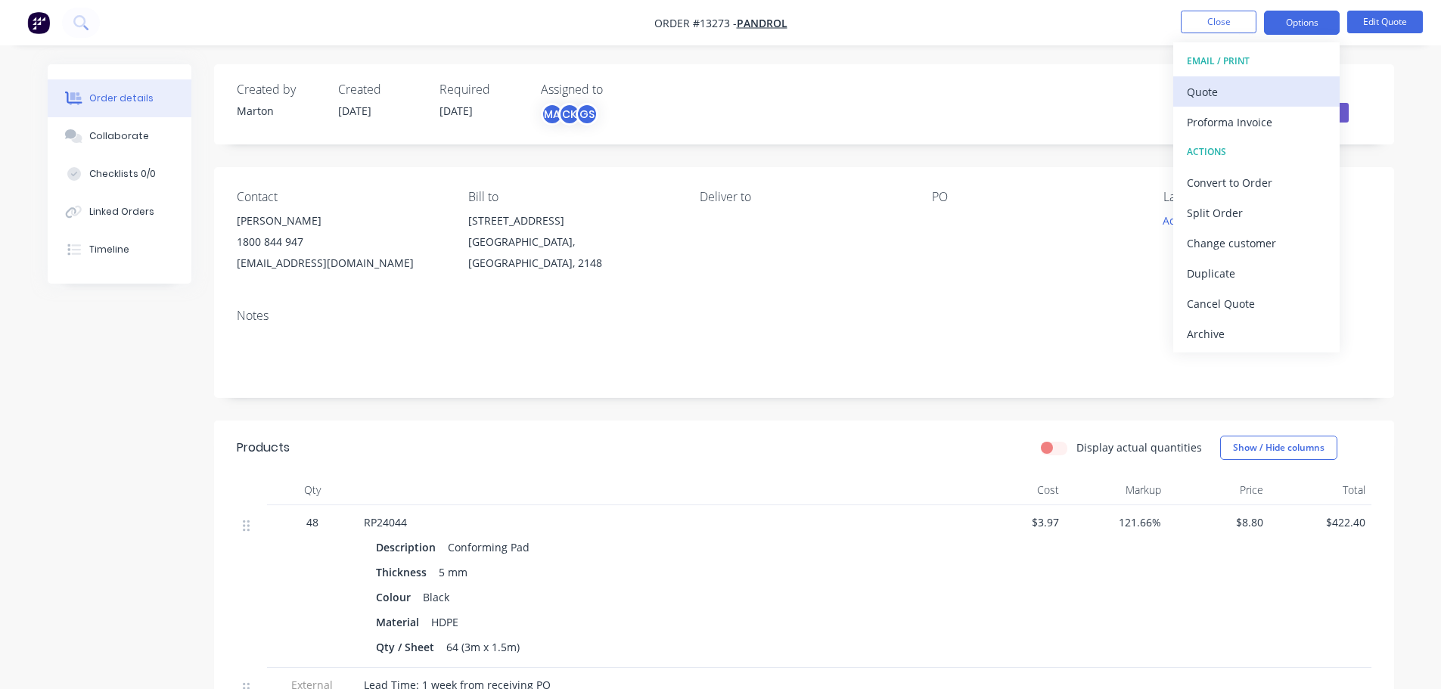
click at [1275, 91] on div "Quote" at bounding box center [1256, 92] width 139 height 22
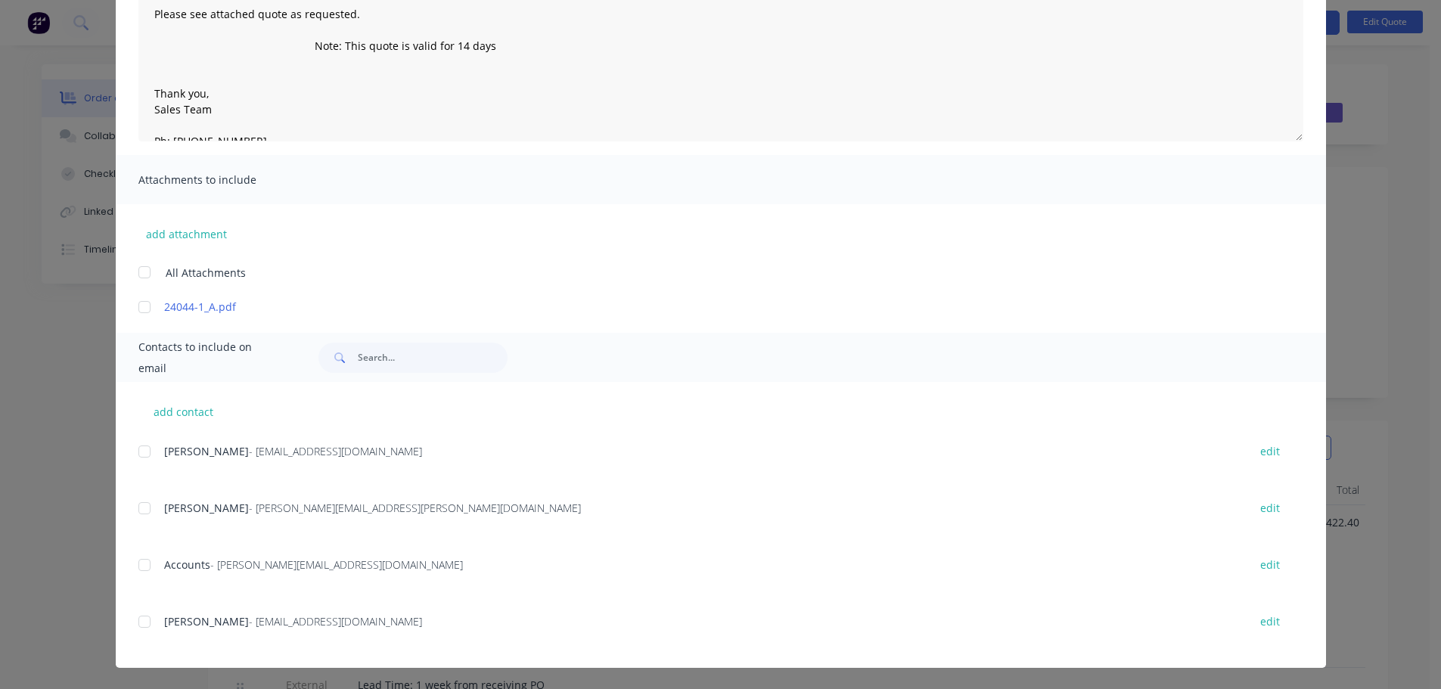
click at [151, 630] on div at bounding box center [144, 622] width 30 height 30
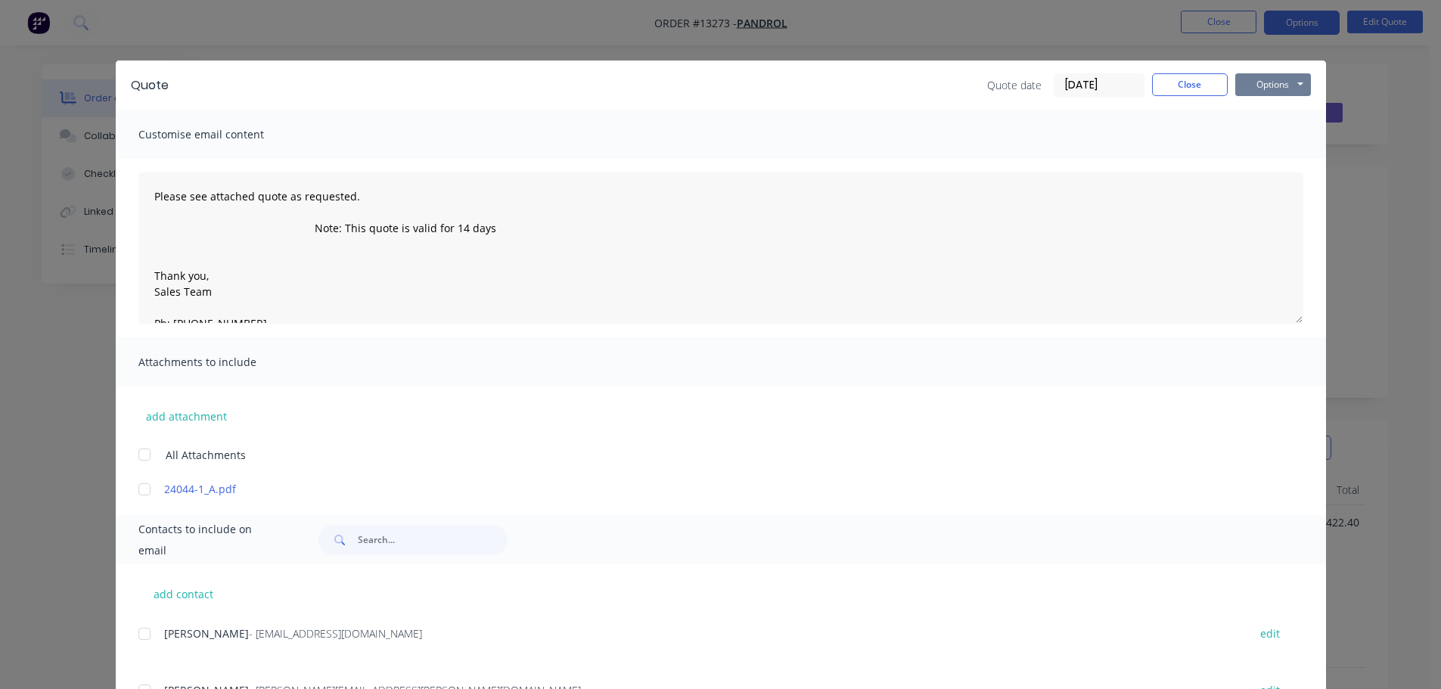
click at [1277, 87] on button "Options" at bounding box center [1274, 84] width 76 height 23
click at [1272, 167] on button "Email" at bounding box center [1284, 161] width 97 height 25
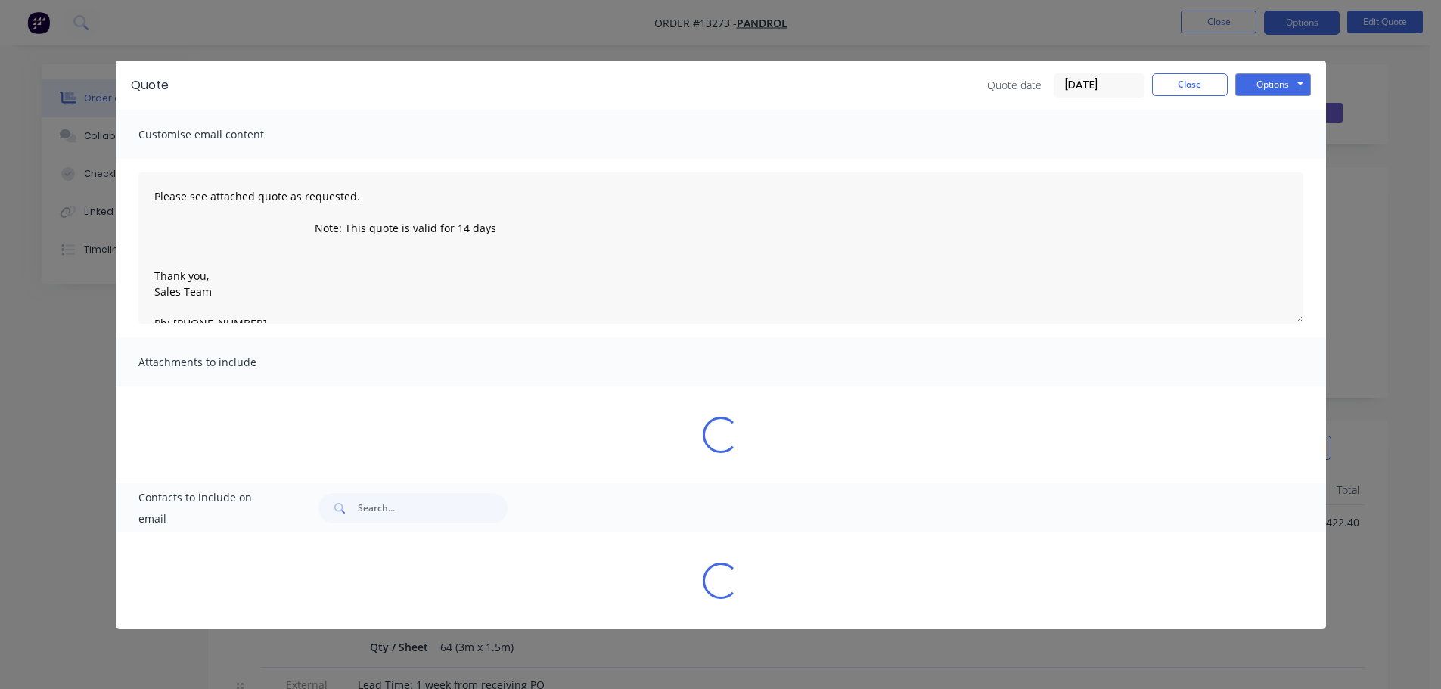
type textarea "Please see attached quote as requested. Note: This quote is valid for 14 days T…"
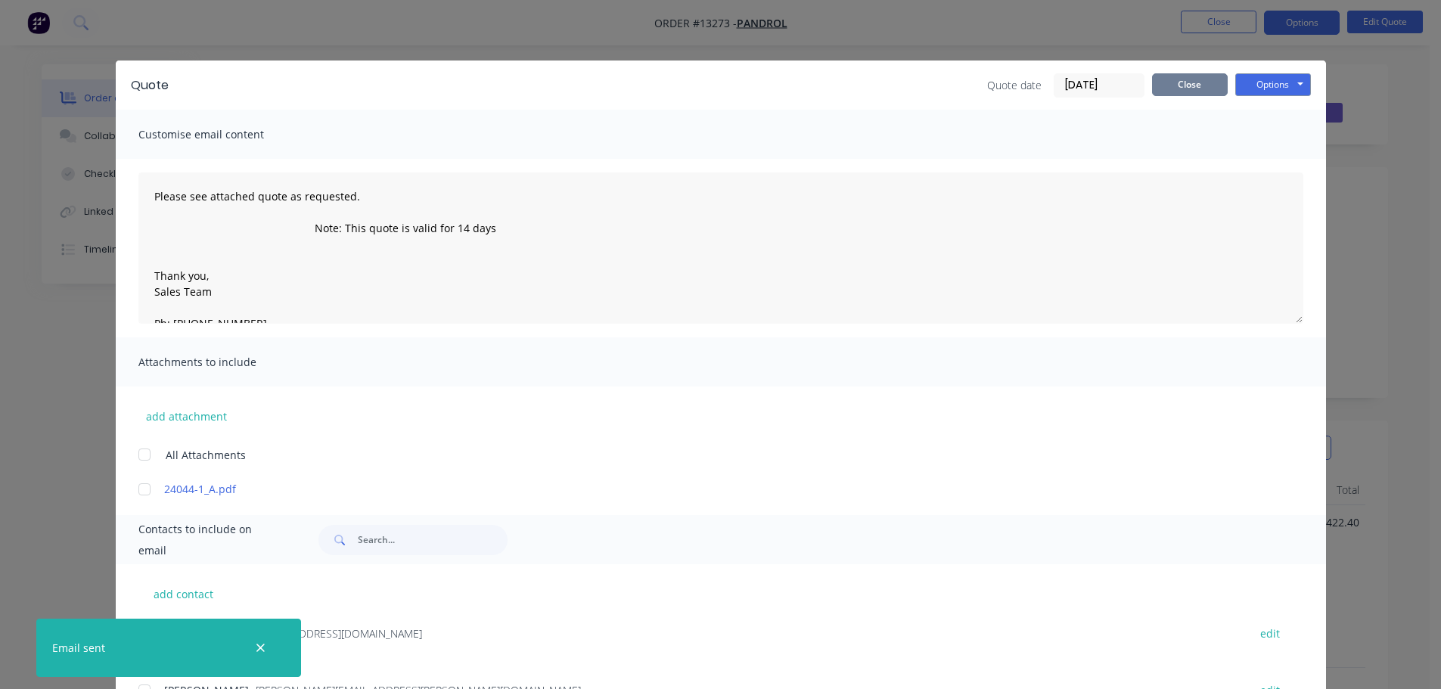
click at [1188, 89] on button "Close" at bounding box center [1190, 84] width 76 height 23
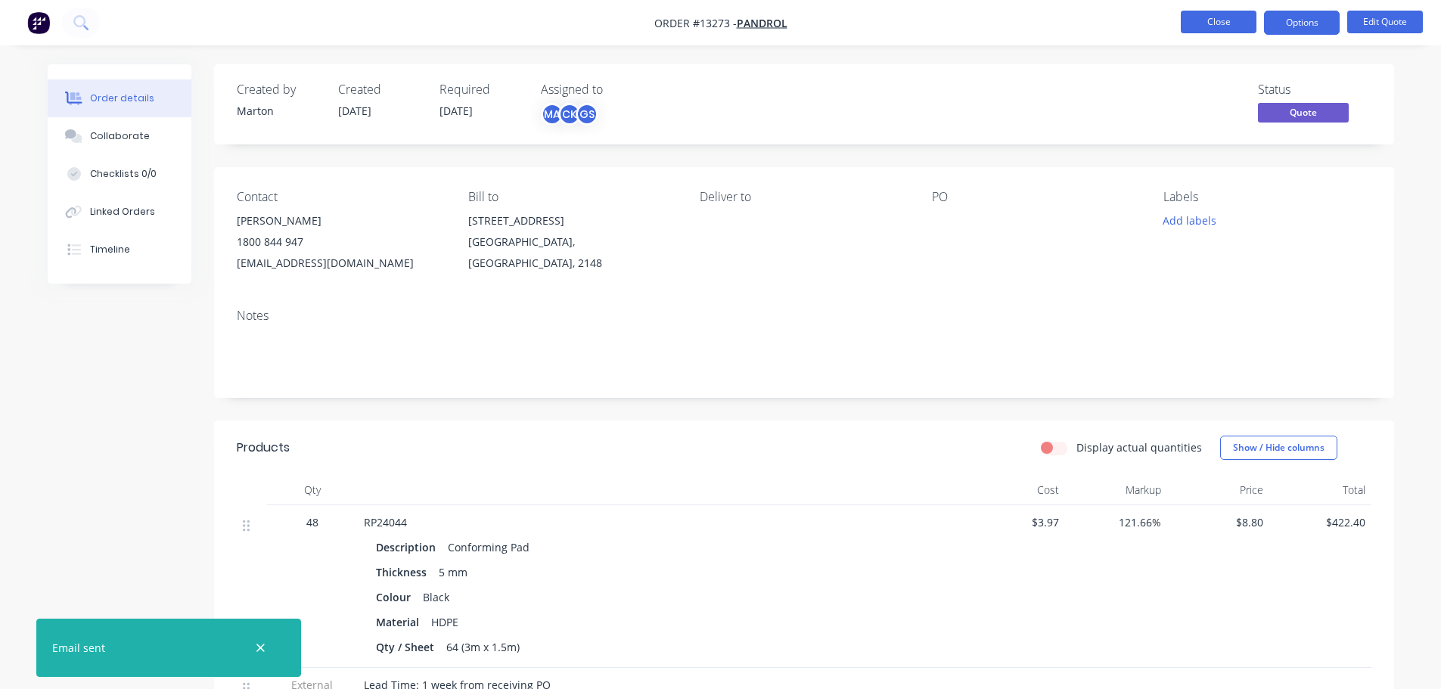
click at [1217, 22] on button "Close" at bounding box center [1219, 22] width 76 height 23
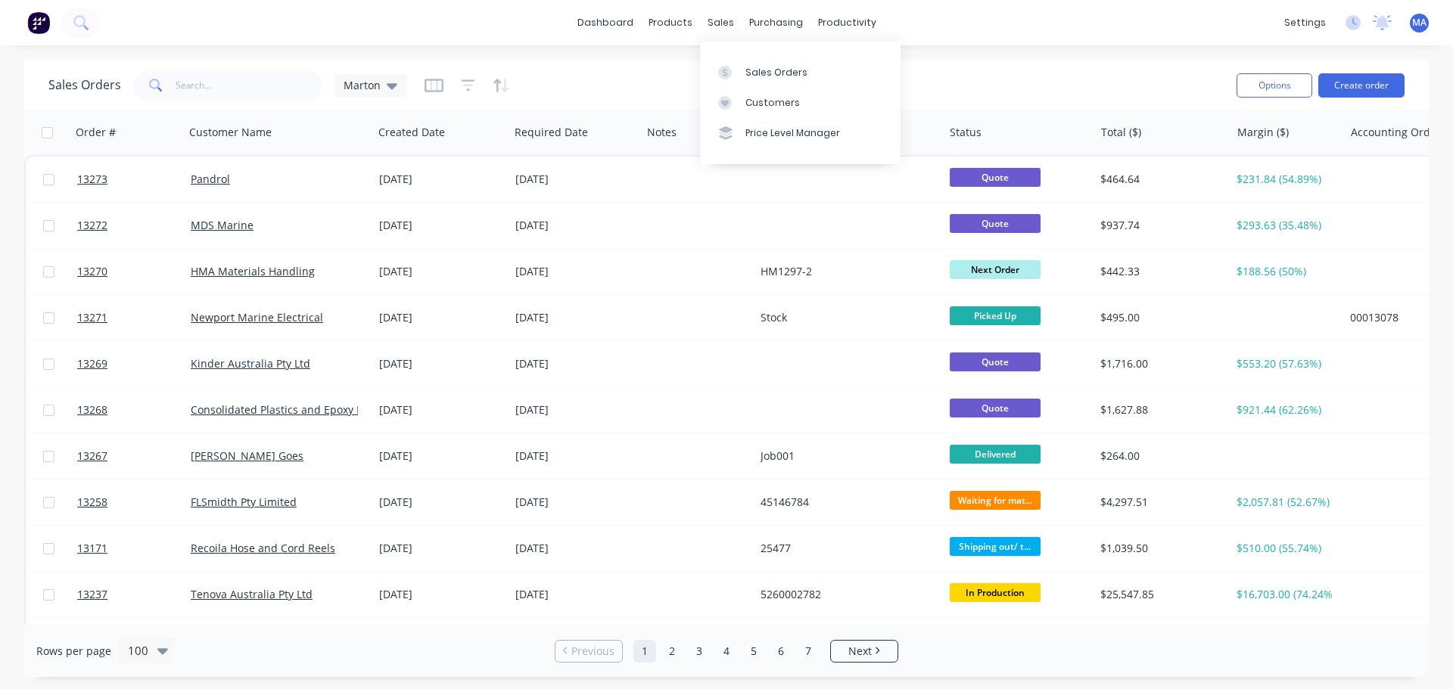
drag, startPoint x: 739, startPoint y: 67, endPoint x: 695, endPoint y: 96, distance: 51.8
click at [739, 67] on div at bounding box center [729, 73] width 23 height 14
click at [272, 99] on input "text" at bounding box center [250, 85] width 148 height 30
type input "justin"
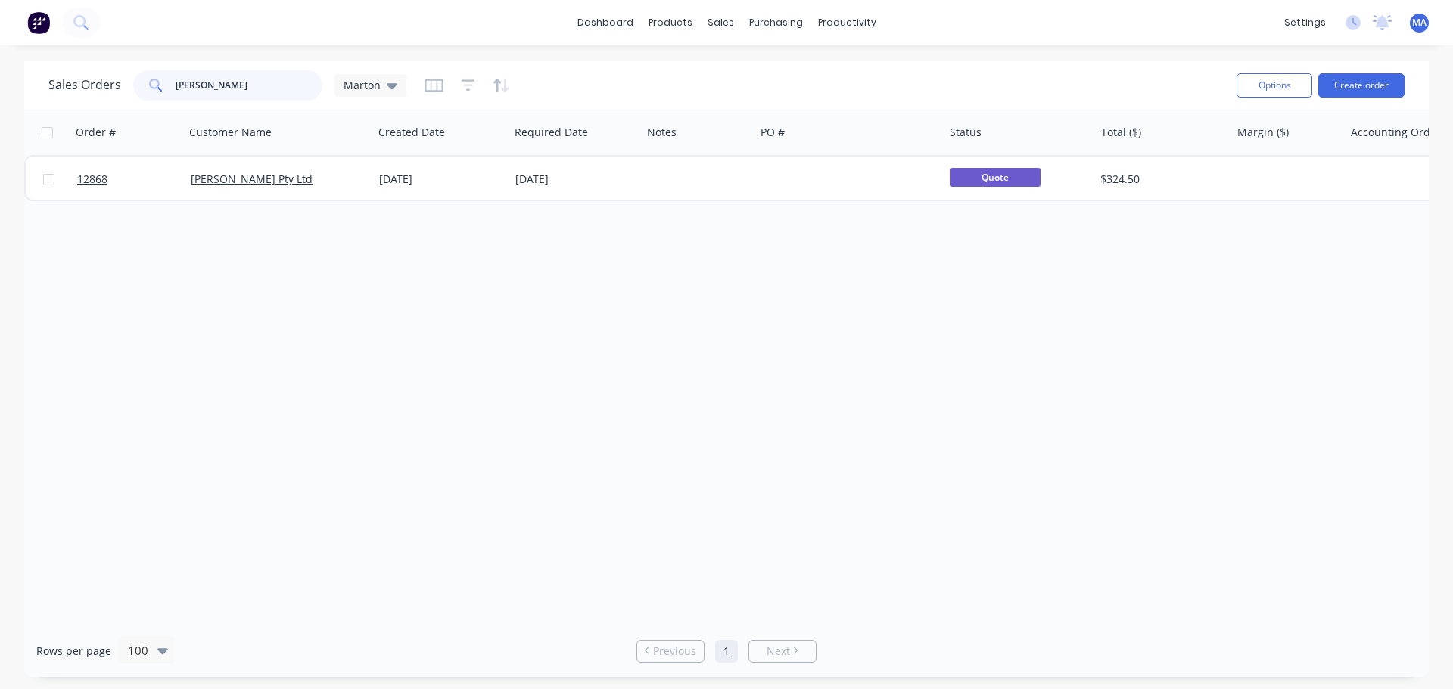
click at [253, 90] on input "justin" at bounding box center [250, 85] width 148 height 30
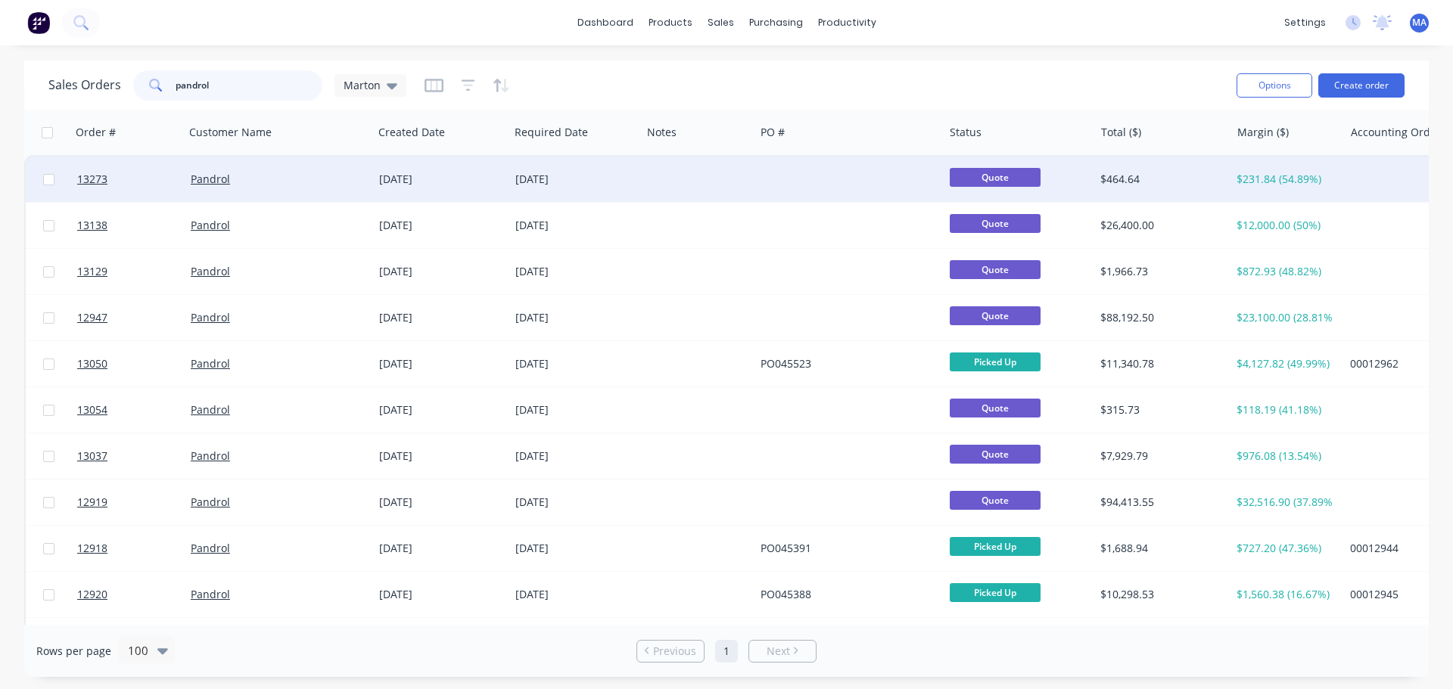
type input "pandrol"
click at [735, 183] on div at bounding box center [699, 179] width 114 height 45
click at [307, 177] on div "Pandrol" at bounding box center [275, 179] width 168 height 15
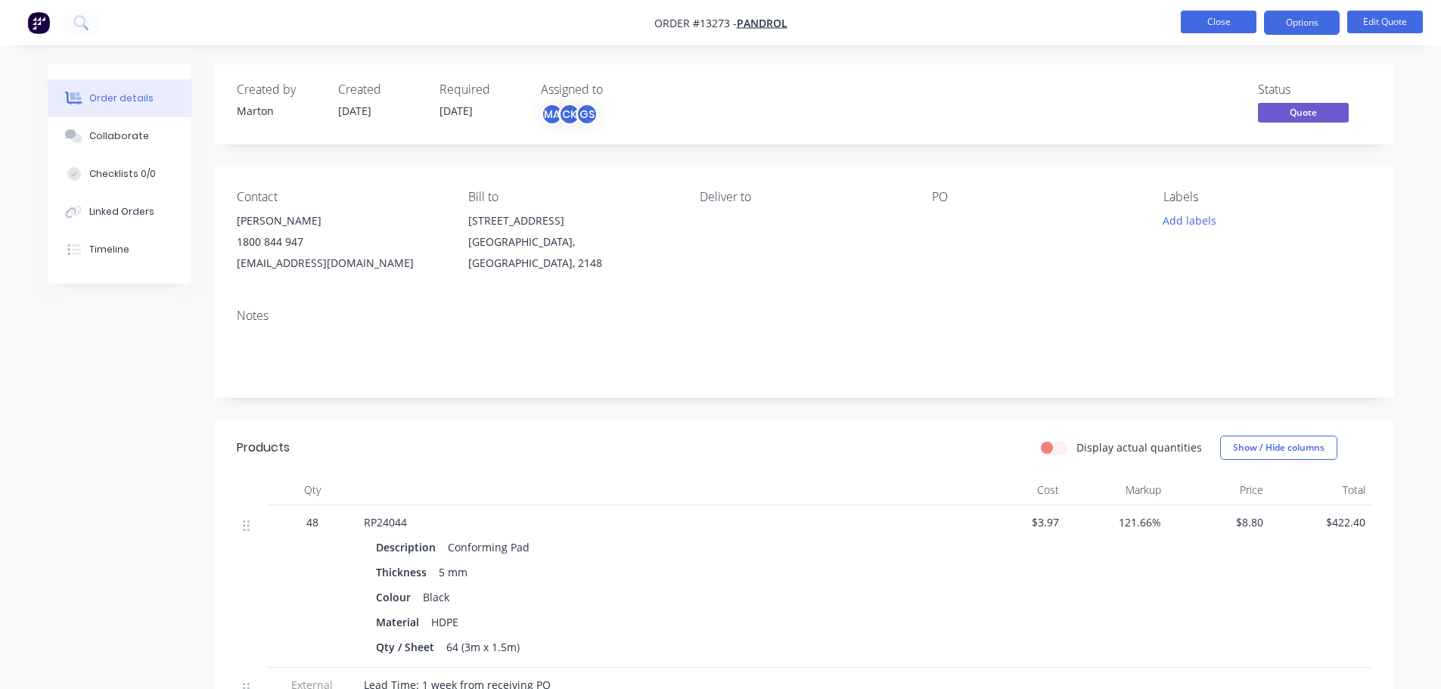
click at [1211, 23] on button "Close" at bounding box center [1219, 22] width 76 height 23
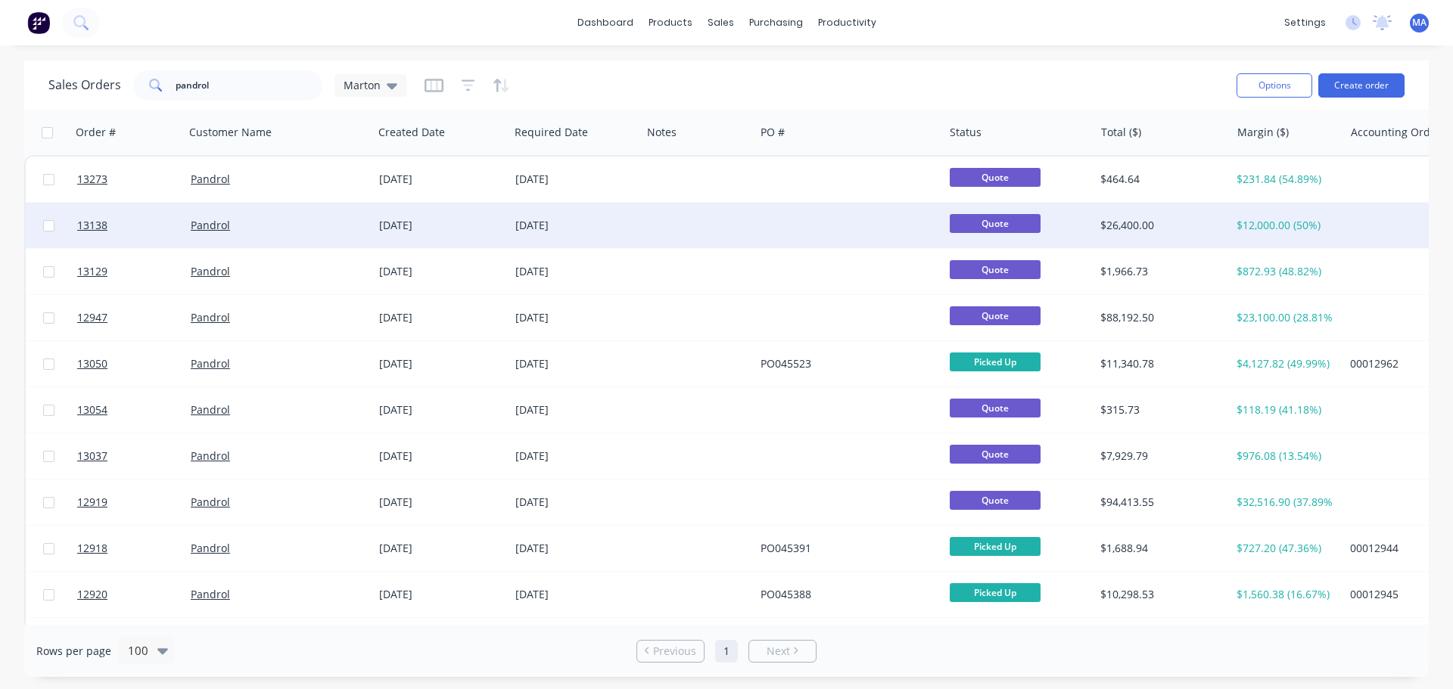
click at [285, 230] on div "Pandrol" at bounding box center [275, 225] width 168 height 15
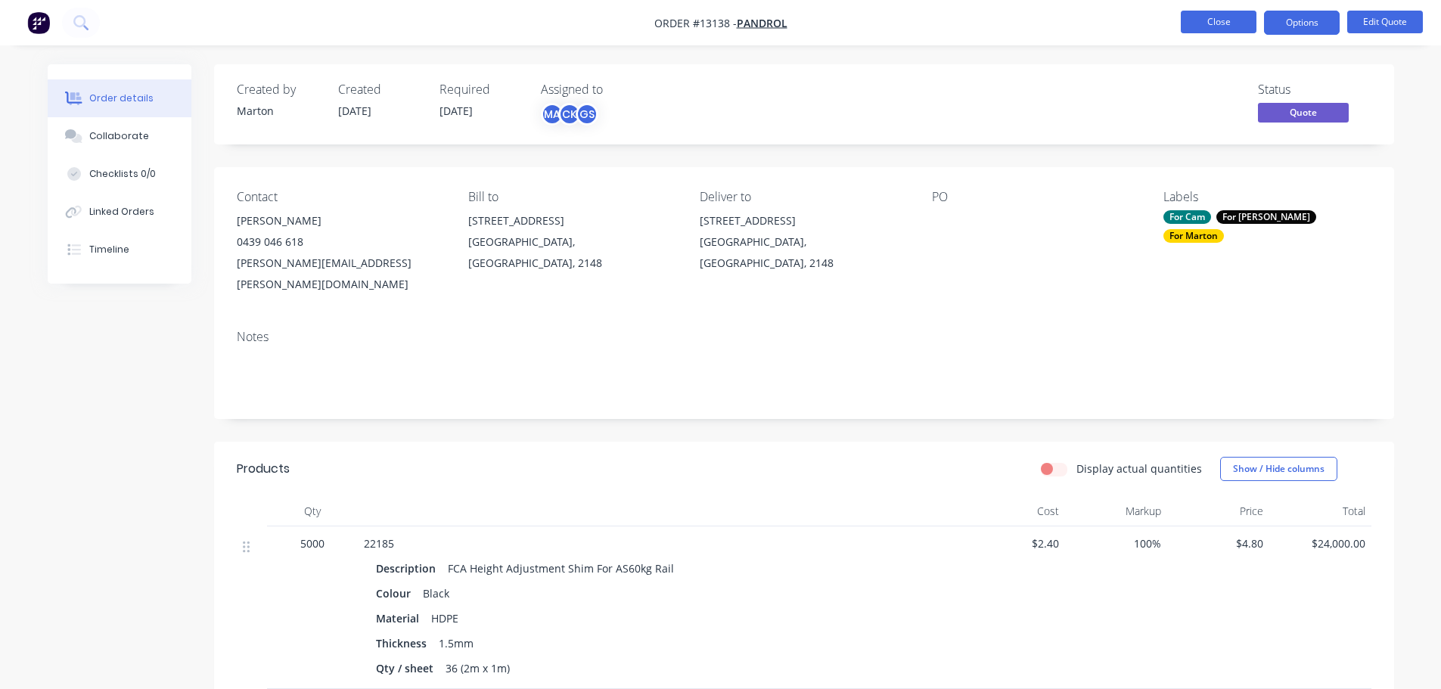
click at [1211, 16] on button "Close" at bounding box center [1219, 22] width 76 height 23
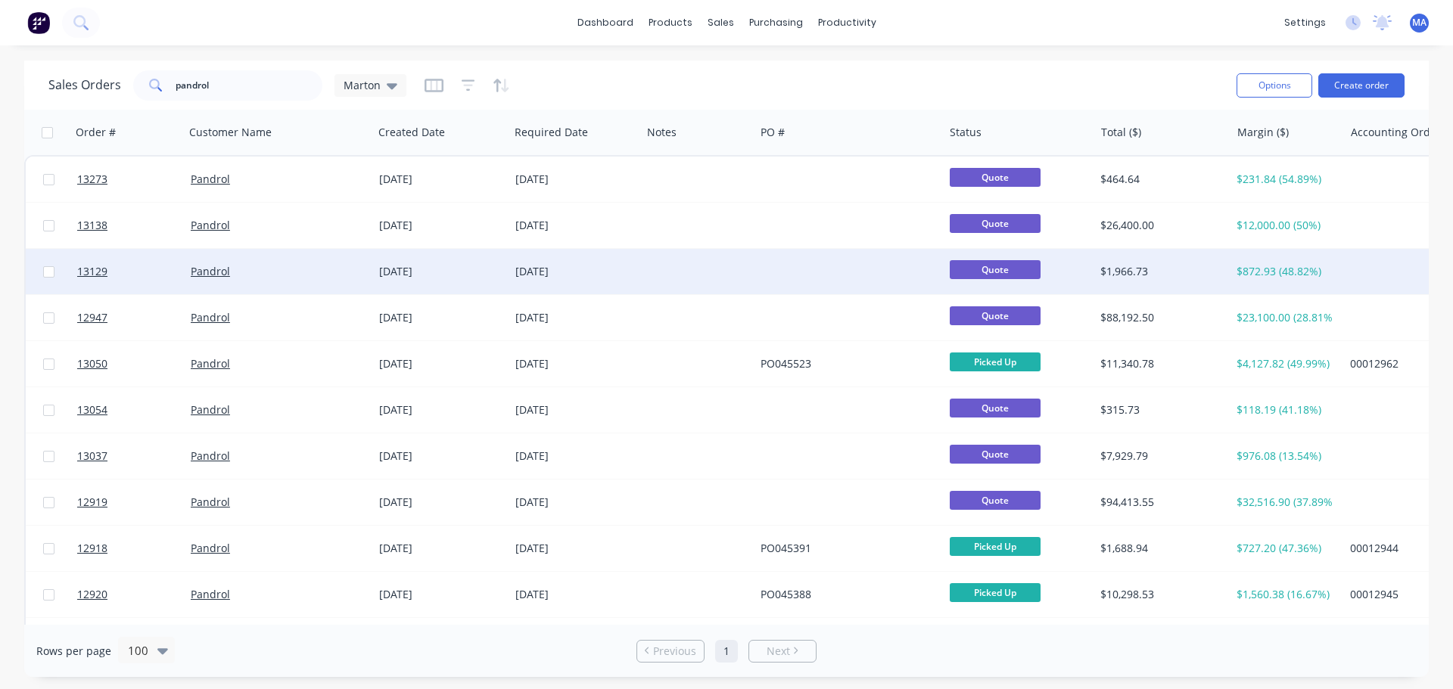
click at [263, 278] on div "Pandrol" at bounding box center [275, 271] width 168 height 15
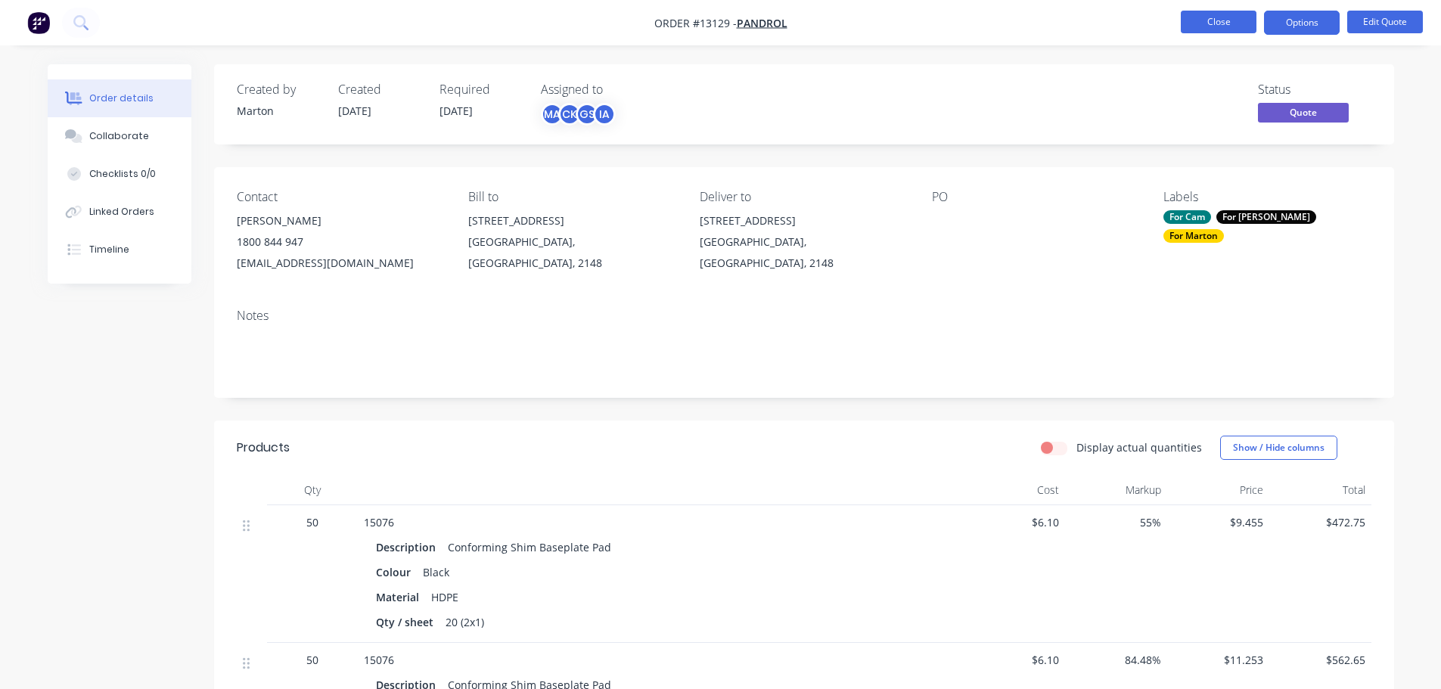
click at [1239, 17] on button "Close" at bounding box center [1219, 22] width 76 height 23
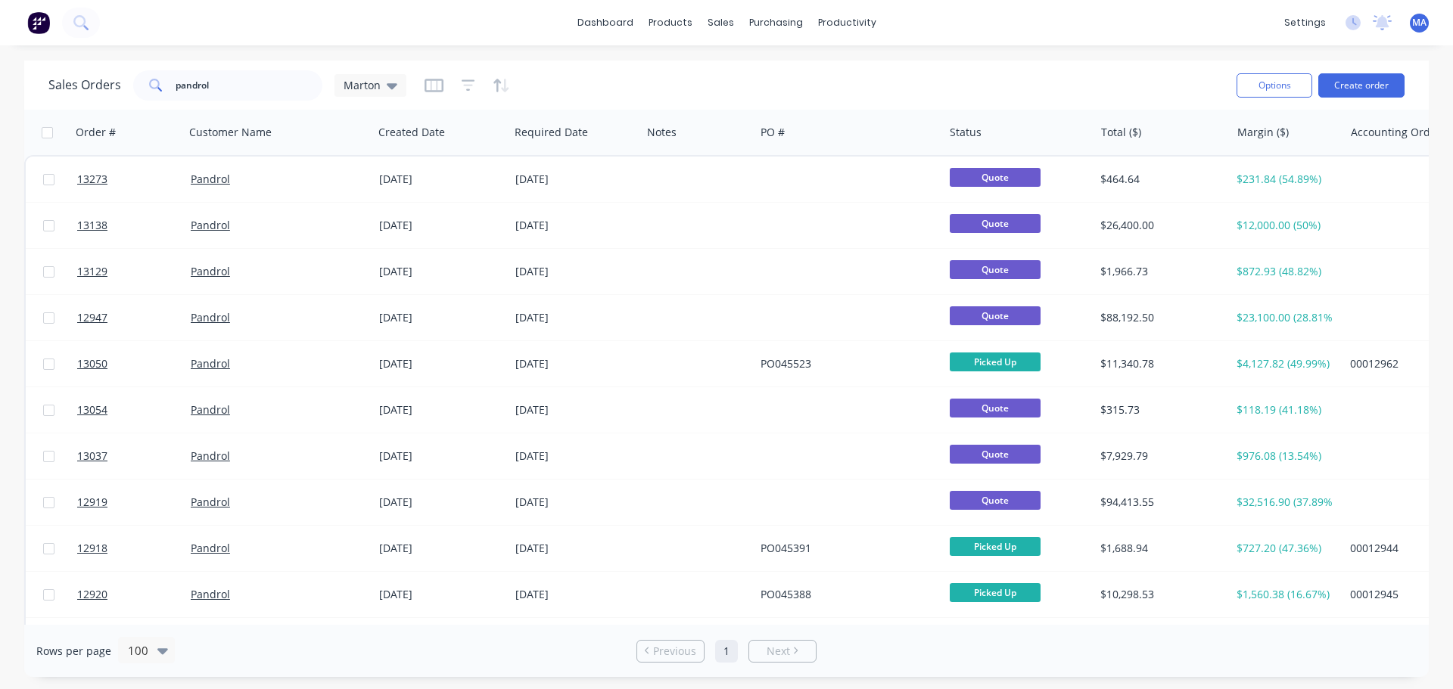
drag, startPoint x: 706, startPoint y: 67, endPoint x: 710, endPoint y: 50, distance: 17.8
click at [706, 67] on div "Sales Orders pandrol Marton" at bounding box center [636, 85] width 1176 height 37
click at [704, 72] on div "Product Catalogue" at bounding box center [737, 73] width 94 height 14
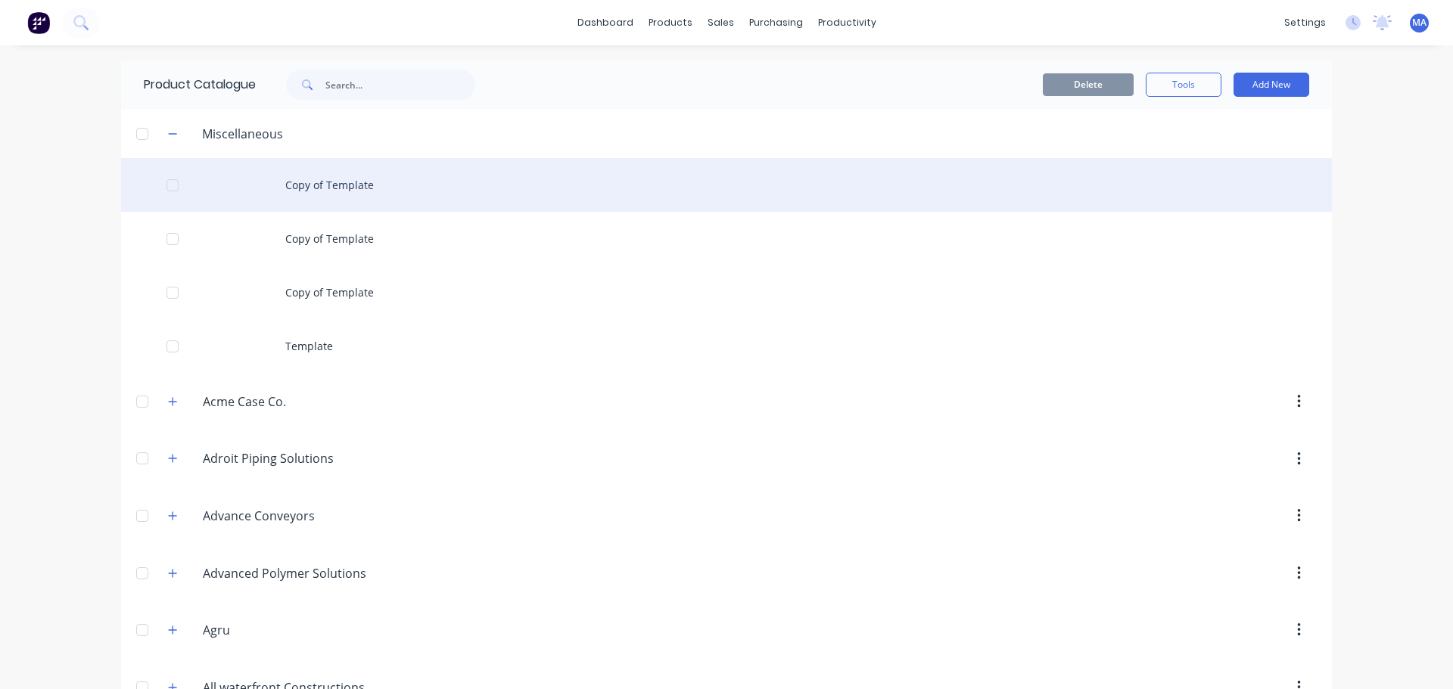
click at [291, 183] on div "Copy of Template" at bounding box center [726, 185] width 1211 height 54
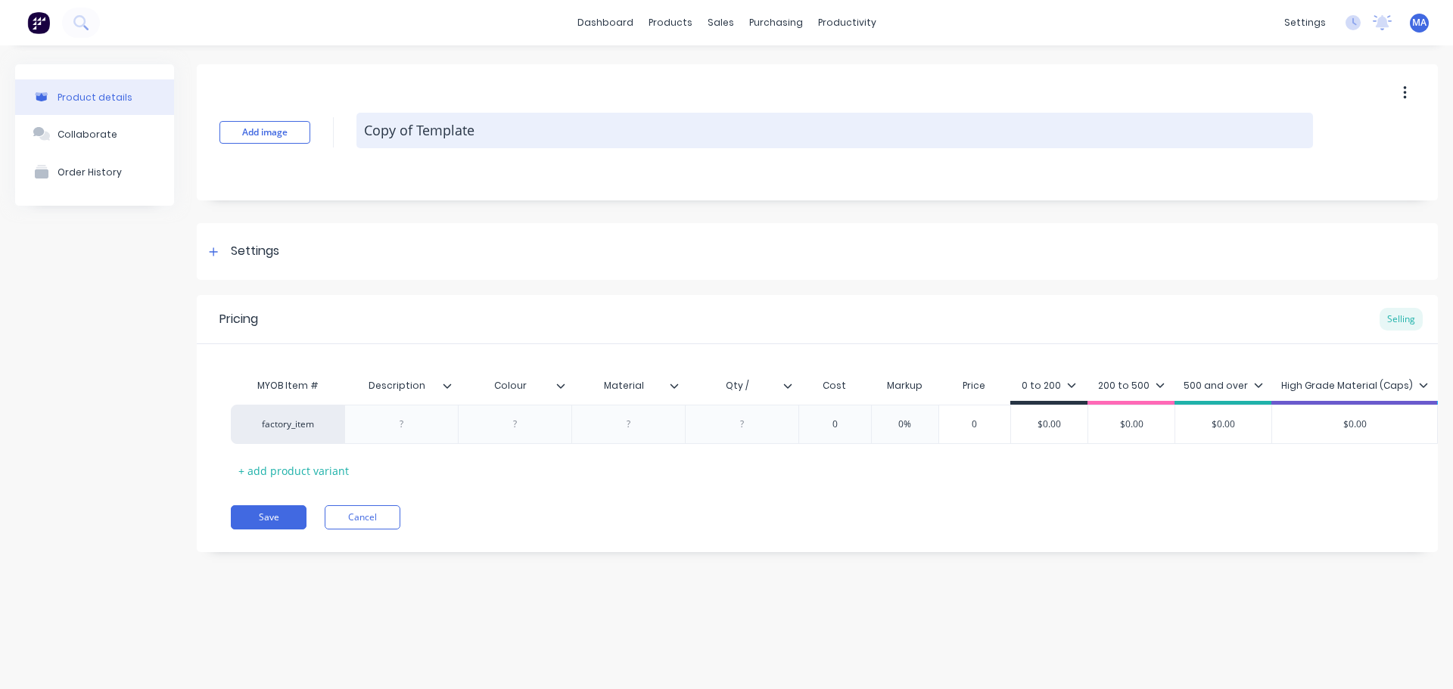
drag, startPoint x: 468, startPoint y: 134, endPoint x: 489, endPoint y: 133, distance: 21.2
click at [468, 133] on textarea "Copy of Template" at bounding box center [834, 131] width 956 height 36
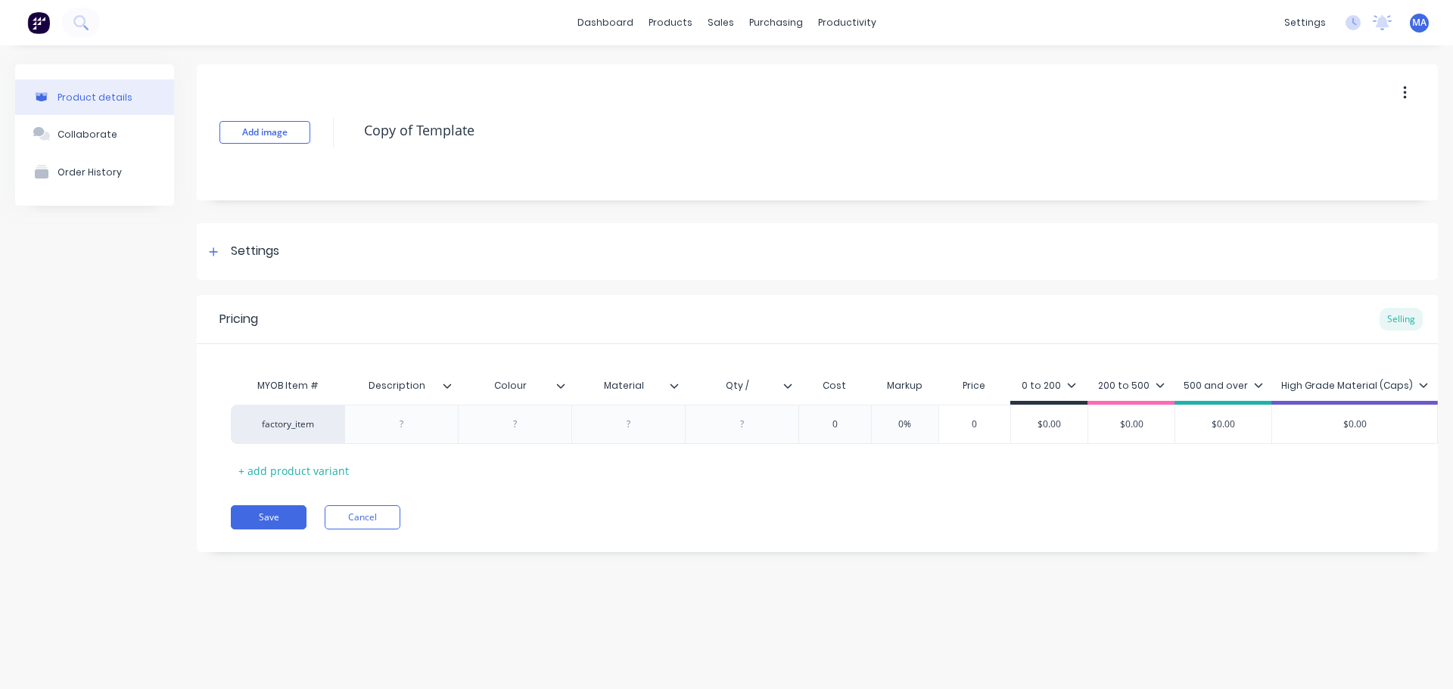
drag, startPoint x: 459, startPoint y: 131, endPoint x: 347, endPoint y: 134, distance: 112.8
click at [347, 133] on div "Add image Copy of Template" at bounding box center [817, 132] width 1241 height 136
type textarea "x"
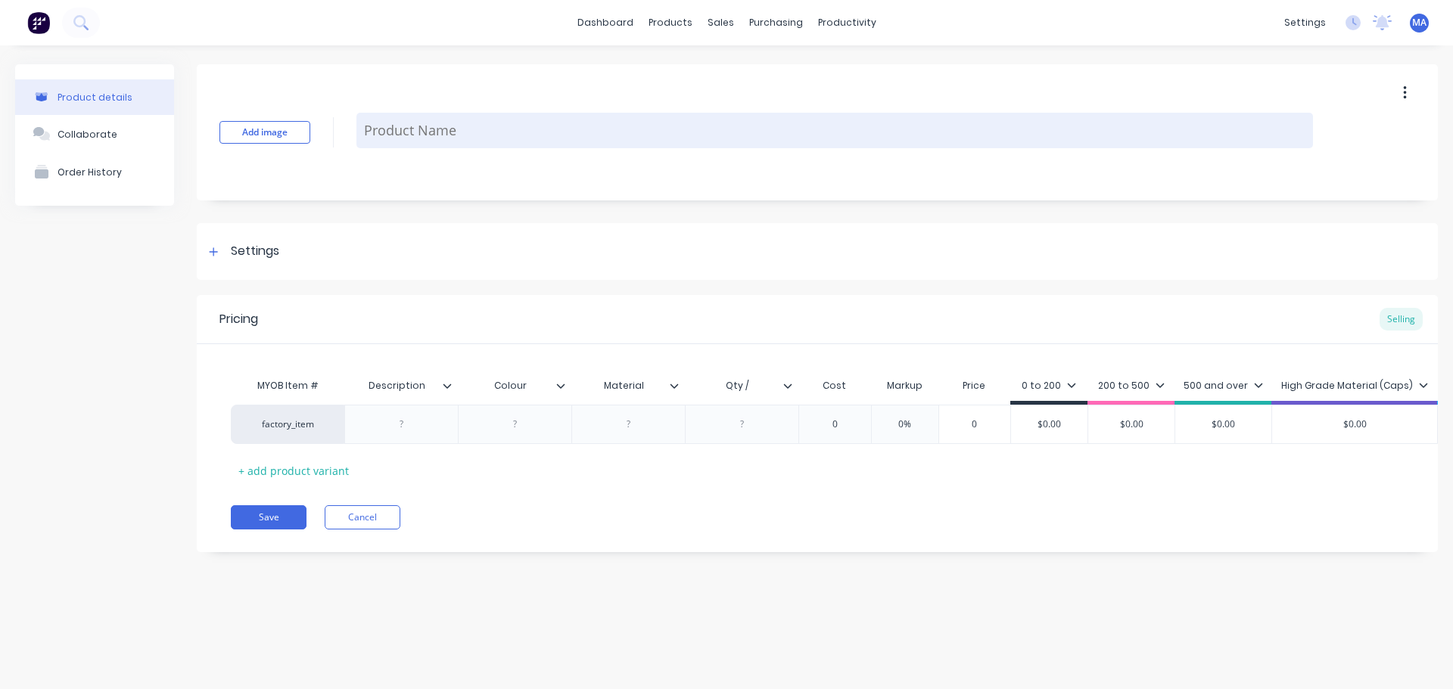
click at [462, 133] on textarea at bounding box center [834, 131] width 956 height 36
type textarea "x"
type textarea "2"
type textarea "x"
type textarea "25"
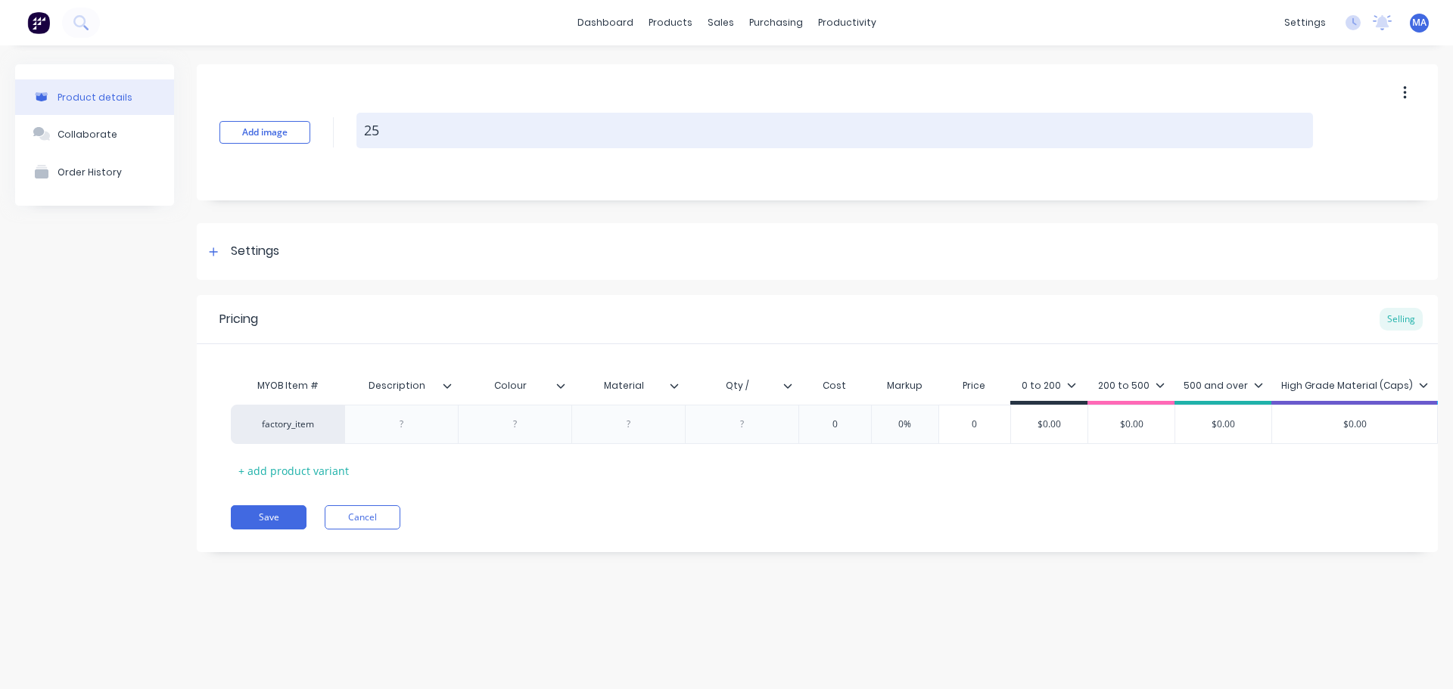
type textarea "x"
type textarea "258"
type textarea "x"
type textarea "2584"
type textarea "x"
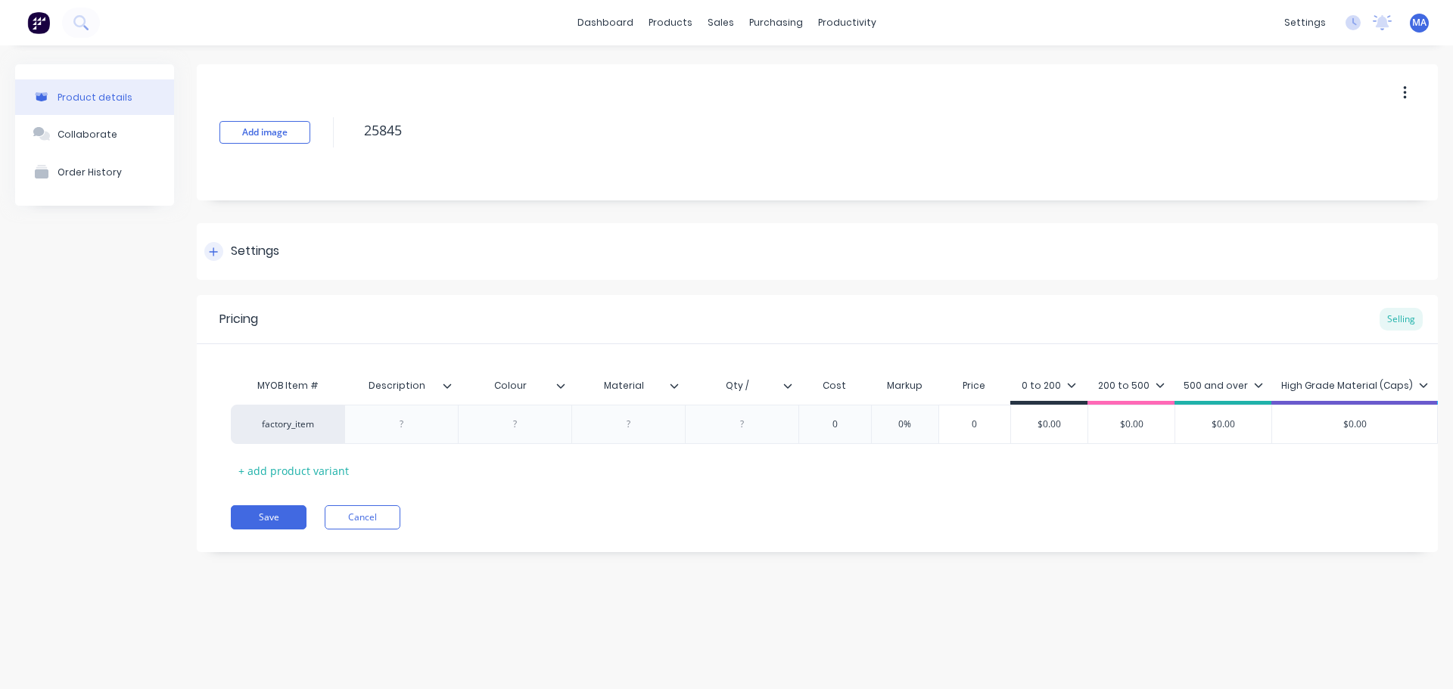
type textarea "25845"
type textarea "x"
type textarea "25845"
click at [232, 269] on div "Settings" at bounding box center [817, 251] width 1241 height 57
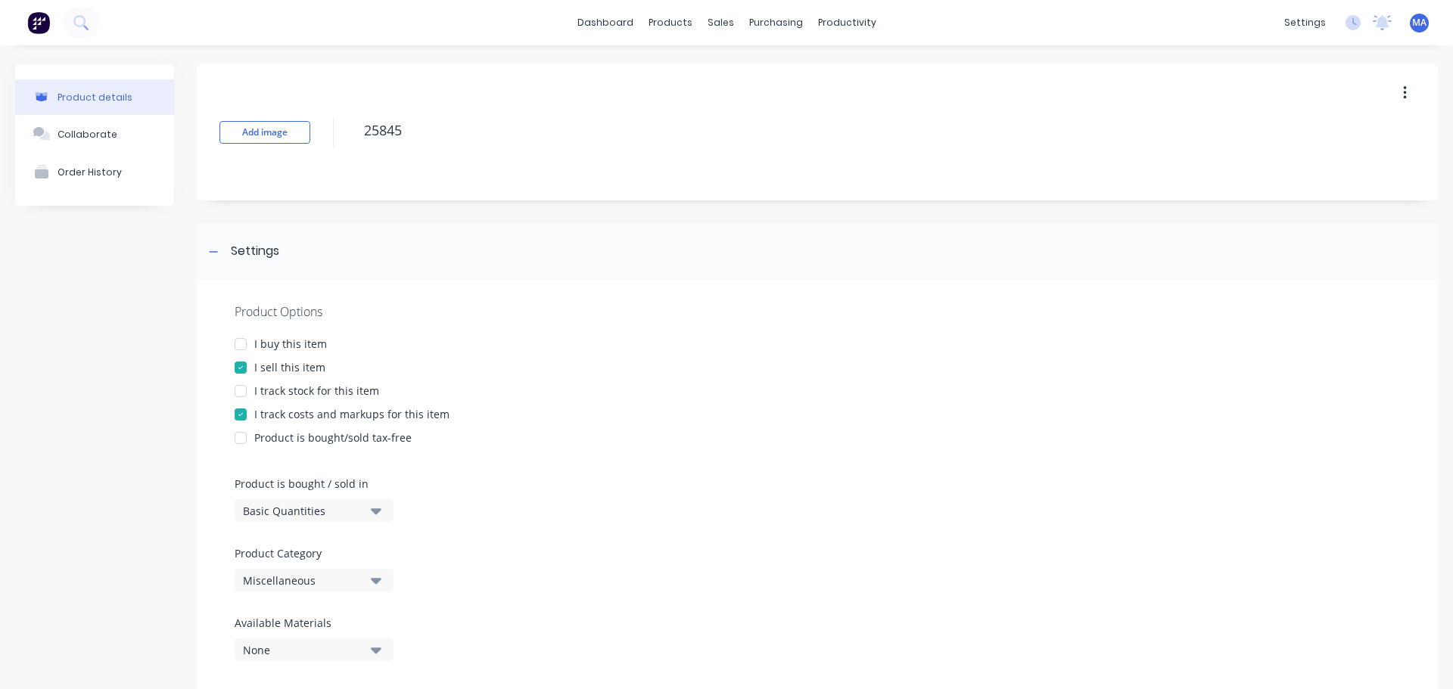
click at [320, 577] on div "Miscellaneous" at bounding box center [303, 581] width 121 height 16
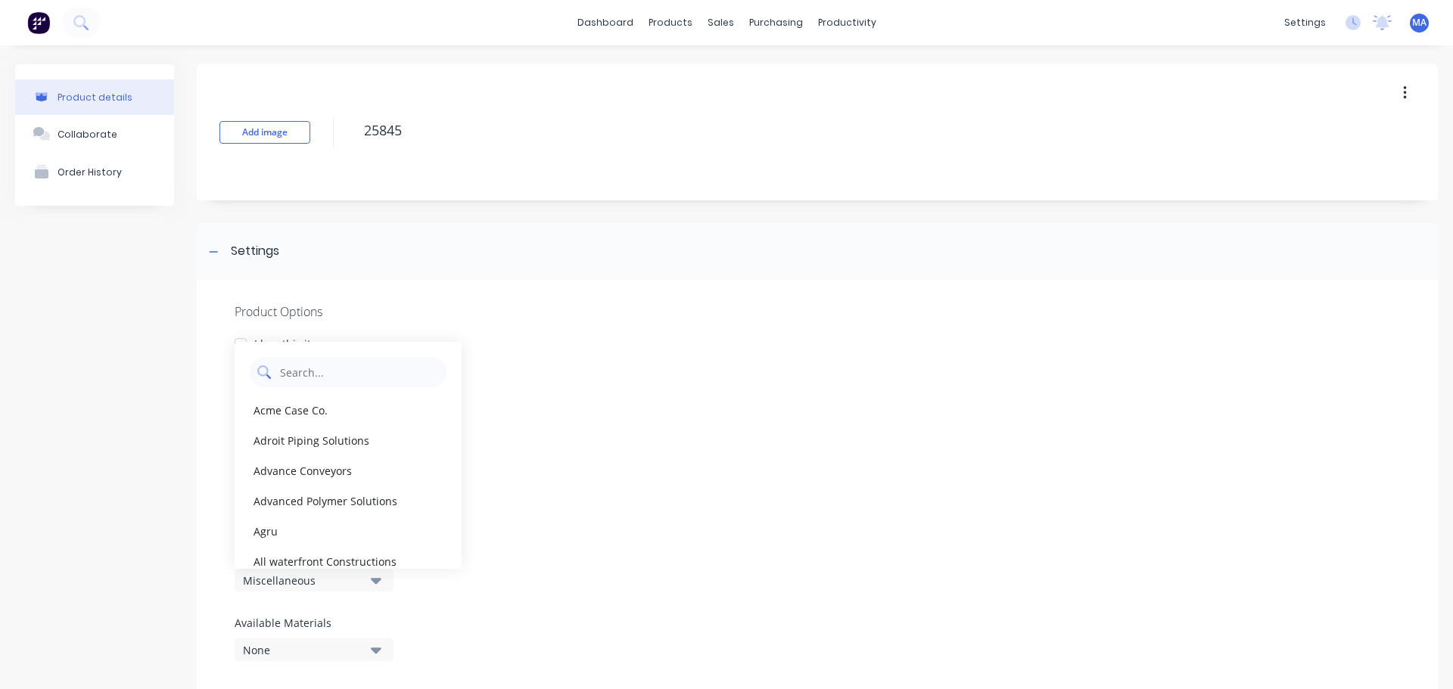
click at [318, 383] on Category "text" at bounding box center [358, 372] width 160 height 30
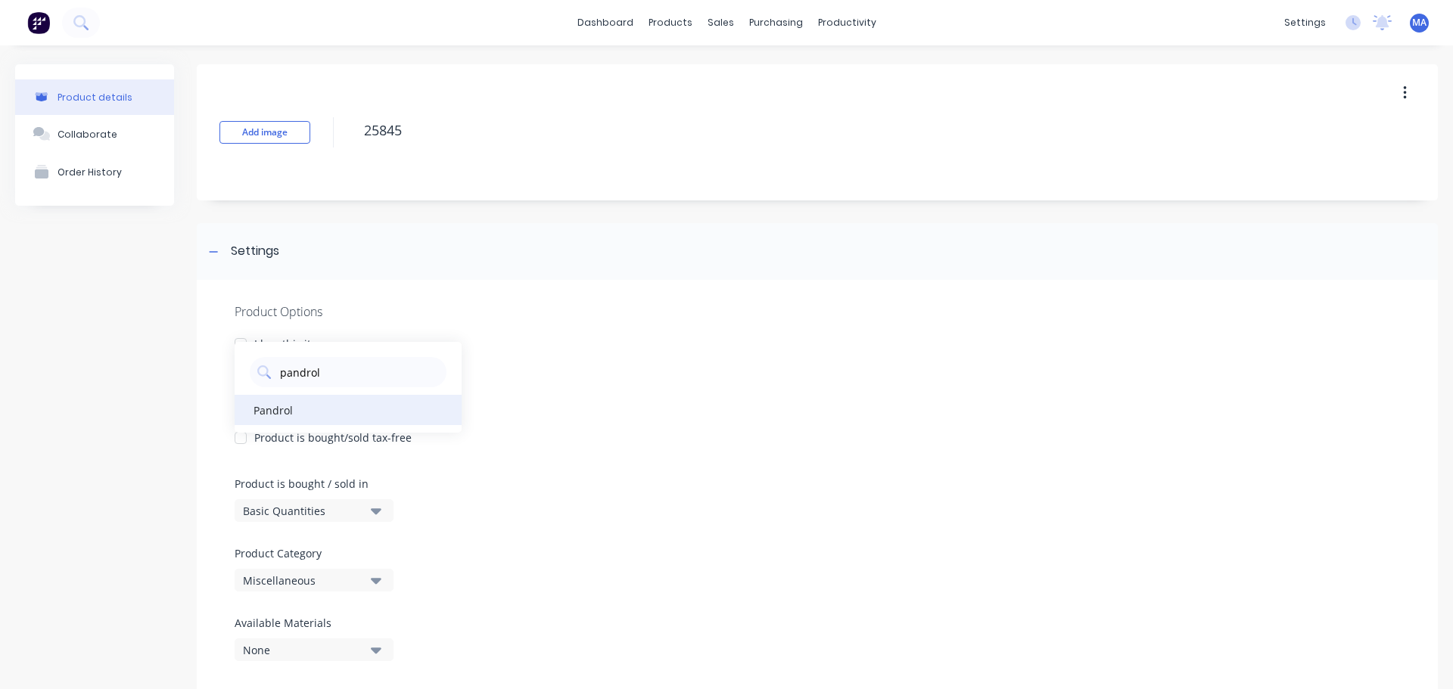
type Category "pandrol"
click at [300, 416] on div "Pandrol" at bounding box center [348, 410] width 227 height 30
drag, startPoint x: 291, startPoint y: 258, endPoint x: 300, endPoint y: 266, distance: 11.8
click at [291, 258] on div "Settings" at bounding box center [817, 251] width 1241 height 57
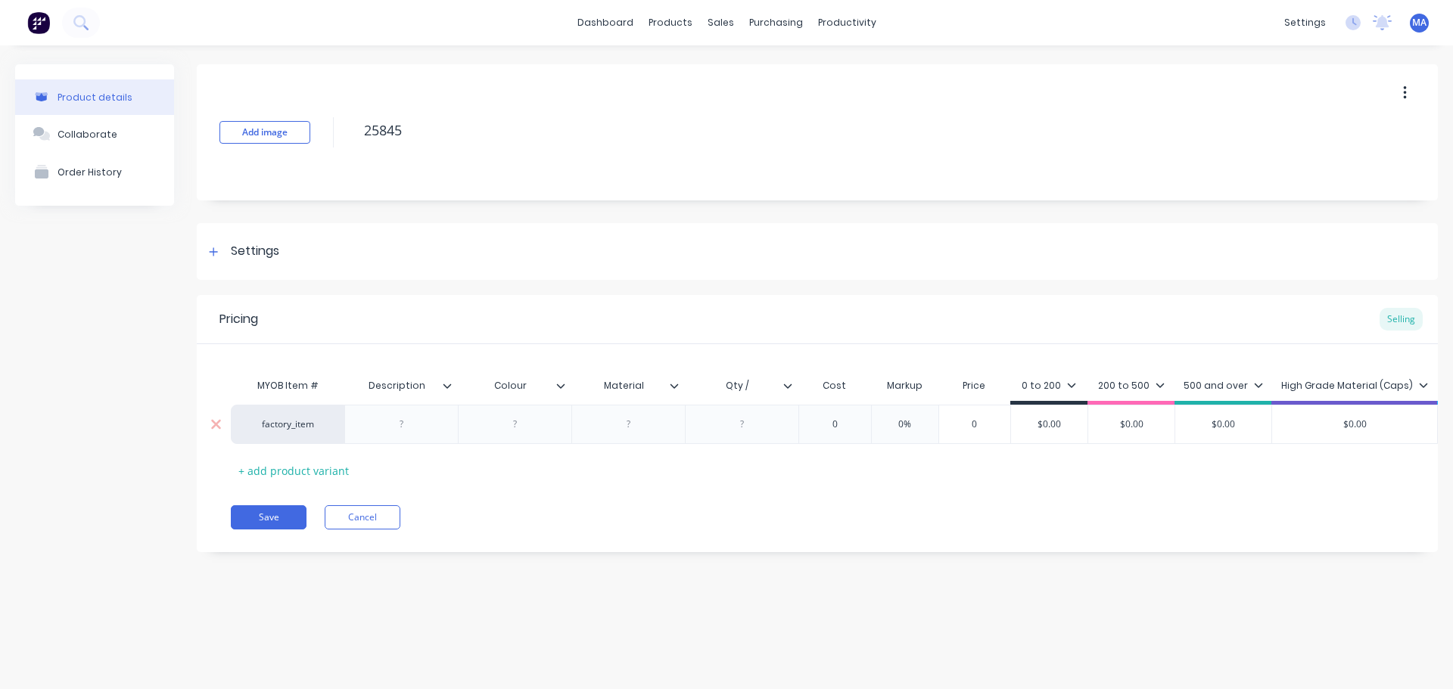
drag, startPoint x: 415, startPoint y: 425, endPoint x: 468, endPoint y: 442, distance: 54.8
click at [415, 425] on div at bounding box center [402, 425] width 76 height 20
type textarea "x"
drag, startPoint x: 406, startPoint y: 423, endPoint x: 438, endPoint y: 440, distance: 36.5
click at [406, 423] on div at bounding box center [402, 425] width 76 height 20
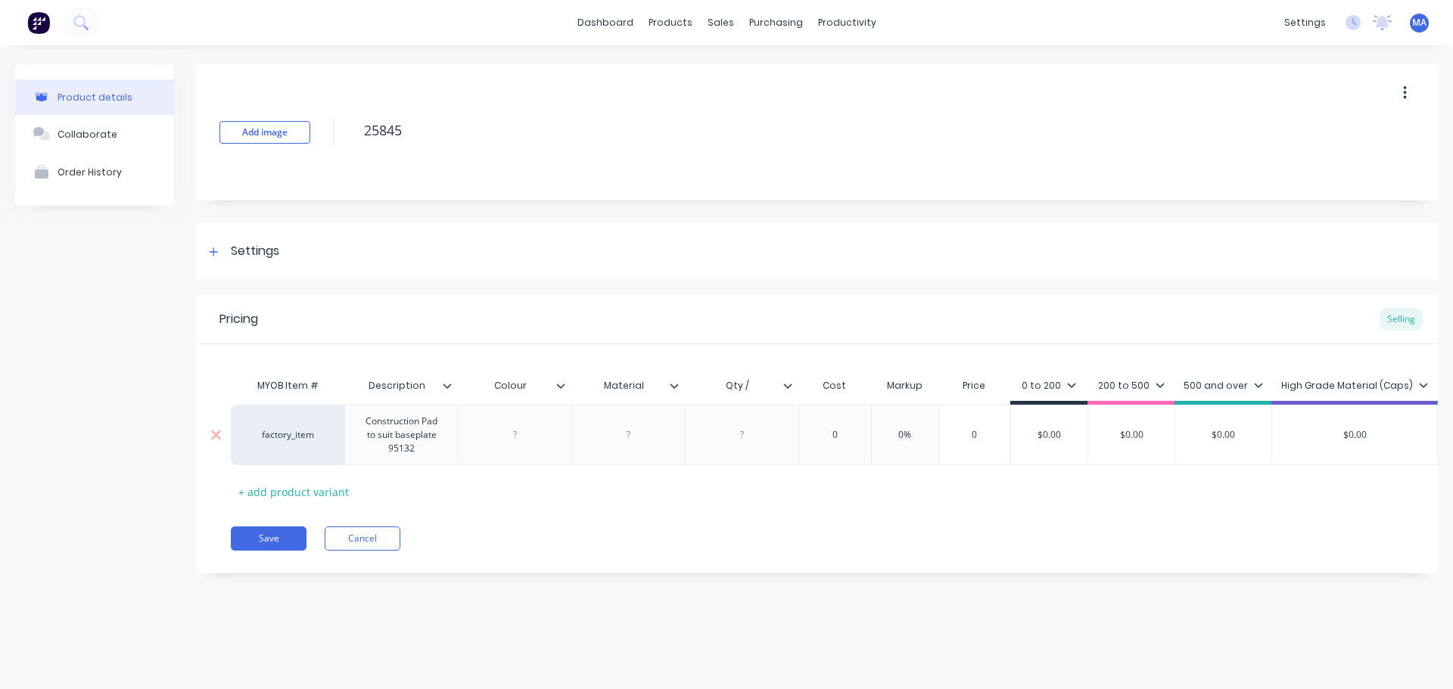
type textarea "x"
click at [510, 437] on div "factory_item Construction Pad to suit baseplate 95132 0 0% 0 $0.00 $0.00 $0.00 …" at bounding box center [912, 435] width 1362 height 61
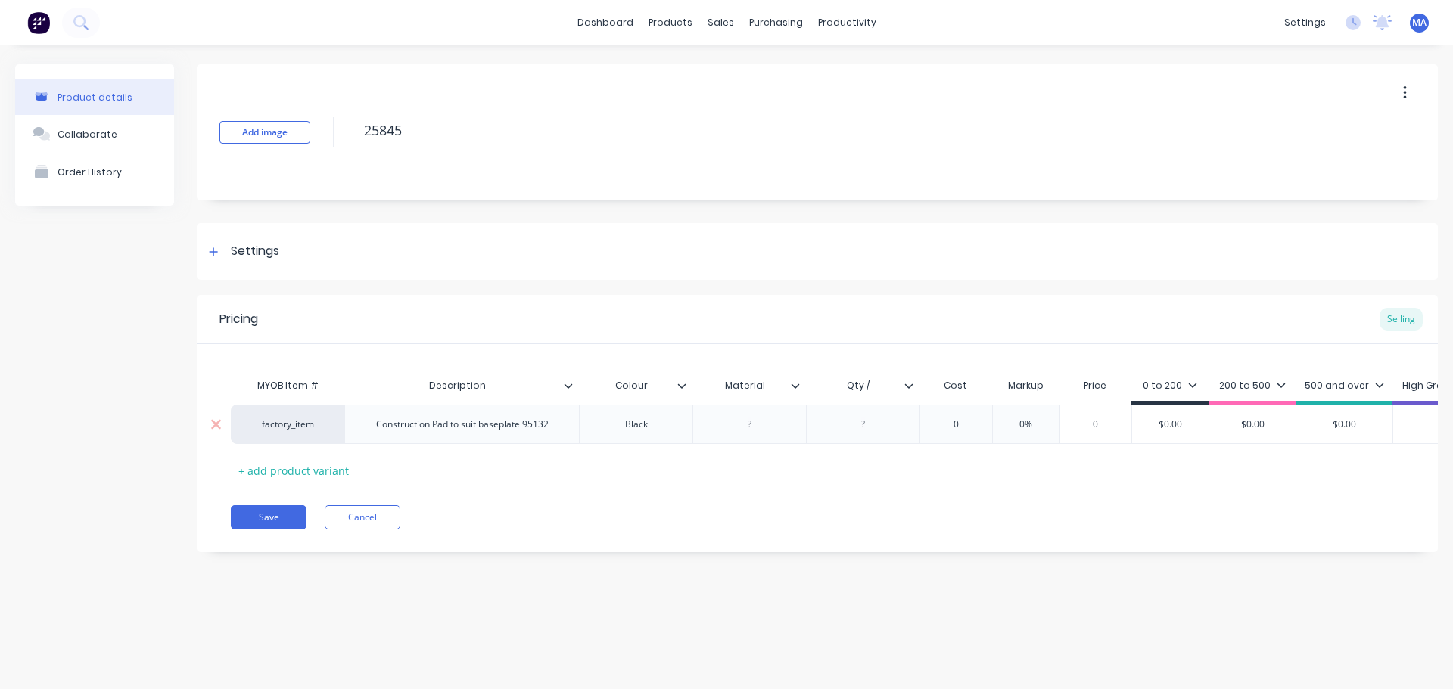
type textarea "x"
type input "Qty / sheet"
type textarea "x"
click at [869, 426] on div at bounding box center [864, 425] width 76 height 20
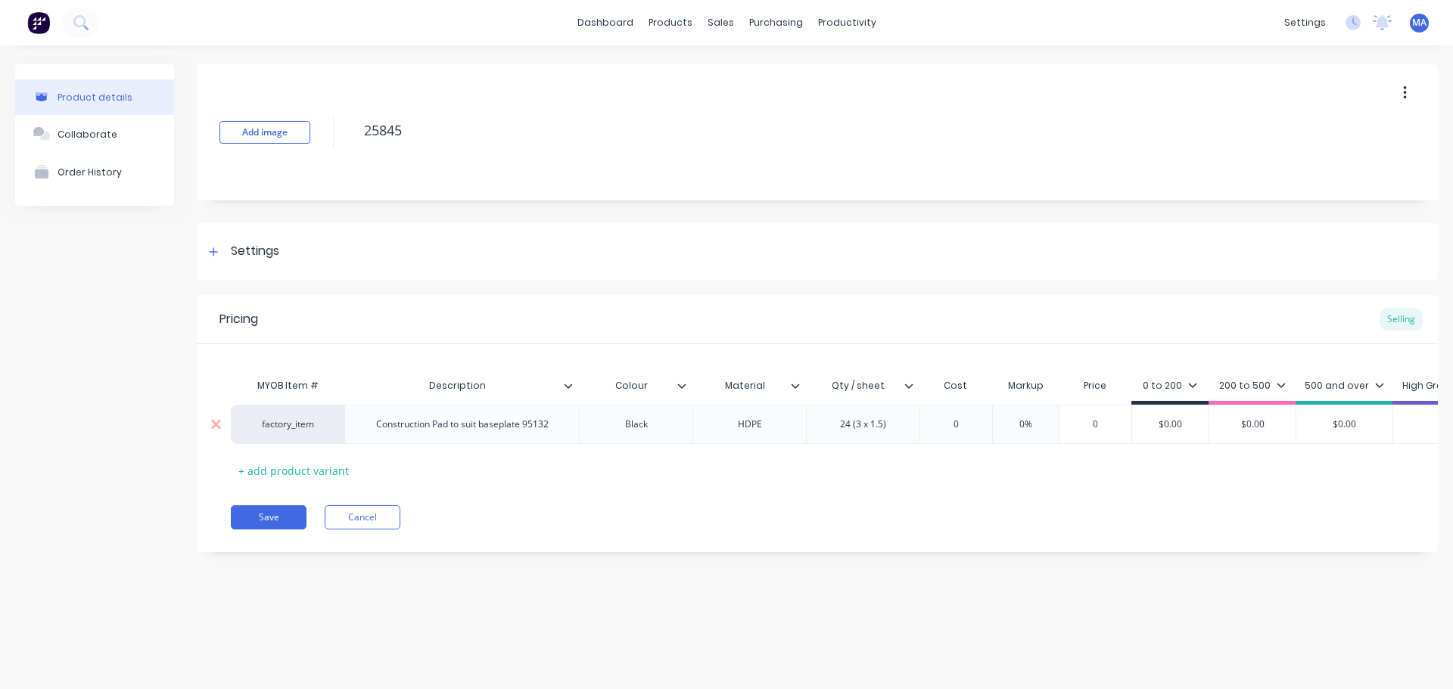
type textarea "x"
type input "0"
click at [960, 425] on input "0" at bounding box center [956, 425] width 76 height 14
click at [956, 418] on input "0" at bounding box center [956, 425] width 76 height 14
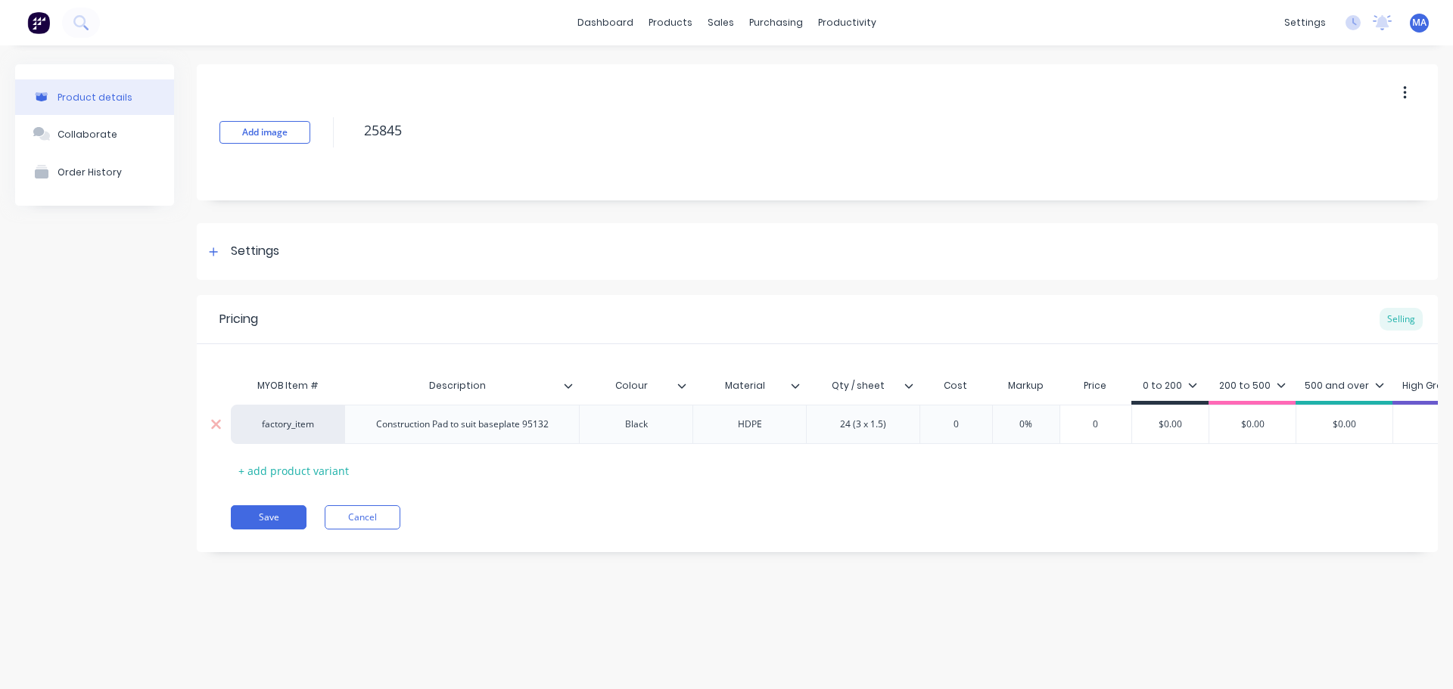
click at [956, 418] on input "0" at bounding box center [956, 425] width 76 height 14
type textarea "x"
type input "6"
type textarea "x"
type input "65"
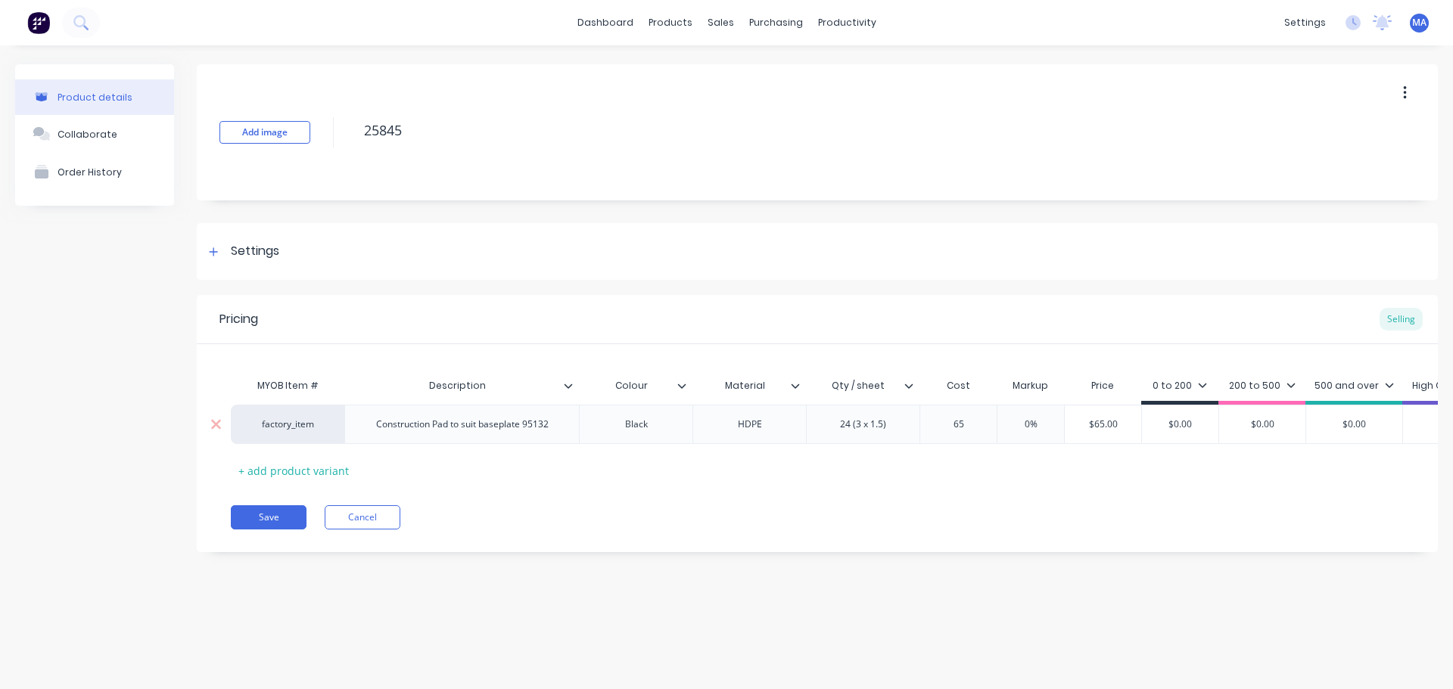
click at [975, 426] on input "65" at bounding box center [958, 425] width 76 height 14
type textarea "x"
type input "6."
type textarea "x"
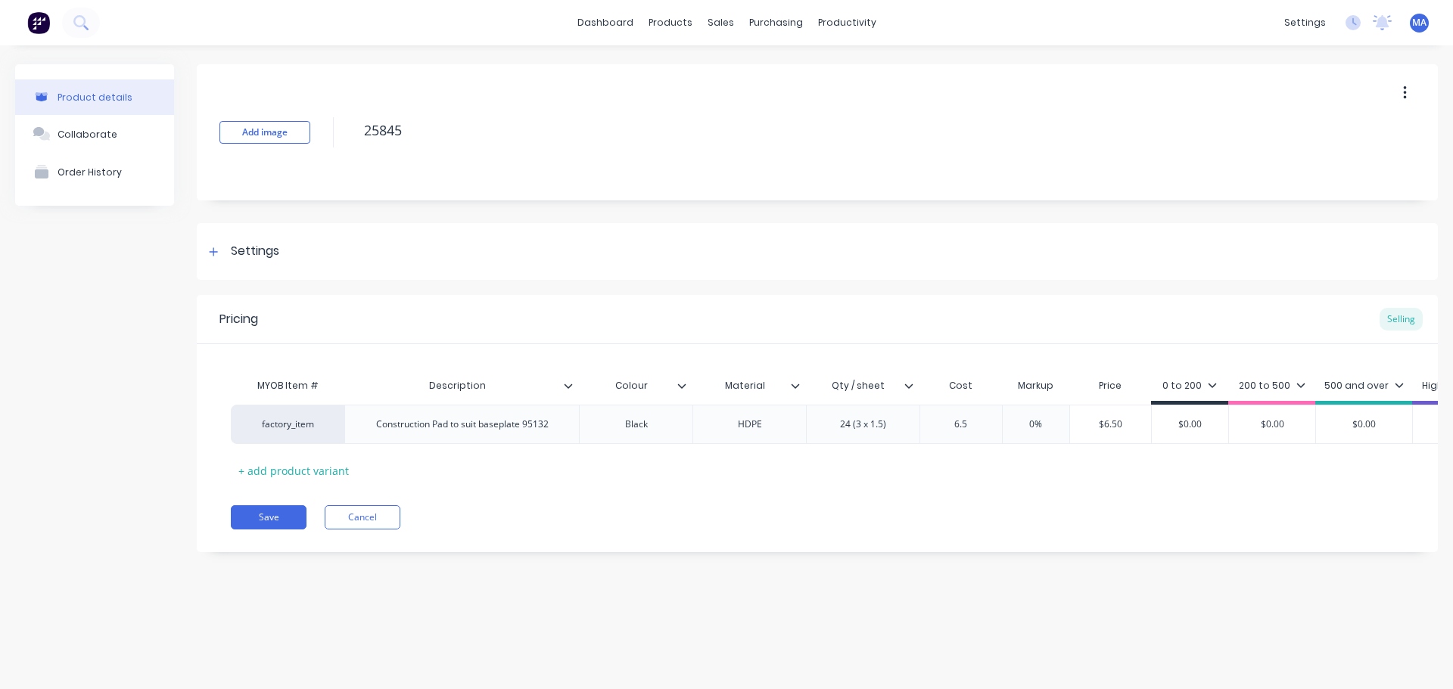
type input "6.5"
click at [969, 453] on div "MYOB Item # Description Colour Material Qty / sheet Cost Markup Price 0 to 200 …" at bounding box center [817, 427] width 1173 height 112
type input "0%"
click at [1021, 424] on input "0%" at bounding box center [1036, 425] width 76 height 14
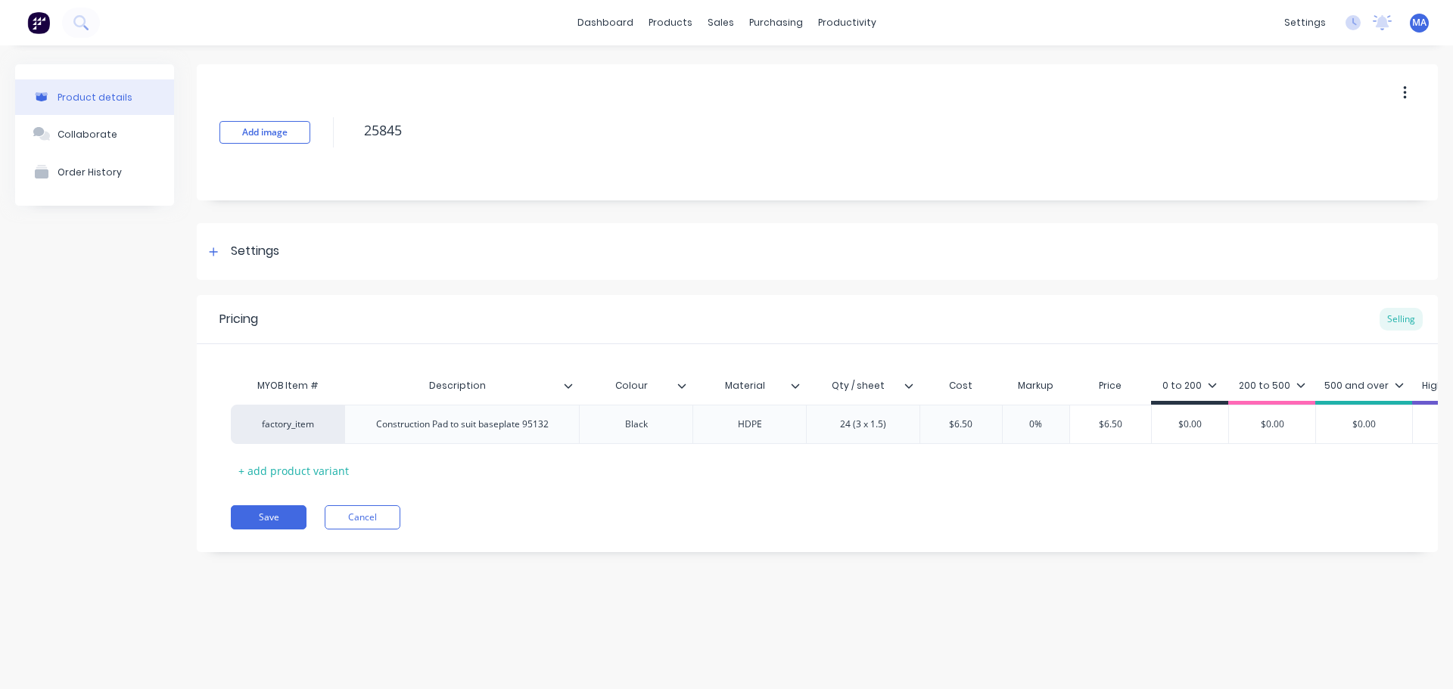
type textarea "x"
type input "5%"
type textarea "x"
type input "55%"
click at [1020, 469] on div "MYOB Item # Description Colour Material Qty / sheet Cost Markup Price 0 to 200 …" at bounding box center [817, 427] width 1173 height 112
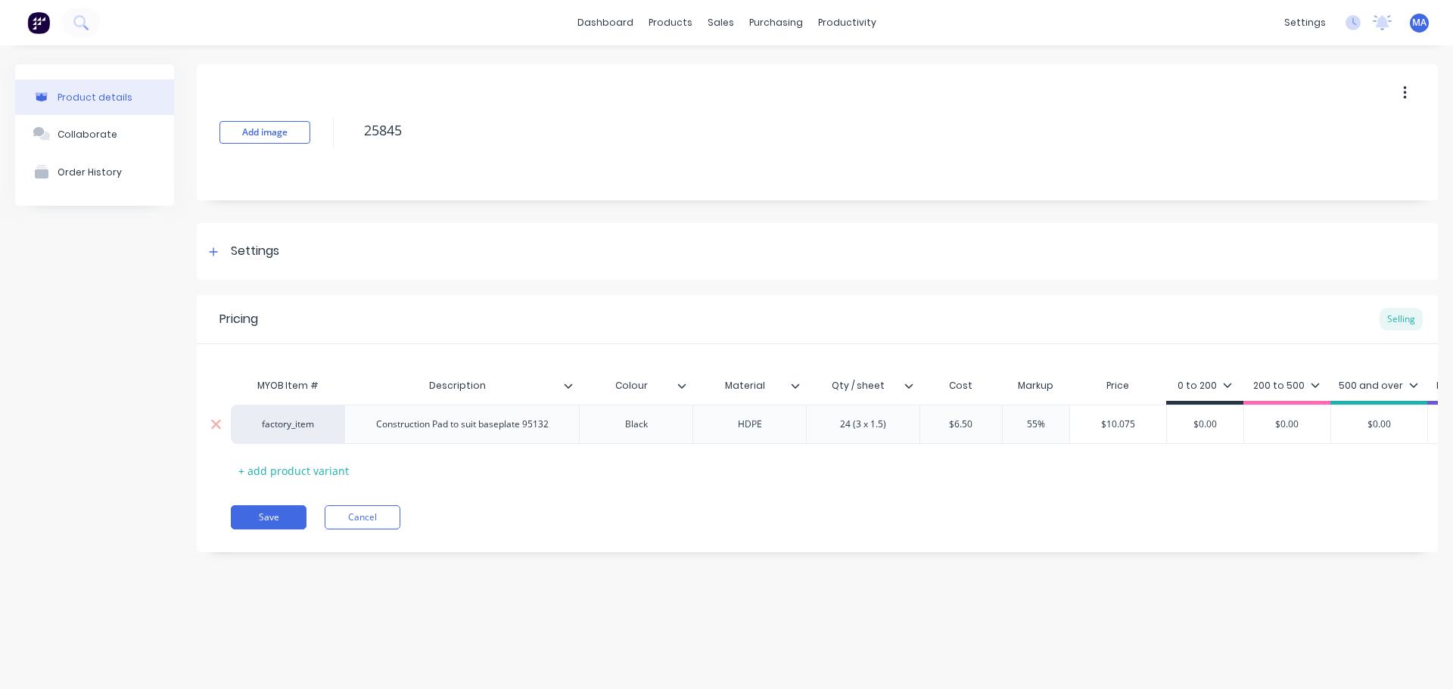
click at [1040, 421] on input "55%" at bounding box center [1036, 425] width 76 height 14
click at [1047, 422] on input "55%" at bounding box center [1036, 425] width 76 height 14
click at [1031, 459] on div "MYOB Item # Description Colour Material Qty / sheet Cost Markup Price 0 to 200 …" at bounding box center [817, 427] width 1173 height 112
drag, startPoint x: 1148, startPoint y: 416, endPoint x: 1117, endPoint y: 430, distance: 33.9
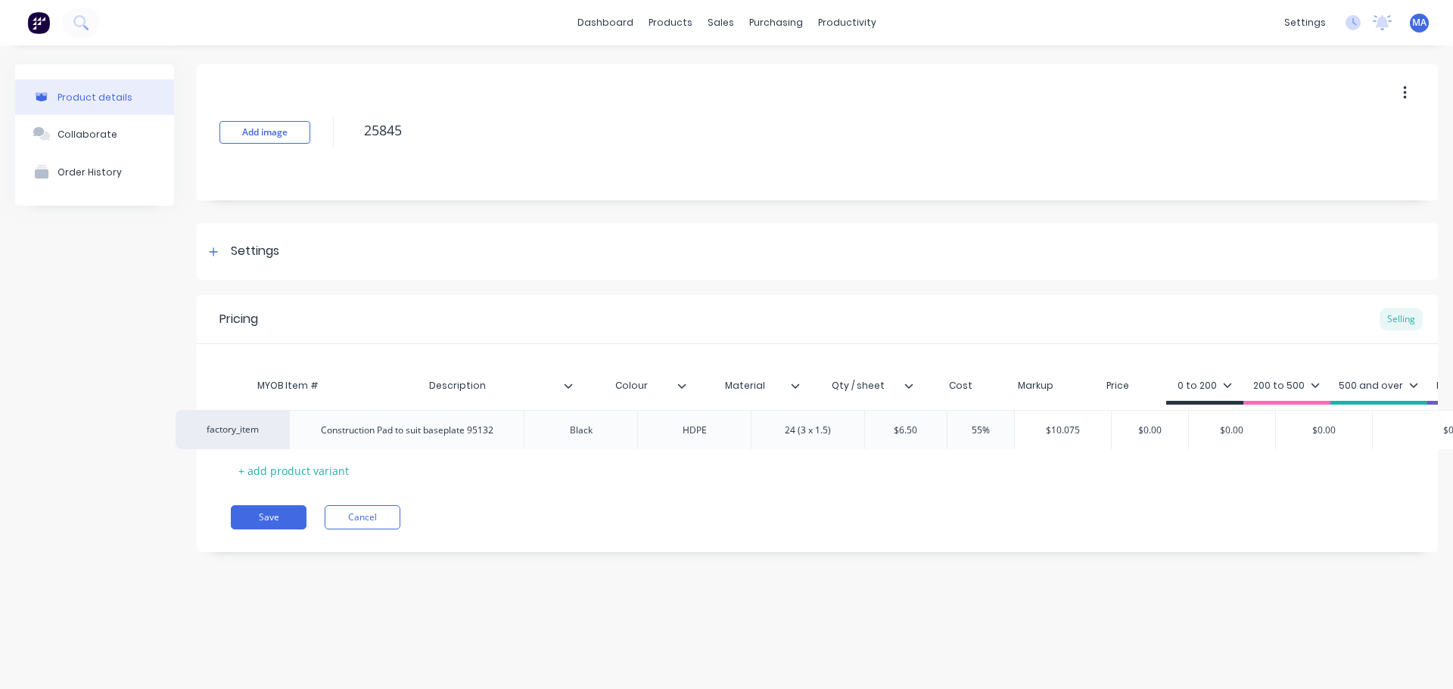
click at [1090, 424] on div "factory_item Construction Pad to suit baseplate 95132 Black HDPE 24 (3 x 1.5) $…" at bounding box center [817, 424] width 1173 height 39
type input "$10.075"
click at [1077, 425] on input "$10.075" at bounding box center [1118, 425] width 96 height 14
type input "$0.00"
click at [1143, 415] on div "factory_item Construction Pad to suit baseplate 95132 Black HDPE 24 (3 x 1.5) $…" at bounding box center [990, 424] width 1518 height 39
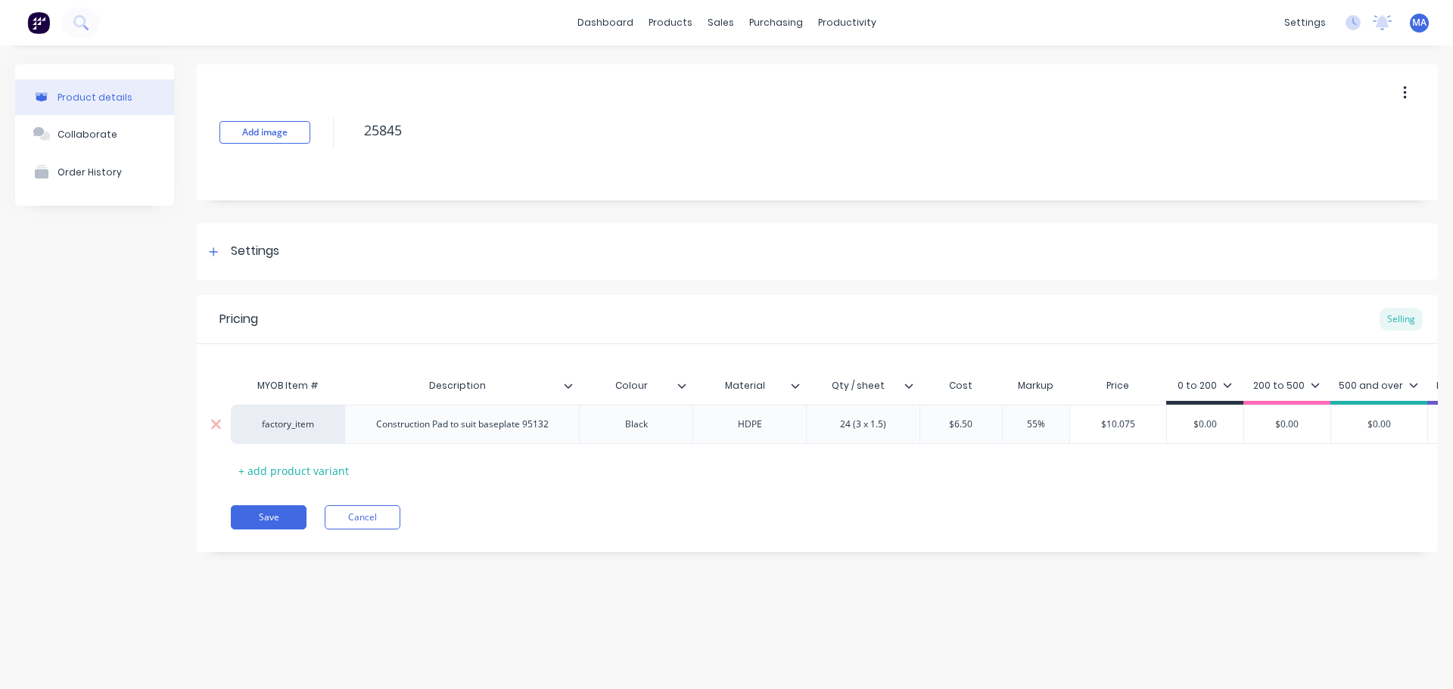
paste input "10.075"
type textarea "x"
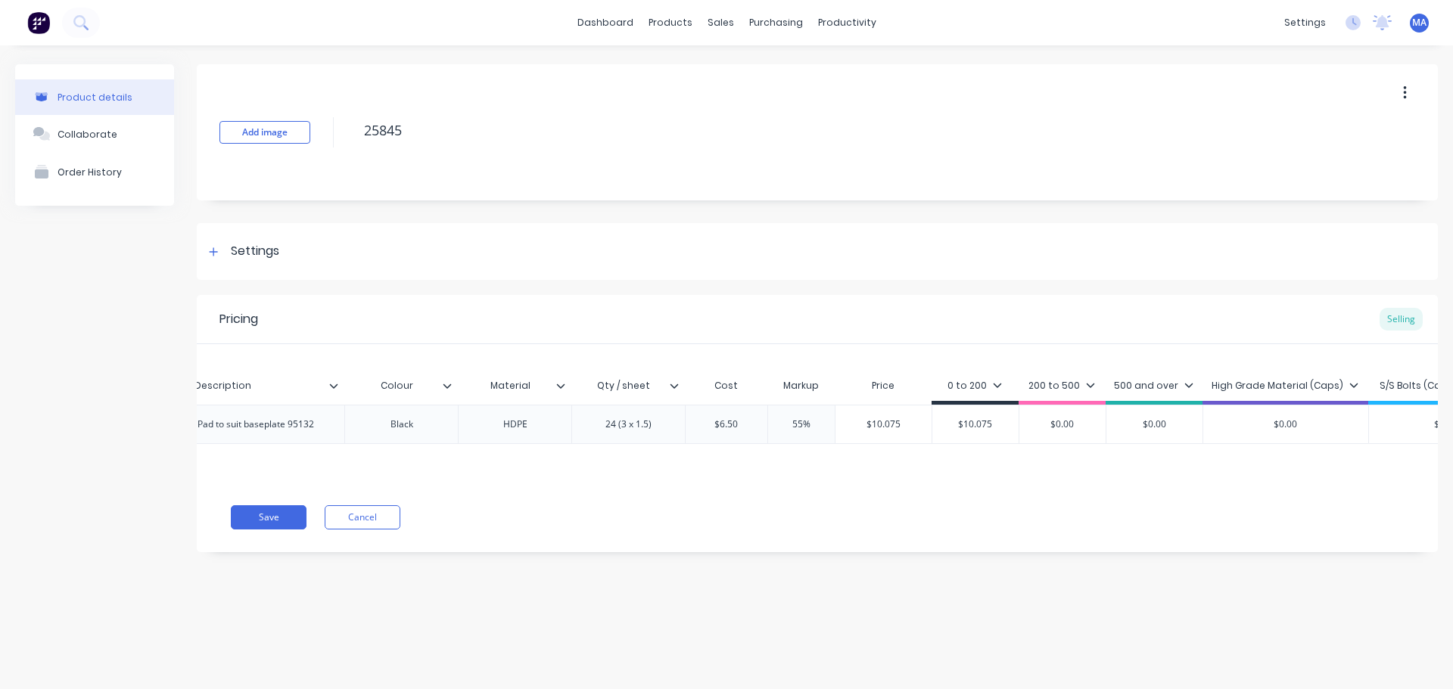
scroll to position [0, 235]
type input "$10.075"
click at [1271, 383] on div "High Grade Material (Caps)" at bounding box center [1284, 386] width 147 height 14
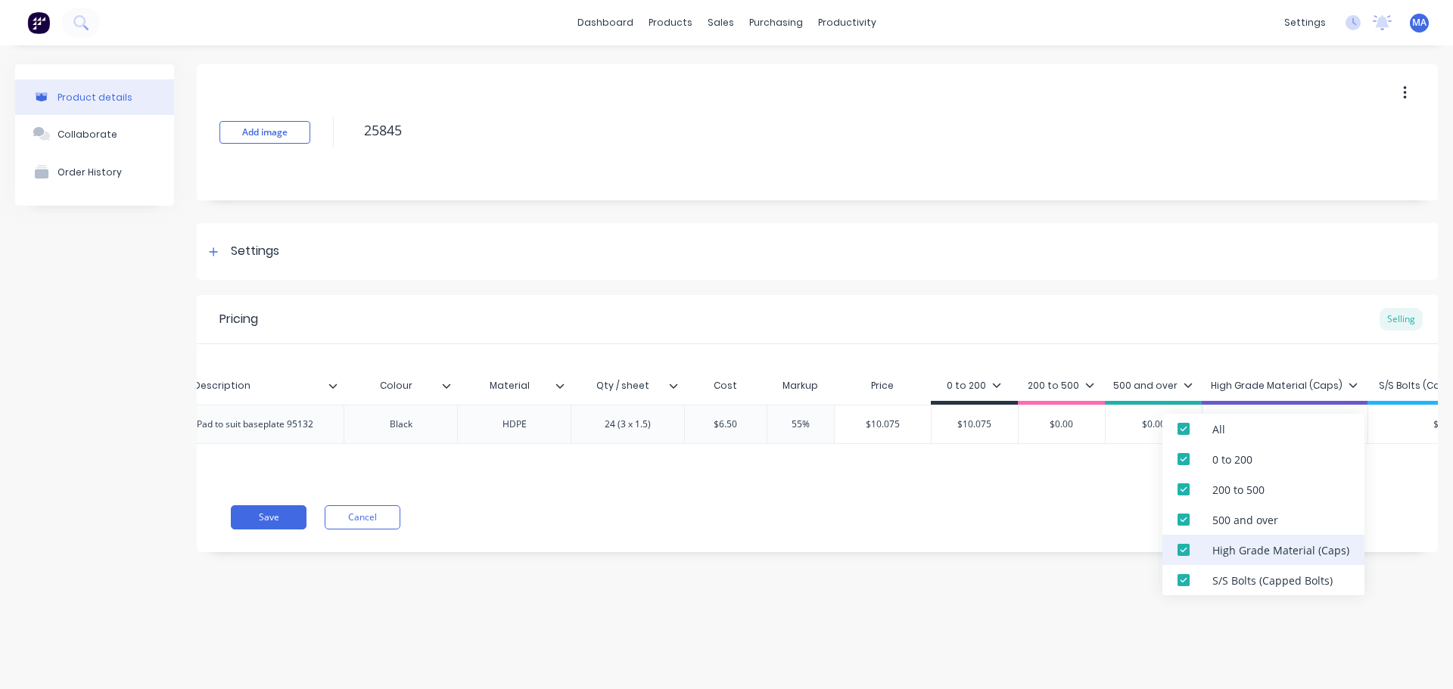
click at [1196, 550] on div at bounding box center [1183, 550] width 30 height 30
drag, startPoint x: 1193, startPoint y: 579, endPoint x: 1193, endPoint y: 536, distance: 42.4
click at [1193, 580] on div at bounding box center [1183, 580] width 30 height 30
type textarea "x"
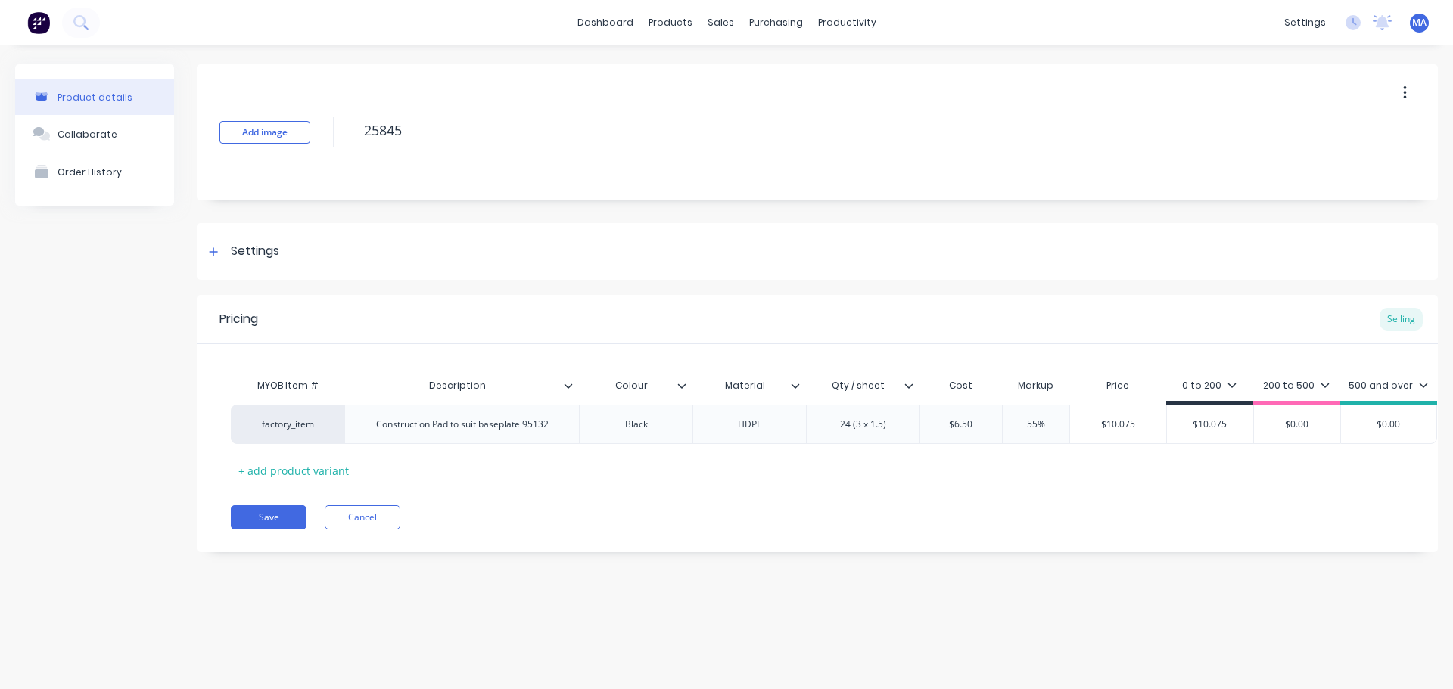
click at [1153, 375] on div "MYOB Item # Description Colour Material Qty / sheet Cost Markup Price 0 to 200 …" at bounding box center [834, 388] width 1206 height 34
type input "$0.00"
drag, startPoint x: 1406, startPoint y: 425, endPoint x: 1286, endPoint y: 429, distance: 119.6
click at [1287, 429] on div "factory_item Construction Pad to suit baseplate 95132 Black HDPE 24 (3 x 1.5) $…" at bounding box center [834, 424] width 1206 height 39
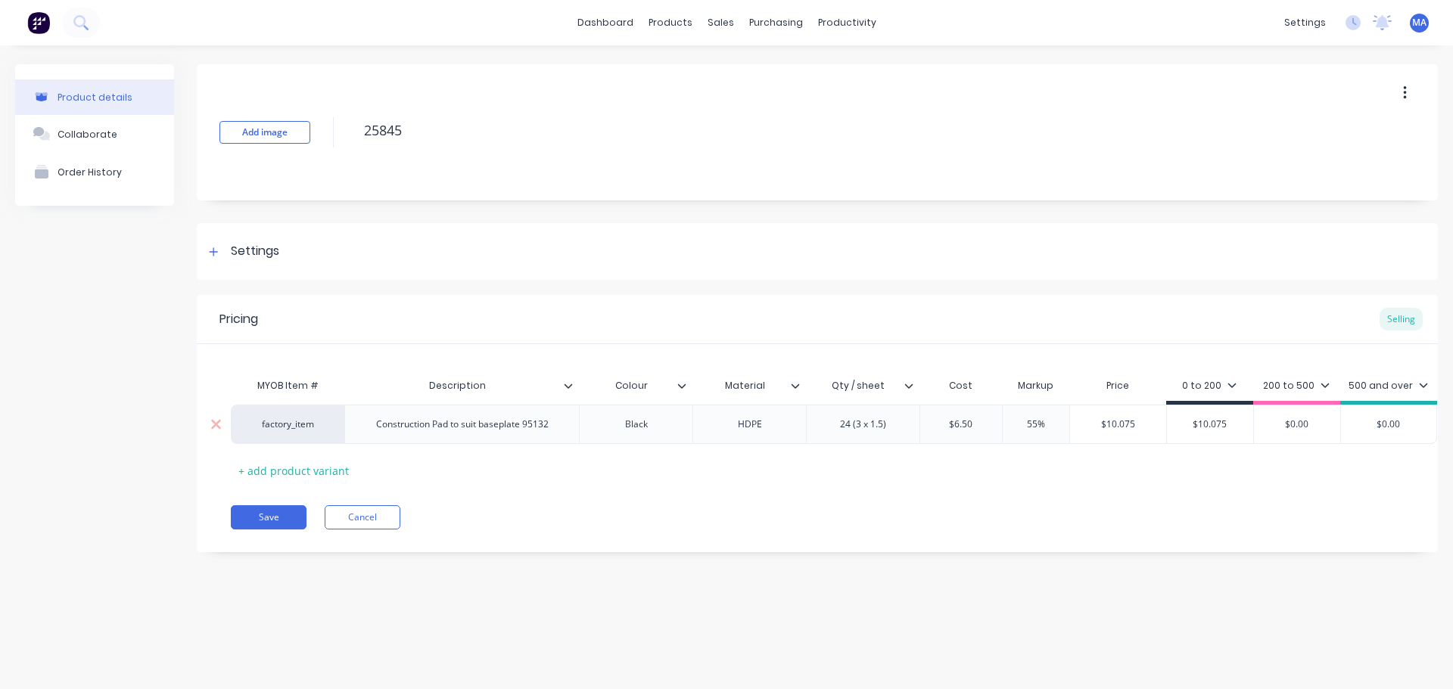
paste input "10.075"
type textarea "x"
type input "$10.075"
drag, startPoint x: 1230, startPoint y: 422, endPoint x: 1166, endPoint y: 424, distance: 64.4
click at [1169, 424] on input "$10.075" at bounding box center [1210, 425] width 86 height 14
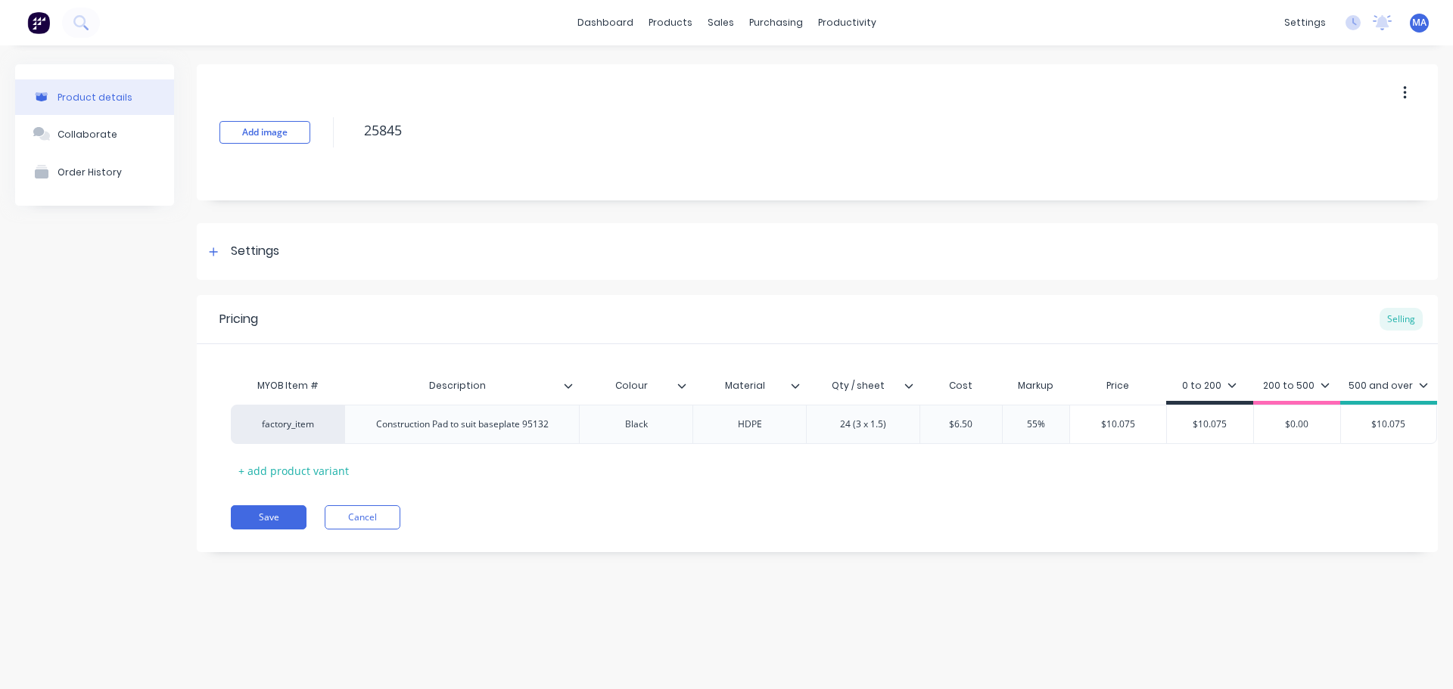
type textarea "x"
type input "1"
type textarea "x"
type input "12"
type input "$0.00"
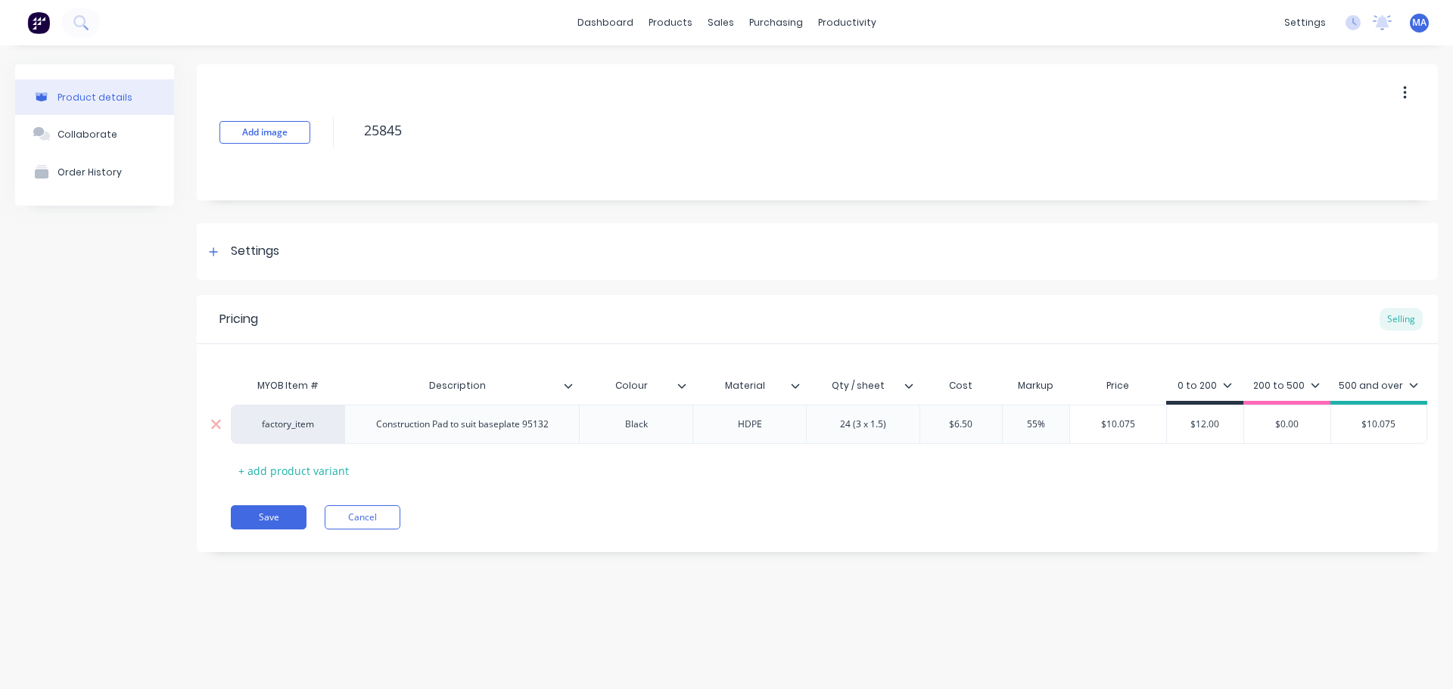
click at [1292, 426] on input "$0.00" at bounding box center [1287, 425] width 86 height 14
type textarea "x"
type input "$1"
type textarea "x"
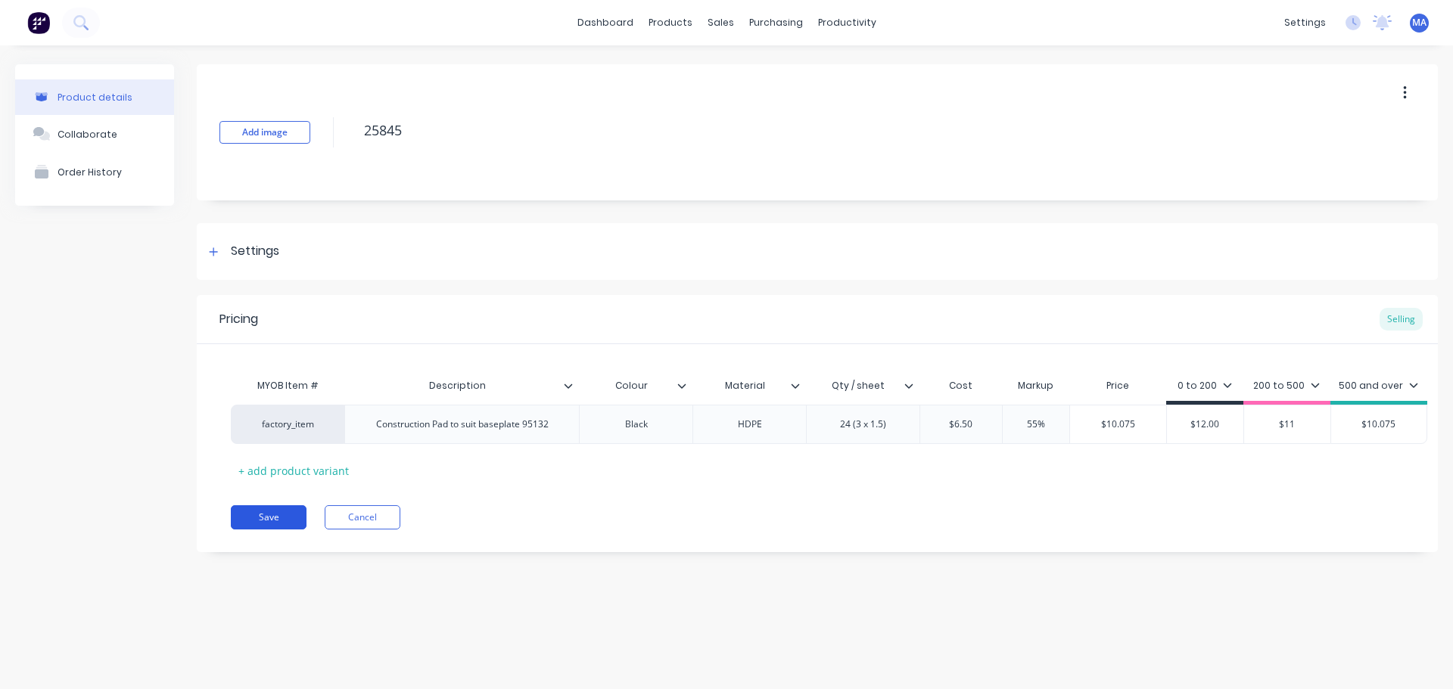
type input "$11"
click at [251, 519] on button "Save" at bounding box center [269, 517] width 76 height 24
type textarea "x"
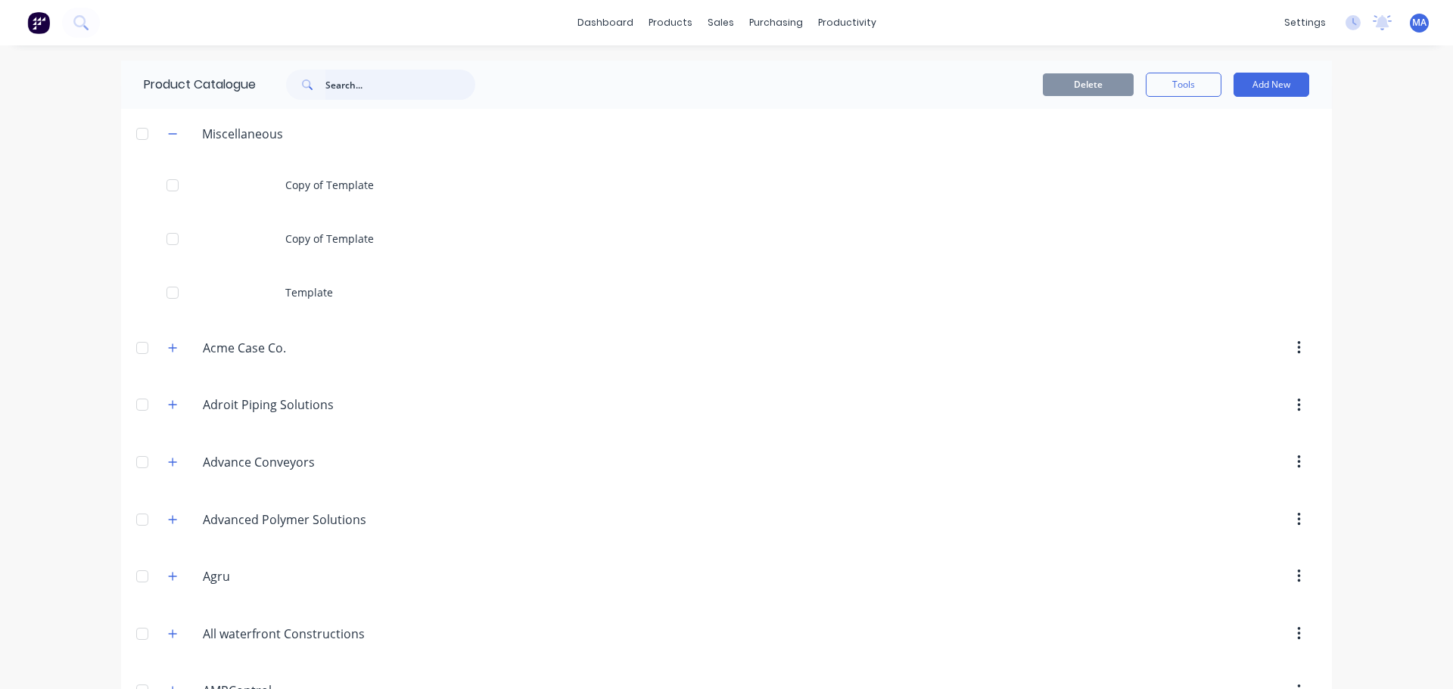
click at [390, 92] on input "text" at bounding box center [400, 85] width 150 height 30
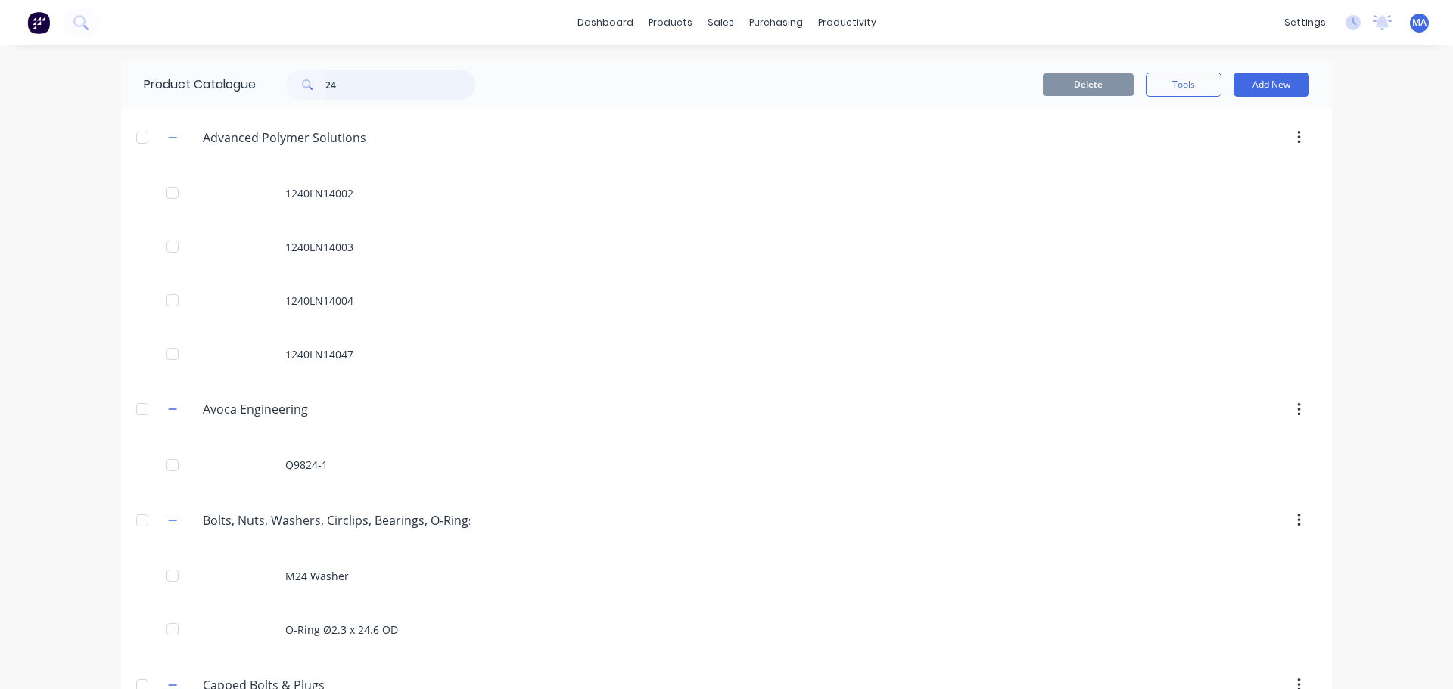
click at [378, 86] on input "24" at bounding box center [400, 85] width 150 height 30
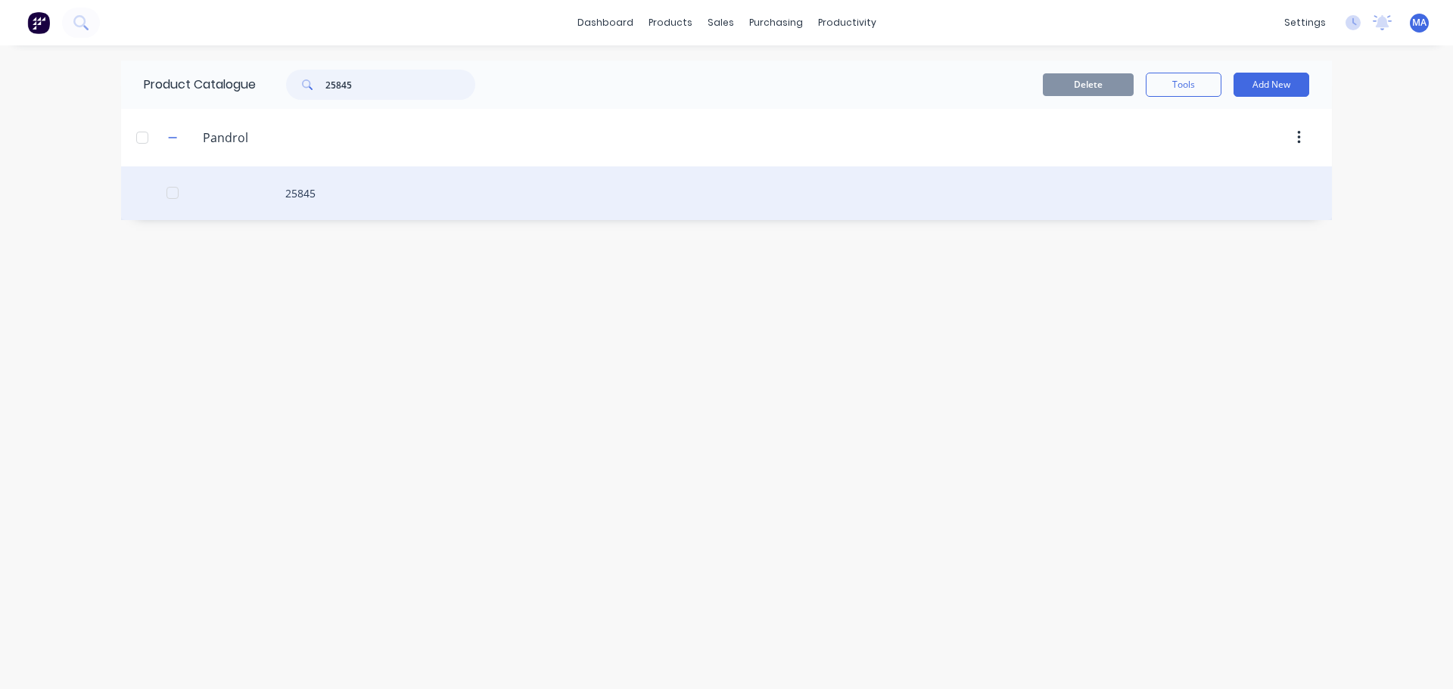
type input "25845"
click at [389, 175] on div "25845" at bounding box center [726, 193] width 1211 height 54
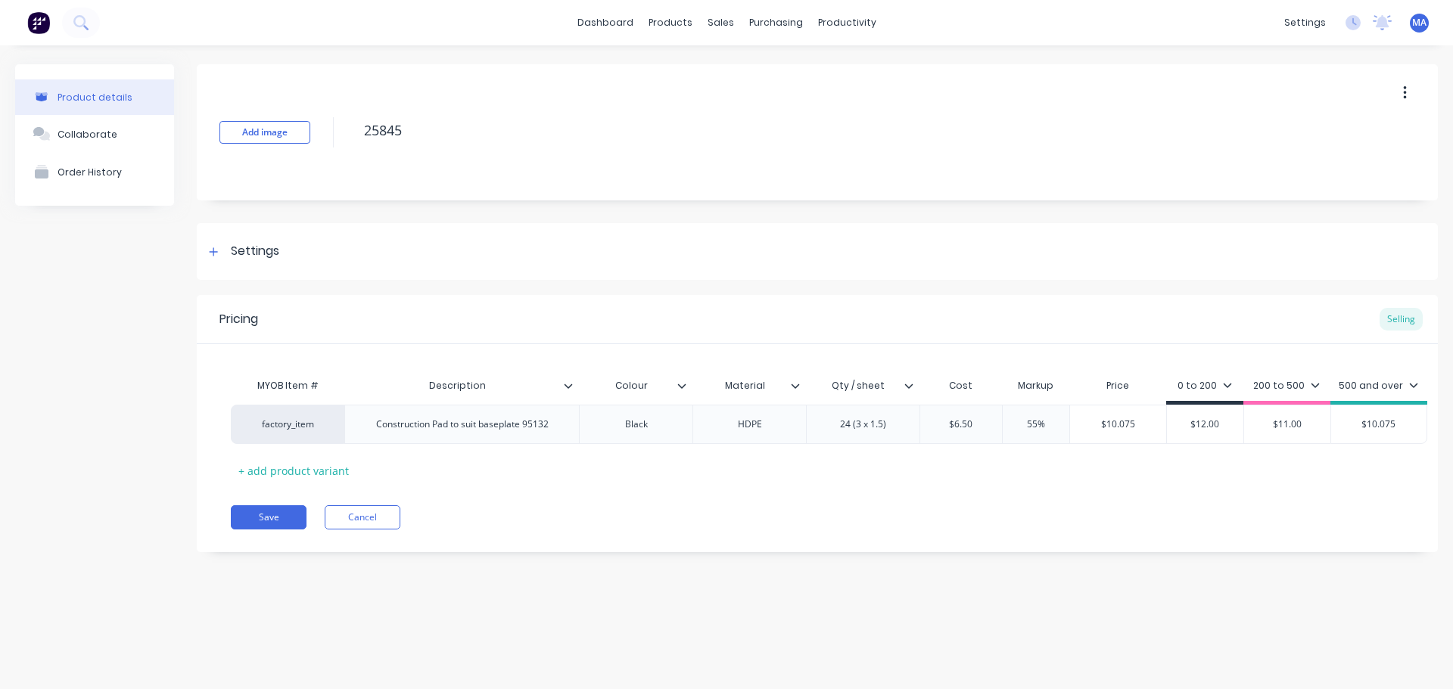
type textarea "x"
click at [129, 136] on button "Collaborate" at bounding box center [94, 134] width 159 height 38
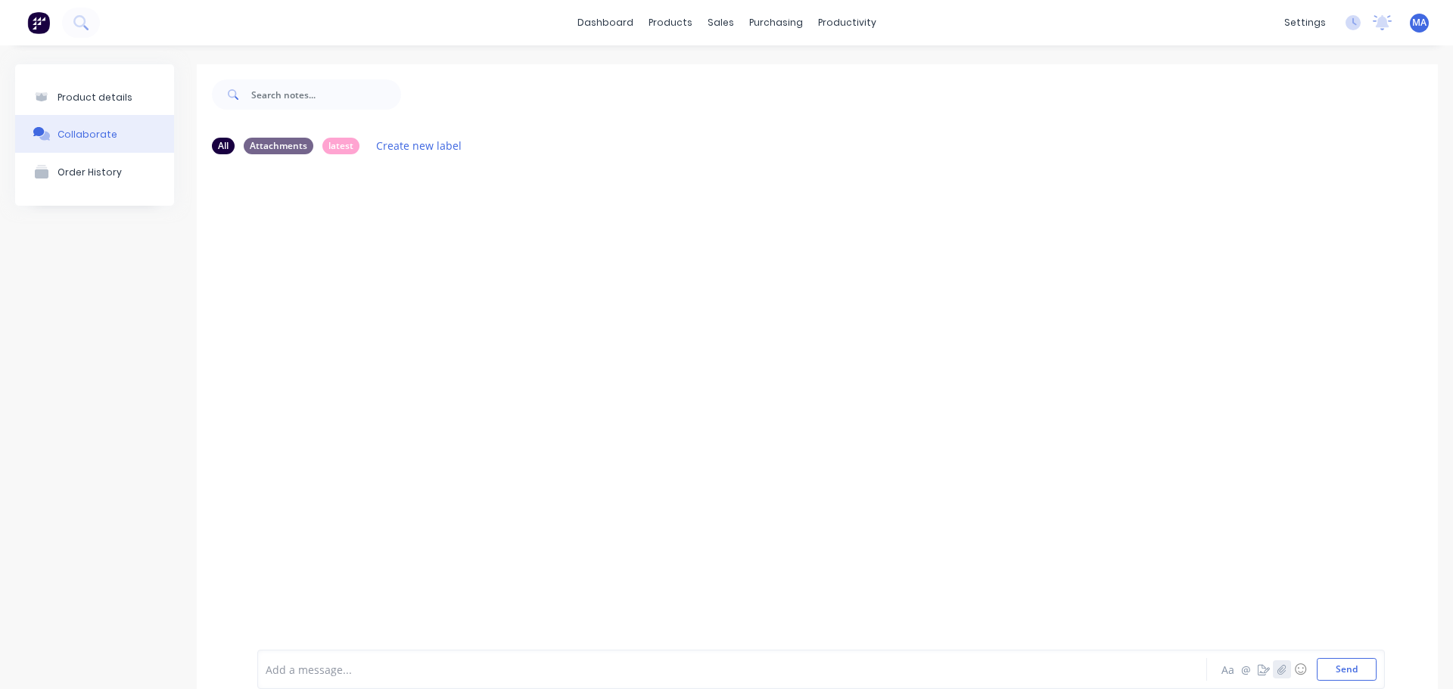
click at [1277, 665] on icon "button" at bounding box center [1281, 669] width 9 height 11
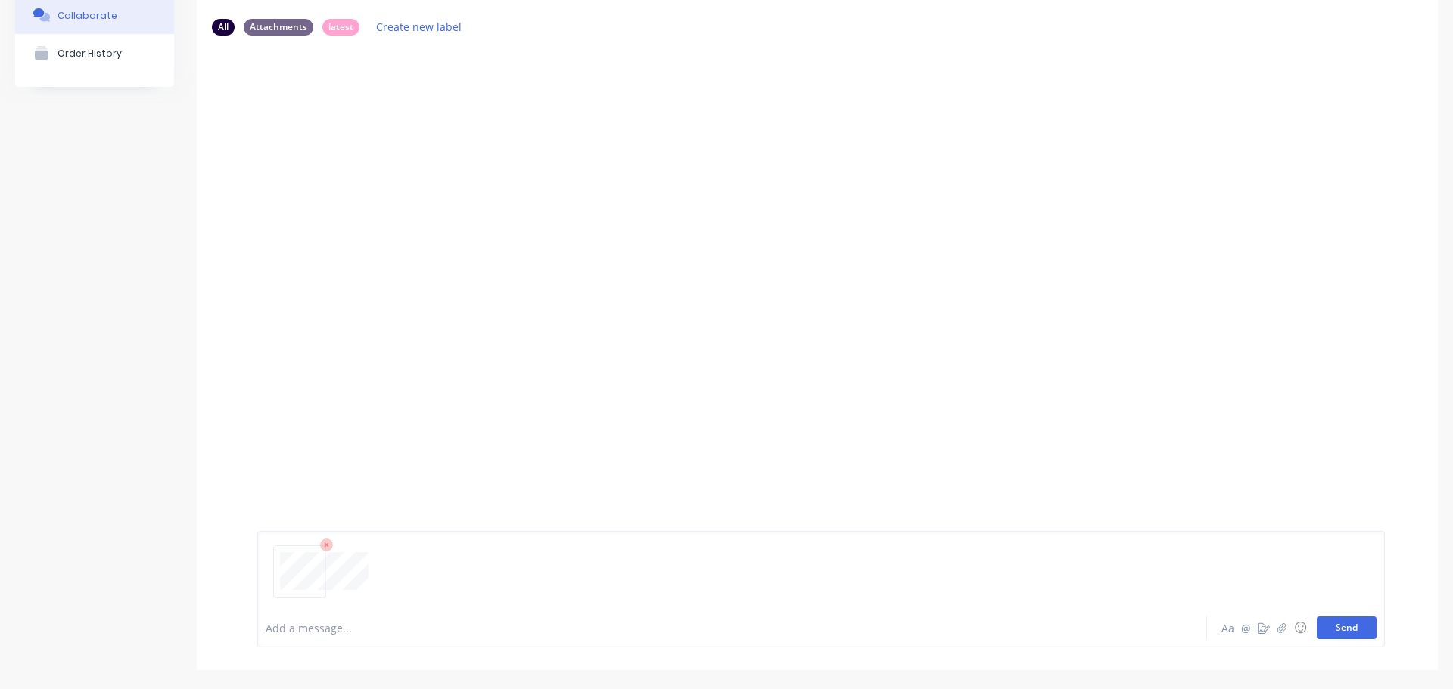
click at [1319, 623] on button "Send" at bounding box center [1347, 628] width 60 height 23
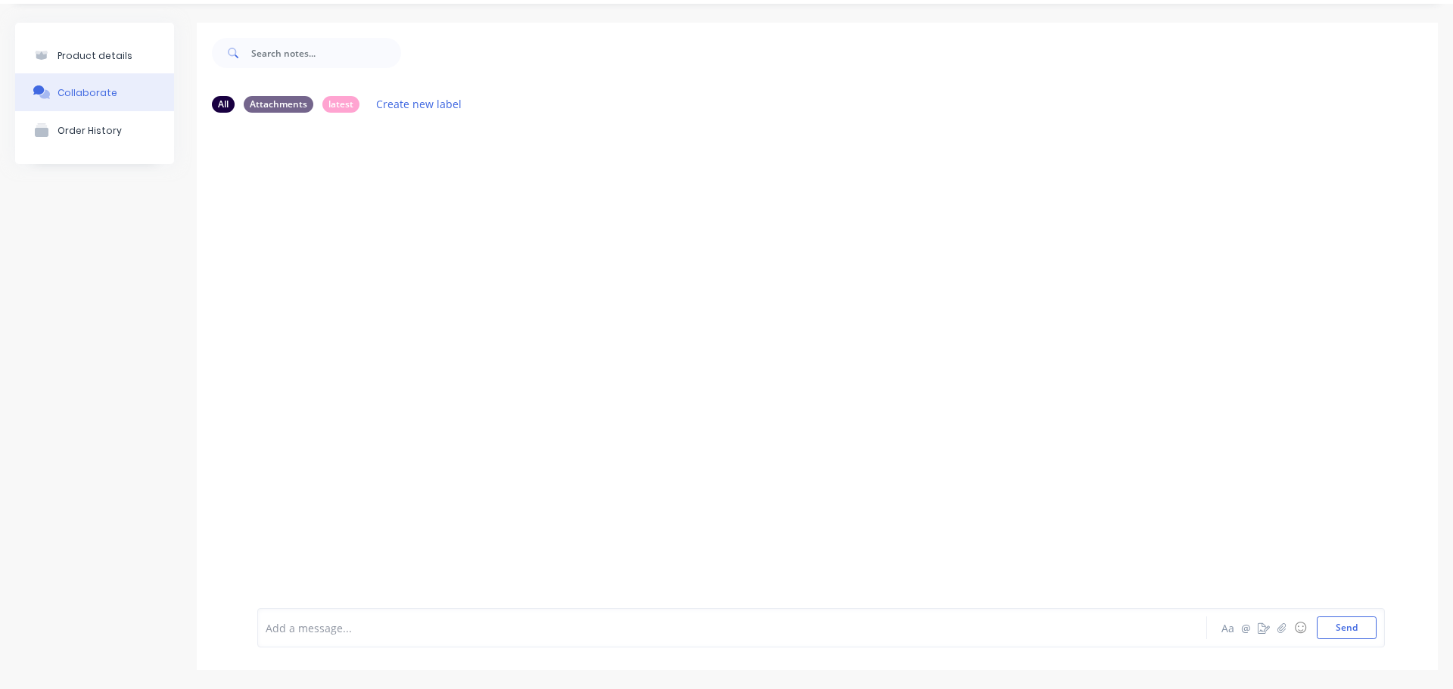
scroll to position [42, 0]
click at [425, 241] on icon "button" at bounding box center [423, 240] width 5 height 17
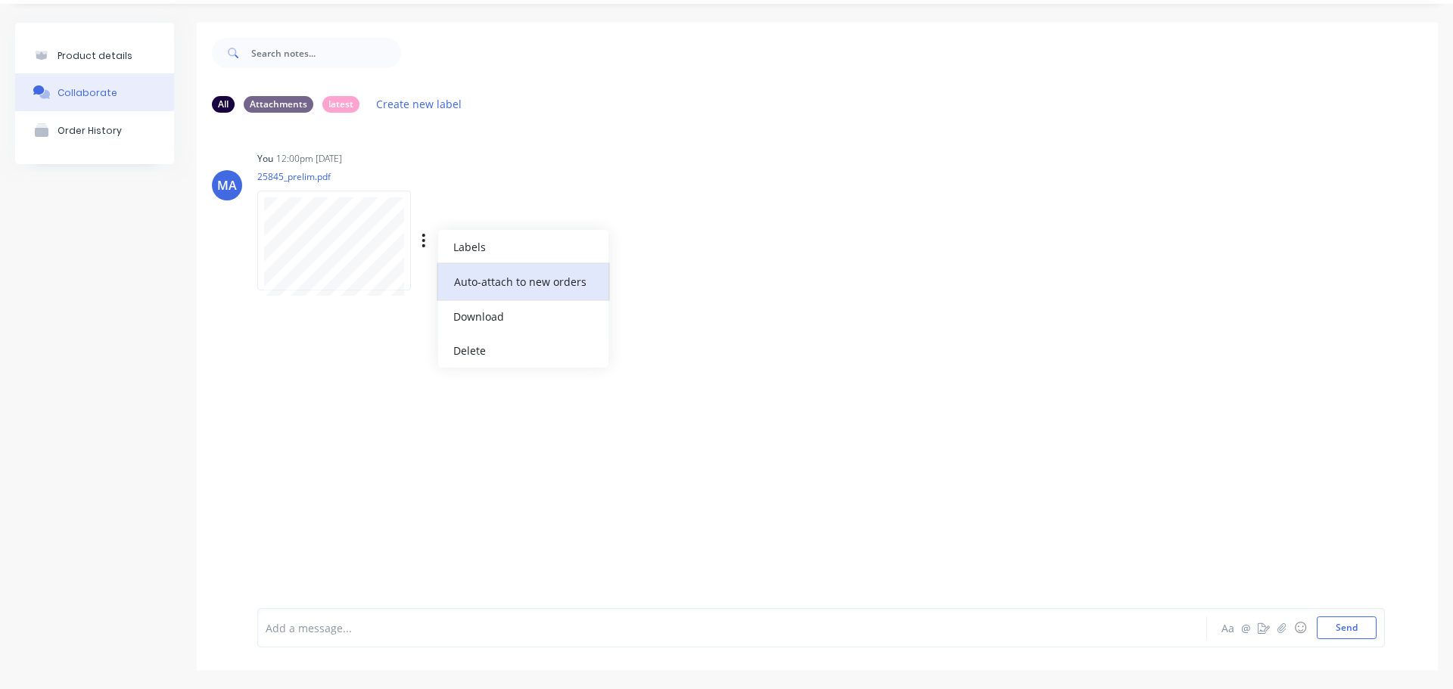
click at [445, 278] on button "Auto-attach to new orders" at bounding box center [523, 282] width 170 height 36
drag, startPoint x: 638, startPoint y: 285, endPoint x: 650, endPoint y: 274, distance: 16.1
click at [669, 273] on label at bounding box center [669, 273] width 0 height 0
click at [638, 284] on input "checkbox" at bounding box center [639, 280] width 12 height 14
checkbox input "true"
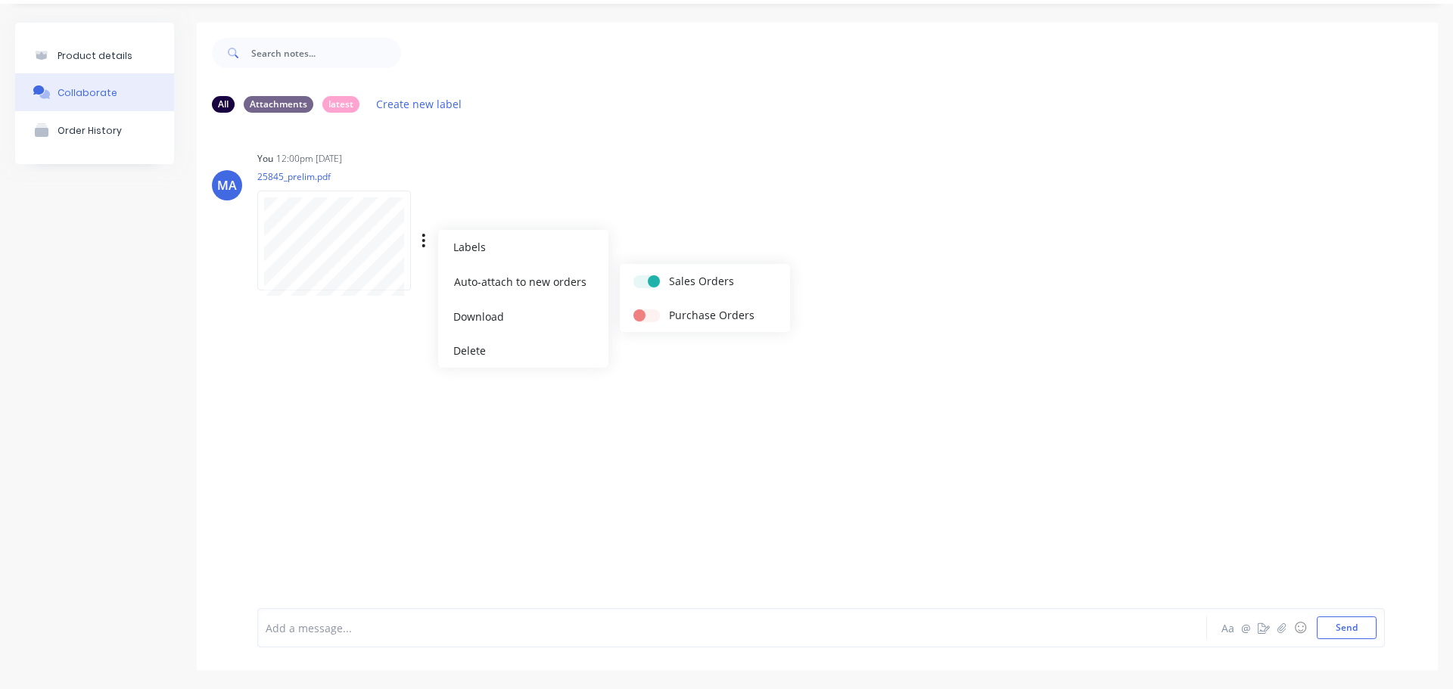
click at [672, 232] on div "You 12:00pm 01/09/25 25845_prelim.pdf Labels Auto-attach to new orders Sales Or…" at bounding box center [493, 216] width 473 height 136
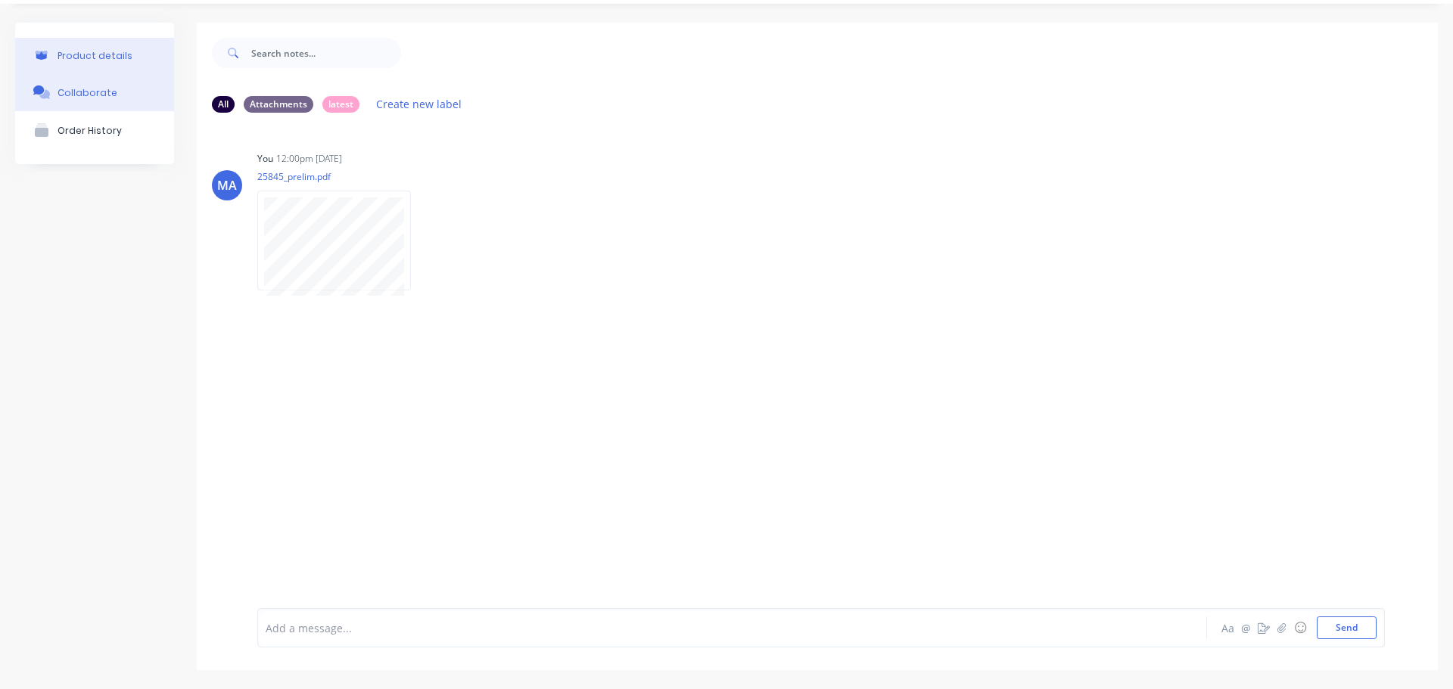
click at [100, 44] on button "Product details" at bounding box center [94, 56] width 159 height 36
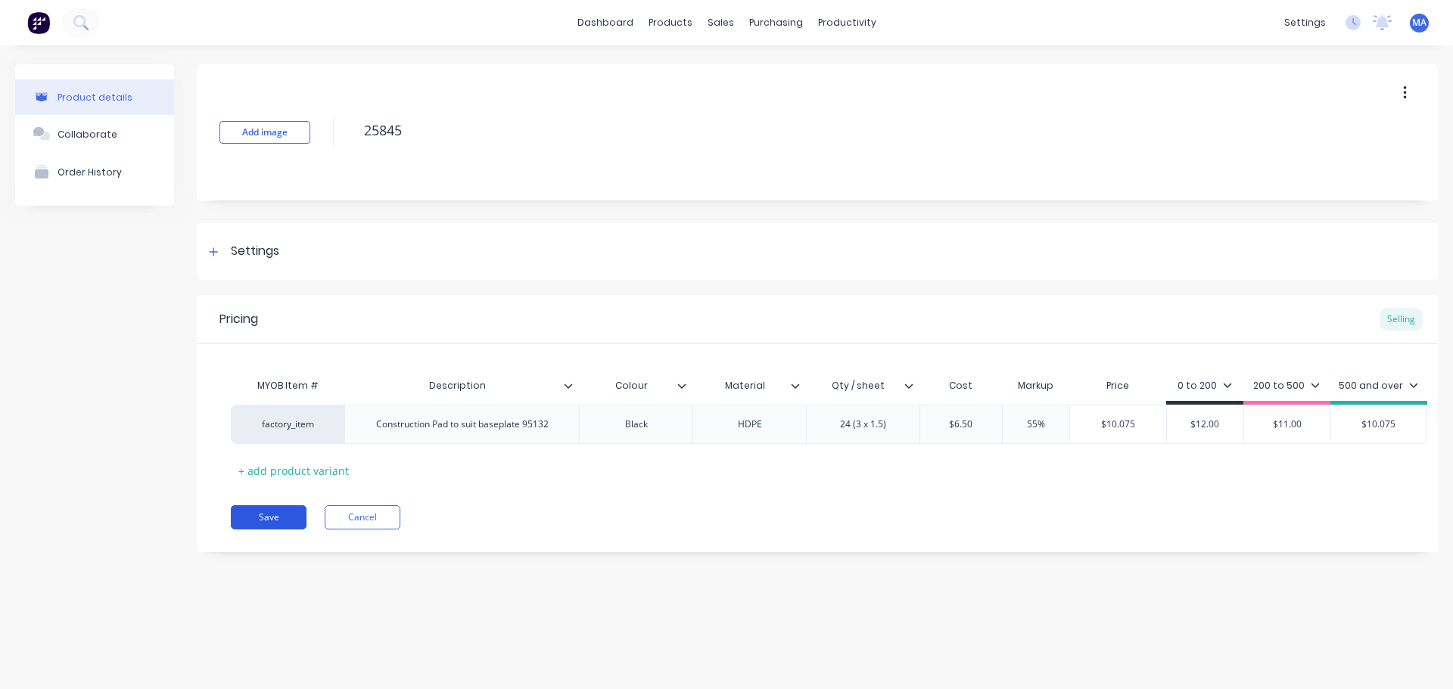
click at [291, 524] on button "Save" at bounding box center [269, 517] width 76 height 24
type textarea "x"
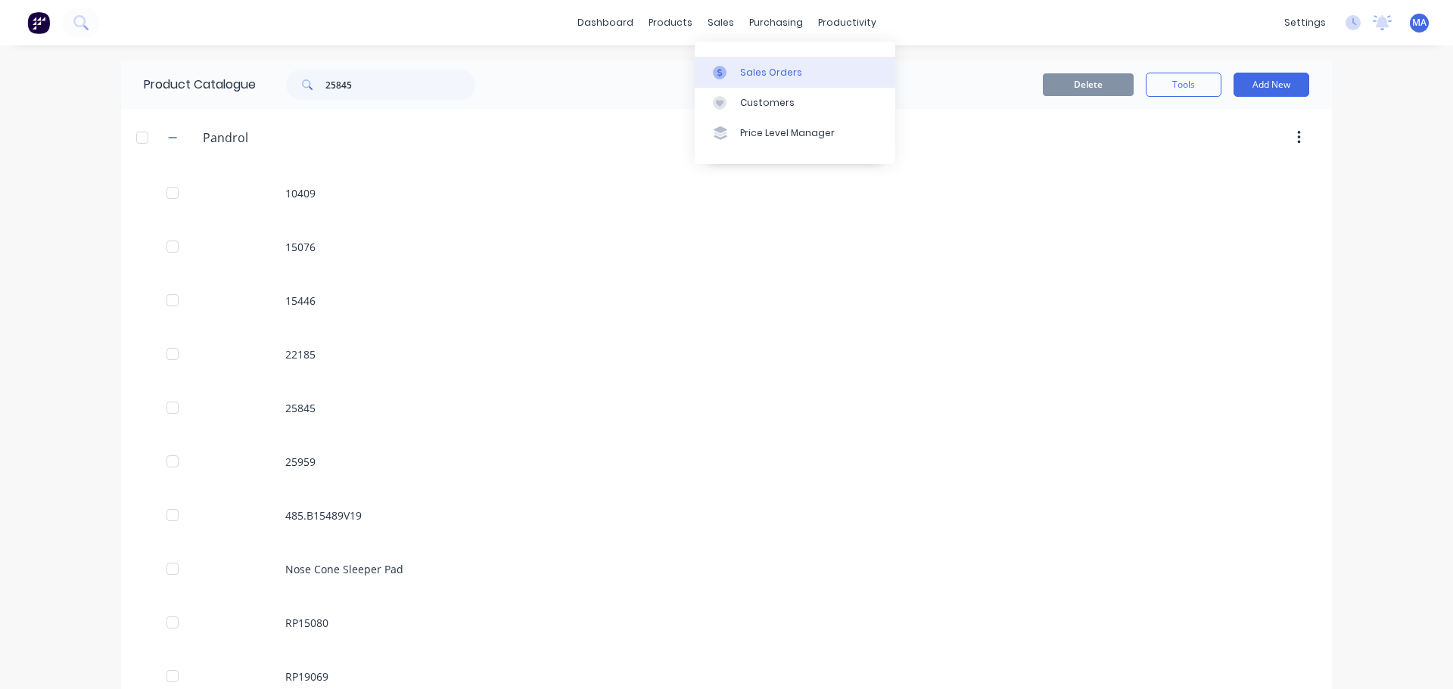
click at [748, 73] on div "Sales Orders" at bounding box center [771, 73] width 62 height 14
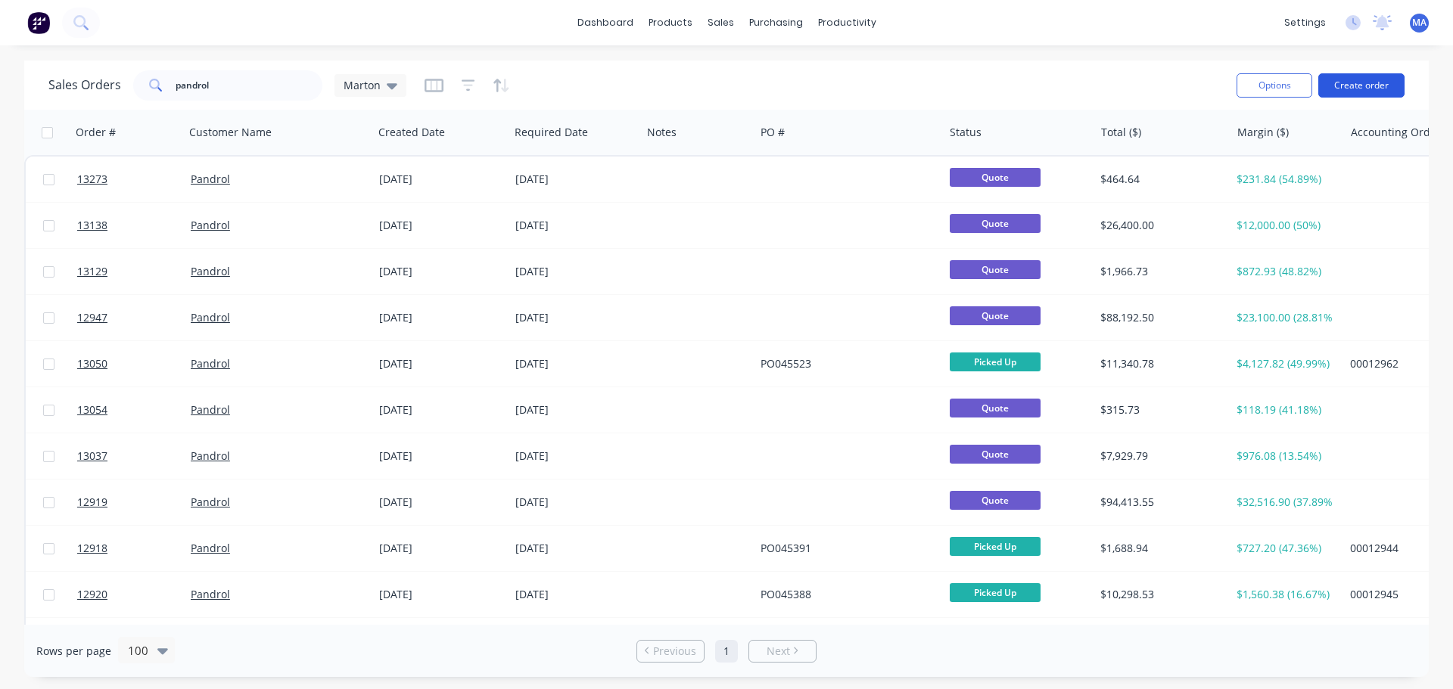
click at [1320, 95] on button "Create order" at bounding box center [1361, 85] width 86 height 24
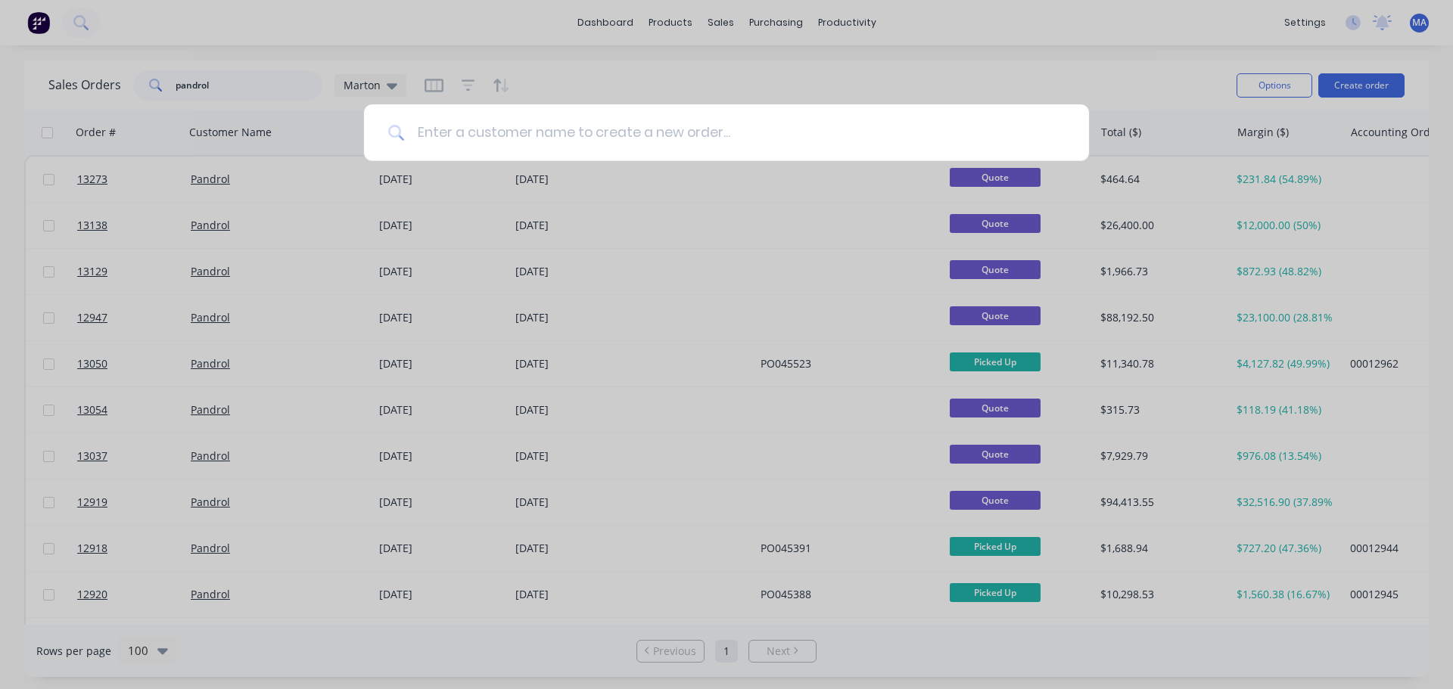
click at [577, 153] on input at bounding box center [735, 132] width 660 height 57
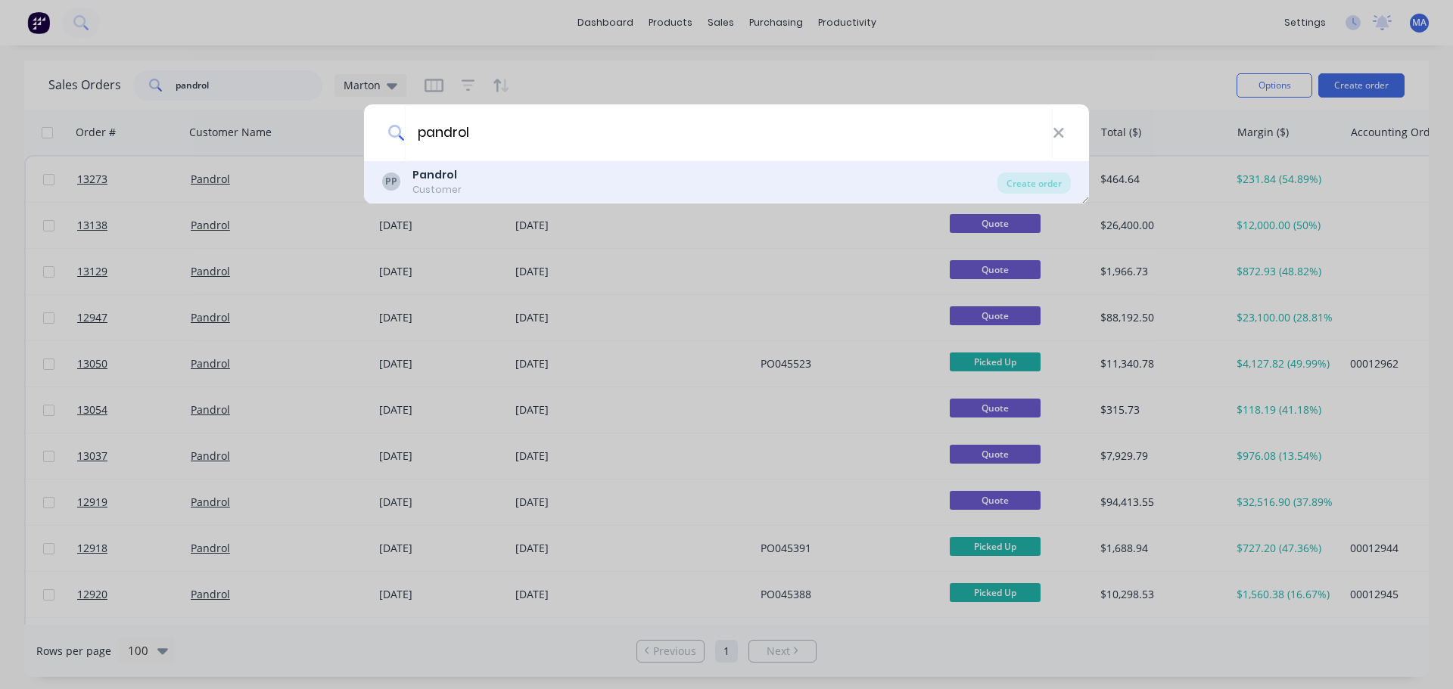
type input "pandrol"
click at [469, 177] on div "PP Pandrol Customer" at bounding box center [689, 182] width 615 height 30
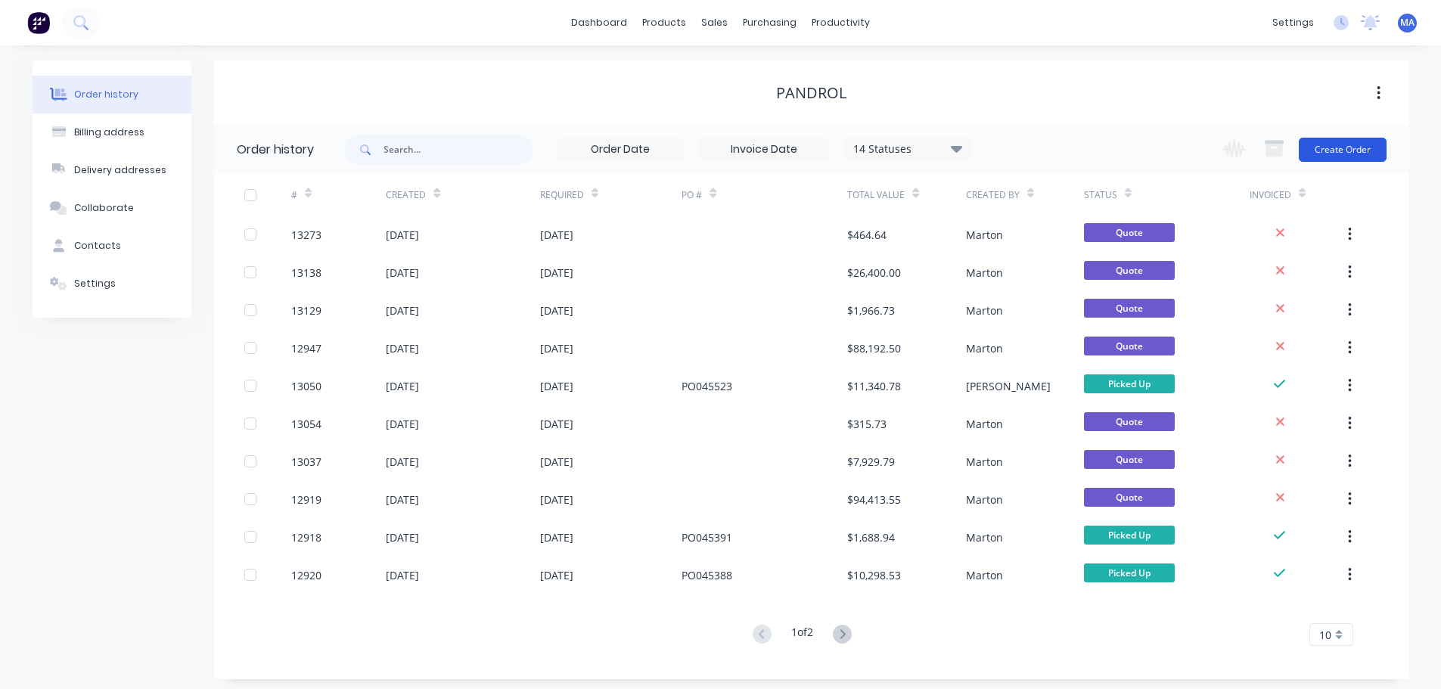
click at [1367, 145] on button "Create Order" at bounding box center [1343, 150] width 88 height 24
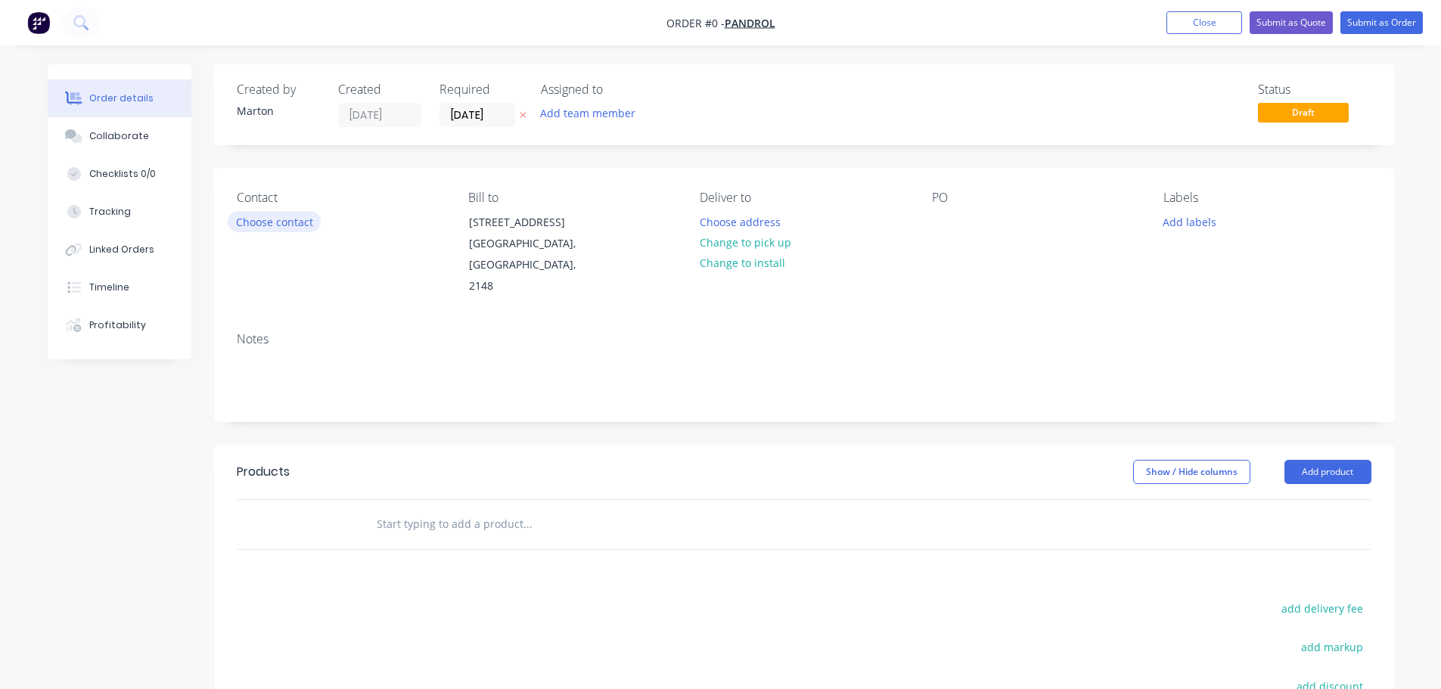
click at [316, 217] on button "Choose contact" at bounding box center [274, 221] width 93 height 20
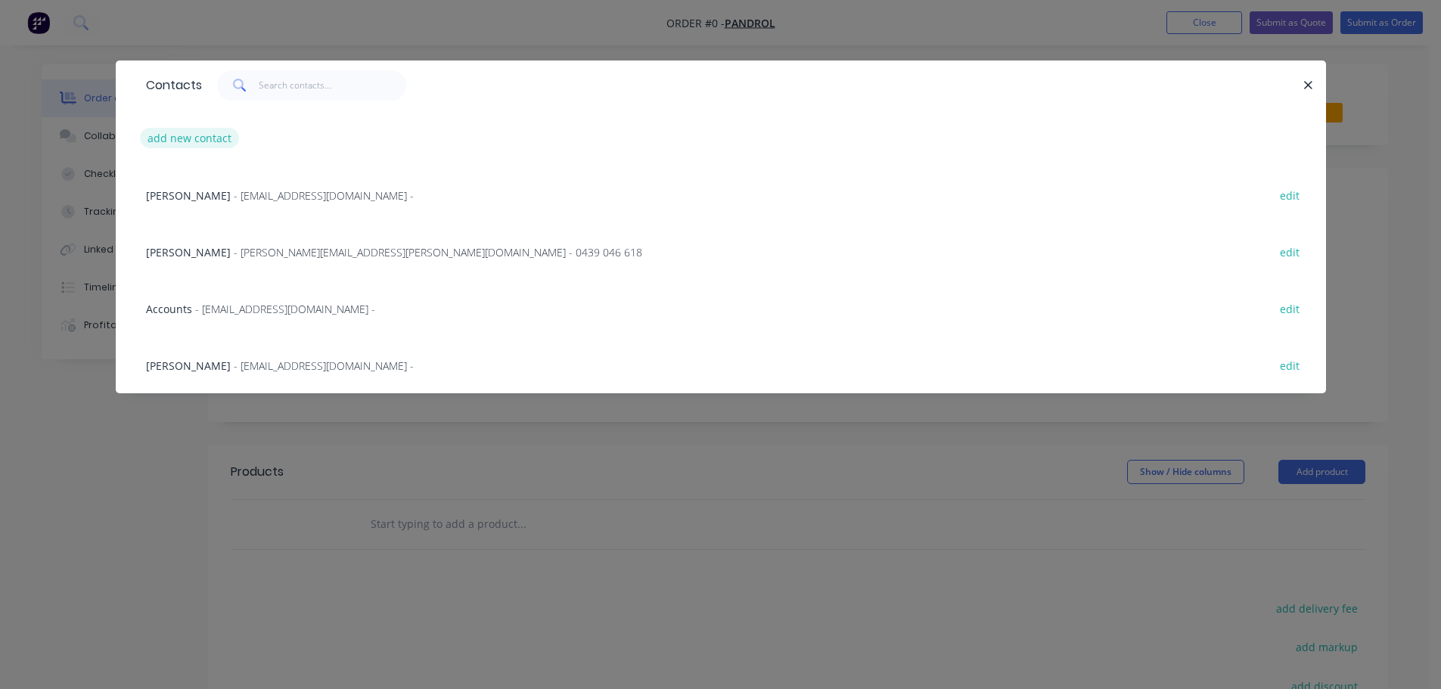
click at [181, 138] on button "add new contact" at bounding box center [190, 138] width 100 height 20
select select "AU"
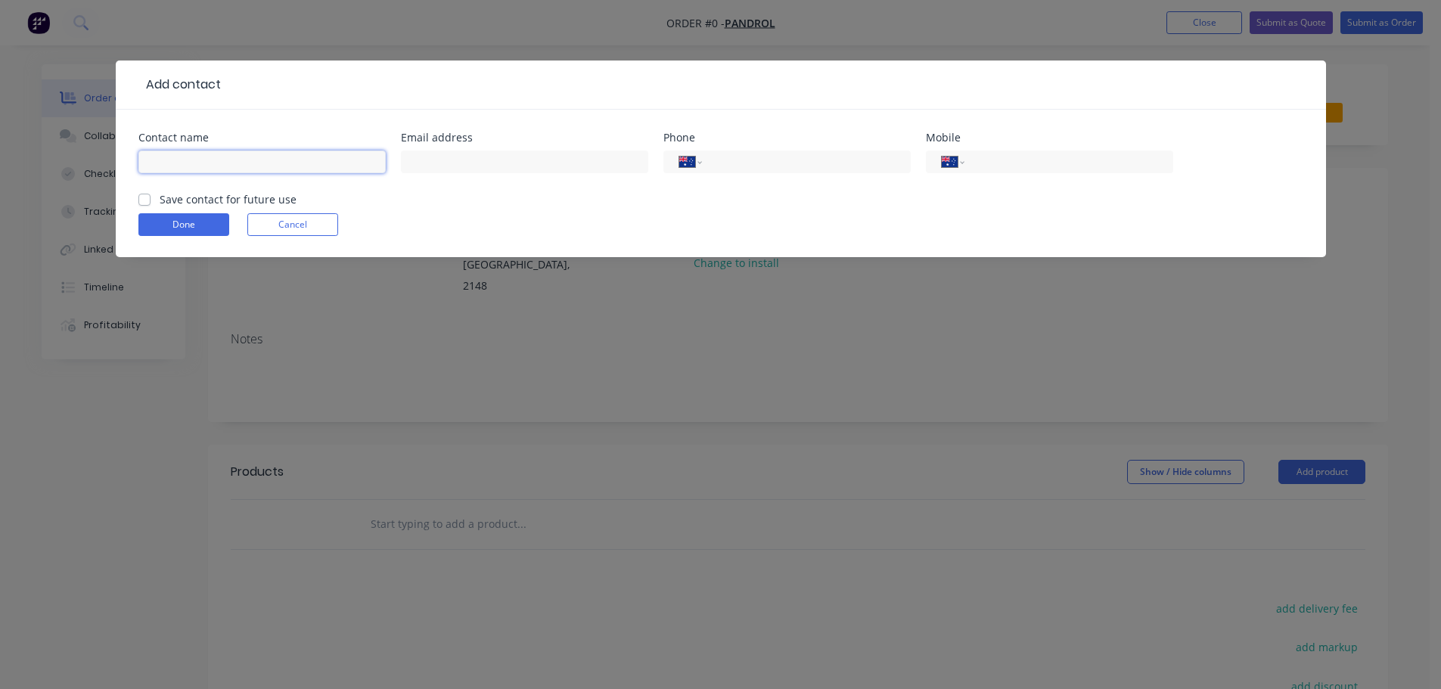
drag, startPoint x: 223, startPoint y: 160, endPoint x: 235, endPoint y: 166, distance: 12.5
click at [223, 160] on input "text" at bounding box center [261, 162] width 247 height 23
click at [235, 166] on input "Justin" at bounding box center [261, 162] width 247 height 23
type input "Justin Bagge"
click at [459, 152] on input "text" at bounding box center [524, 162] width 247 height 23
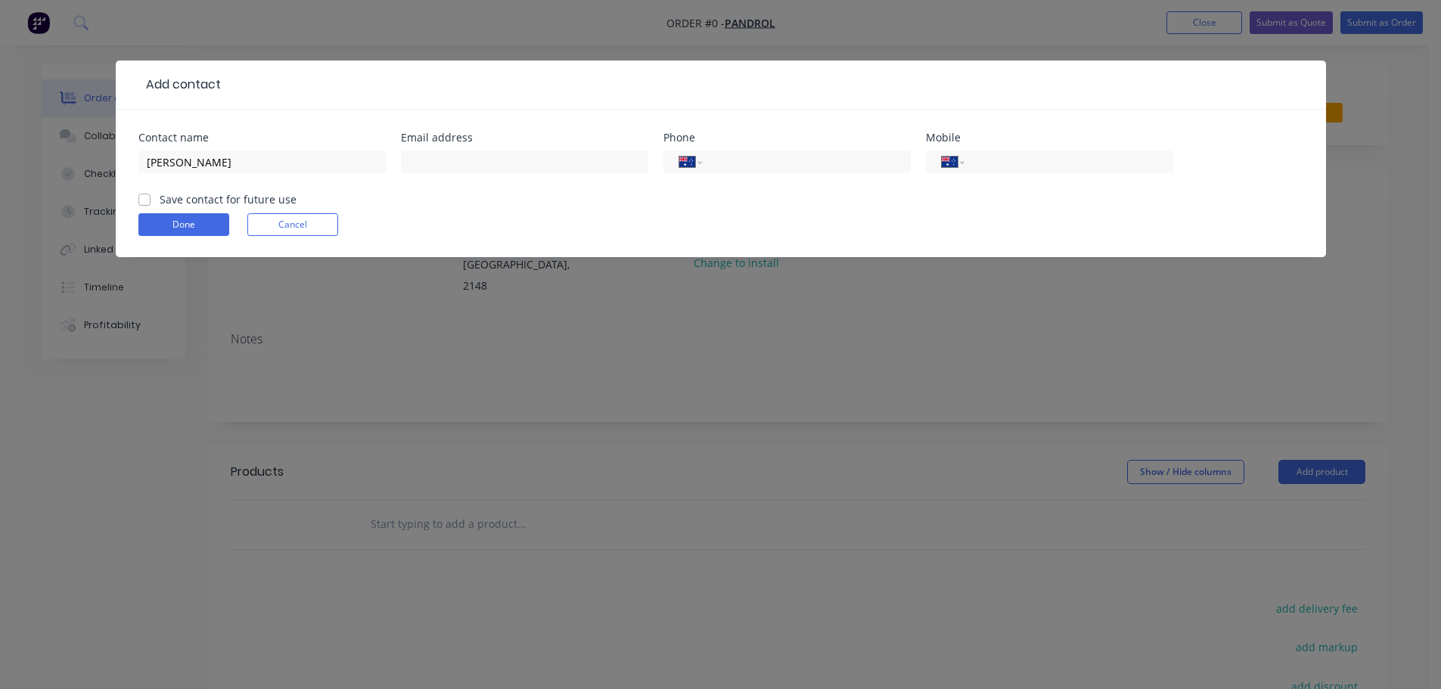
click at [521, 175] on div at bounding box center [524, 169] width 247 height 45
click at [517, 166] on input "text" at bounding box center [524, 162] width 247 height 23
paste input "Justin Bagge <justin.bagge@pandrol.com>"
drag, startPoint x: 477, startPoint y: 160, endPoint x: 322, endPoint y: 175, distance: 155.8
click at [319, 169] on div "Contact name Justin Bagge Email address Justin Bagge <justin.bagge@pandrol.com …" at bounding box center [720, 161] width 1165 height 59
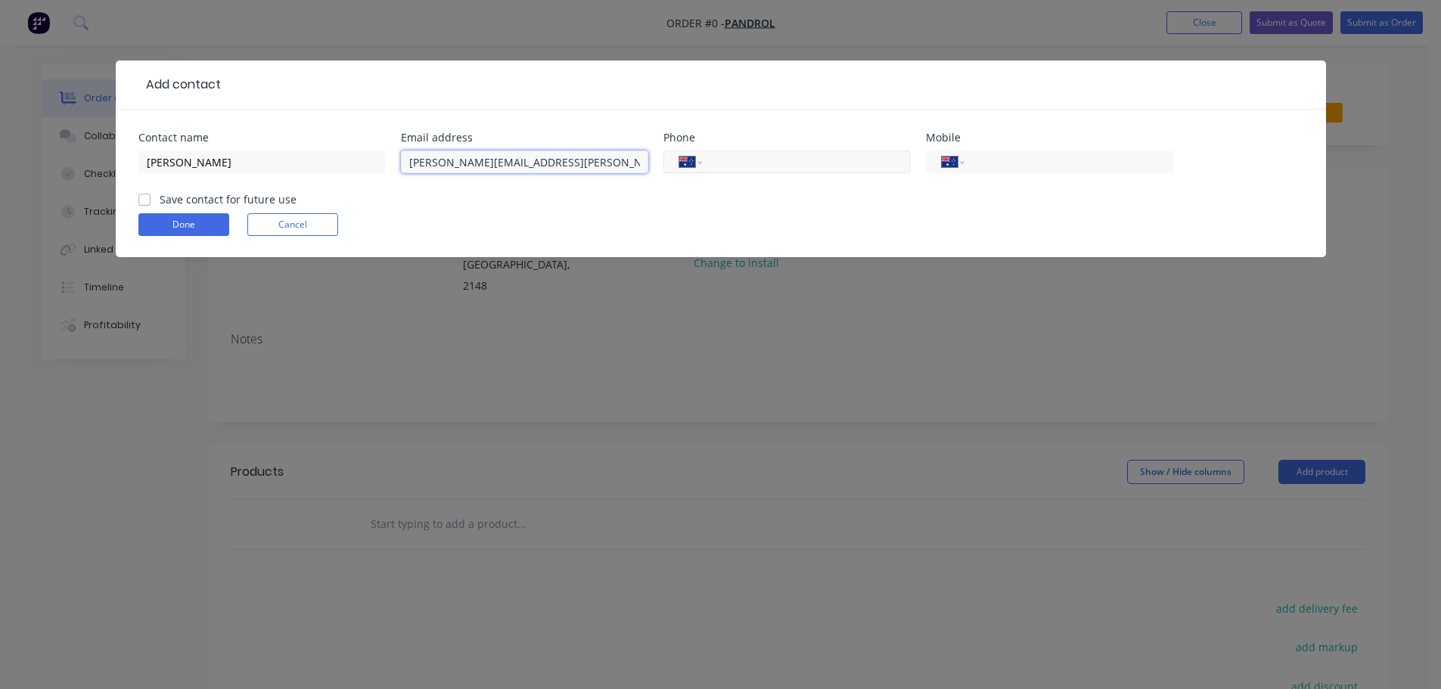
type input "justin.bagge@pandrol.com"
click at [727, 163] on input "tel" at bounding box center [804, 162] width 182 height 17
click at [739, 167] on input "tel" at bounding box center [804, 162] width 182 height 17
paste input "298522521"
click at [714, 165] on div "International [GEOGRAPHIC_DATA] [GEOGRAPHIC_DATA] [GEOGRAPHIC_DATA] [GEOGRAPHIC…" at bounding box center [787, 162] width 247 height 23
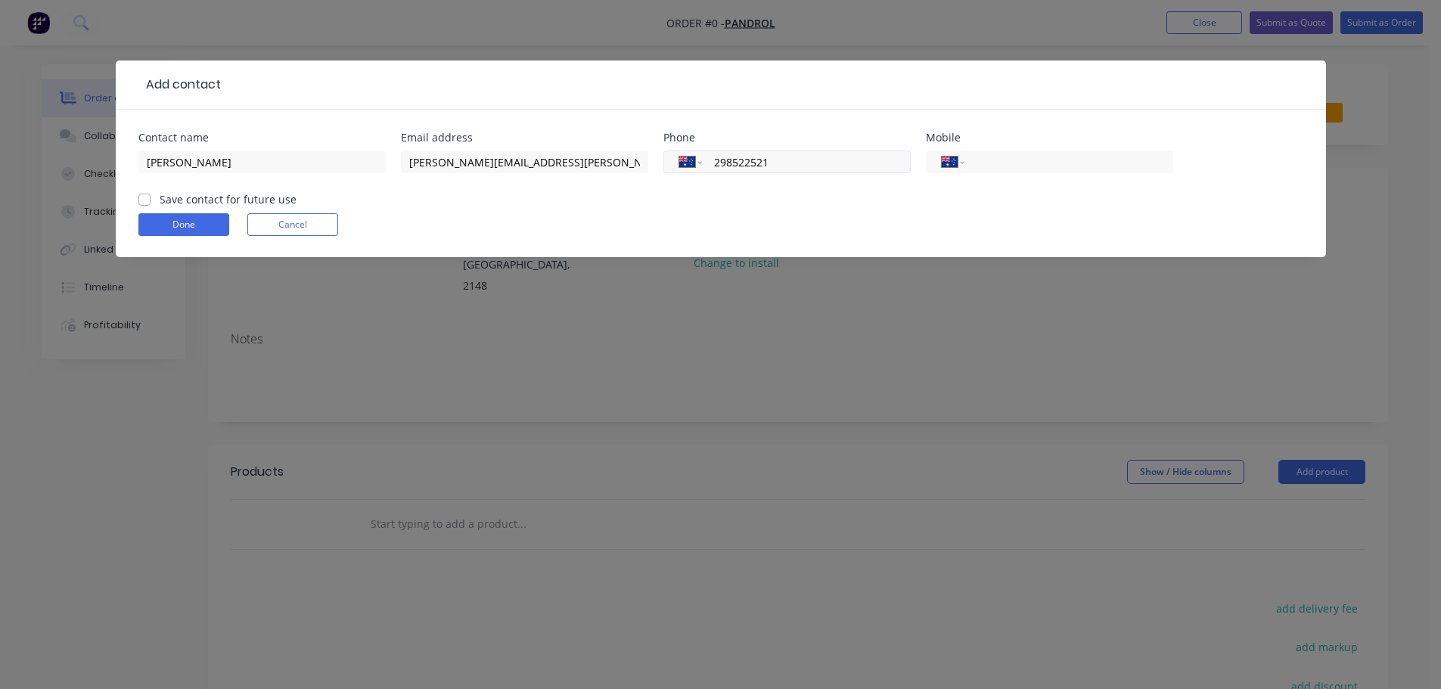
click at [715, 166] on input "298522521" at bounding box center [804, 162] width 182 height 17
type input "(02) 9852 2521"
click at [1003, 161] on input "tel" at bounding box center [1066, 162] width 182 height 17
click at [997, 163] on input "tel" at bounding box center [1066, 162] width 182 height 17
paste input "418489463"
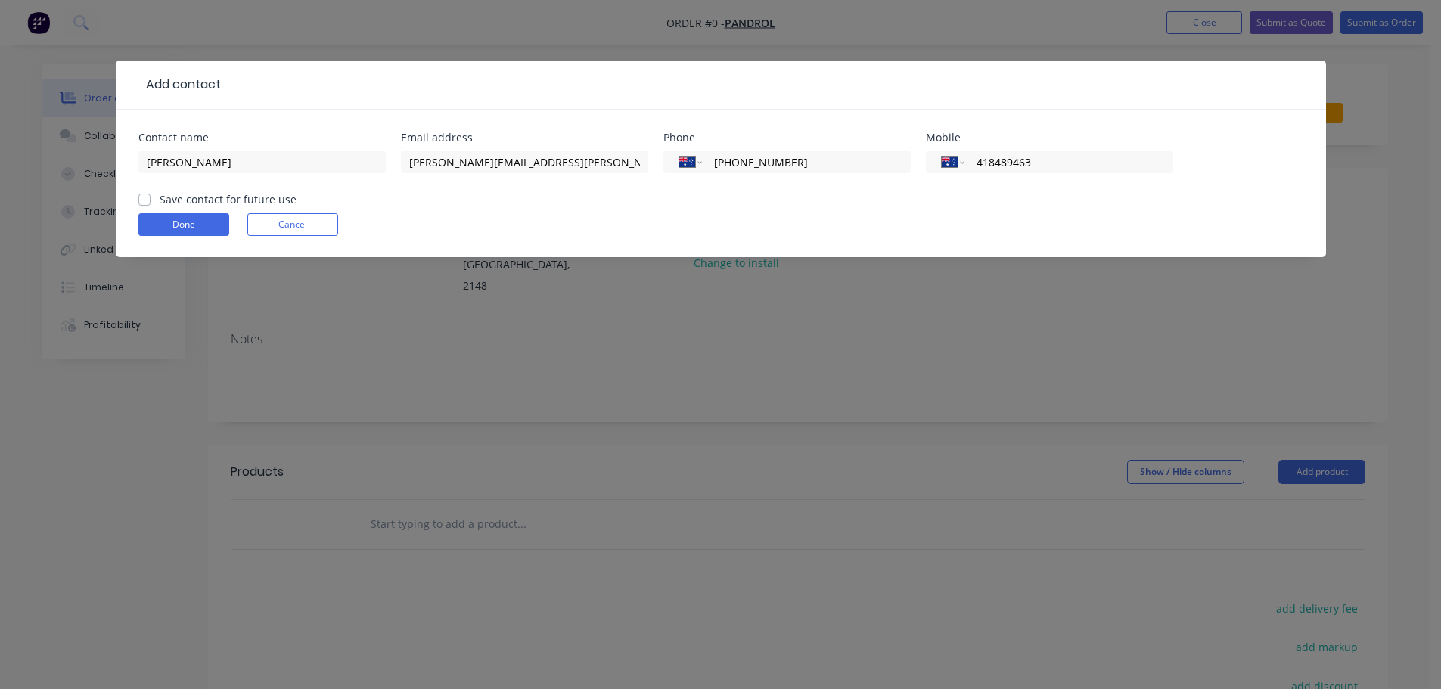
drag, startPoint x: 978, startPoint y: 165, endPoint x: 976, endPoint y: 178, distance: 13.1
click at [978, 166] on input "418489463" at bounding box center [1066, 162] width 182 height 17
type input "0418 489 463"
click at [194, 197] on label "Save contact for future use" at bounding box center [228, 199] width 137 height 16
click at [151, 197] on input "Save contact for future use" at bounding box center [144, 198] width 12 height 14
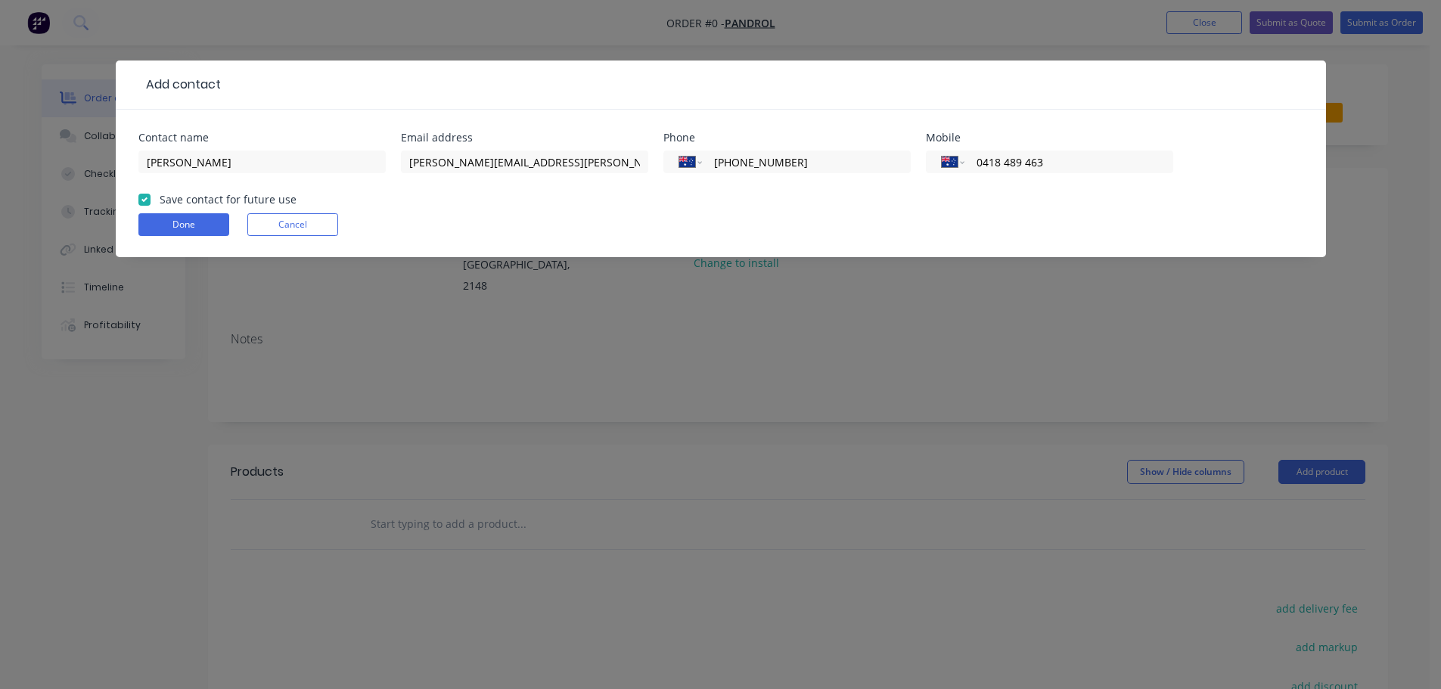
checkbox input "true"
click at [165, 227] on button "Done" at bounding box center [183, 224] width 91 height 23
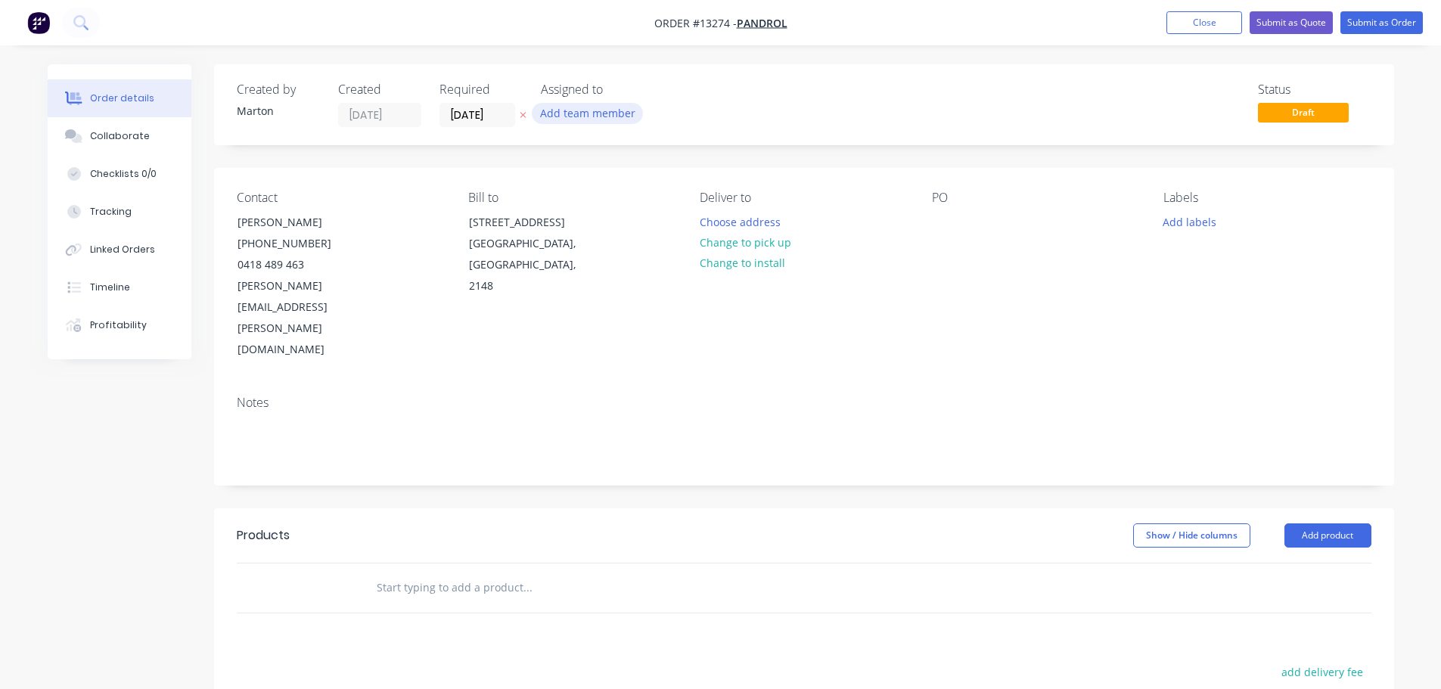
click at [618, 119] on button "Add team member" at bounding box center [587, 113] width 111 height 20
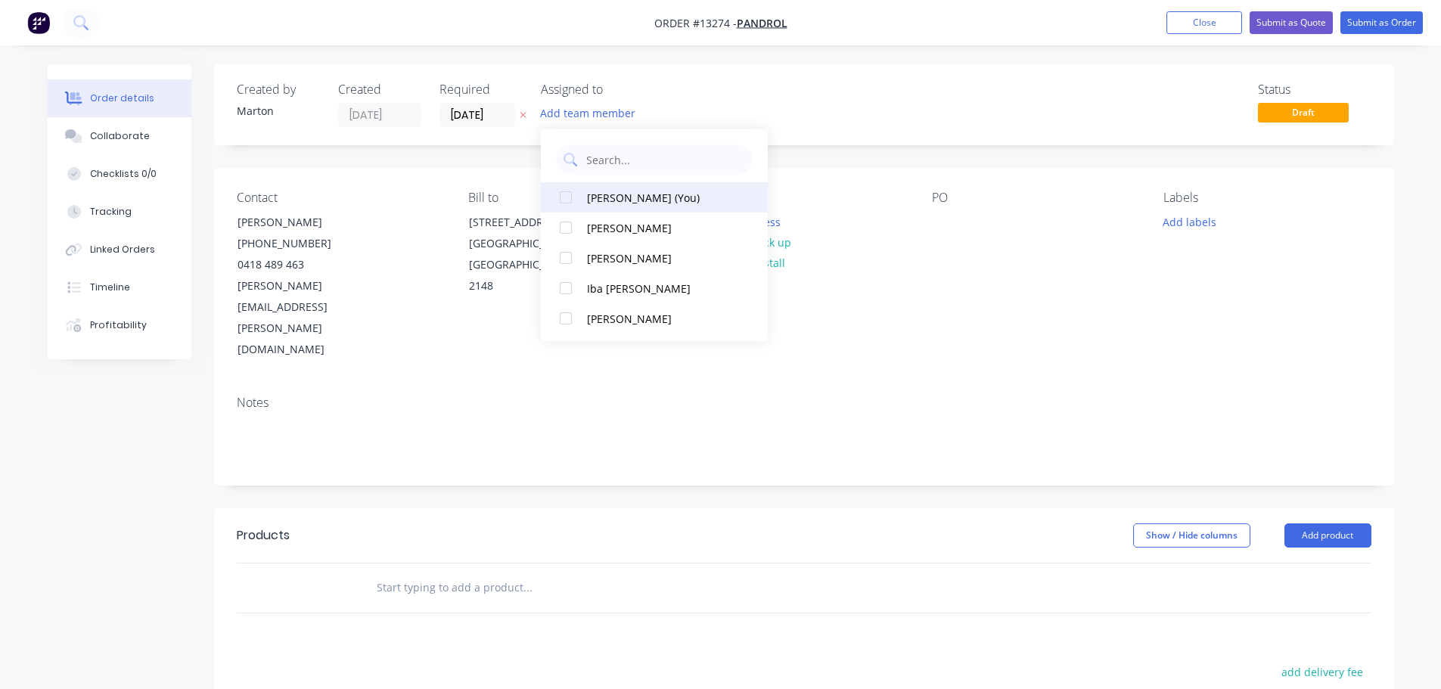
click at [561, 198] on div at bounding box center [566, 197] width 30 height 30
click at [732, 86] on div "Status Draft" at bounding box center [1031, 104] width 679 height 45
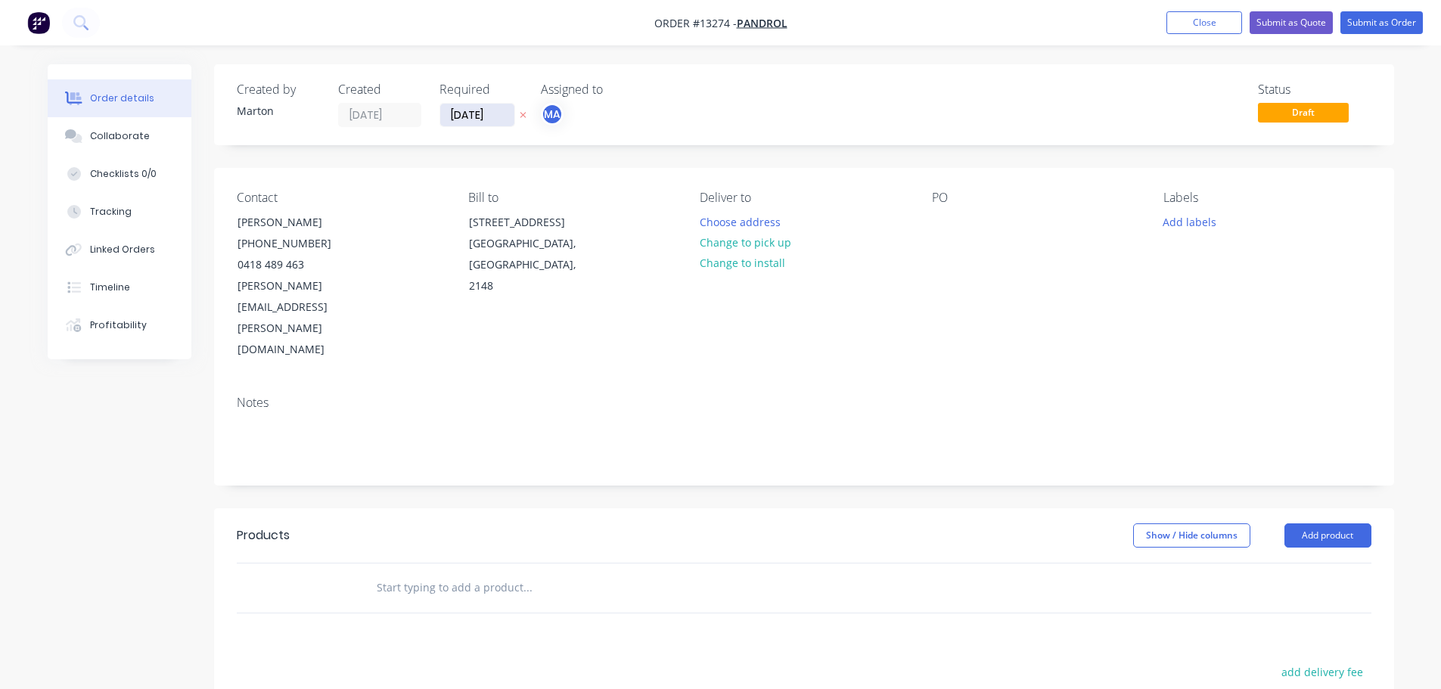
click at [468, 114] on input "[DATE]" at bounding box center [477, 115] width 74 height 23
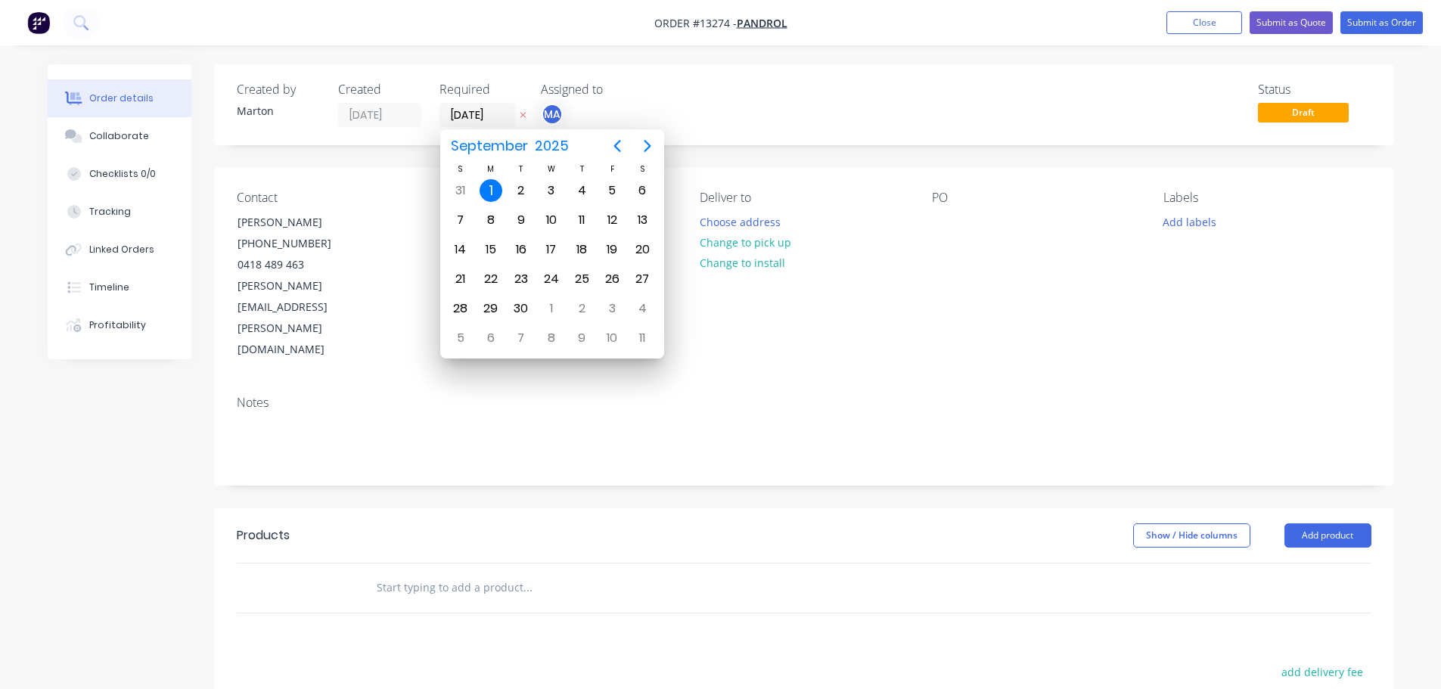
click at [816, 88] on div "Status Draft" at bounding box center [1031, 104] width 679 height 45
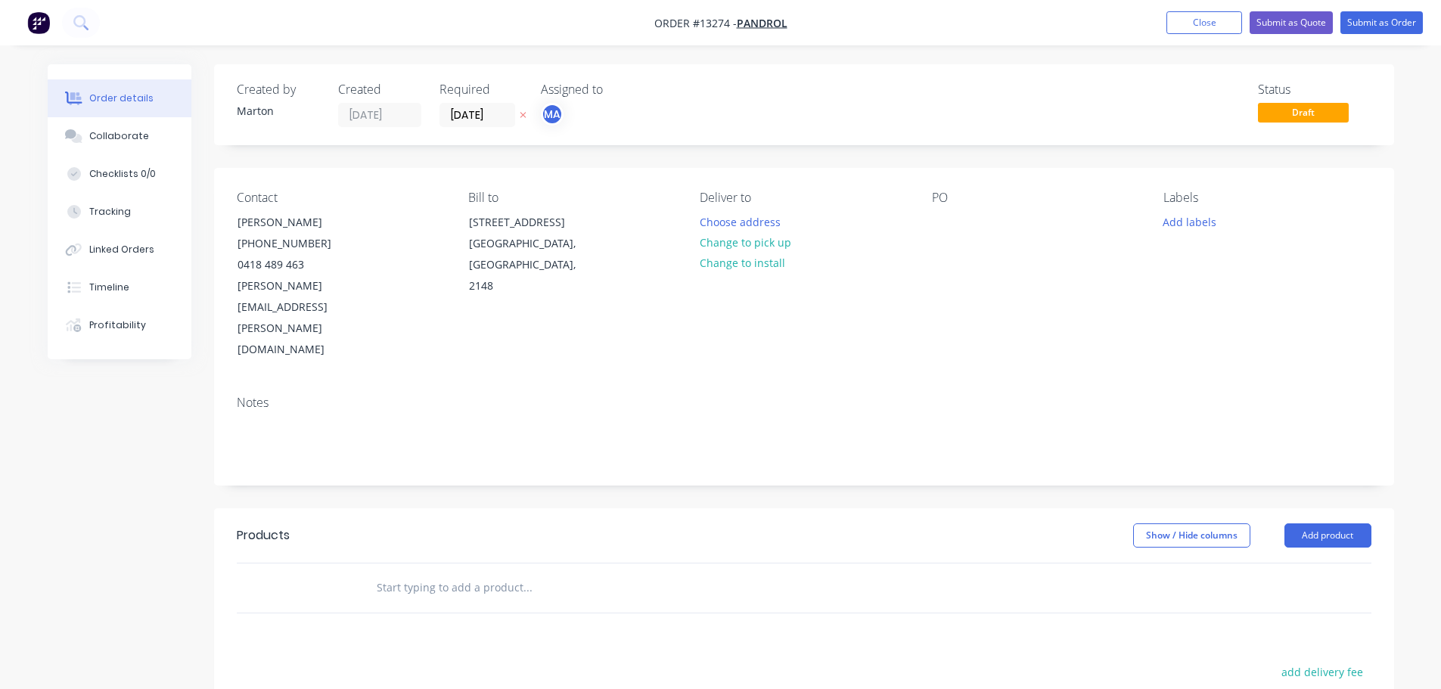
click at [455, 573] on input "text" at bounding box center [527, 588] width 303 height 30
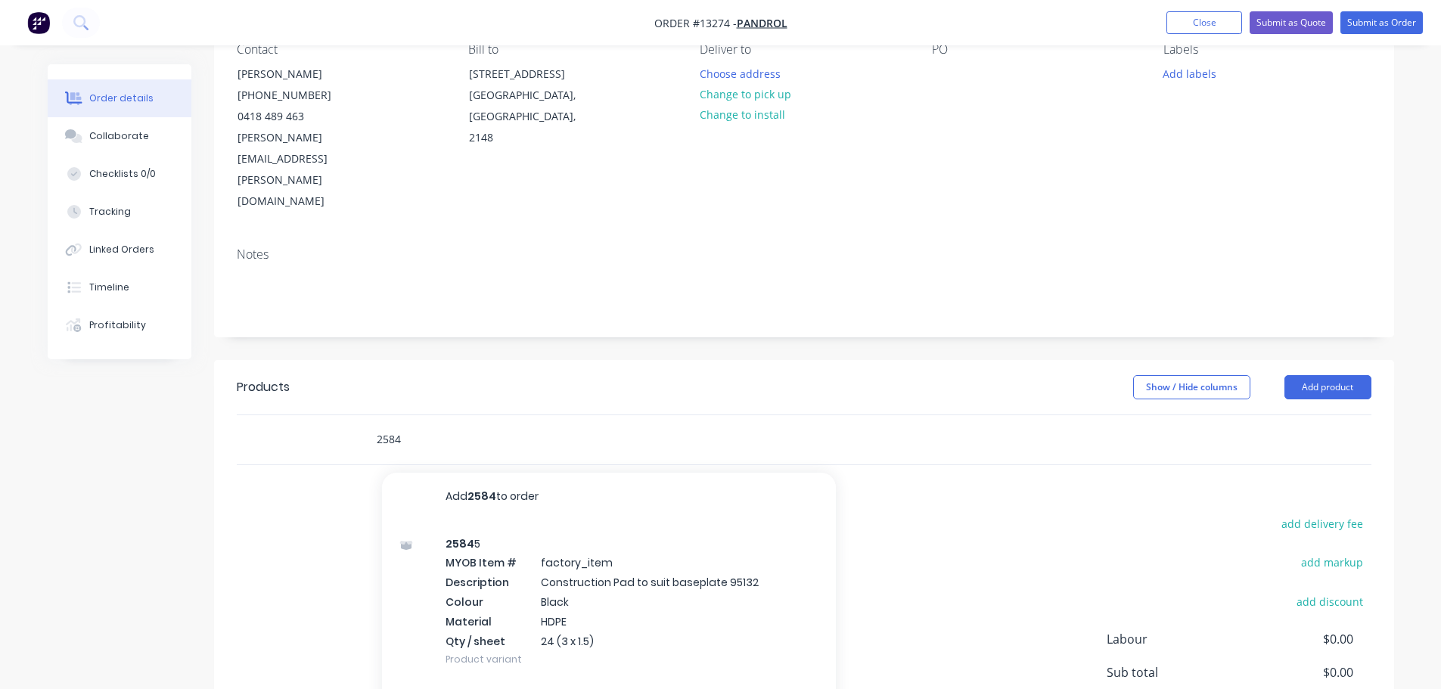
scroll to position [151, 0]
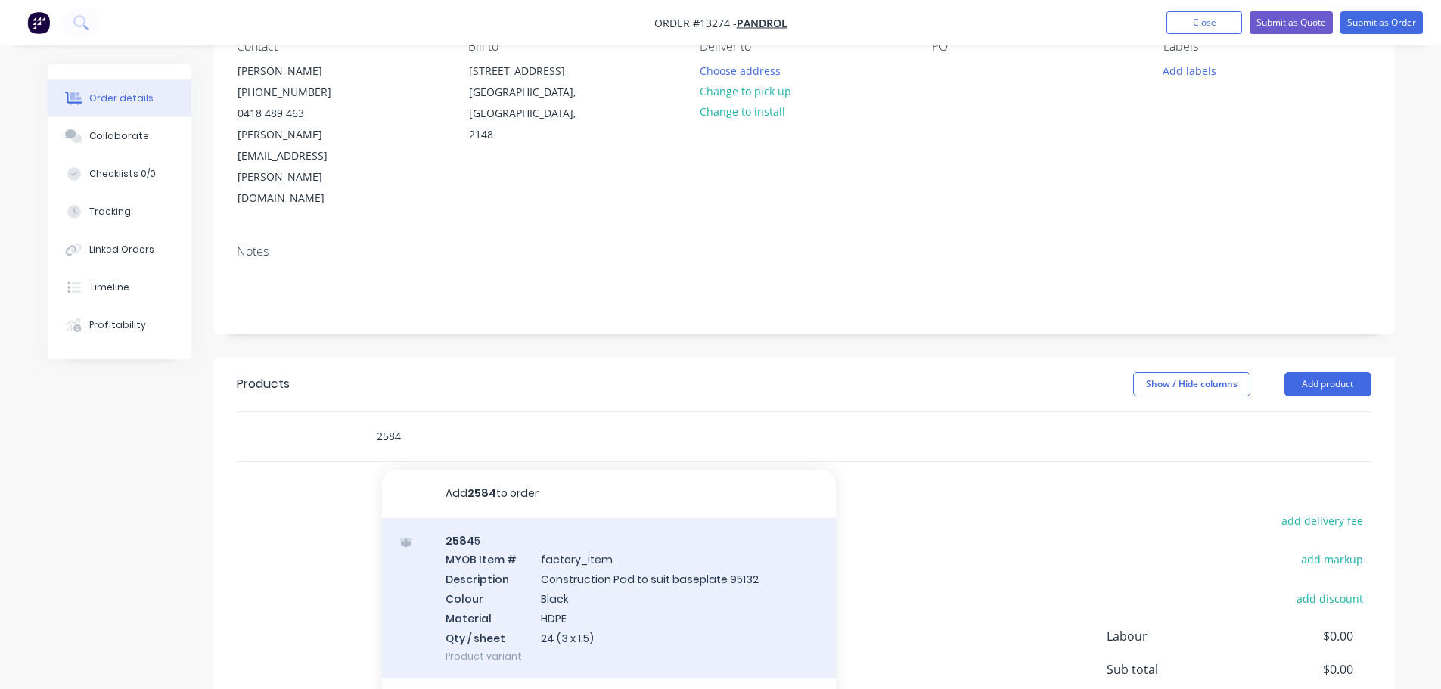
type input "2584"
click at [564, 577] on div "2584 5 MYOB Item # factory_item Description Construction Pad to suit baseplate …" at bounding box center [609, 598] width 454 height 161
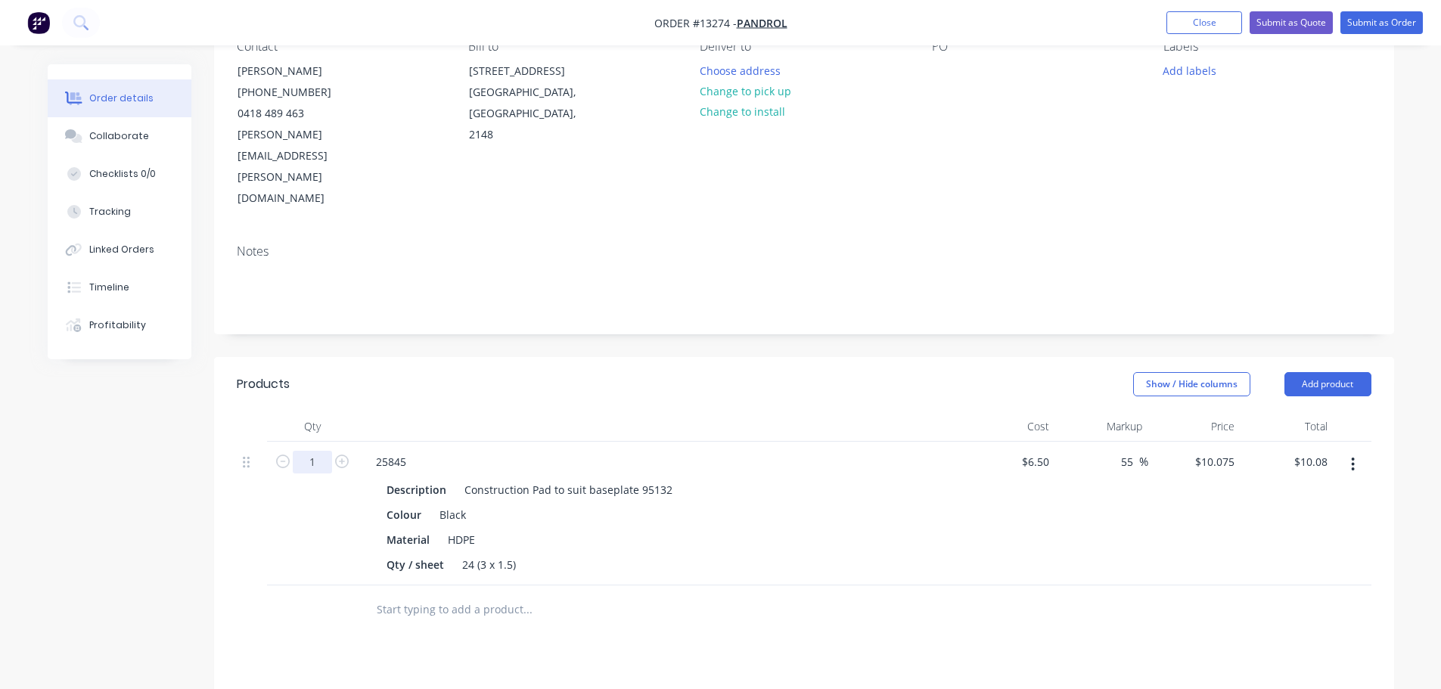
click at [313, 451] on input "1" at bounding box center [312, 462] width 39 height 23
type input "10000"
type input "$100,750.00"
click at [436, 372] on div "Products" at bounding box center [357, 384] width 241 height 24
click at [667, 586] on div at bounding box center [630, 610] width 545 height 49
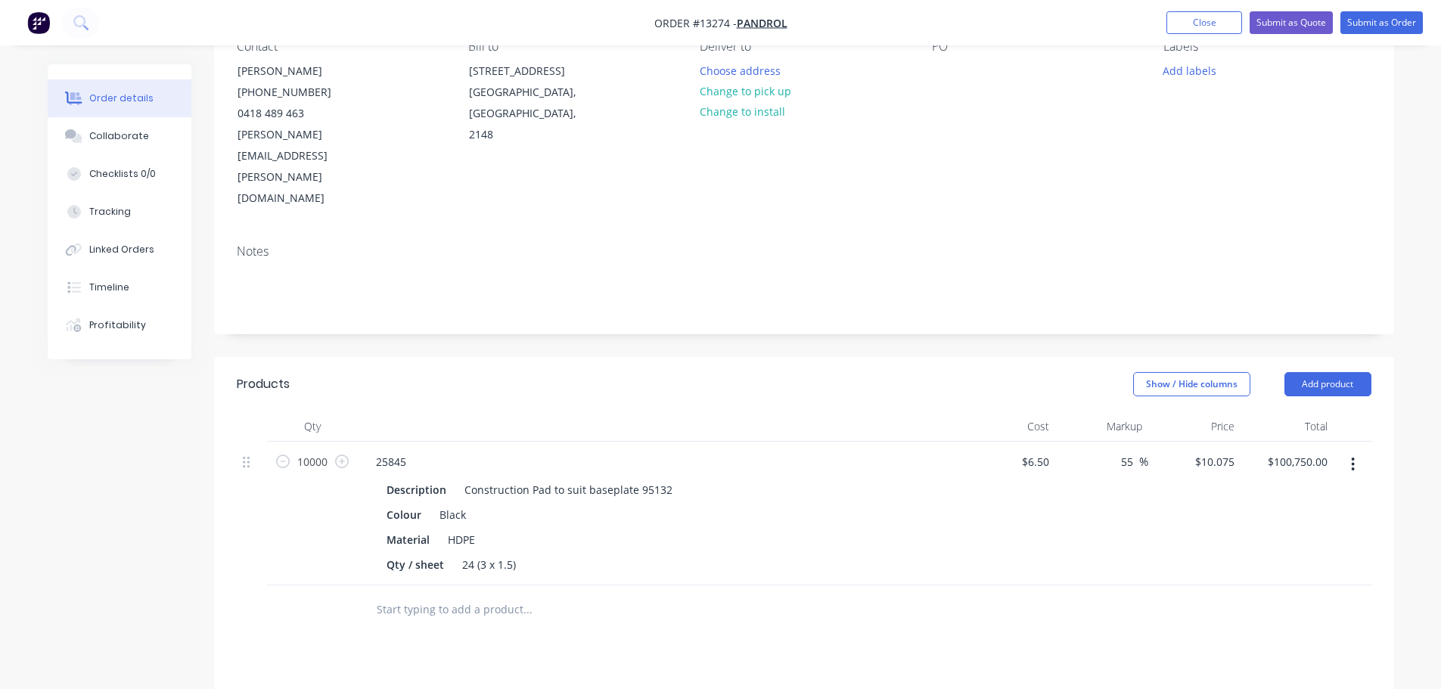
click at [1146, 585] on div "Products Show / Hide columns Add product Qty Cost Markup Price Total 10000 2584…" at bounding box center [804, 677] width 1180 height 641
click at [1205, 14] on button "Close" at bounding box center [1205, 22] width 76 height 23
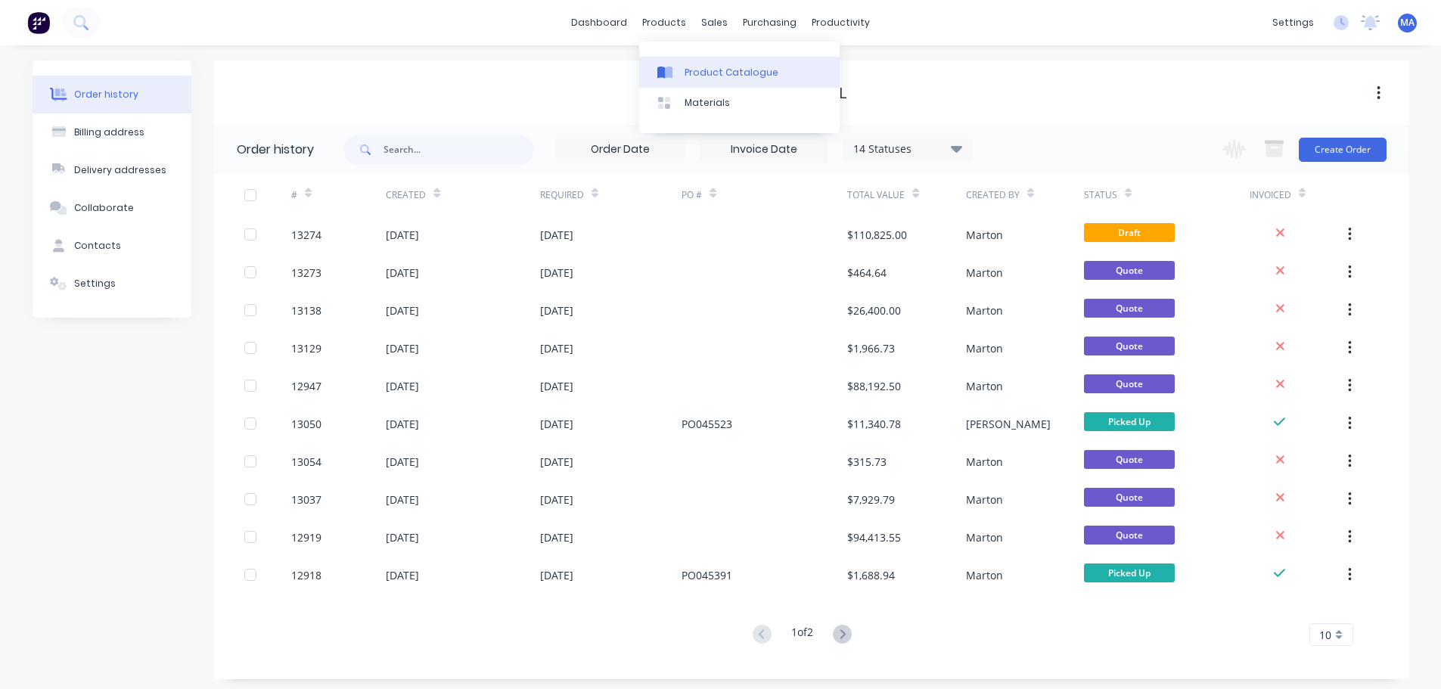
click at [688, 76] on div "Product Catalogue" at bounding box center [732, 73] width 94 height 14
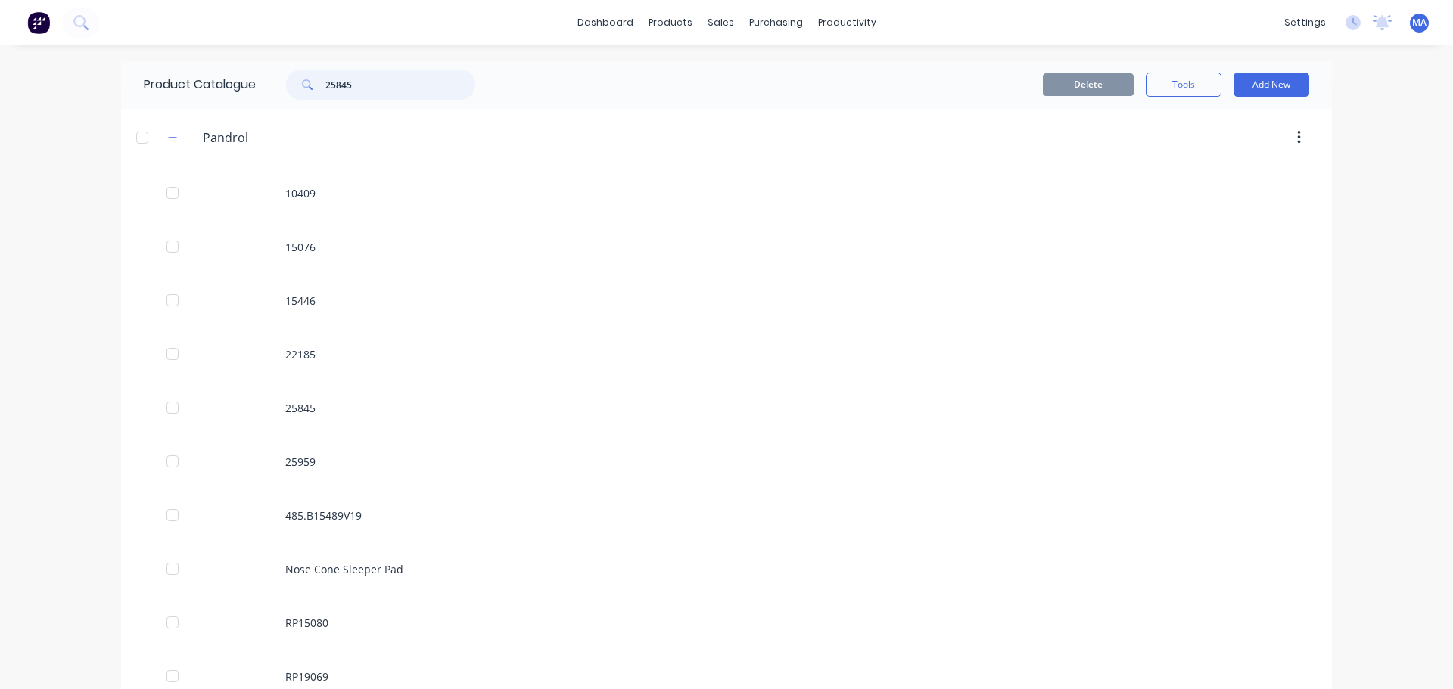
click at [380, 76] on input "25845" at bounding box center [400, 85] width 150 height 30
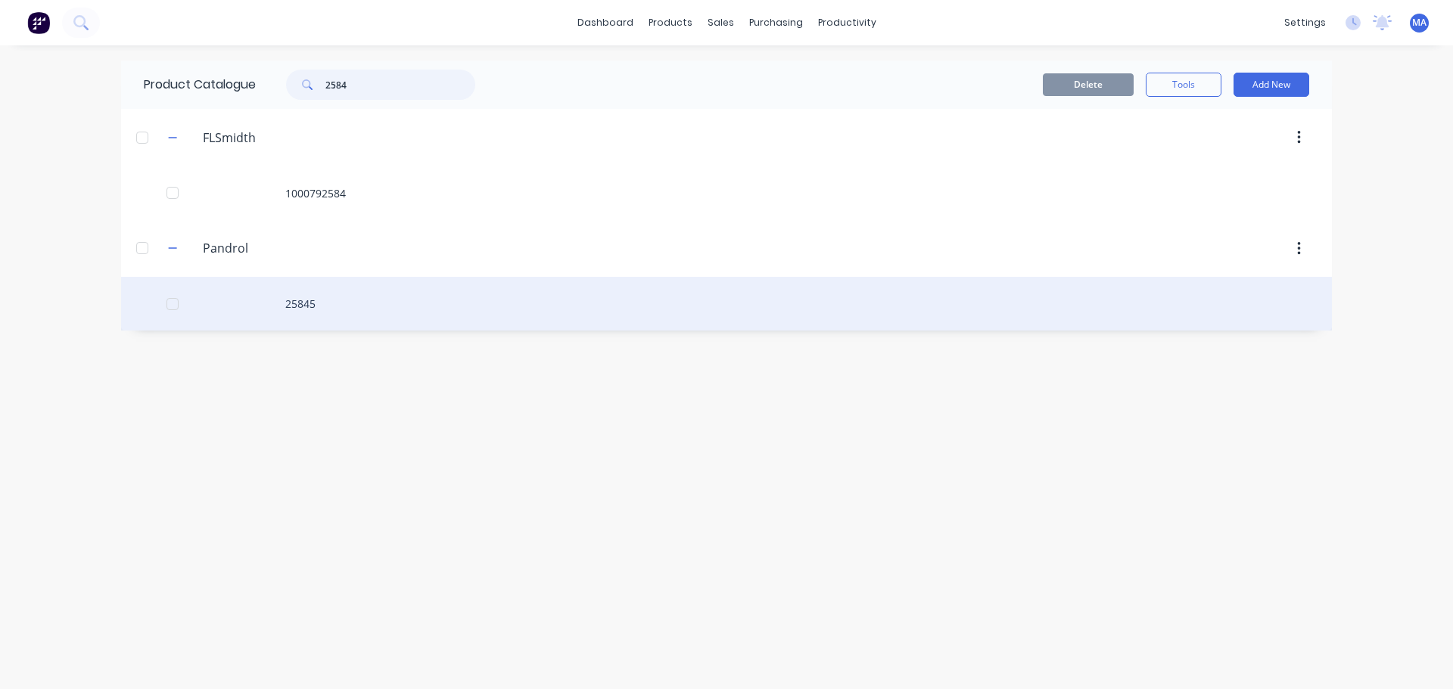
type input "2584"
click at [339, 297] on div "25845" at bounding box center [726, 304] width 1211 height 54
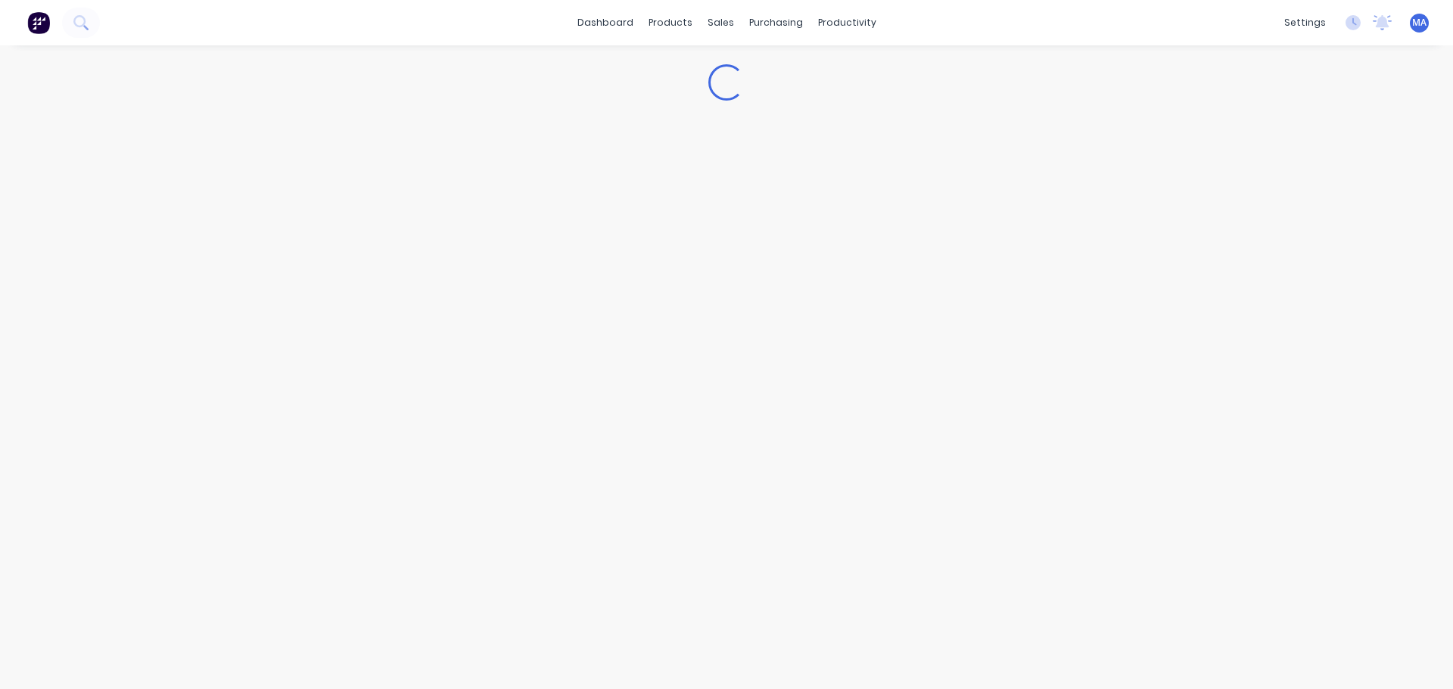
type textarea "x"
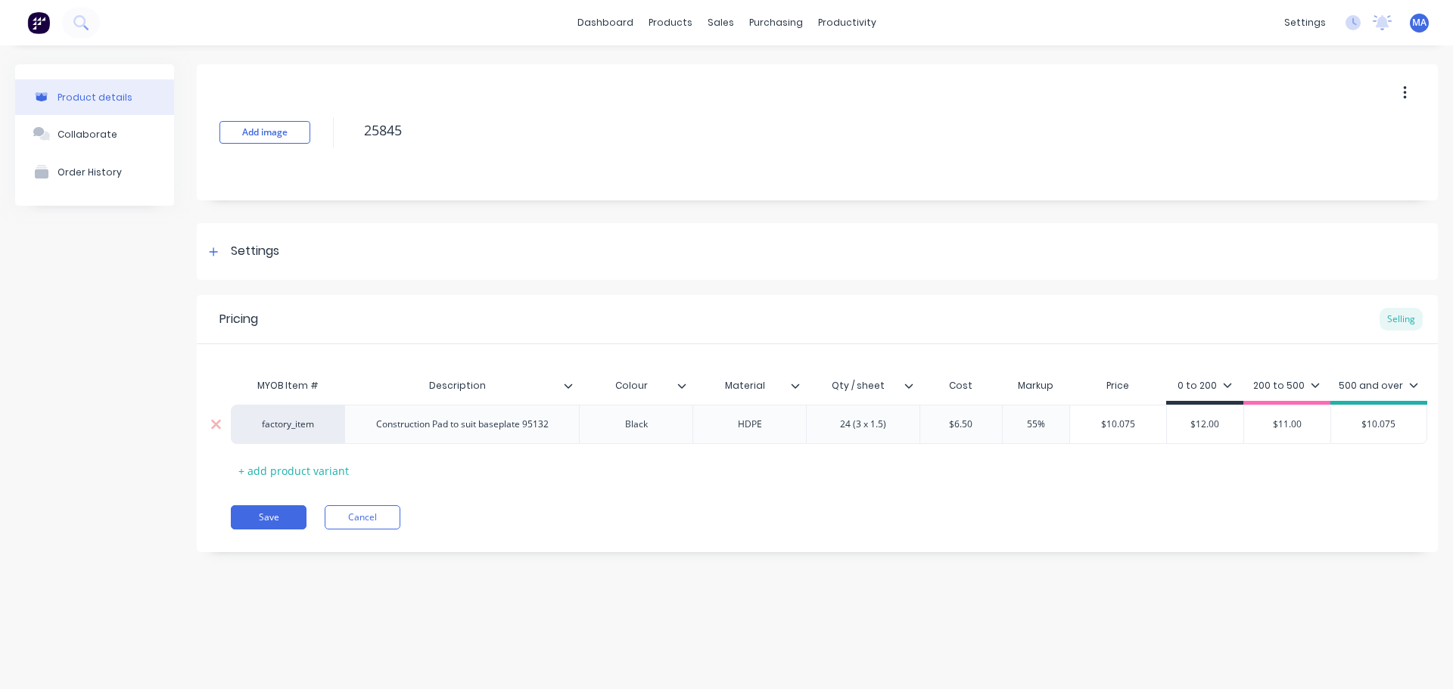
click at [978, 421] on input "$6.50" at bounding box center [961, 425] width 82 height 14
type input "$6.5"
type textarea "x"
drag, startPoint x: 1084, startPoint y: 434, endPoint x: 1063, endPoint y: 428, distance: 21.8
click at [1084, 433] on div "$10.1215" at bounding box center [1124, 425] width 101 height 38
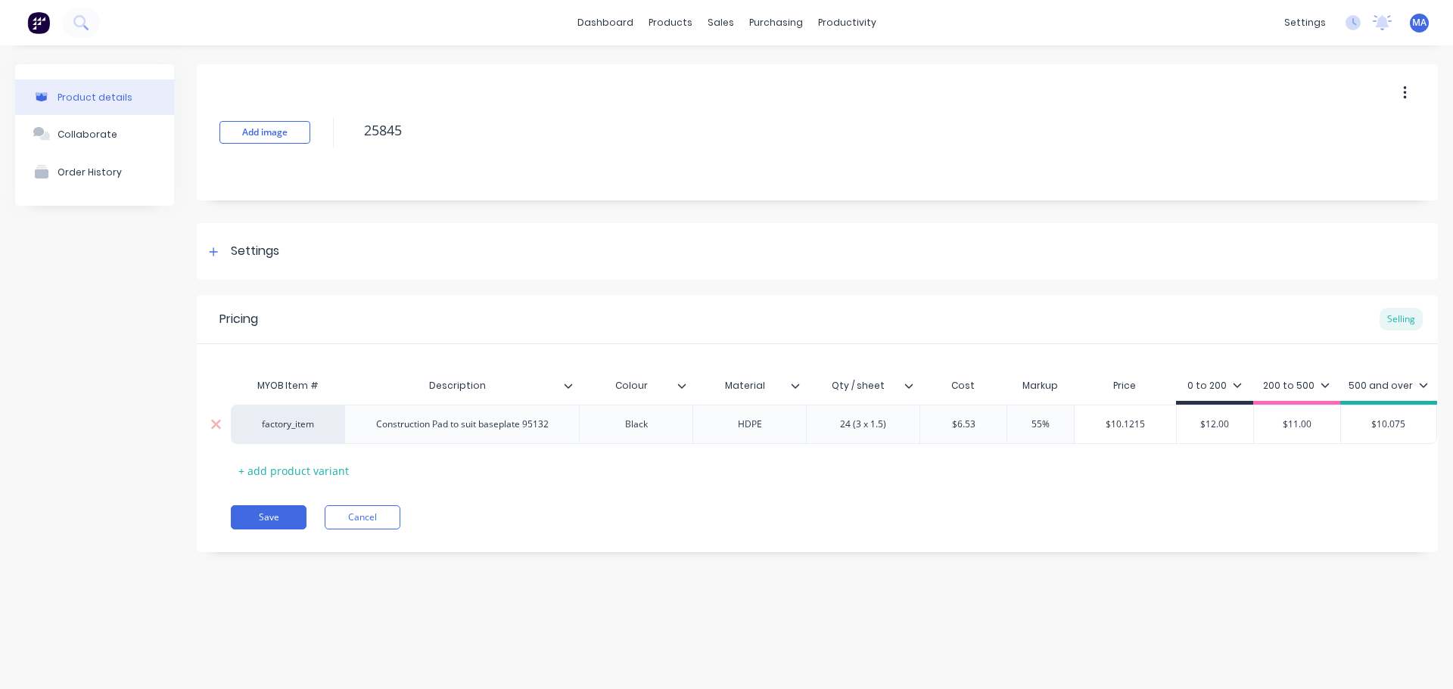
type input "$6.53"
type input "$10.1215"
type input "55%"
click at [1058, 428] on input "55%" at bounding box center [1041, 425] width 76 height 14
drag, startPoint x: 1081, startPoint y: 425, endPoint x: 1060, endPoint y: 430, distance: 21.7
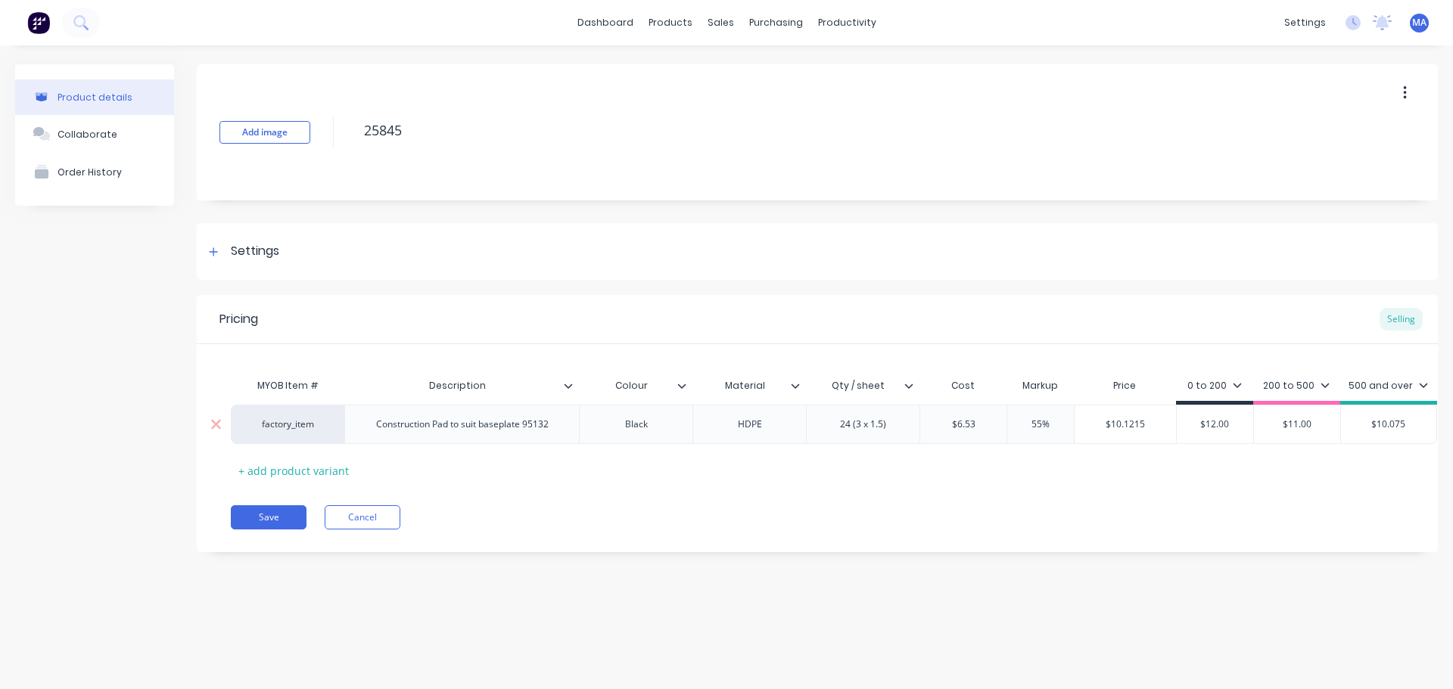
click at [1075, 426] on input "$10.1215" at bounding box center [1124, 425] width 101 height 14
paste input "418489463"
type input "418489463"
type textarea "x"
type input "418489463"
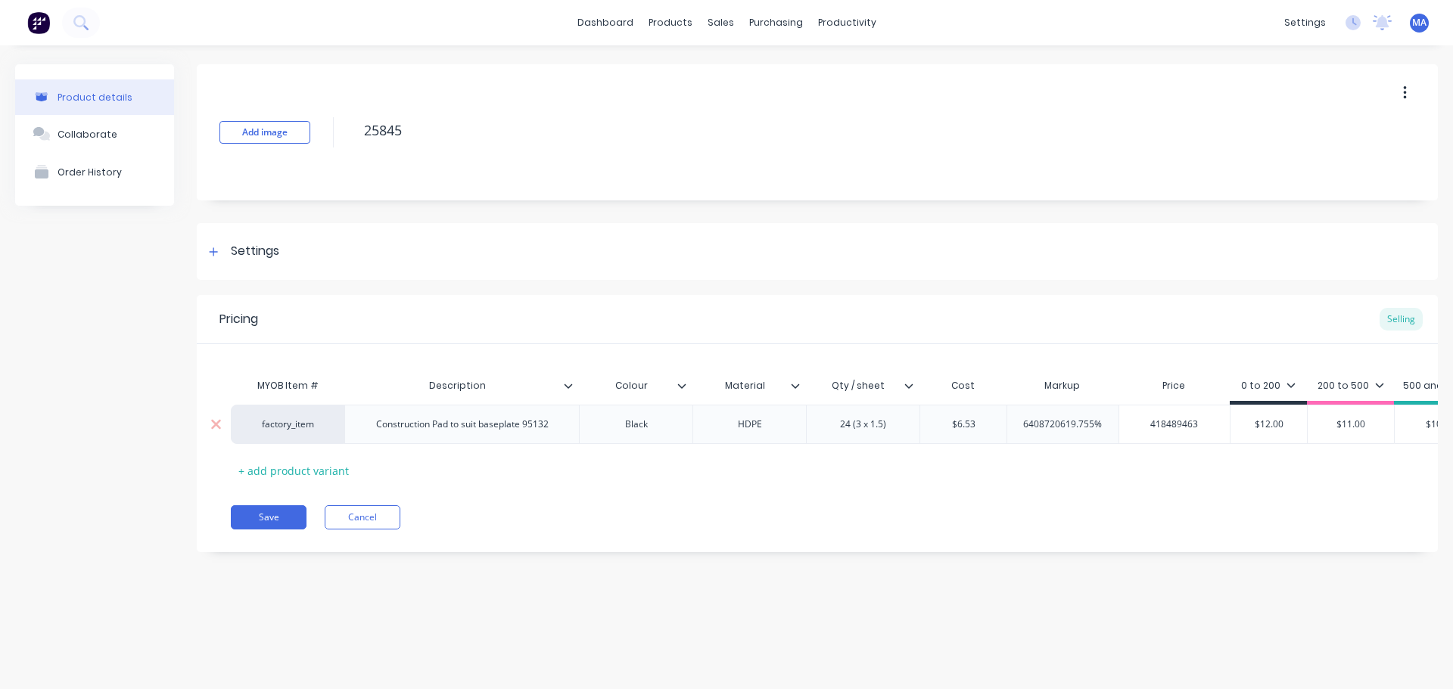
click at [970, 426] on input "$6.53" at bounding box center [963, 425] width 86 height 14
type input "6408720619.755%"
click at [1055, 421] on input "6408720619.755%" at bounding box center [1062, 425] width 111 height 14
type textarea "x"
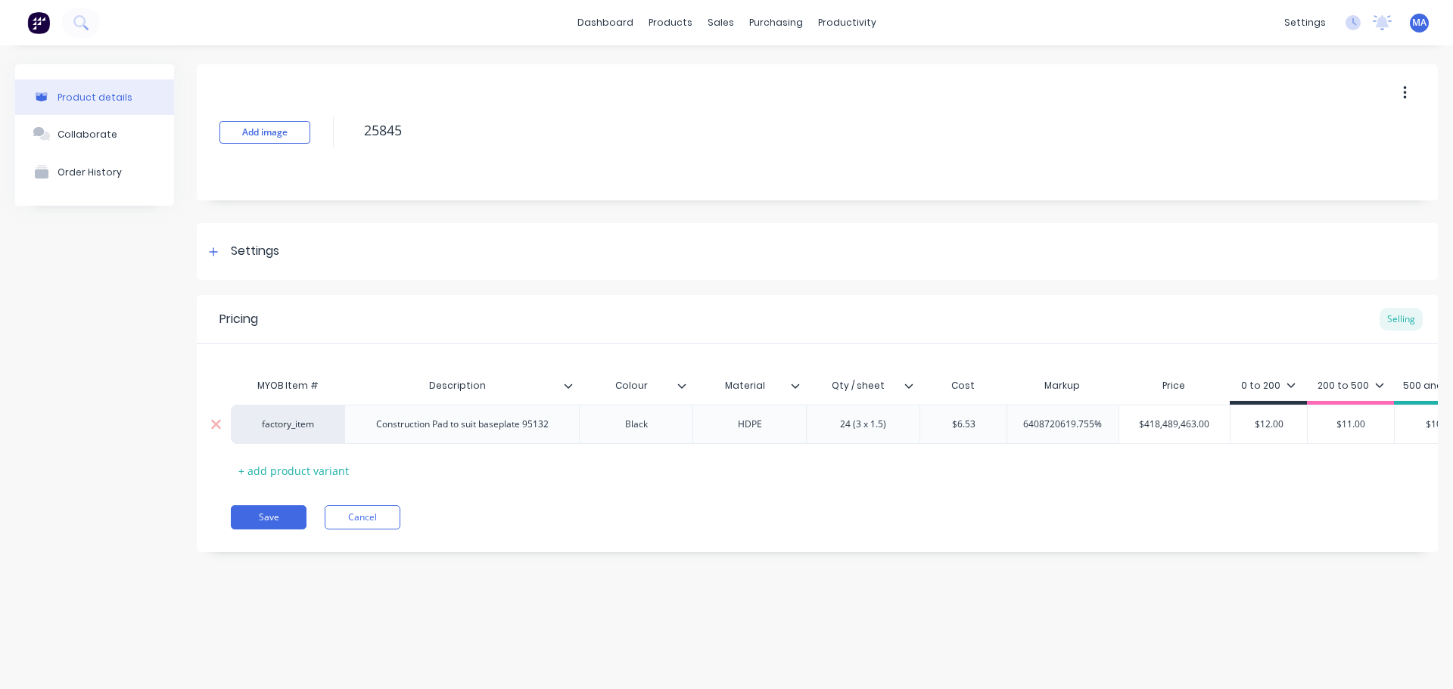
type input "5%"
type textarea "x"
type input "55%"
type input "$10.1215"
click at [1125, 424] on input "$10.1215" at bounding box center [1124, 425] width 101 height 14
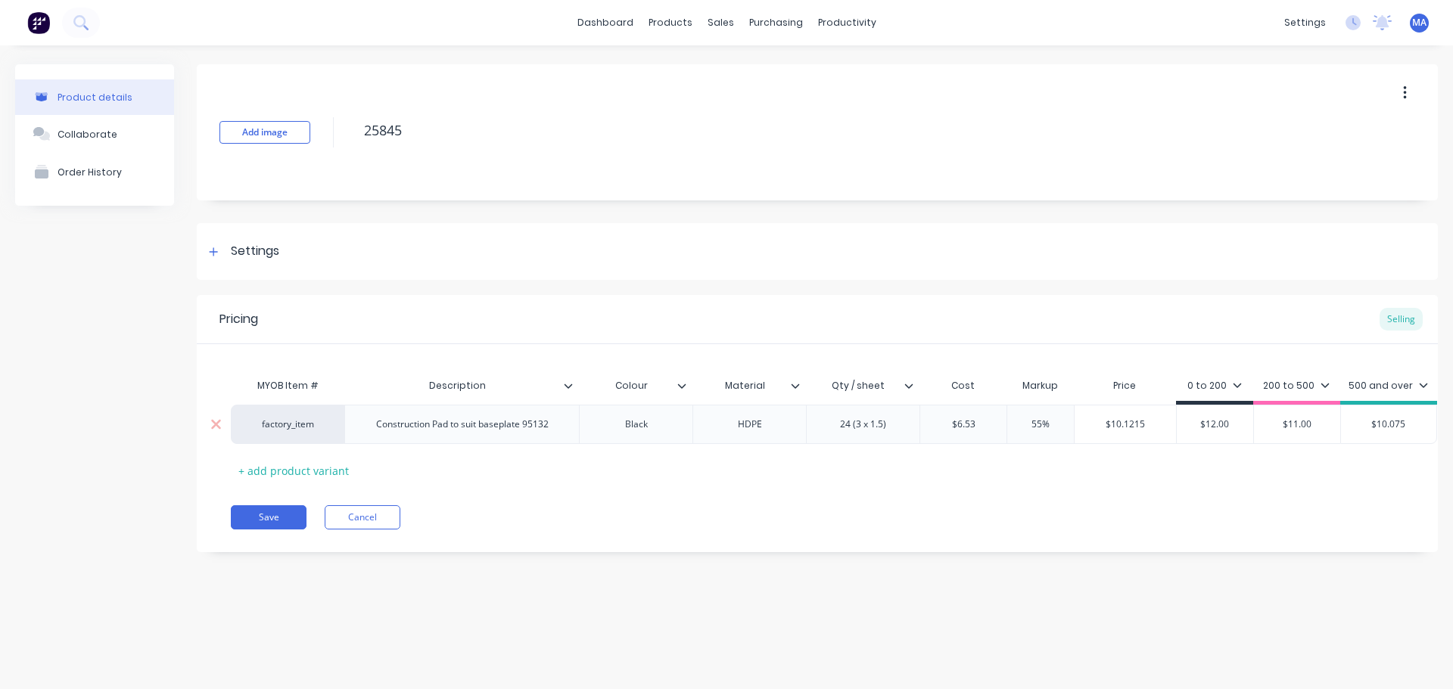
drag, startPoint x: 1158, startPoint y: 420, endPoint x: 1064, endPoint y: 418, distance: 93.9
click at [1064, 418] on div "factory_item Construction Pad to suit baseplate 95132 Black HDPE 24 (3 x 1.5) $…" at bounding box center [834, 424] width 1206 height 39
type input "$10.075"
click at [1406, 426] on input "$10.075" at bounding box center [1388, 425] width 95 height 14
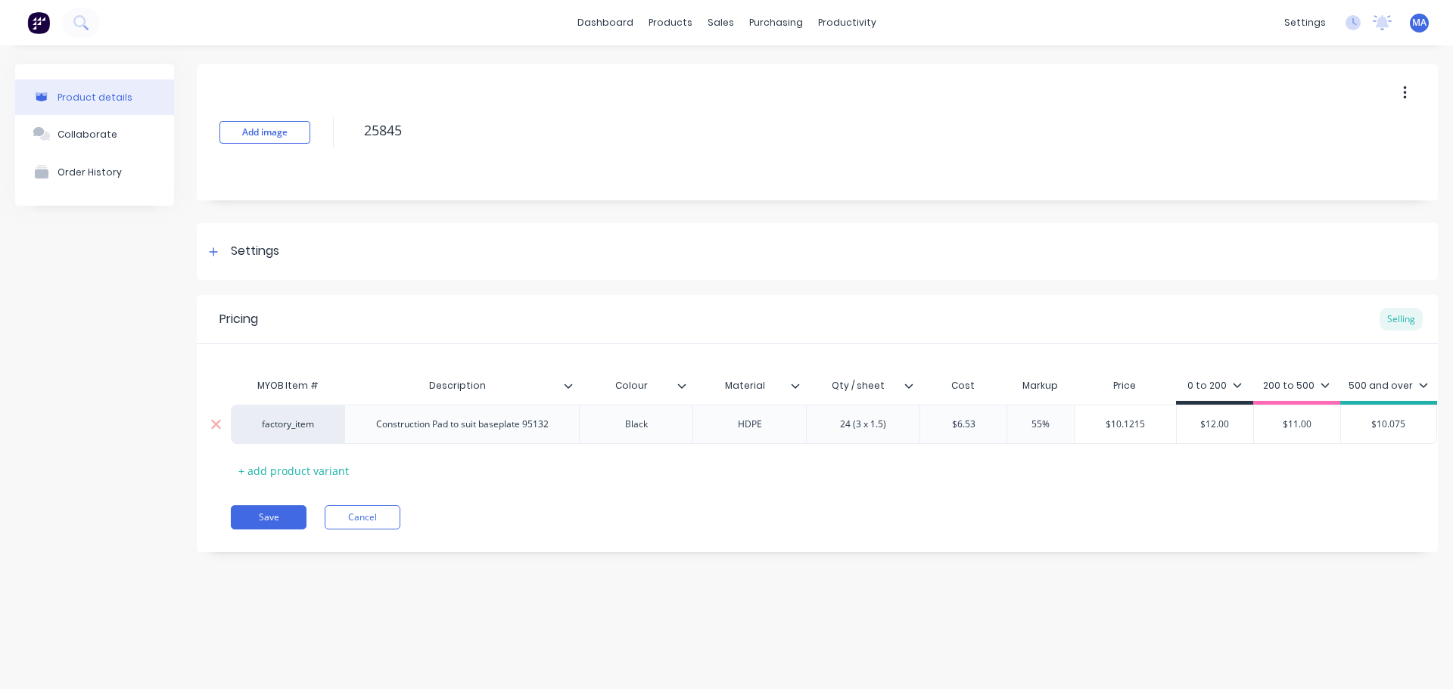
paste input "$10.121"
type textarea "x"
type input "$$10.1215"
drag, startPoint x: 1245, startPoint y: 488, endPoint x: 1212, endPoint y: 492, distance: 33.5
click at [1245, 489] on div "Pricing Selling MYOB Item # Description Colour Material Qty / sheet Cost Markup…" at bounding box center [817, 423] width 1241 height 257
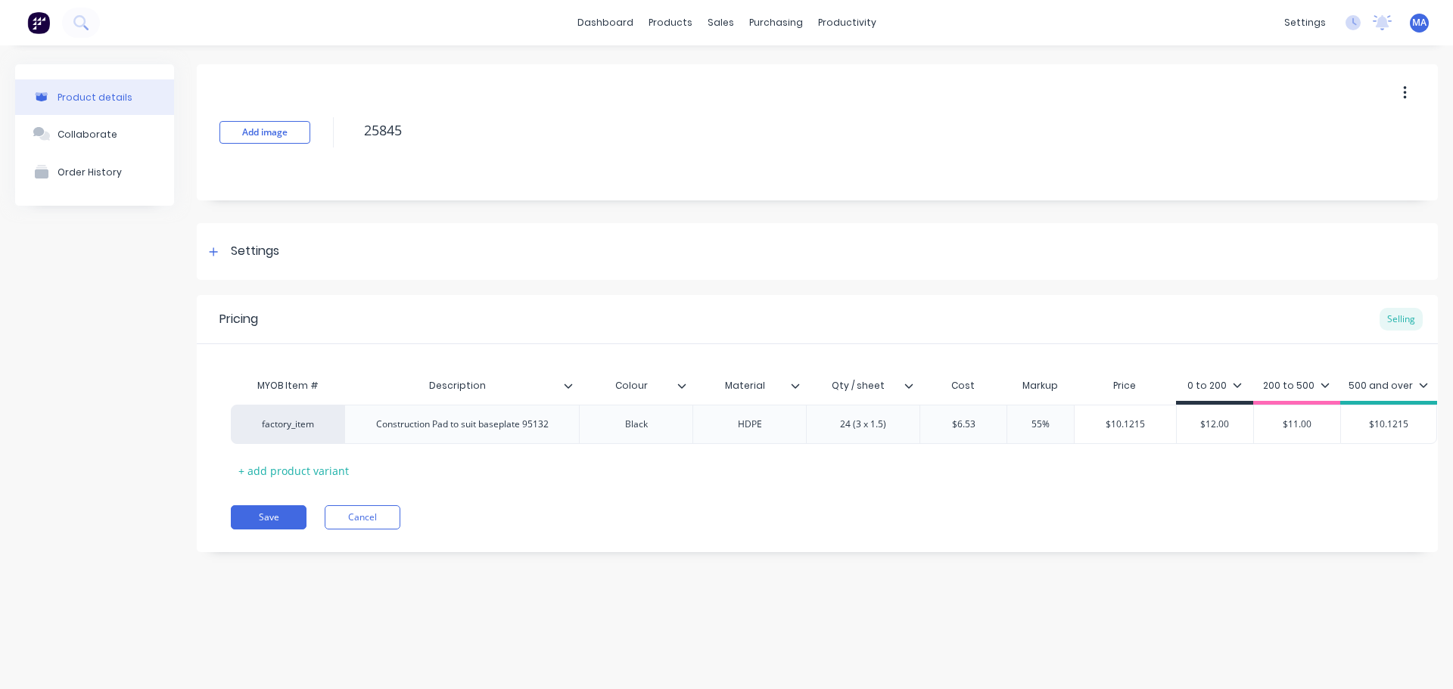
click at [565, 390] on icon at bounding box center [568, 385] width 9 height 9
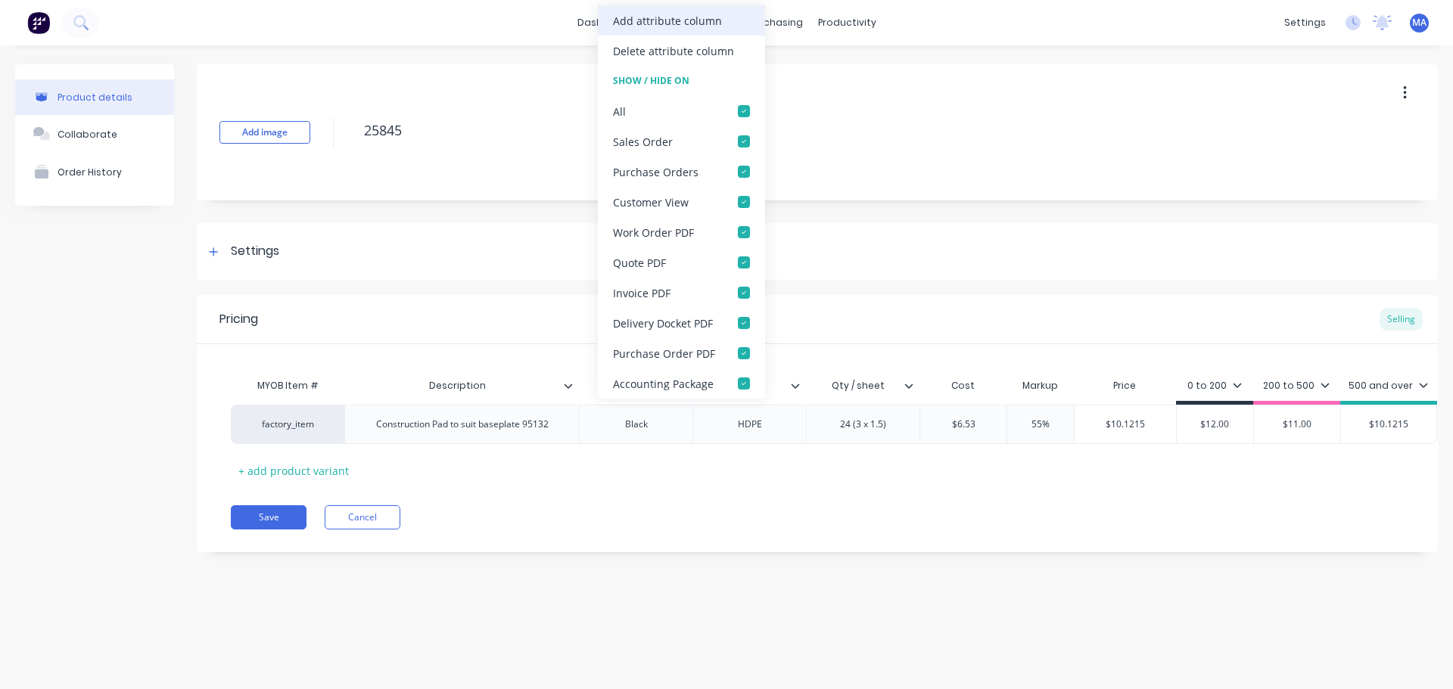
click at [656, 30] on div "Add attribute column" at bounding box center [681, 20] width 167 height 30
type textarea "x"
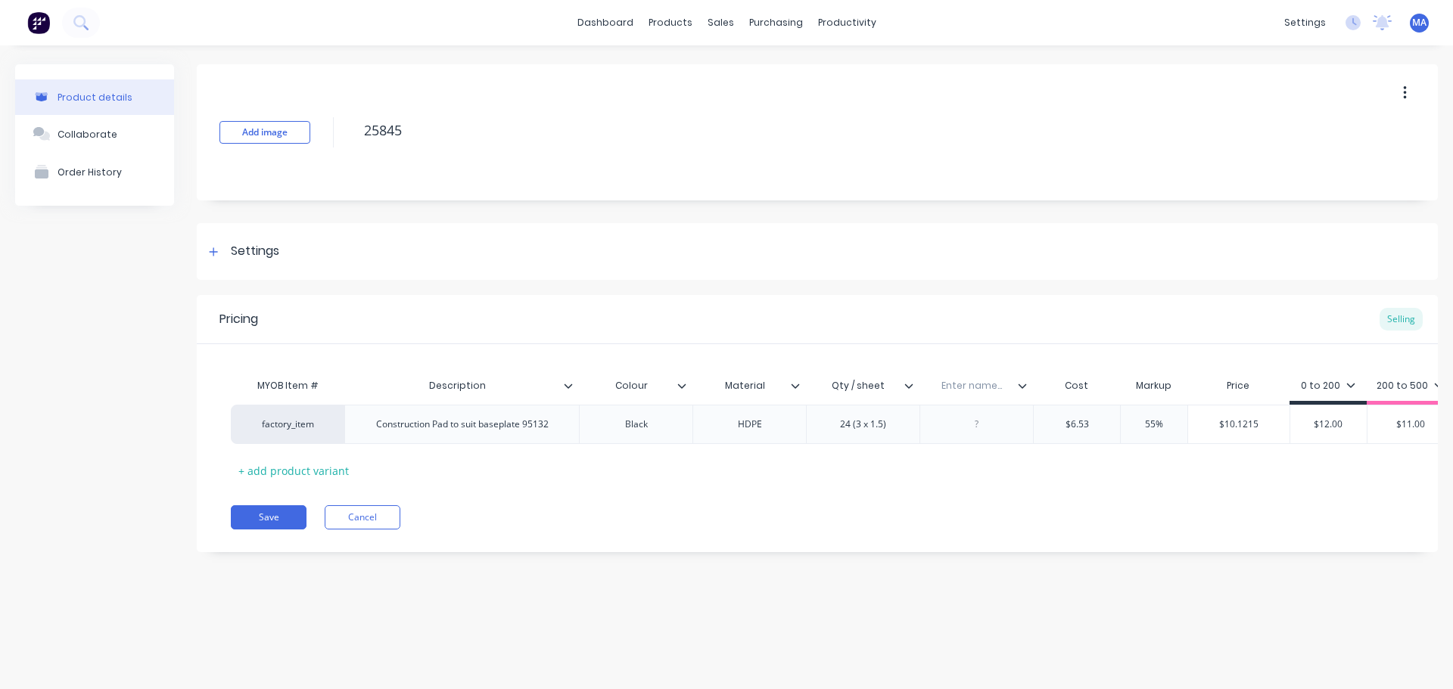
click at [962, 390] on input "text" at bounding box center [971, 386] width 104 height 14
type input "Thickness"
type textarea "x"
click at [984, 431] on div at bounding box center [977, 425] width 76 height 20
click at [987, 462] on div "MYOB Item # Description Colour Material Qty / sheet Thickness Cost Markup Price…" at bounding box center [817, 427] width 1173 height 112
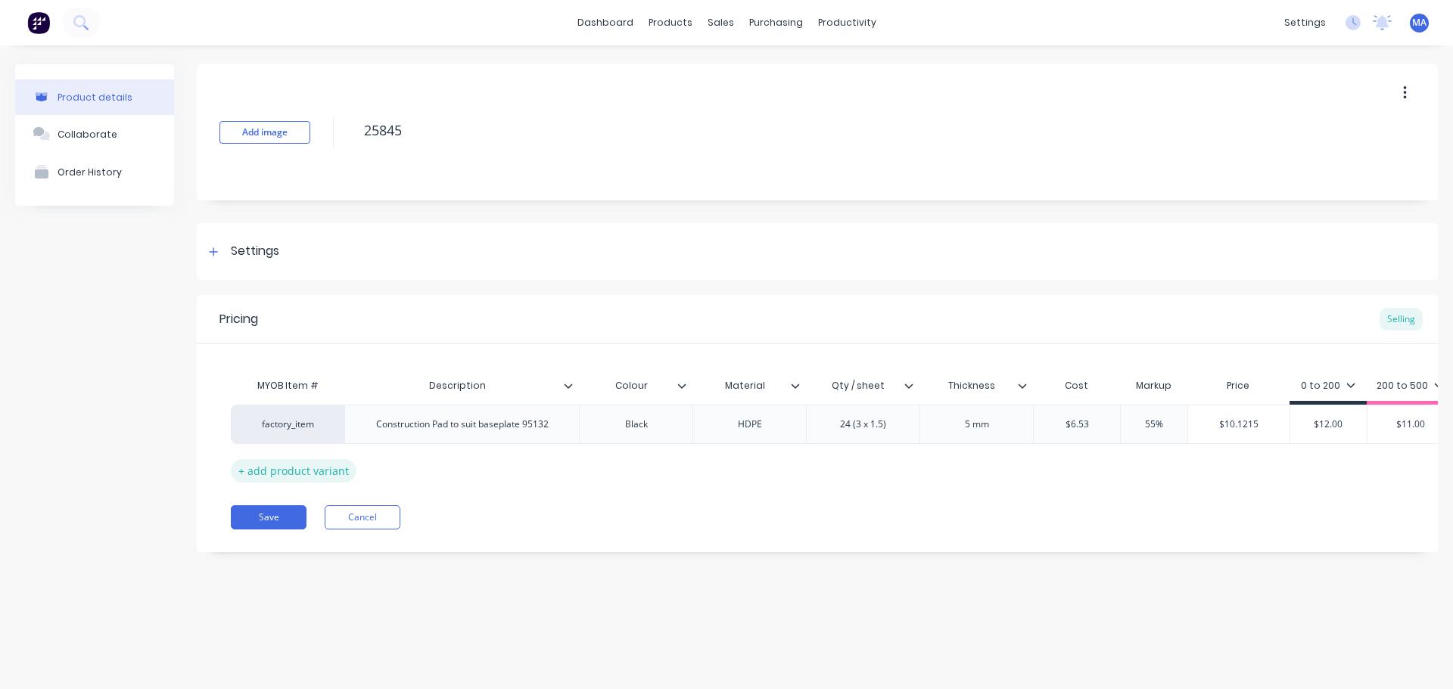
click at [319, 463] on div "+ add product variant" at bounding box center [294, 470] width 126 height 23
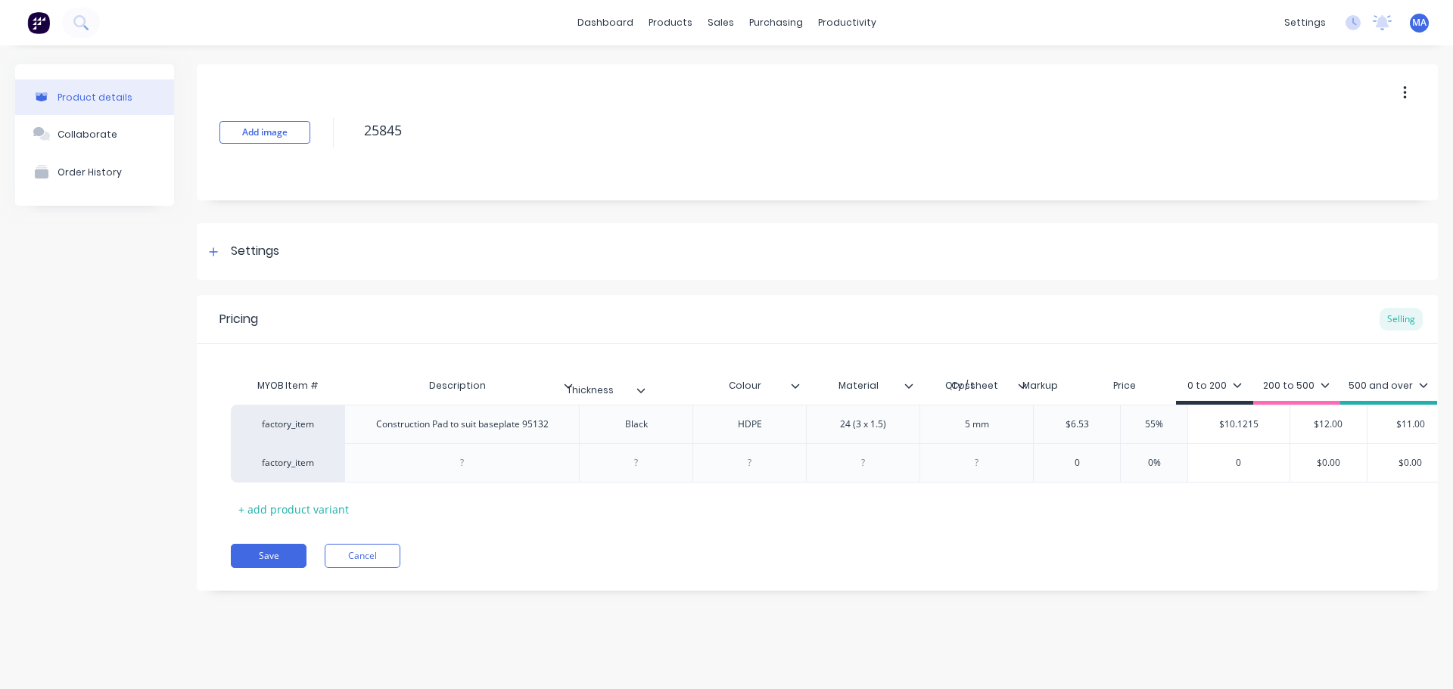
drag, startPoint x: 1024, startPoint y: 388, endPoint x: 637, endPoint y: 390, distance: 386.7
click at [637, 390] on div "MYOB Item # Description Colour Material Qty / sheet Thickness Cost Markup Price…" at bounding box center [891, 388] width 1320 height 34
click at [478, 466] on div at bounding box center [462, 463] width 76 height 20
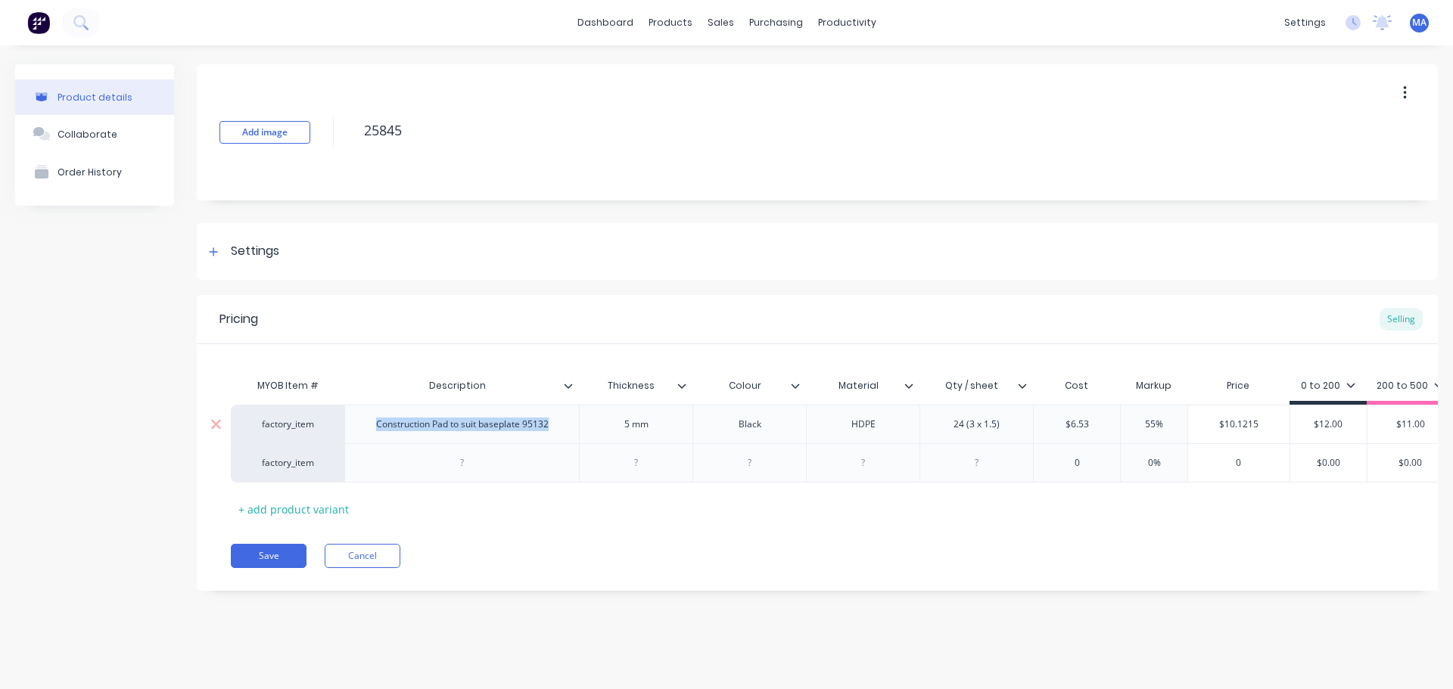
drag, startPoint x: 558, startPoint y: 430, endPoint x: 368, endPoint y: 425, distance: 189.2
click at [368, 425] on div "Construction Pad to suit baseplate 95132" at bounding box center [462, 425] width 197 height 20
copy div "Construction Pad to suit baseplate 95132"
type textarea "x"
click at [459, 466] on div at bounding box center [462, 463] width 76 height 20
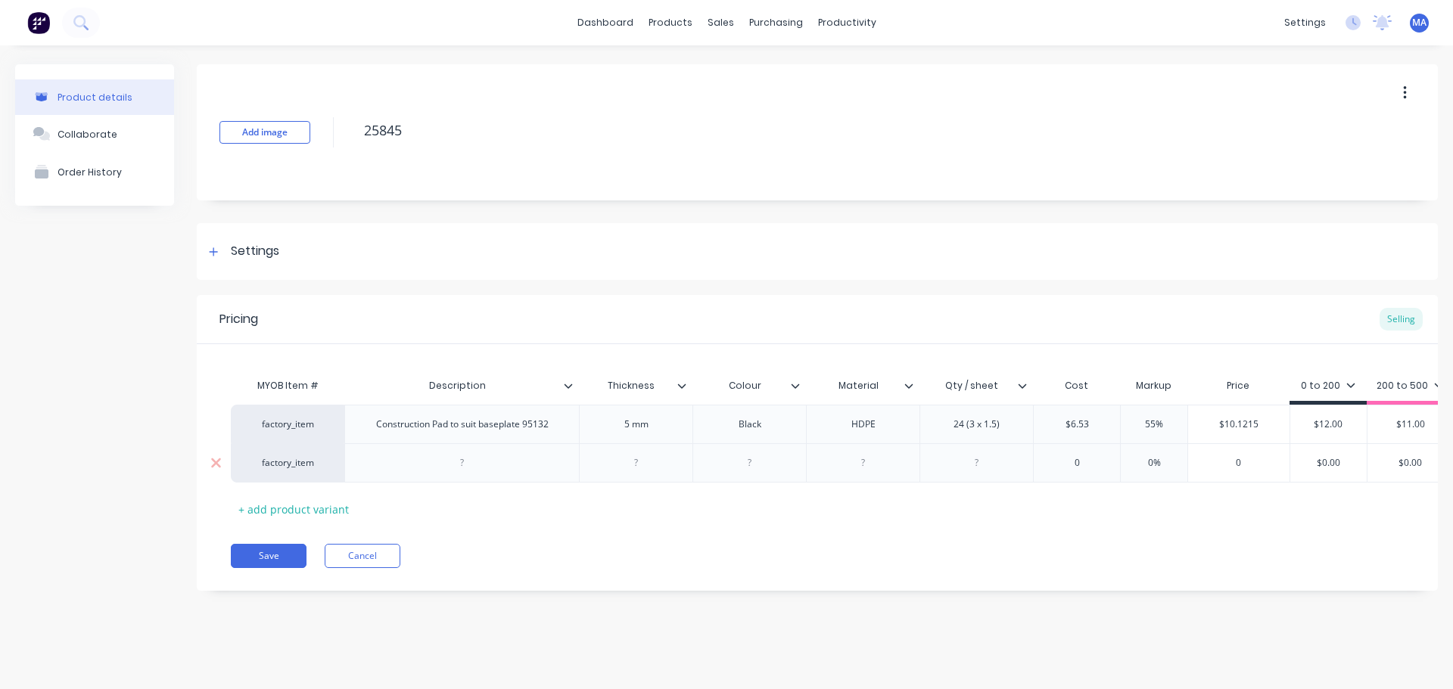
paste div
drag, startPoint x: 617, startPoint y: 424, endPoint x: 604, endPoint y: 455, distance: 33.9
click at [586, 431] on div "5 mm" at bounding box center [636, 424] width 114 height 39
type textarea "x"
drag, startPoint x: 629, startPoint y: 462, endPoint x: 717, endPoint y: 457, distance: 88.6
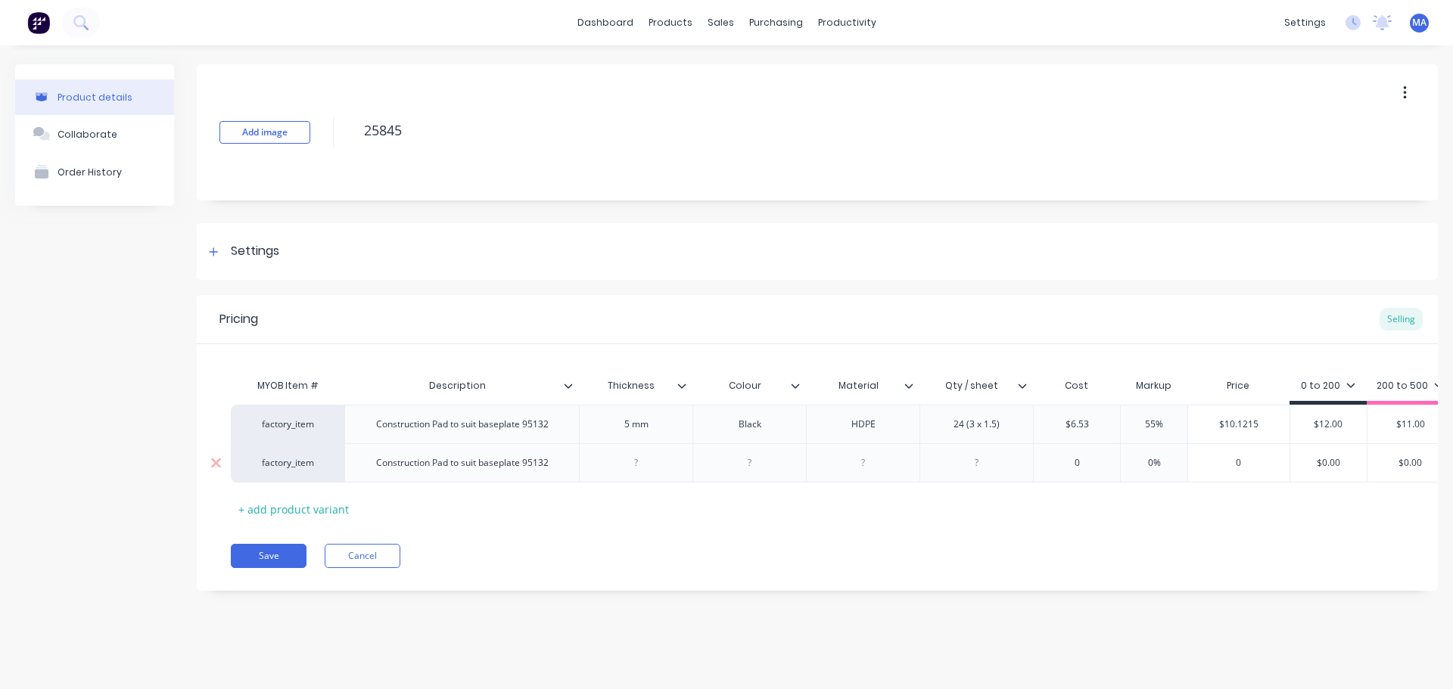
click at [630, 462] on div at bounding box center [637, 463] width 76 height 20
paste div
drag, startPoint x: 765, startPoint y: 424, endPoint x: 702, endPoint y: 430, distance: 63.0
click at [702, 430] on div "Black" at bounding box center [749, 424] width 114 height 39
type textarea "x"
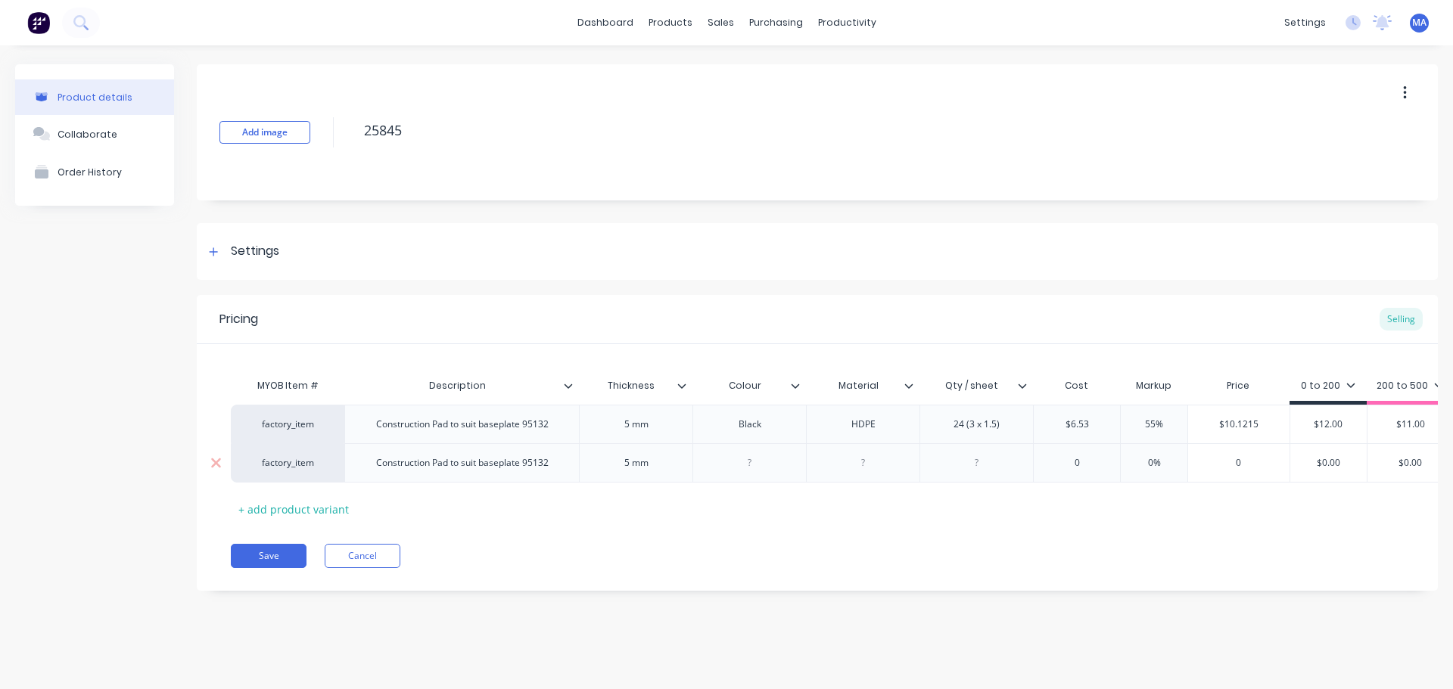
click at [741, 459] on div at bounding box center [750, 463] width 76 height 20
paste div
drag, startPoint x: 879, startPoint y: 420, endPoint x: 805, endPoint y: 441, distance: 77.1
click at [813, 429] on div "HDPE" at bounding box center [863, 424] width 114 height 39
copy div "HDPE"
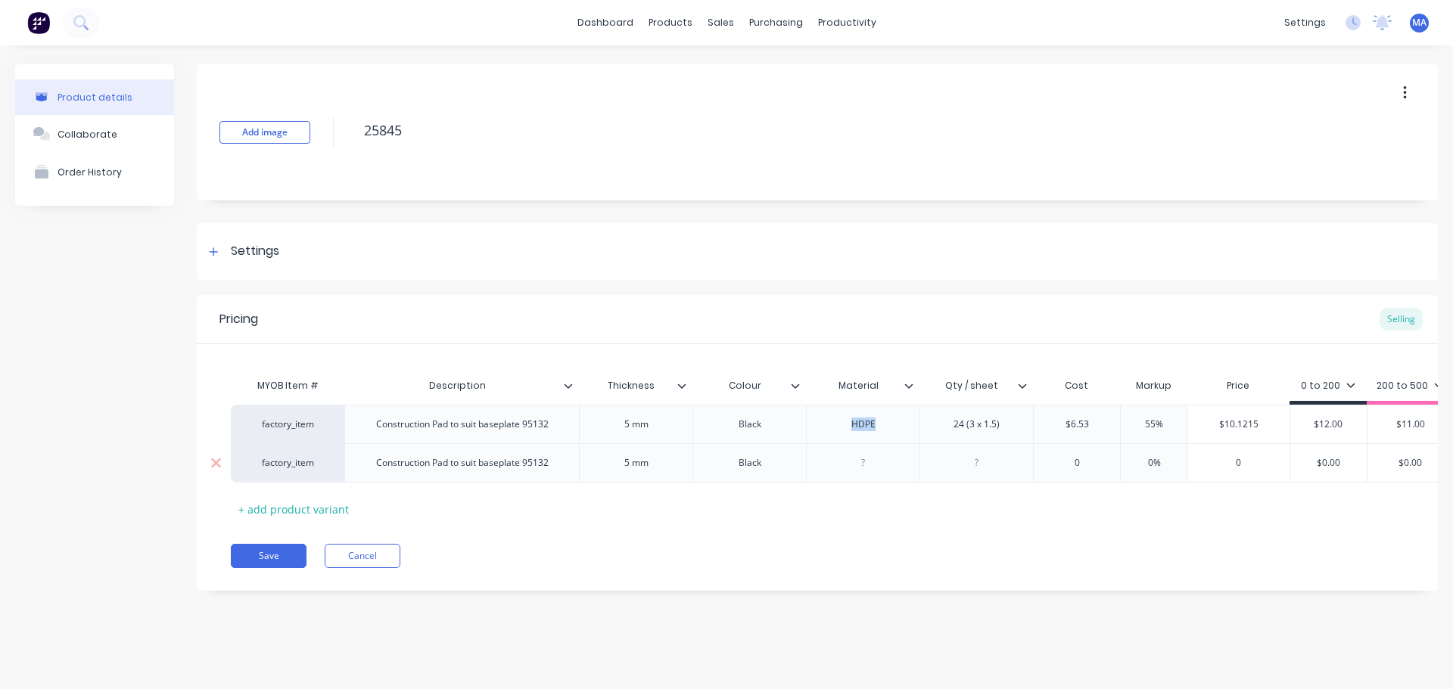
type textarea "x"
click at [849, 462] on div at bounding box center [864, 463] width 76 height 20
paste div
drag, startPoint x: 1012, startPoint y: 418, endPoint x: 903, endPoint y: 419, distance: 108.2
click at [903, 419] on div "factory_item Construction Pad to suit baseplate 95132 5 mm Black HDPE 24 (3 x 1…" at bounding box center [891, 424] width 1320 height 39
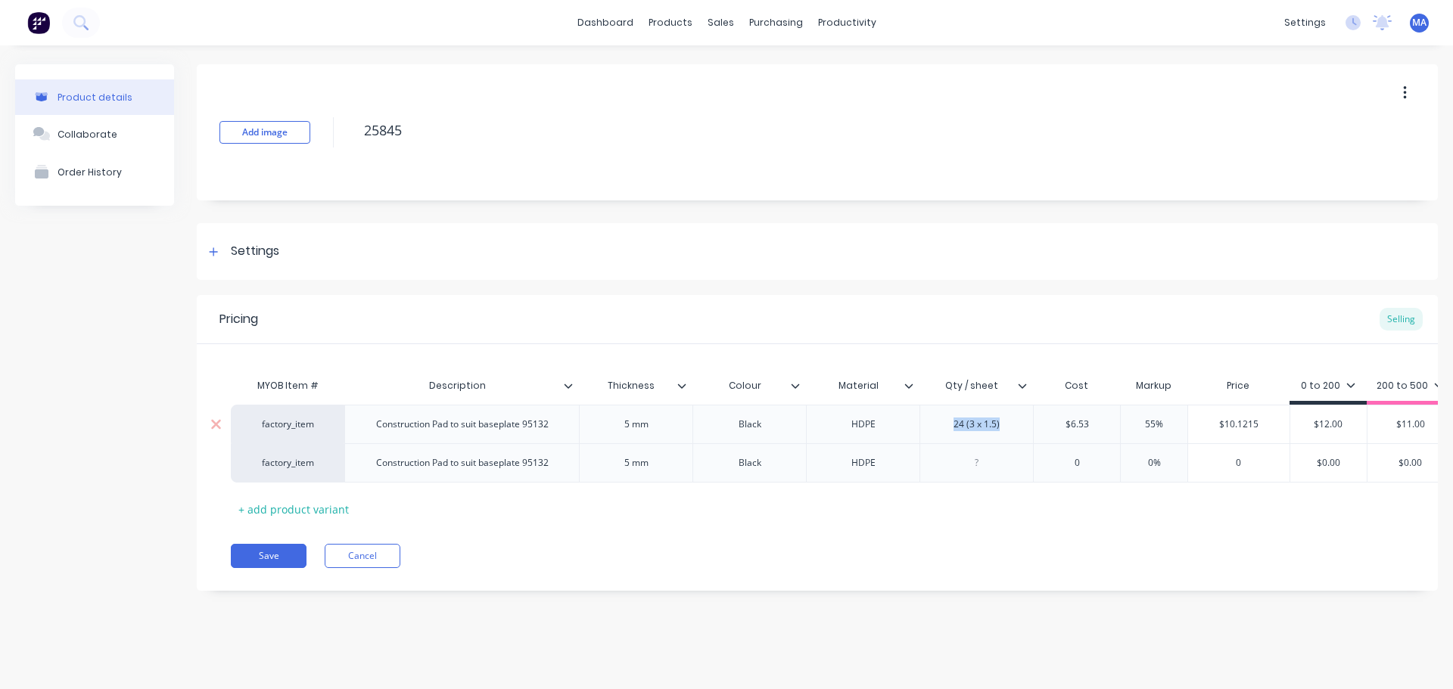
copy div "24 (3 x 1.5)"
type textarea "x"
click at [972, 452] on div at bounding box center [976, 462] width 114 height 39
click at [952, 463] on div at bounding box center [977, 463] width 76 height 20
paste div
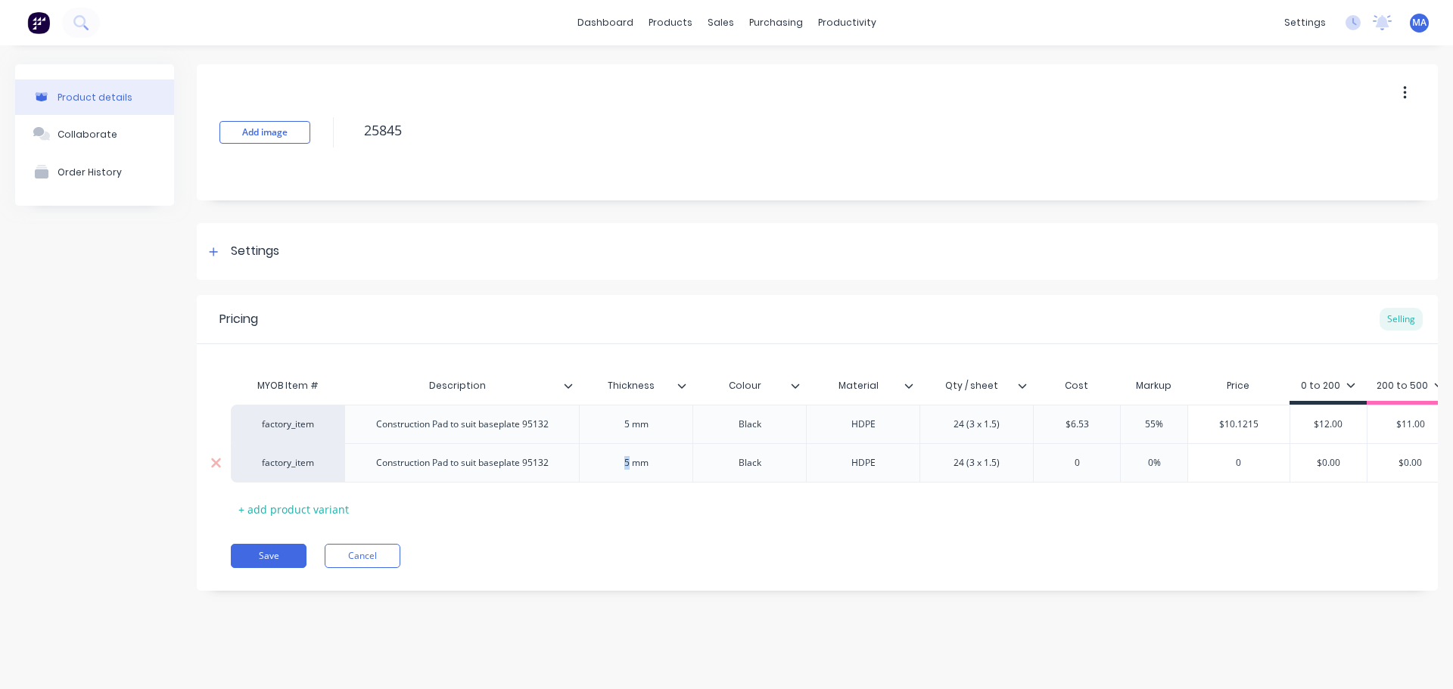
click at [623, 466] on div "5 mm" at bounding box center [637, 463] width 76 height 20
type textarea "x"
click at [755, 355] on div "MYOB Item # Description Thickness Colour Material Qty / sheet Cost Markup Price…" at bounding box center [817, 432] width 1241 height 177
click at [1086, 456] on div "0" at bounding box center [1077, 463] width 86 height 38
type input "0"
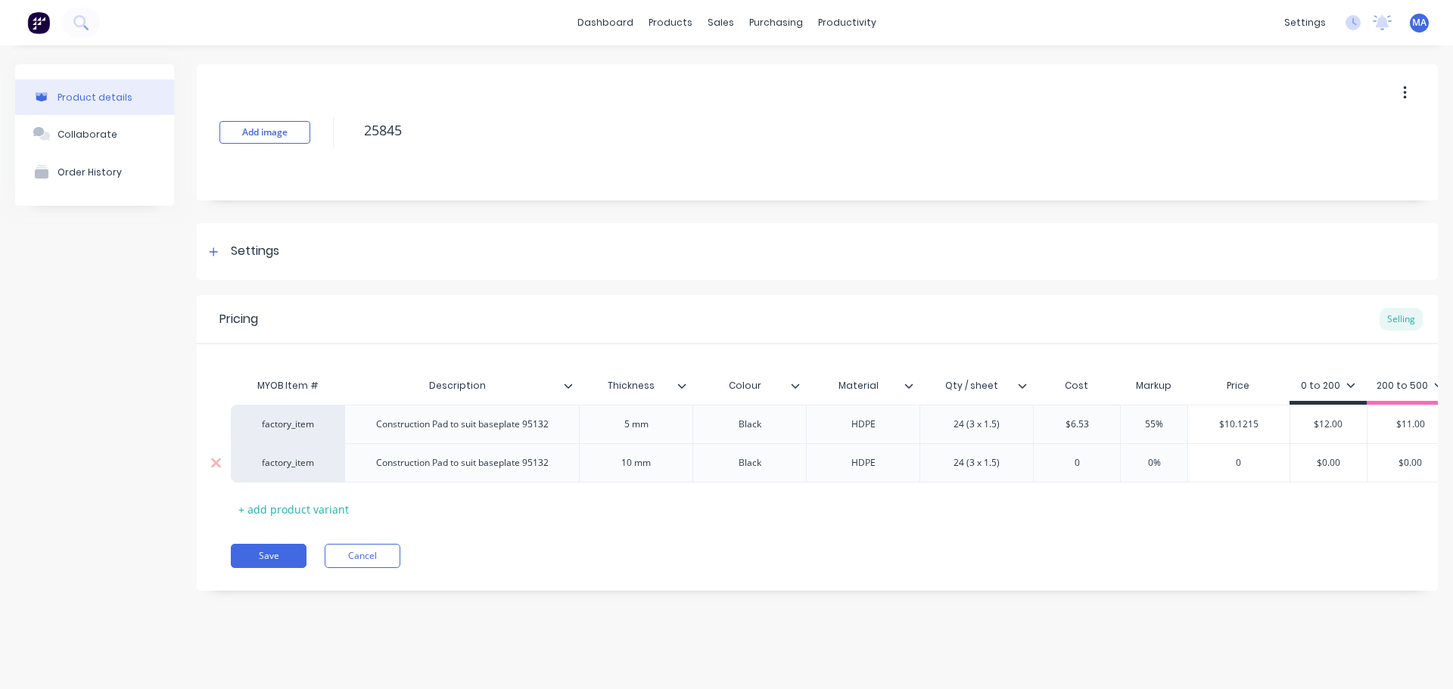
drag, startPoint x: 1096, startPoint y: 462, endPoint x: 1042, endPoint y: 462, distance: 53.7
click at [1042, 462] on input "0" at bounding box center [1077, 463] width 86 height 14
type textarea "x"
type input "1"
type textarea "x"
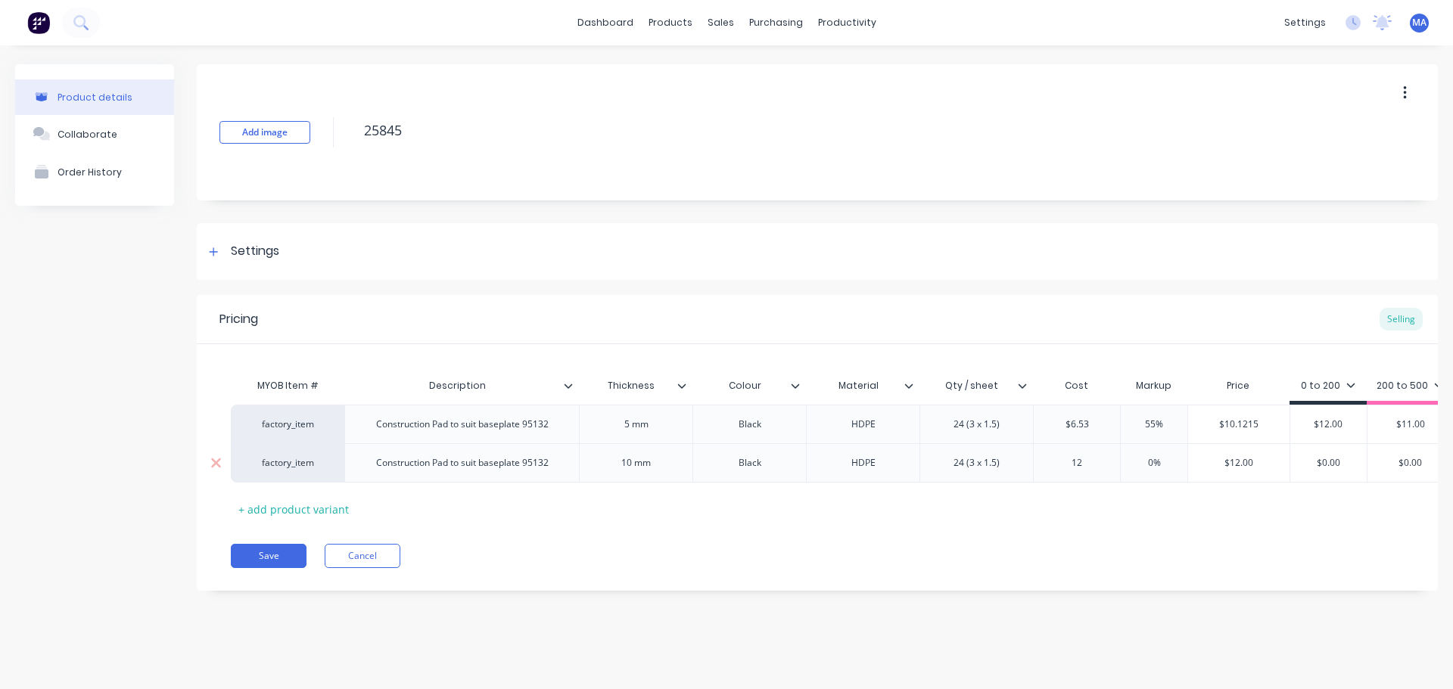
type input "12."
type textarea "x"
type input "12.2"
type textarea "x"
type input "12.24"
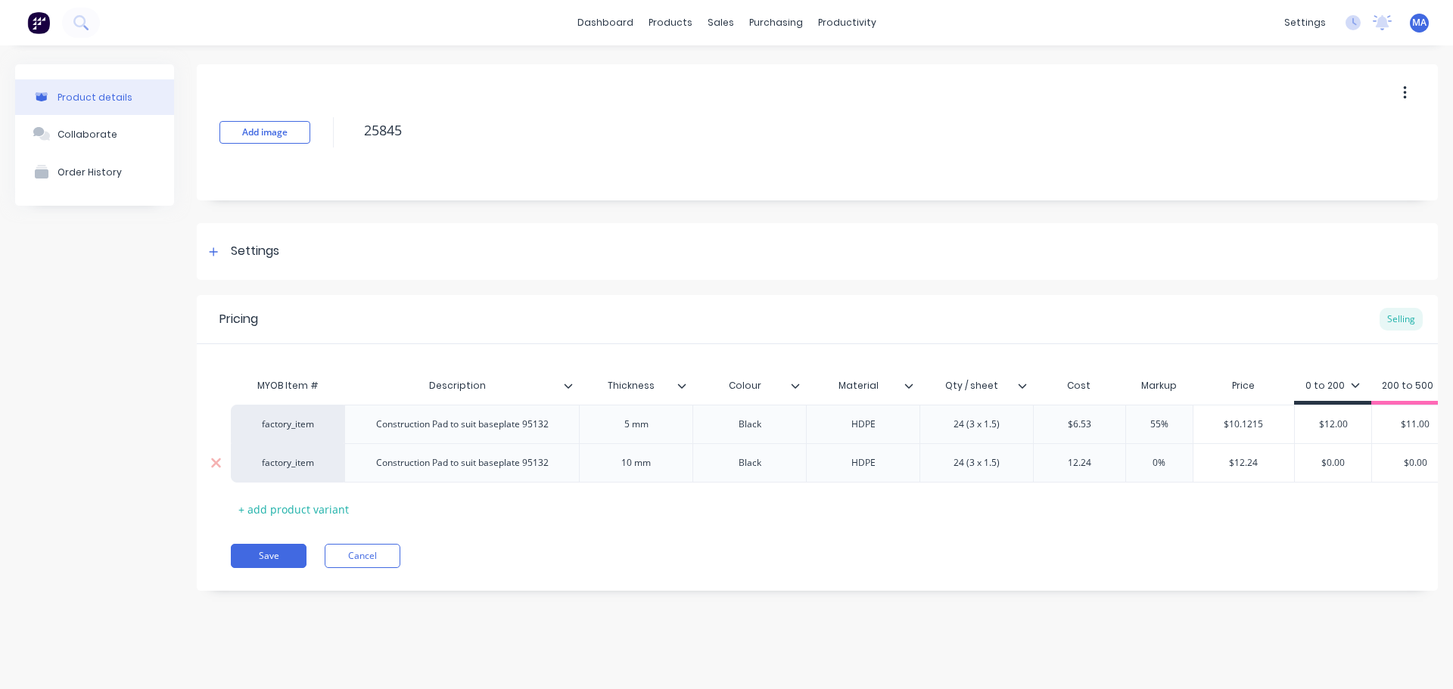
type input "0%"
click at [1152, 464] on input "0%" at bounding box center [1159, 463] width 76 height 14
type textarea "x"
type input "5%"
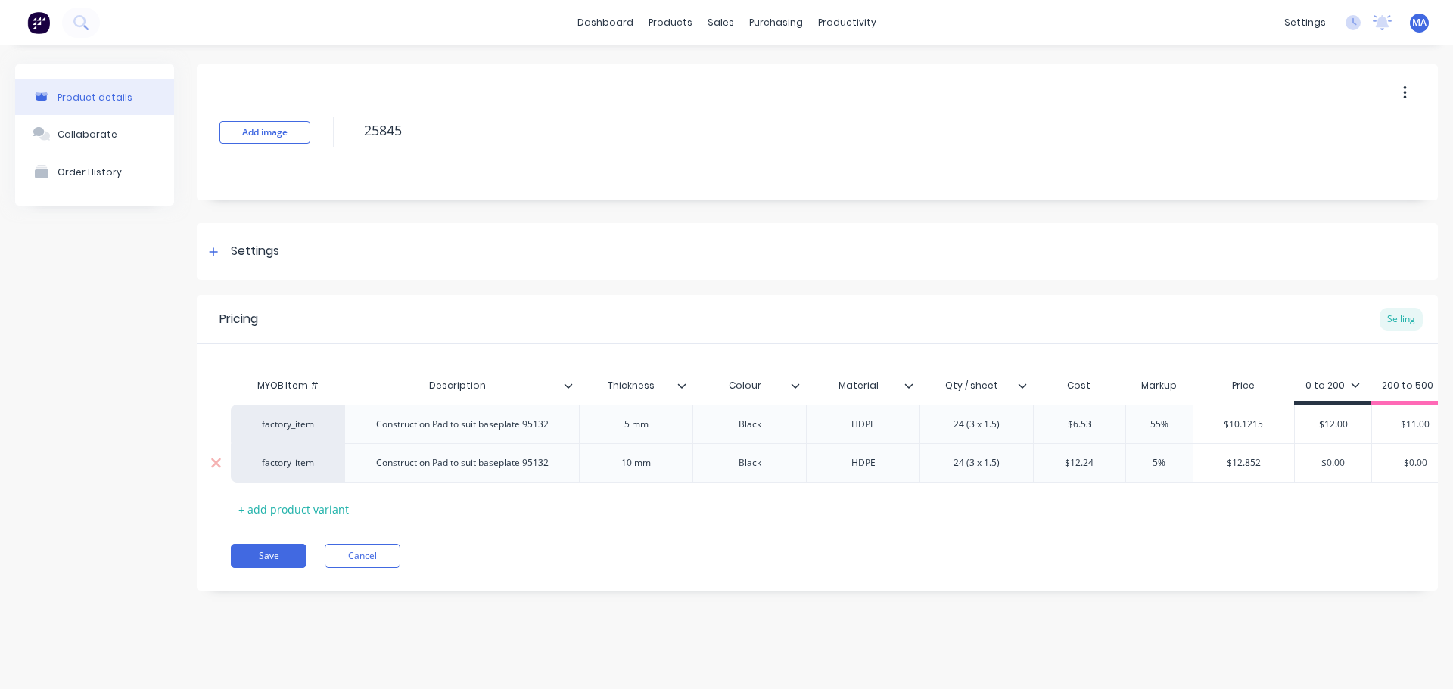
type textarea "x"
click at [1183, 471] on div "55%" at bounding box center [1159, 463] width 76 height 38
type input "55%"
type input "$18.972"
drag, startPoint x: 1271, startPoint y: 458, endPoint x: 1205, endPoint y: 462, distance: 66.0
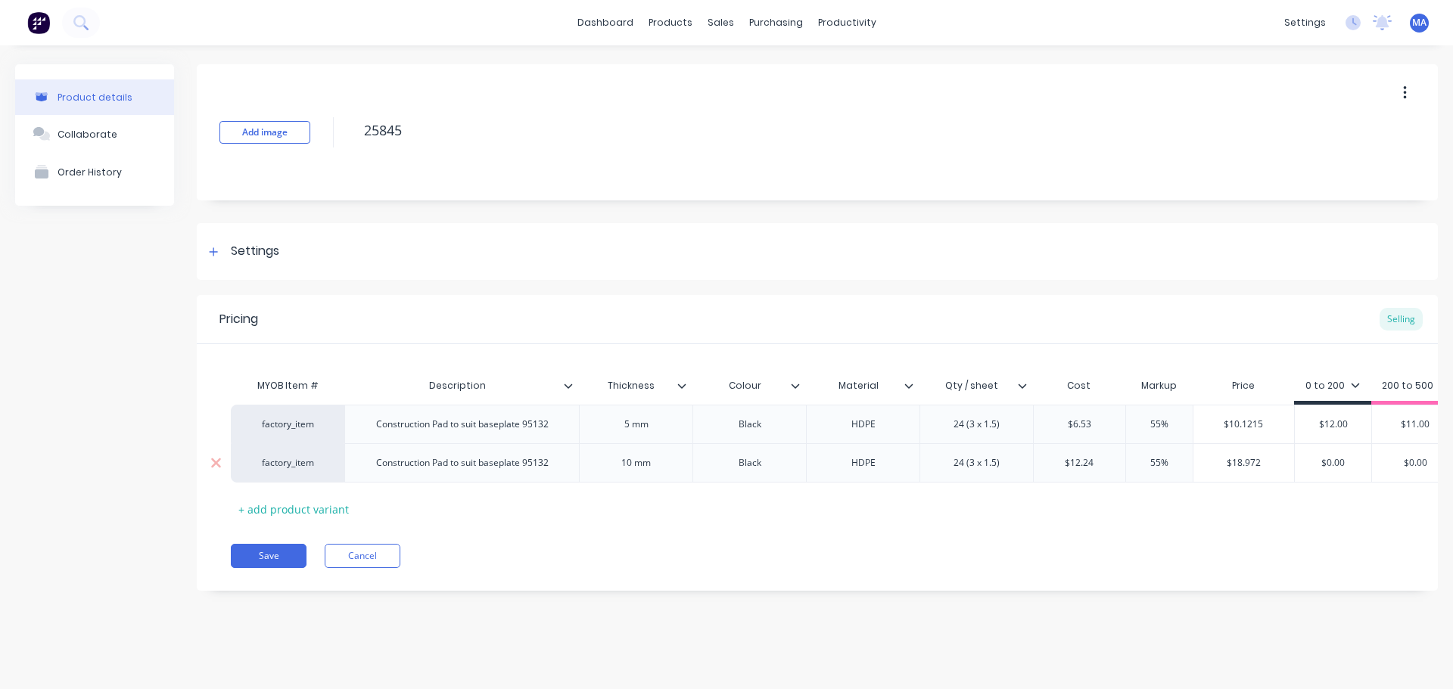
click at [1206, 462] on input "$18.972" at bounding box center [1243, 463] width 101 height 14
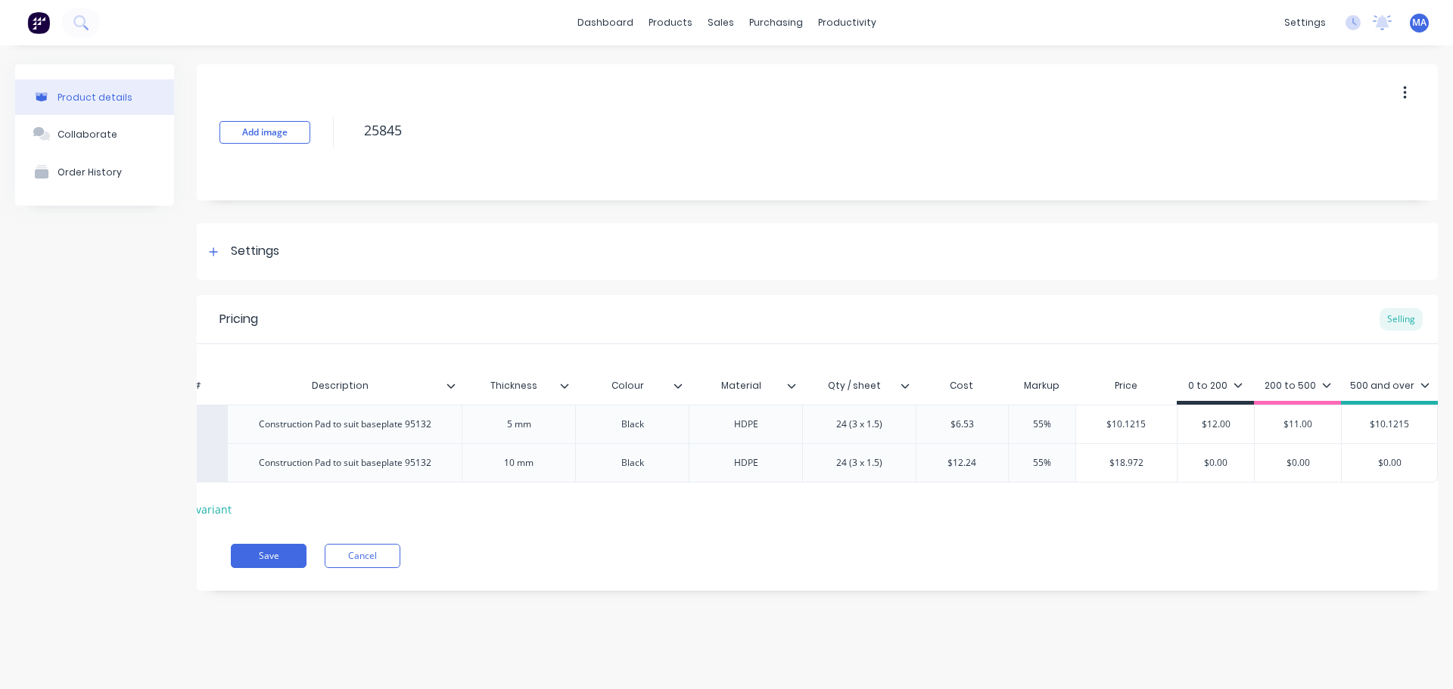
type input "$0.00"
drag, startPoint x: 1412, startPoint y: 465, endPoint x: 1326, endPoint y: 462, distance: 86.3
click at [1334, 463] on div "factory_item Construction Pad to suit baseplate 95132 10 mm Black HDPE 24 (3 x …" at bounding box center [776, 462] width 1324 height 39
paste input "18.972"
type textarea "x"
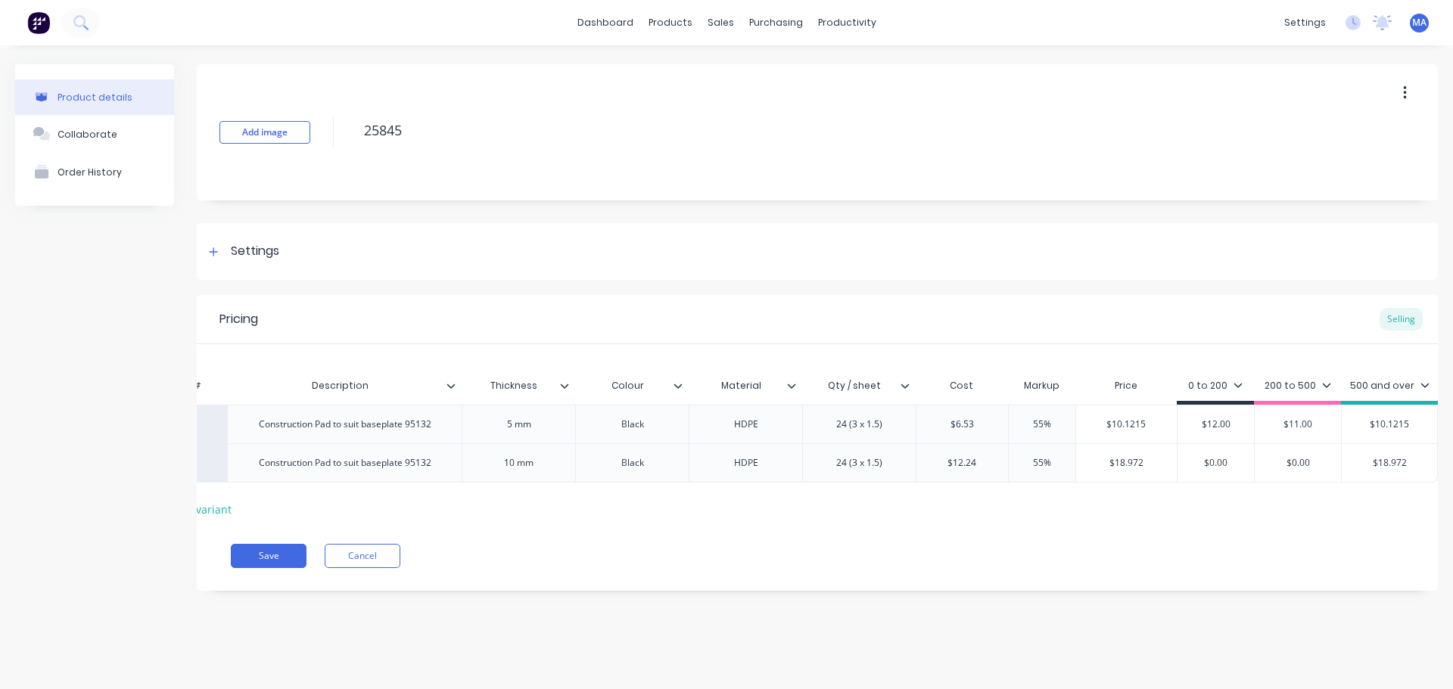
type input "$18.972"
type input "$0.00"
drag, startPoint x: 1318, startPoint y: 464, endPoint x: 1254, endPoint y: 463, distance: 64.3
click at [1255, 463] on input "$0.00" at bounding box center [1298, 463] width 86 height 14
type textarea "x"
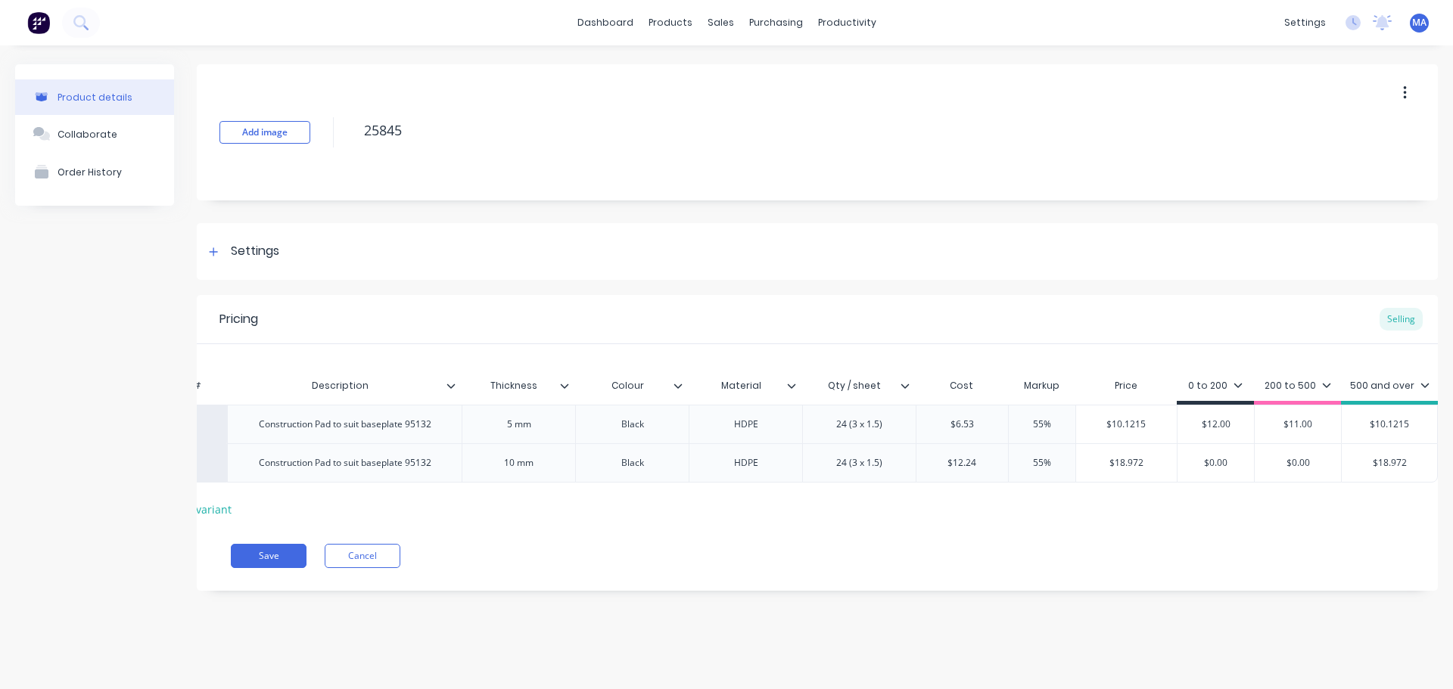
type input "1"
click at [1301, 465] on input "1" at bounding box center [1298, 463] width 86 height 14
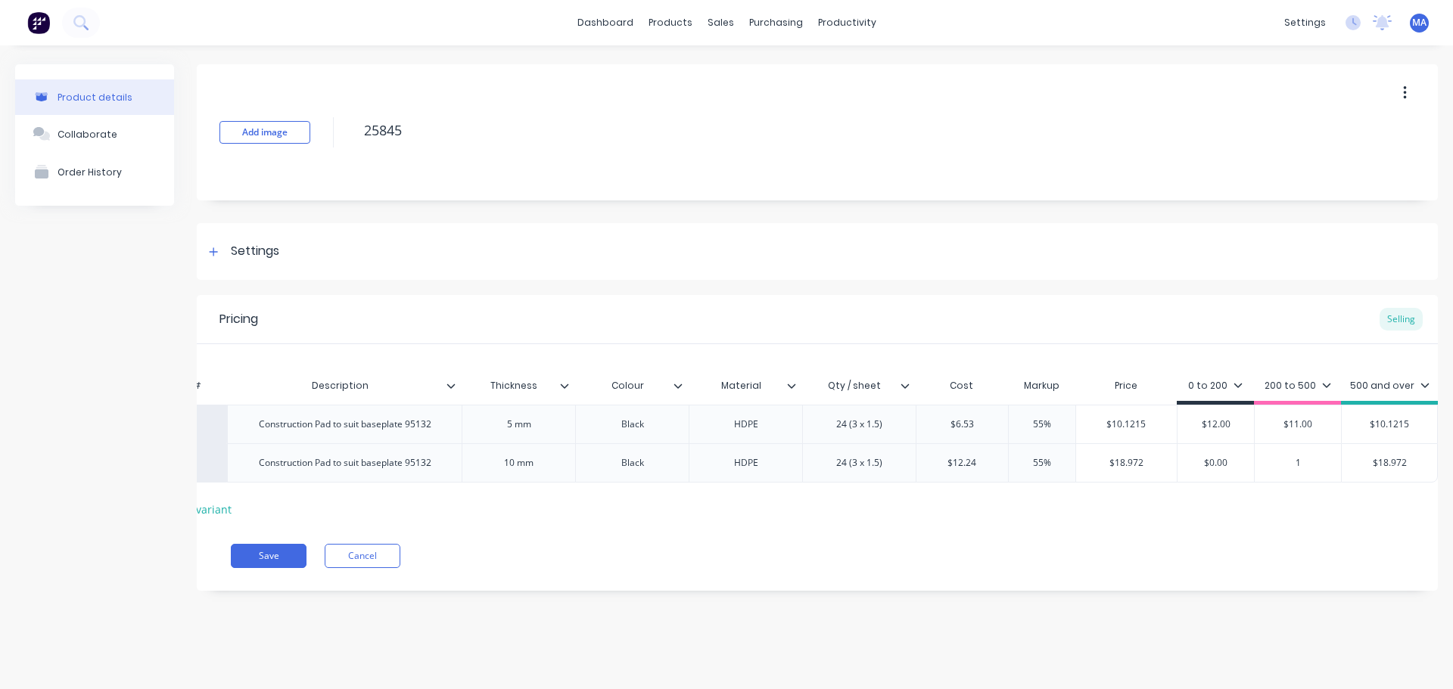
type textarea "x"
type input "20"
type textarea "x"
type input "20"
type input "$0.00"
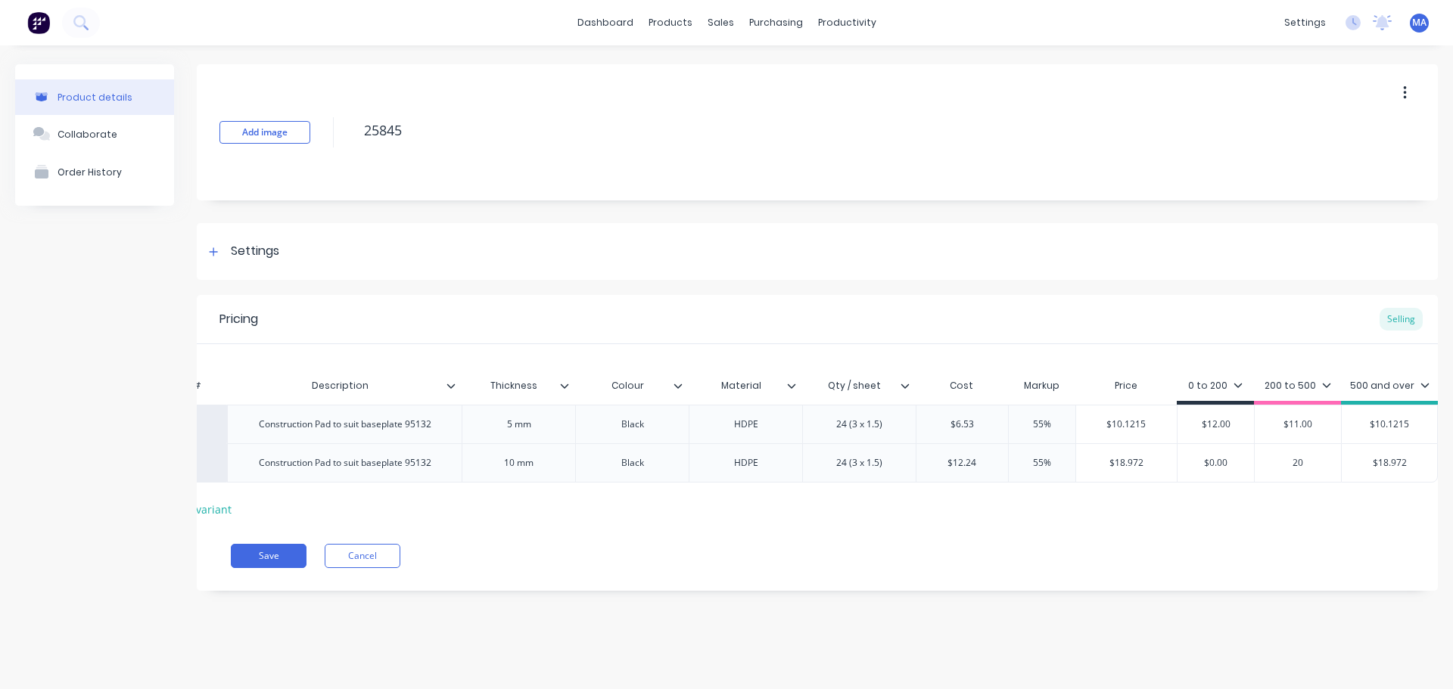
click at [1239, 463] on input "$0.00" at bounding box center [1215, 463] width 76 height 14
type textarea "x"
type input "$2"
type textarea "x"
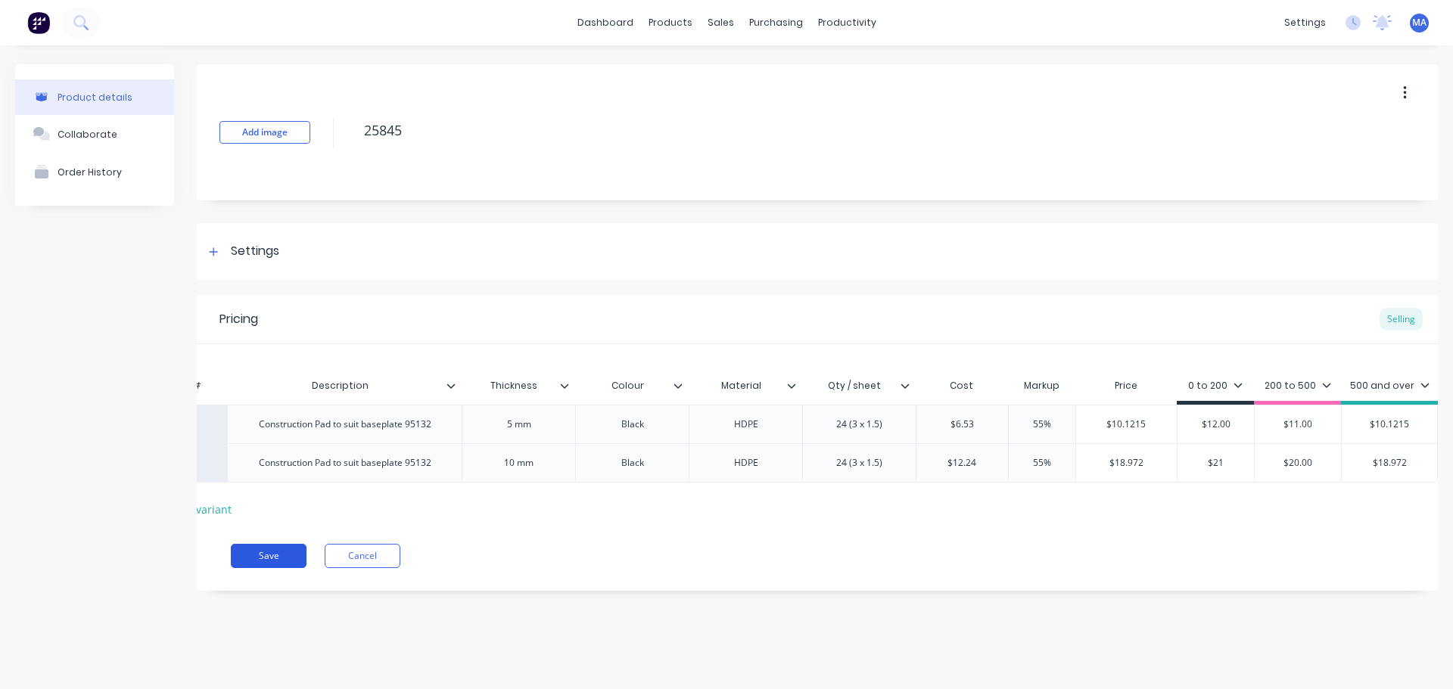
type input "$21"
click at [241, 566] on button "Save" at bounding box center [269, 556] width 76 height 24
type textarea "x"
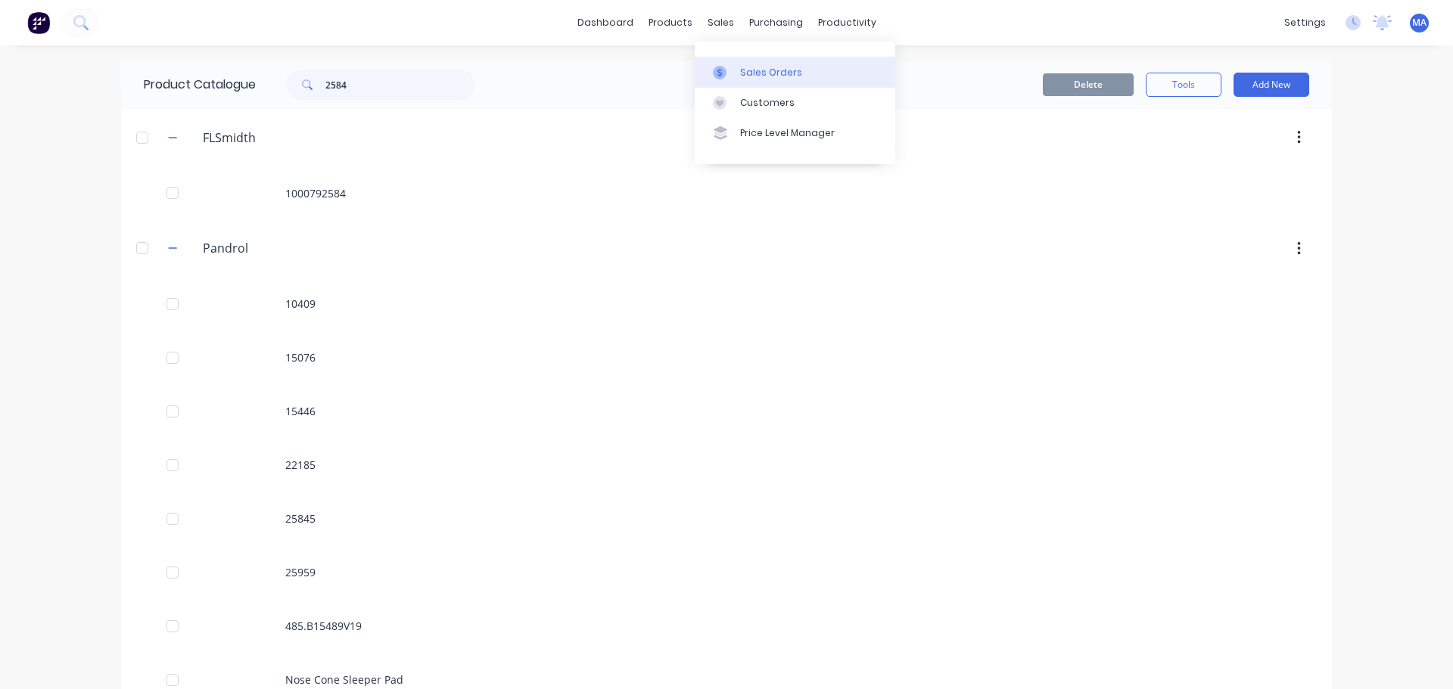
click at [733, 72] on div at bounding box center [724, 73] width 23 height 14
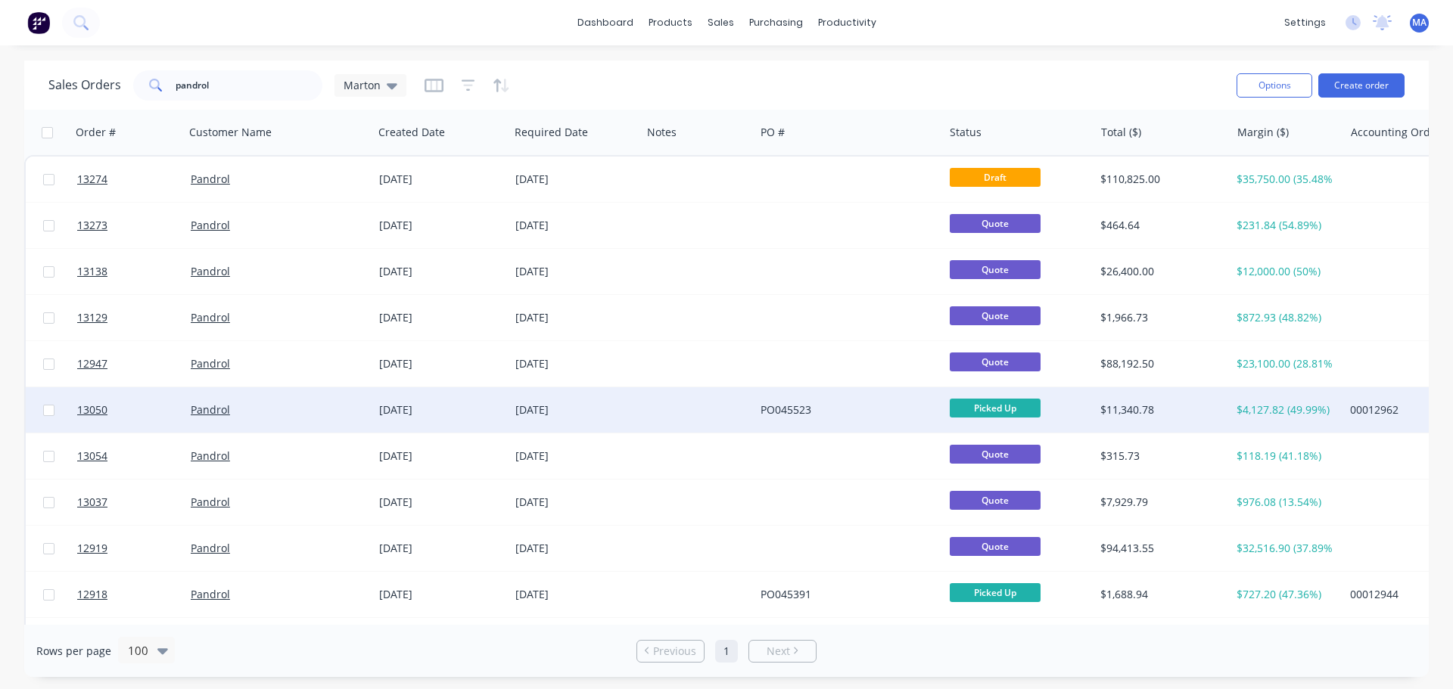
click at [620, 412] on div "[DATE]" at bounding box center [575, 410] width 120 height 15
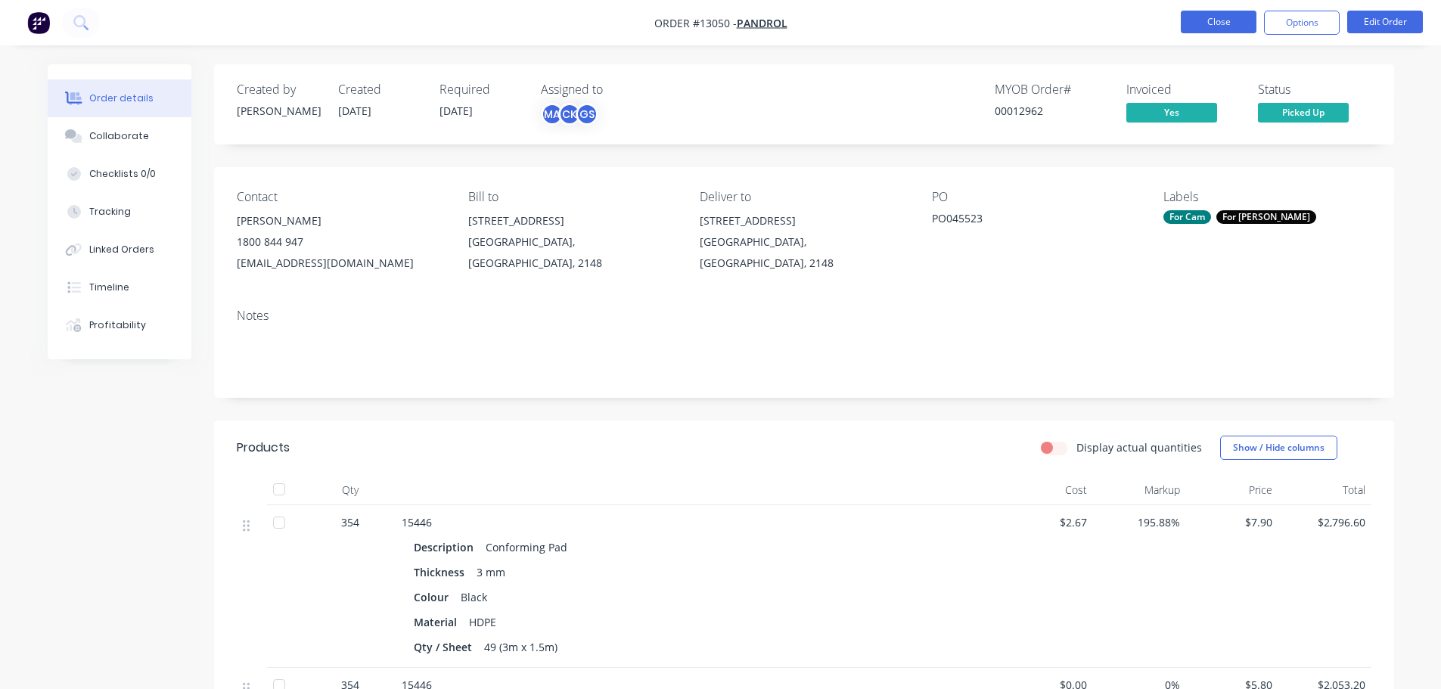
click at [1192, 24] on button "Close" at bounding box center [1219, 22] width 76 height 23
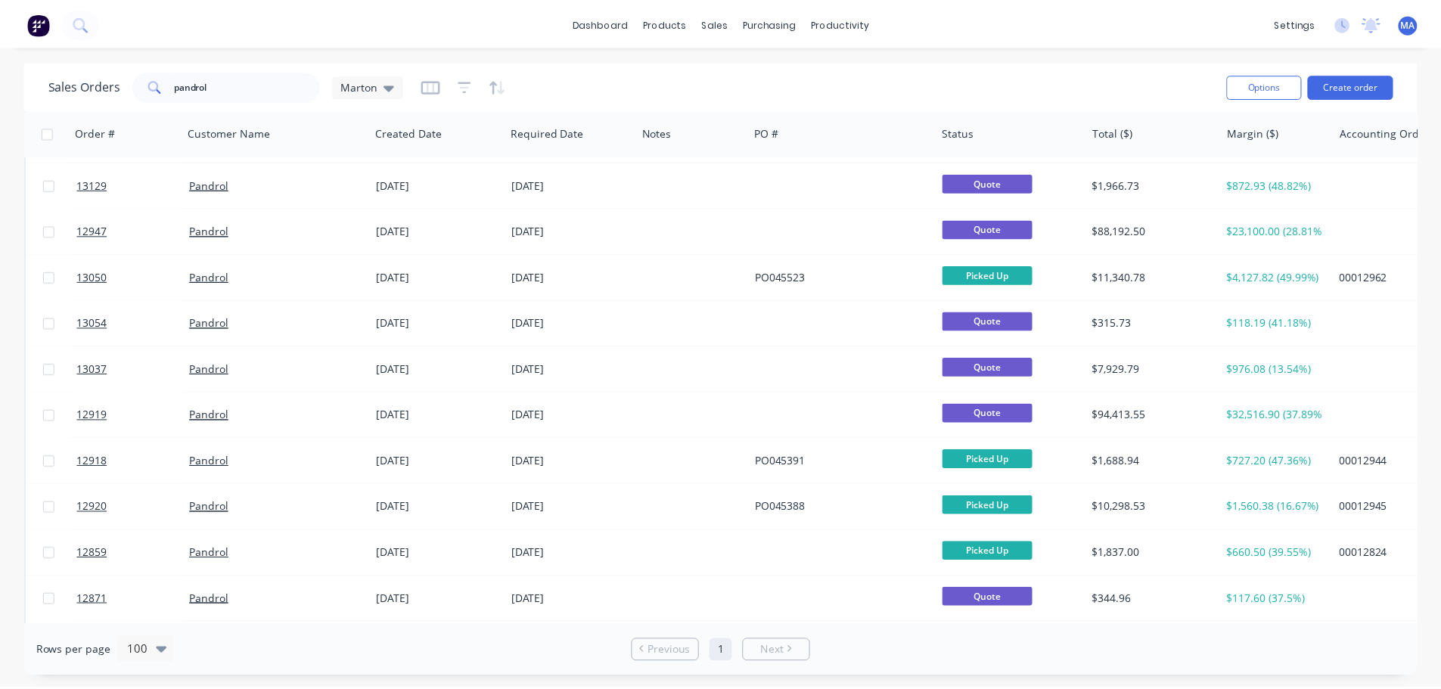
scroll to position [151, 0]
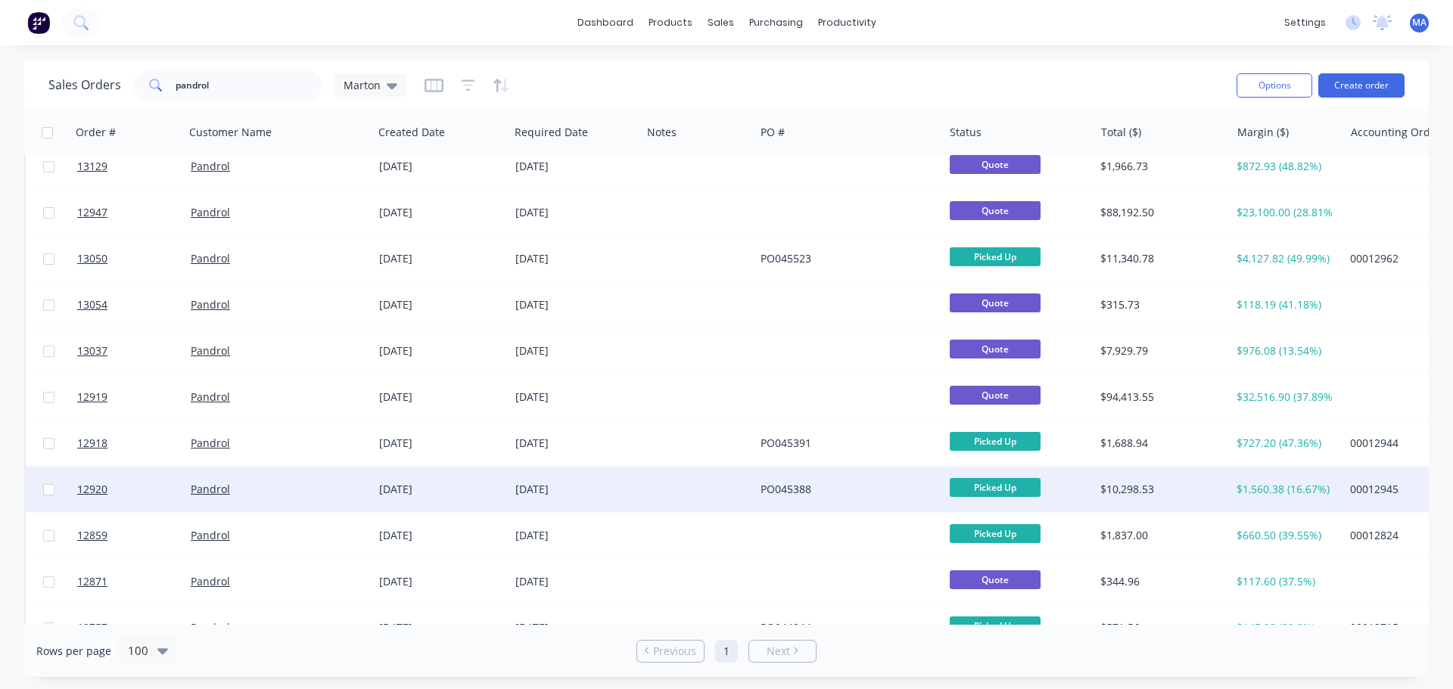
click at [844, 484] on div "PO045388" at bounding box center [844, 489] width 168 height 15
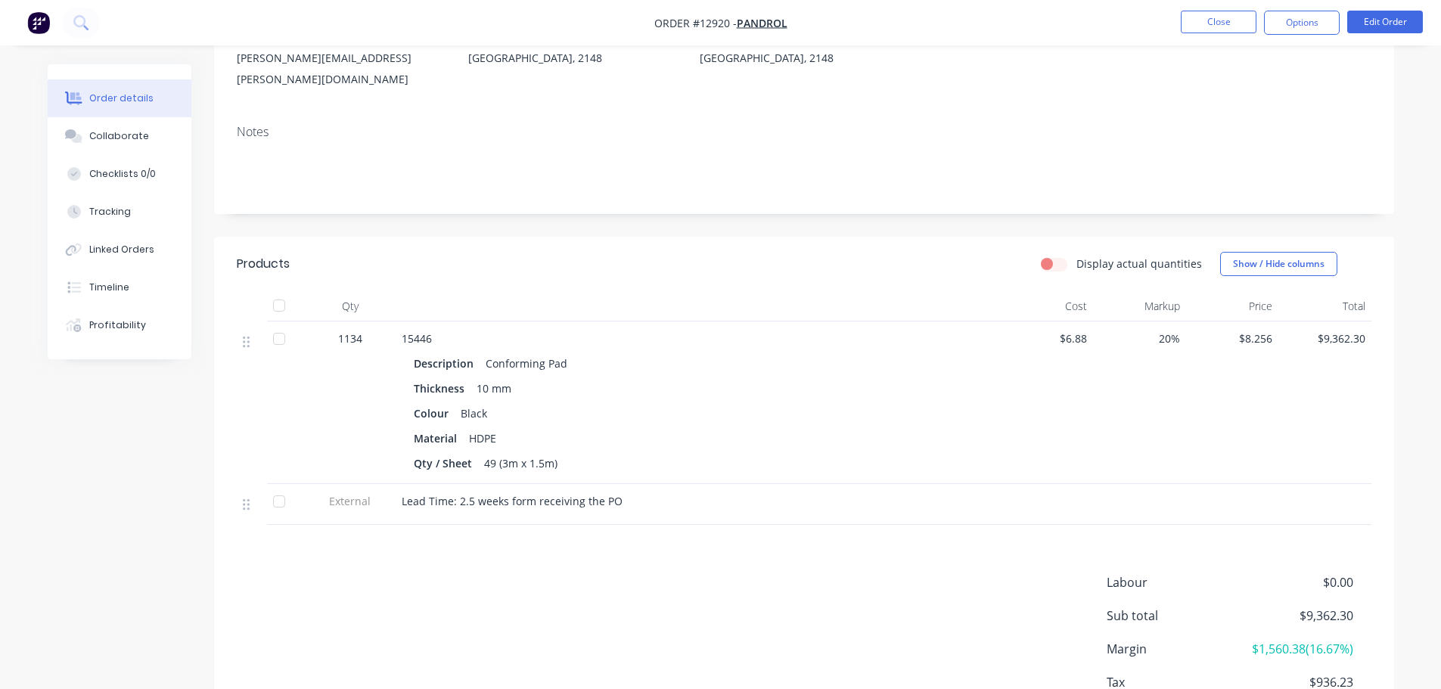
scroll to position [227, 0]
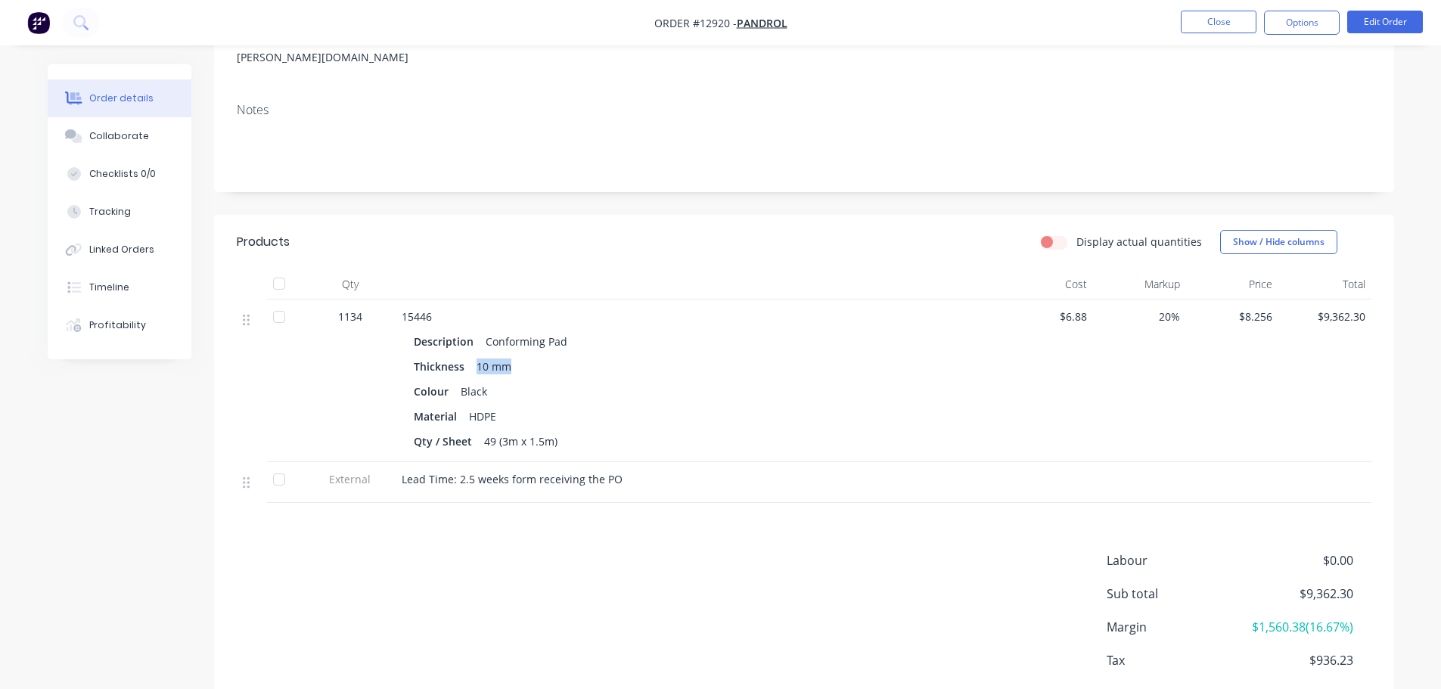
drag, startPoint x: 474, startPoint y: 341, endPoint x: 507, endPoint y: 344, distance: 32.7
click at [507, 356] on div "10 mm" at bounding box center [494, 367] width 47 height 22
click at [976, 381] on div "Colour Black" at bounding box center [698, 392] width 569 height 22
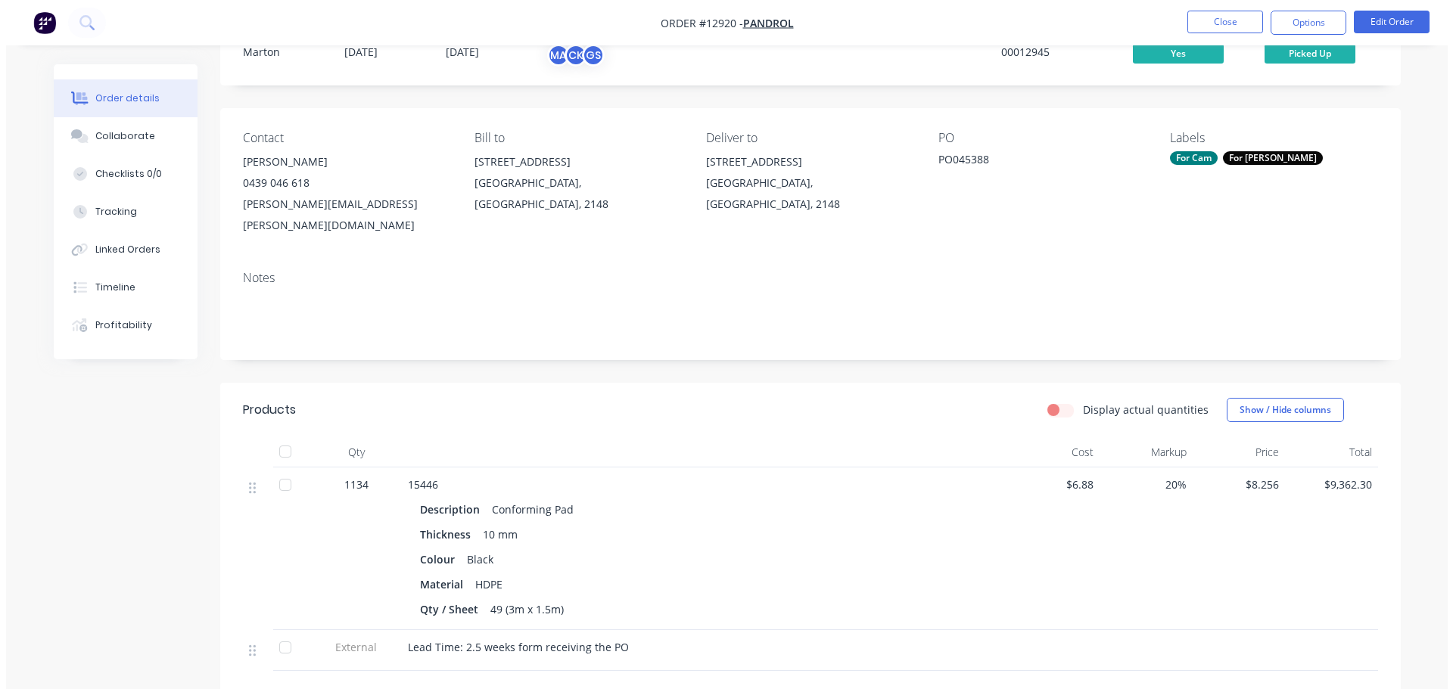
scroll to position [0, 0]
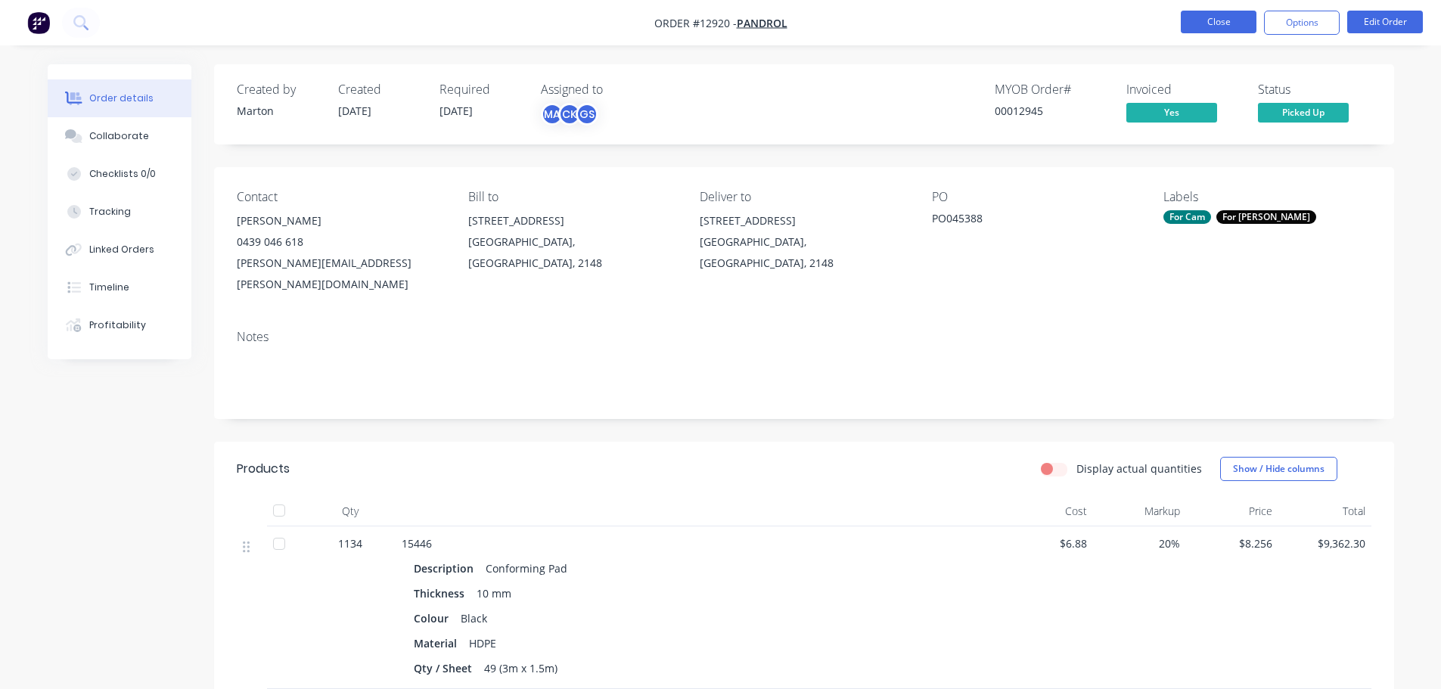
click at [1219, 29] on button "Close" at bounding box center [1219, 22] width 76 height 23
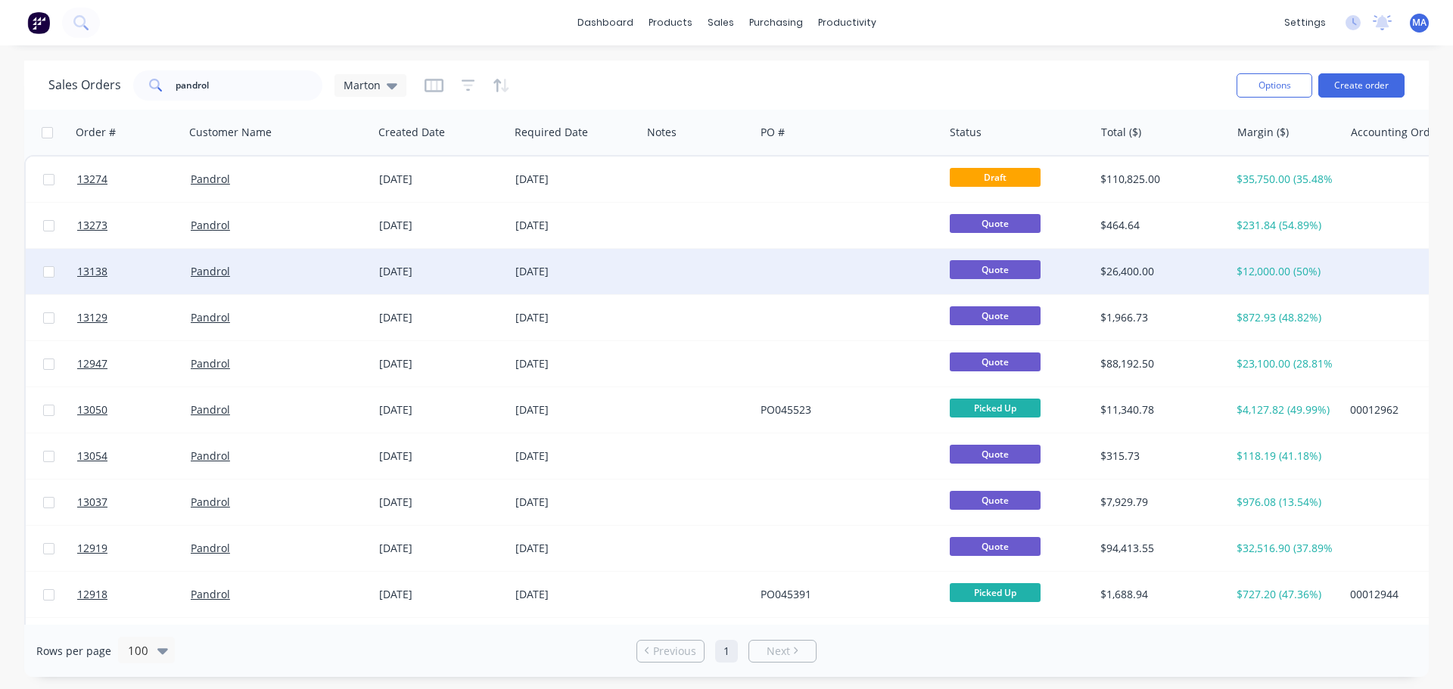
click at [796, 294] on div at bounding box center [848, 271] width 188 height 45
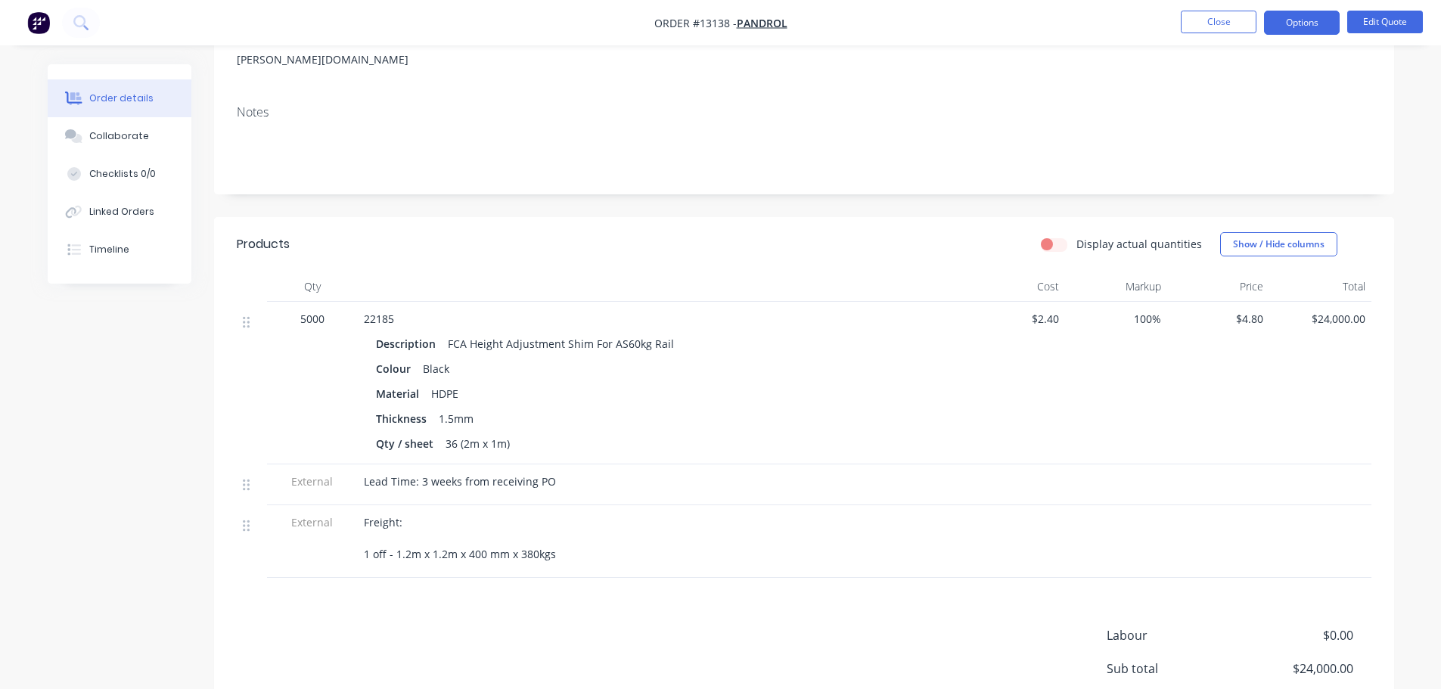
scroll to position [227, 0]
drag, startPoint x: 321, startPoint y: 294, endPoint x: 291, endPoint y: 294, distance: 30.3
click at [291, 309] on div "5000" at bounding box center [312, 317] width 79 height 16
click at [316, 317] on div "5000" at bounding box center [312, 381] width 91 height 163
click at [1226, 26] on button "Close" at bounding box center [1219, 22] width 76 height 23
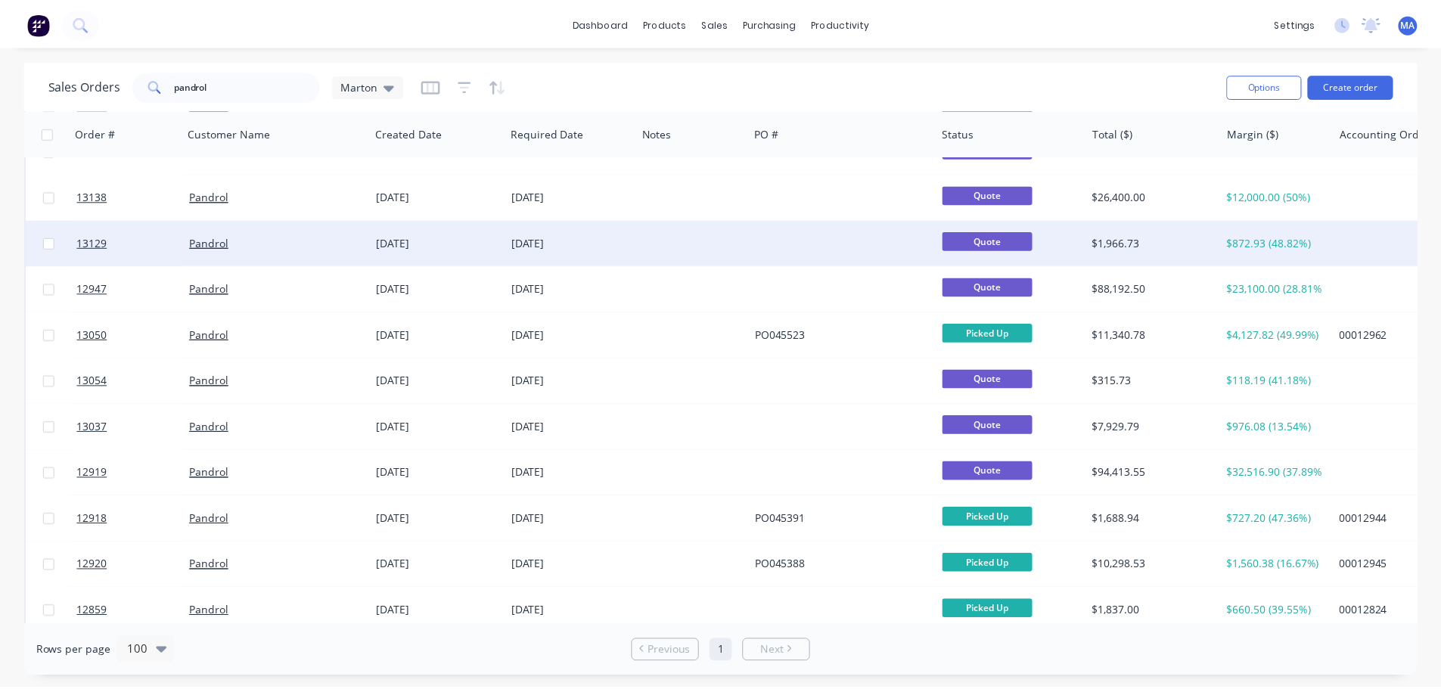
scroll to position [151, 0]
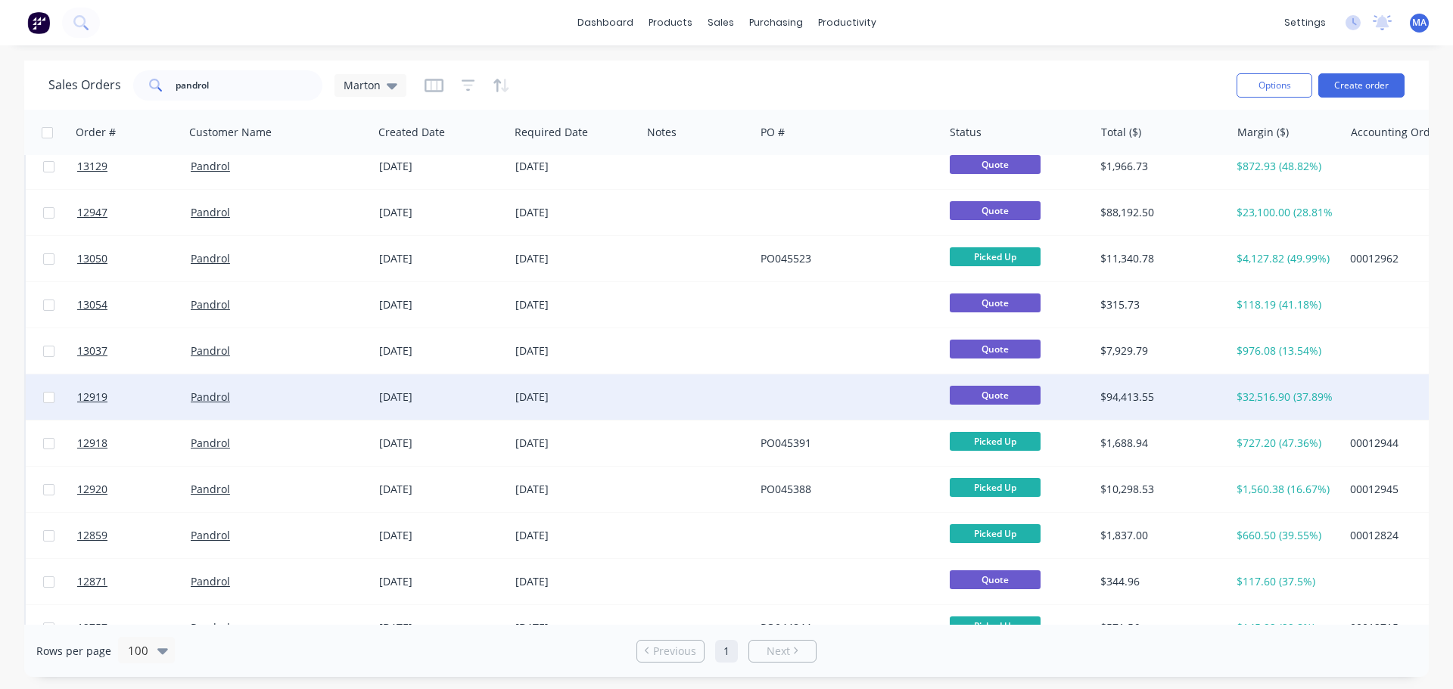
click at [764, 389] on div at bounding box center [848, 397] width 188 height 45
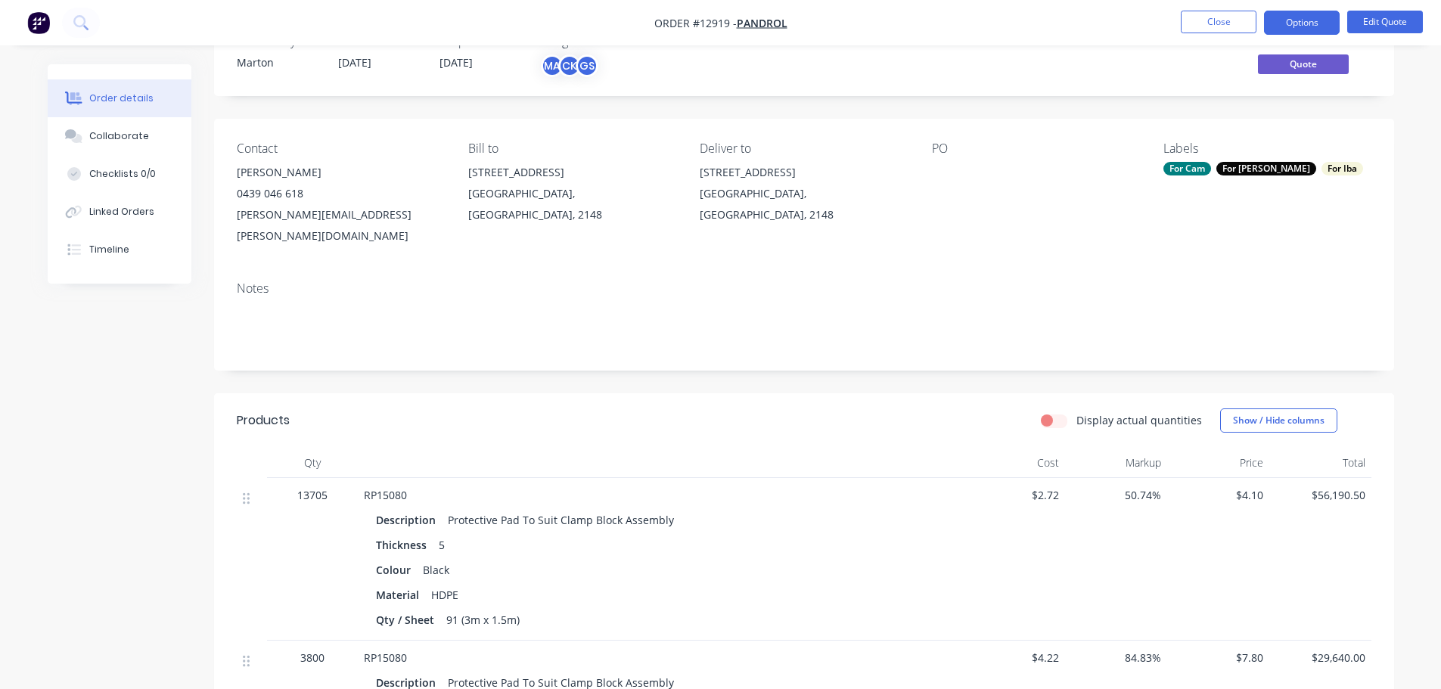
scroll to position [151, 0]
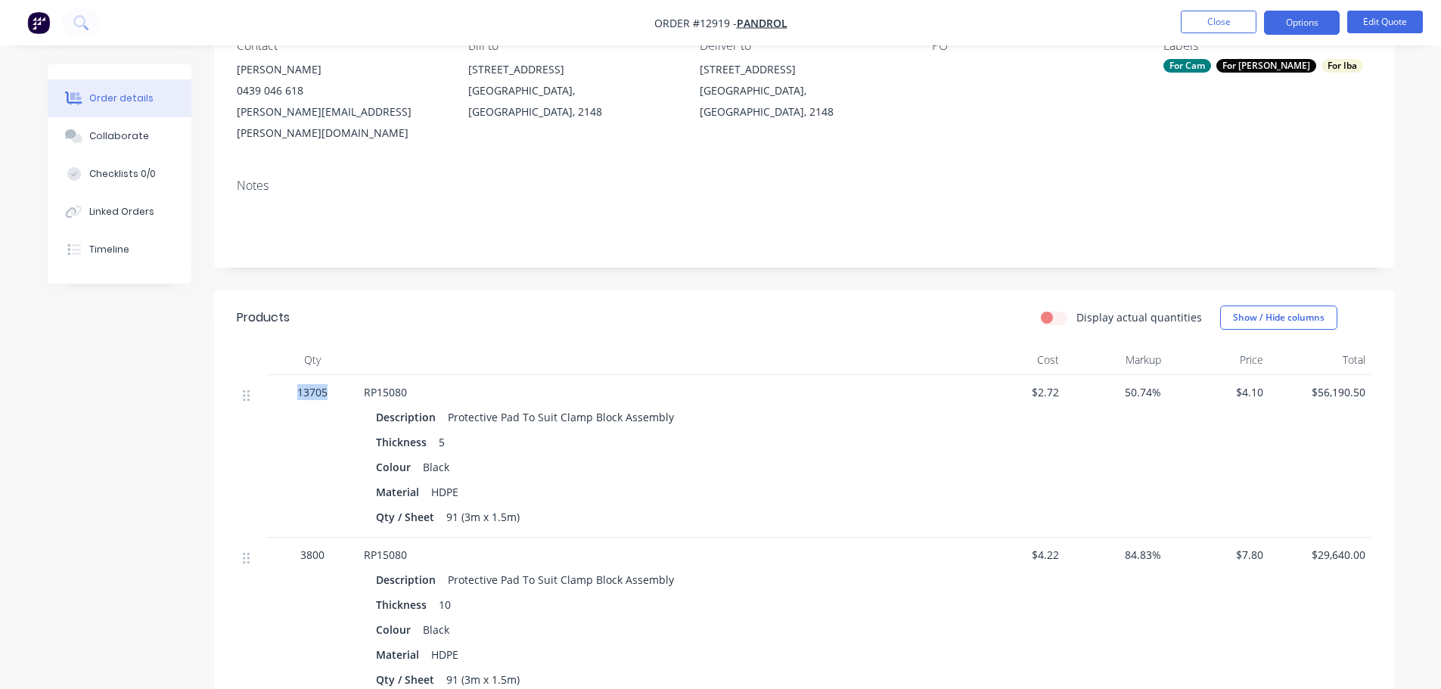
drag, startPoint x: 298, startPoint y: 370, endPoint x: 332, endPoint y: 372, distance: 34.1
click at [332, 384] on div "13705" at bounding box center [312, 392] width 79 height 16
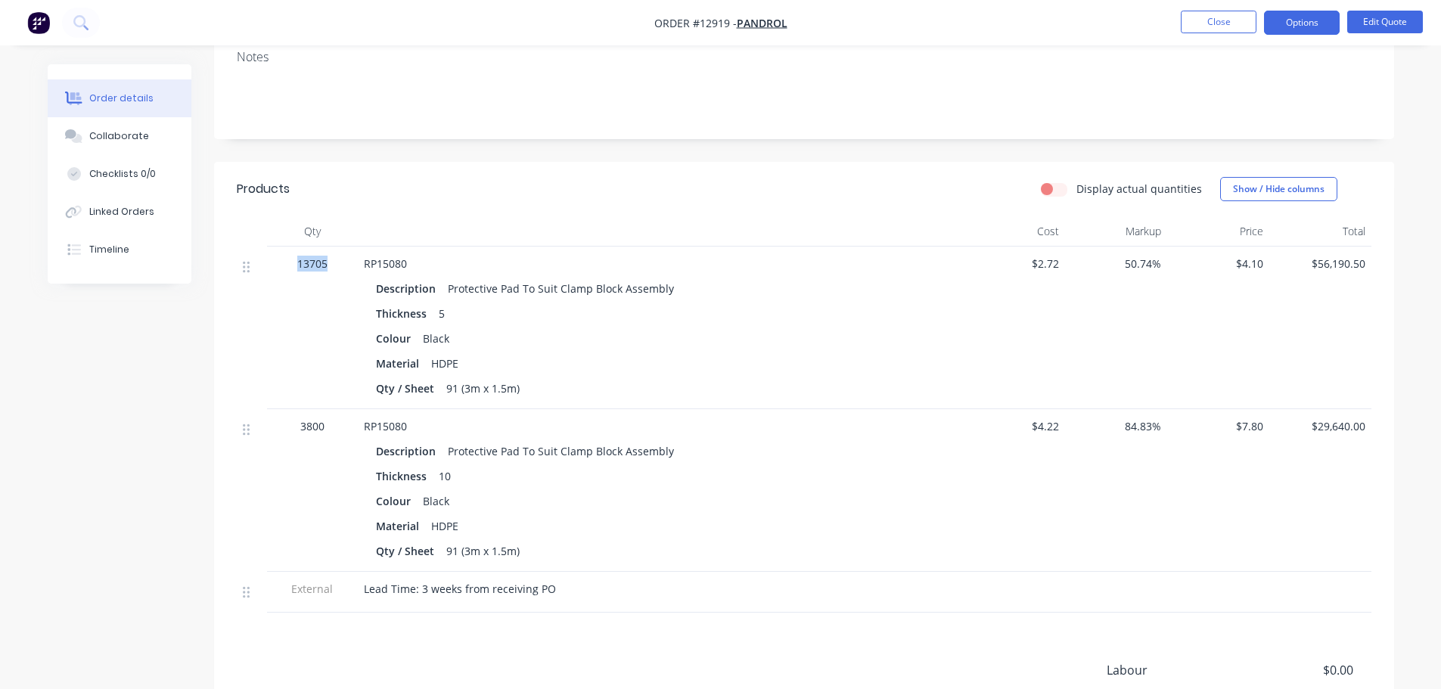
scroll to position [303, 0]
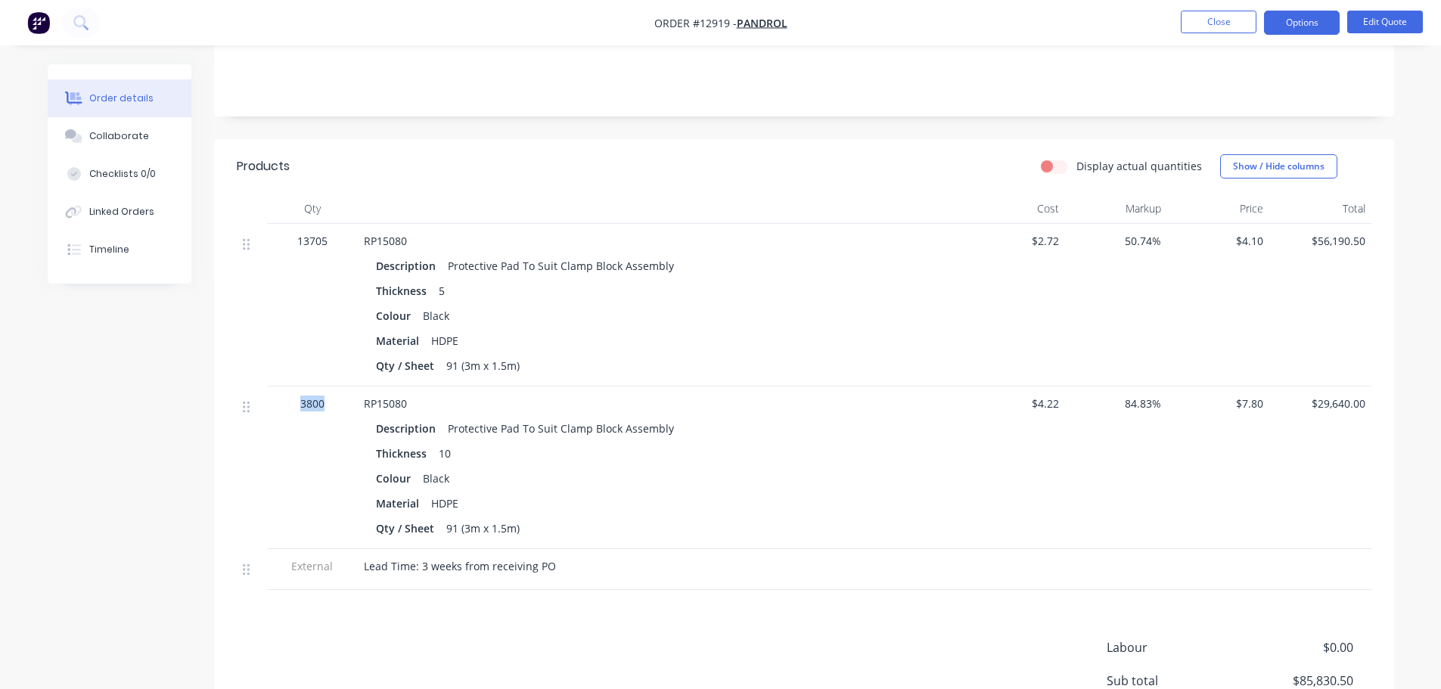
drag, startPoint x: 323, startPoint y: 381, endPoint x: 345, endPoint y: 382, distance: 22.0
click at [346, 396] on div "3800" at bounding box center [312, 404] width 79 height 16
click at [468, 468] on div "Colour Black" at bounding box center [660, 479] width 569 height 22
drag, startPoint x: 456, startPoint y: 433, endPoint x: 419, endPoint y: 431, distance: 37.1
click at [420, 443] on div "Thickness 10" at bounding box center [660, 454] width 569 height 22
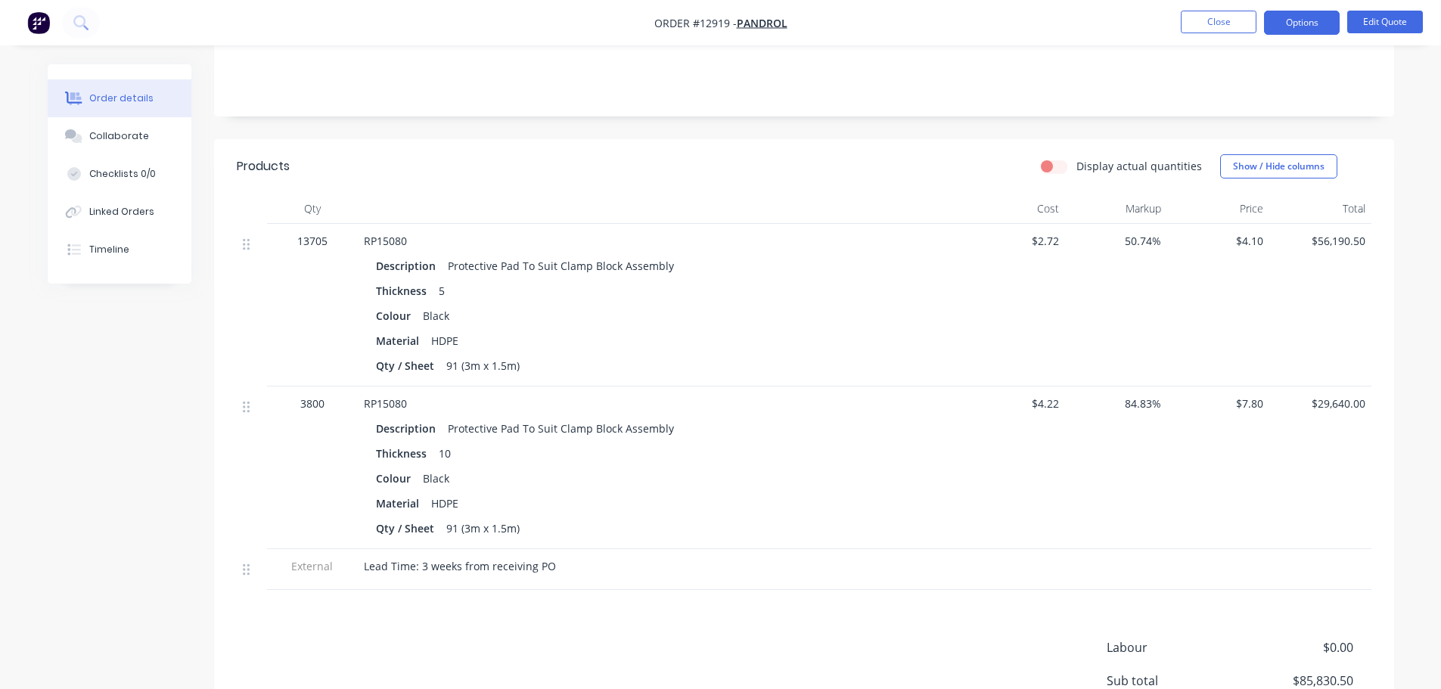
click at [440, 518] on div "91 (3m x 1.5m)" at bounding box center [483, 529] width 86 height 22
drag, startPoint x: 440, startPoint y: 505, endPoint x: 458, endPoint y: 507, distance: 18.3
click at [458, 518] on div "91 (3m x 1.5m)" at bounding box center [483, 529] width 86 height 22
click at [733, 493] on div "Material HDPE" at bounding box center [660, 504] width 569 height 22
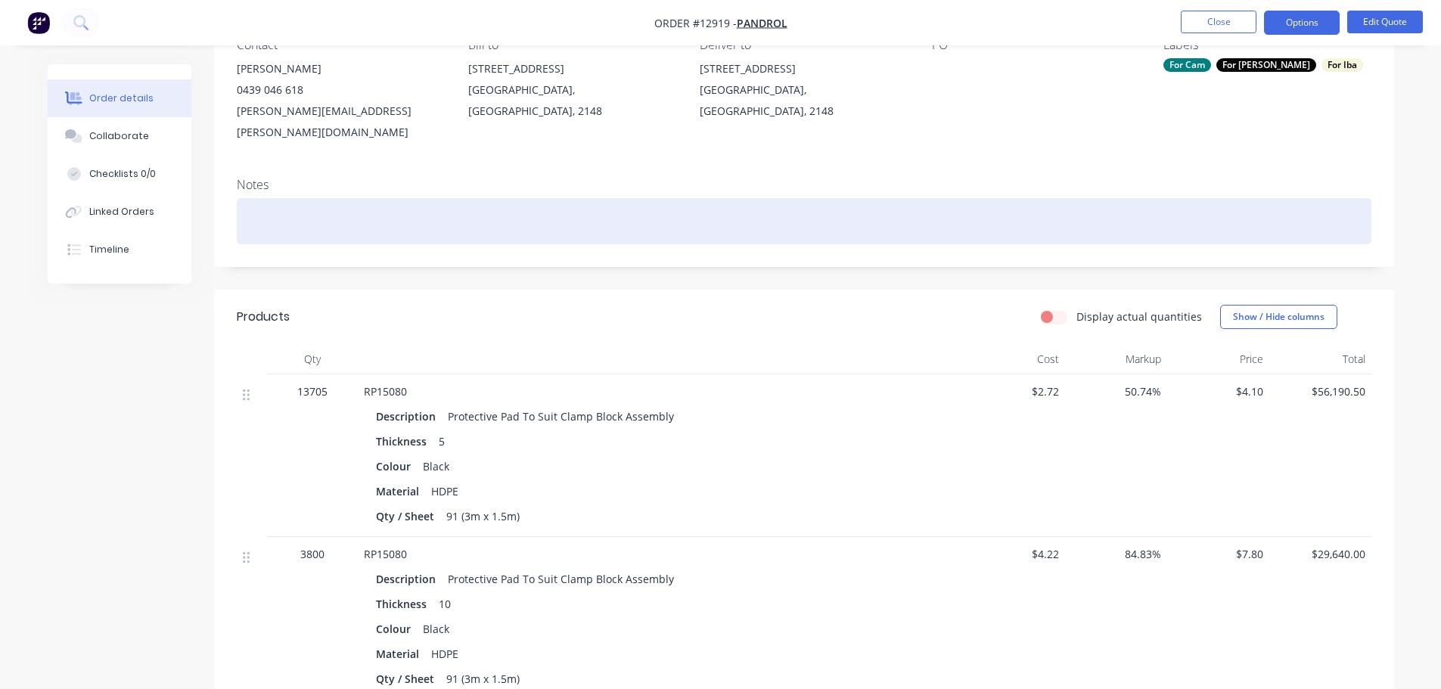
scroll to position [151, 0]
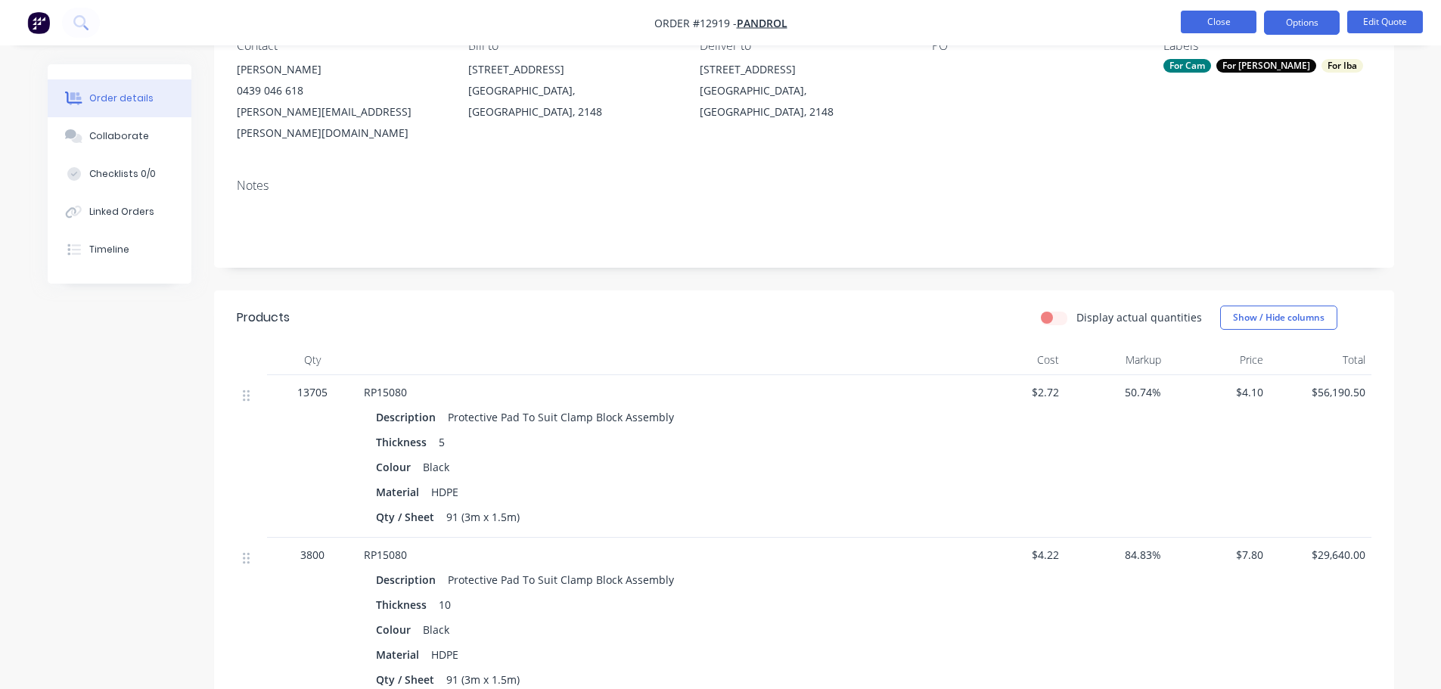
click at [1225, 33] on button "Close" at bounding box center [1219, 22] width 76 height 23
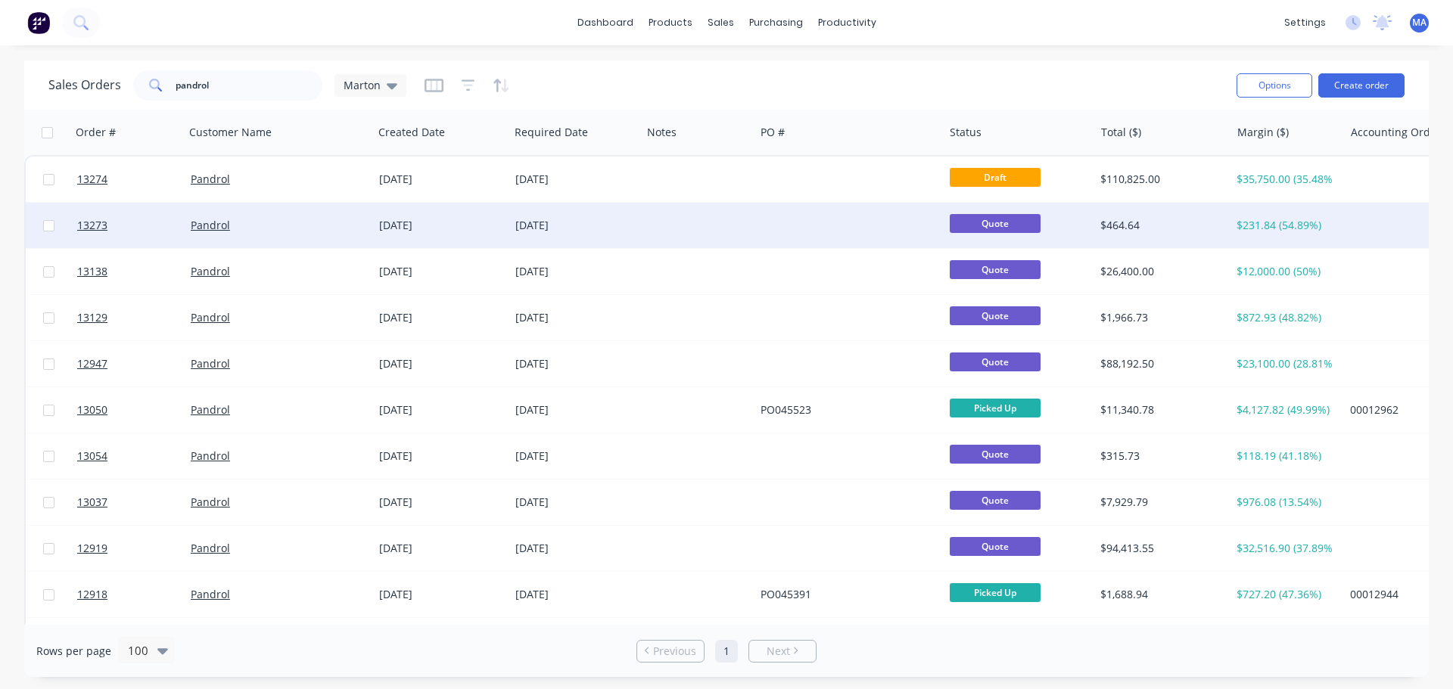
click at [850, 217] on div at bounding box center [848, 225] width 188 height 45
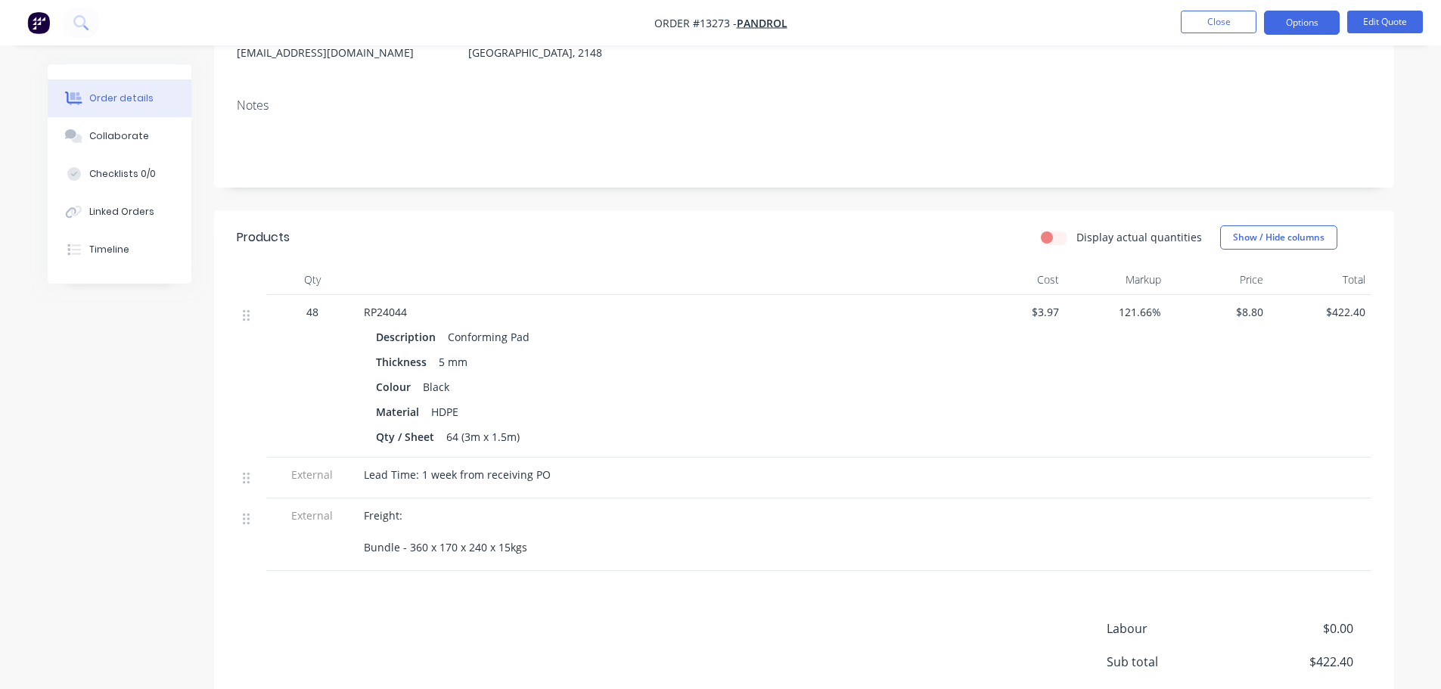
scroll to position [303, 0]
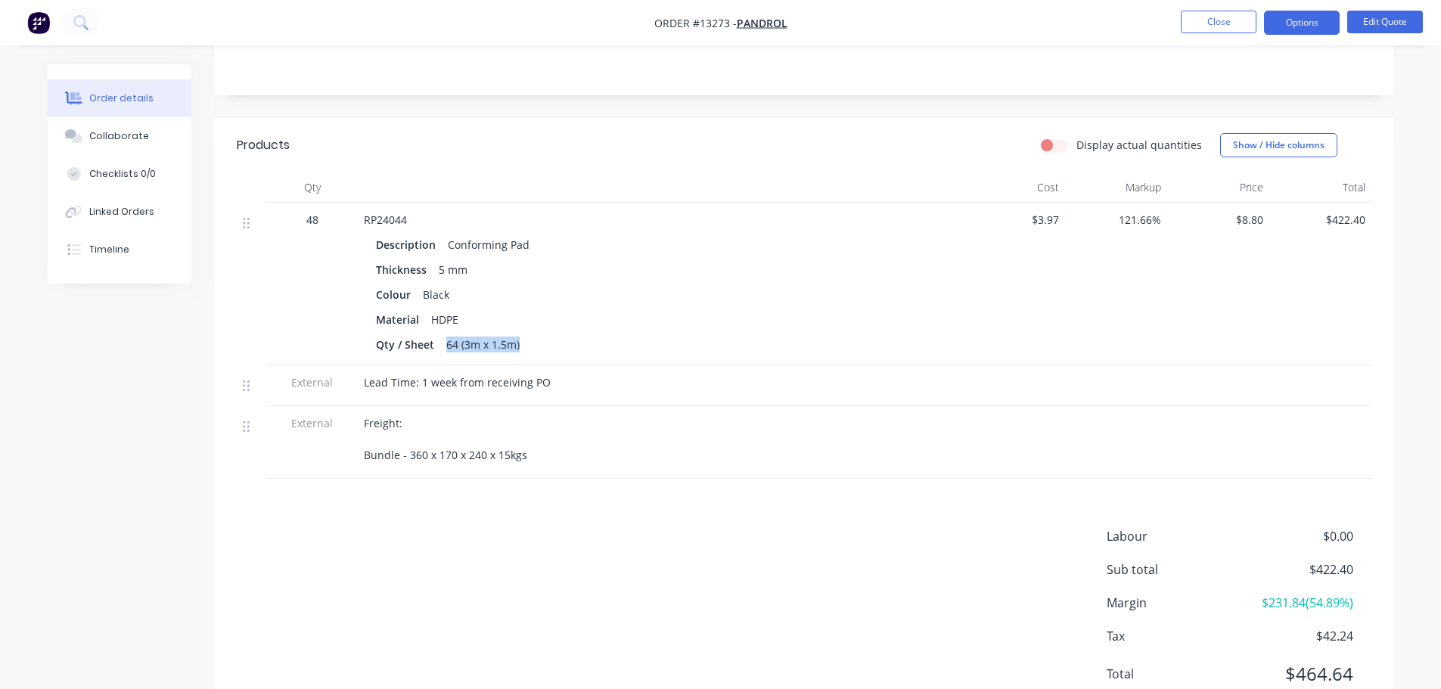
drag, startPoint x: 442, startPoint y: 341, endPoint x: 547, endPoint y: 341, distance: 105.2
click at [546, 341] on div "Qty / Sheet 64 (3m x 1.5m)" at bounding box center [660, 345] width 569 height 22
click at [645, 362] on div "RP24044 Description Conforming Pad Thickness 5 mm Colour Black Material HDPE Qt…" at bounding box center [660, 284] width 605 height 163
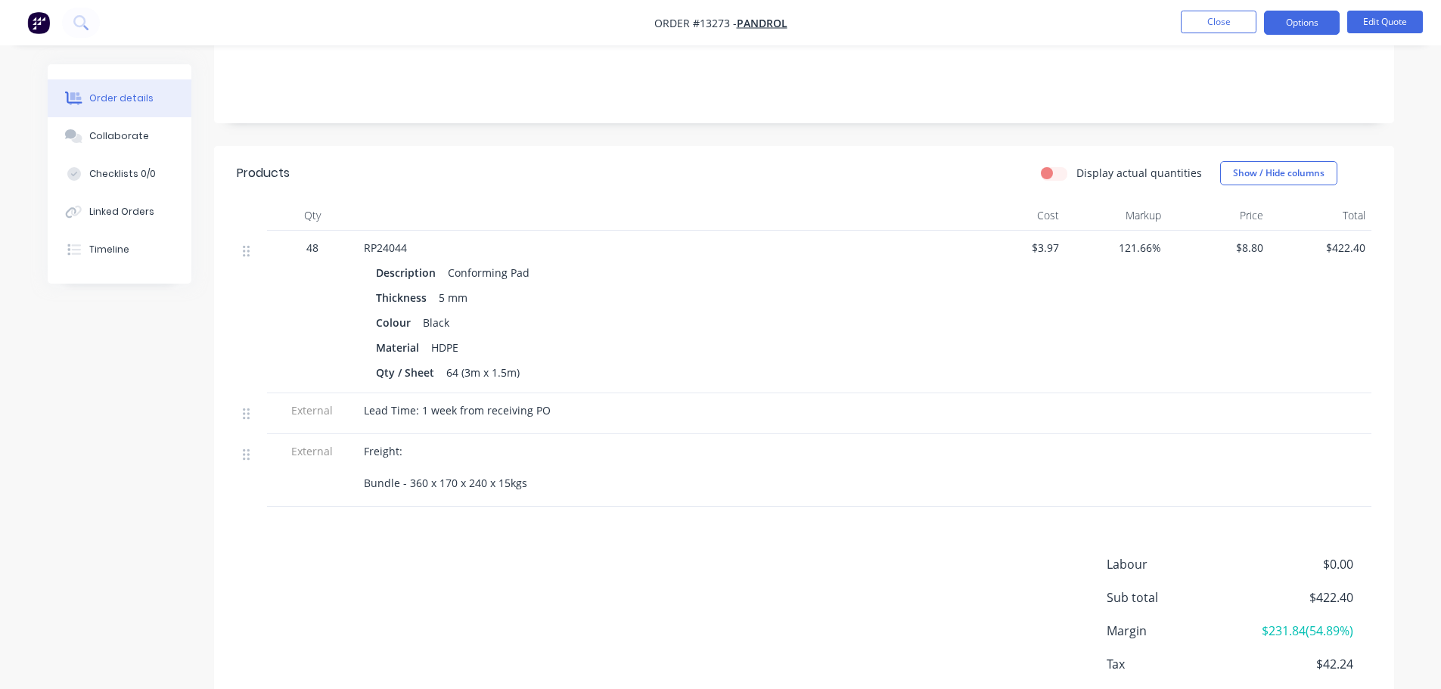
scroll to position [0, 0]
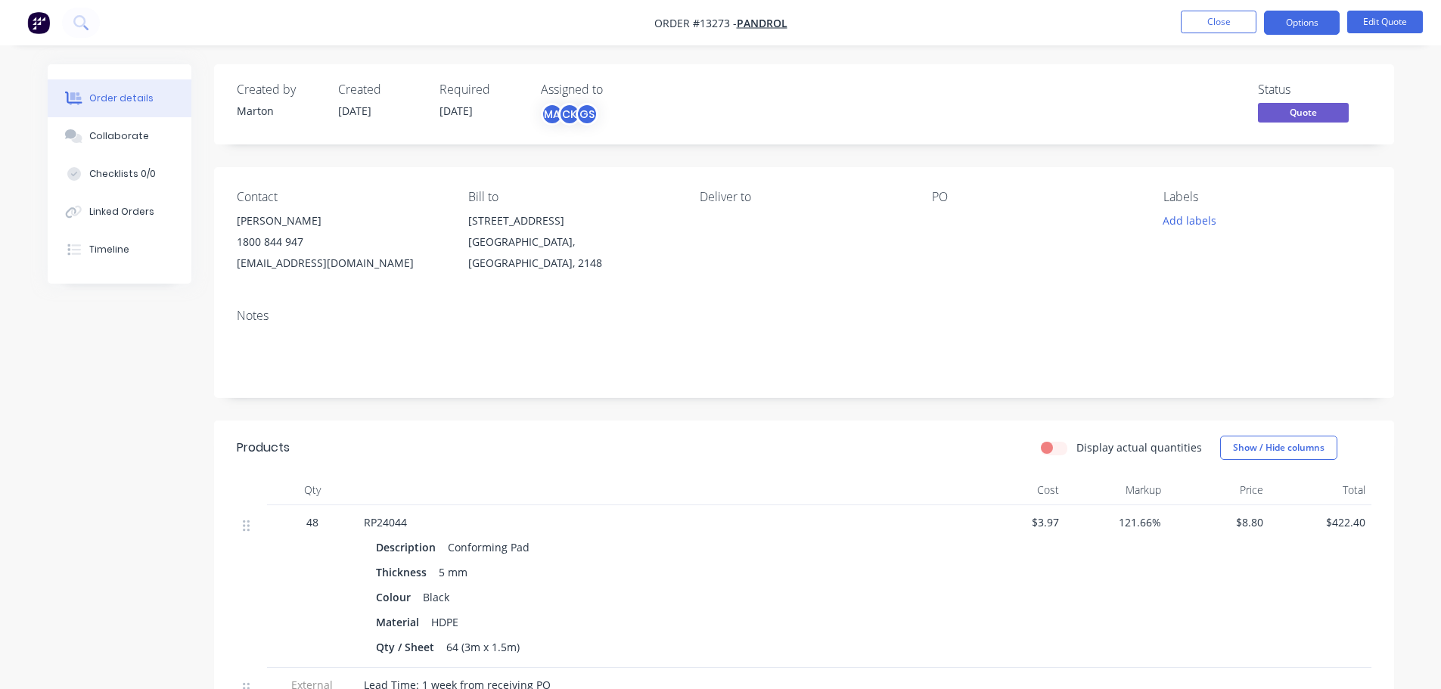
click at [1217, 43] on nav "Order #13273 - Pandrol Close Options Edit Quote" at bounding box center [720, 22] width 1441 height 45
click at [1217, 33] on button "Close" at bounding box center [1219, 22] width 76 height 23
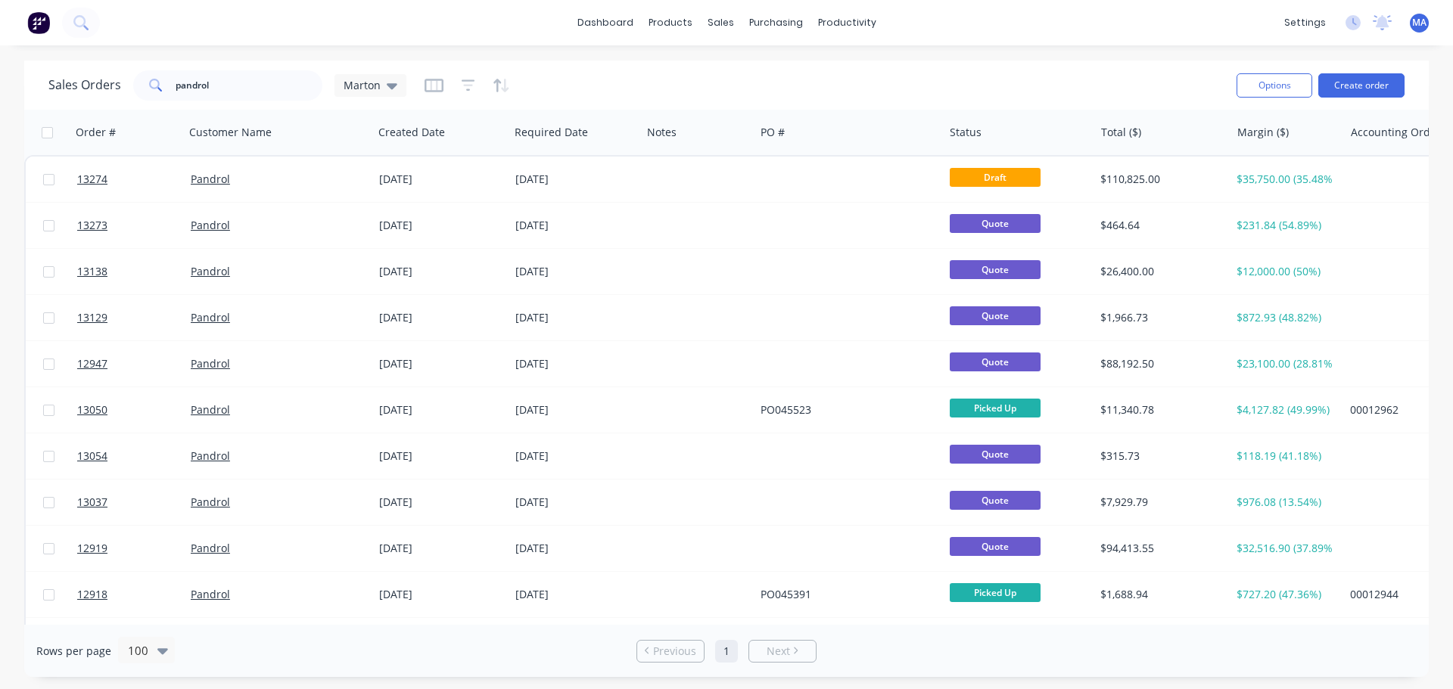
drag, startPoint x: 714, startPoint y: 70, endPoint x: 713, endPoint y: 58, distance: 11.4
click at [714, 70] on div "Sales Orders pandrol Marton" at bounding box center [636, 85] width 1176 height 37
click at [759, 63] on link "Sales Orders" at bounding box center [800, 72] width 201 height 30
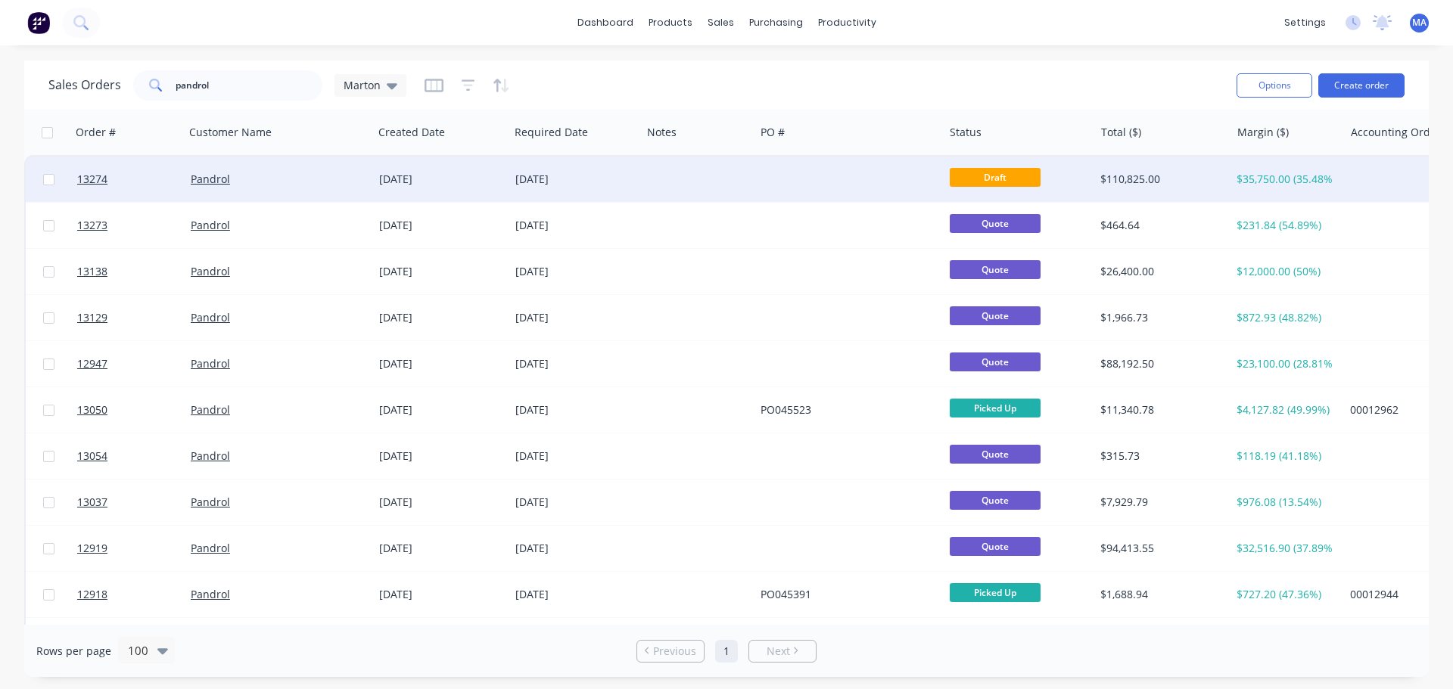
click at [612, 185] on div "[DATE]" at bounding box center [575, 179] width 120 height 15
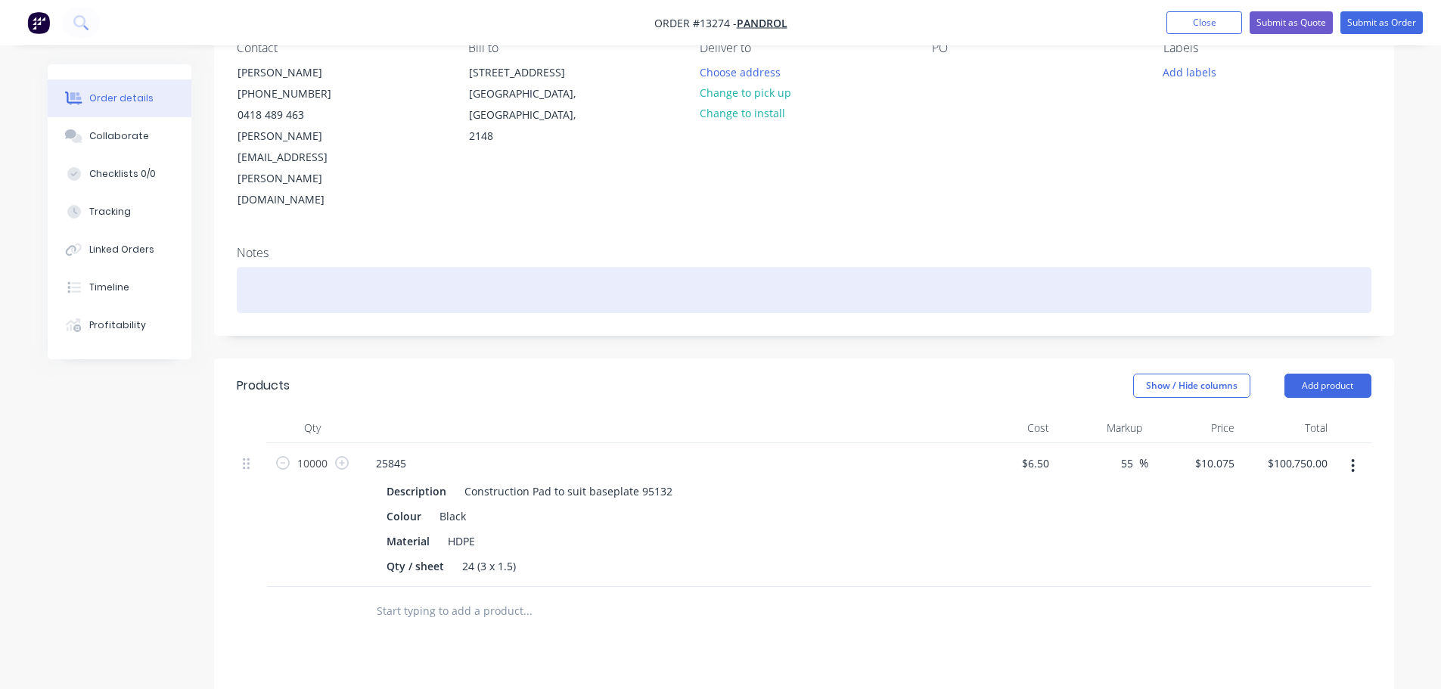
scroll to position [303, 0]
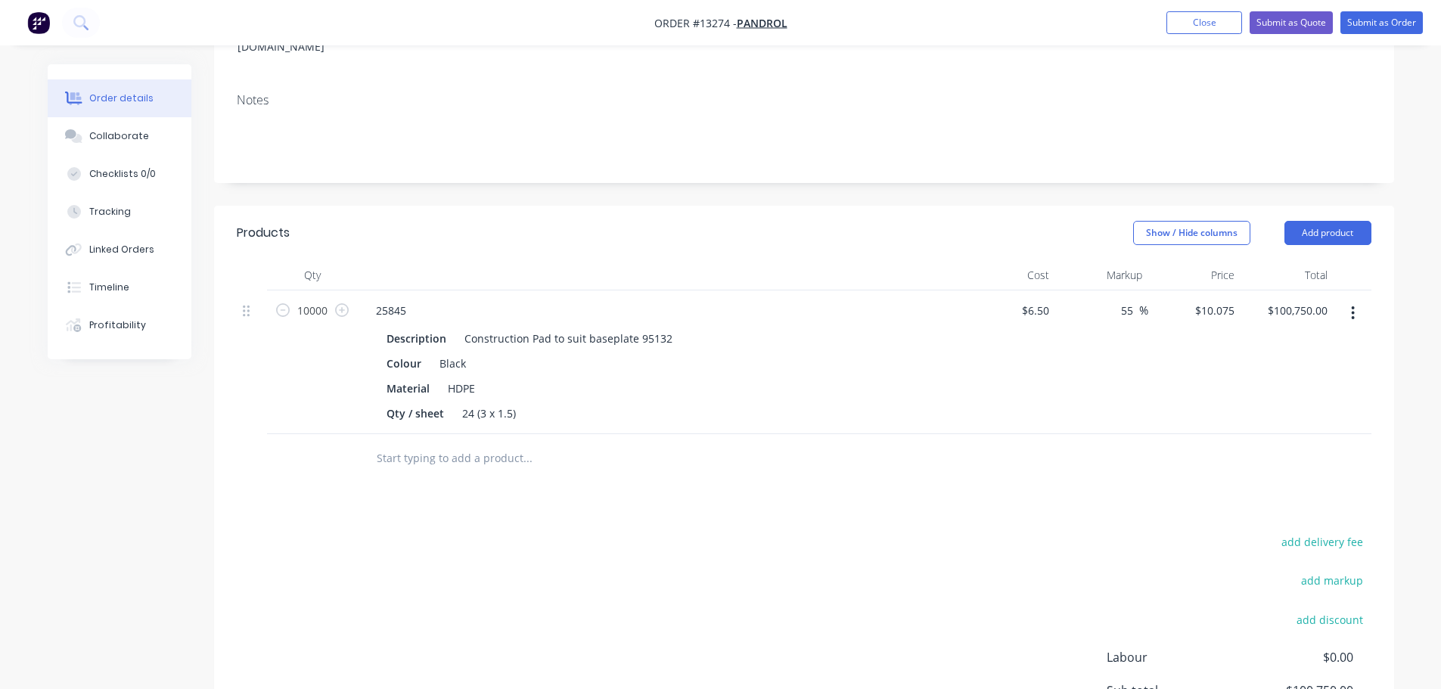
click at [493, 443] on input "text" at bounding box center [527, 458] width 303 height 30
click at [471, 443] on input "text" at bounding box center [527, 458] width 303 height 30
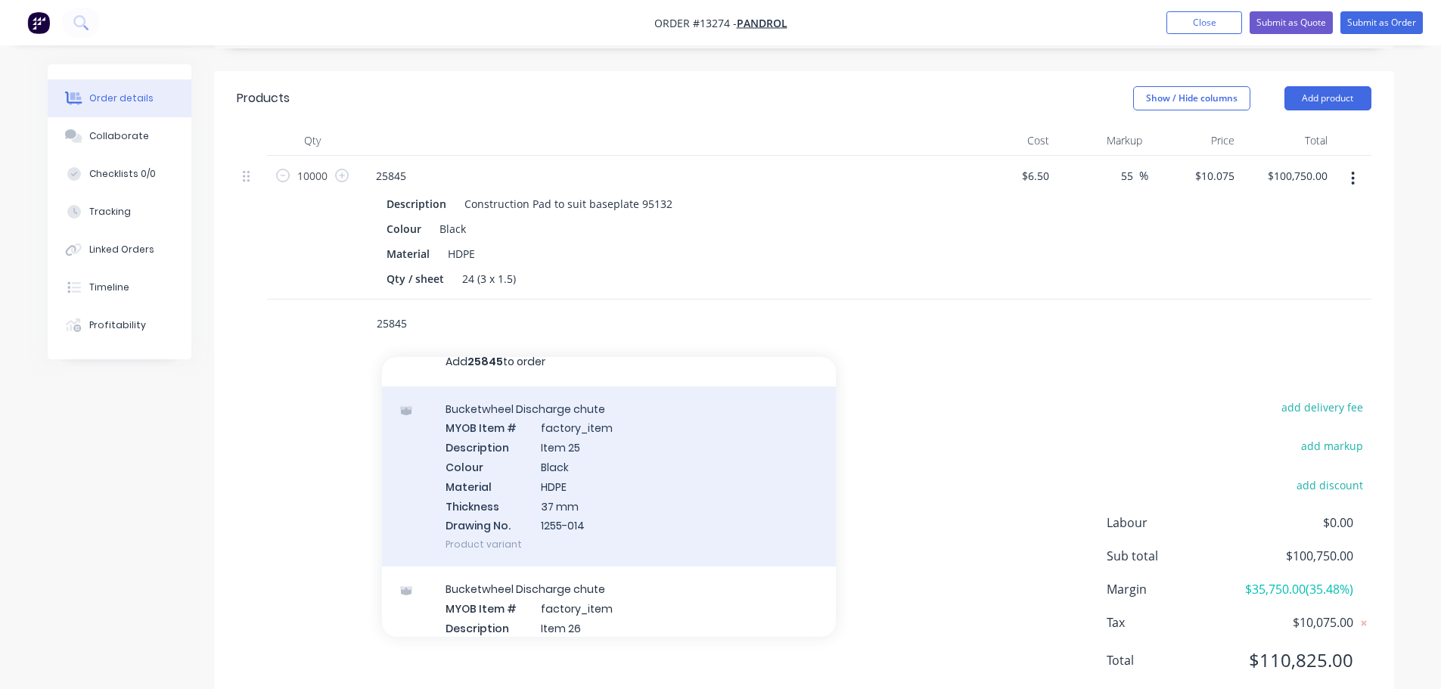
scroll to position [0, 0]
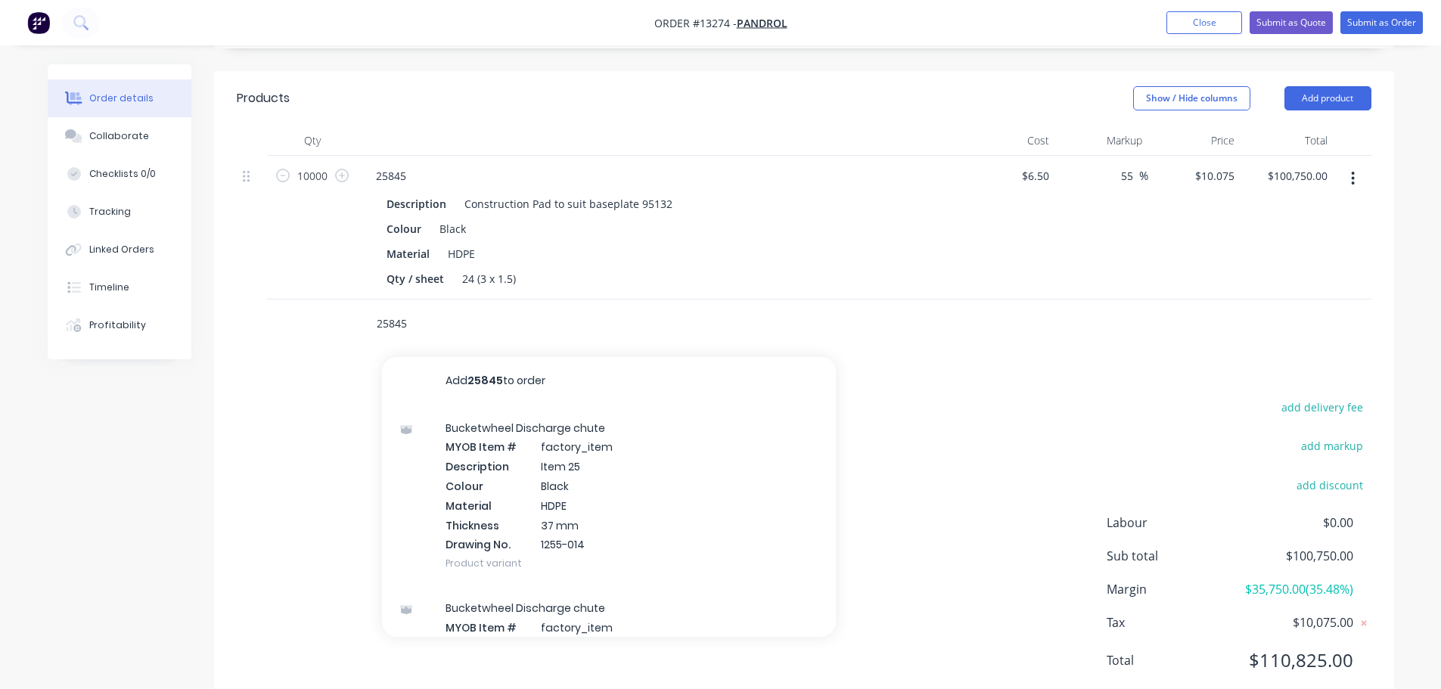
click at [462, 309] on input "25845" at bounding box center [527, 324] width 303 height 30
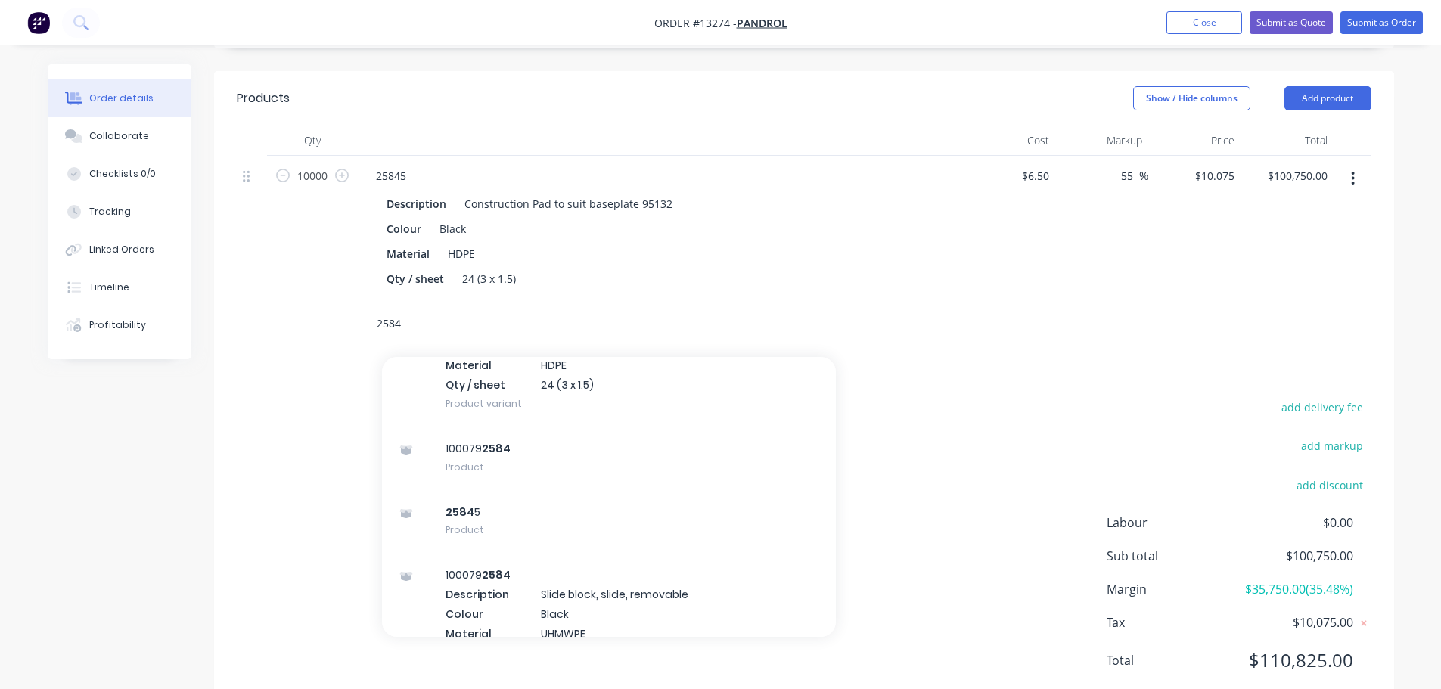
scroll to position [378, 0]
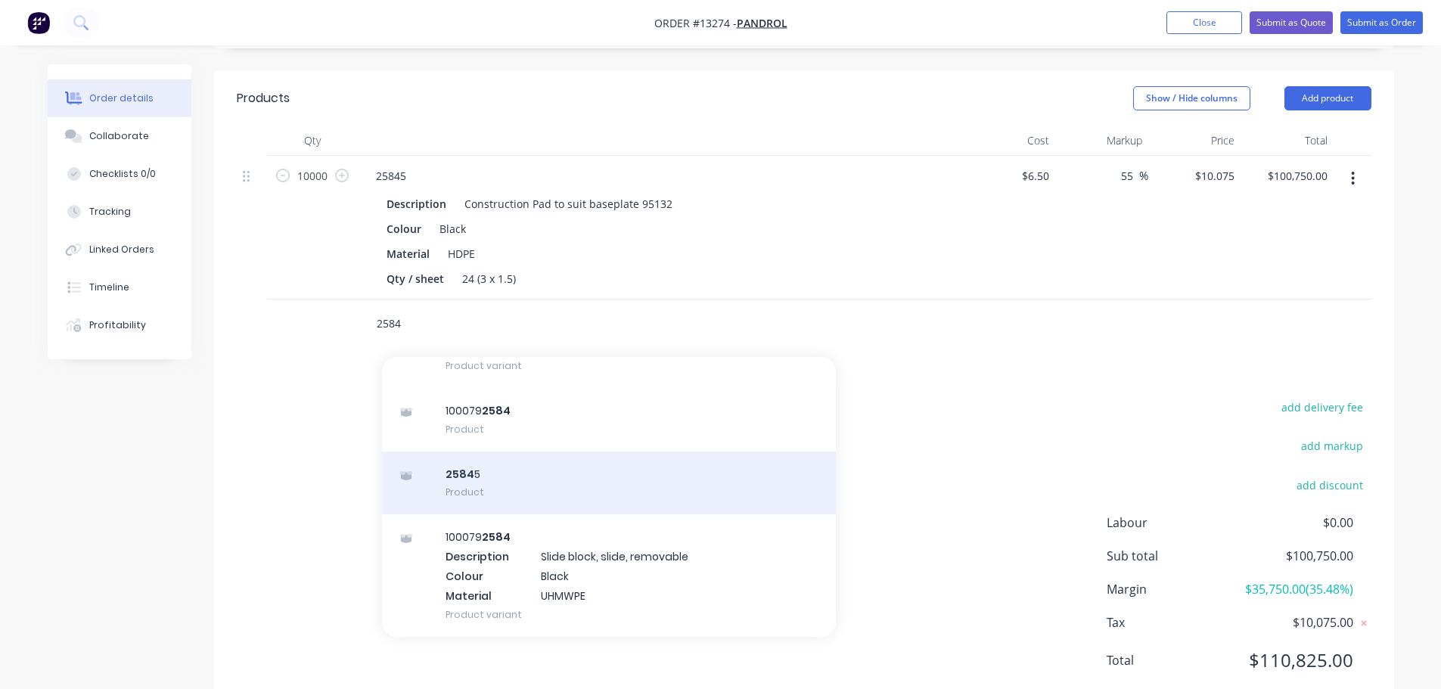
type input "2584"
click at [518, 452] on div "2584 5 Product" at bounding box center [609, 484] width 454 height 64
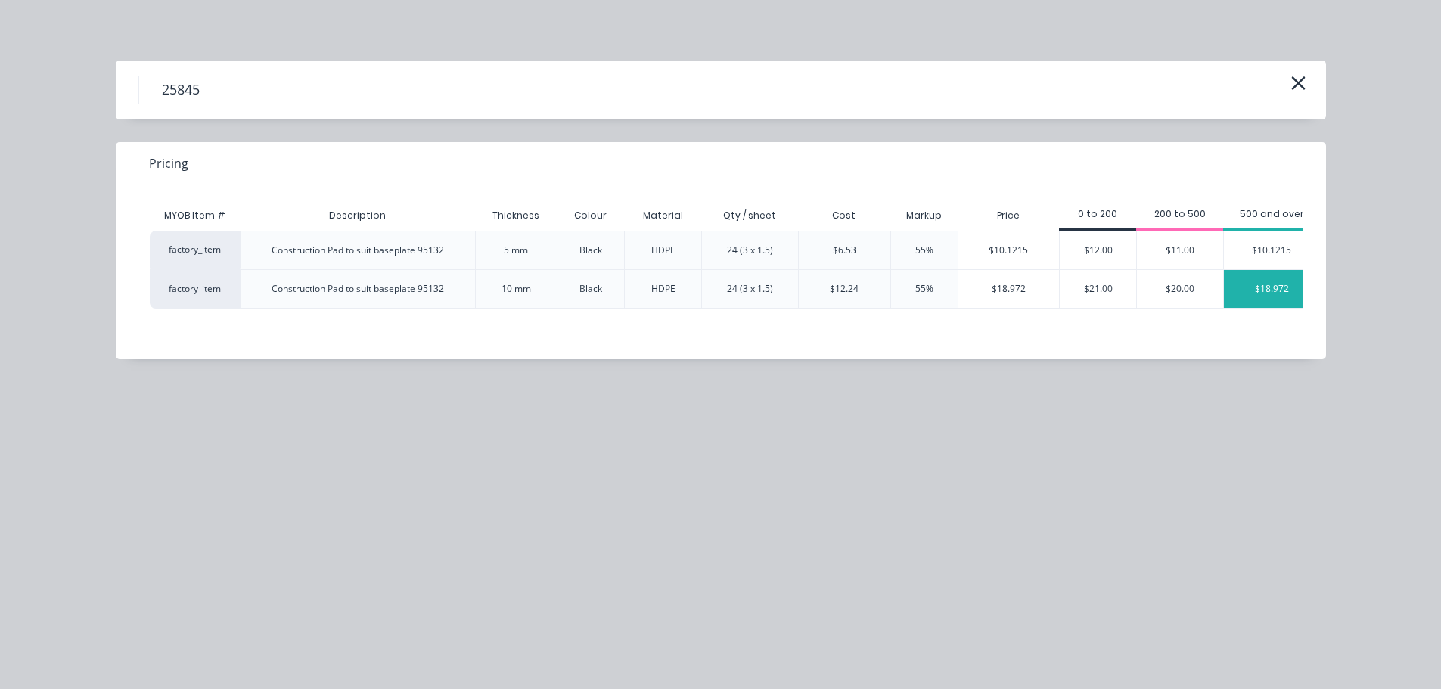
click at [1266, 297] on div "$18.972" at bounding box center [1271, 289] width 95 height 38
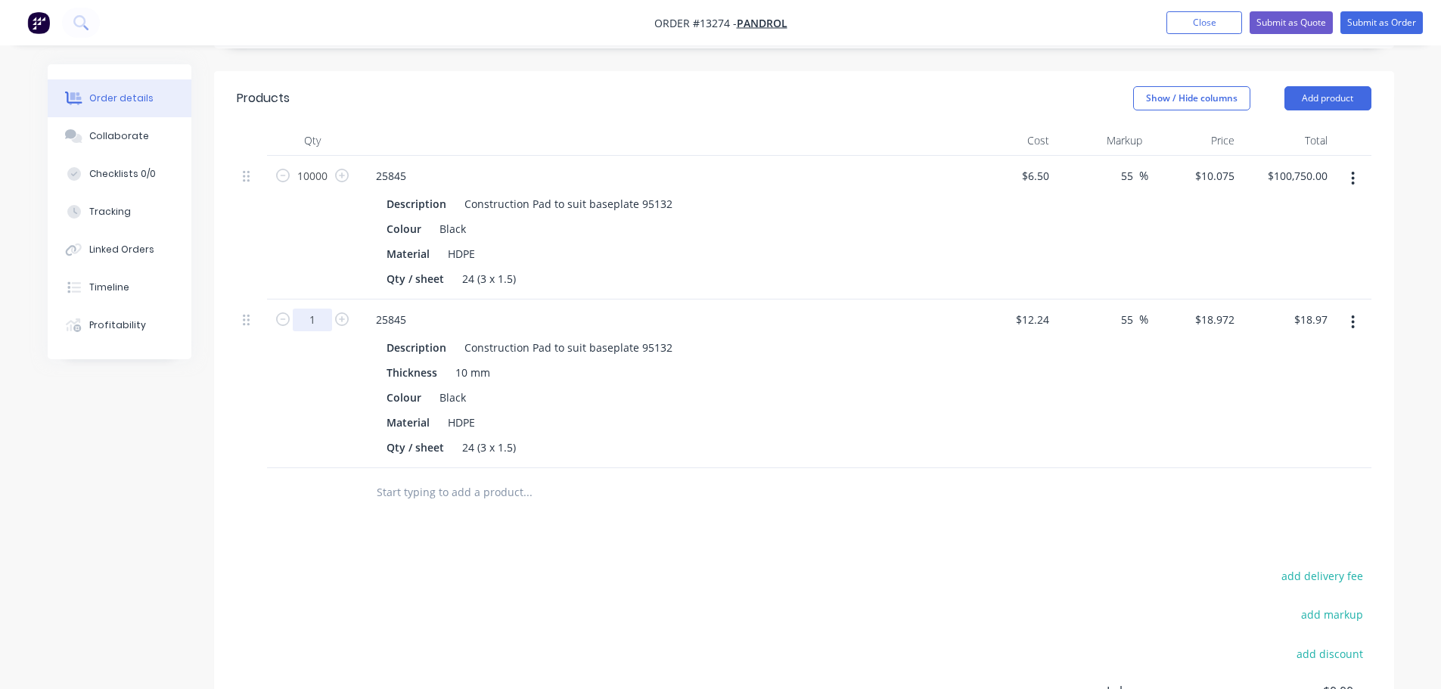
click at [327, 309] on input "1" at bounding box center [312, 320] width 39 height 23
type input "10000"
type input "$189,720.00"
click at [637, 485] on div "Products Show / Hide columns Add product Qty Cost Markup Price Total 10000 2584…" at bounding box center [804, 476] width 1180 height 810
click at [1363, 165] on button "button" at bounding box center [1354, 178] width 36 height 27
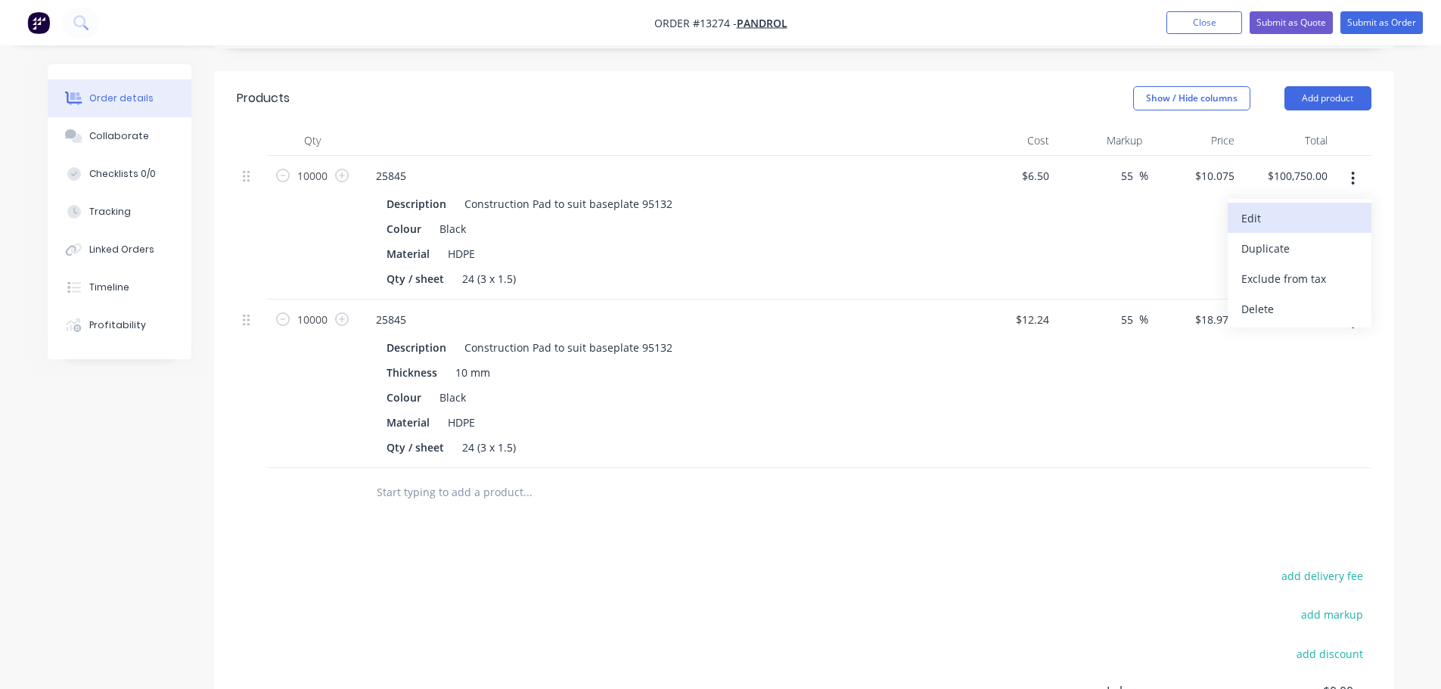
click at [1303, 207] on div "Edit" at bounding box center [1300, 218] width 117 height 22
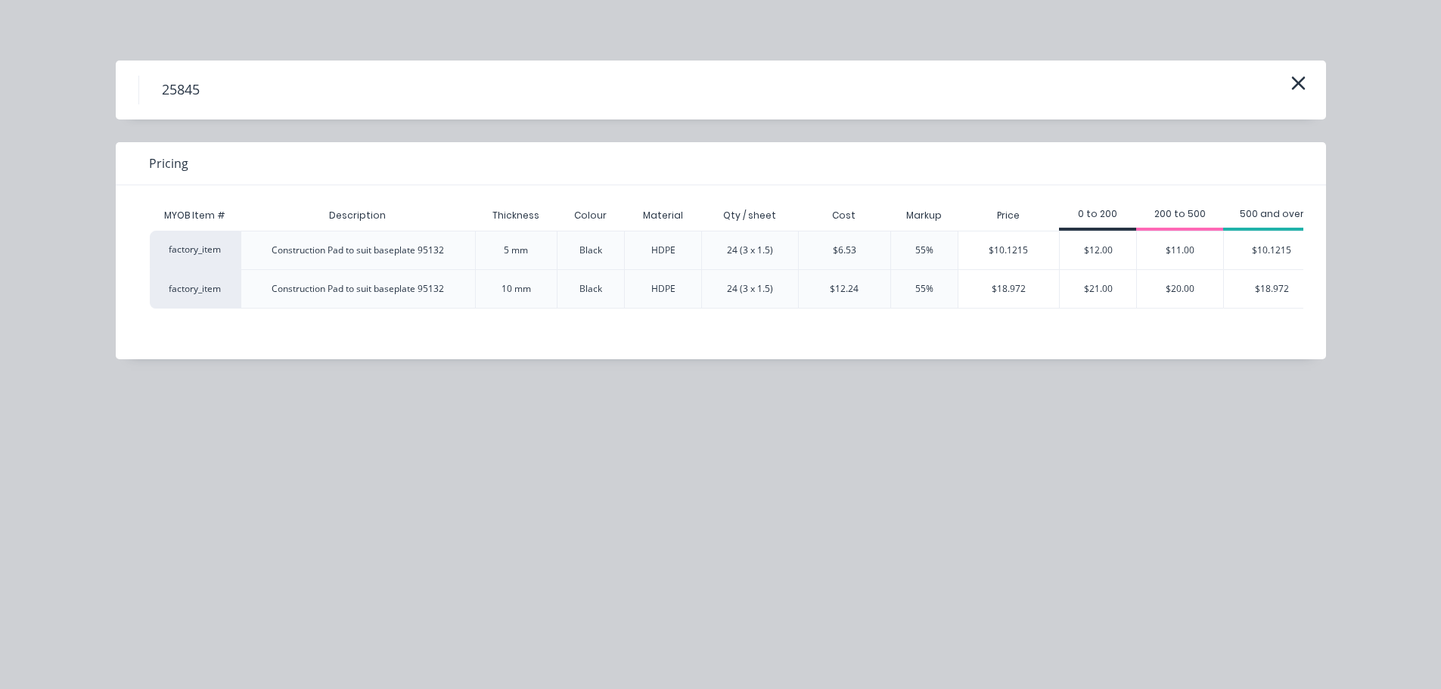
click at [1246, 260] on div "$10.1215" at bounding box center [1271, 251] width 95 height 38
type input "55.72"
type input "$10.1215"
type input "$101,215.00"
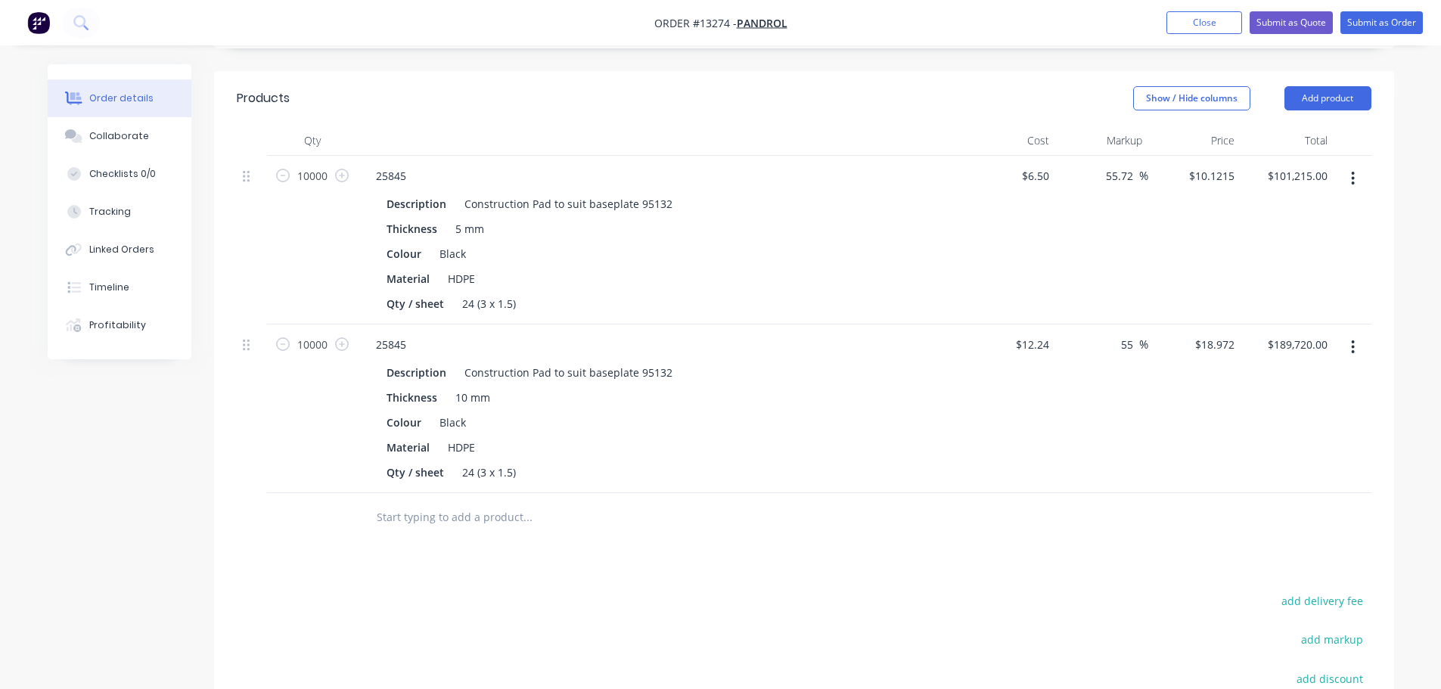
click at [680, 387] on div "Thickness 10 mm" at bounding box center [658, 398] width 554 height 22
click at [1042, 334] on input "12.24" at bounding box center [1038, 345] width 35 height 22
type input "$10.01"
type input "$15.5155"
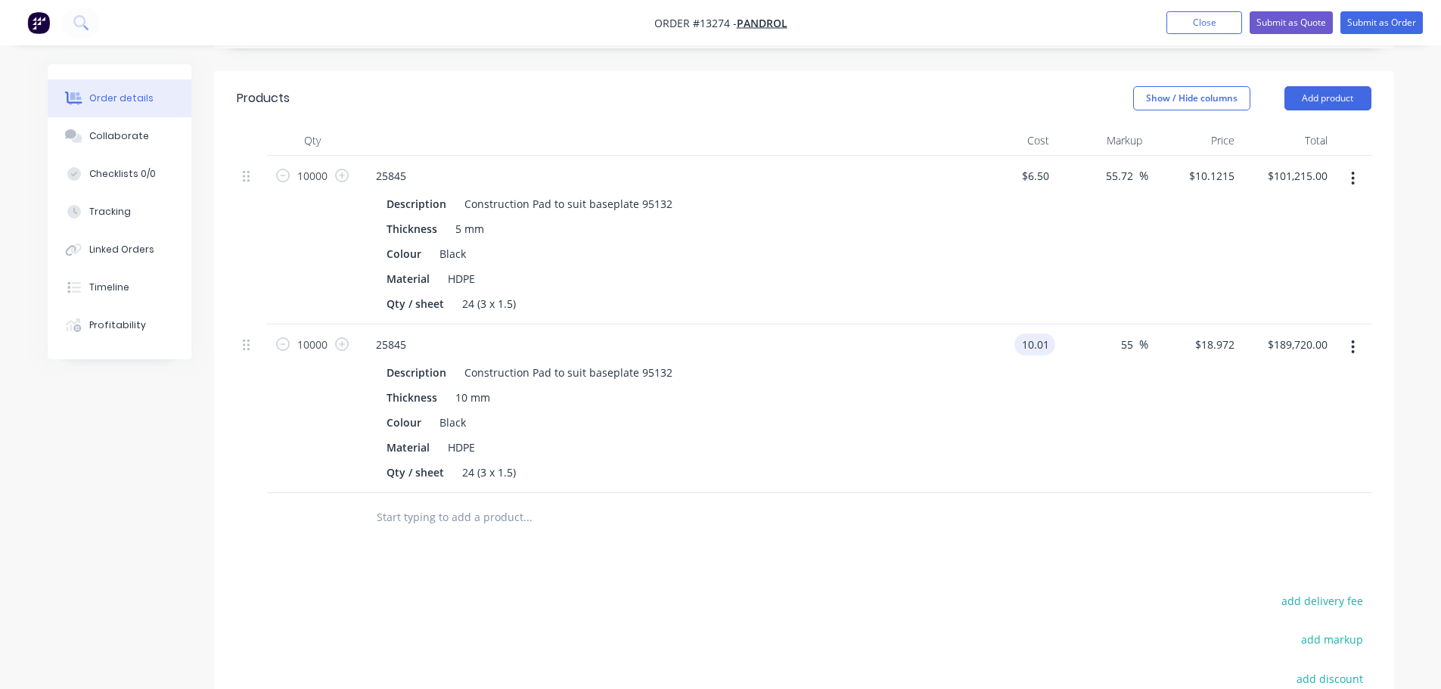
type input "$155,155.00"
click at [1008, 365] on div "$10.01 10.01" at bounding box center [1009, 409] width 93 height 169
click at [1042, 165] on input "6.5" at bounding box center [1038, 176] width 35 height 22
click at [1042, 165] on input "5." at bounding box center [1046, 176] width 17 height 22
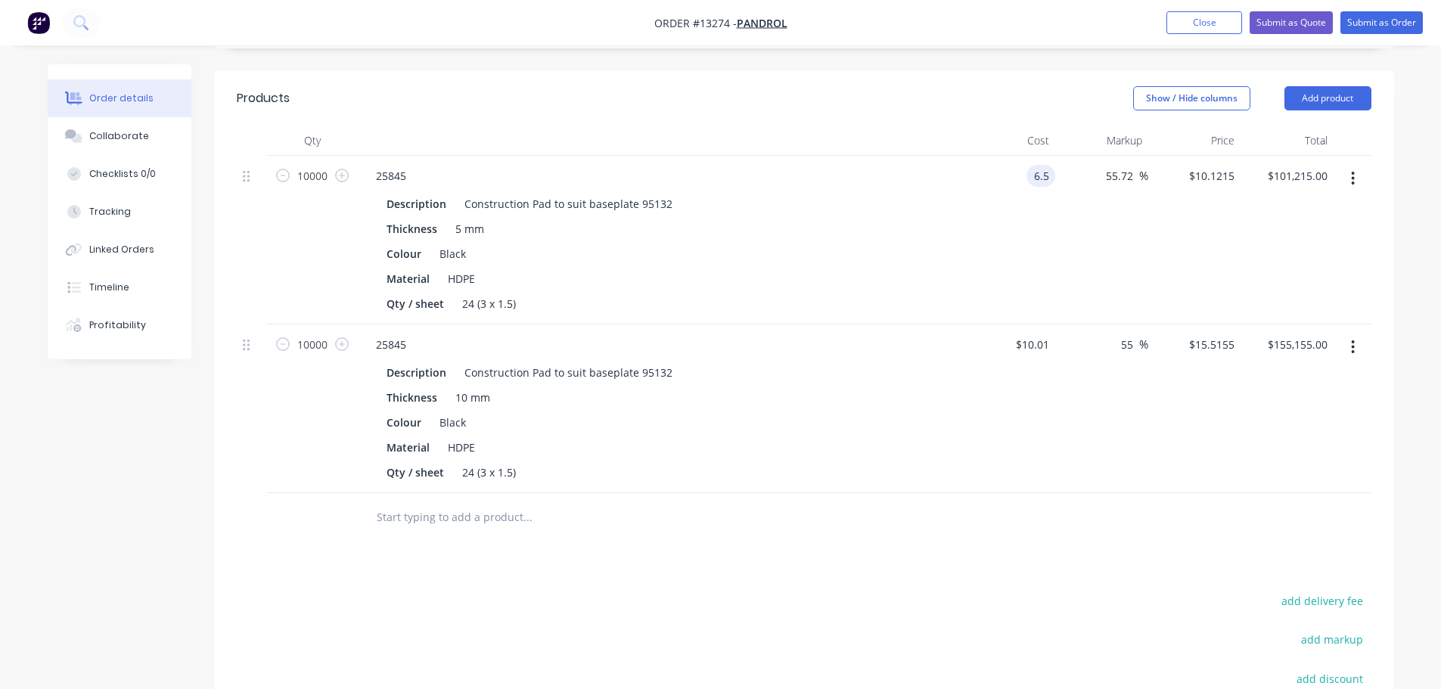
type input "$6.50"
click at [995, 215] on div "$6.50 6.5" at bounding box center [1009, 240] width 93 height 169
click at [1002, 179] on div "$6.50 $6.50" at bounding box center [1009, 240] width 93 height 169
drag, startPoint x: 1214, startPoint y: 26, endPoint x: 1140, endPoint y: 47, distance: 77.8
click at [1214, 26] on button "Close" at bounding box center [1205, 22] width 76 height 23
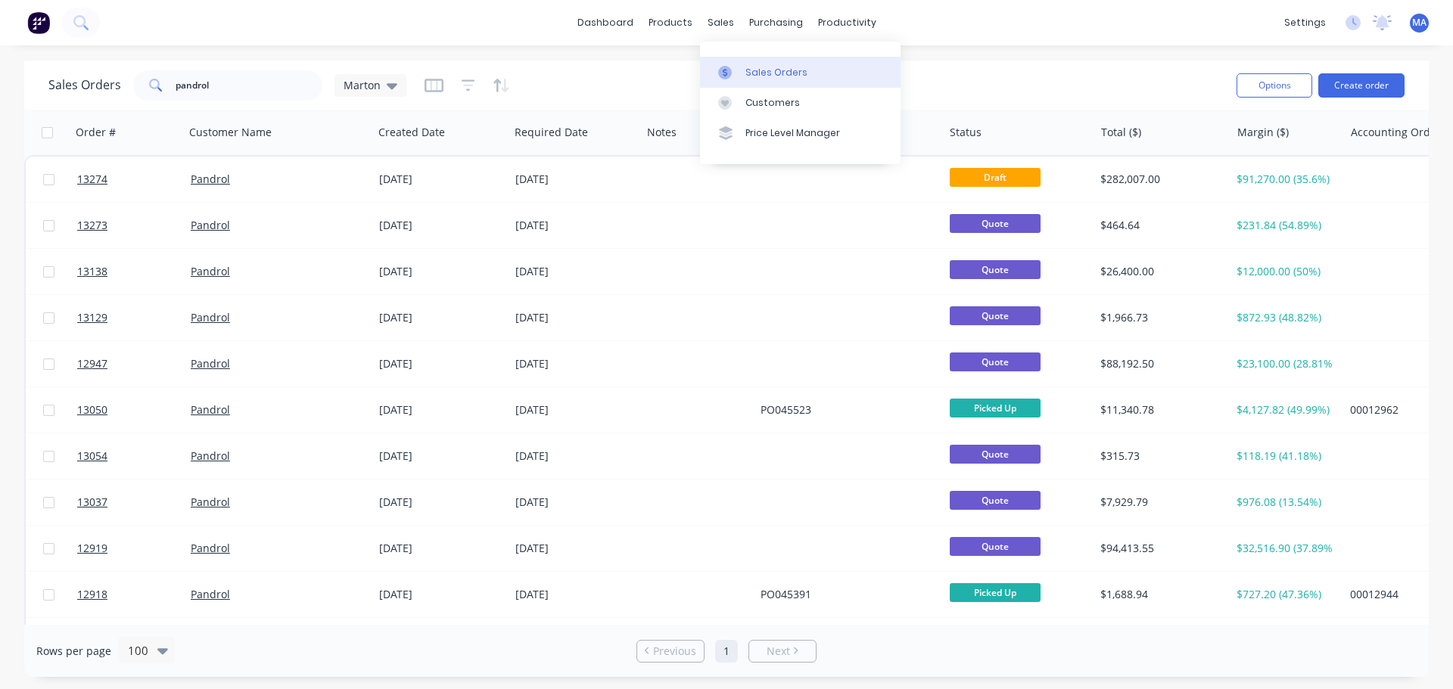
click at [742, 65] on link "Sales Orders" at bounding box center [800, 72] width 201 height 30
click at [729, 75] on icon at bounding box center [725, 73] width 14 height 14
click at [607, 67] on div "Sales Orders pandrol Marton" at bounding box center [636, 85] width 1176 height 37
click at [1367, 89] on button "Create order" at bounding box center [1361, 85] width 86 height 24
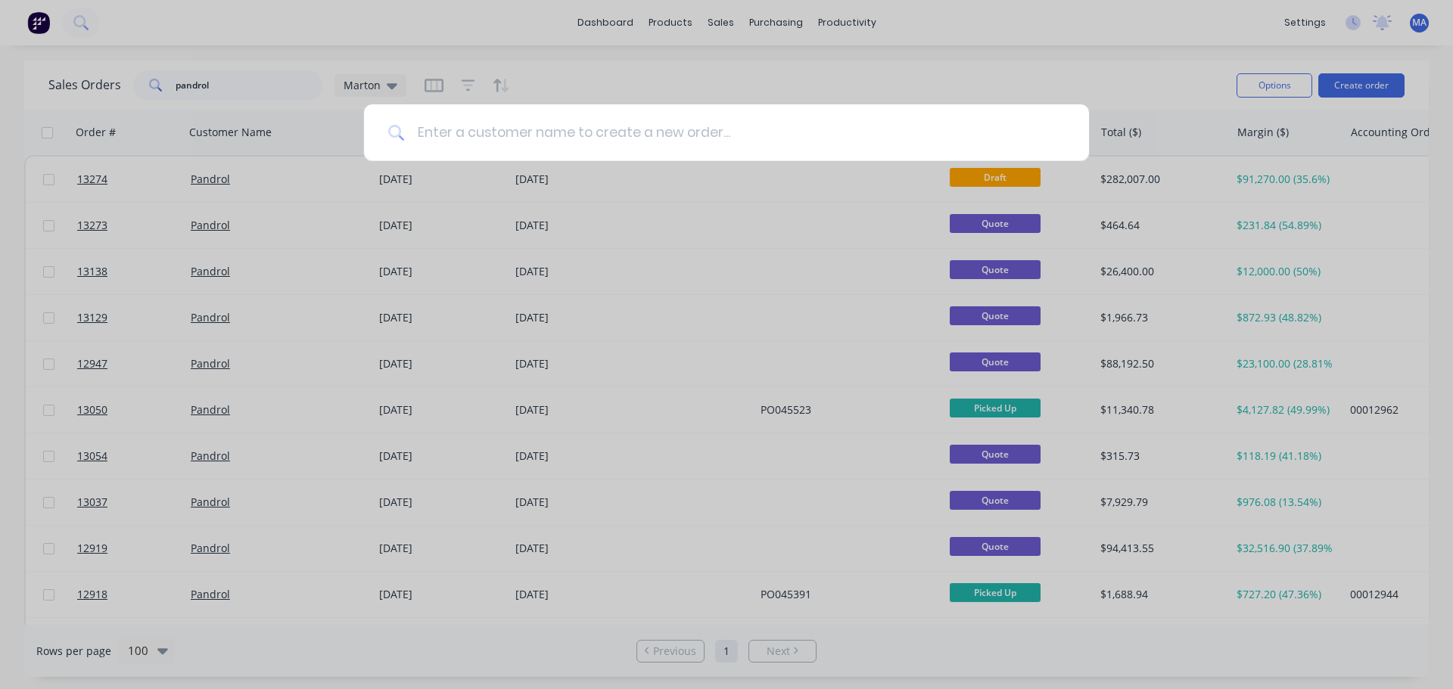
click at [522, 141] on input at bounding box center [735, 132] width 660 height 57
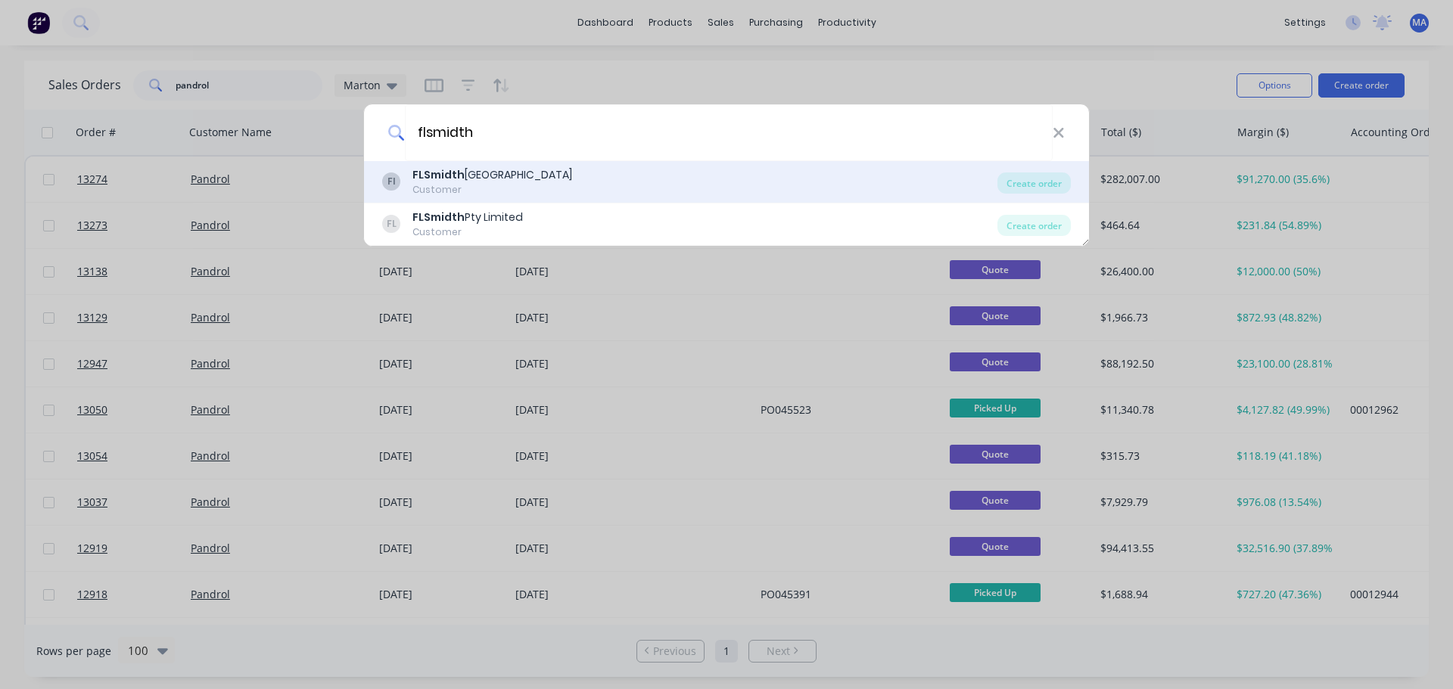
type input "flsmidth"
click at [510, 188] on div "Customer" at bounding box center [492, 190] width 160 height 14
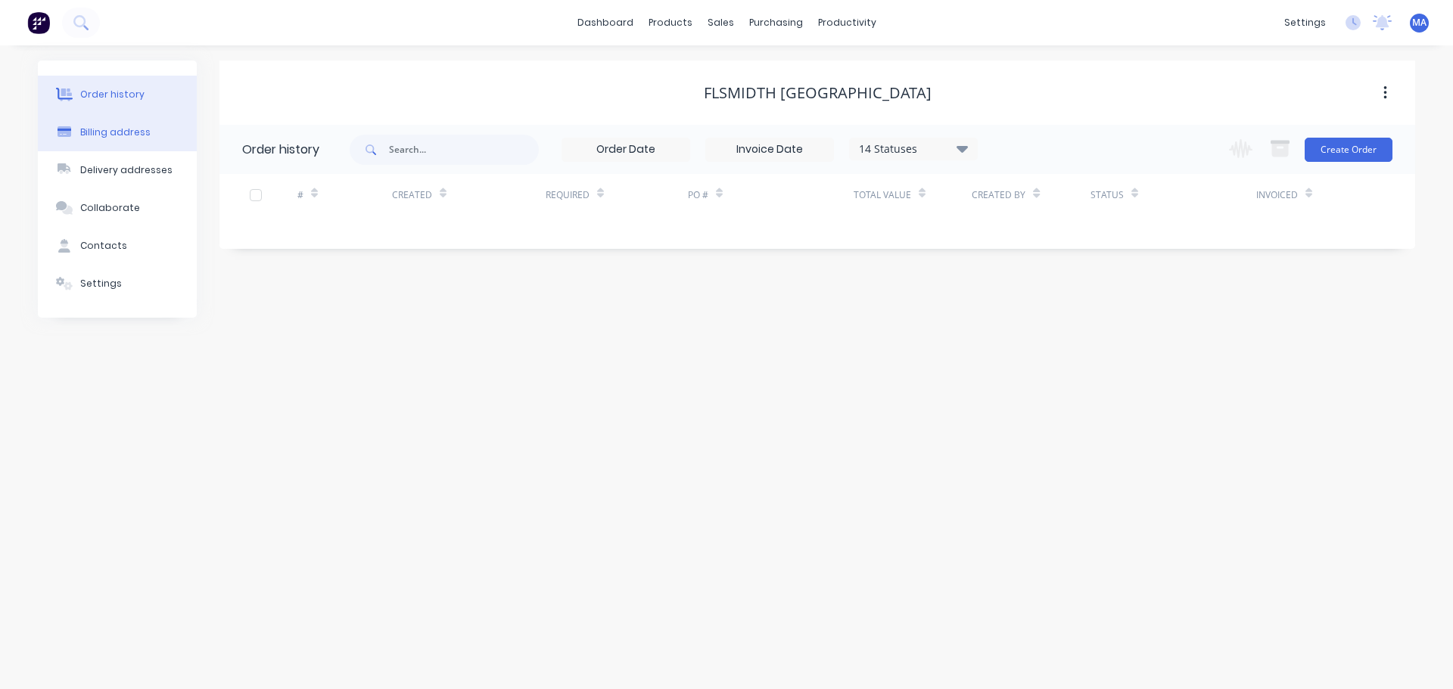
click at [153, 144] on button "Billing address" at bounding box center [117, 133] width 159 height 38
select select "ID"
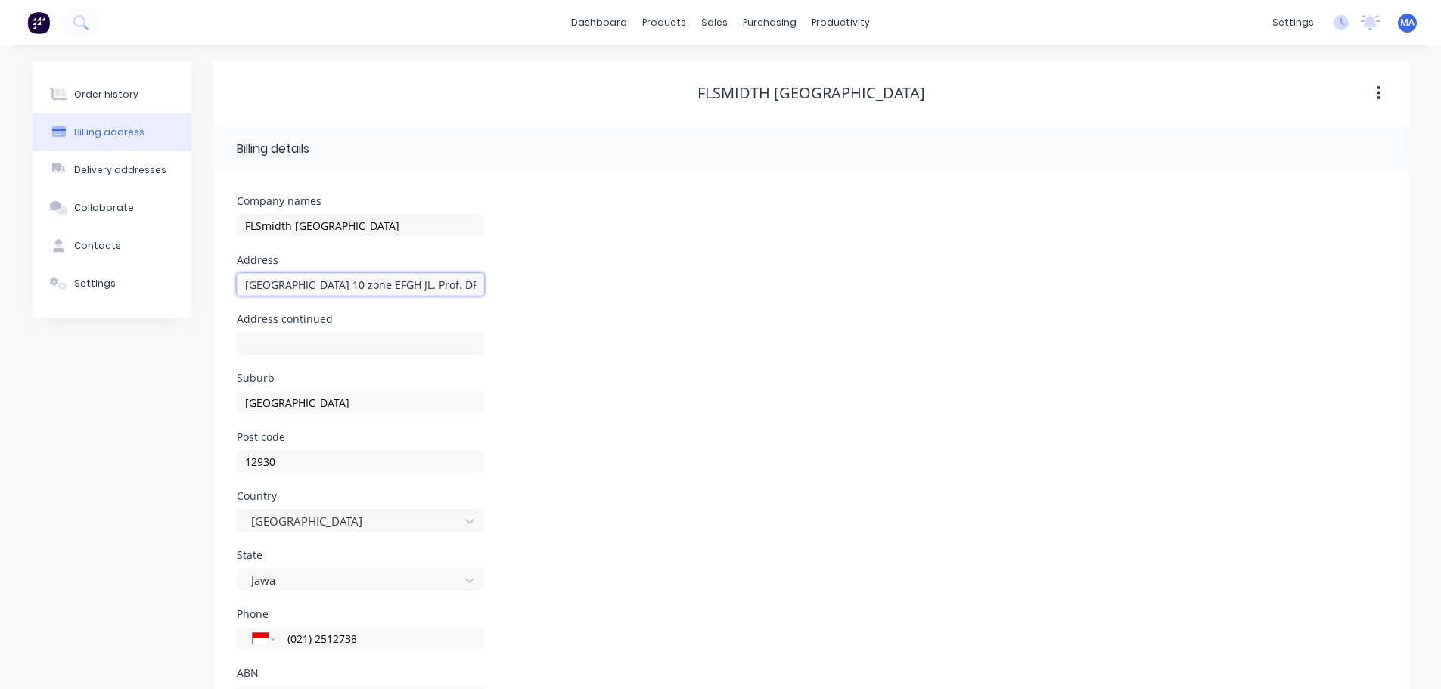
click at [389, 289] on input "RDTX Square Lantai 10 zone EFGH JL. Prof. DR. Satrio no. 164" at bounding box center [360, 284] width 247 height 23
click at [134, 166] on div "Delivery addresses" at bounding box center [120, 170] width 92 height 14
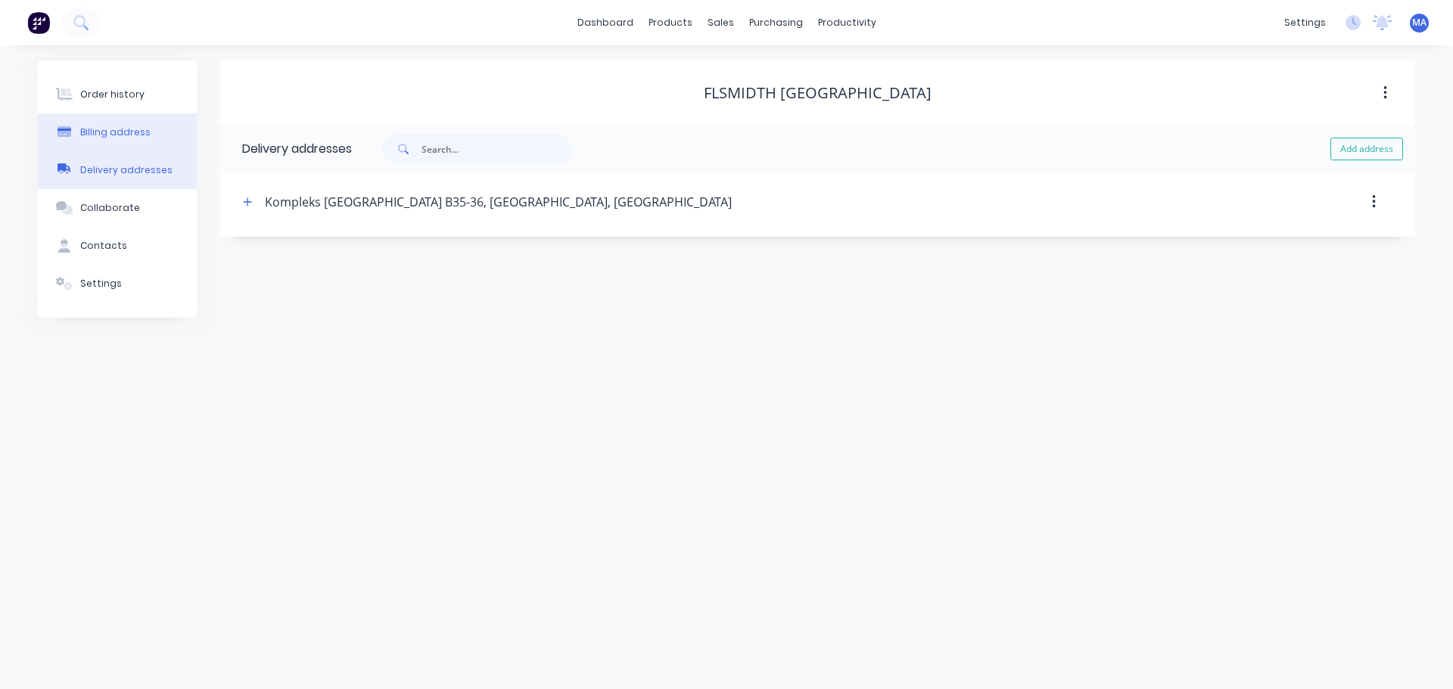
click at [153, 132] on button "Billing address" at bounding box center [117, 133] width 159 height 38
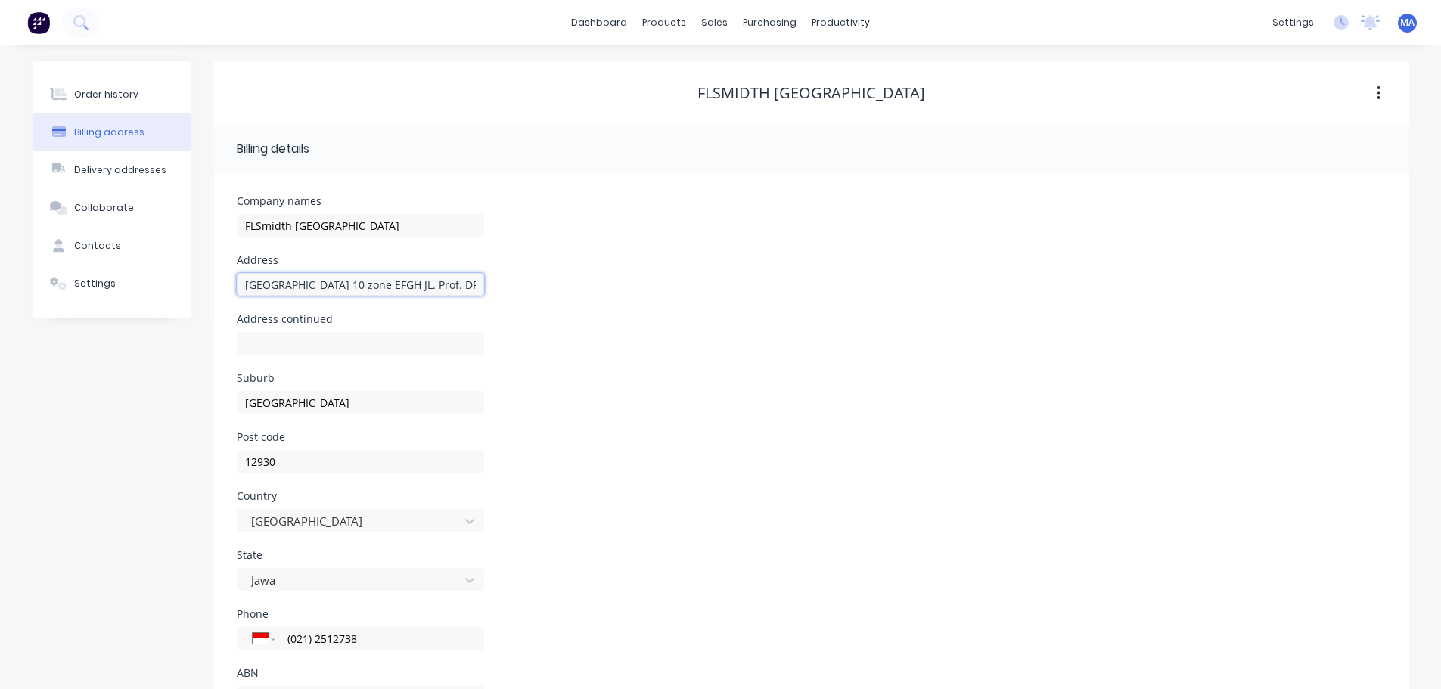
click at [411, 294] on input "RDTX Square Lantai 10 zone EFGH JL. Prof. DR. Satrio no. 164" at bounding box center [360, 284] width 247 height 23
click at [123, 163] on button "Delivery addresses" at bounding box center [112, 170] width 159 height 38
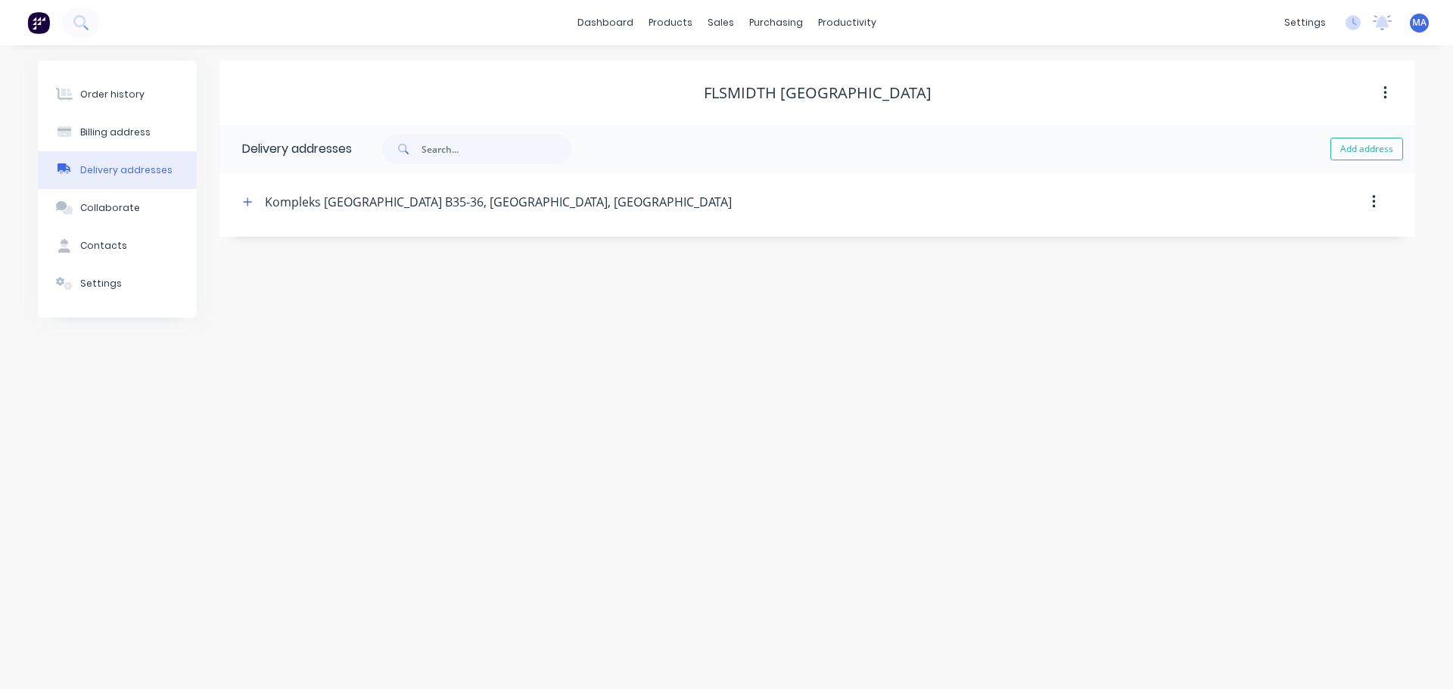
drag, startPoint x: 1354, startPoint y: 145, endPoint x: 1279, endPoint y: 165, distance: 78.2
click at [1354, 145] on button "Add address" at bounding box center [1366, 149] width 73 height 23
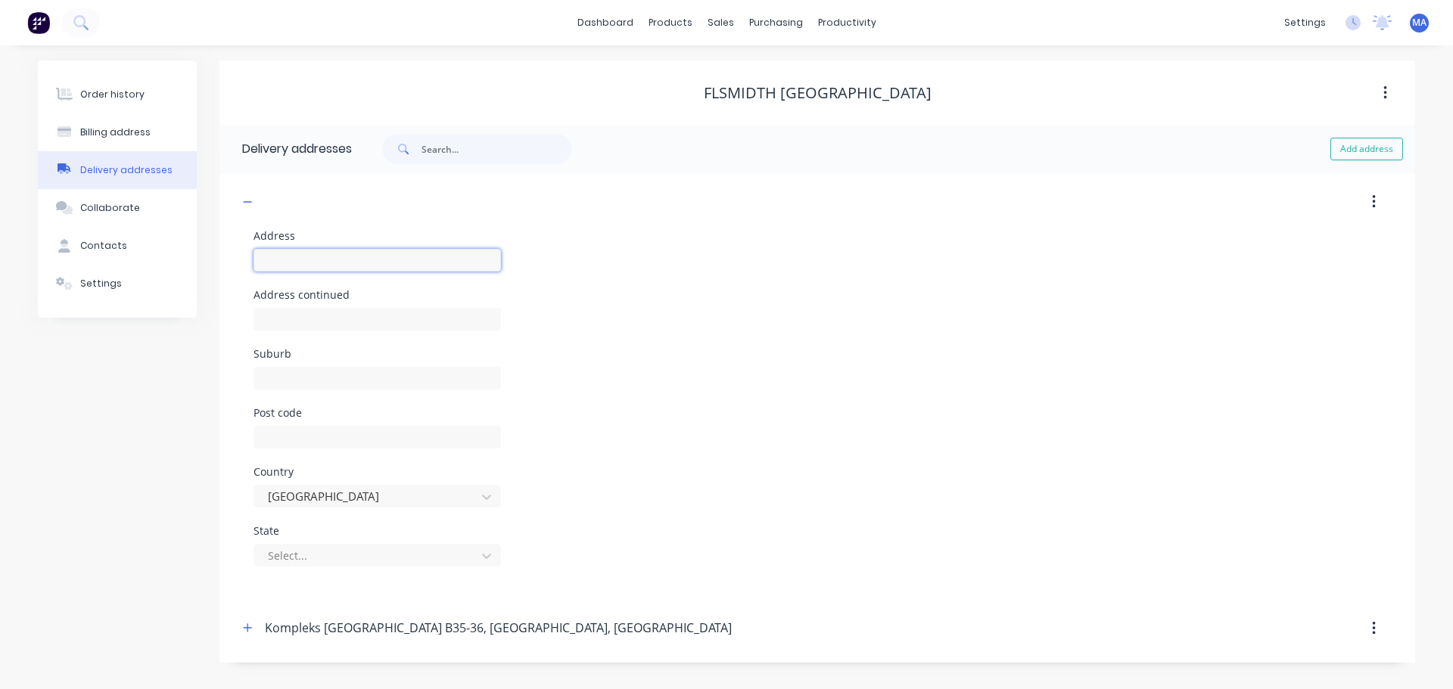
click at [331, 258] on input "text" at bounding box center [376, 260] width 247 height 23
click at [330, 428] on input "text" at bounding box center [376, 437] width 247 height 23
type input "60291"
click at [560, 453] on div "Post code 60291" at bounding box center [816, 437] width 1127 height 59
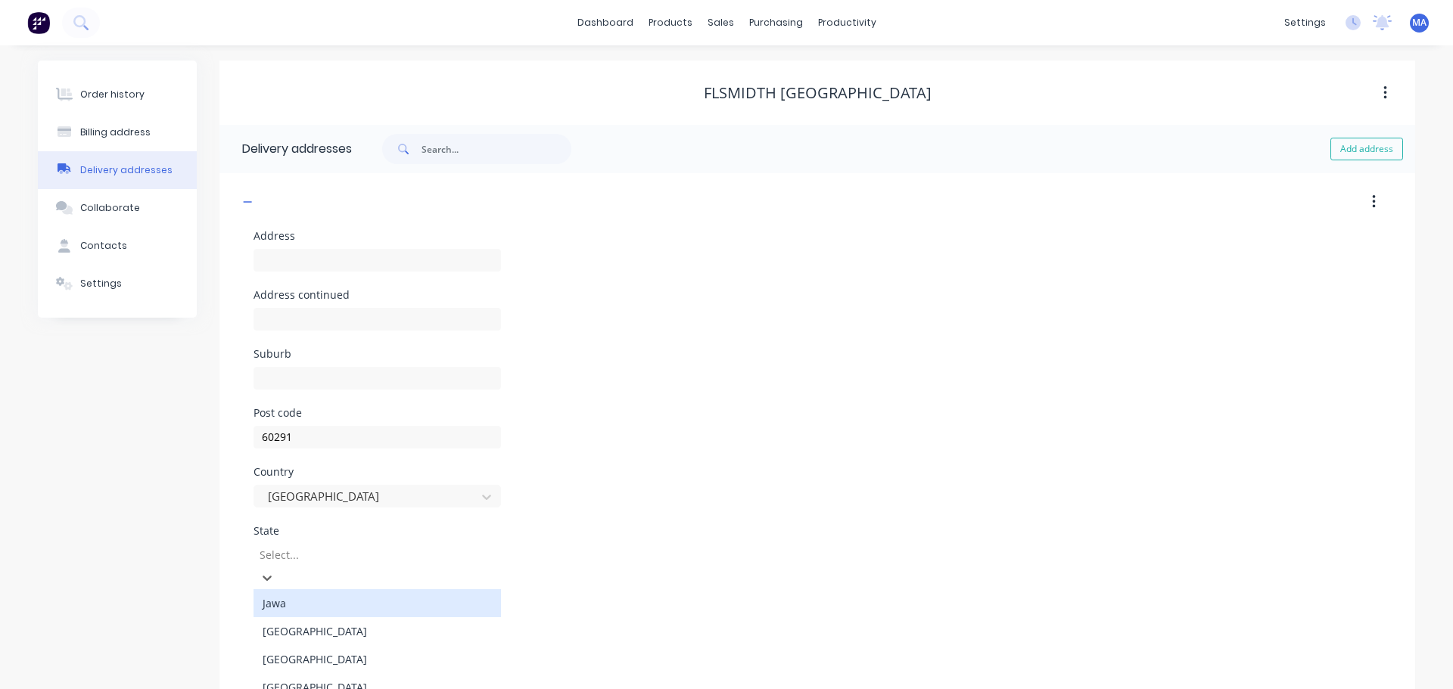
click at [396, 556] on div at bounding box center [367, 555] width 218 height 19
click at [283, 589] on div "Jawa" at bounding box center [376, 603] width 247 height 28
click at [303, 552] on div at bounding box center [367, 555] width 218 height 19
click at [309, 381] on input "text" at bounding box center [376, 378] width 247 height 23
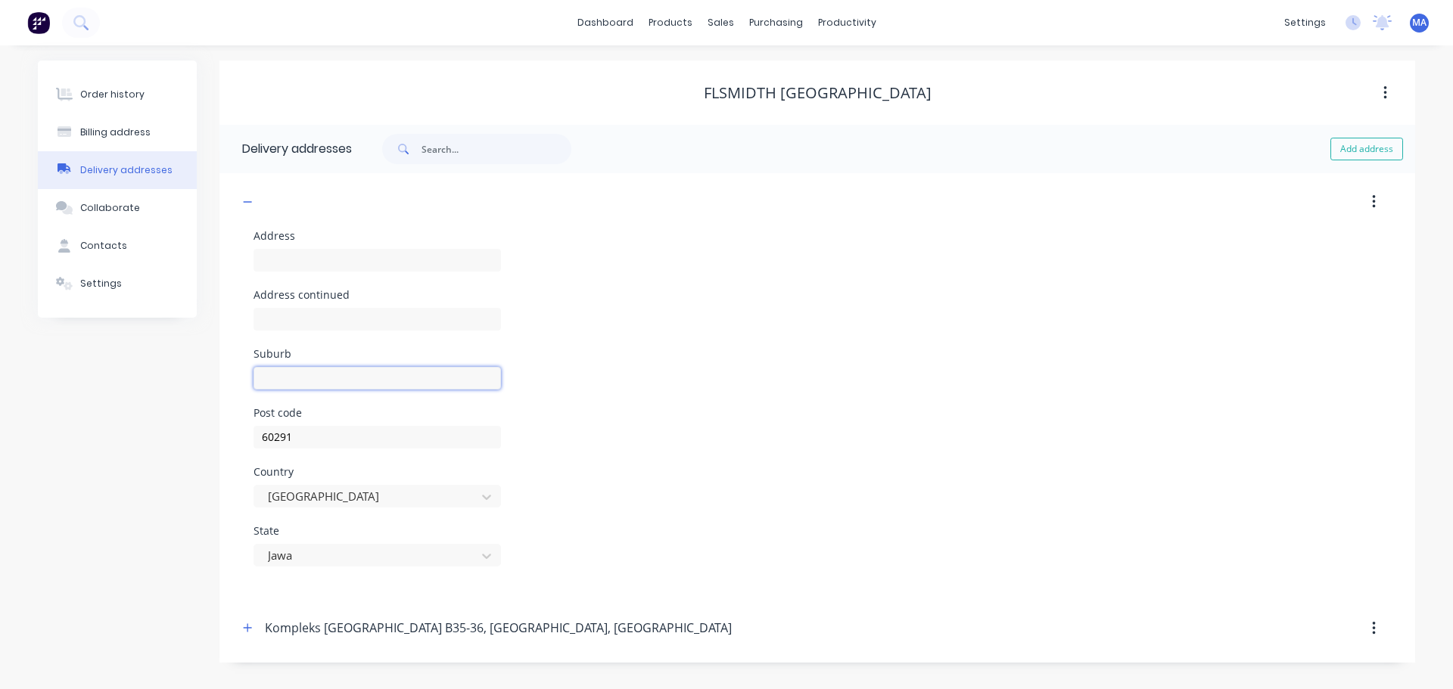
click at [311, 373] on input "text" at bounding box center [376, 378] width 247 height 23
type input "Surabaya"
click at [334, 304] on div at bounding box center [376, 326] width 247 height 45
click at [327, 255] on input "text" at bounding box center [376, 260] width 247 height 23
click at [309, 554] on div at bounding box center [367, 555] width 202 height 19
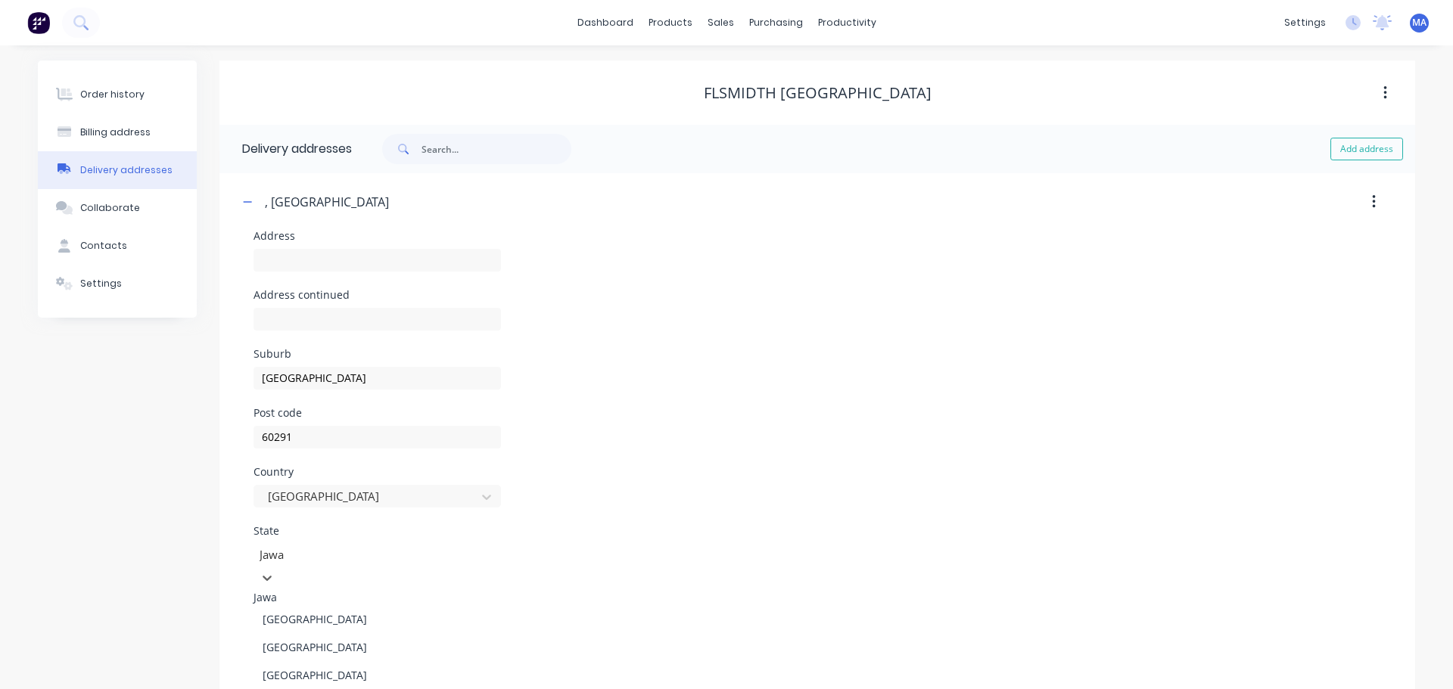
click at [298, 589] on div "Jawa" at bounding box center [376, 597] width 247 height 16
click at [288, 255] on input "text" at bounding box center [376, 260] width 247 height 23
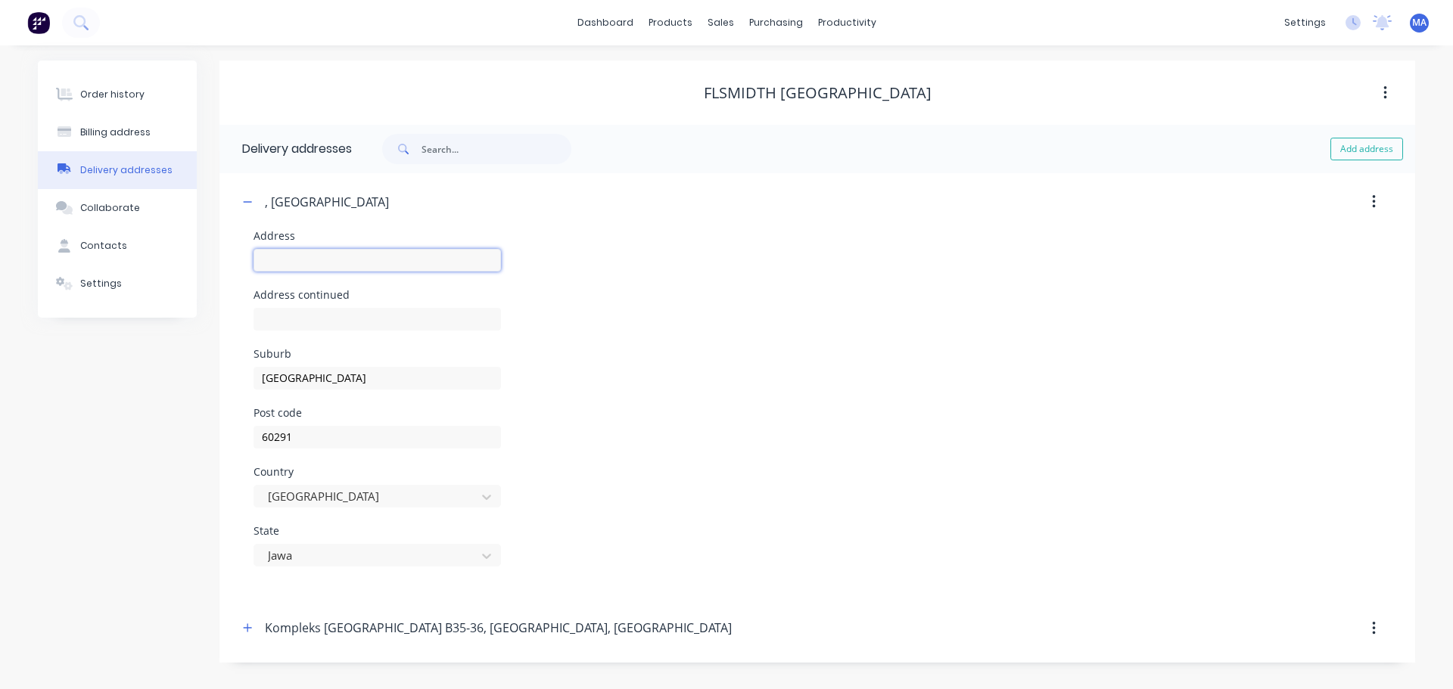
drag, startPoint x: 324, startPoint y: 257, endPoint x: 338, endPoint y: 272, distance: 20.9
click at [324, 257] on input "text" at bounding box center [376, 260] width 247 height 23
paste input "JI Rungkut Industri III No 10"
type input "JI Rungkut Industri III No 10"
click at [540, 293] on div "Address continued" at bounding box center [816, 319] width 1127 height 59
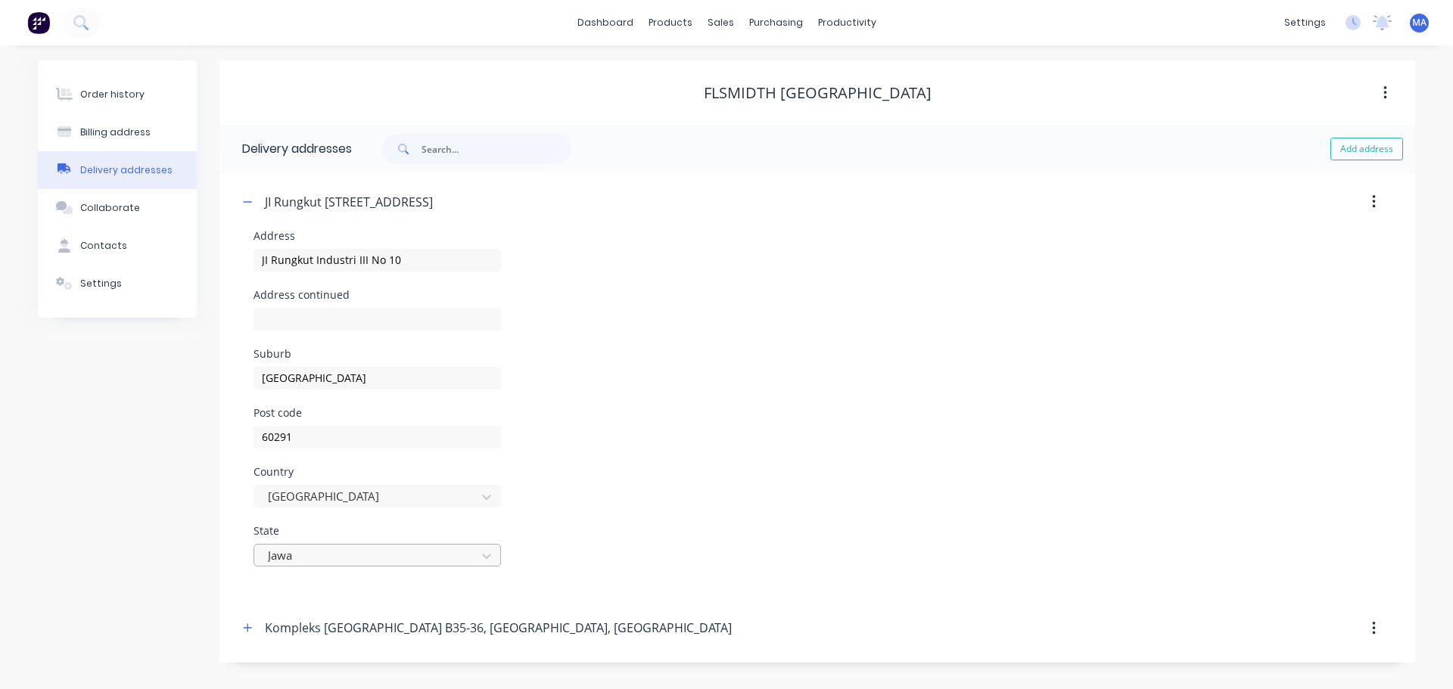
click at [312, 556] on div at bounding box center [367, 555] width 202 height 19
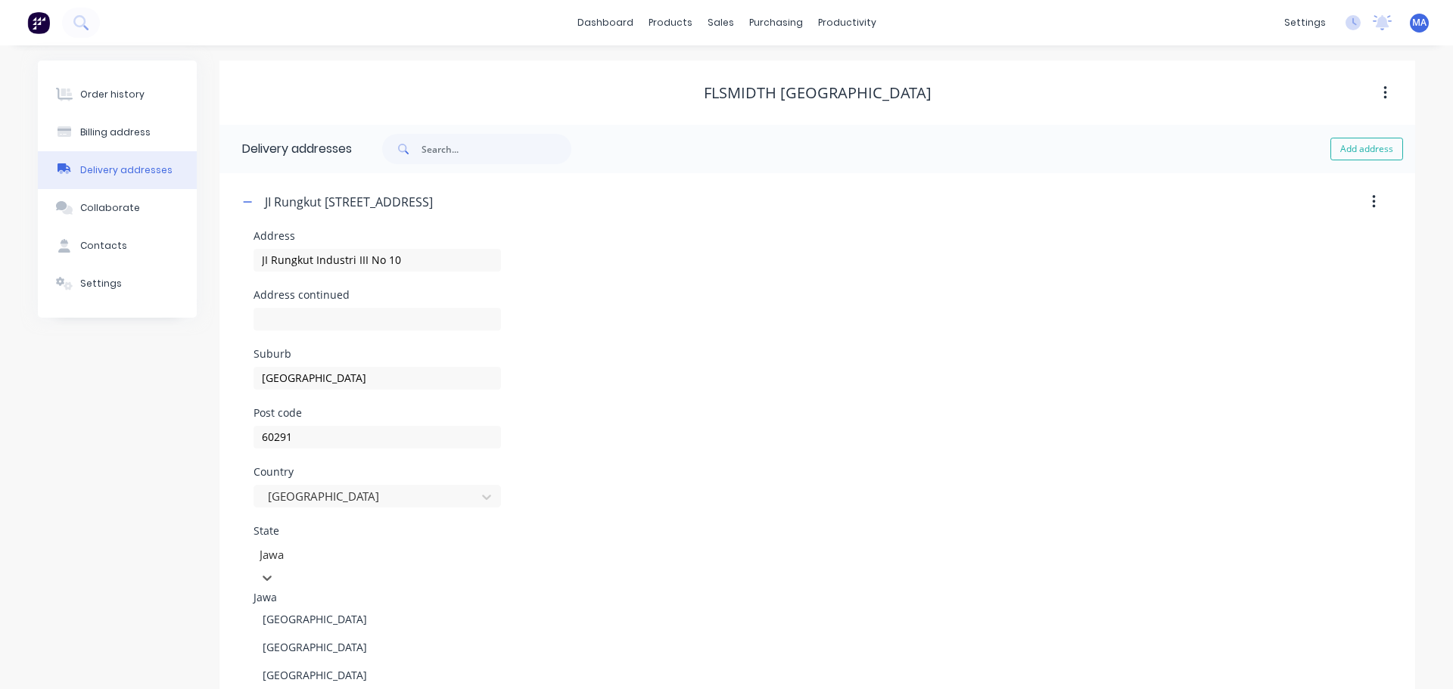
click at [697, 493] on div "Country Indonesia" at bounding box center [816, 496] width 1127 height 59
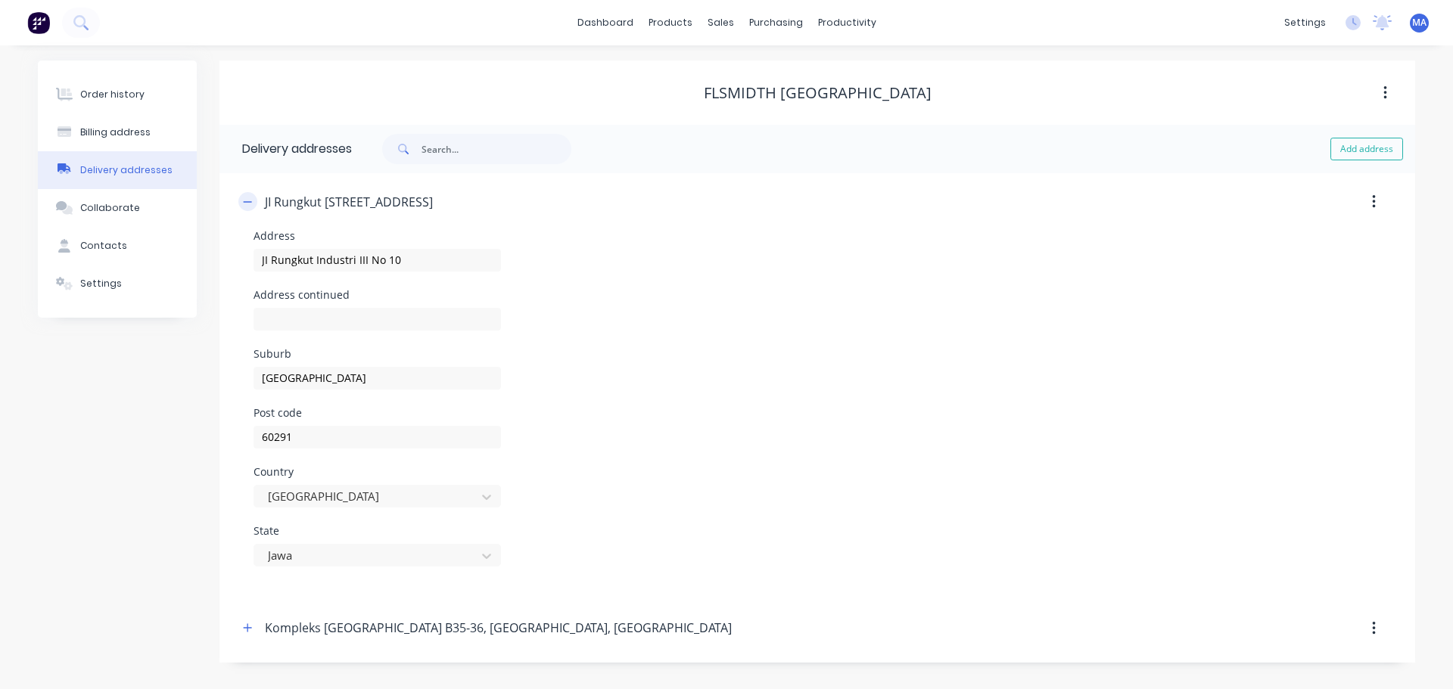
click at [243, 200] on button "button" at bounding box center [247, 201] width 19 height 19
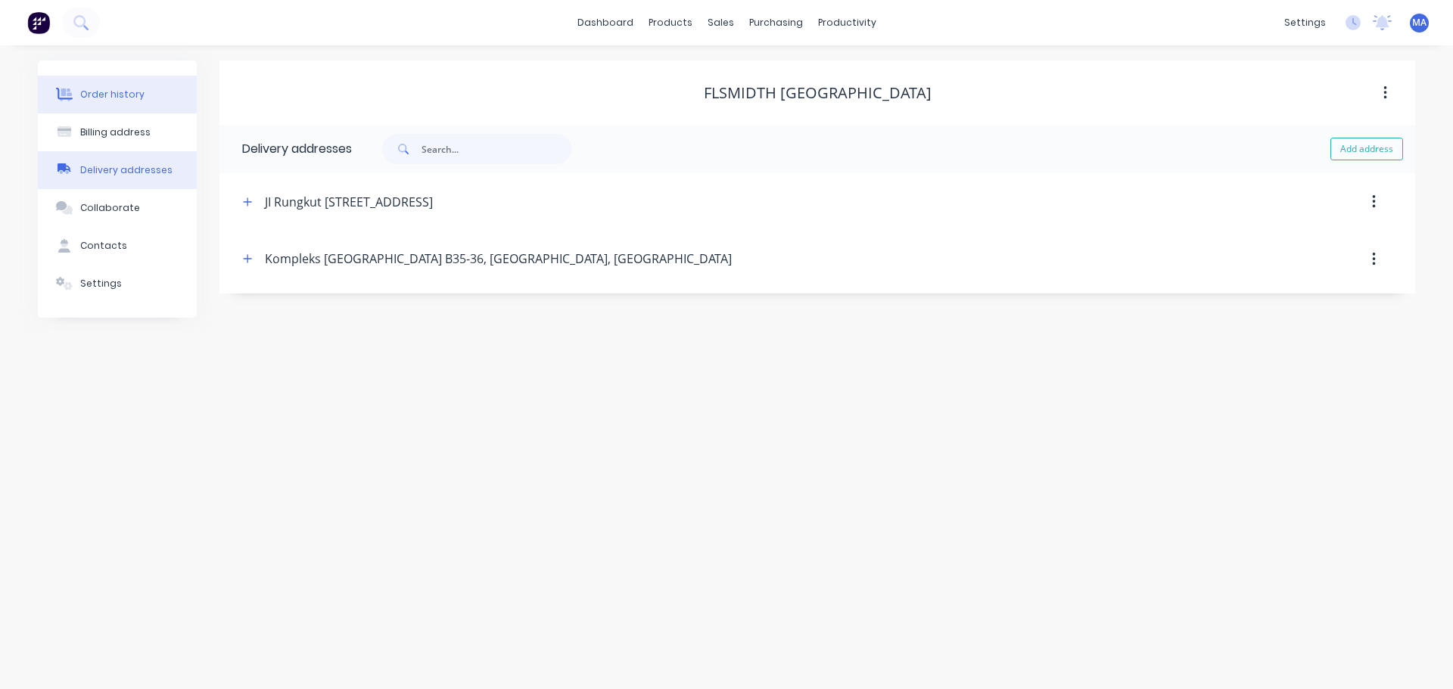
click at [110, 95] on div "Order history" at bounding box center [112, 95] width 64 height 14
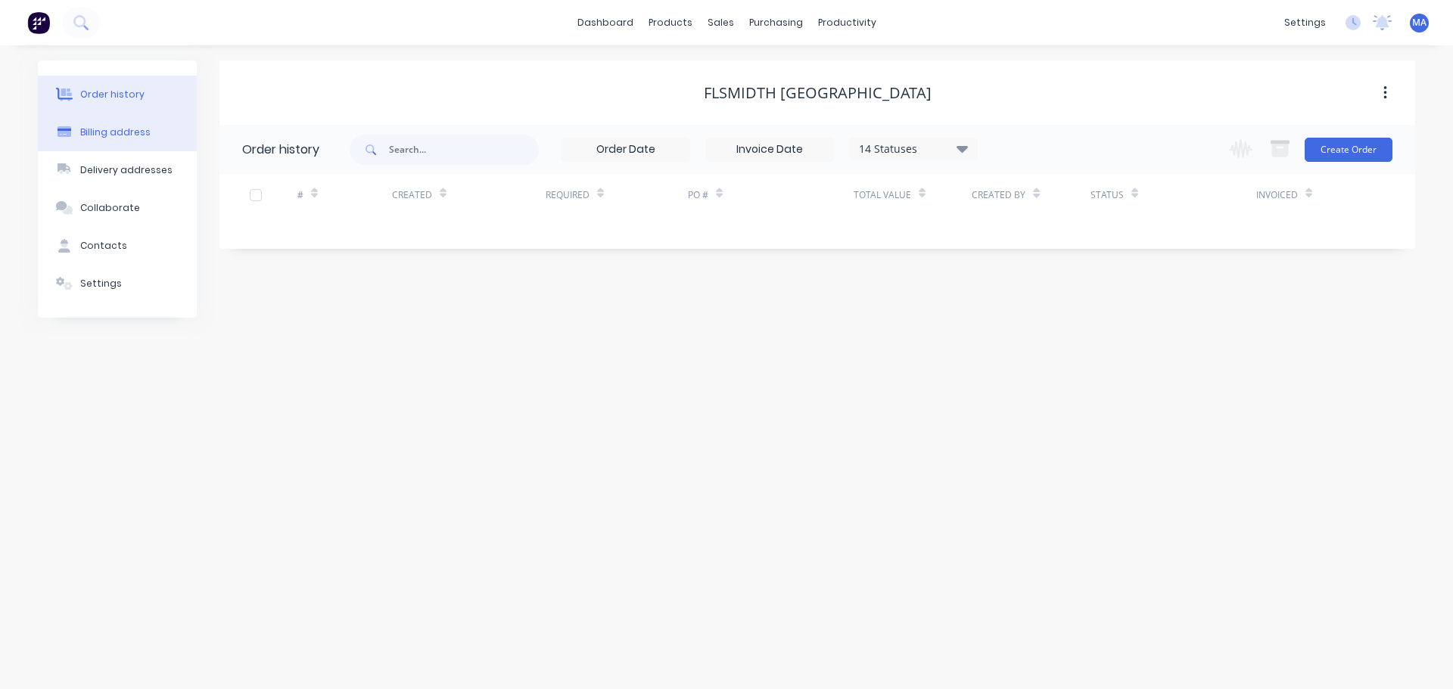
click at [132, 143] on button "Billing address" at bounding box center [117, 133] width 159 height 38
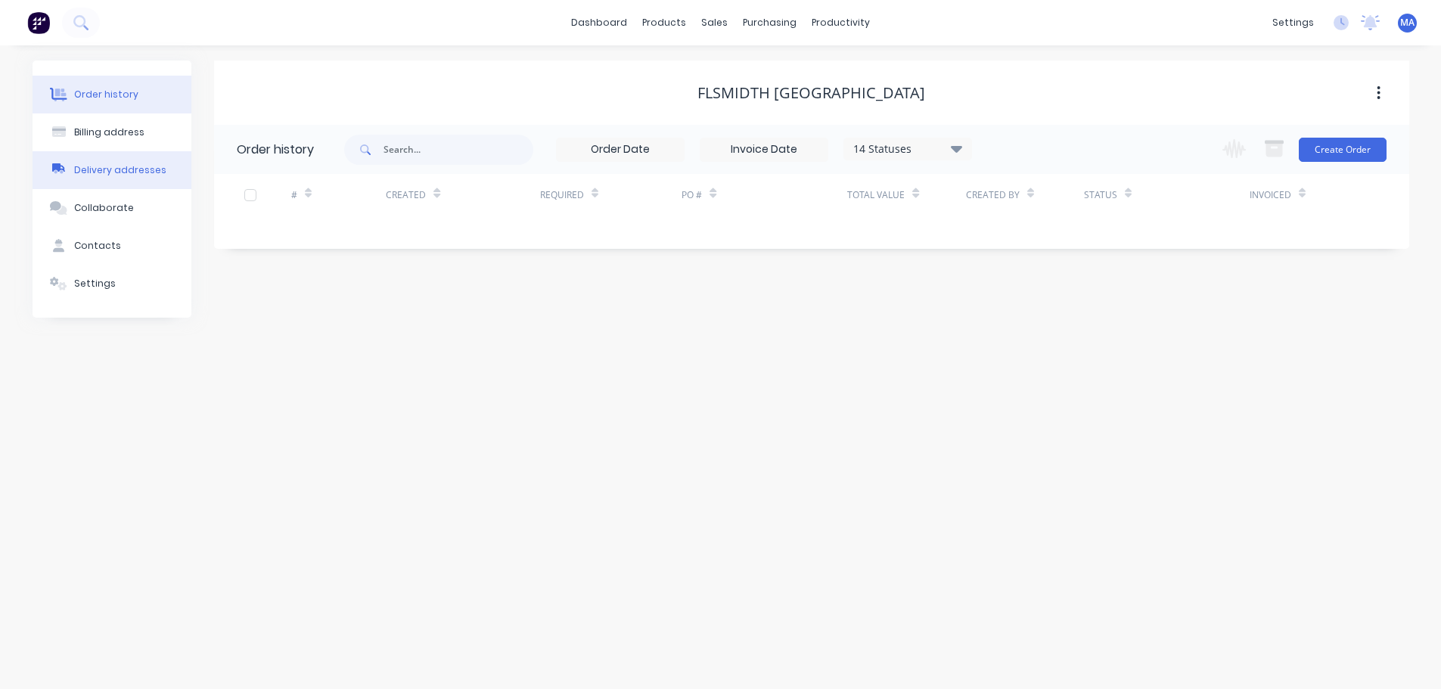
select select "ID"
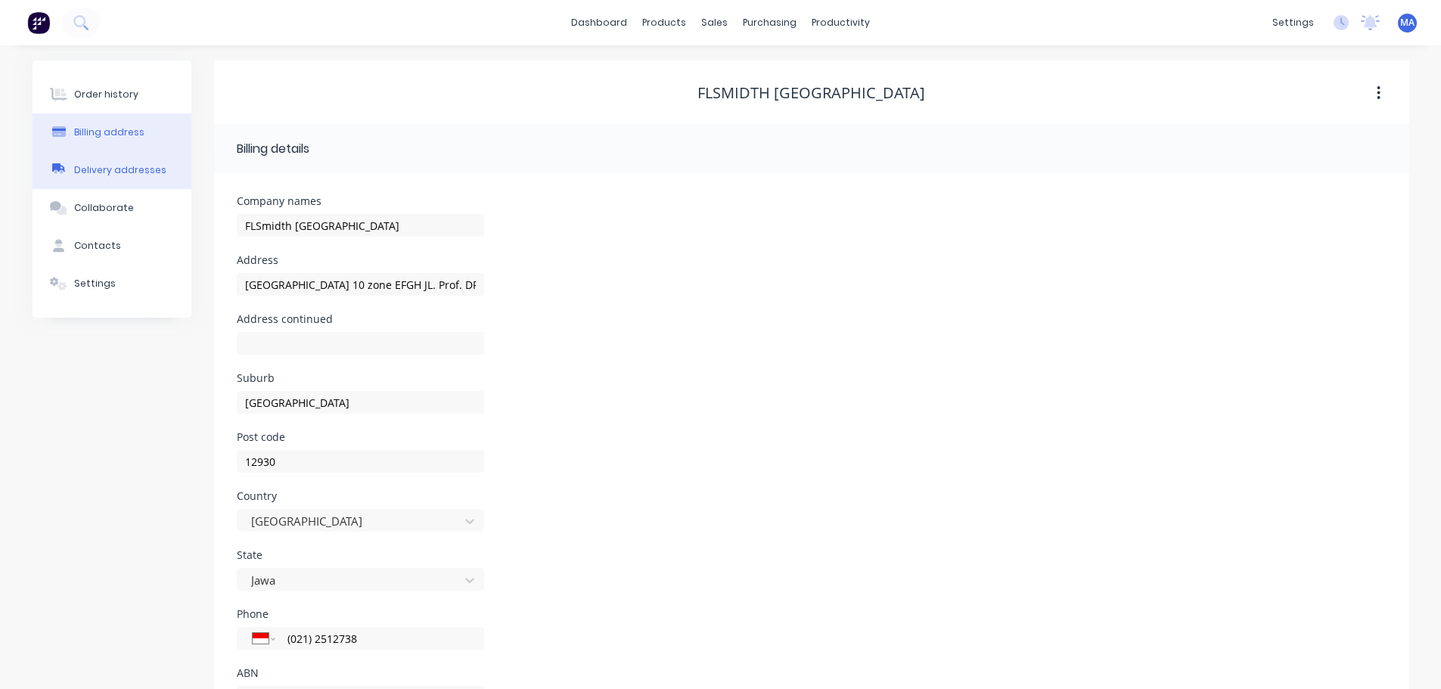
click at [122, 169] on div "Delivery addresses" at bounding box center [120, 170] width 92 height 14
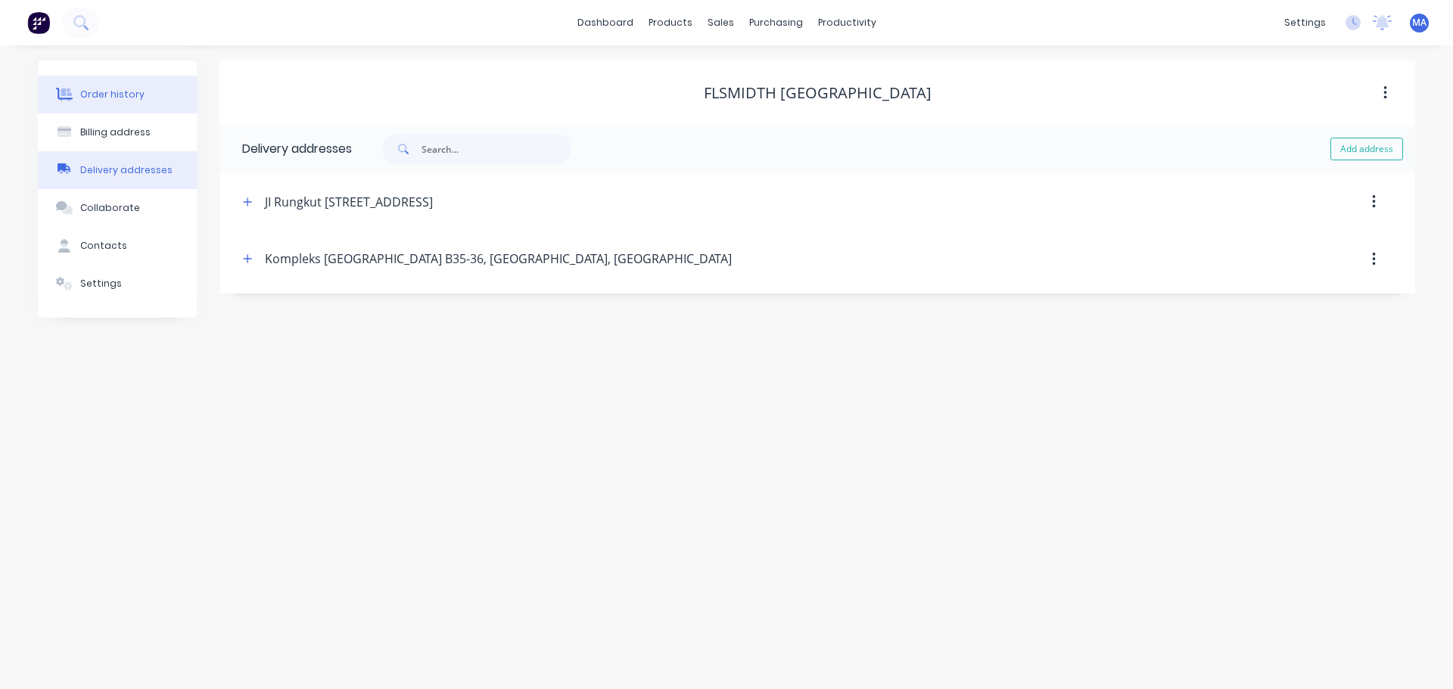
click at [119, 99] on div "Order history" at bounding box center [112, 95] width 64 height 14
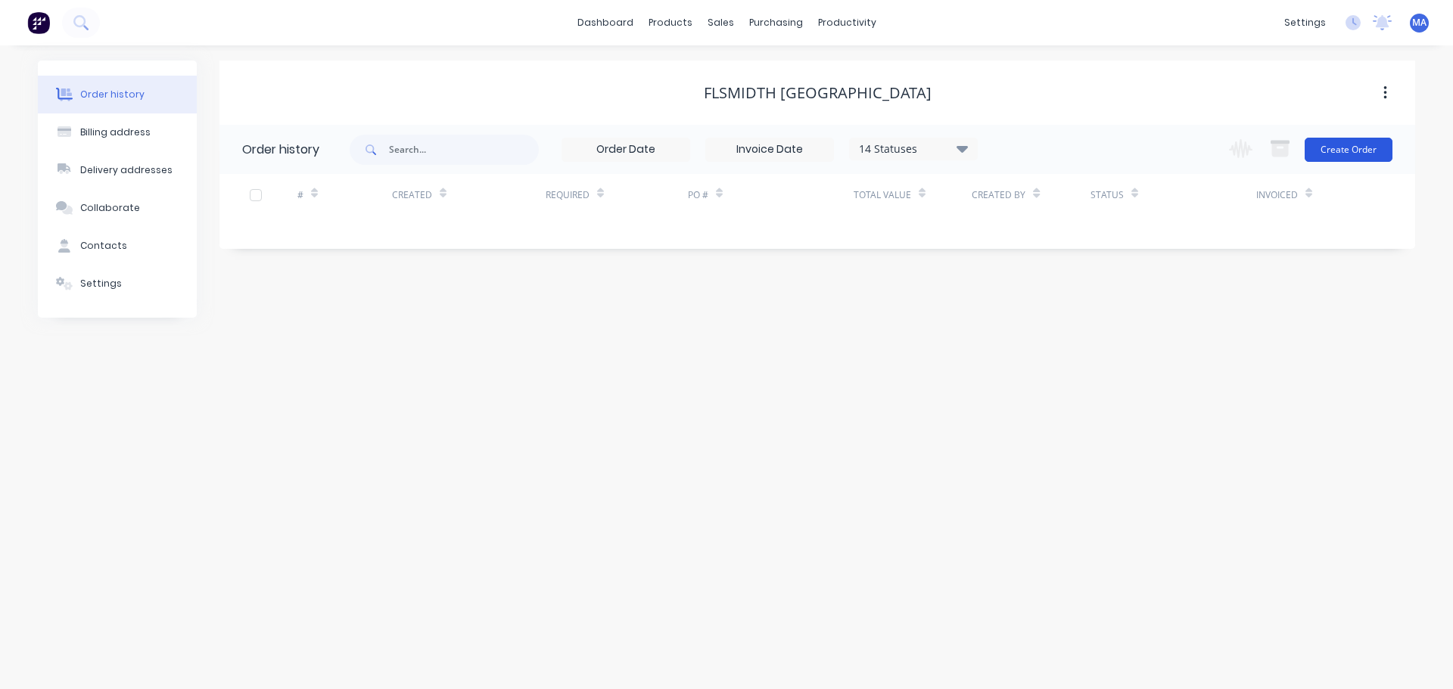
click at [1373, 148] on button "Create Order" at bounding box center [1348, 150] width 88 height 24
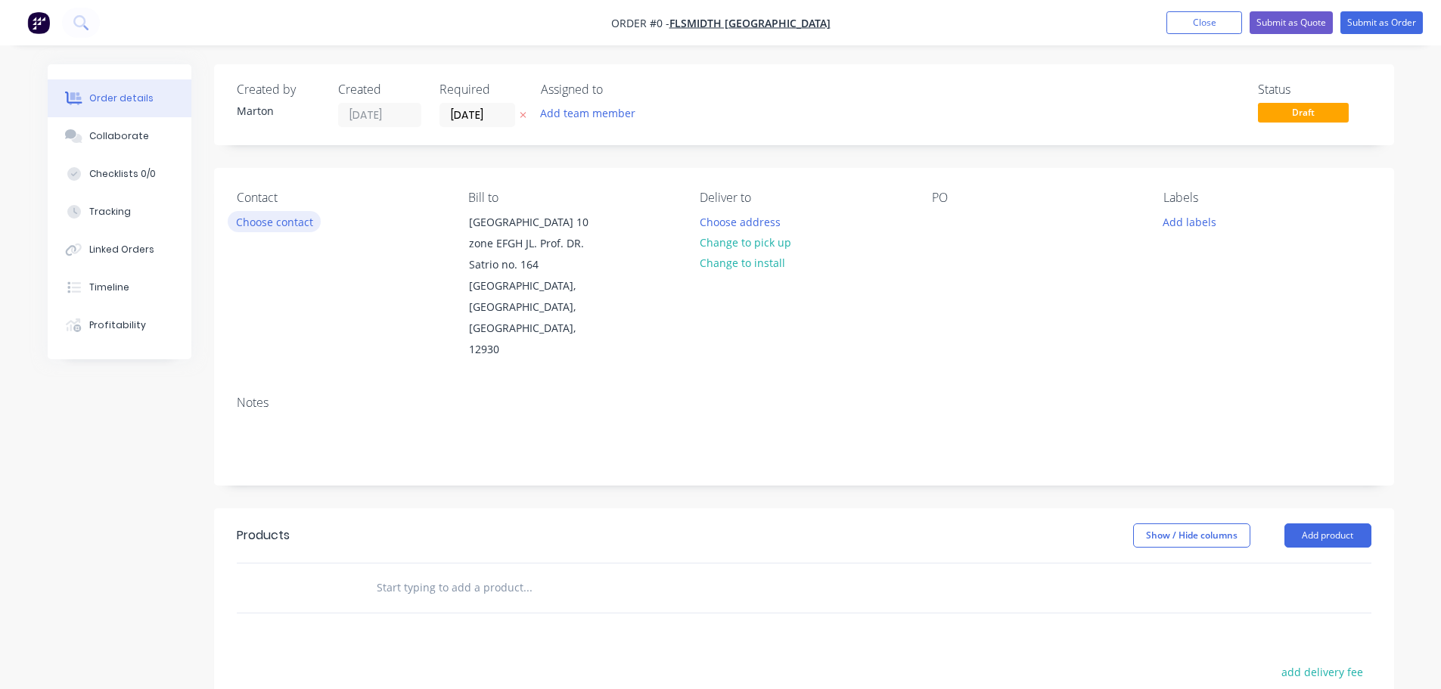
click at [266, 216] on button "Choose contact" at bounding box center [274, 221] width 93 height 20
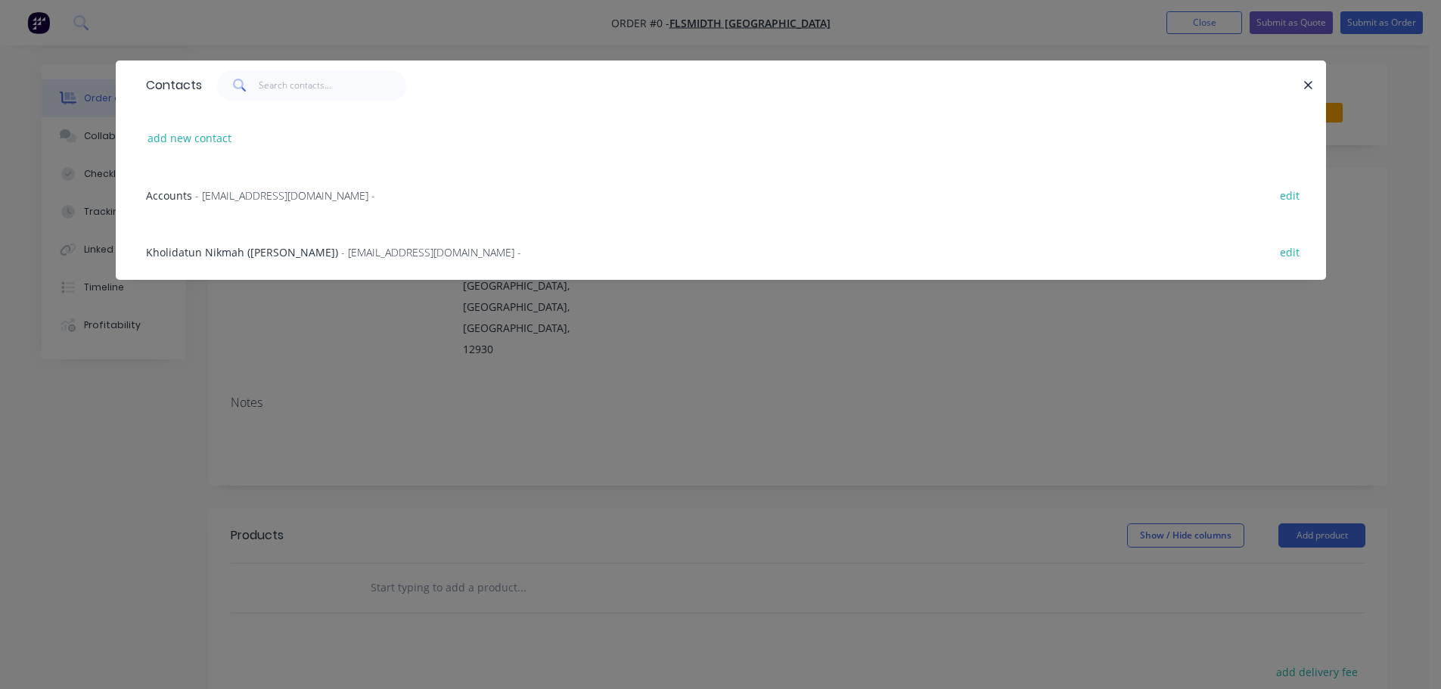
click at [253, 247] on span "Kholidatun Nikmah (Ida)" at bounding box center [242, 252] width 192 height 14
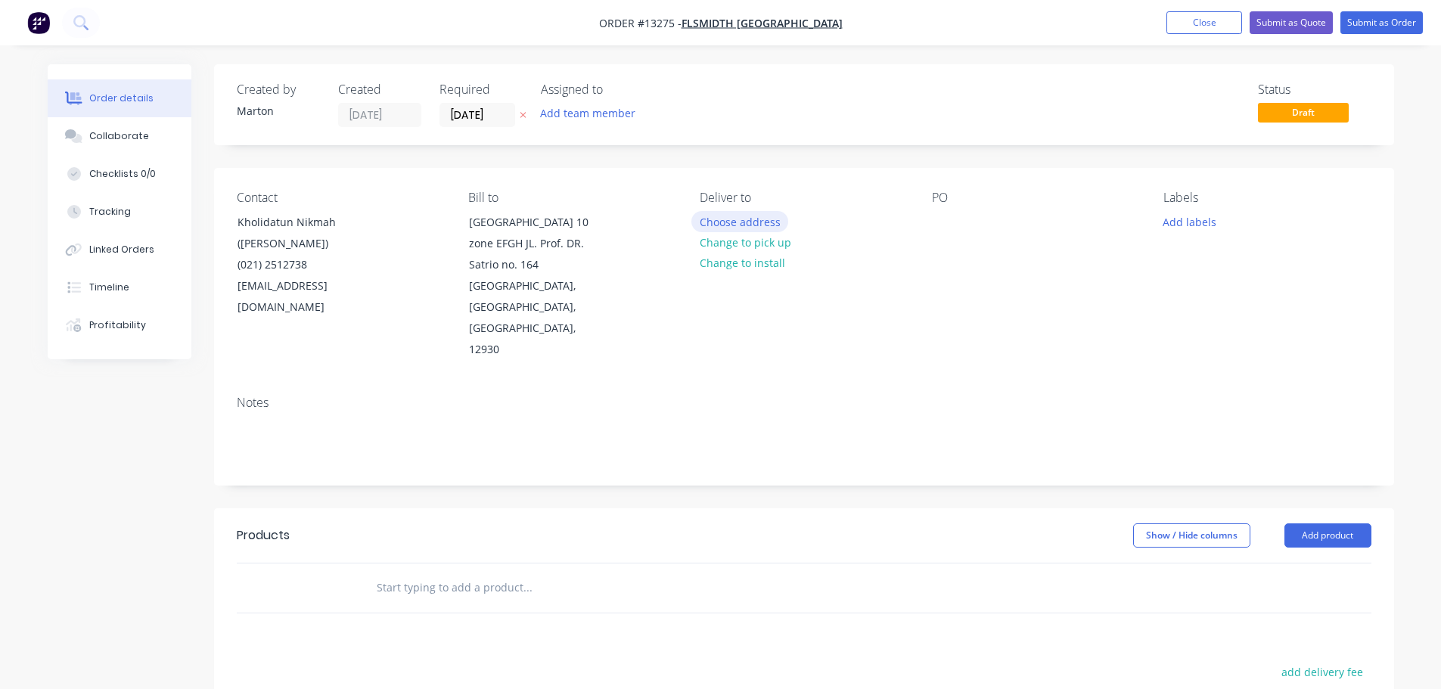
click at [746, 217] on button "Choose address" at bounding box center [740, 221] width 97 height 20
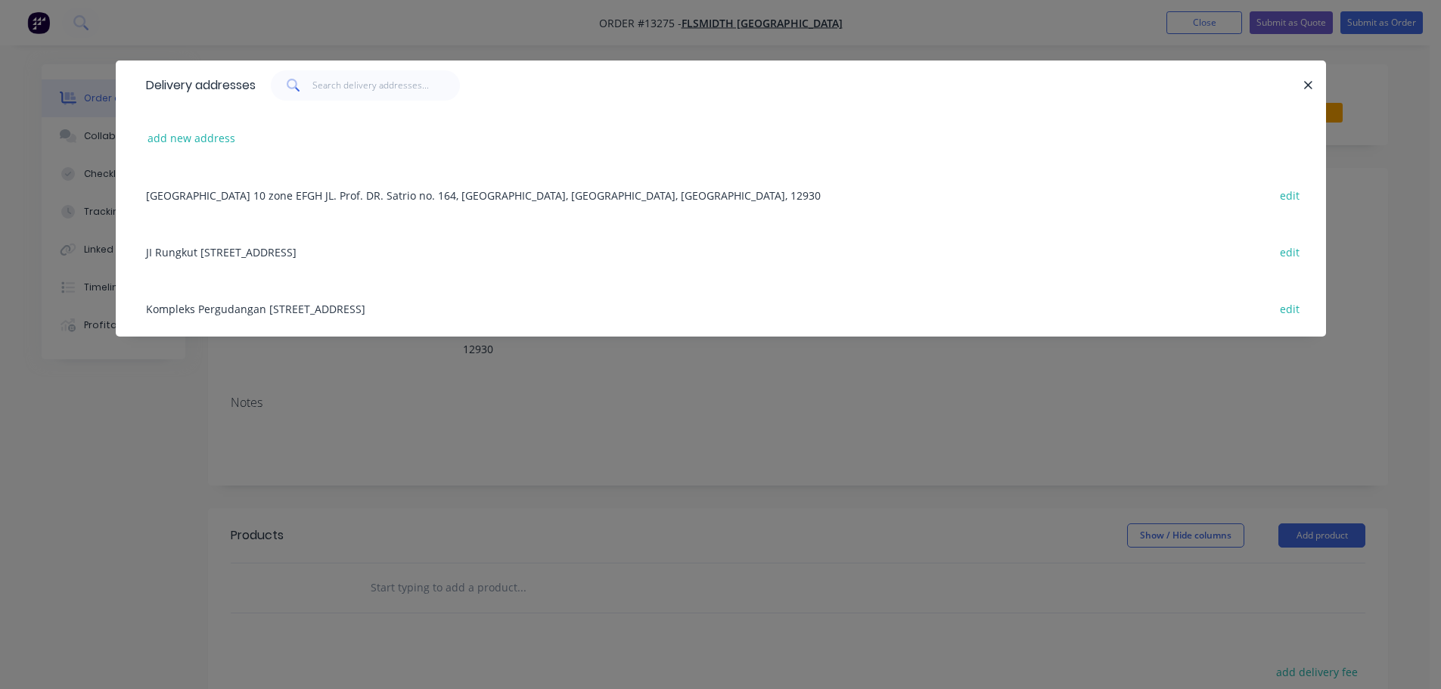
click at [231, 253] on div "JI Rungkut Industri III No 10, Surabaya, Jawa, Indonesia, 60291 edit" at bounding box center [720, 251] width 1165 height 57
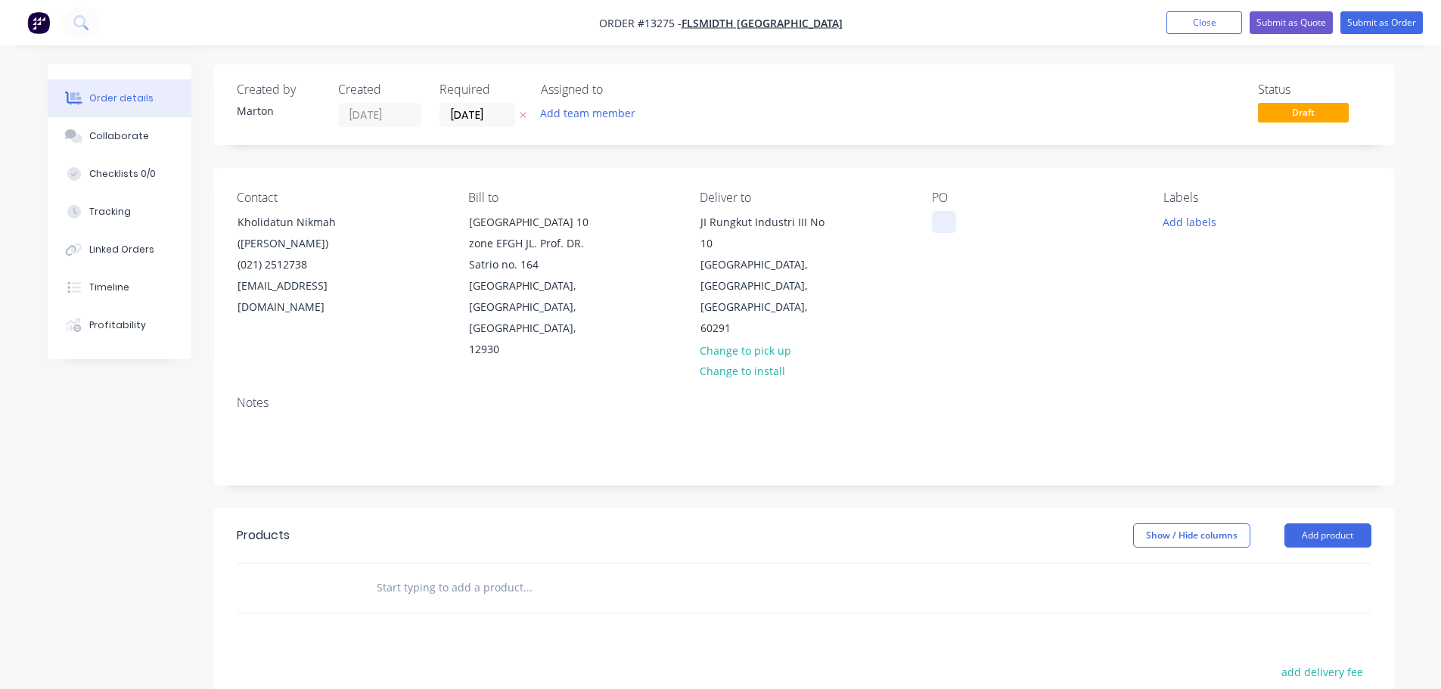
click at [947, 216] on div at bounding box center [944, 222] width 24 height 22
click at [589, 116] on button "Add team member" at bounding box center [587, 113] width 111 height 20
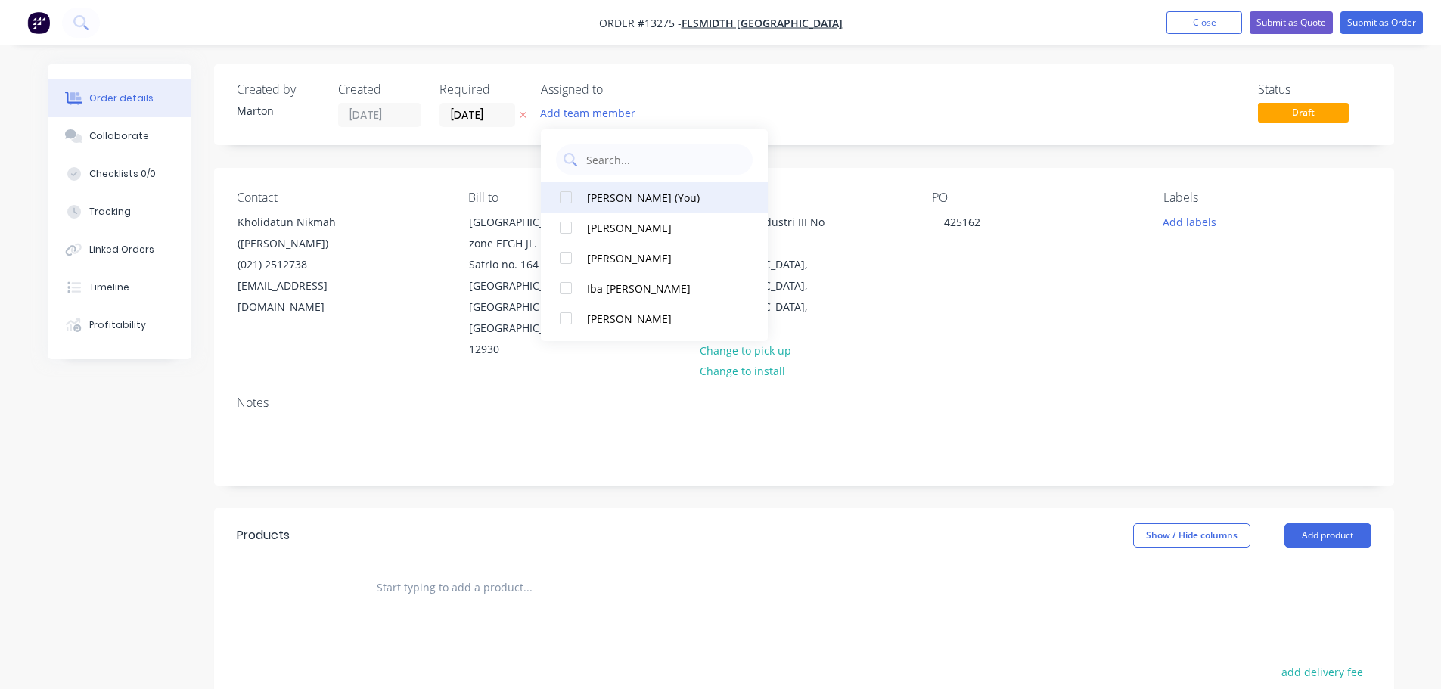
click at [566, 196] on div at bounding box center [566, 197] width 30 height 30
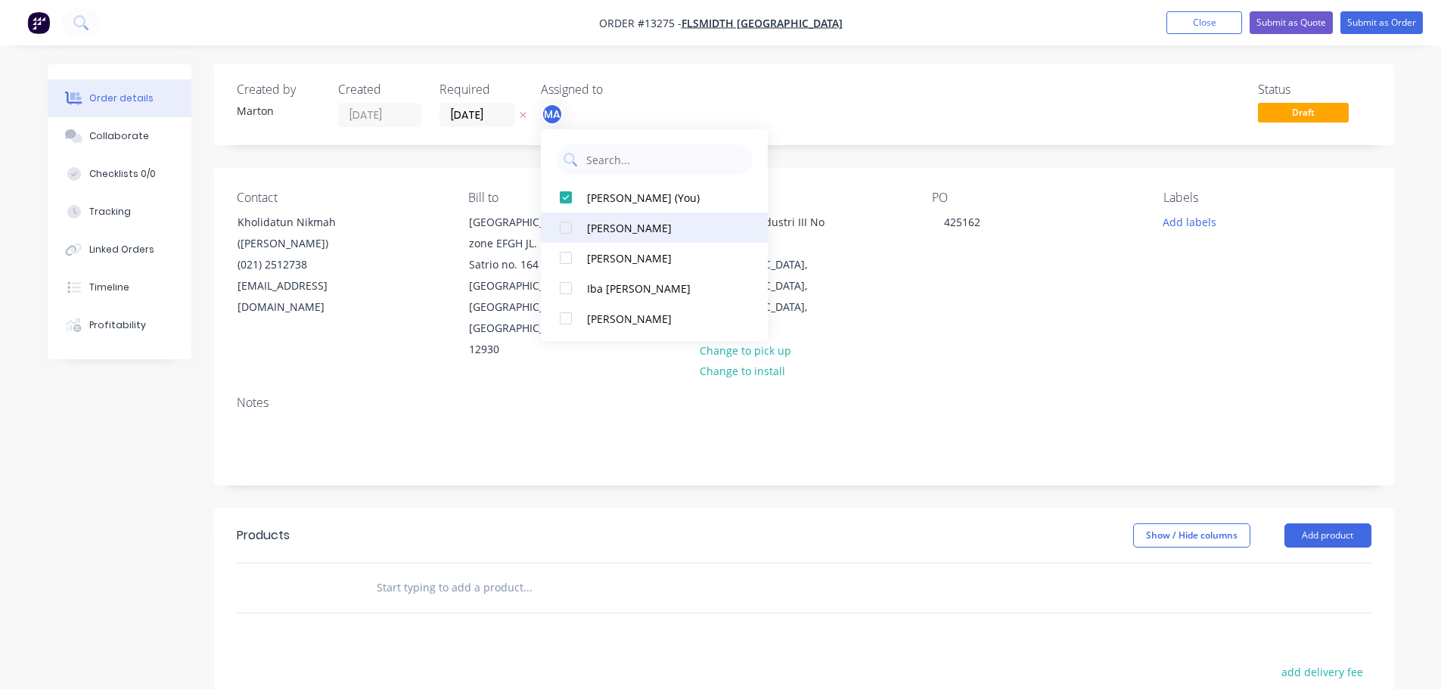
click at [571, 231] on div at bounding box center [566, 228] width 30 height 30
click at [572, 258] on div at bounding box center [566, 258] width 30 height 30
click at [742, 99] on div "Status Draft" at bounding box center [1031, 104] width 679 height 45
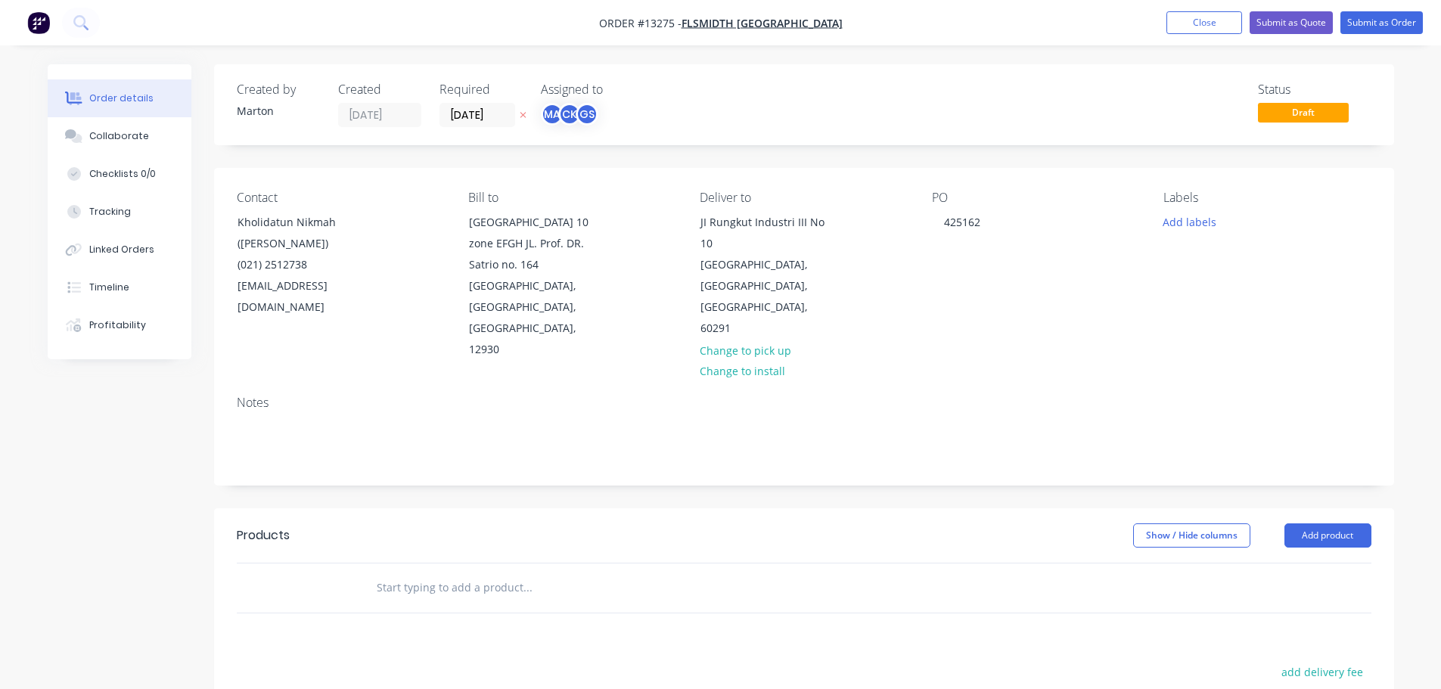
click at [484, 121] on input "[DATE]" at bounding box center [477, 115] width 74 height 23
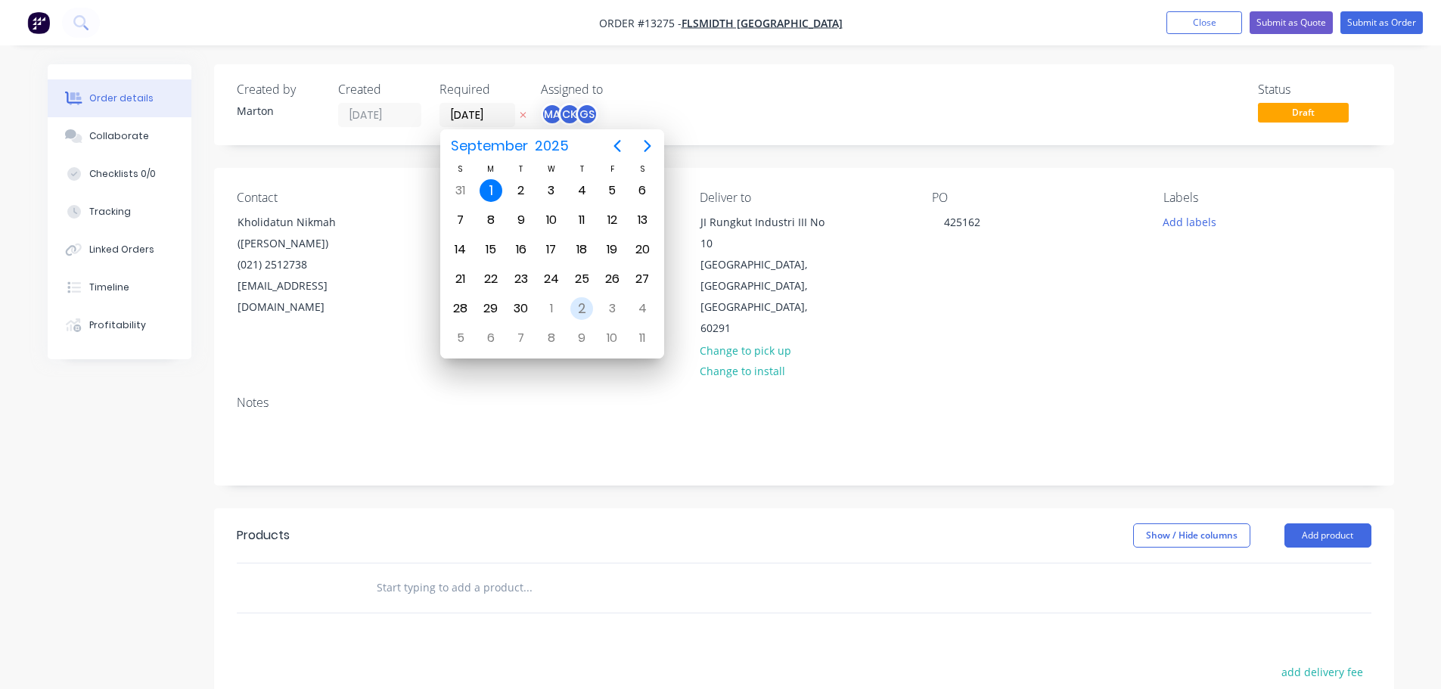
click at [576, 314] on div "2" at bounding box center [582, 308] width 23 height 23
type input "02/10/25"
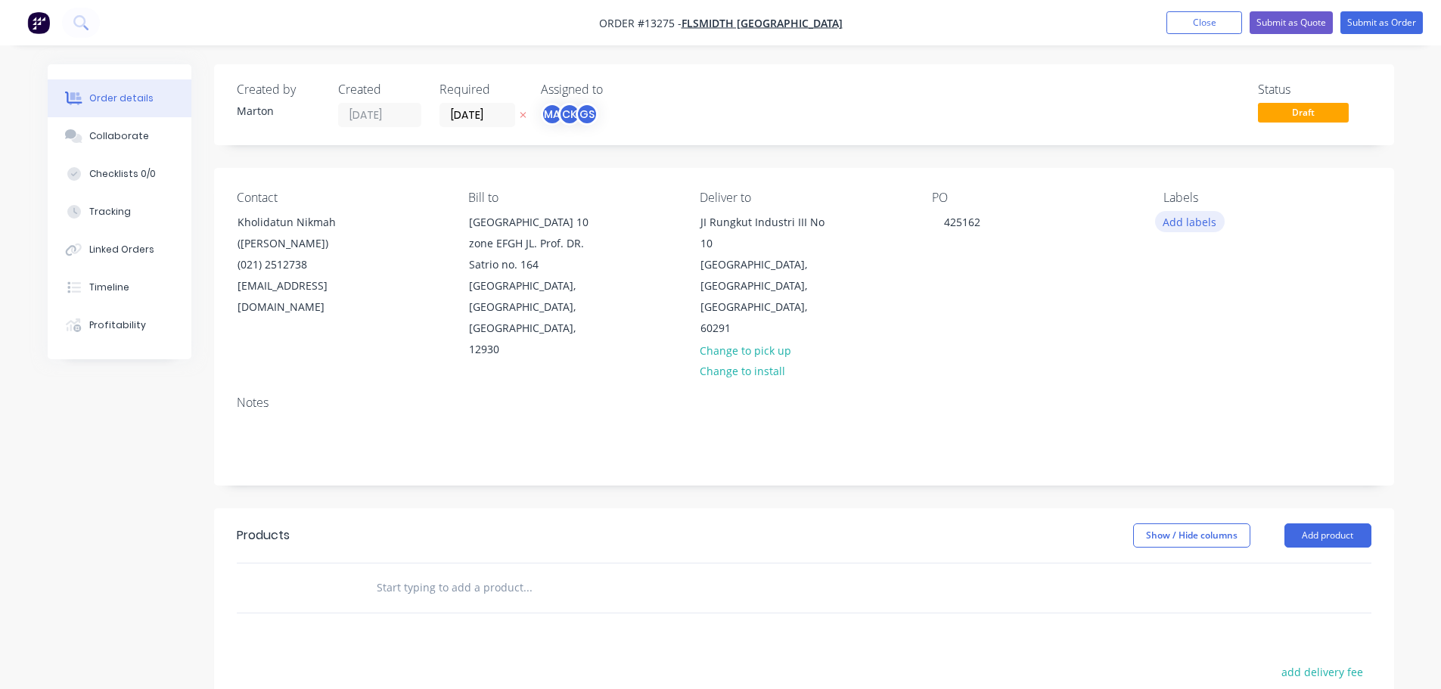
click at [1173, 224] on button "Add labels" at bounding box center [1190, 221] width 70 height 20
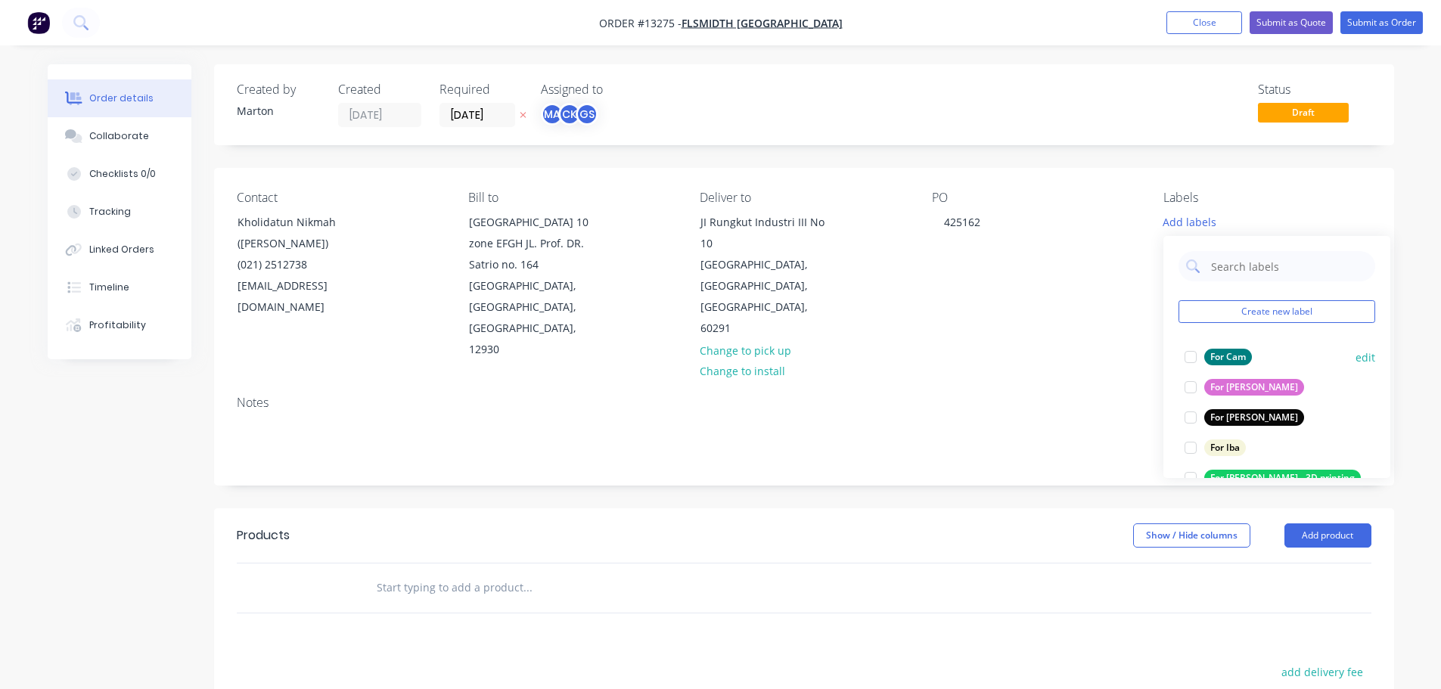
click at [1193, 365] on div at bounding box center [1191, 357] width 30 height 30
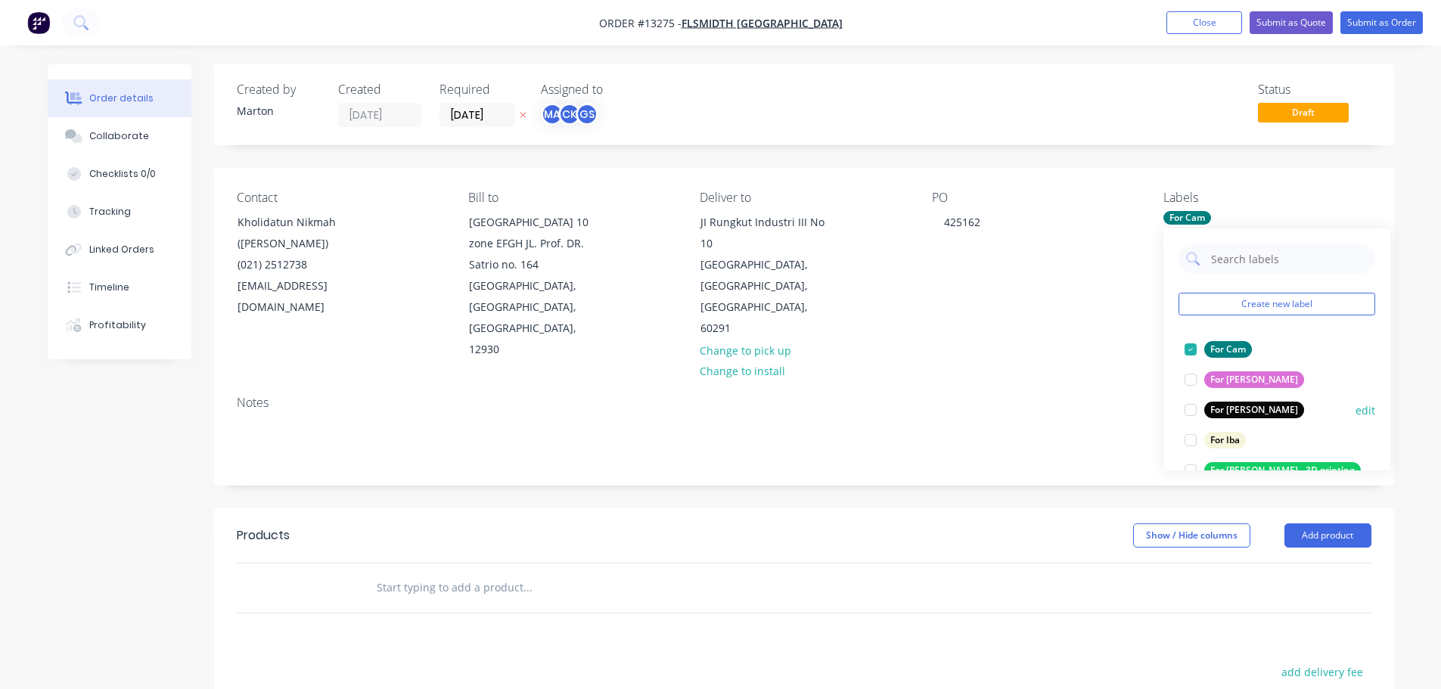
click at [1196, 412] on div at bounding box center [1191, 410] width 30 height 30
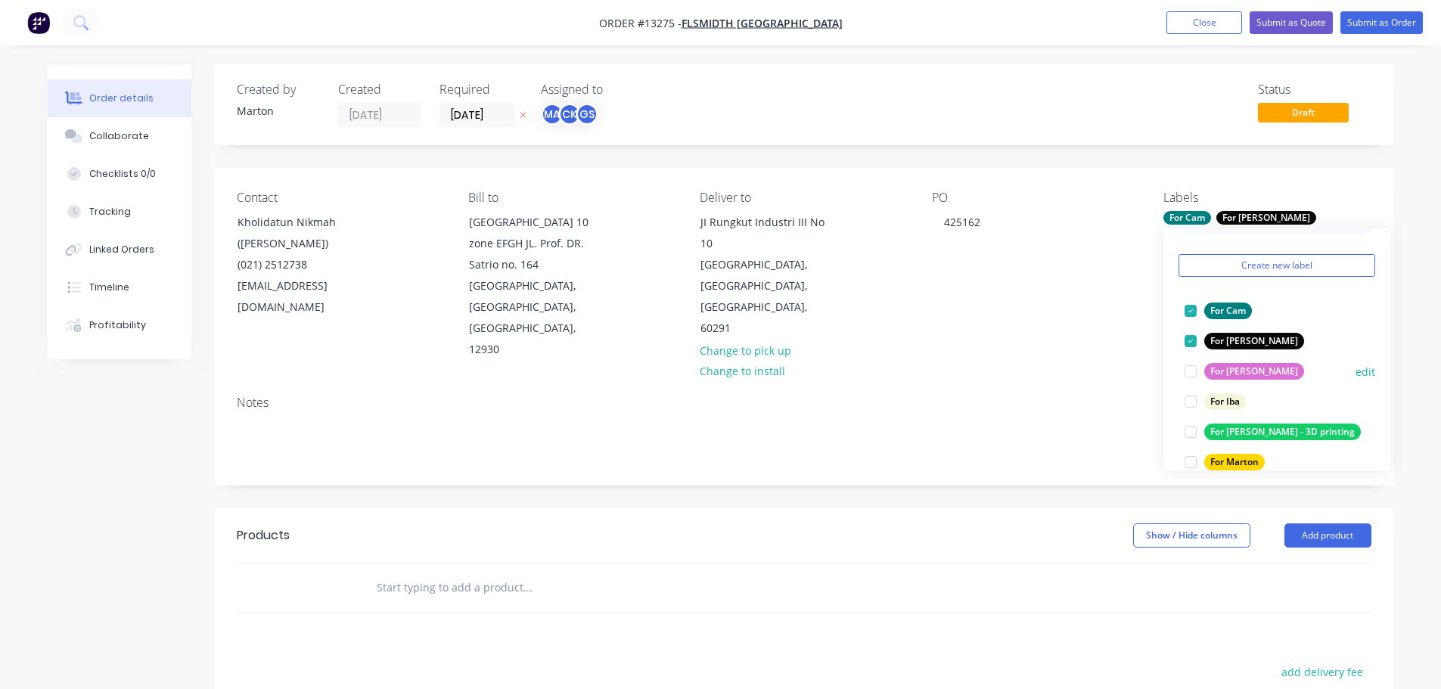
scroll to position [76, 0]
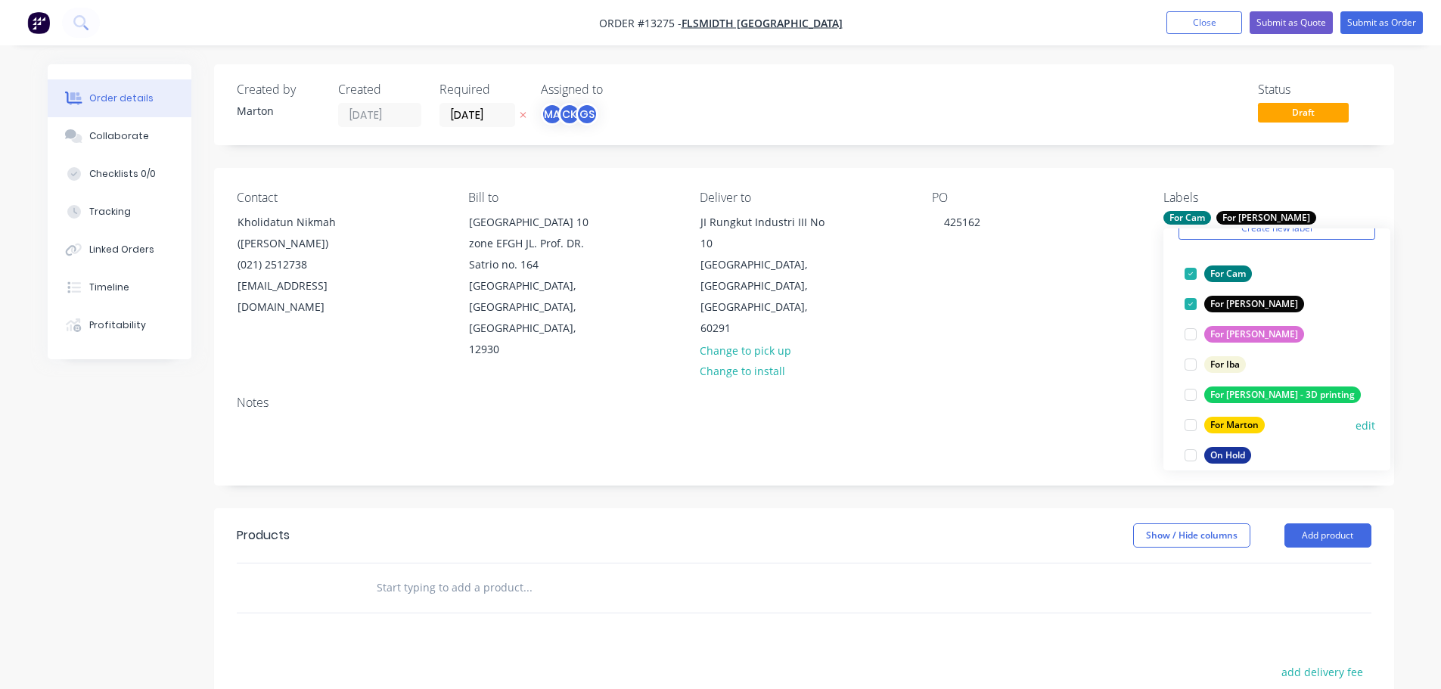
click at [1194, 421] on div at bounding box center [1191, 425] width 30 height 30
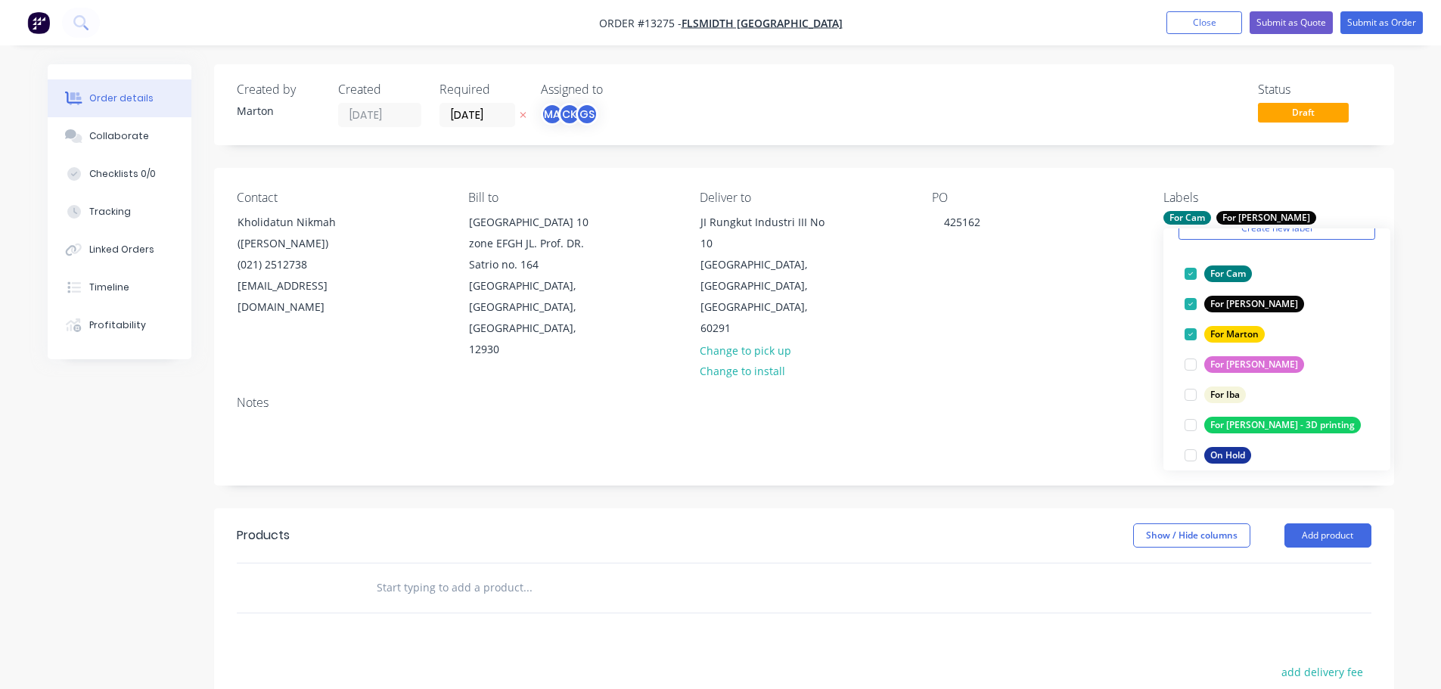
click at [962, 465] on div "Created by Marton Created 01/09/25 Required 02/10/25 Assigned to MA CK GS Statu…" at bounding box center [804, 520] width 1180 height 913
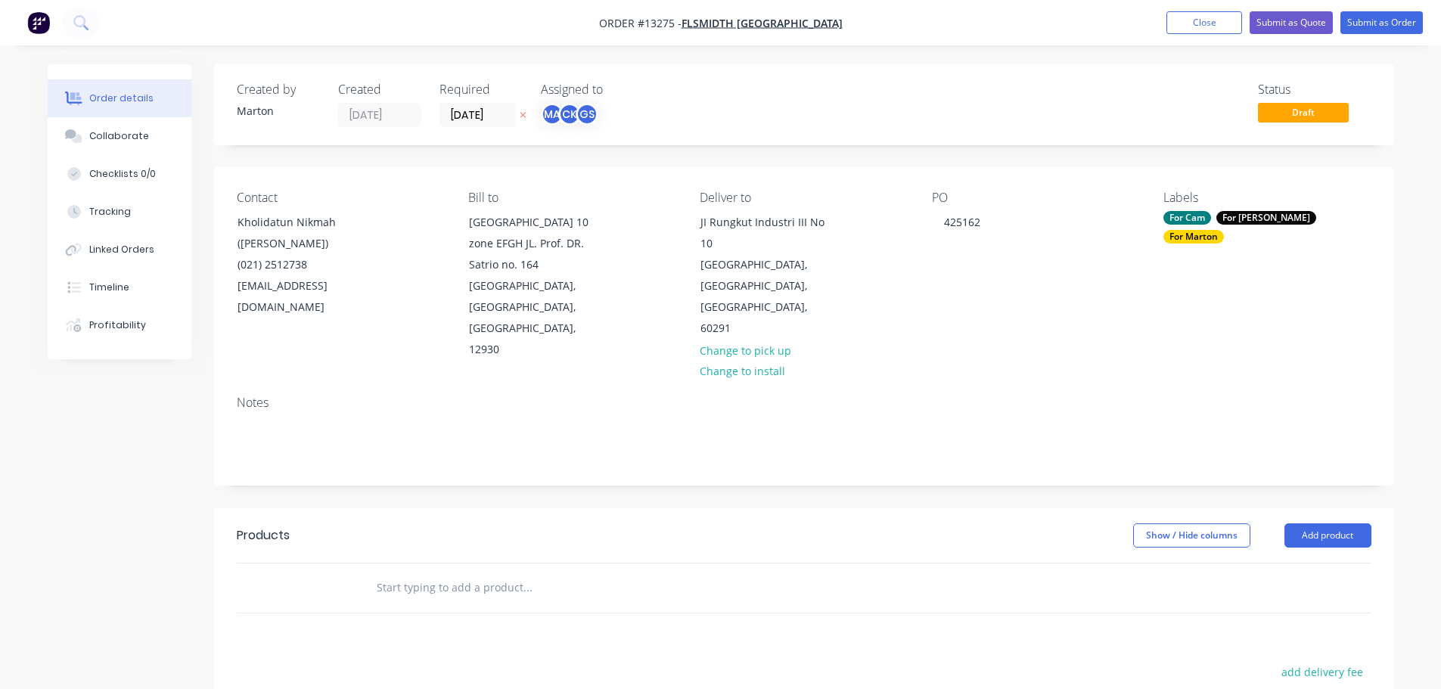
click at [479, 573] on input "text" at bounding box center [527, 588] width 303 height 30
type input "09d26777"
click at [501, 670] on div "09D26777 04 Product" at bounding box center [609, 702] width 454 height 64
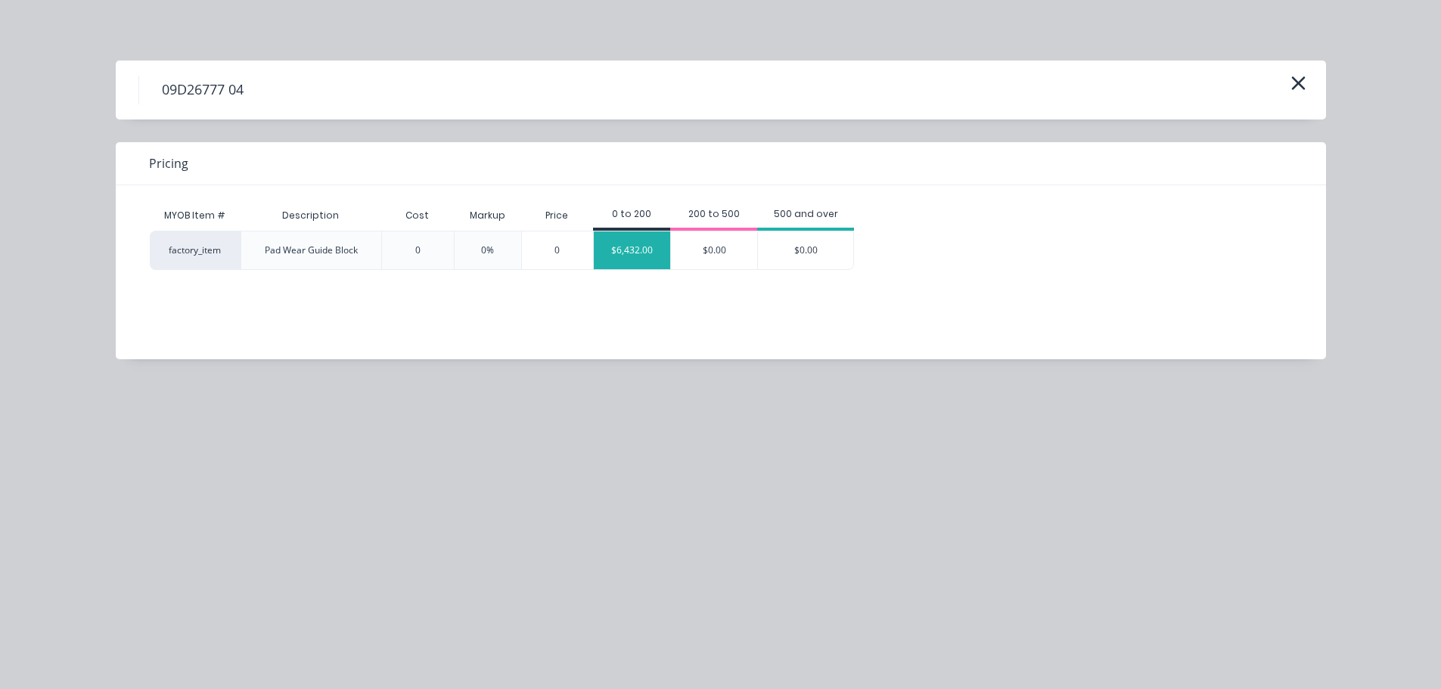
click at [632, 248] on div "$6,432.00" at bounding box center [632, 251] width 76 height 38
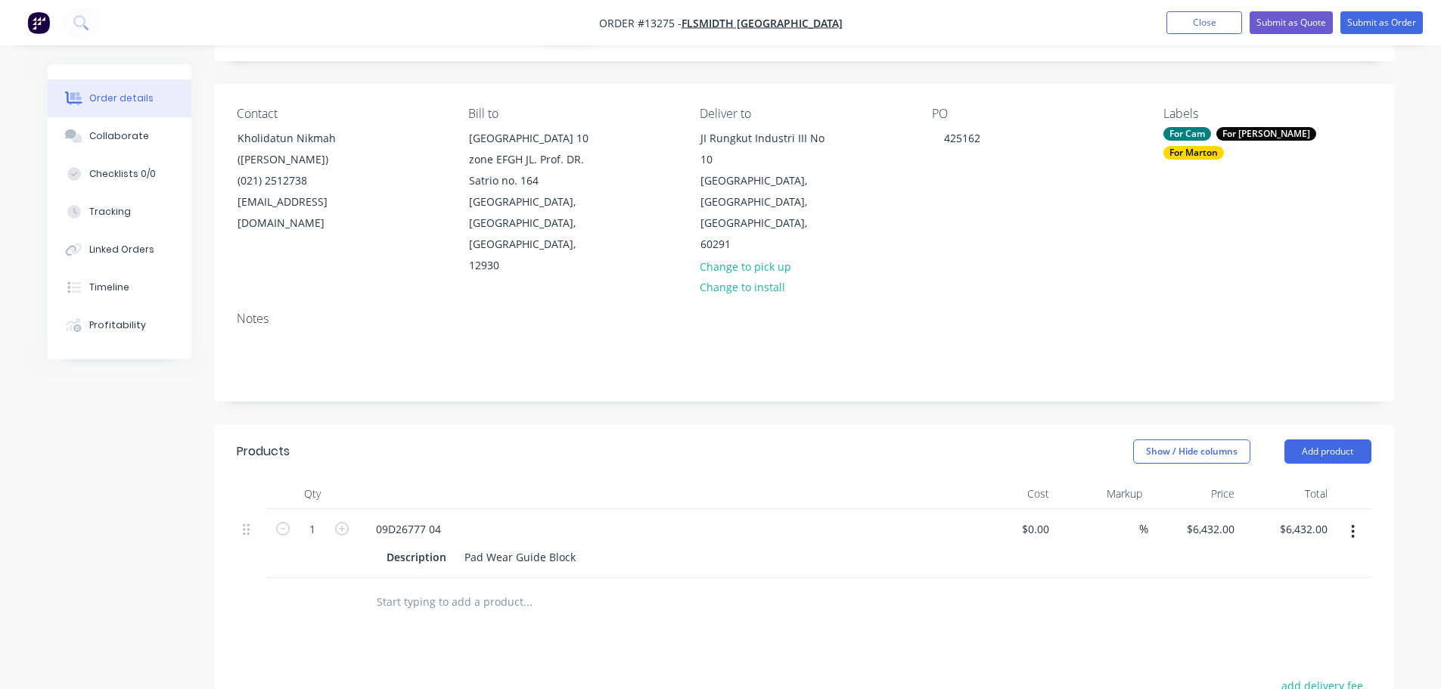
scroll to position [0, 0]
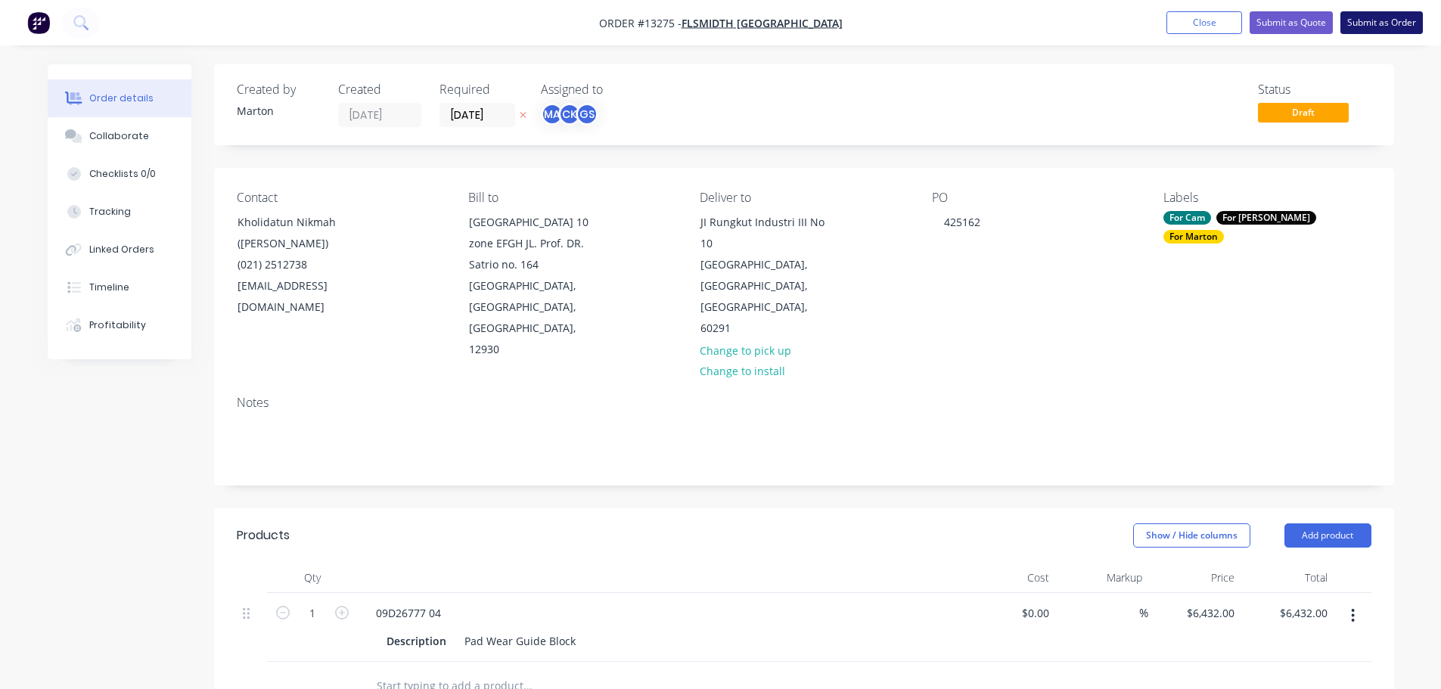
click at [1380, 26] on button "Submit as Order" at bounding box center [1382, 22] width 82 height 23
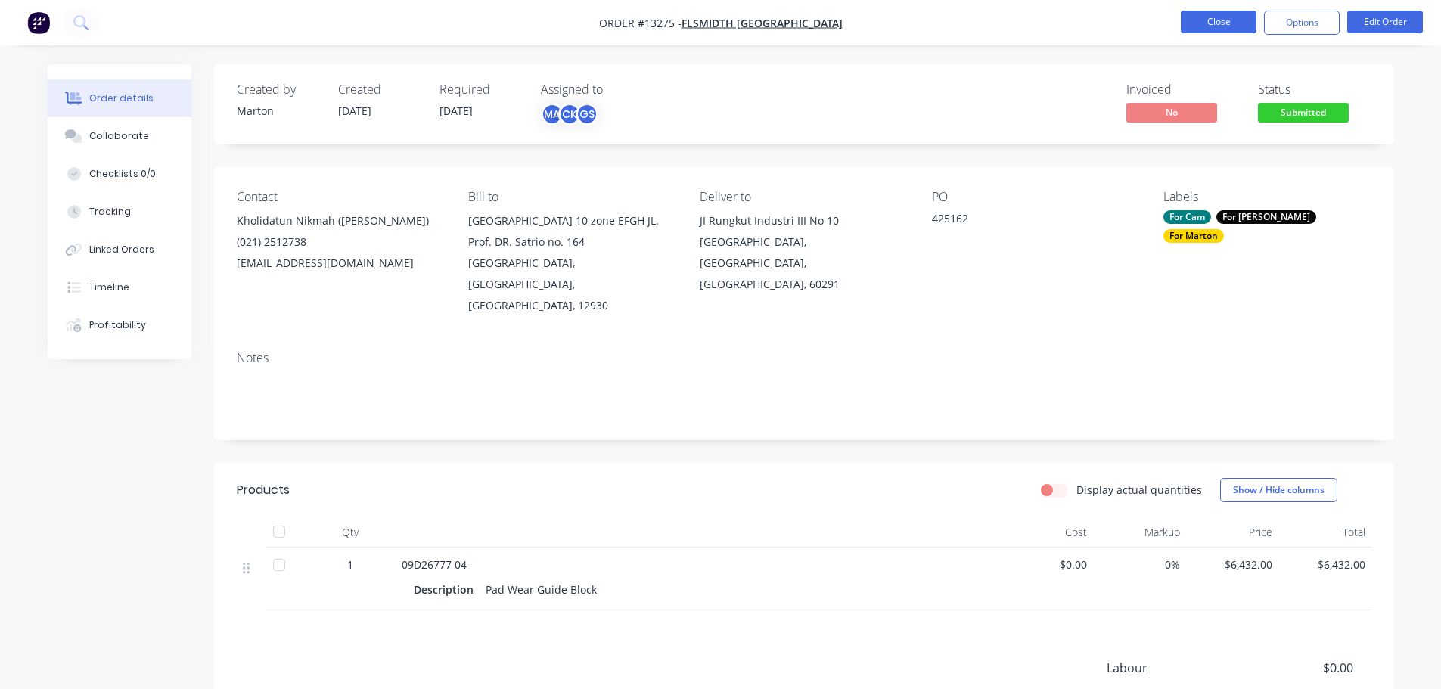
click at [1227, 17] on button "Close" at bounding box center [1219, 22] width 76 height 23
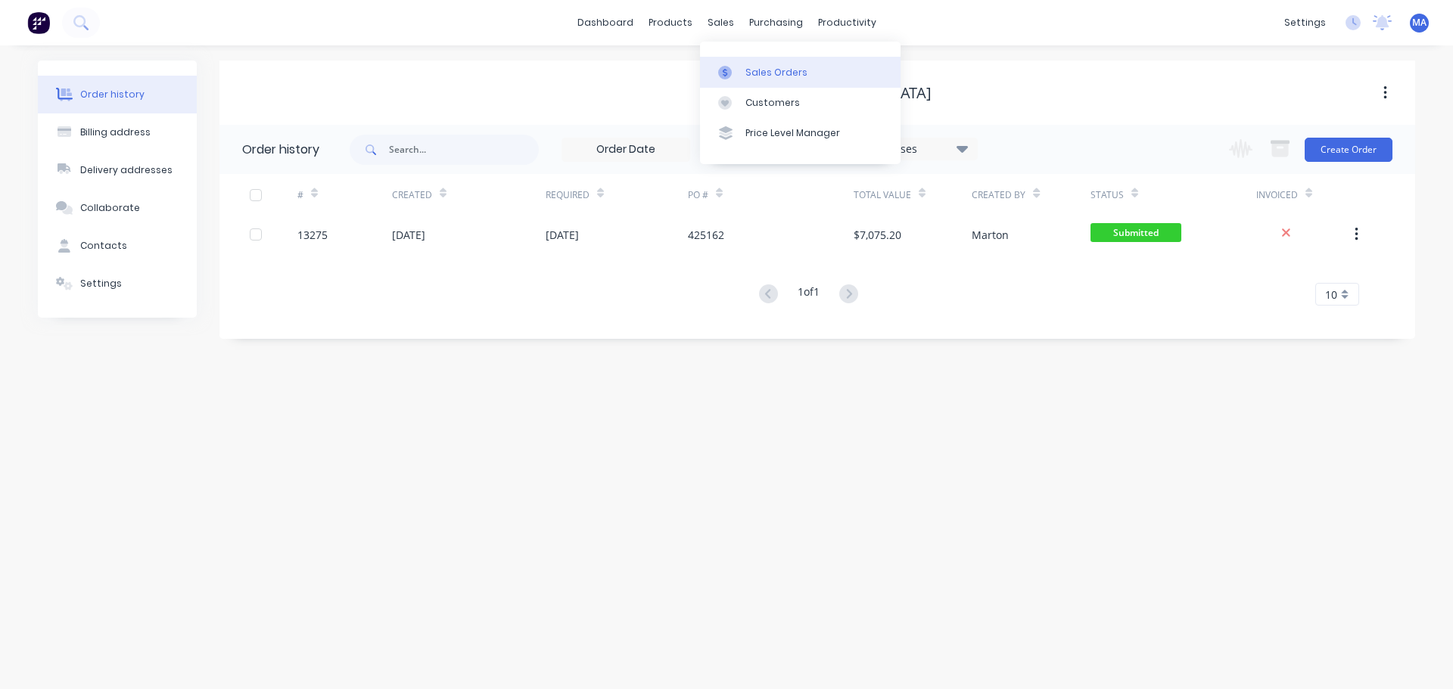
click at [730, 64] on link "Sales Orders" at bounding box center [800, 72] width 201 height 30
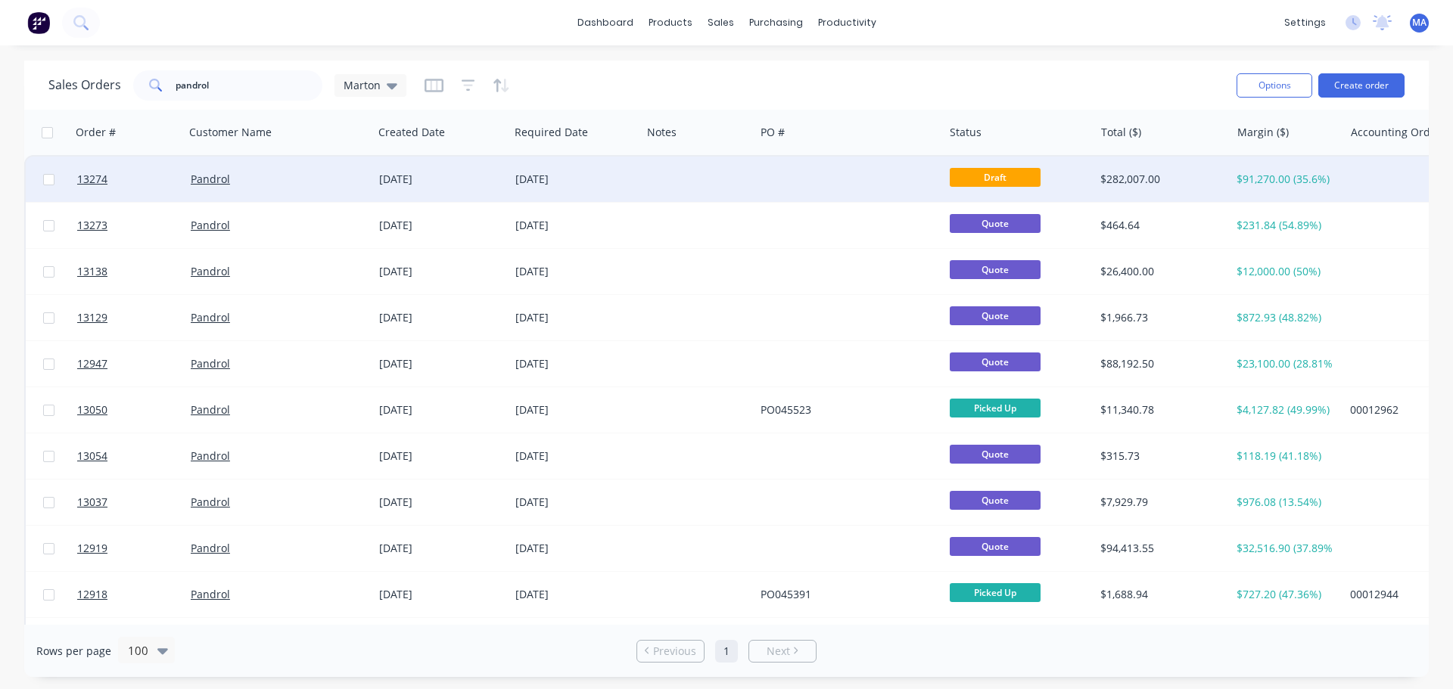
click at [323, 176] on div "Pandrol" at bounding box center [275, 179] width 168 height 15
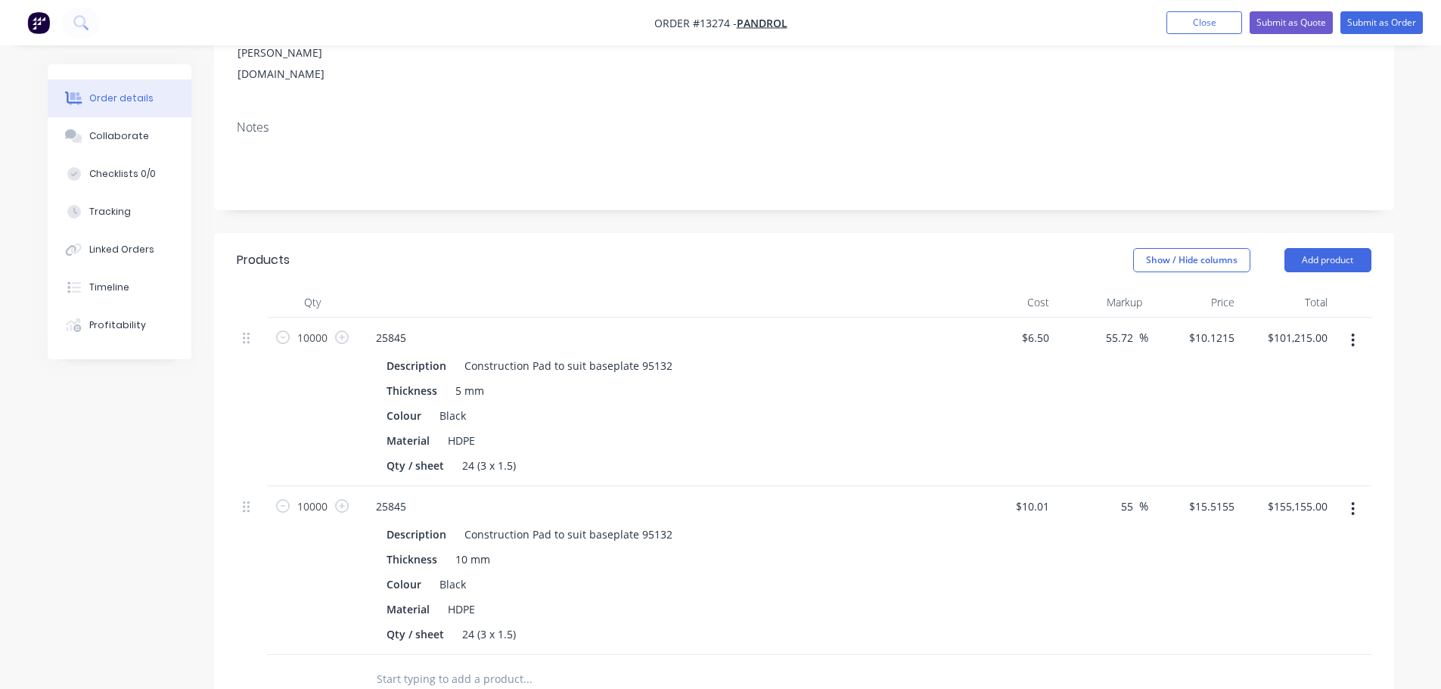
scroll to position [378, 0]
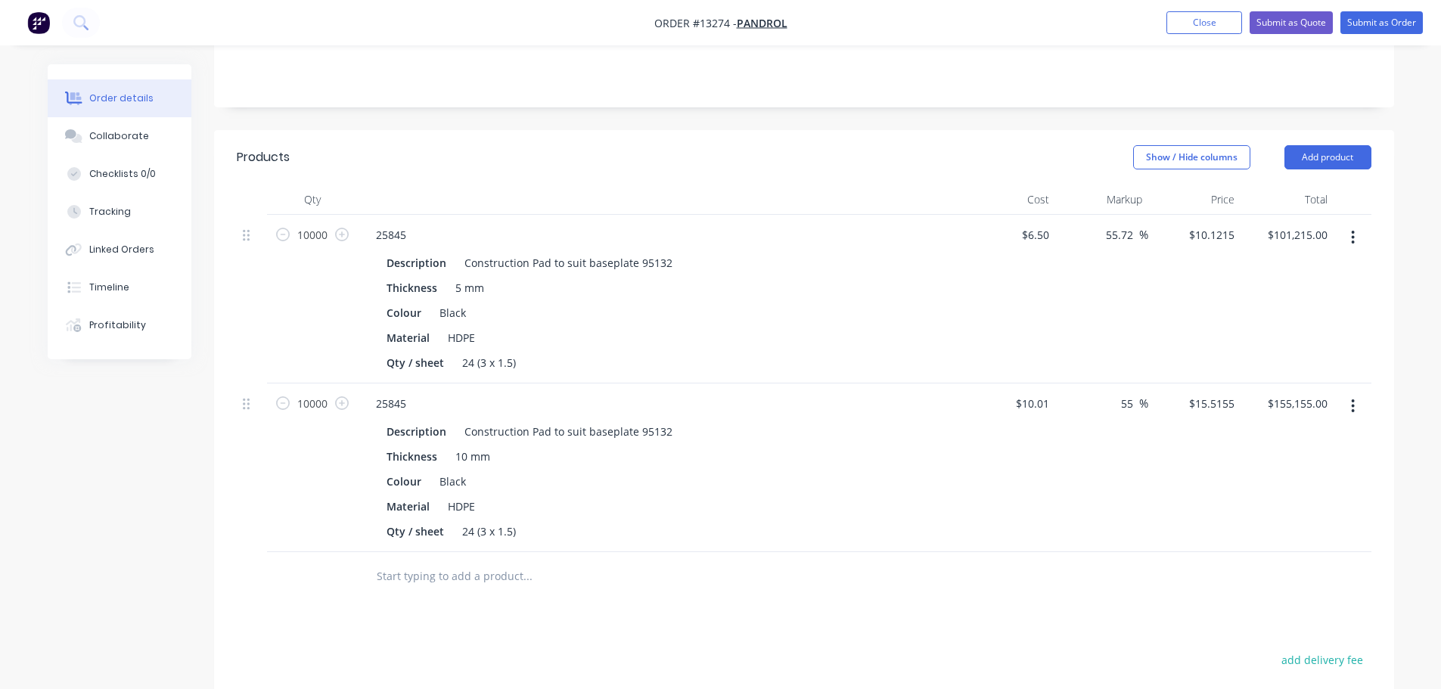
click at [593, 393] on div "25845" at bounding box center [660, 404] width 593 height 22
click at [1020, 393] on div "10.01 $10.01" at bounding box center [1032, 404] width 47 height 22
type input "$9.00"
type input "$13.95"
type input "$139,500.00"
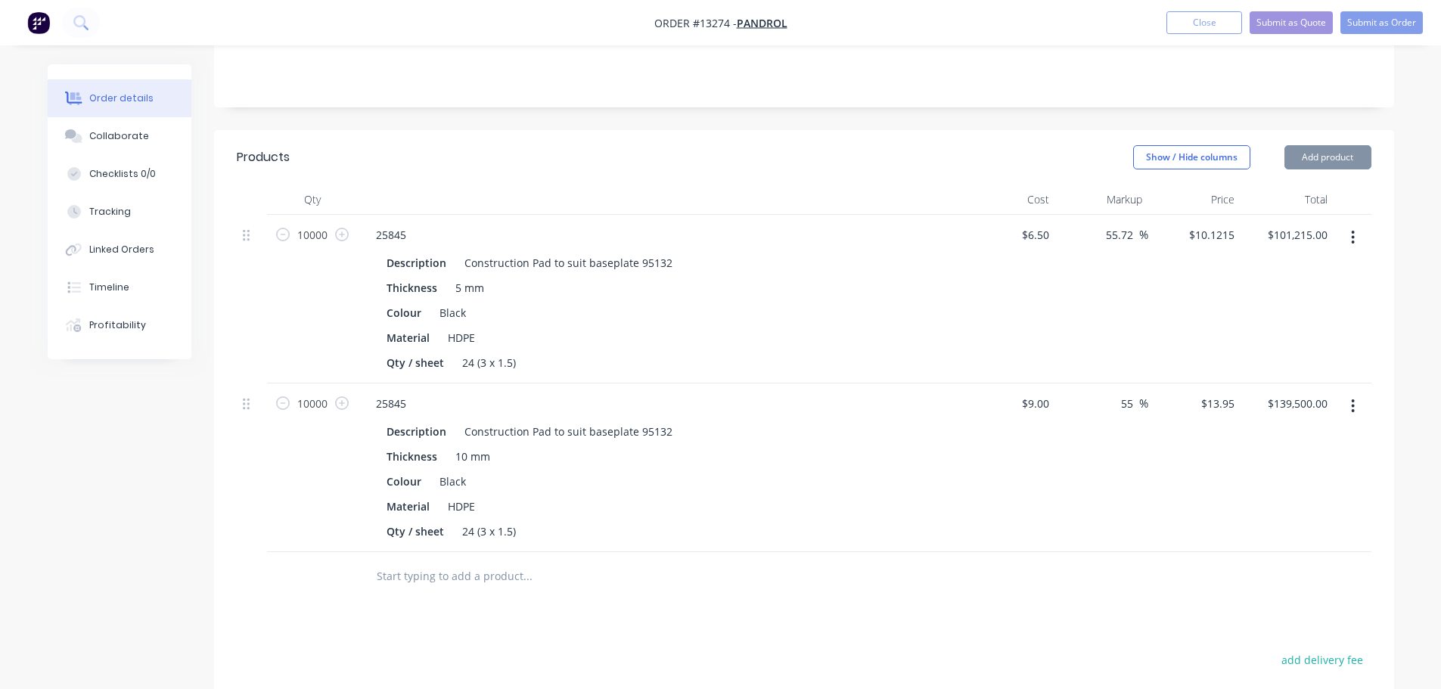
click at [1011, 471] on div "$9.00 $9.00" at bounding box center [1009, 468] width 93 height 169
click at [1123, 393] on input "55" at bounding box center [1130, 404] width 20 height 22
type input "30"
type input "$11.70"
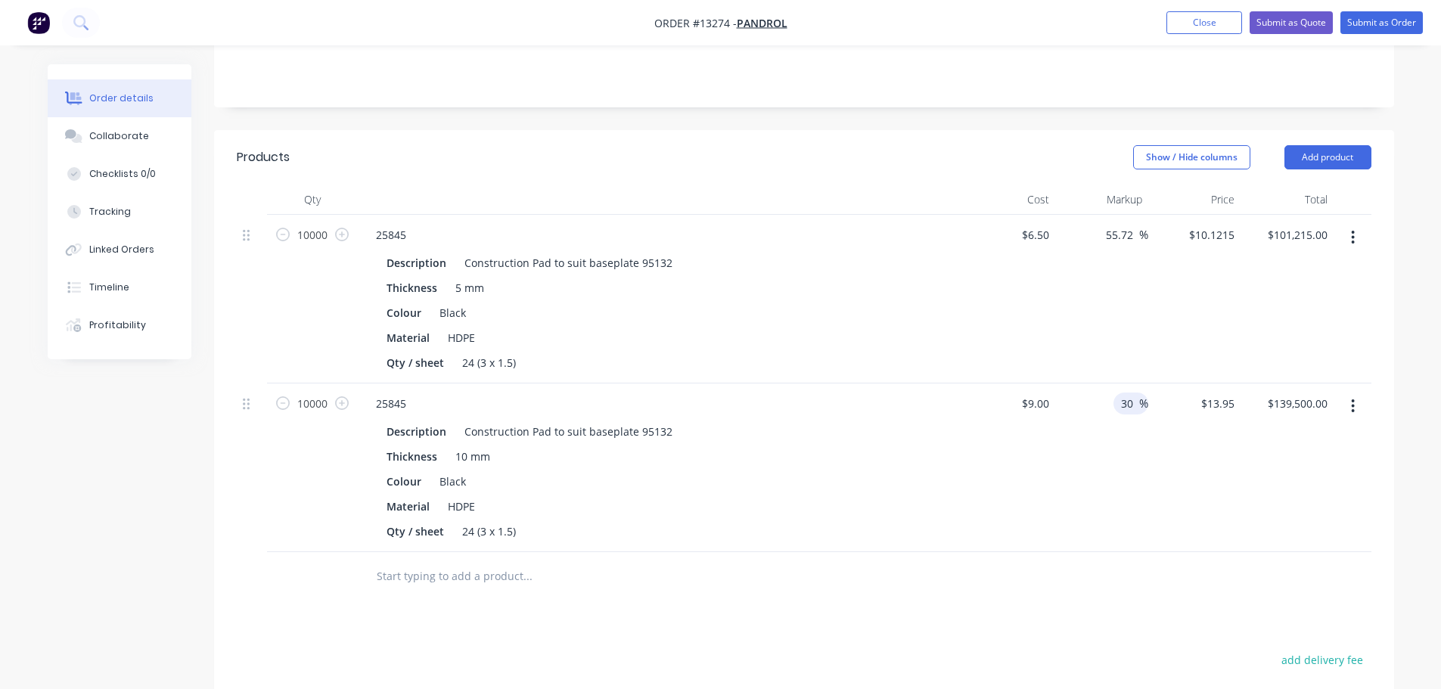
type input "$117,000.00"
click at [1086, 543] on div "Products Show / Hide columns Add product Qty Cost Markup Price Total 10000 2584…" at bounding box center [804, 547] width 1180 height 835
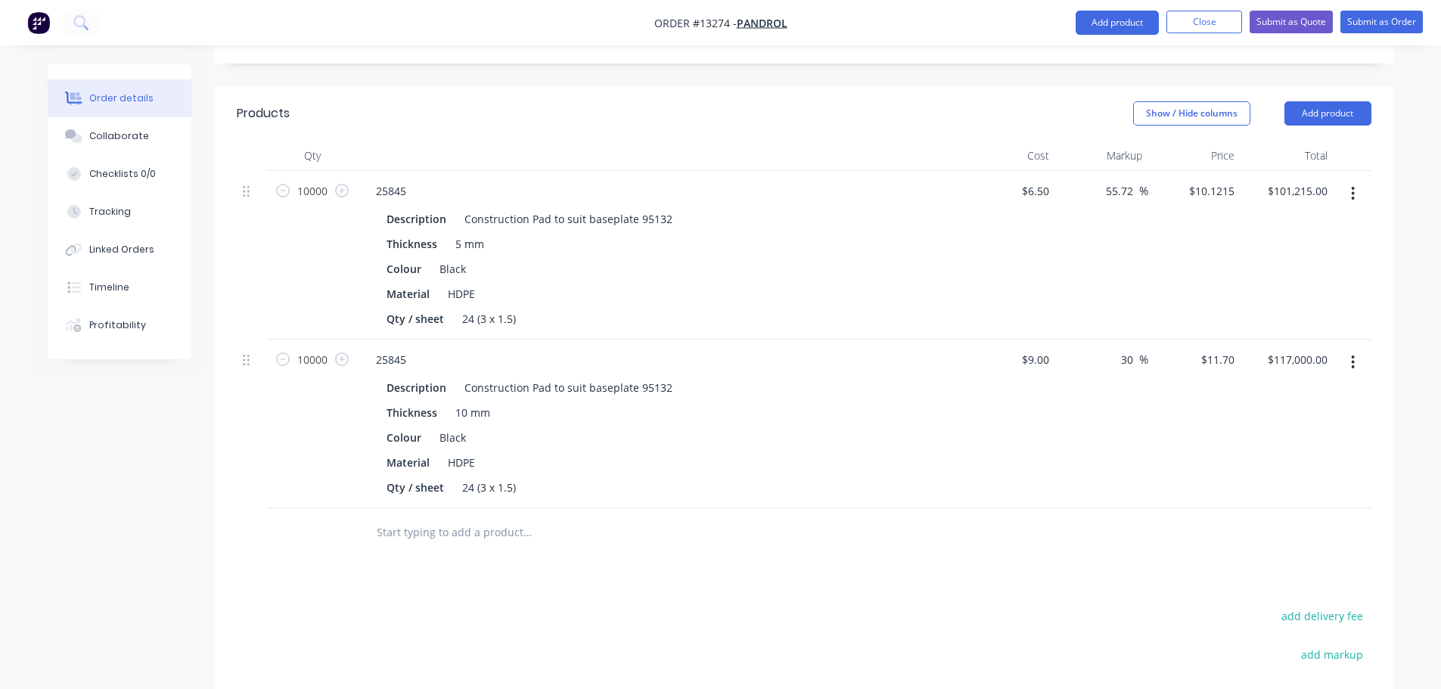
scroll to position [404, 0]
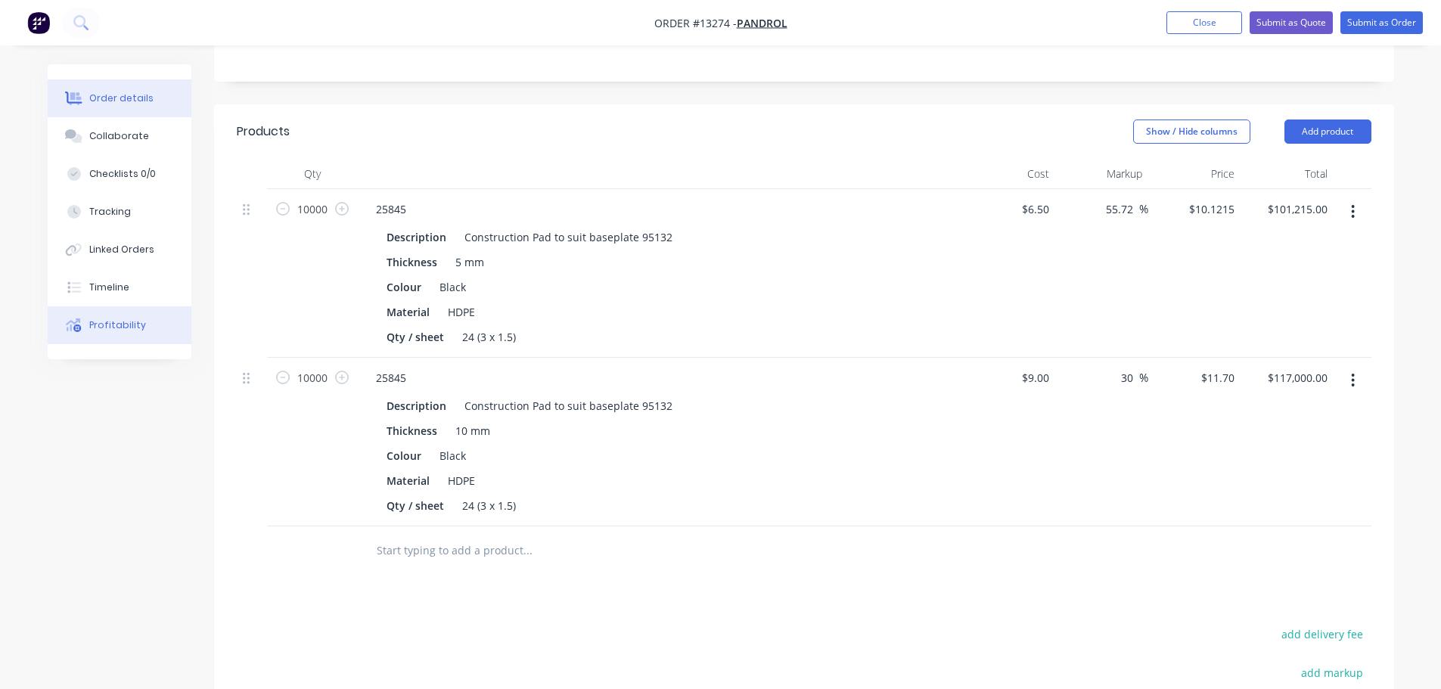
click at [135, 323] on div "Profitability" at bounding box center [117, 326] width 57 height 14
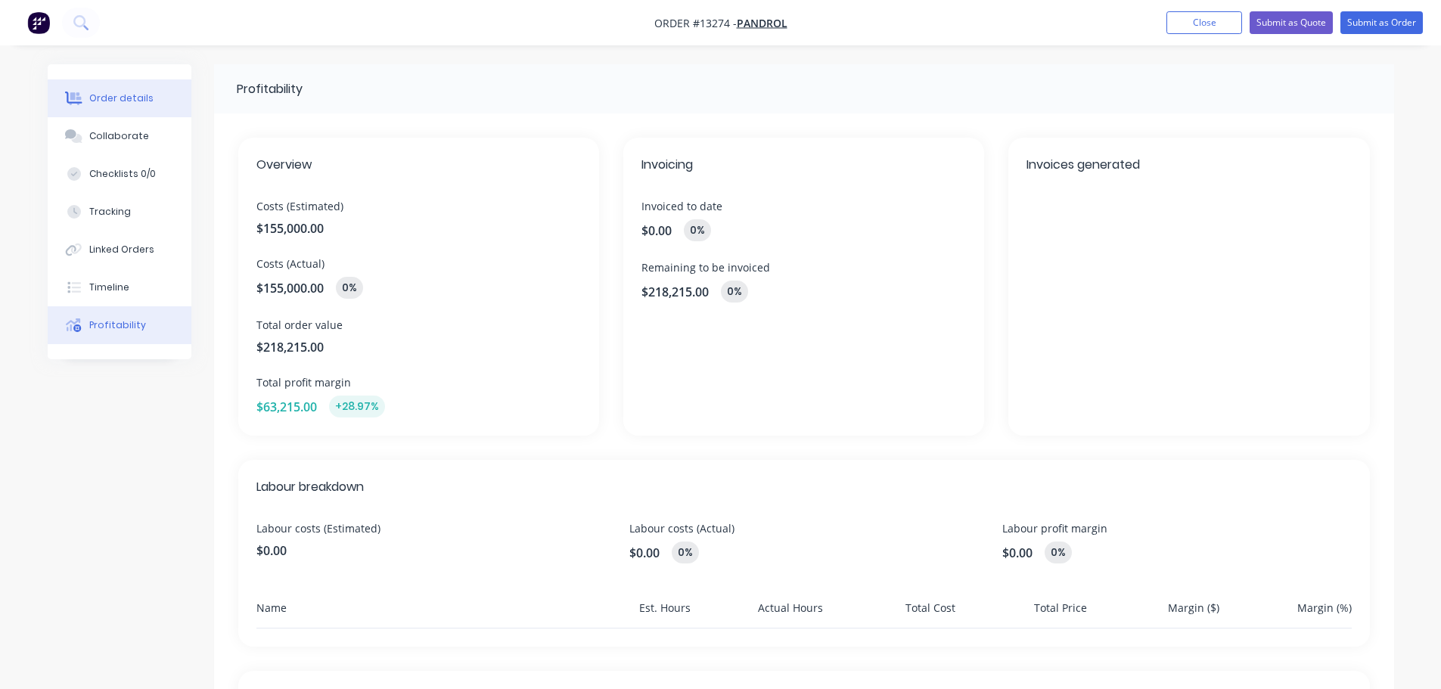
click at [122, 105] on button "Order details" at bounding box center [120, 98] width 144 height 38
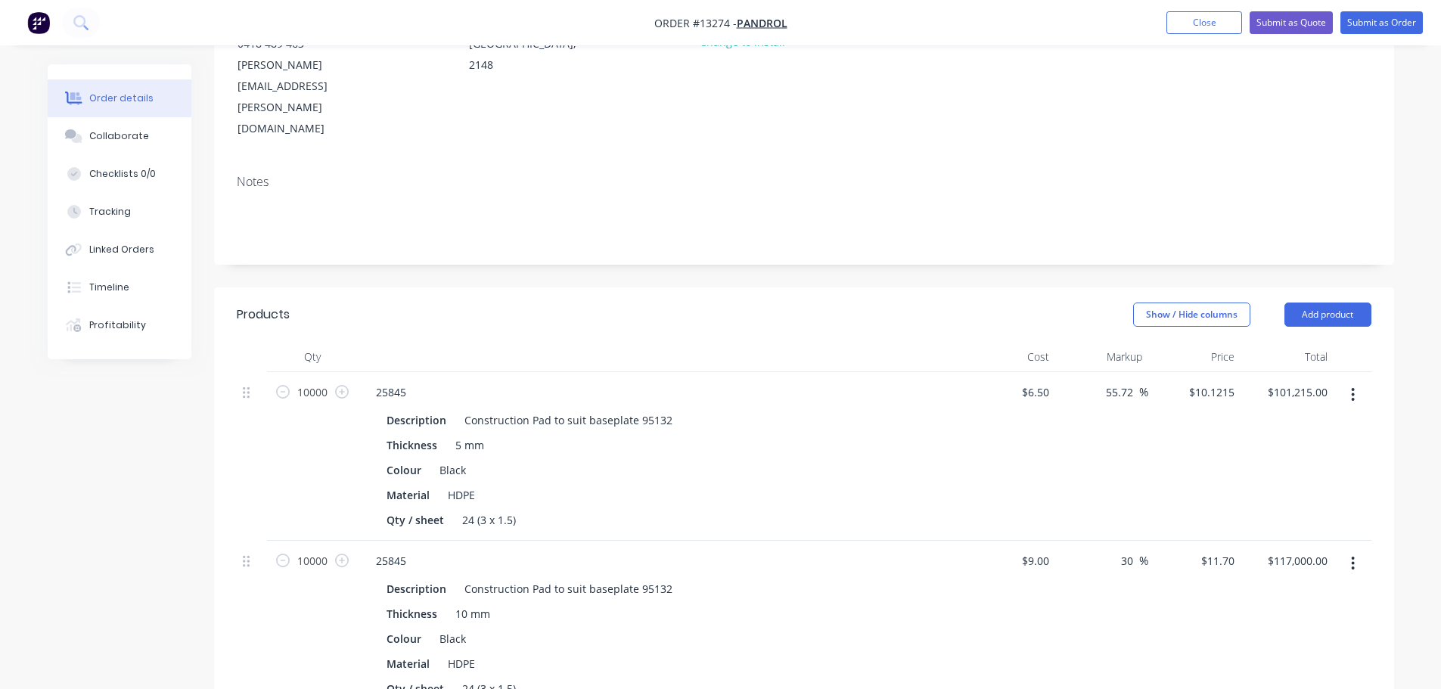
scroll to position [227, 0]
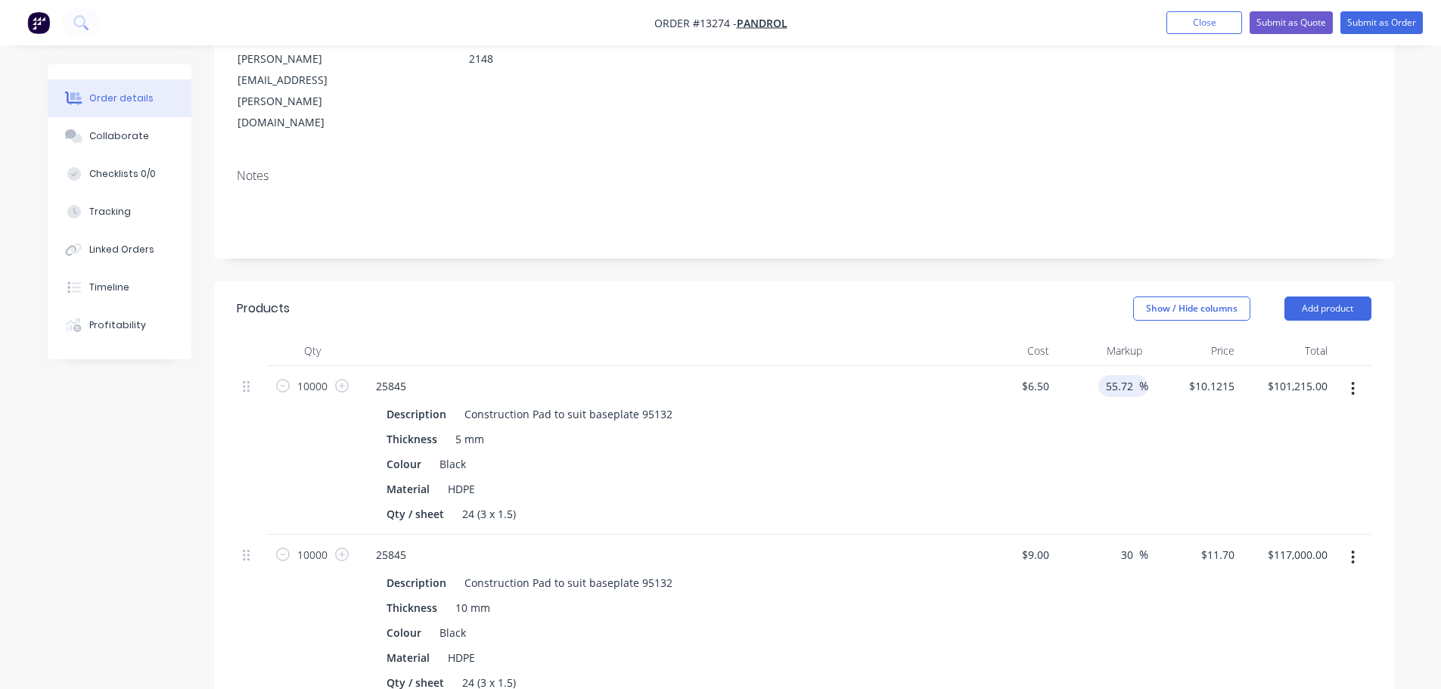
click at [1138, 375] on input "55.72" at bounding box center [1122, 386] width 35 height 22
type input "30"
type input "$8.45"
type input "$84,500.00"
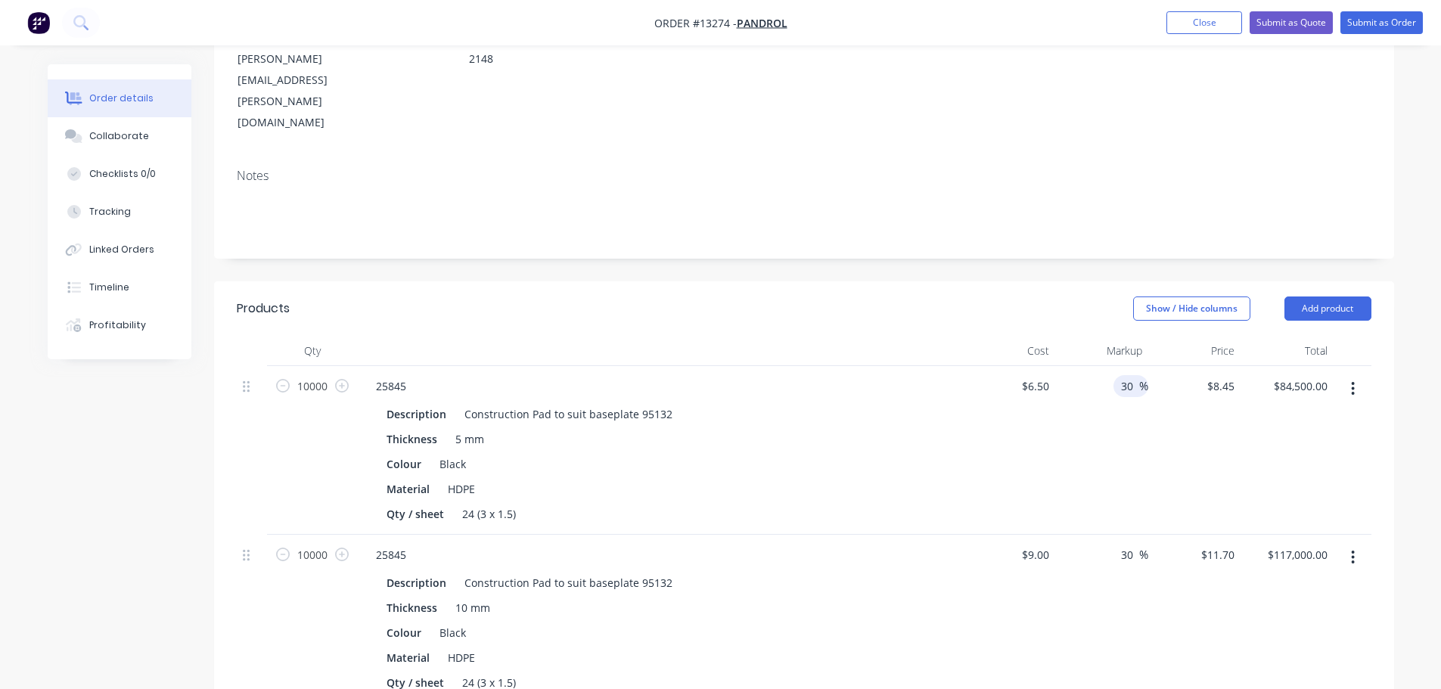
click at [1081, 405] on div "30 30 %" at bounding box center [1102, 450] width 93 height 169
click at [153, 326] on button "Profitability" at bounding box center [120, 325] width 144 height 38
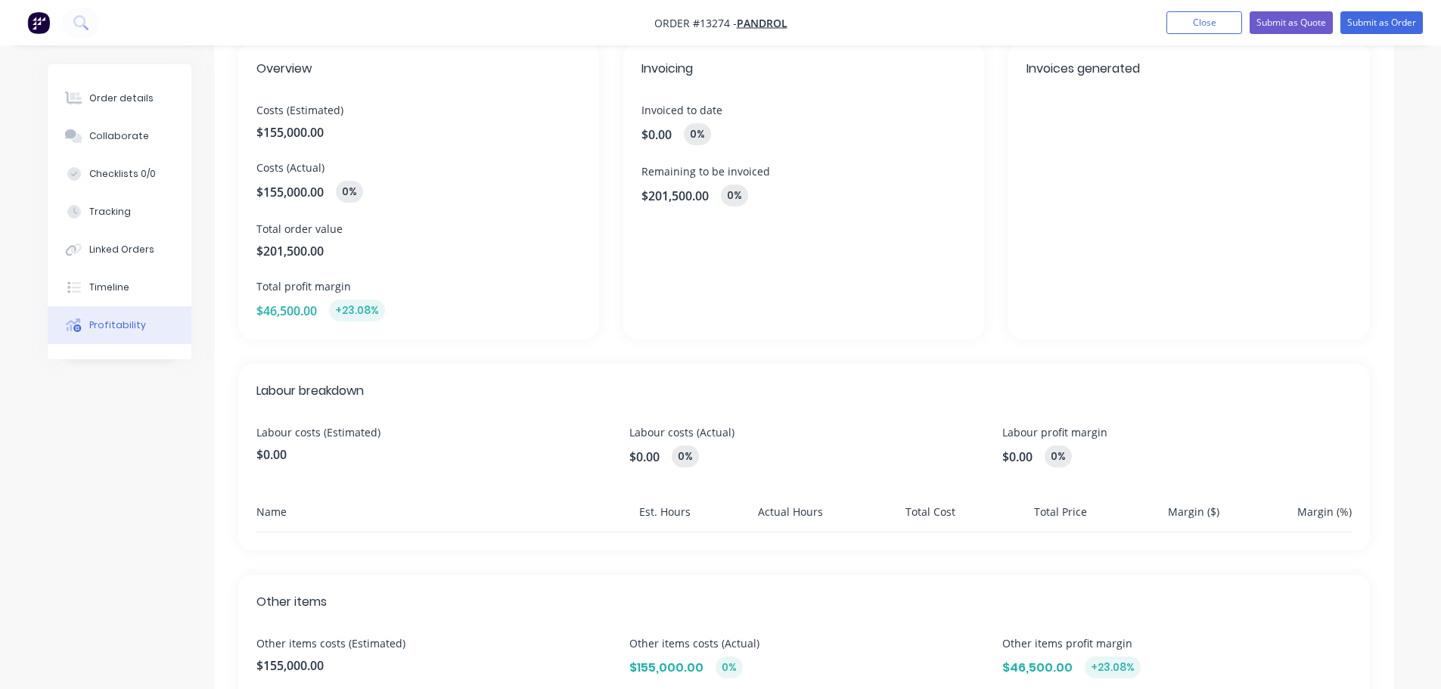
scroll to position [20, 0]
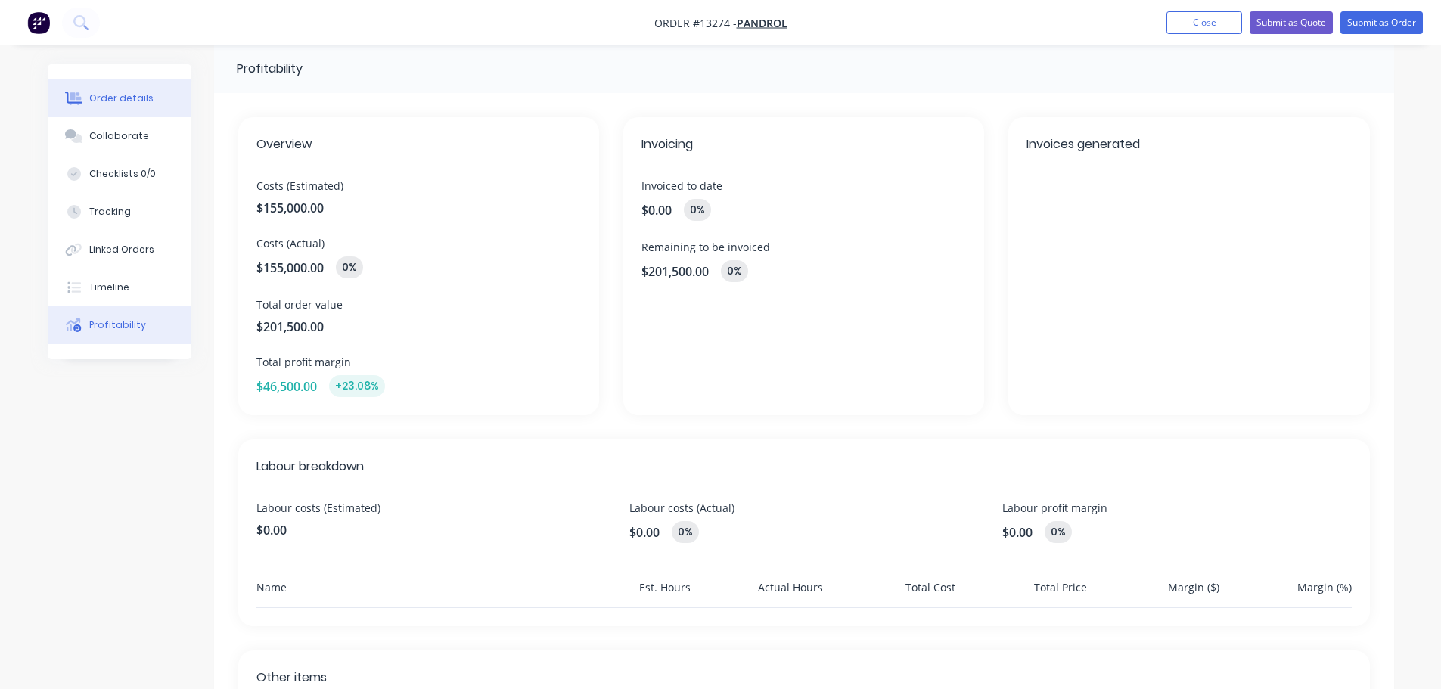
click at [110, 98] on div "Order details" at bounding box center [121, 99] width 64 height 14
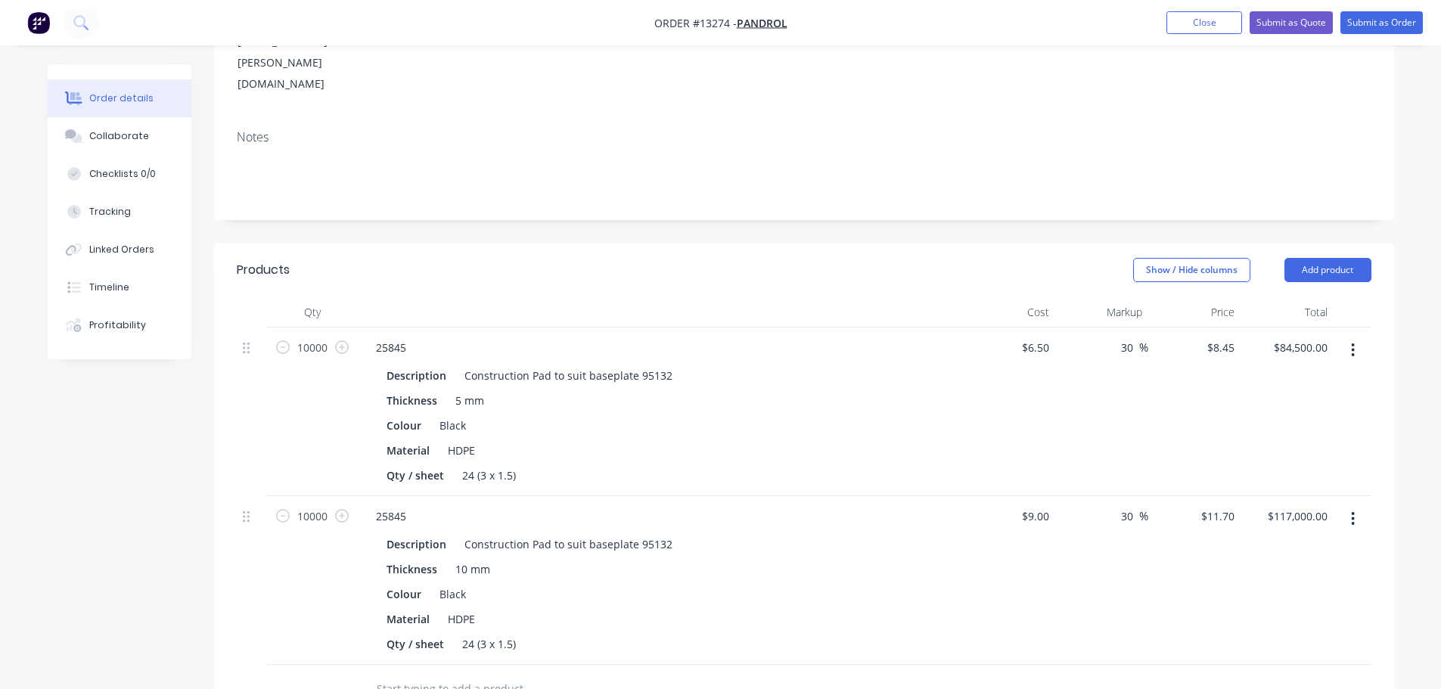
scroll to position [323, 0]
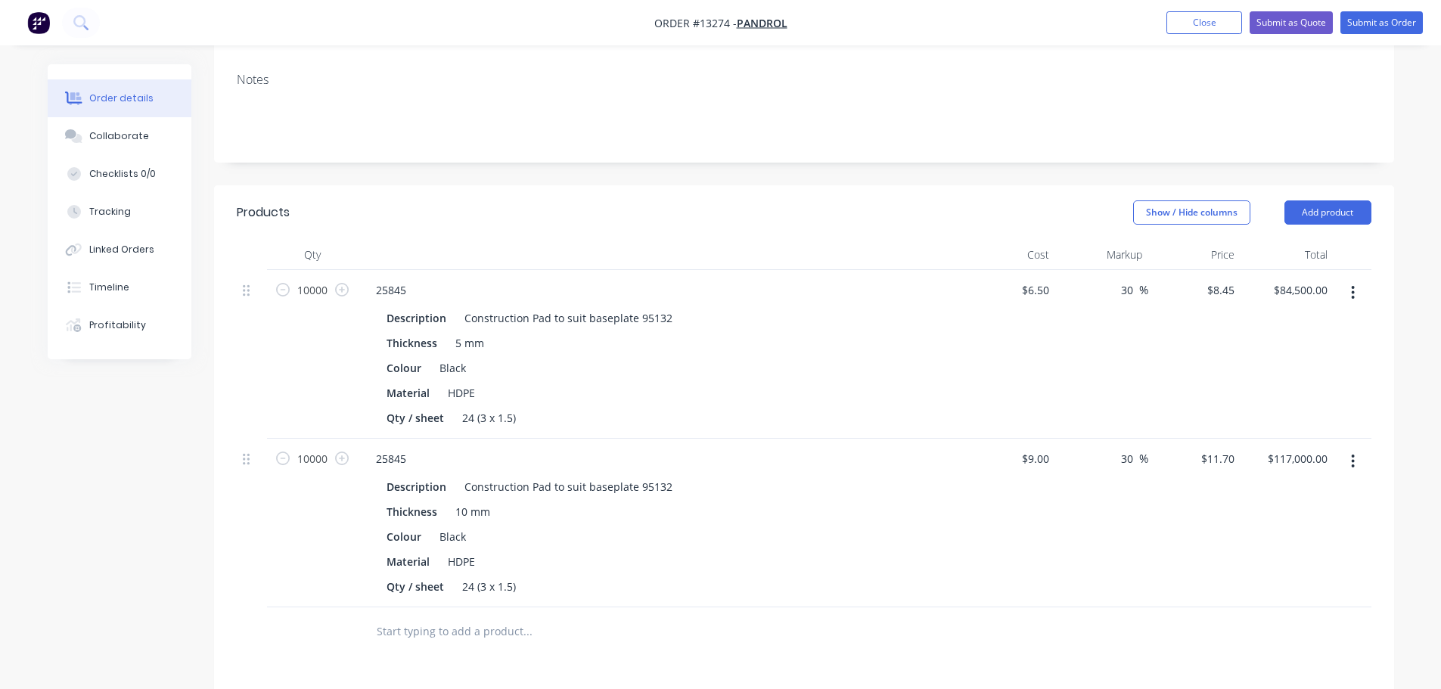
click at [933, 185] on header "Products Show / Hide columns Add product" at bounding box center [804, 212] width 1180 height 54
click at [1003, 337] on div "$6.50 $6.50" at bounding box center [1009, 354] width 93 height 169
click at [1326, 201] on button "Add product" at bounding box center [1328, 213] width 87 height 24
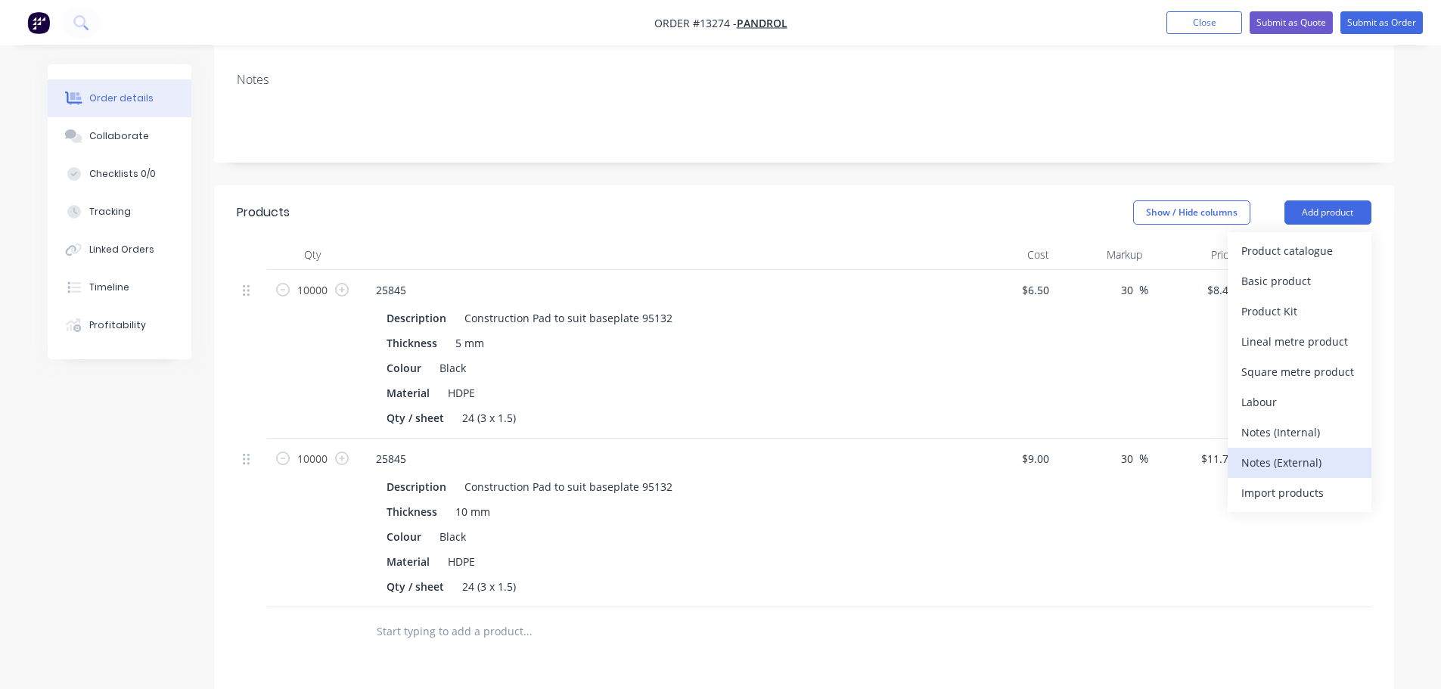
click at [1276, 452] on div "Notes (External)" at bounding box center [1300, 463] width 117 height 22
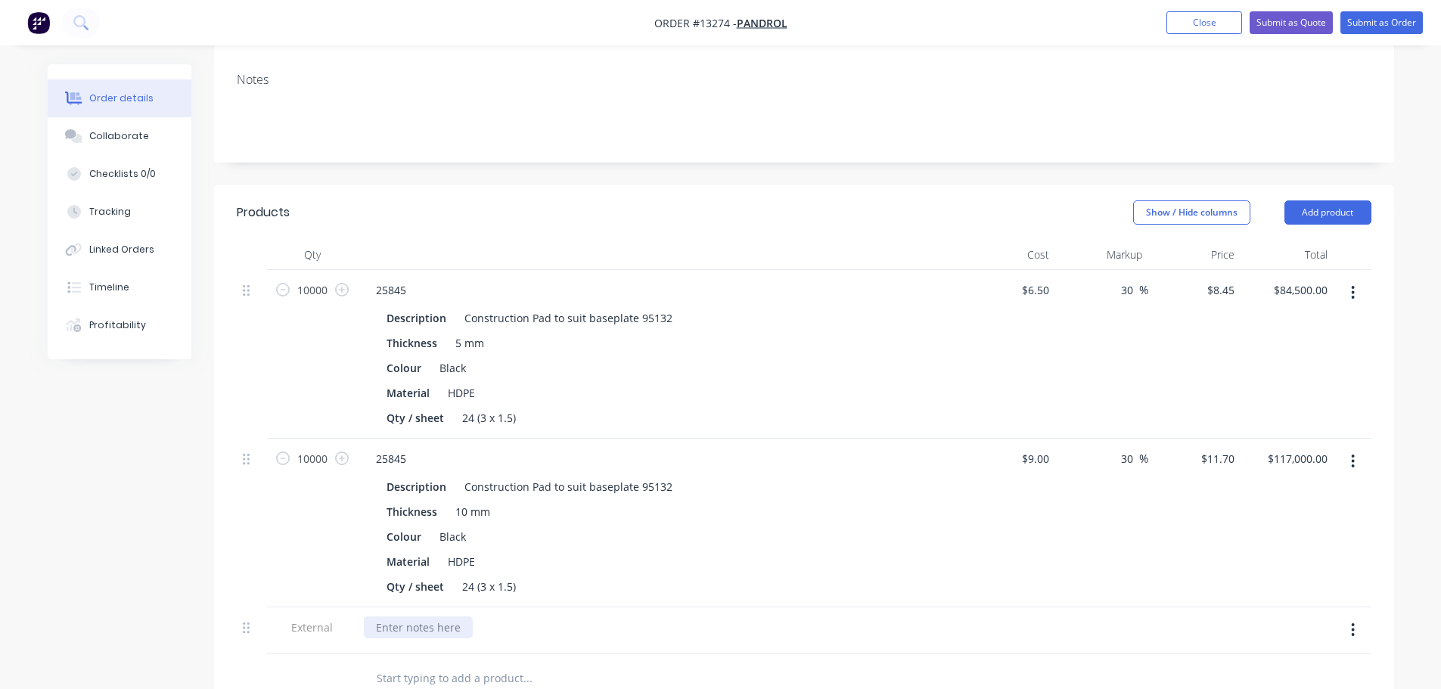
click at [393, 617] on div at bounding box center [418, 628] width 109 height 22
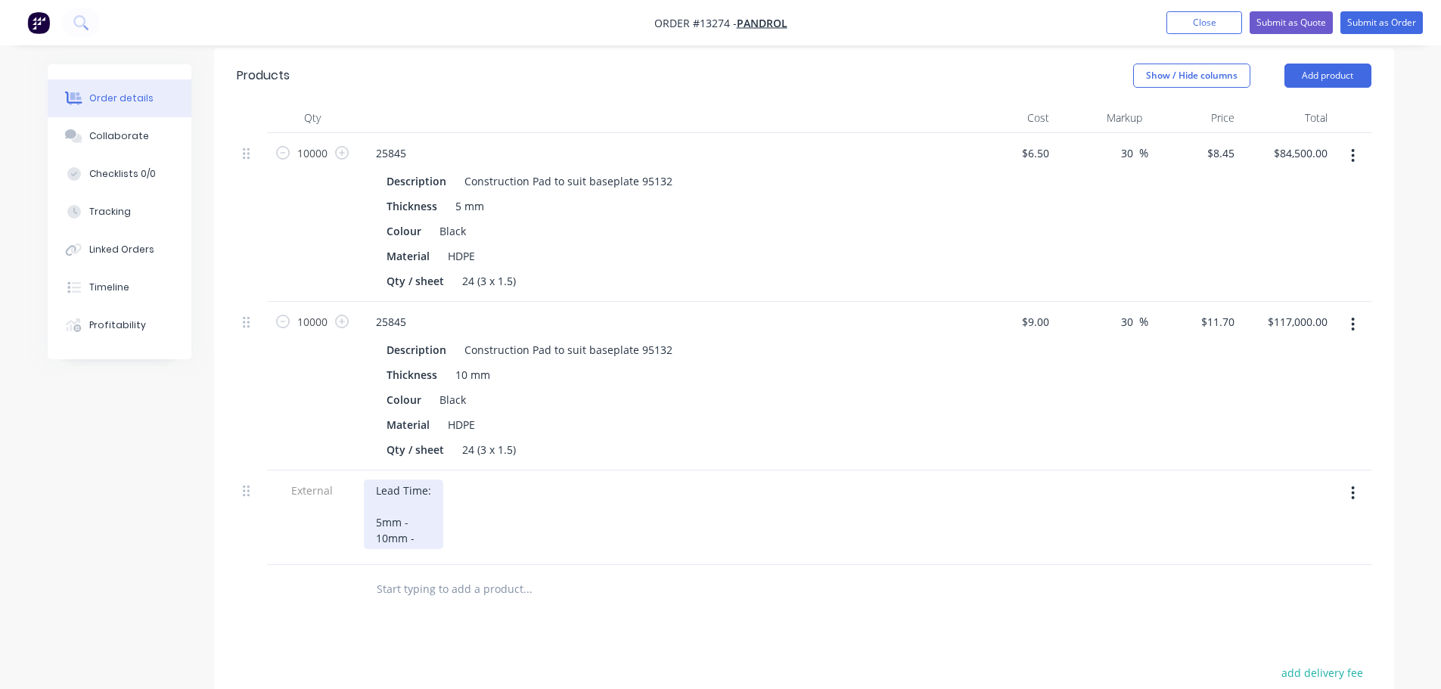
scroll to position [474, 0]
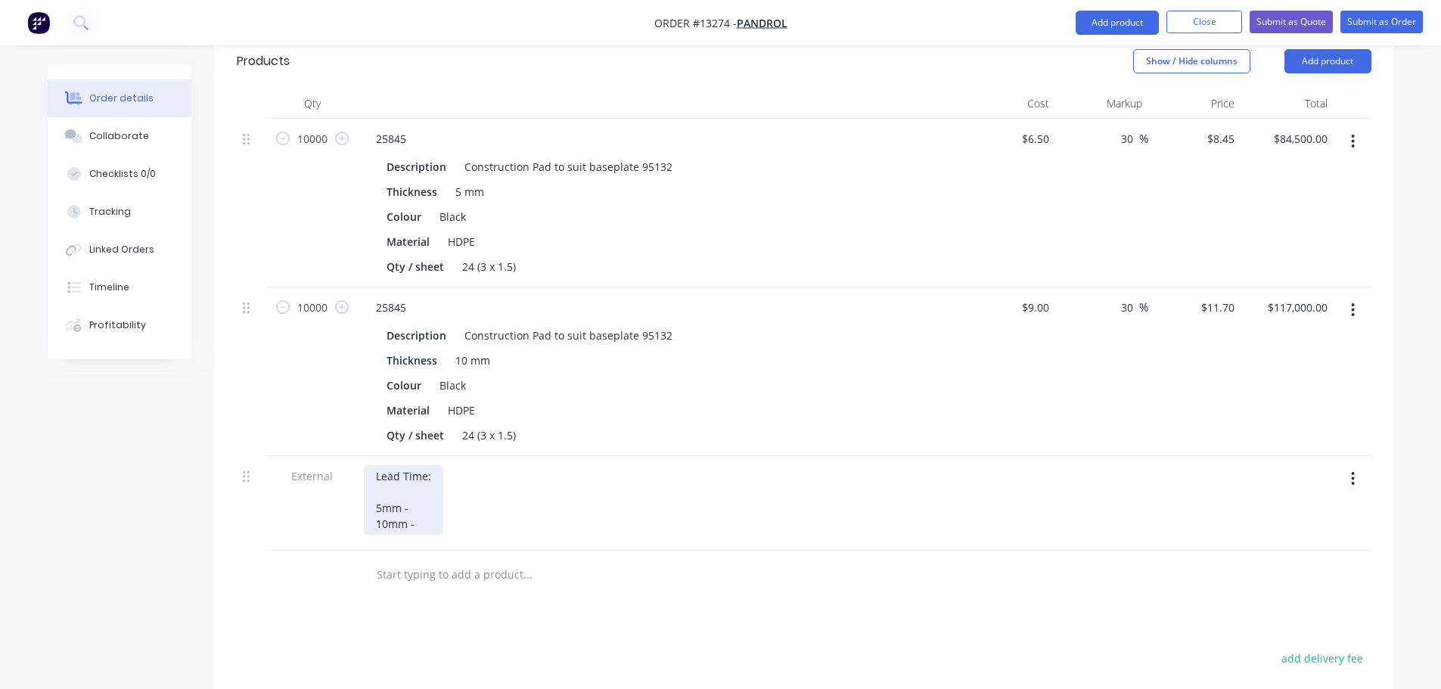
click at [411, 465] on div "Lead Time: 5mm - 10mm -" at bounding box center [403, 500] width 79 height 70
click at [469, 424] on div "24 (3 x 1.5)" at bounding box center [489, 435] width 66 height 22
click at [480, 424] on div "53(3 x 1.5)" at bounding box center [487, 435] width 63 height 22
click at [474, 424] on div "53(4 x 2)" at bounding box center [483, 435] width 54 height 22
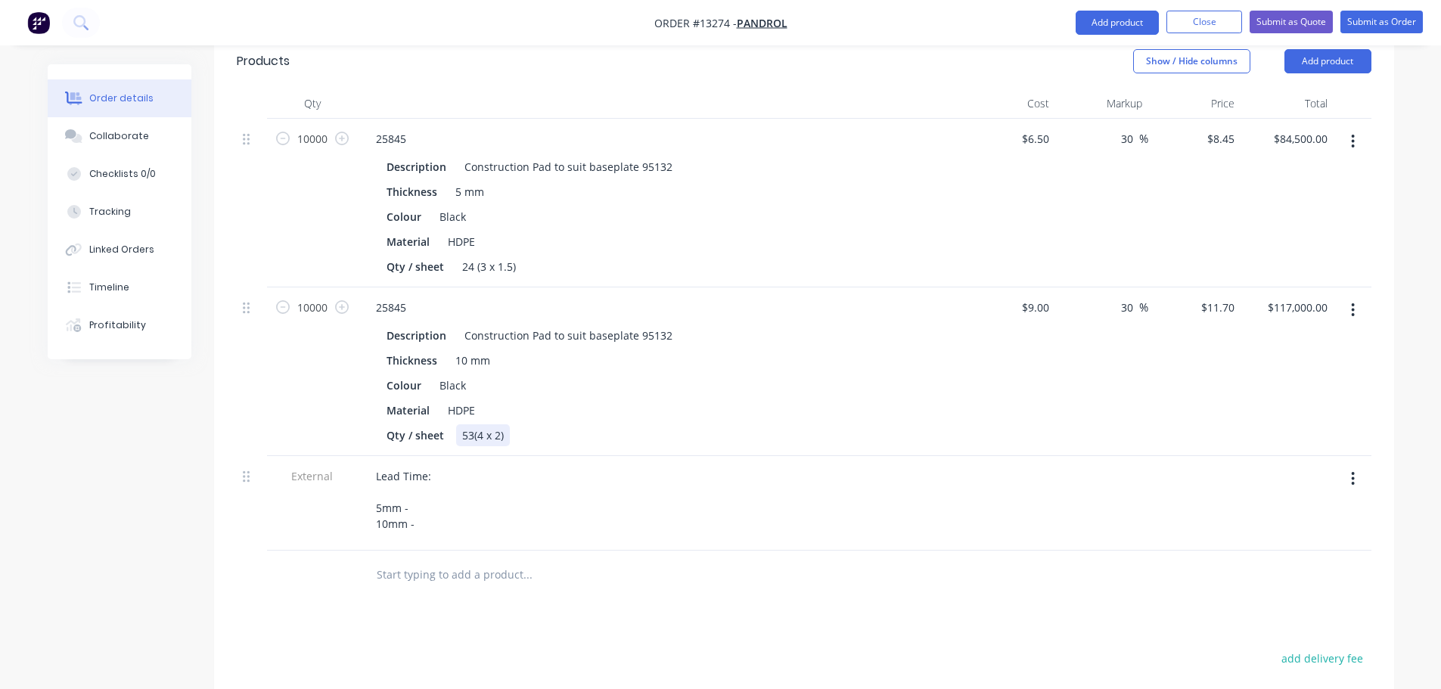
click at [472, 424] on div "53(4 x 2)" at bounding box center [483, 435] width 54 height 22
click at [437, 465] on div "Lead Time: 5mm - 10mm -" at bounding box center [403, 500] width 79 height 70
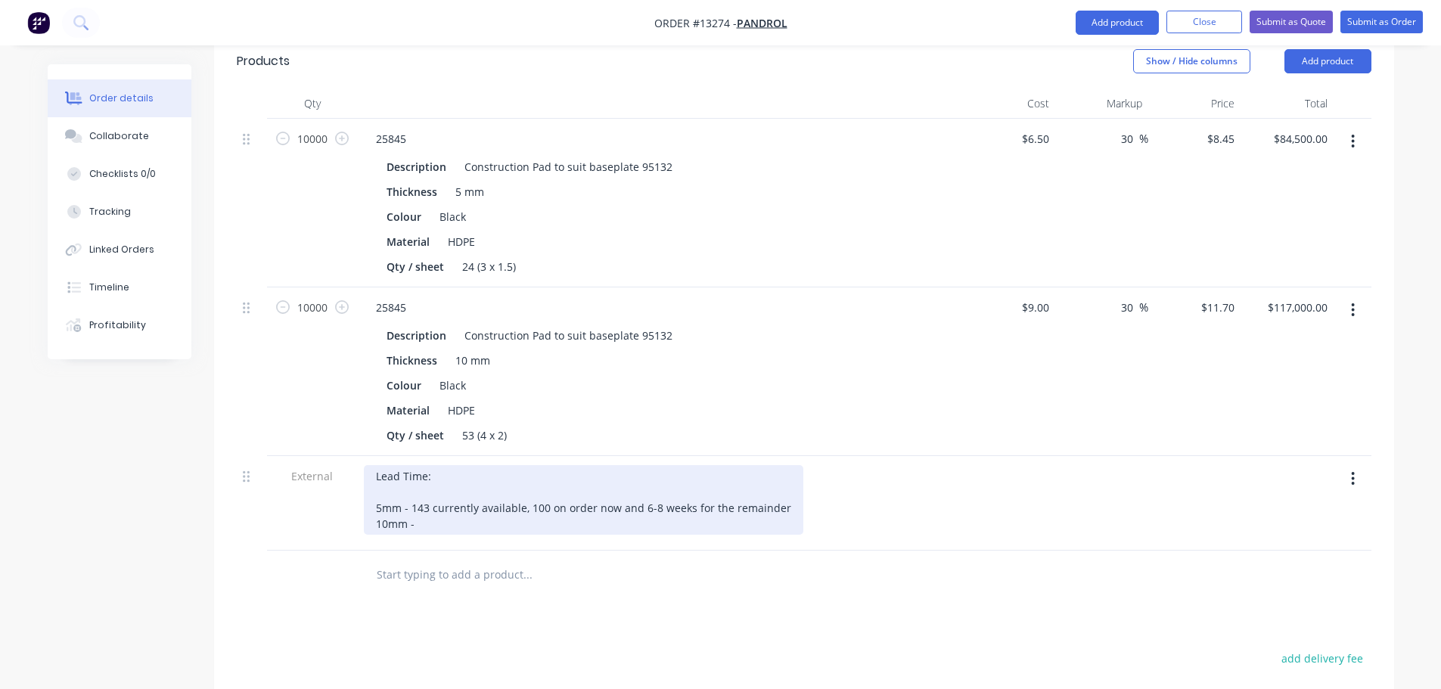
click at [453, 465] on div "Lead Time: 5mm - 143 currently available, 100 on order now and 6-8 weeks for th…" at bounding box center [584, 500] width 440 height 70
click at [429, 465] on div "Lead Time: 5mm - 143 currently available, 100 on order now and 6-8 weeks for th…" at bounding box center [584, 500] width 440 height 70
click at [488, 465] on div "Lead Time: 5mm - 143 currently available, 100 on order now and 6-8 weeks for th…" at bounding box center [584, 500] width 440 height 70
click at [639, 465] on div "Lead Time: 5mm - 143 currently available, 100 on order now and 6-8 weeks for th…" at bounding box center [584, 500] width 440 height 70
click at [781, 465] on div "Lead Time: 5mm - 143 currently available, 100 on order now and 6-8 weeks for th…" at bounding box center [584, 500] width 440 height 70
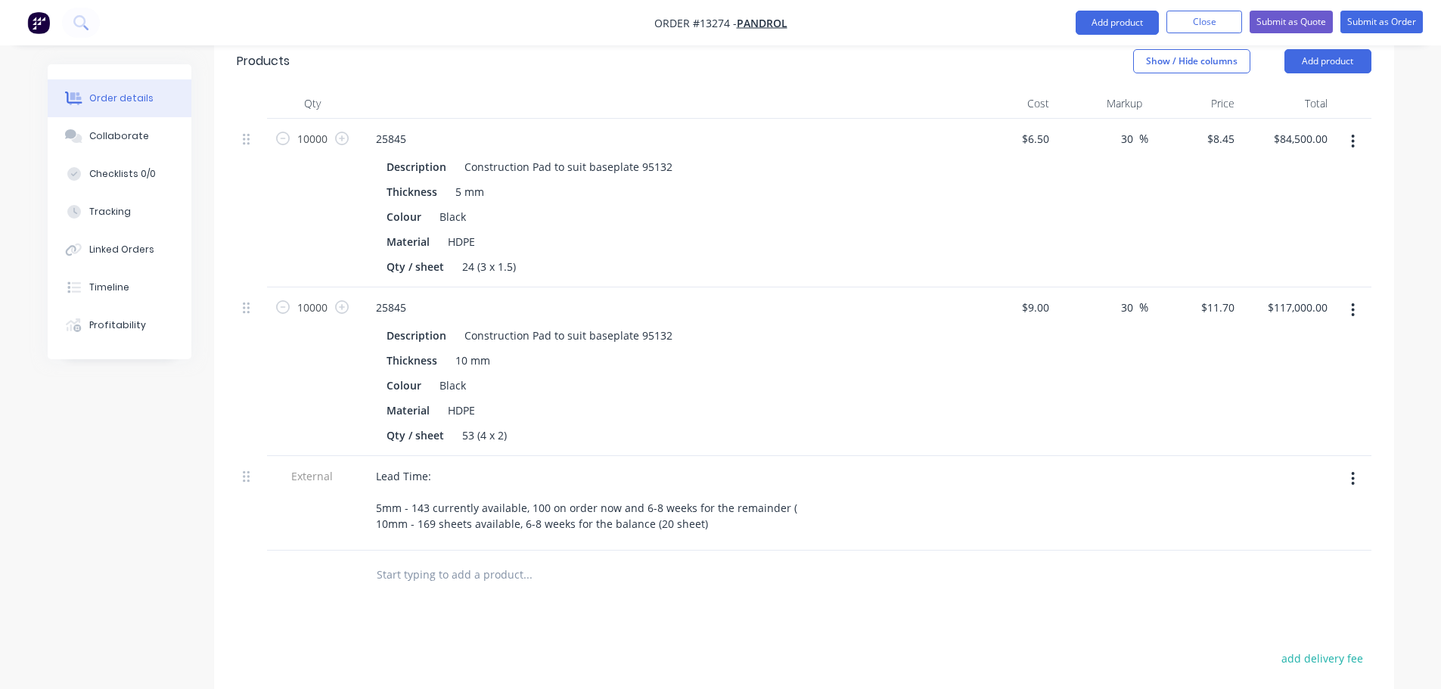
click at [801, 465] on div "Lead Time: 5mm - 143 currently available, 100 on order now and 6-8 weeks for th…" at bounding box center [660, 500] width 593 height 70
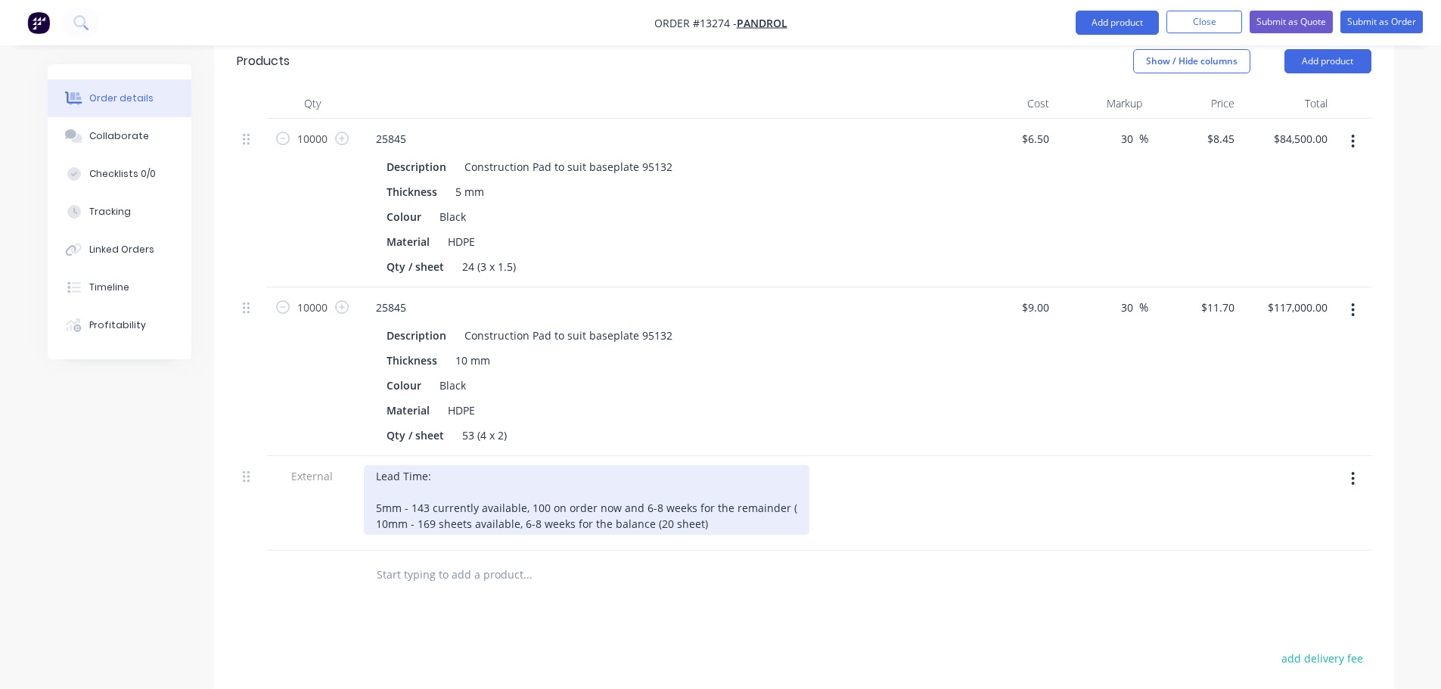
click at [788, 465] on div "Lead Time: 5mm - 143 currently available, 100 on order now and 6-8 weeks for th…" at bounding box center [587, 500] width 446 height 70
click at [830, 465] on div "Lead Time: 5mm - 143 currently available, 100 on order now and 6-8 weeks for th…" at bounding box center [613, 500] width 498 height 70
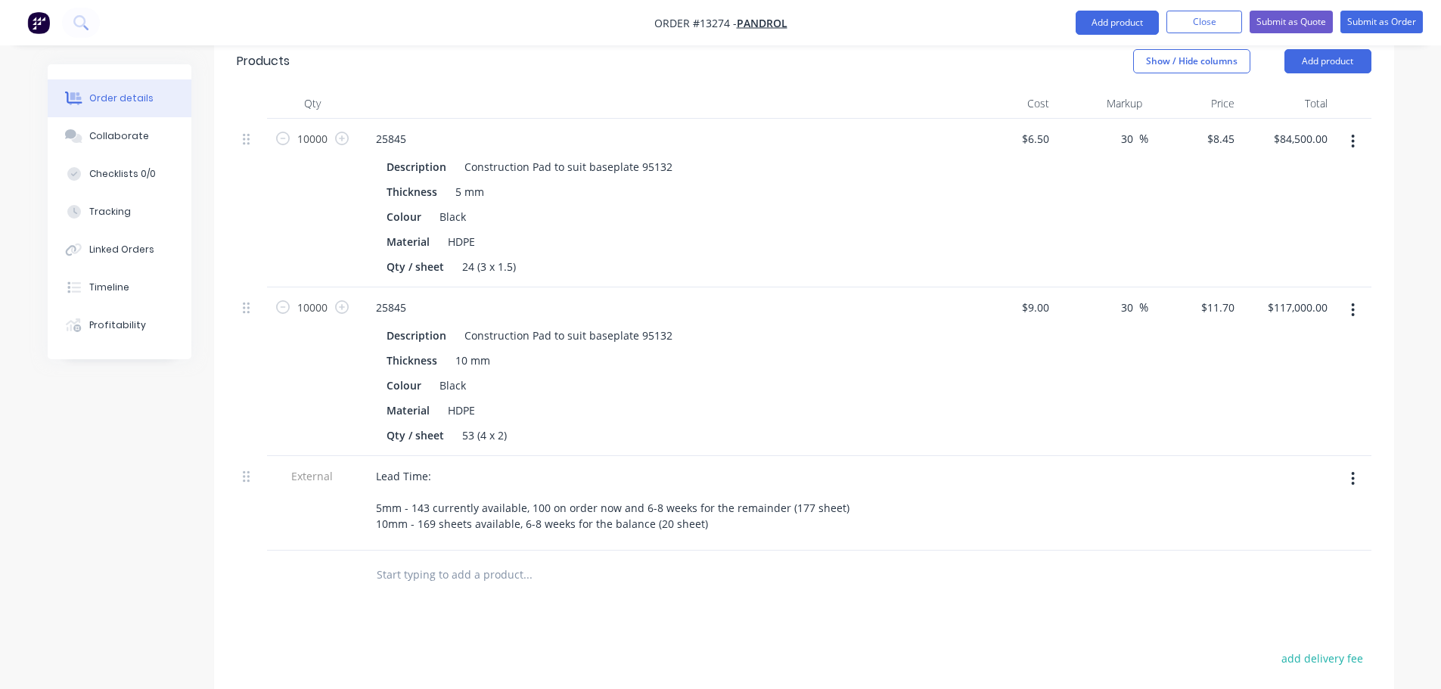
click at [696, 560] on div at bounding box center [591, 575] width 454 height 30
click at [1362, 465] on button "button" at bounding box center [1354, 478] width 36 height 27
click at [1303, 508] on div "Duplicate" at bounding box center [1300, 519] width 117 height 22
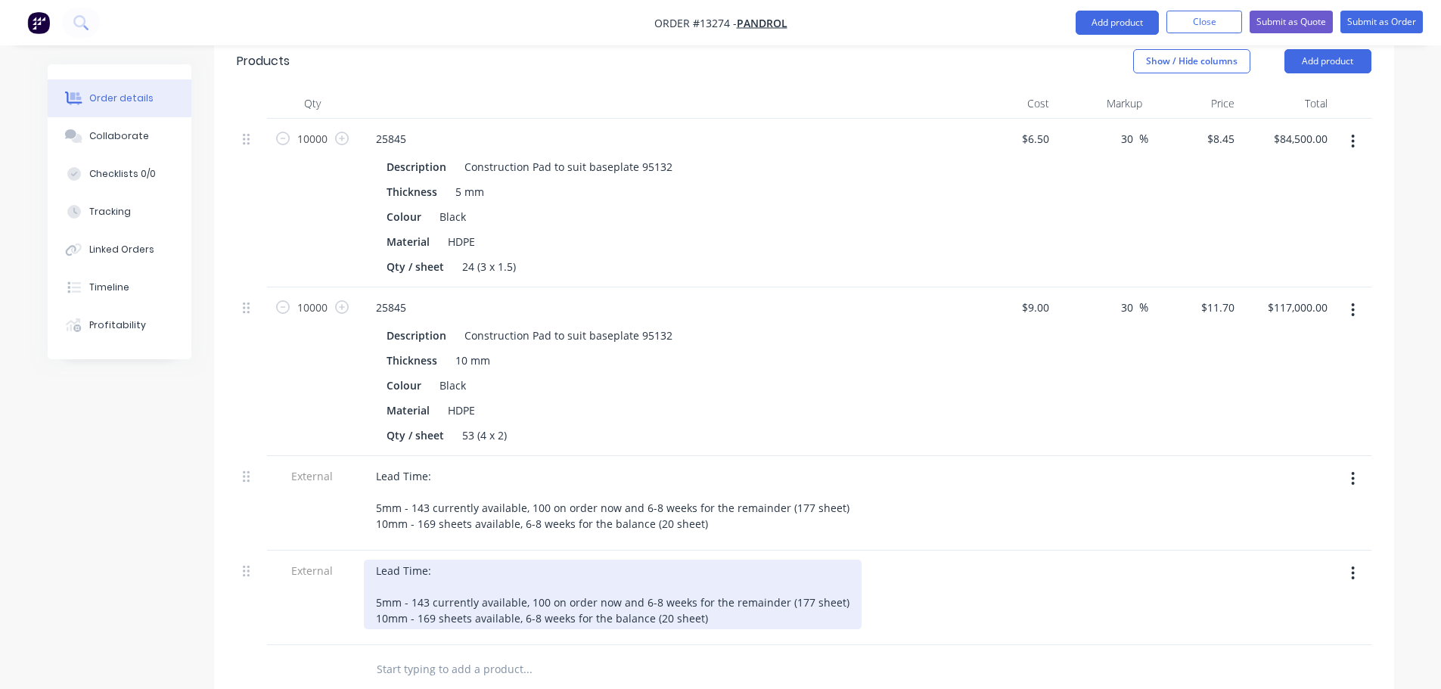
click at [825, 560] on div "Lead Time: 5mm - 143 currently available, 100 on order now and 6-8 weeks for th…" at bounding box center [613, 595] width 498 height 70
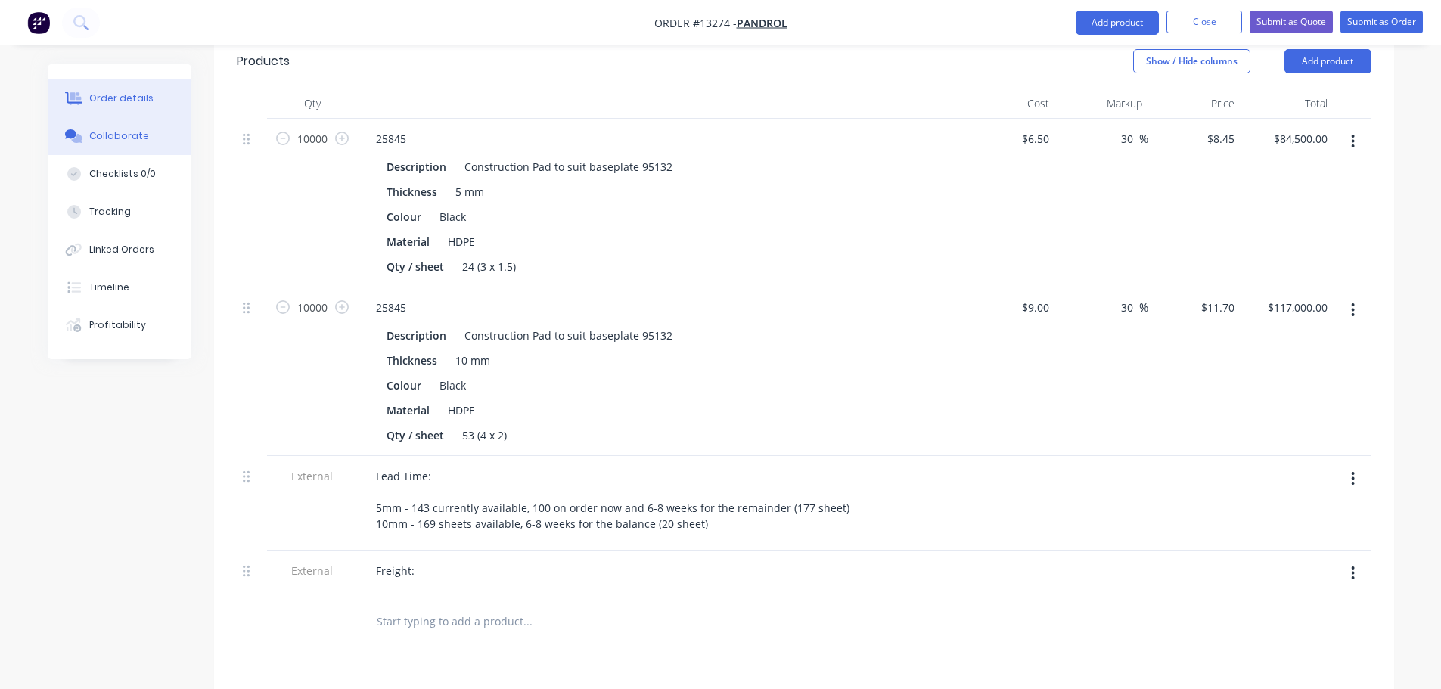
click at [119, 127] on button "Collaborate" at bounding box center [120, 136] width 144 height 38
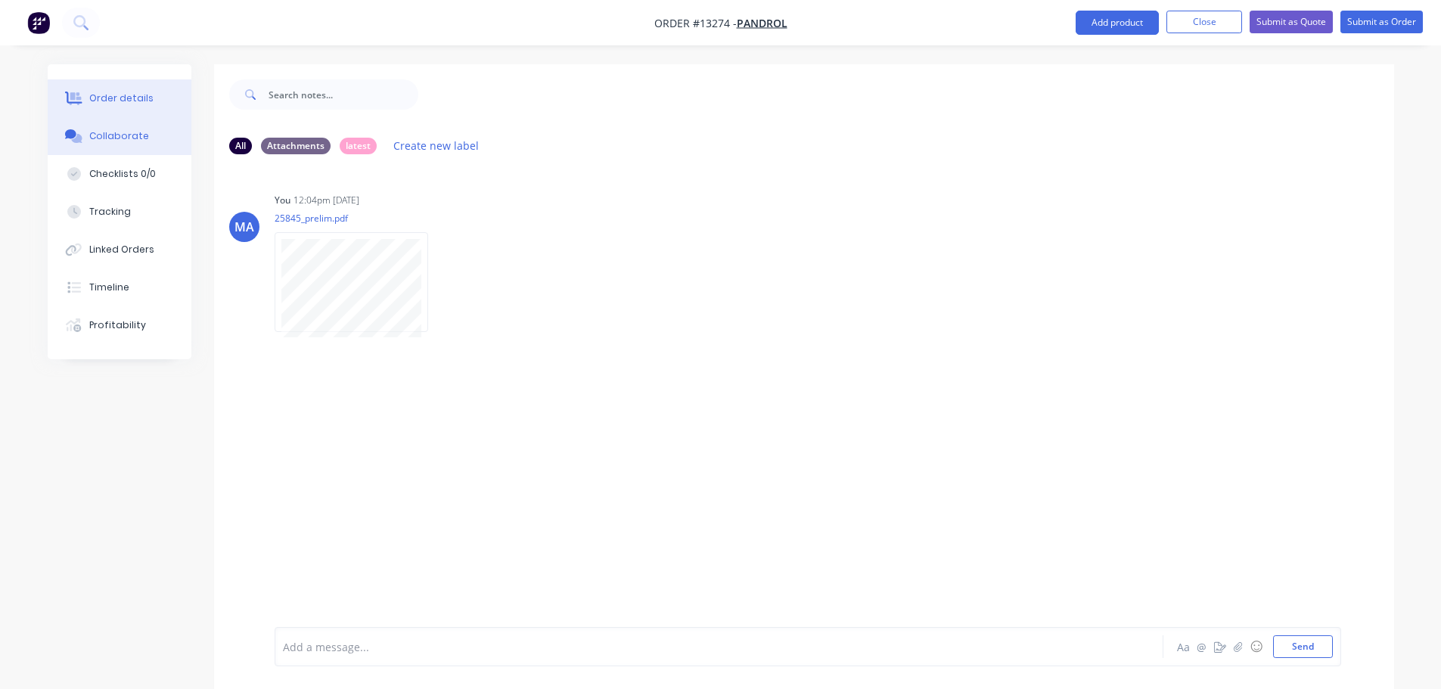
click at [108, 98] on div "Order details" at bounding box center [121, 99] width 64 height 14
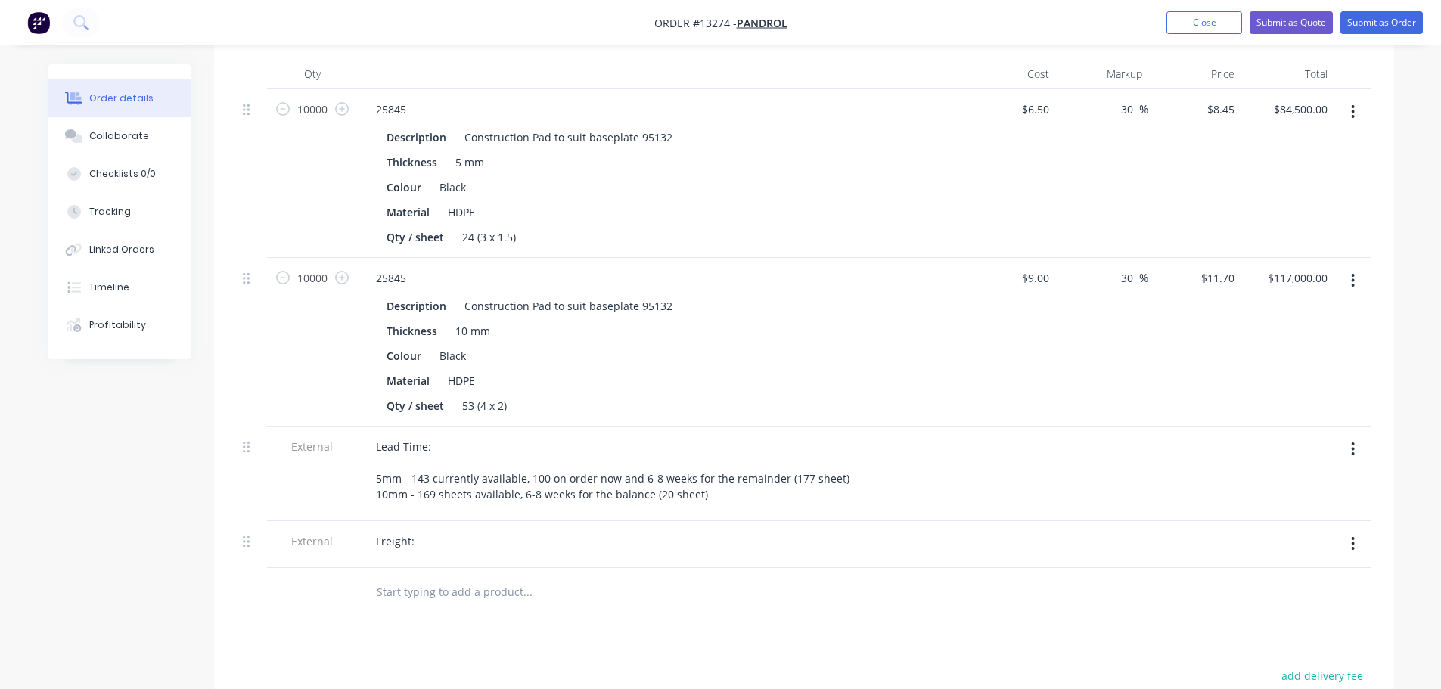
scroll to position [530, 0]
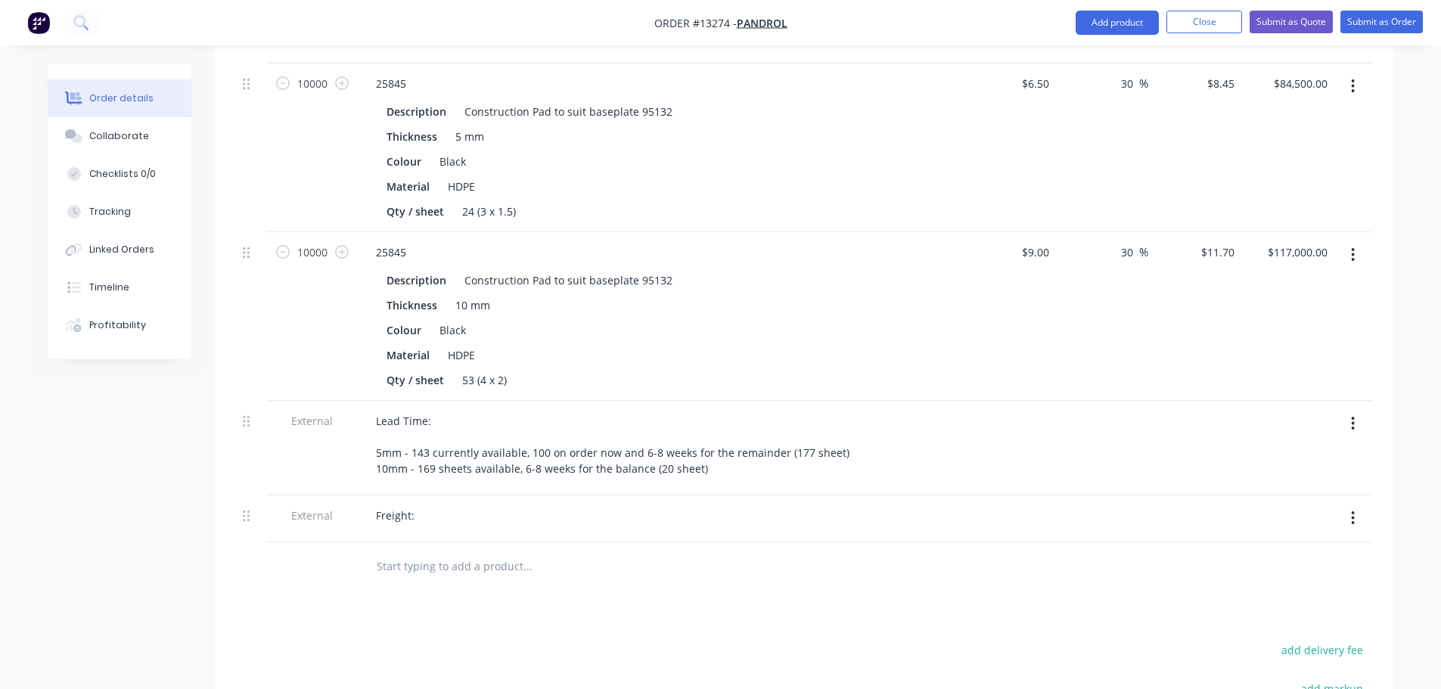
click at [432, 530] on div at bounding box center [660, 531] width 593 height 3
click at [418, 505] on div "Freight:" at bounding box center [395, 516] width 63 height 22
click at [589, 505] on div "Freight: 5mm - 6 pallets 1200 x 1200 x 1.2 tonnes" at bounding box center [660, 532] width 593 height 54
click at [577, 505] on div "Freight: 5mm - 6 pallets 1200 x 1200 x 1.2 tonnes" at bounding box center [479, 532] width 230 height 54
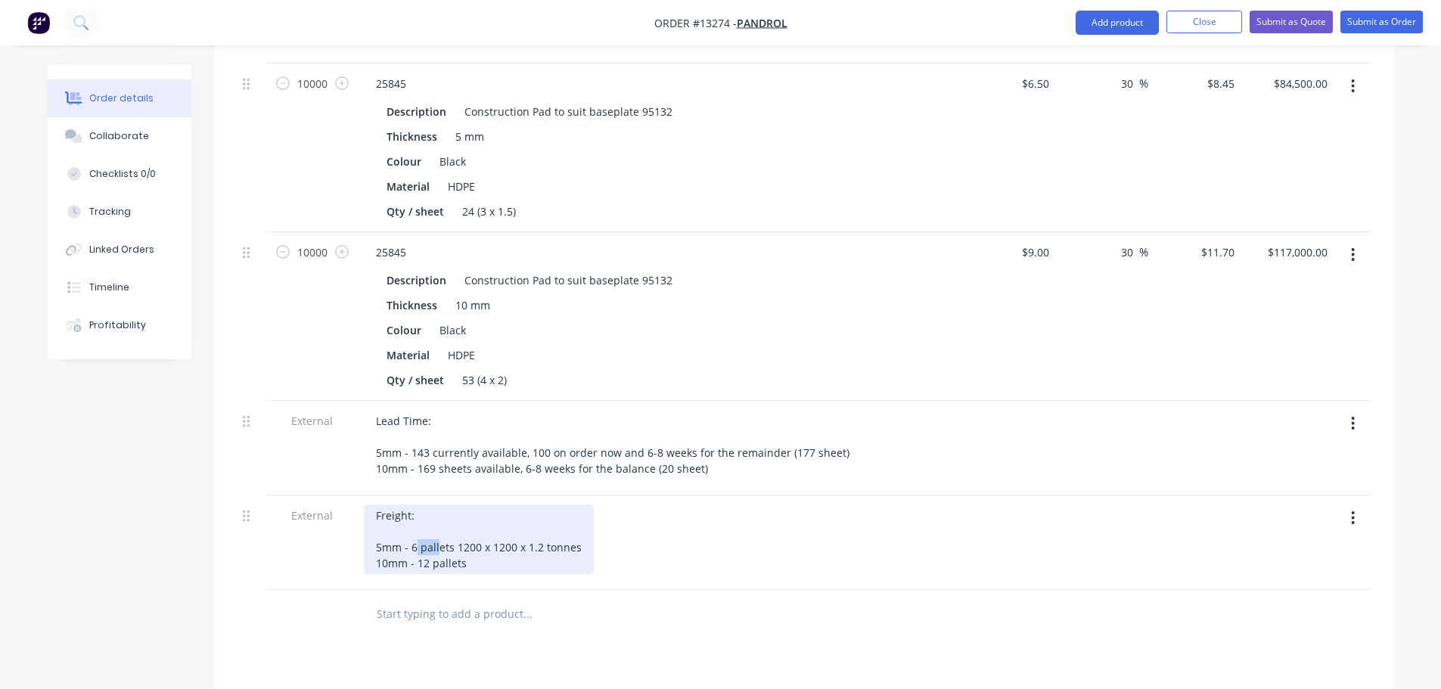
drag, startPoint x: 415, startPoint y: 482, endPoint x: 436, endPoint y: 484, distance: 21.2
click at [436, 505] on div "Freight: 5mm - 6 pallets 1200 x 1200 x 1.2 tonnes 10mm - 12 pallets" at bounding box center [479, 540] width 230 height 70
drag, startPoint x: 457, startPoint y: 482, endPoint x: 584, endPoint y: 485, distance: 127.2
click at [584, 505] on div "Freight: 5mm - 6 pallets 1200 x 1200 x 1.2 tonnes 10mm - 12 pallets" at bounding box center [479, 540] width 230 height 70
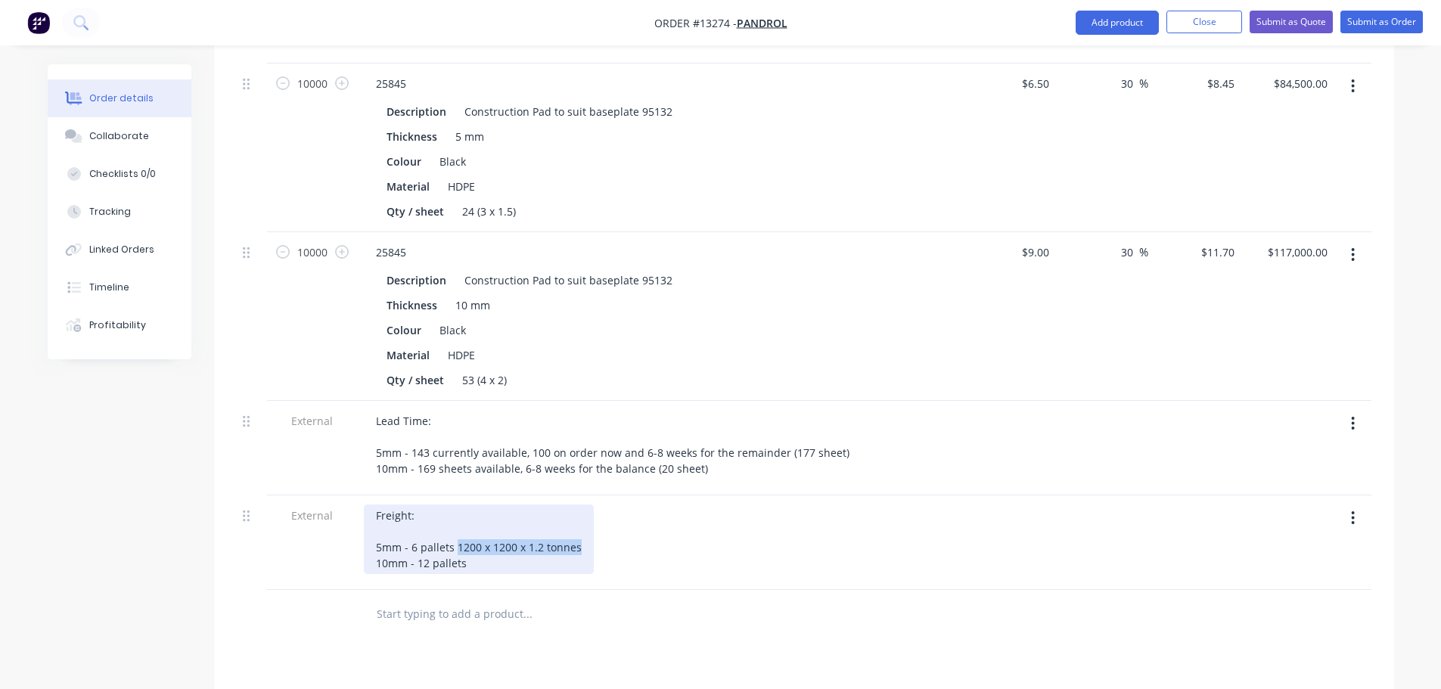
copy div "1200 x 1200 x 1.2 tonnes"
click at [522, 506] on div "Freight: 5mm - 6 pallets 1200 x 1200 x 1.2 tonnes 10mm - 12 pallets" at bounding box center [479, 540] width 230 height 70
click at [464, 505] on div "Freight: 5mm - 6 pallets 1200 x 1200 x 1.2 tonnes 10mm - 12 pallets1200 x 1200 …" at bounding box center [483, 540] width 239 height 70
click at [570, 505] on div "Freight: 5mm - 6 pallets 1200 x 1200 x 1.2 tonnes 10mm - 12 pallets 1200 x 1200…" at bounding box center [485, 540] width 242 height 70
click at [561, 505] on div "Freight: 5mm - 6 pallets 1200 x 1200 x 1.2 tonnes 10mm - 12 pallets 1200 x 1200…" at bounding box center [481, 540] width 235 height 70
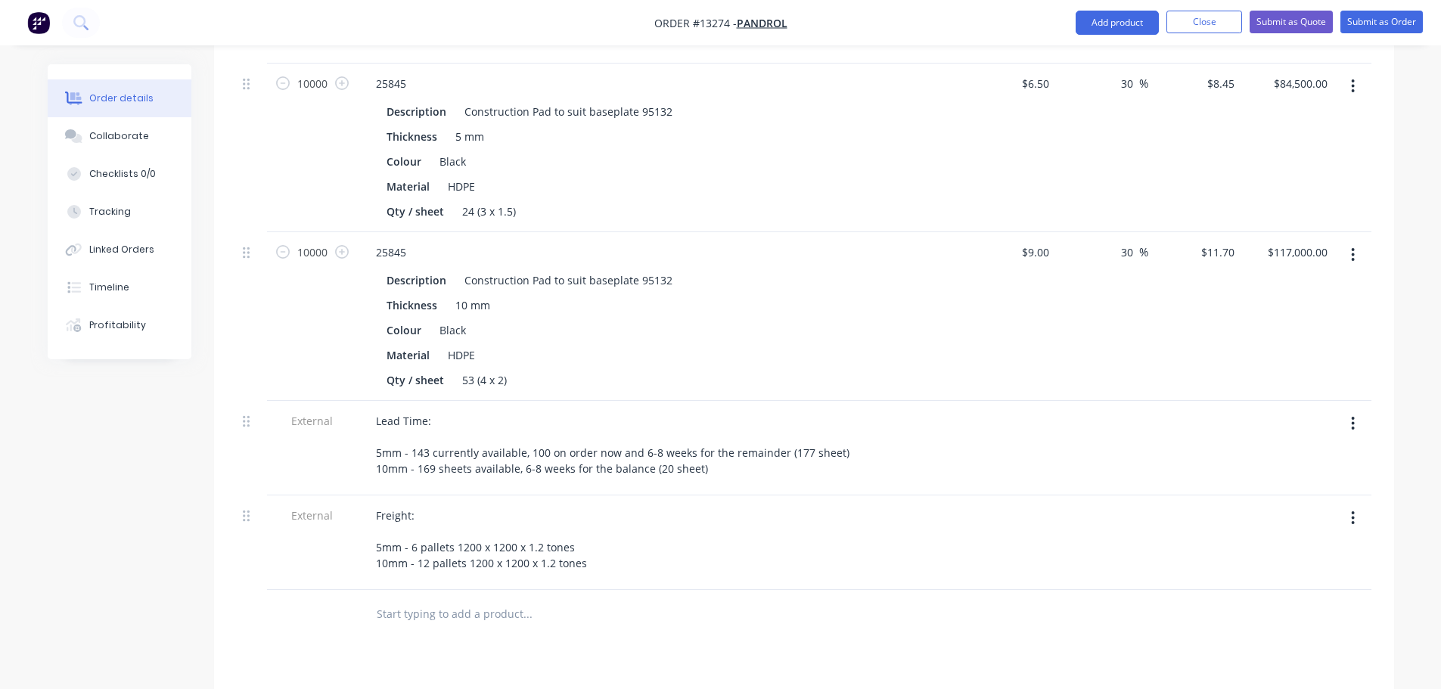
click at [735, 618] on div "Products Show / Hide columns Add product Qty Cost Markup Price Total 10000 2584…" at bounding box center [804, 491] width 1180 height 1024
click at [712, 577] on div "Products Show / Hide columns Add product Qty Cost Markup Price Total 10000 2584…" at bounding box center [804, 491] width 1180 height 1024
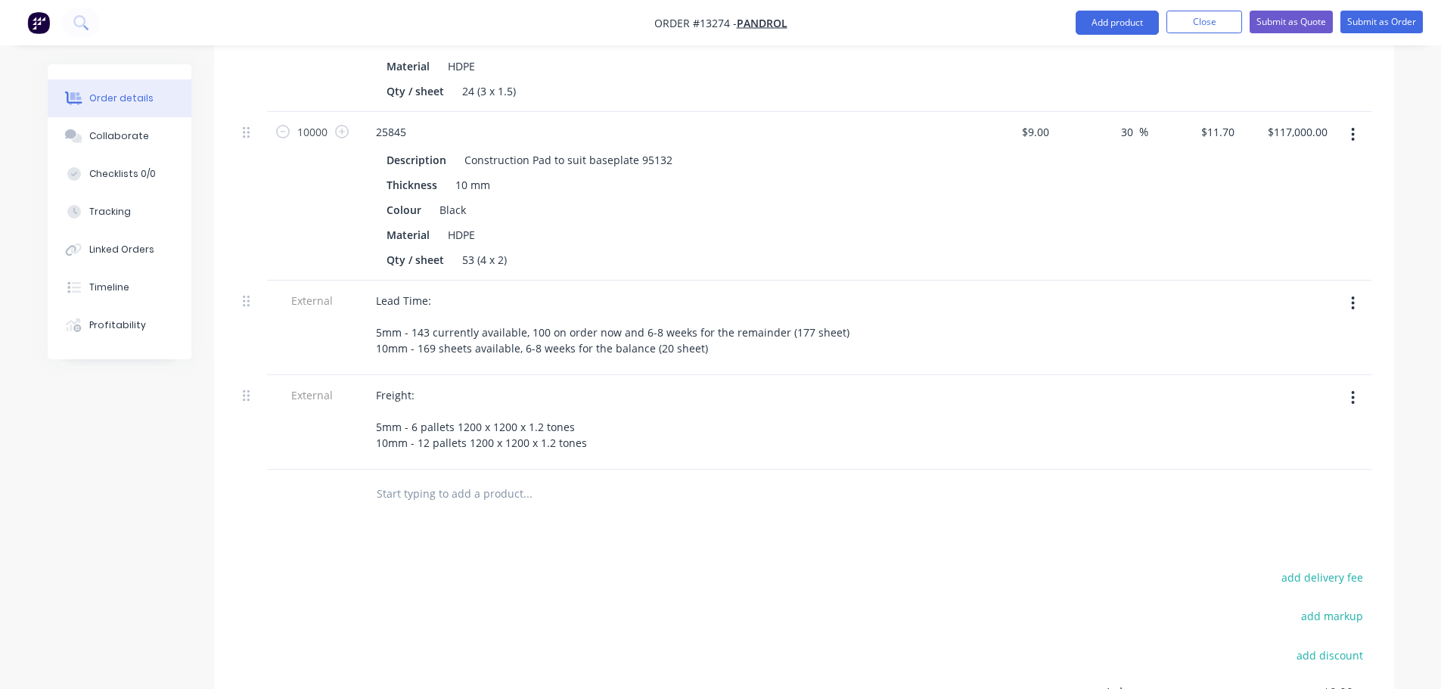
scroll to position [605, 0]
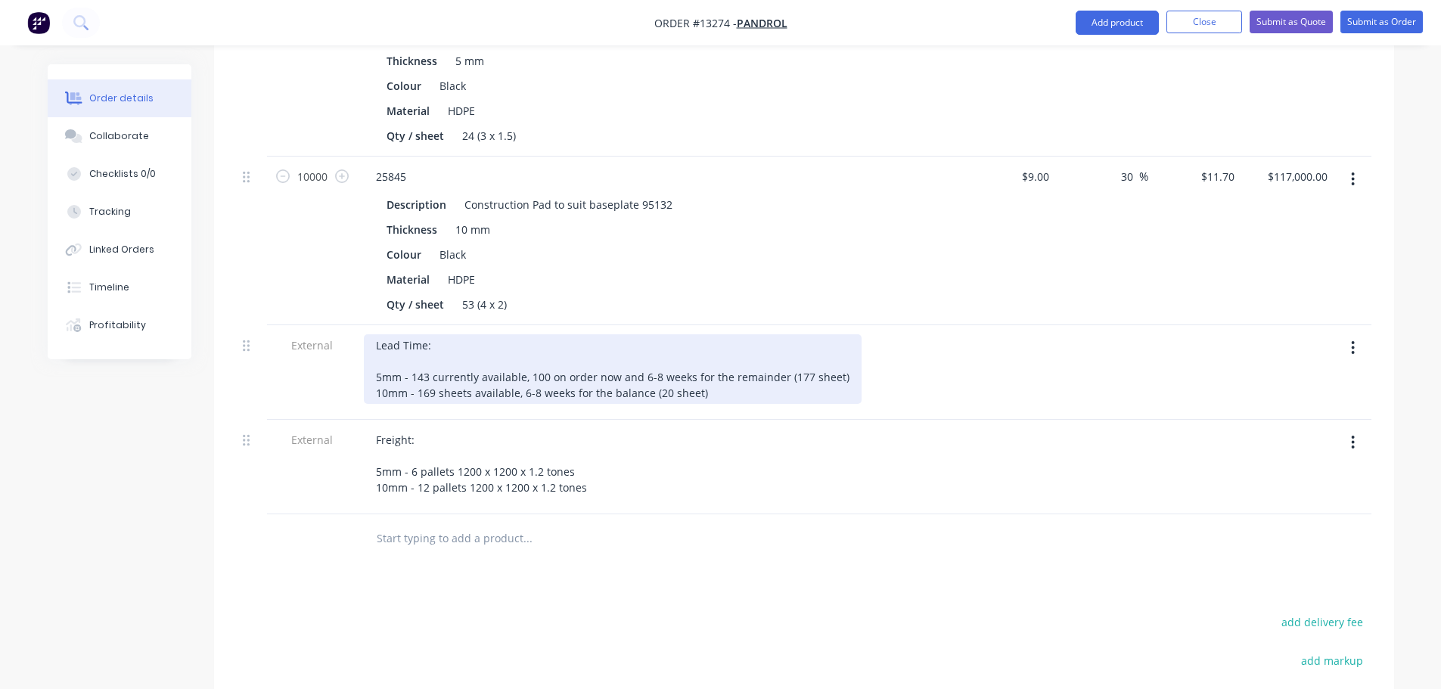
click at [512, 334] on div "Lead Time: 5mm - 143 currently available, 100 on order now and 6-8 weeks for th…" at bounding box center [613, 369] width 498 height 70
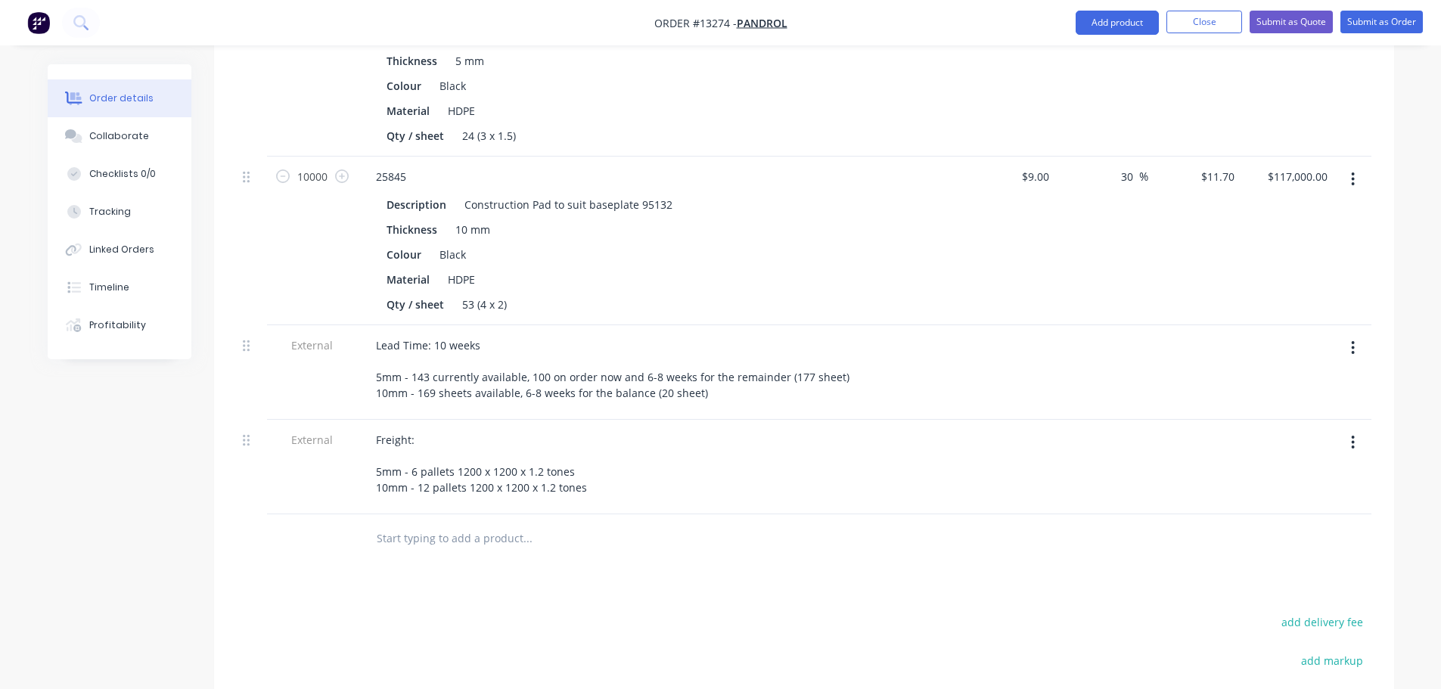
click at [591, 543] on div "Products Show / Hide columns Add product Qty Cost Markup Price Total 10000 2584…" at bounding box center [804, 415] width 1180 height 1024
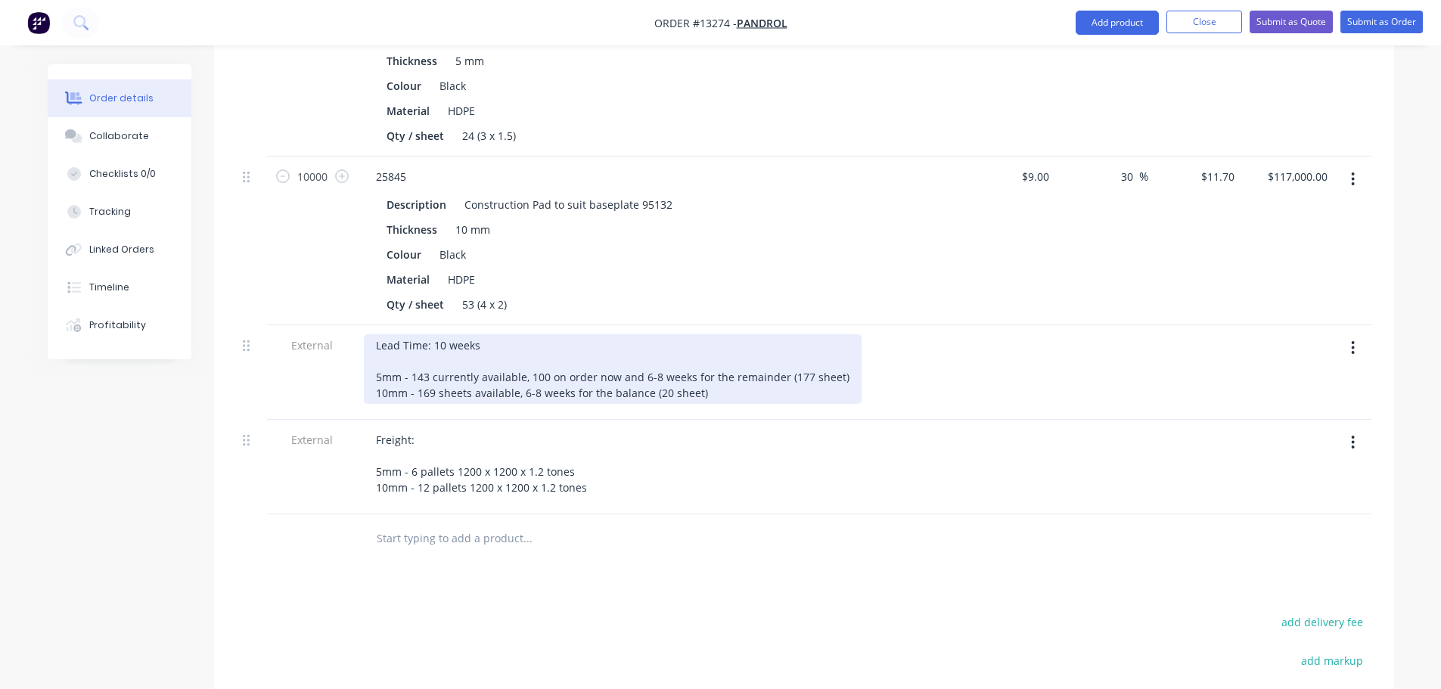
click at [495, 334] on div "Lead Time: 10 weeks 5mm - 143 currently available, 100 on order now and 6-8 wee…" at bounding box center [613, 369] width 498 height 70
click at [515, 334] on div "Lead Time: 10 weeks from receving PO 5mm - 143 currently available, 100 on orde…" at bounding box center [613, 369] width 498 height 70
click at [579, 334] on div "Lead Time: 10 weeks from receiving PO 5mm - 143 currently available, 100 on ord…" at bounding box center [613, 369] width 498 height 70
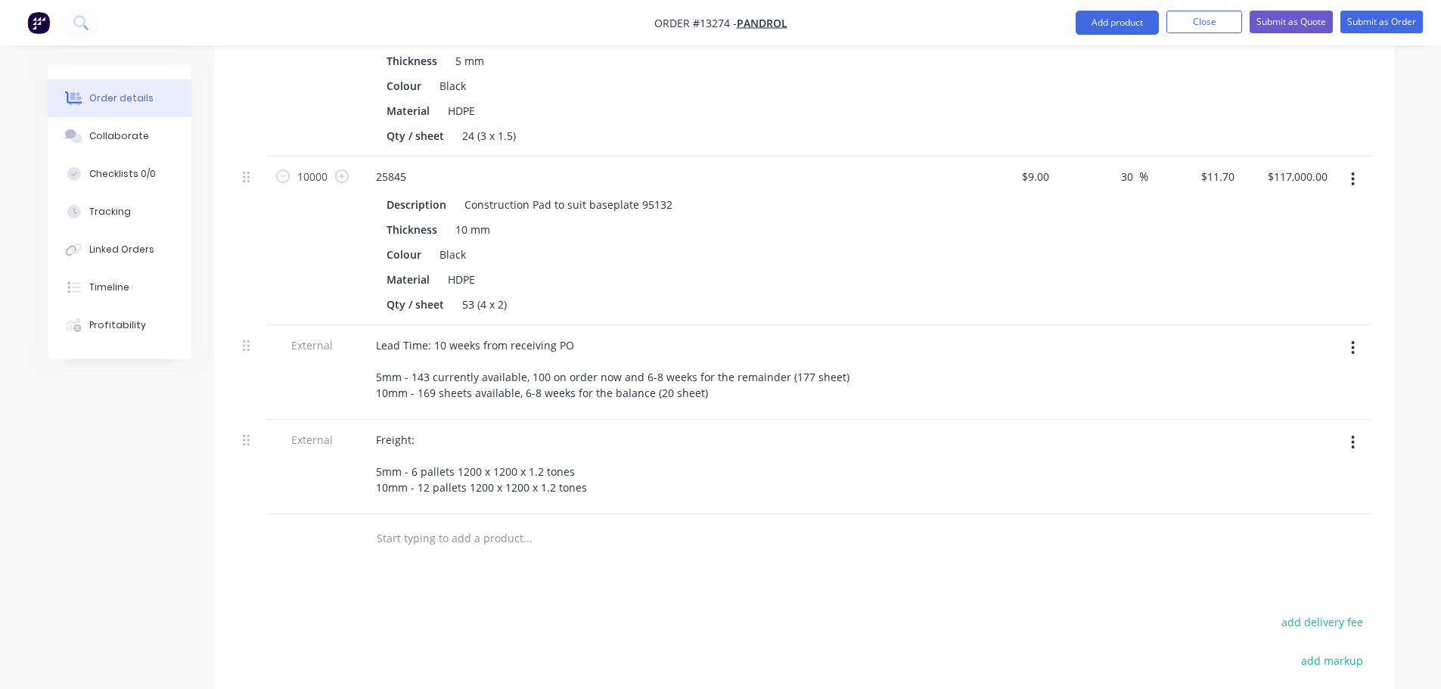
click at [883, 515] on div at bounding box center [630, 539] width 545 height 49
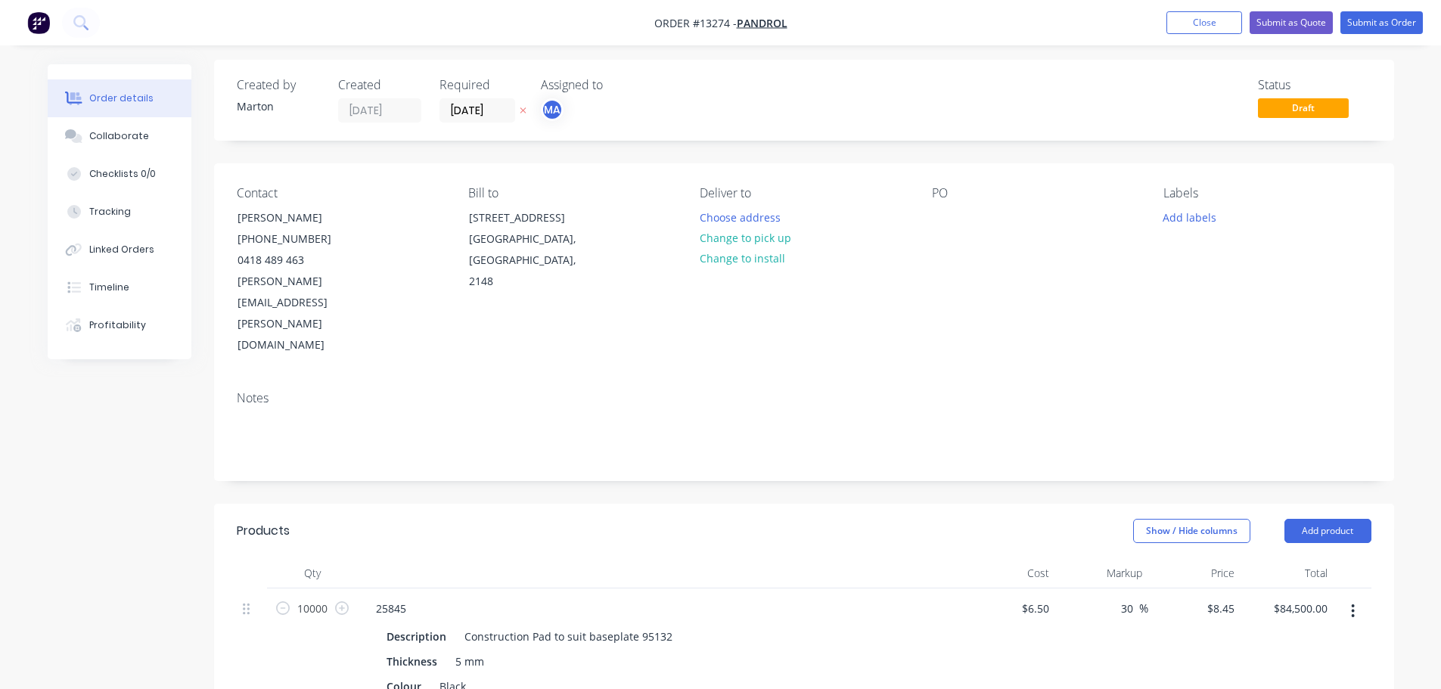
scroll to position [0, 0]
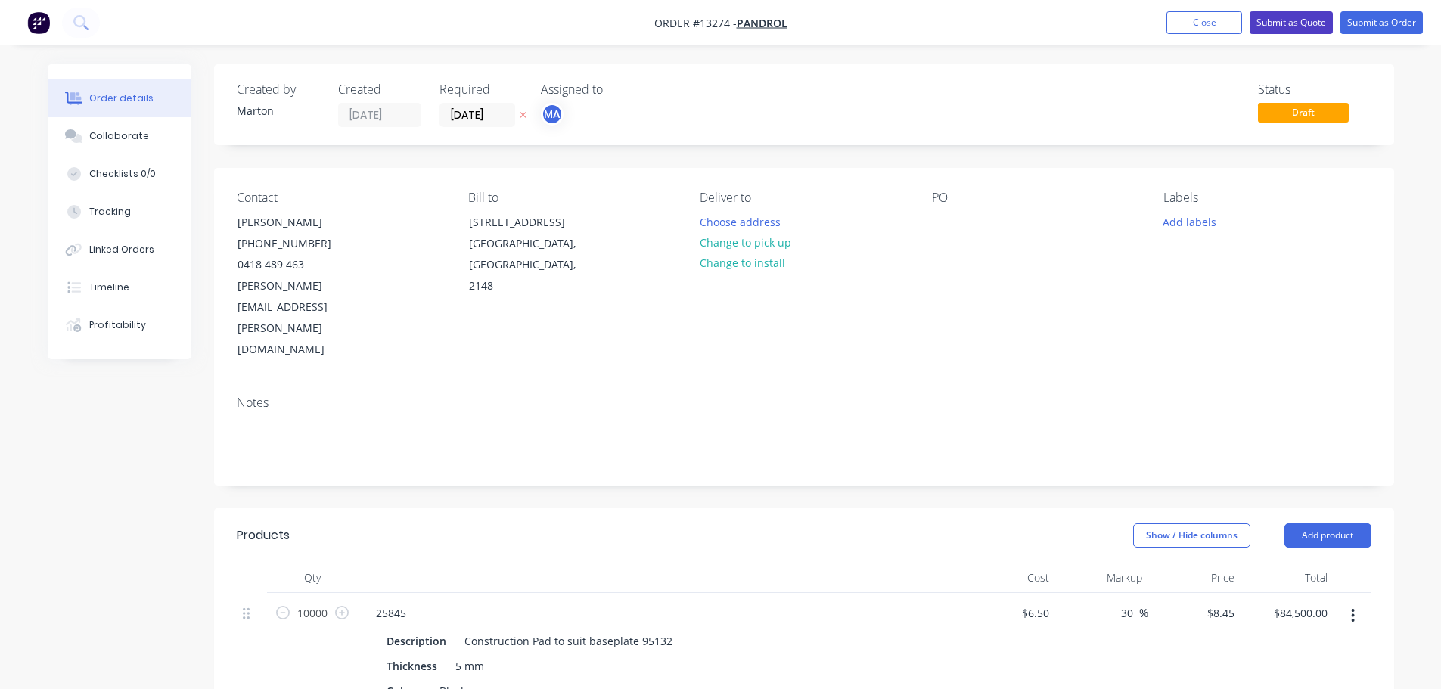
click at [1283, 18] on button "Submit as Quote" at bounding box center [1291, 22] width 83 height 23
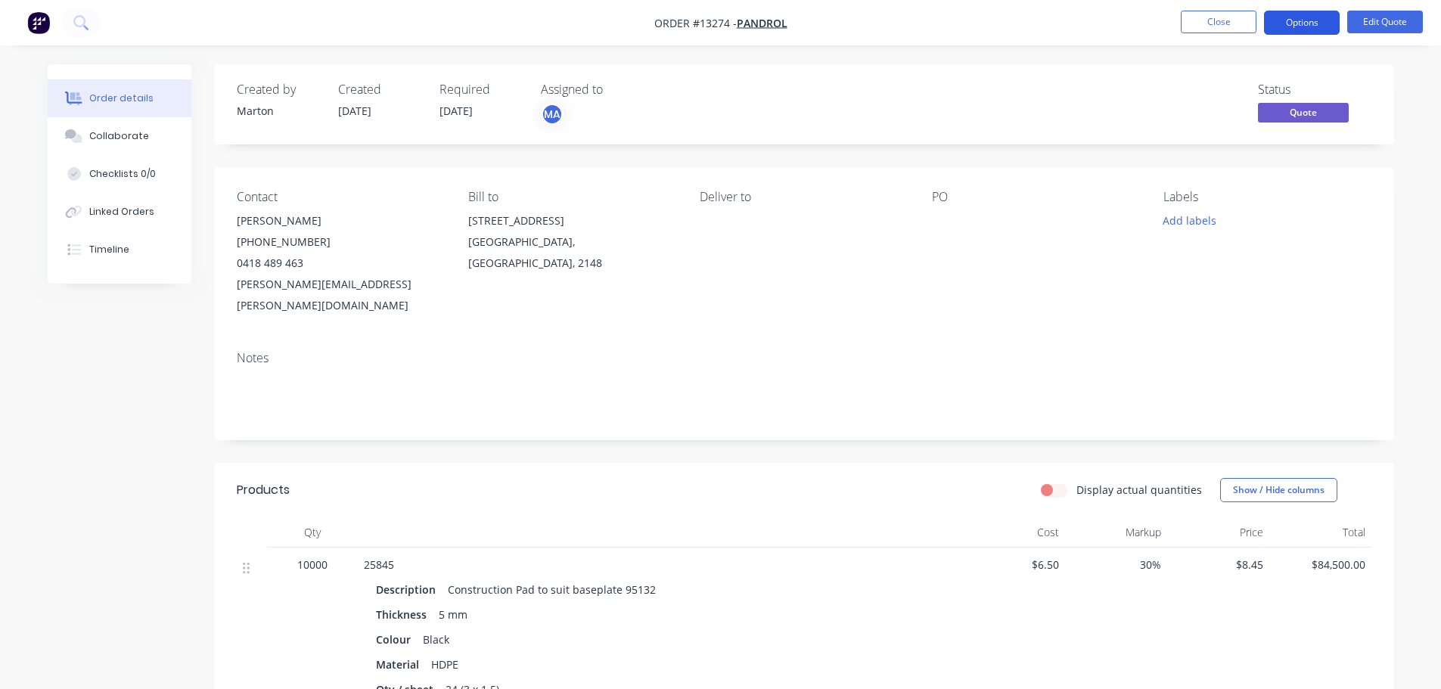
click at [1298, 26] on button "Options" at bounding box center [1302, 23] width 76 height 24
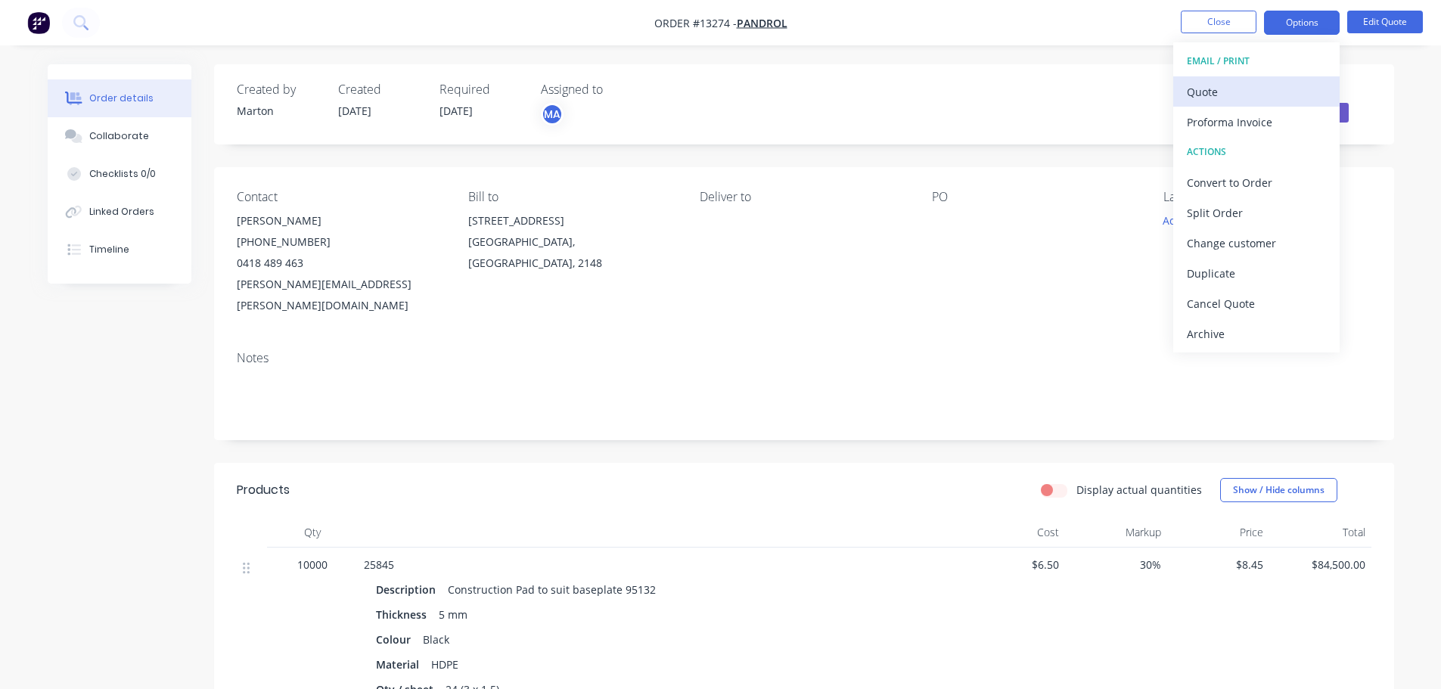
click at [1249, 93] on div "Quote" at bounding box center [1256, 92] width 139 height 22
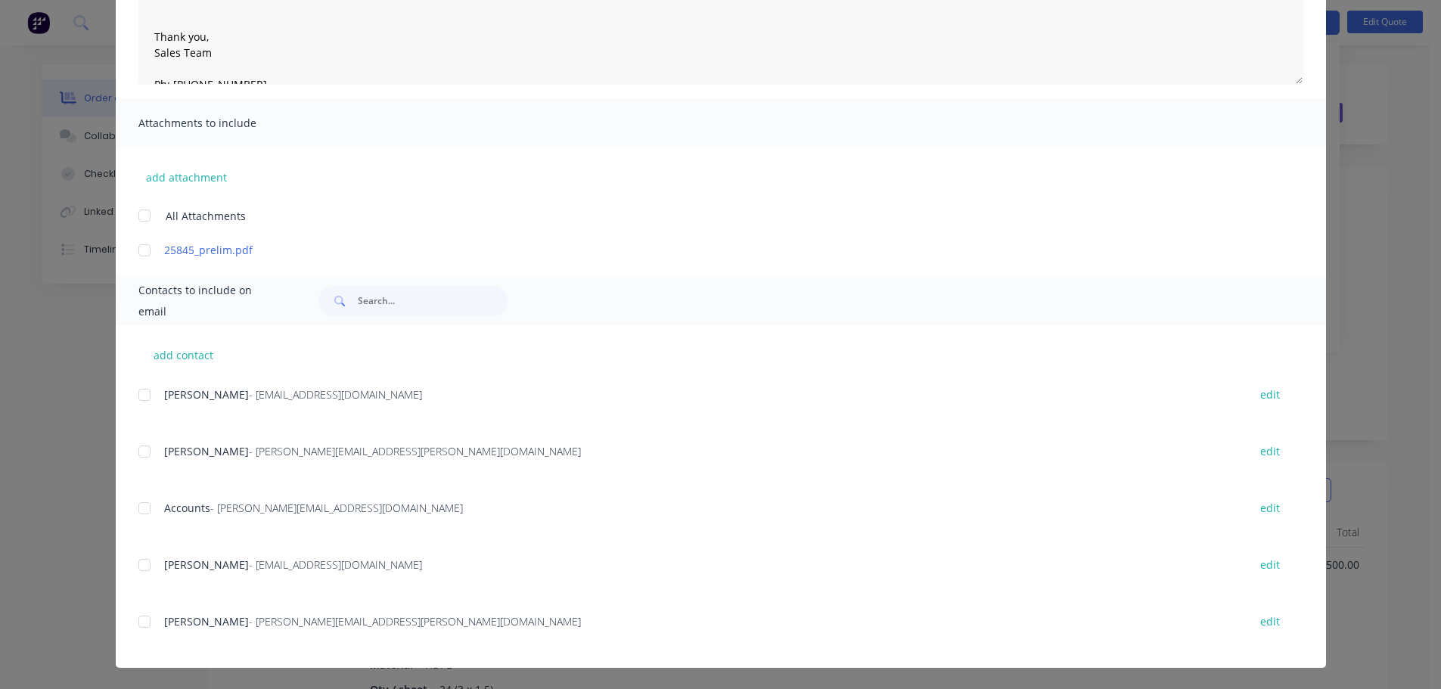
click at [140, 624] on div at bounding box center [144, 622] width 30 height 30
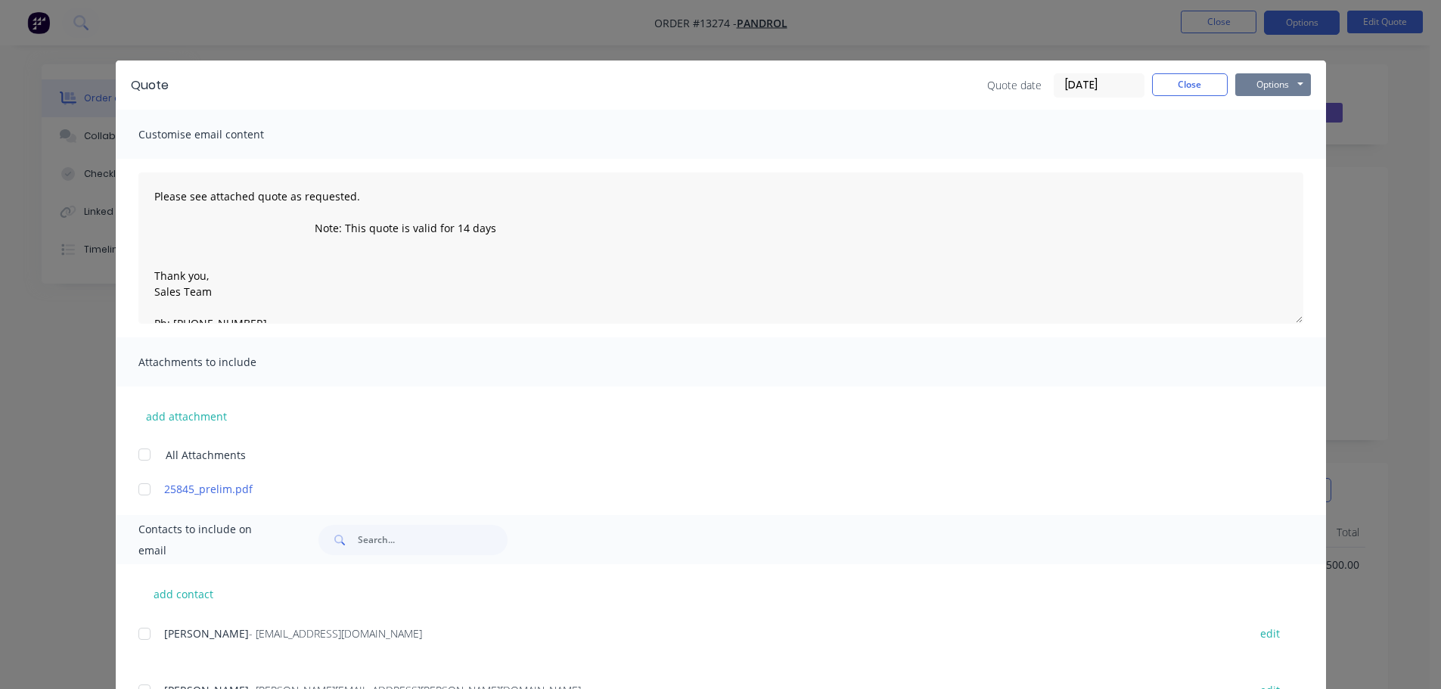
click at [1267, 84] on button "Options" at bounding box center [1274, 84] width 76 height 23
click at [1263, 123] on button "Preview" at bounding box center [1284, 111] width 97 height 25
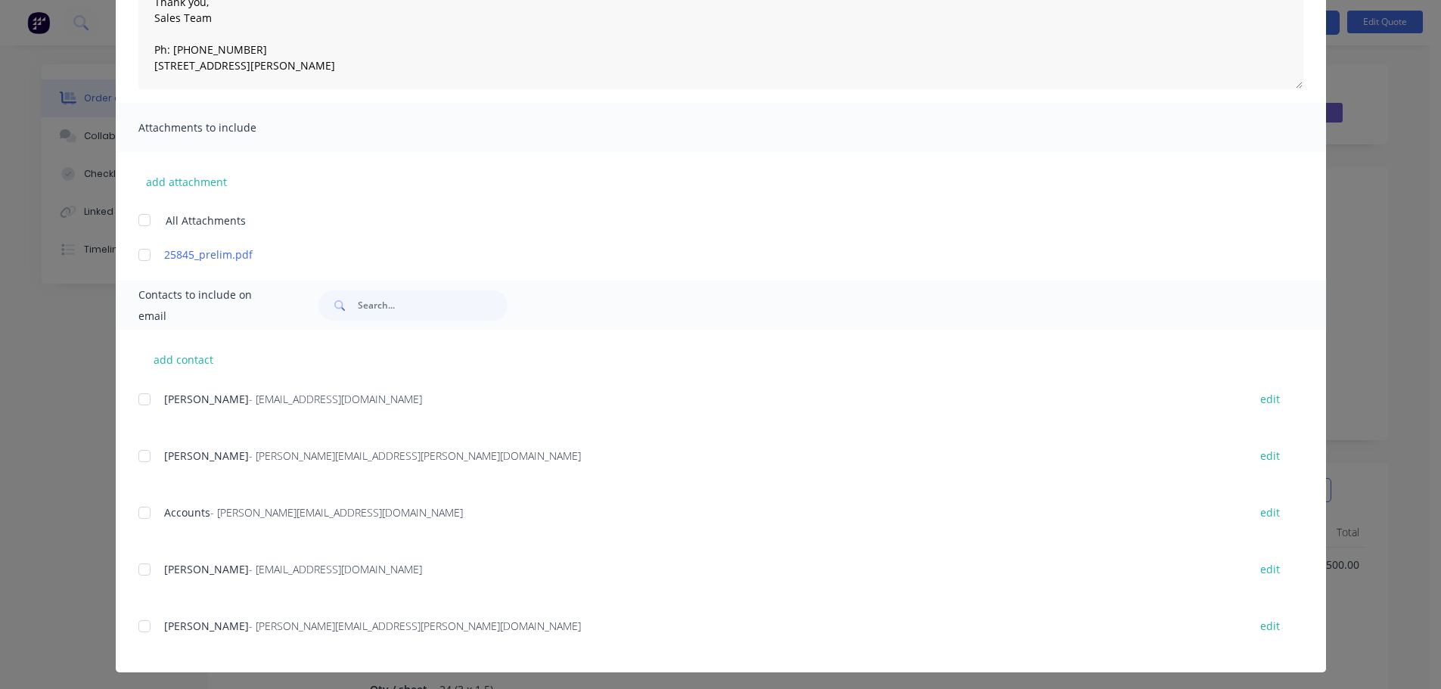
scroll to position [239, 0]
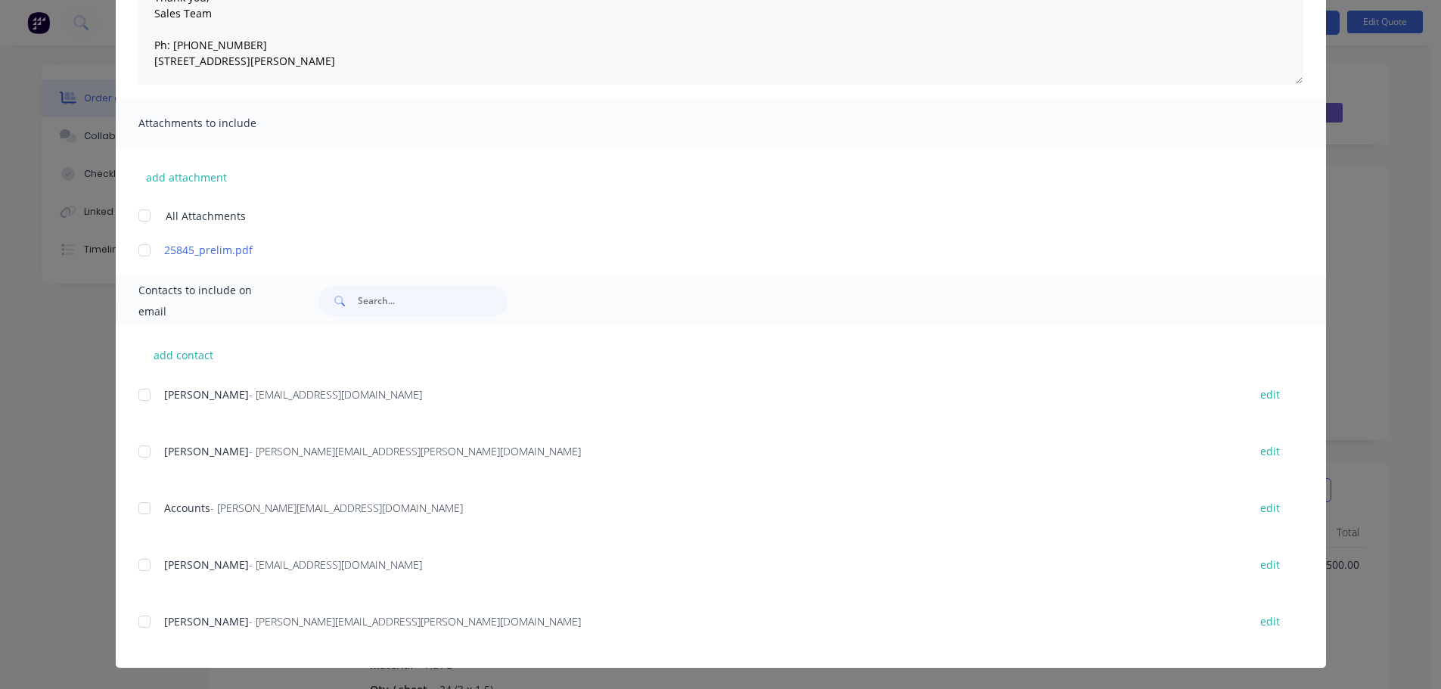
click at [138, 631] on div at bounding box center [144, 622] width 30 height 30
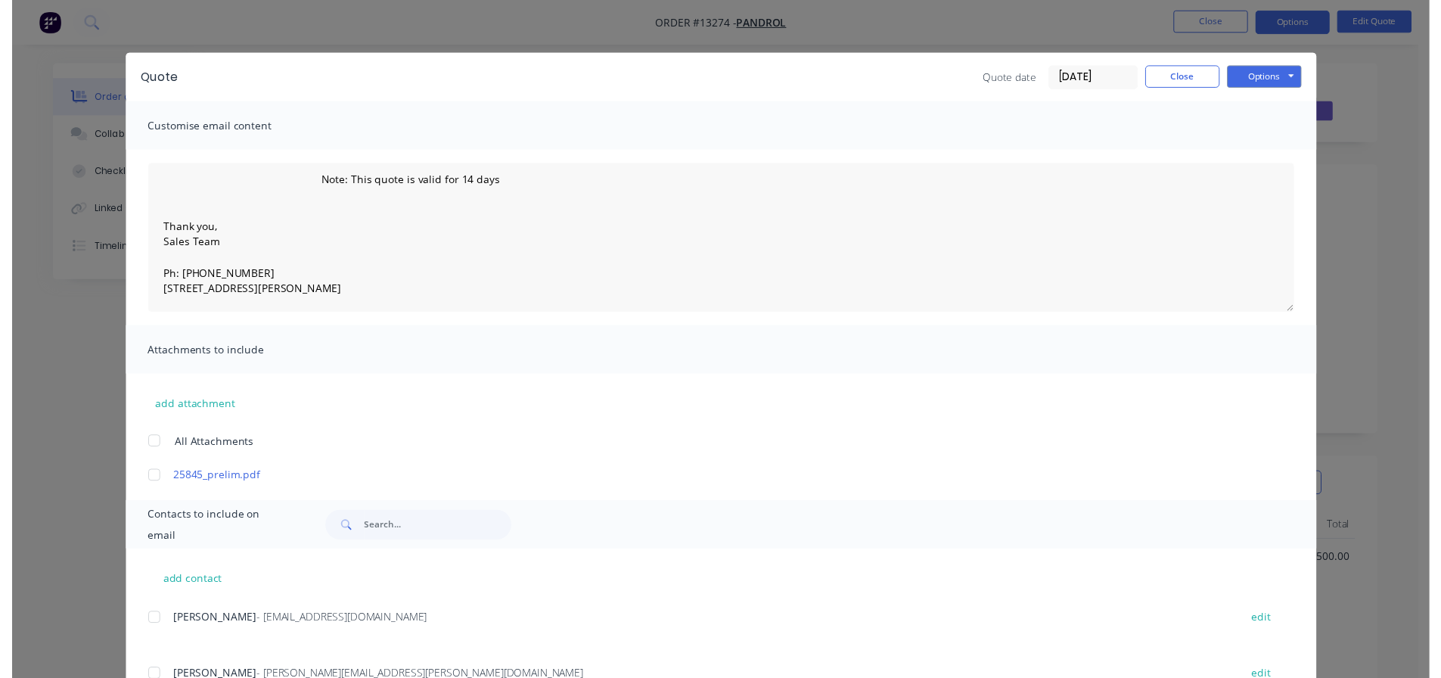
scroll to position [0, 0]
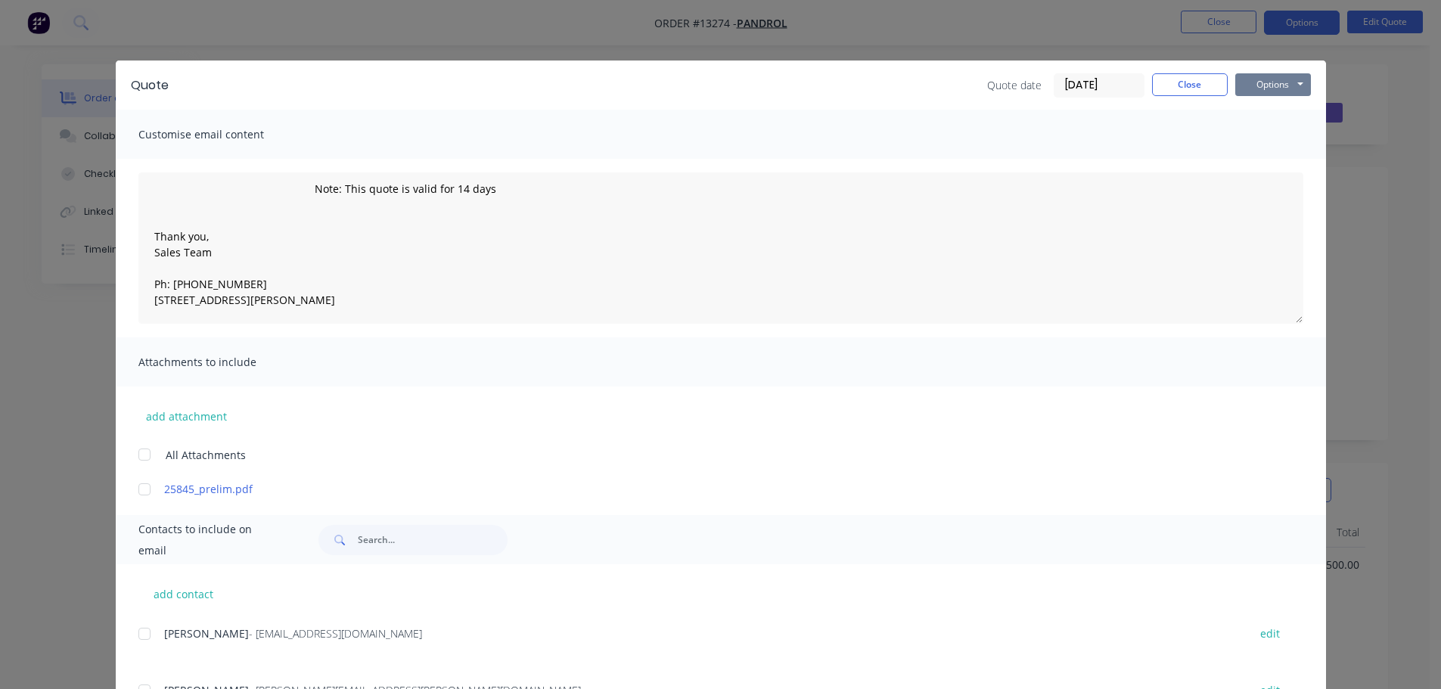
click at [1258, 83] on button "Options" at bounding box center [1274, 84] width 76 height 23
click at [1289, 160] on button "Email" at bounding box center [1284, 161] width 97 height 25
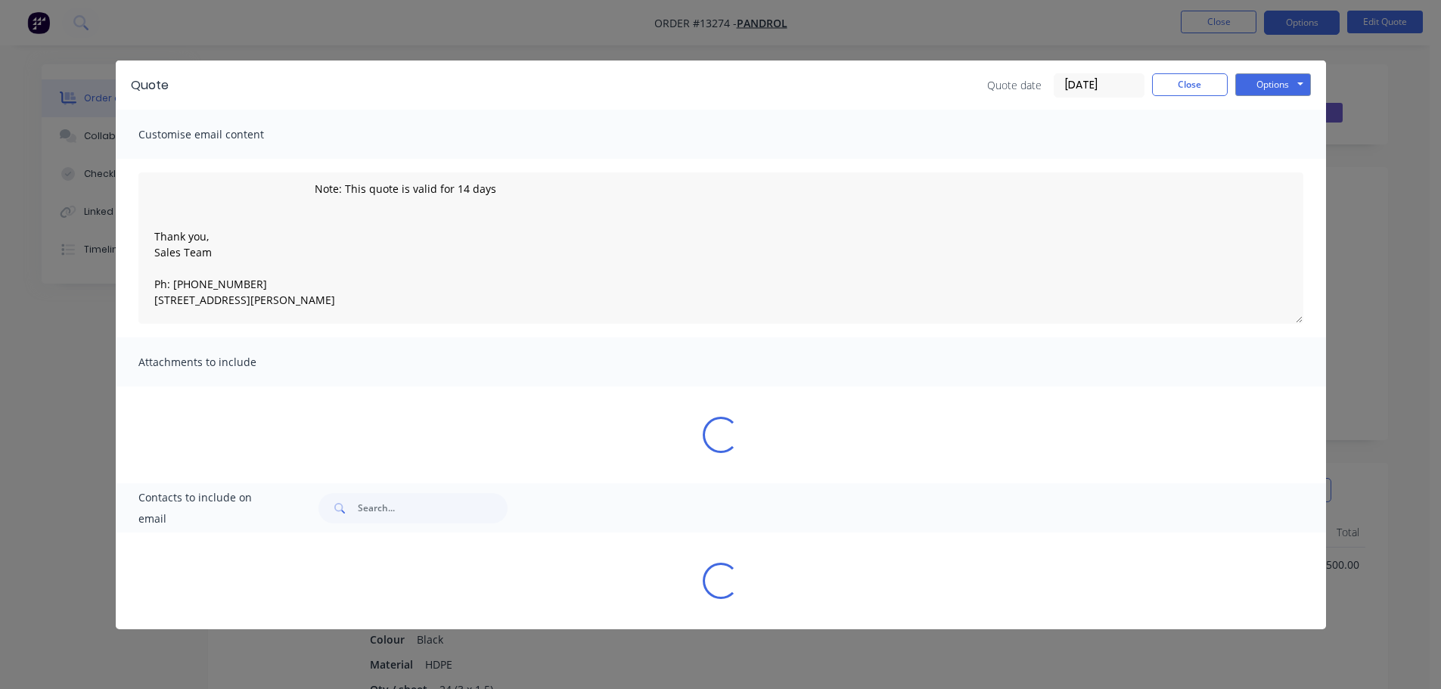
type textarea "Please see attached quote as requested. Note: This quote is valid for 14 days T…"
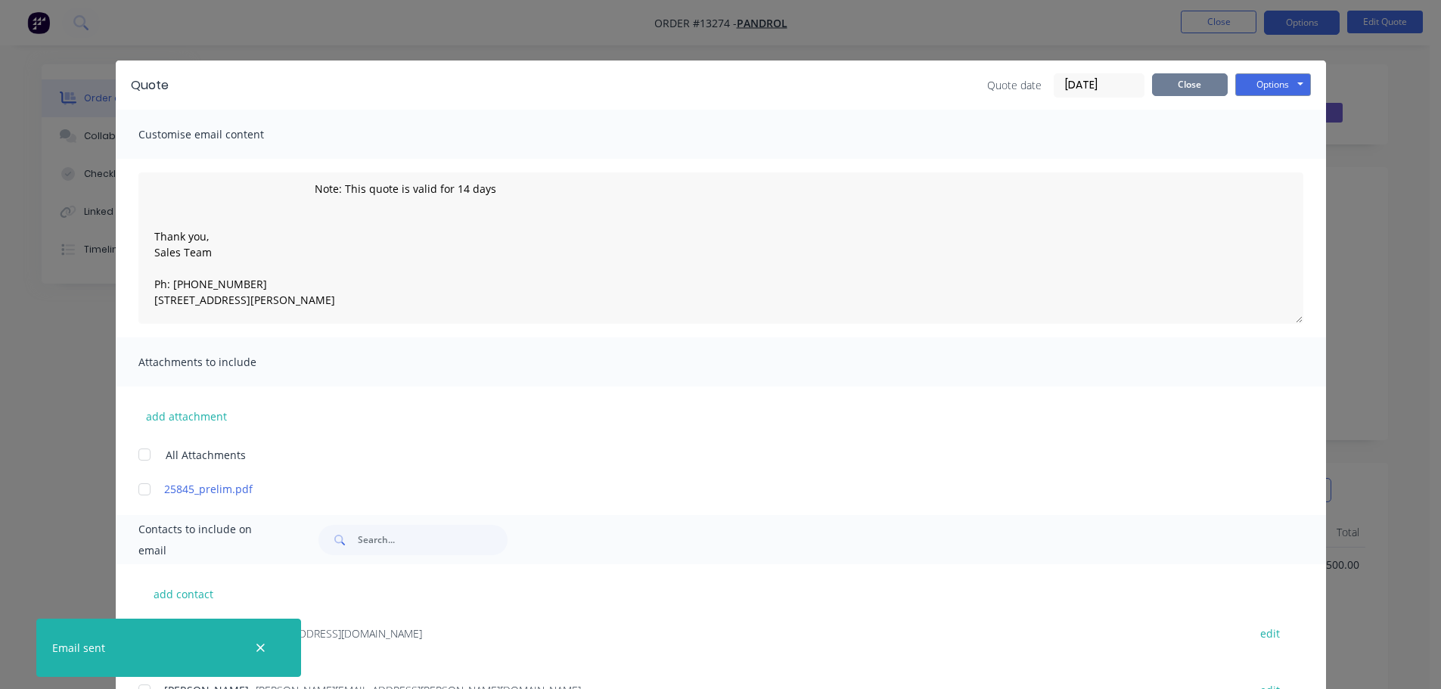
click at [1183, 83] on button "Close" at bounding box center [1190, 84] width 76 height 23
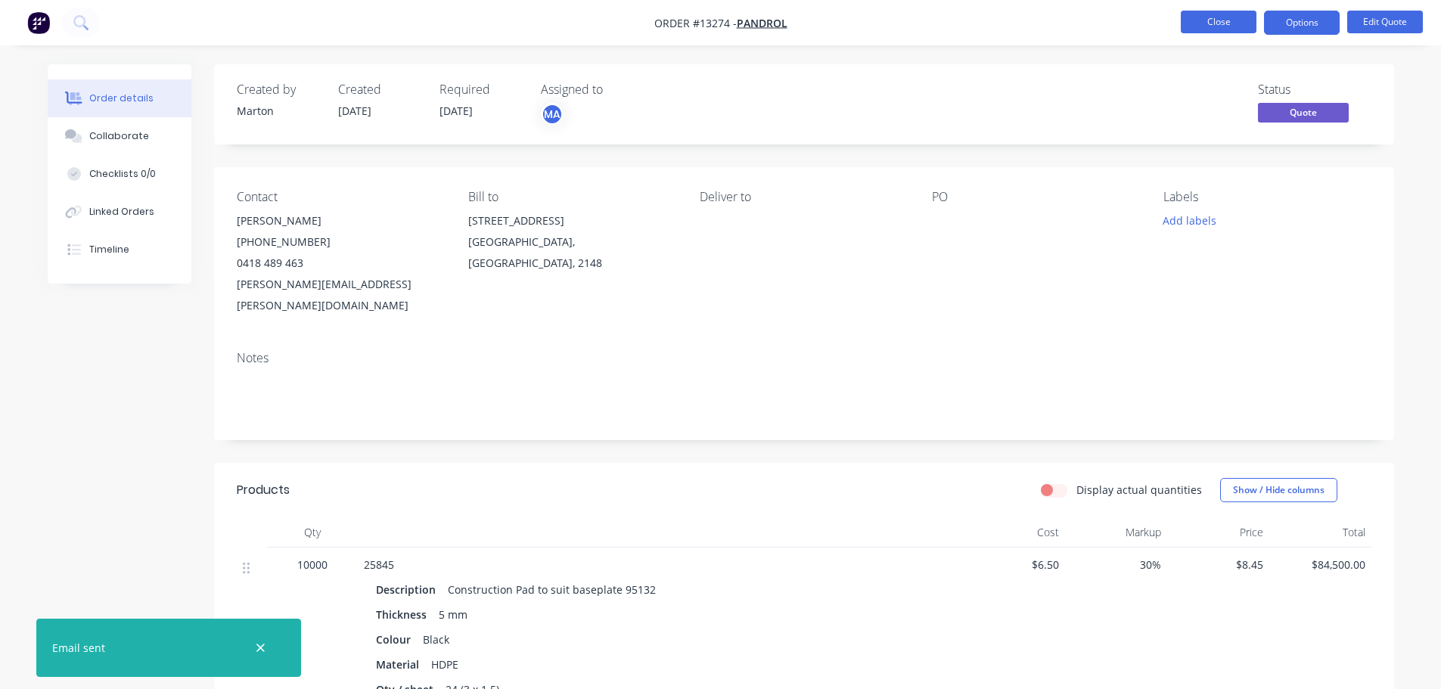
click at [1245, 26] on button "Close" at bounding box center [1219, 22] width 76 height 23
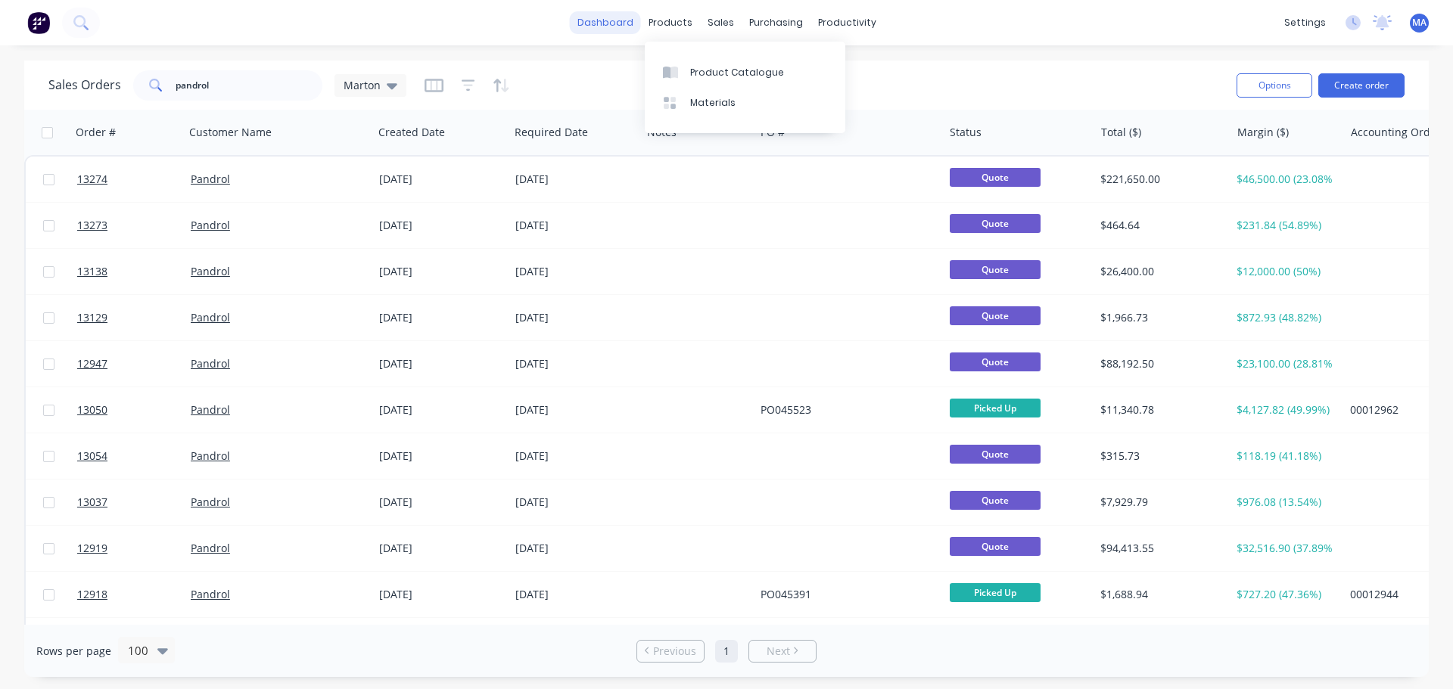
click at [626, 30] on link "dashboard" at bounding box center [605, 22] width 71 height 23
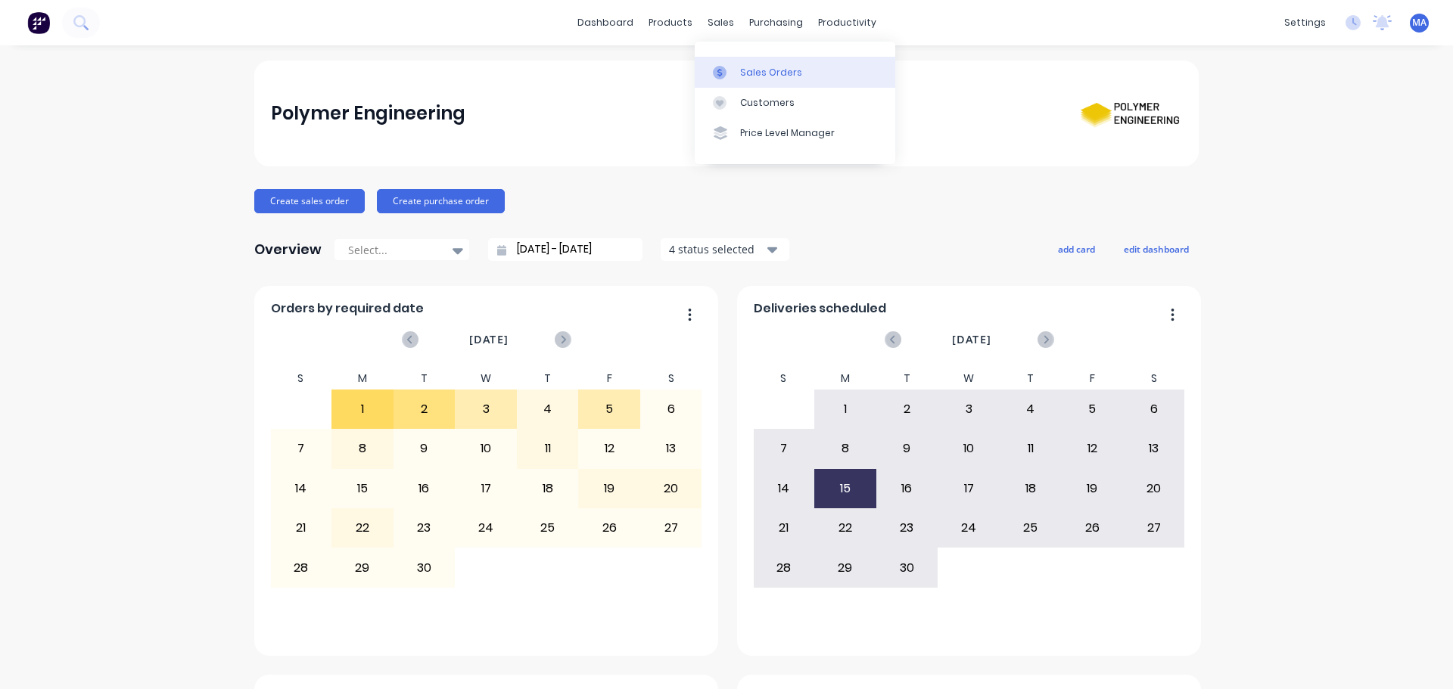
click at [729, 78] on div at bounding box center [724, 73] width 23 height 14
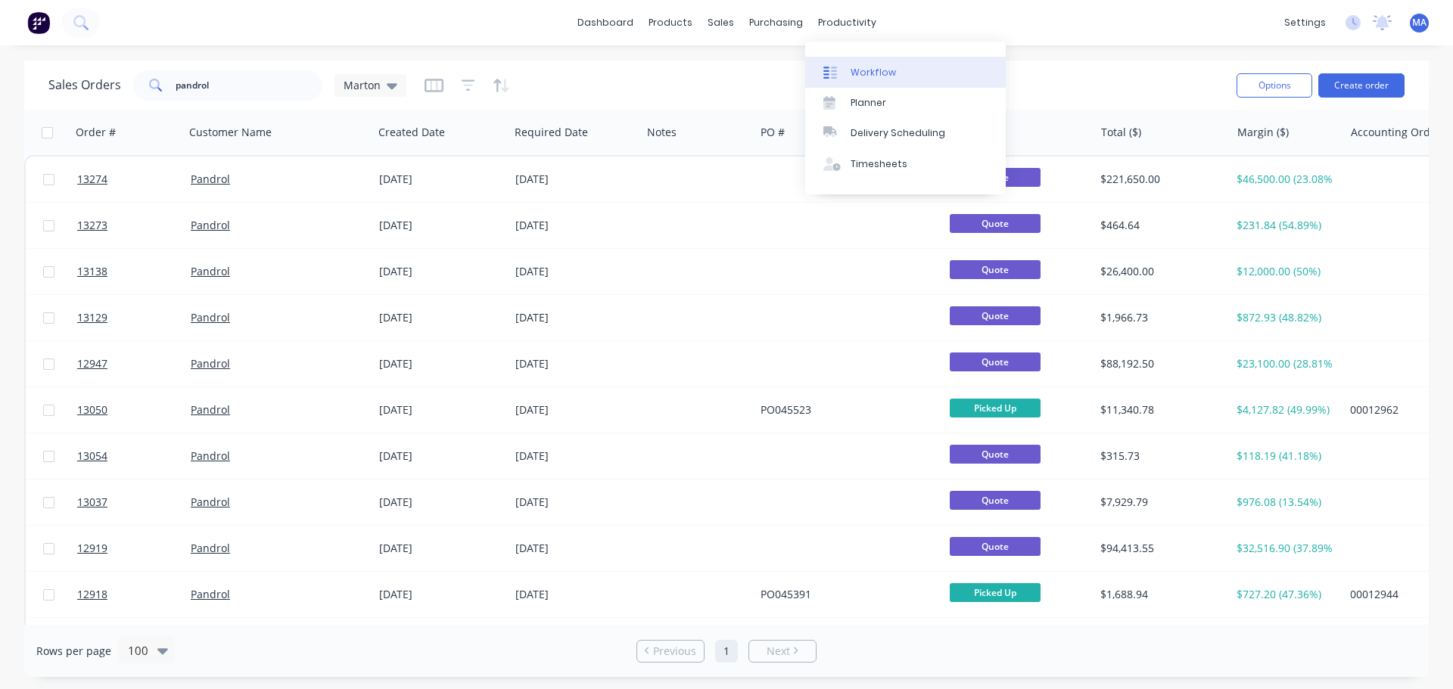
click at [843, 79] on link "Workflow" at bounding box center [905, 72] width 201 height 30
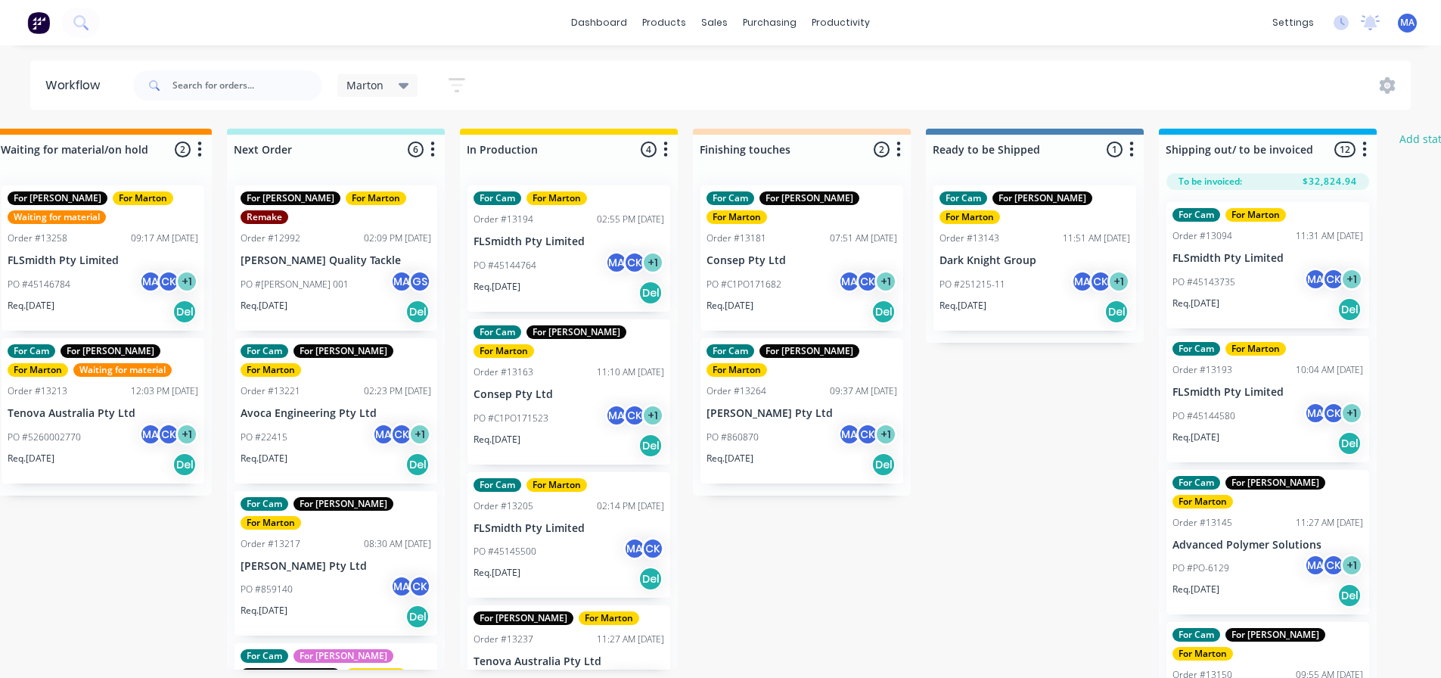
scroll to position [44, 0]
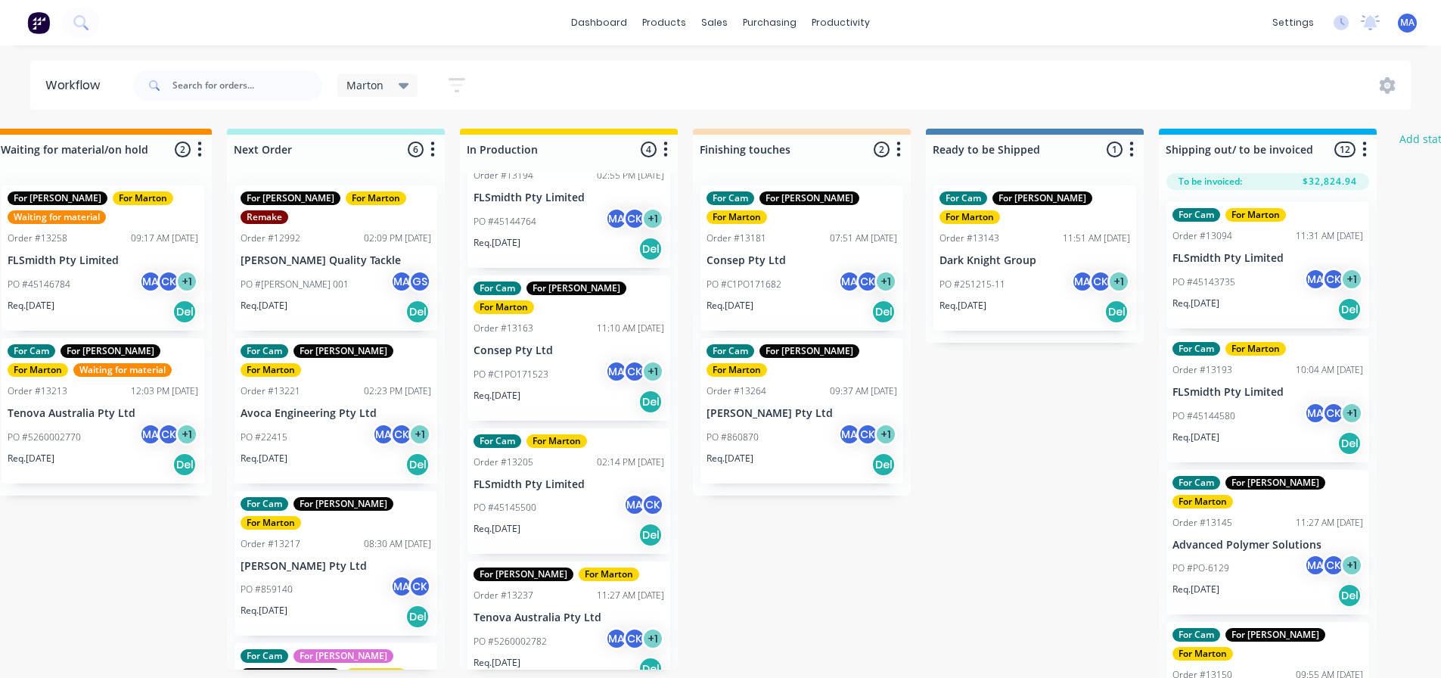
click at [504, 656] on p "Req. 19/09/25" at bounding box center [497, 663] width 47 height 14
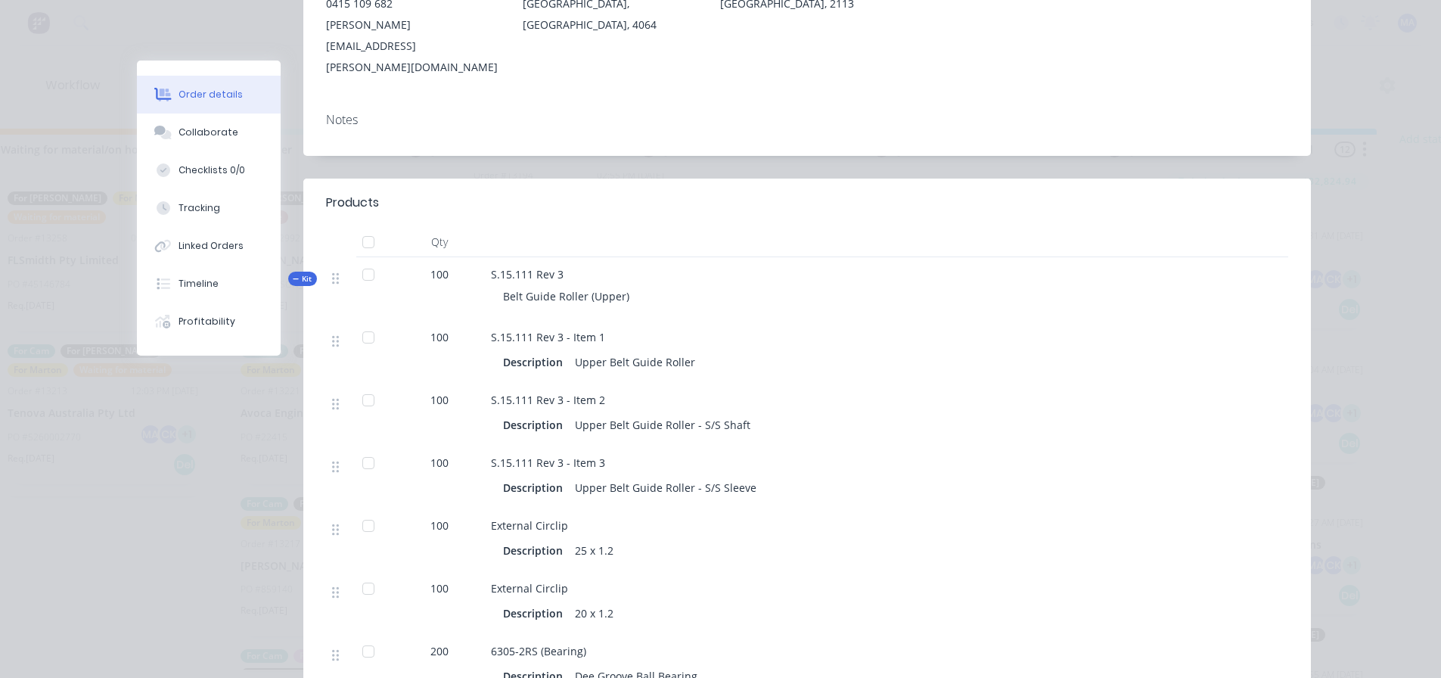
scroll to position [303, 0]
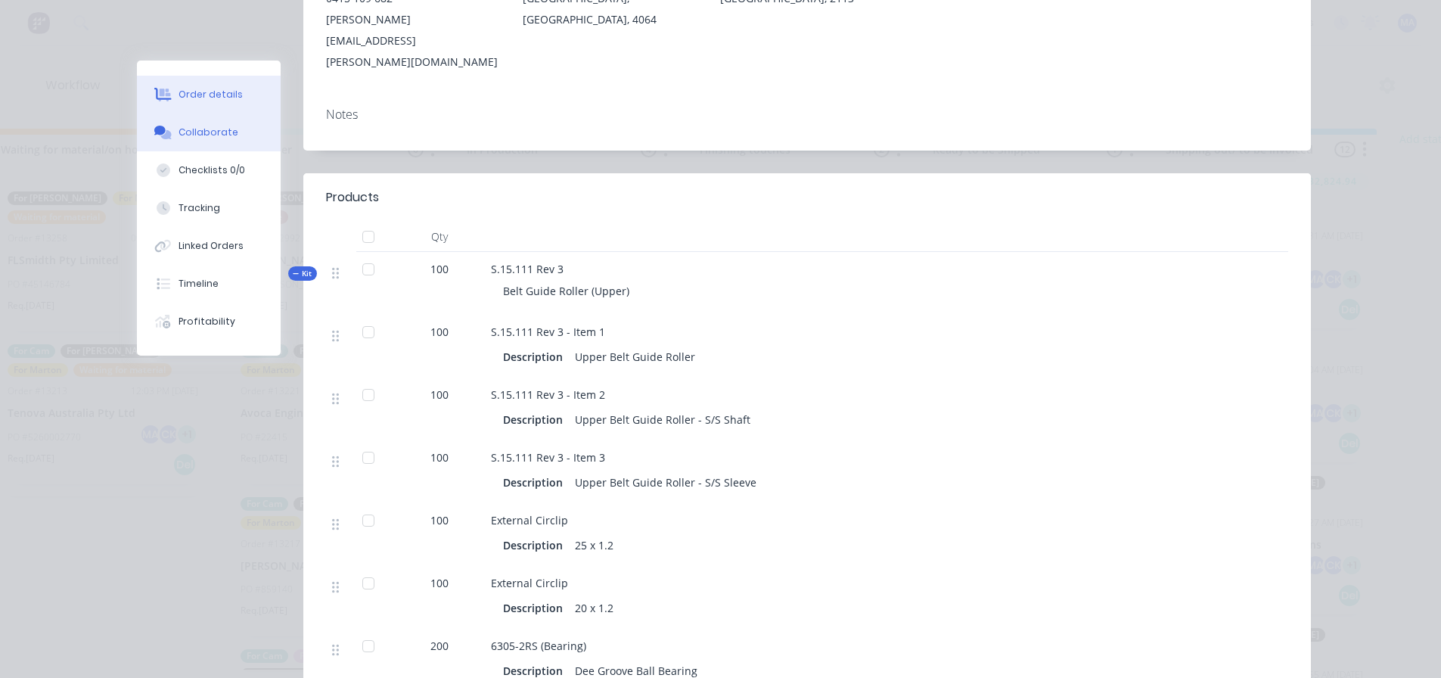
click at [226, 133] on div "Collaborate" at bounding box center [209, 133] width 60 height 14
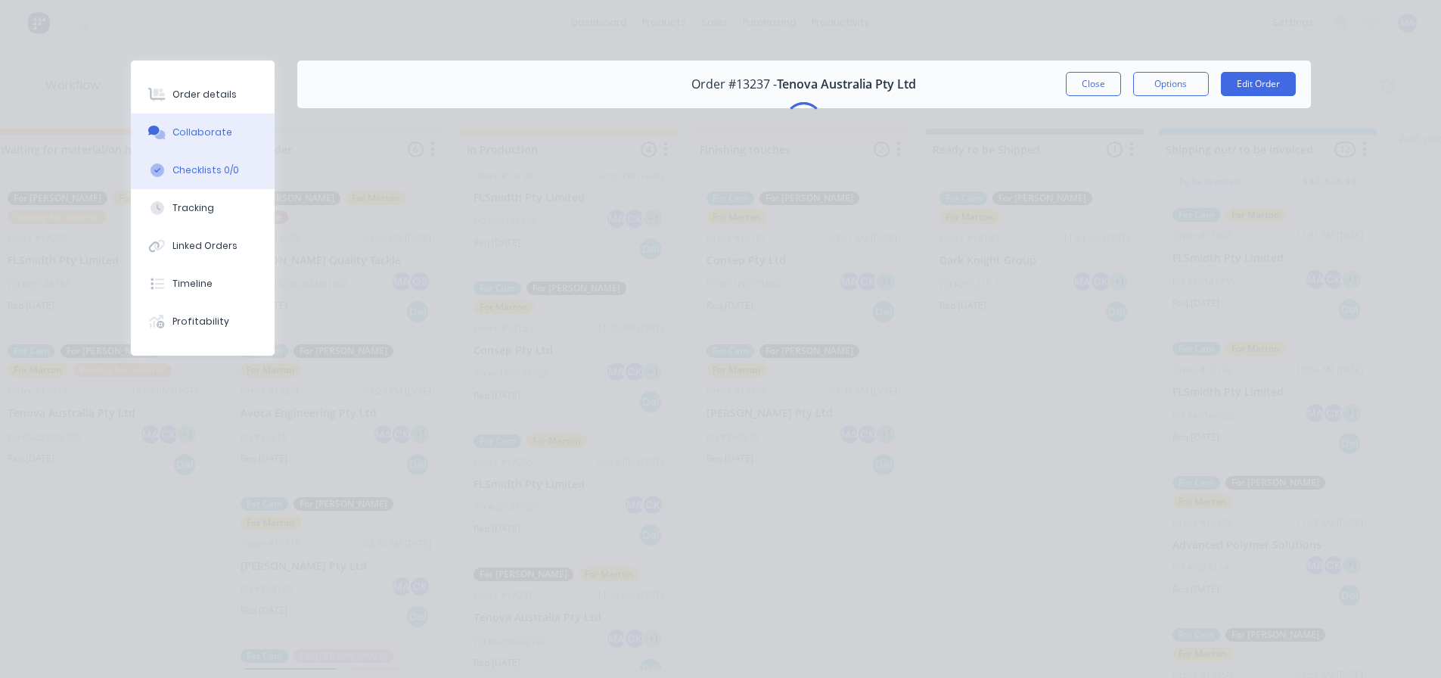
scroll to position [0, 0]
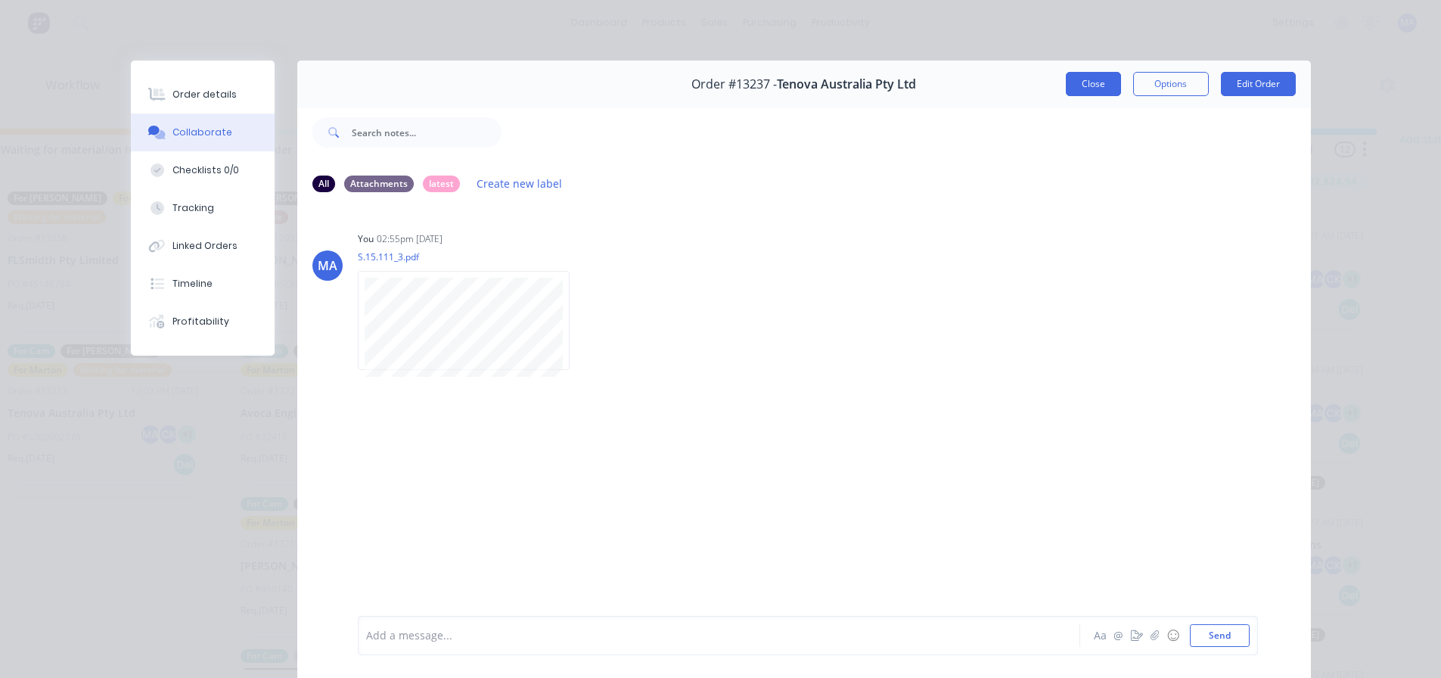
click at [1096, 82] on button "Close" at bounding box center [1093, 84] width 55 height 24
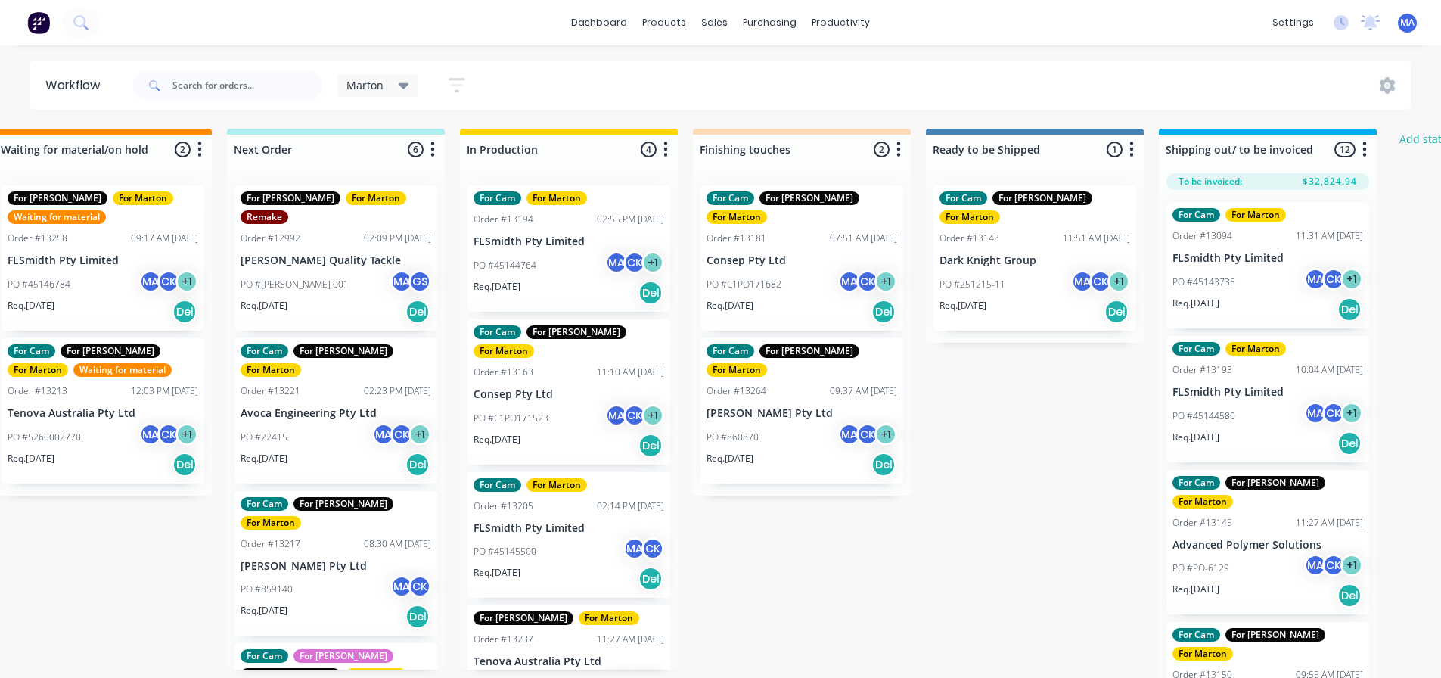
click at [328, 423] on div "PO #22415 MA CK + 1" at bounding box center [336, 437] width 191 height 29
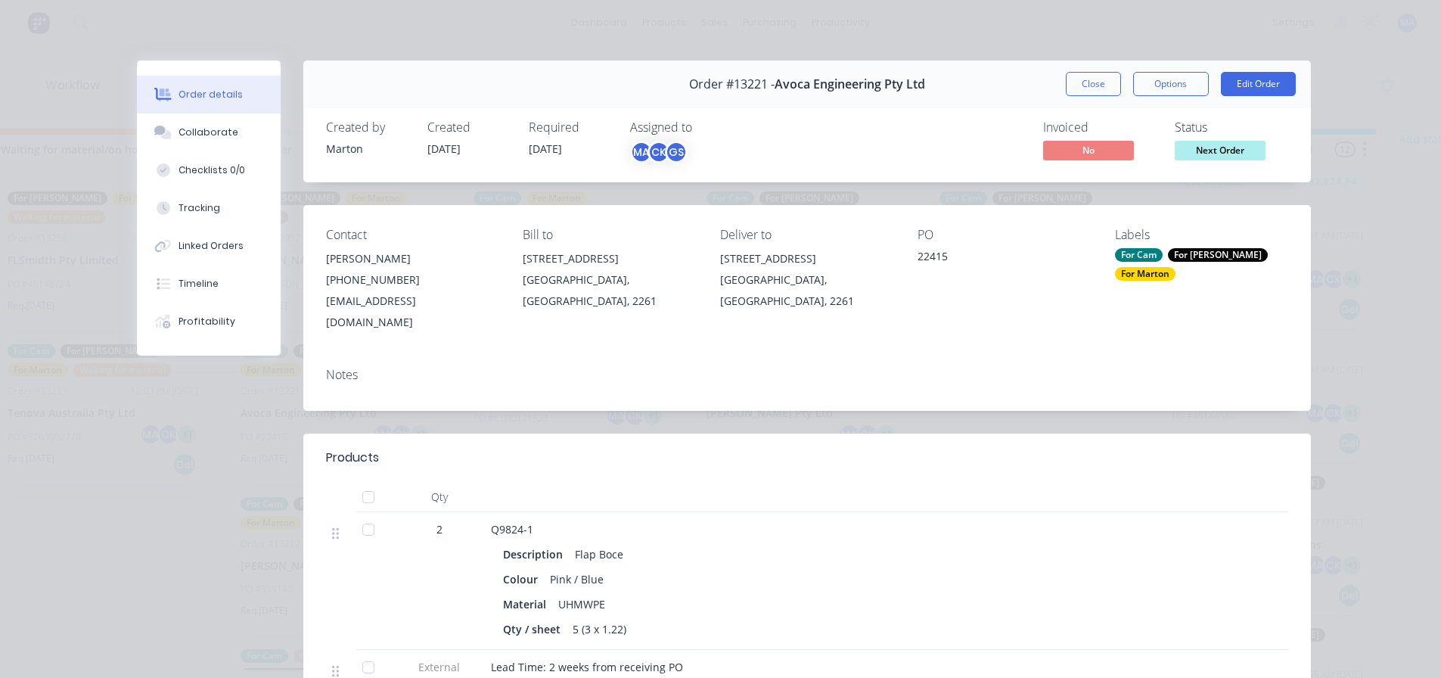
click at [1077, 85] on button "Close" at bounding box center [1093, 84] width 55 height 24
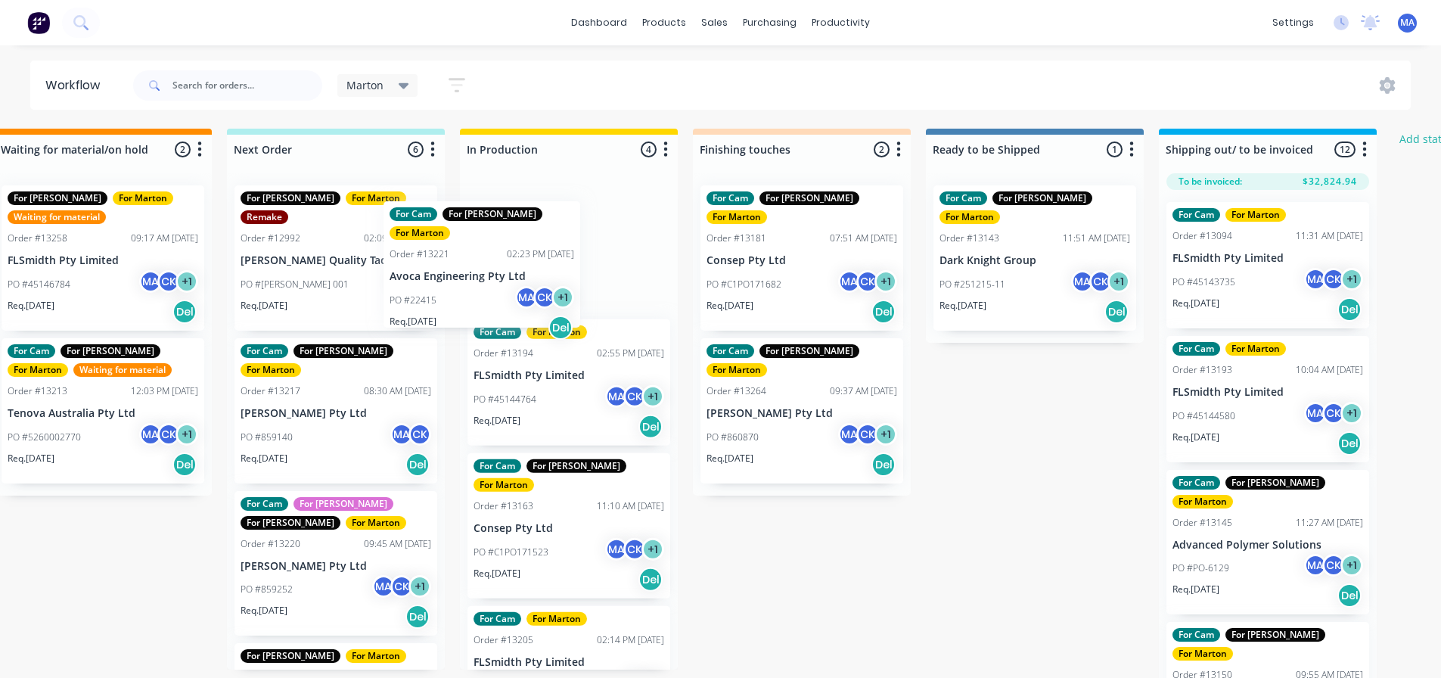
scroll to position [0, 269]
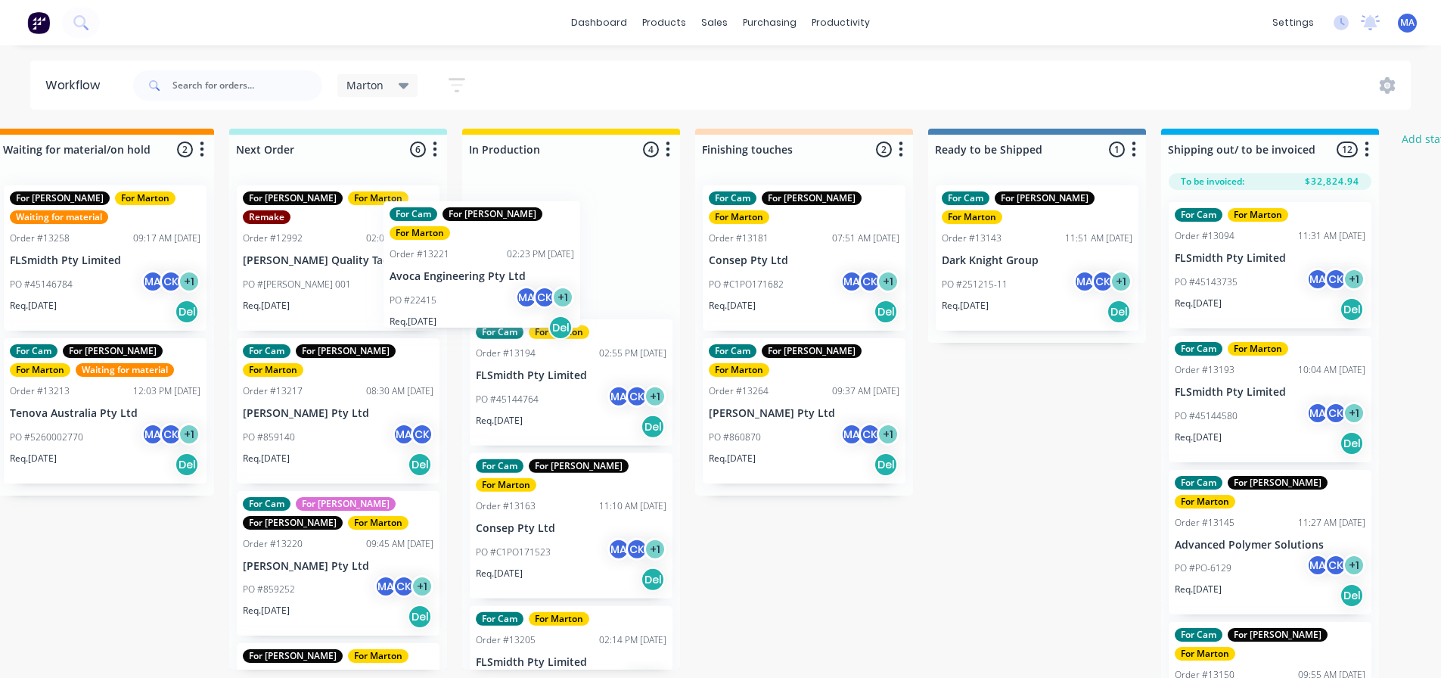
drag, startPoint x: 319, startPoint y: 393, endPoint x: 493, endPoint y: 261, distance: 218.2
click at [493, 261] on div "Submitted 6 Status colour #32CD32 hex #32CD32 Save Cancel Summaries Total order…" at bounding box center [761, 408] width 2085 height 558
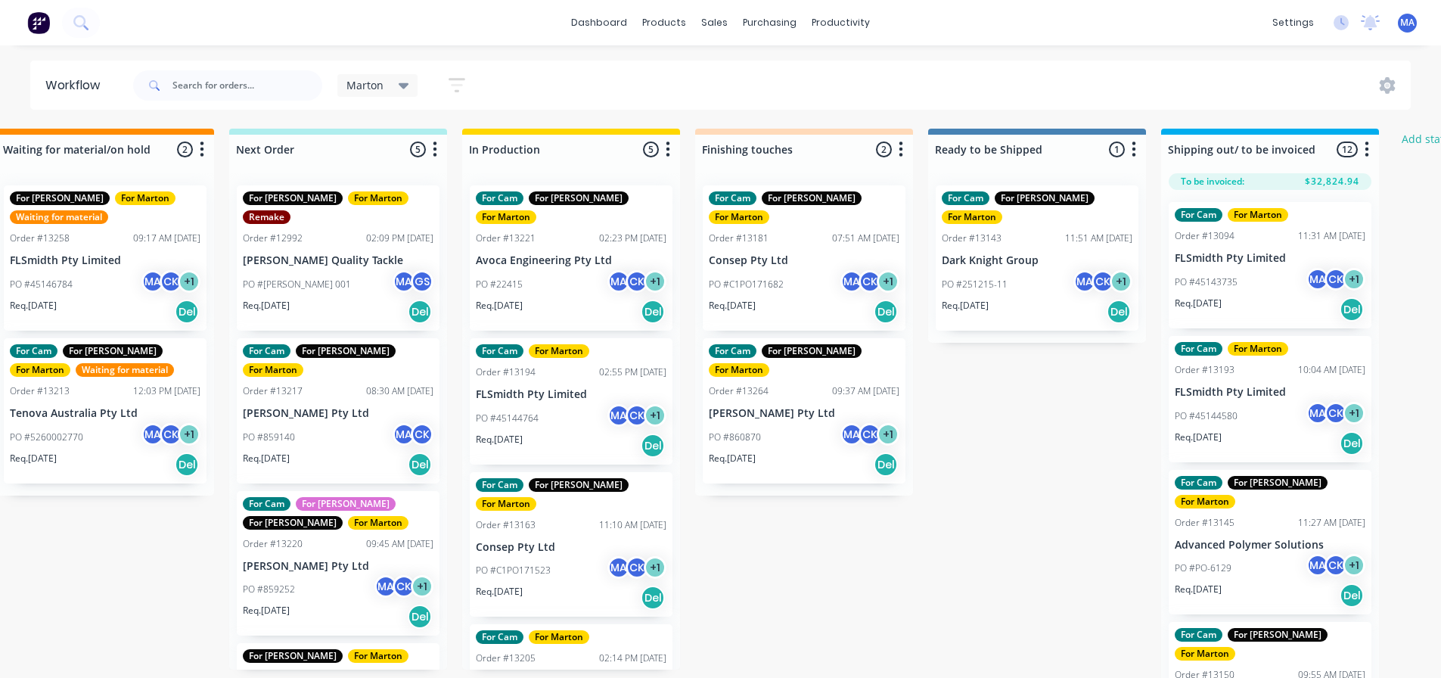
click at [533, 270] on div "PO #22415 MA CK + 1" at bounding box center [571, 284] width 191 height 29
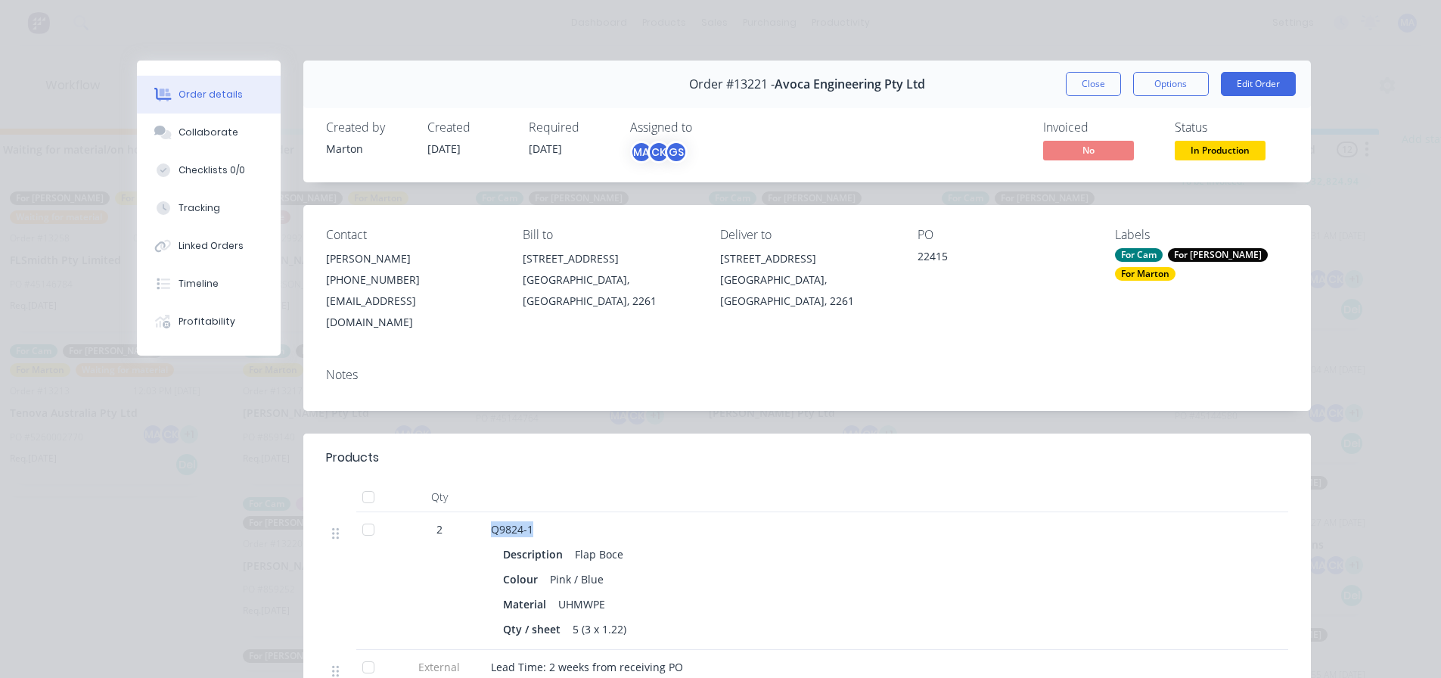
drag, startPoint x: 487, startPoint y: 503, endPoint x: 530, endPoint y: 505, distance: 42.4
click at [530, 521] on div "Q9824-1" at bounding box center [787, 529] width 593 height 16
copy span "Q9824-1"
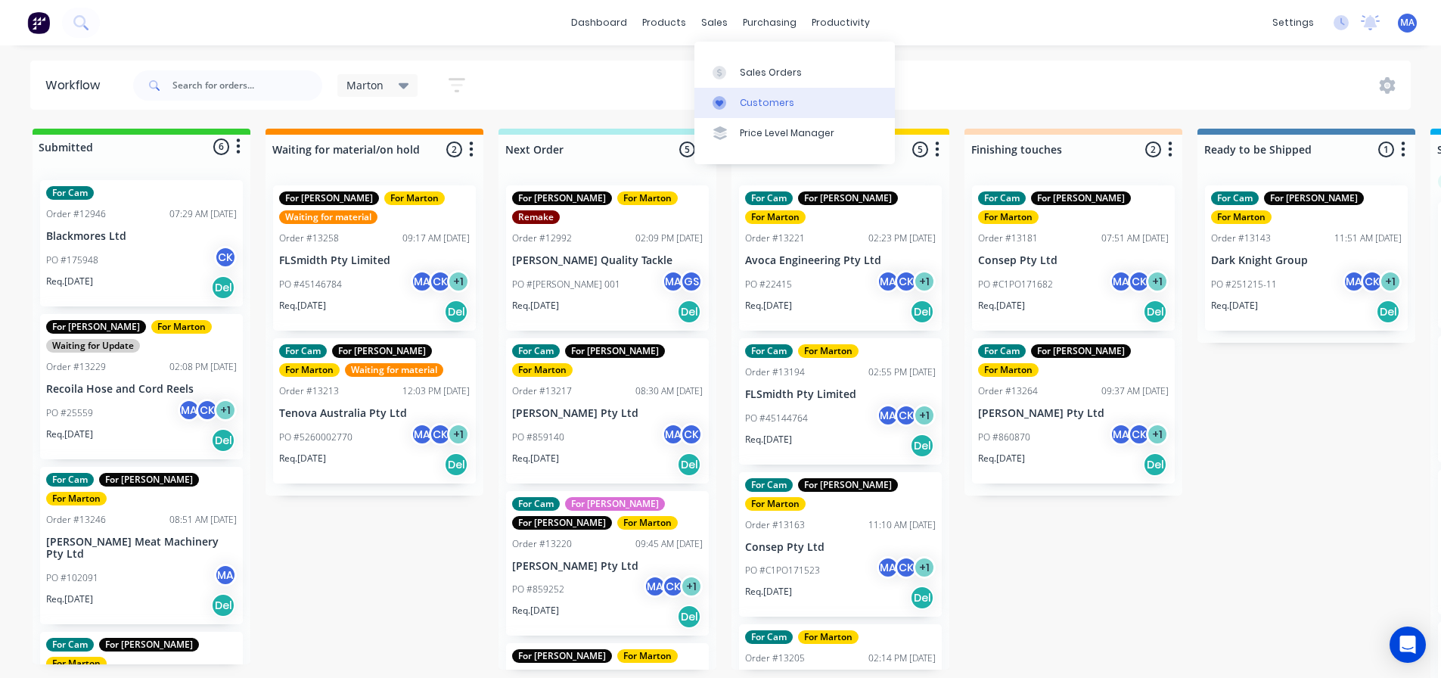
click at [731, 63] on link "Sales Orders" at bounding box center [795, 72] width 201 height 30
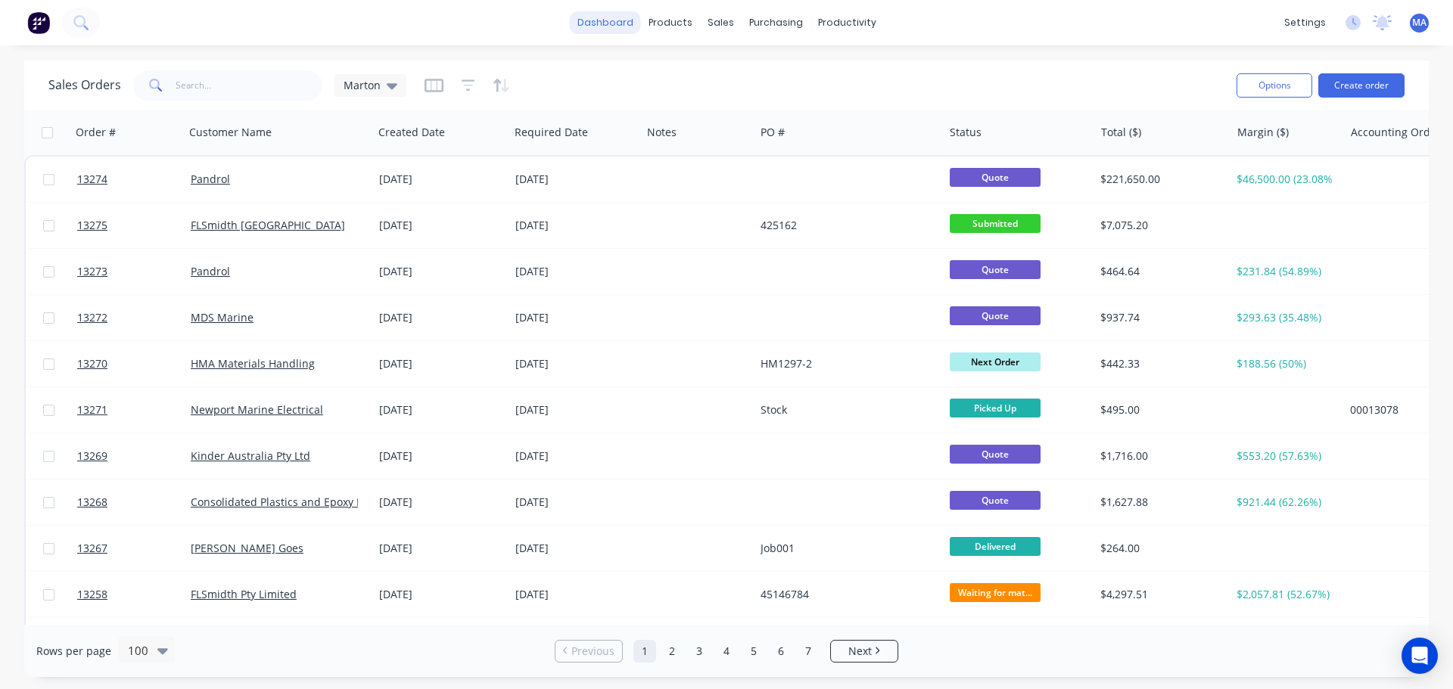
click at [620, 33] on link "dashboard" at bounding box center [605, 22] width 71 height 23
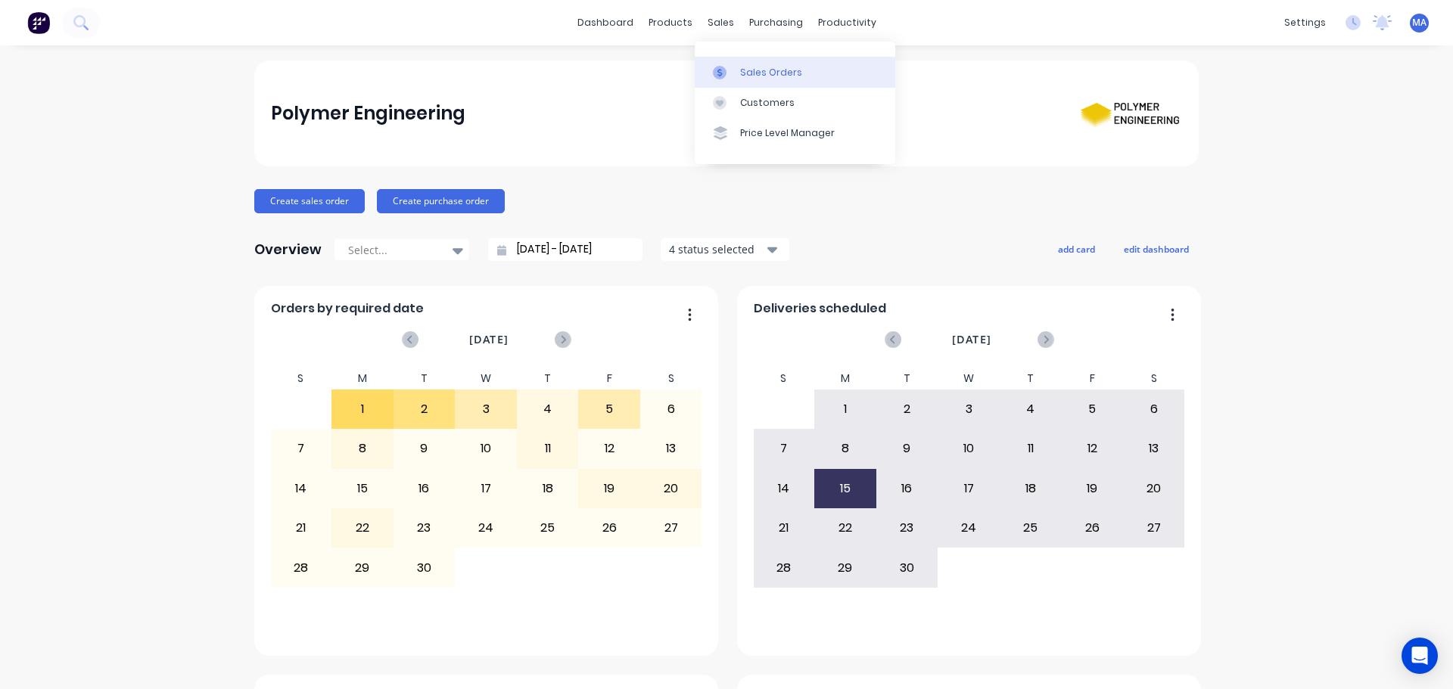
click at [741, 61] on link "Sales Orders" at bounding box center [795, 72] width 201 height 30
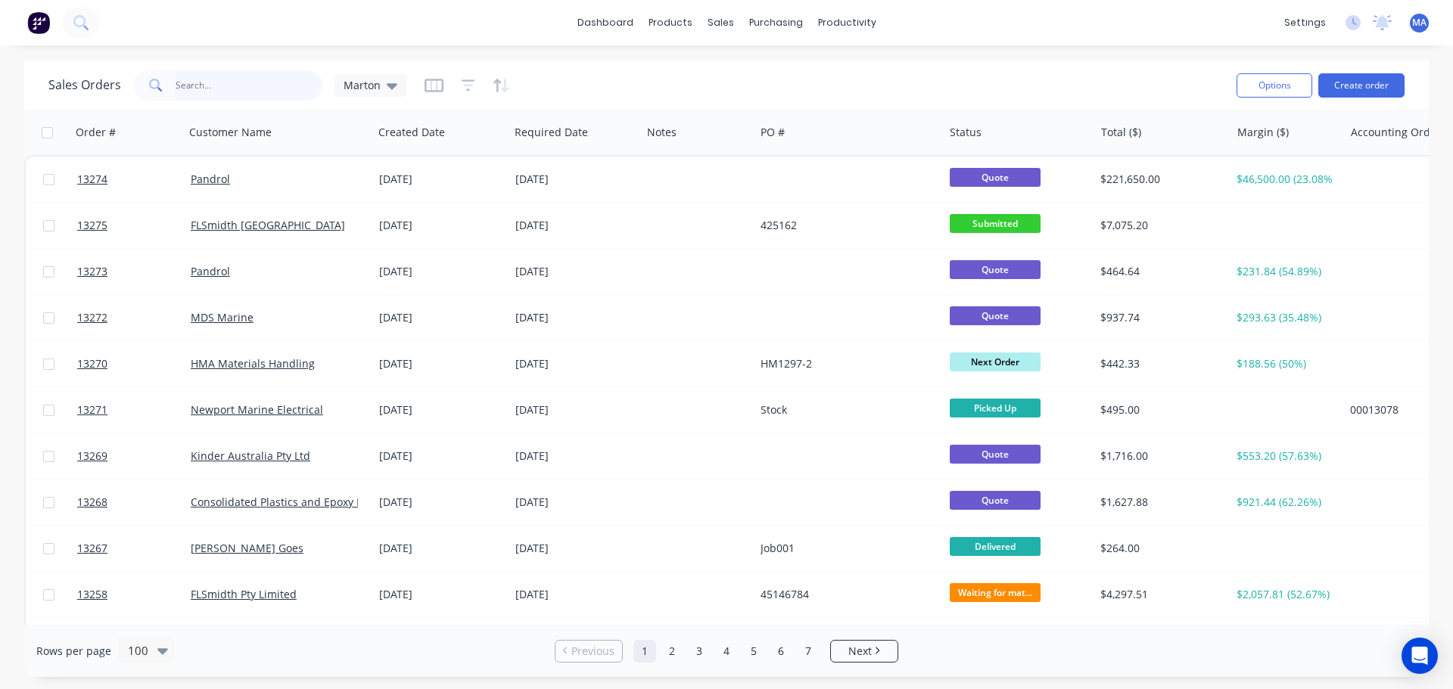
click at [286, 84] on input "text" at bounding box center [250, 85] width 148 height 30
click at [239, 91] on input "text" at bounding box center [250, 85] width 148 height 30
type input "flsmidth"
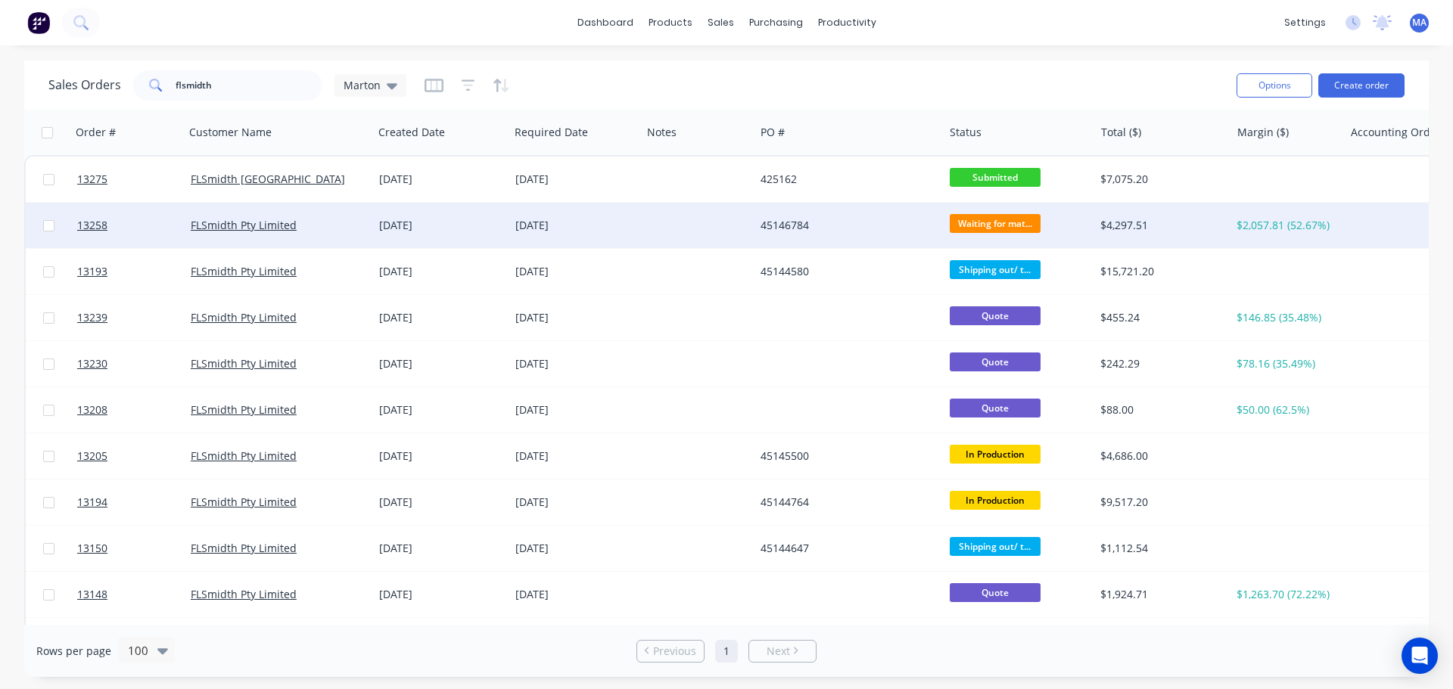
click at [331, 233] on div "FLSmidth Pty Limited" at bounding box center [279, 225] width 188 height 45
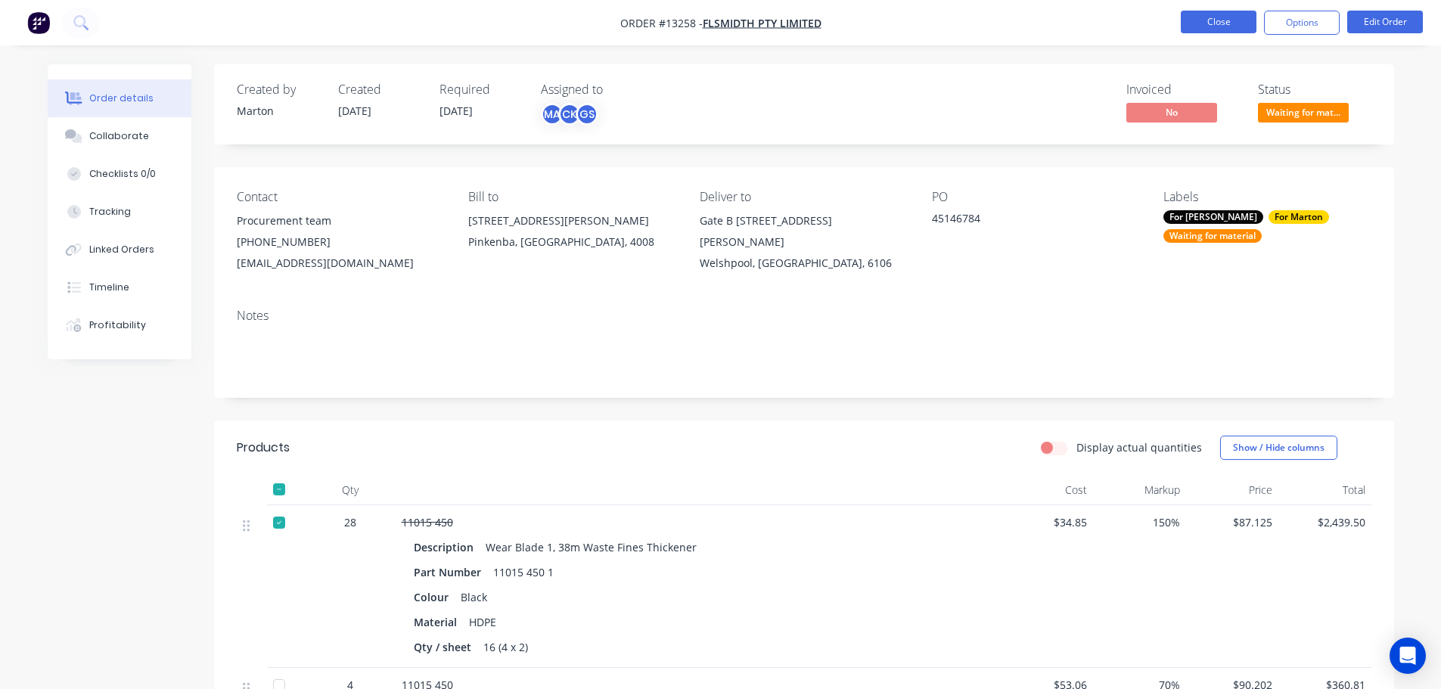
click at [1232, 24] on button "Close" at bounding box center [1219, 22] width 76 height 23
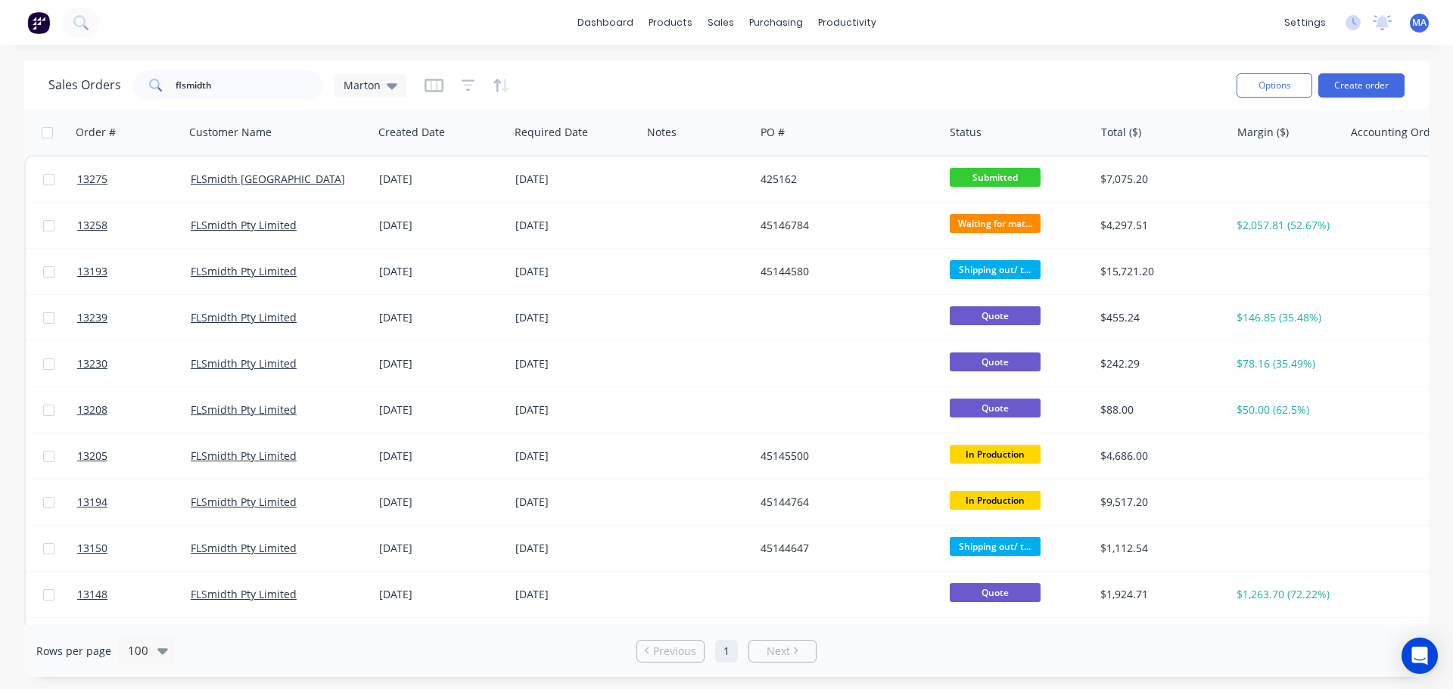
click at [324, 84] on div "Sales Orders flsmidth Marton" at bounding box center [227, 85] width 358 height 30
click at [301, 83] on input "flsmidth" at bounding box center [250, 85] width 148 height 30
drag, startPoint x: 265, startPoint y: 74, endPoint x: 253, endPoint y: 90, distance: 19.5
click at [265, 74] on input "flsmidth" at bounding box center [250, 85] width 148 height 30
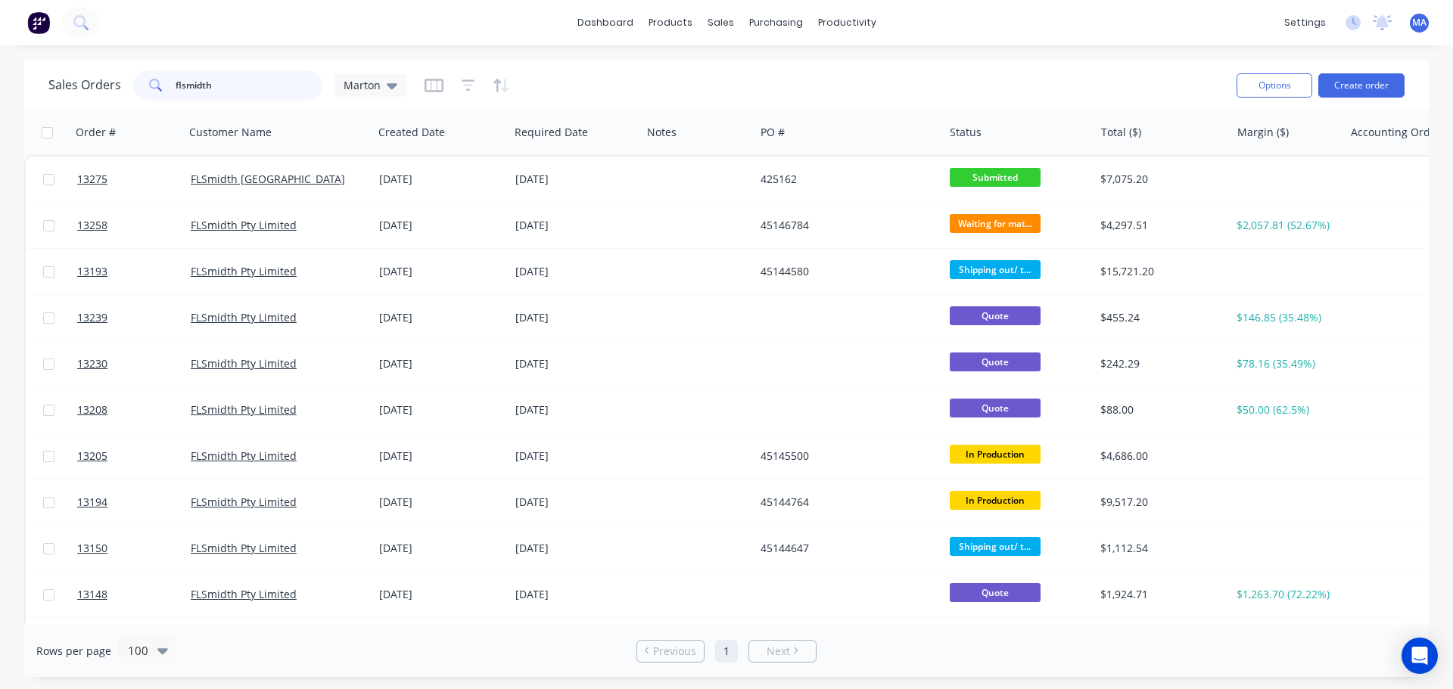
click at [253, 90] on input "flsmidth" at bounding box center [250, 85] width 148 height 30
paste input "45146976"
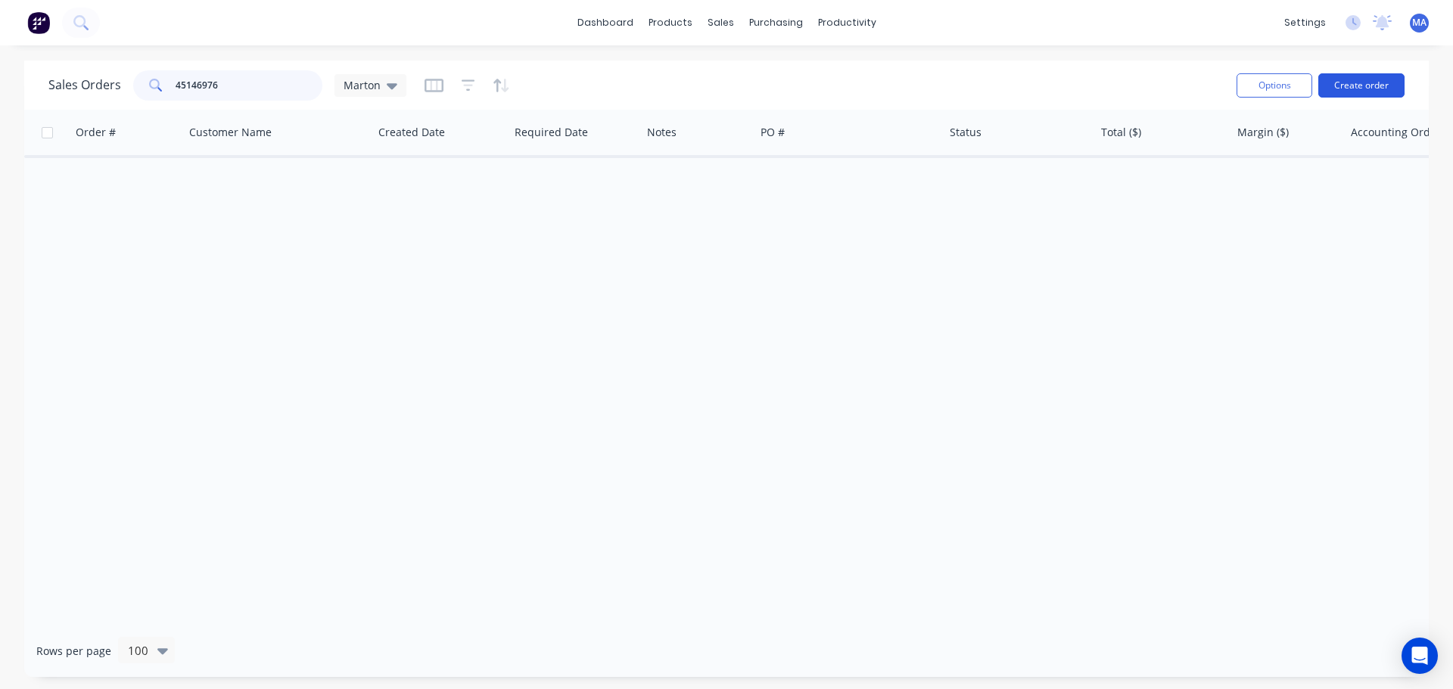
type input "45146976"
click at [1377, 89] on button "Create order" at bounding box center [1361, 85] width 86 height 24
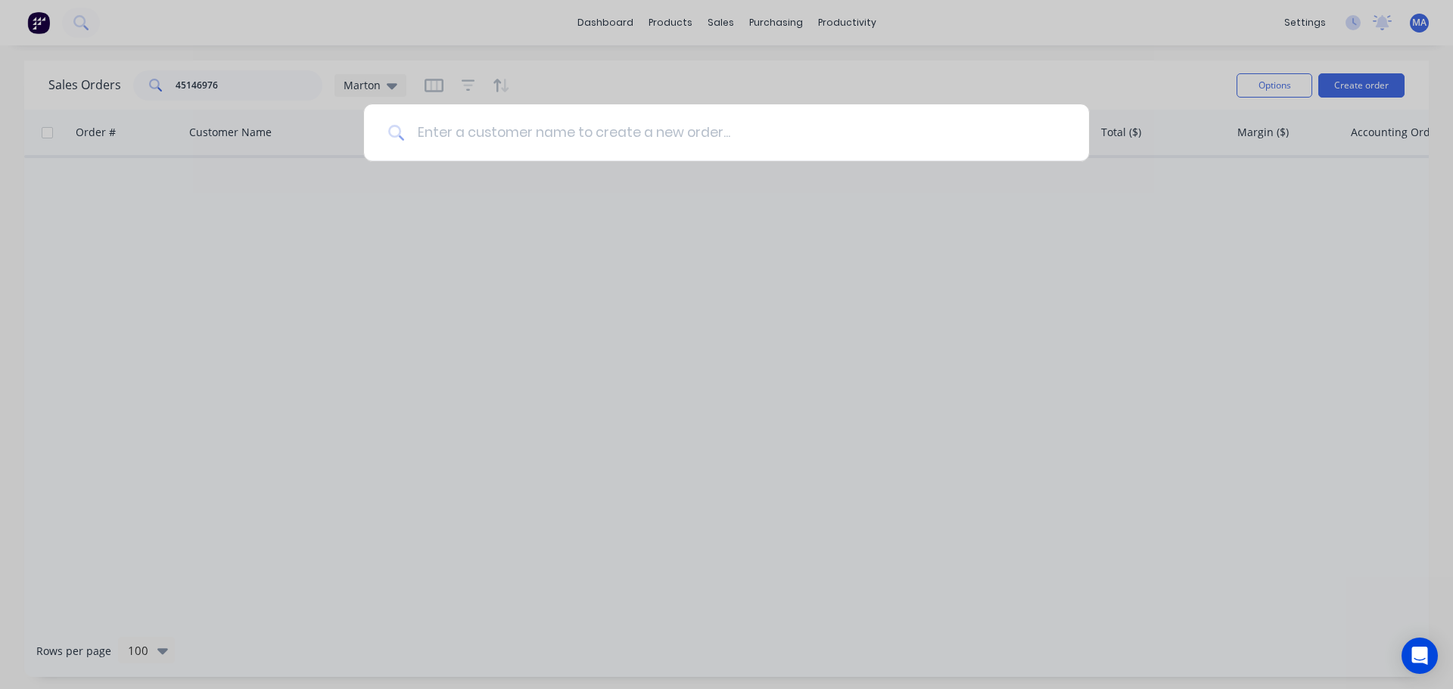
click at [497, 133] on input at bounding box center [735, 132] width 660 height 57
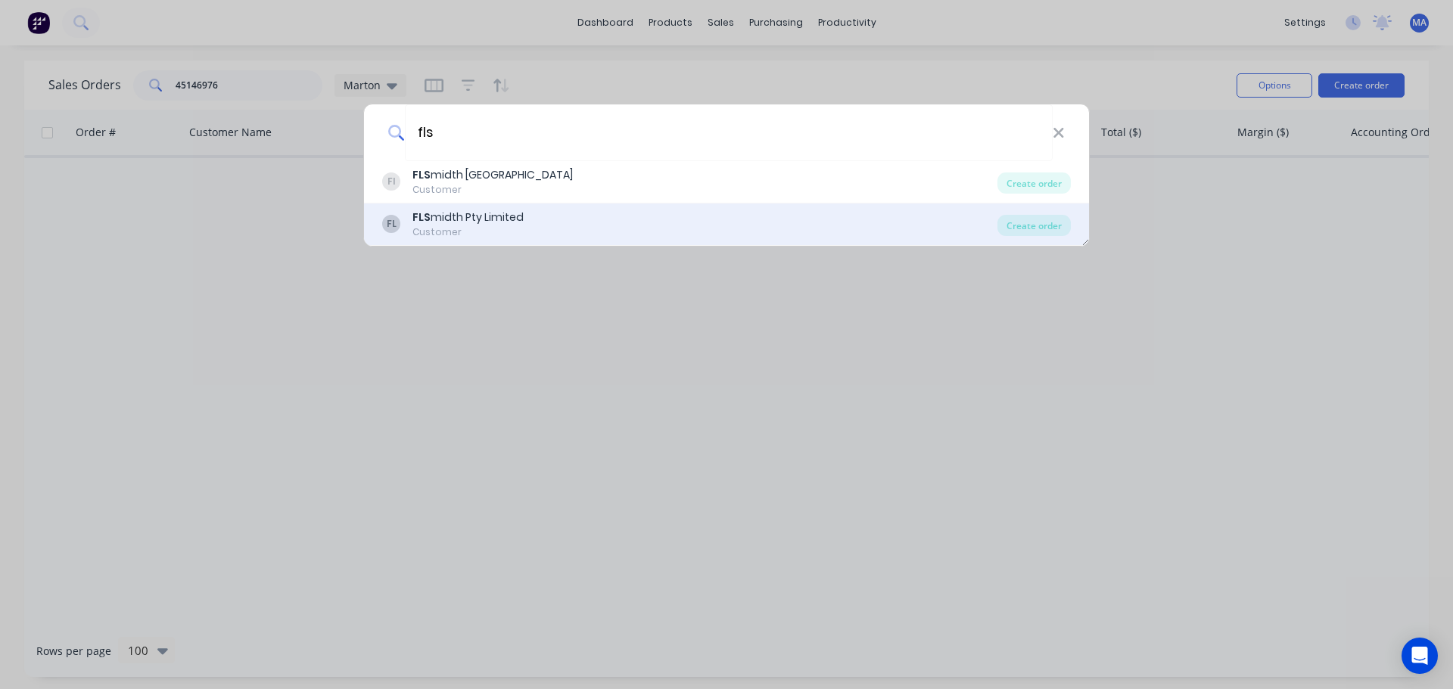
type input "fls"
click at [497, 238] on div "Customer" at bounding box center [467, 232] width 111 height 14
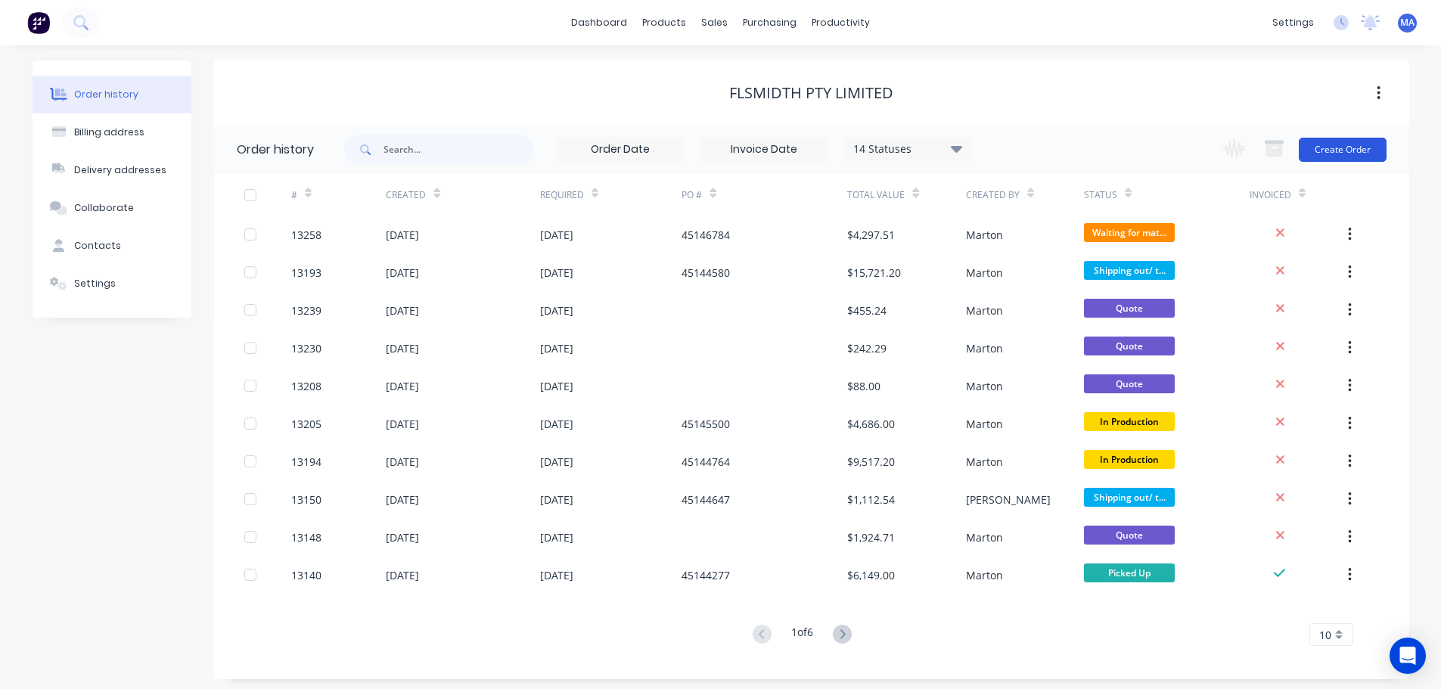
click at [1356, 154] on button "Create Order" at bounding box center [1343, 150] width 88 height 24
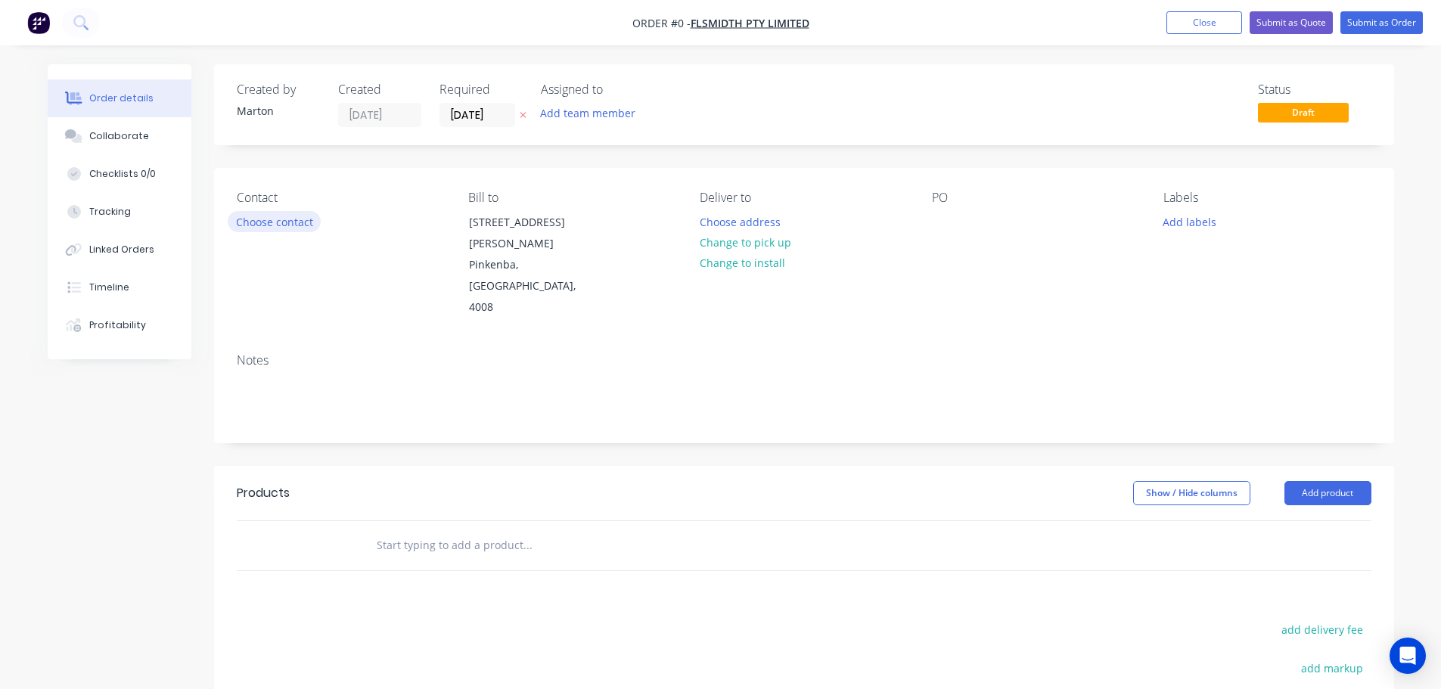
click at [303, 219] on button "Choose contact" at bounding box center [274, 221] width 93 height 20
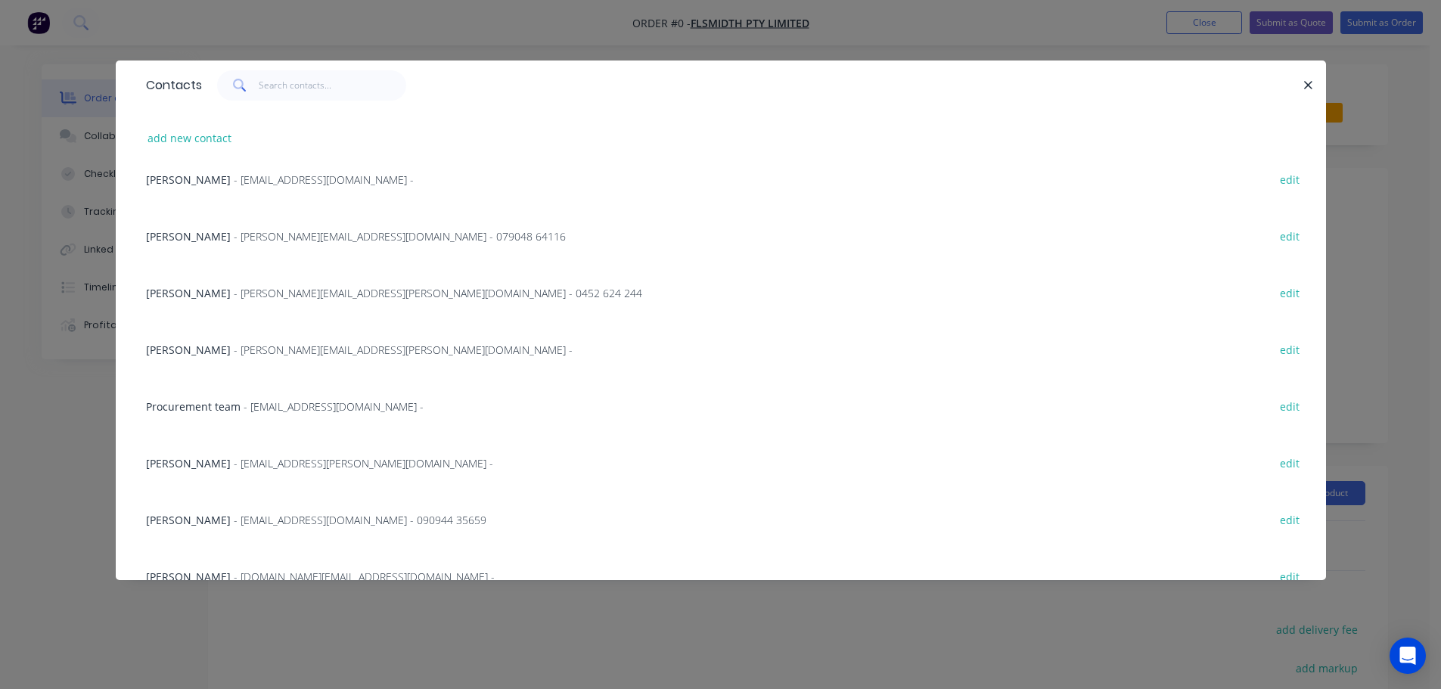
scroll to position [303, 0]
click at [224, 402] on span "Procurement team" at bounding box center [193, 403] width 95 height 14
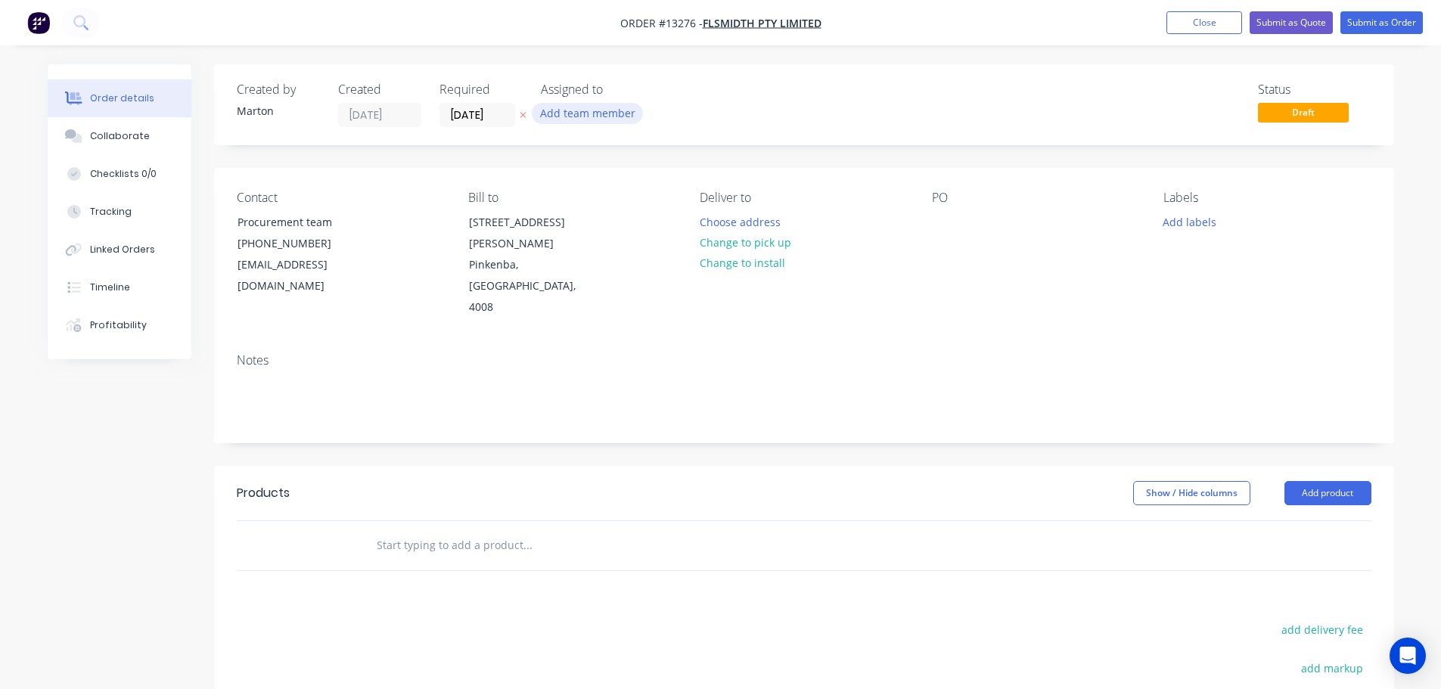
click at [588, 114] on button "Add team member" at bounding box center [587, 113] width 111 height 20
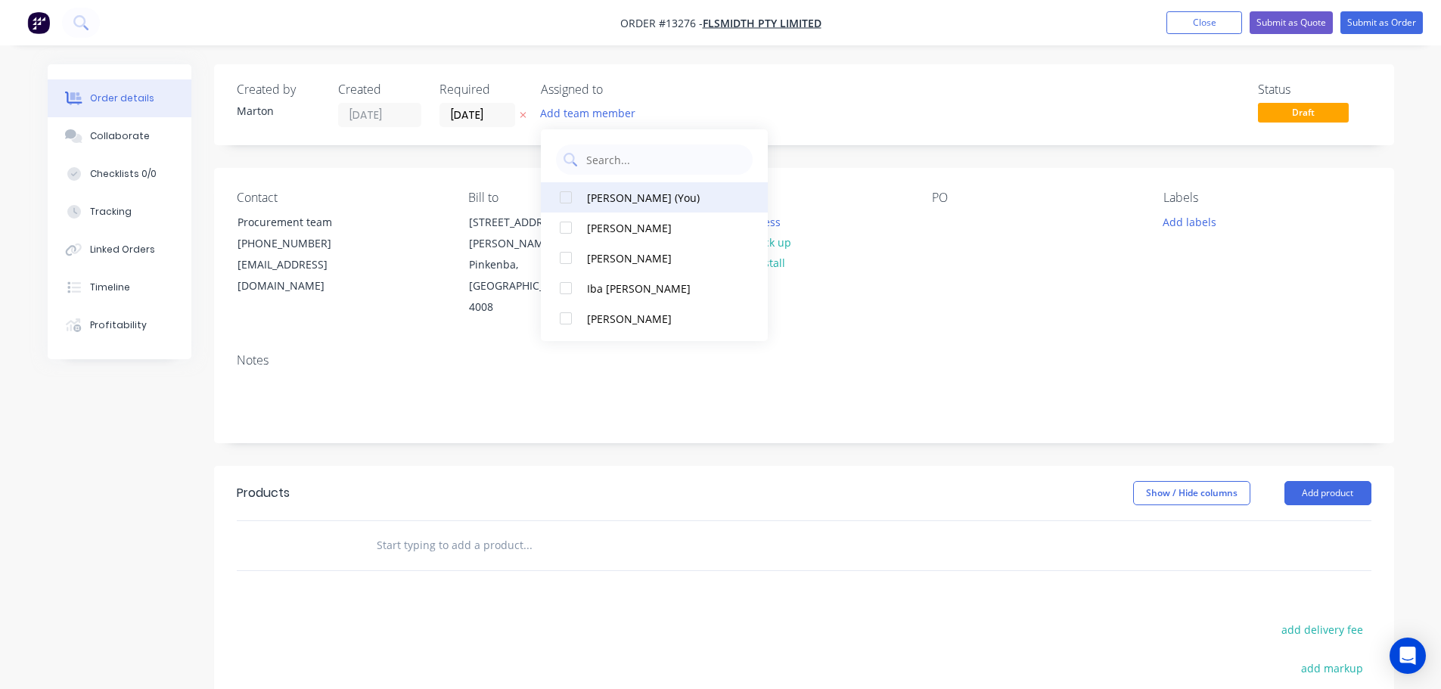
click at [563, 207] on div at bounding box center [566, 197] width 30 height 30
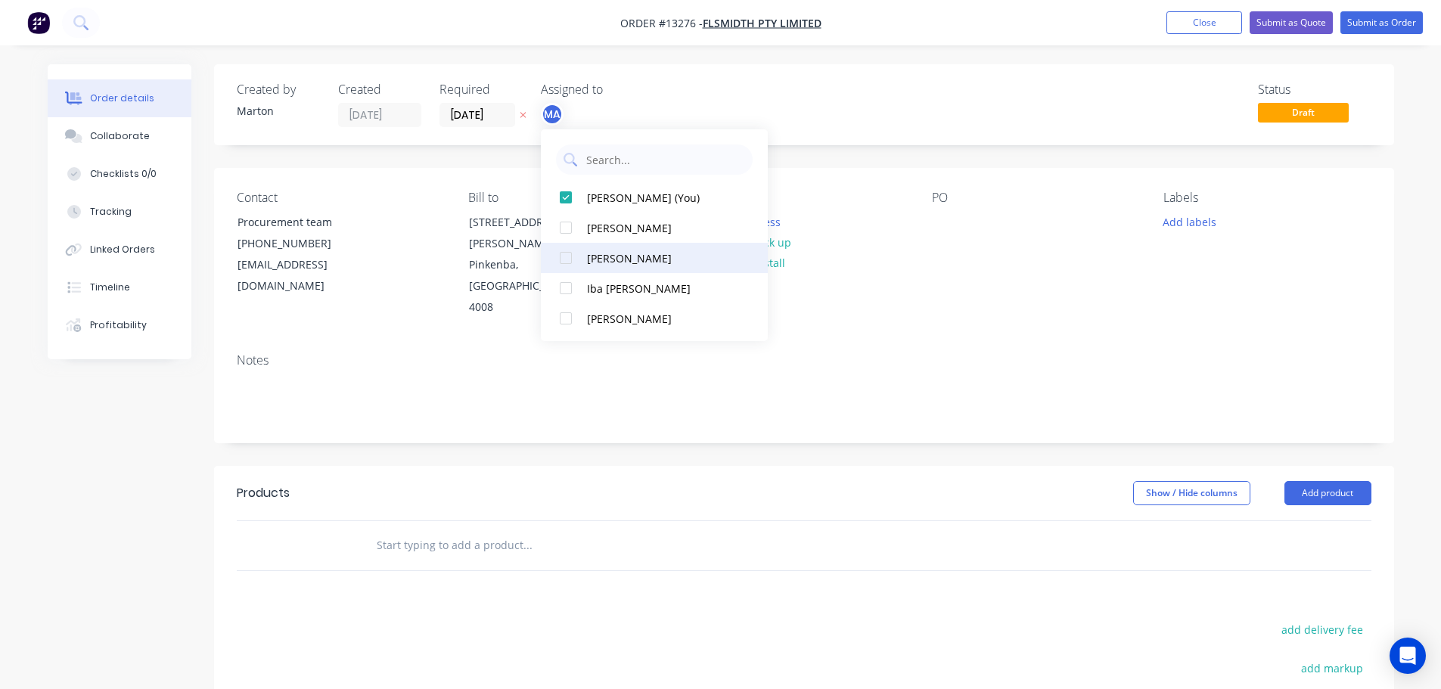
drag, startPoint x: 562, startPoint y: 226, endPoint x: 563, endPoint y: 244, distance: 18.2
click at [562, 230] on div at bounding box center [566, 228] width 30 height 30
click at [564, 259] on div at bounding box center [566, 258] width 30 height 30
drag, startPoint x: 831, startPoint y: 80, endPoint x: 631, endPoint y: 88, distance: 199.9
click at [830, 80] on div "Created by [PERSON_NAME] Created [DATE] Required [DATE] Assigned to MA CK GS St…" at bounding box center [804, 104] width 1180 height 81
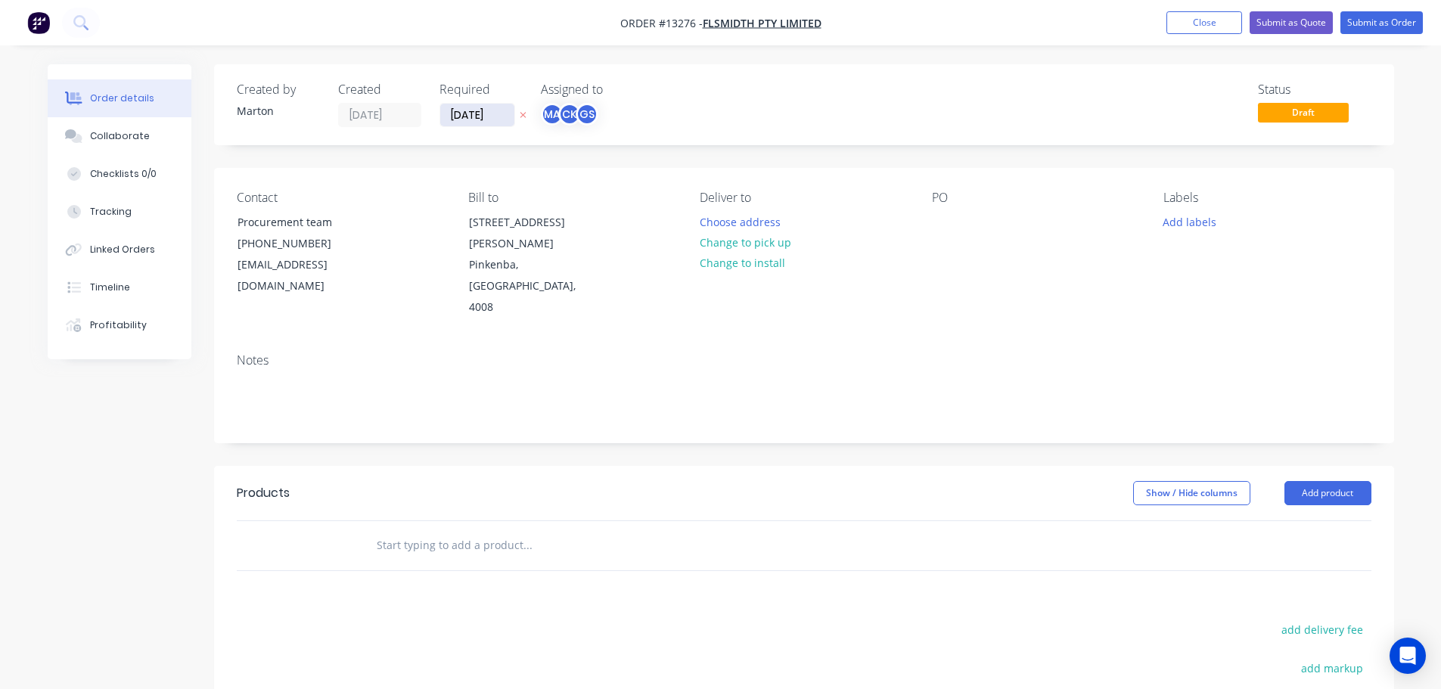
click at [479, 112] on input "[DATE]" at bounding box center [477, 115] width 74 height 23
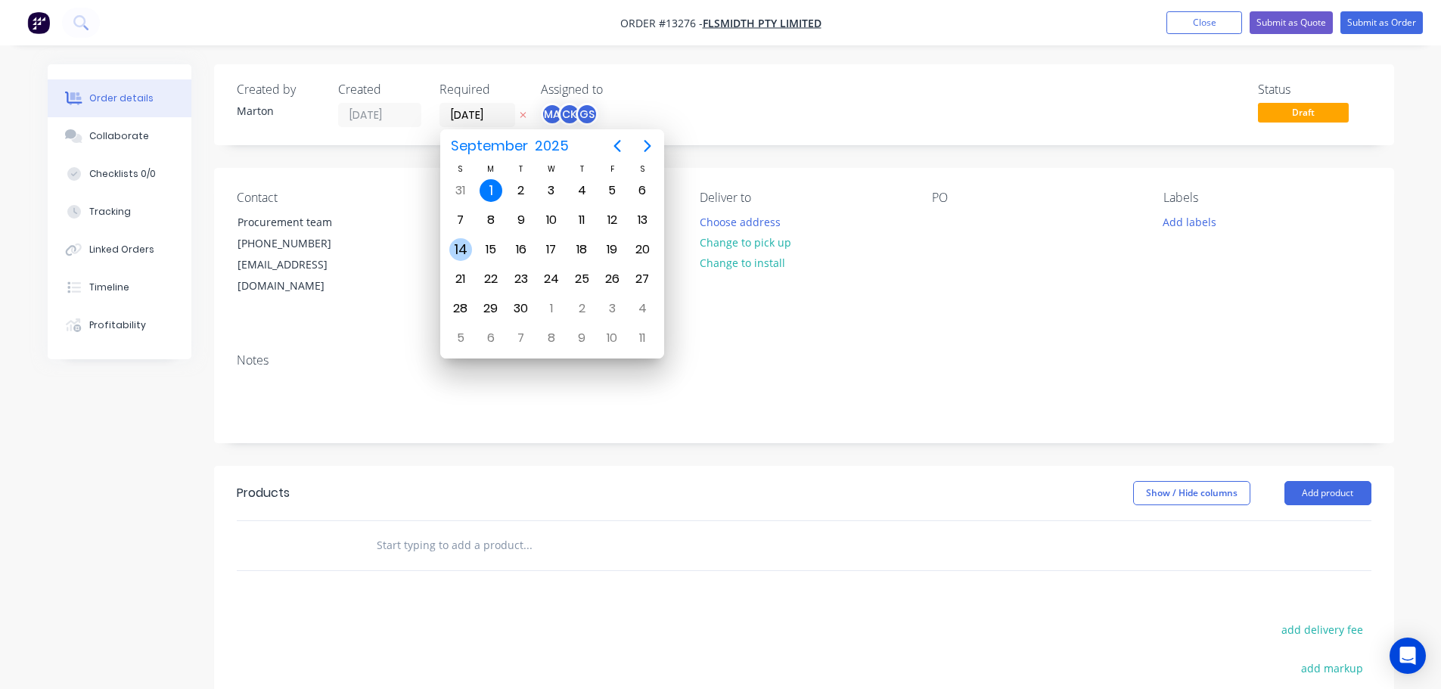
click at [469, 250] on div "14" at bounding box center [460, 249] width 23 height 23
type input "14/09/25"
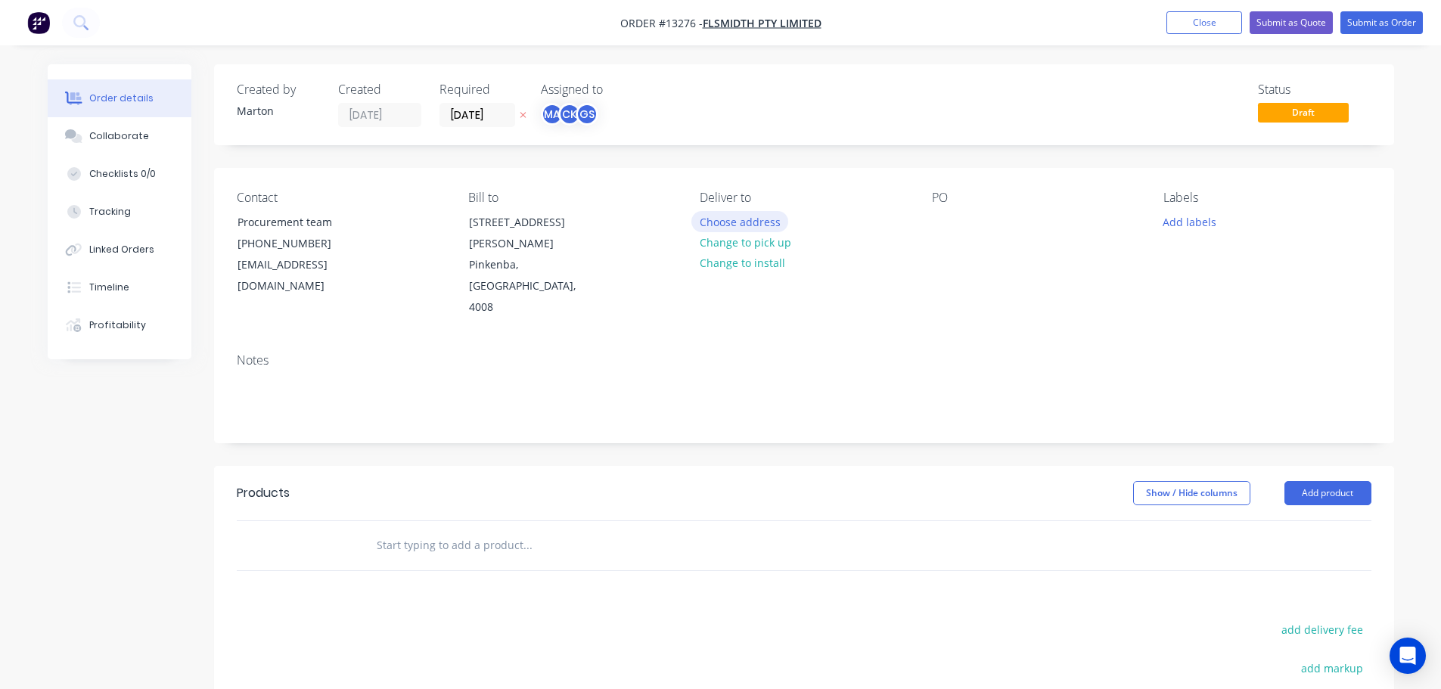
click at [741, 223] on button "Choose address" at bounding box center [740, 221] width 97 height 20
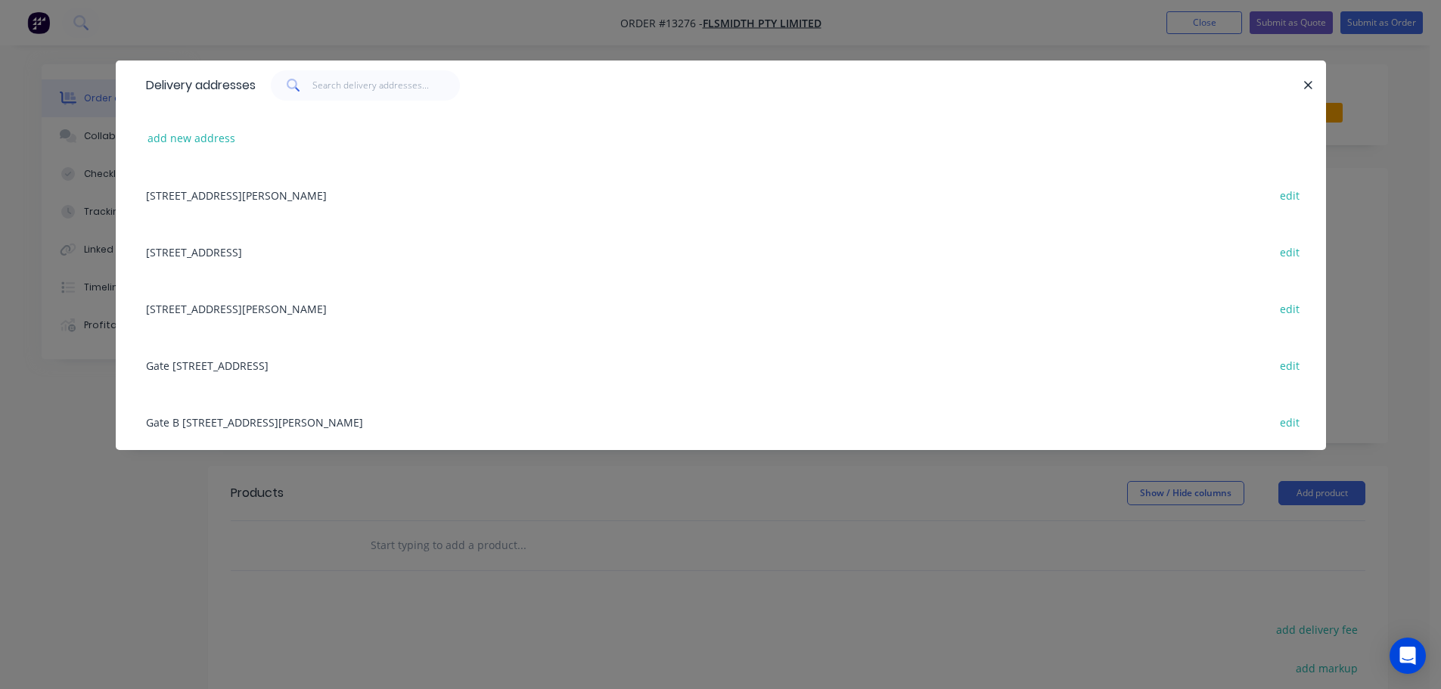
click at [218, 304] on div "67 Randle Road, Pinkenba, Queensland, Australia, 4008 edit" at bounding box center [720, 308] width 1165 height 57
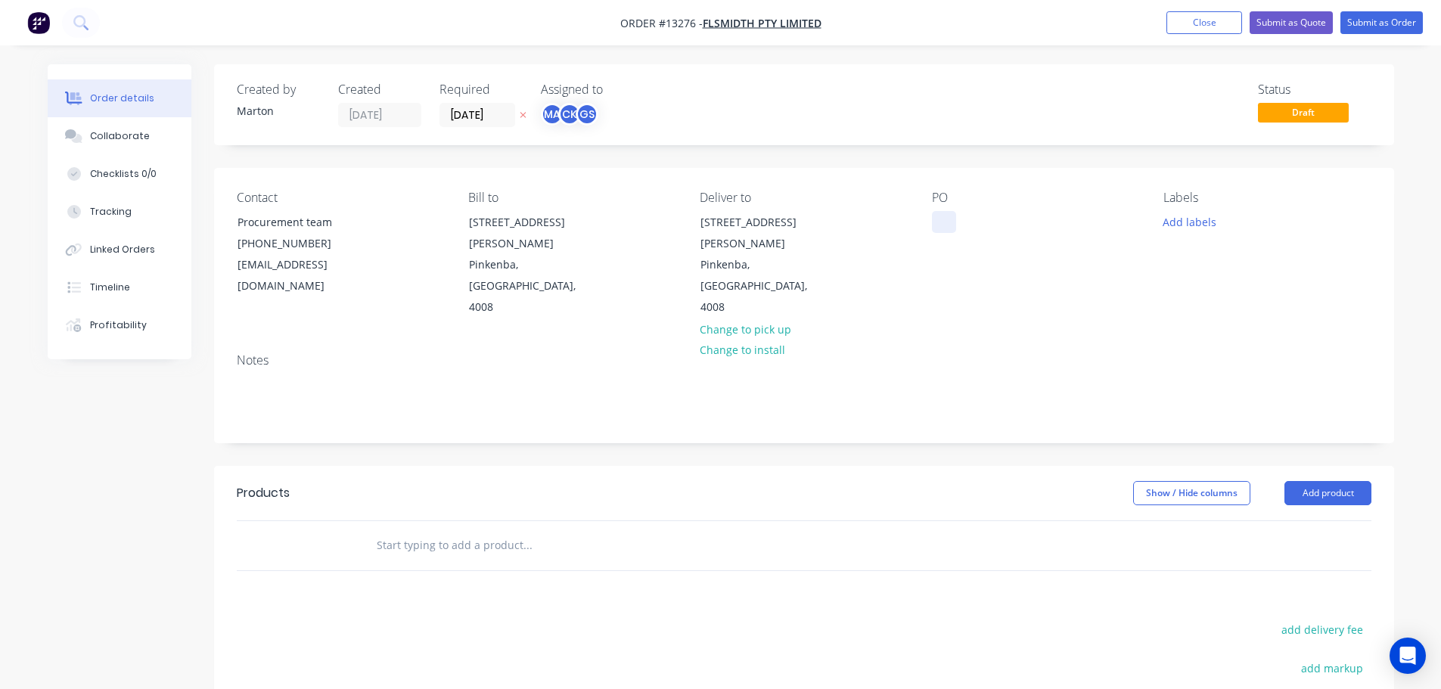
click at [943, 216] on div at bounding box center [944, 222] width 24 height 22
paste div
click at [1208, 219] on button "Add labels" at bounding box center [1190, 221] width 70 height 20
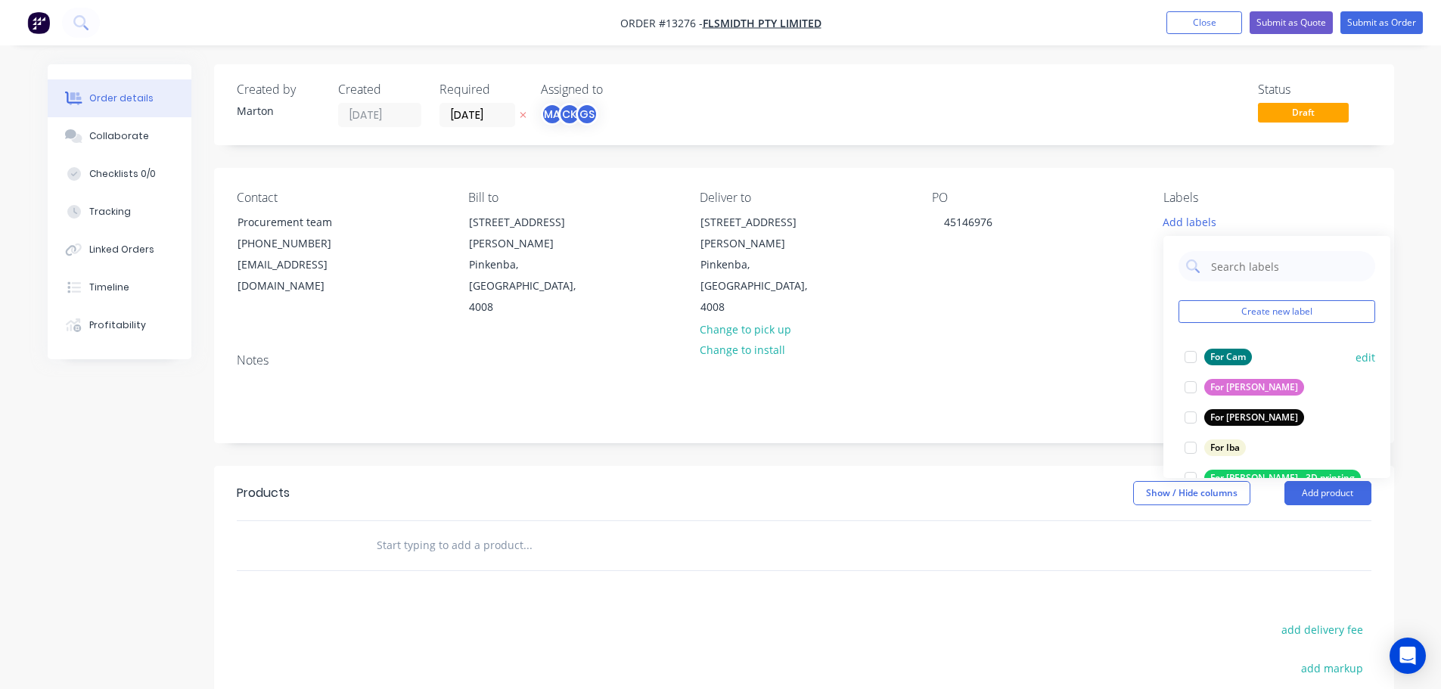
click at [1190, 359] on div at bounding box center [1191, 357] width 30 height 30
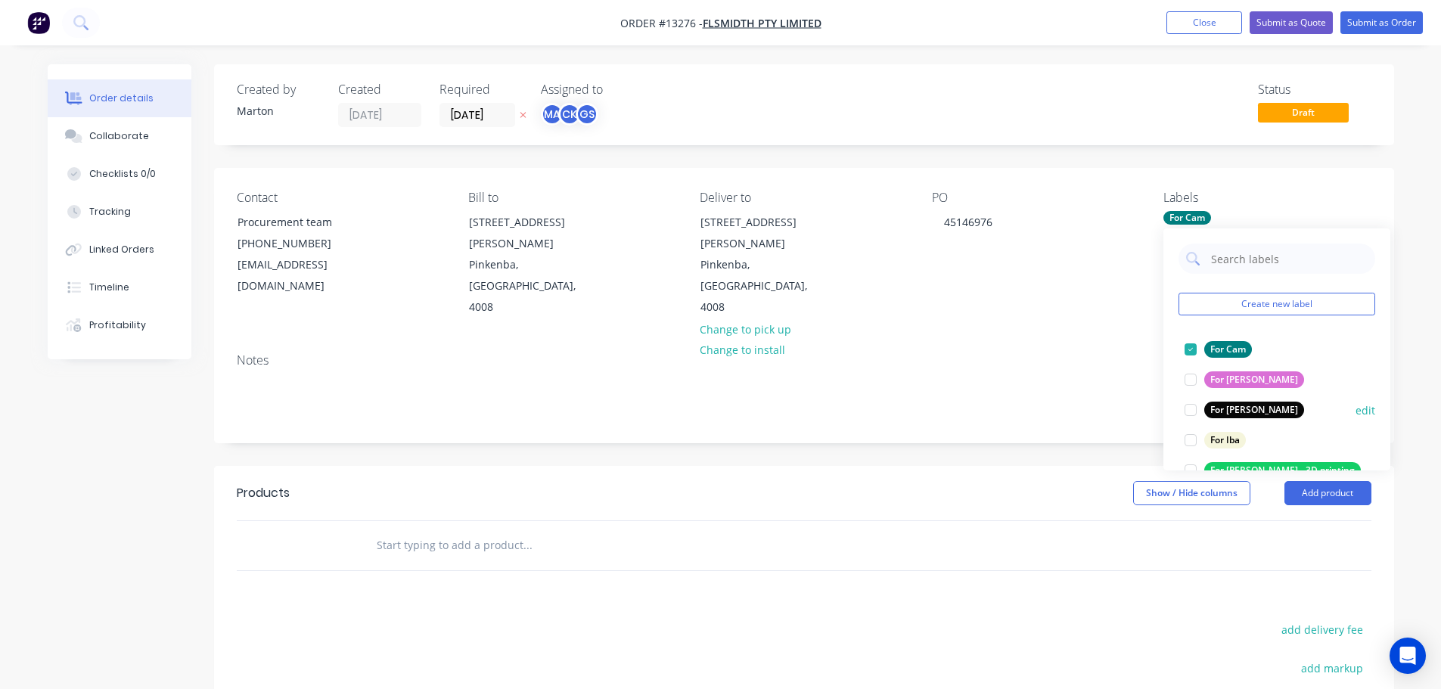
click at [1193, 411] on div at bounding box center [1191, 410] width 30 height 30
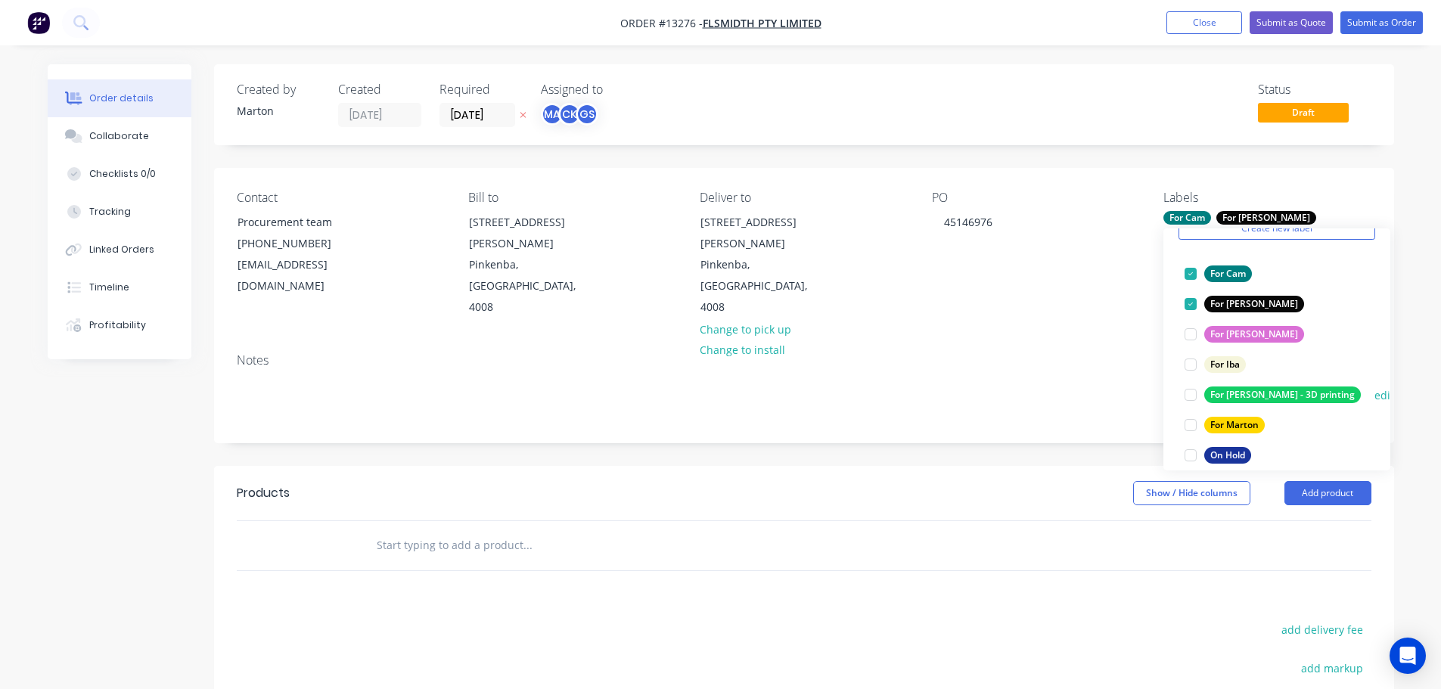
click at [1192, 423] on div at bounding box center [1191, 425] width 30 height 30
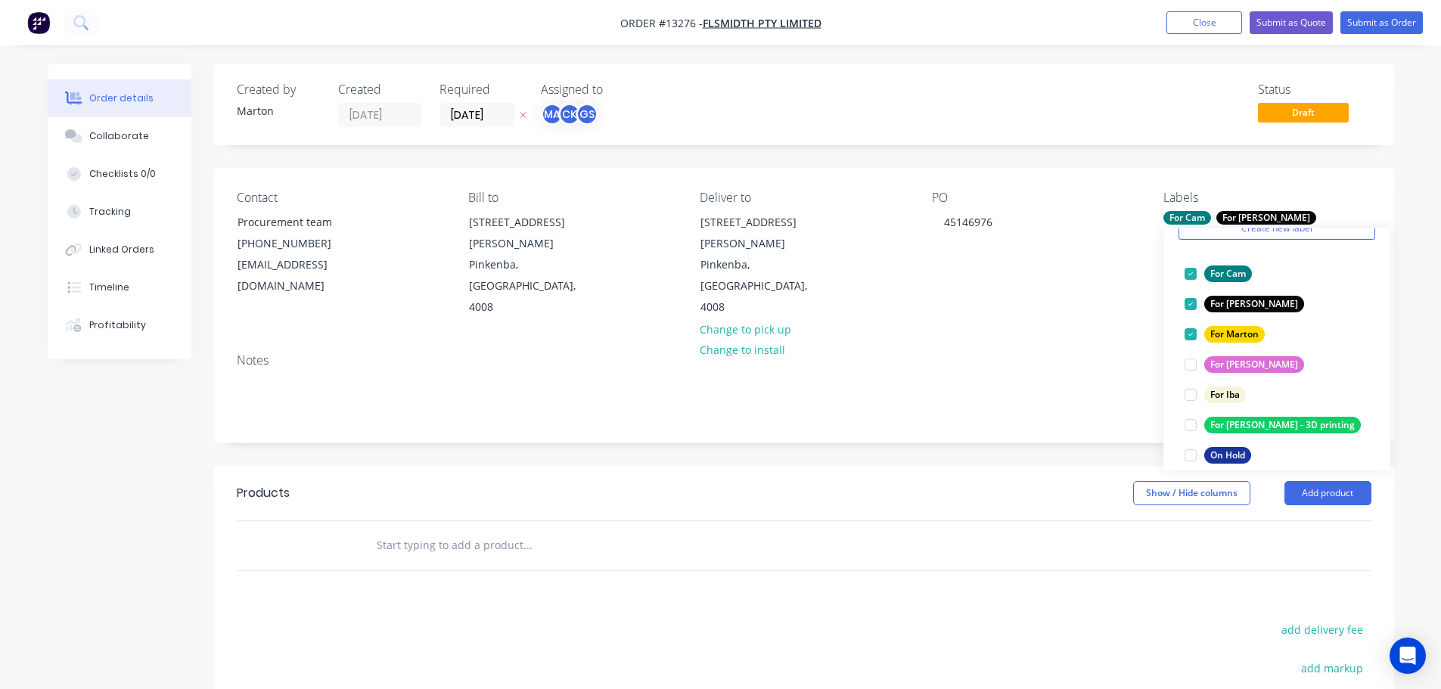
click at [776, 530] on div at bounding box center [591, 545] width 454 height 30
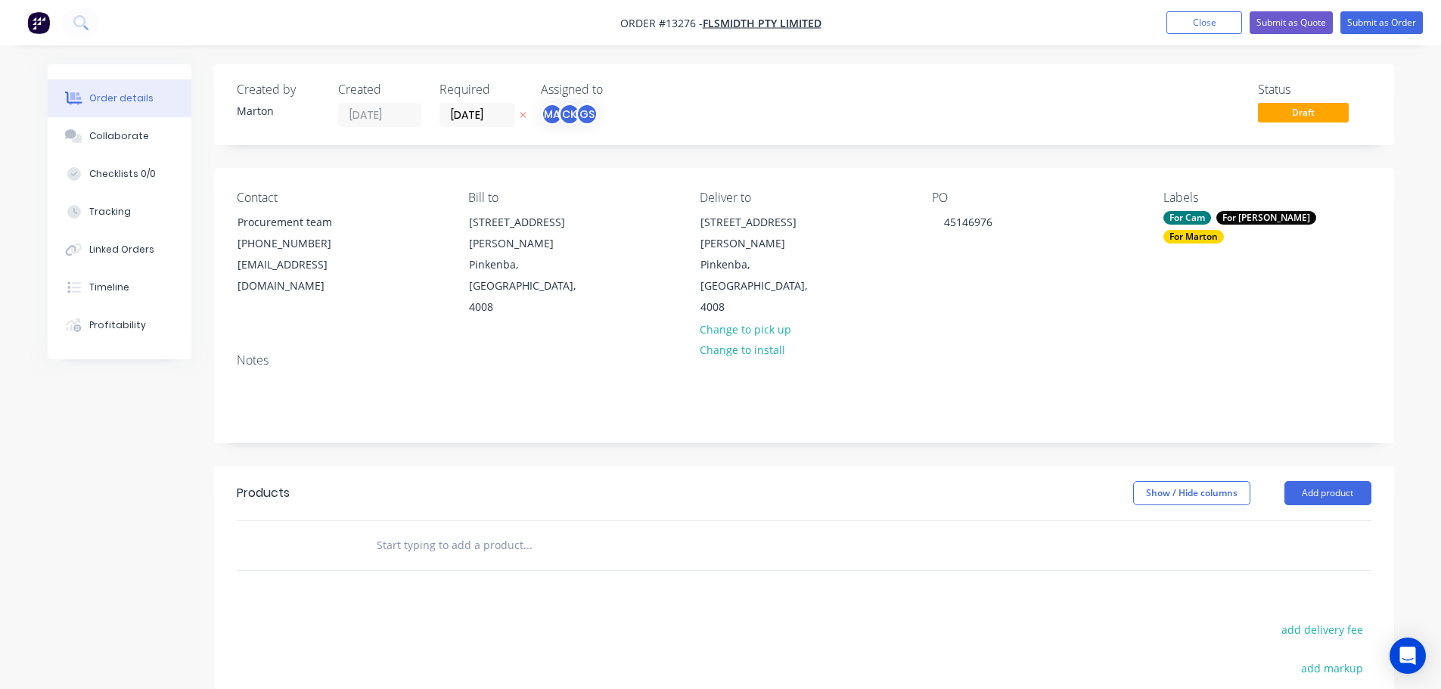
click at [502, 532] on input "text" at bounding box center [527, 545] width 303 height 30
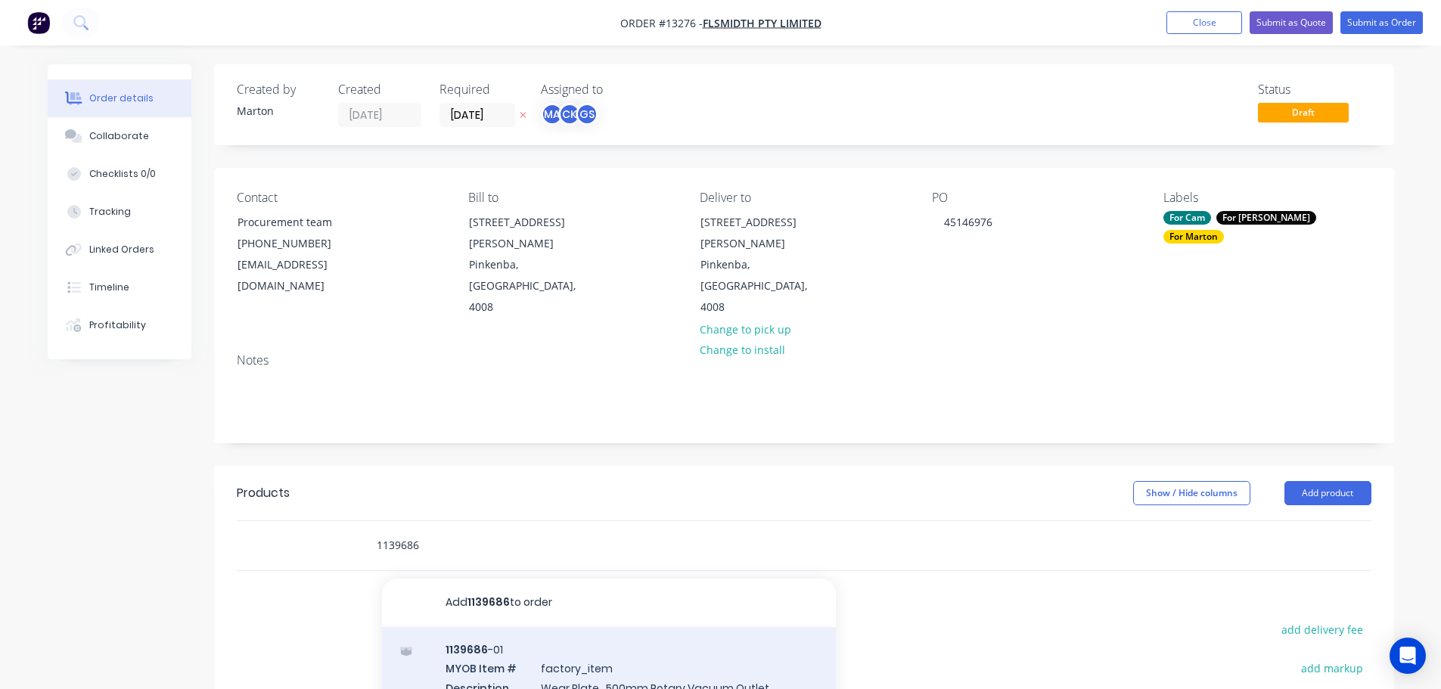
type input "1139686"
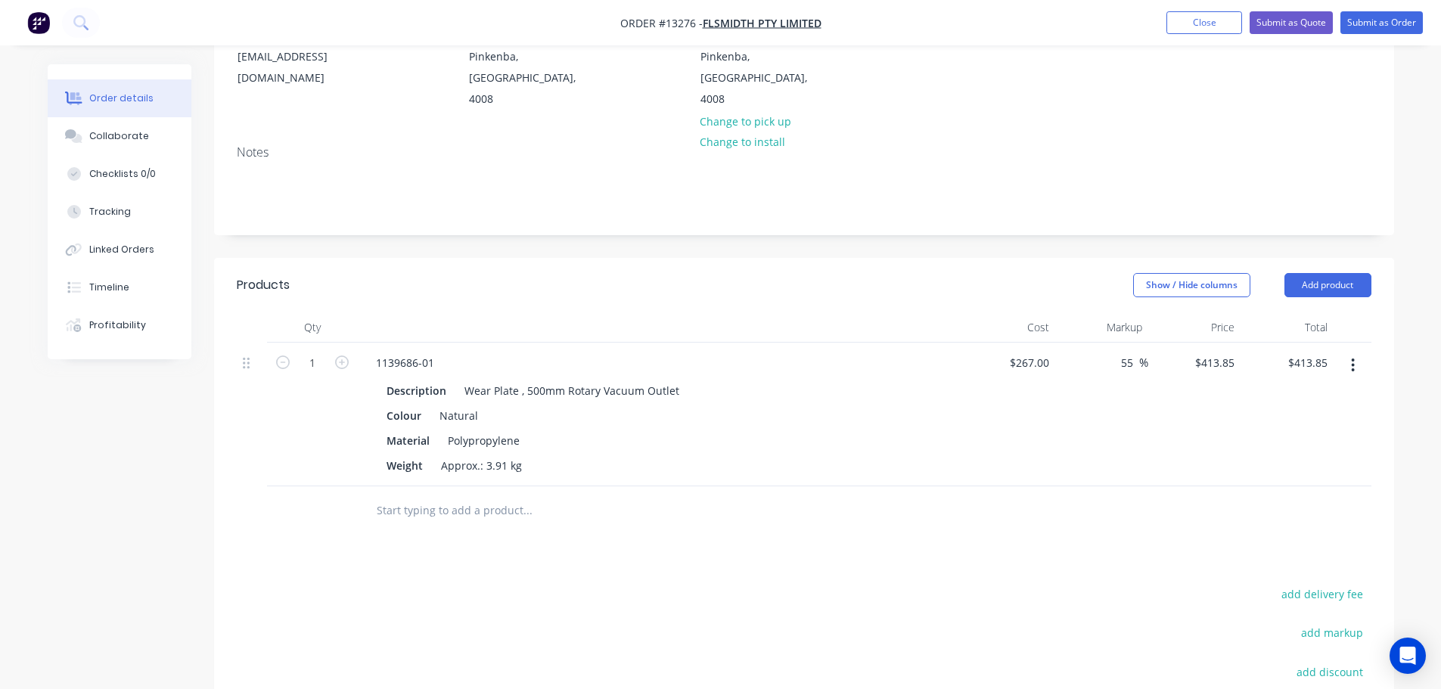
scroll to position [227, 0]
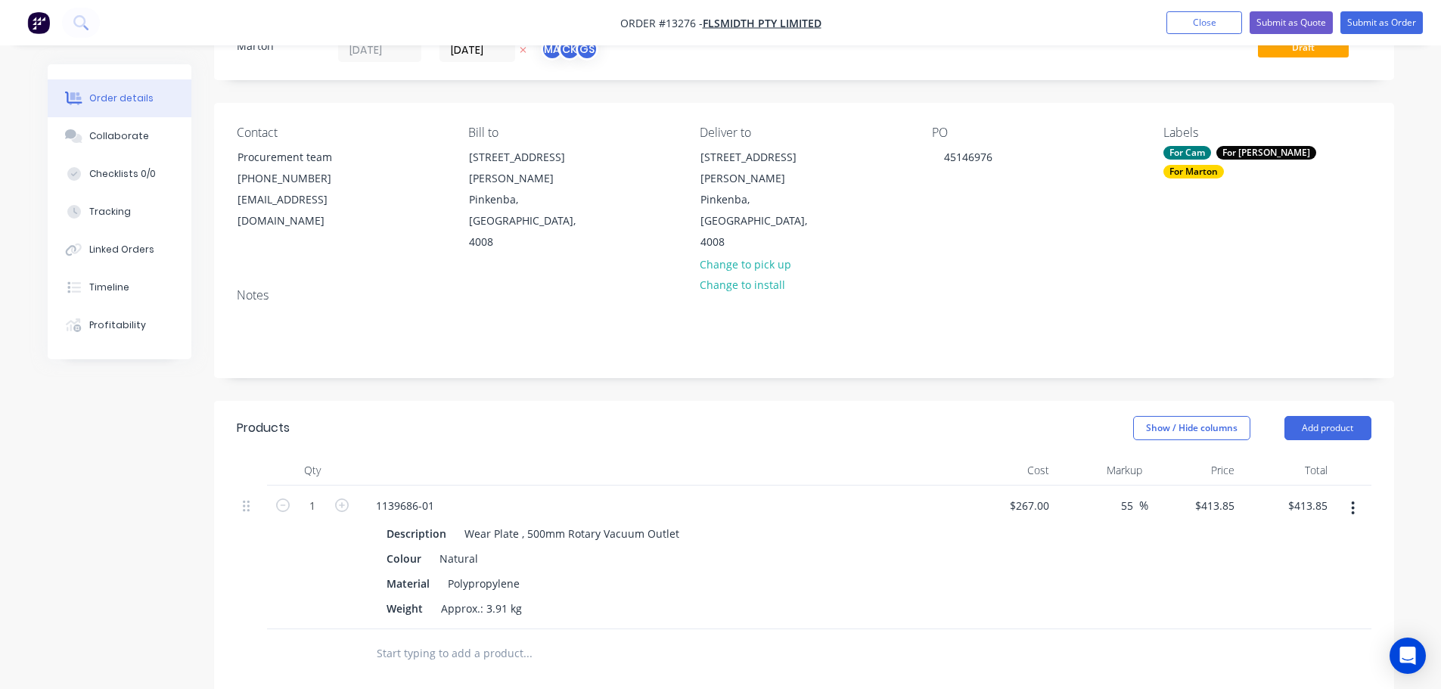
scroll to position [0, 0]
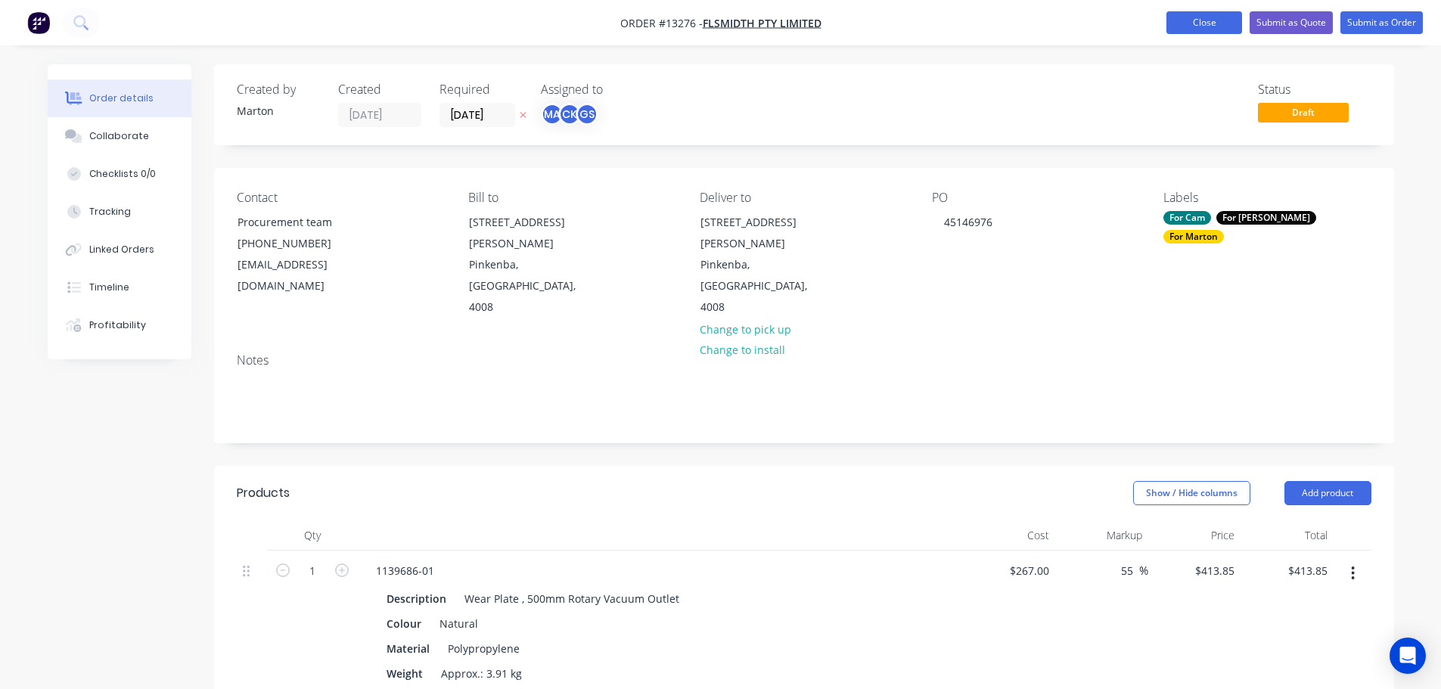
click at [1208, 33] on button "Close" at bounding box center [1205, 22] width 76 height 23
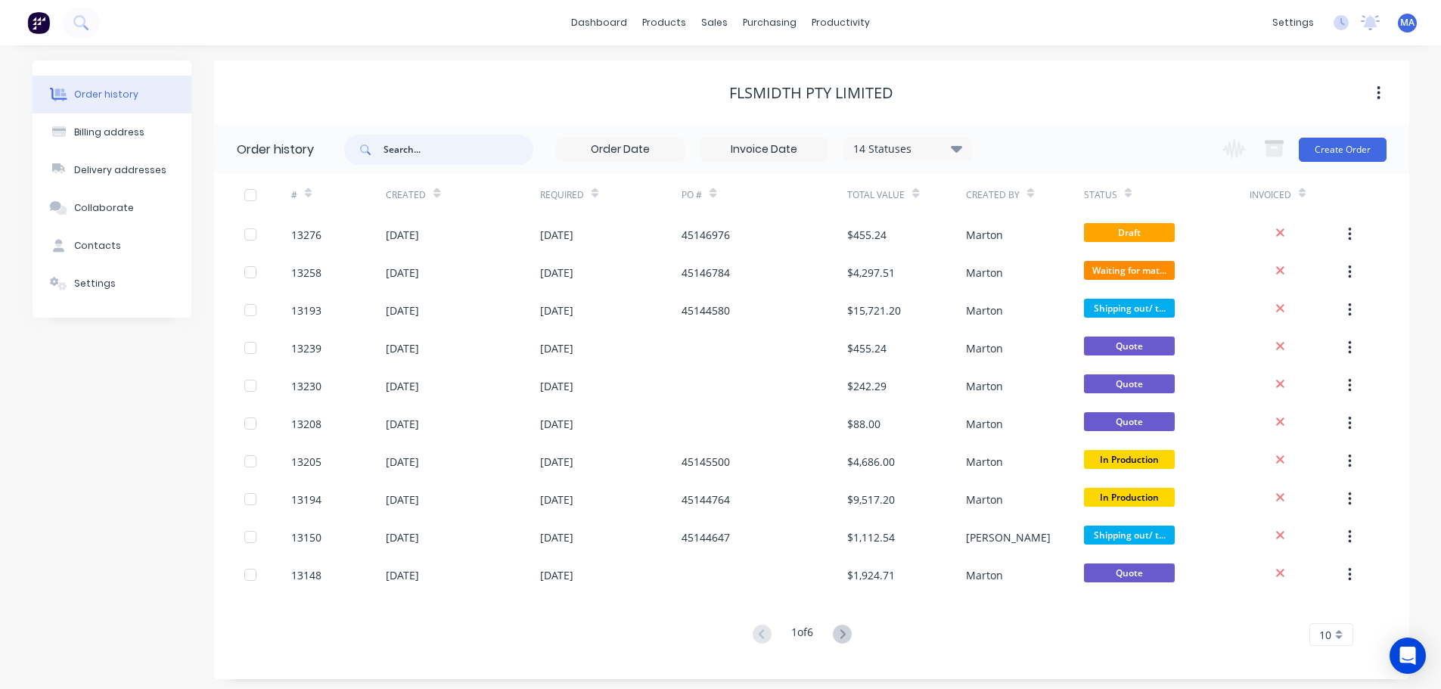
click at [440, 149] on input "text" at bounding box center [459, 150] width 150 height 30
type input "13239"
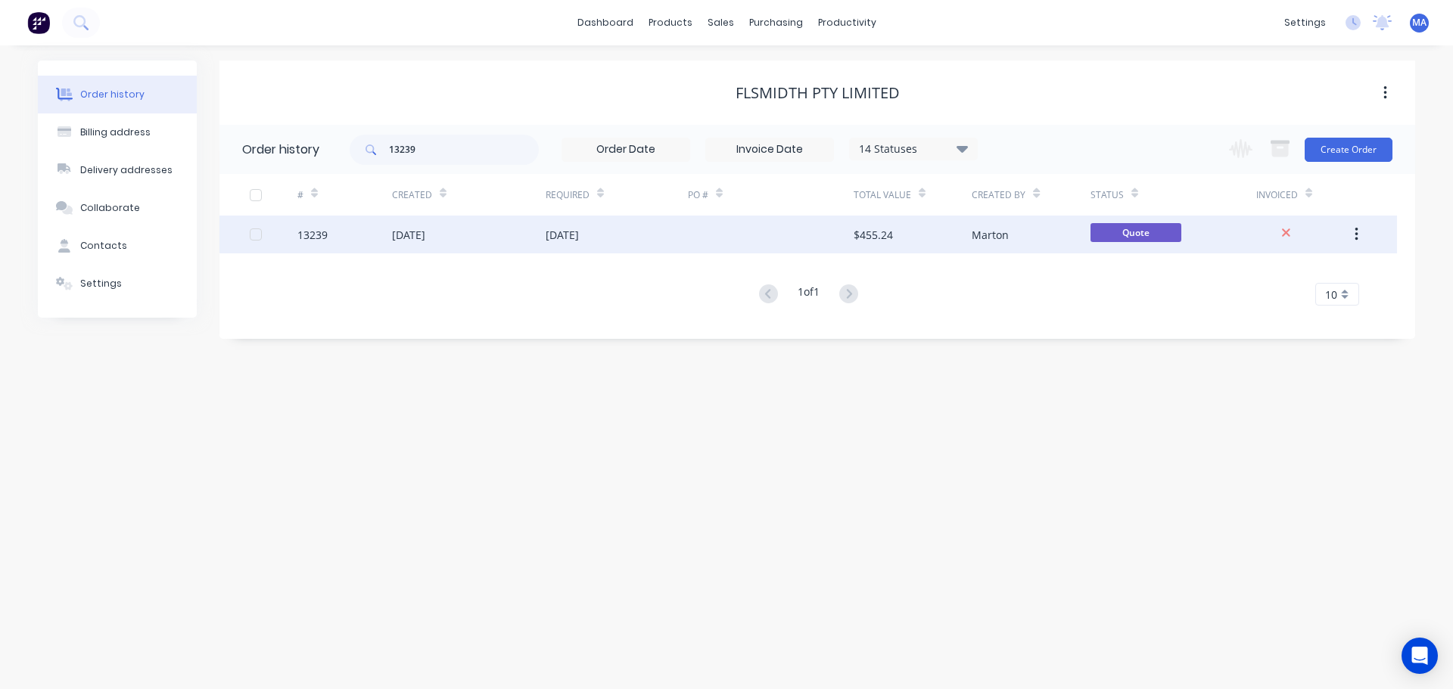
click at [528, 245] on div "[DATE]" at bounding box center [469, 235] width 154 height 38
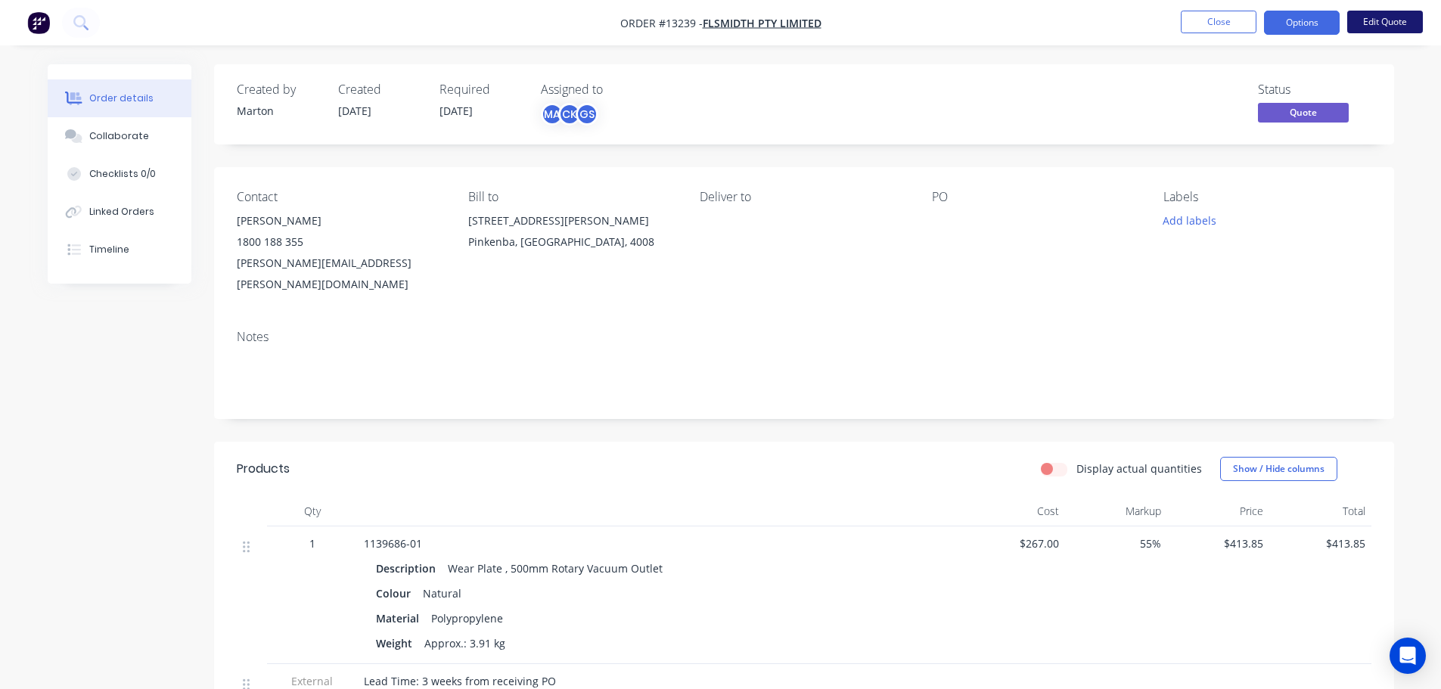
click at [1376, 18] on button "Edit Quote" at bounding box center [1386, 22] width 76 height 23
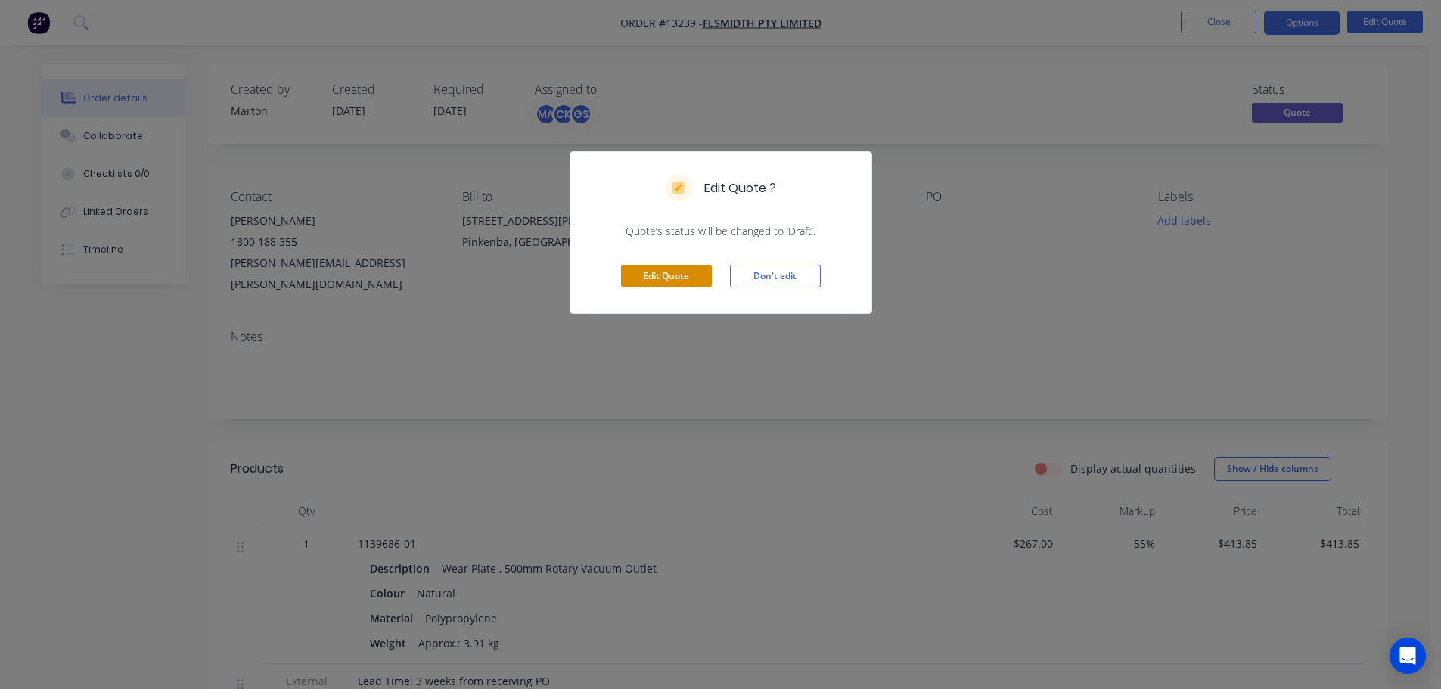
click at [647, 274] on button "Edit Quote" at bounding box center [666, 276] width 91 height 23
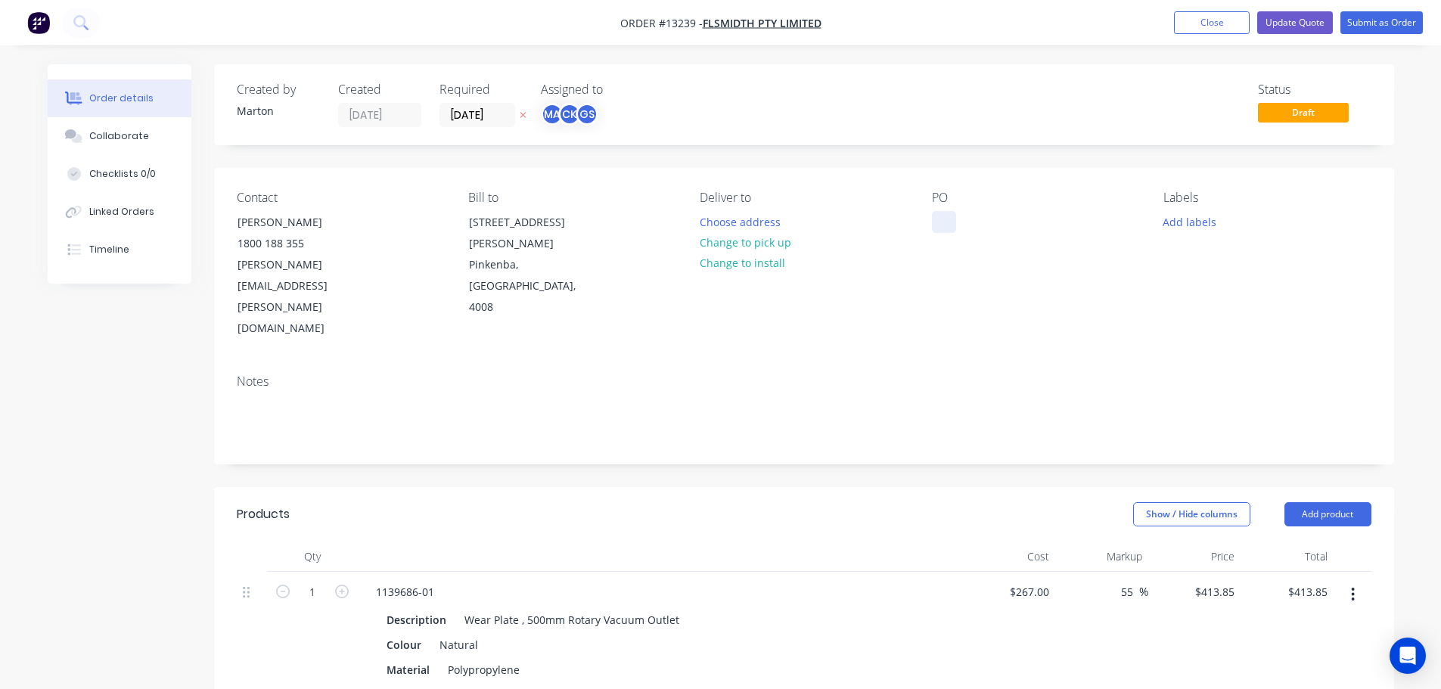
click at [938, 213] on div at bounding box center [944, 222] width 24 height 22
paste div
click at [739, 222] on button "Choose address" at bounding box center [740, 221] width 97 height 20
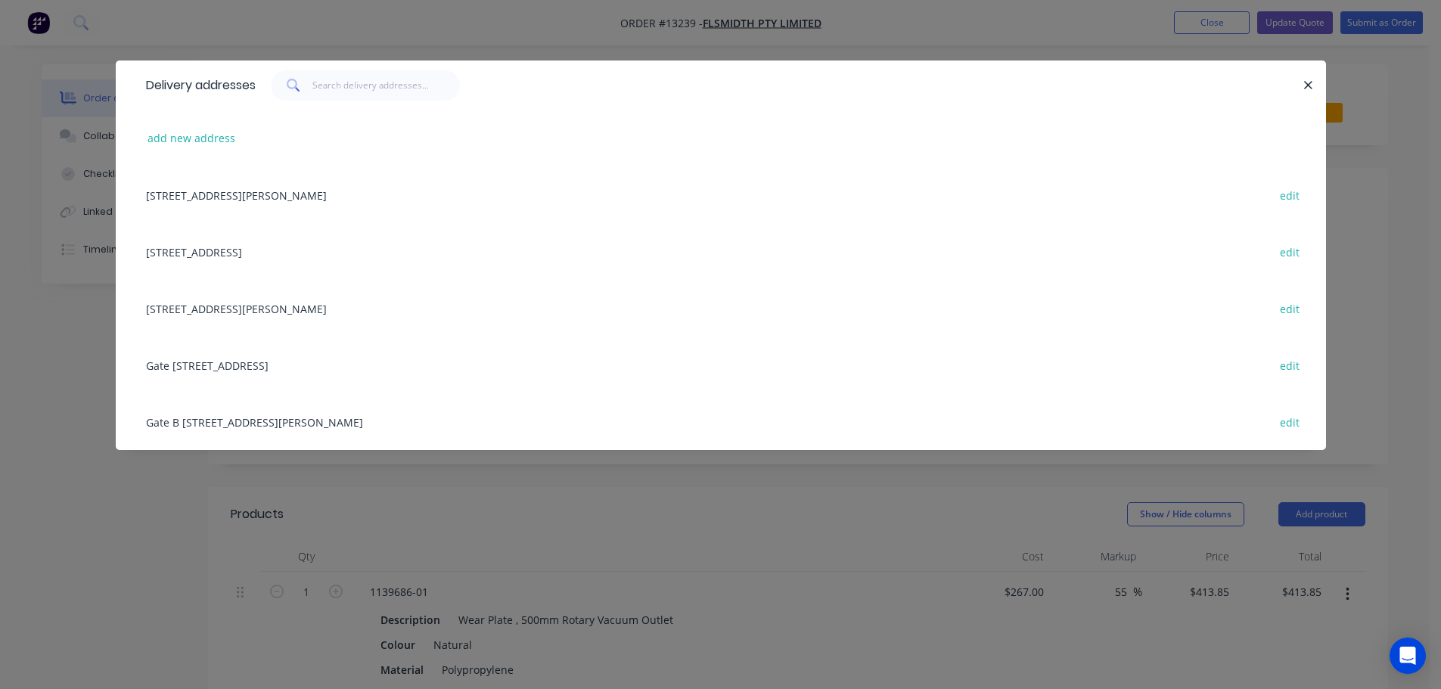
click at [241, 309] on div "67 Randle Road, Pinkenba, Queensland, Australia, 4008 edit" at bounding box center [720, 308] width 1165 height 57
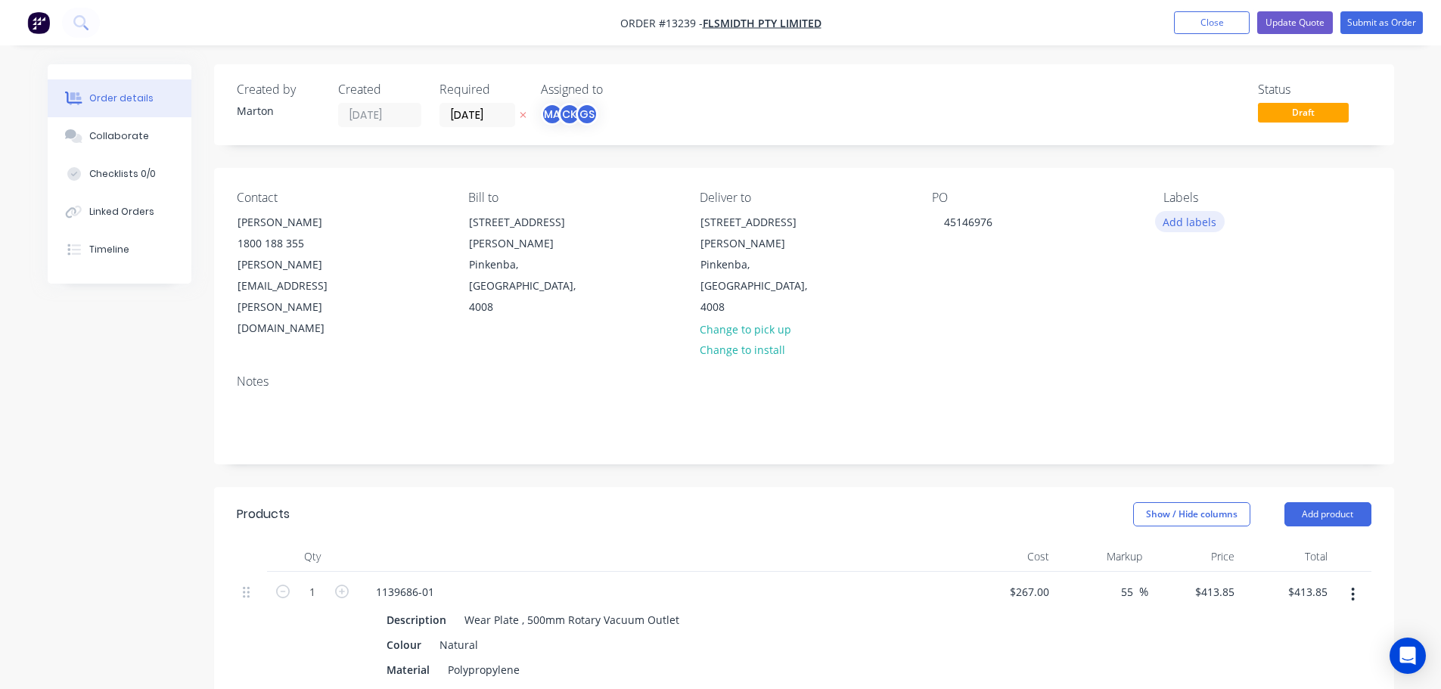
click at [1183, 223] on button "Add labels" at bounding box center [1190, 221] width 70 height 20
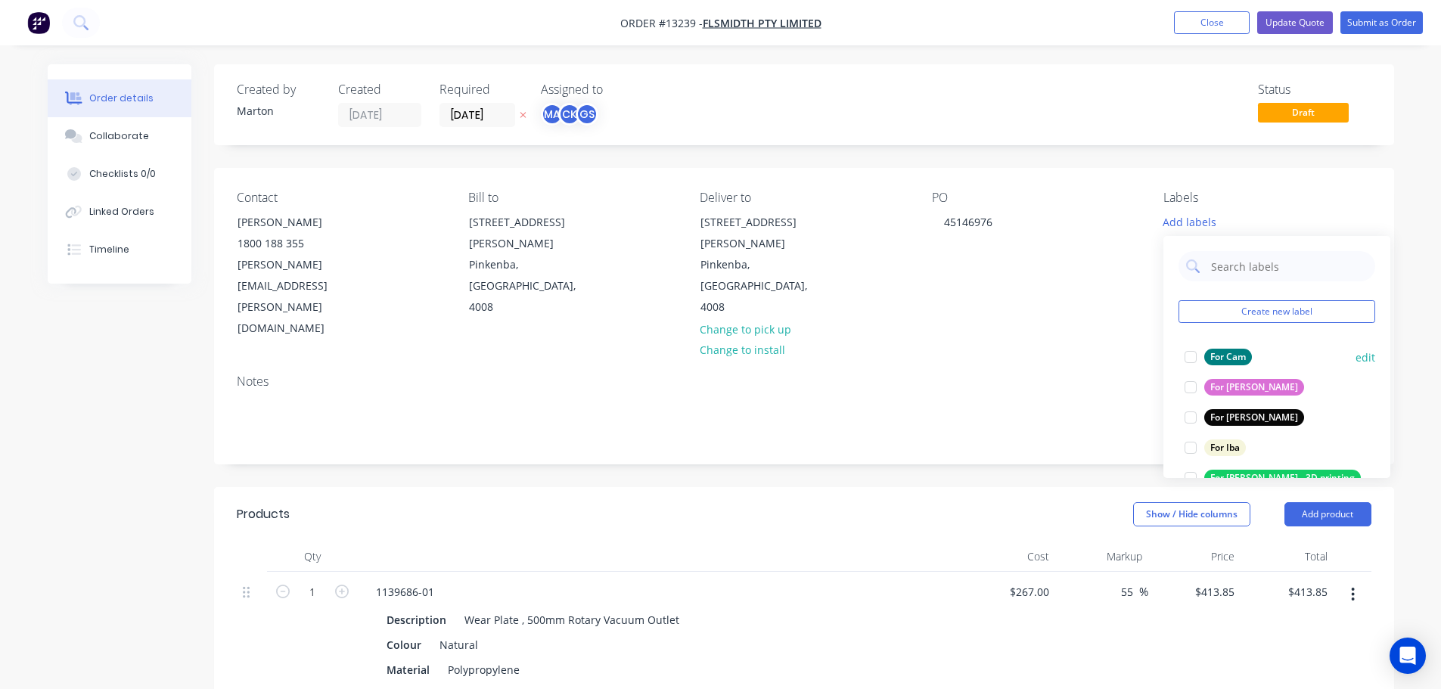
click at [1195, 354] on div at bounding box center [1191, 357] width 30 height 30
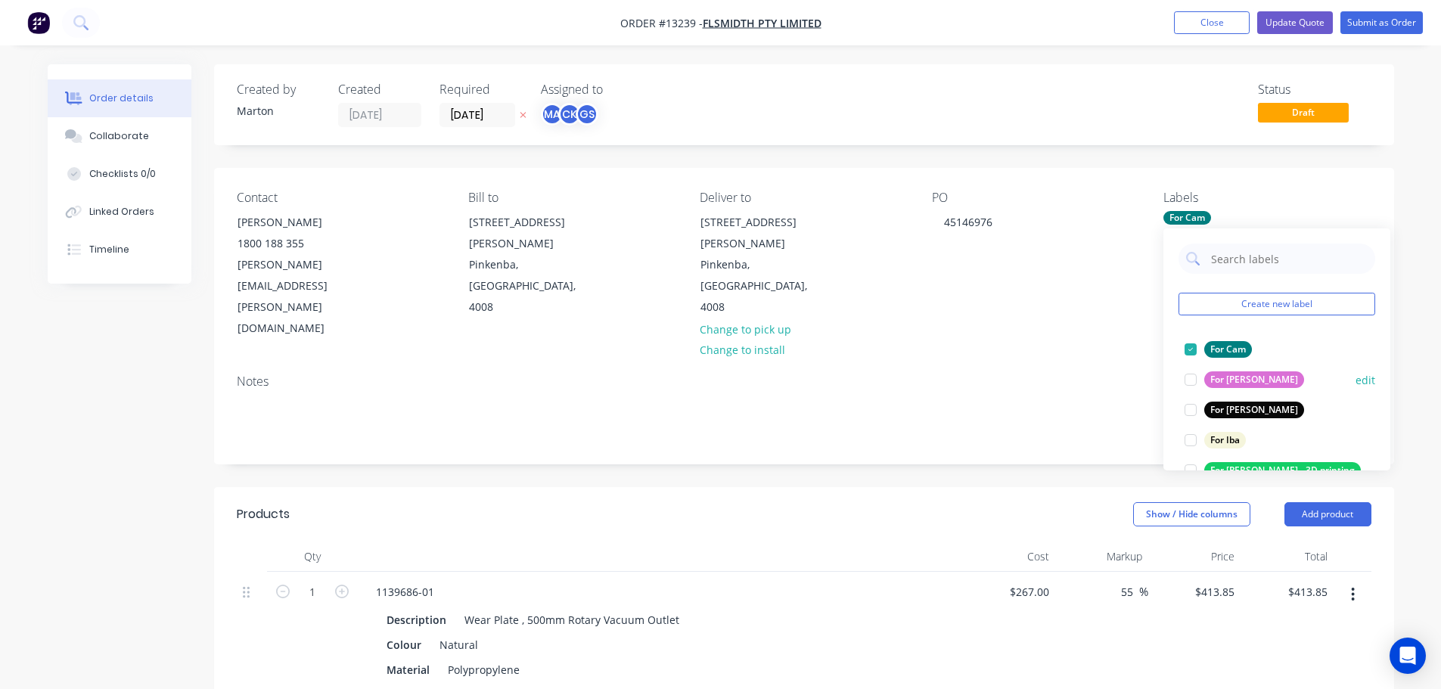
click at [1191, 402] on div at bounding box center [1191, 410] width 30 height 30
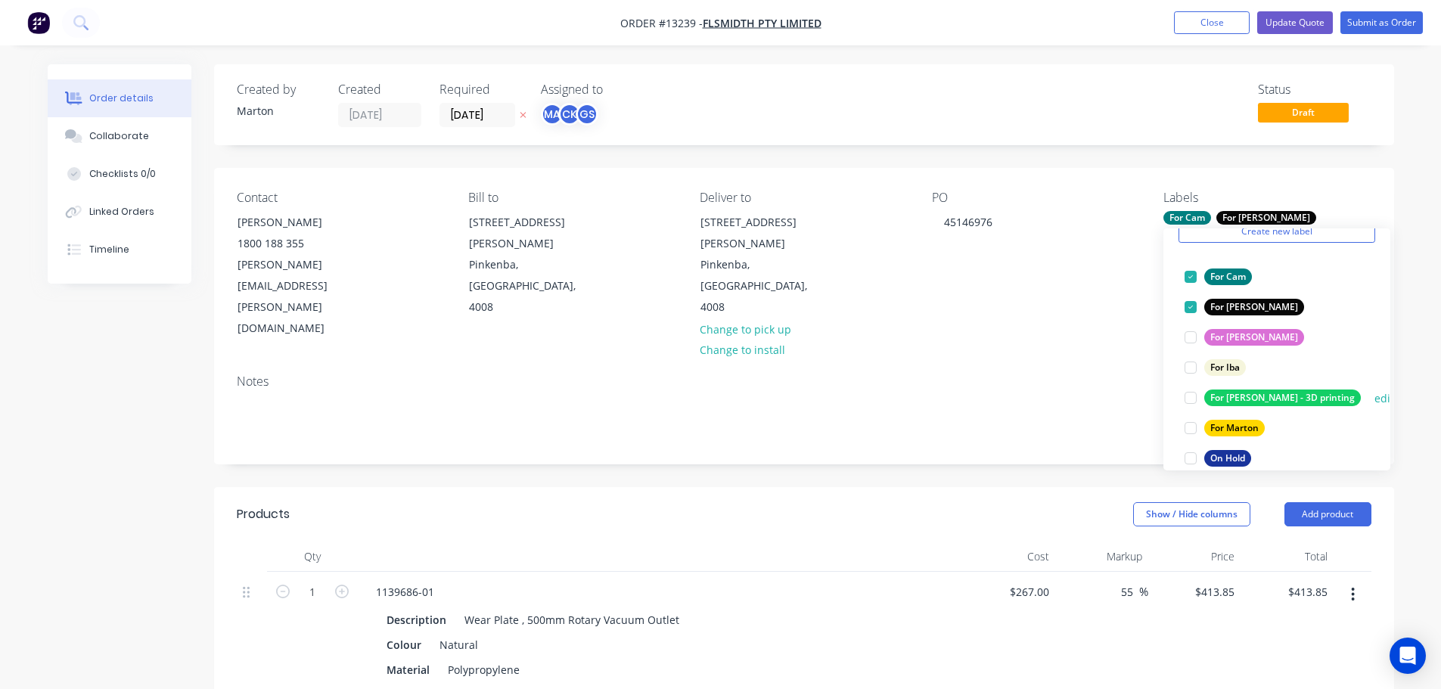
scroll to position [76, 0]
click at [1194, 418] on div at bounding box center [1191, 425] width 30 height 30
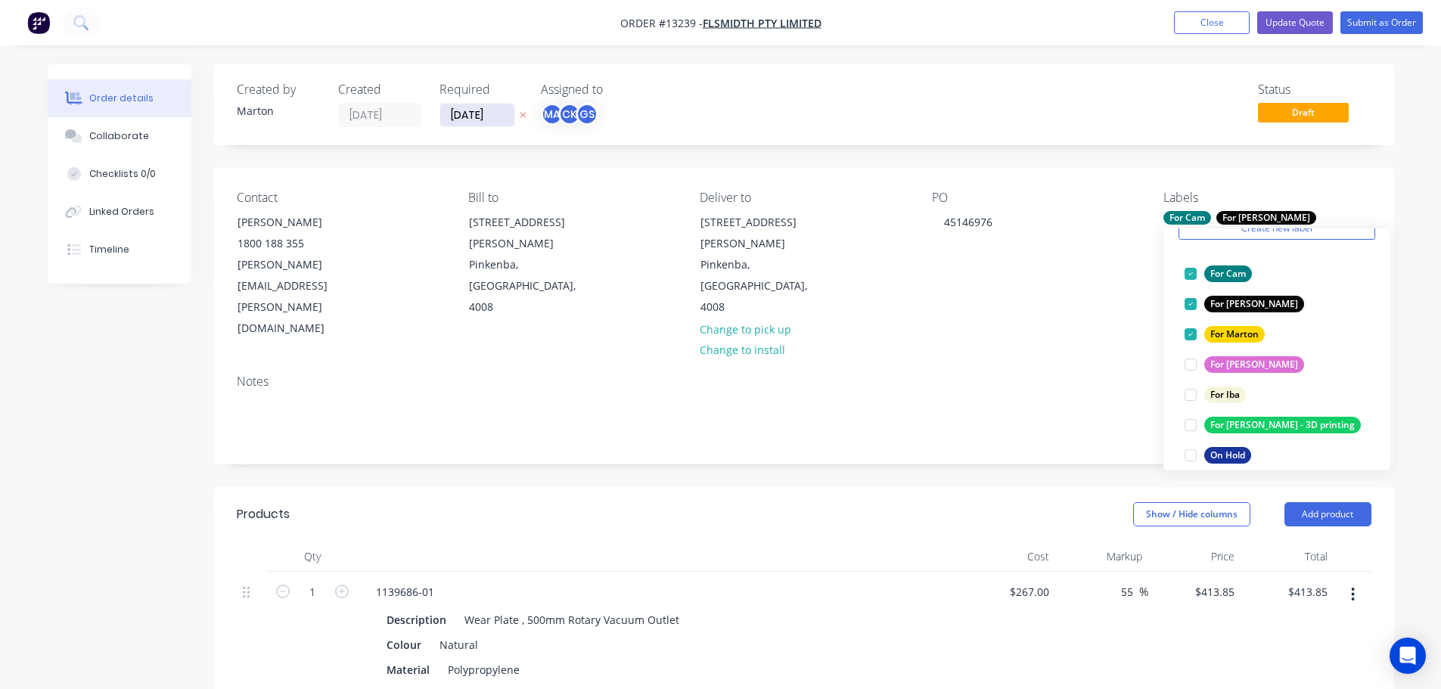
click at [471, 112] on input "[DATE]" at bounding box center [477, 115] width 74 height 23
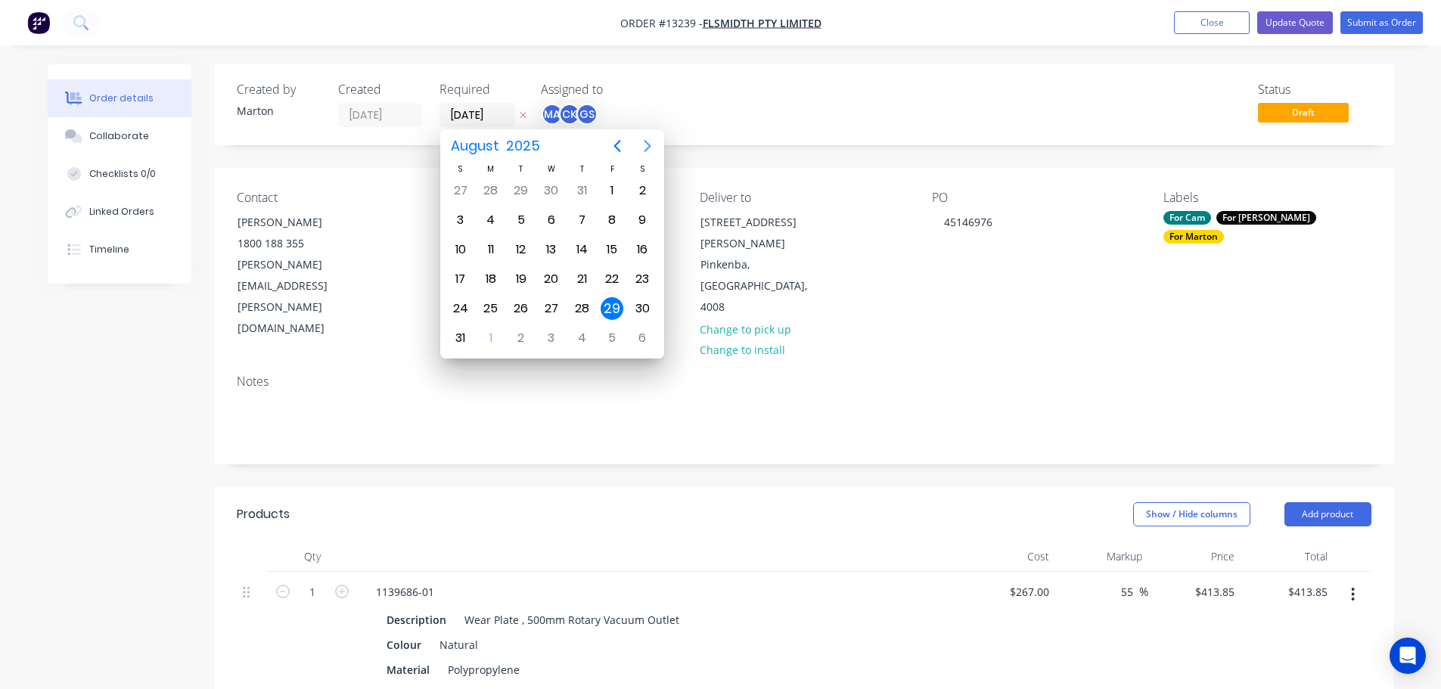
click at [652, 142] on icon "Next page" at bounding box center [648, 146] width 18 height 18
click at [462, 248] on div "14" at bounding box center [460, 249] width 23 height 23
type input "14/09/25"
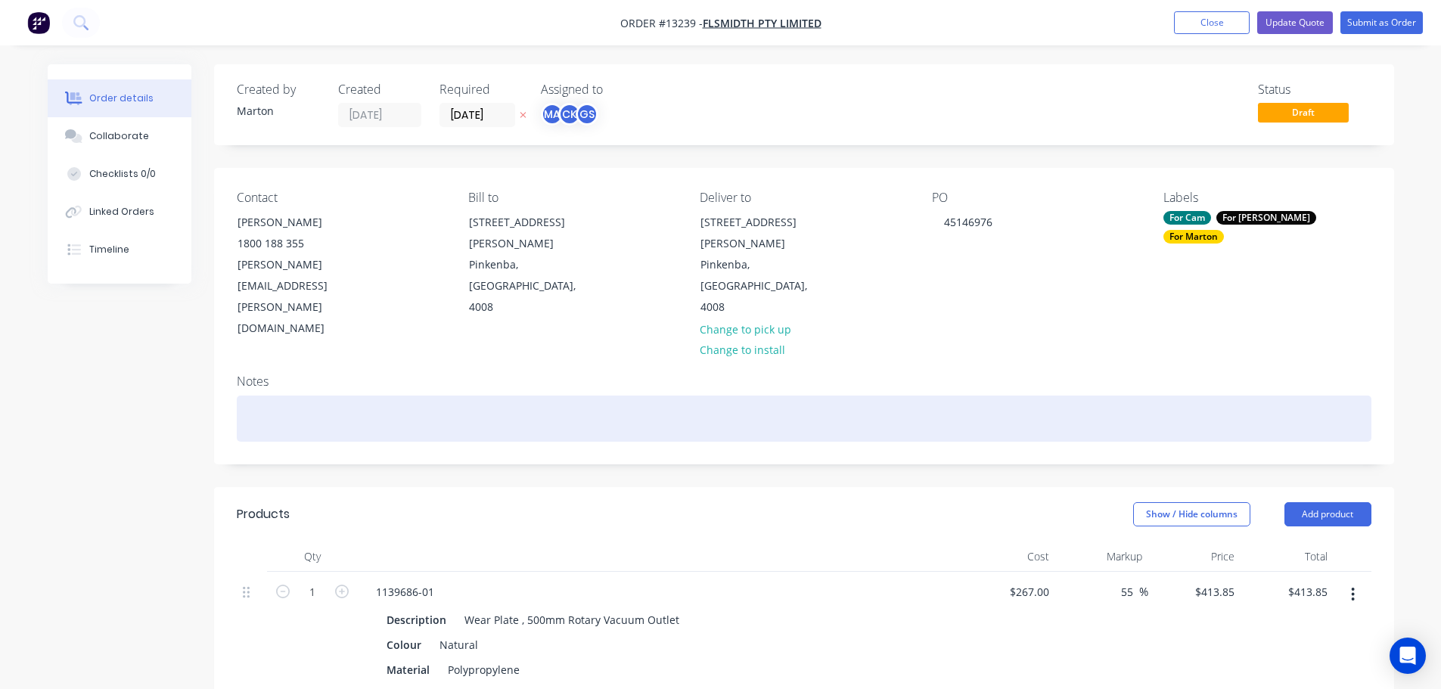
click at [816, 396] on div at bounding box center [804, 419] width 1135 height 46
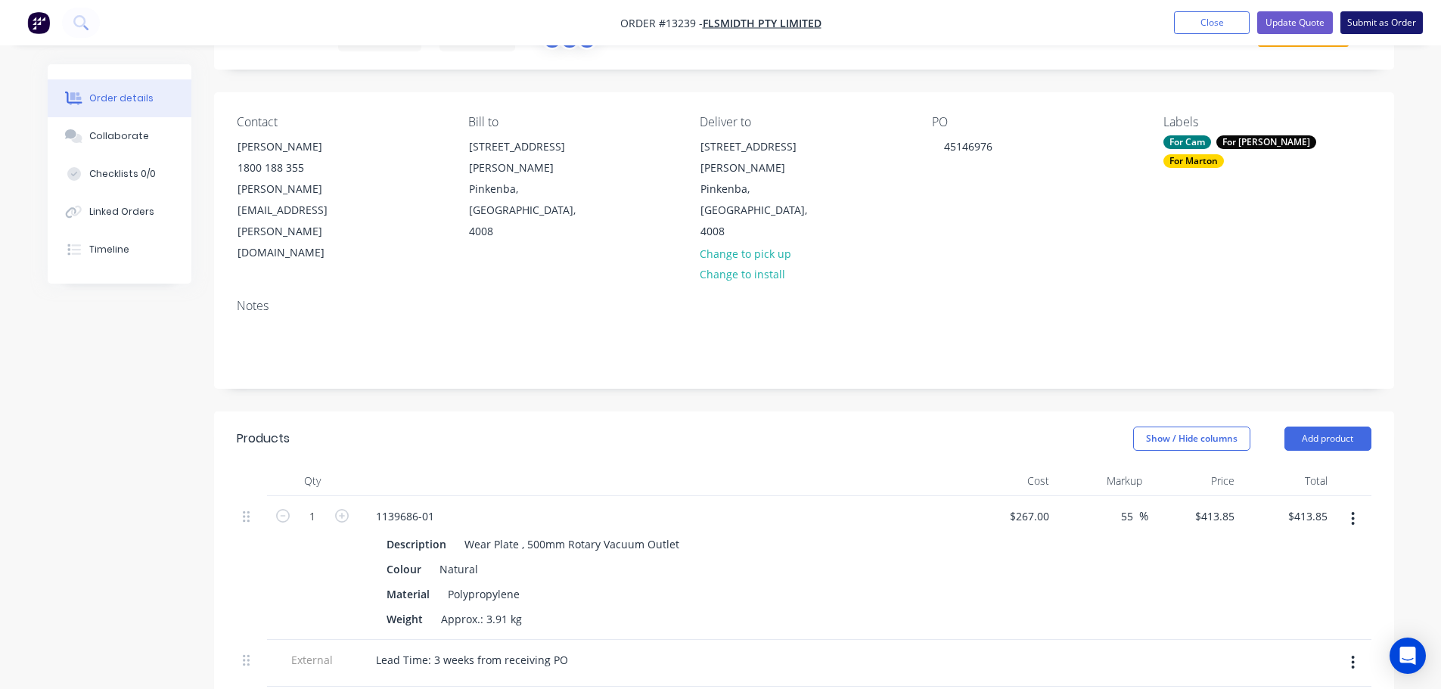
click at [1366, 26] on button "Submit as Order" at bounding box center [1382, 22] width 82 height 23
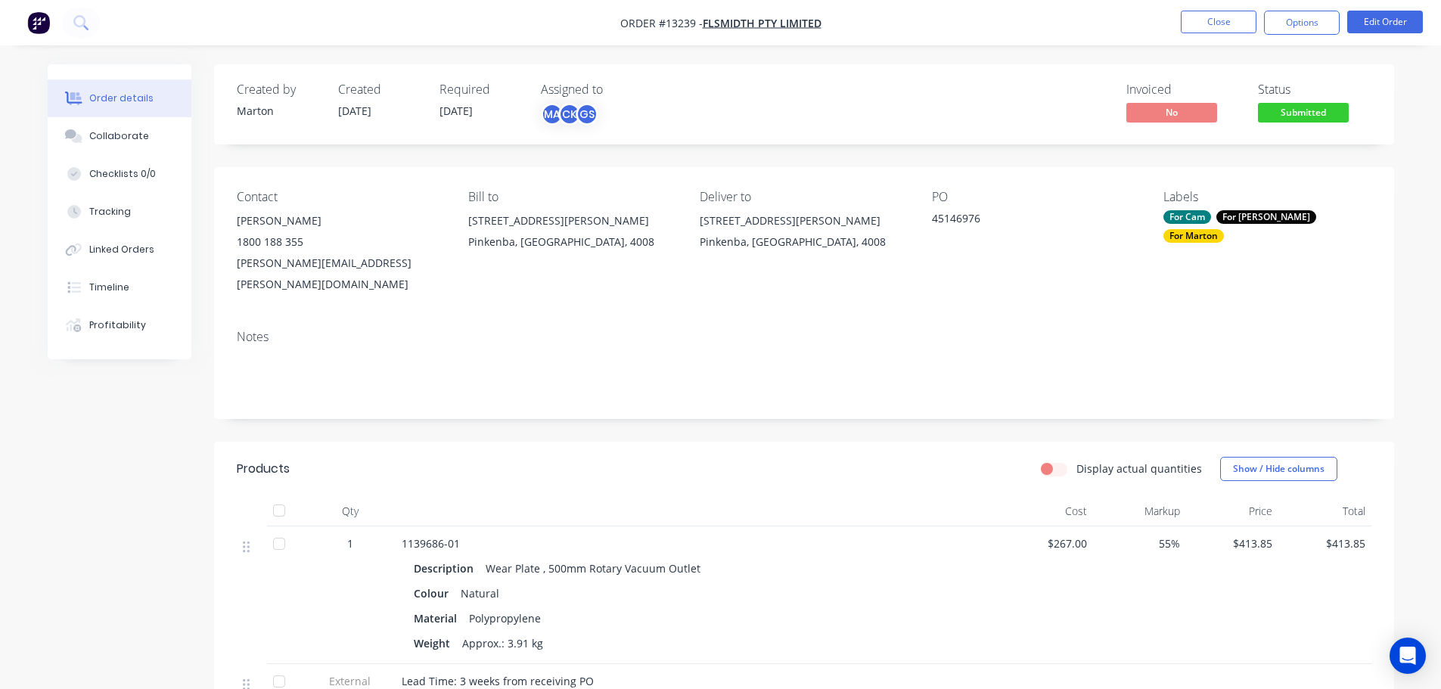
click at [1298, 115] on span "Submitted" at bounding box center [1303, 112] width 91 height 19
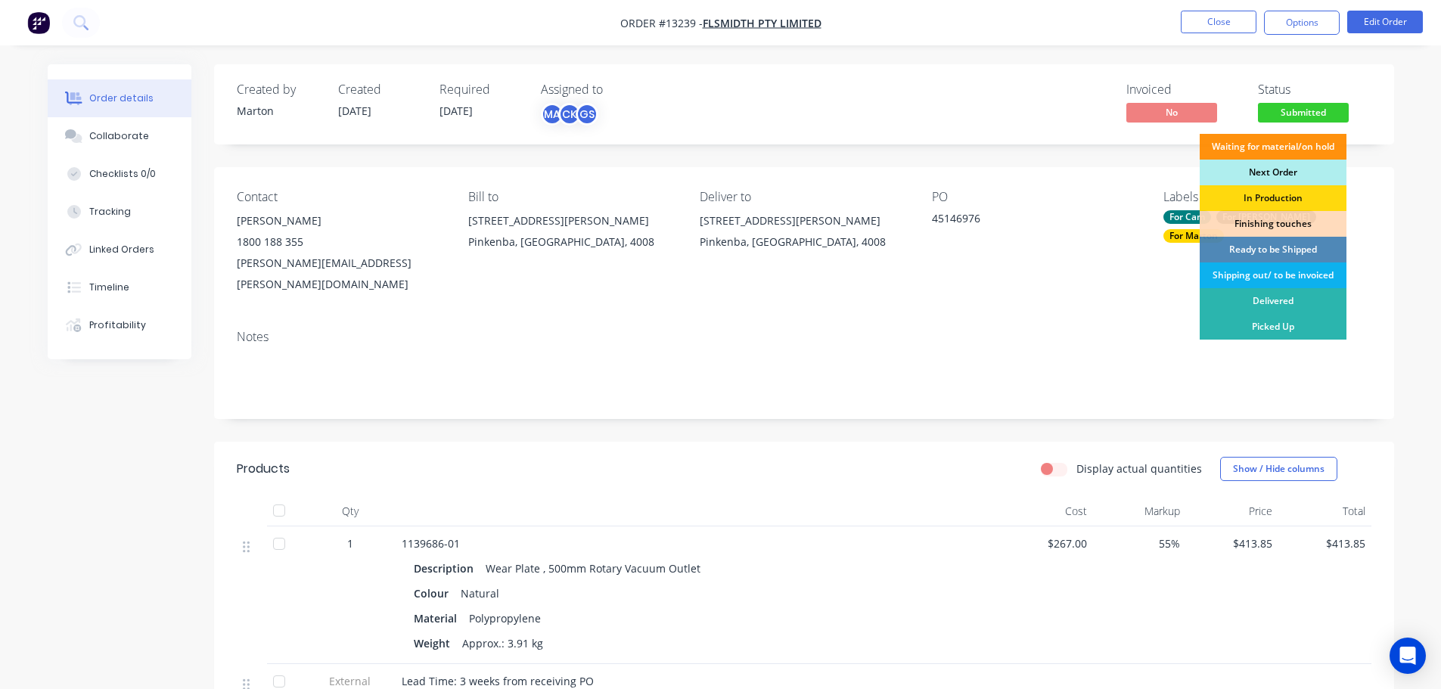
click at [1276, 171] on div "Next Order" at bounding box center [1273, 173] width 147 height 26
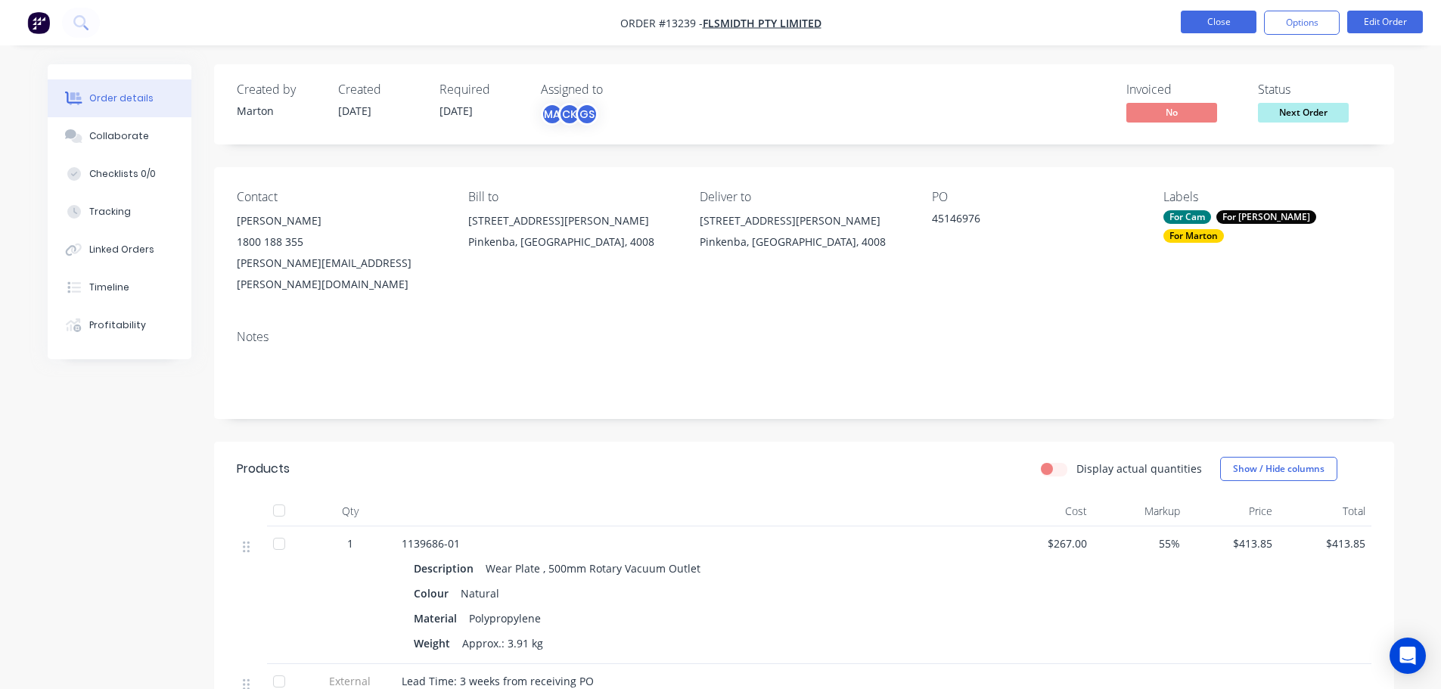
click at [1224, 27] on button "Close" at bounding box center [1219, 22] width 76 height 23
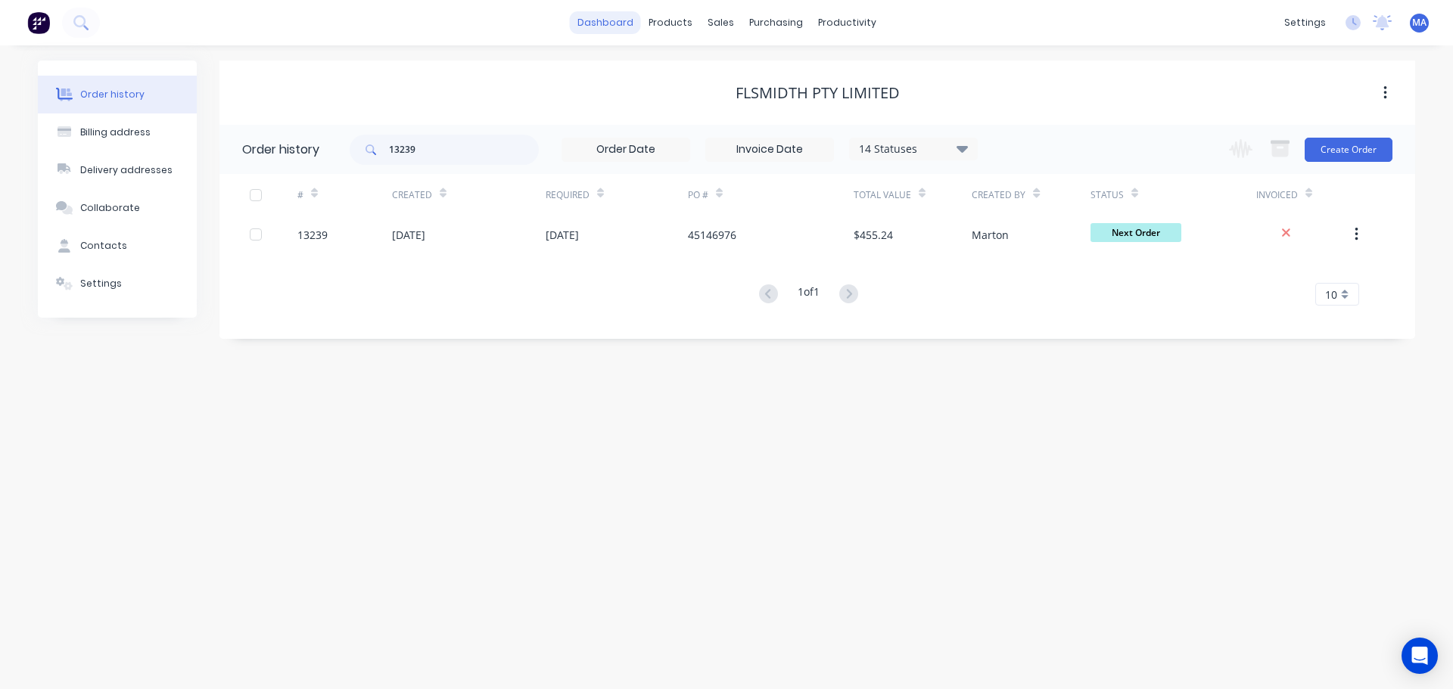
click at [619, 15] on link "dashboard" at bounding box center [605, 22] width 71 height 23
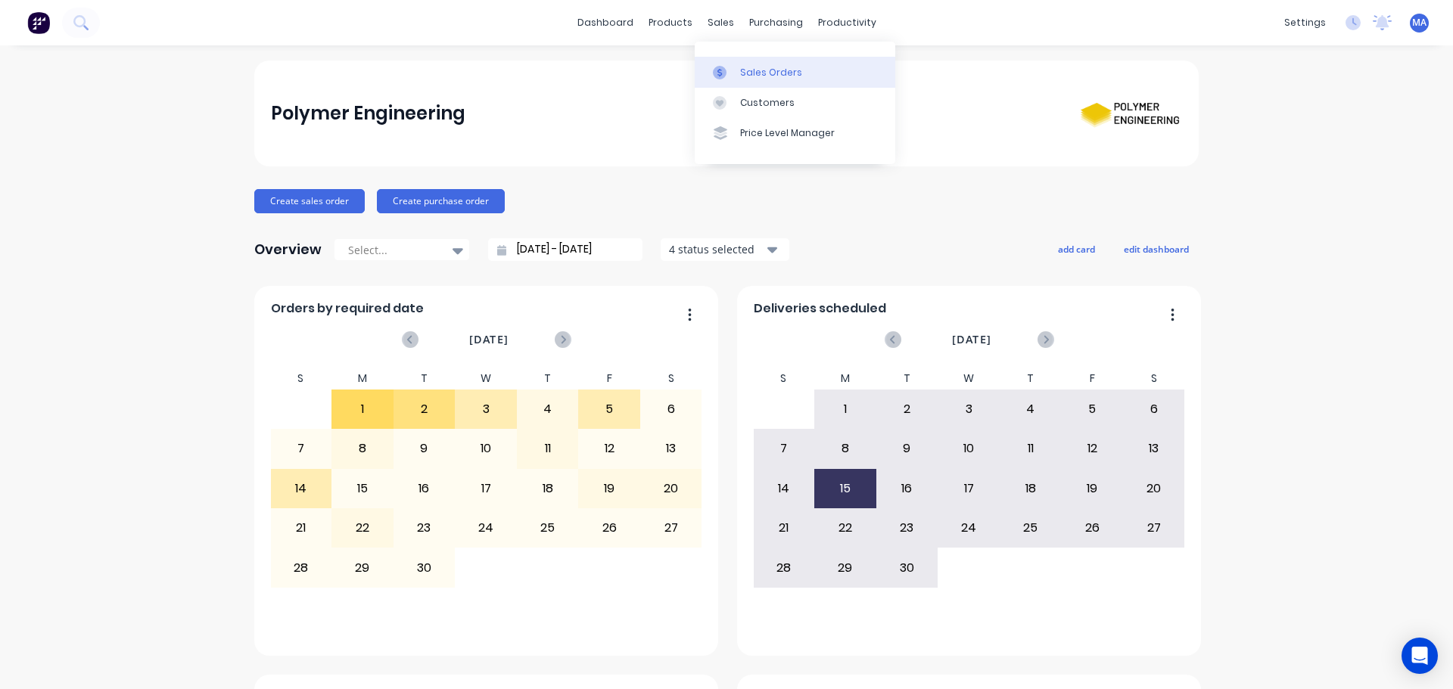
drag, startPoint x: 725, startPoint y: 20, endPoint x: 744, endPoint y: 59, distance: 43.0
click at [725, 20] on div "sales" at bounding box center [721, 22] width 42 height 23
click at [789, 75] on div "Sales Orders" at bounding box center [771, 73] width 62 height 14
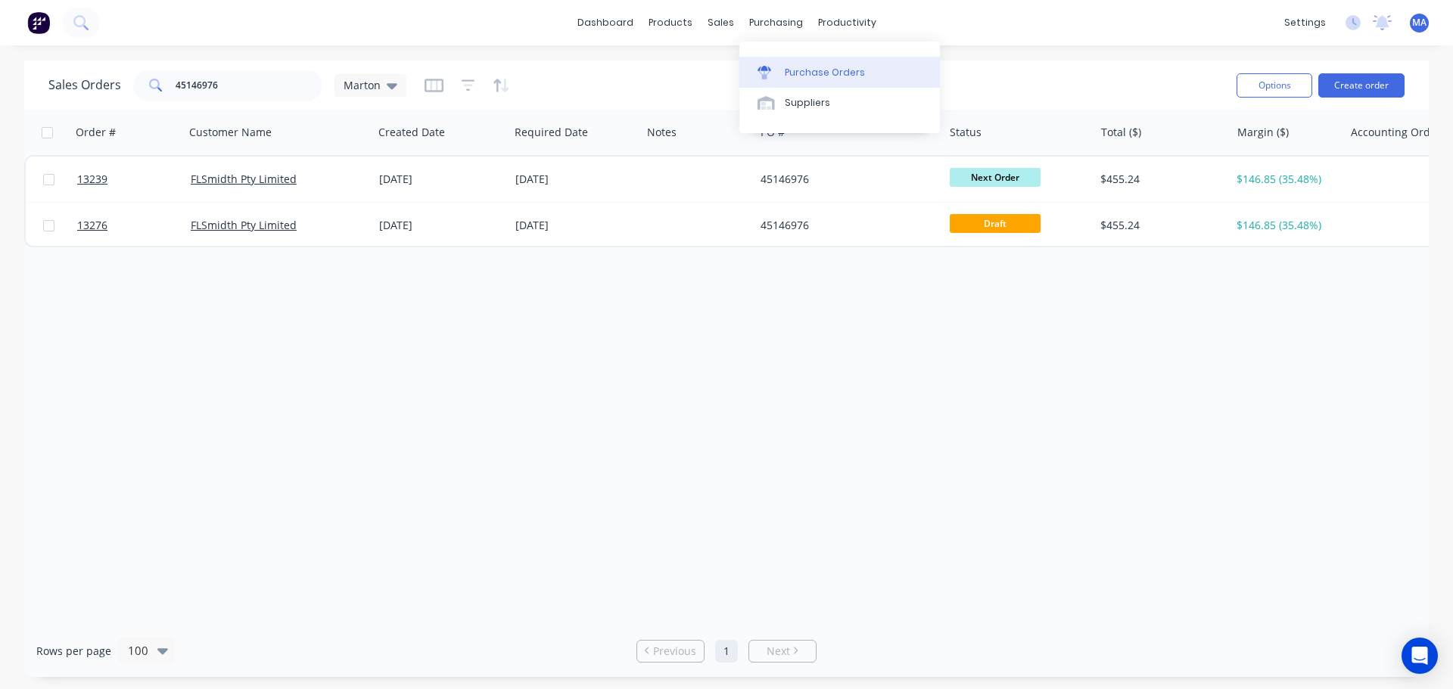
click at [796, 68] on div "Purchase Orders" at bounding box center [825, 73] width 80 height 14
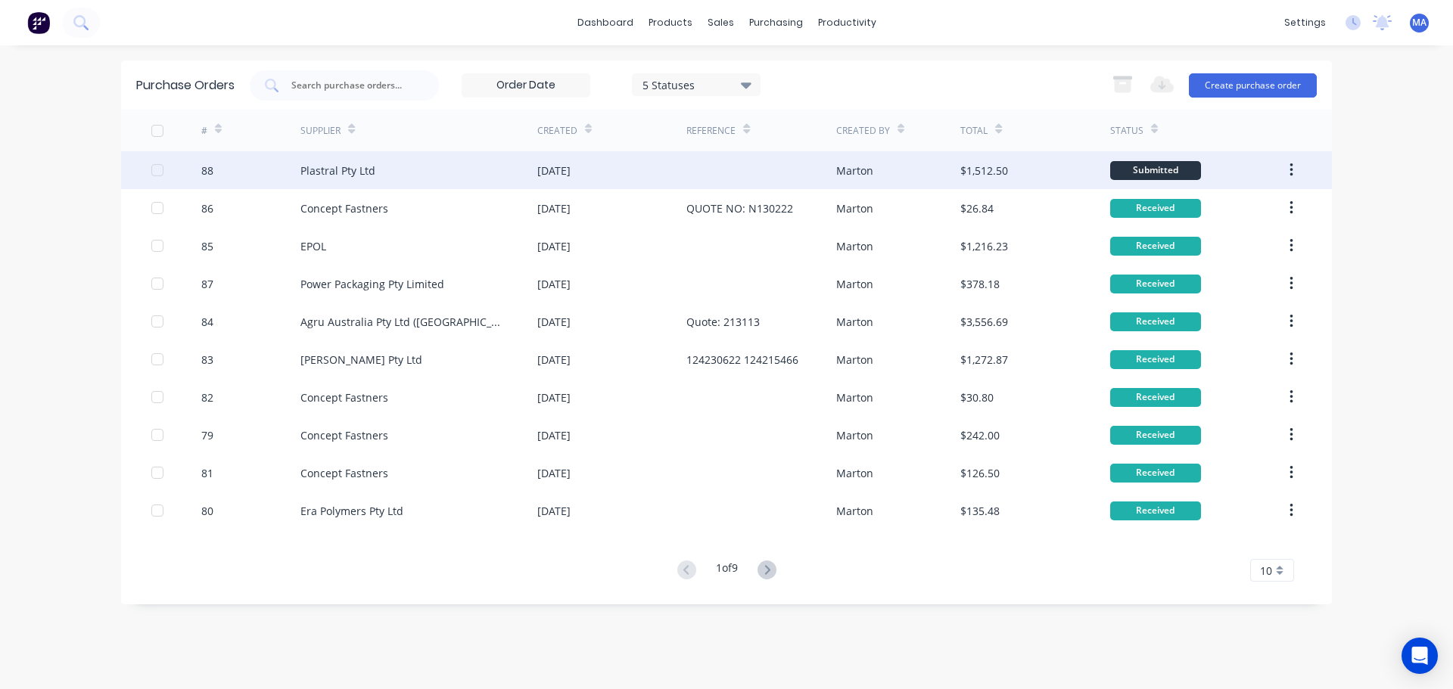
click at [440, 173] on div "Plastral Pty Ltd" at bounding box center [418, 170] width 237 height 38
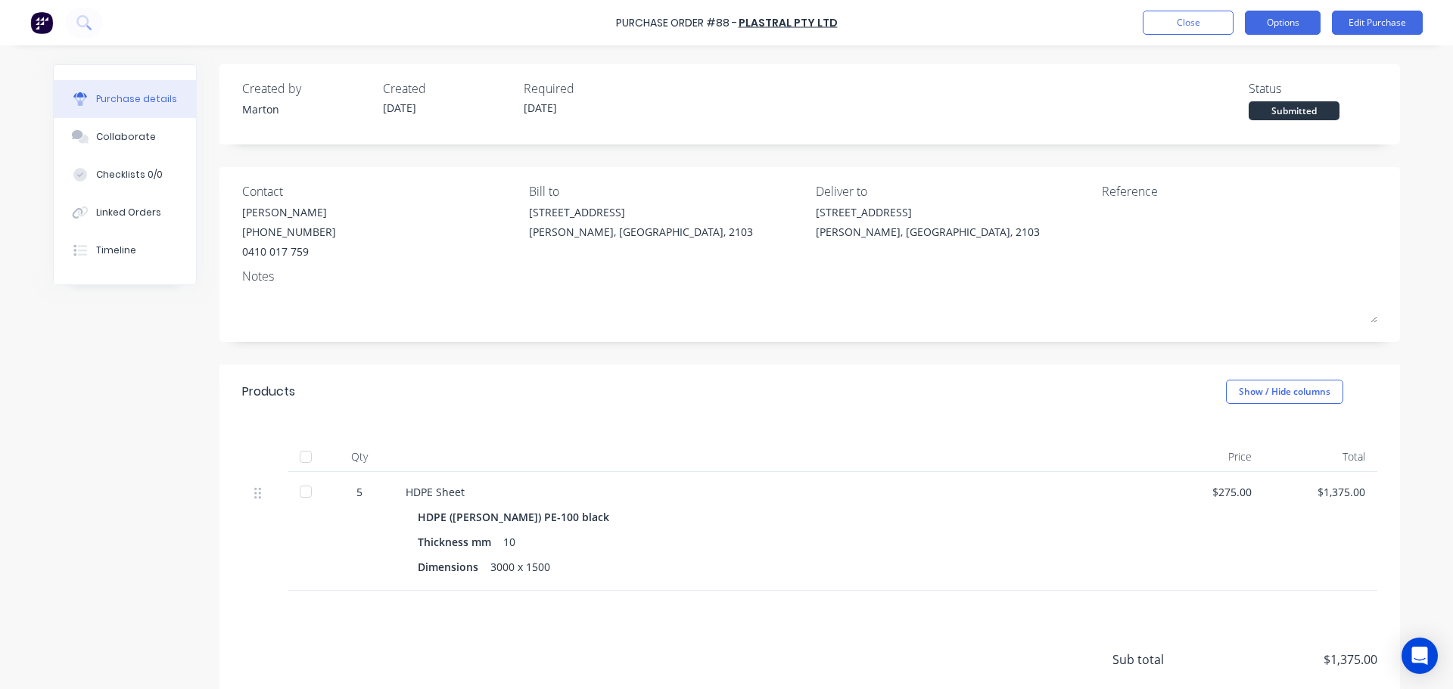
click at [1304, 32] on button "Options" at bounding box center [1283, 23] width 76 height 24
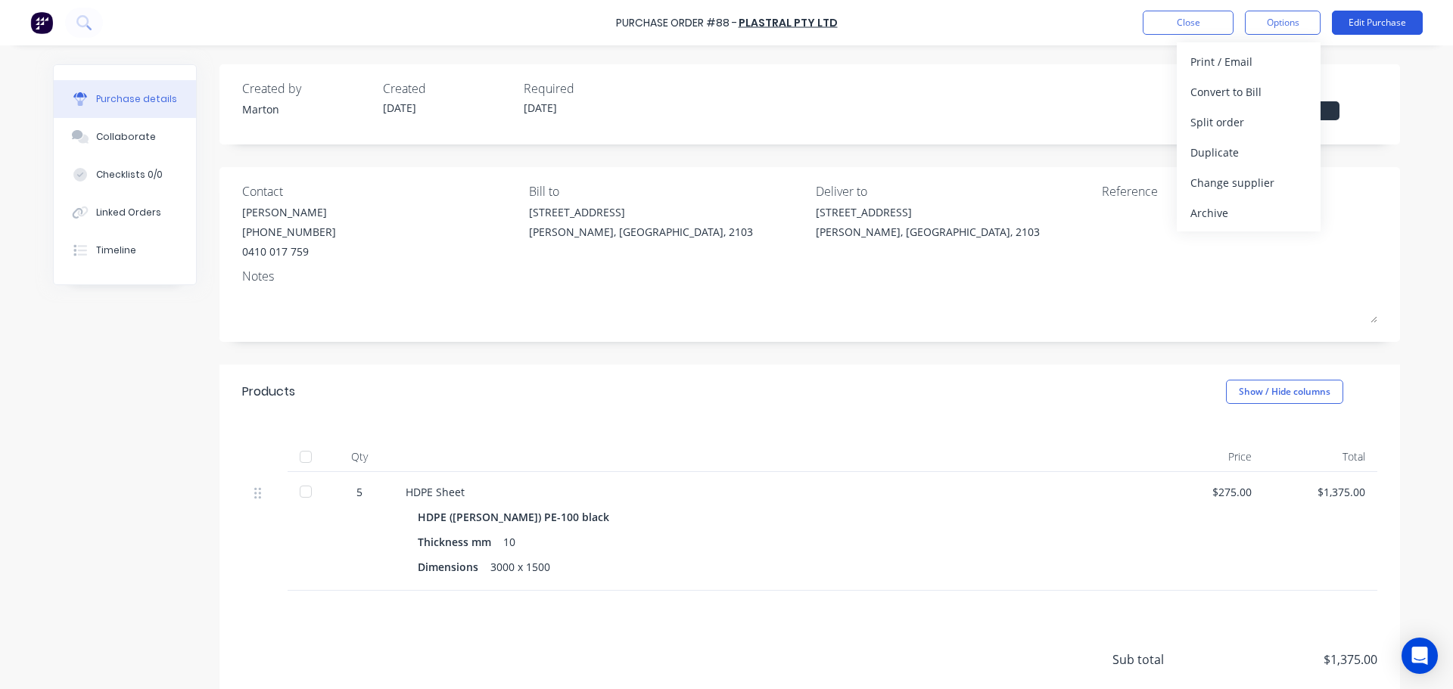
click at [1364, 26] on button "Edit Purchase" at bounding box center [1377, 23] width 91 height 24
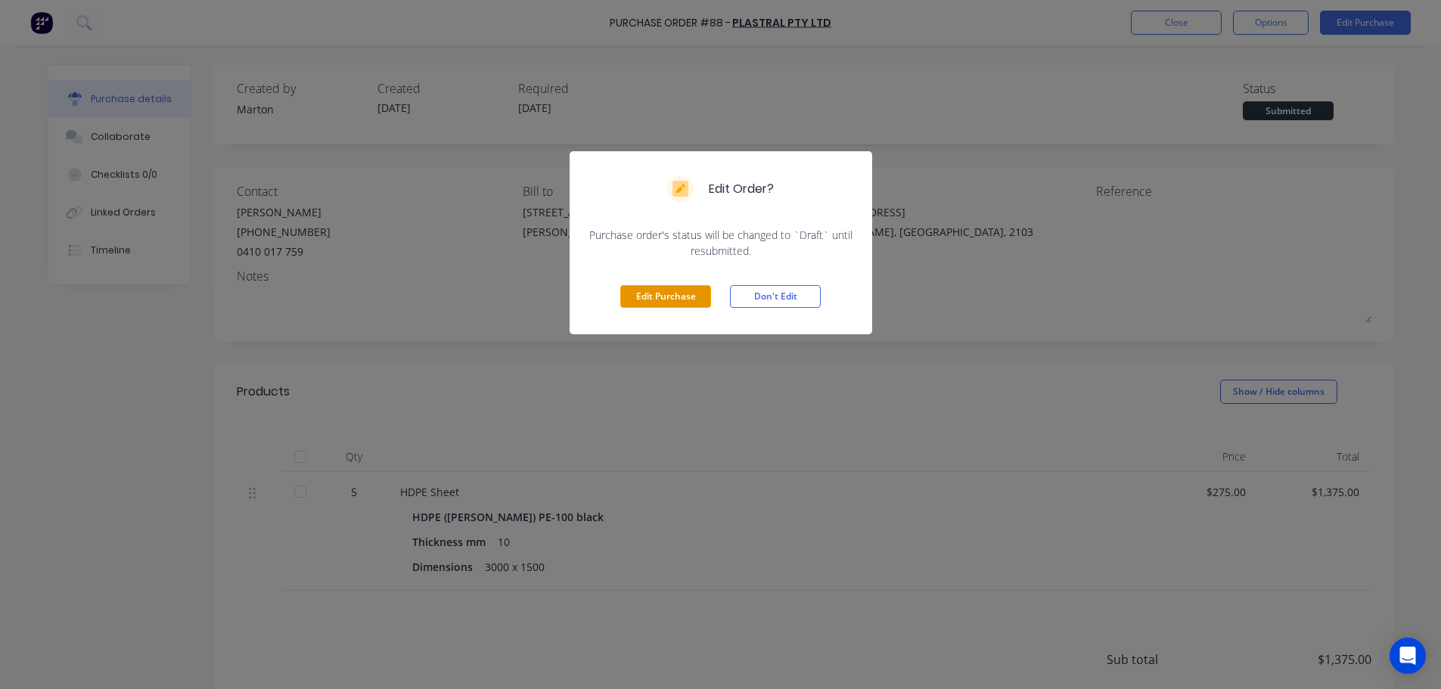
click at [654, 294] on button "Edit Purchase" at bounding box center [665, 296] width 91 height 23
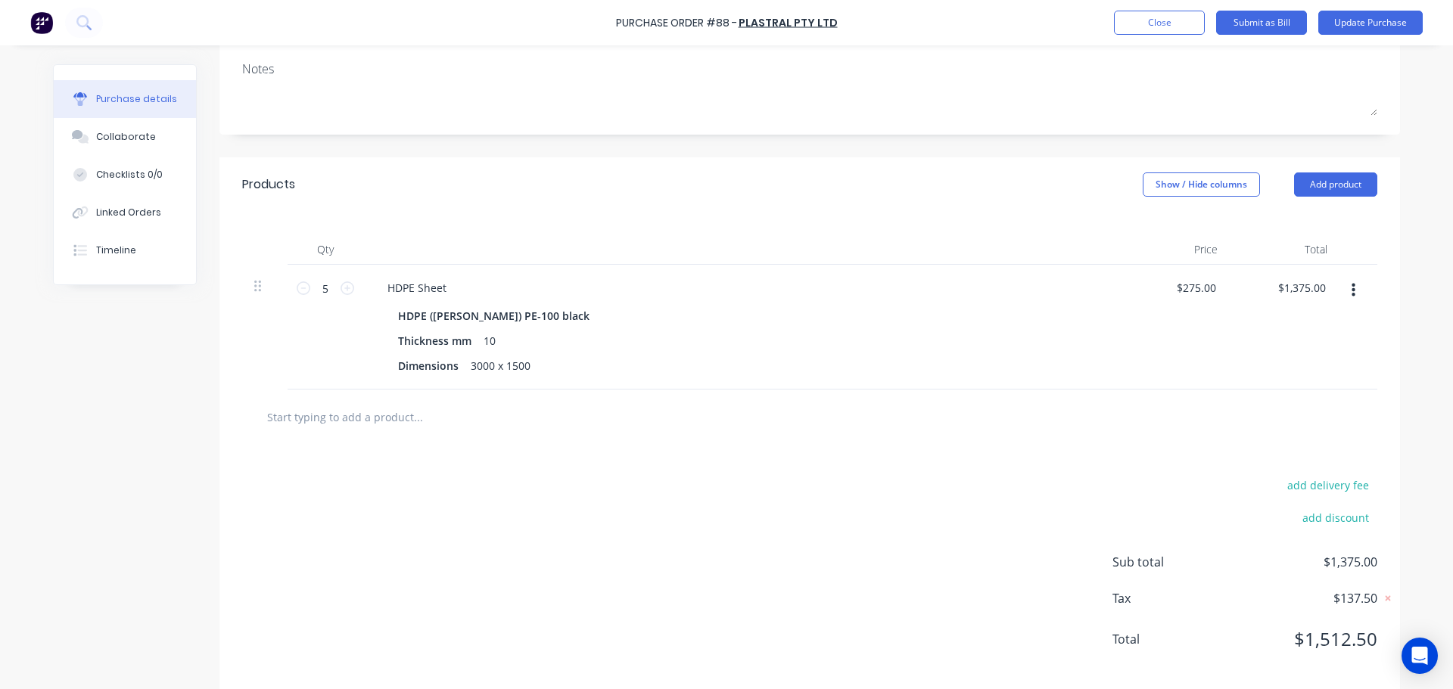
scroll to position [238, 0]
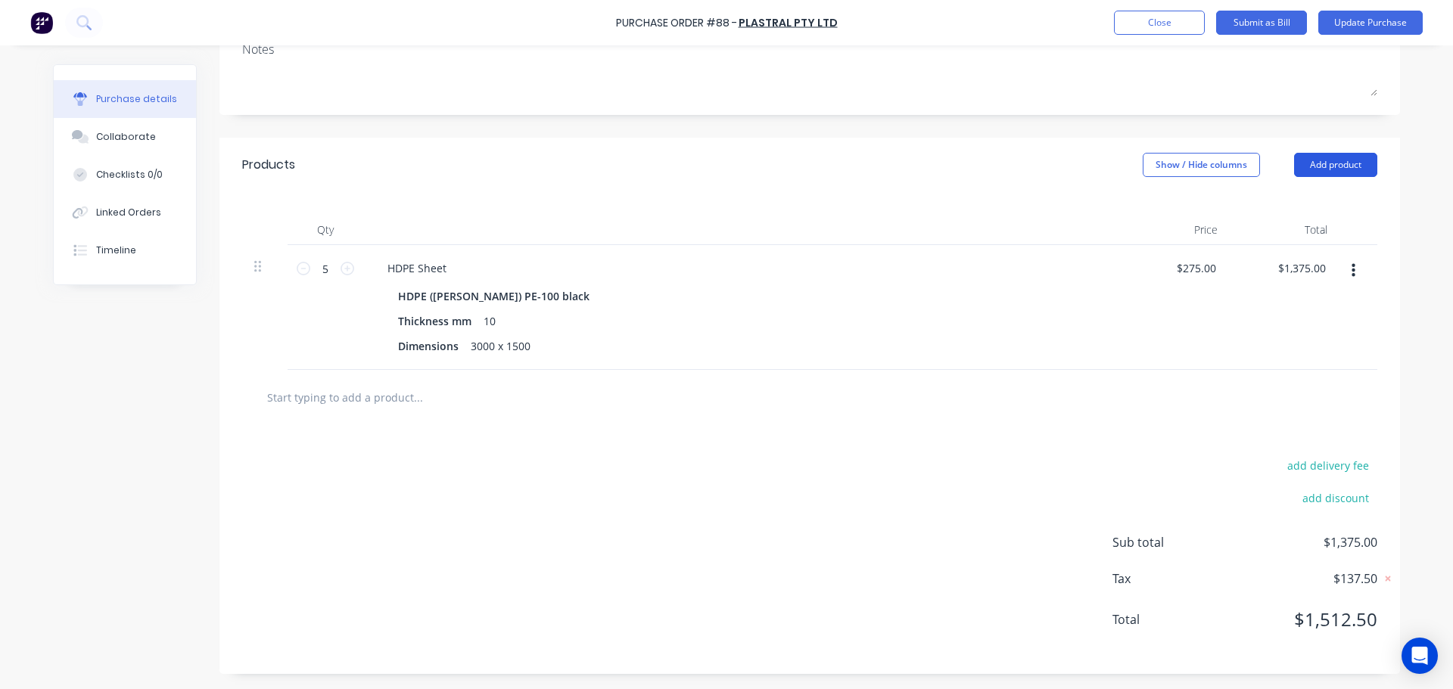
click at [1338, 160] on button "Add product" at bounding box center [1335, 165] width 83 height 24
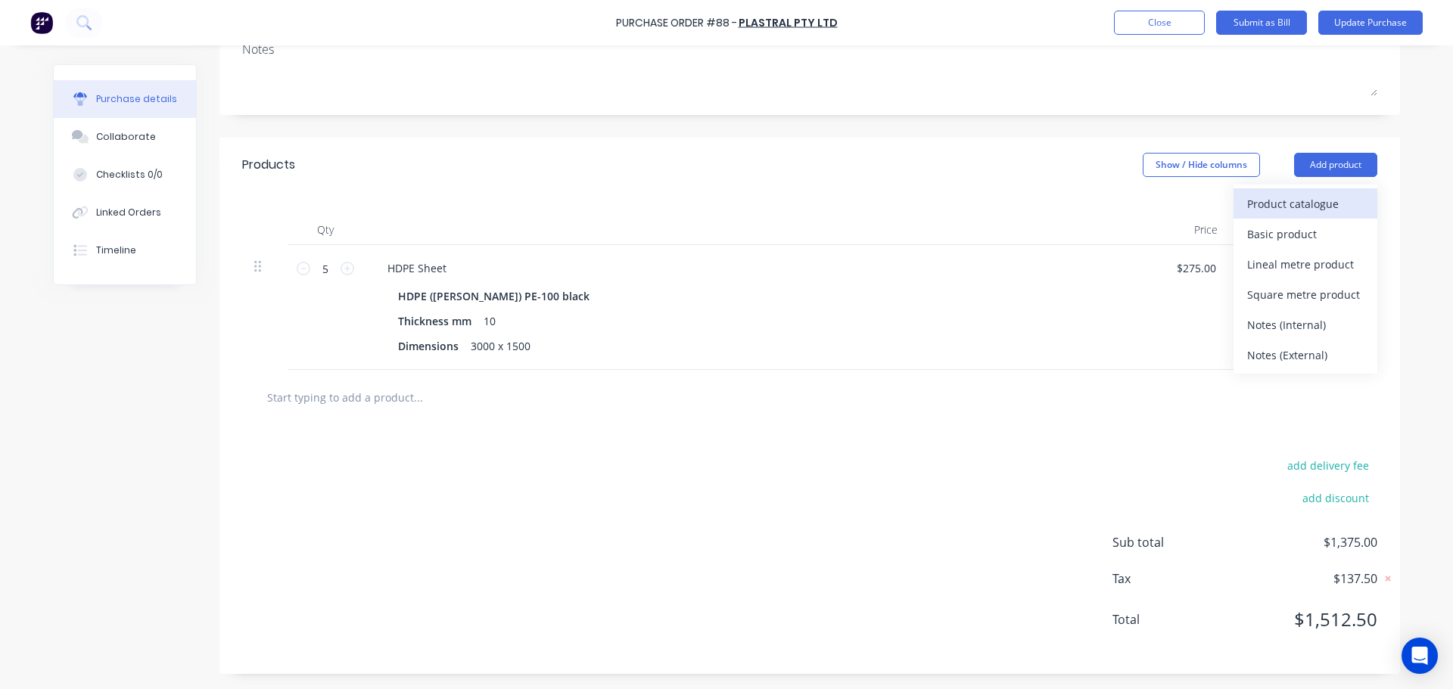
click at [1279, 194] on div "Product catalogue" at bounding box center [1305, 204] width 117 height 22
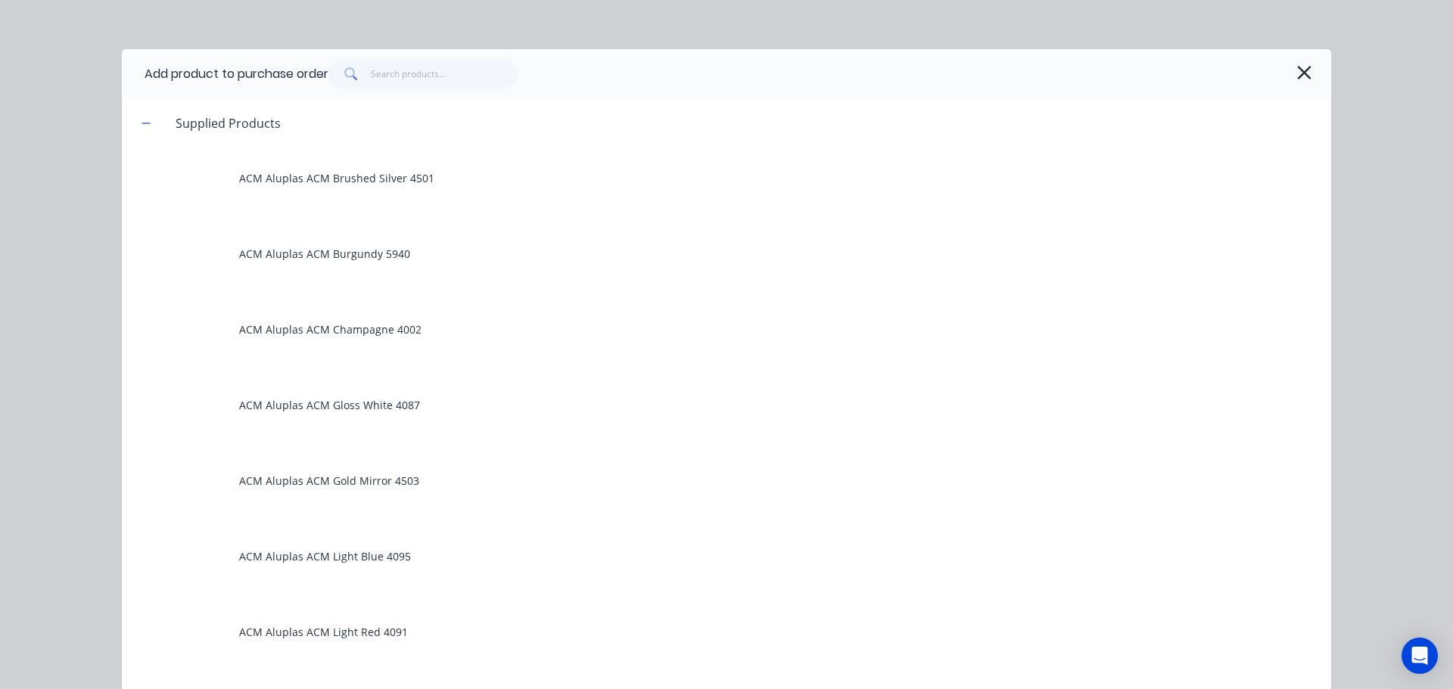
click at [362, 87] on span at bounding box center [349, 74] width 42 height 30
click at [376, 81] on input "text" at bounding box center [445, 74] width 148 height 30
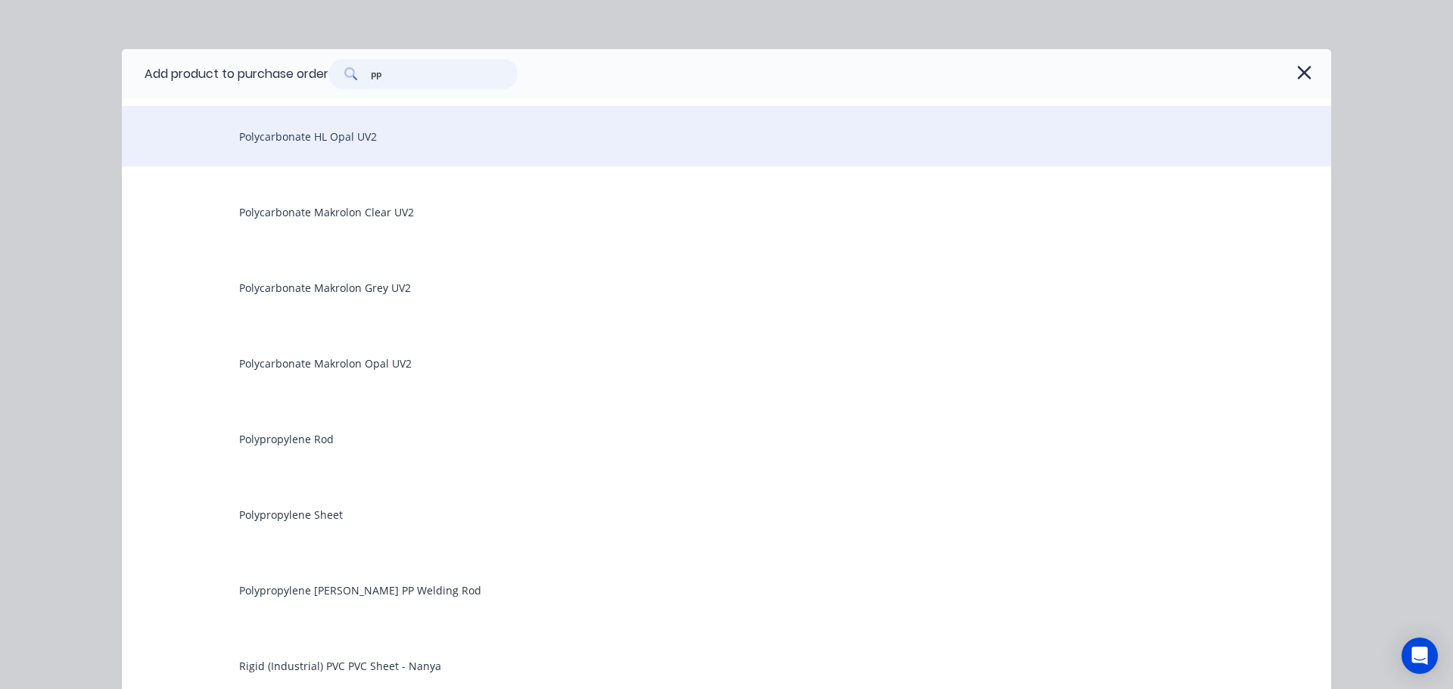
scroll to position [2724, 0]
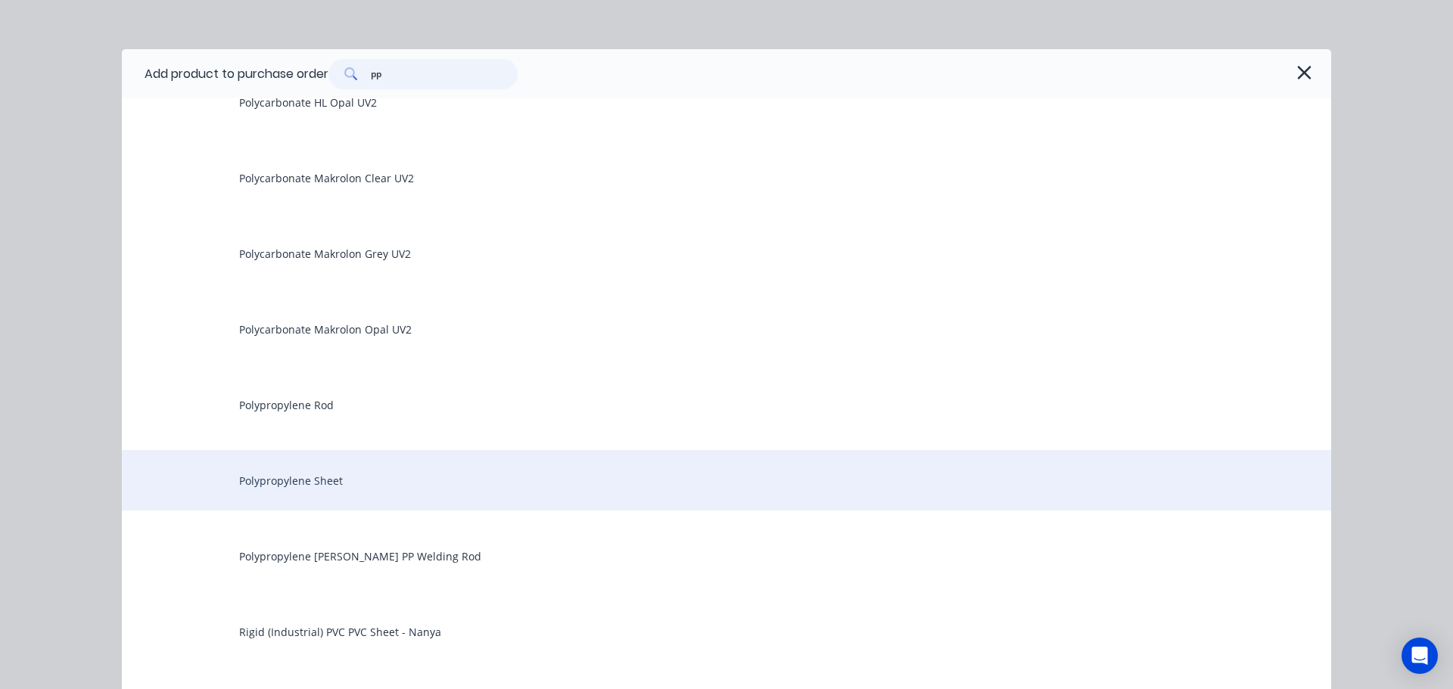
type input "pp"
click at [430, 474] on div "Polypropylene Sheet" at bounding box center [726, 480] width 1209 height 61
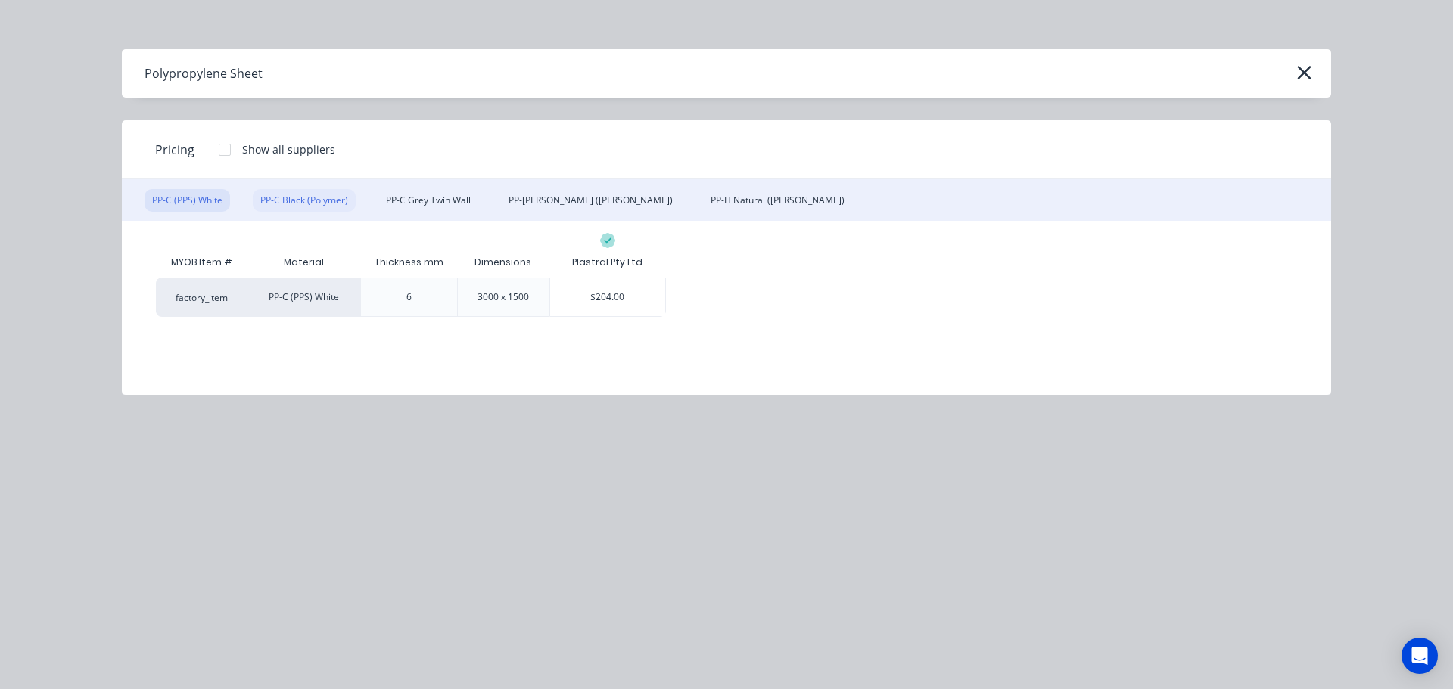
click at [322, 194] on div "PP-C Black (Polymer)" at bounding box center [304, 200] width 103 height 23
click at [549, 203] on div "PP-[PERSON_NAME] ([PERSON_NAME])" at bounding box center [590, 200] width 179 height 23
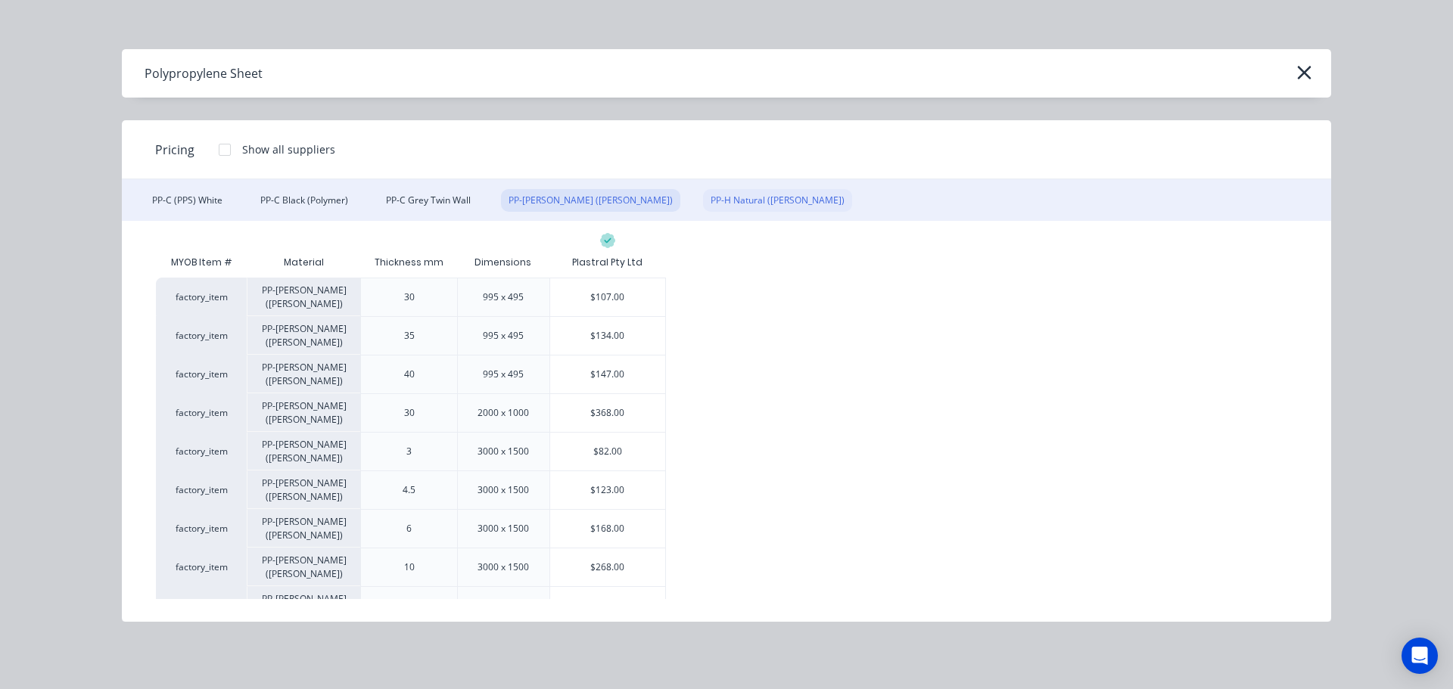
click at [703, 204] on div "PP-H Natural ([PERSON_NAME])" at bounding box center [777, 200] width 149 height 23
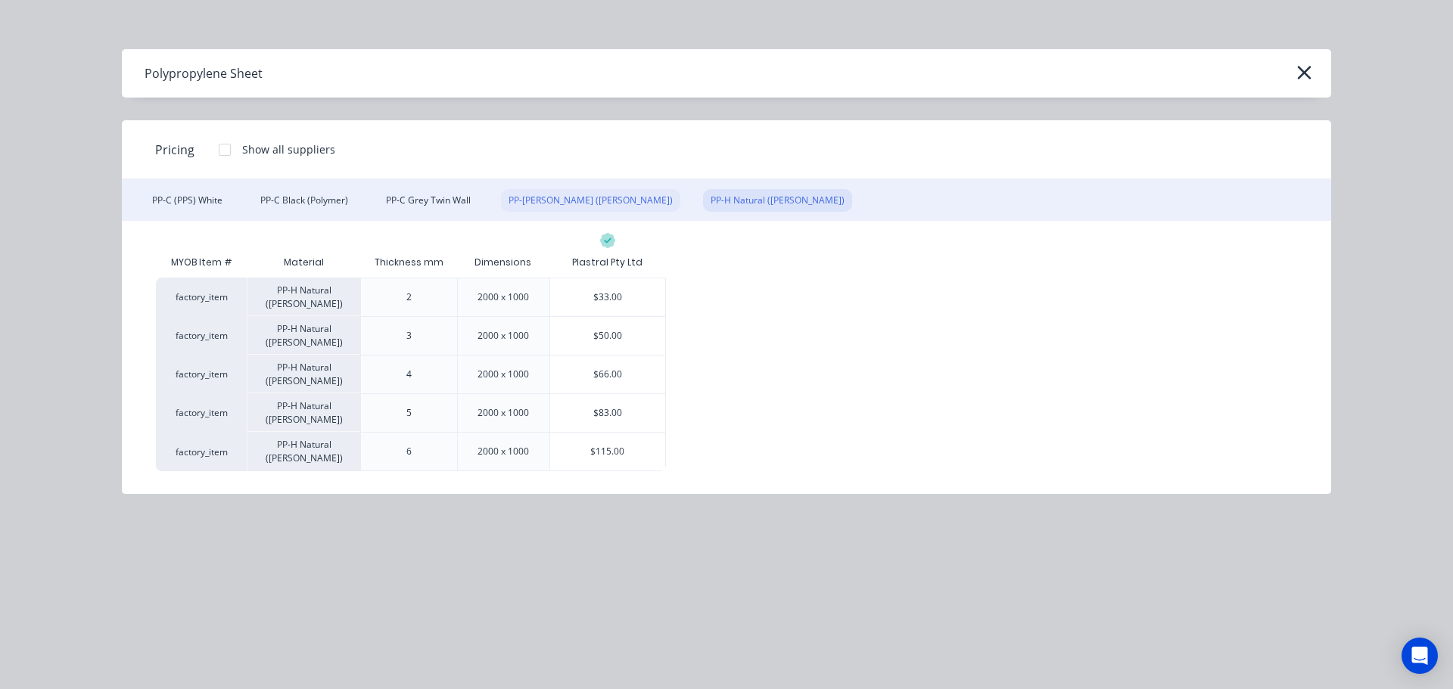
click at [544, 194] on div "PP-[PERSON_NAME] ([PERSON_NAME])" at bounding box center [590, 200] width 179 height 23
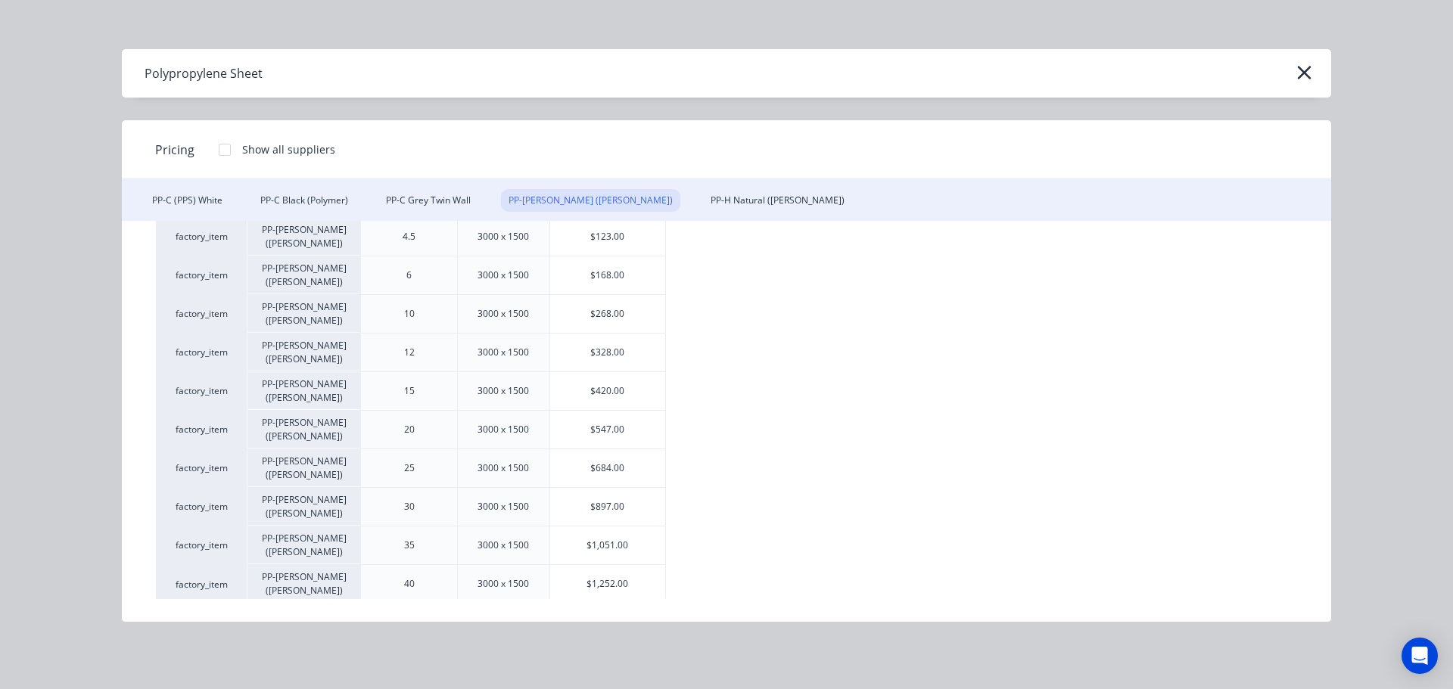
scroll to position [258, 0]
click at [605, 574] on div "$1,252.00" at bounding box center [607, 580] width 115 height 38
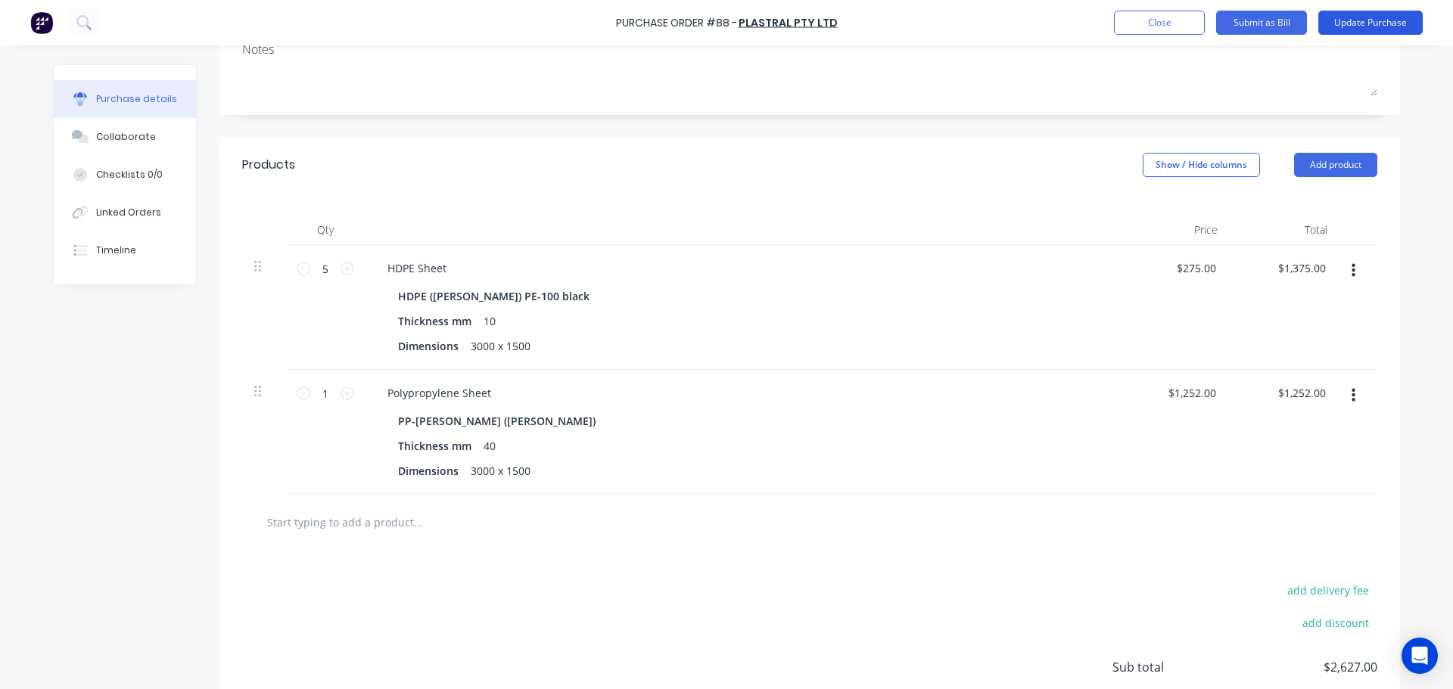
click at [1353, 27] on button "Update Purchase" at bounding box center [1370, 23] width 104 height 24
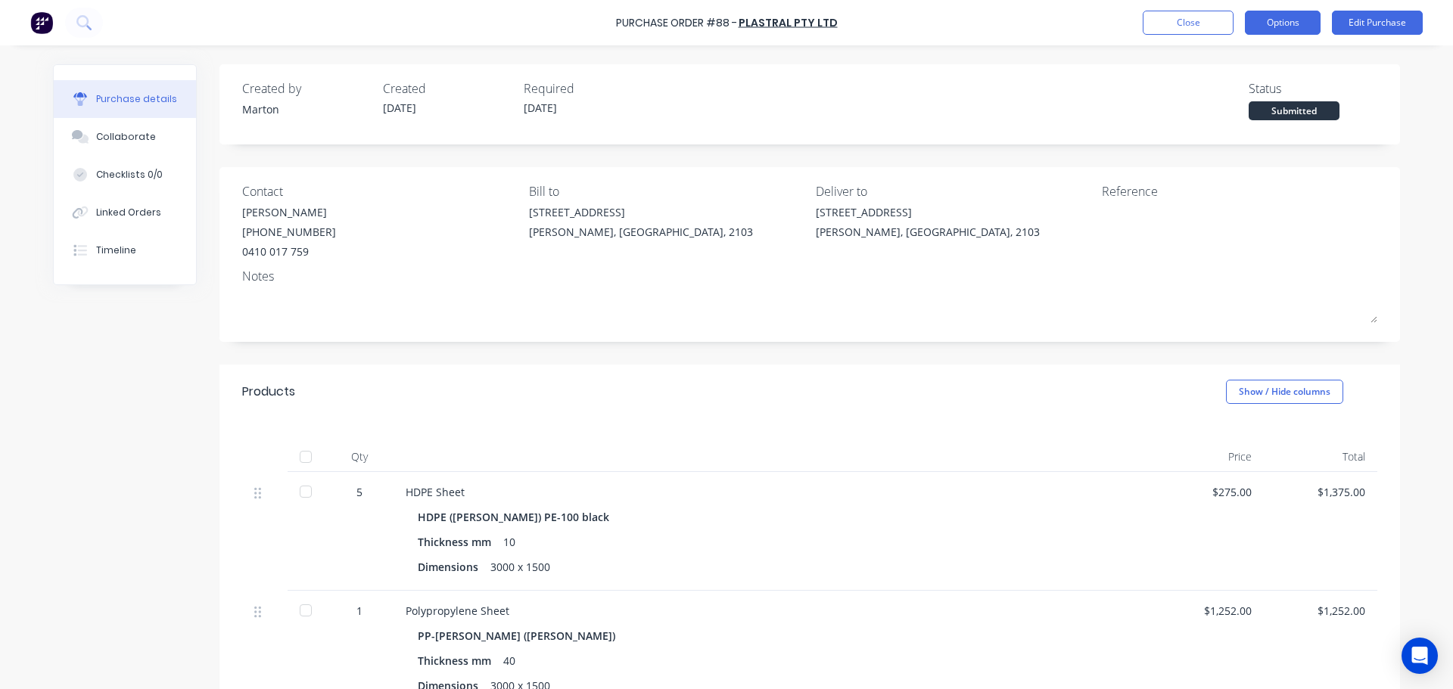
click at [1278, 21] on button "Options" at bounding box center [1283, 23] width 76 height 24
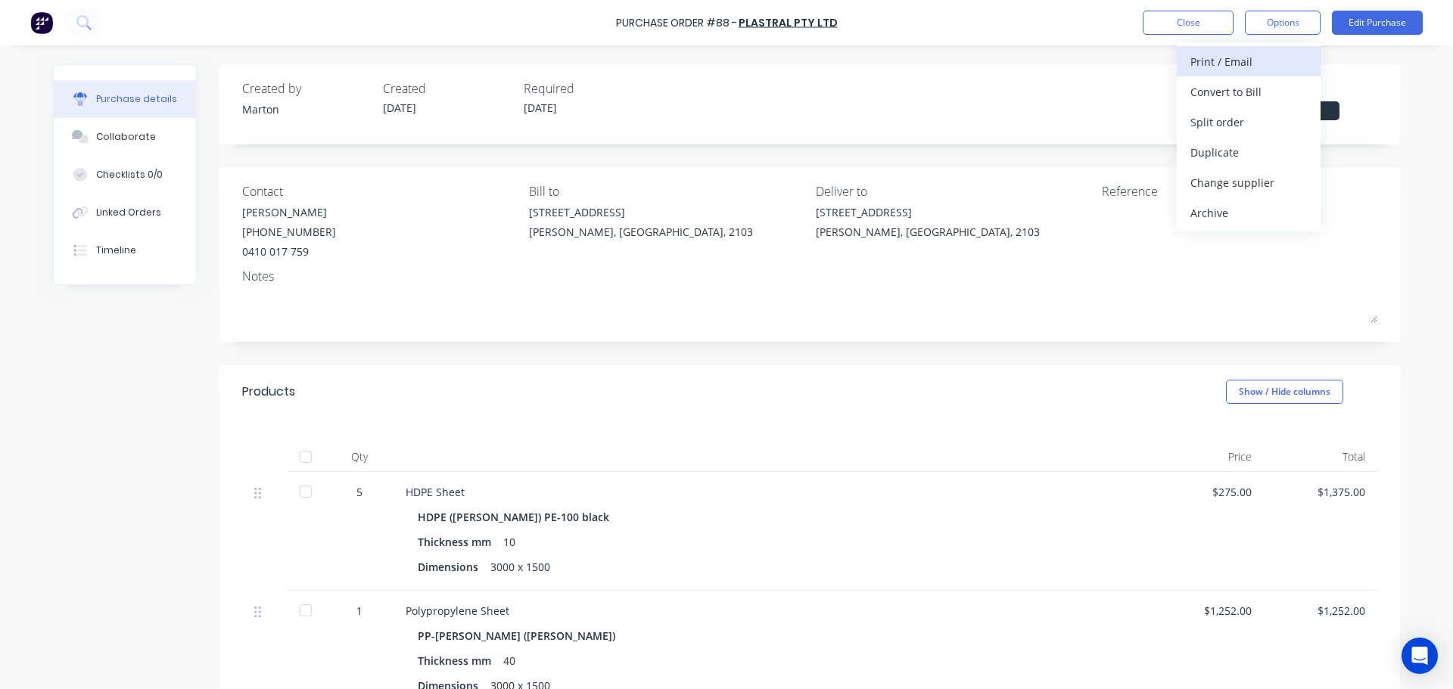
click at [1259, 64] on div "Print / Email" at bounding box center [1248, 62] width 117 height 22
click at [1231, 99] on div "With pricing" at bounding box center [1248, 92] width 117 height 22
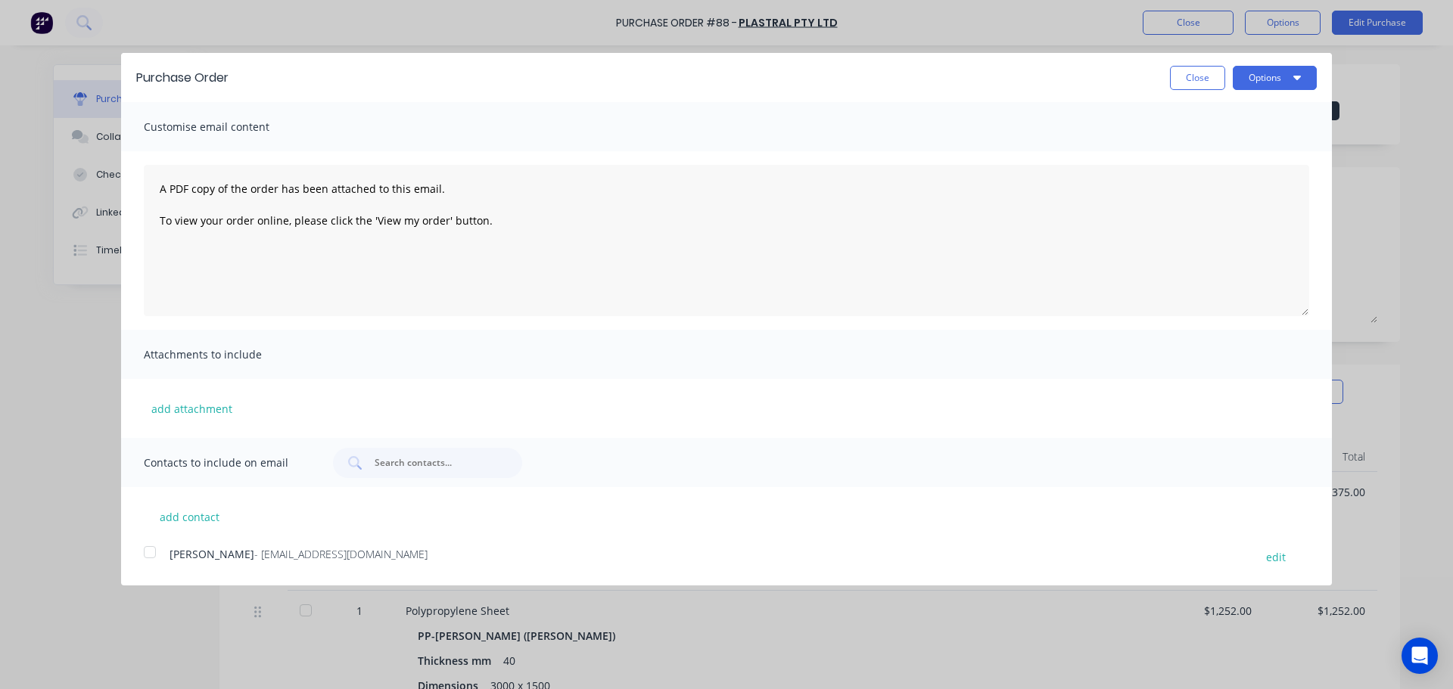
click at [151, 550] on div at bounding box center [150, 552] width 30 height 30
click at [1273, 83] on button "Options" at bounding box center [1275, 78] width 84 height 24
click at [1249, 142] on div "Email" at bounding box center [1244, 146] width 117 height 22
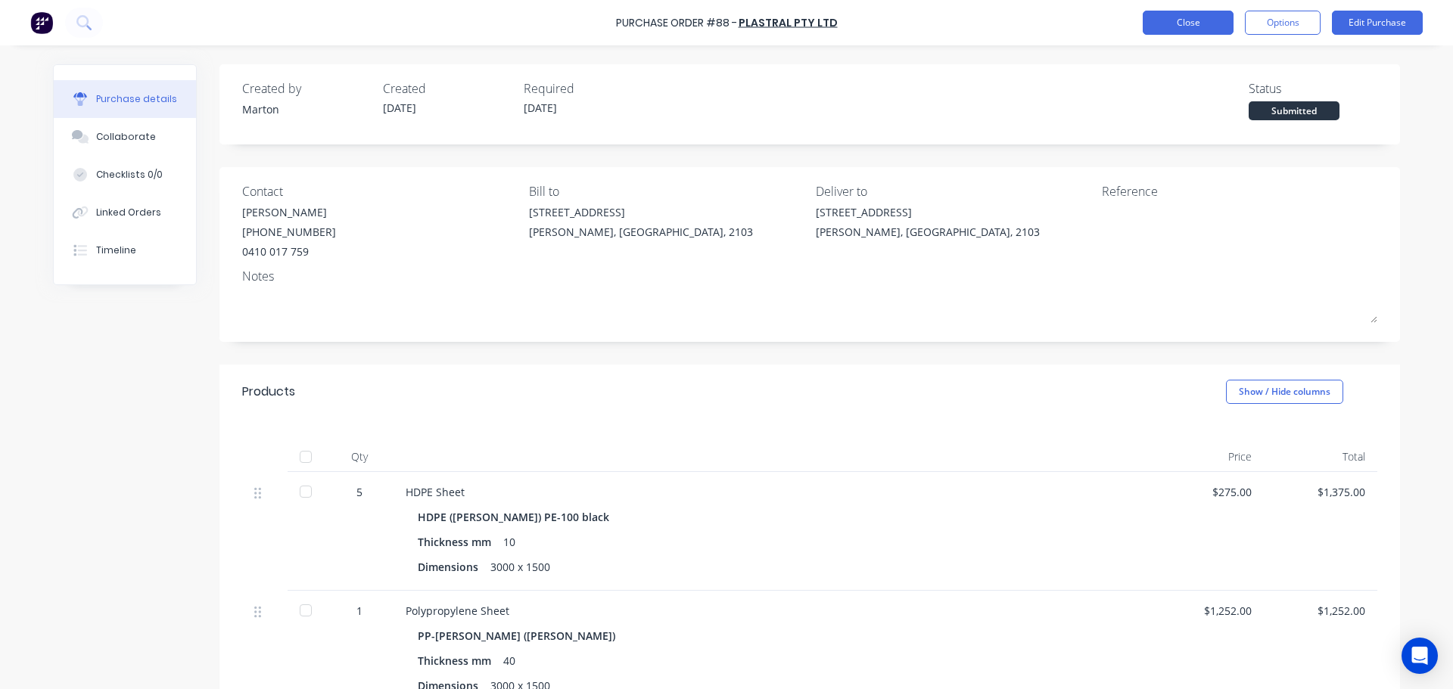
click at [1149, 14] on button "Close" at bounding box center [1188, 23] width 91 height 24
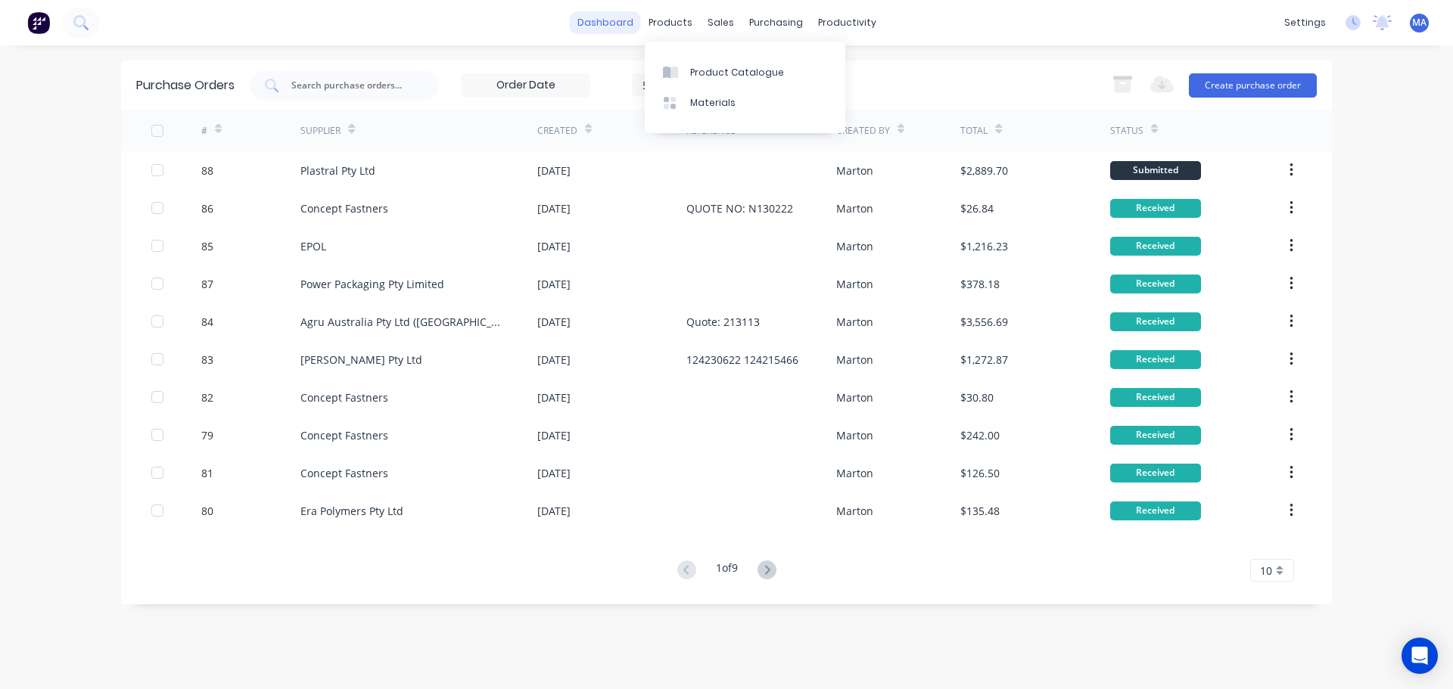
click at [633, 26] on link "dashboard" at bounding box center [605, 22] width 71 height 23
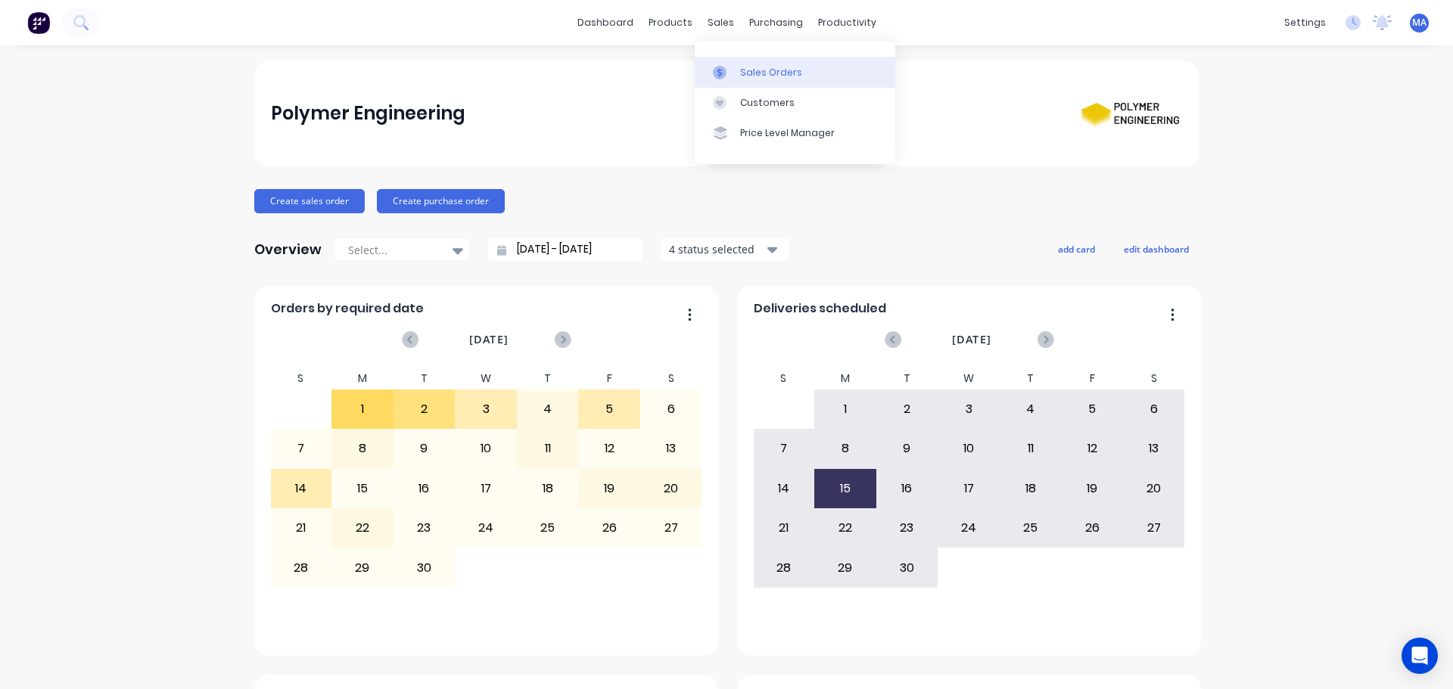
click at [737, 61] on link "Sales Orders" at bounding box center [795, 72] width 201 height 30
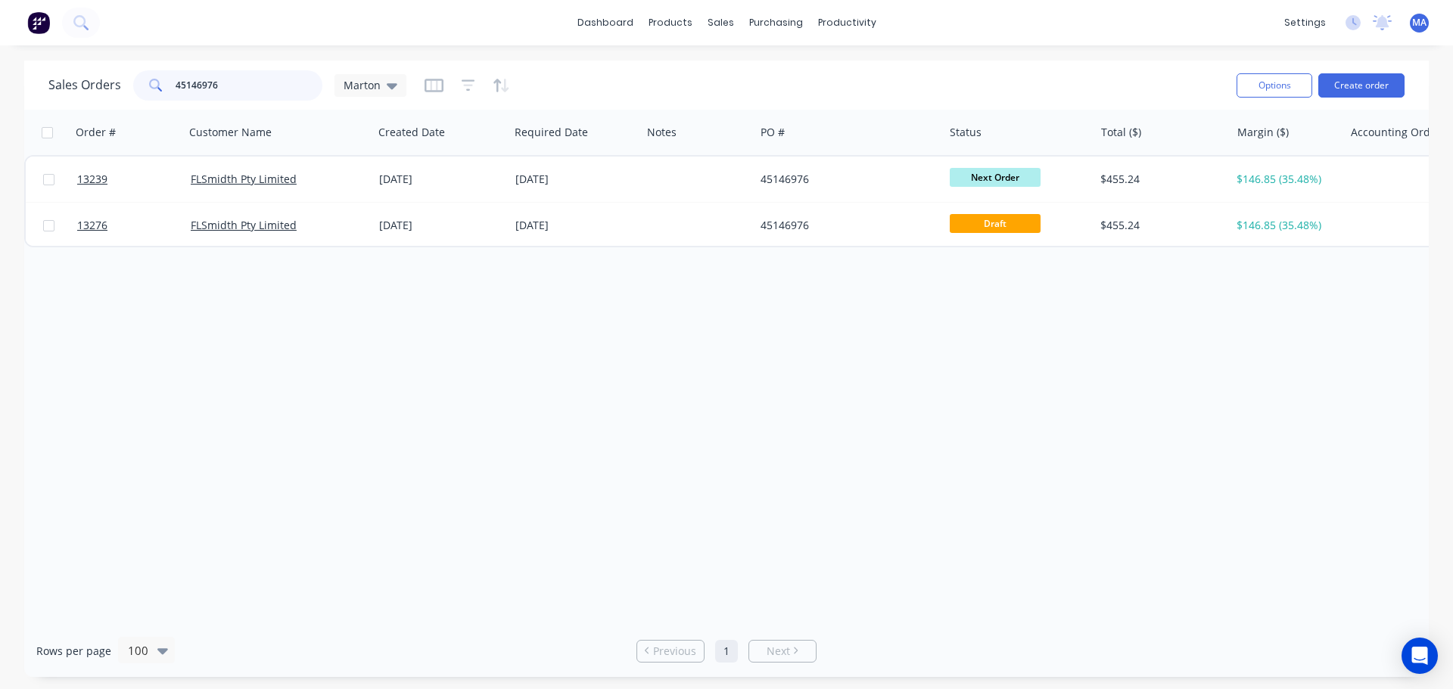
drag, startPoint x: 281, startPoint y: 82, endPoint x: 72, endPoint y: 89, distance: 209.0
click at [80, 88] on div "Sales Orders 45146976 Marton" at bounding box center [227, 85] width 358 height 30
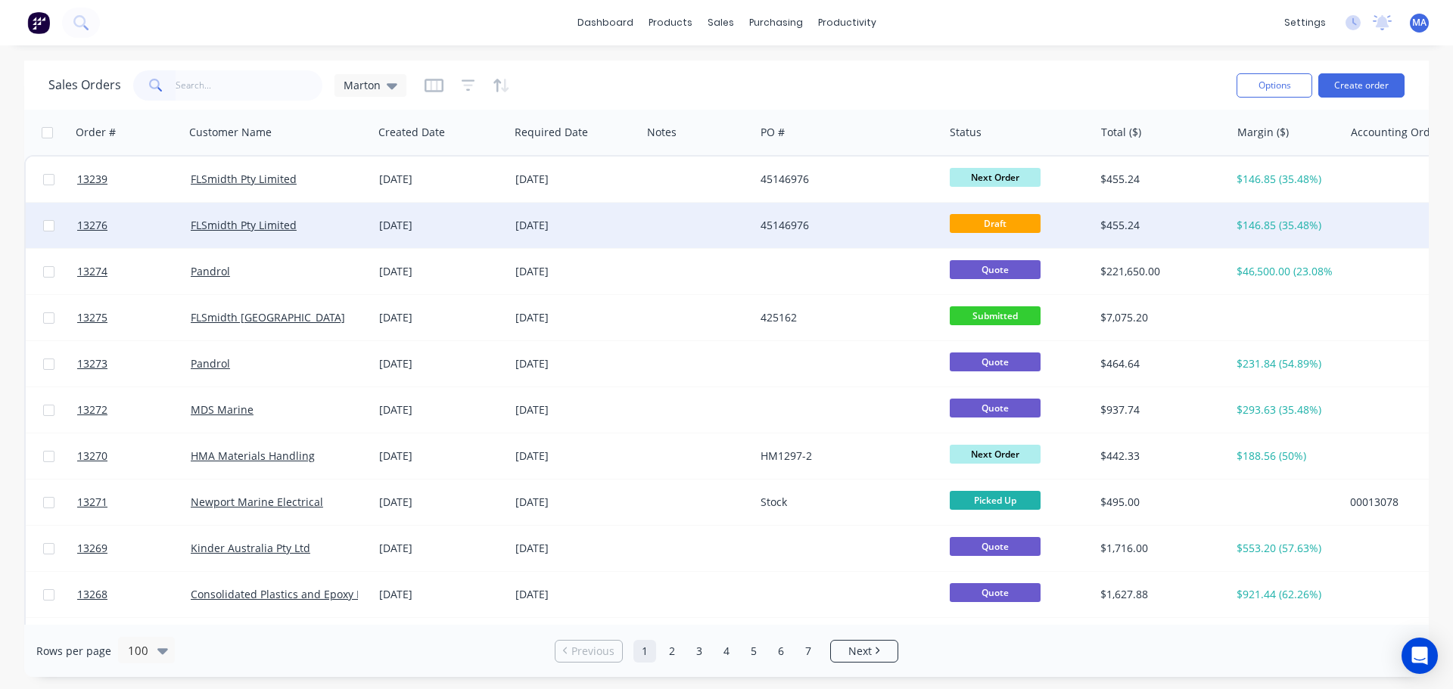
click at [425, 240] on div "[DATE]" at bounding box center [441, 225] width 136 height 45
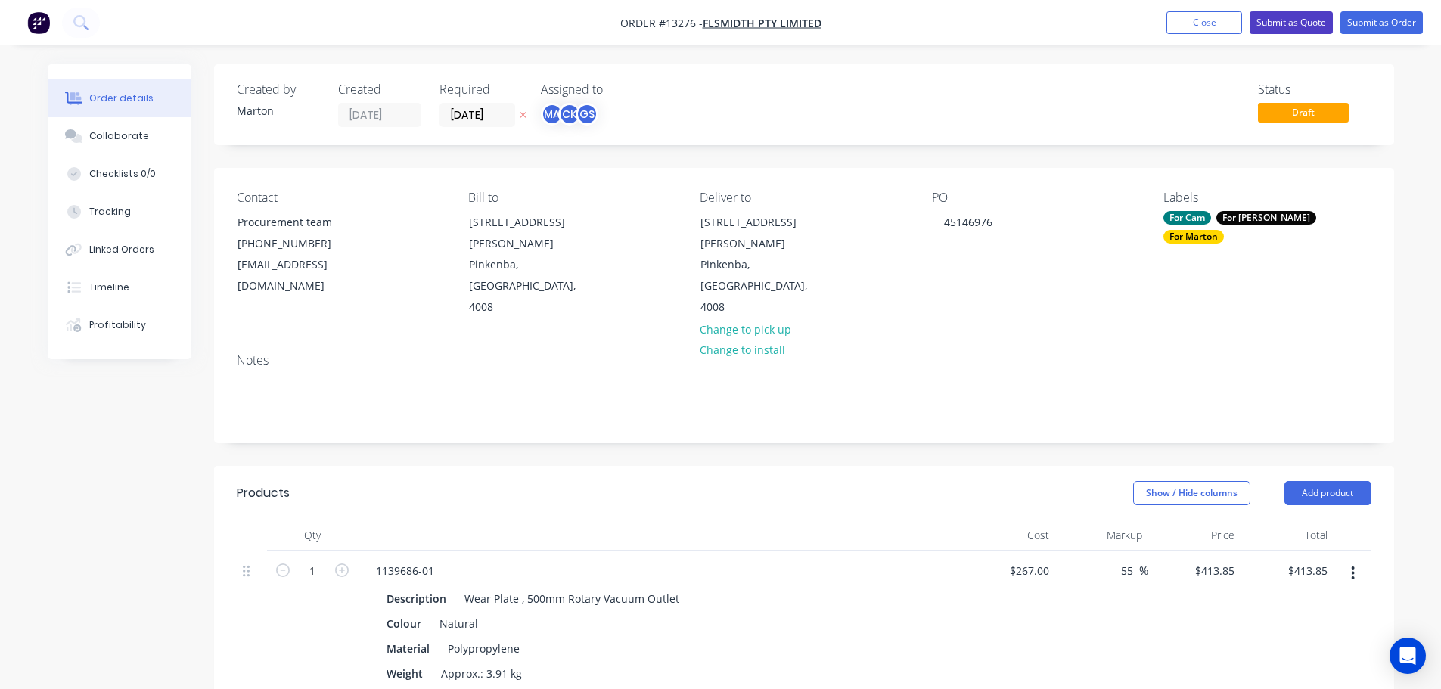
click at [1277, 16] on button "Submit as Quote" at bounding box center [1291, 22] width 83 height 23
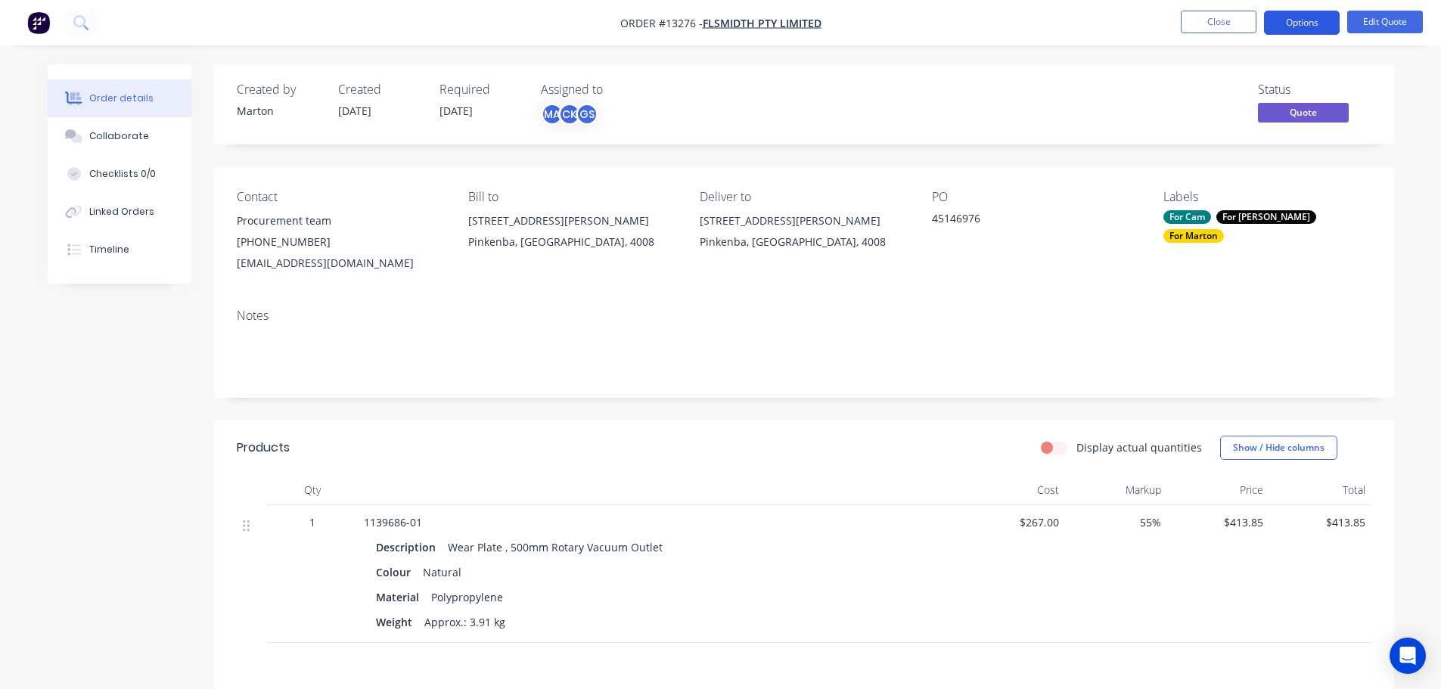
click at [1294, 26] on button "Options" at bounding box center [1302, 23] width 76 height 24
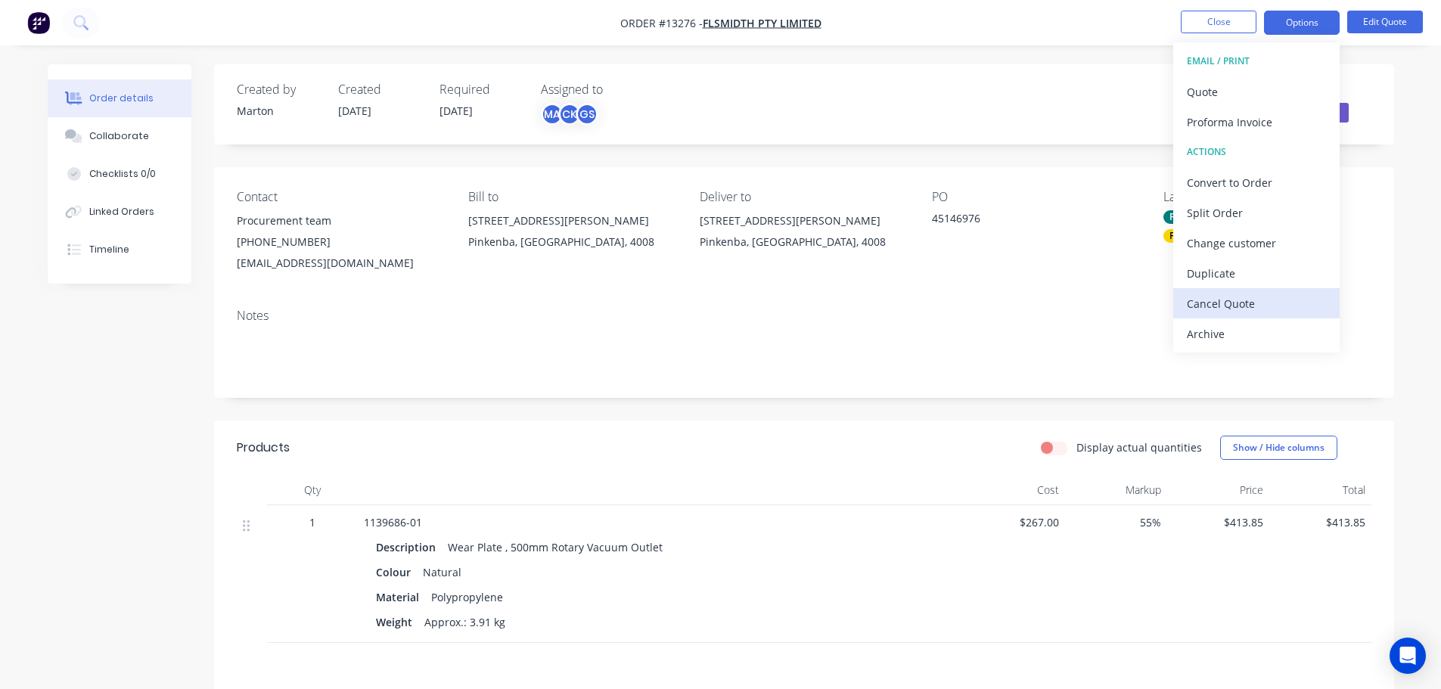
click at [1225, 309] on div "Cancel Quote" at bounding box center [1256, 304] width 139 height 22
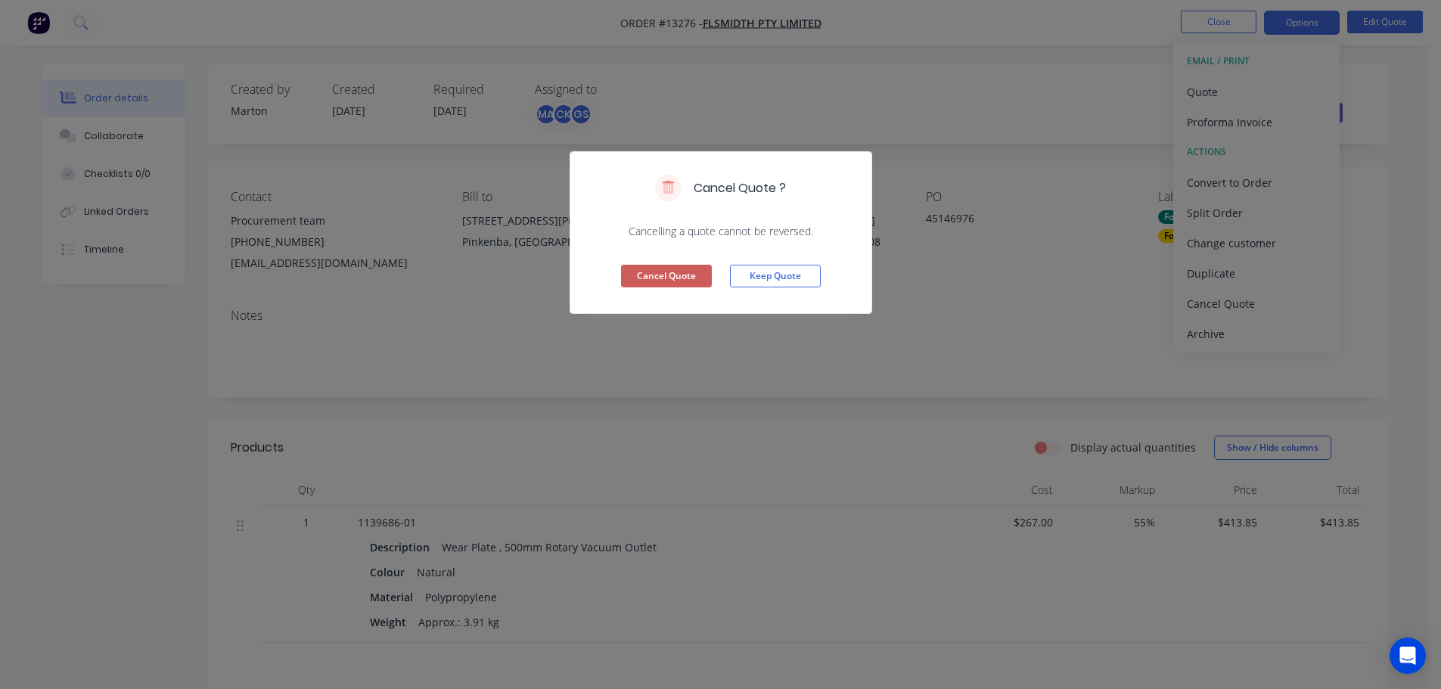
click at [677, 274] on button "Cancel Quote" at bounding box center [666, 276] width 91 height 23
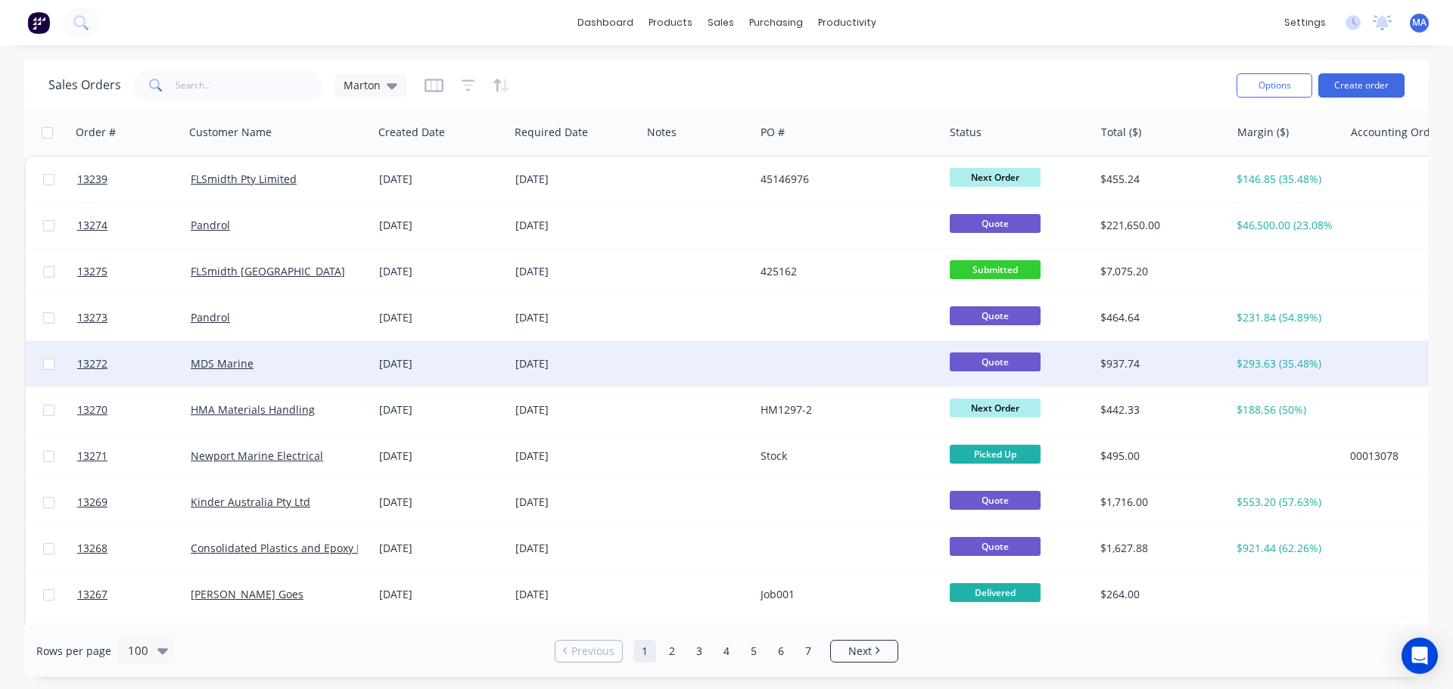
click at [600, 369] on div "[DATE]" at bounding box center [575, 363] width 120 height 15
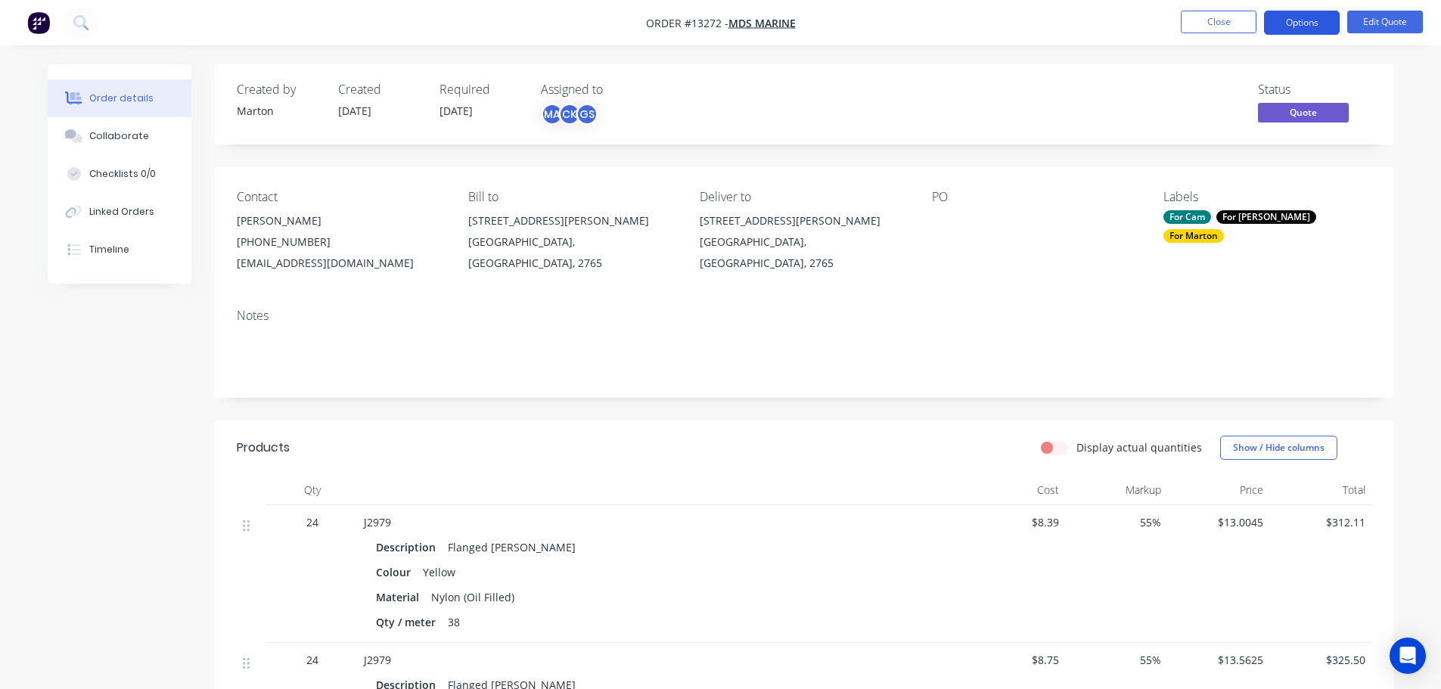
click at [1321, 28] on button "Options" at bounding box center [1302, 23] width 76 height 24
click at [1392, 26] on button "Edit Quote" at bounding box center [1386, 22] width 76 height 23
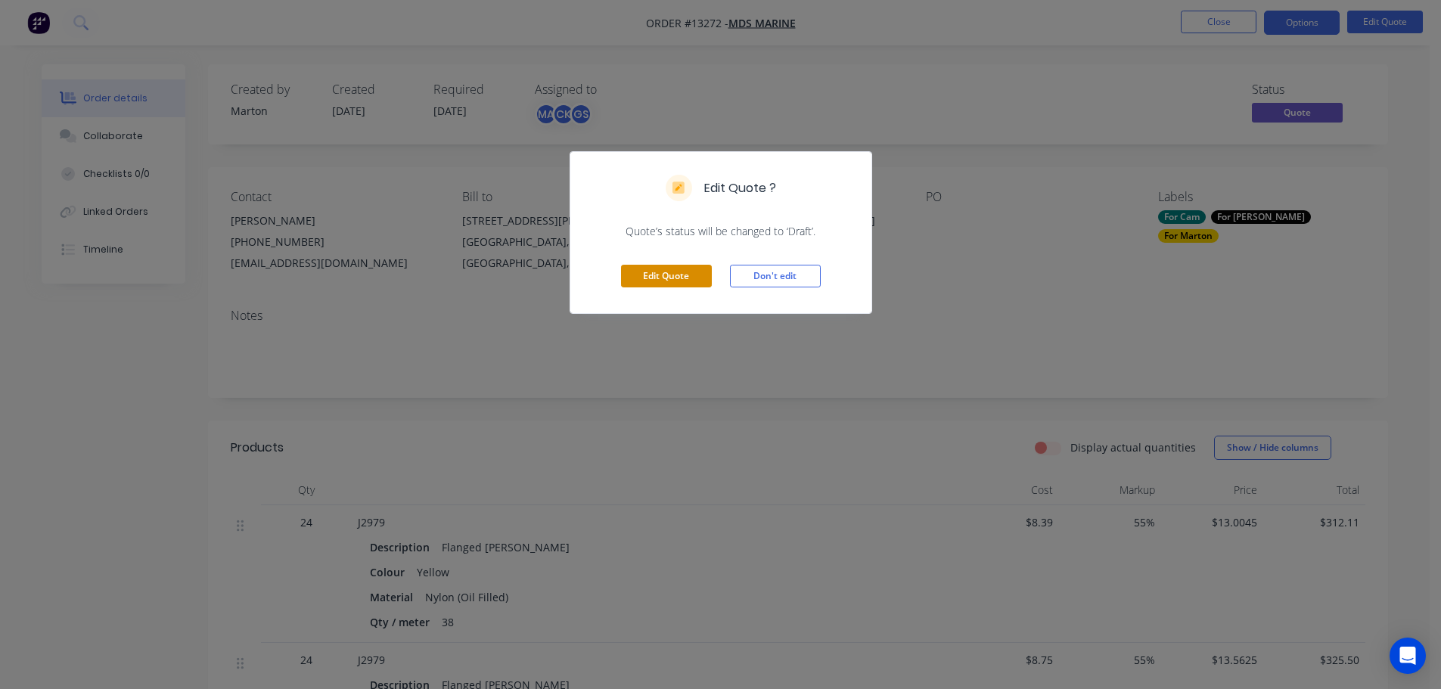
click at [650, 273] on button "Edit Quote" at bounding box center [666, 276] width 91 height 23
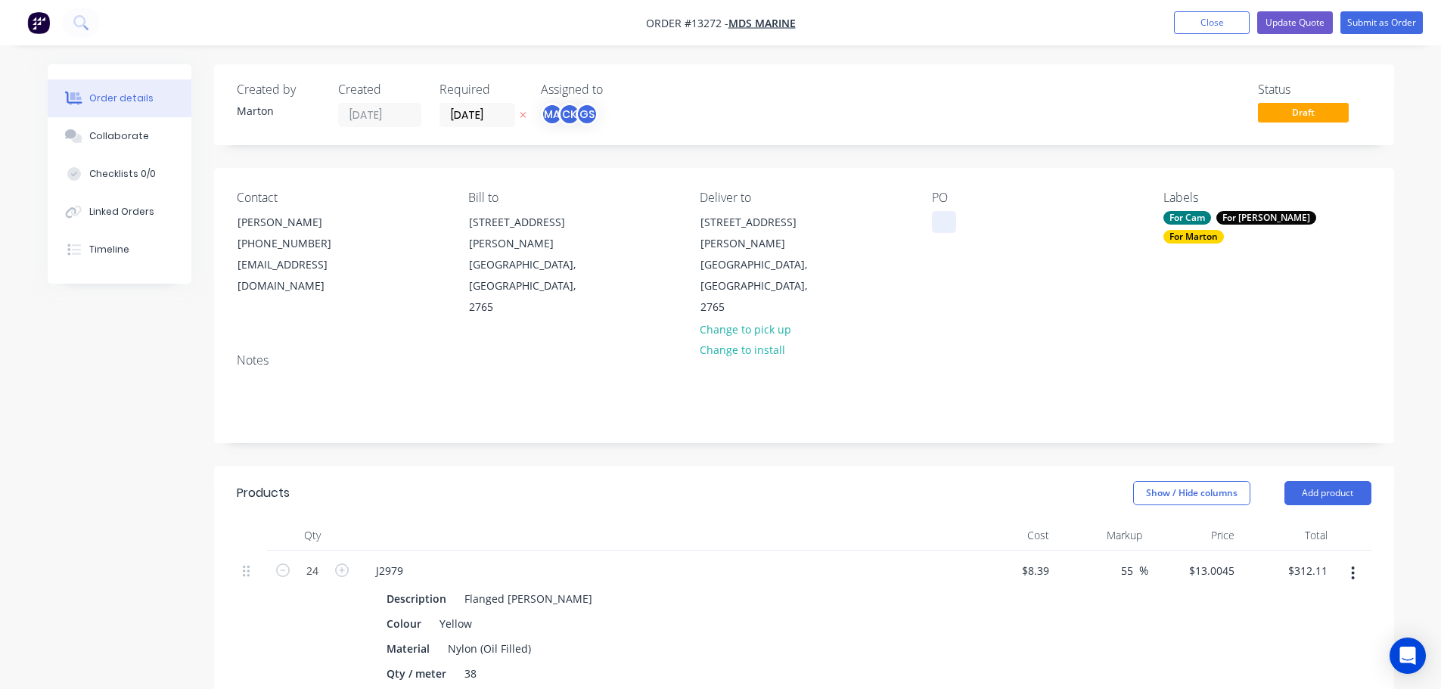
click at [950, 220] on div at bounding box center [944, 222] width 24 height 22
click at [1000, 295] on div "Contact Lachlan Thorpe (02) 9627 6686 lachlan@mdsmarine.com Bill to 25-27 Loftu…" at bounding box center [804, 254] width 1180 height 173
click at [496, 126] on label "[DATE]" at bounding box center [478, 115] width 76 height 24
click at [496, 126] on input "[DATE]" at bounding box center [477, 115] width 74 height 23
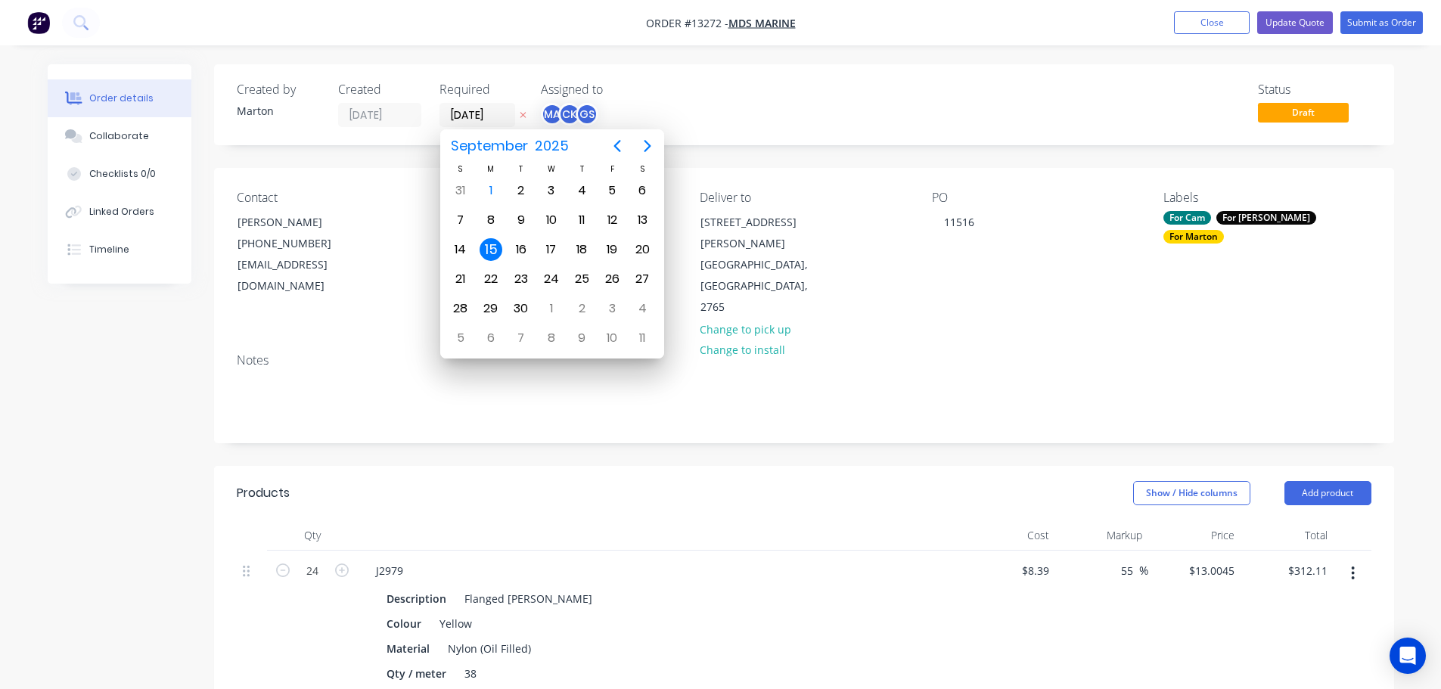
click at [745, 105] on div "Status Draft" at bounding box center [1031, 104] width 679 height 45
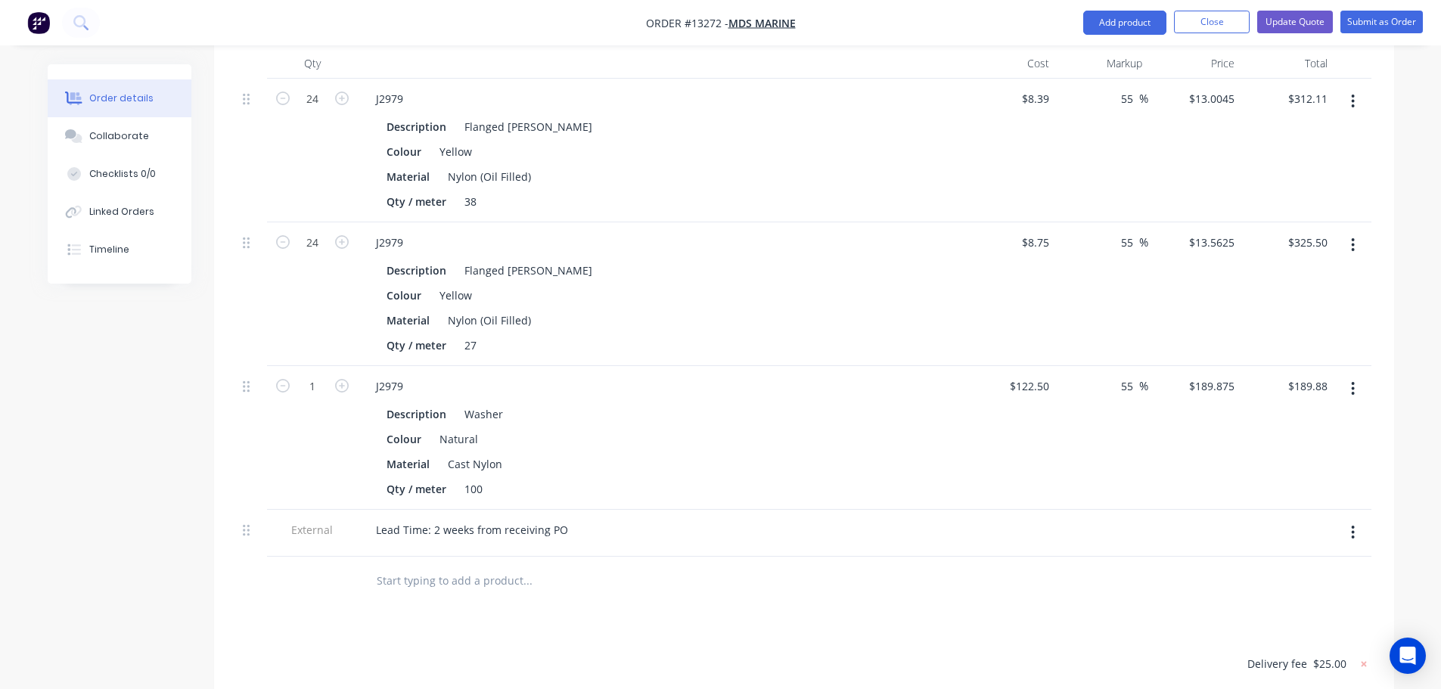
scroll to position [271, 0]
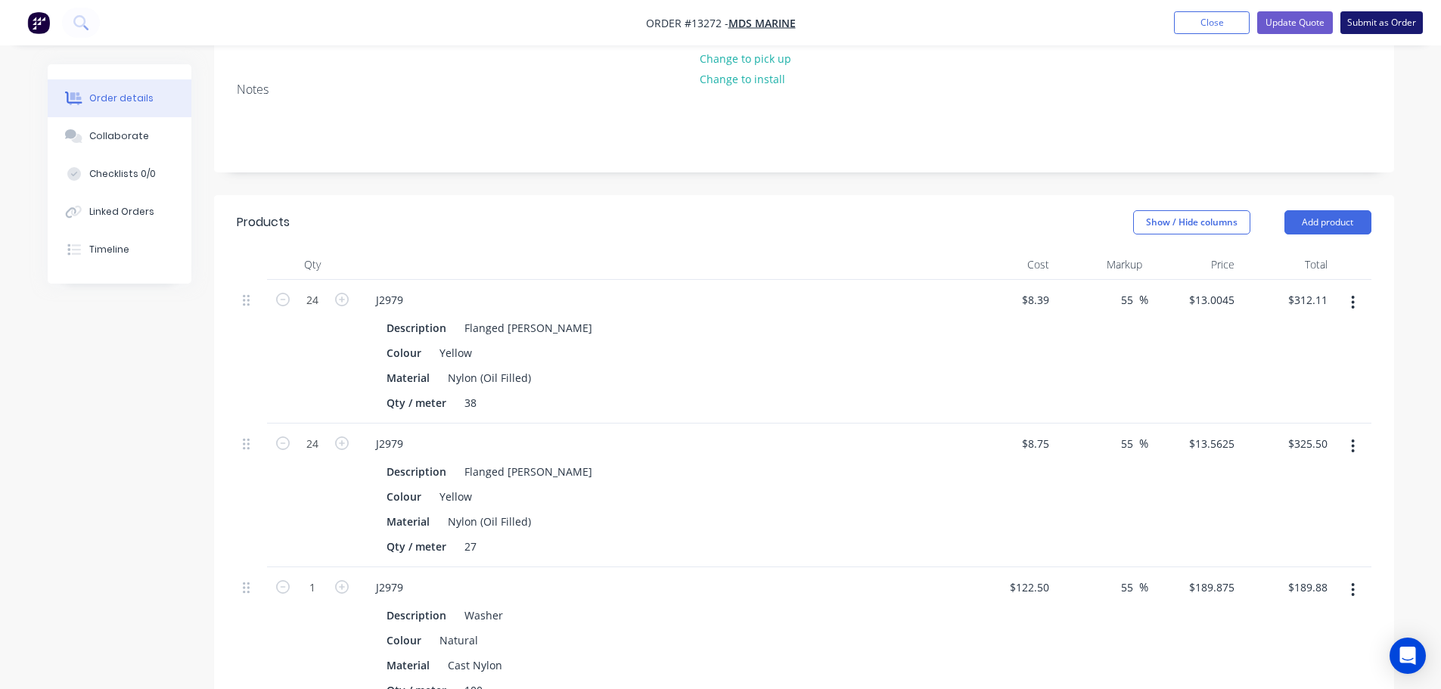
click at [1382, 19] on button "Submit as Order" at bounding box center [1382, 22] width 82 height 23
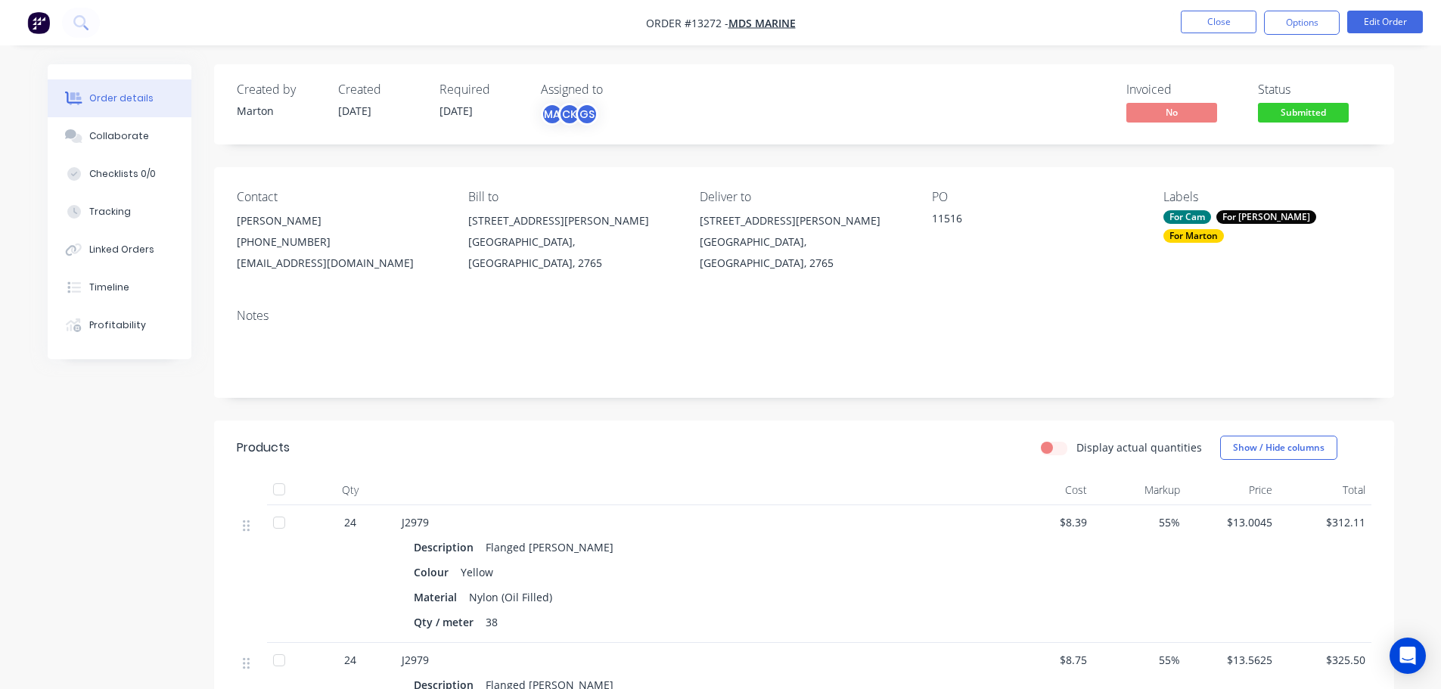
click at [1323, 113] on span "Submitted" at bounding box center [1303, 112] width 91 height 19
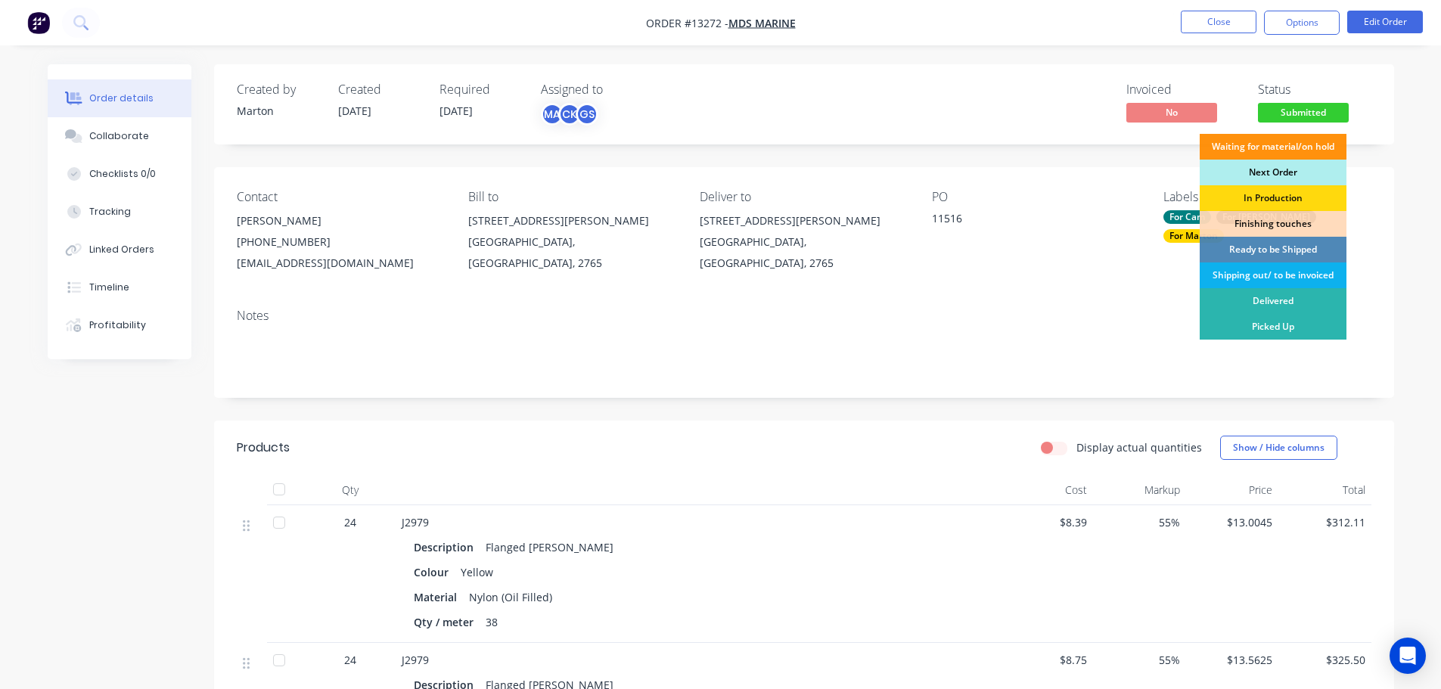
click at [1292, 170] on div "Next Order" at bounding box center [1273, 173] width 147 height 26
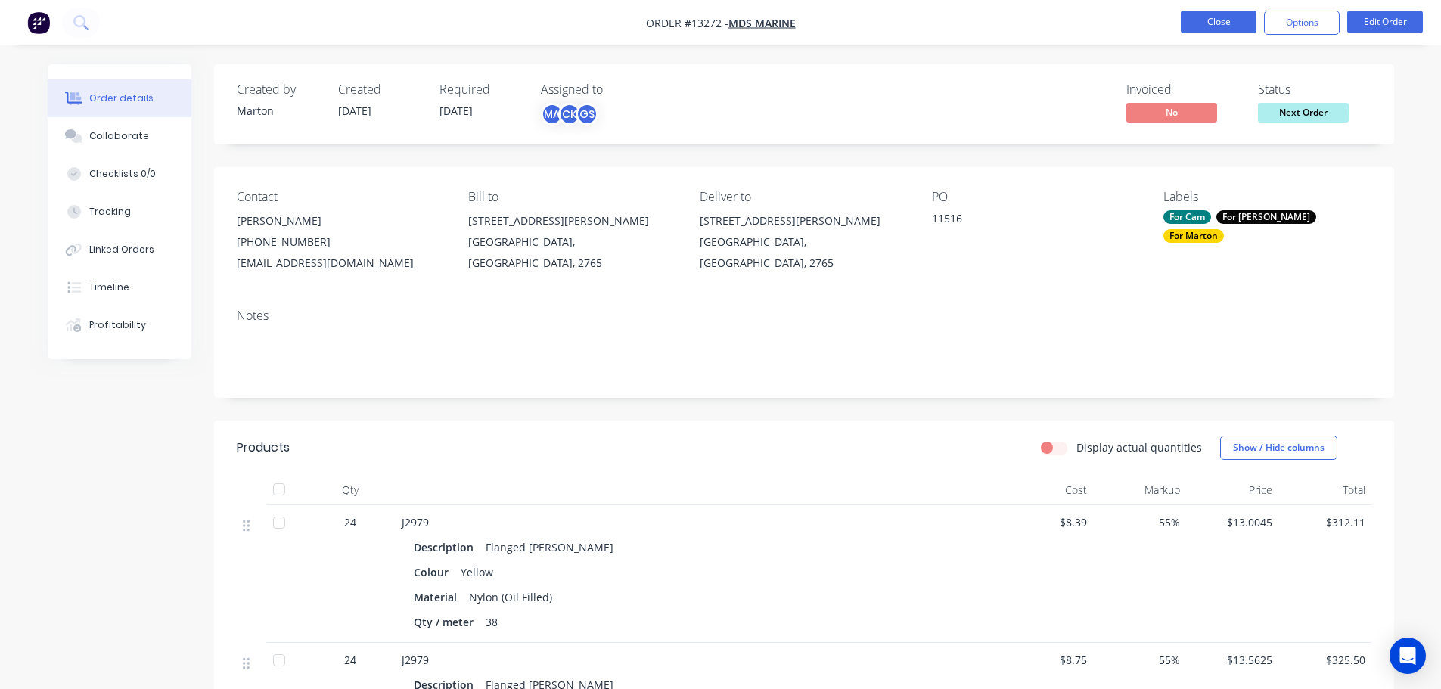
click at [1228, 30] on button "Close" at bounding box center [1219, 22] width 76 height 23
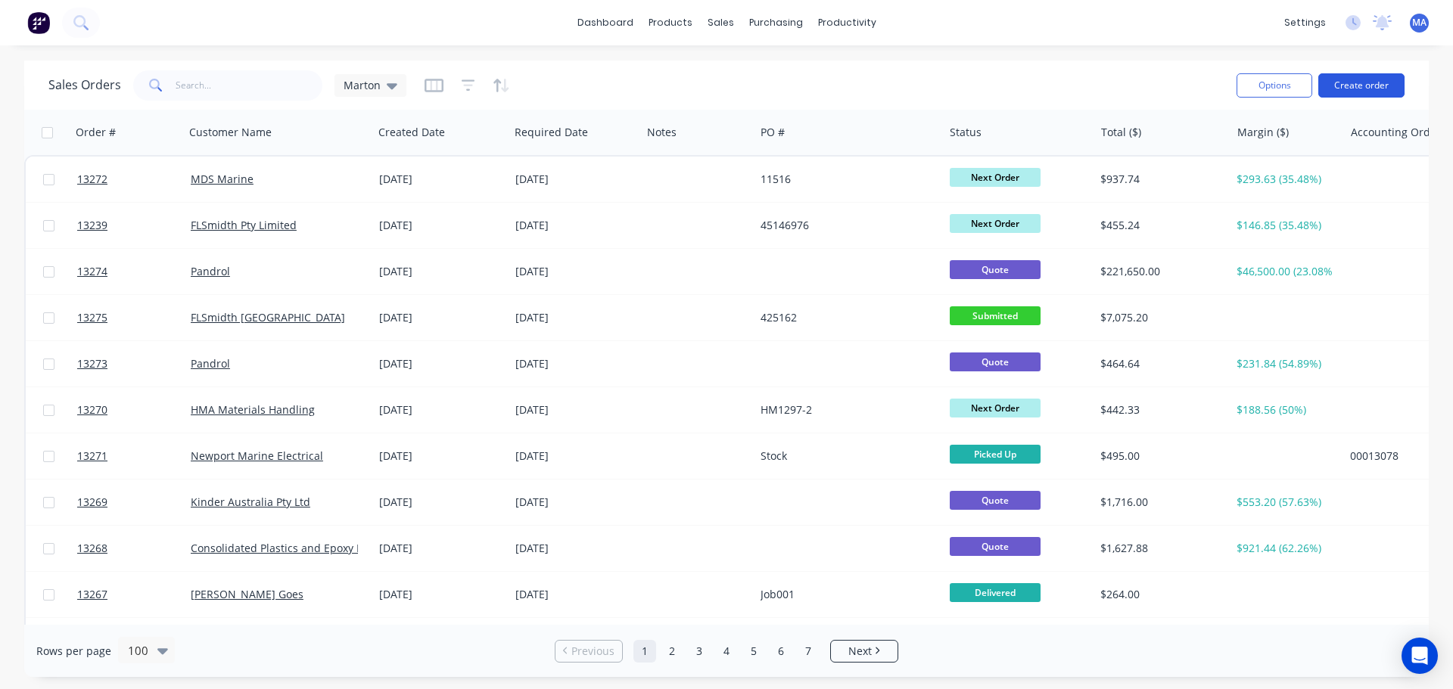
click at [1351, 90] on button "Create order" at bounding box center [1361, 85] width 86 height 24
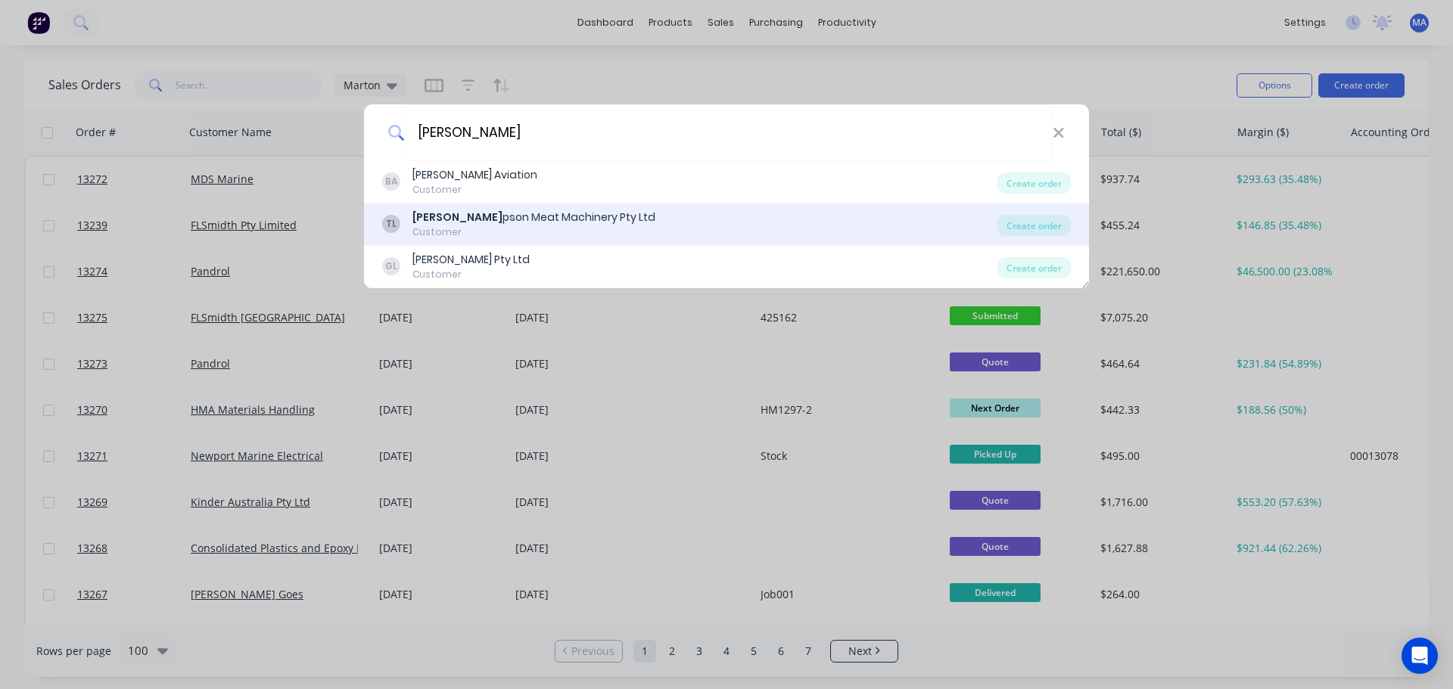
type input "thom"
click at [706, 216] on div "TL Thom pson Meat Machinery Pty Ltd Customer" at bounding box center [689, 225] width 615 height 30
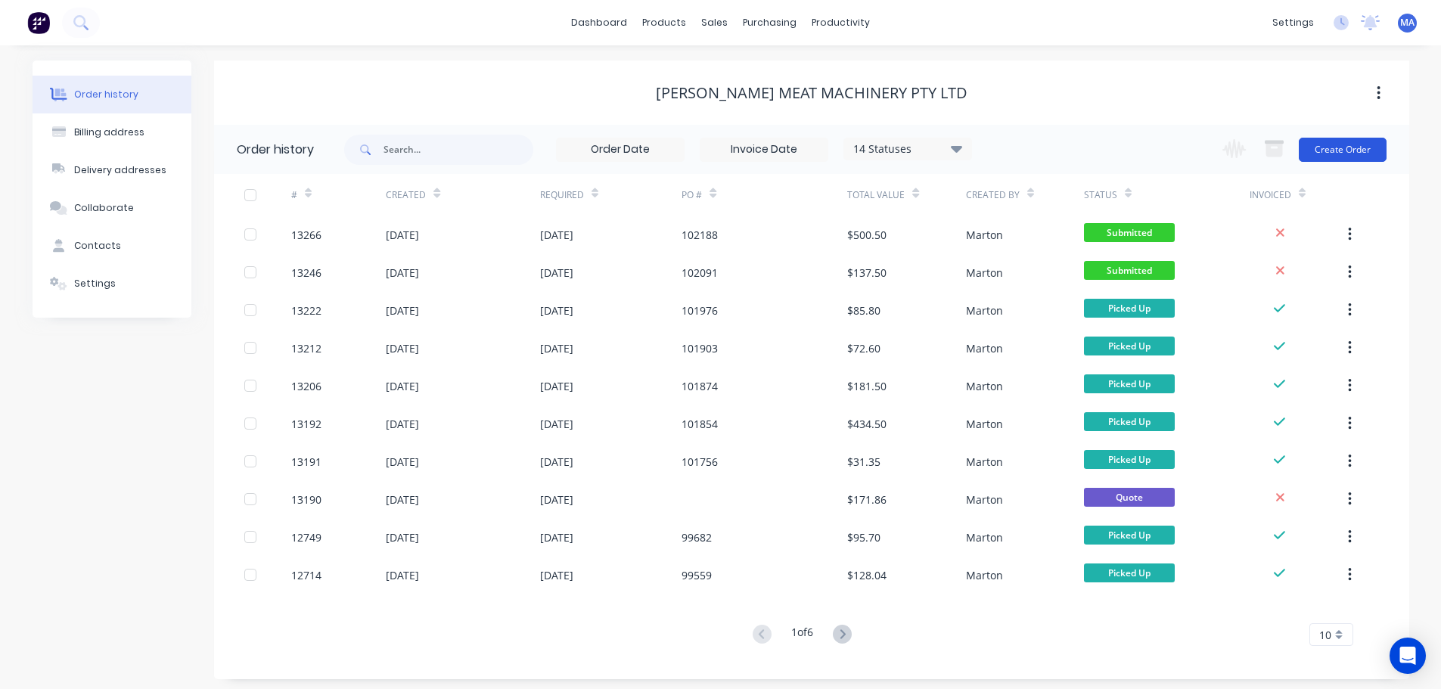
click at [1310, 148] on button "Create Order" at bounding box center [1343, 150] width 88 height 24
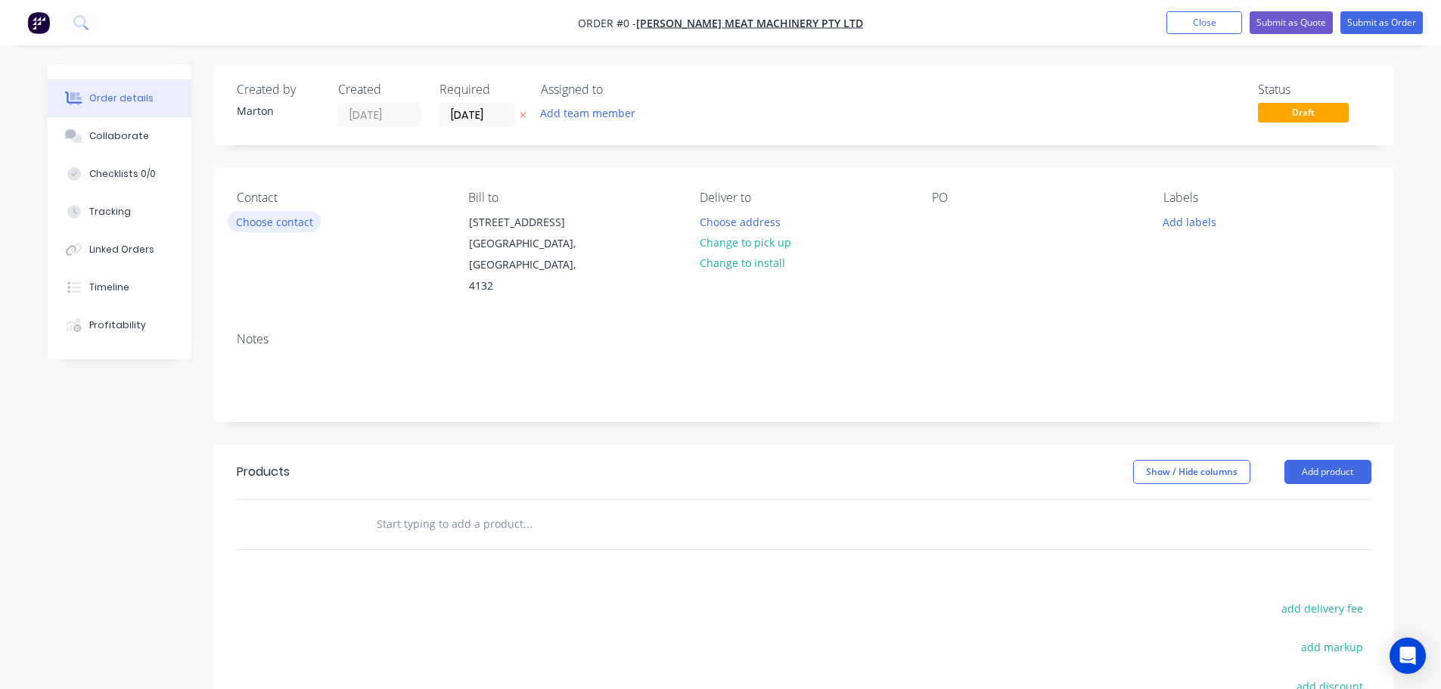
click at [259, 232] on button "Choose contact" at bounding box center [274, 221] width 93 height 20
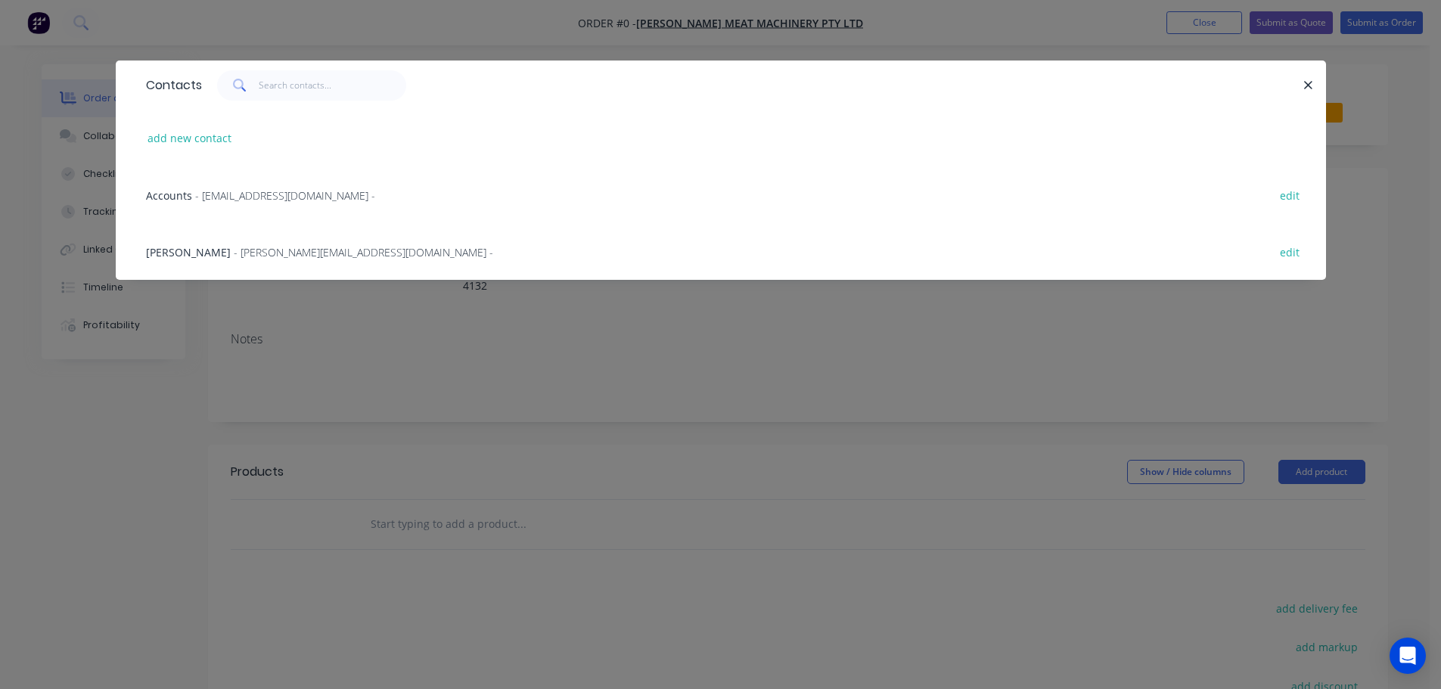
click at [241, 253] on span "- Bruce@tmach.com.au -" at bounding box center [364, 252] width 260 height 14
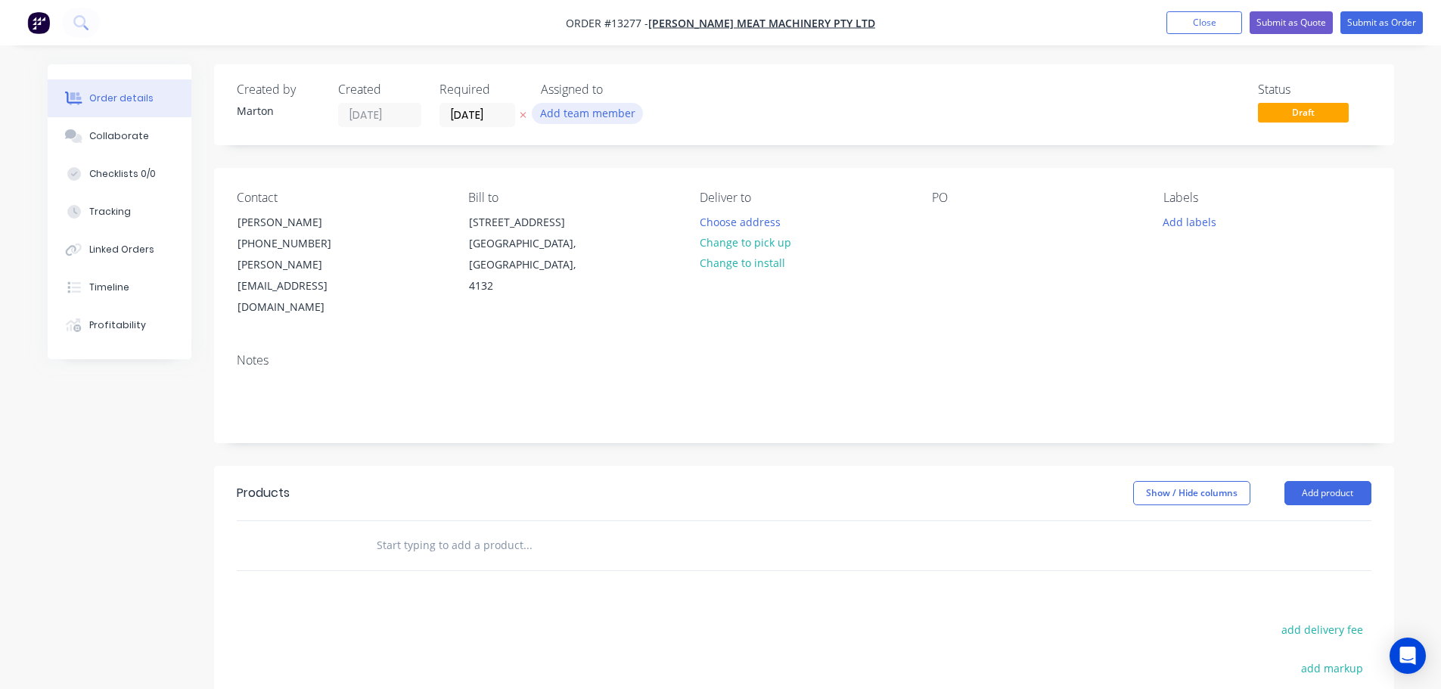
click at [605, 121] on button "Add team member" at bounding box center [587, 113] width 111 height 20
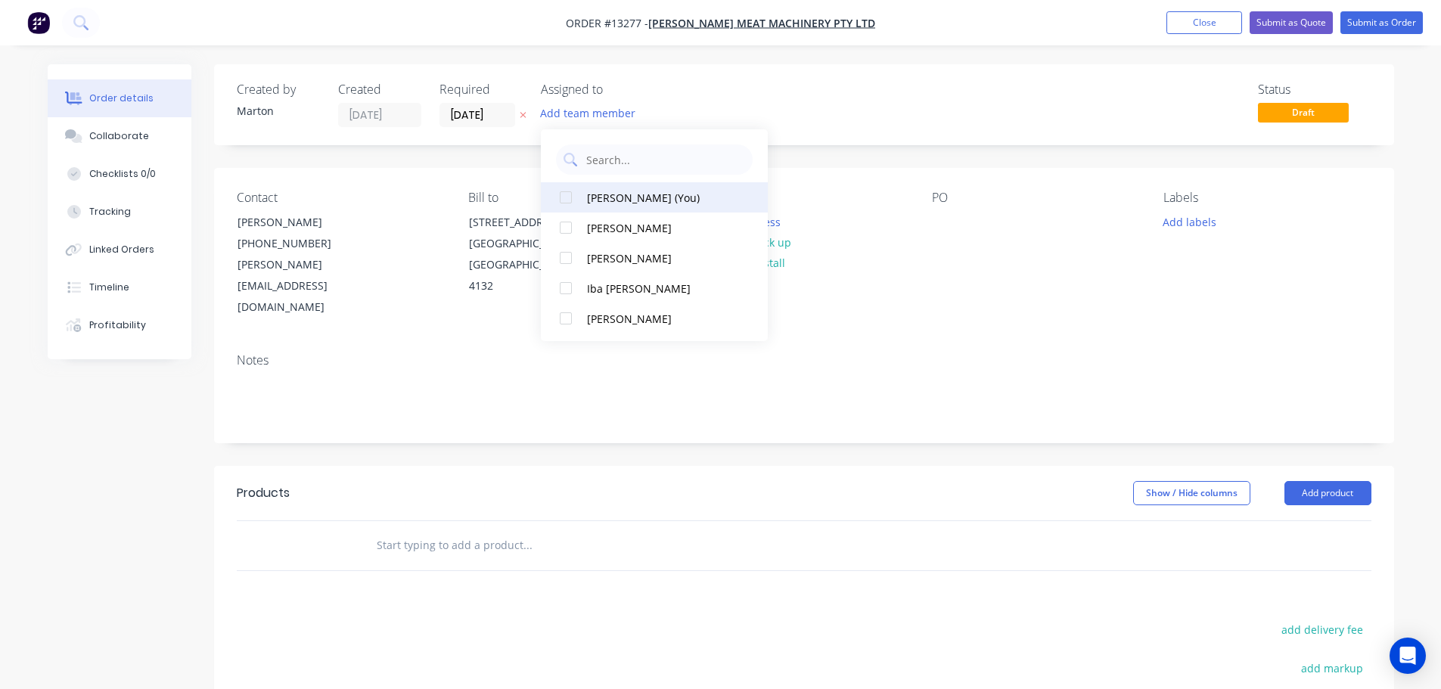
click at [571, 201] on div at bounding box center [566, 197] width 30 height 30
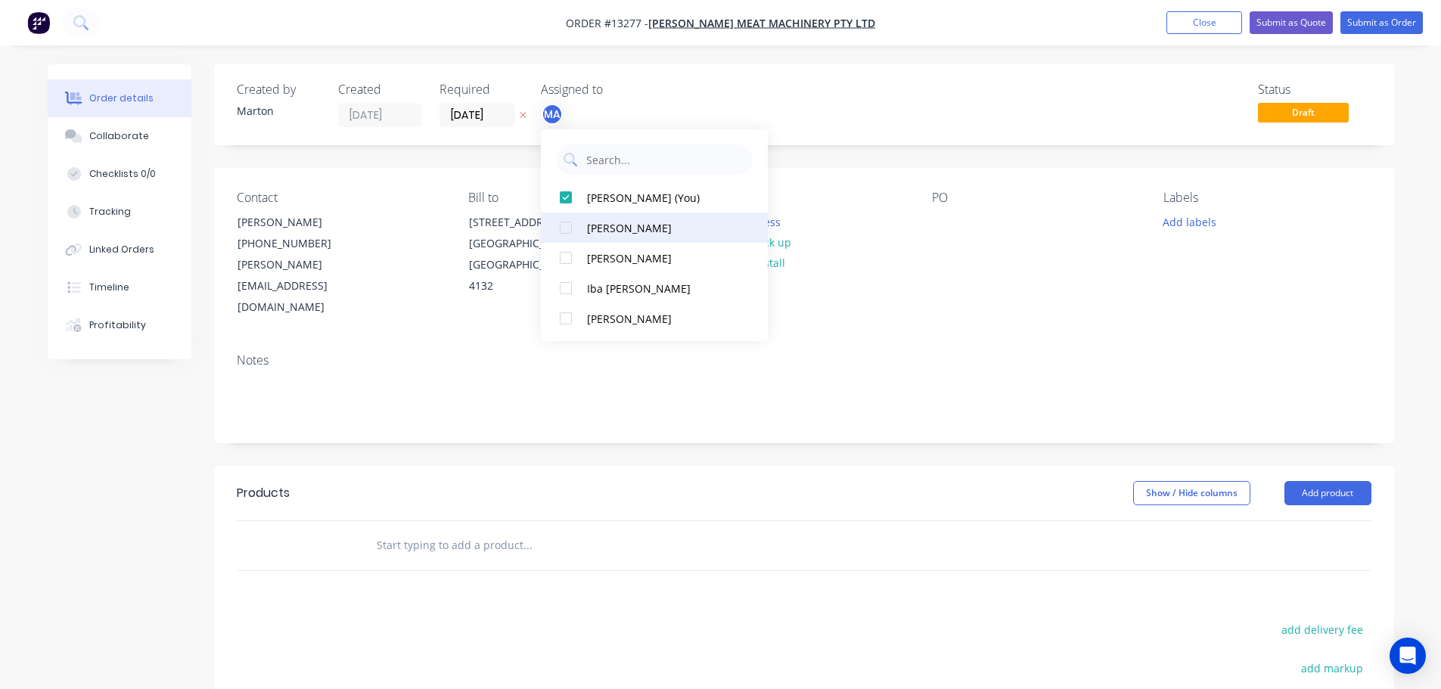
click at [565, 236] on div at bounding box center [566, 228] width 30 height 30
click at [569, 256] on div at bounding box center [566, 258] width 30 height 30
click at [655, 89] on div "Assigned to" at bounding box center [616, 89] width 151 height 14
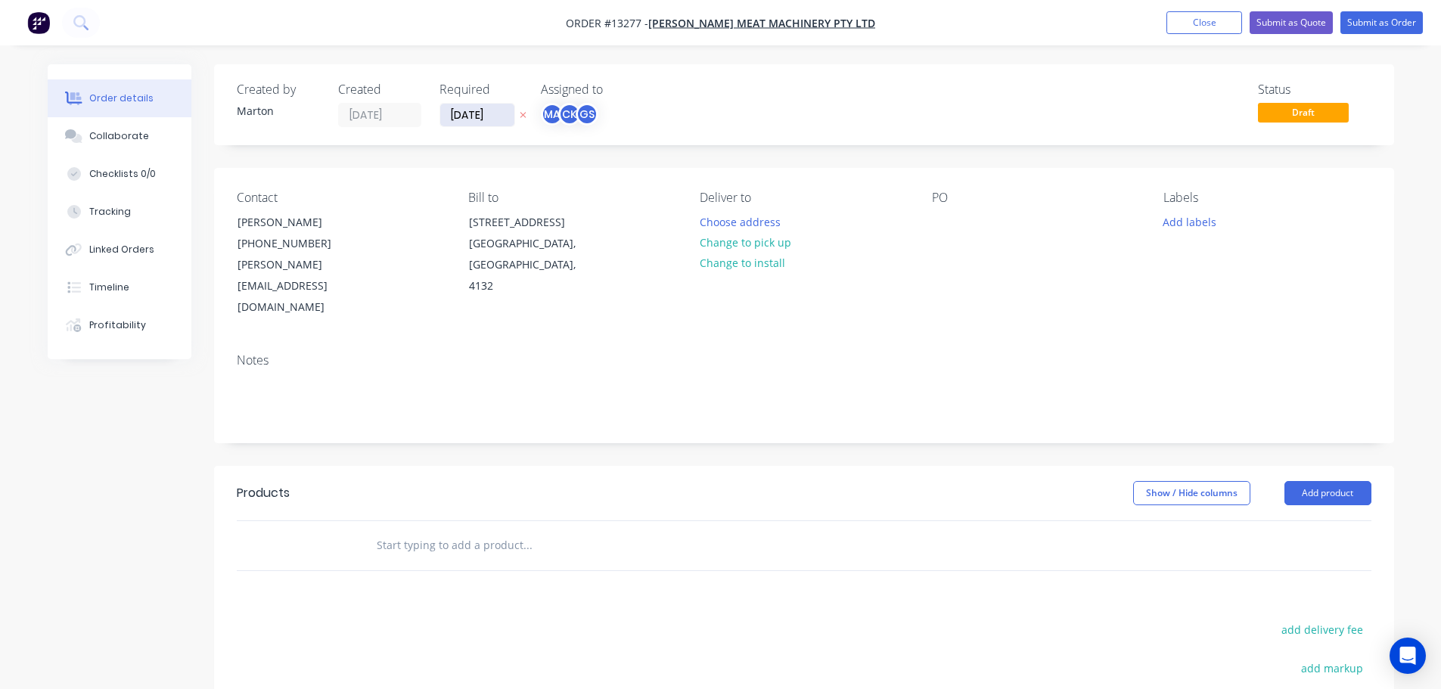
click at [479, 114] on input "[DATE]" at bounding box center [477, 115] width 74 height 23
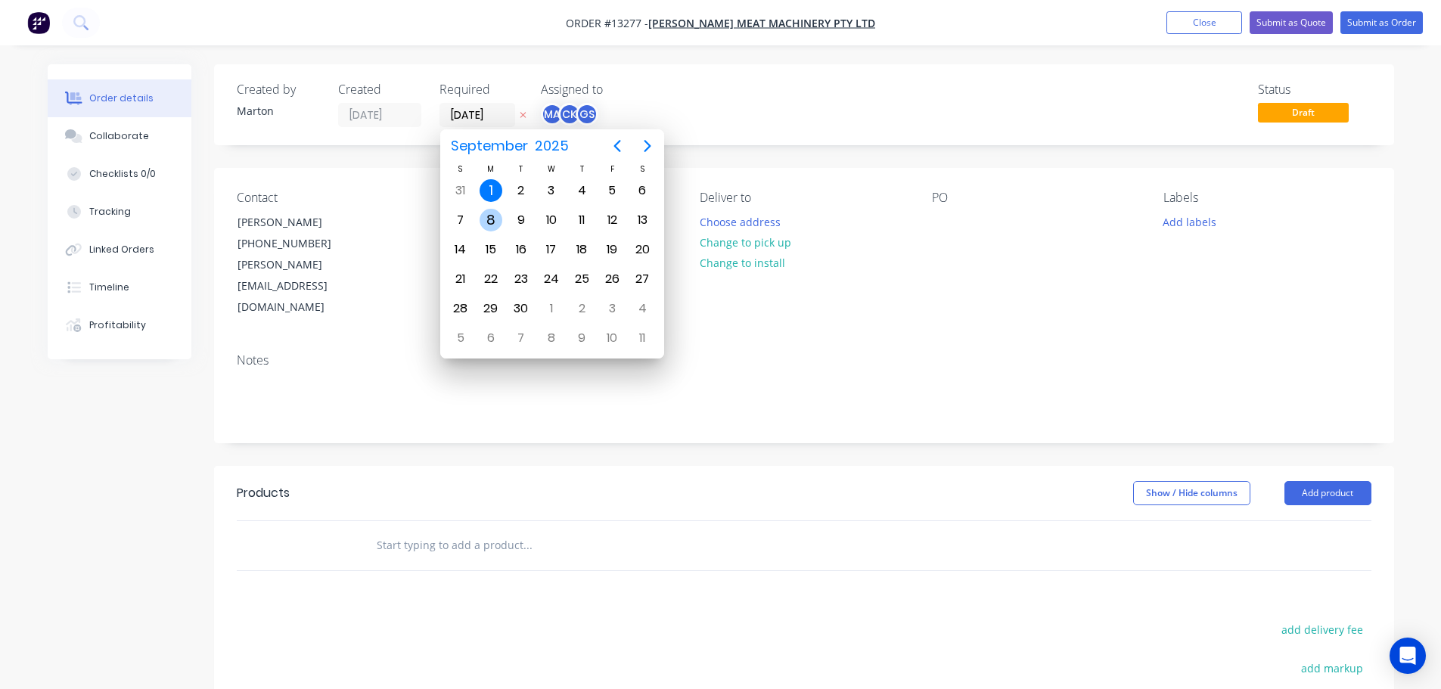
click at [496, 218] on div "8" at bounding box center [491, 220] width 23 height 23
type input "08/09/25"
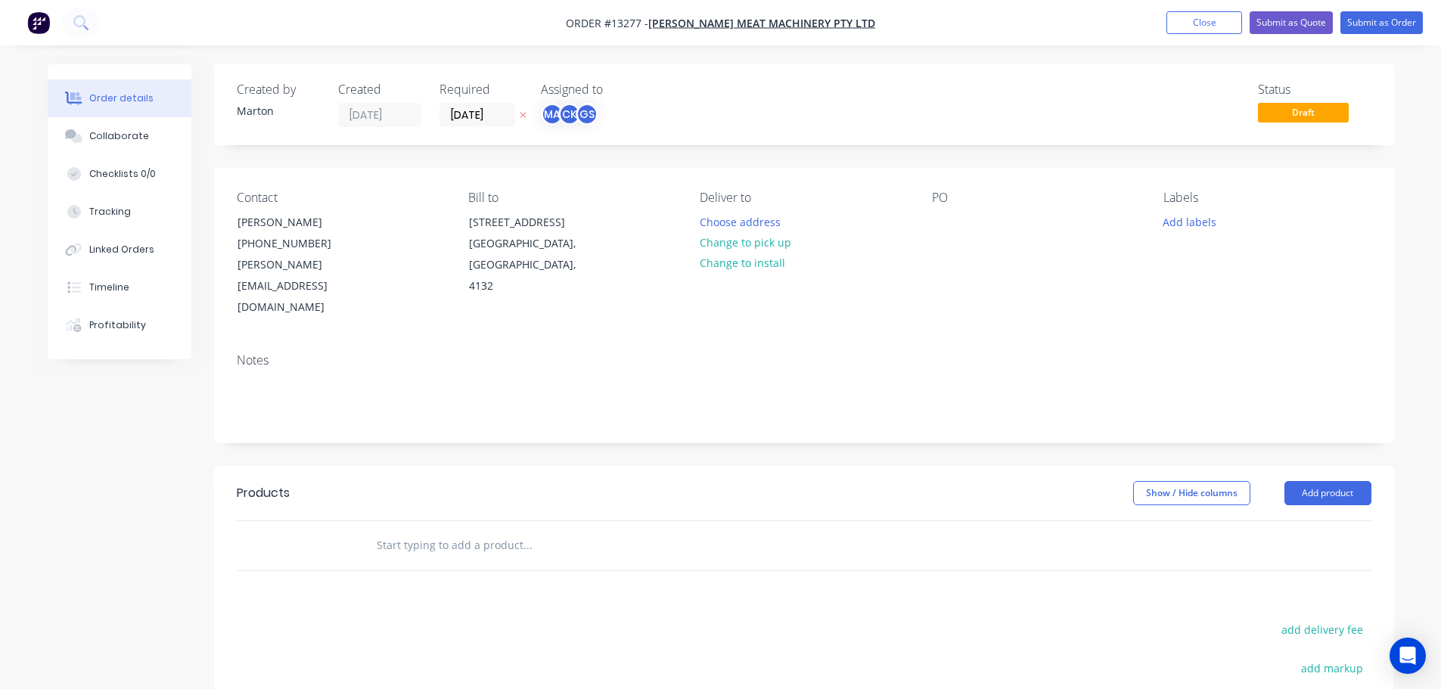
click at [953, 201] on div "PO" at bounding box center [1035, 198] width 207 height 14
click at [949, 220] on div at bounding box center [944, 222] width 24 height 22
click at [782, 227] on button "Choose address" at bounding box center [740, 221] width 97 height 20
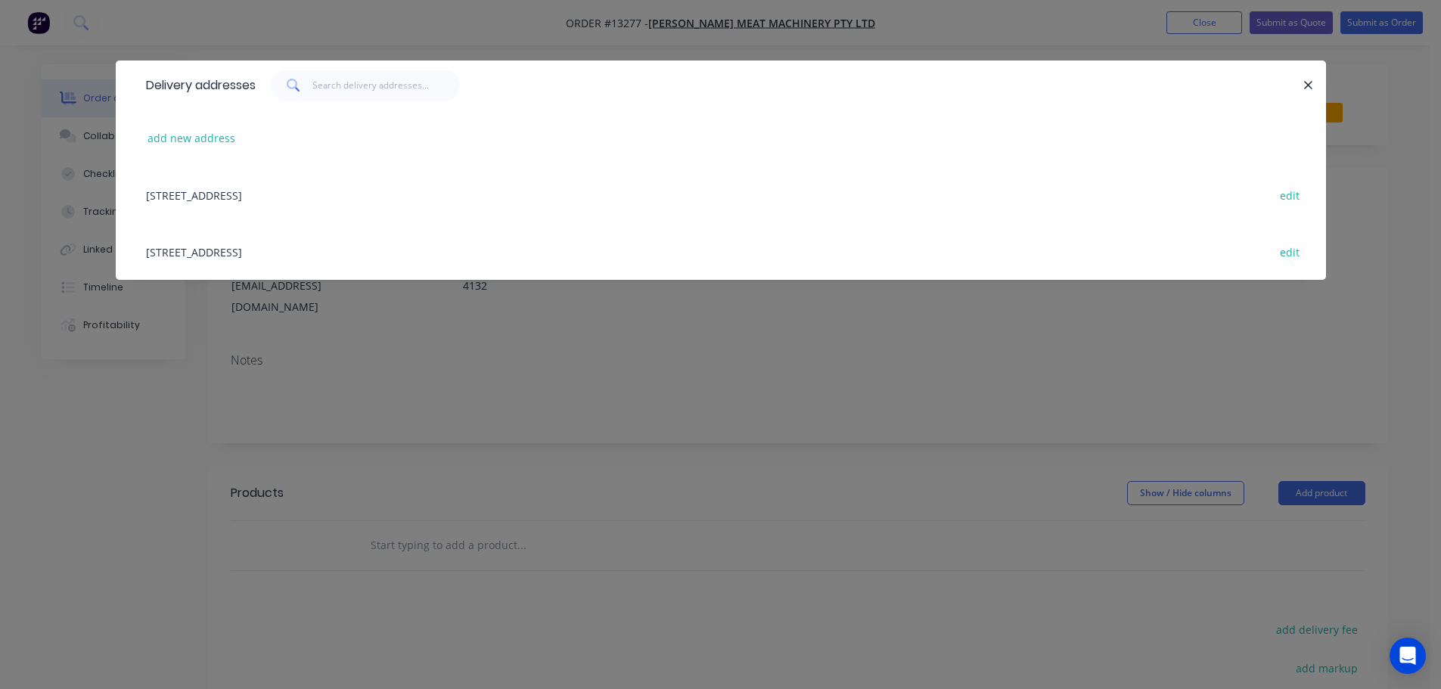
click at [232, 248] on div "136-140 Magnesium Drive, Crestmead, Queensland, Australia, 4132 edit" at bounding box center [720, 251] width 1165 height 57
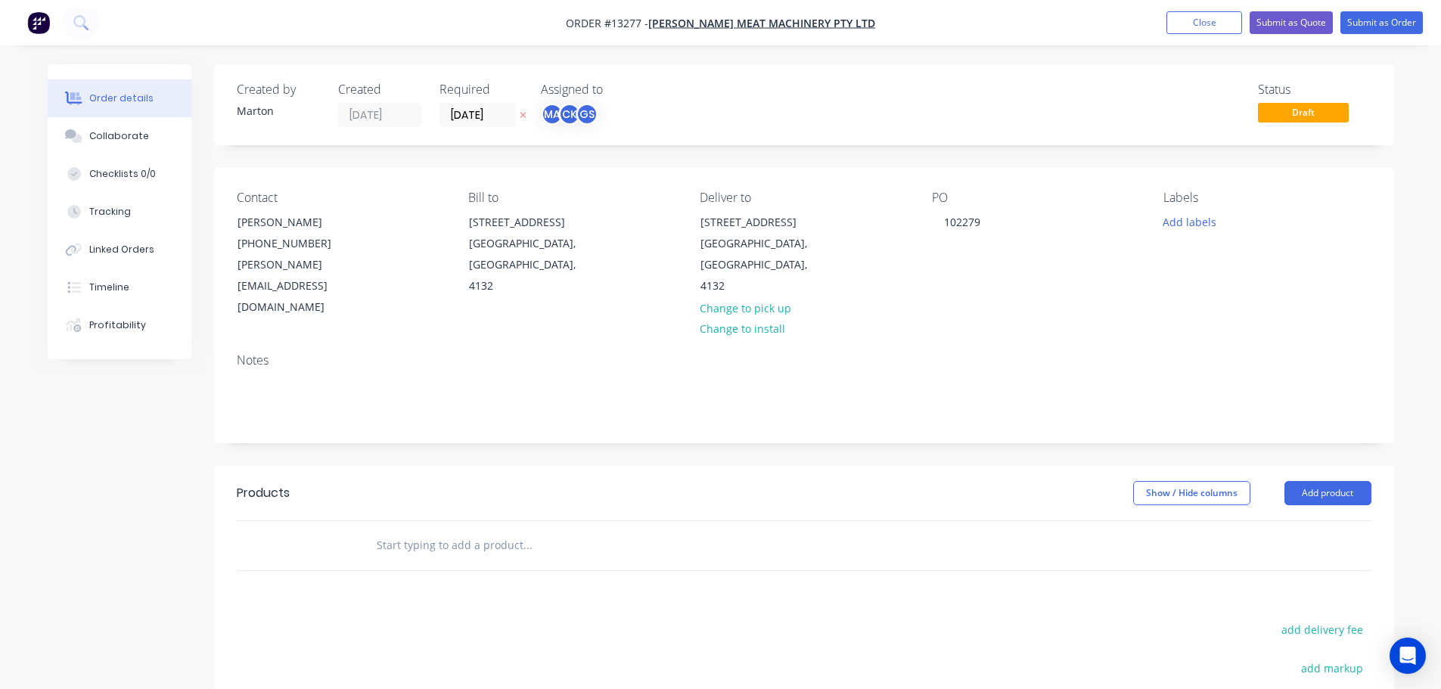
click at [1227, 222] on div "Add labels" at bounding box center [1267, 221] width 207 height 20
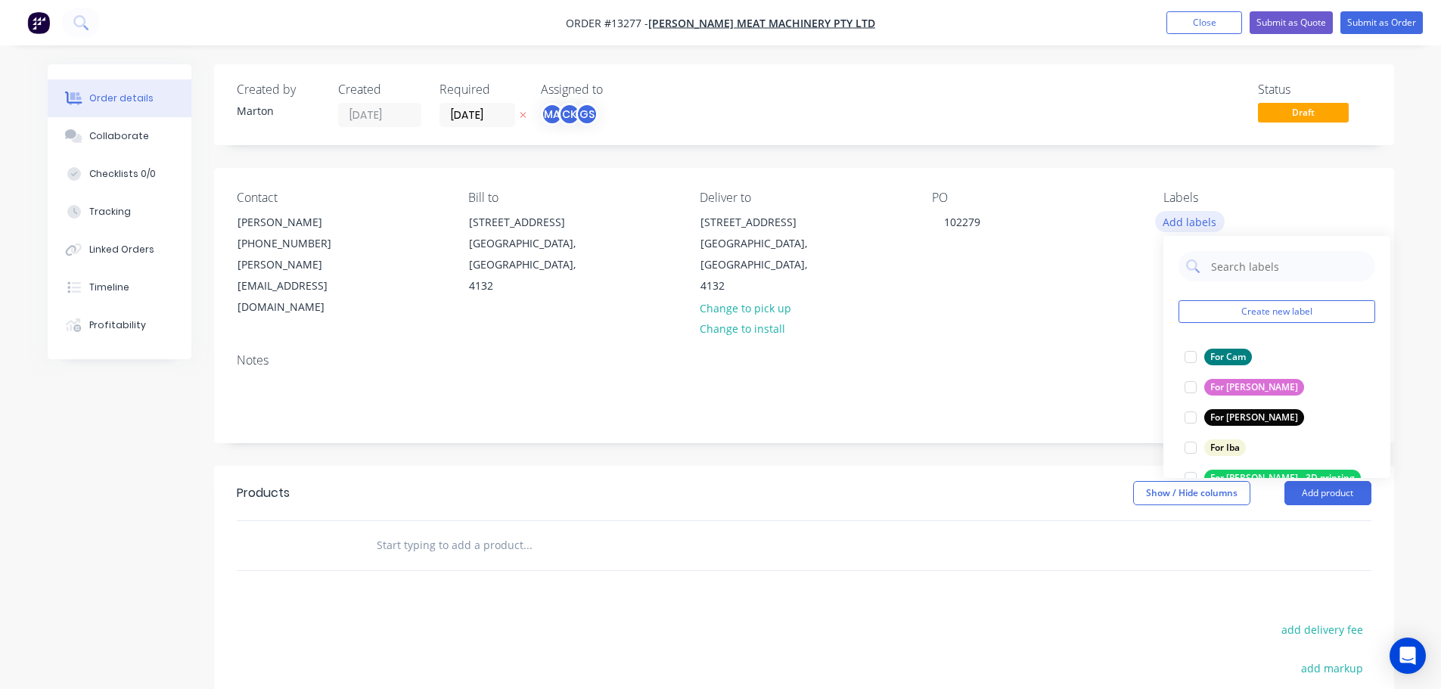
click at [1203, 226] on button "Add labels" at bounding box center [1190, 221] width 70 height 20
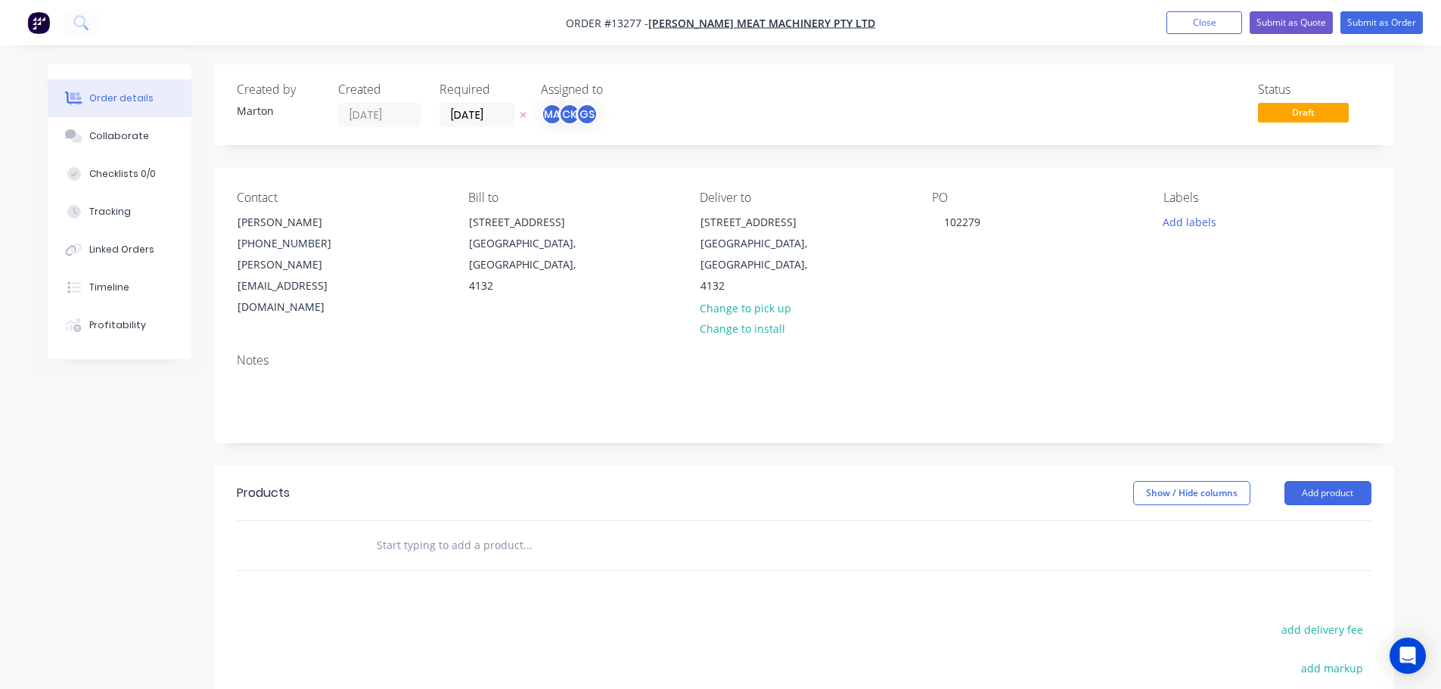
click at [1183, 234] on div "Labels Add labels" at bounding box center [1267, 255] width 207 height 128
click at [1183, 216] on button "Add labels" at bounding box center [1190, 221] width 70 height 20
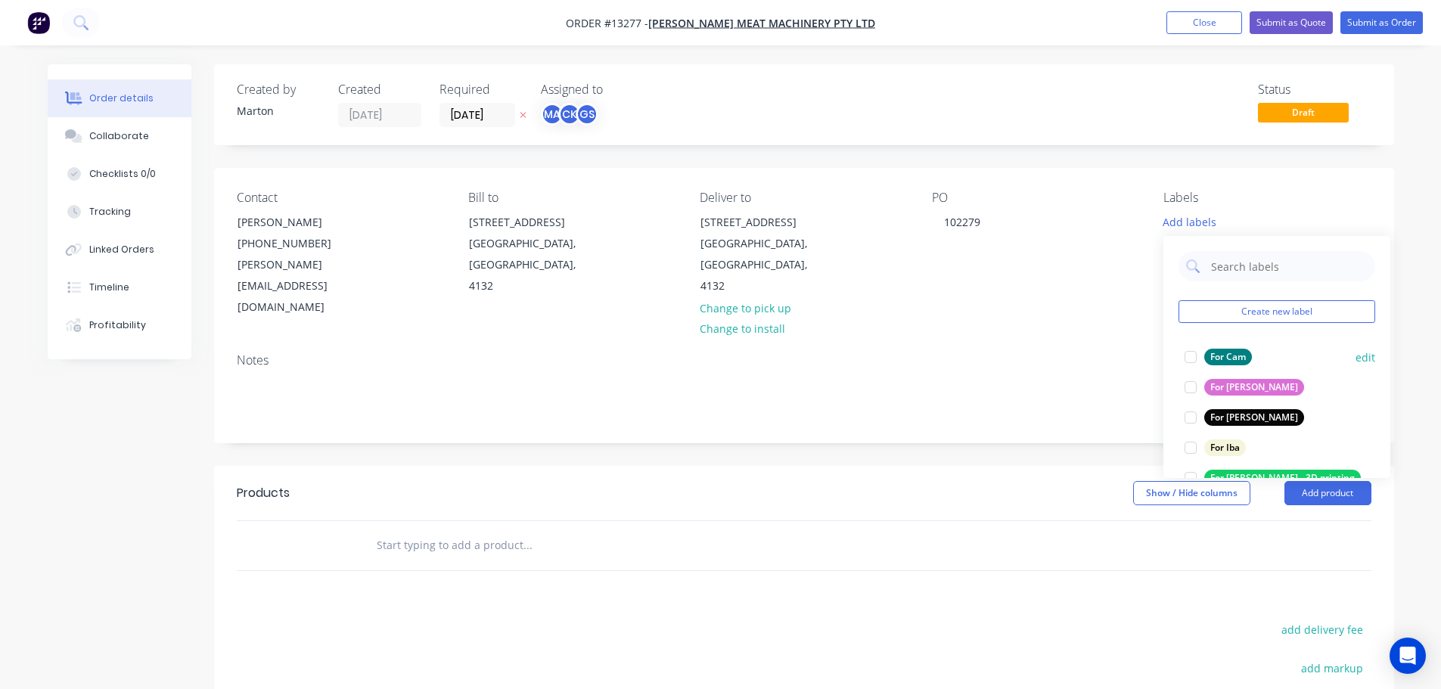
click at [1187, 359] on div at bounding box center [1191, 357] width 30 height 30
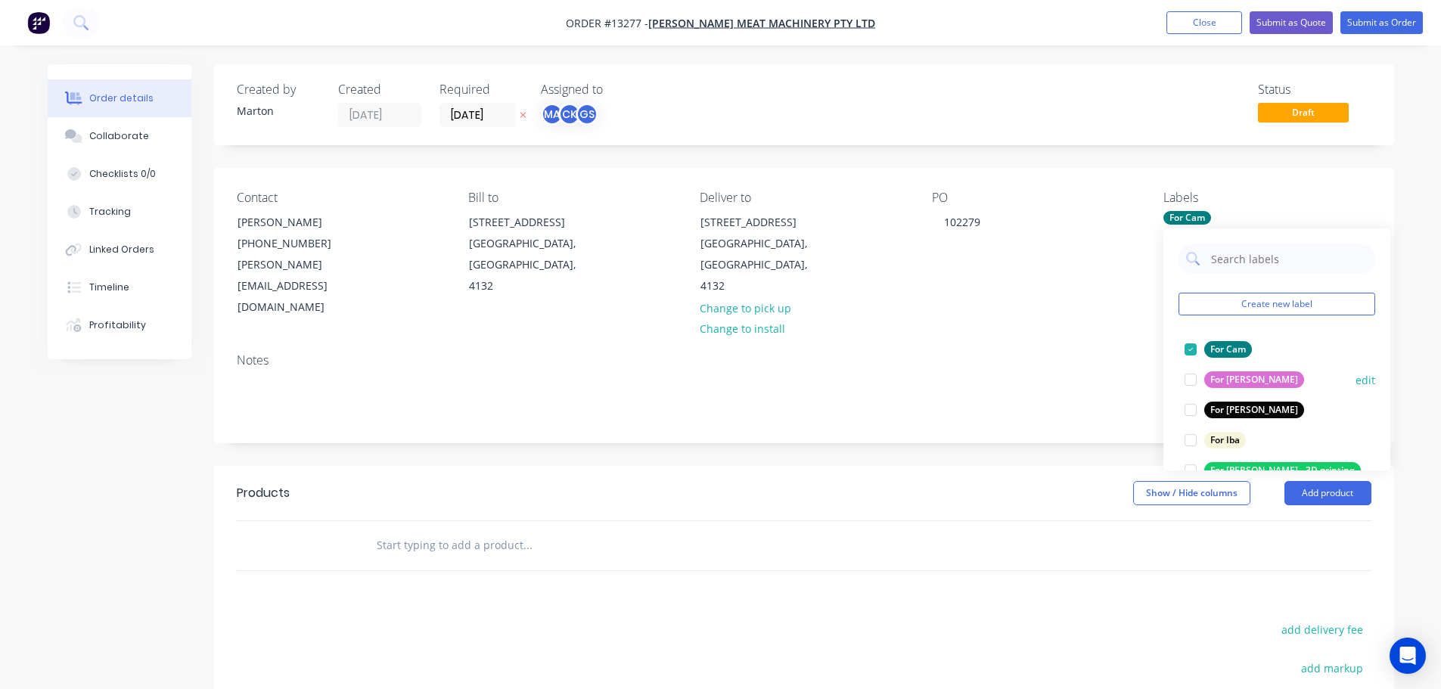
click at [1194, 409] on div at bounding box center [1191, 410] width 30 height 30
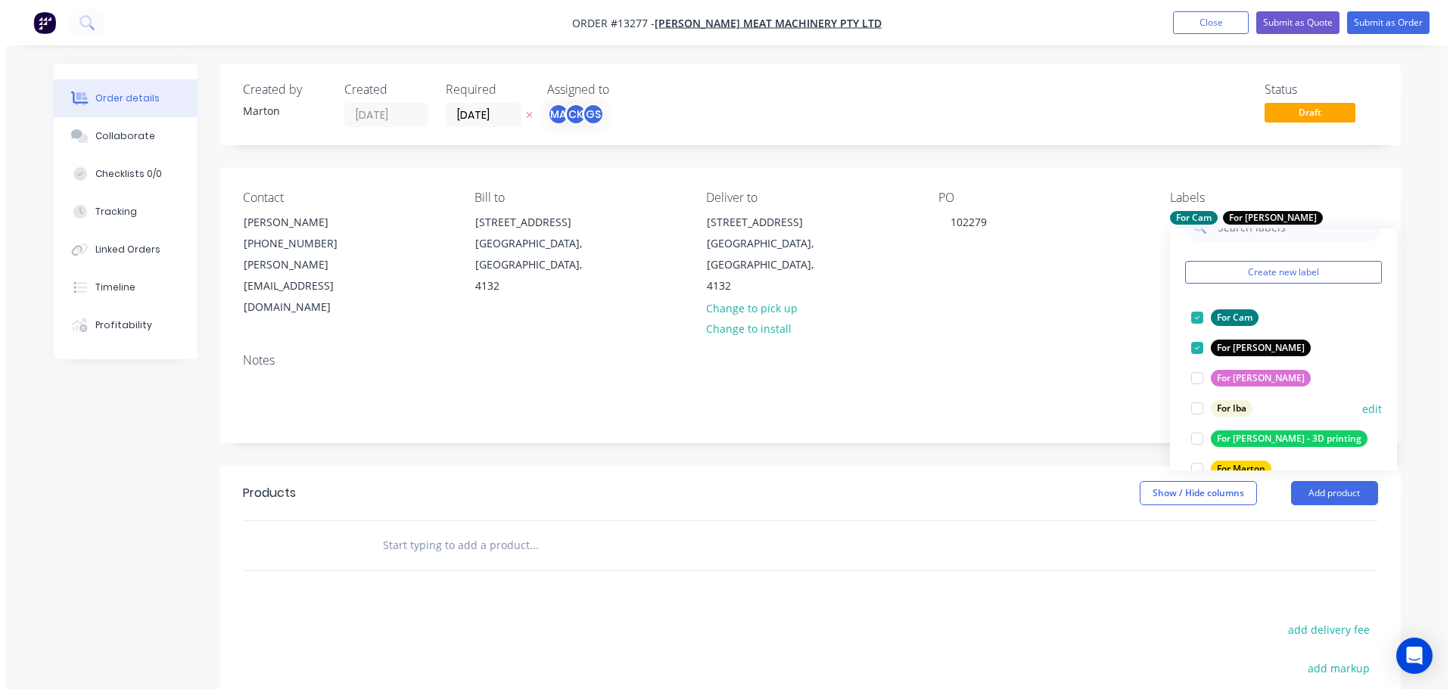
scroll to position [76, 0]
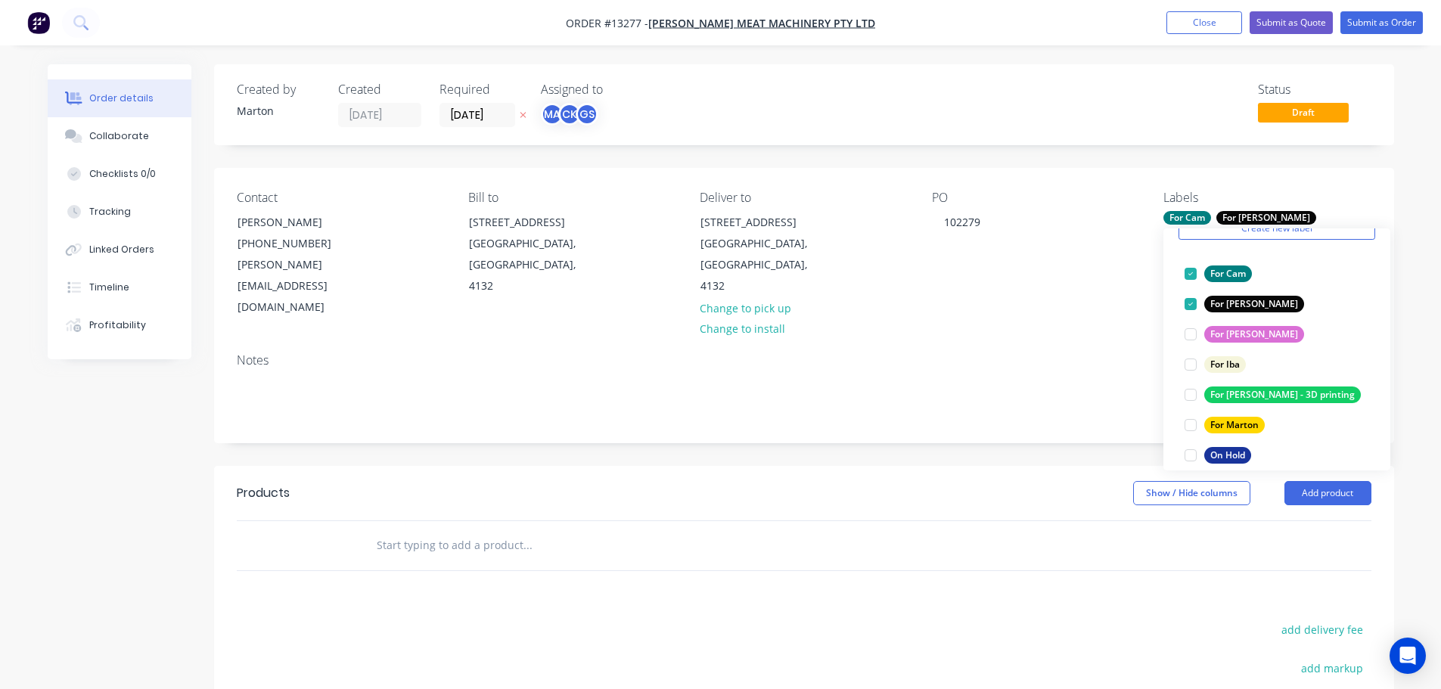
drag, startPoint x: 1186, startPoint y: 418, endPoint x: 1136, endPoint y: 431, distance: 51.6
click at [1186, 418] on div at bounding box center [1191, 425] width 30 height 30
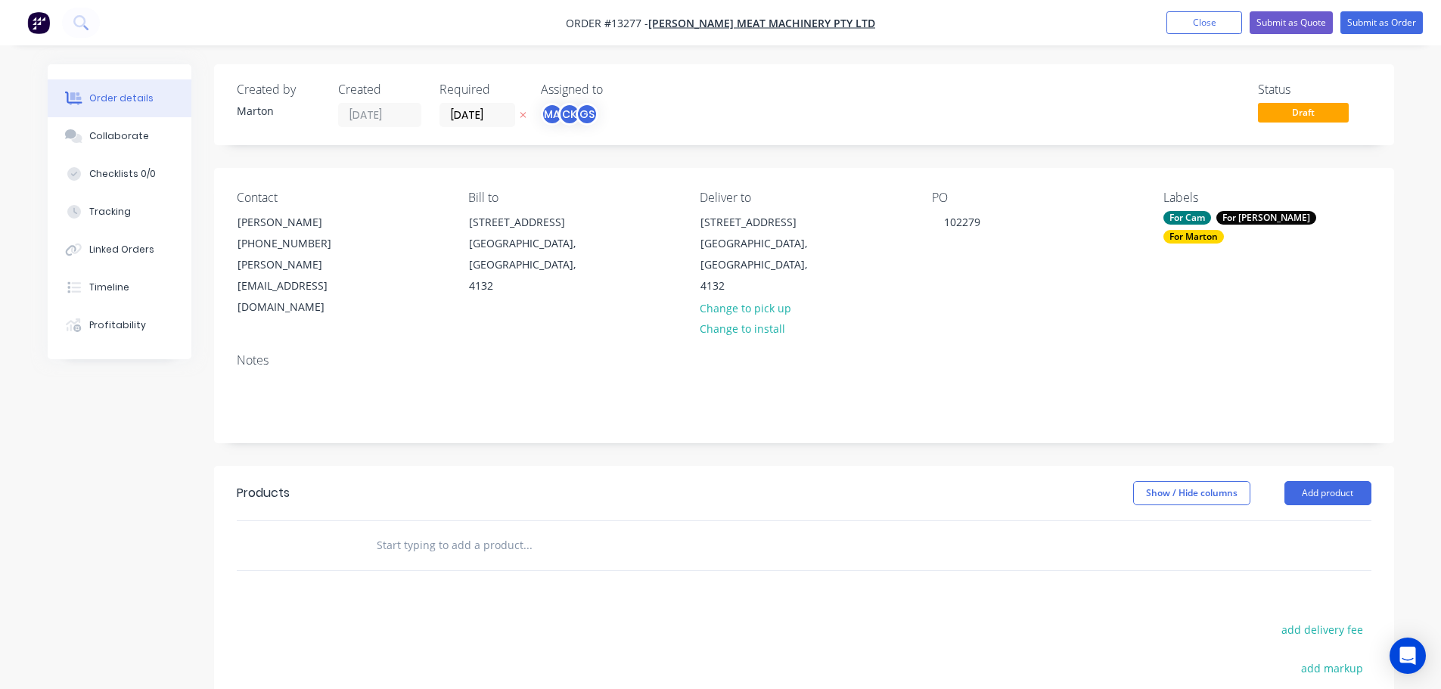
click at [519, 521] on div at bounding box center [630, 545] width 545 height 49
click at [487, 530] on input "text" at bounding box center [527, 545] width 303 height 30
type input "900e-155"
drag, startPoint x: 1214, startPoint y: 12, endPoint x: 1193, endPoint y: 20, distance: 22.8
click at [1214, 12] on button "Close" at bounding box center [1205, 22] width 76 height 23
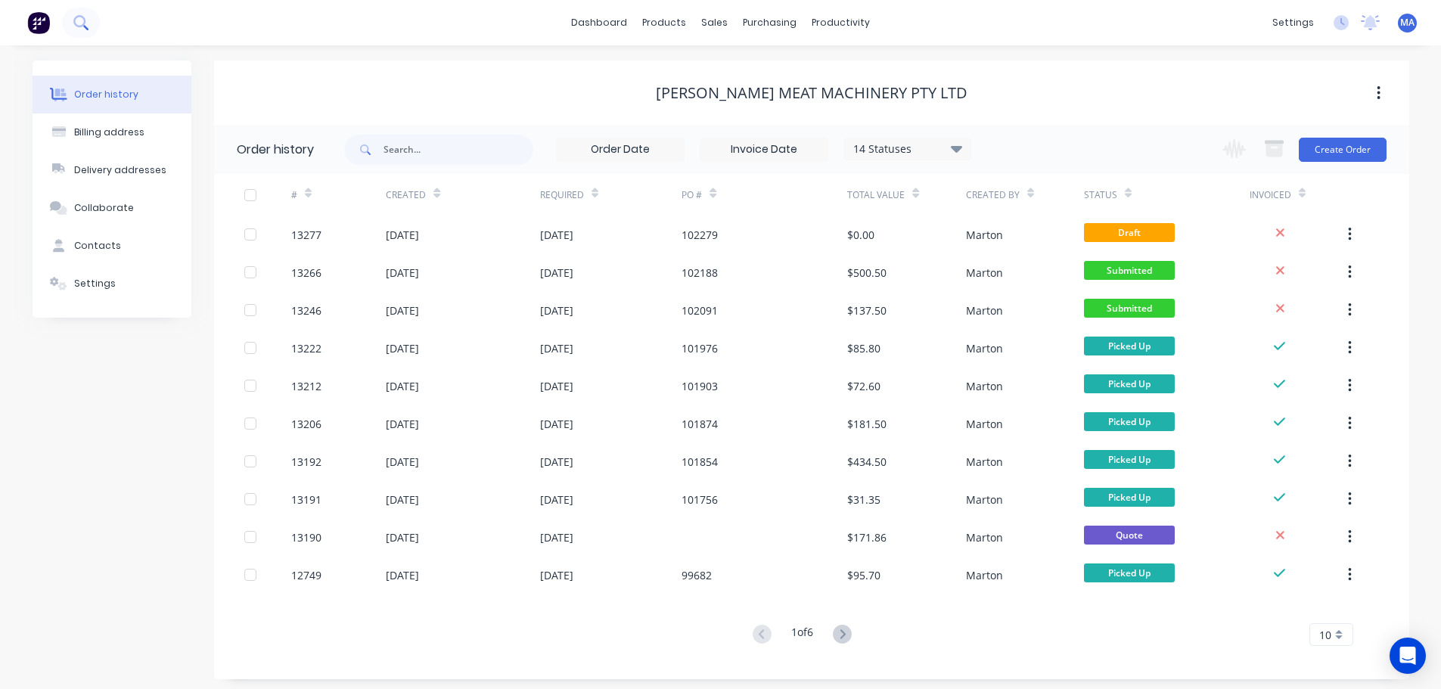
click at [80, 23] on icon at bounding box center [80, 22] width 14 height 14
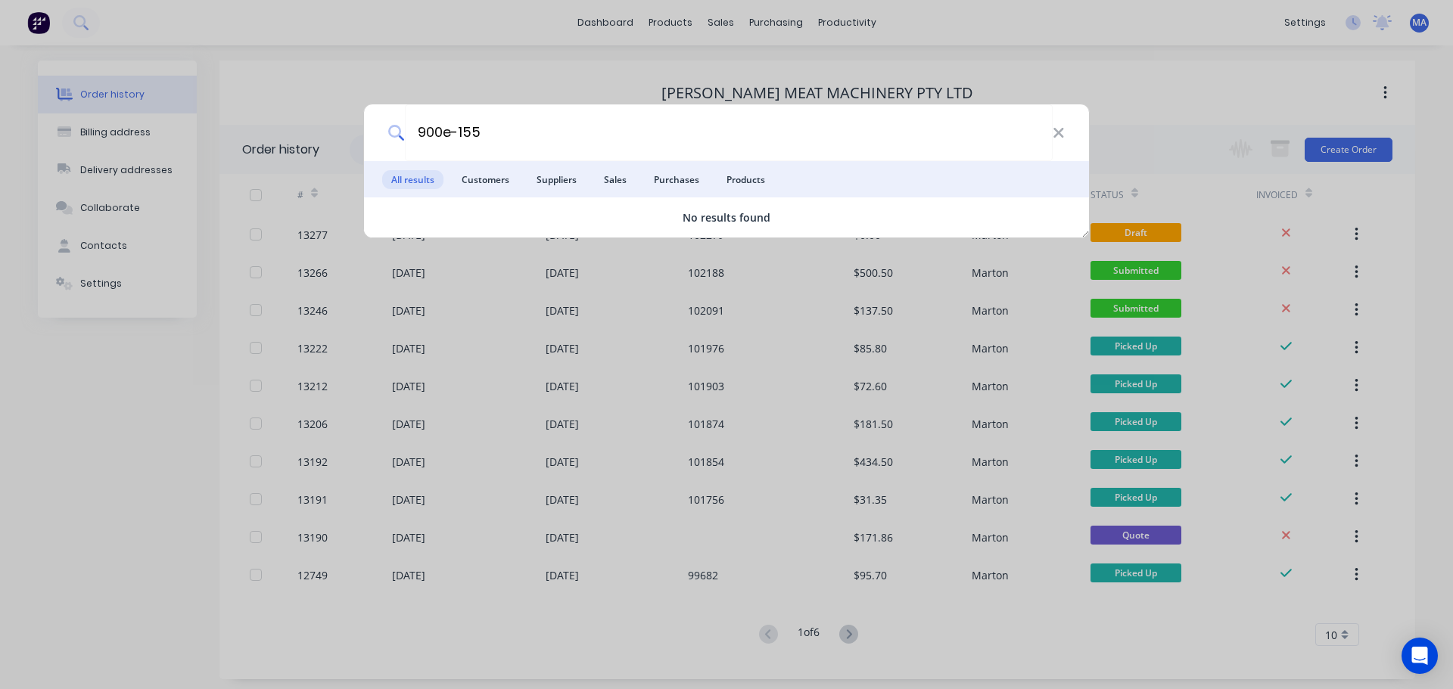
type input "900e-155"
click at [1078, 127] on div "900e-155" at bounding box center [726, 132] width 725 height 57
click at [1070, 127] on div "900e-155" at bounding box center [726, 132] width 725 height 57
click at [1053, 132] on icon at bounding box center [1059, 133] width 12 height 17
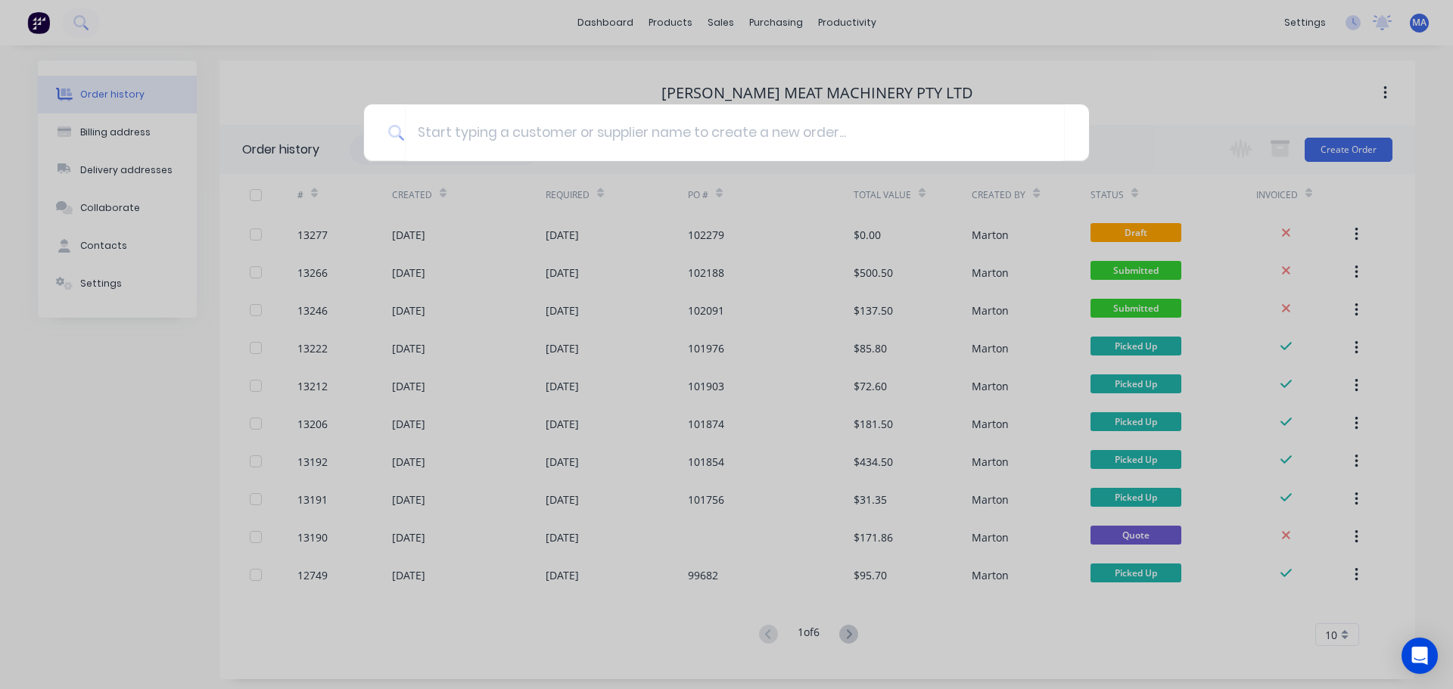
click at [677, 21] on div at bounding box center [726, 344] width 1453 height 689
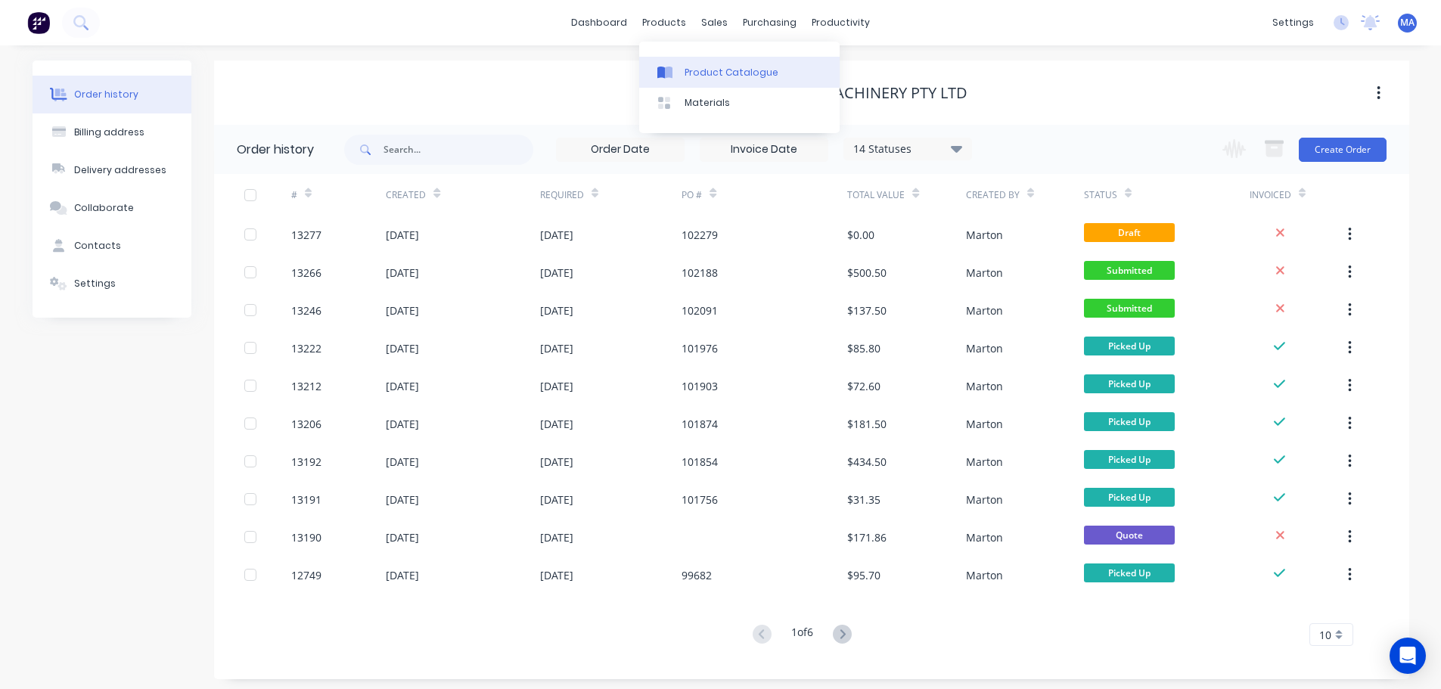
click at [685, 69] on div "Product Catalogue" at bounding box center [732, 73] width 94 height 14
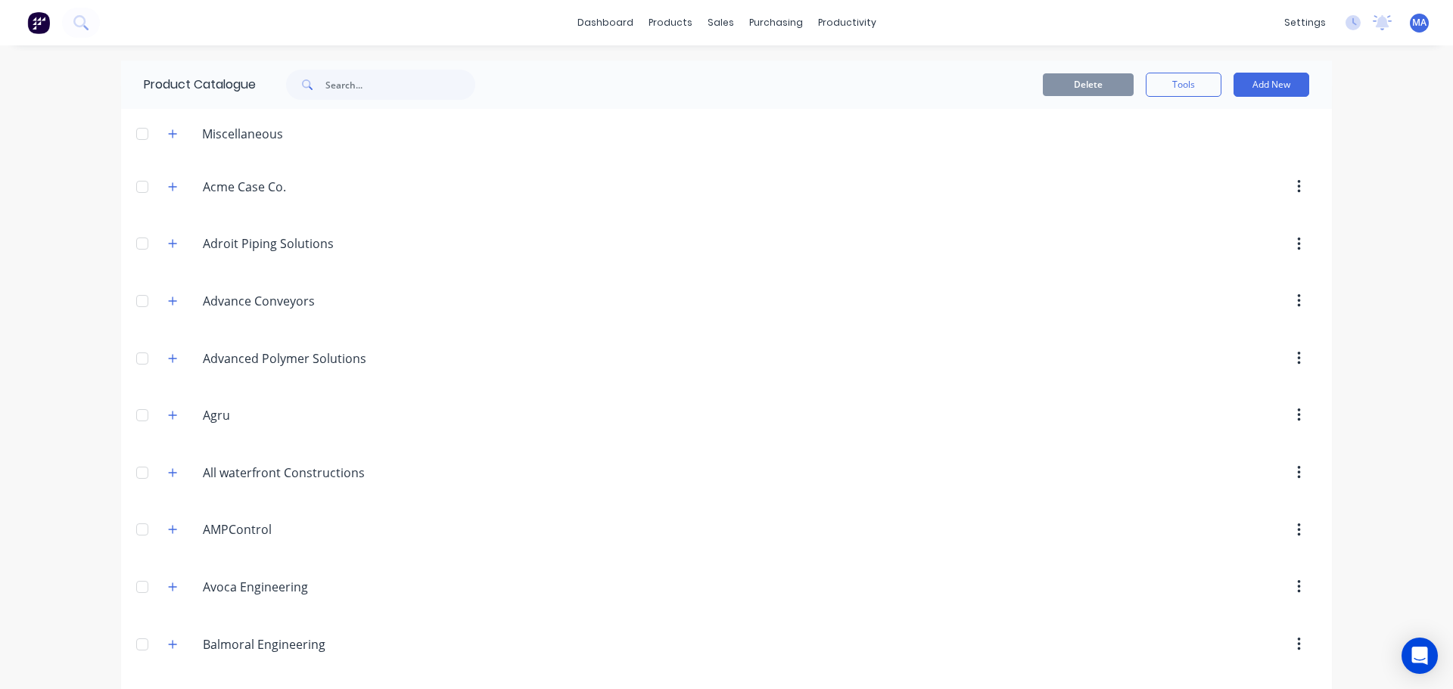
click at [583, 92] on div "Delete Tools Add New" at bounding box center [911, 85] width 796 height 24
click at [170, 138] on icon "button" at bounding box center [172, 134] width 9 height 11
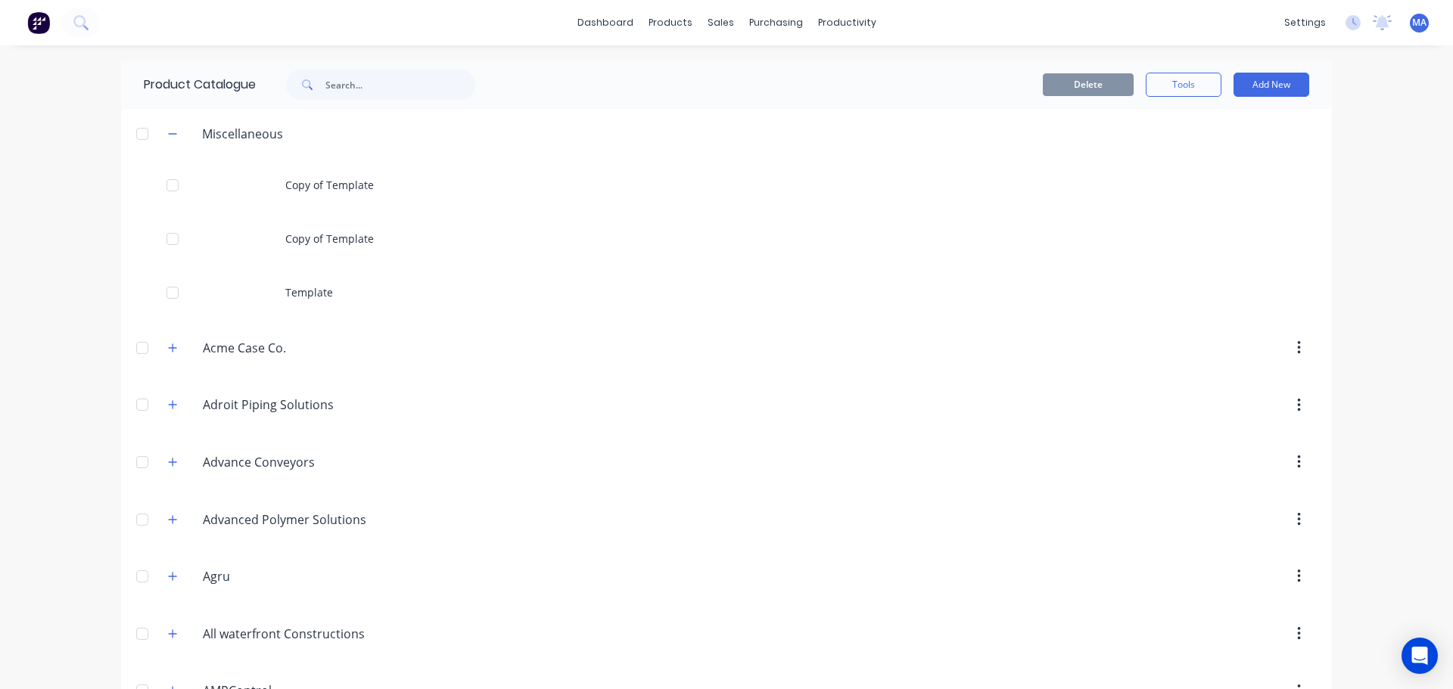
click at [145, 137] on div at bounding box center [142, 134] width 30 height 30
click at [1183, 88] on button "Tools" at bounding box center [1184, 85] width 76 height 24
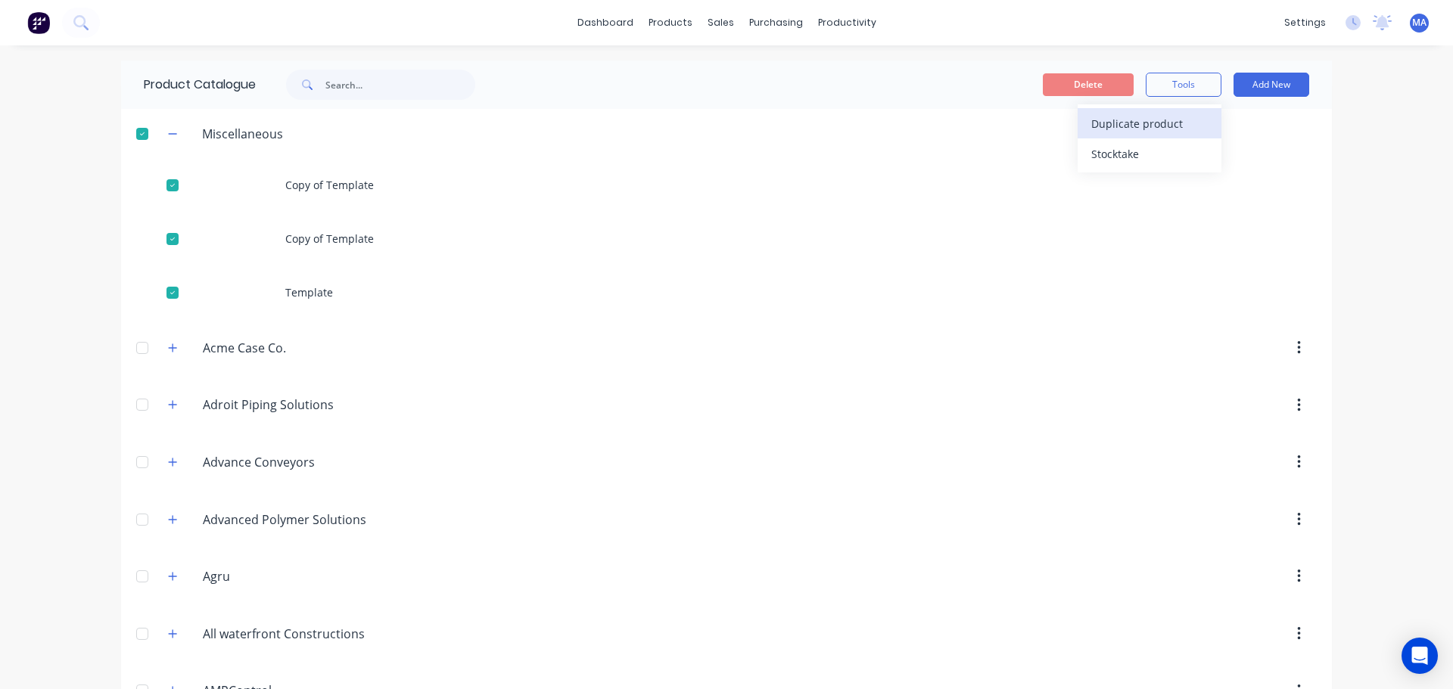
click at [1165, 126] on span "Duplicate product" at bounding box center [1148, 124] width 114 height 16
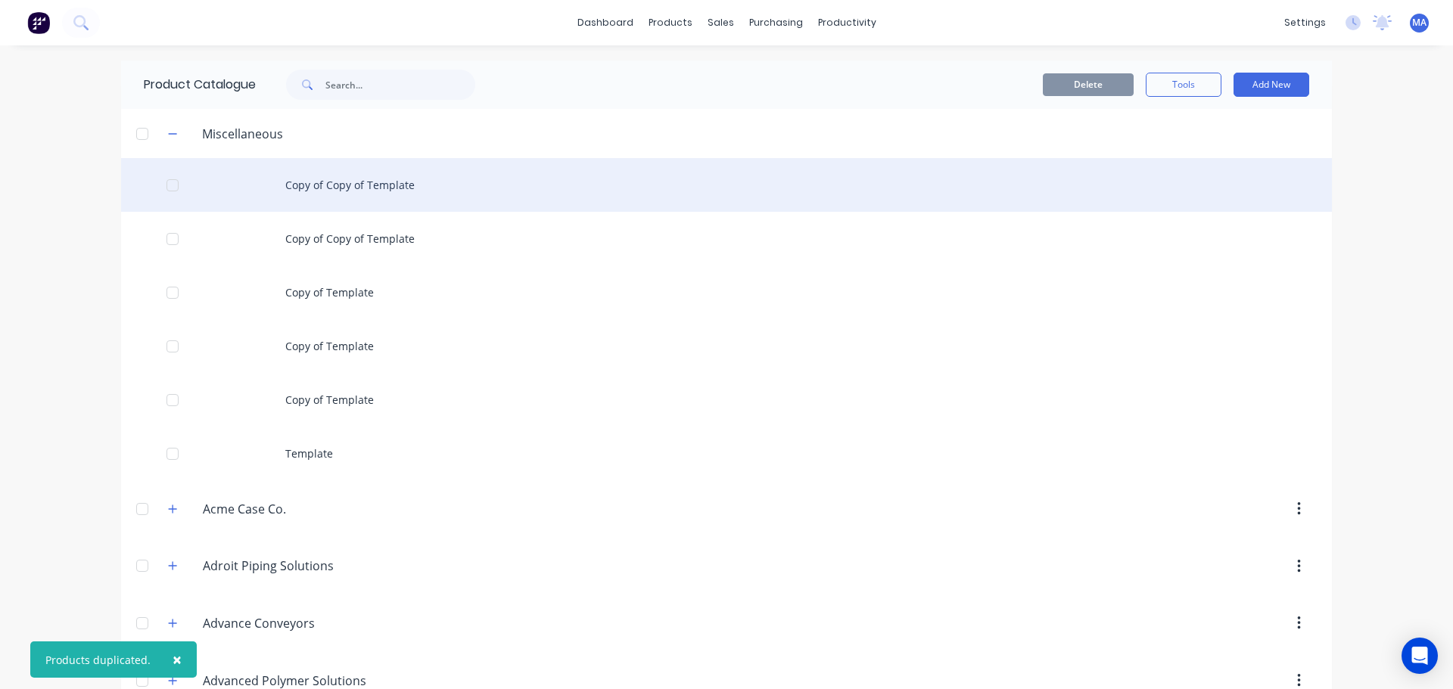
click at [389, 191] on div "Copy of Copy of Template" at bounding box center [726, 185] width 1211 height 54
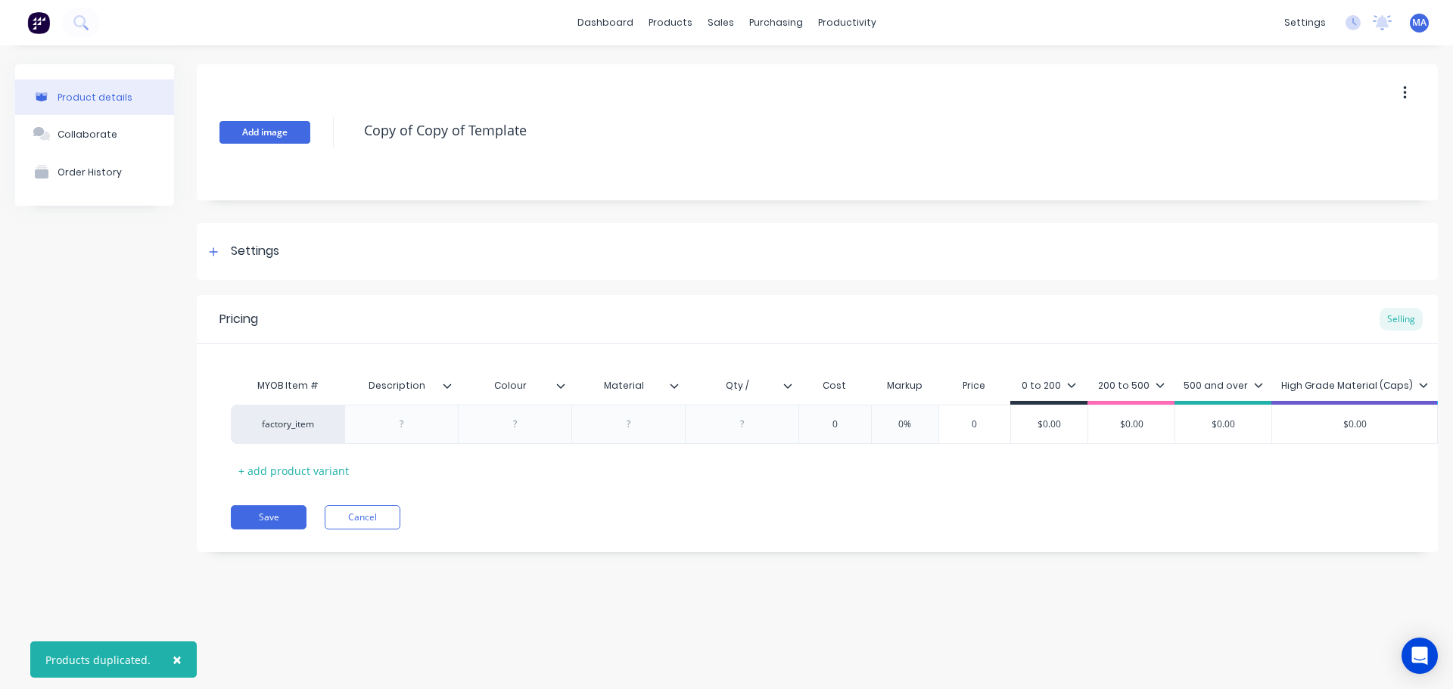
drag, startPoint x: 603, startPoint y: 117, endPoint x: 285, endPoint y: 134, distance: 318.3
click at [285, 134] on div "Add image Copy of Copy of Template" at bounding box center [817, 132] width 1241 height 136
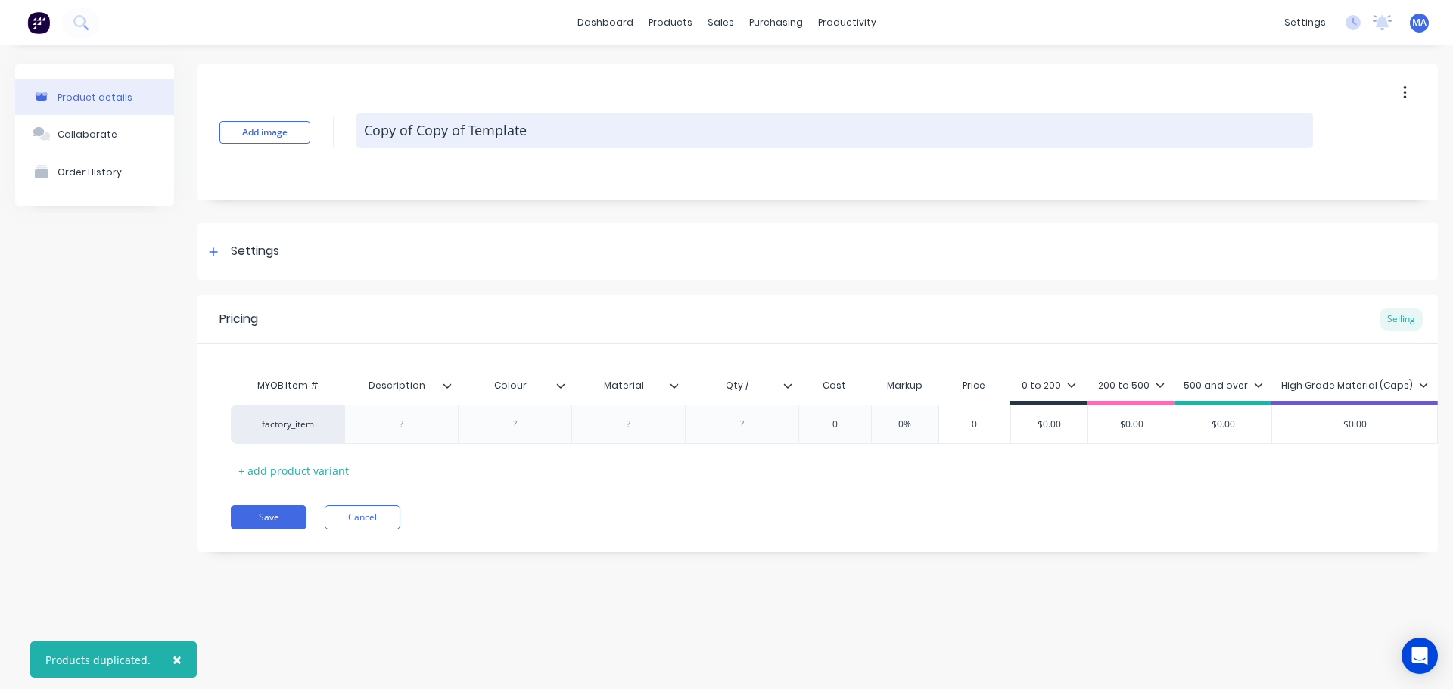
click at [556, 128] on textarea "Copy of Copy of Template" at bounding box center [834, 131] width 956 height 36
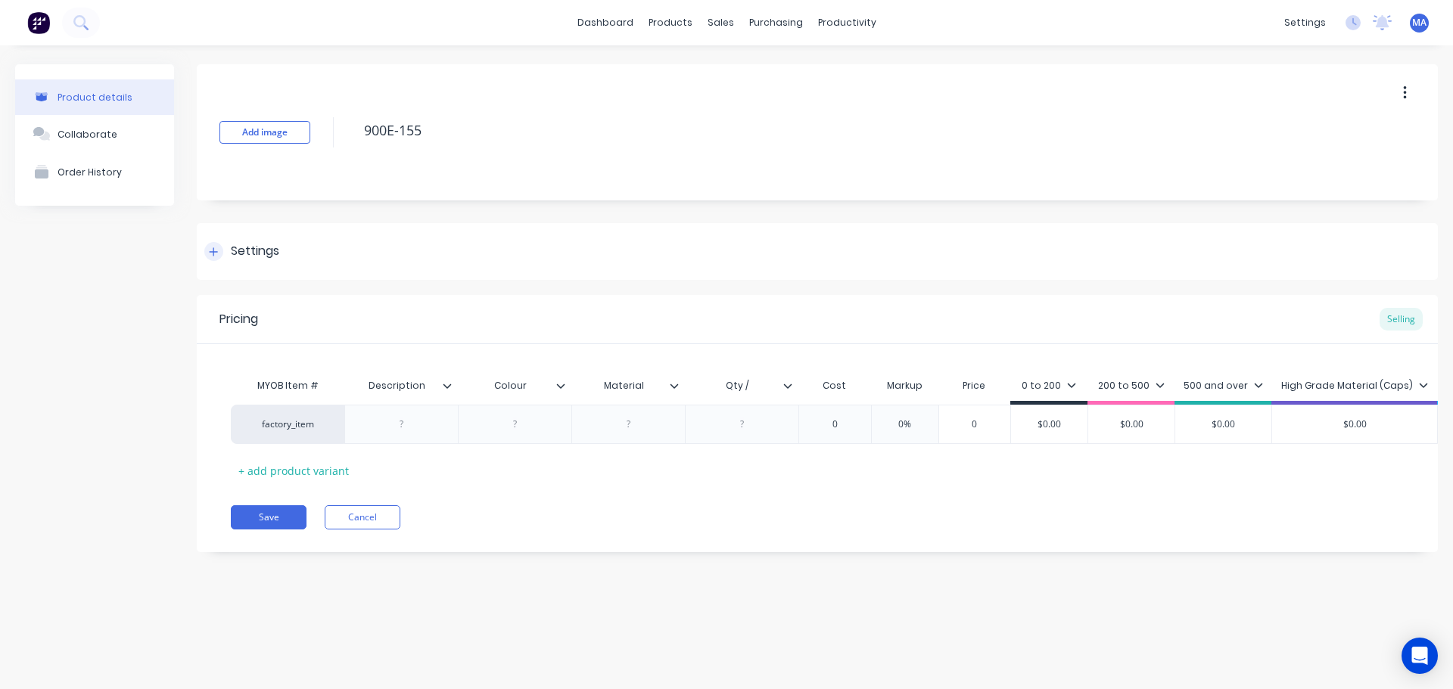
type textarea "900E-155"
drag, startPoint x: 213, startPoint y: 251, endPoint x: 220, endPoint y: 260, distance: 10.8
click at [214, 251] on icon at bounding box center [214, 251] width 8 height 8
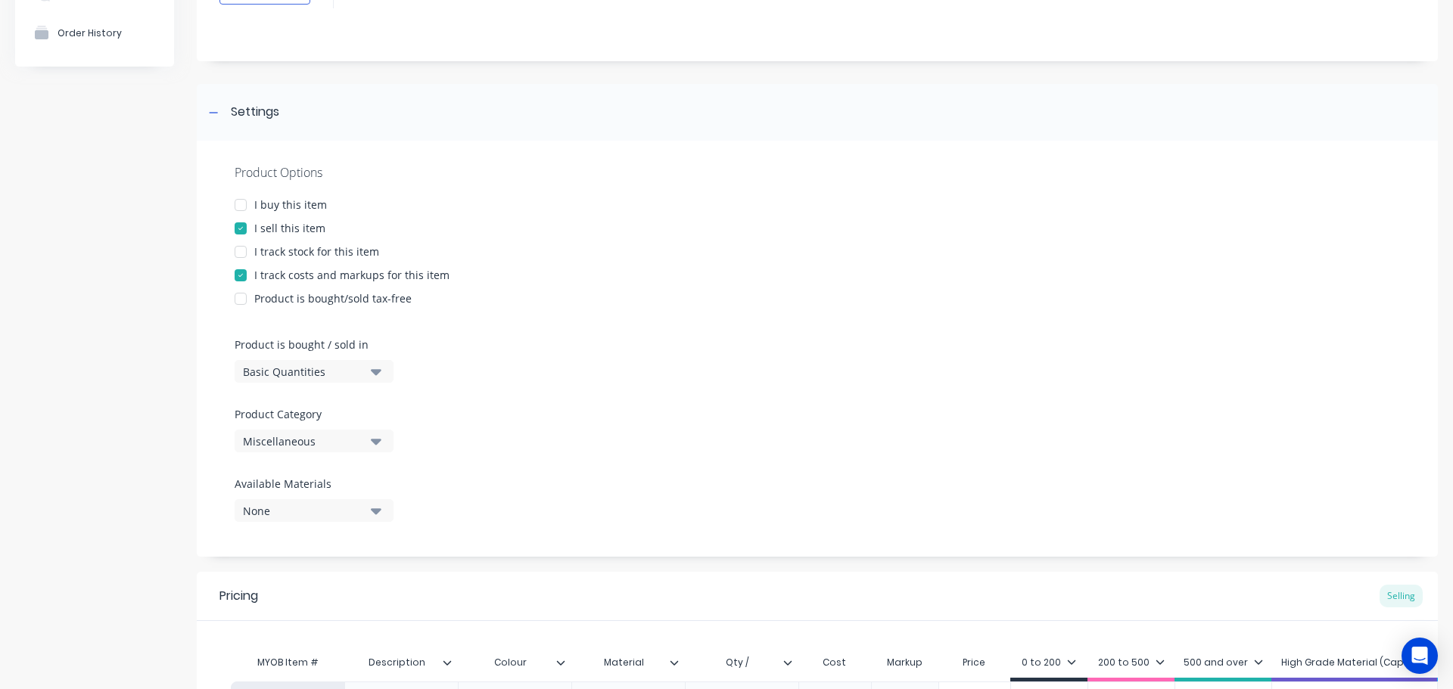
scroll to position [151, 0]
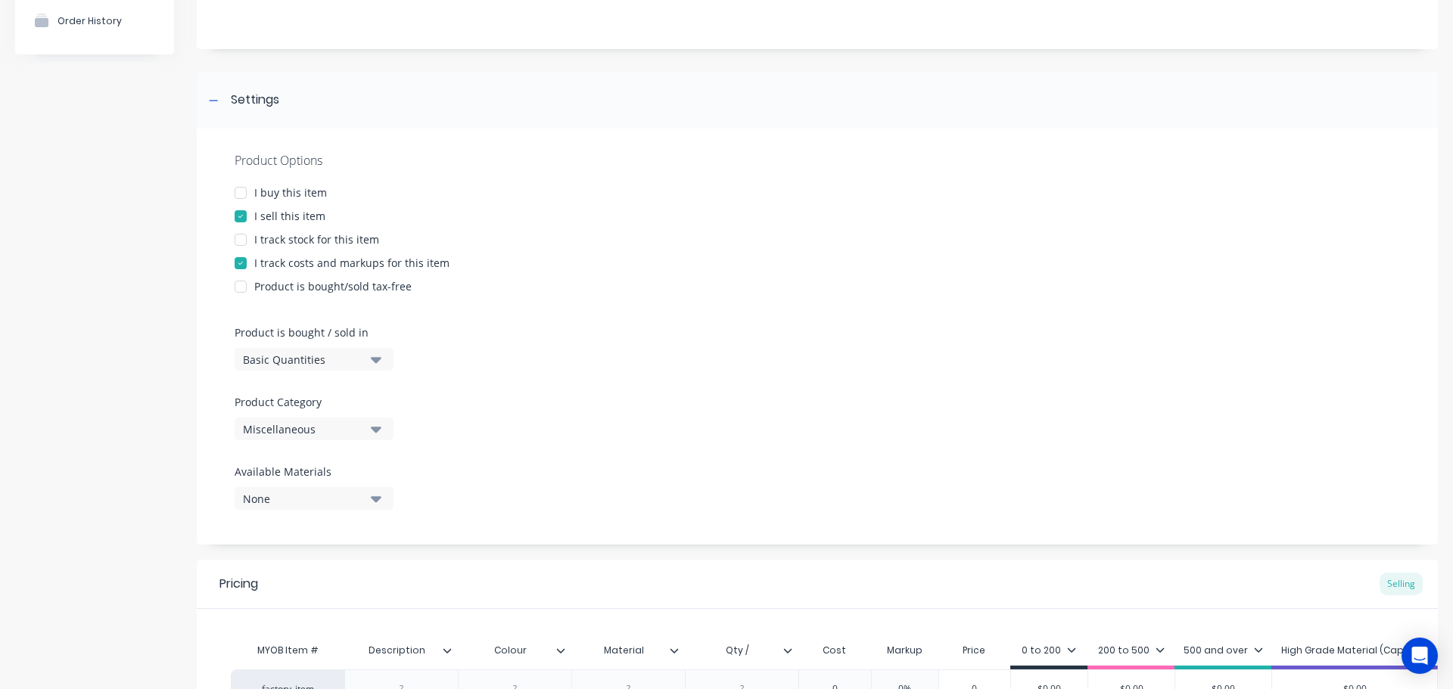
click at [325, 435] on div "Miscellaneous" at bounding box center [303, 429] width 121 height 16
drag, startPoint x: 316, startPoint y: 468, endPoint x: 341, endPoint y: 476, distance: 26.8
click at [316, 469] on Category "text" at bounding box center [358, 474] width 160 height 30
type Category "thom"
click at [373, 515] on div "[PERSON_NAME] Meat Machinery" at bounding box center [348, 512] width 227 height 30
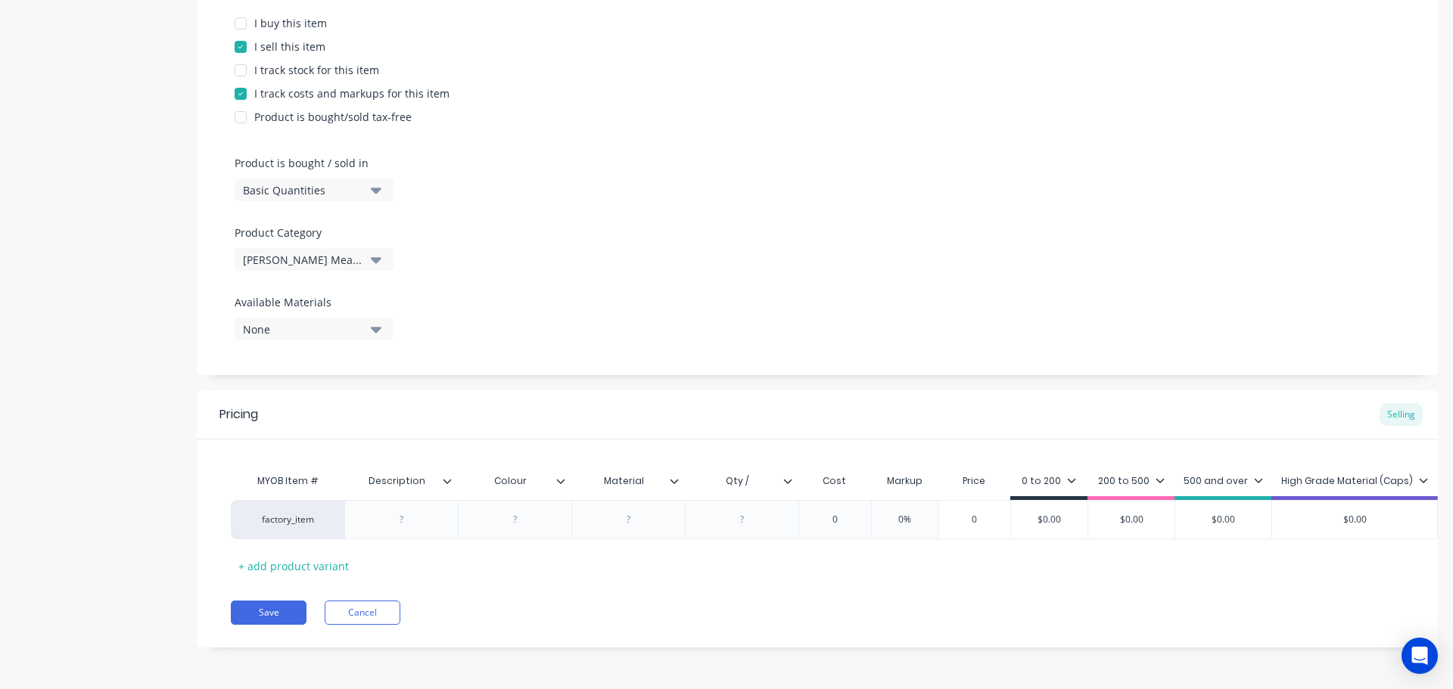
scroll to position [332, 0]
click at [418, 511] on div at bounding box center [402, 520] width 76 height 20
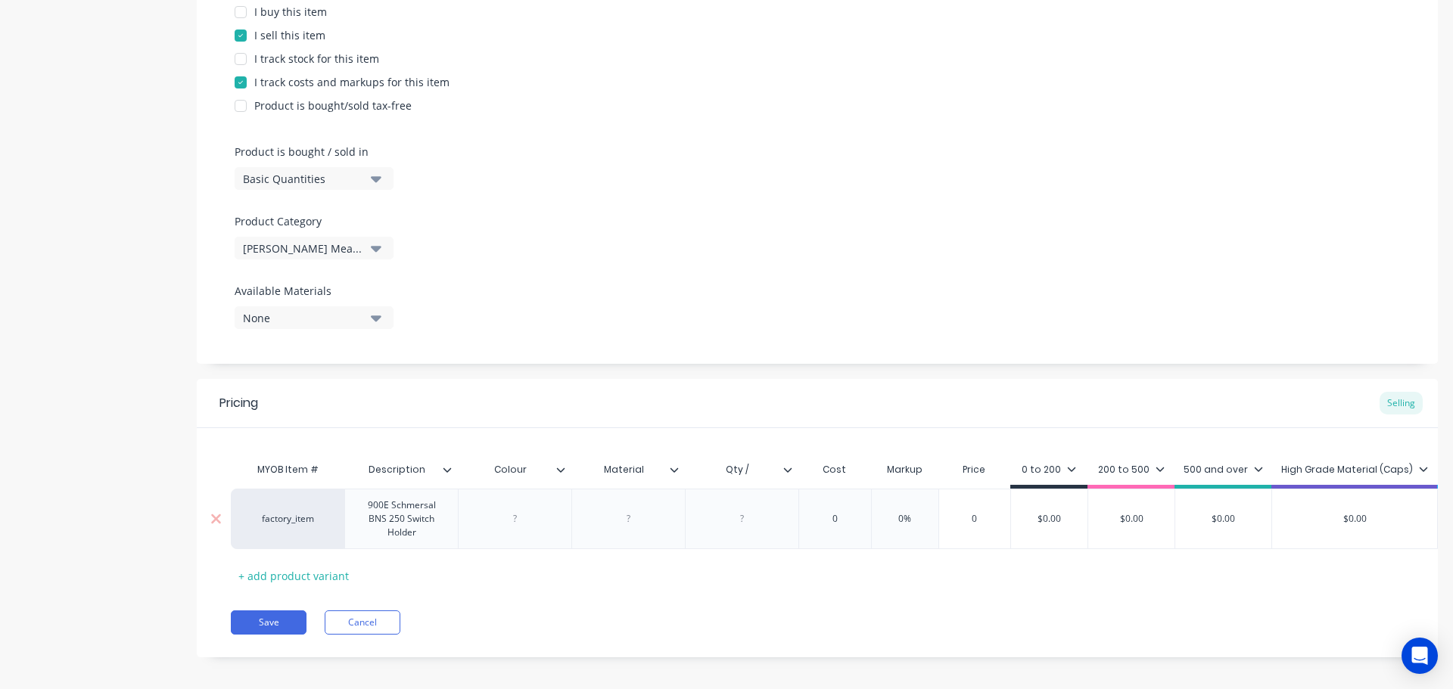
click at [536, 508] on div at bounding box center [515, 519] width 114 height 61
click at [529, 534] on div at bounding box center [515, 519] width 114 height 61
click at [533, 521] on div "factory_item 900E Schmersal BNS 250 Switch Holder 0 0% 0 $0.00 $0.00 $0.00 $0.0…" at bounding box center [912, 519] width 1362 height 61
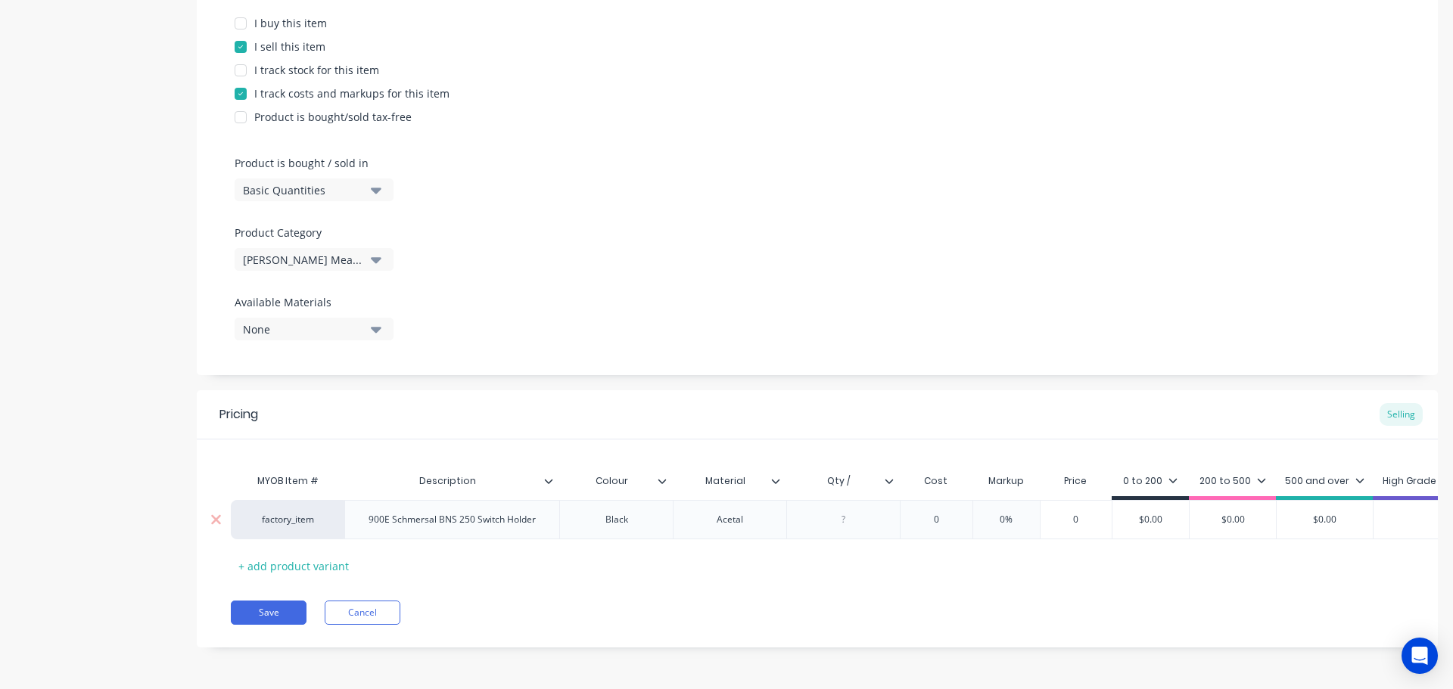
type input "0"
click at [939, 513] on input "0" at bounding box center [936, 520] width 76 height 14
click at [1087, 513] on input "0" at bounding box center [1076, 520] width 76 height 14
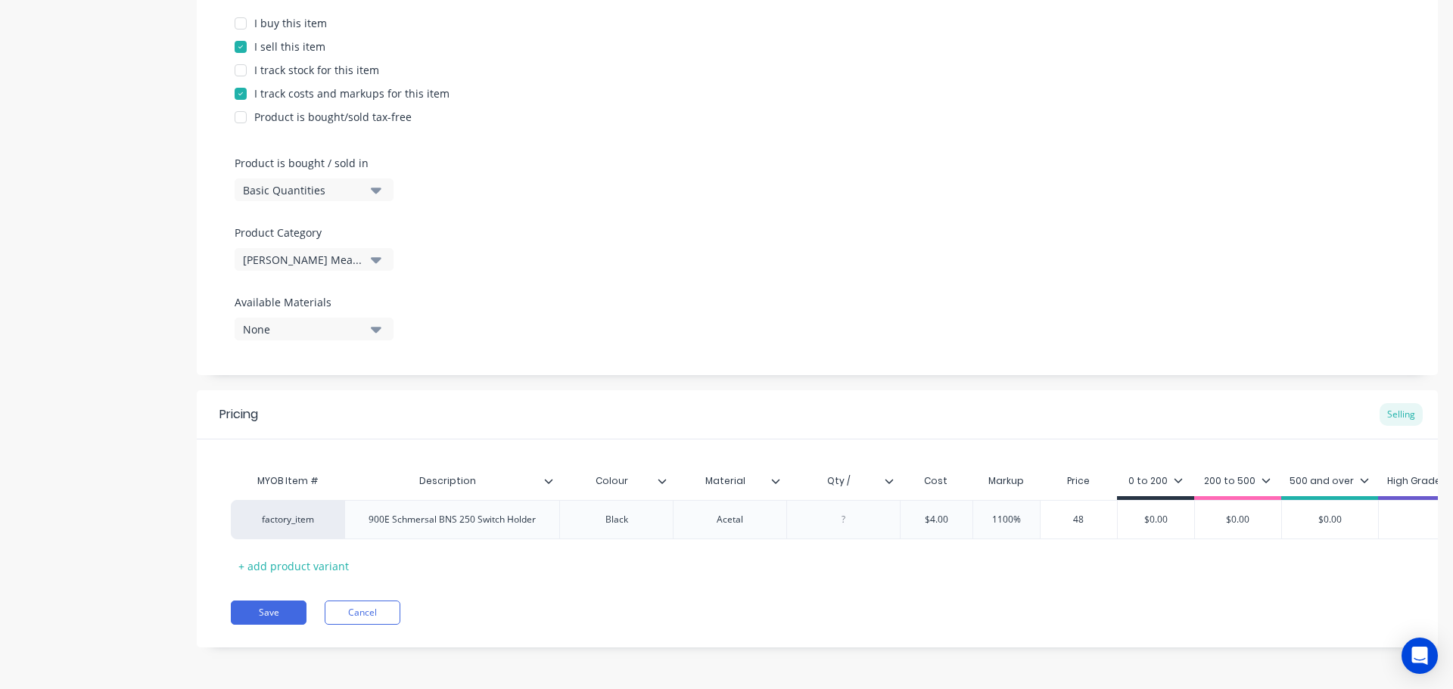
type input "48"
click at [690, 632] on div "Pricing Selling MYOB Item # Description Colour Material Qty / Cost Markup Price…" at bounding box center [817, 518] width 1241 height 257
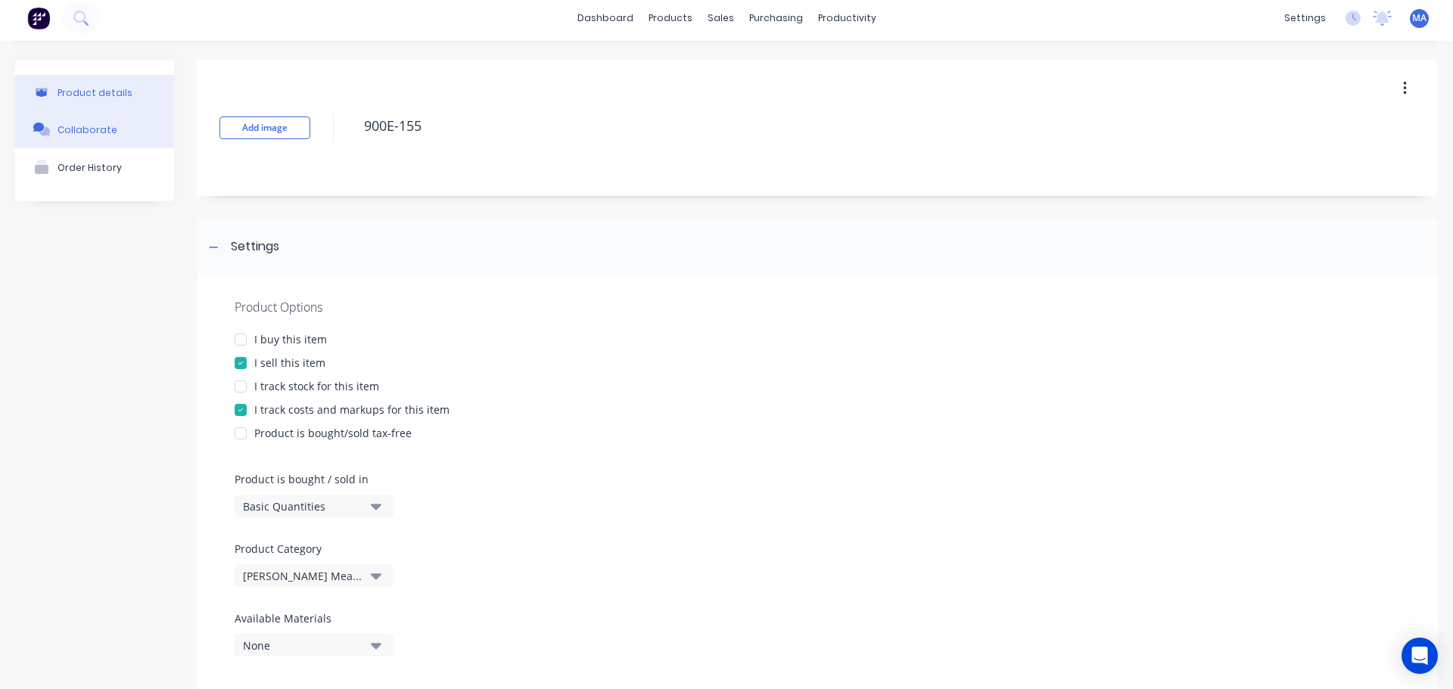
scroll to position [0, 0]
click at [108, 122] on button "Collaborate" at bounding box center [94, 134] width 159 height 38
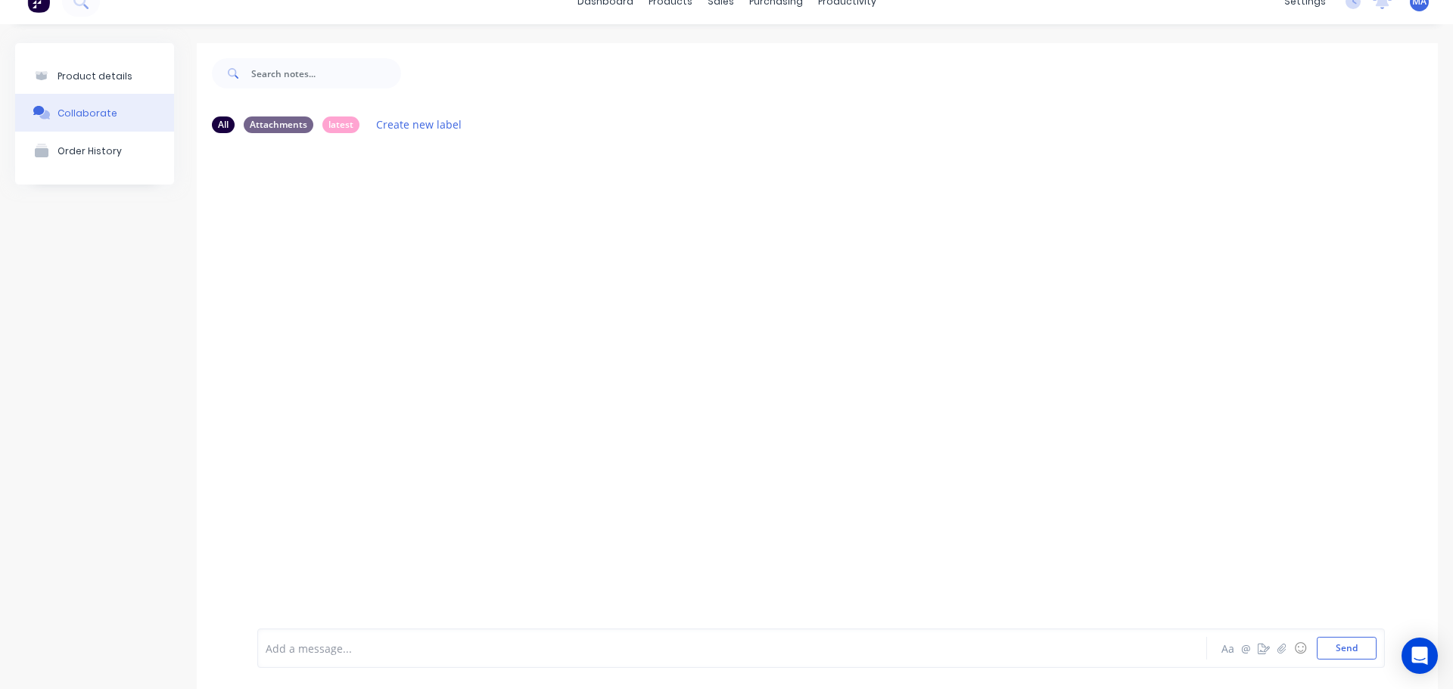
scroll to position [42, 0]
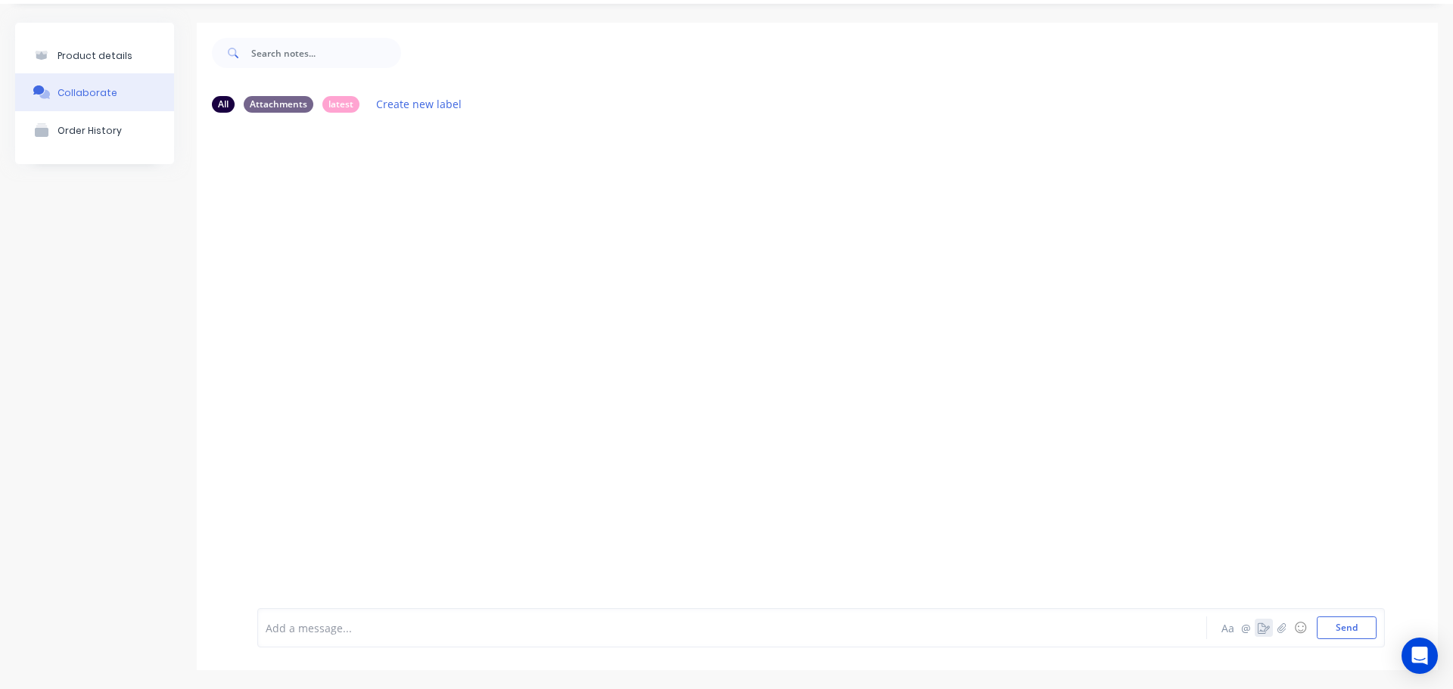
click at [1270, 639] on div "Aa @ ☺ Send" at bounding box center [1297, 628] width 158 height 23
click at [1291, 623] on button "☺" at bounding box center [1300, 628] width 18 height 18
click at [1291, 627] on button "☺" at bounding box center [1300, 628] width 18 height 18
click at [1277, 631] on icon "button" at bounding box center [1281, 628] width 9 height 11
click at [1277, 633] on icon "button" at bounding box center [1281, 628] width 8 height 10
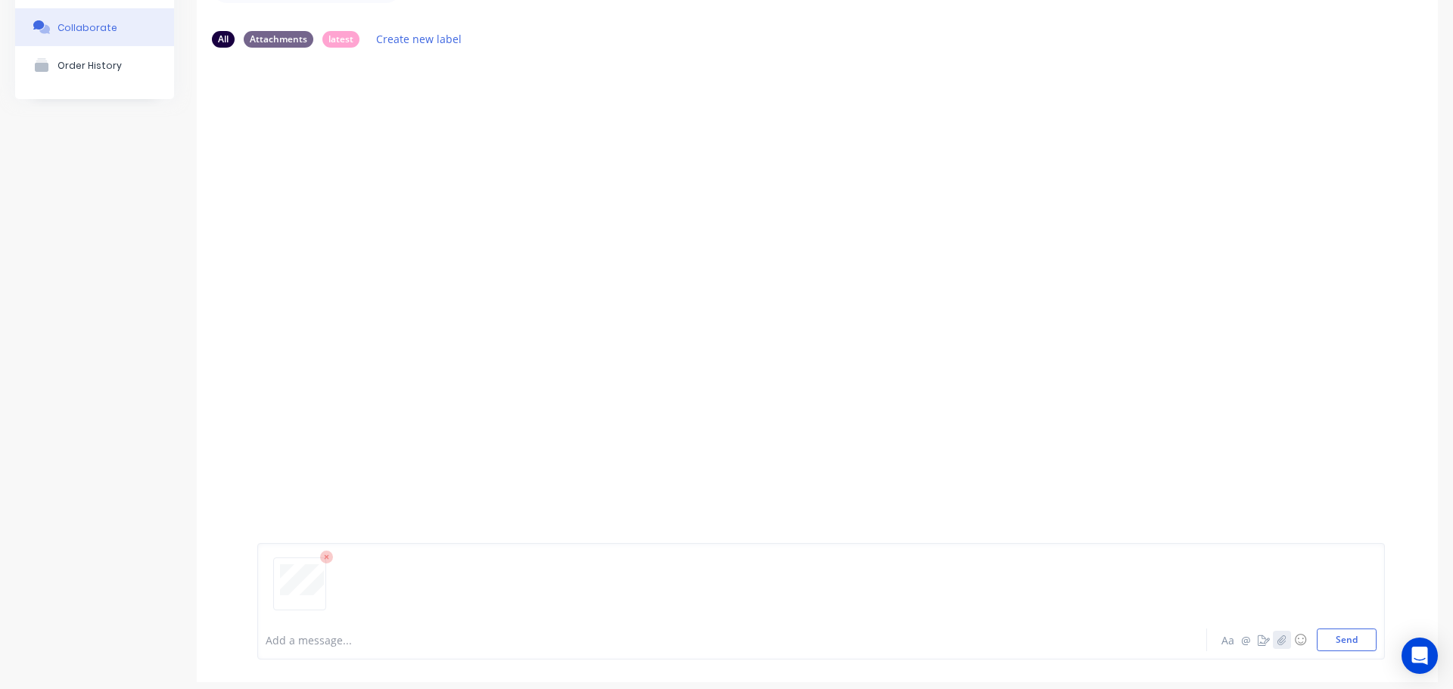
scroll to position [119, 0]
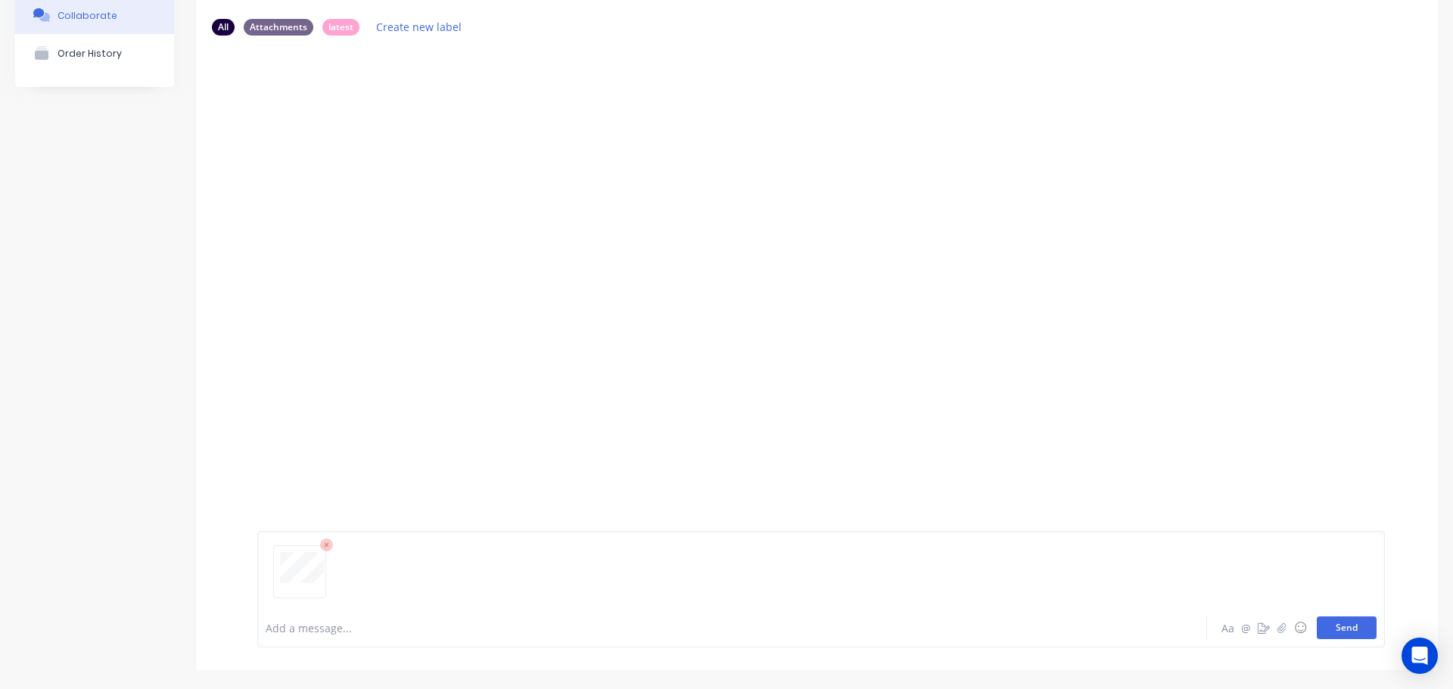
click at [1353, 627] on button "Send" at bounding box center [1347, 628] width 60 height 23
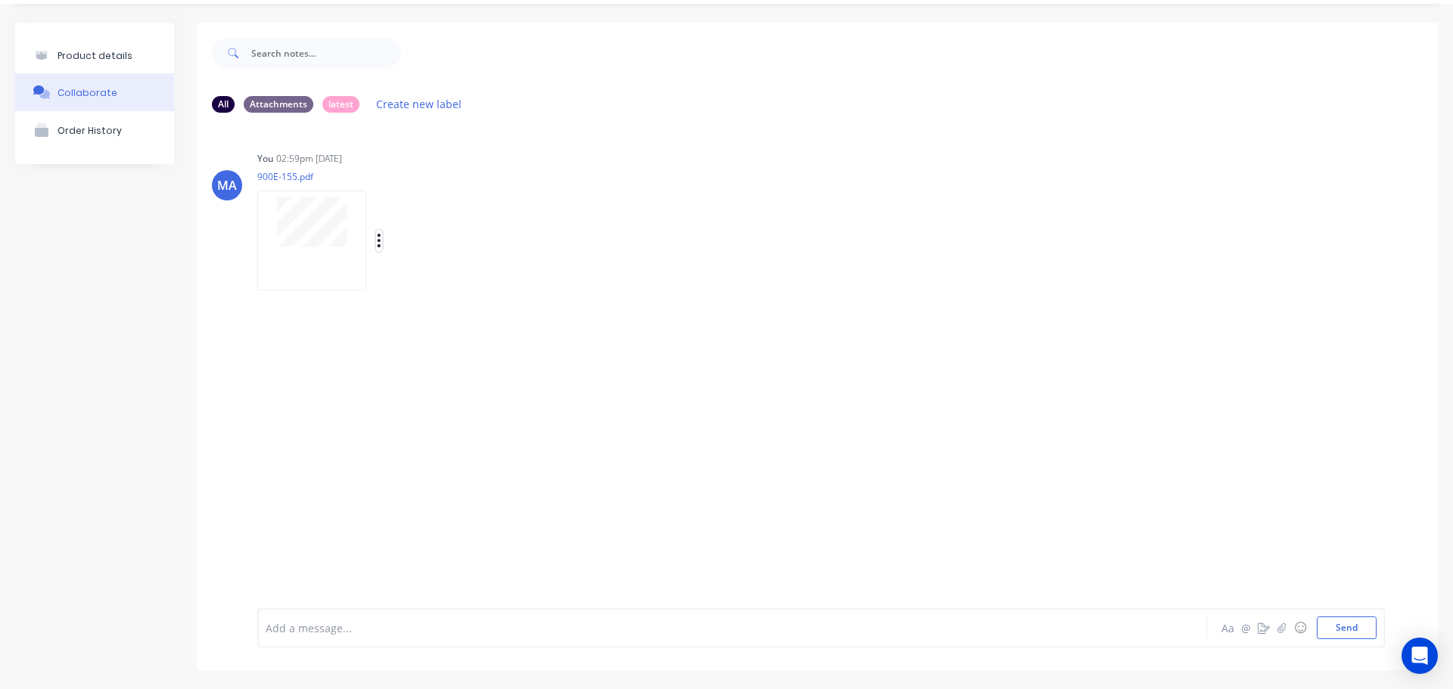
click at [380, 242] on icon "button" at bounding box center [379, 240] width 5 height 17
click at [419, 281] on button "Auto-attach to new orders" at bounding box center [478, 282] width 170 height 36
drag, startPoint x: 597, startPoint y: 282, endPoint x: 608, endPoint y: 260, distance: 25.1
click at [624, 273] on label at bounding box center [624, 273] width 0 height 0
click at [597, 283] on input "checkbox" at bounding box center [595, 280] width 12 height 14
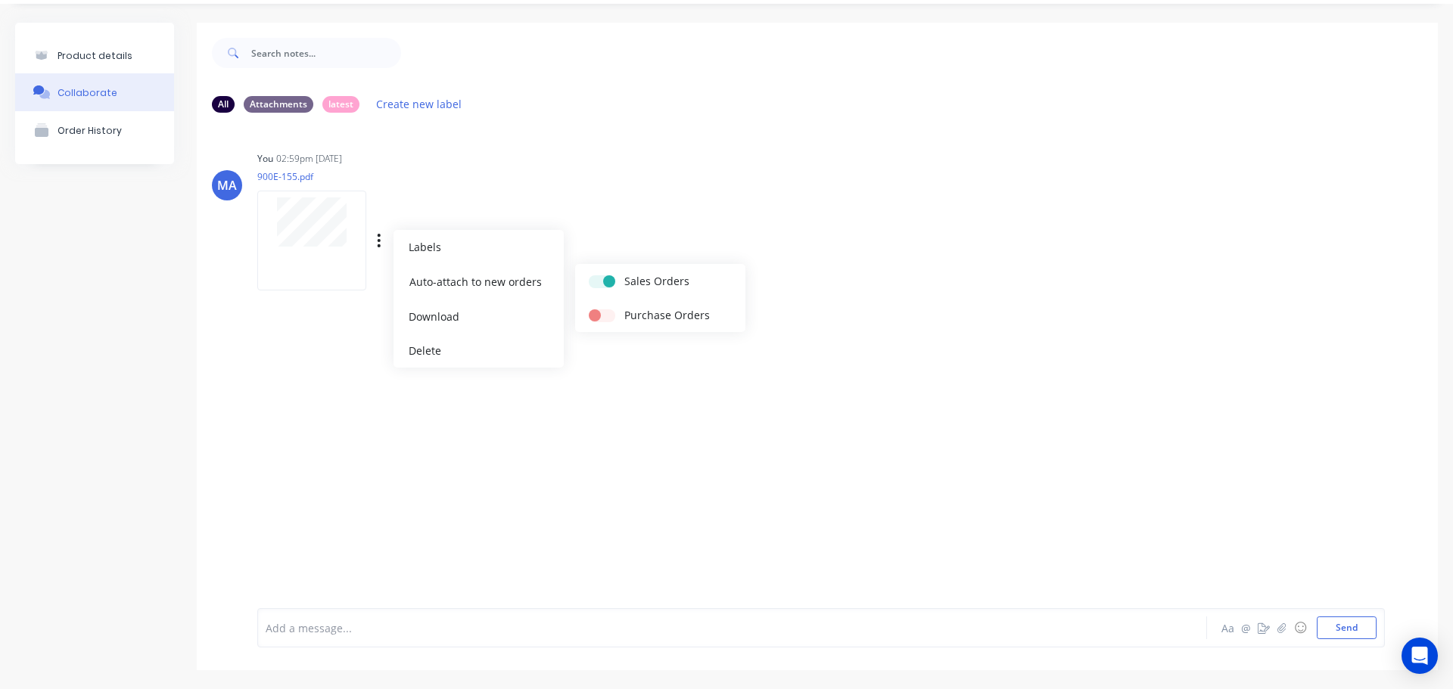
checkbox input "true"
click at [633, 228] on div "You 02:59pm 01/09/25 900E-155.pdf Labels Auto-attach to new orders Sales Orders…" at bounding box center [493, 216] width 473 height 136
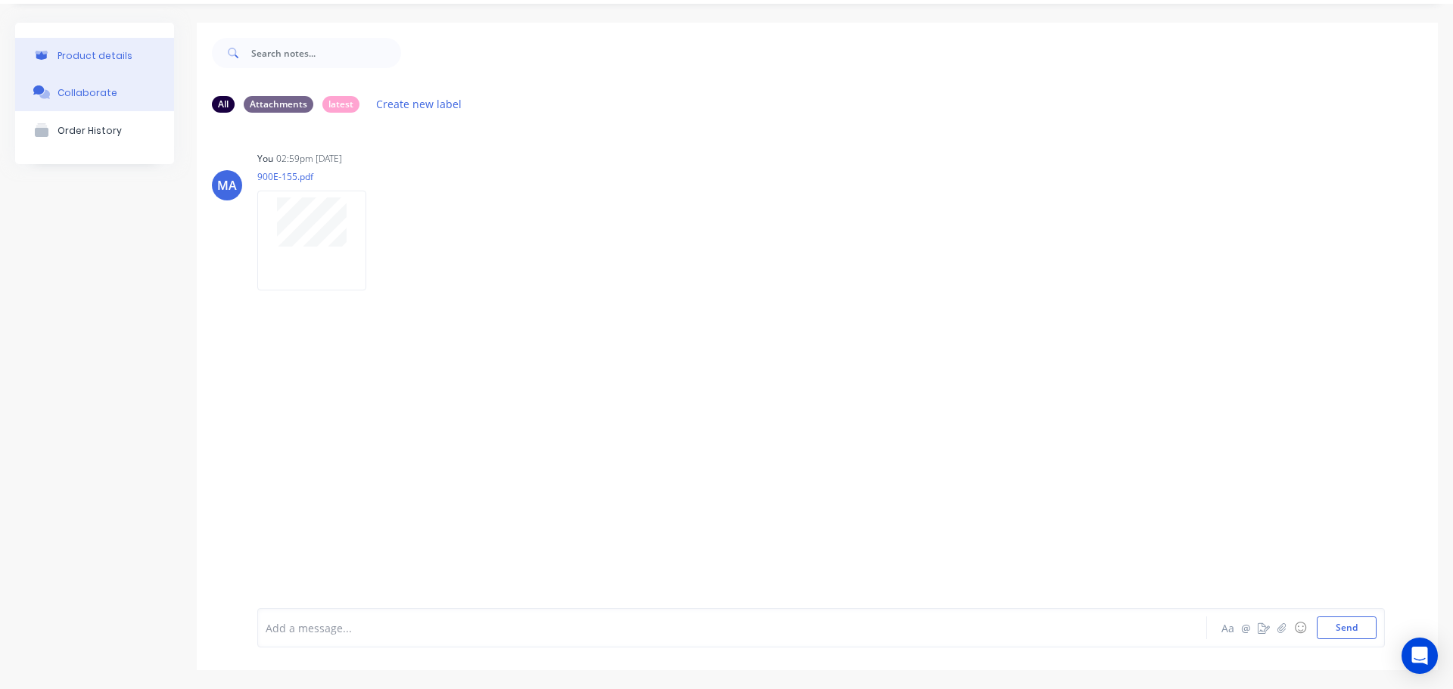
click at [93, 51] on div "Product details" at bounding box center [95, 55] width 75 height 11
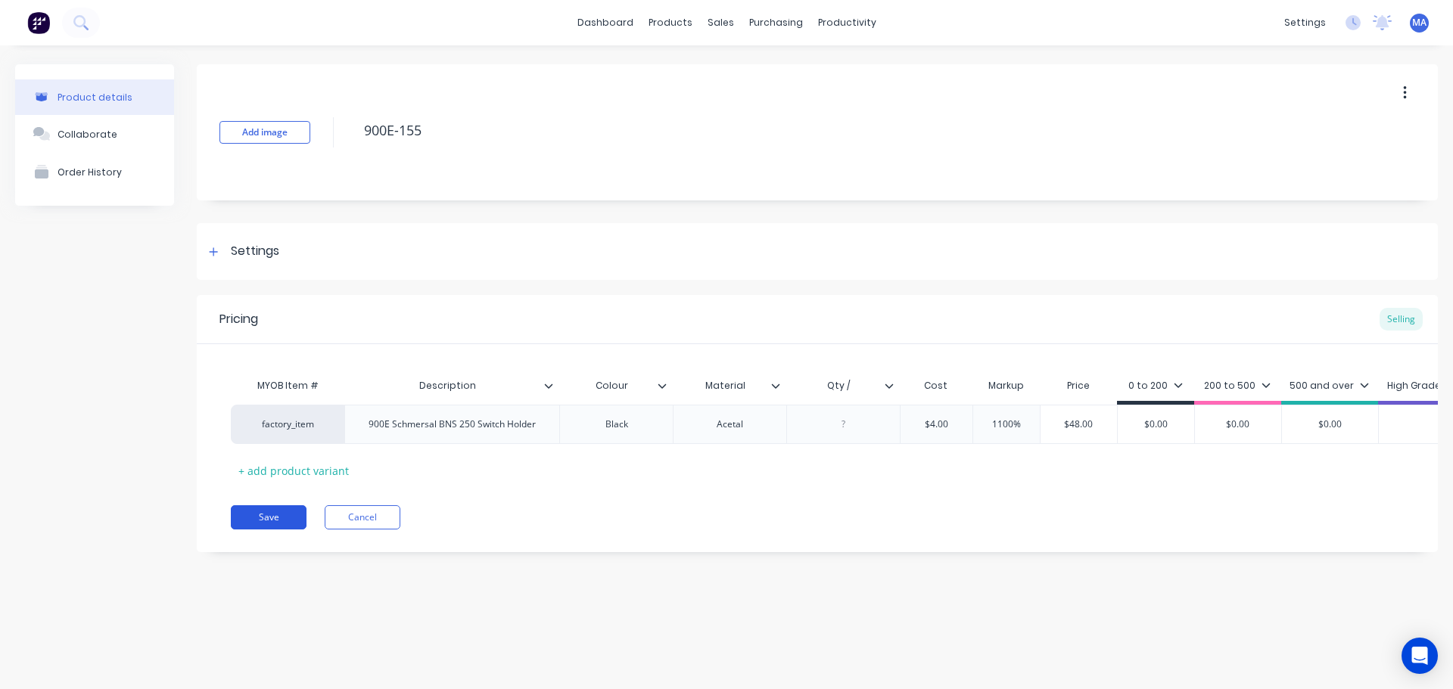
click at [294, 530] on button "Save" at bounding box center [269, 517] width 76 height 24
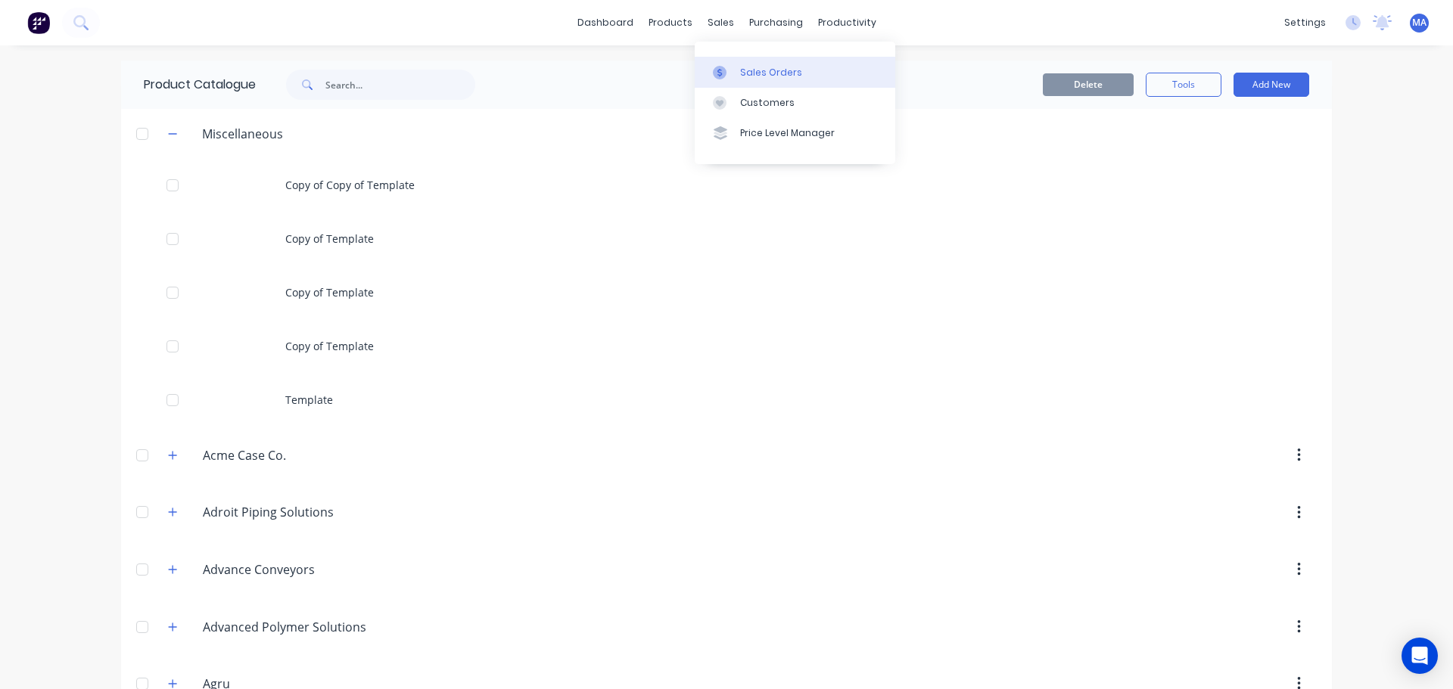
click at [749, 83] on link "Sales Orders" at bounding box center [795, 72] width 201 height 30
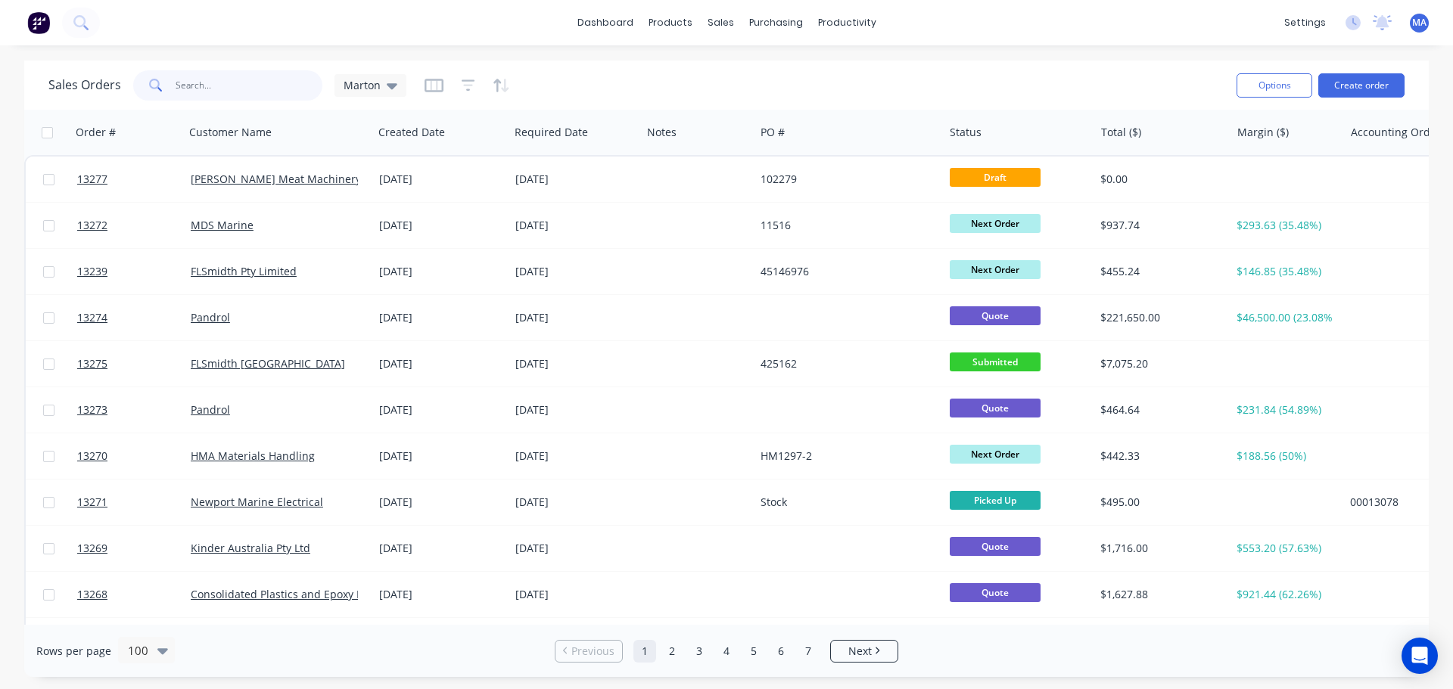
click at [294, 85] on input "text" at bounding box center [250, 85] width 148 height 30
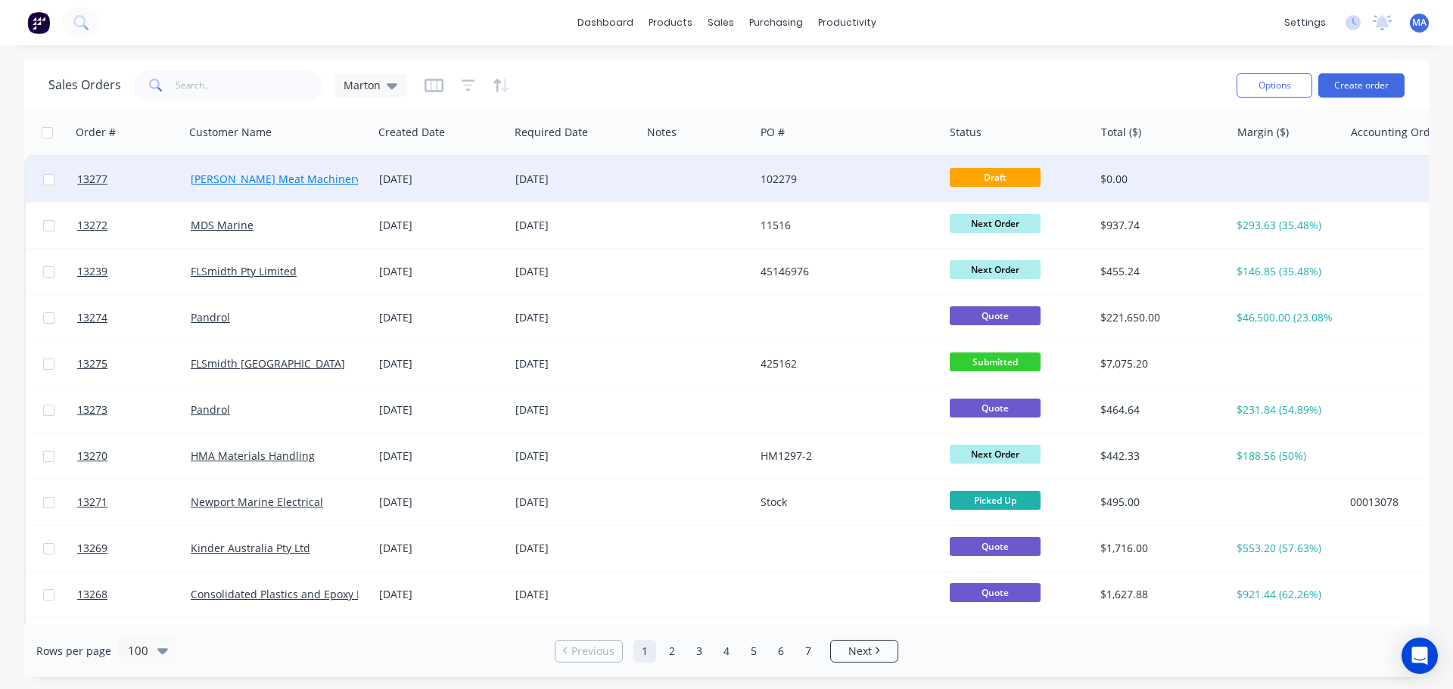
click at [352, 174] on link "[PERSON_NAME] Meat Machinery Pty Ltd" at bounding box center [294, 179] width 207 height 14
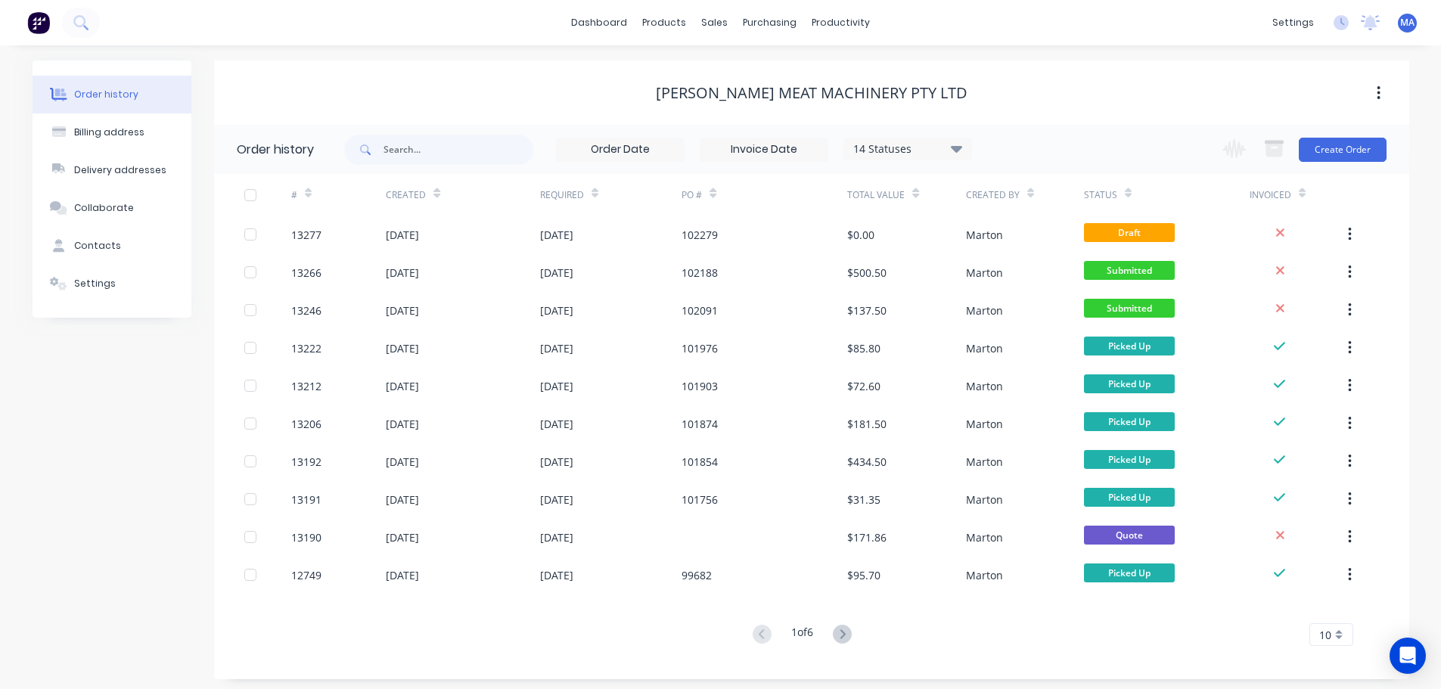
click at [701, 233] on div "102279" at bounding box center [700, 235] width 36 height 16
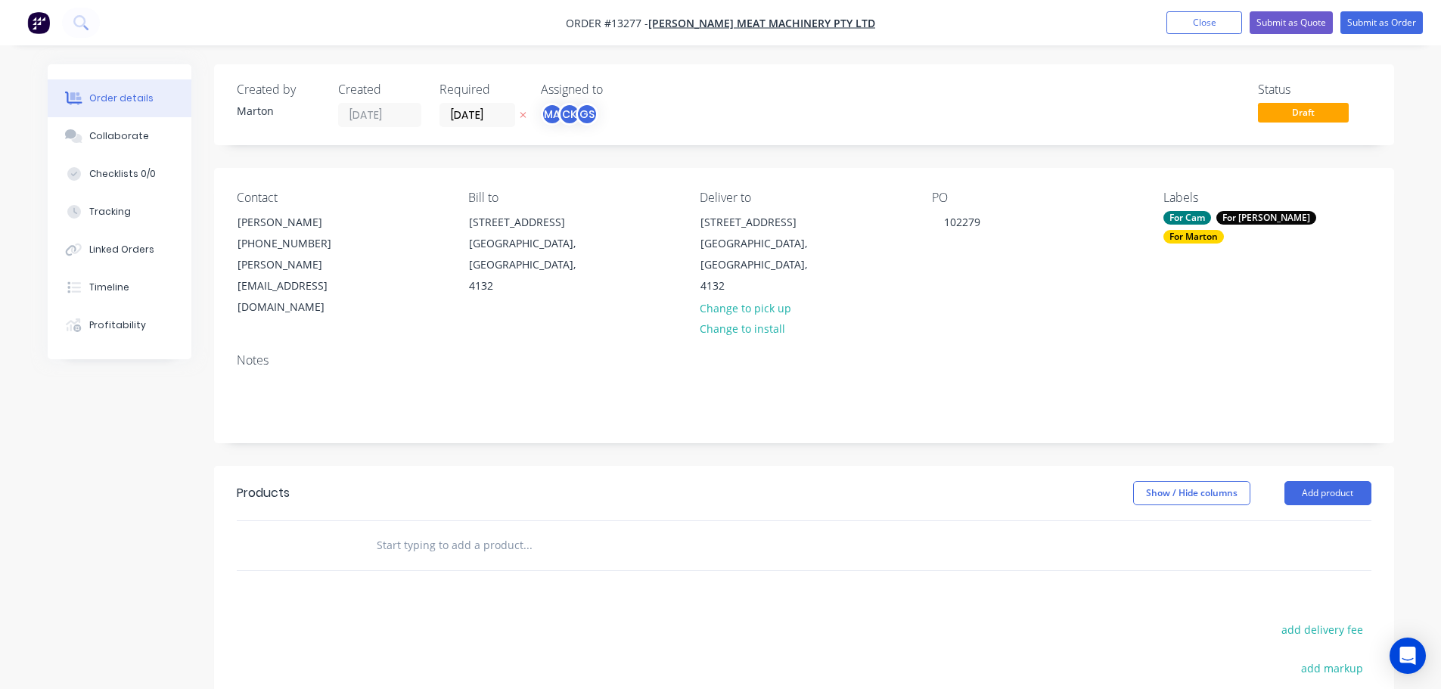
click at [499, 530] on input "text" at bounding box center [527, 545] width 303 height 30
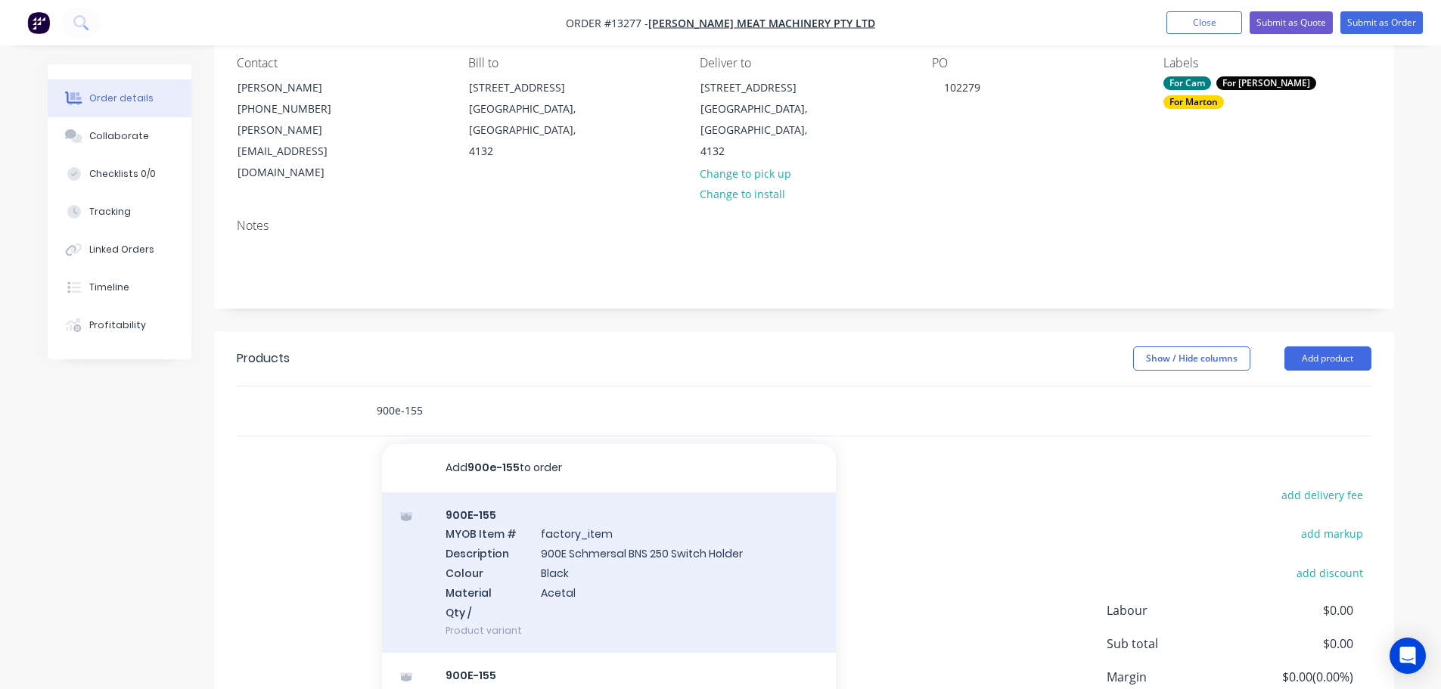
scroll to position [151, 0]
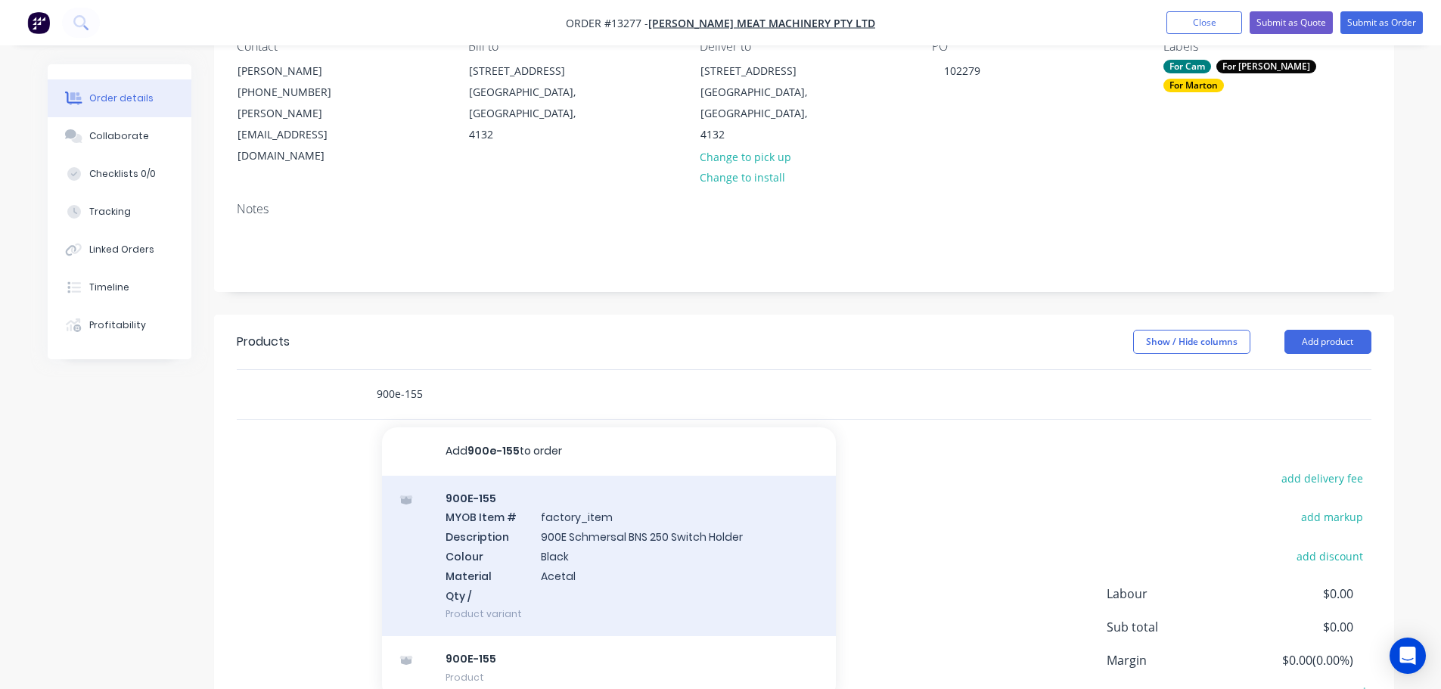
type input "900e-155"
click at [516, 540] on div "900E-155 MYOB Item # factory_item Description 900E Schmersal BNS 250 Switch Hol…" at bounding box center [609, 556] width 454 height 161
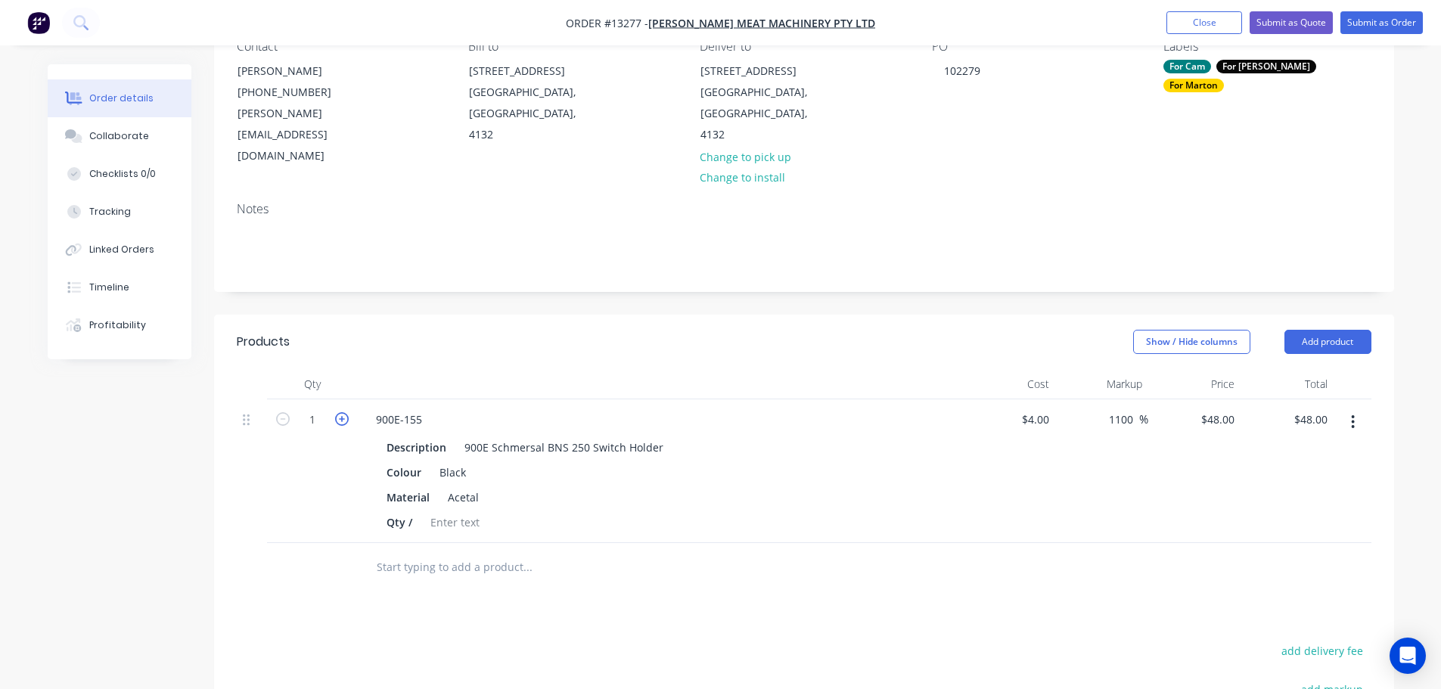
click at [343, 412] on icon "button" at bounding box center [342, 419] width 14 height 14
type input "2"
type input "$96.00"
click at [343, 412] on icon "button" at bounding box center [342, 419] width 14 height 14
type input "3"
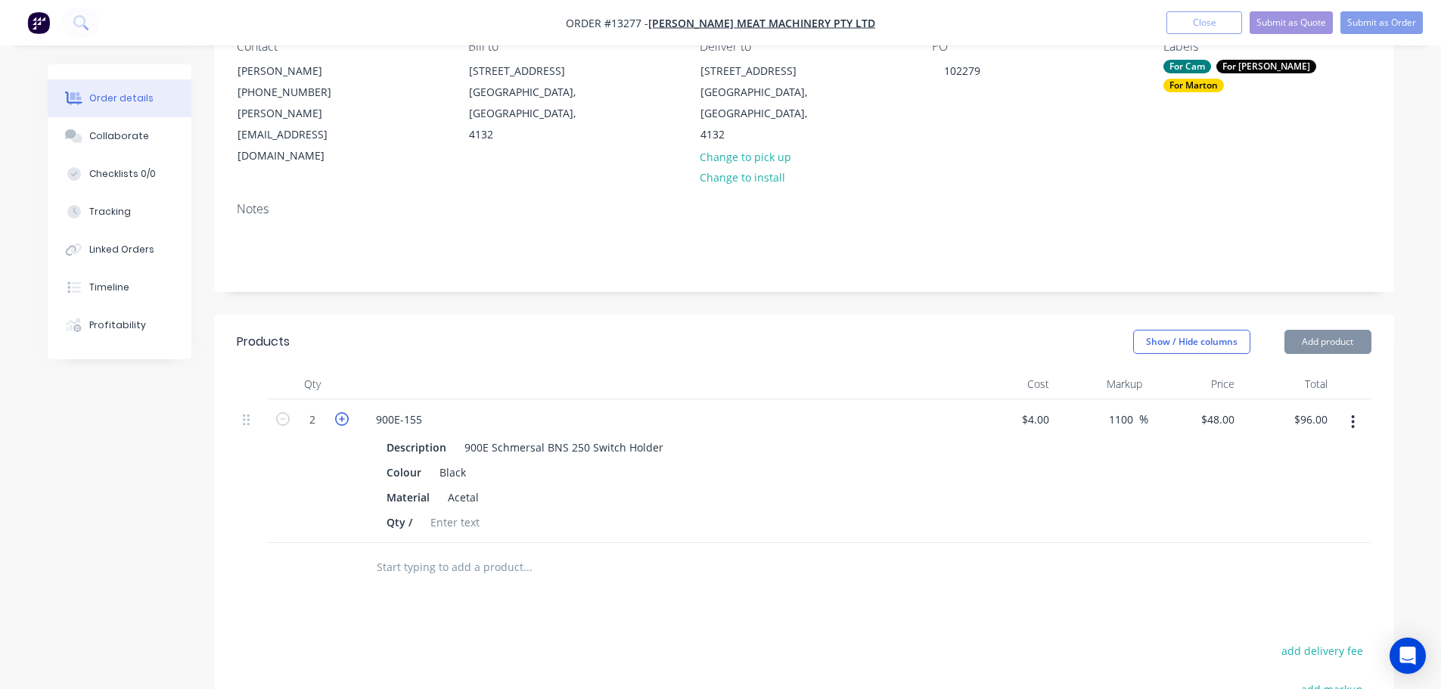
type input "$144.00"
click at [343, 412] on icon "button" at bounding box center [342, 419] width 14 height 14
type input "4"
type input "$192.00"
click at [343, 412] on icon "button" at bounding box center [342, 419] width 14 height 14
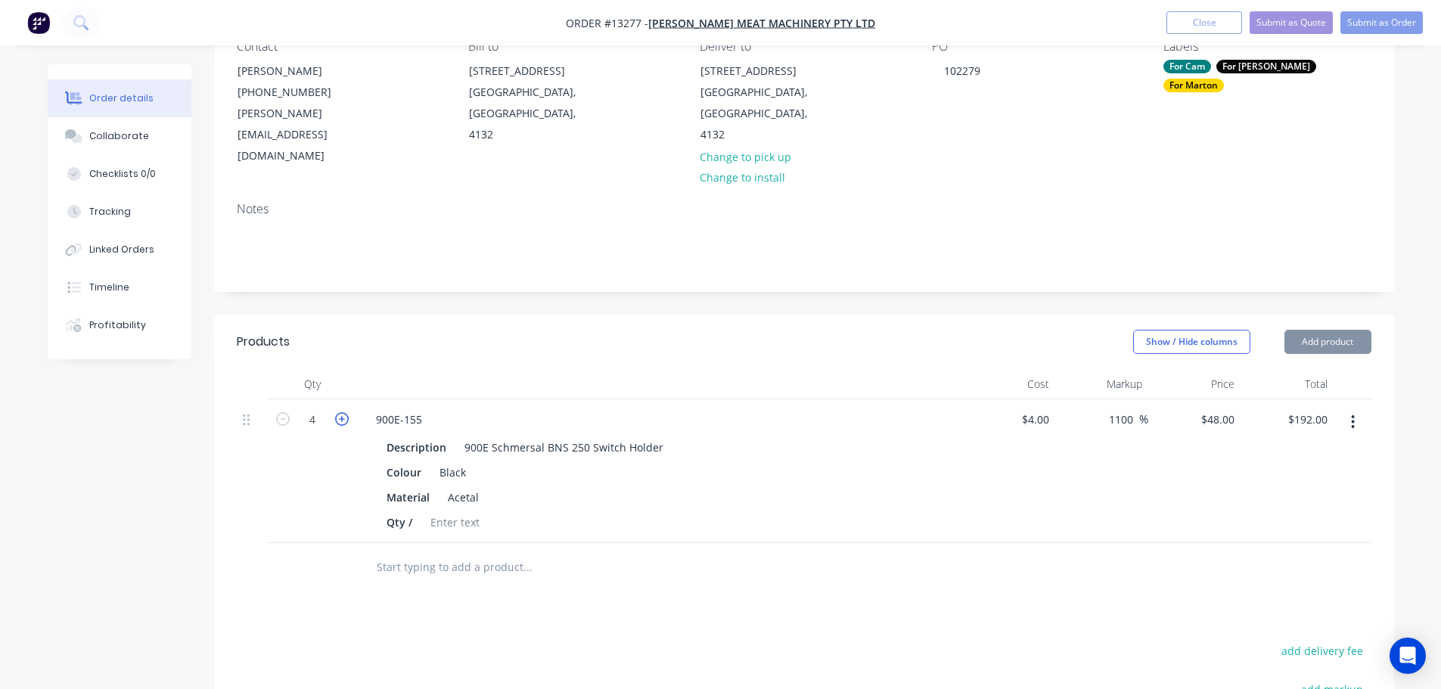
type input "5"
type input "$240.00"
click at [409, 552] on input "text" at bounding box center [527, 567] width 303 height 30
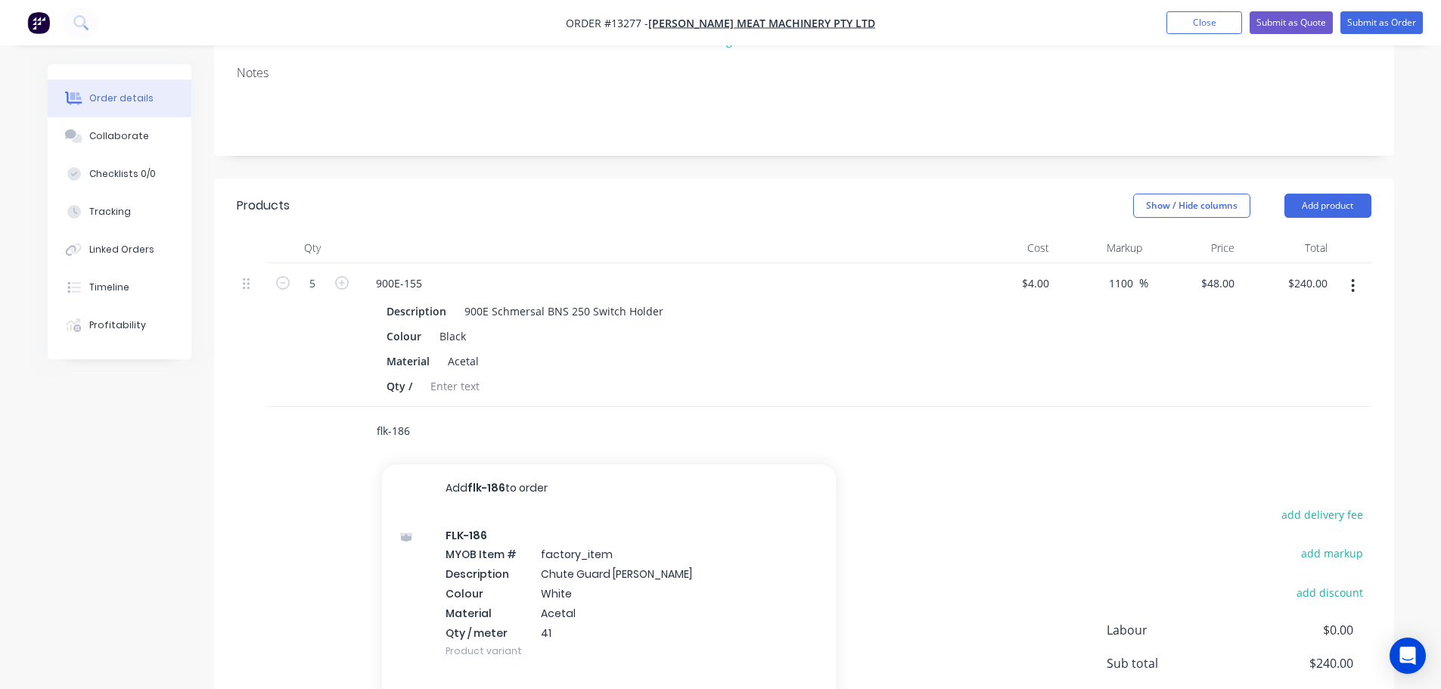
scroll to position [303, 0]
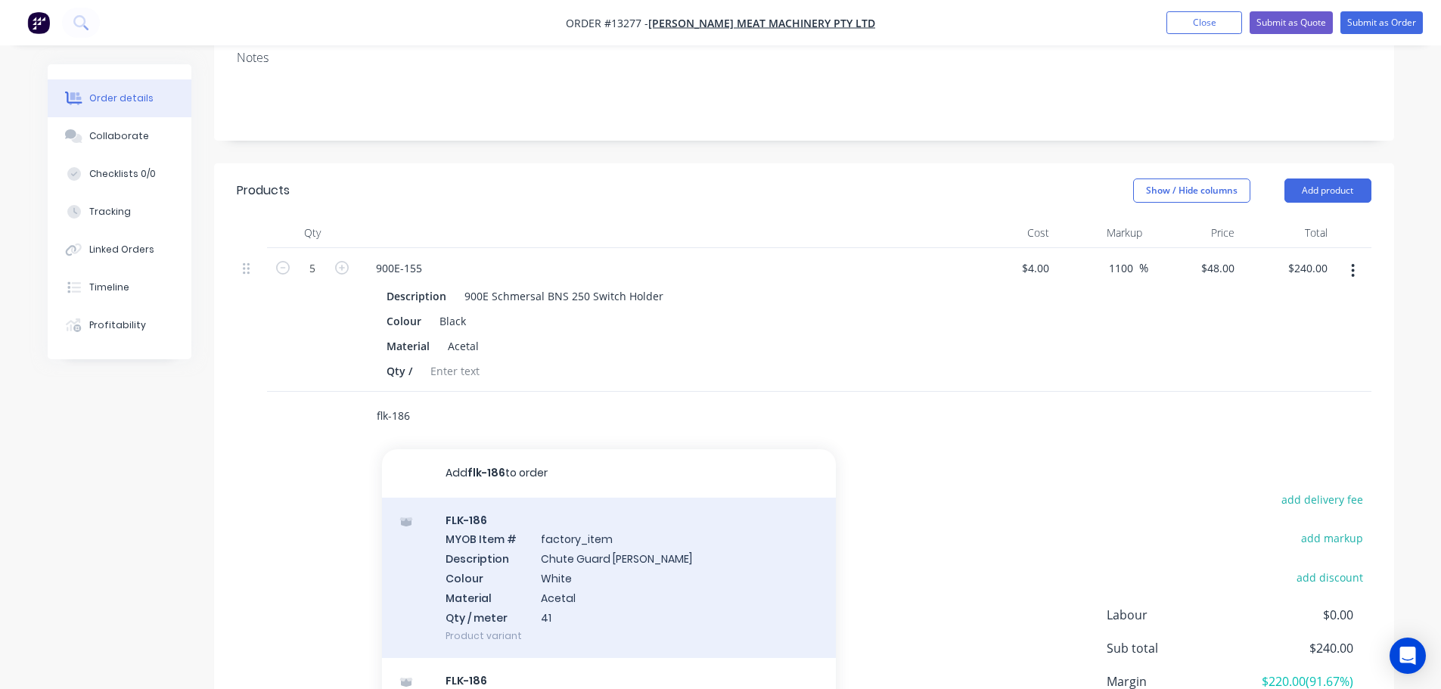
type input "flk-186"
click at [555, 547] on div "FLK-186 MYOB Item # factory_item Description Chute Guard Bush - Flaker Colour W…" at bounding box center [609, 578] width 454 height 161
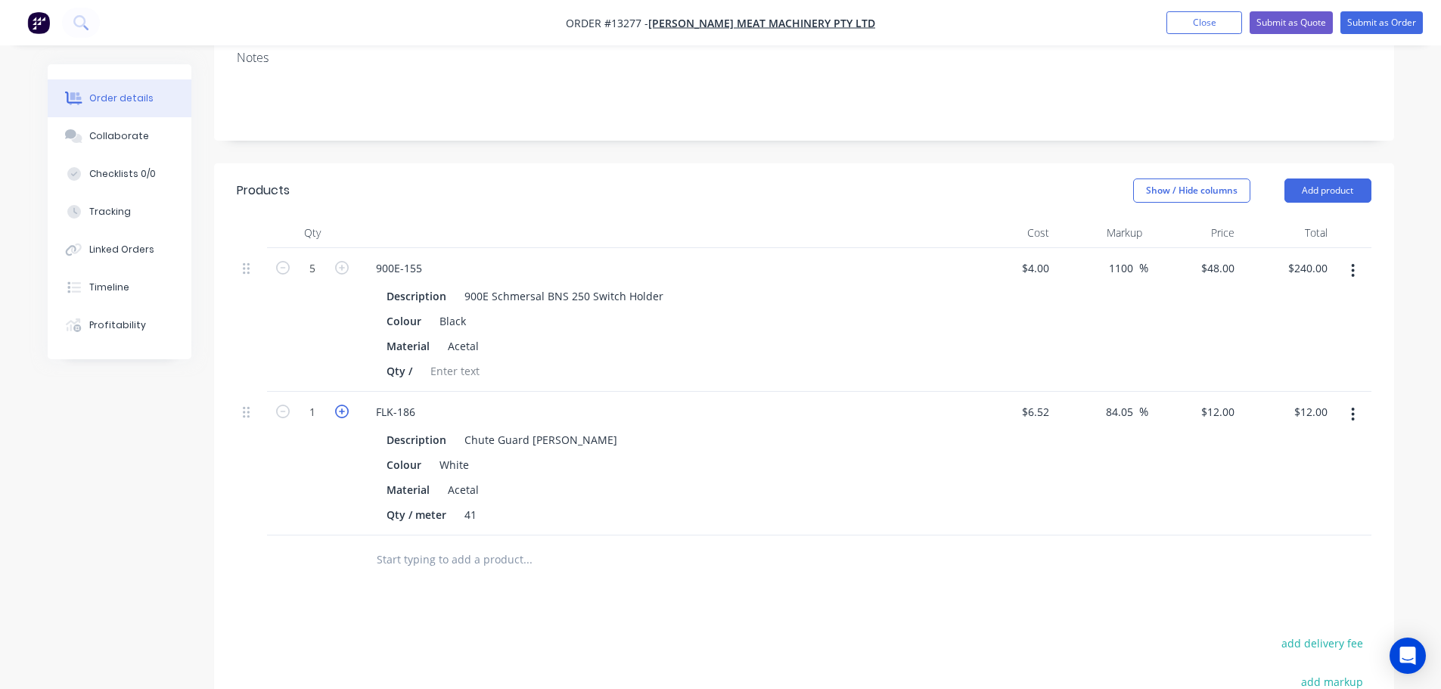
click at [338, 405] on icon "button" at bounding box center [342, 412] width 14 height 14
type input "2"
type input "$24.00"
click at [338, 405] on icon "button" at bounding box center [342, 412] width 14 height 14
type input "3"
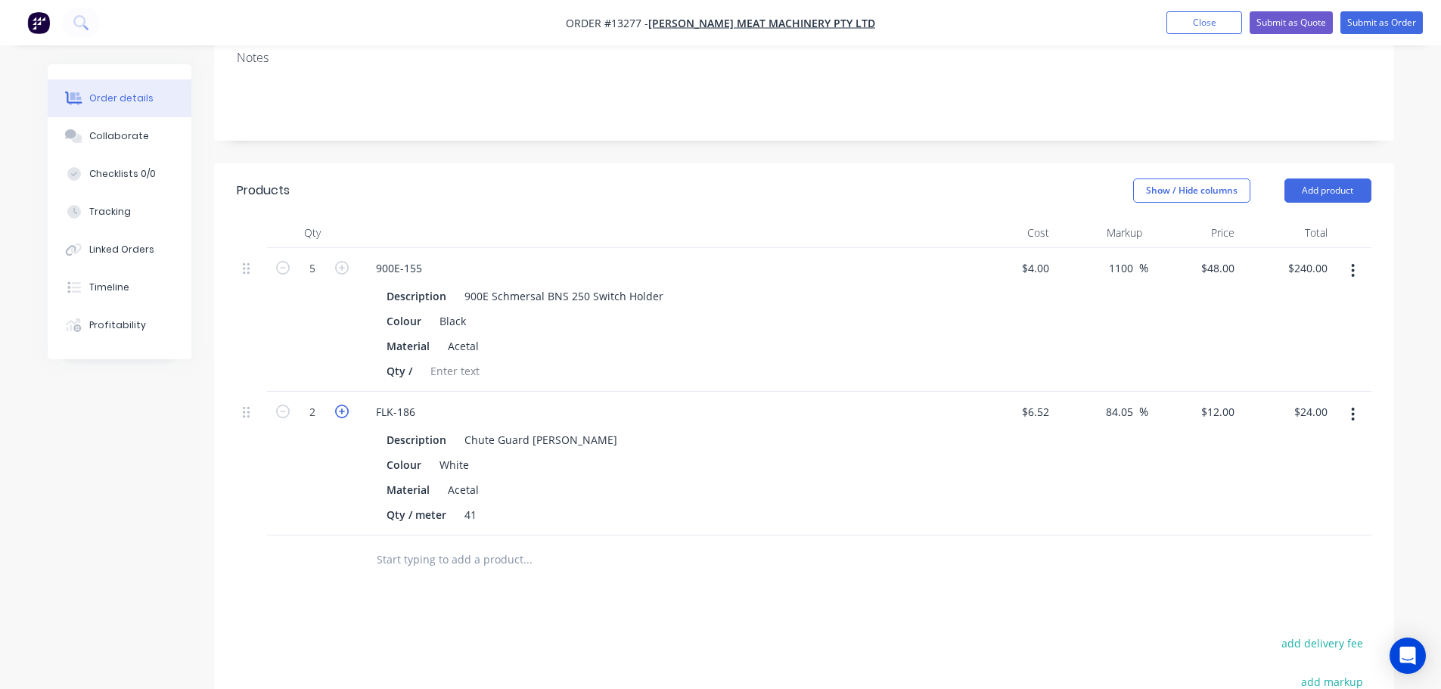
type input "$36.00"
click at [338, 405] on icon "button" at bounding box center [342, 412] width 14 height 14
type input "4"
type input "$48.00"
click at [1381, 26] on button "Submit as Order" at bounding box center [1382, 22] width 82 height 23
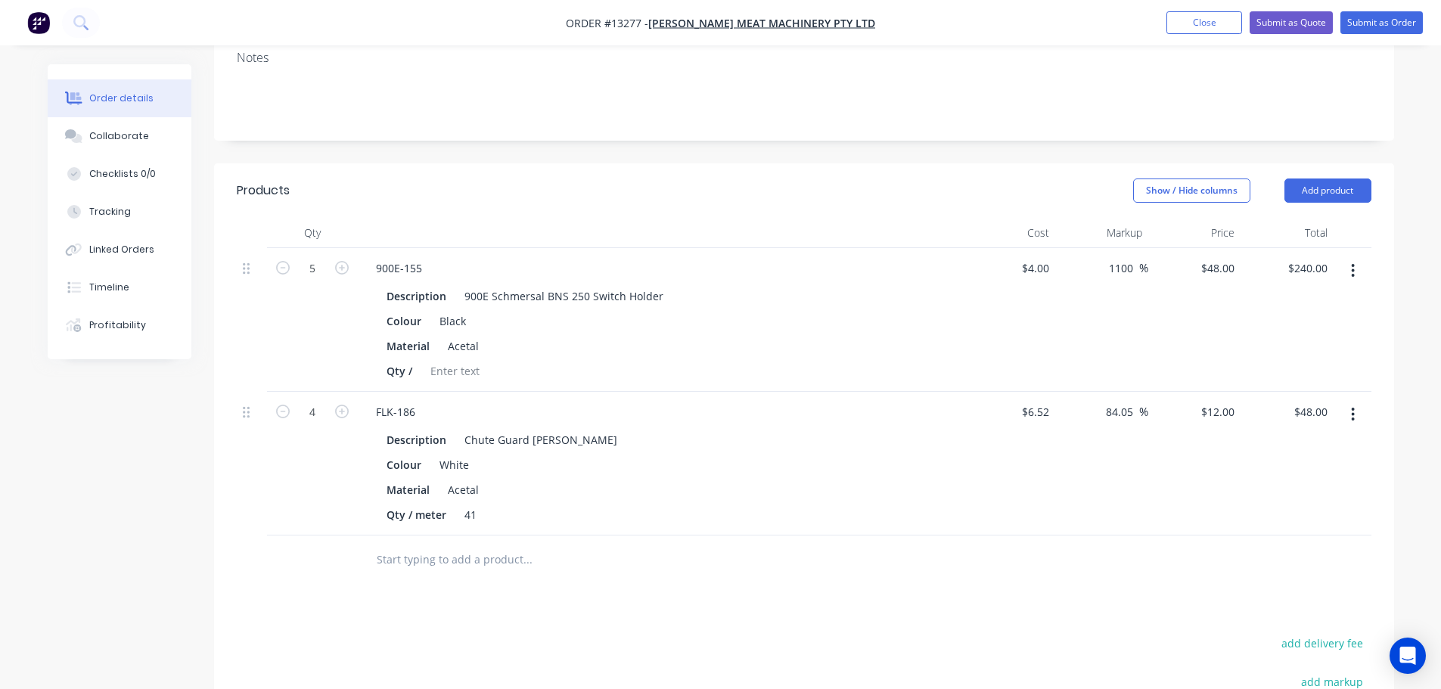
scroll to position [0, 0]
